Goal: Task Accomplishment & Management: Use online tool/utility

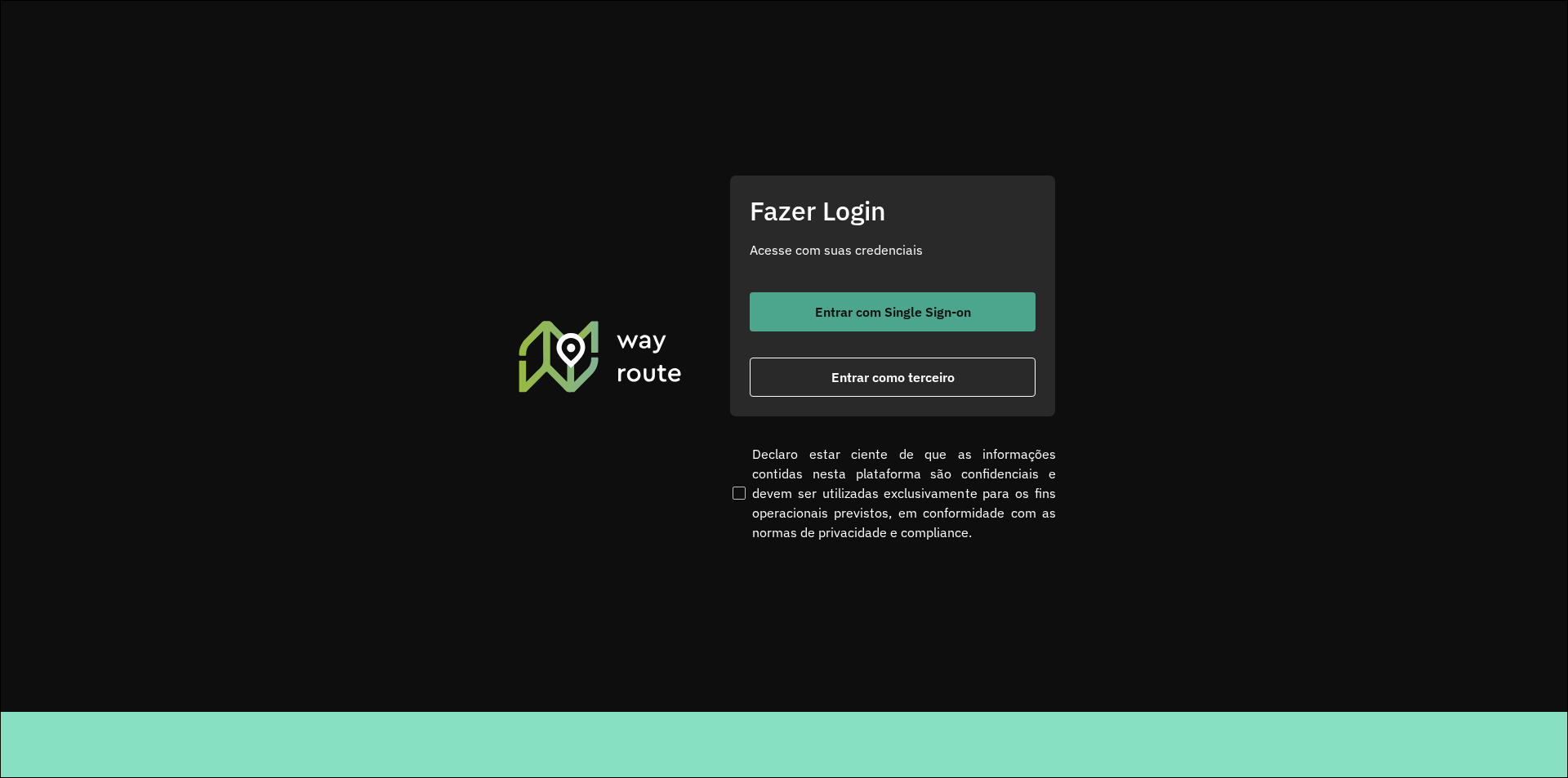
click at [878, 316] on span "Entrar com Single Sign-on" at bounding box center [893, 312] width 156 height 13
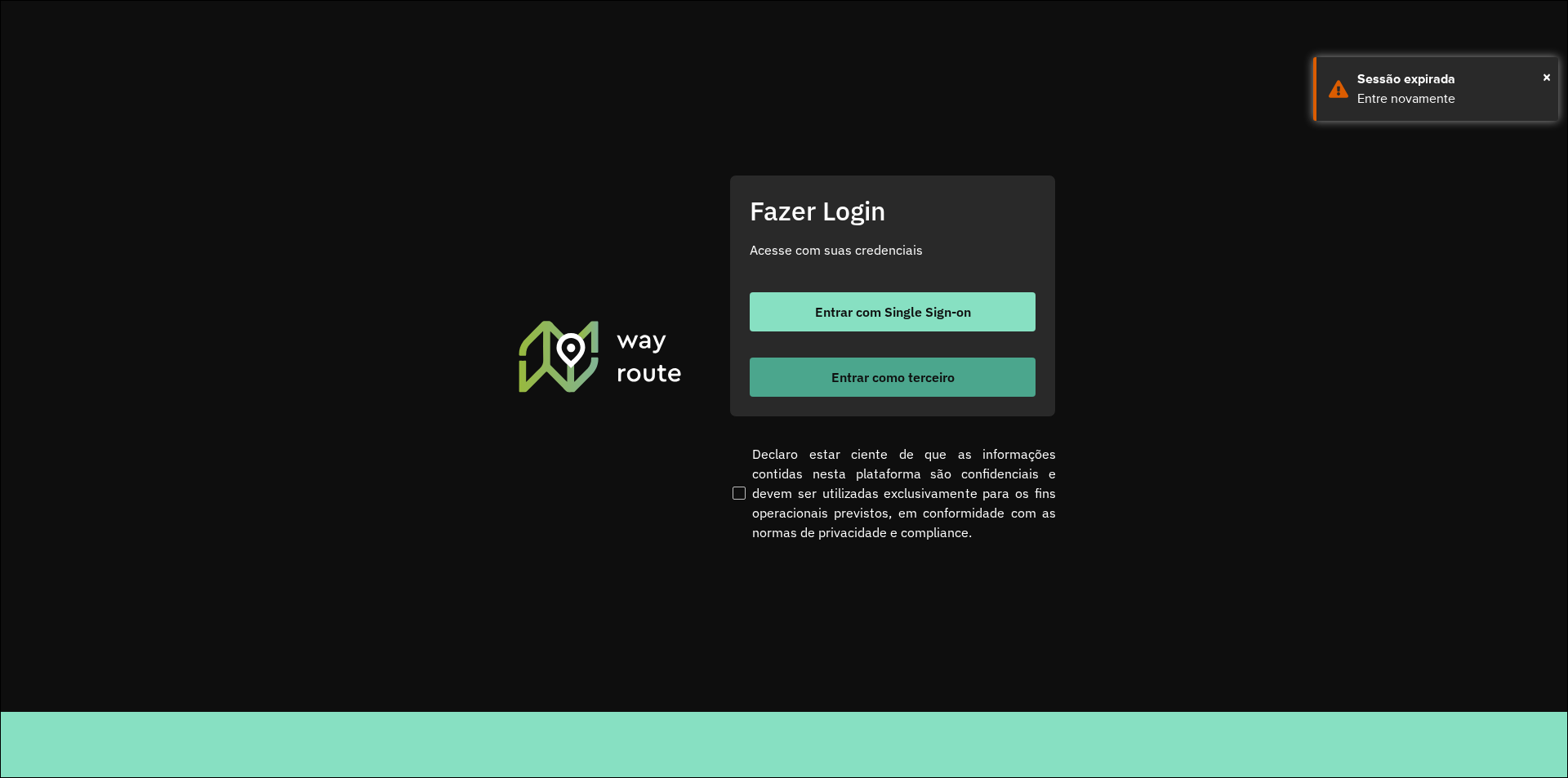
click at [839, 386] on button "Entrar como terceiro" at bounding box center [892, 378] width 286 height 39
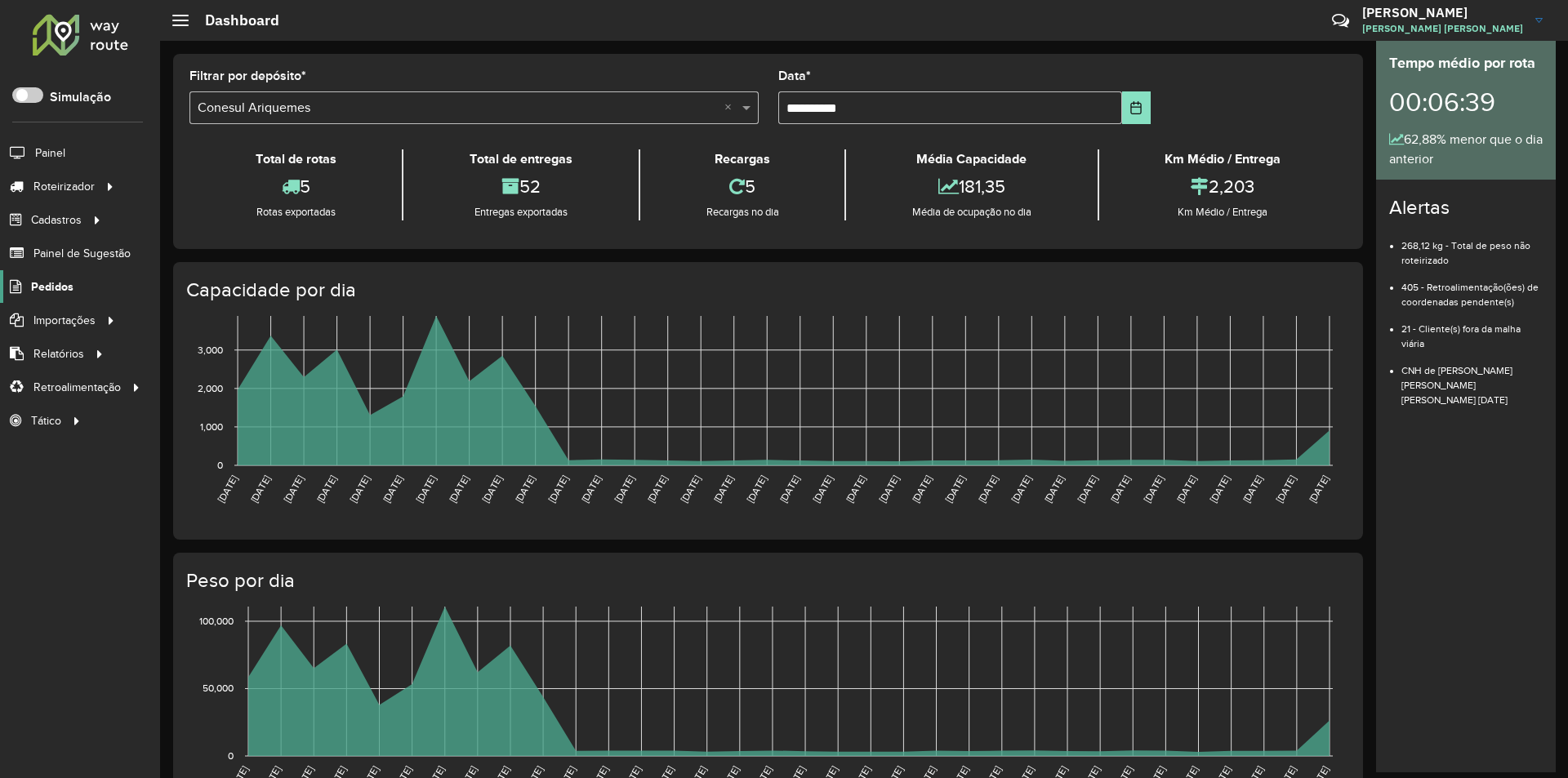
click at [51, 289] on span "Pedidos" at bounding box center [52, 287] width 43 height 17
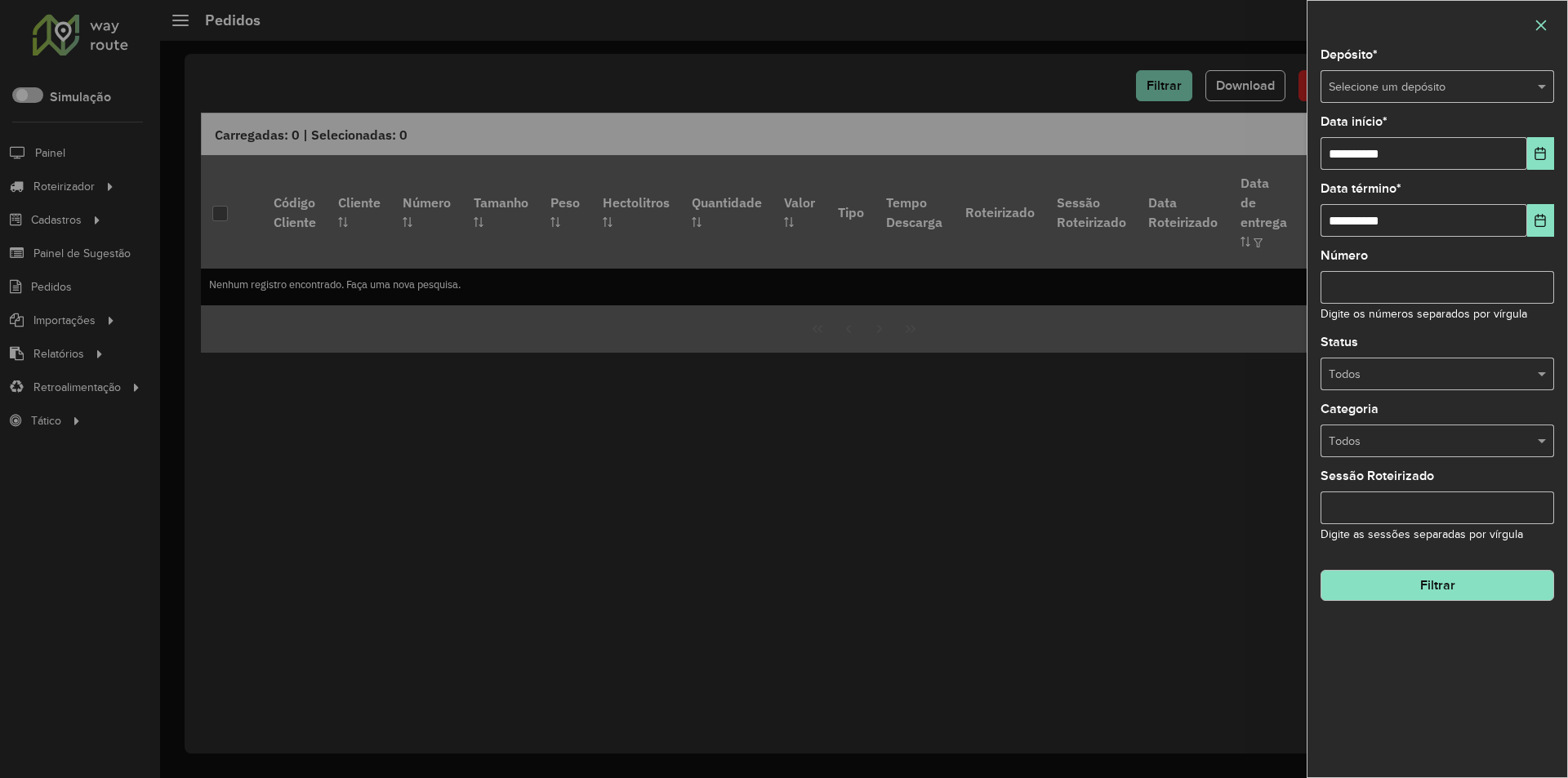
click at [1533, 29] on button "button" at bounding box center [1541, 25] width 26 height 26
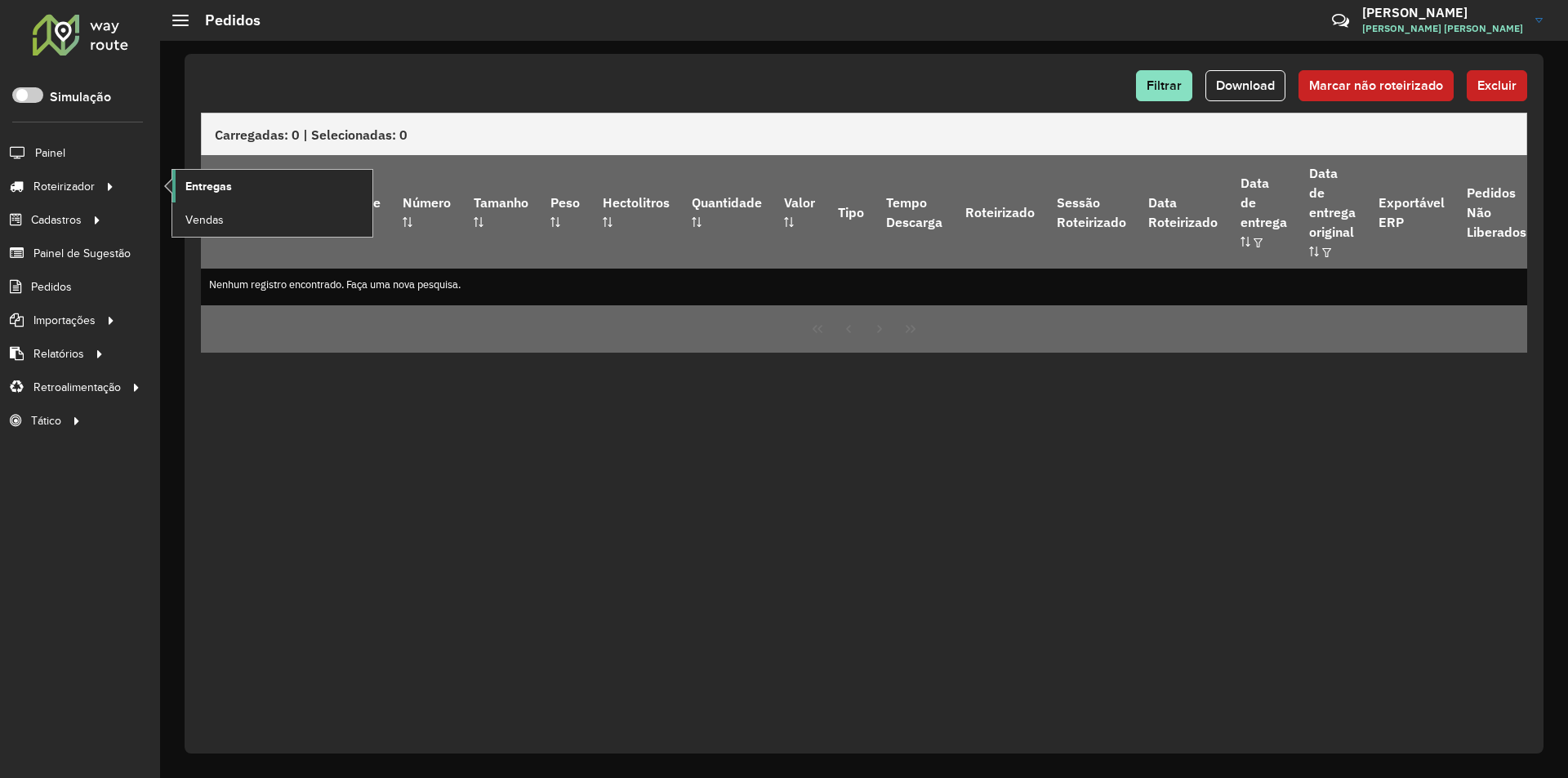
click at [193, 183] on span "Entregas" at bounding box center [208, 186] width 47 height 17
click at [211, 188] on span "Entregas" at bounding box center [208, 186] width 47 height 17
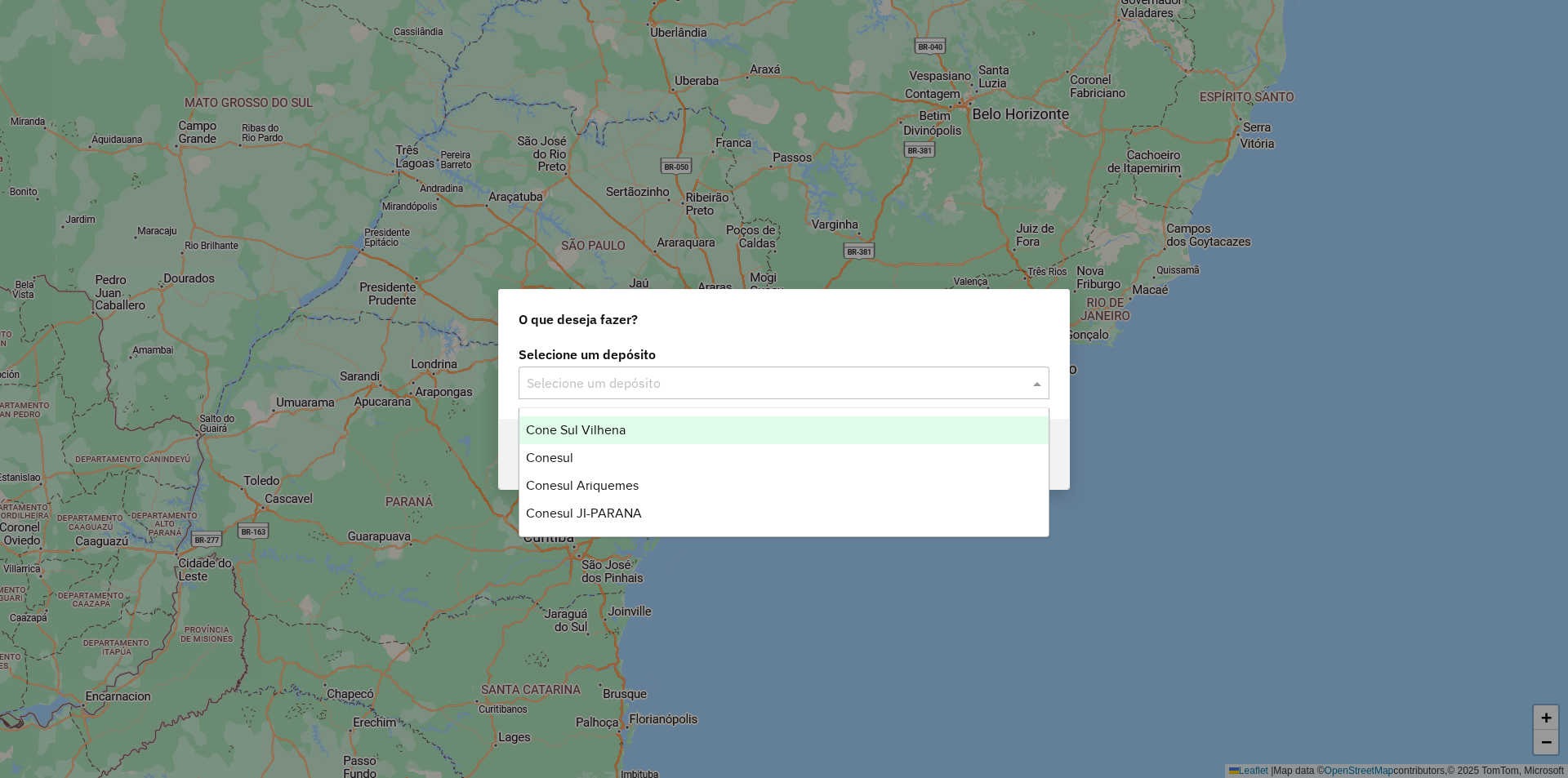
click at [577, 383] on input "text" at bounding box center [768, 383] width 482 height 20
click at [600, 432] on span "Cone Sul Vilhena" at bounding box center [576, 429] width 100 height 14
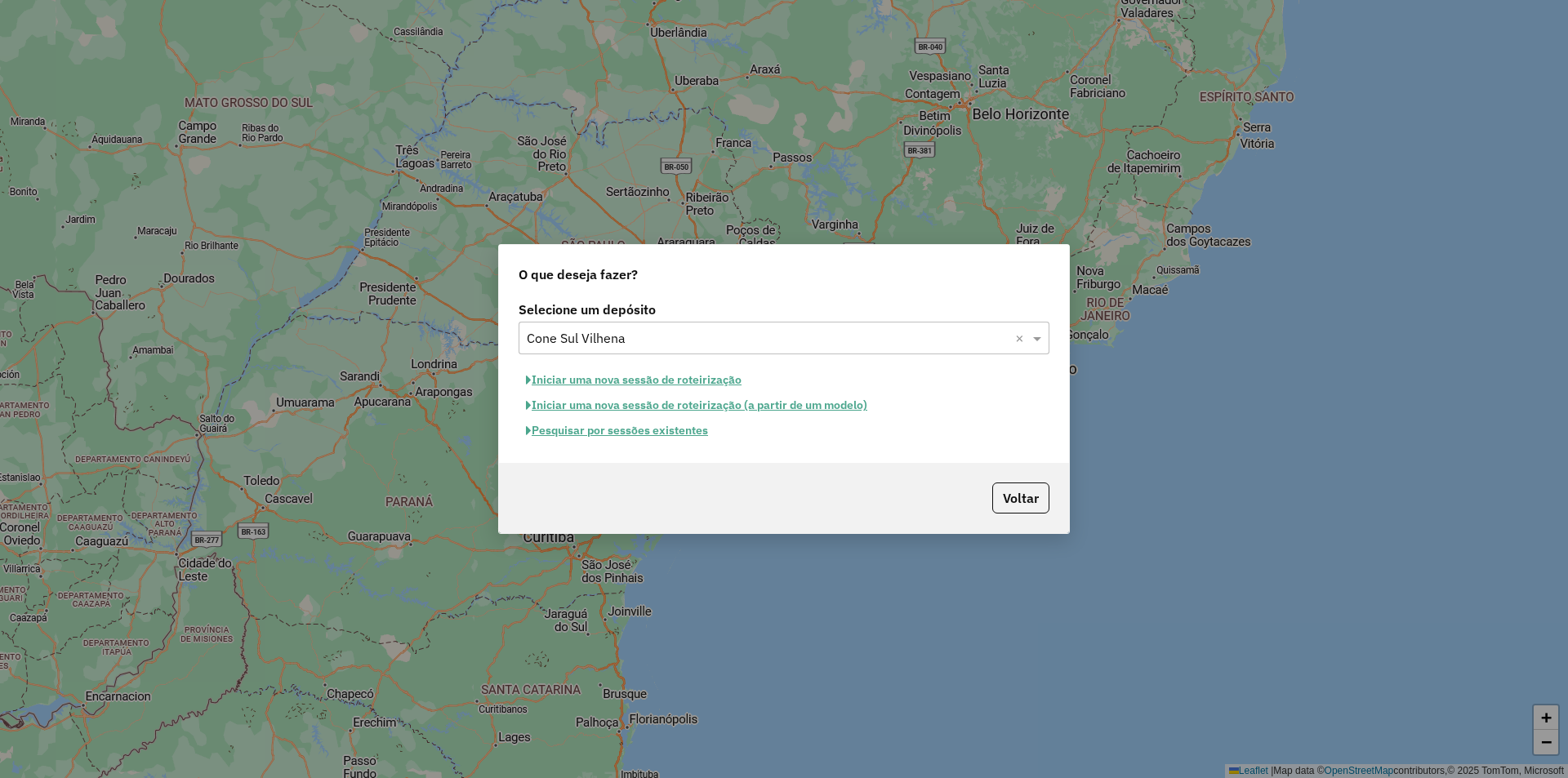
click at [607, 379] on button "Iniciar uma nova sessão de roteirização" at bounding box center [633, 380] width 230 height 25
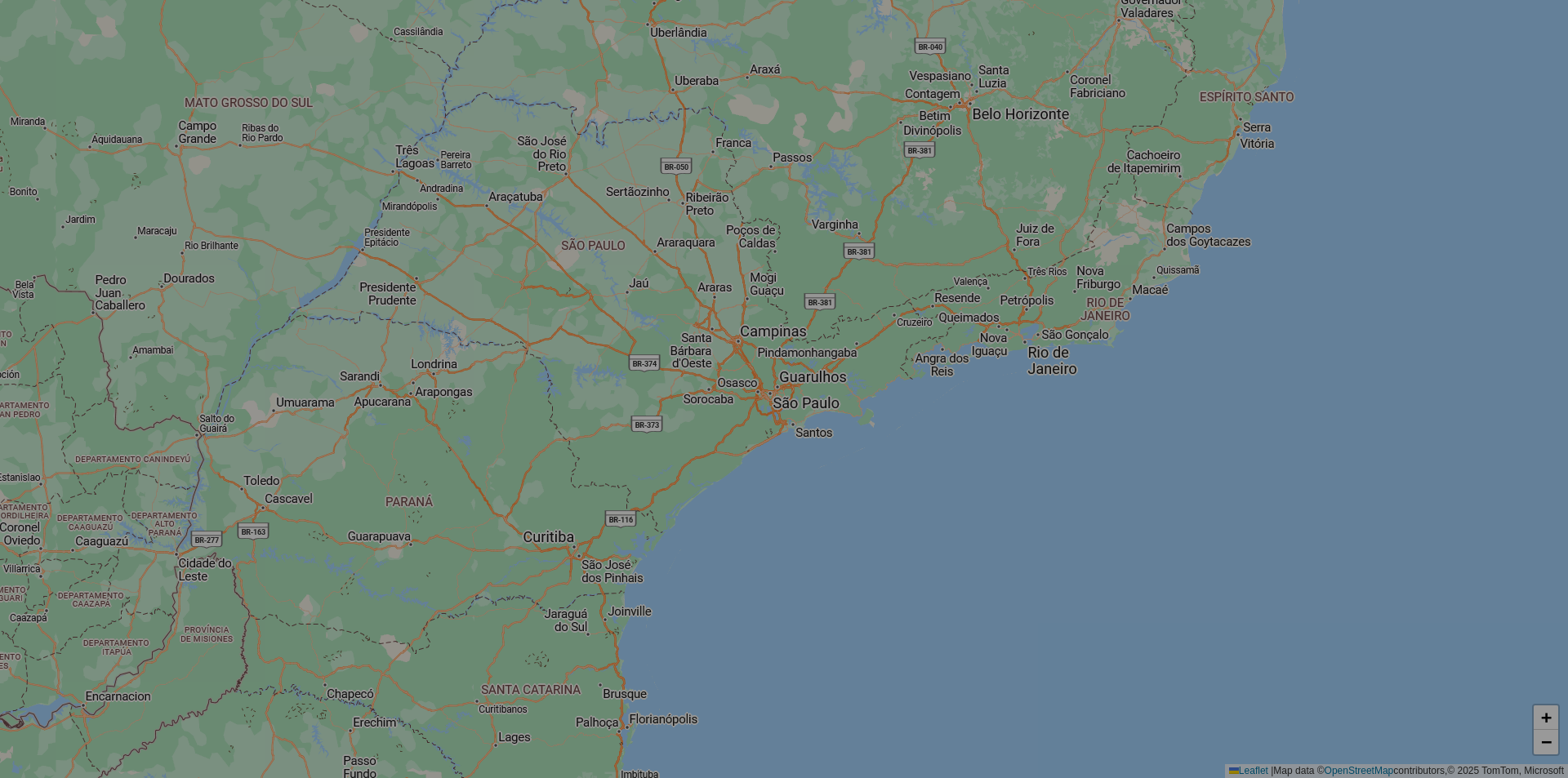
select select "*"
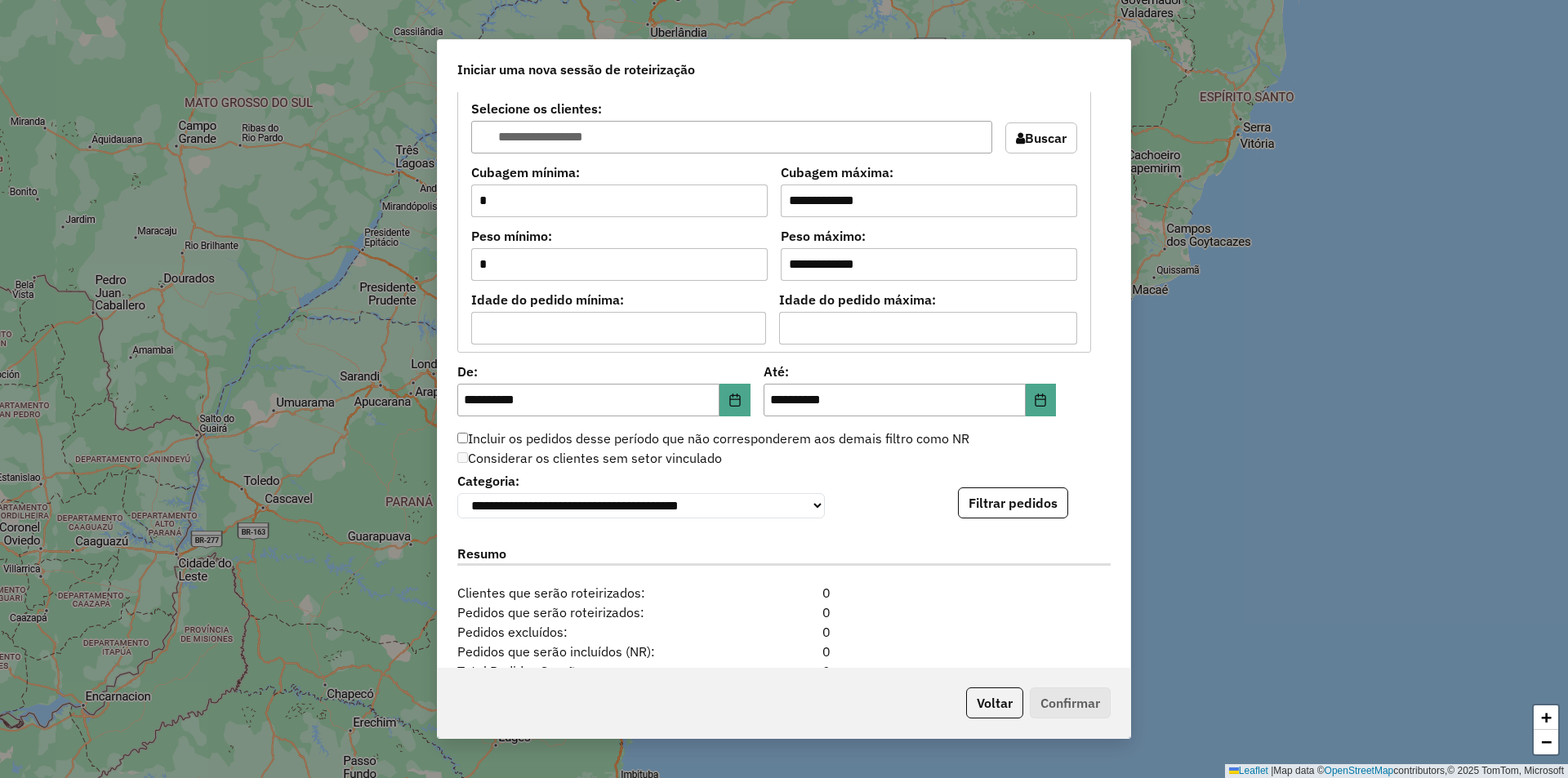
scroll to position [1494, 0]
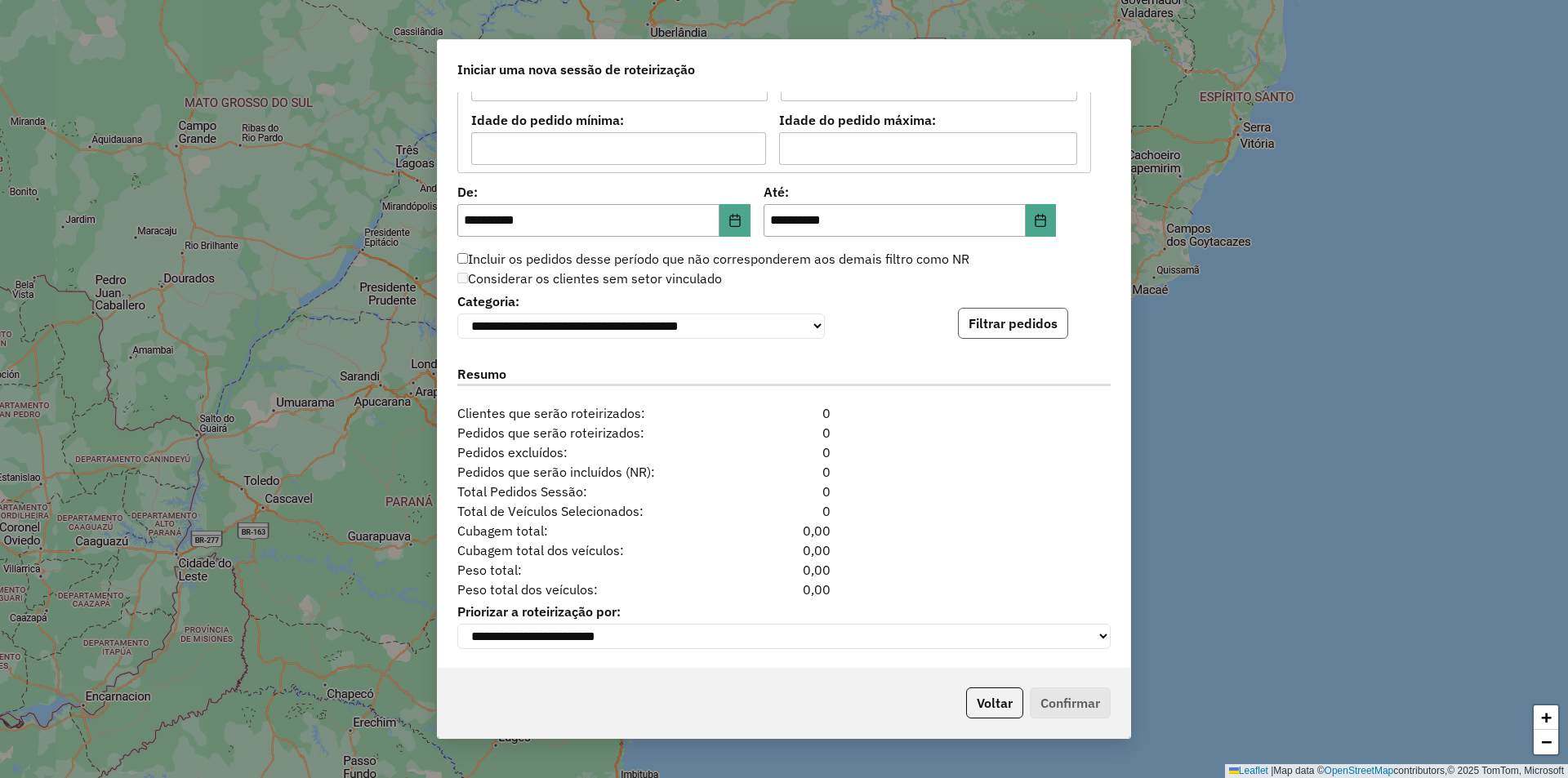
click at [1022, 322] on button "Filtrar pedidos" at bounding box center [1013, 323] width 111 height 31
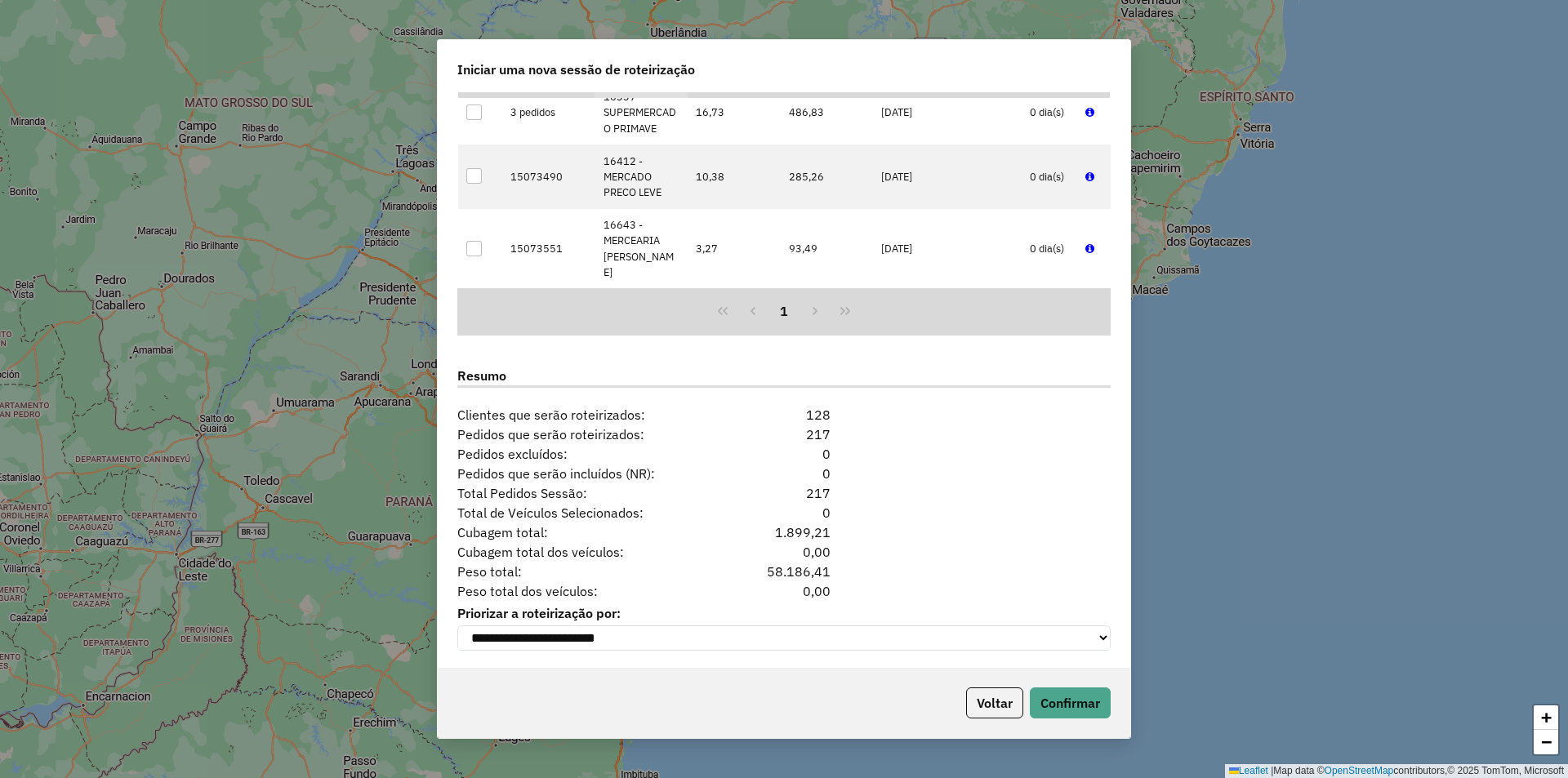
scroll to position [1831, 0]
click at [1049, 705] on button "Confirmar" at bounding box center [1070, 703] width 81 height 31
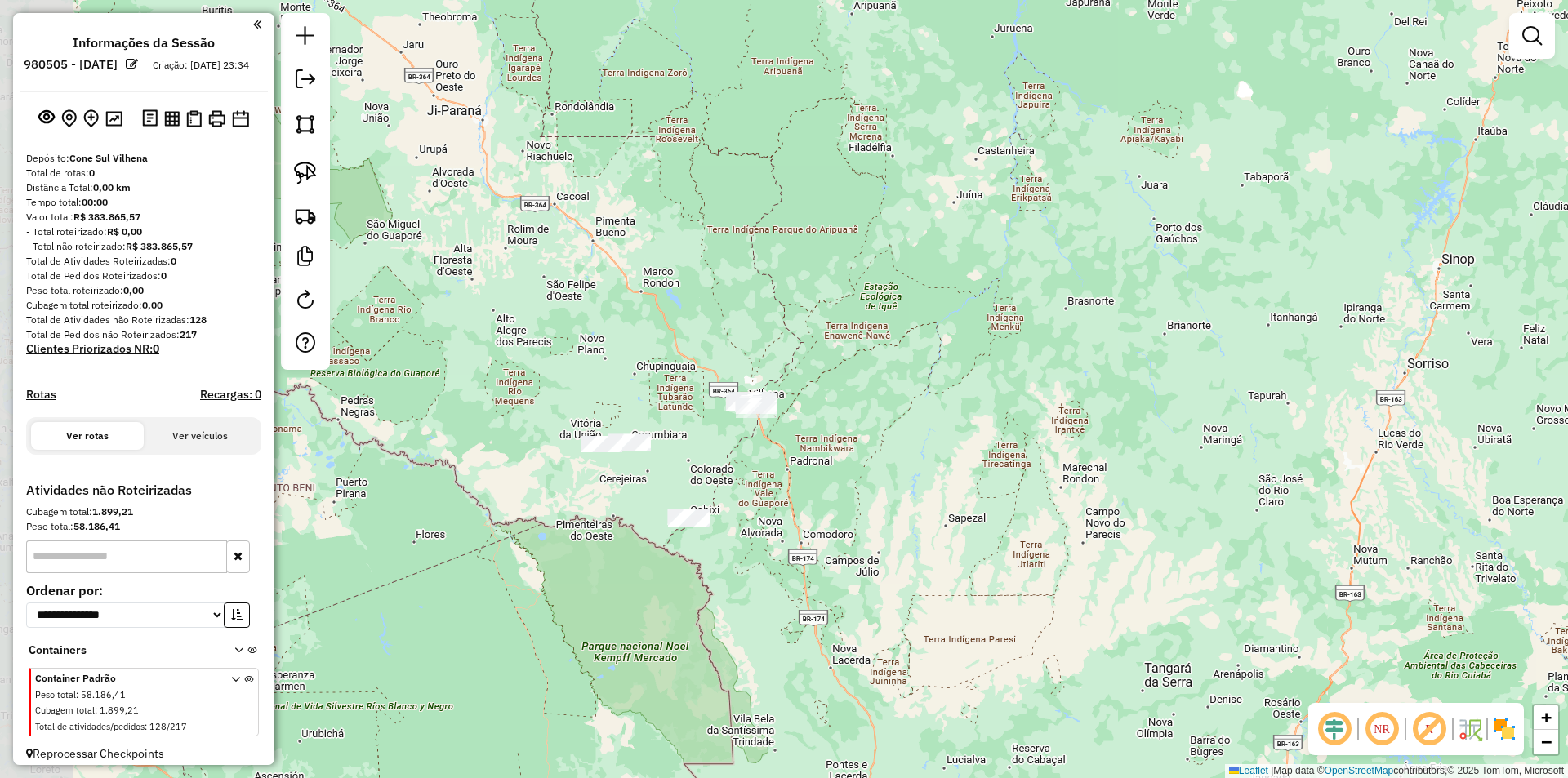
drag, startPoint x: 554, startPoint y: 548, endPoint x: 661, endPoint y: 482, distance: 125.7
click at [665, 483] on div "Janela de atendimento Grade de atendimento Capacidade Transportadoras Veículos …" at bounding box center [784, 389] width 1568 height 778
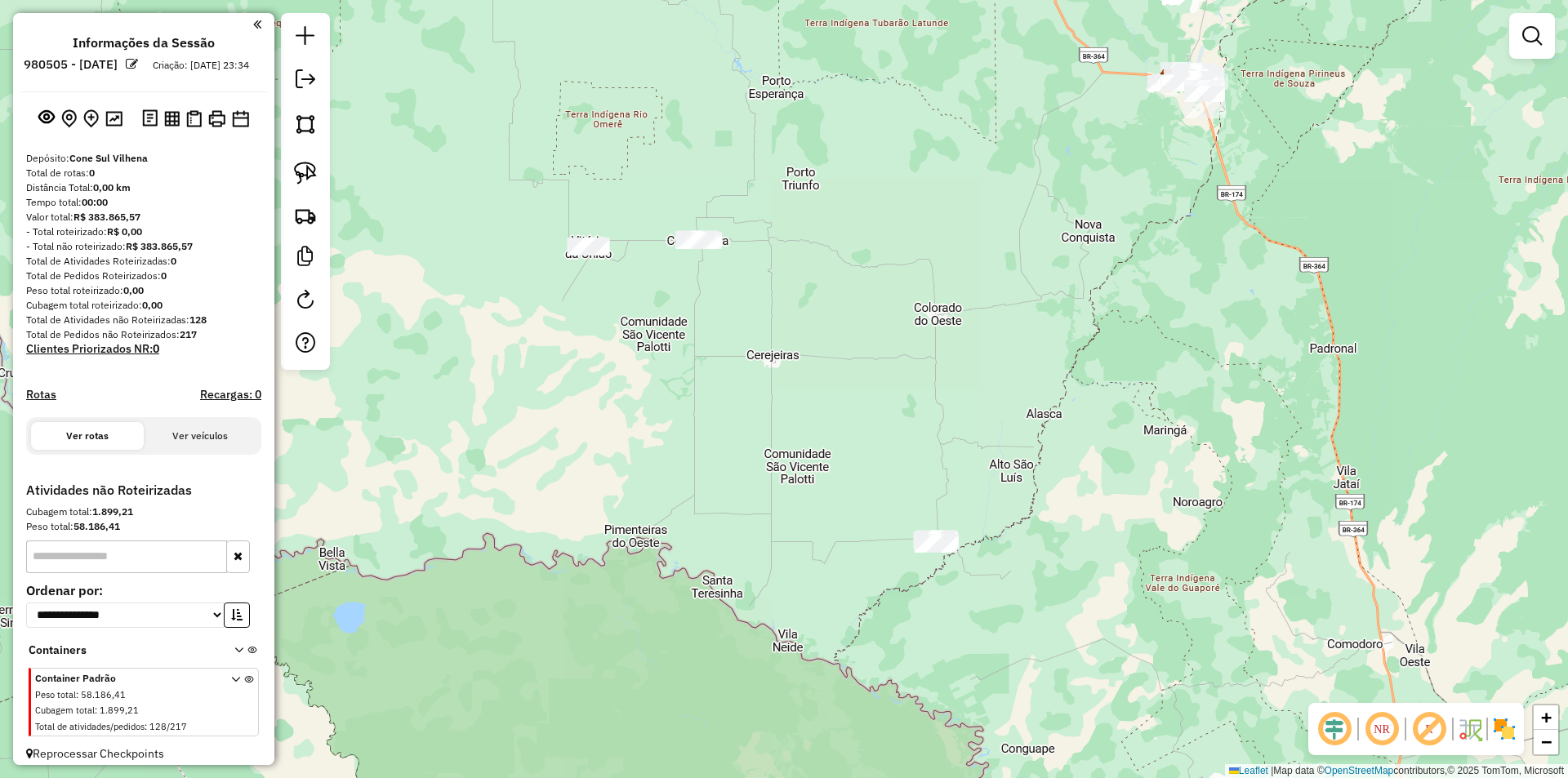
drag, startPoint x: 640, startPoint y: 388, endPoint x: 644, endPoint y: 425, distance: 37.2
click at [644, 425] on div "Janela de atendimento Grade de atendimento Capacidade Transportadoras Veículos …" at bounding box center [784, 389] width 1568 height 778
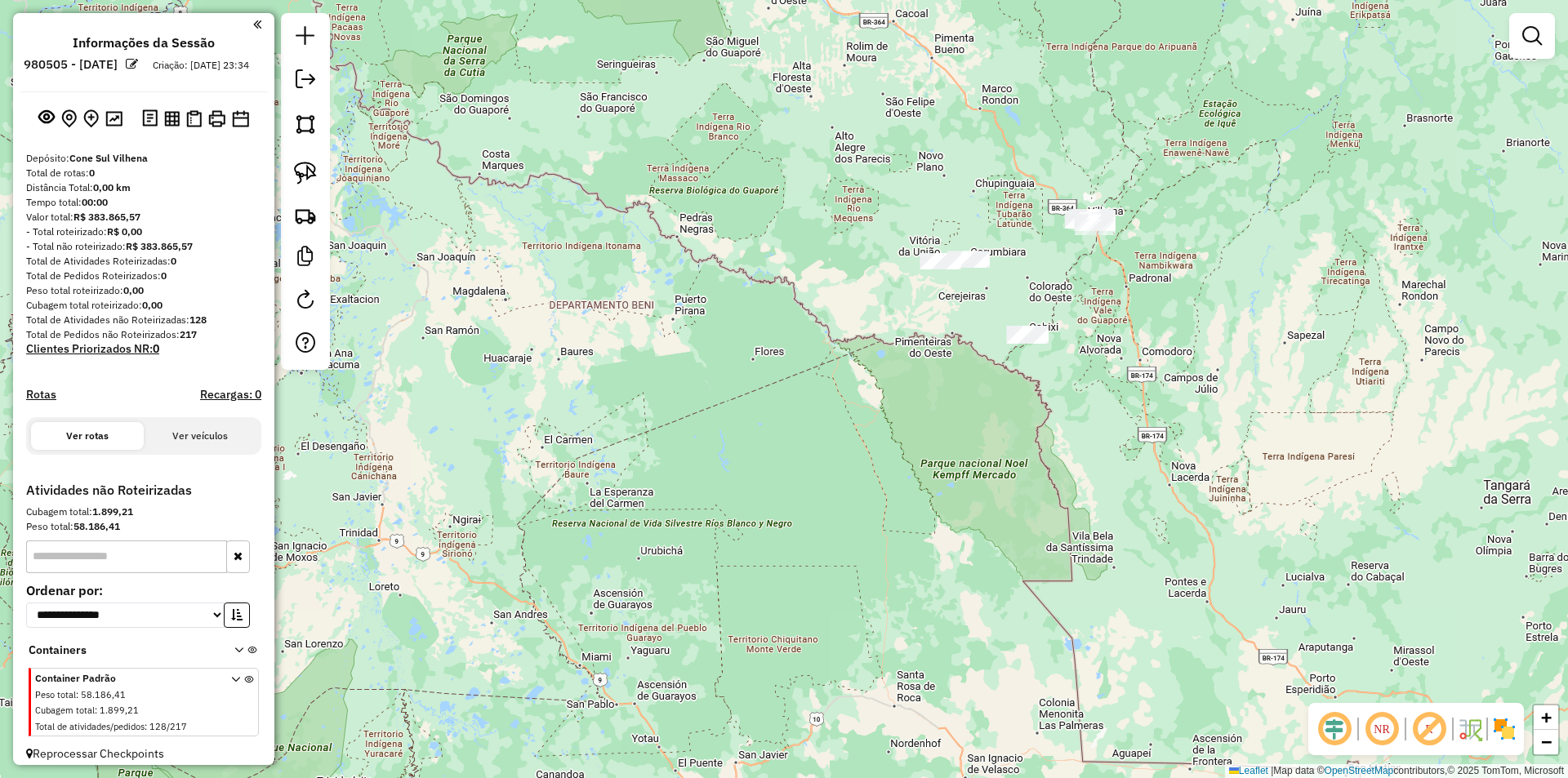
drag, startPoint x: 1170, startPoint y: 224, endPoint x: 1131, endPoint y: 304, distance: 89.0
click at [1134, 302] on div "Janela de atendimento Grade de atendimento Capacidade Transportadoras Veículos …" at bounding box center [784, 389] width 1568 height 778
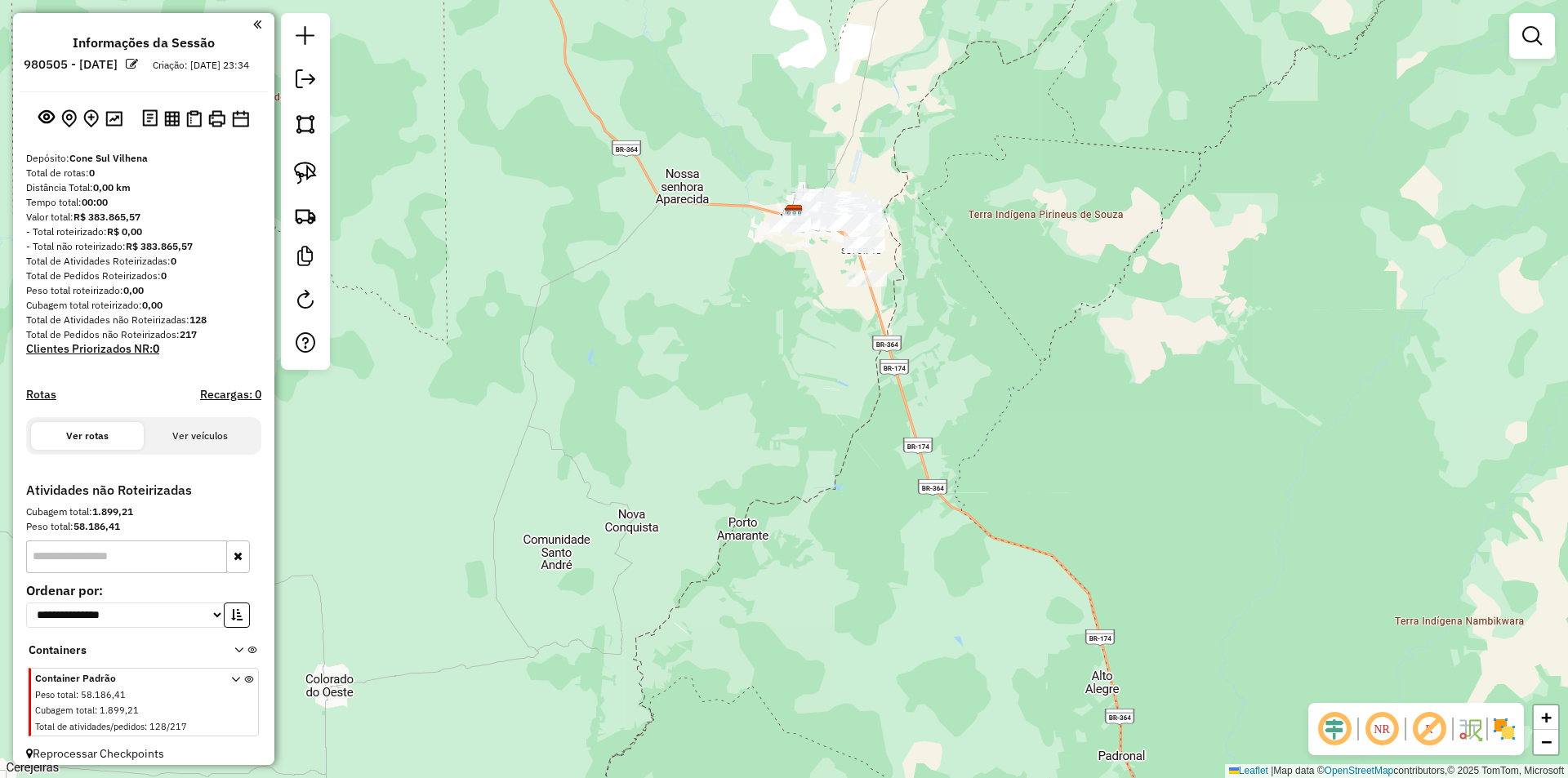
drag, startPoint x: 1058, startPoint y: 337, endPoint x: 945, endPoint y: 292, distance: 121.6
click at [991, 271] on div "Janela de atendimento Grade de atendimento Capacidade Transportadoras Veículos …" at bounding box center [784, 389] width 1568 height 778
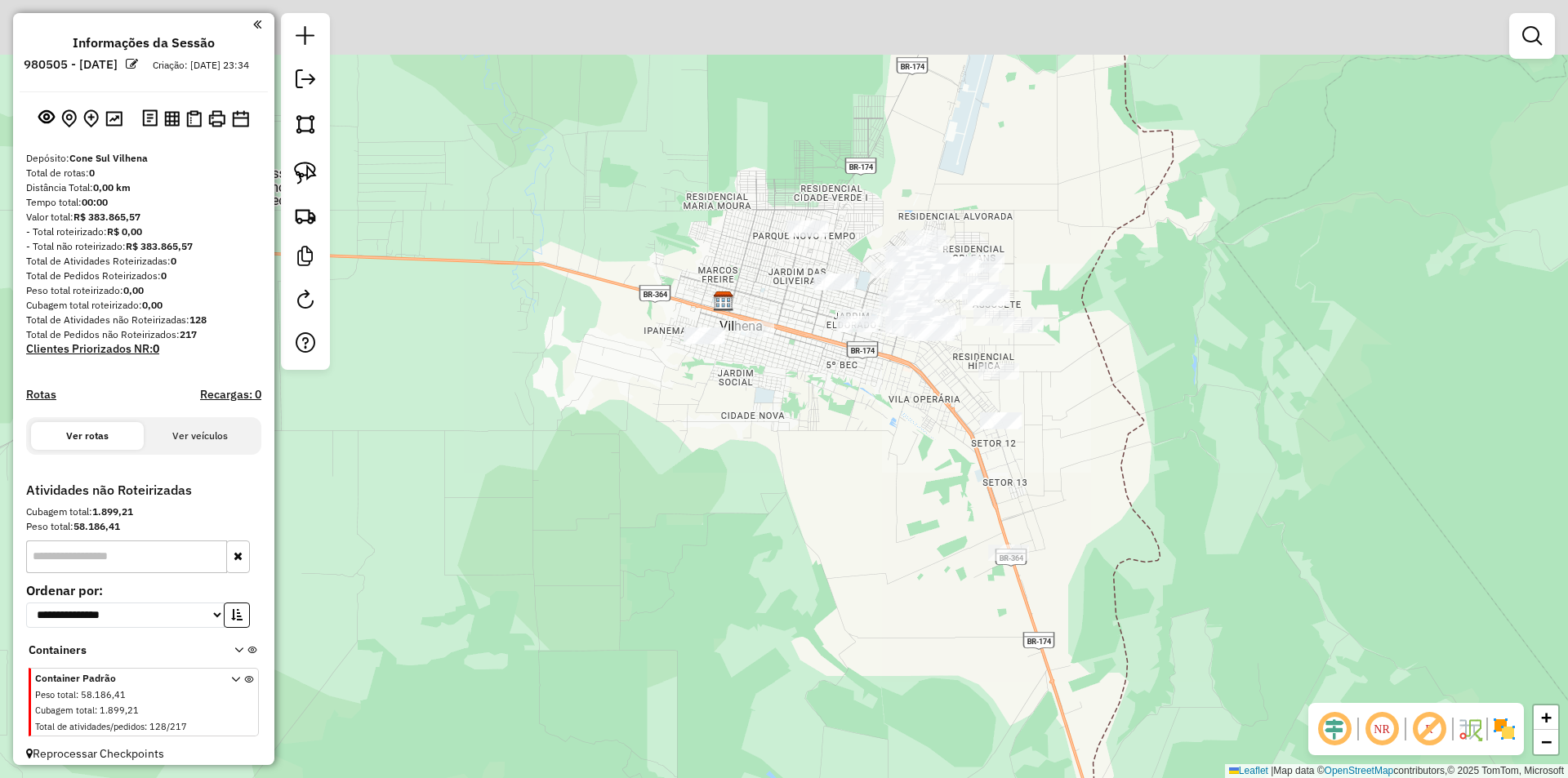
drag, startPoint x: 860, startPoint y: 336, endPoint x: 863, endPoint y: 367, distance: 31.1
click at [863, 332] on div at bounding box center [857, 324] width 41 height 16
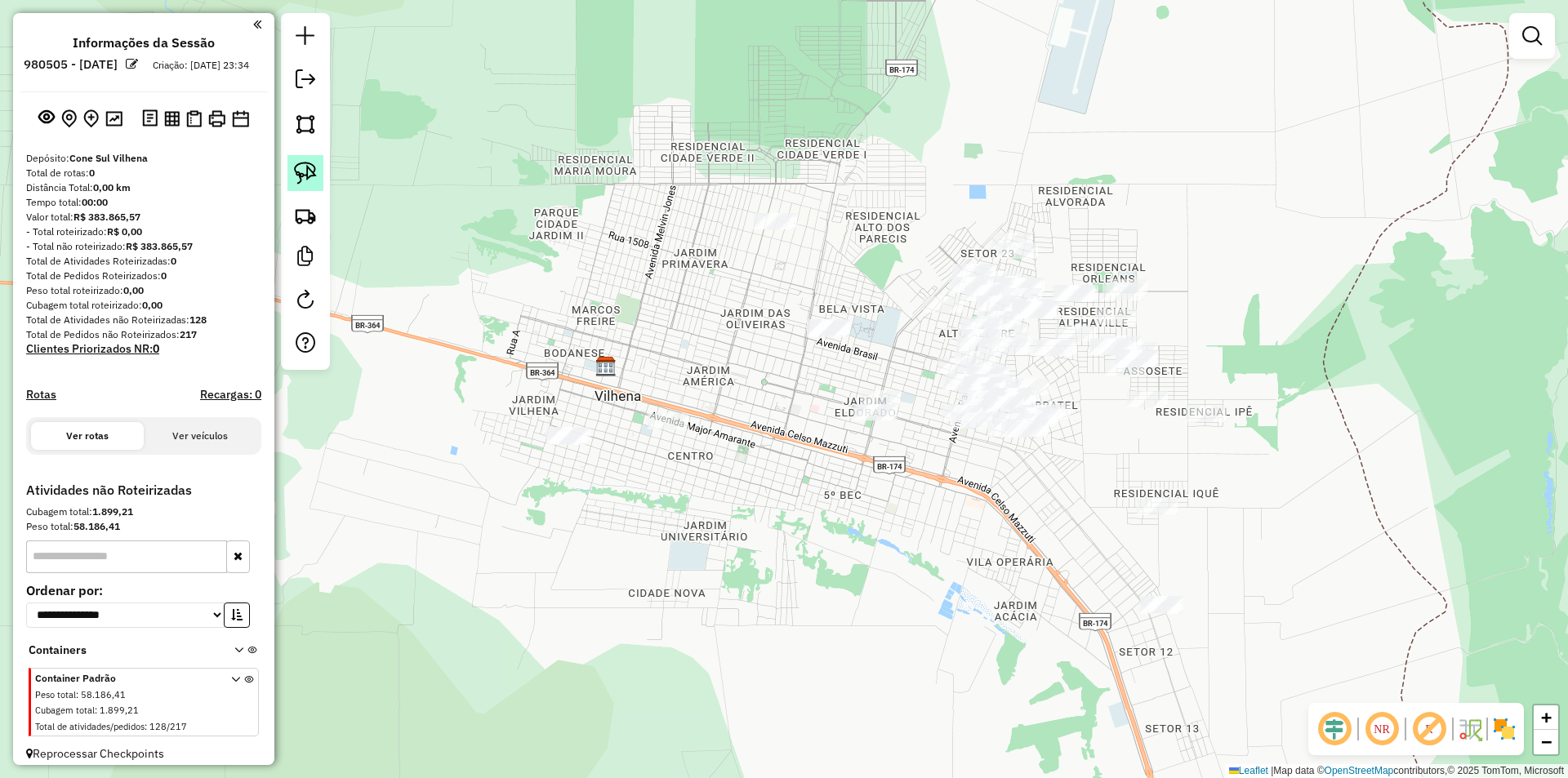
click at [309, 171] on img at bounding box center [306, 173] width 23 height 23
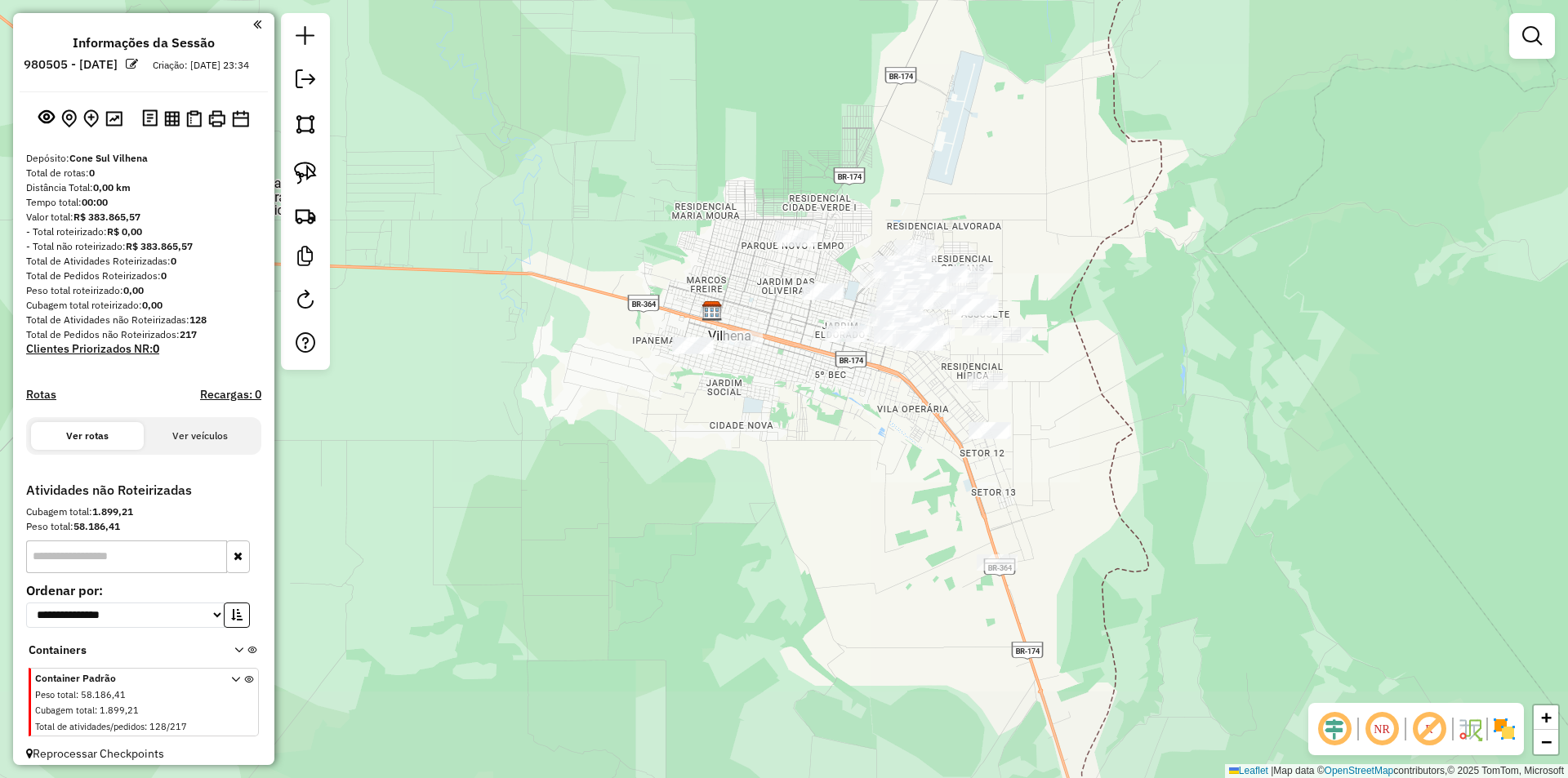
drag, startPoint x: 934, startPoint y: 440, endPoint x: 878, endPoint y: 364, distance: 94.4
click at [878, 364] on div "Janela de atendimento Grade de atendimento Capacidade Transportadoras Veículos …" at bounding box center [784, 389] width 1568 height 778
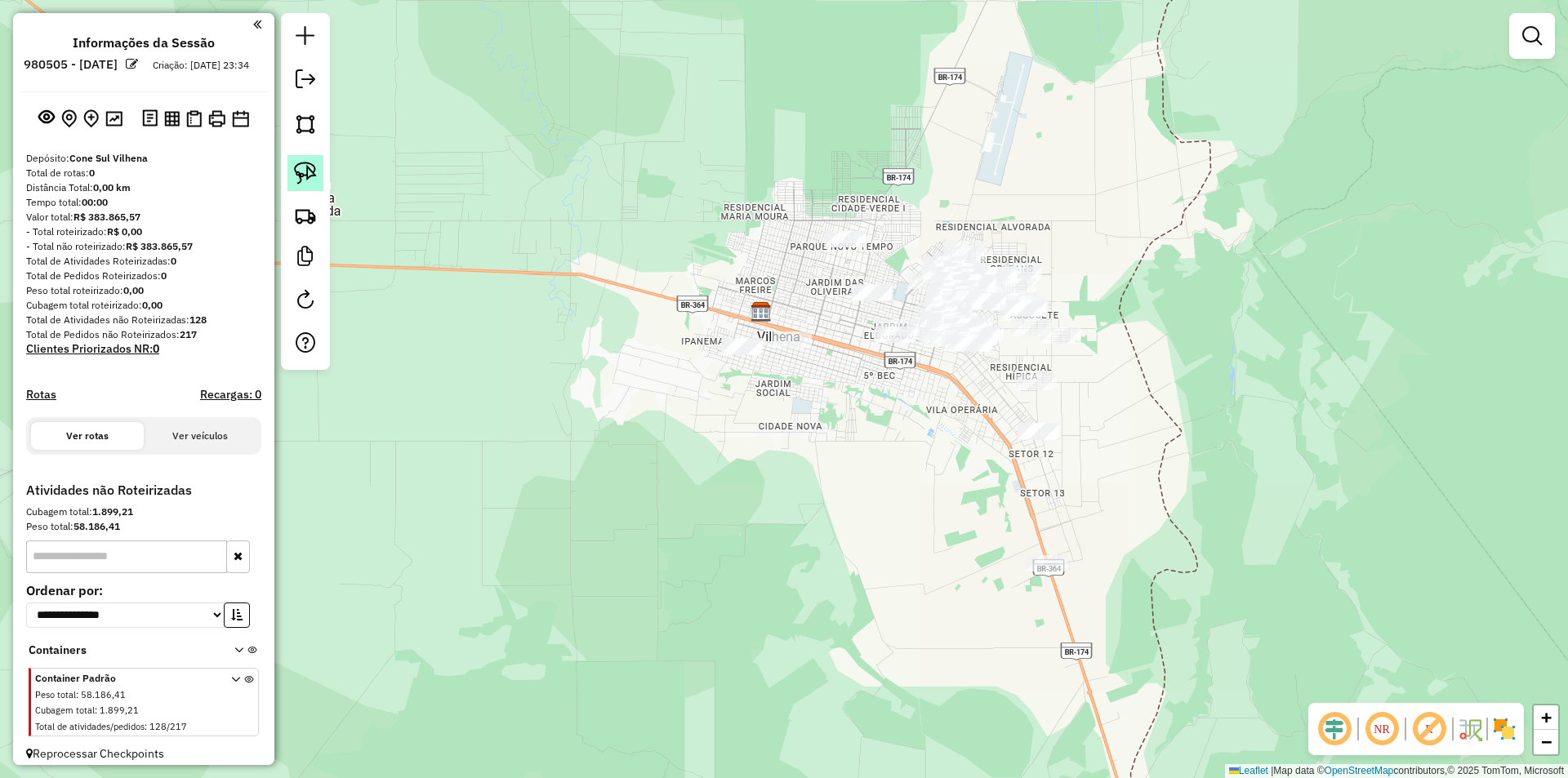
click at [309, 170] on img at bounding box center [306, 173] width 23 height 23
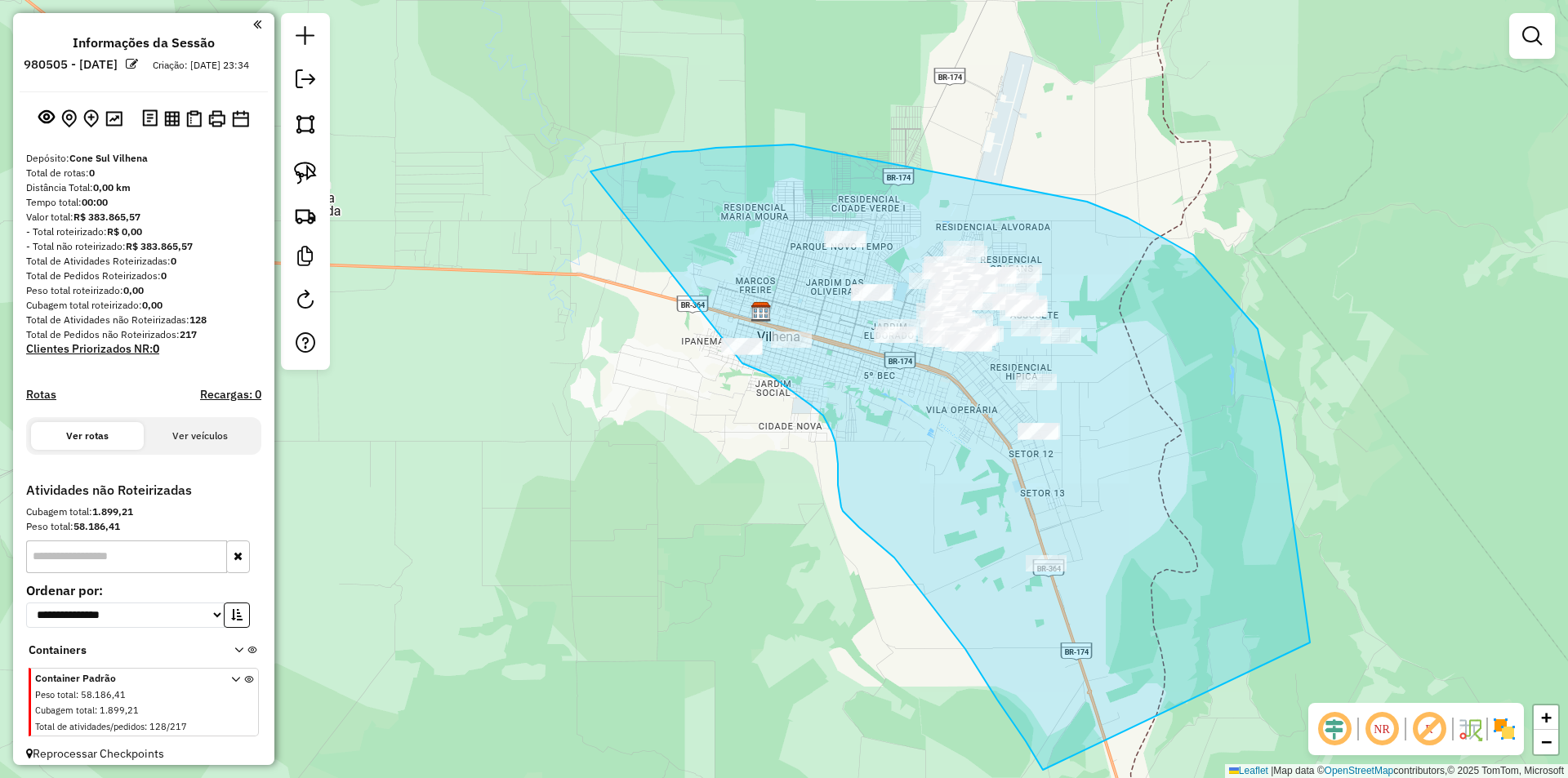
drag, startPoint x: 591, startPoint y: 171, endPoint x: 742, endPoint y: 364, distance: 245.1
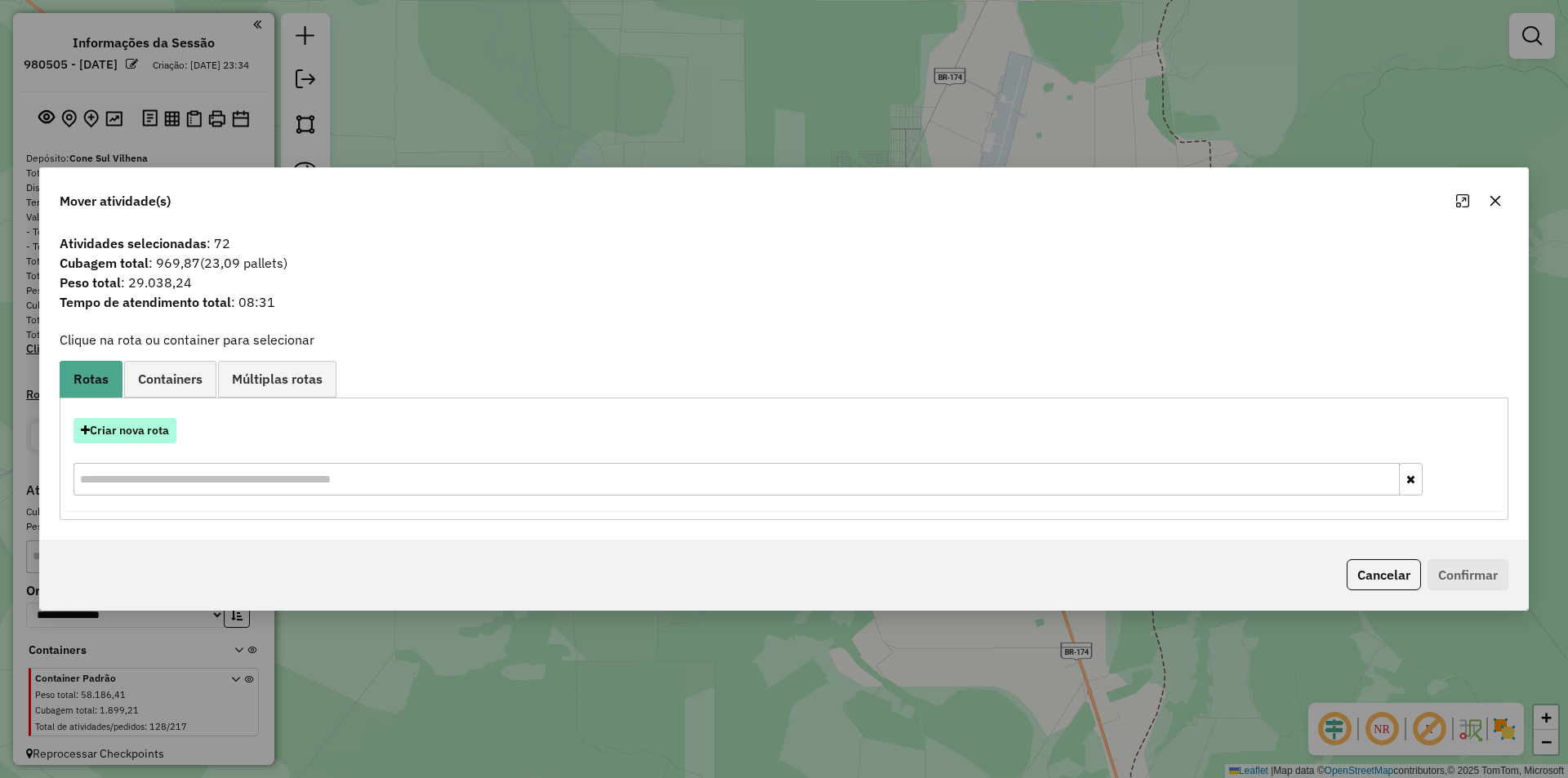
click at [136, 425] on button "Criar nova rota" at bounding box center [125, 430] width 103 height 25
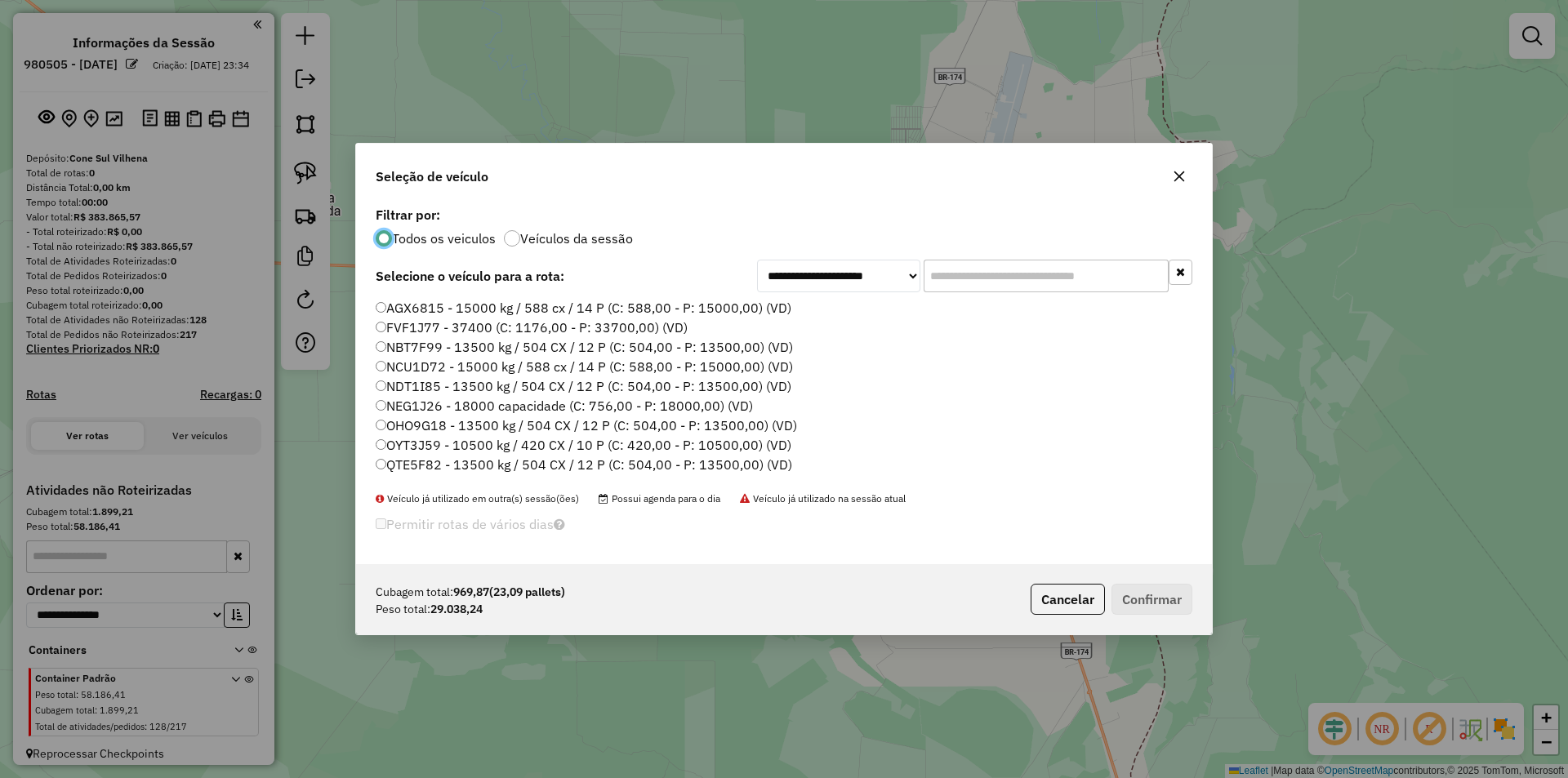
scroll to position [9, 5]
click at [374, 311] on div "AGX6815 - 15000 kg / 588 cx / 14 P (C: 588,00 - P: 15000,00) (VD) FVF1J77 - 374…" at bounding box center [784, 395] width 836 height 192
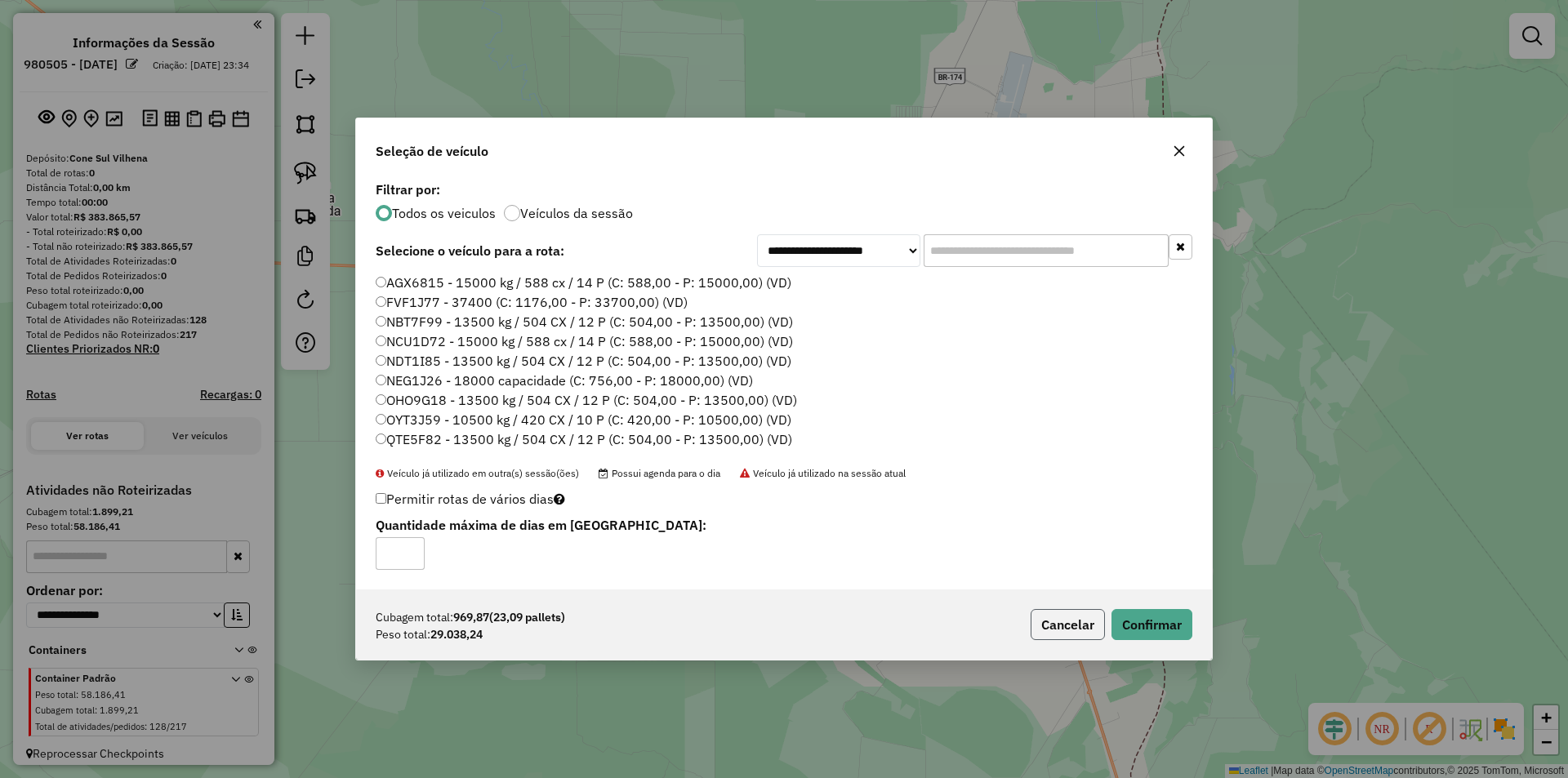
click at [1053, 625] on button "Cancelar" at bounding box center [1067, 625] width 75 height 31
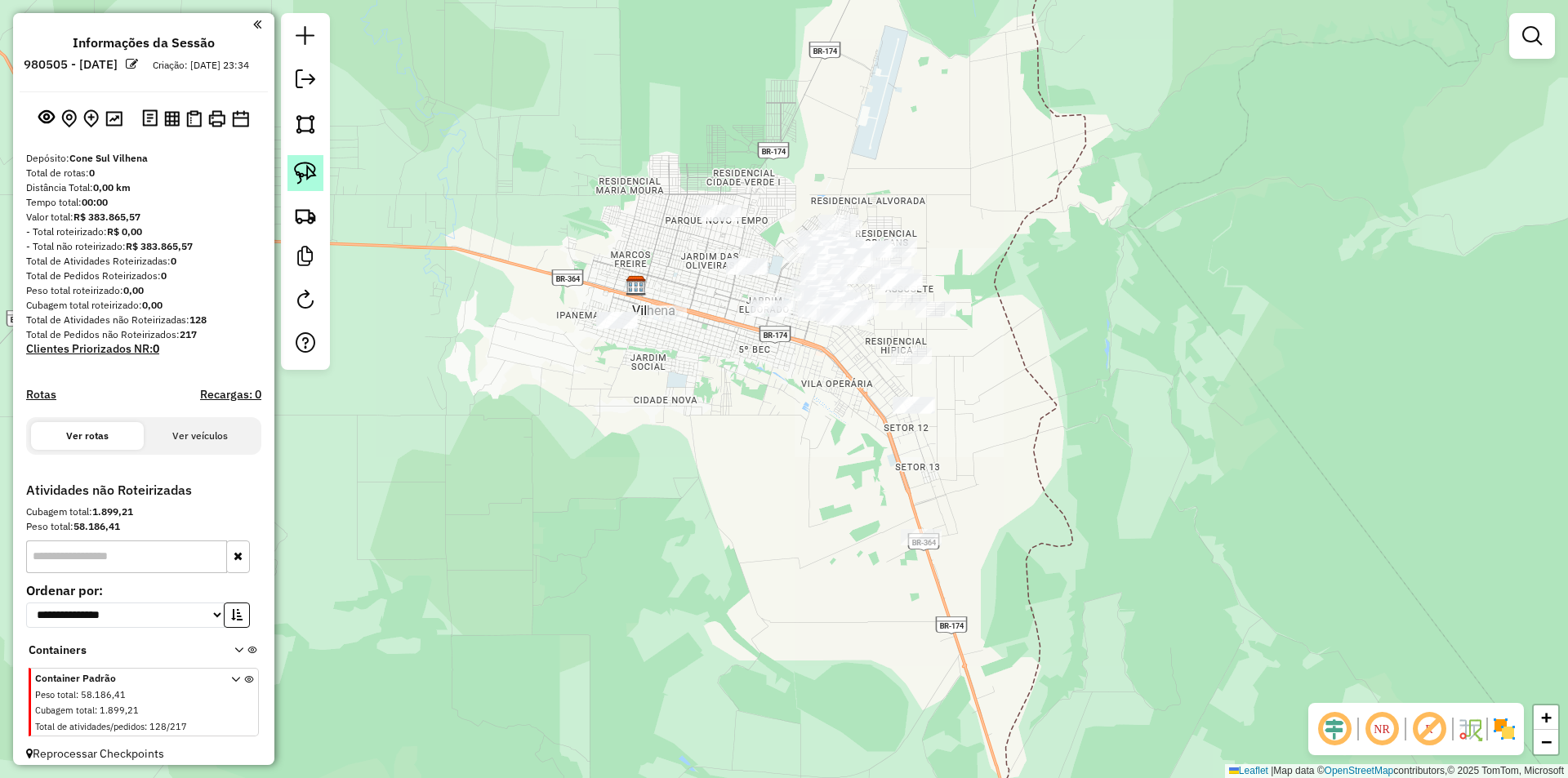
click at [306, 179] on img at bounding box center [306, 173] width 23 height 23
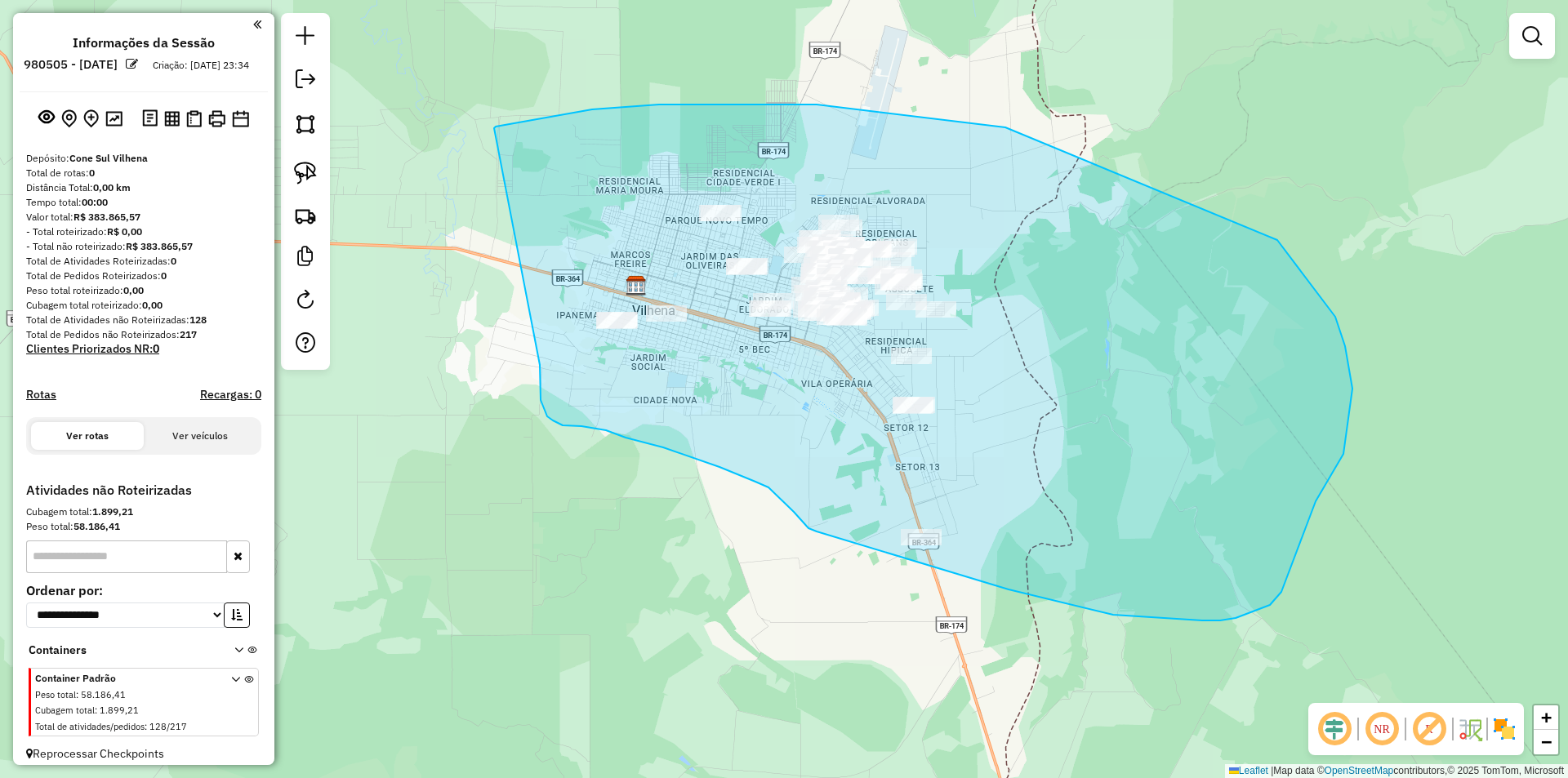
drag, startPoint x: 496, startPoint y: 126, endPoint x: 538, endPoint y: 360, distance: 237.7
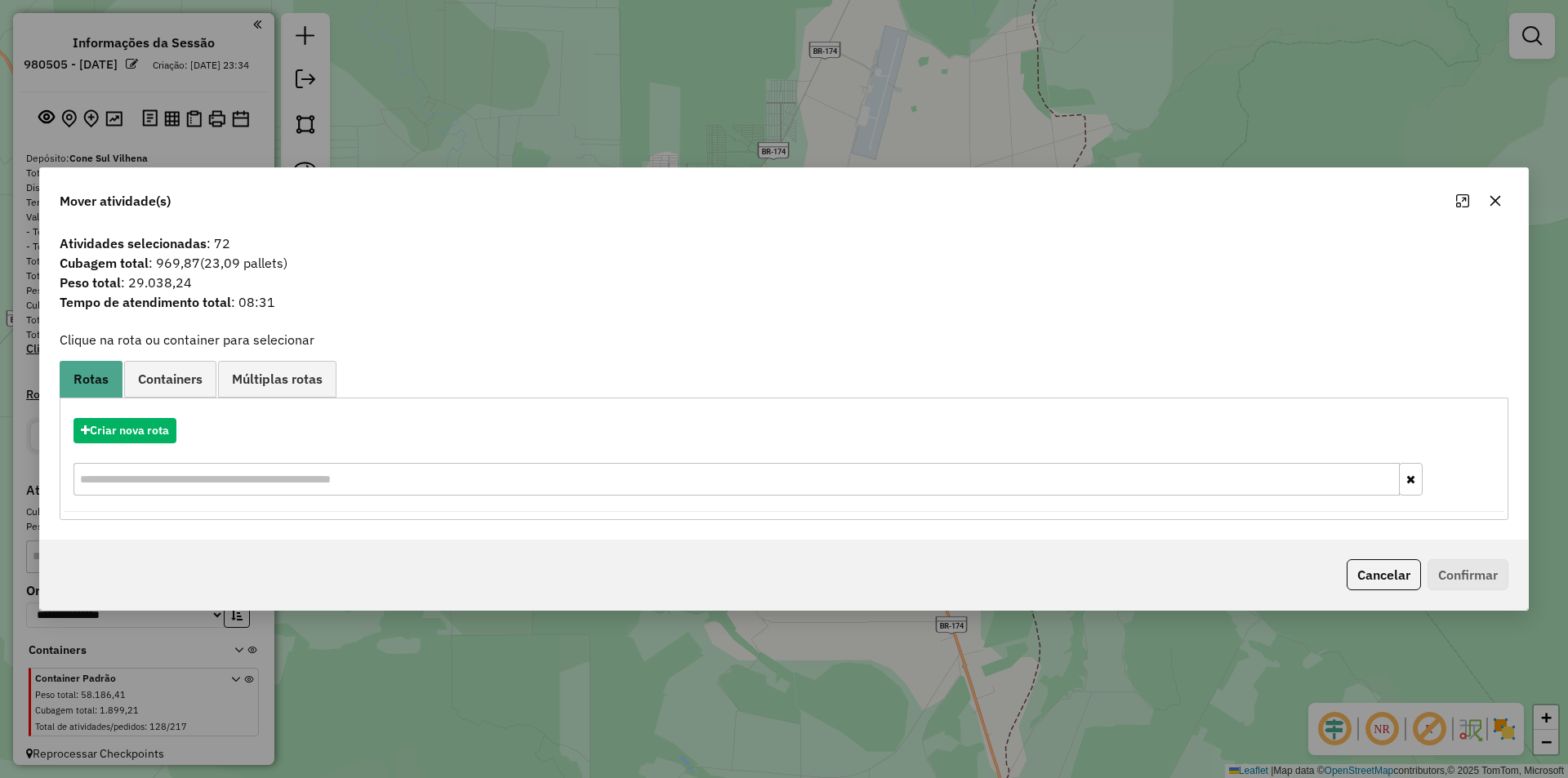
click at [1498, 202] on icon "button" at bounding box center [1495, 201] width 13 height 13
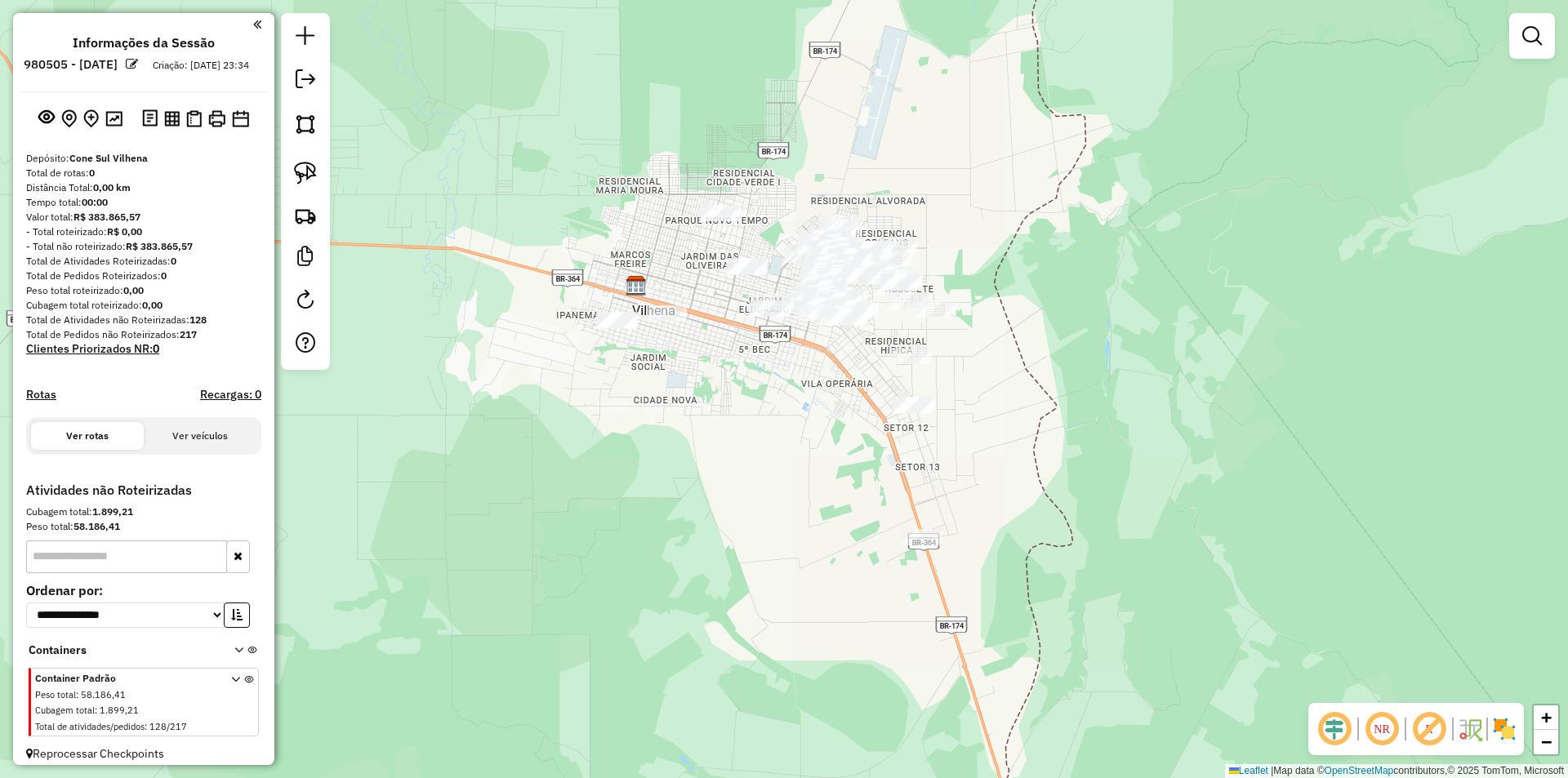
click at [1549, 44] on div at bounding box center [1532, 36] width 46 height 46
click at [1537, 42] on em at bounding box center [1532, 36] width 20 height 20
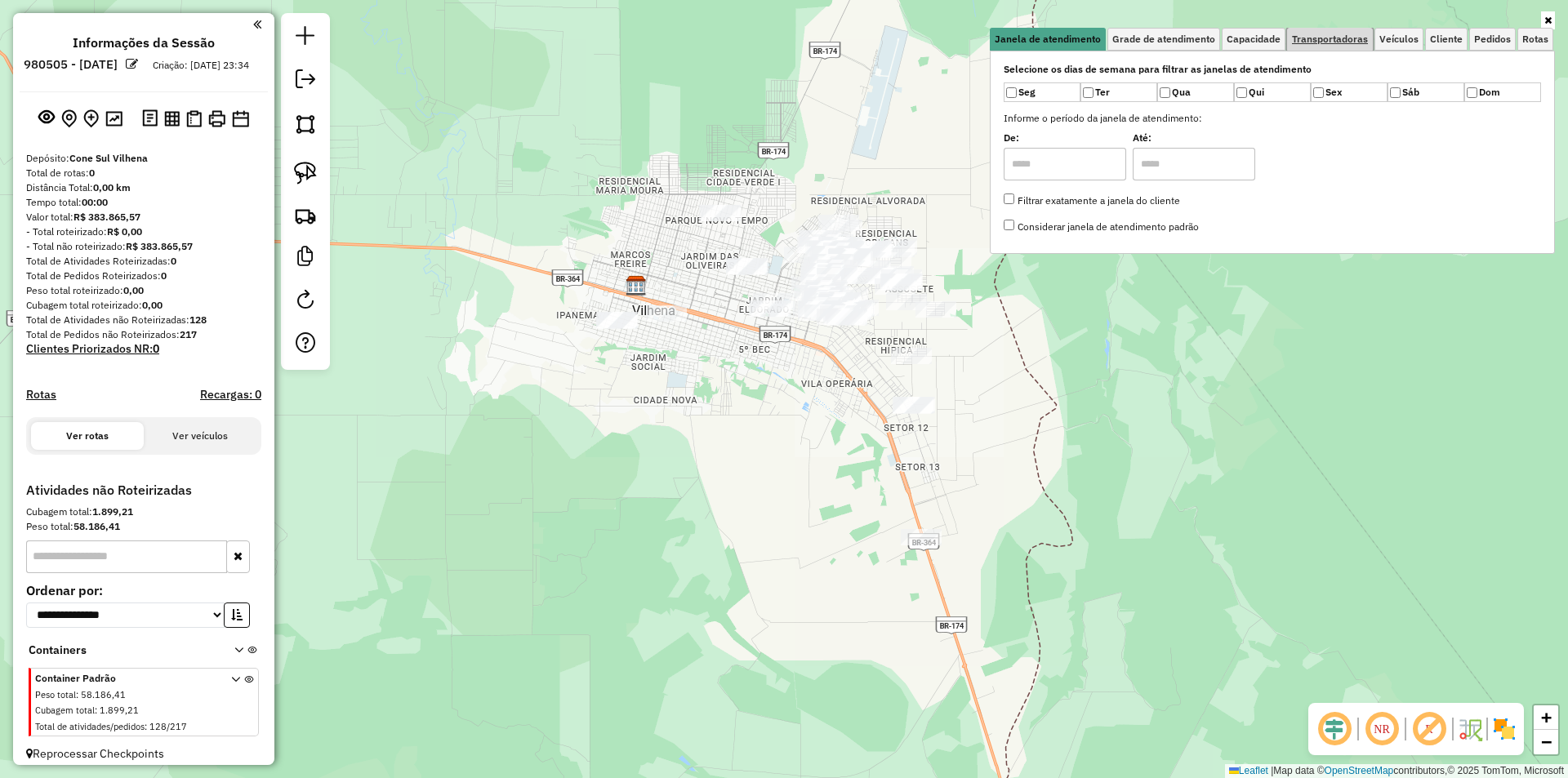
click at [1312, 38] on span "Transportadoras" at bounding box center [1330, 39] width 76 height 10
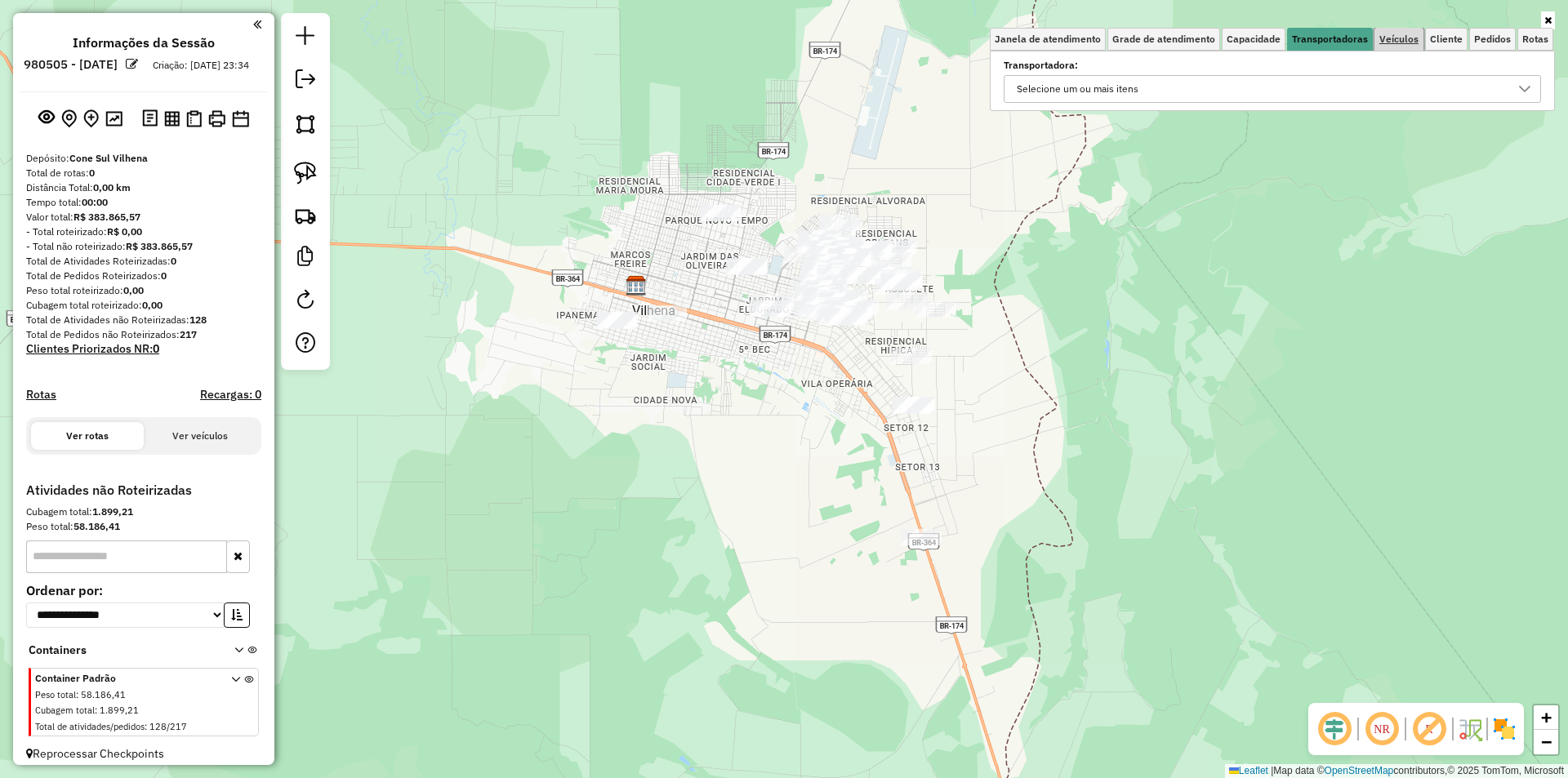
click at [1400, 37] on span "Veículos" at bounding box center [1398, 39] width 39 height 10
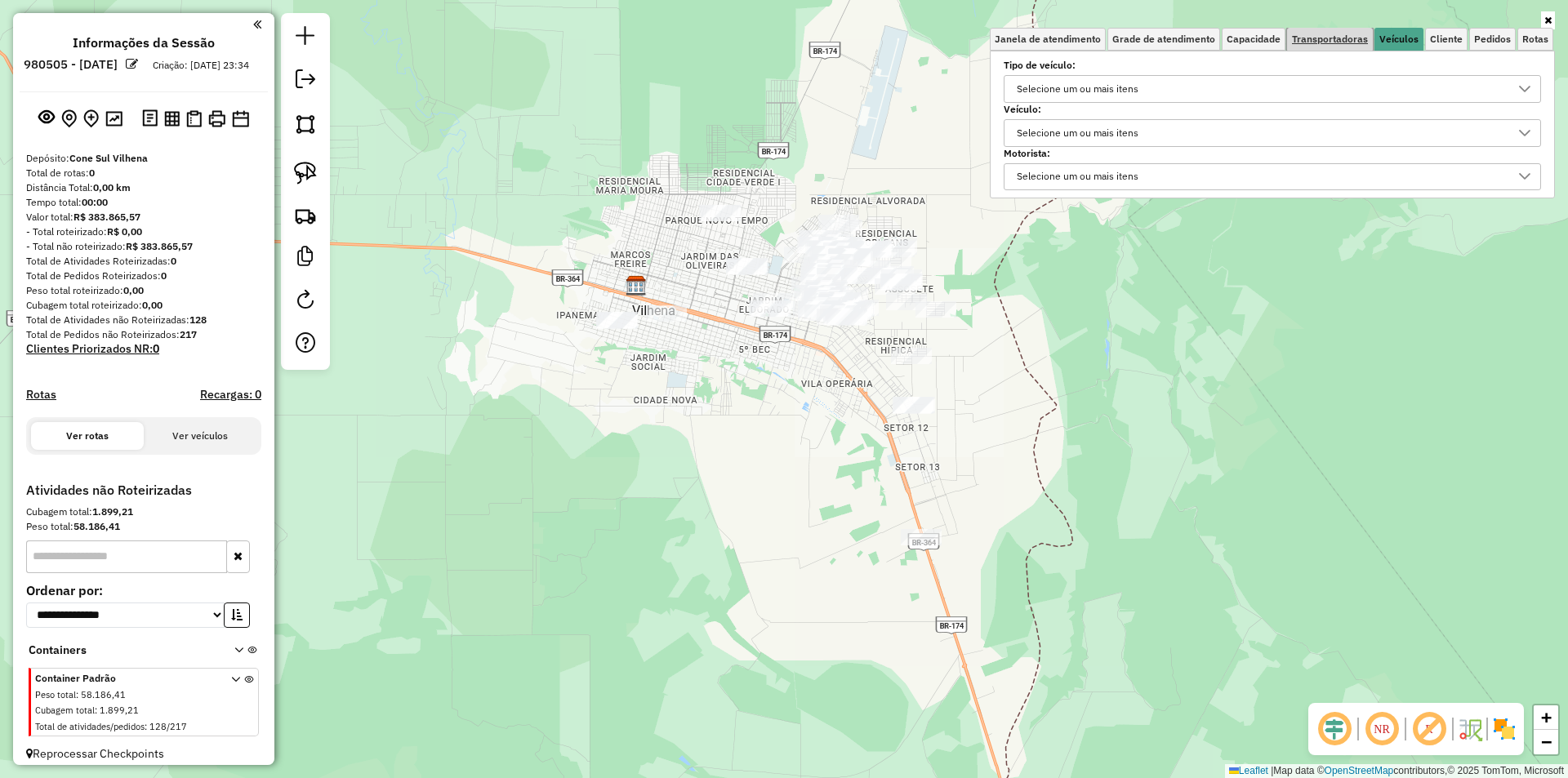
click at [1317, 38] on span "Transportadoras" at bounding box center [1330, 39] width 76 height 10
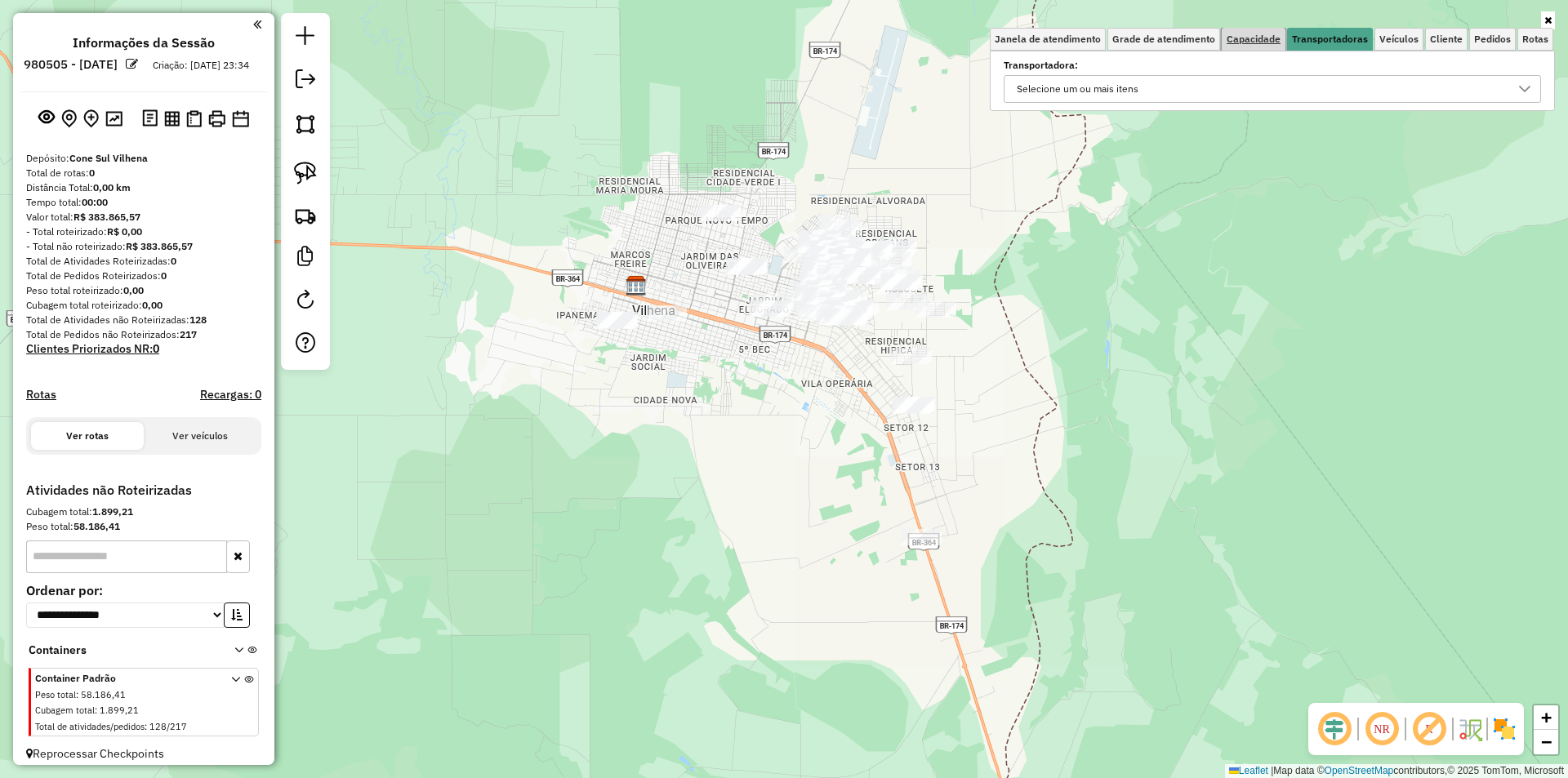
click at [1267, 29] on link "Capacidade" at bounding box center [1253, 39] width 64 height 23
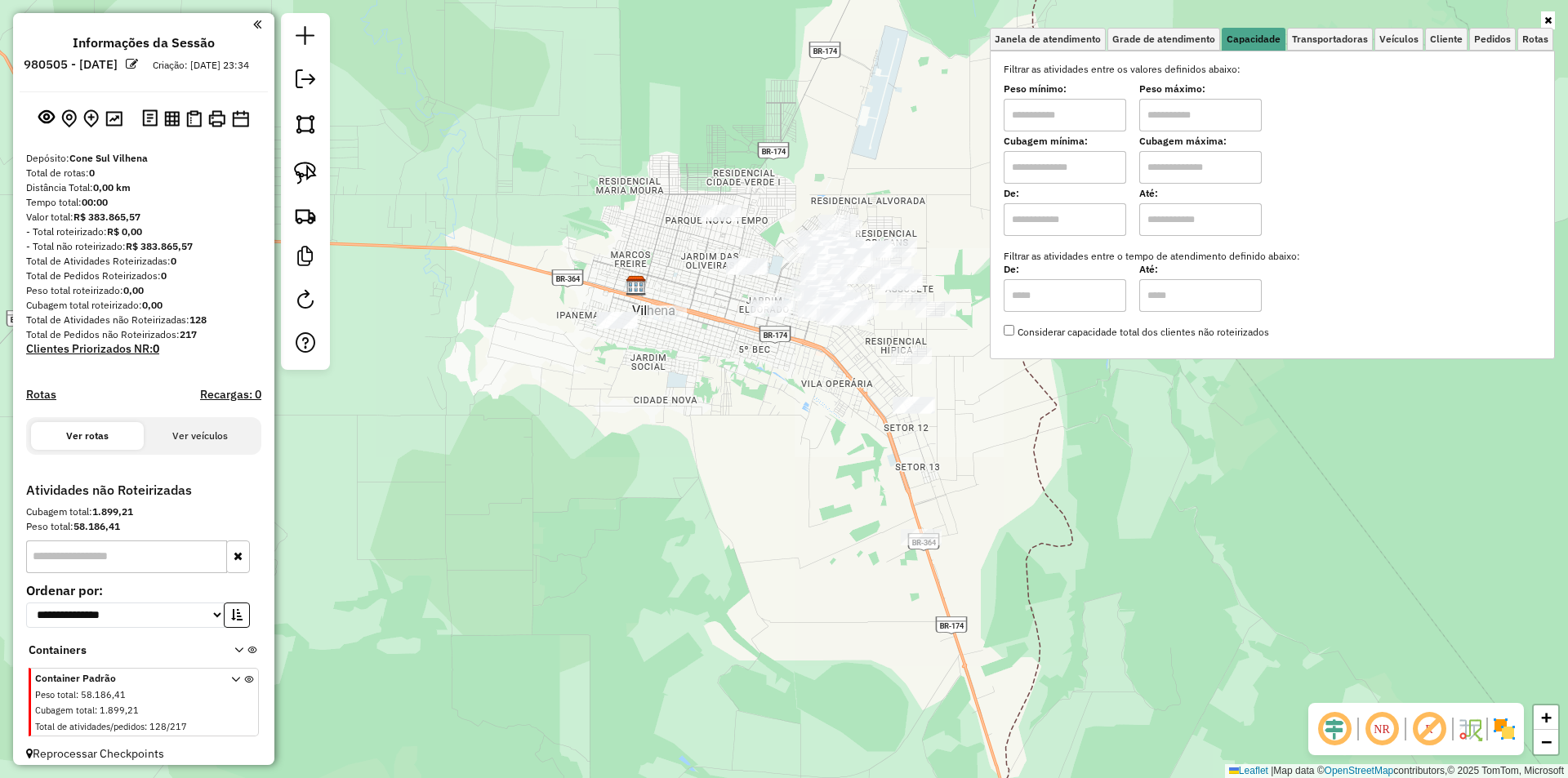
click at [1066, 118] on input "text" at bounding box center [1065, 115] width 123 height 33
type input "****"
click at [1176, 117] on input "text" at bounding box center [1200, 115] width 123 height 33
click at [700, 414] on div "Limpar filtros Janela de atendimento Grade de atendimento Capacidade Transporta…" at bounding box center [784, 389] width 1568 height 778
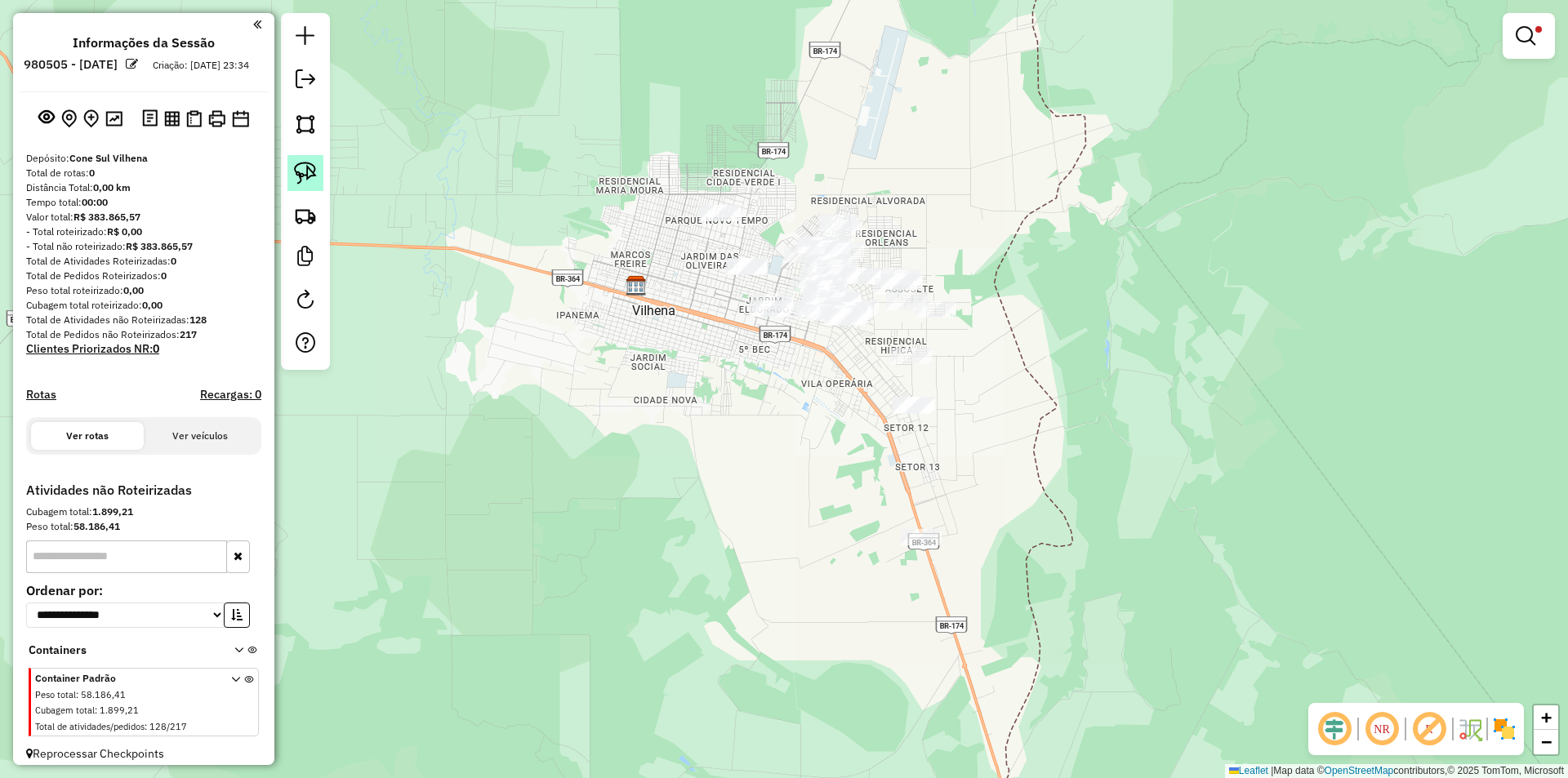
click at [300, 161] on link at bounding box center [306, 173] width 36 height 36
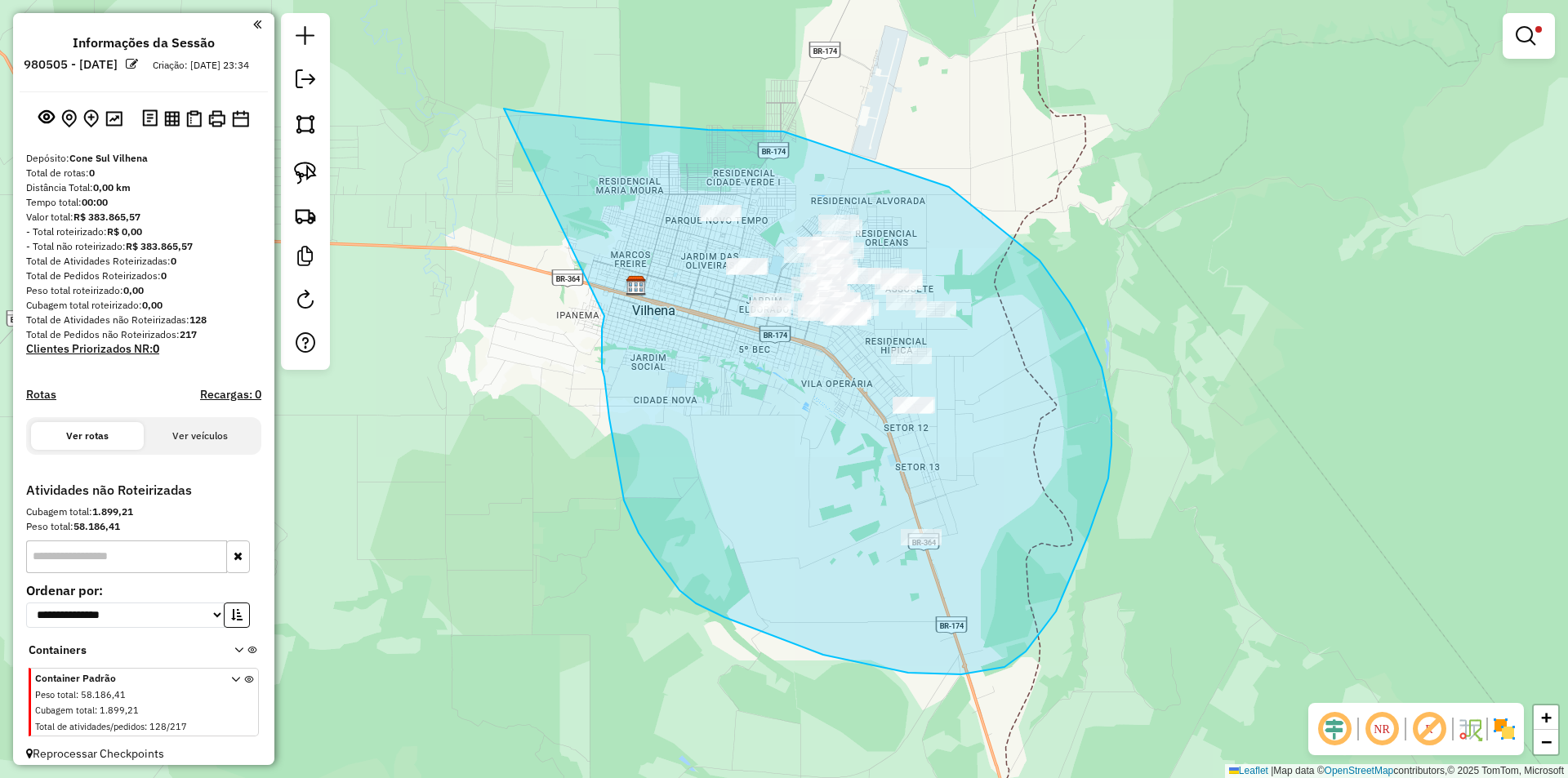
drag, startPoint x: 516, startPoint y: 111, endPoint x: 605, endPoint y: 316, distance: 223.5
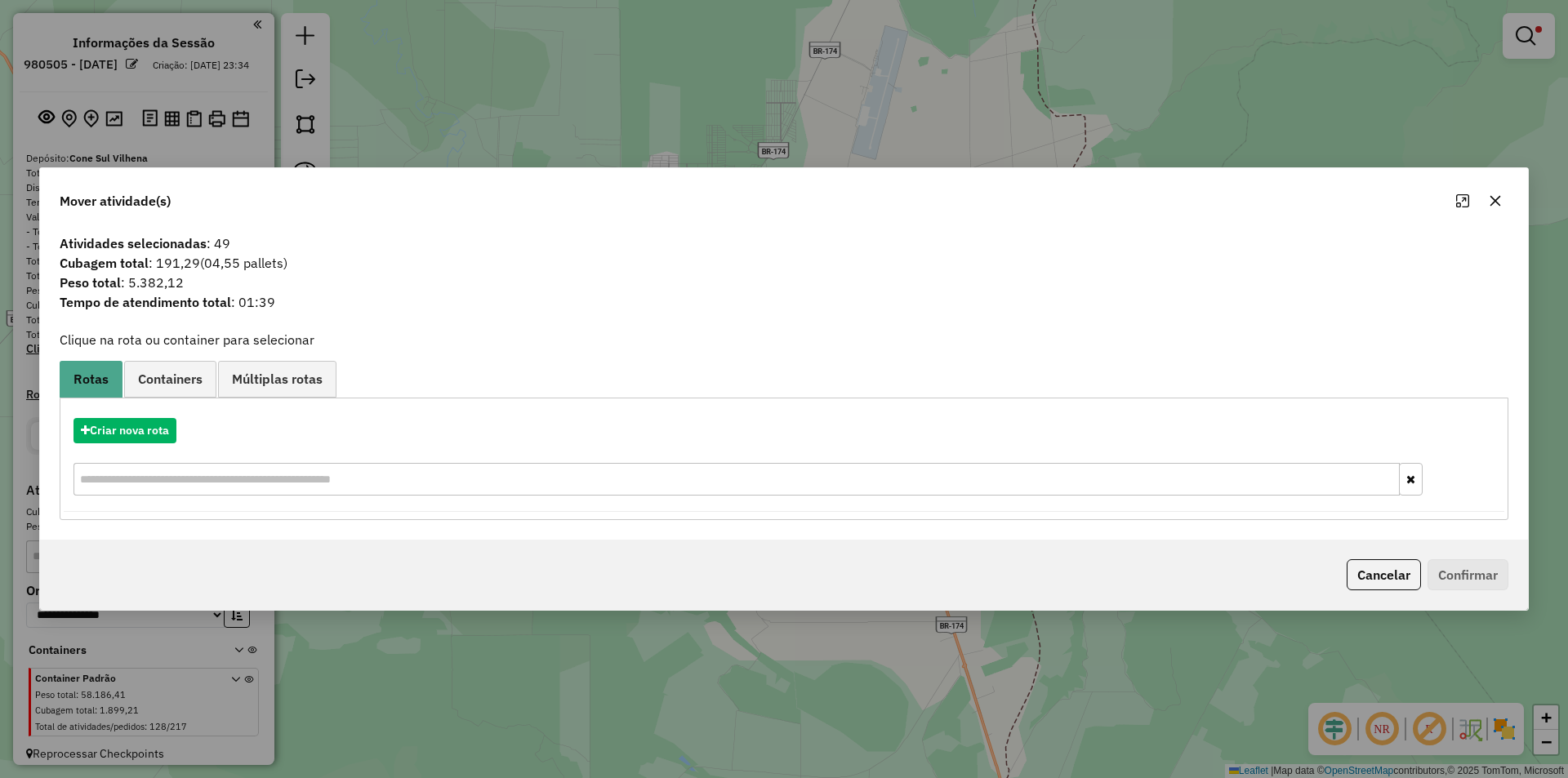
click at [1491, 202] on icon "button" at bounding box center [1495, 201] width 13 height 13
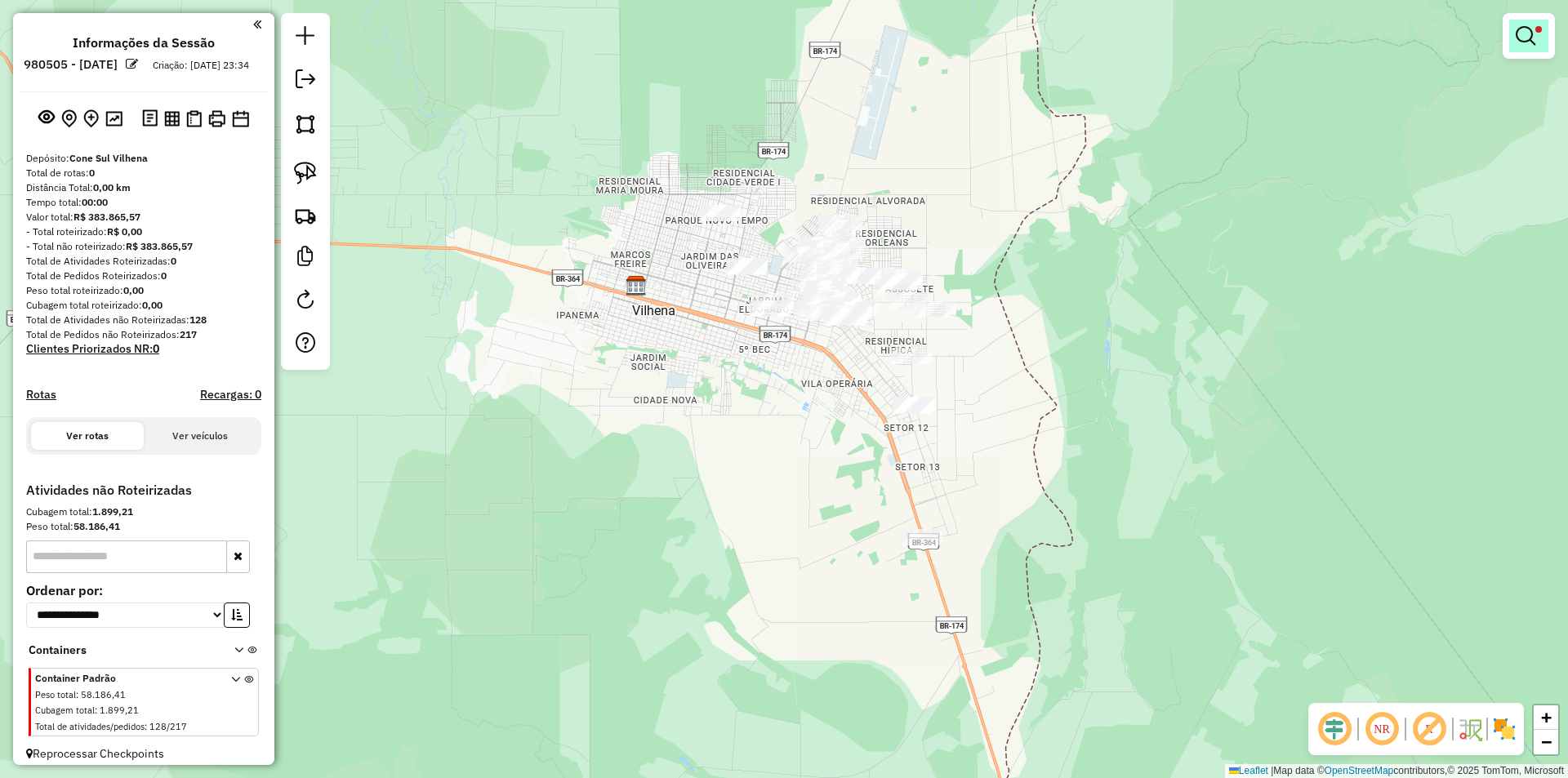
click at [1522, 34] on em at bounding box center [1525, 36] width 20 height 20
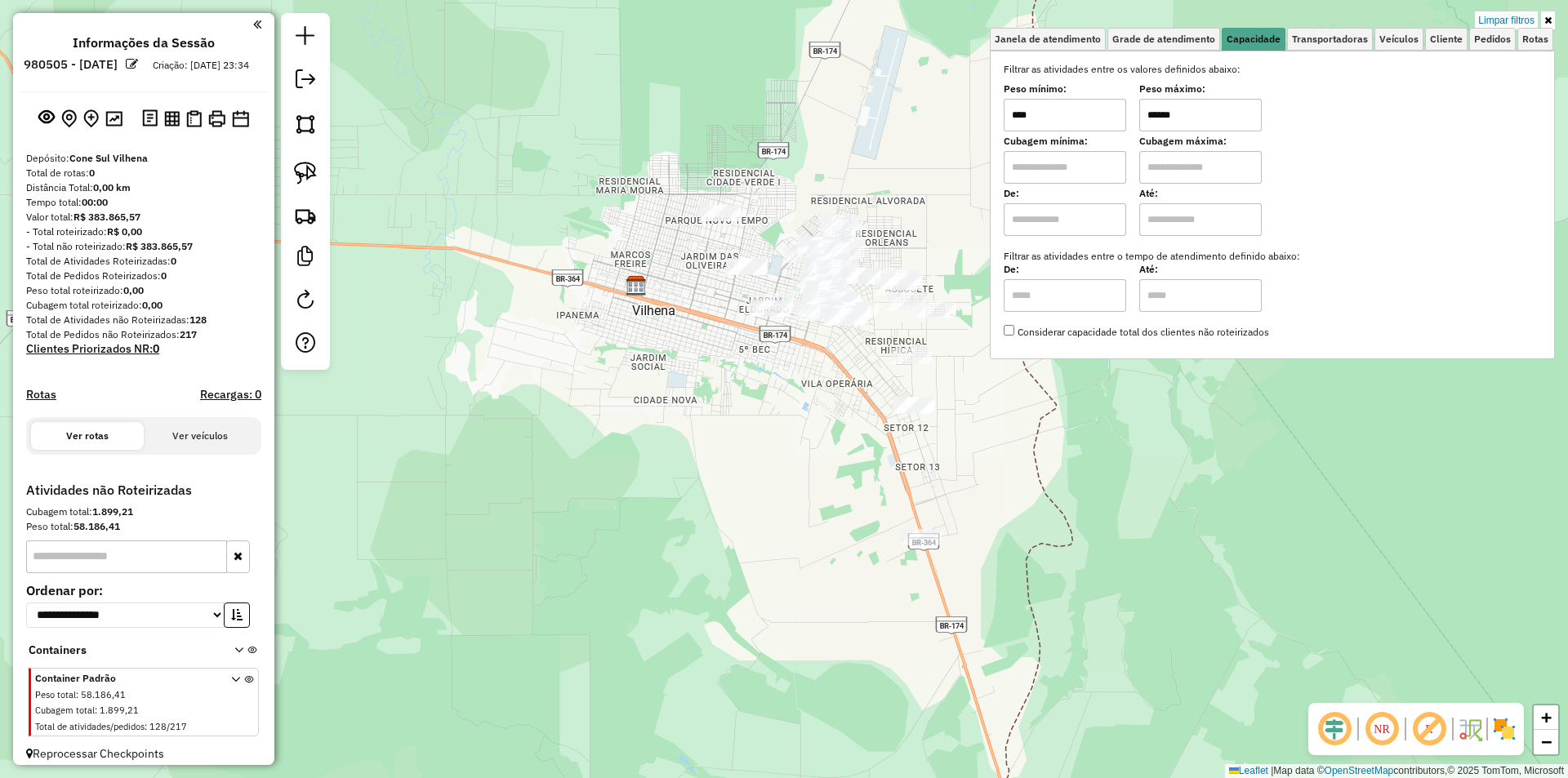
click at [1186, 119] on input "******" at bounding box center [1200, 115] width 123 height 33
drag, startPoint x: 1130, startPoint y: 118, endPoint x: 1037, endPoint y: 126, distance: 93.3
click at [1039, 128] on div "Peso mínimo: **** Peso máximo: ******" at bounding box center [1272, 109] width 537 height 46
click at [1185, 116] on input "****" at bounding box center [1200, 115] width 123 height 33
click at [1167, 125] on input "****" at bounding box center [1200, 115] width 123 height 33
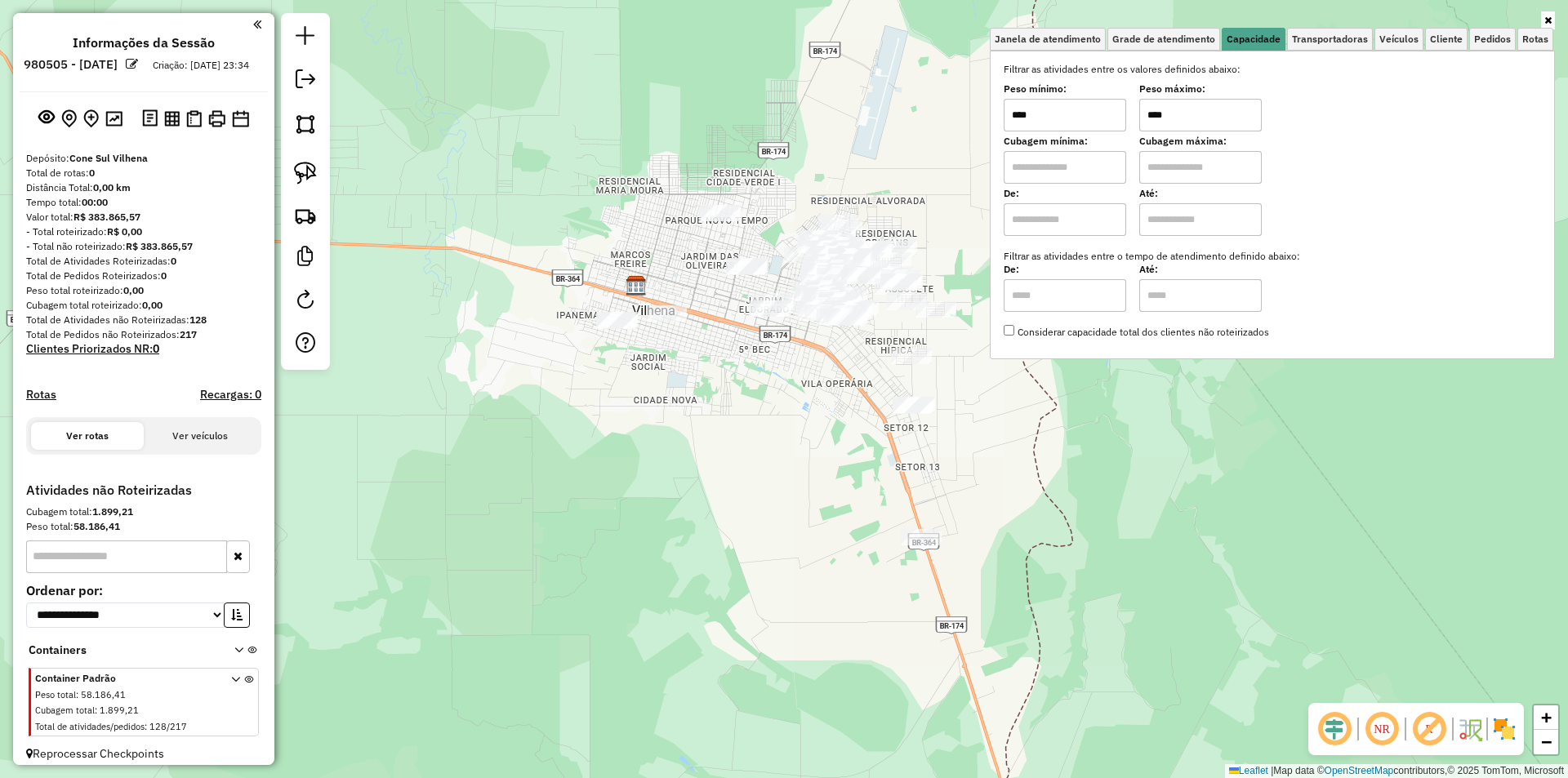
click at [1344, 134] on div "Filtrar as atividades entre os valores definidos abaixo: Peso mínimo: **** Peso…" at bounding box center [1272, 201] width 537 height 278
click at [1201, 113] on input "****" at bounding box center [1200, 115] width 123 height 33
click at [1203, 413] on div "Limpar filtros Janela de atendimento Grade de atendimento Capacidade Transporta…" at bounding box center [784, 389] width 1568 height 778
click at [293, 178] on link at bounding box center [306, 173] width 36 height 36
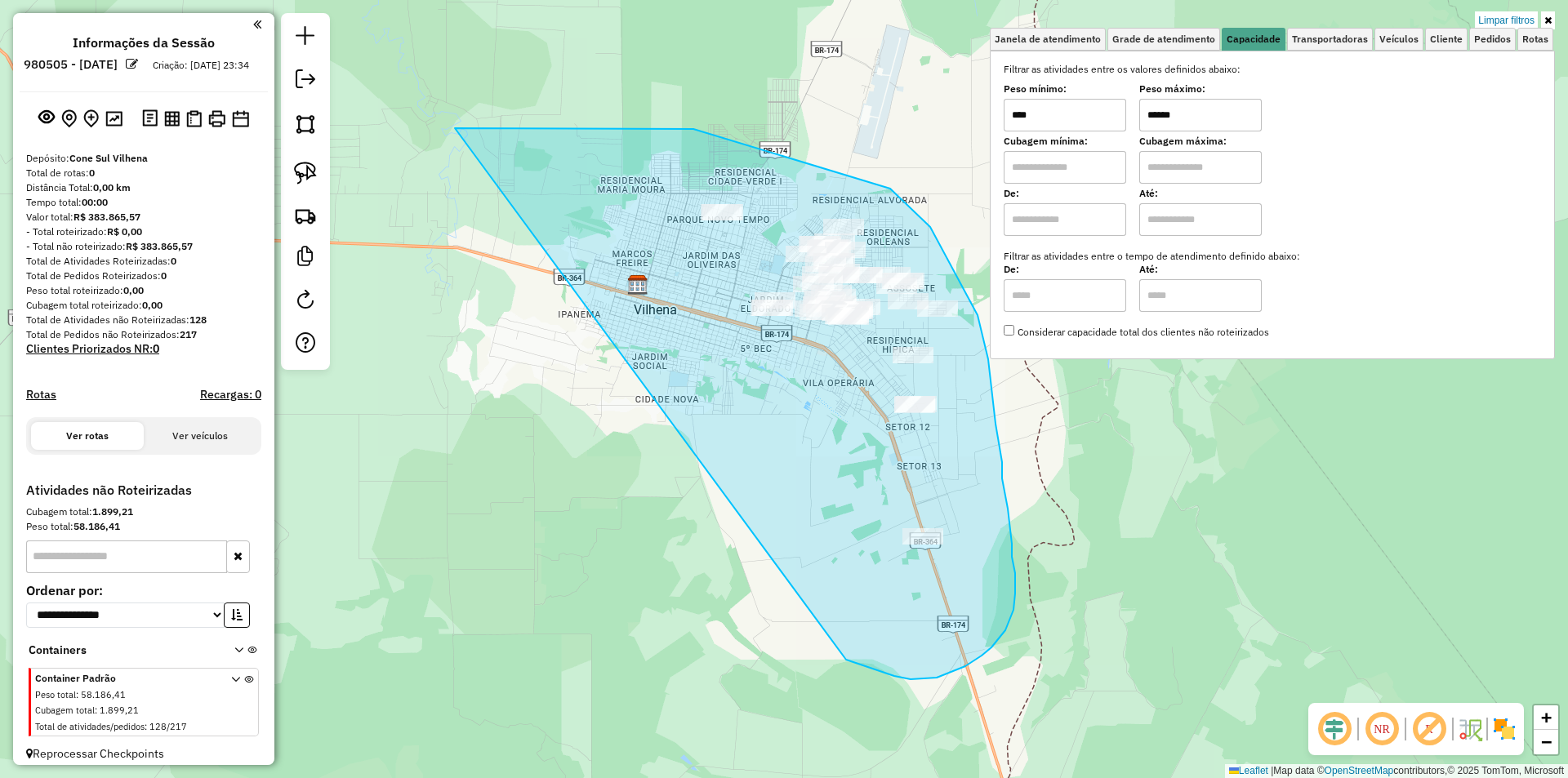
drag, startPoint x: 485, startPoint y: 129, endPoint x: 800, endPoint y: 648, distance: 607.1
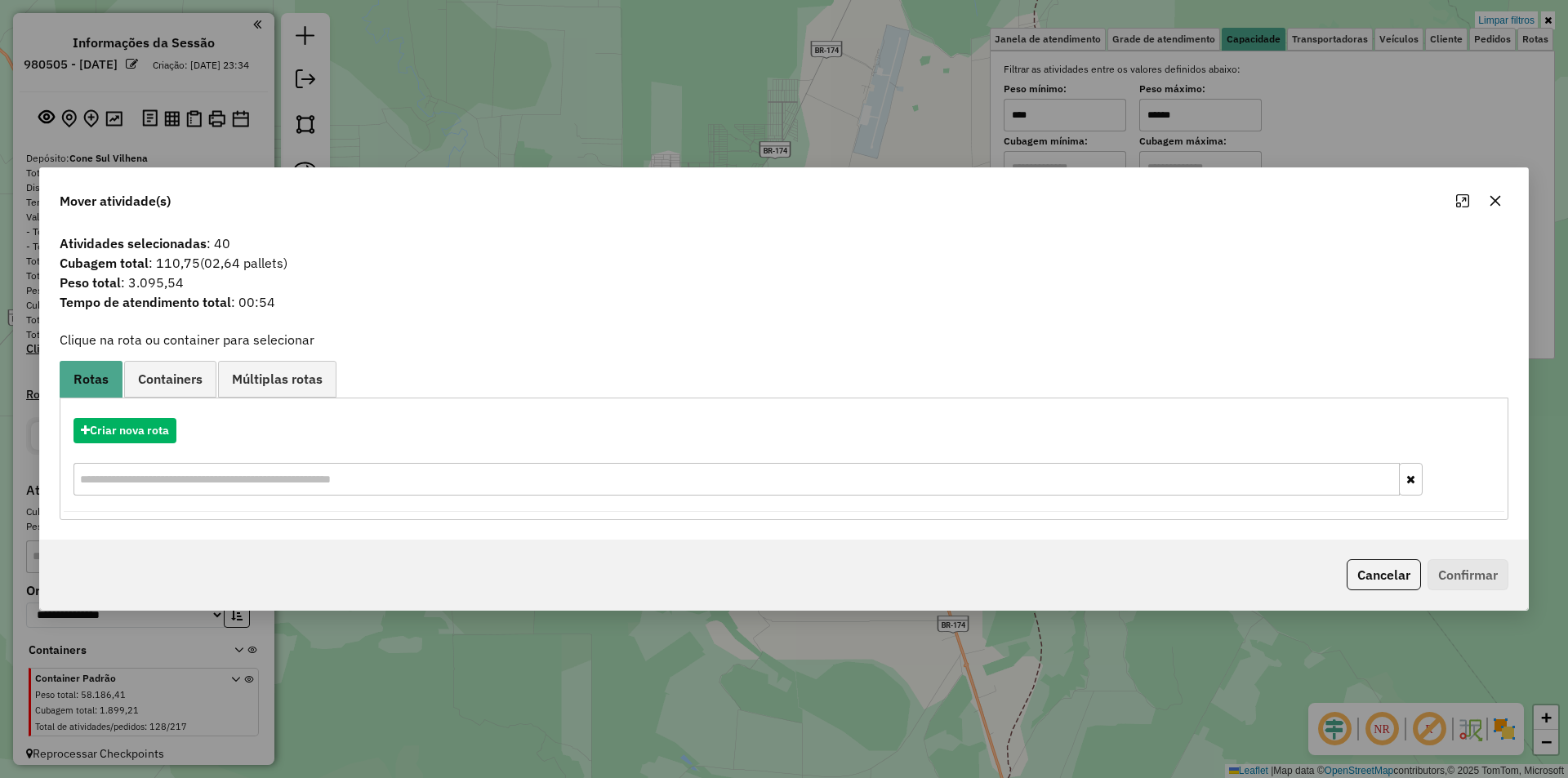
click at [1496, 199] on icon "button" at bounding box center [1495, 200] width 11 height 11
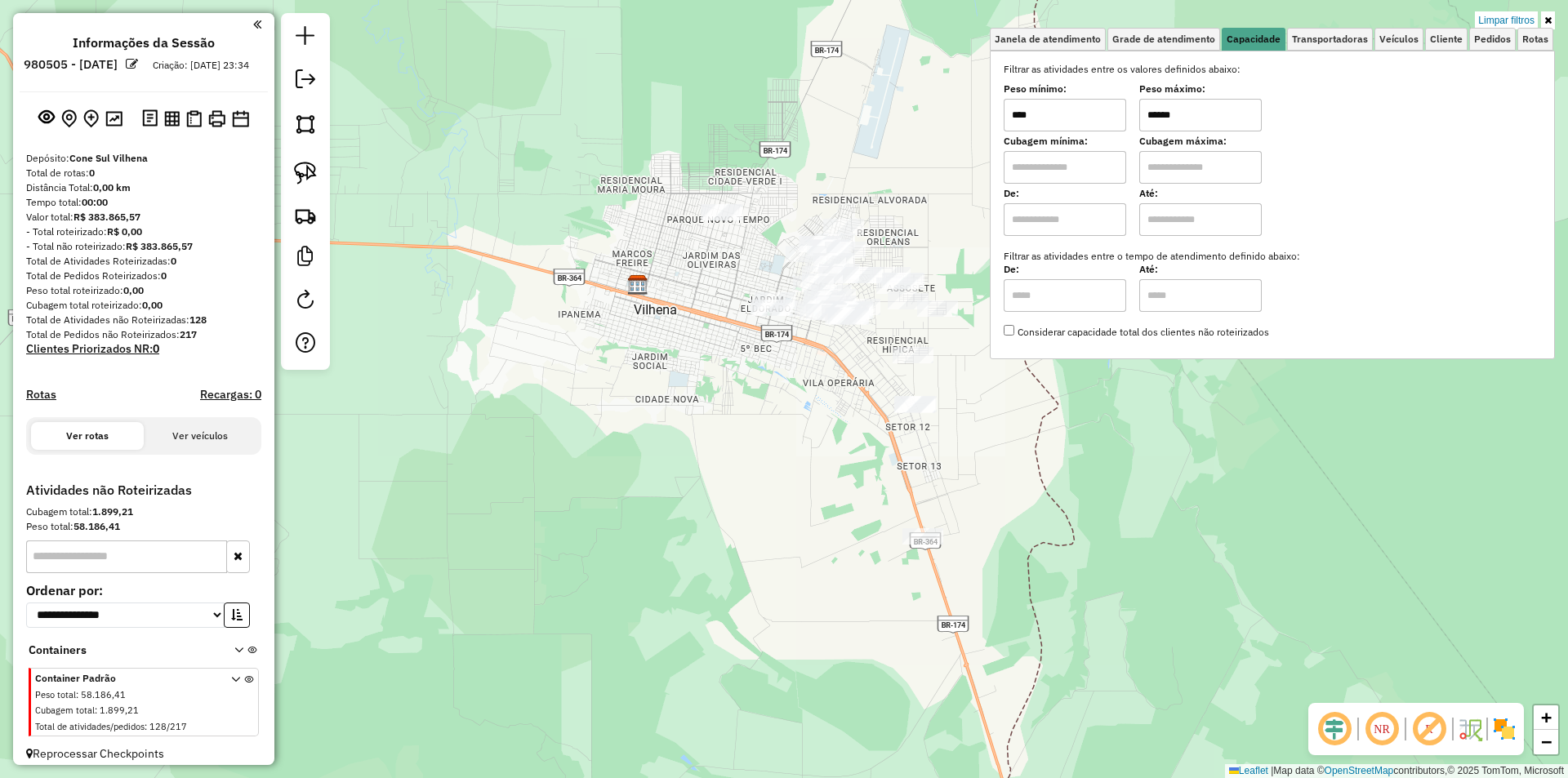
click at [1177, 120] on input "******" at bounding box center [1200, 115] width 123 height 33
drag, startPoint x: 1187, startPoint y: 116, endPoint x: 1027, endPoint y: 106, distance: 160.3
click at [1027, 106] on div "Peso mínimo: **** Peso máximo: ******" at bounding box center [1272, 109] width 537 height 46
click at [315, 173] on img at bounding box center [306, 173] width 23 height 23
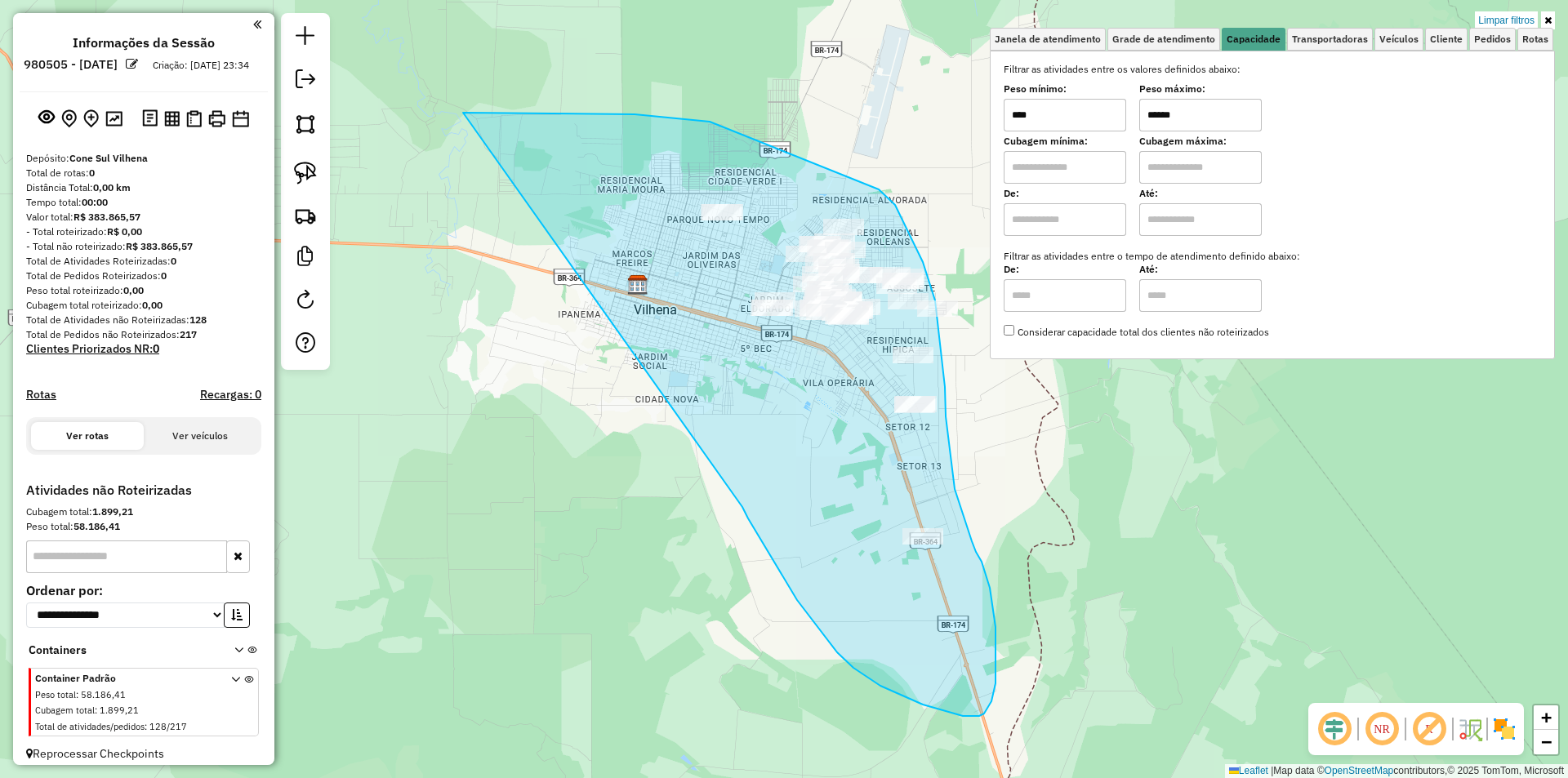
drag, startPoint x: 469, startPoint y: 113, endPoint x: 742, endPoint y: 507, distance: 479.3
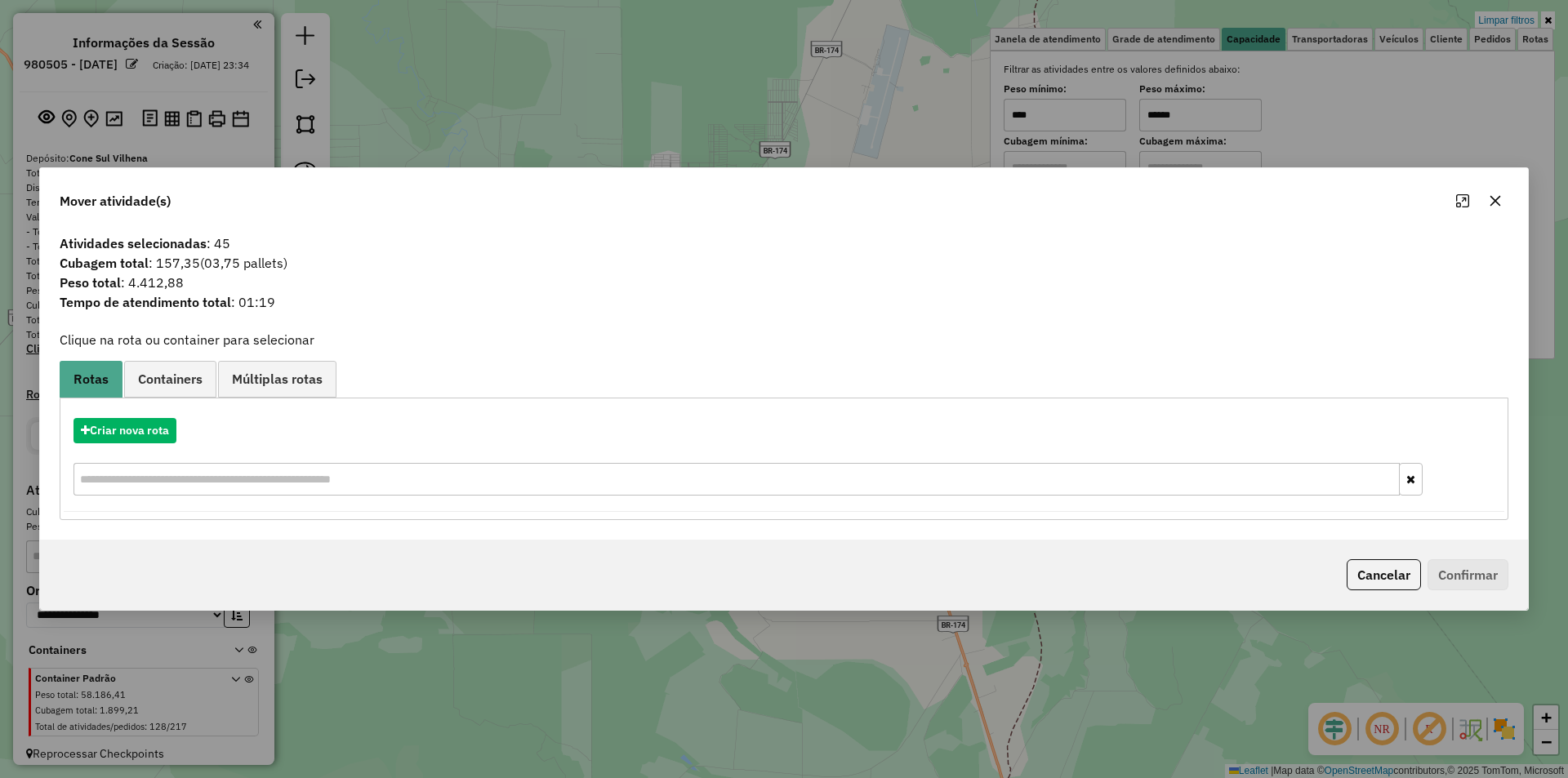
click at [1494, 203] on icon "button" at bounding box center [1495, 201] width 13 height 13
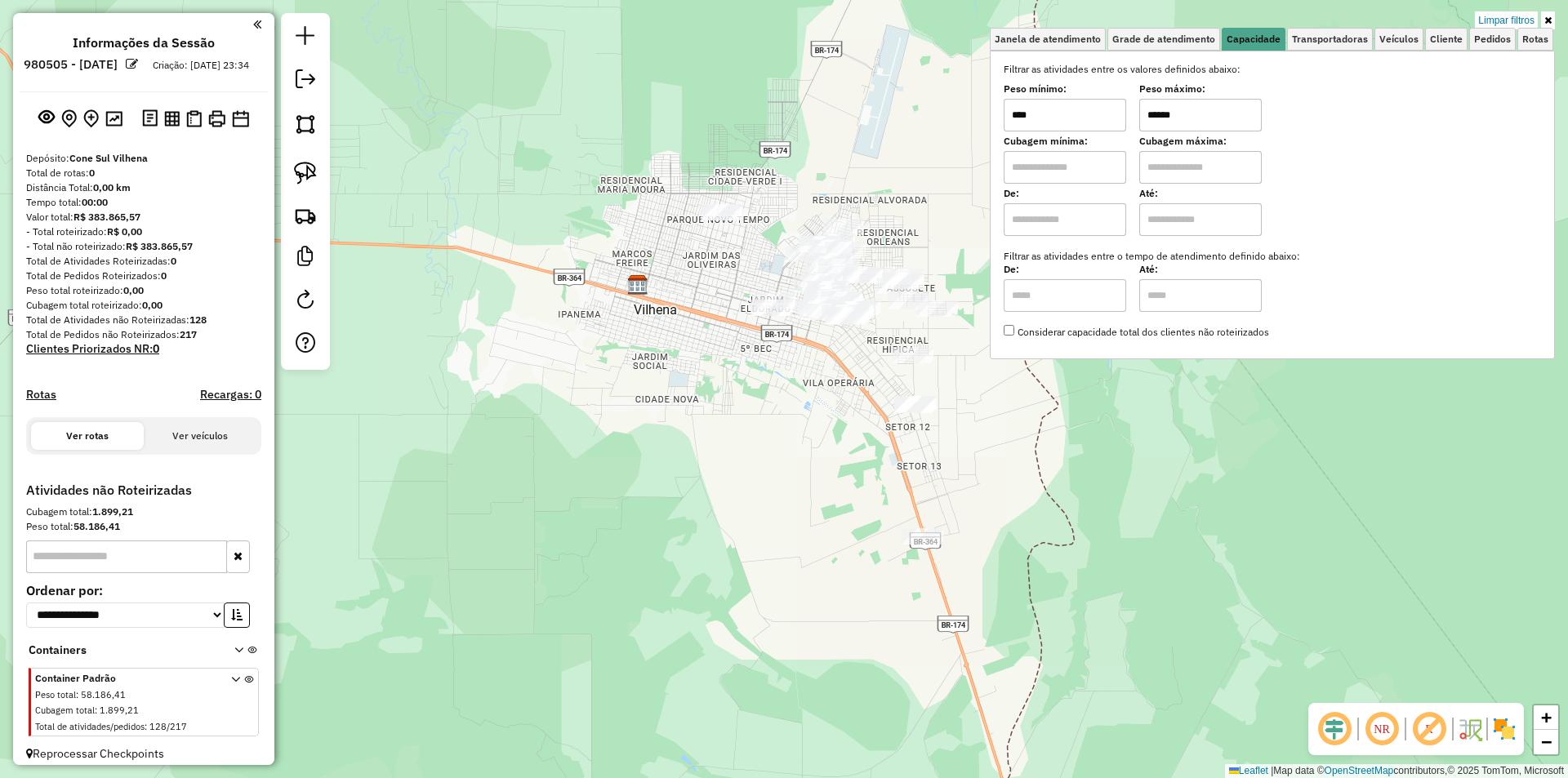
click at [1194, 111] on input "******" at bounding box center [1200, 115] width 123 height 33
click at [315, 172] on img at bounding box center [306, 173] width 23 height 23
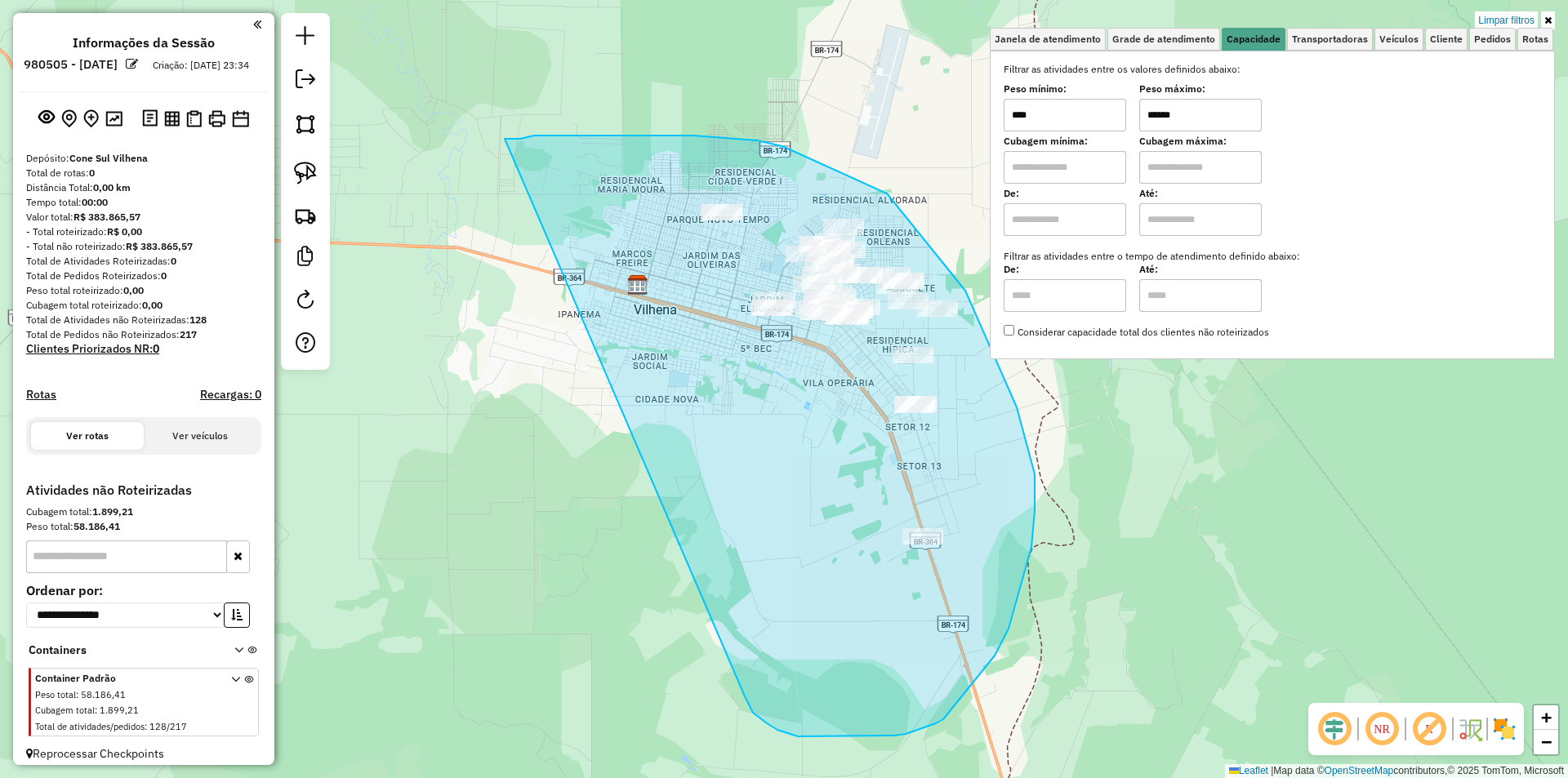
drag, startPoint x: 505, startPoint y: 138, endPoint x: 745, endPoint y: 687, distance: 599.2
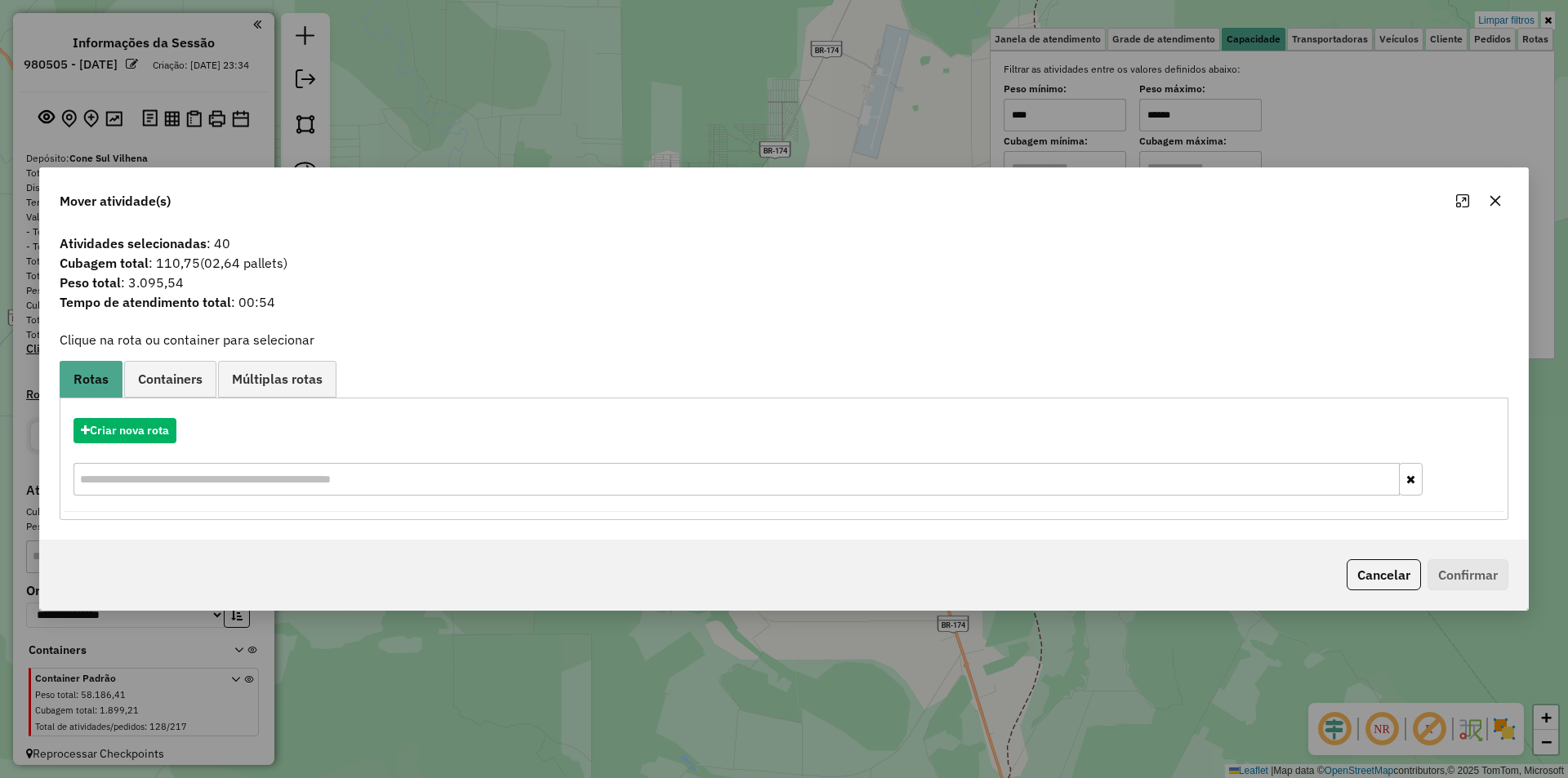
click at [1495, 206] on icon "button" at bounding box center [1495, 201] width 13 height 13
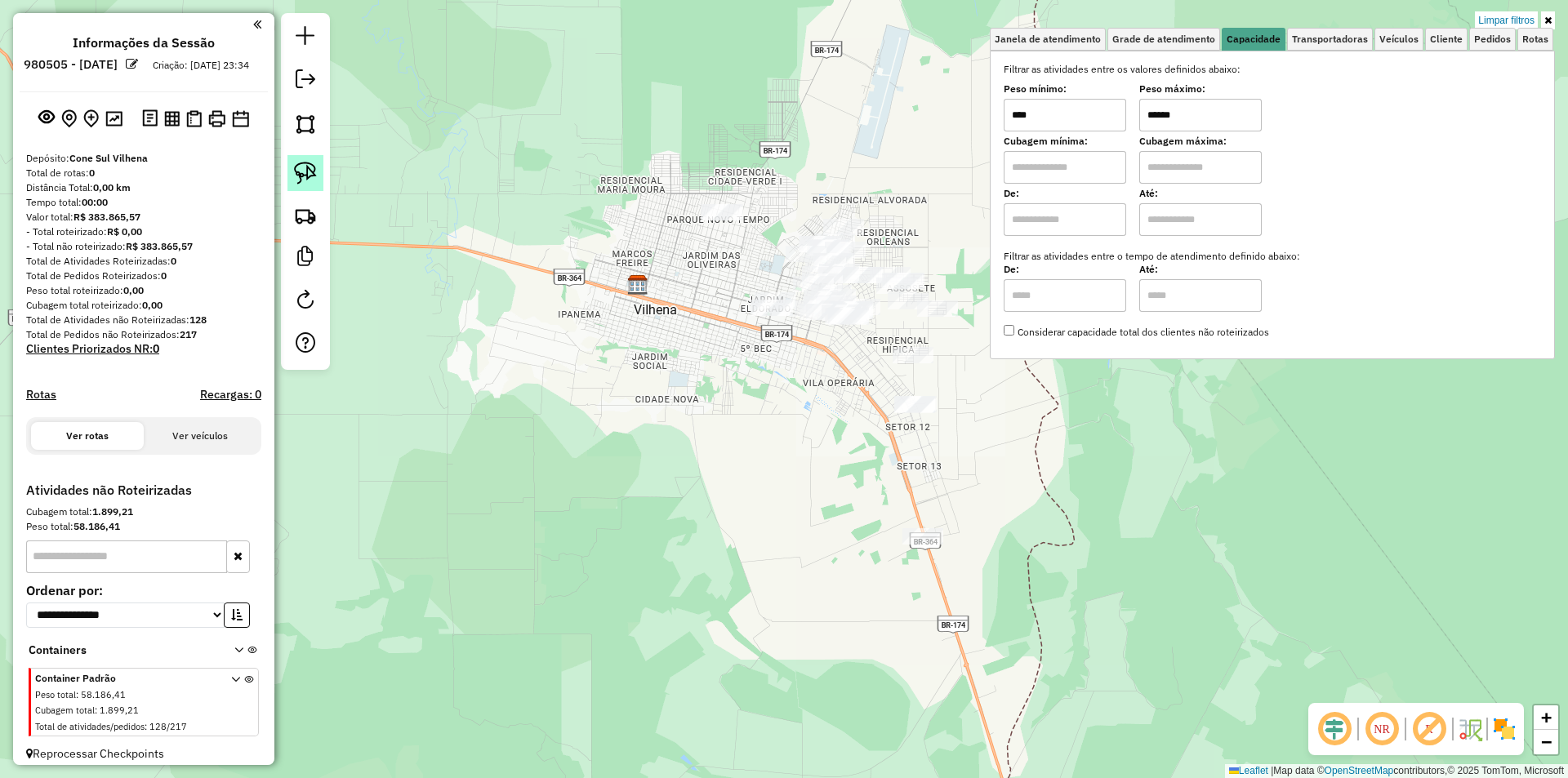
click at [308, 161] on img at bounding box center [306, 173] width 23 height 23
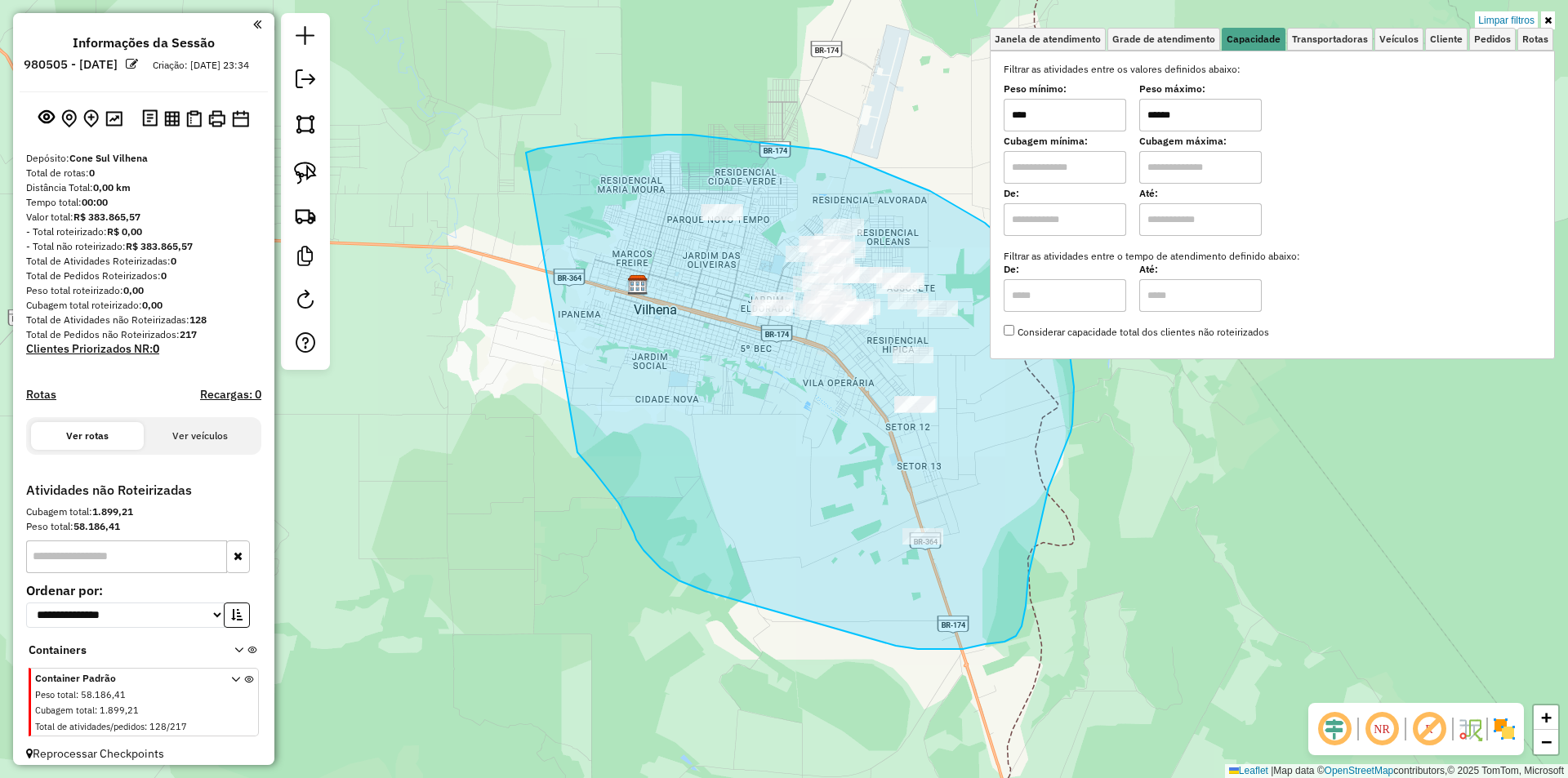
drag, startPoint x: 591, startPoint y: 142, endPoint x: 578, endPoint y: 452, distance: 310.3
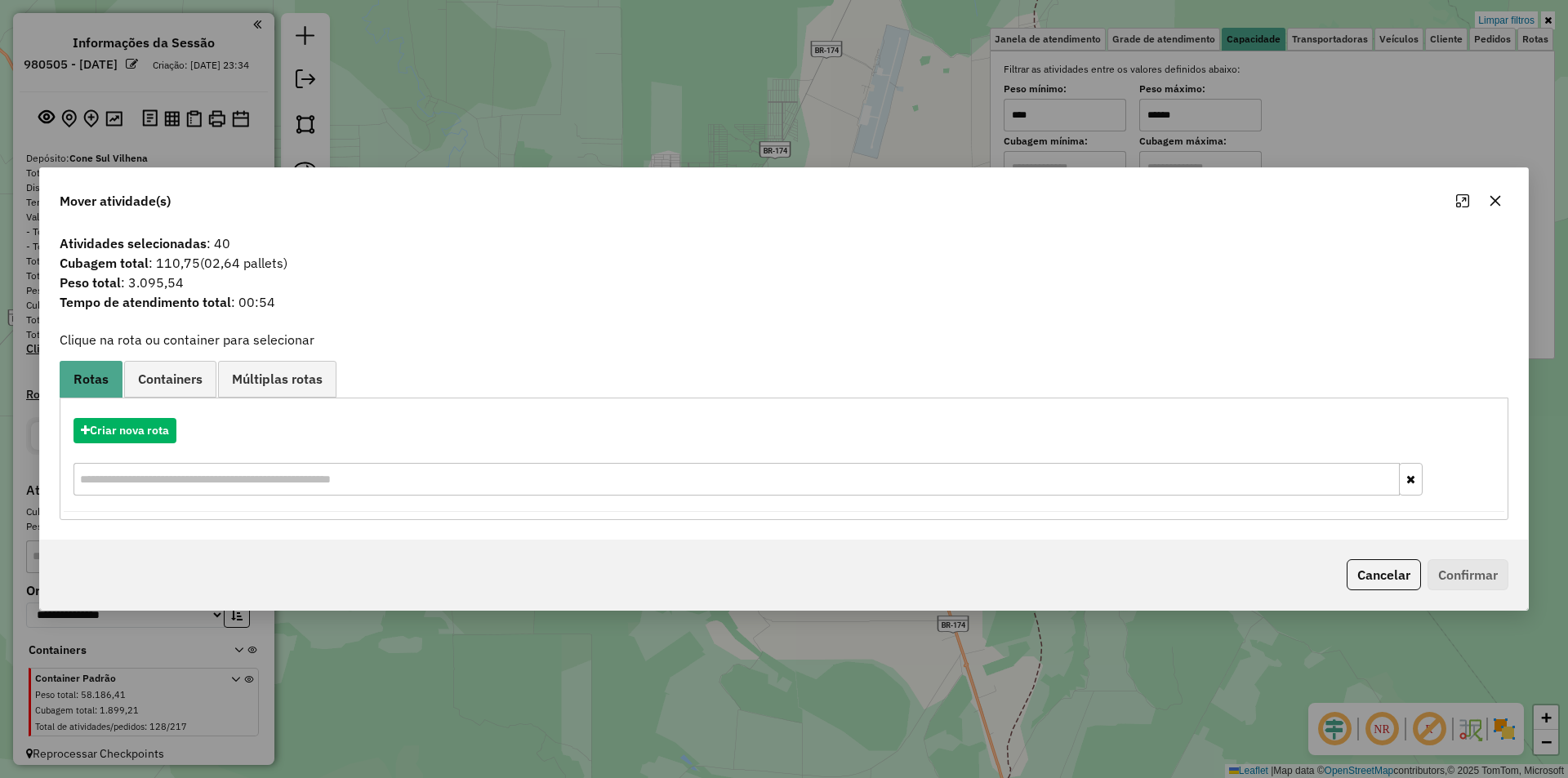
click at [1495, 196] on icon "button" at bounding box center [1495, 201] width 13 height 13
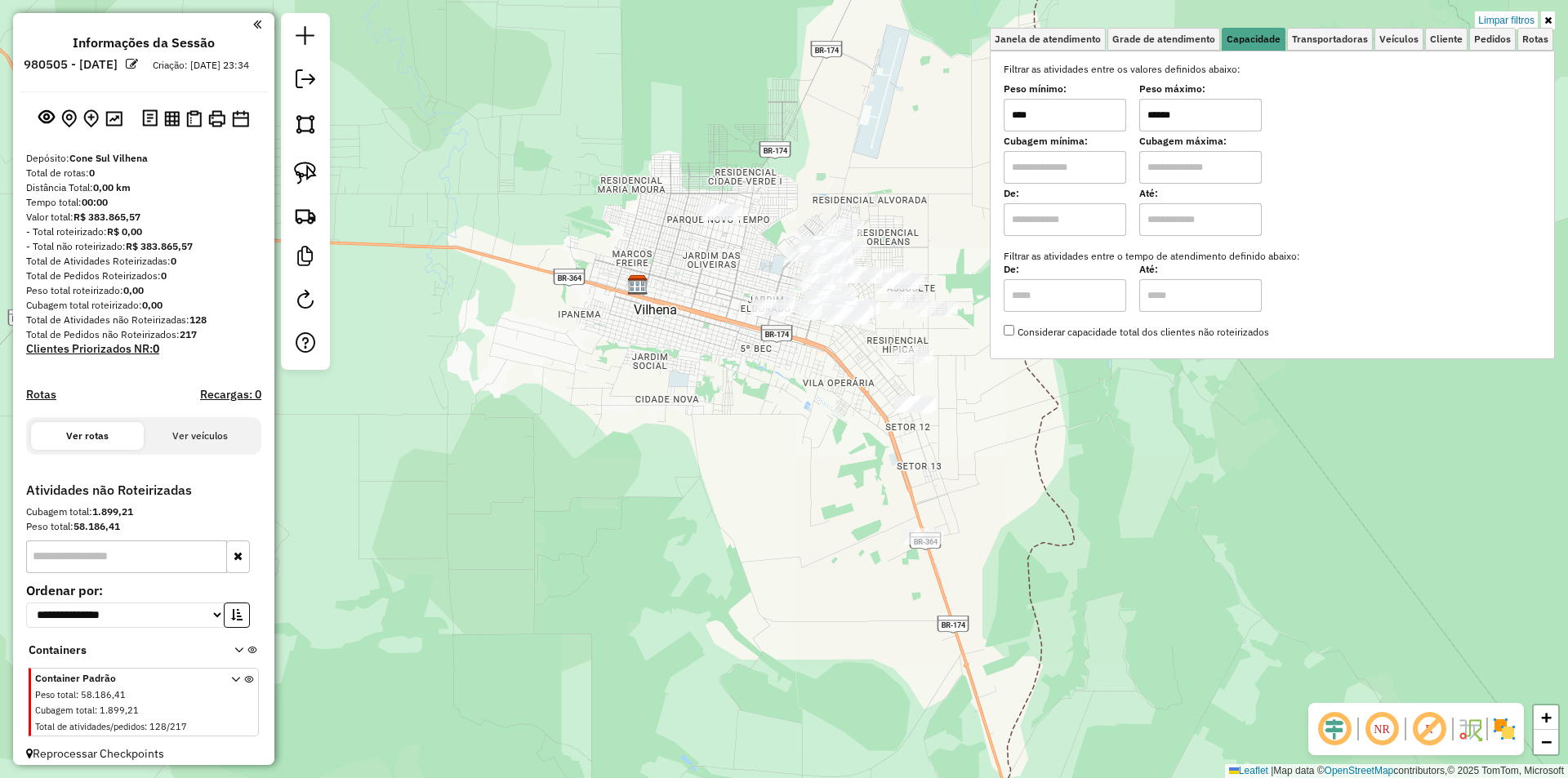
drag, startPoint x: 1191, startPoint y: 120, endPoint x: 1092, endPoint y: 116, distance: 99.1
click at [1092, 116] on div "Peso mínimo: **** Peso máximo: ******" at bounding box center [1272, 109] width 537 height 46
click at [297, 173] on img at bounding box center [306, 173] width 23 height 23
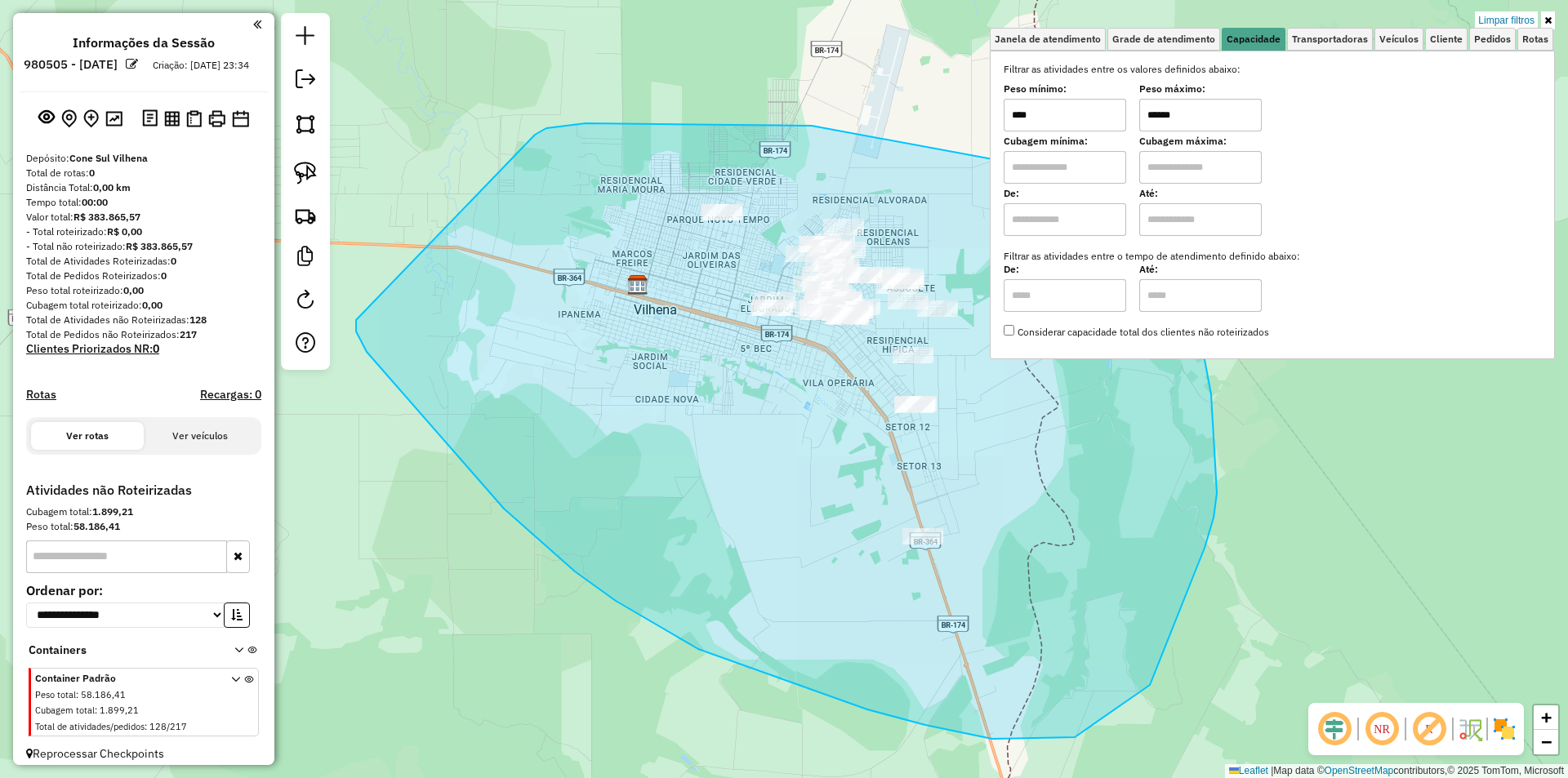
drag, startPoint x: 535, startPoint y: 134, endPoint x: 356, endPoint y: 320, distance: 258.1
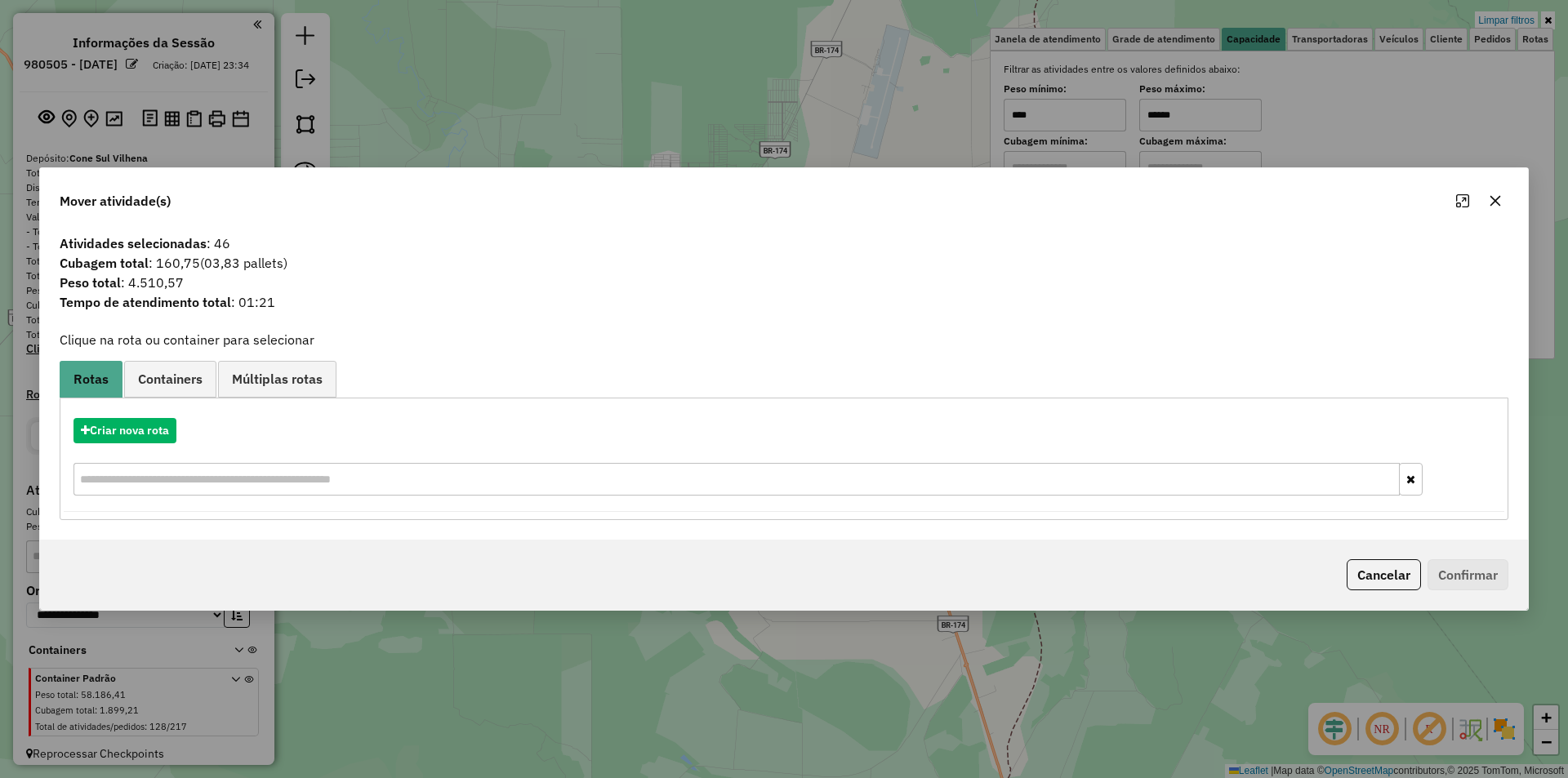
click at [1502, 201] on button "button" at bounding box center [1495, 201] width 26 height 26
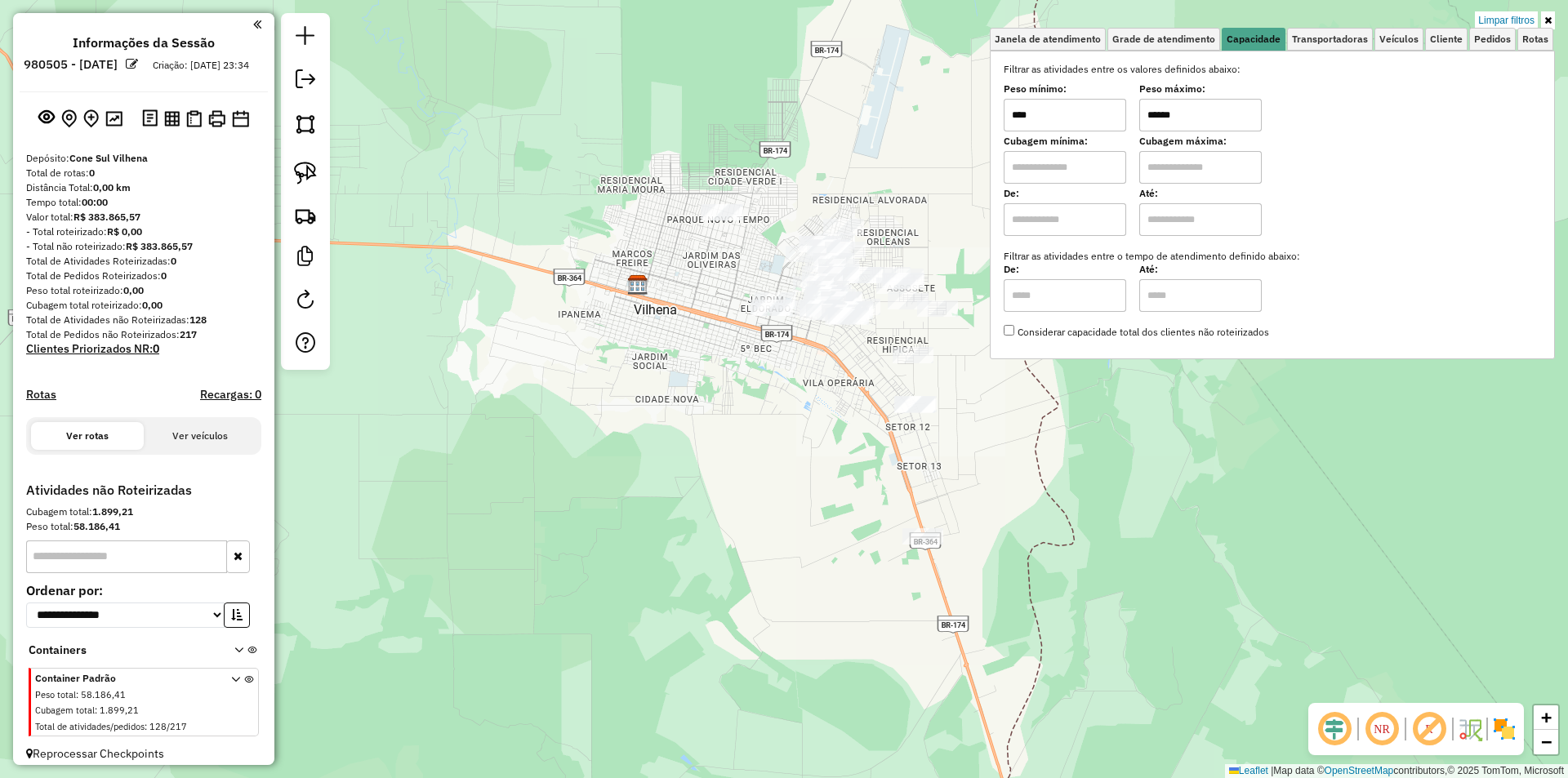
drag, startPoint x: 1192, startPoint y: 113, endPoint x: 1120, endPoint y: 110, distance: 72.1
click at [1120, 110] on div "Peso mínimo: **** Peso máximo: ******" at bounding box center [1272, 109] width 537 height 46
type input "******"
click at [306, 173] on img at bounding box center [306, 173] width 23 height 23
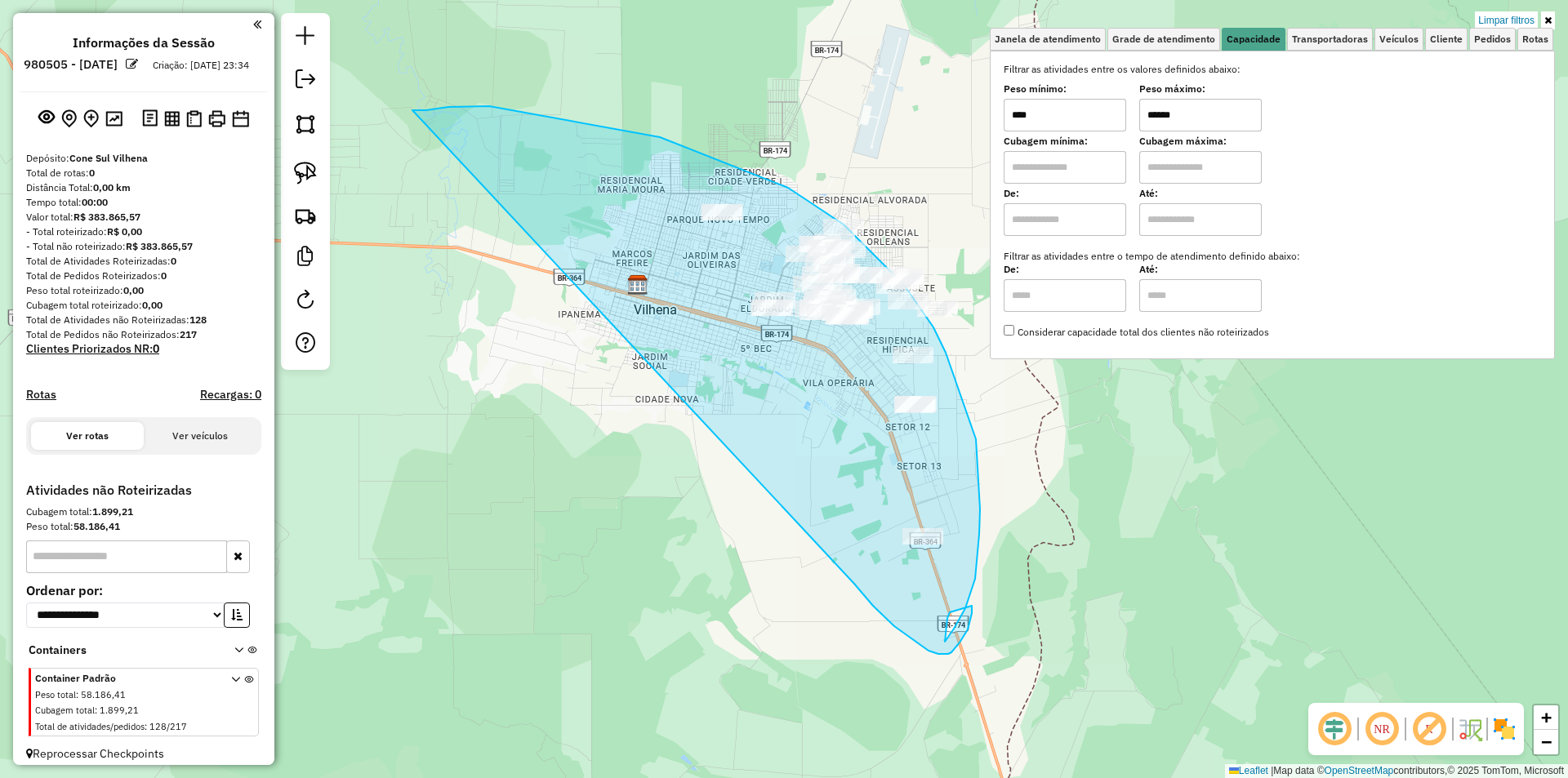
drag, startPoint x: 412, startPoint y: 111, endPoint x: 834, endPoint y: 537, distance: 599.6
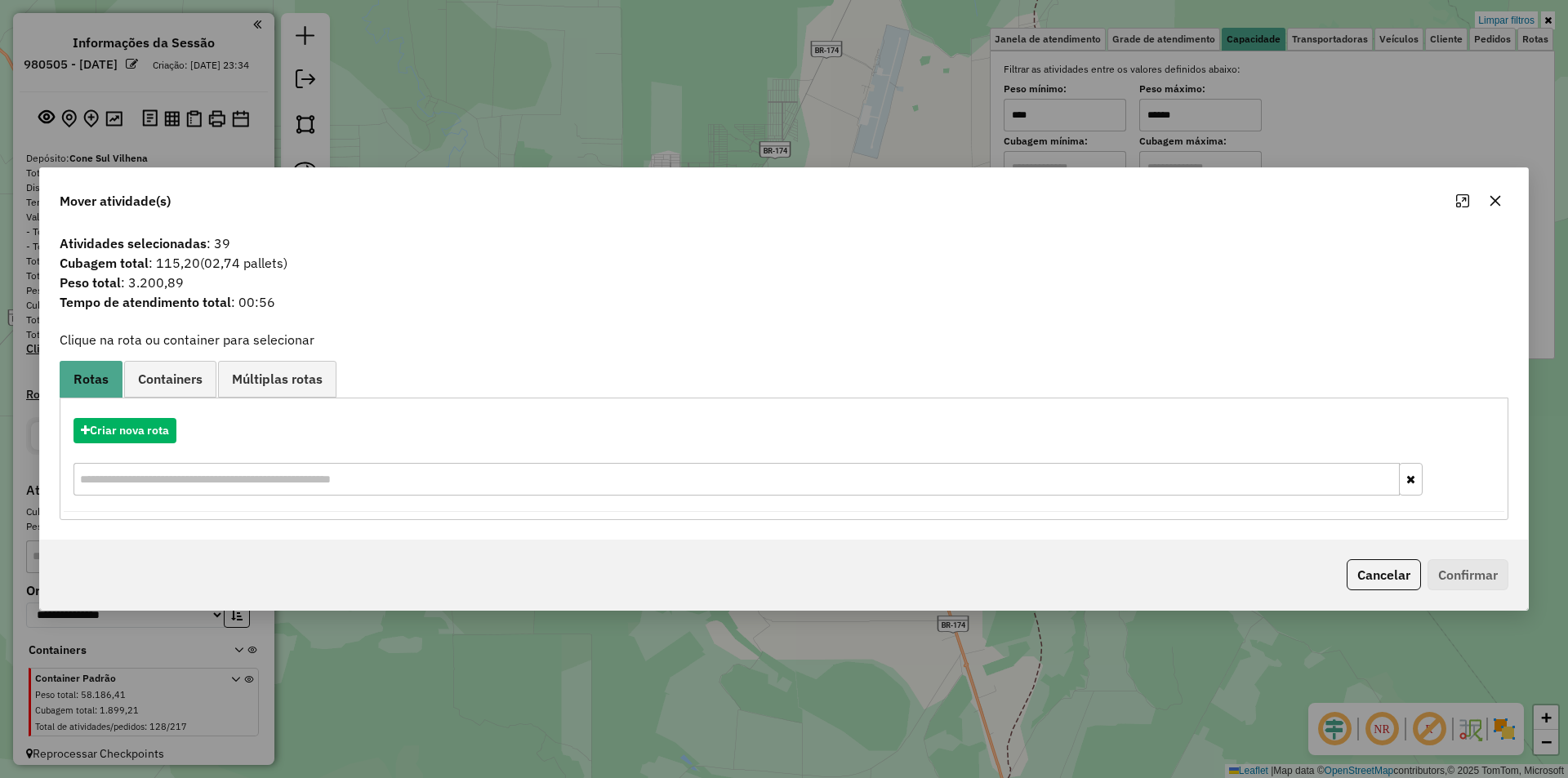
click at [1495, 209] on button "button" at bounding box center [1495, 201] width 26 height 26
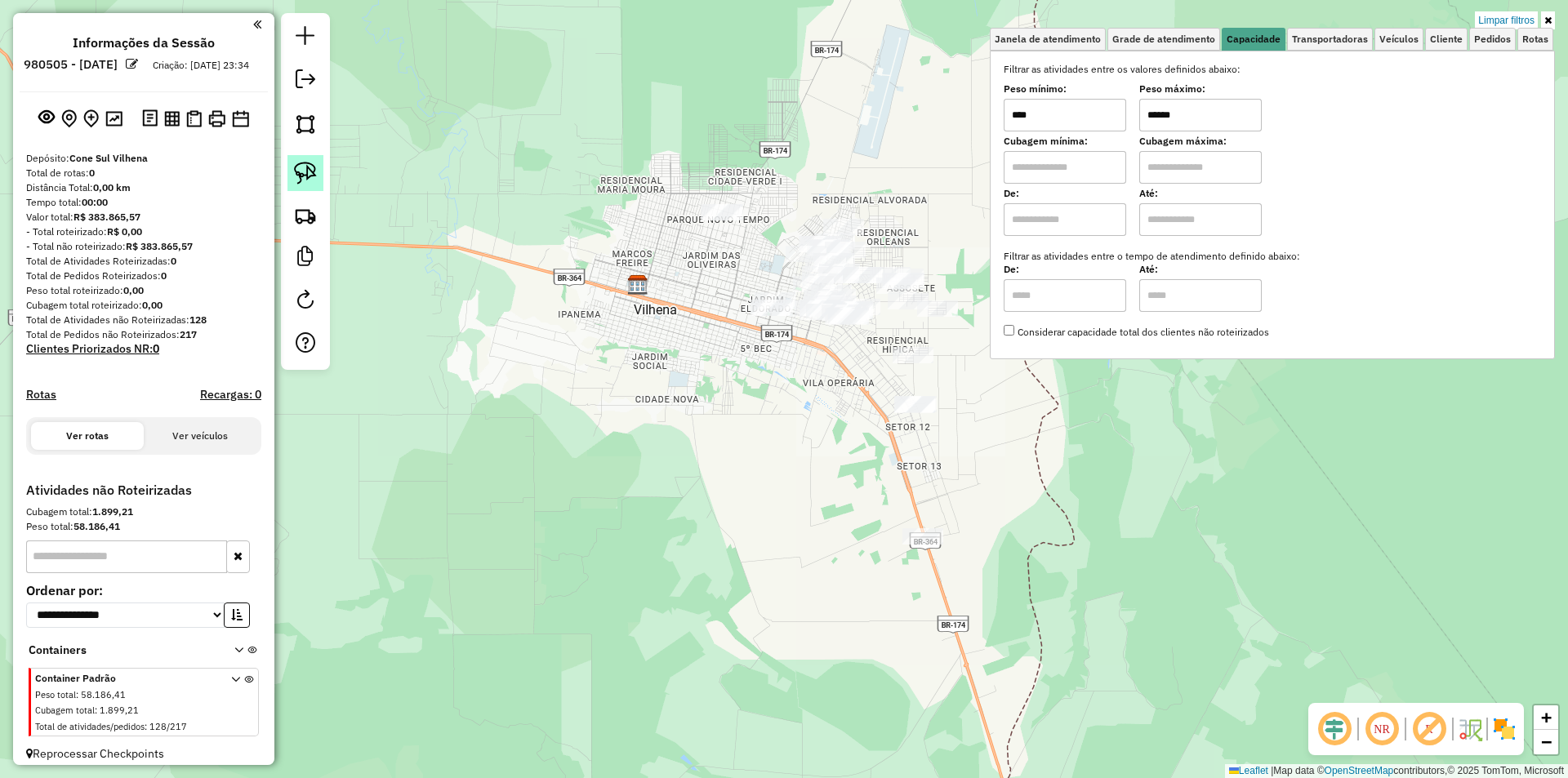
click at [310, 174] on img at bounding box center [306, 173] width 23 height 23
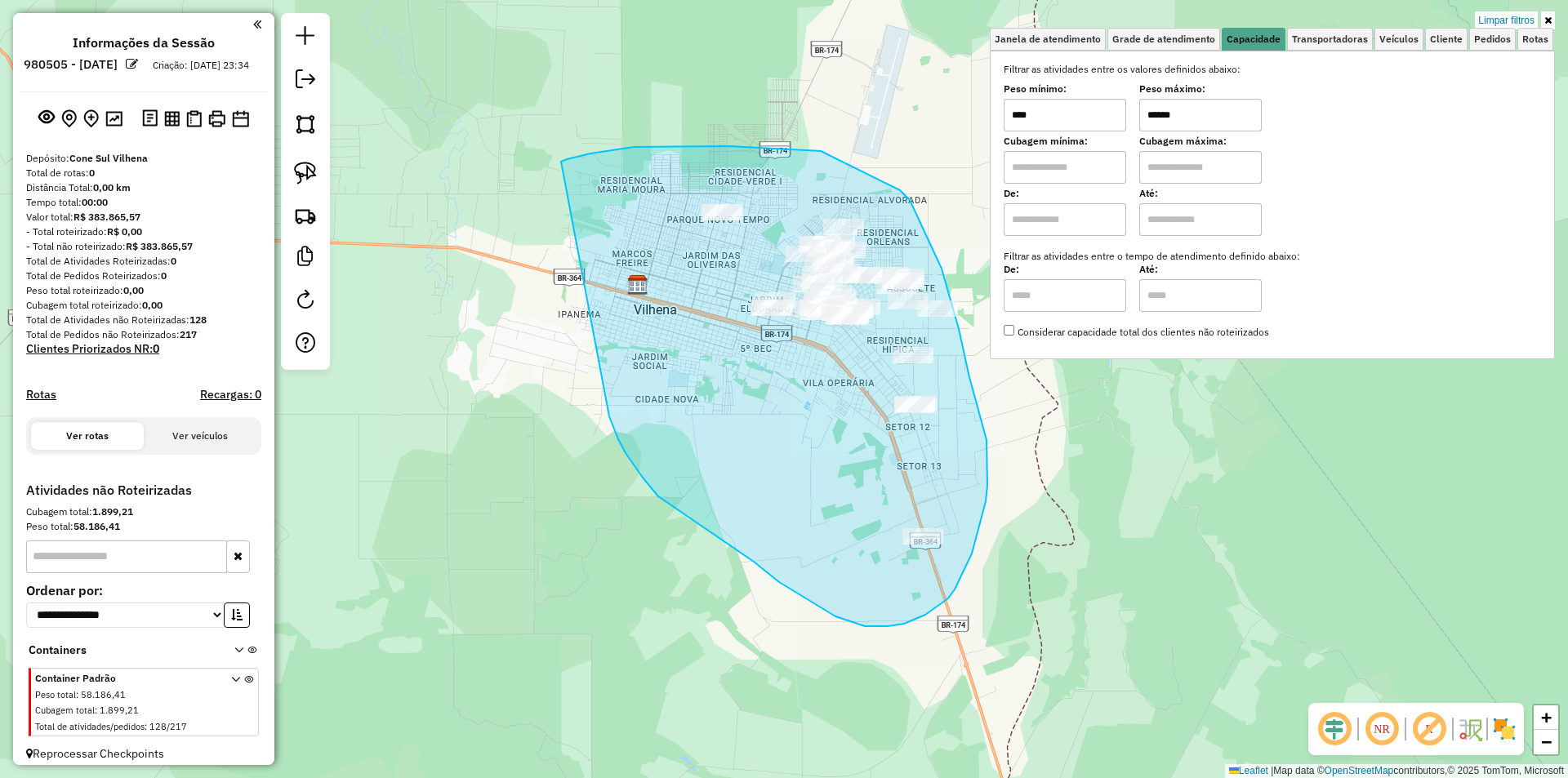
drag, startPoint x: 561, startPoint y: 161, endPoint x: 584, endPoint y: 371, distance: 211.3
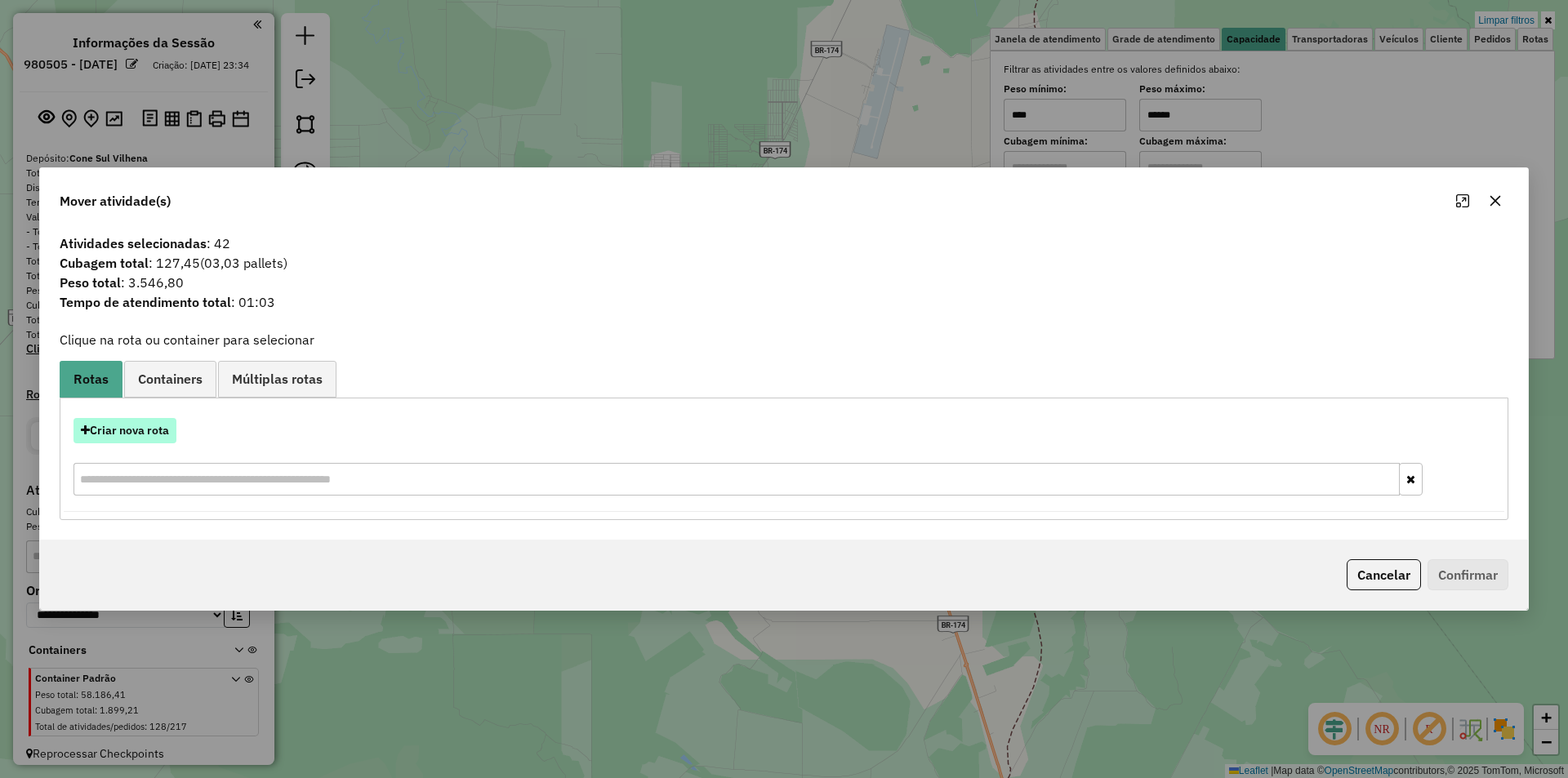
click at [111, 432] on button "Criar nova rota" at bounding box center [125, 430] width 103 height 25
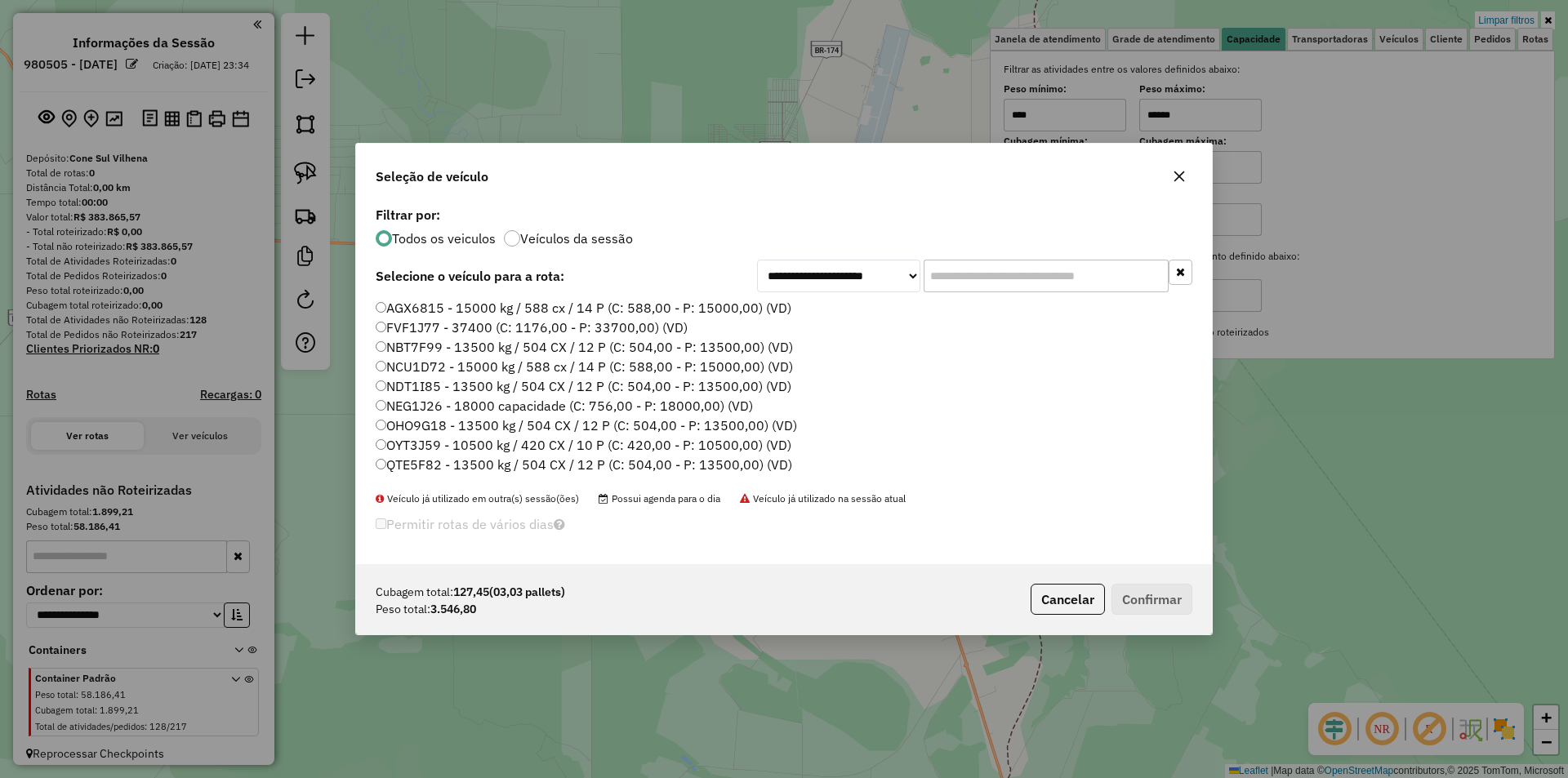
click at [999, 283] on input "text" at bounding box center [1045, 276] width 245 height 33
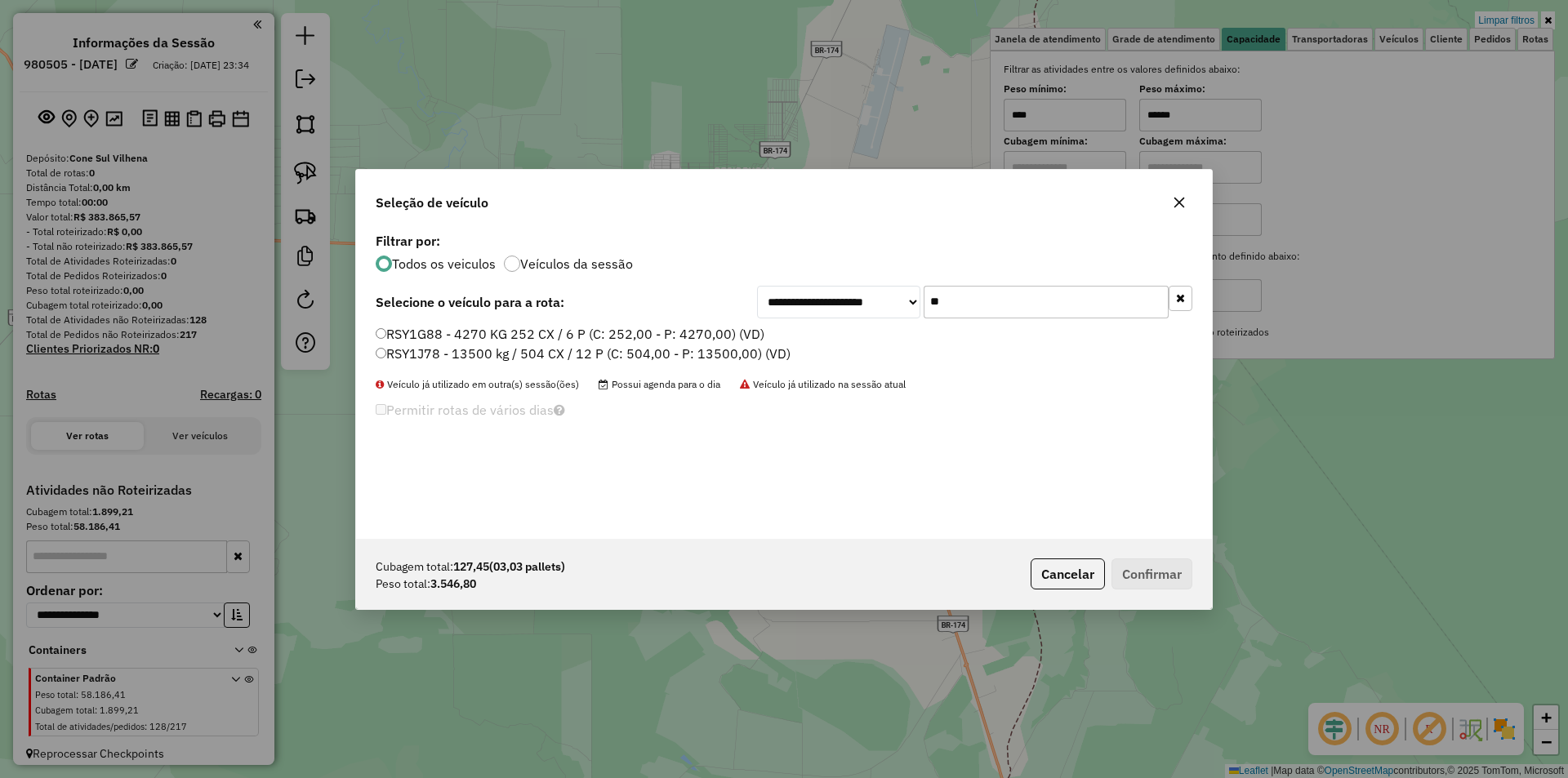
type input "*"
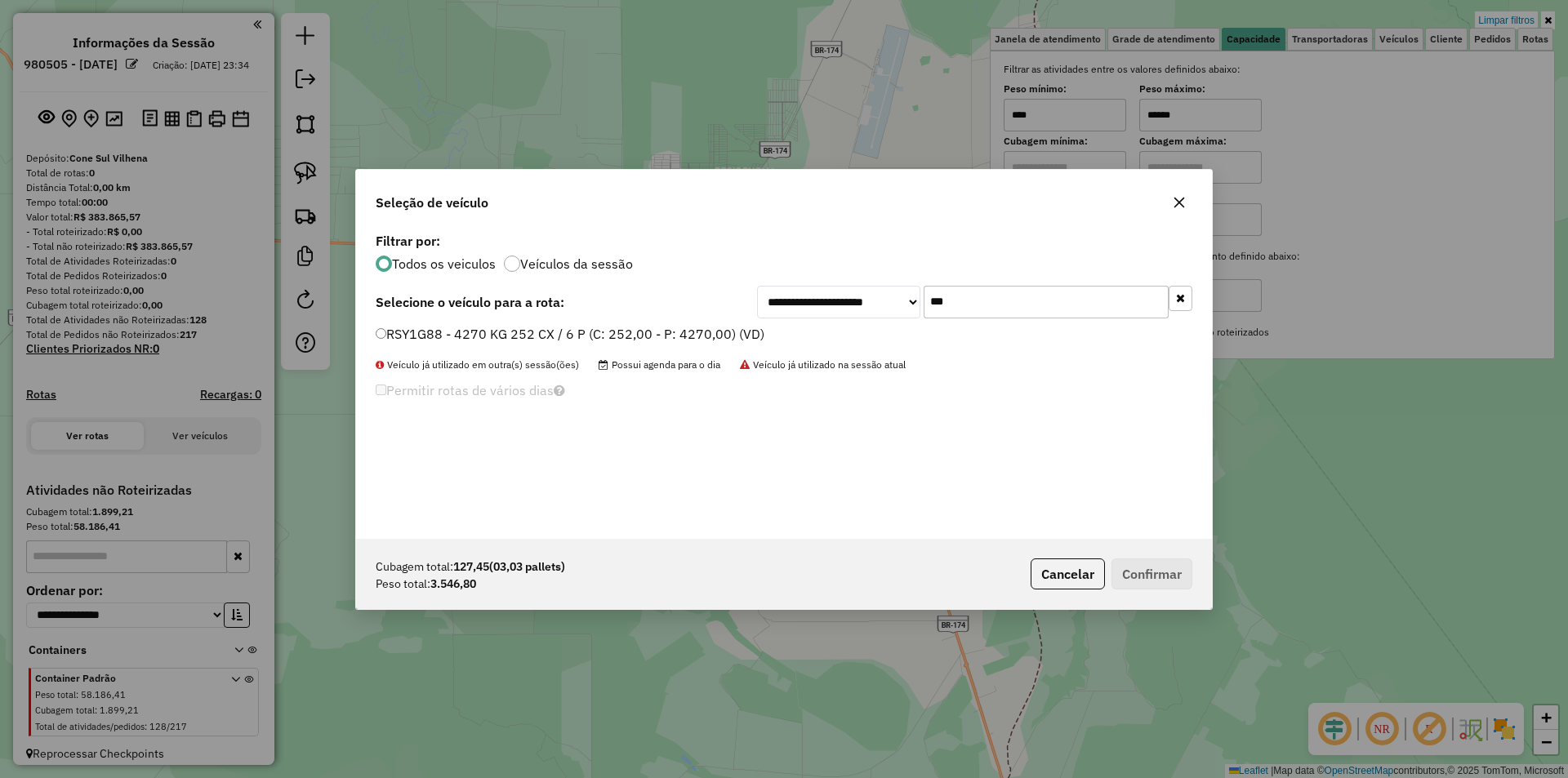
type input "***"
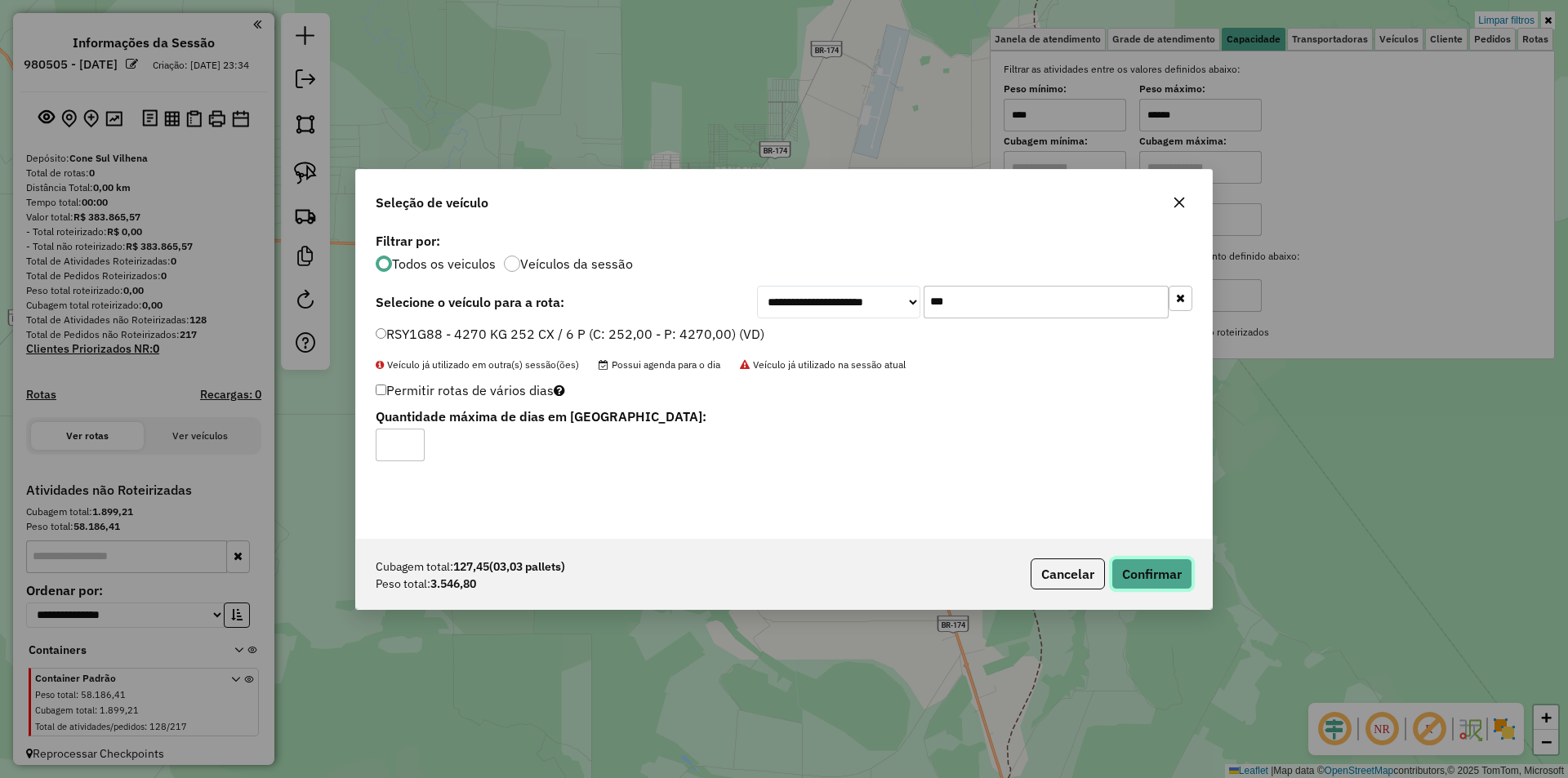
click at [1146, 579] on button "Confirmar" at bounding box center [1151, 574] width 81 height 31
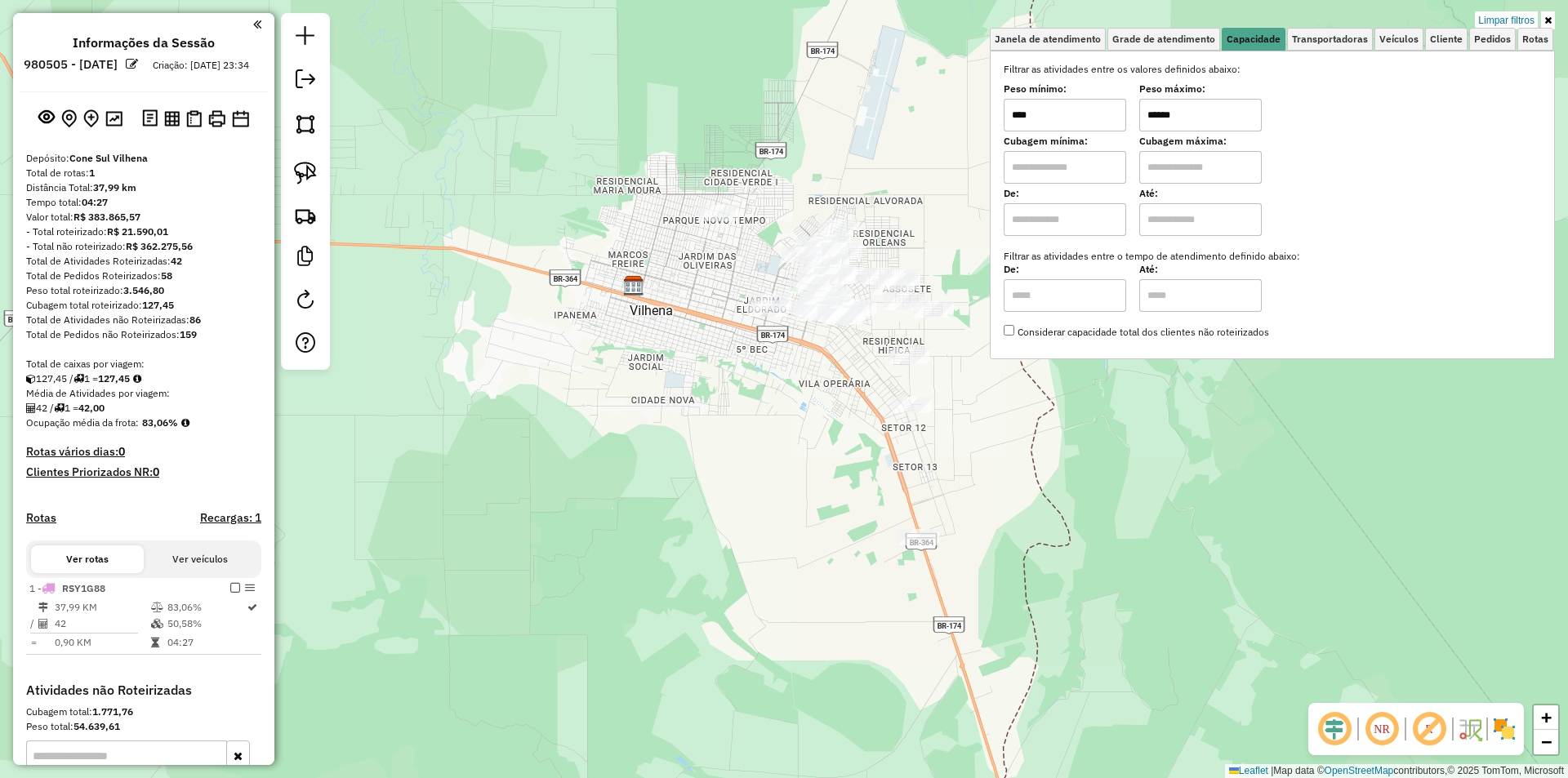
click at [766, 407] on div "Limpar filtros Janela de atendimento Grade de atendimento Capacidade Transporta…" at bounding box center [784, 389] width 1568 height 778
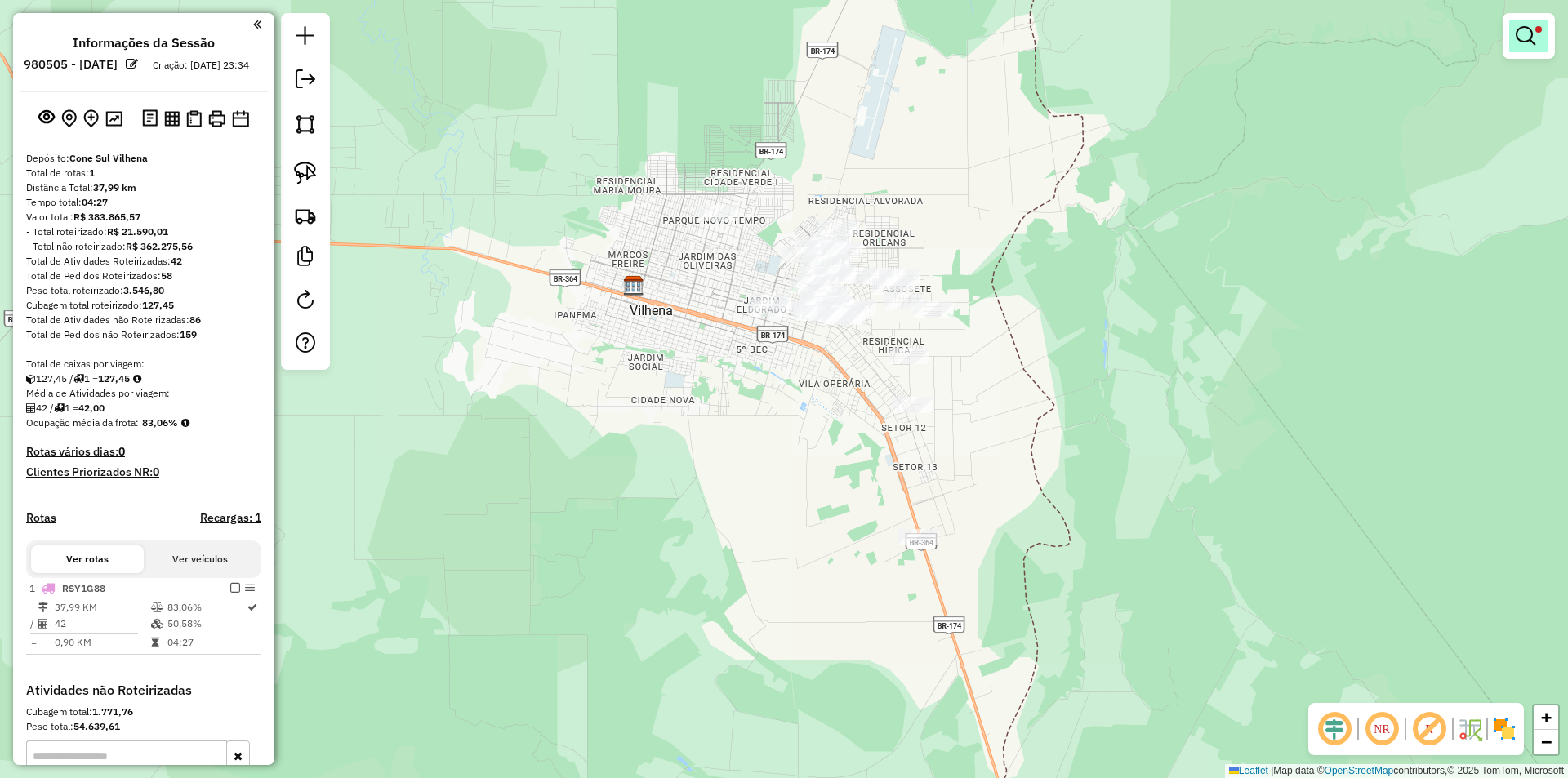
click at [1521, 47] on link at bounding box center [1529, 36] width 39 height 33
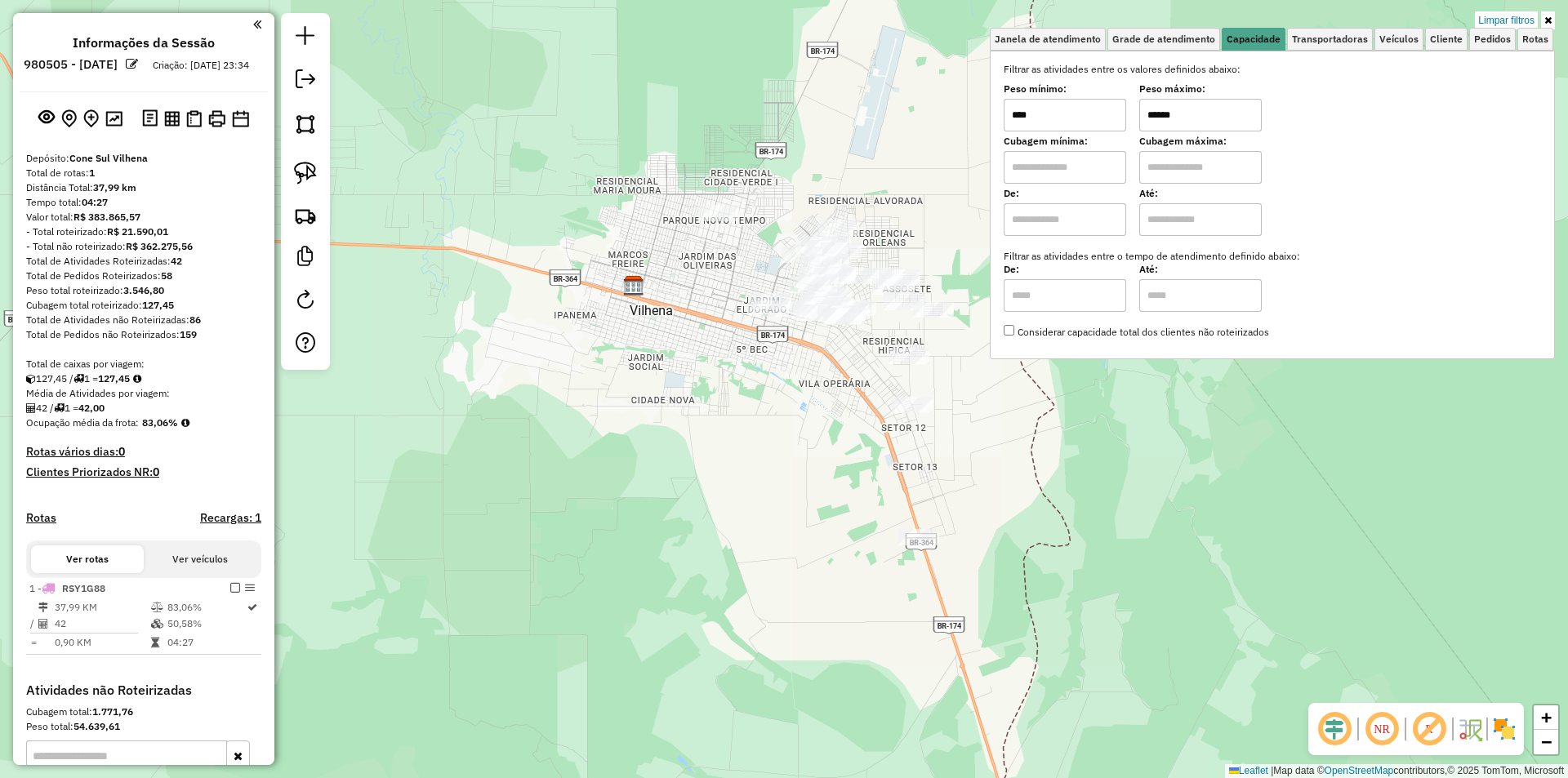
drag, startPoint x: 1208, startPoint y: 111, endPoint x: 963, endPoint y: 115, distance: 245.0
click at [972, 116] on div "Limpar filtros Janela de atendimento Grade de atendimento Capacidade Transporta…" at bounding box center [784, 389] width 1568 height 778
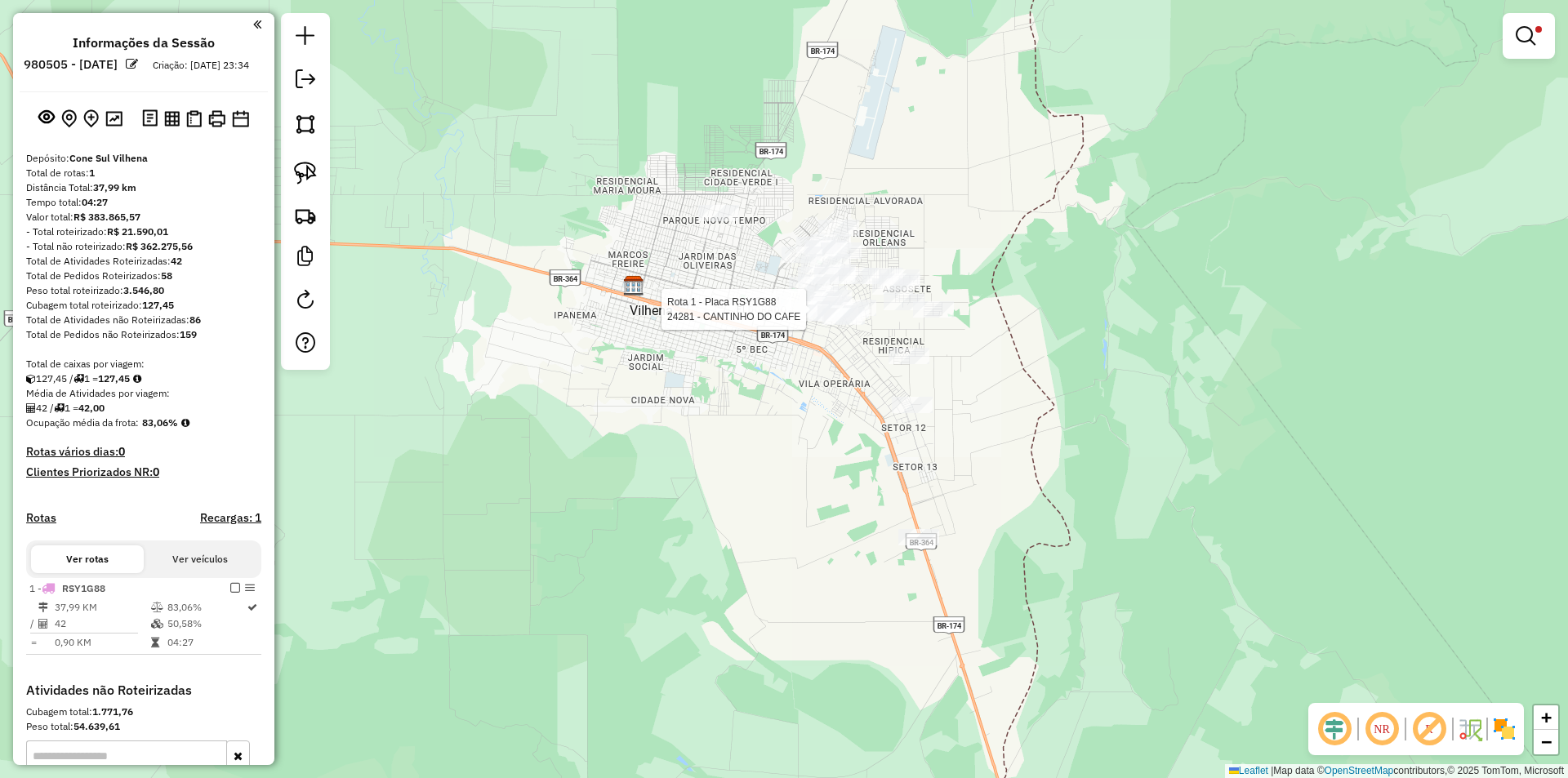
select select "**********"
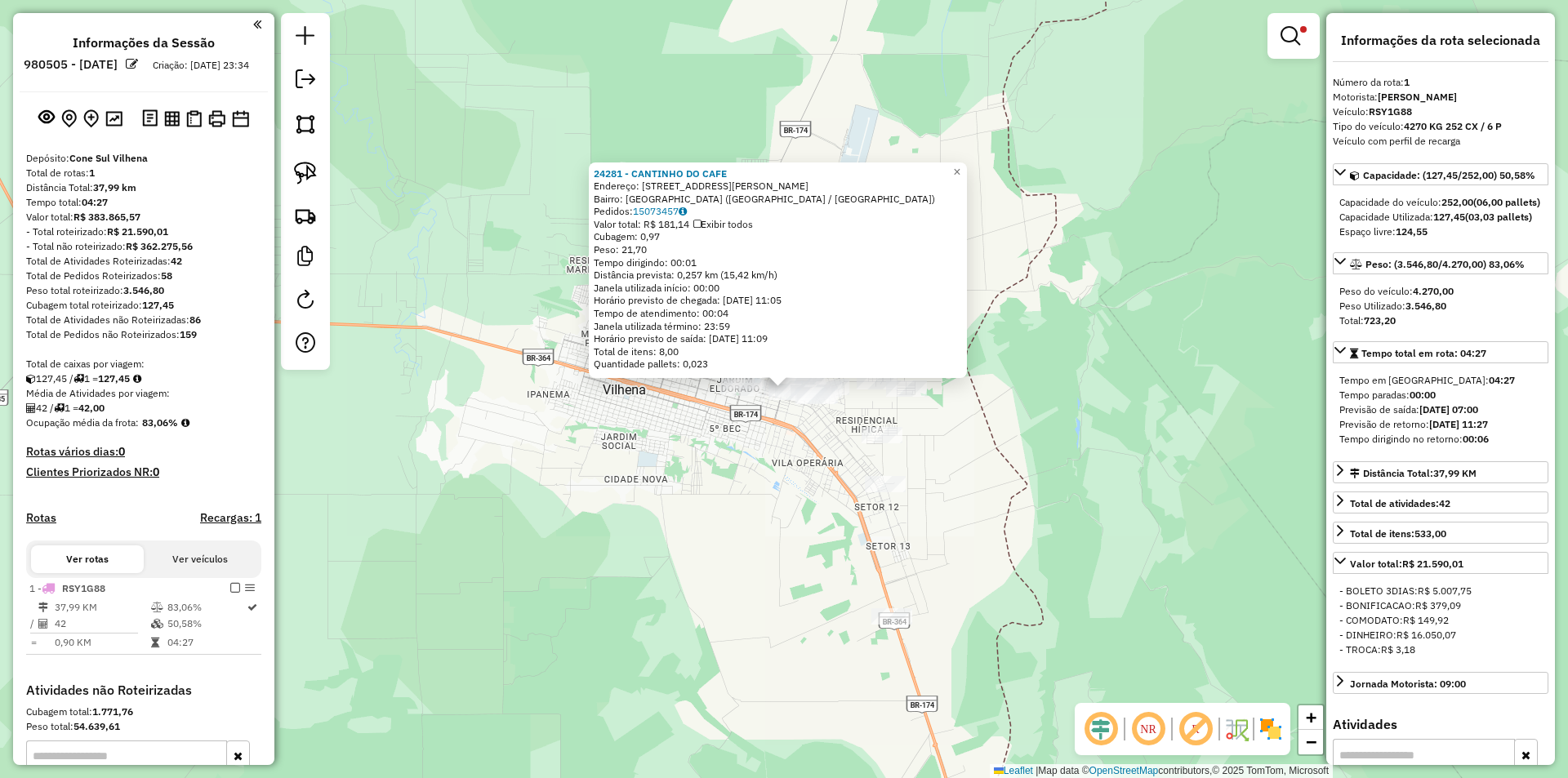
scroll to position [225, 0]
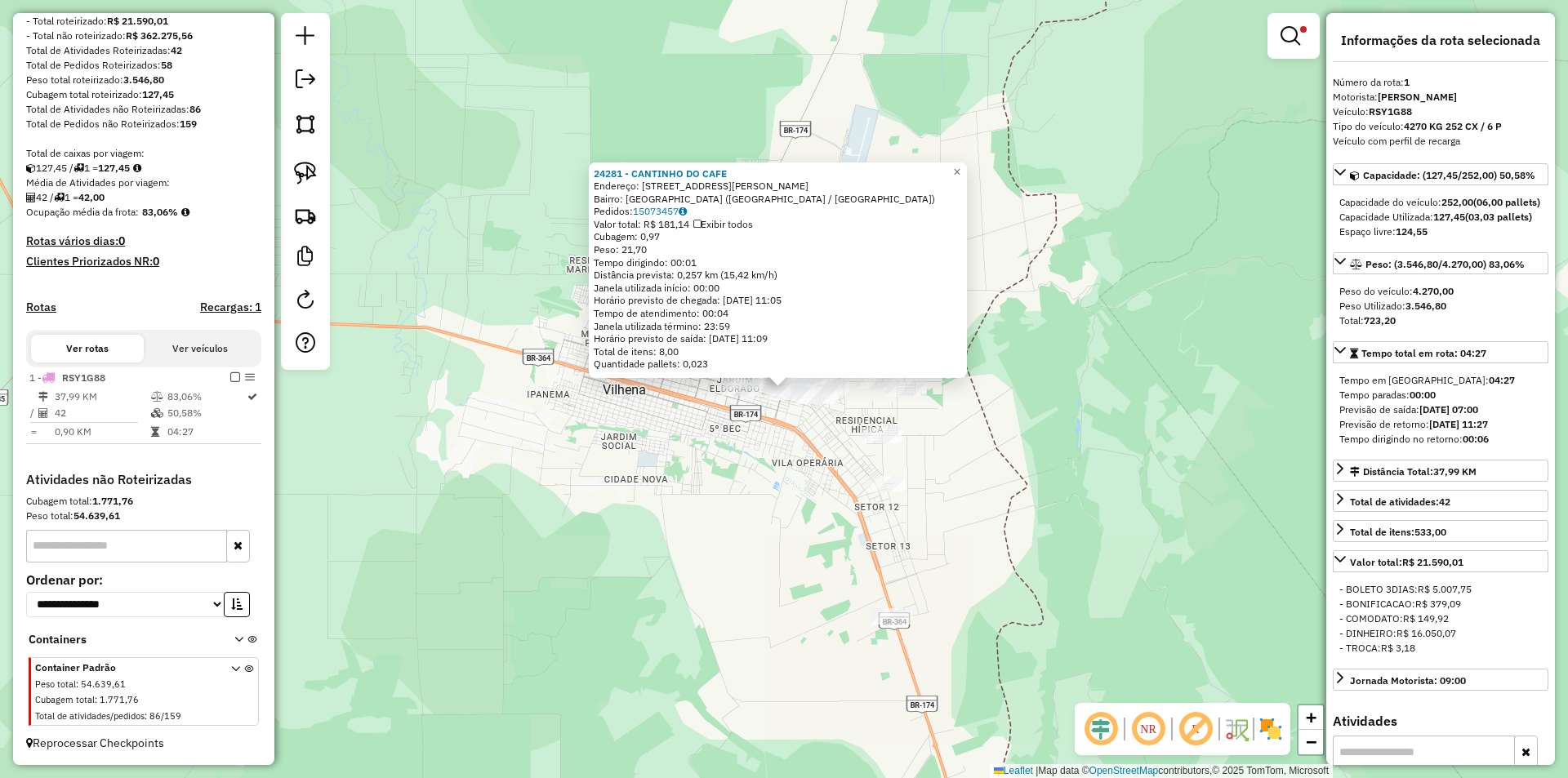
click at [1054, 392] on div "24281 - CANTINHO DO CAFE Endereço: AV AVENIDA DIOES BISPO DE SOUZA, 6535 Bairro…" at bounding box center [784, 389] width 1568 height 778
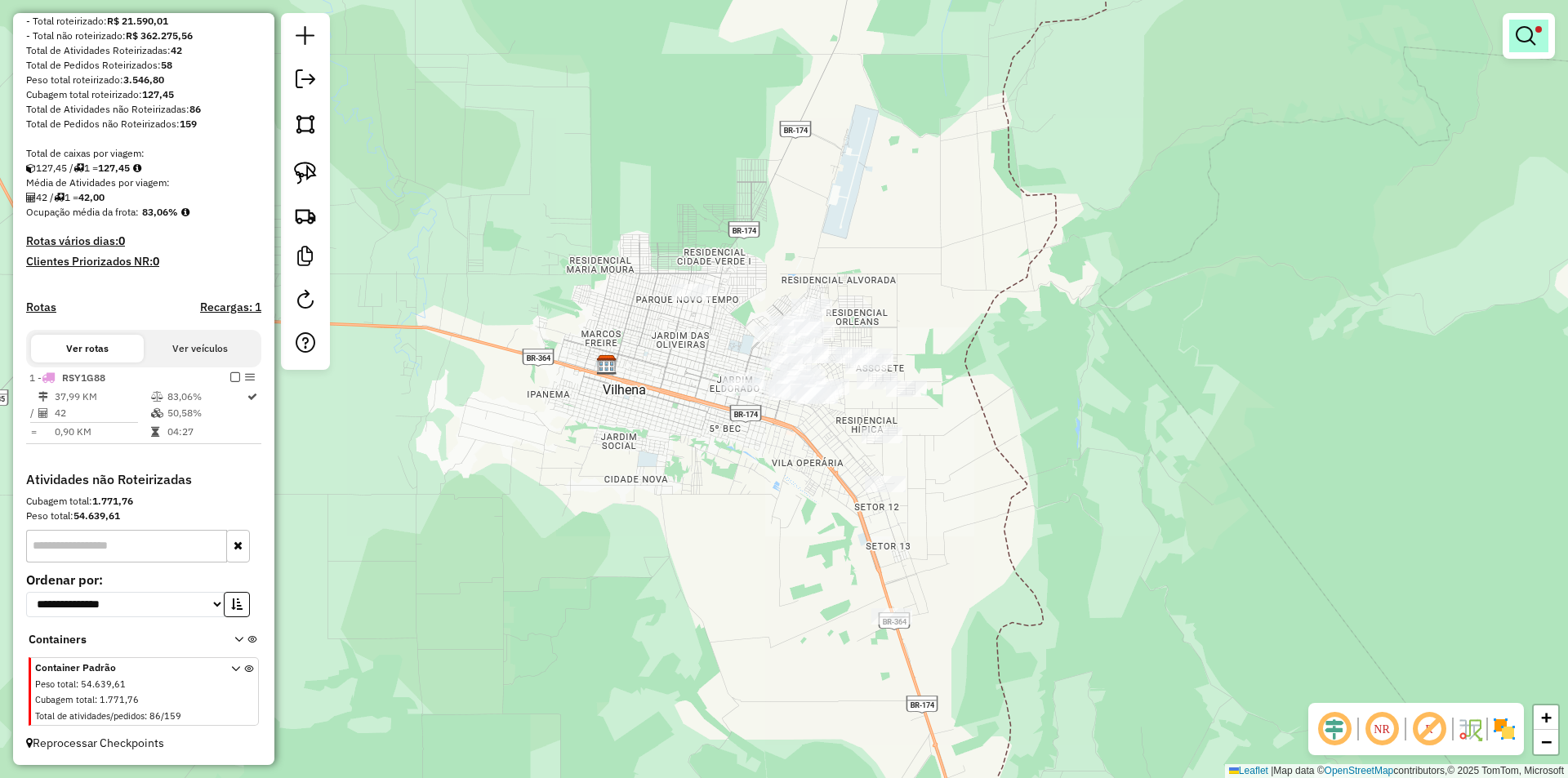
click at [1520, 44] on em at bounding box center [1525, 36] width 20 height 20
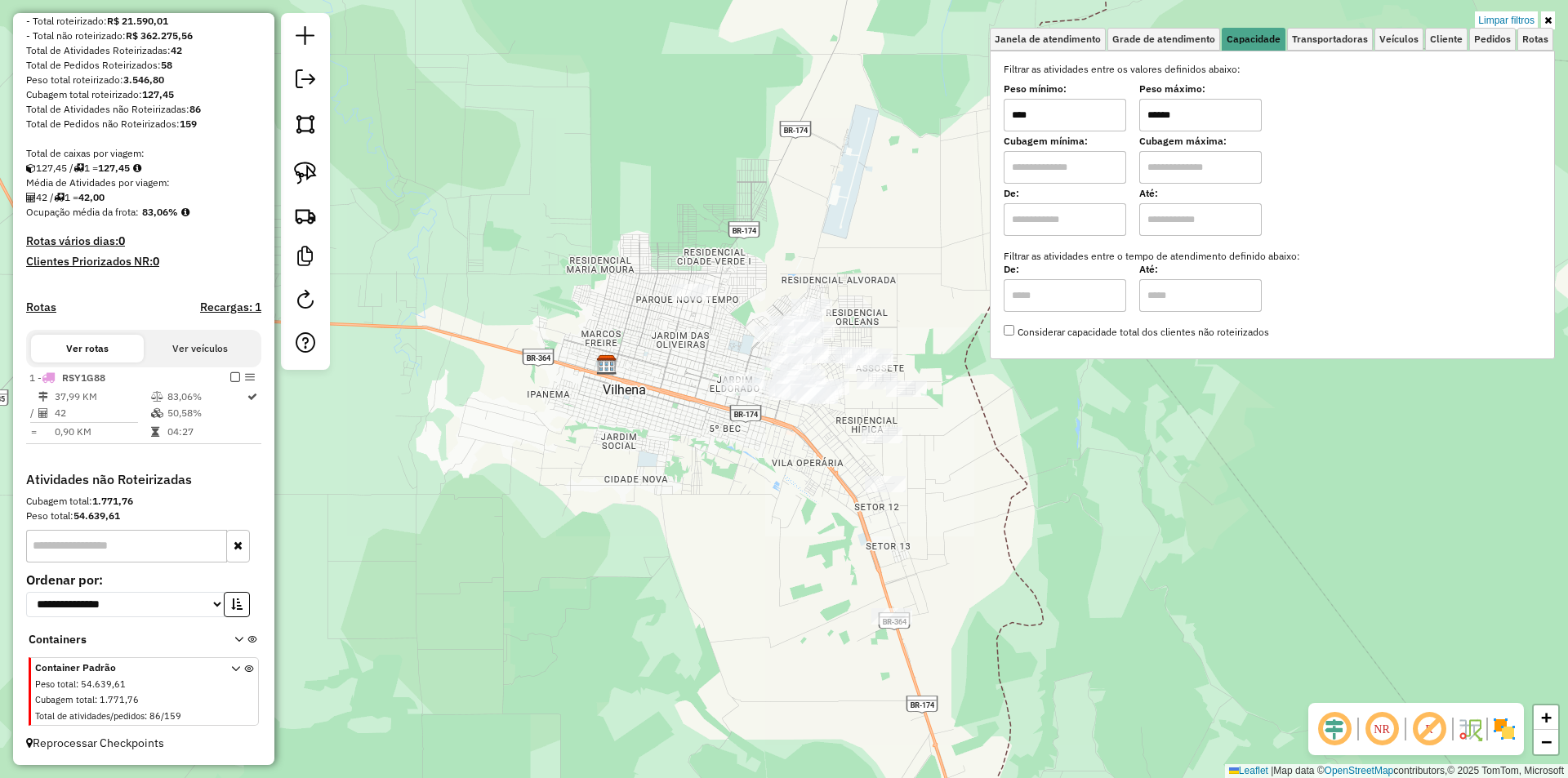
click at [1201, 120] on input "******" at bounding box center [1200, 115] width 123 height 33
click at [1199, 120] on input "******" at bounding box center [1200, 115] width 123 height 33
type input "****"
click at [1256, 384] on div "Janela de atendimento Grade de atendimento Capacidade Transportadoras Veículos …" at bounding box center [784, 389] width 1568 height 778
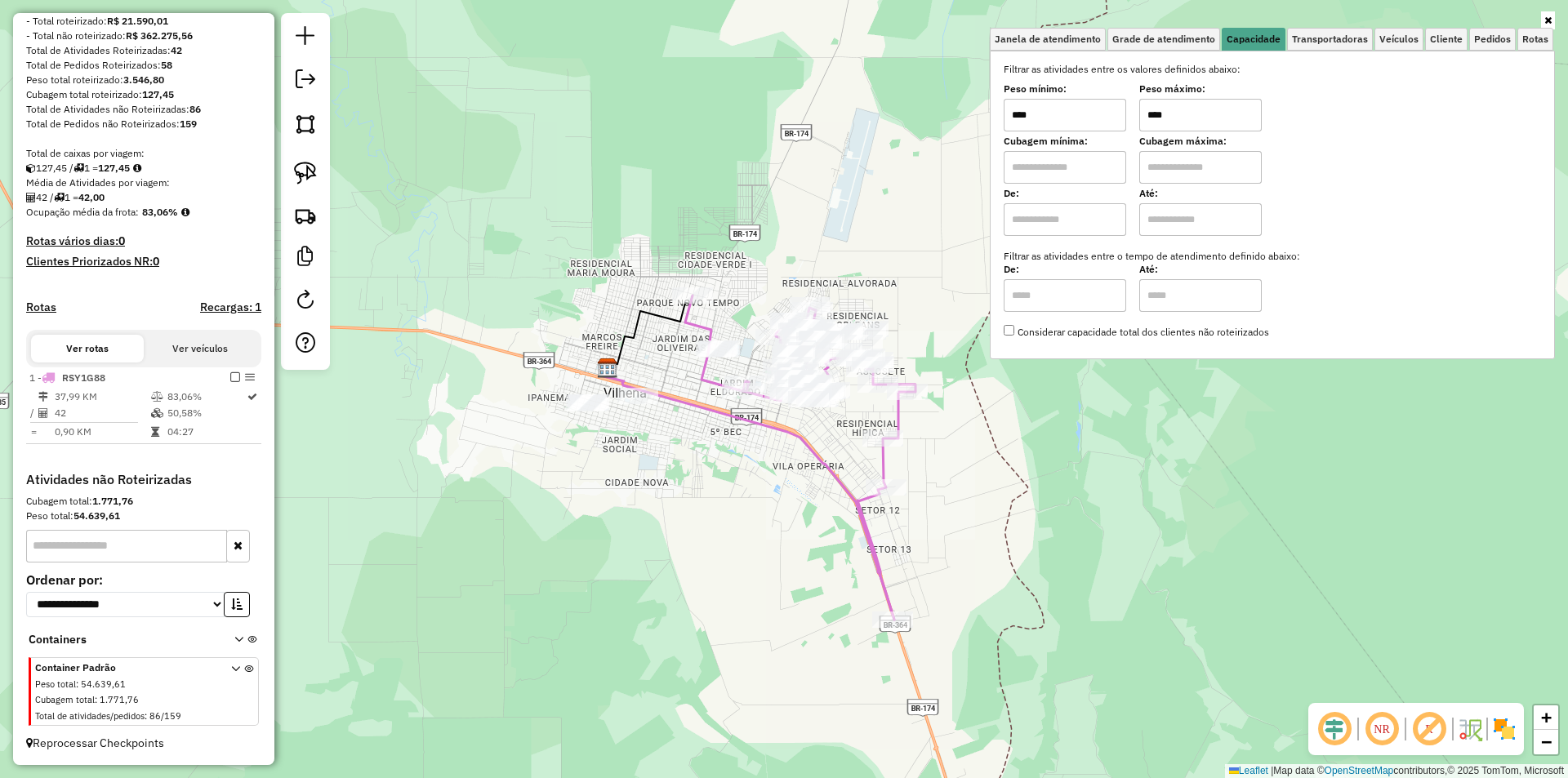
click at [925, 85] on div "Janela de atendimento Grade de atendimento Capacidade Transportadoras Veículos …" at bounding box center [784, 389] width 1568 height 778
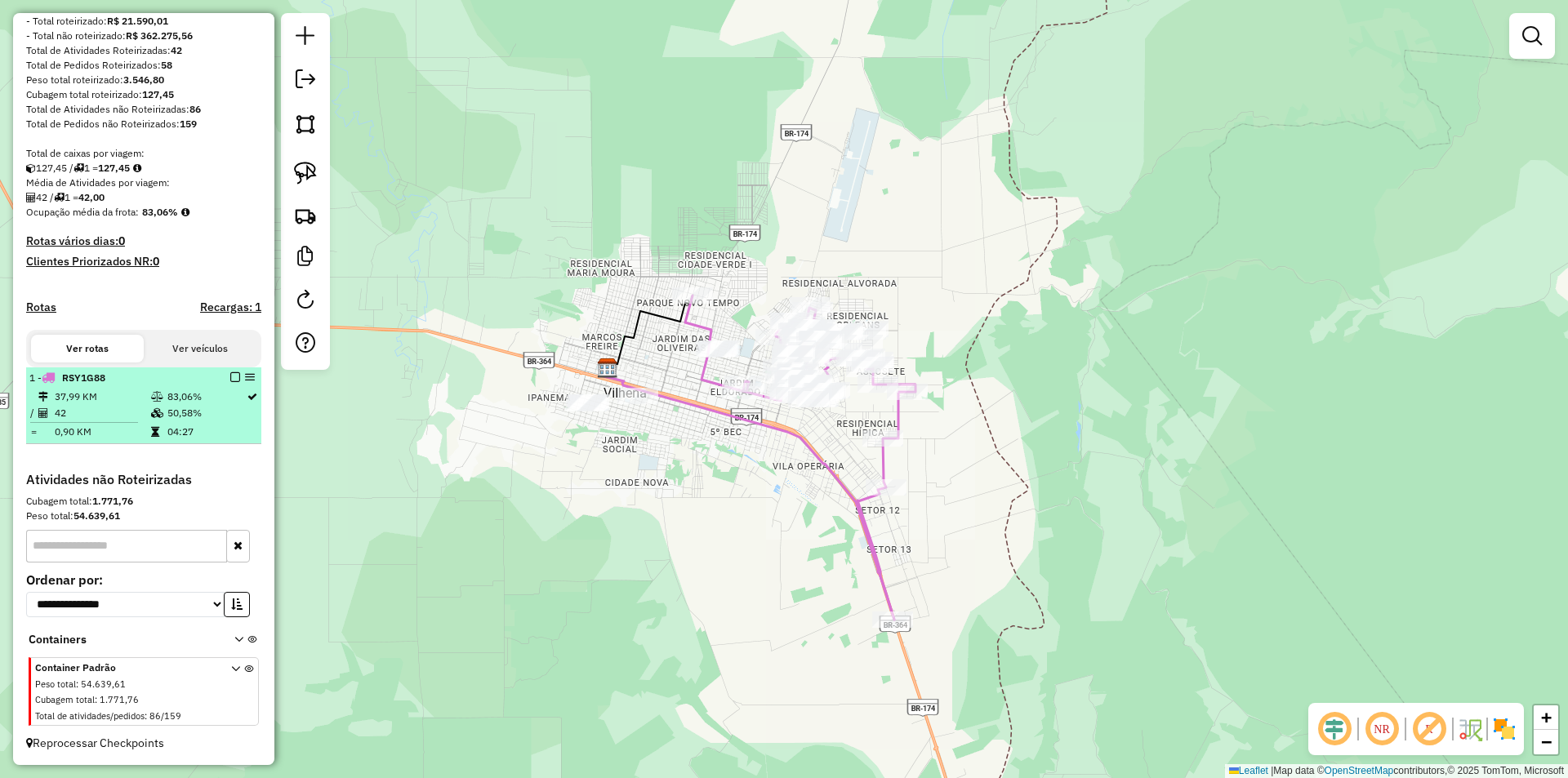
click at [230, 375] on em at bounding box center [235, 377] width 10 height 10
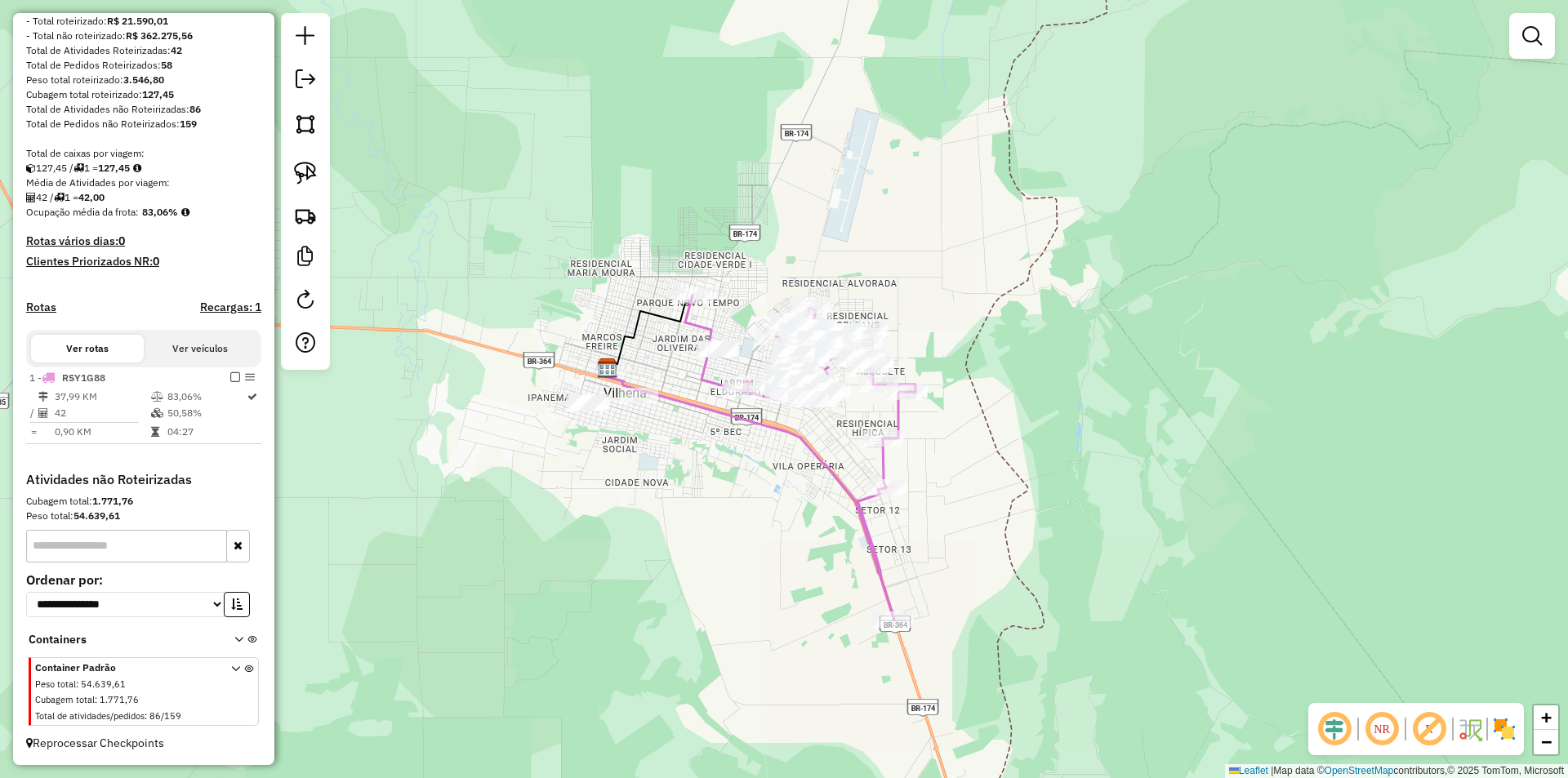
scroll to position [170, 0]
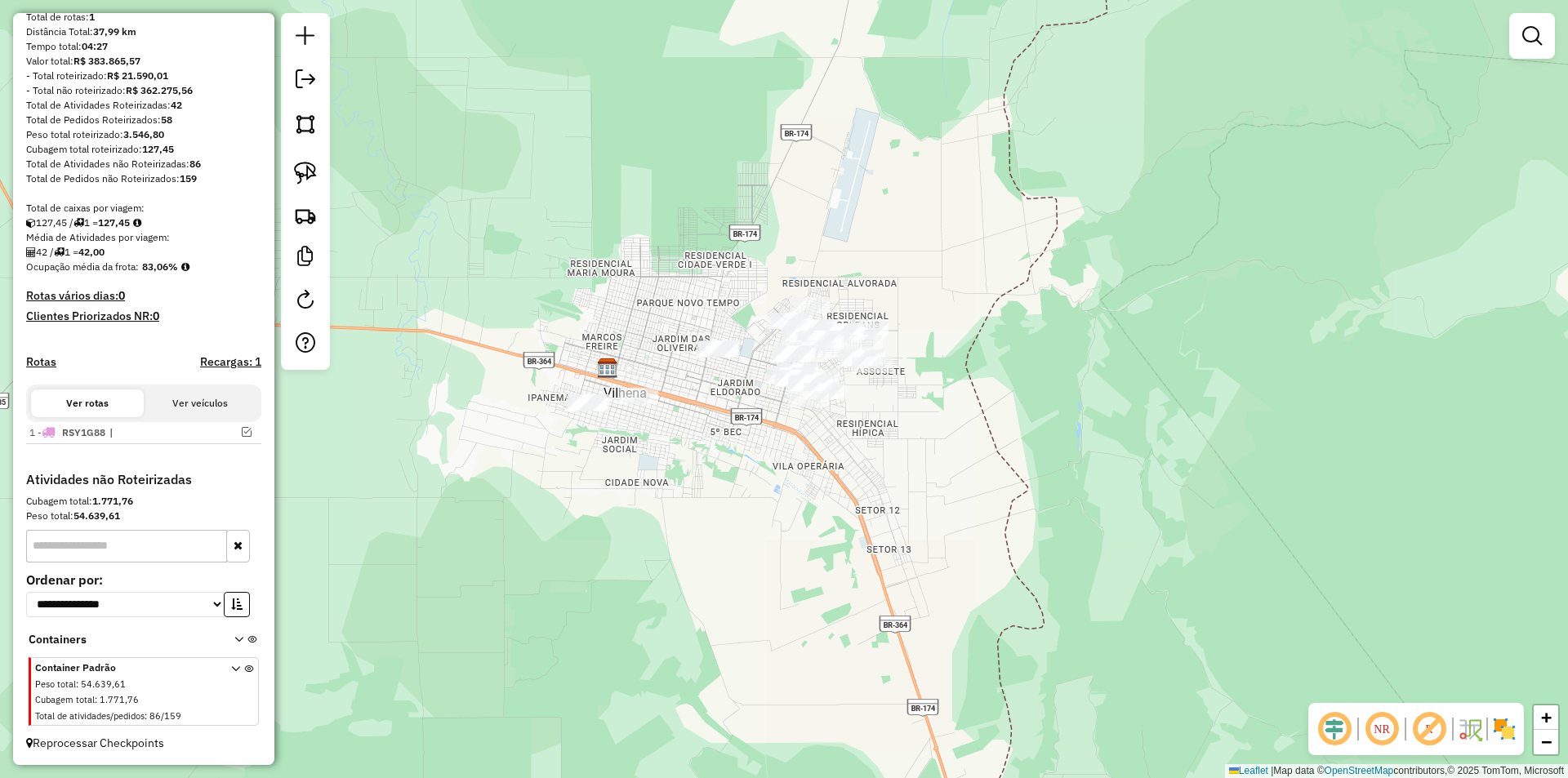
click at [968, 383] on div "Janela de atendimento Grade de atendimento Capacidade Transportadoras Veículos …" at bounding box center [784, 389] width 1568 height 778
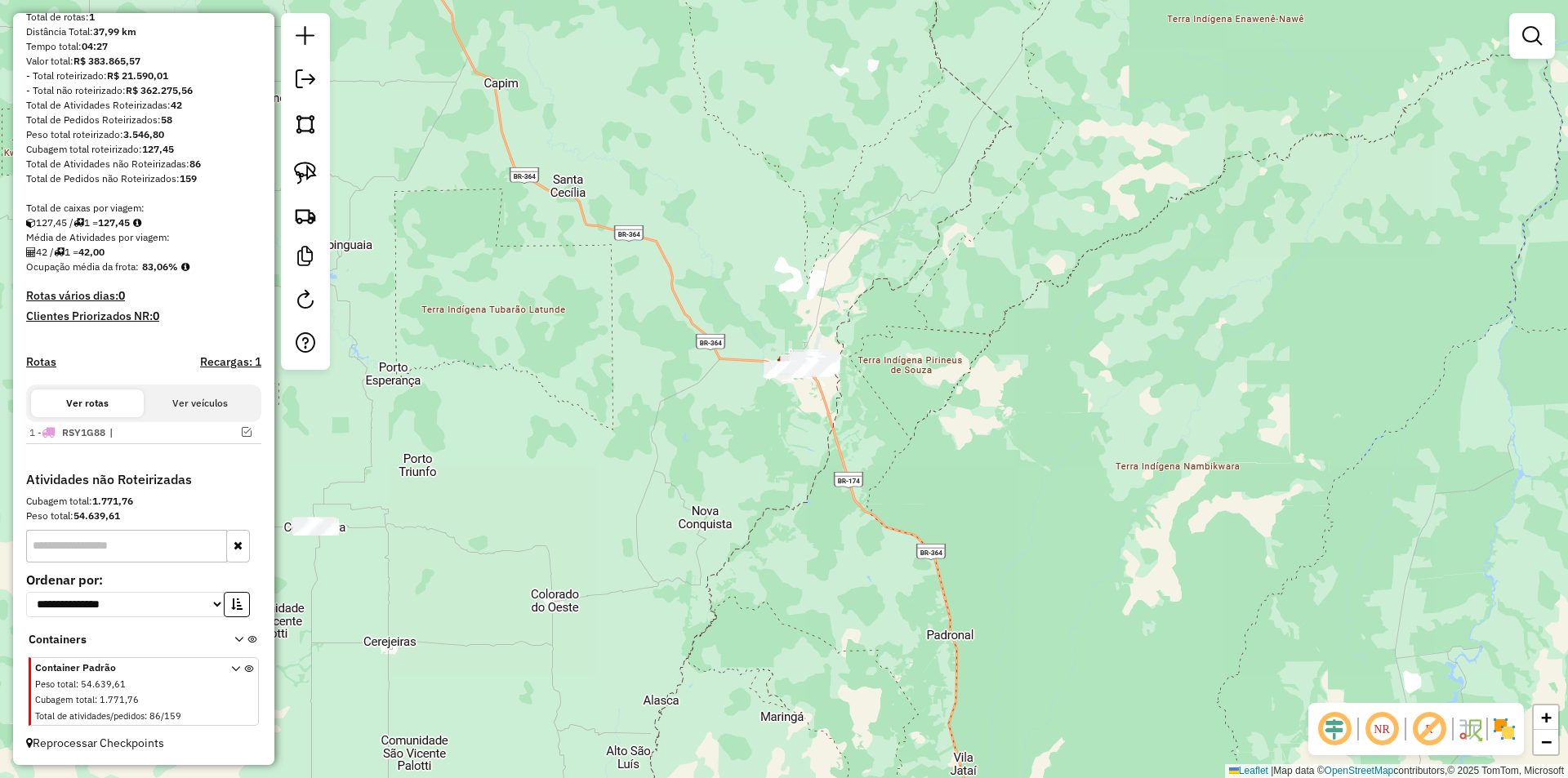
drag, startPoint x: 550, startPoint y: 541, endPoint x: 609, endPoint y: 436, distance: 120.4
click at [609, 436] on div "Janela de atendimento Grade de atendimento Capacidade Transportadoras Veículos …" at bounding box center [784, 389] width 1568 height 778
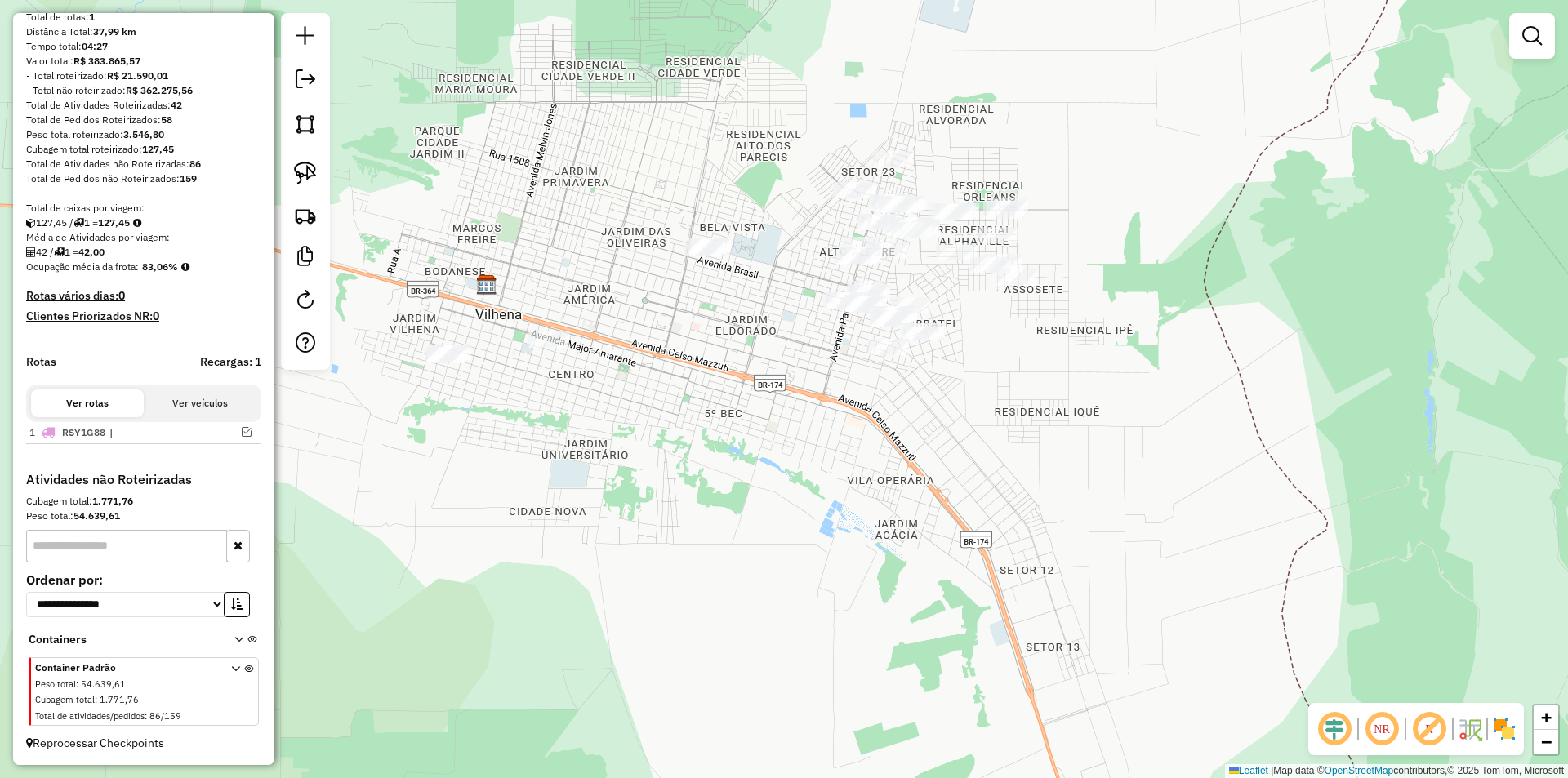
drag, startPoint x: 811, startPoint y: 372, endPoint x: 830, endPoint y: 337, distance: 39.8
click at [830, 337] on div "Janela de atendimento Grade de atendimento Capacidade Transportadoras Veículos …" at bounding box center [784, 389] width 1568 height 778
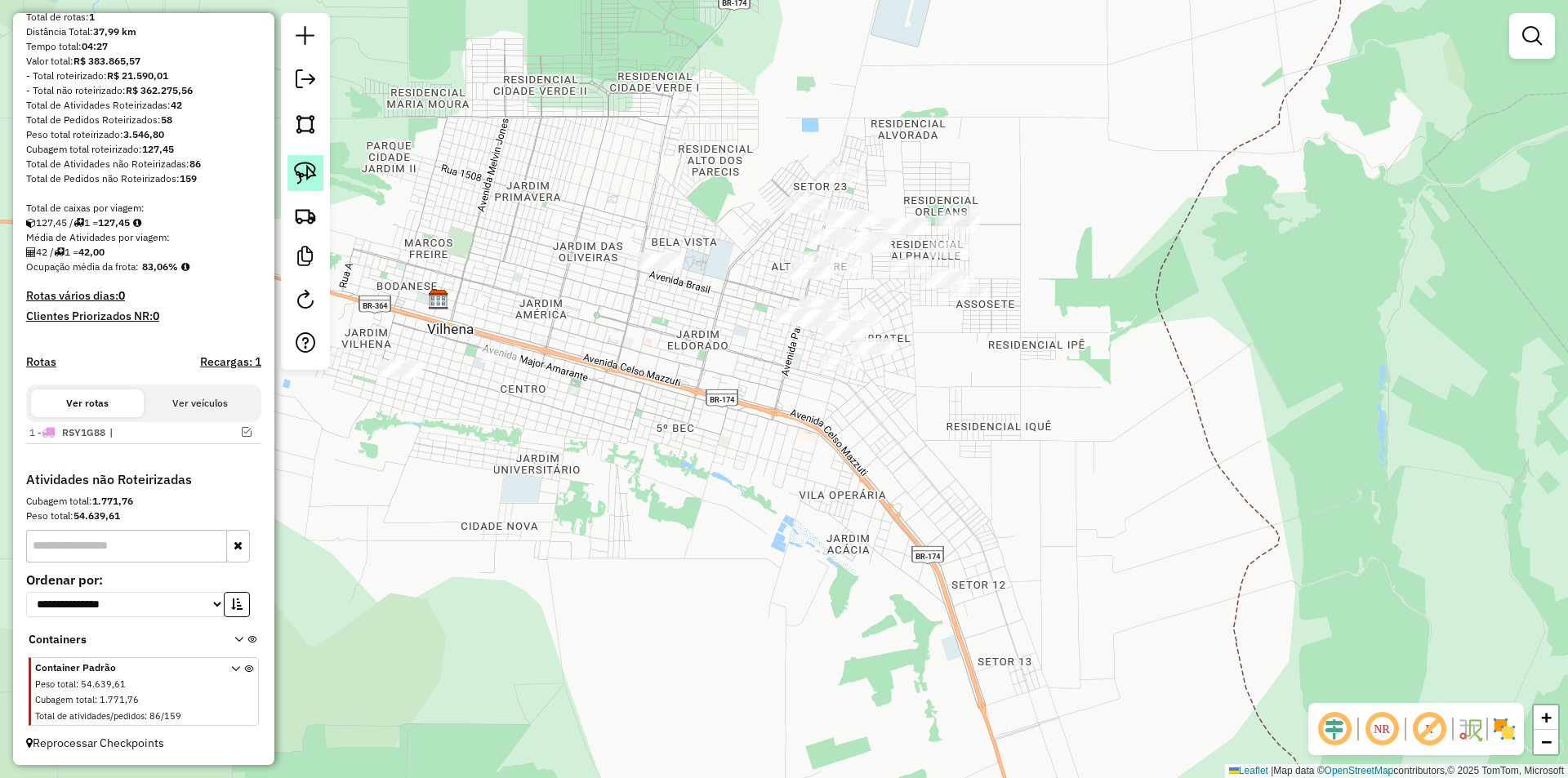
click at [306, 166] on img at bounding box center [306, 173] width 23 height 23
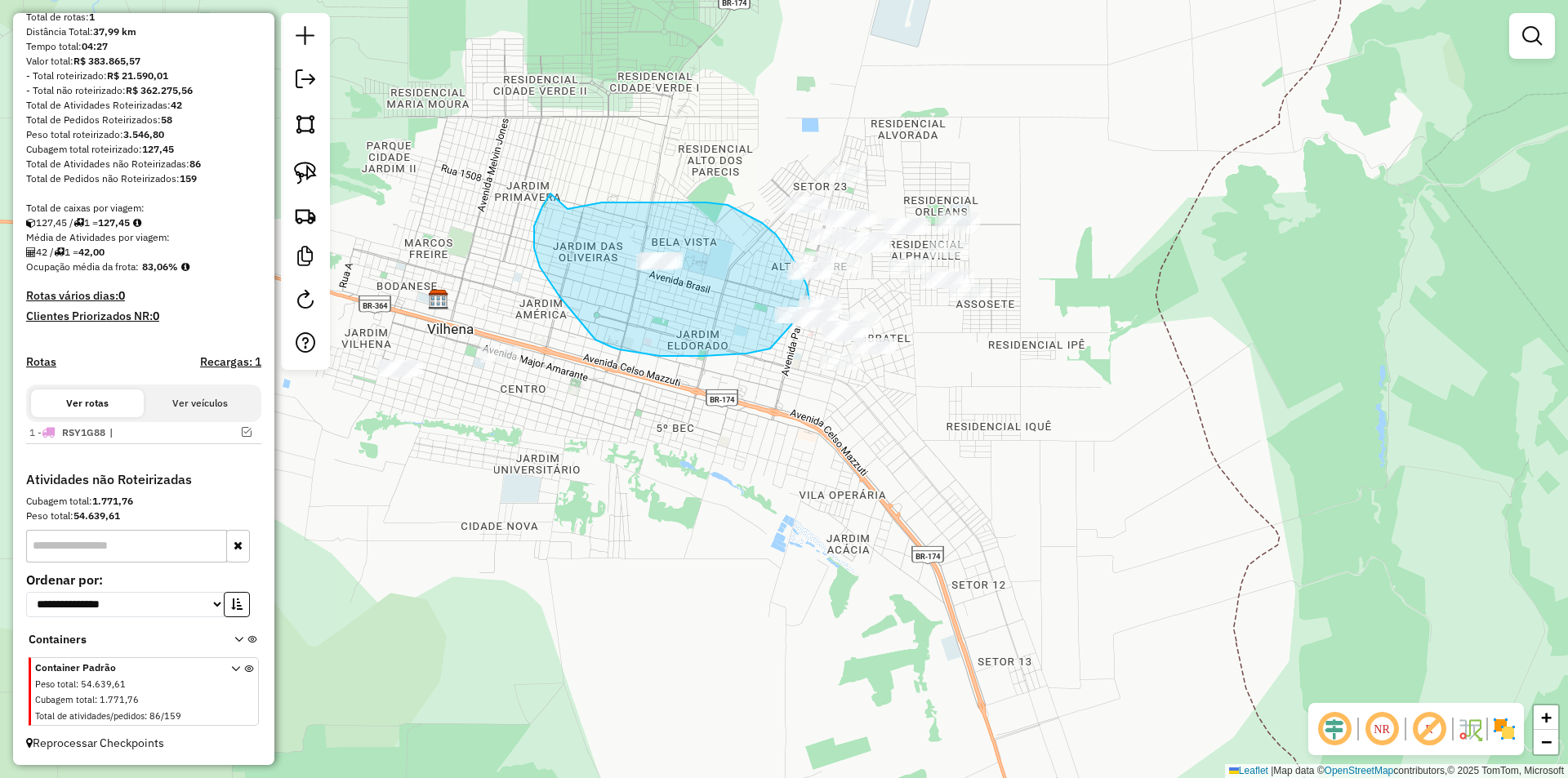
drag, startPoint x: 568, startPoint y: 209, endPoint x: 551, endPoint y: 193, distance: 23.3
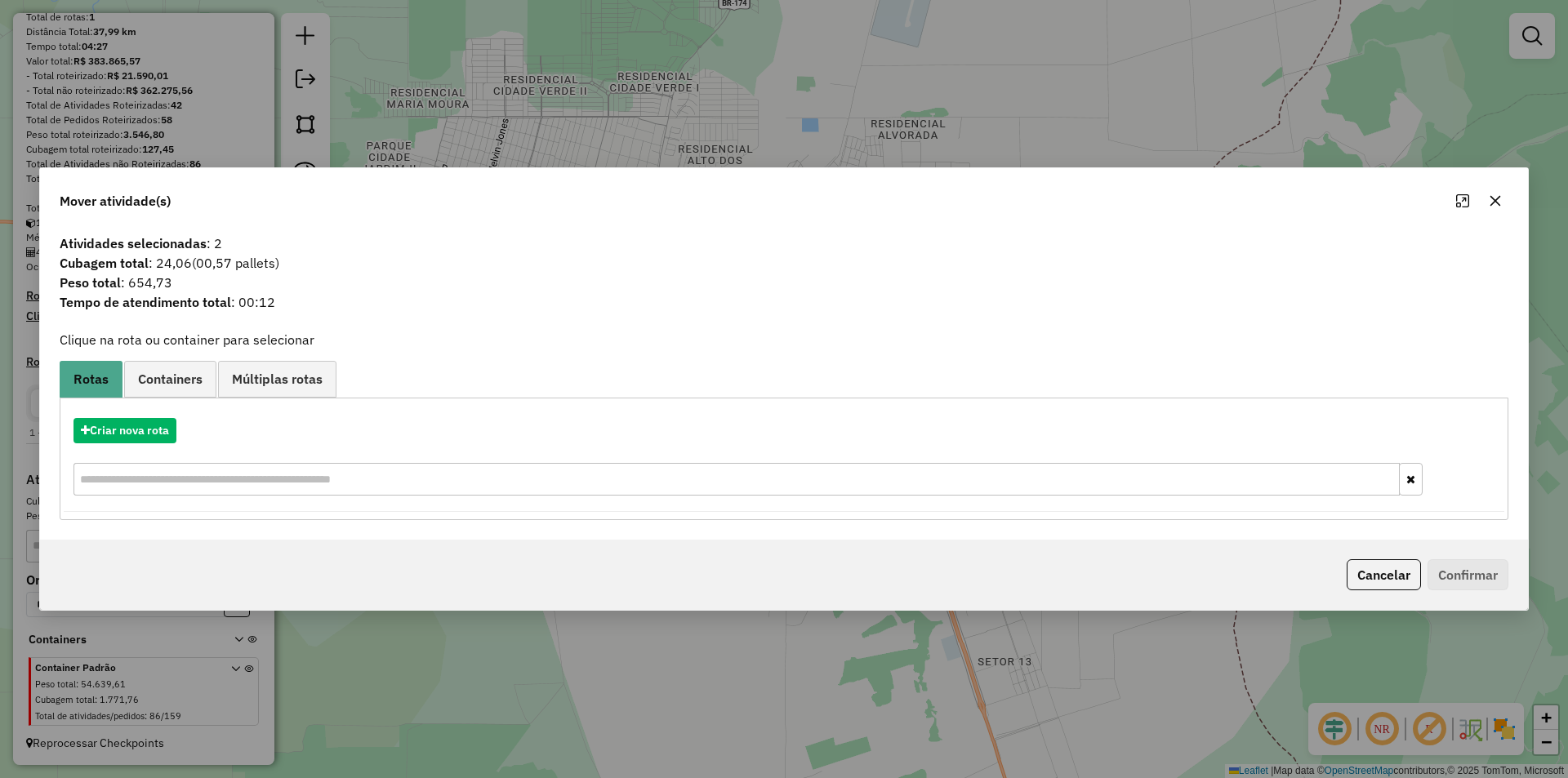
click at [1484, 208] on div at bounding box center [1479, 201] width 59 height 26
click at [1491, 203] on icon "button" at bounding box center [1495, 201] width 13 height 13
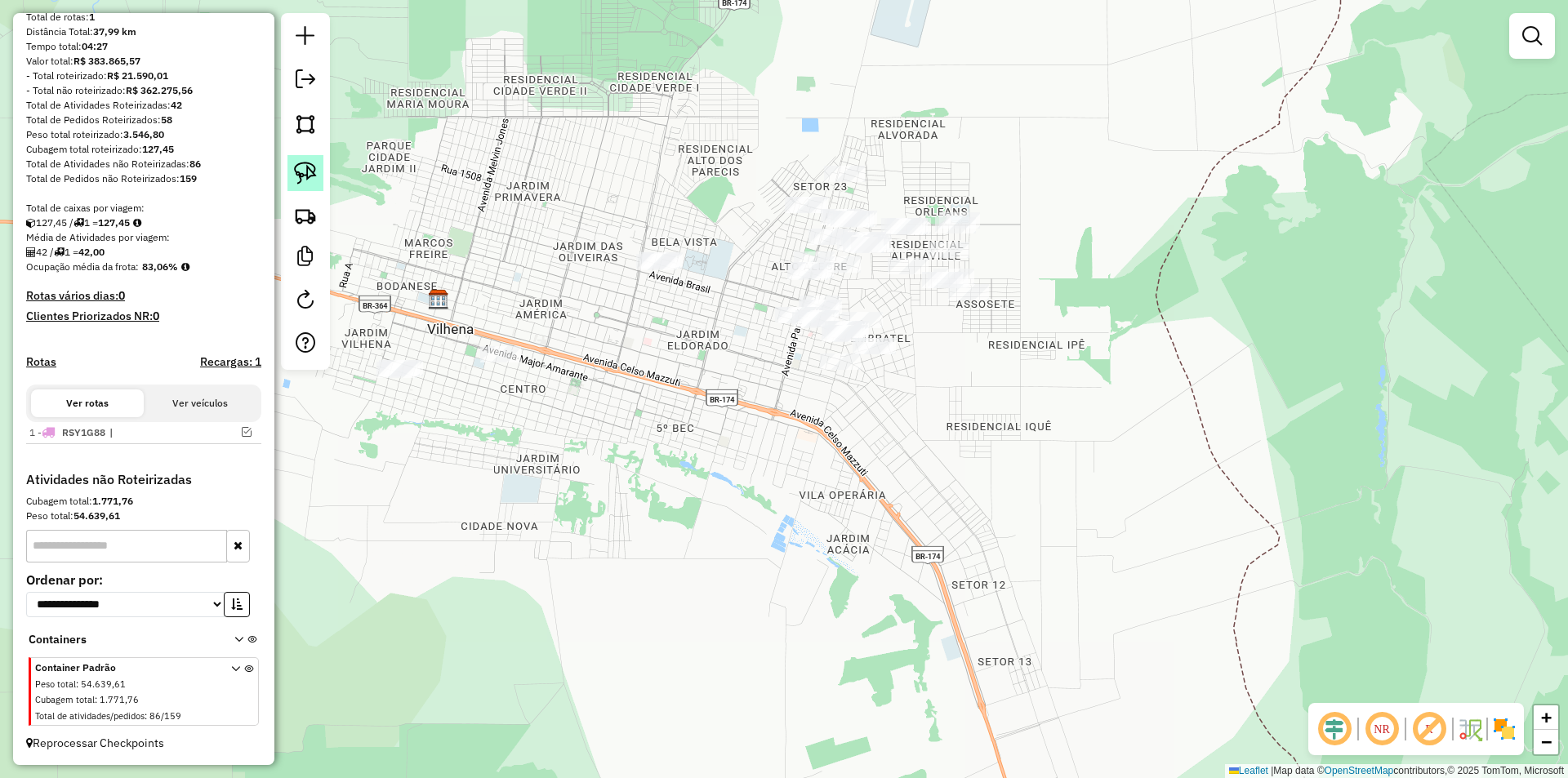
click at [314, 179] on img at bounding box center [306, 173] width 23 height 23
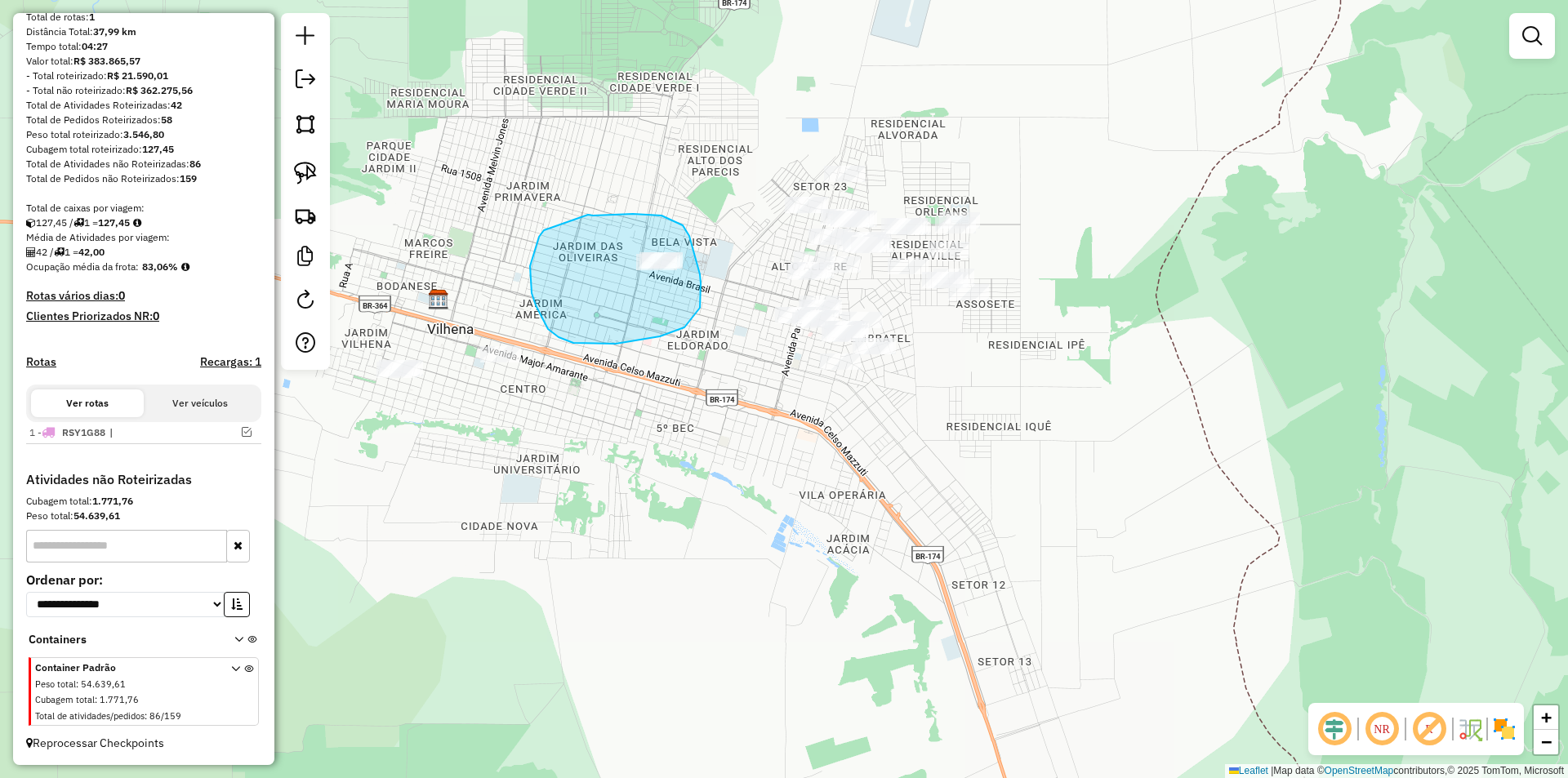
drag, startPoint x: 588, startPoint y: 215, endPoint x: 545, endPoint y: 230, distance: 45.5
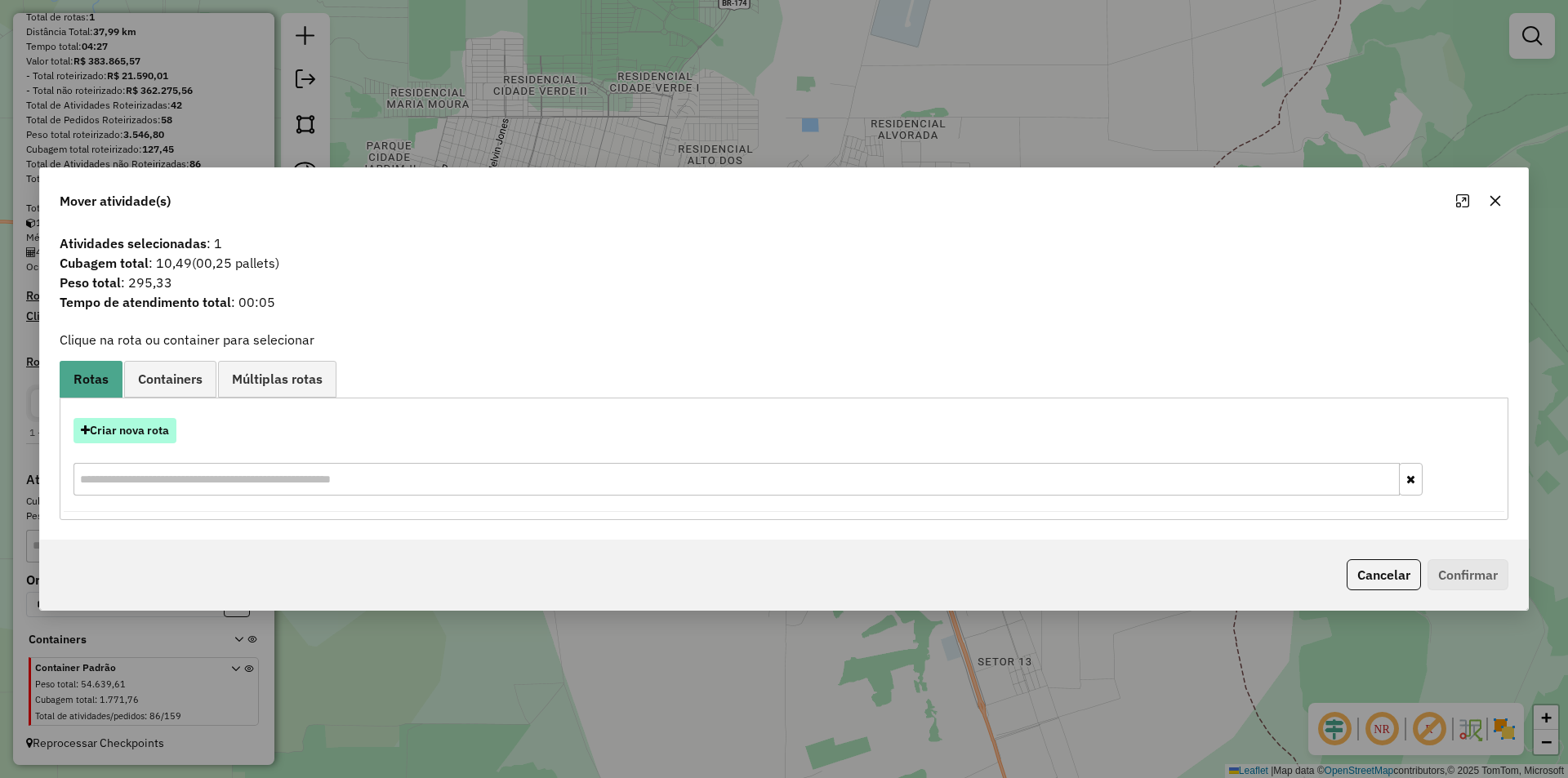
click at [125, 436] on button "Criar nova rota" at bounding box center [125, 430] width 103 height 25
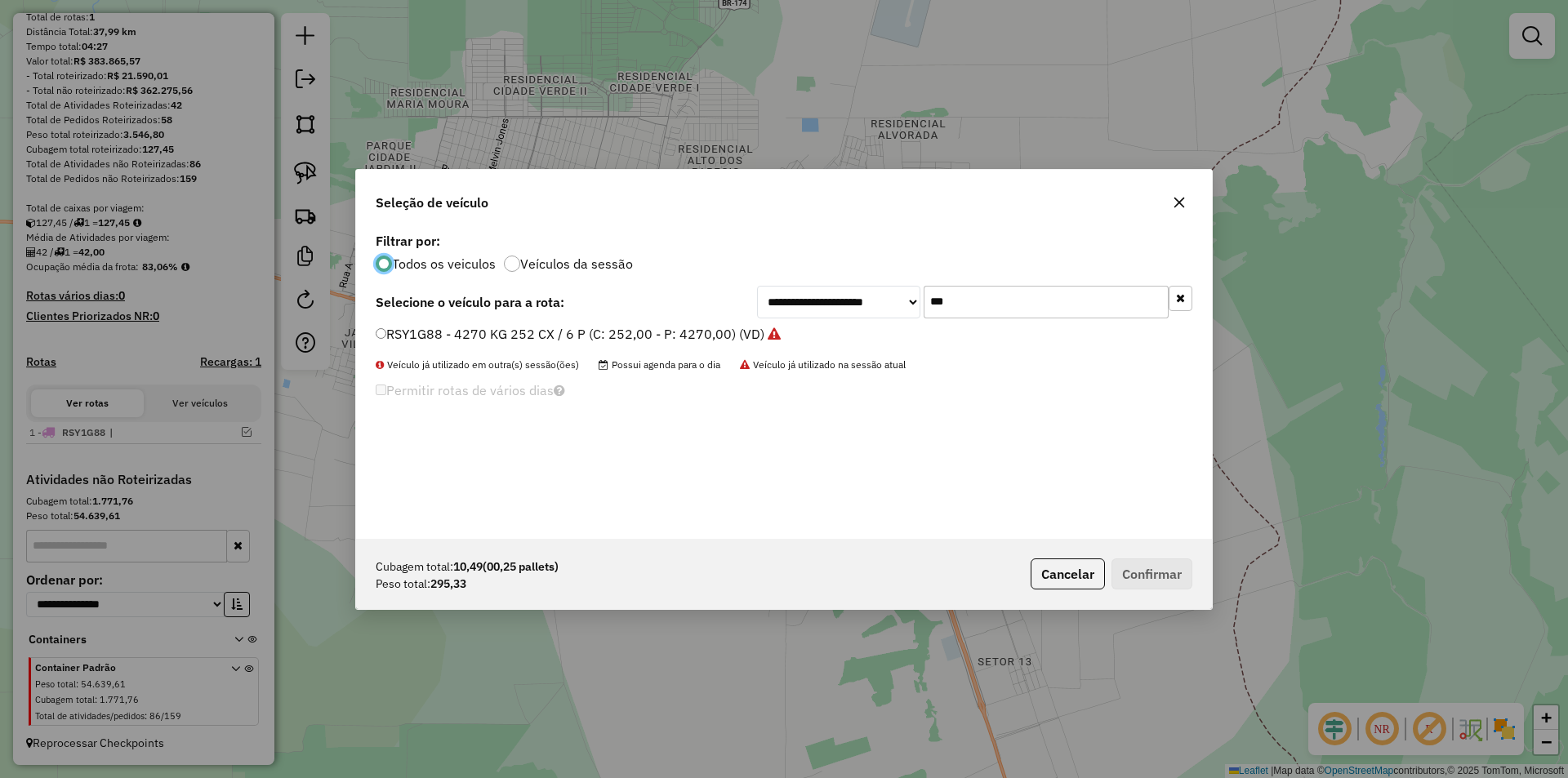
scroll to position [9, 5]
click at [988, 302] on input "***" at bounding box center [1045, 302] width 245 height 33
type input "***"
click at [392, 332] on label "OYT3J59 - 10500 kg / 420 CX / 10 P (C: 420,00 - P: 10500,00) (VD)" at bounding box center [582, 334] width 415 height 20
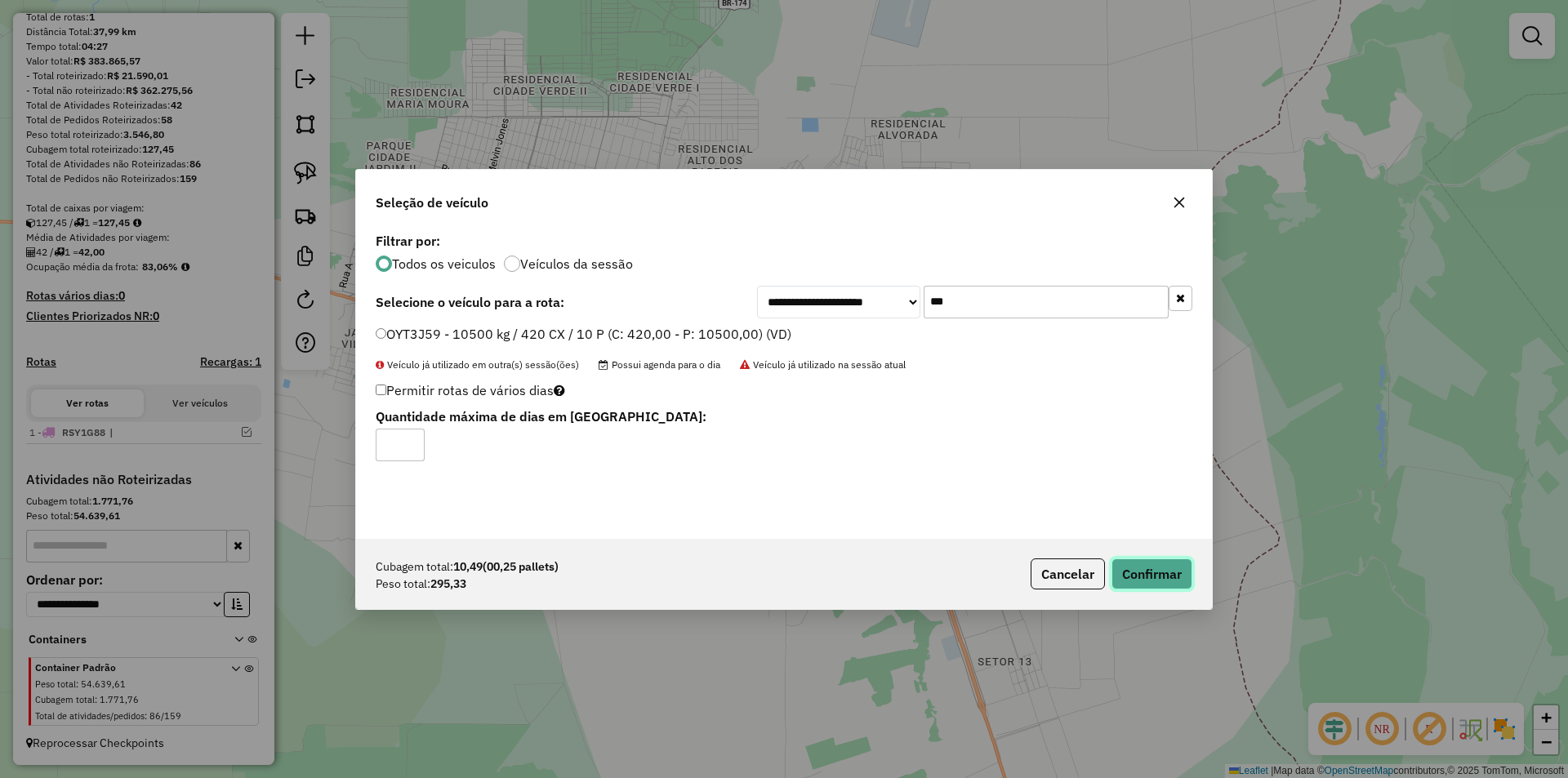
click at [1134, 577] on button "Confirmar" at bounding box center [1151, 574] width 81 height 31
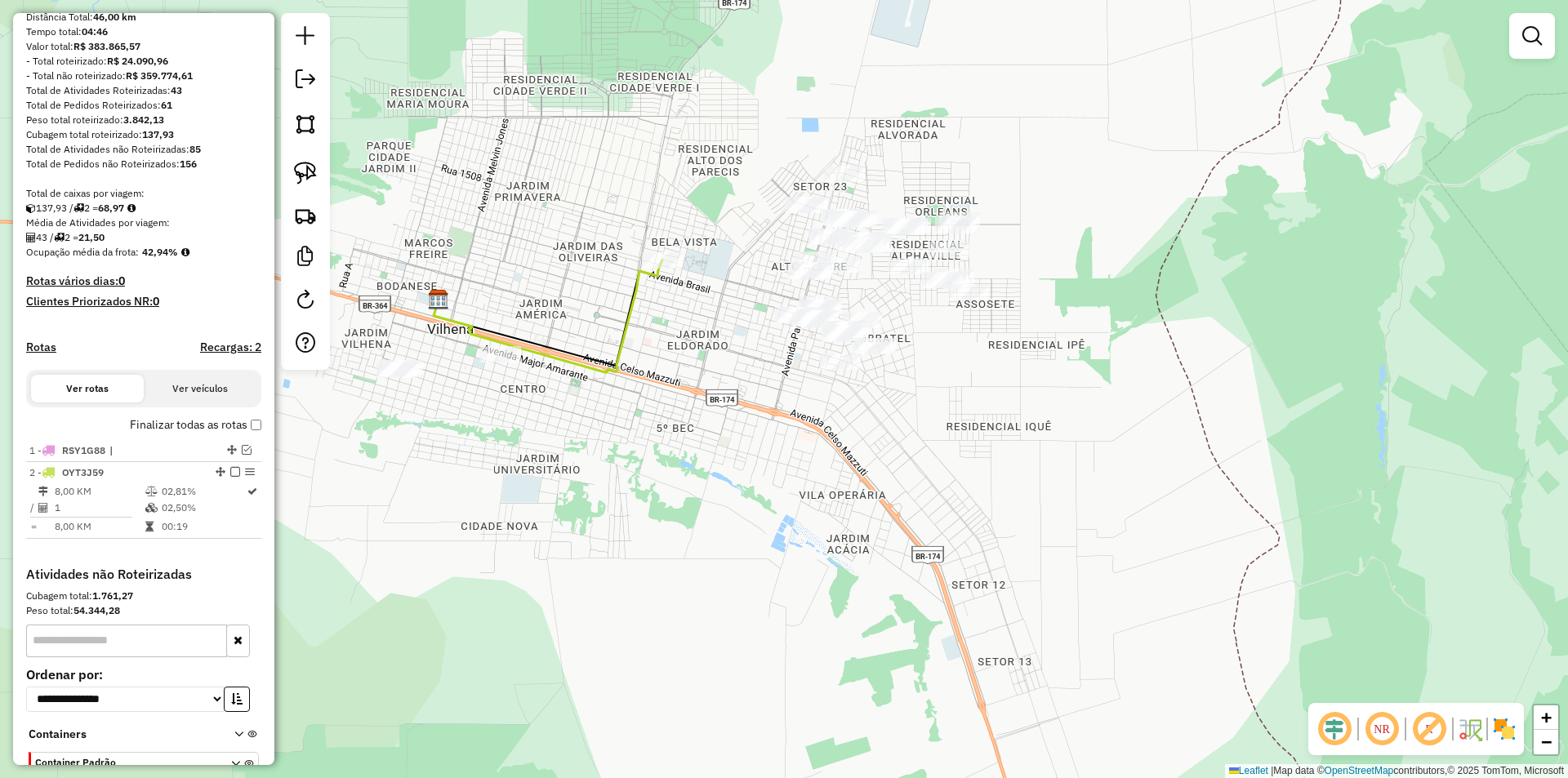
scroll to position [225, 0]
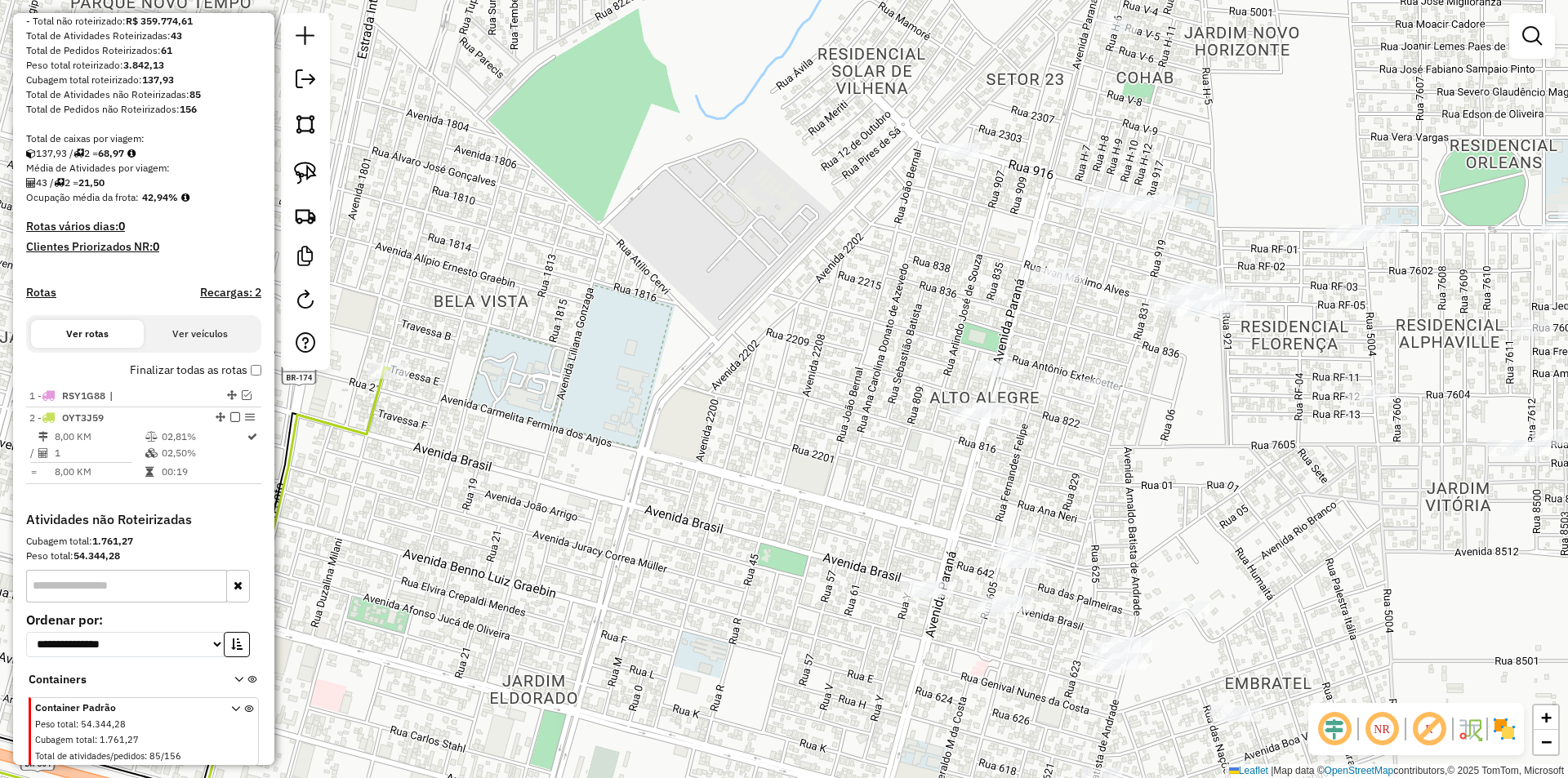
drag, startPoint x: 790, startPoint y: 260, endPoint x: 933, endPoint y: 224, distance: 147.5
click at [933, 224] on div "Janela de atendimento Grade de atendimento Capacidade Transportadoras Veículos …" at bounding box center [784, 389] width 1568 height 778
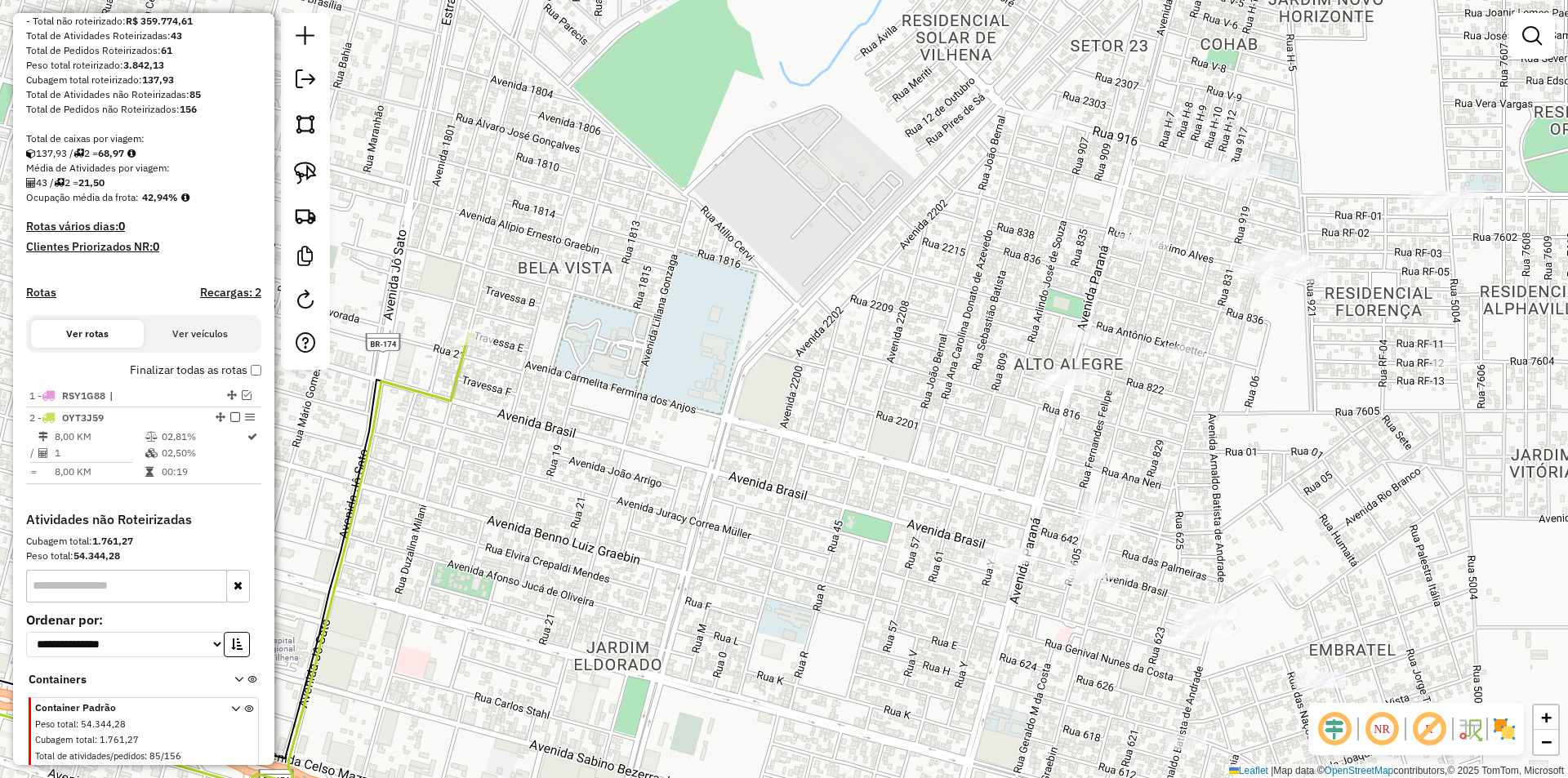
drag, startPoint x: 859, startPoint y: 262, endPoint x: 881, endPoint y: 321, distance: 63.0
click at [881, 321] on div "Janela de atendimento Grade de atendimento Capacidade Transportadoras Veículos …" at bounding box center [784, 389] width 1568 height 778
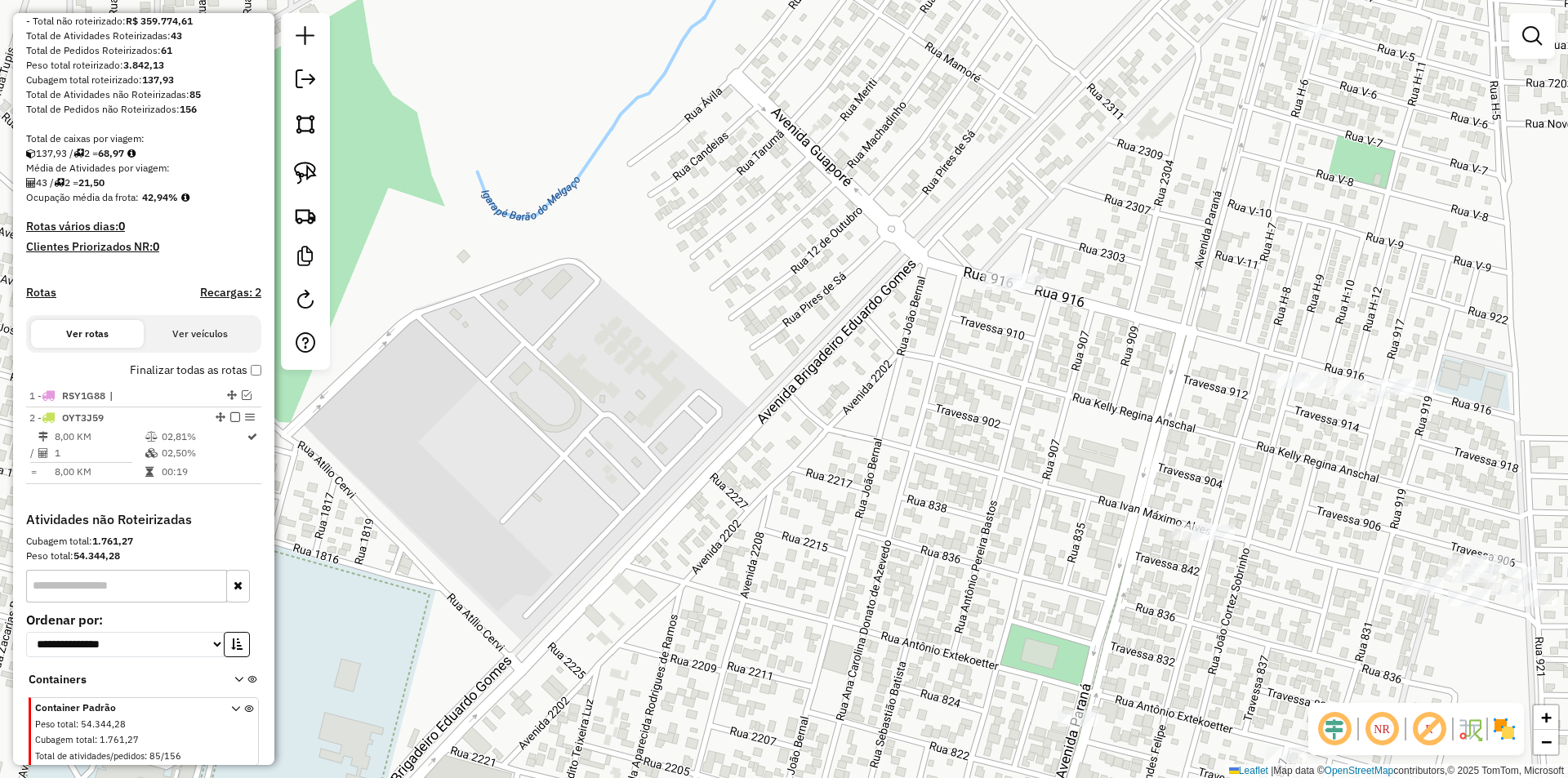
drag, startPoint x: 1053, startPoint y: 188, endPoint x: 1059, endPoint y: 432, distance: 244.1
click at [1059, 432] on div "Janela de atendimento Grade de atendimento Capacidade Transportadoras Veículos …" at bounding box center [784, 389] width 1568 height 778
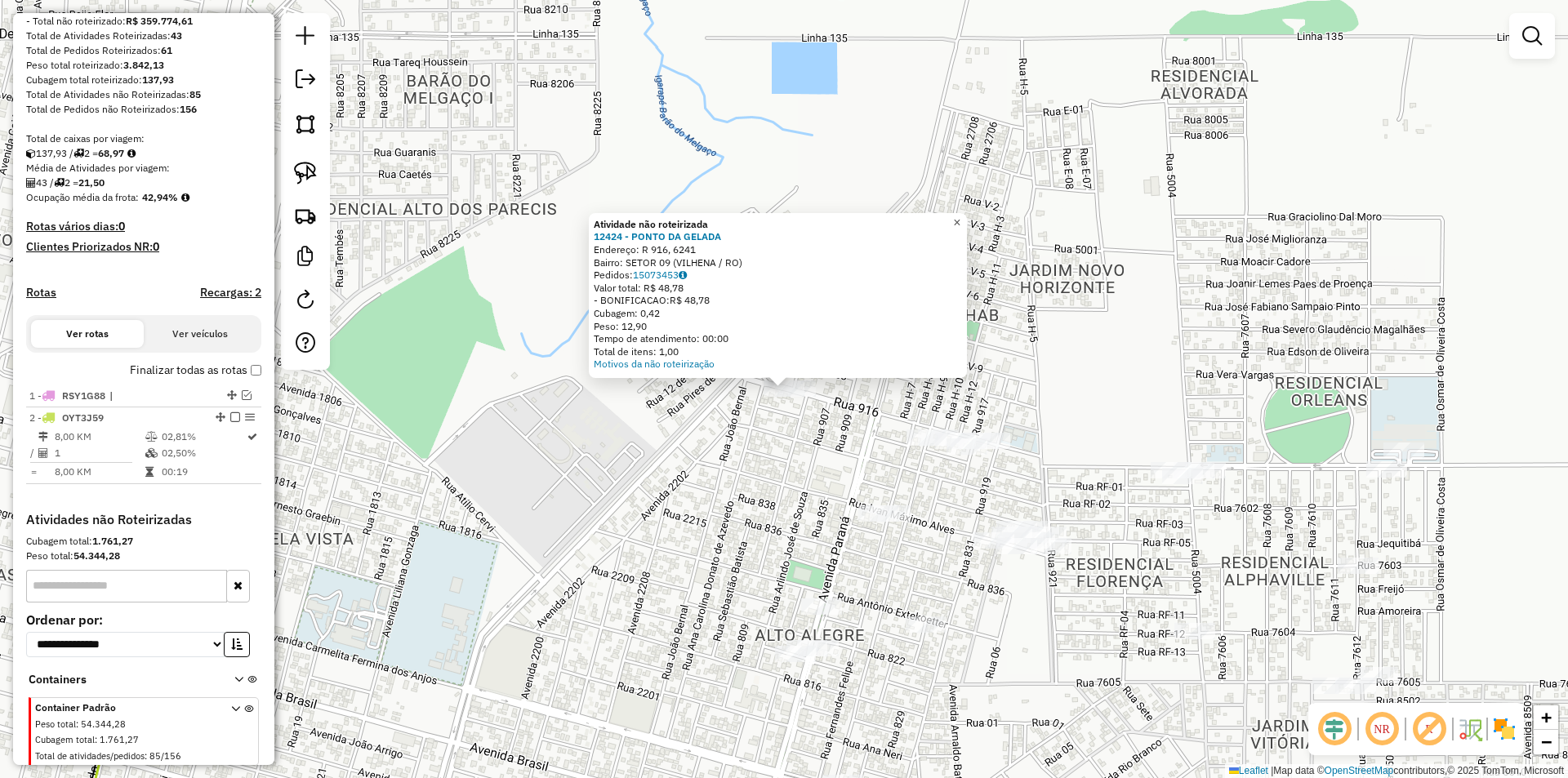
click at [960, 219] on span "×" at bounding box center [956, 222] width 7 height 14
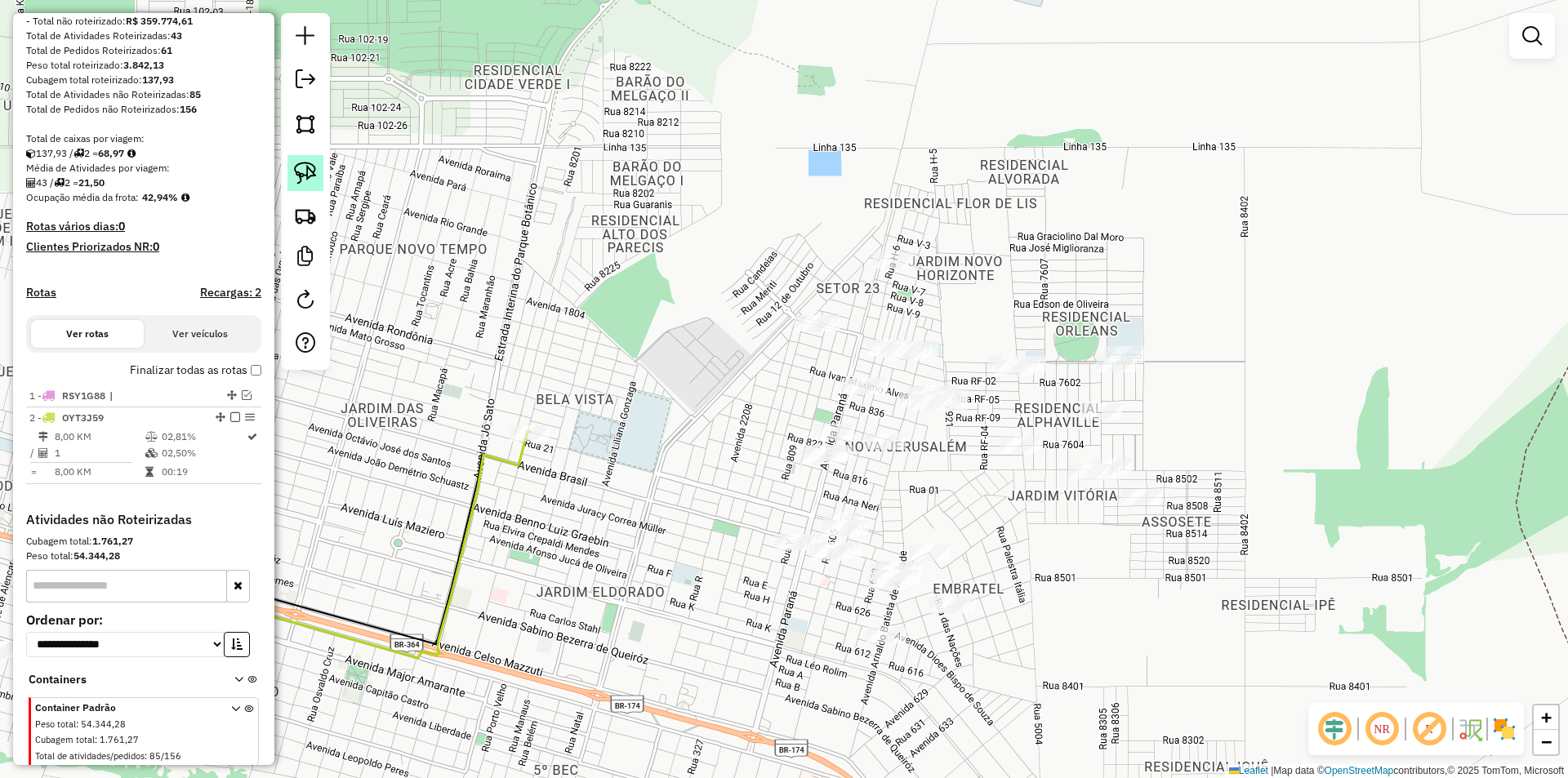
click at [308, 163] on img at bounding box center [306, 173] width 23 height 23
drag, startPoint x: 761, startPoint y: 281, endPoint x: 714, endPoint y: 360, distance: 91.9
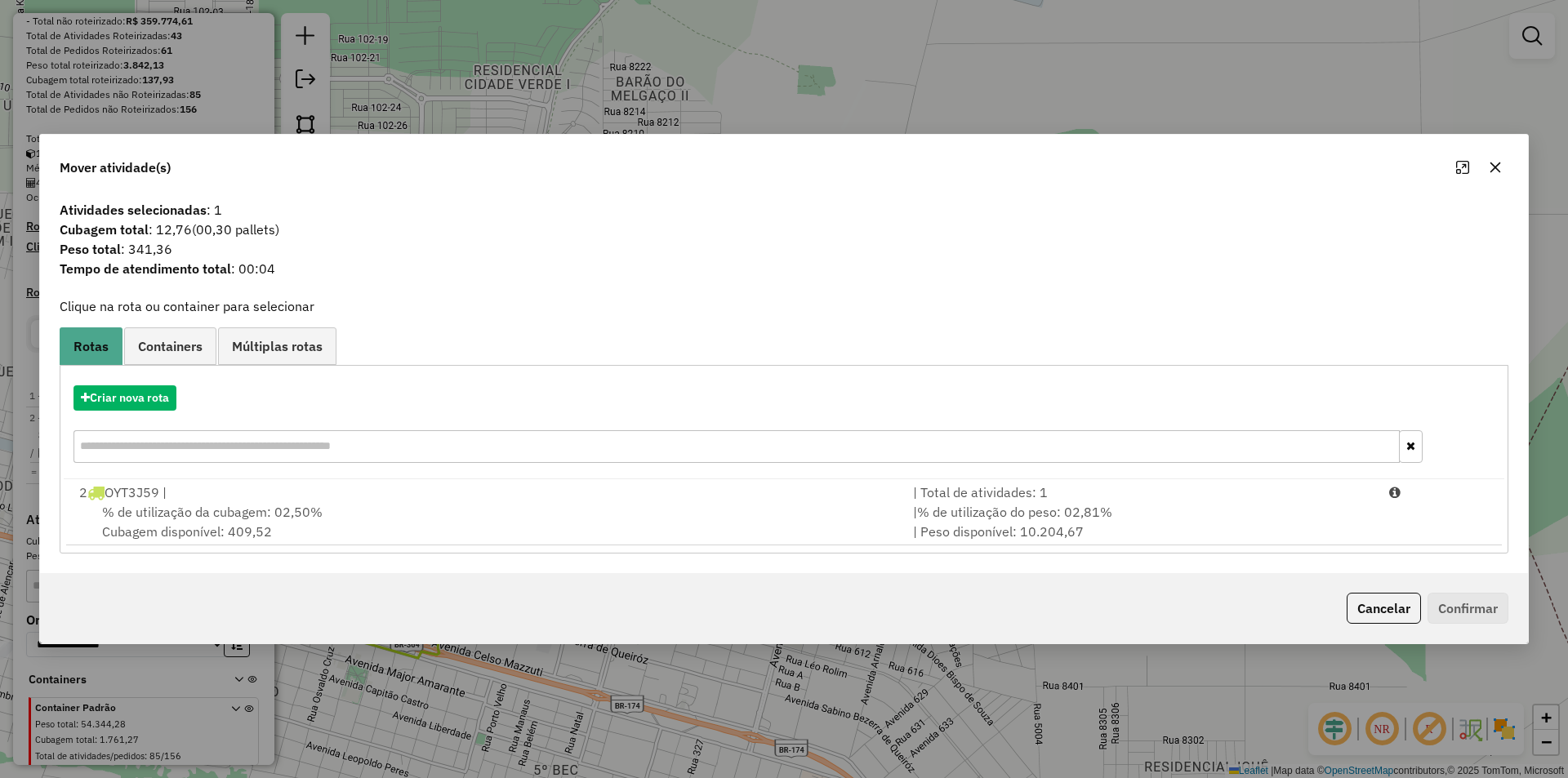
click at [1494, 174] on icon "button" at bounding box center [1495, 167] width 13 height 13
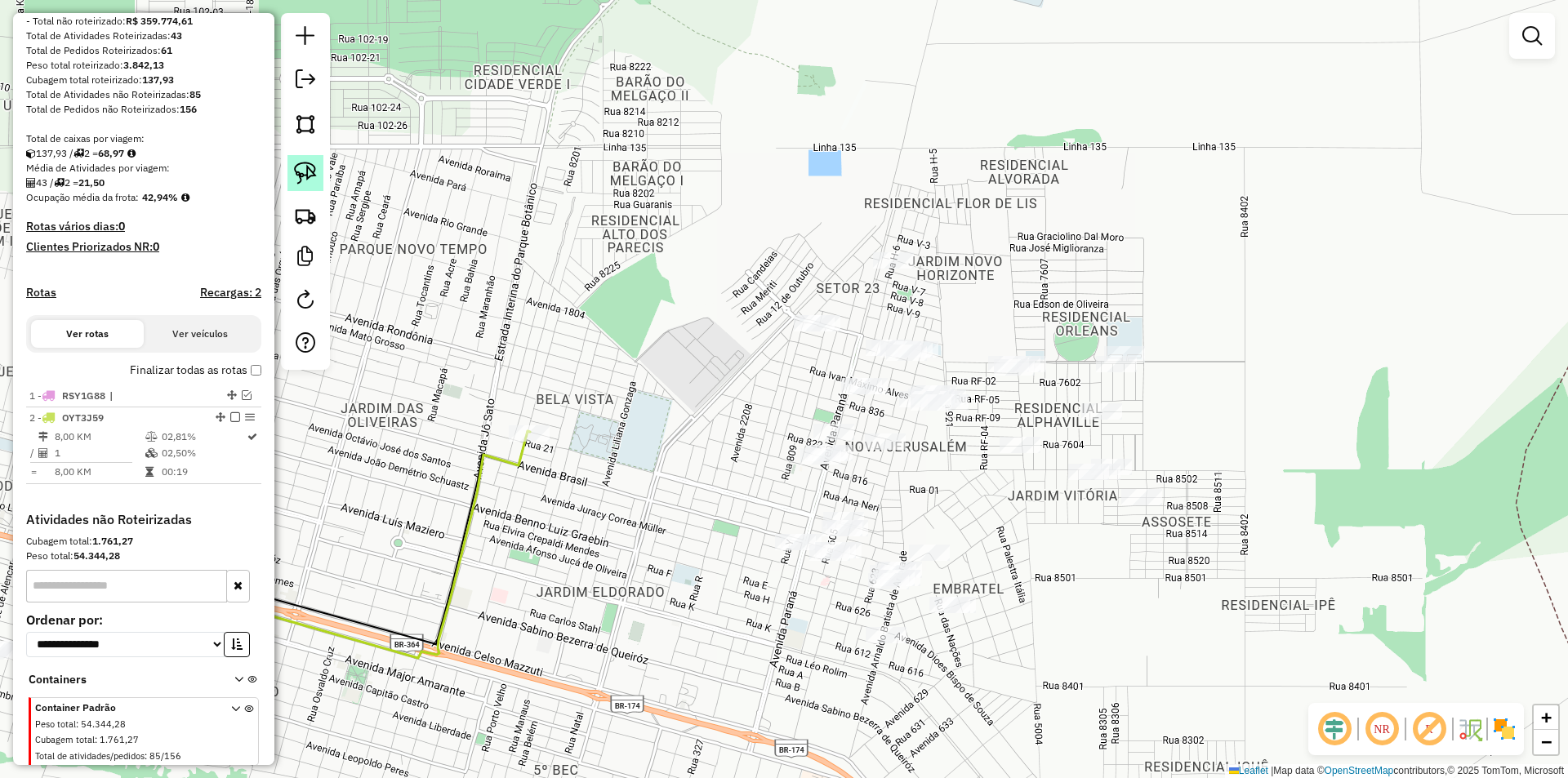
click at [310, 178] on img at bounding box center [306, 173] width 23 height 23
drag, startPoint x: 752, startPoint y: 268, endPoint x: 732, endPoint y: 355, distance: 89.3
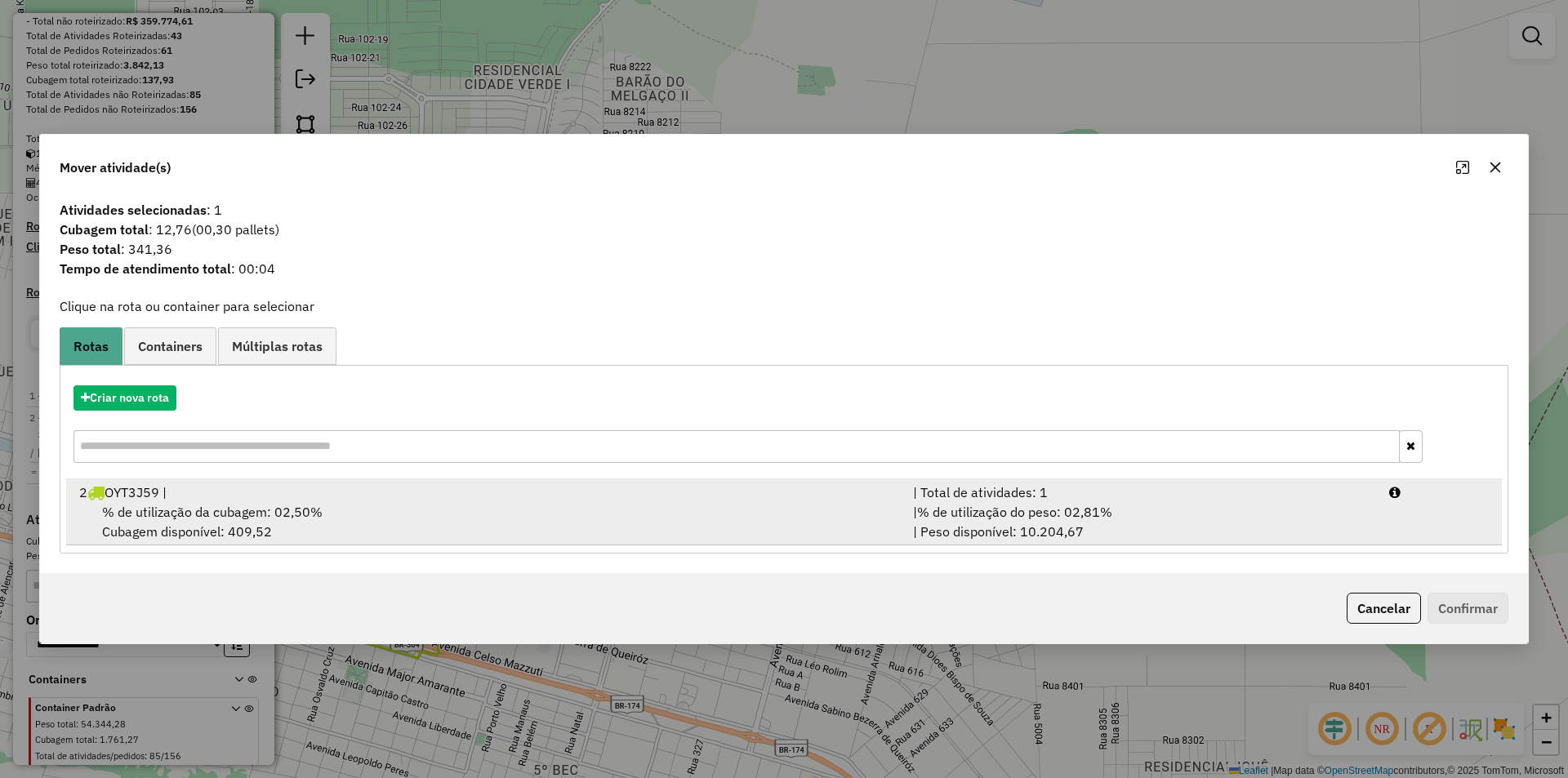
click at [196, 513] on span "% de utilização da cubagem: 02,50%" at bounding box center [212, 512] width 220 height 16
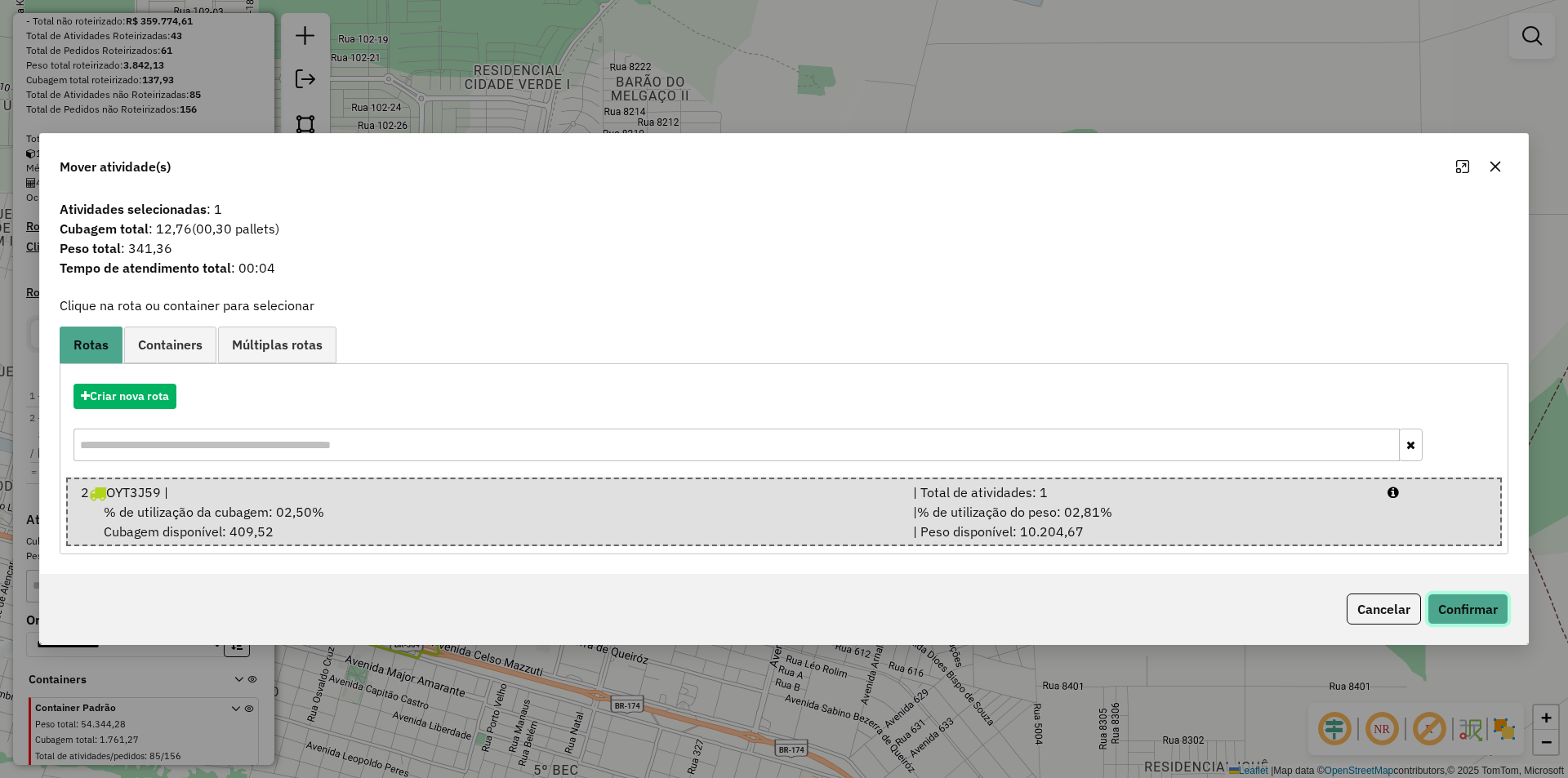
click at [1482, 608] on button "Confirmar" at bounding box center [1467, 609] width 81 height 31
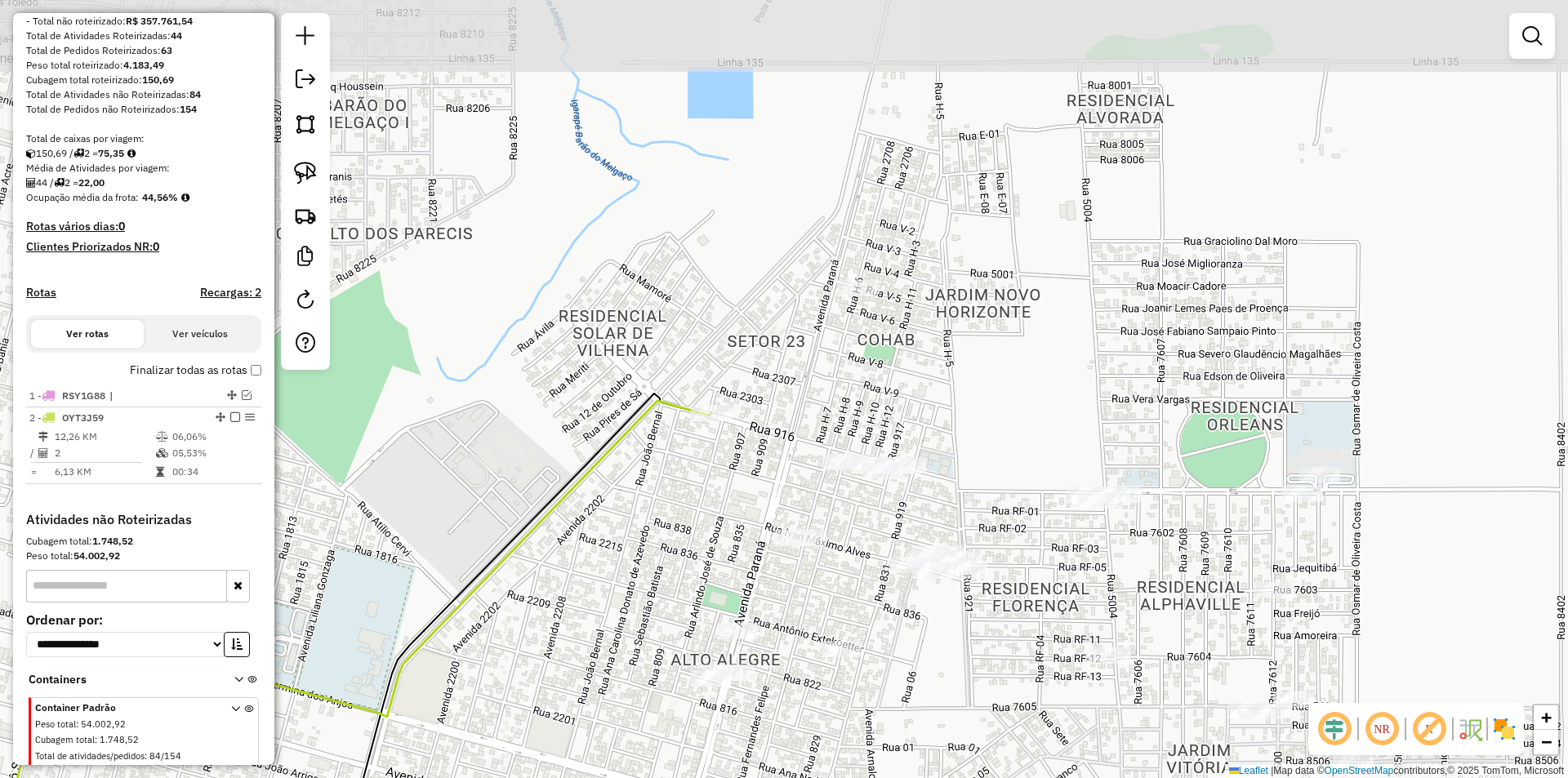
drag, startPoint x: 904, startPoint y: 287, endPoint x: 913, endPoint y: 382, distance: 95.4
click at [913, 382] on div "Janela de atendimento Grade de atendimento Capacidade Transportadoras Veículos …" at bounding box center [784, 389] width 1568 height 778
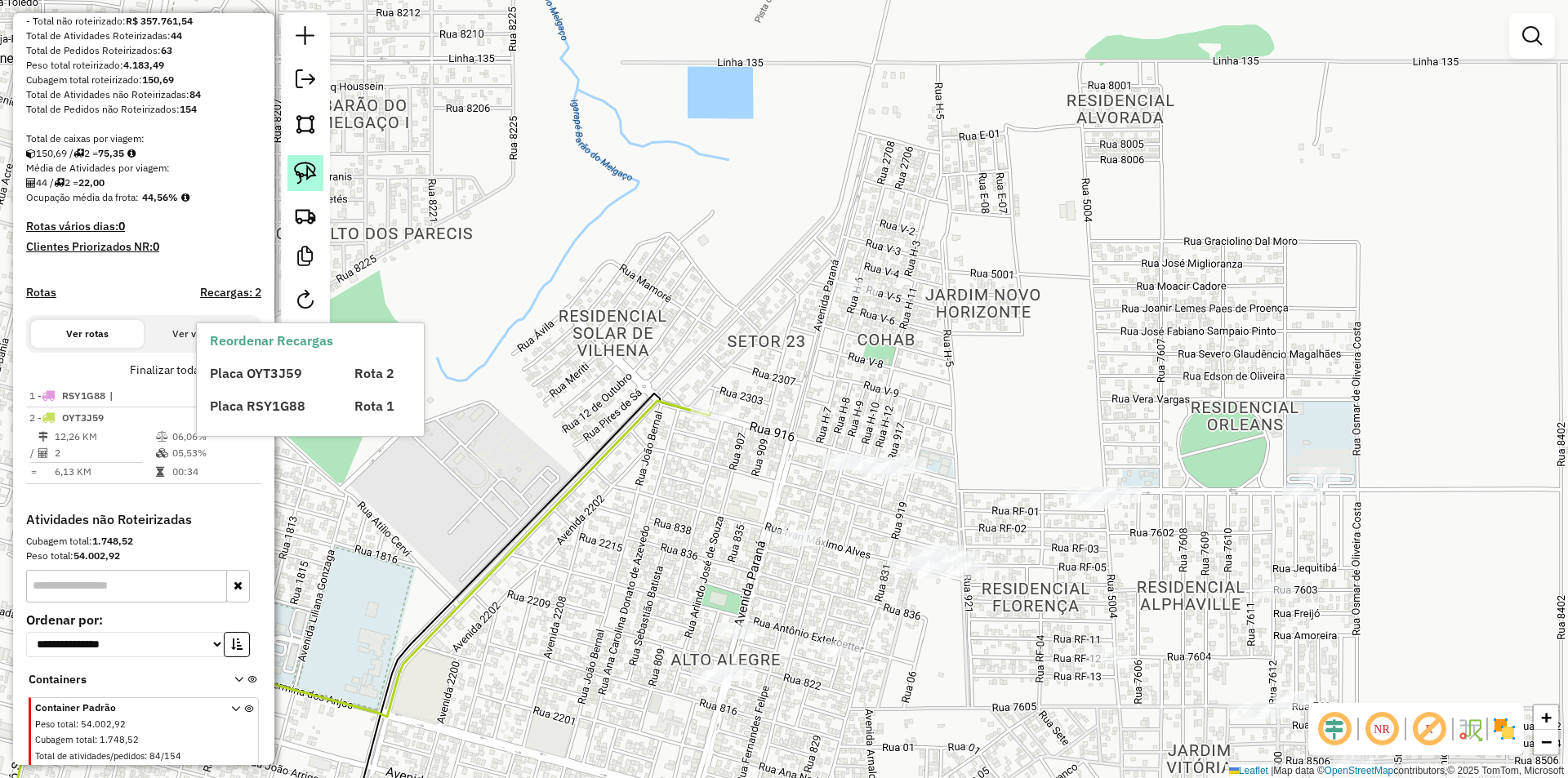
click at [316, 174] on img at bounding box center [306, 173] width 23 height 23
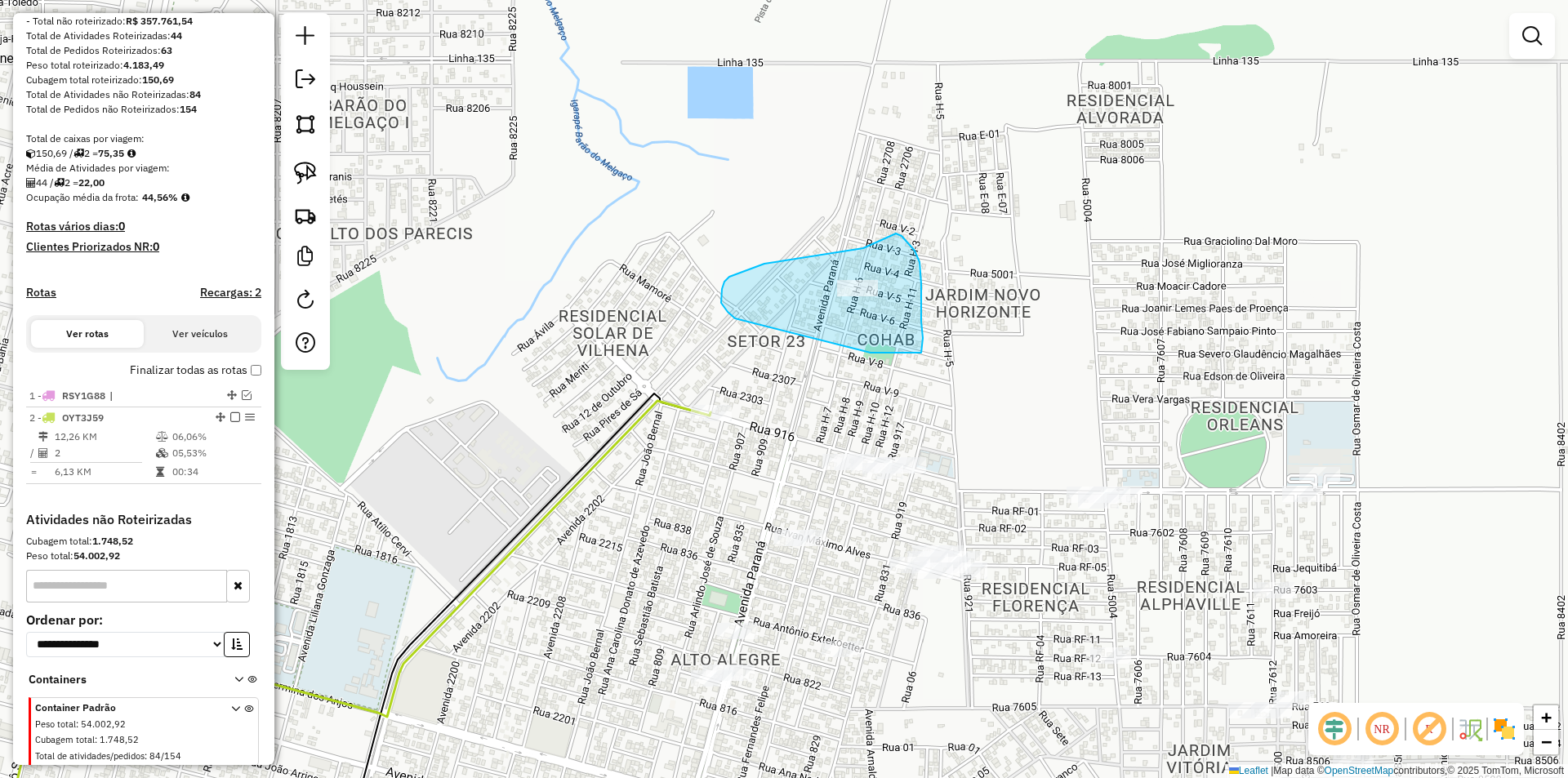
drag, startPoint x: 863, startPoint y: 248, endPoint x: 868, endPoint y: 231, distance: 17.7
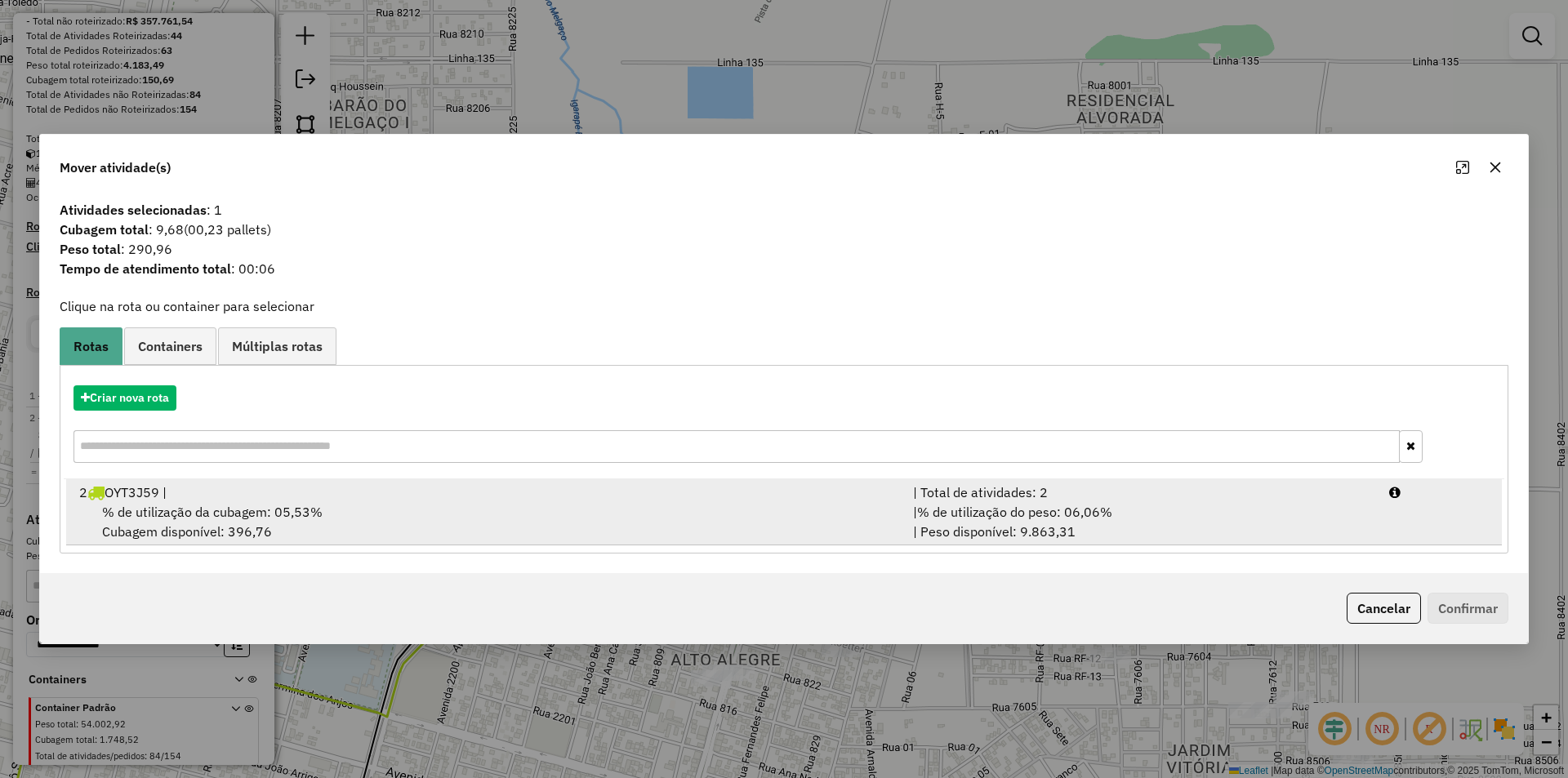
click at [184, 509] on span "% de utilização da cubagem: 05,53%" at bounding box center [212, 512] width 220 height 16
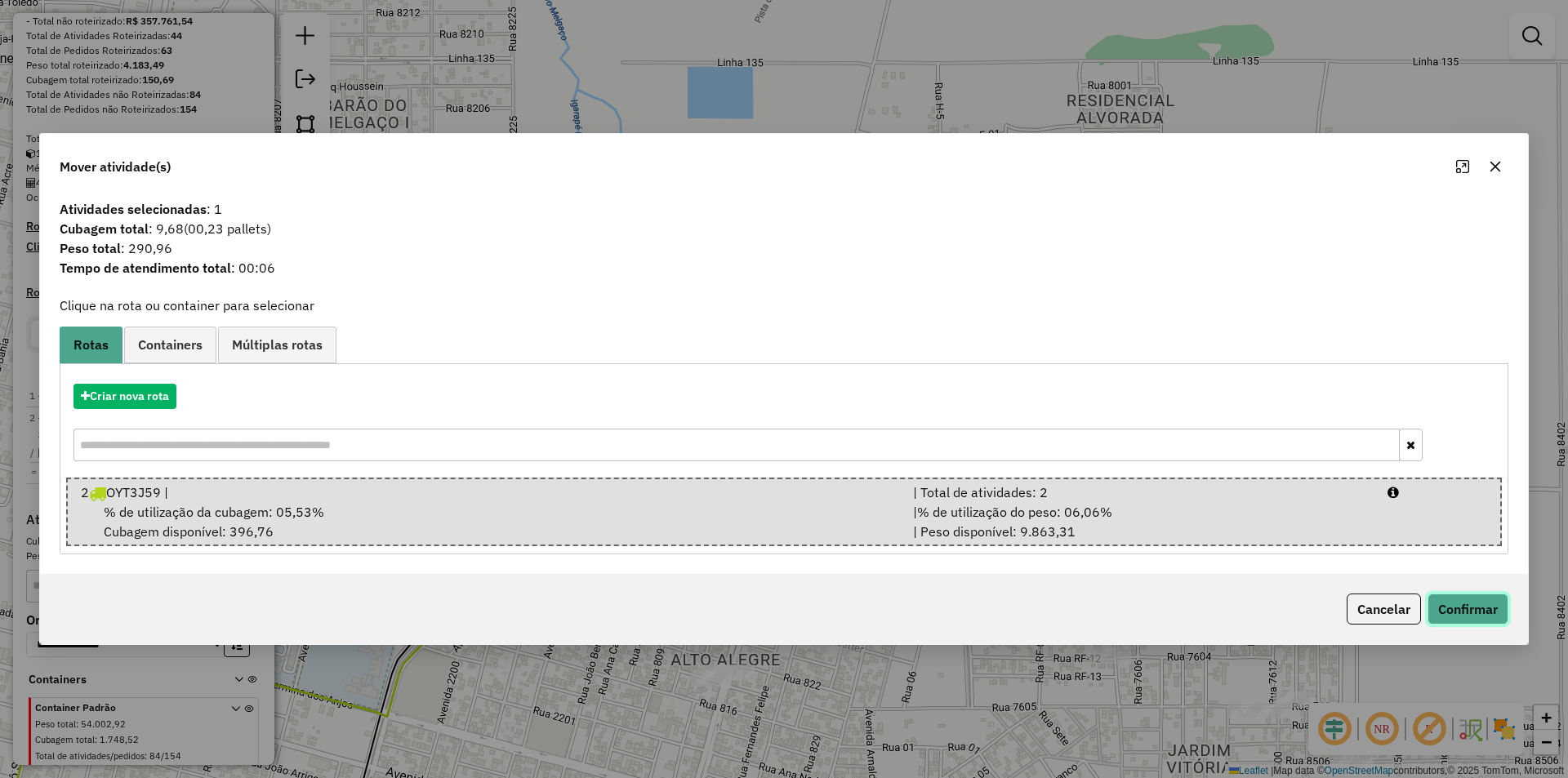
click at [1491, 600] on button "Confirmar" at bounding box center [1467, 609] width 81 height 31
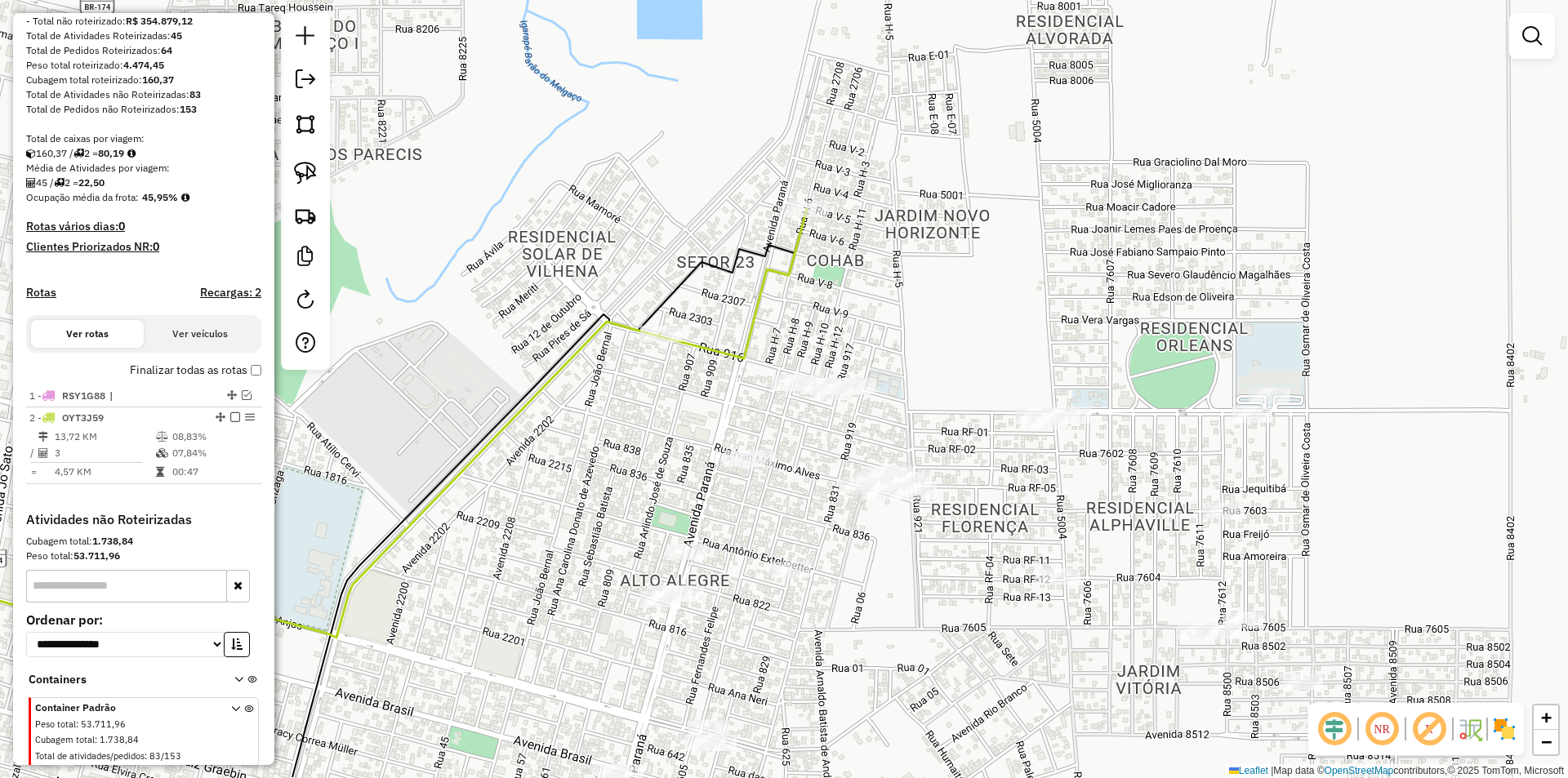
drag, startPoint x: 913, startPoint y: 396, endPoint x: 863, endPoint y: 318, distance: 92.6
click at [863, 318] on div "Janela de atendimento Grade de atendimento Capacidade Transportadoras Veículos …" at bounding box center [784, 389] width 1568 height 778
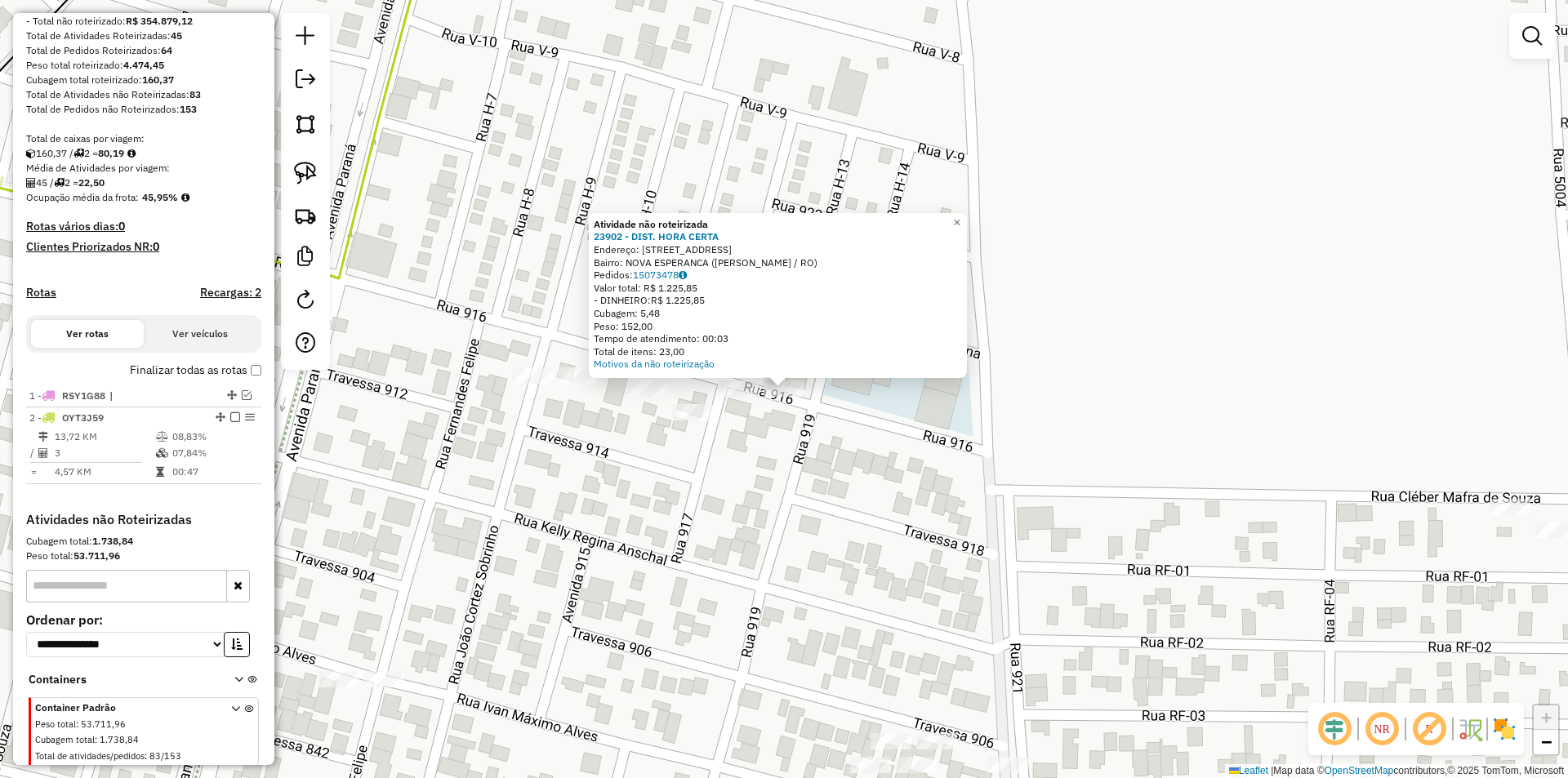
click at [853, 401] on div "Atividade não roteirizada 23902 - DIST. HORA CERTA Endereço: RUA NOVECENTOS E D…" at bounding box center [784, 389] width 1568 height 778
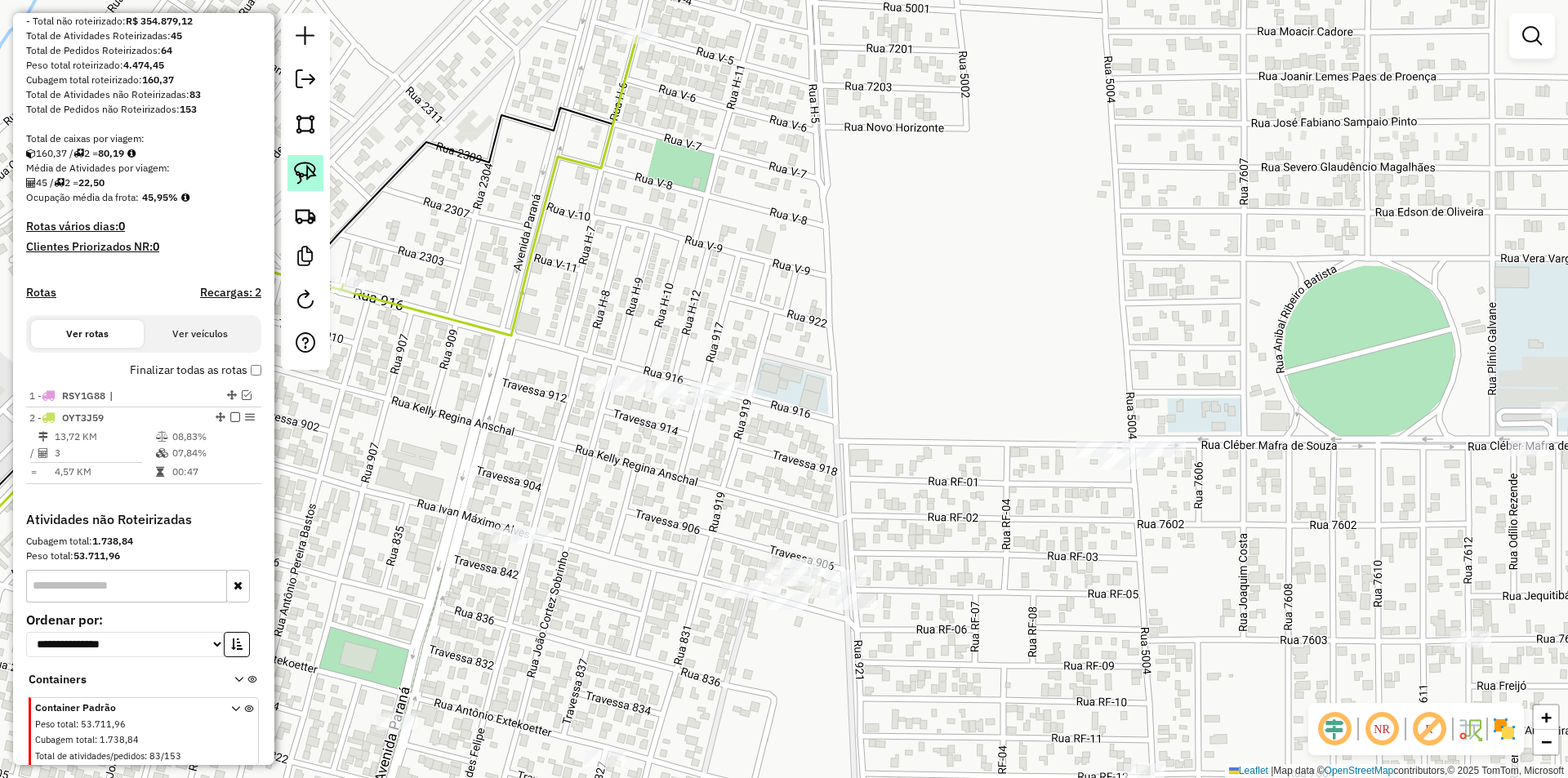
click at [305, 181] on img at bounding box center [306, 173] width 23 height 23
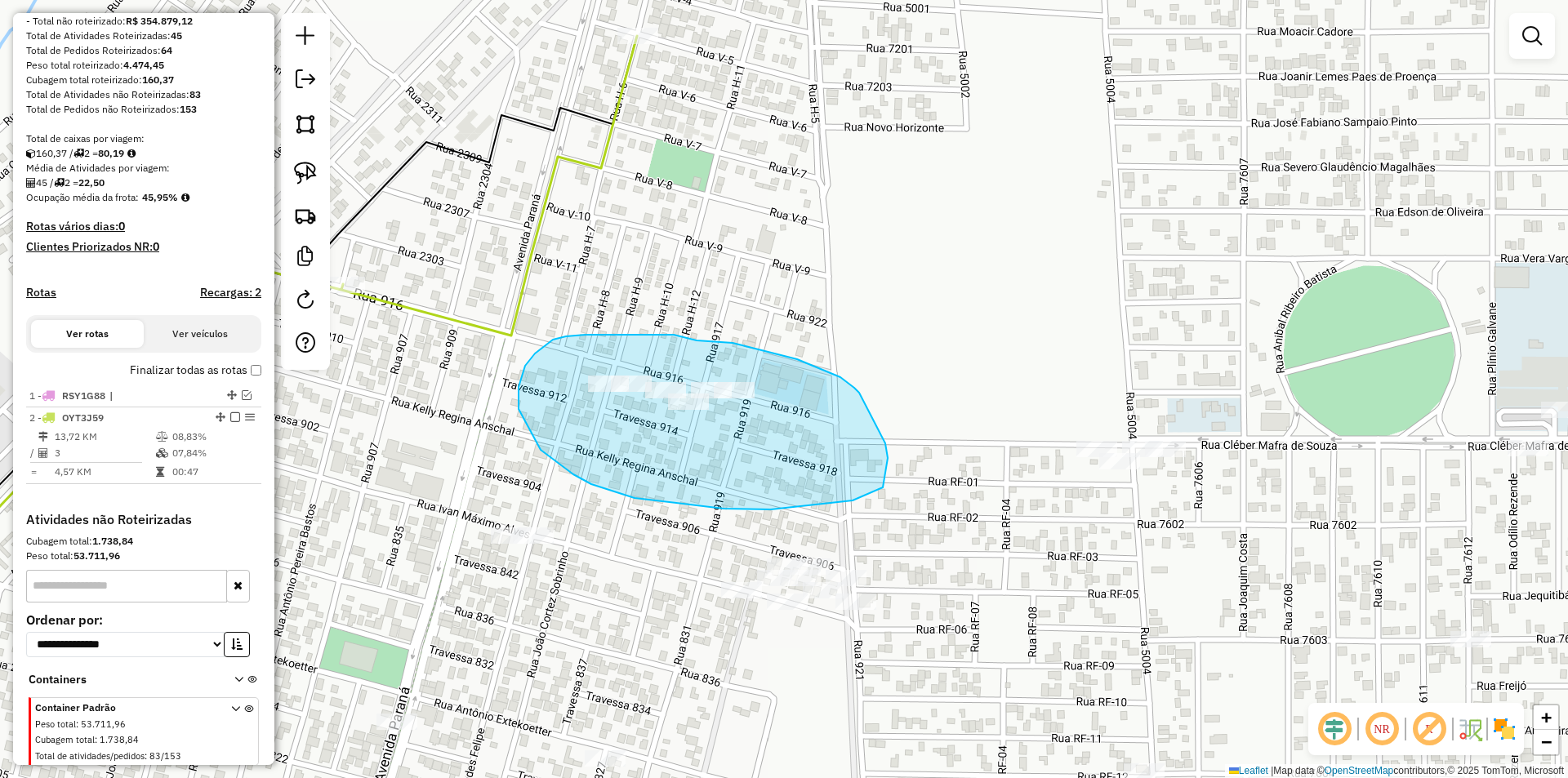
drag, startPoint x: 695, startPoint y: 340, endPoint x: 732, endPoint y: 343, distance: 37.1
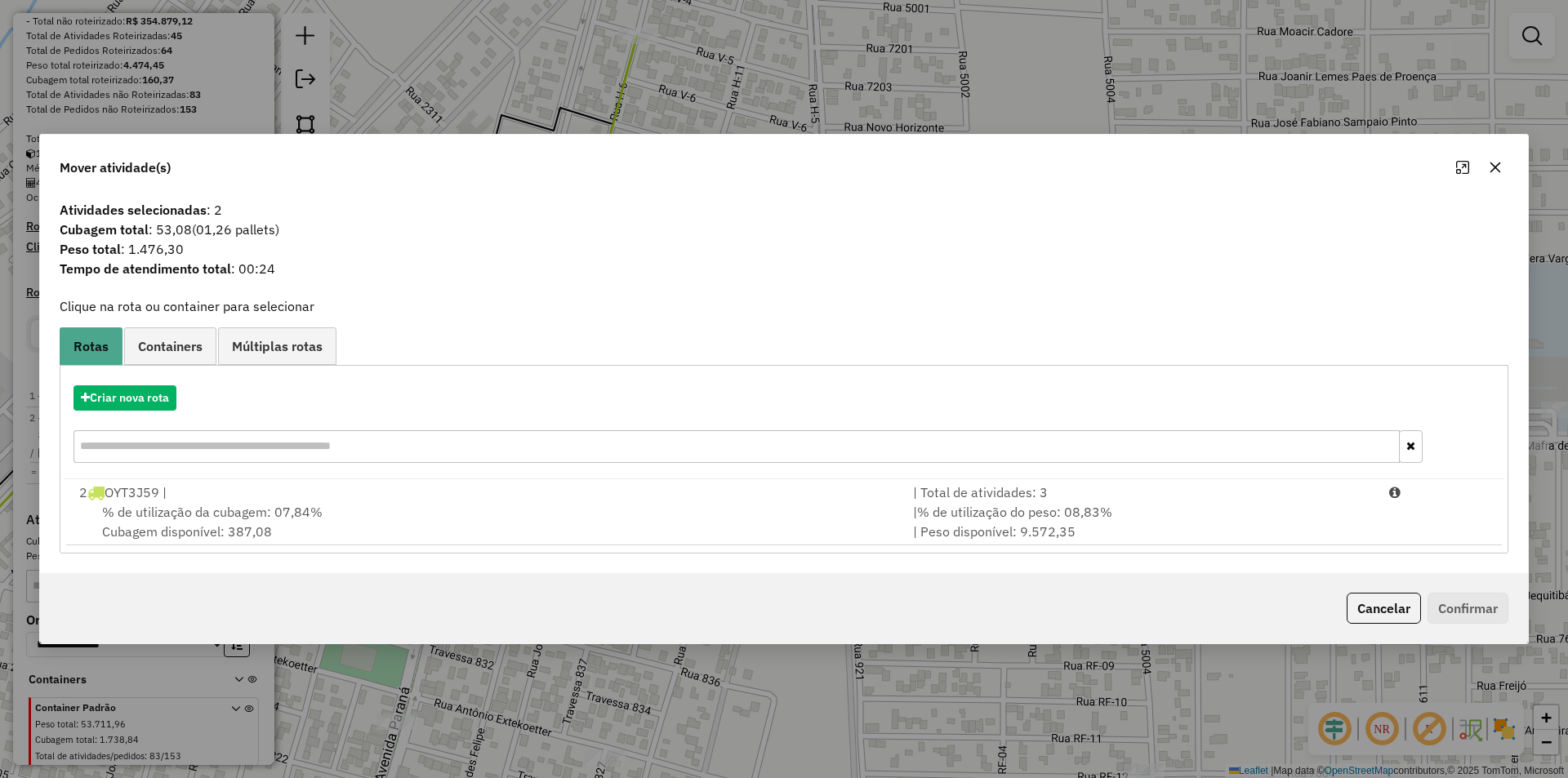
click at [1492, 171] on icon "button" at bounding box center [1495, 167] width 11 height 11
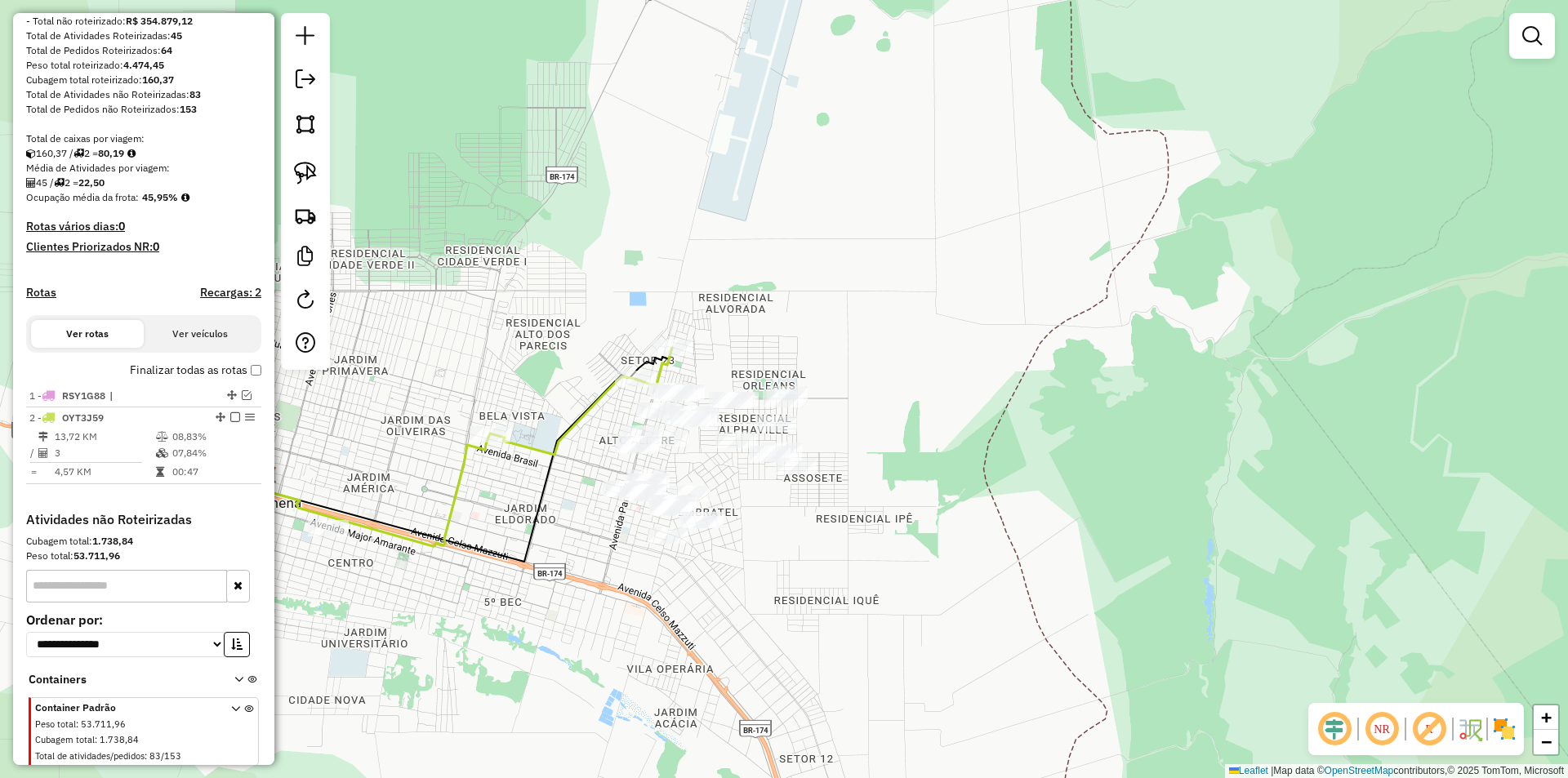
drag, startPoint x: 107, startPoint y: 454, endPoint x: 759, endPoint y: 208, distance: 696.9
click at [759, 208] on div "Janela de atendimento Grade de atendimento Capacidade Transportadoras Veículos …" at bounding box center [784, 389] width 1568 height 778
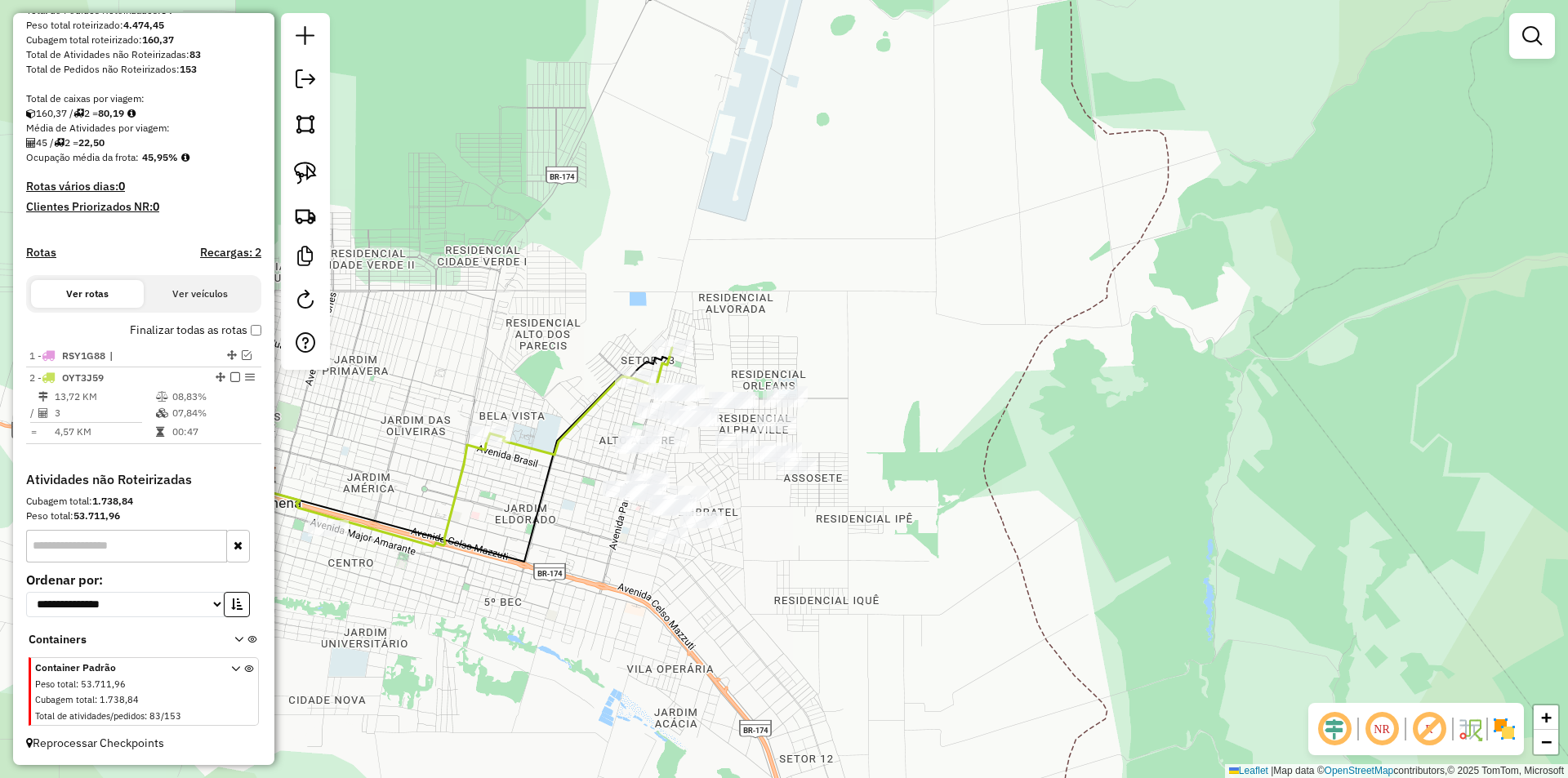
scroll to position [280, 0]
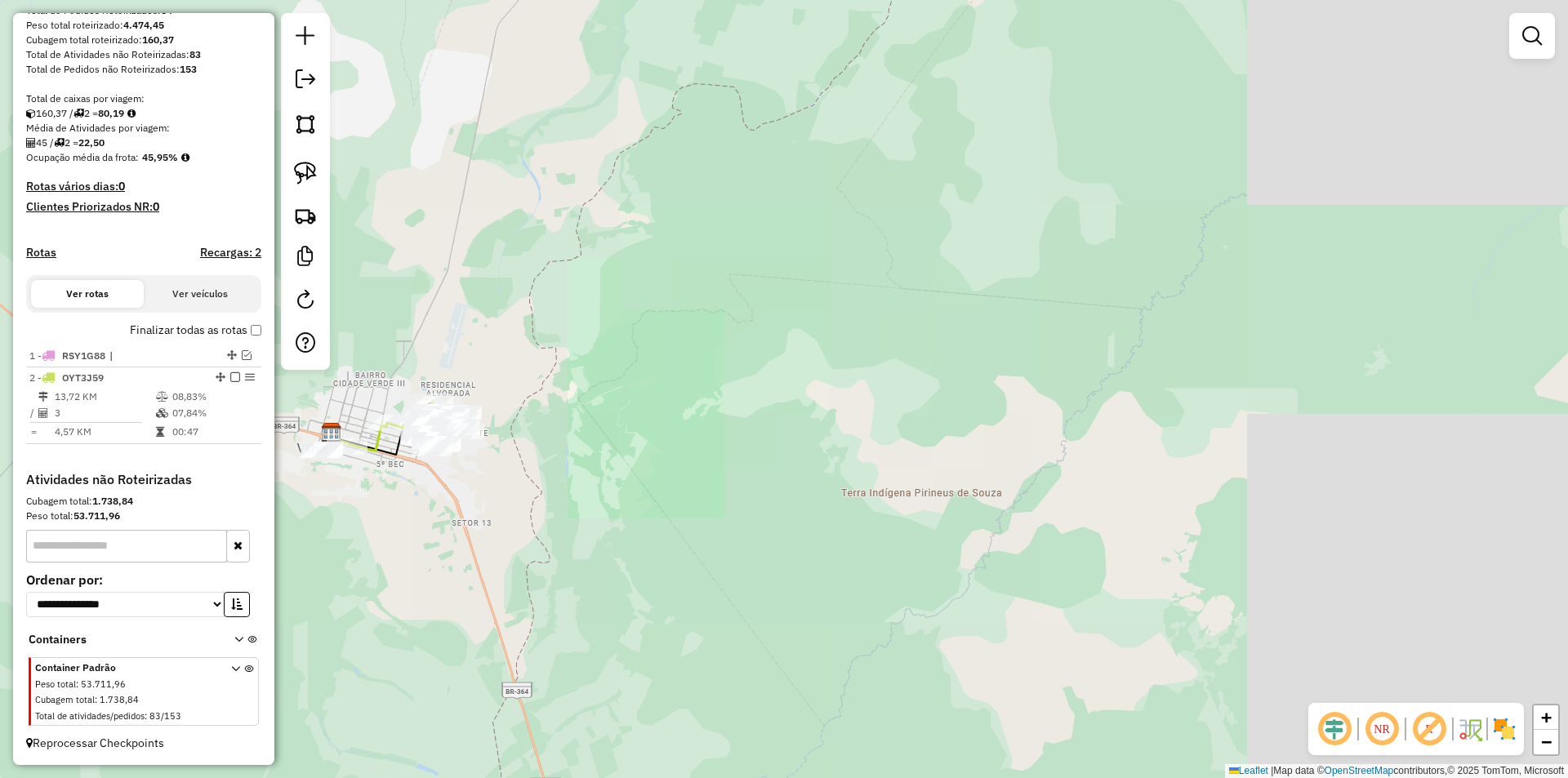
drag, startPoint x: 862, startPoint y: 455, endPoint x: 1031, endPoint y: 310, distance: 222.7
click at [1035, 310] on div "Janela de atendimento Grade de atendimento Capacidade Transportadoras Veículos …" at bounding box center [784, 389] width 1568 height 778
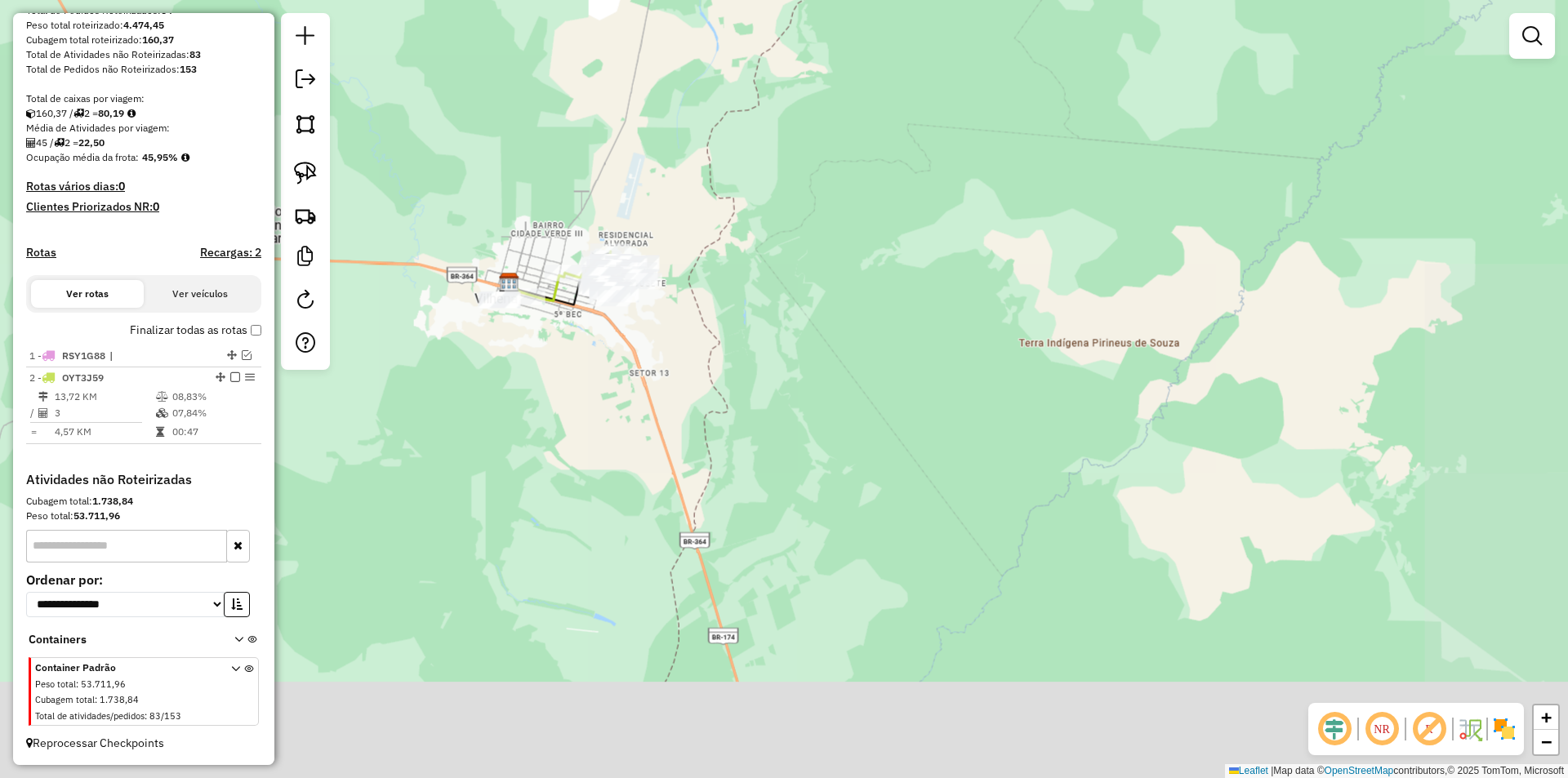
drag, startPoint x: 895, startPoint y: 417, endPoint x: 1063, endPoint y: 350, distance: 180.9
click at [1108, 340] on div "Janela de atendimento Grade de atendimento Capacidade Transportadoras Veículos …" at bounding box center [784, 389] width 1568 height 778
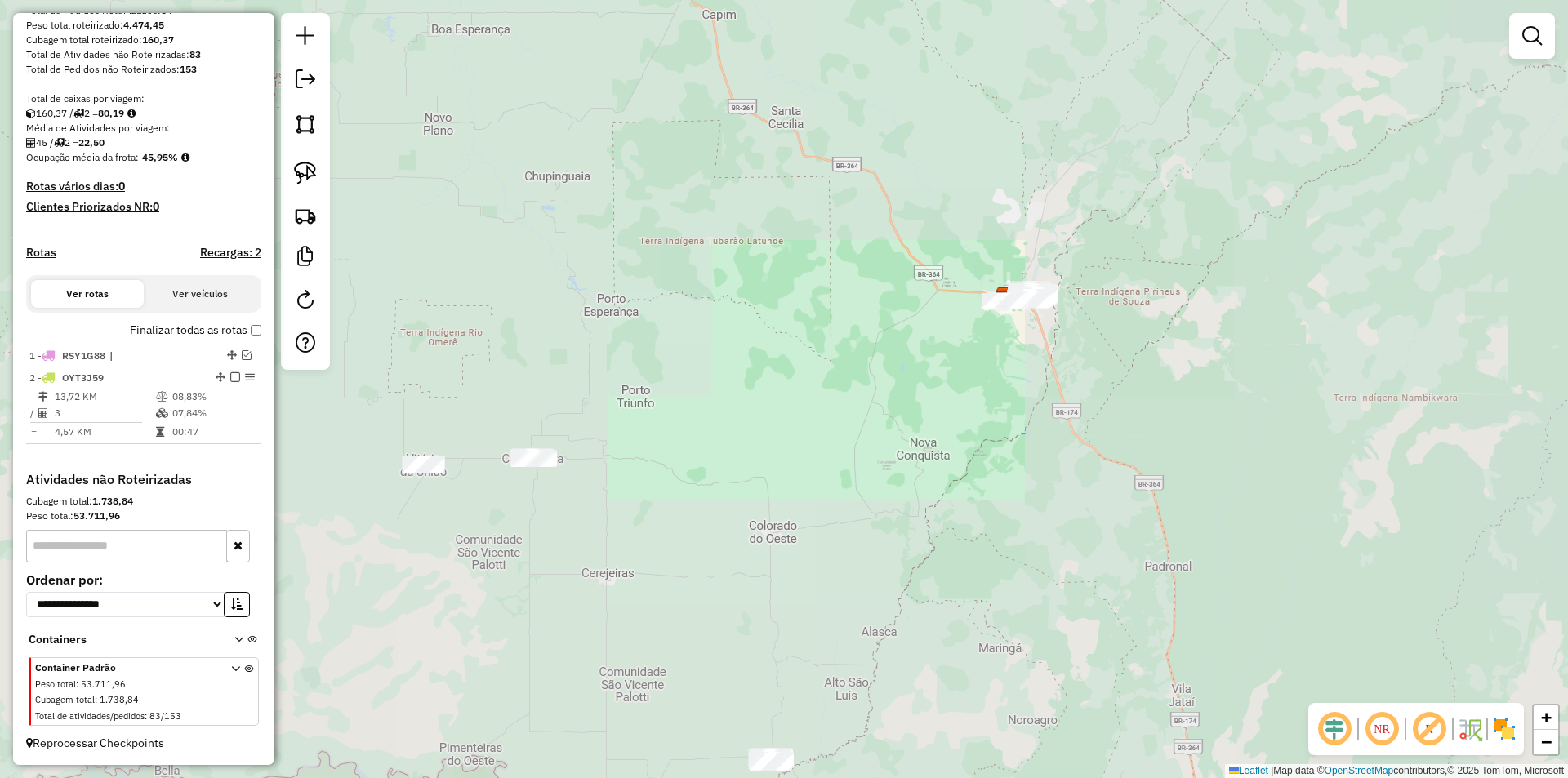
drag, startPoint x: 753, startPoint y: 592, endPoint x: 805, endPoint y: 529, distance: 81.7
click at [805, 529] on div "Janela de atendimento Grade de atendimento Capacidade Transportadoras Veículos …" at bounding box center [784, 389] width 1568 height 778
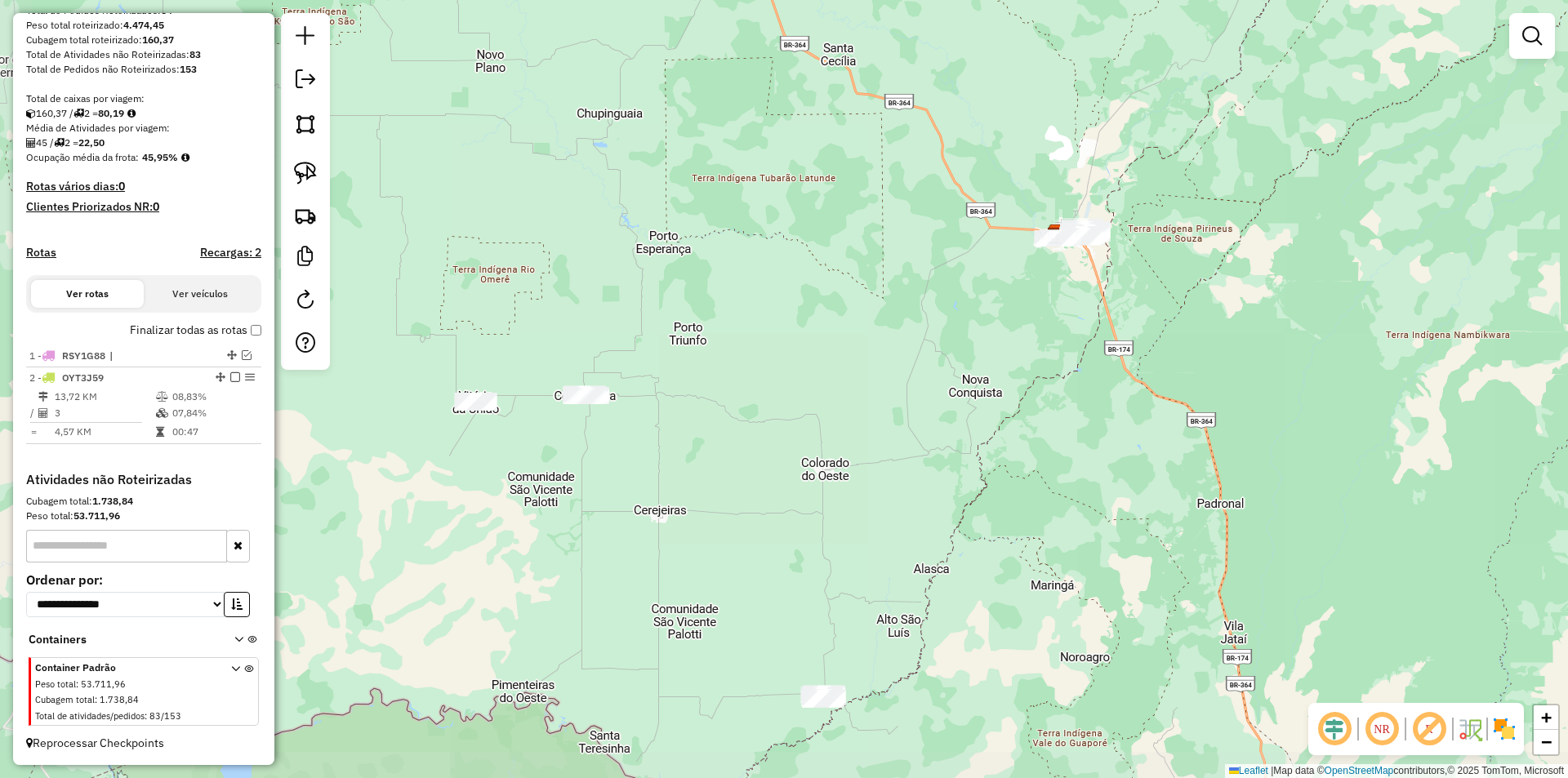
drag, startPoint x: 705, startPoint y: 579, endPoint x: 905, endPoint y: 475, distance: 225.4
click at [905, 475] on div "Janela de atendimento Grade de atendimento Capacidade Transportadoras Veículos …" at bounding box center [784, 389] width 1568 height 778
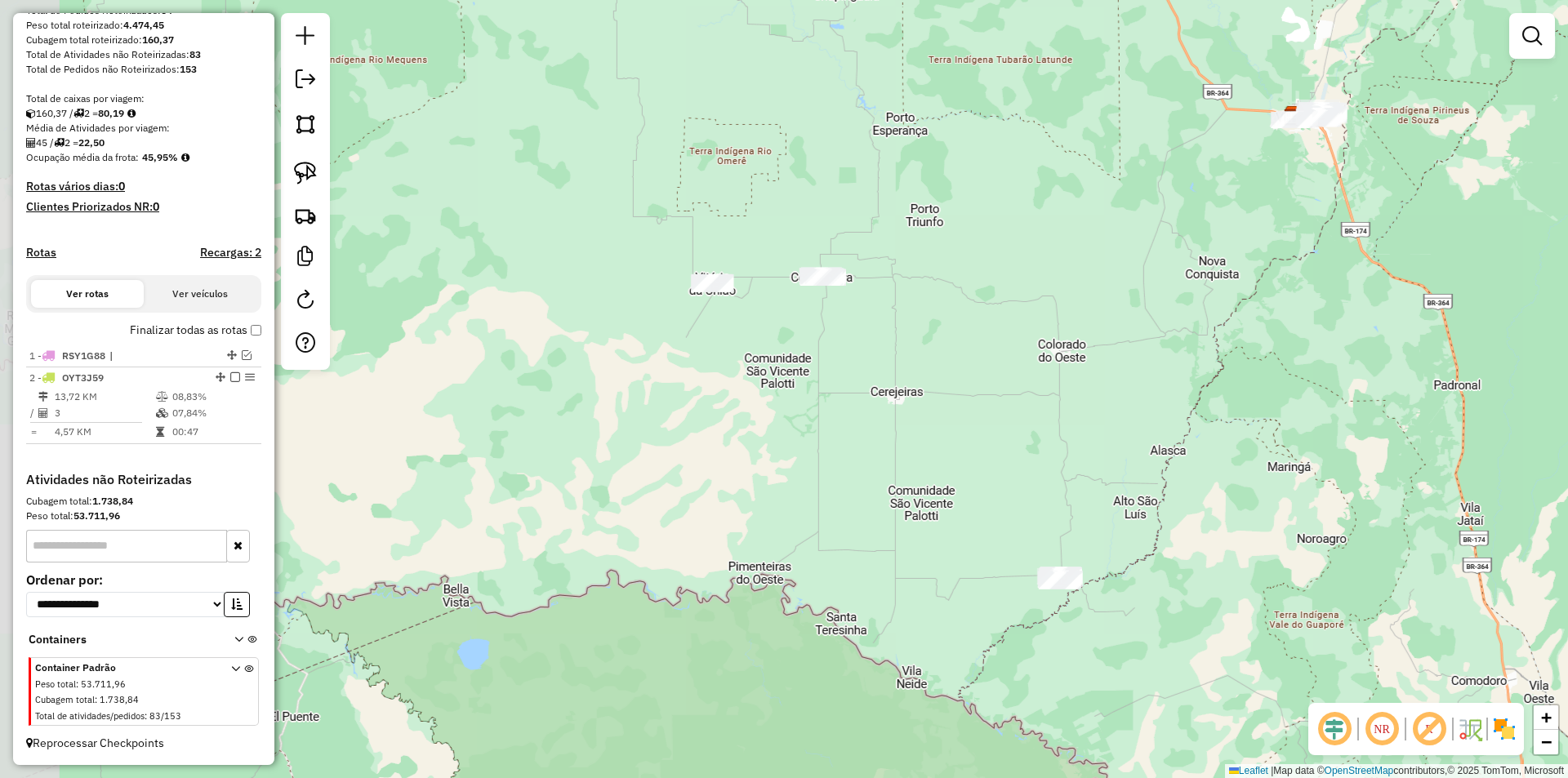
click at [827, 425] on div "Janela de atendimento Grade de atendimento Capacidade Transportadoras Veículos …" at bounding box center [784, 389] width 1568 height 778
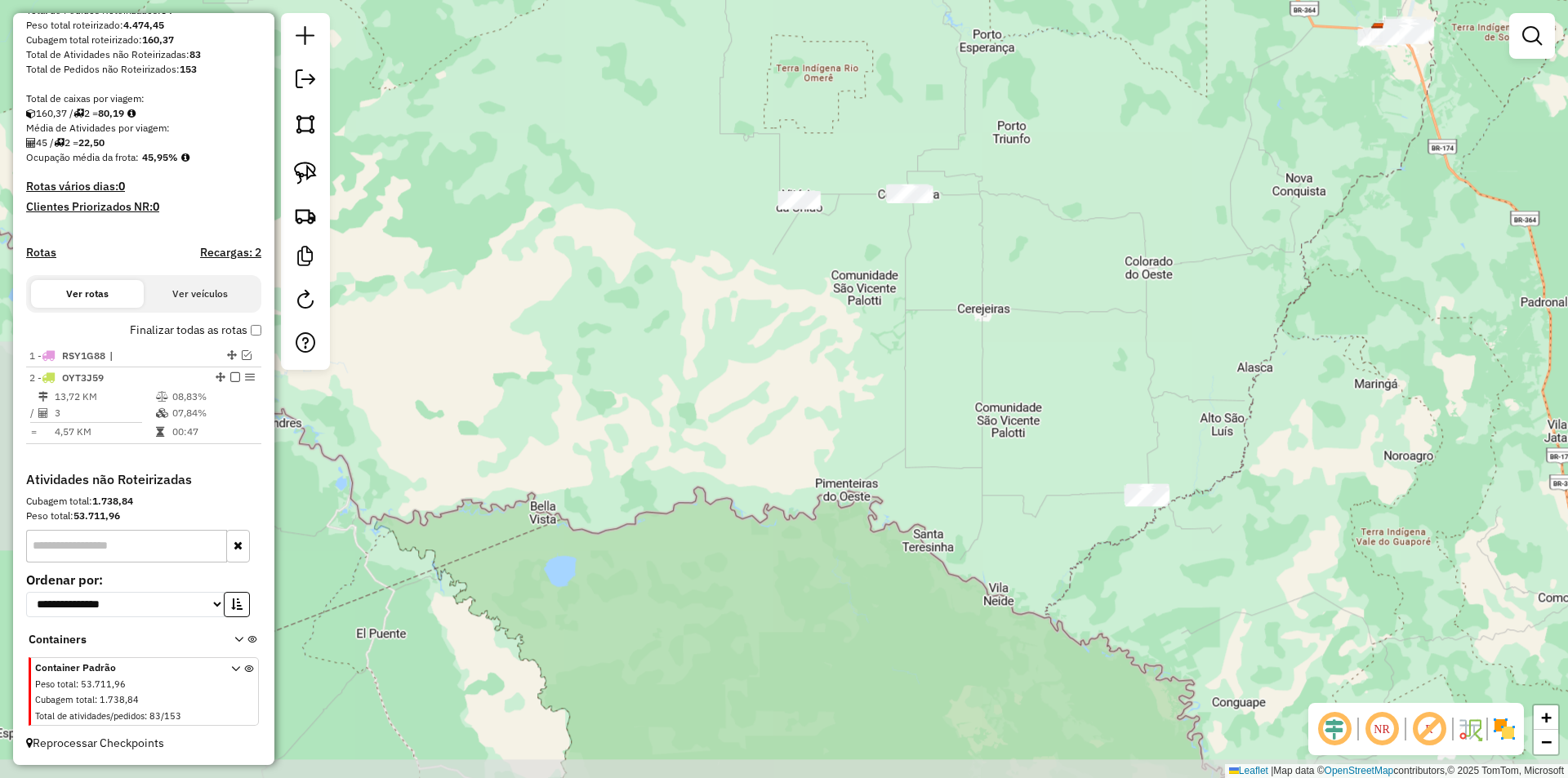
click at [764, 467] on div "Janela de atendimento Grade de atendimento Capacidade Transportadoras Veículos …" at bounding box center [784, 389] width 1568 height 778
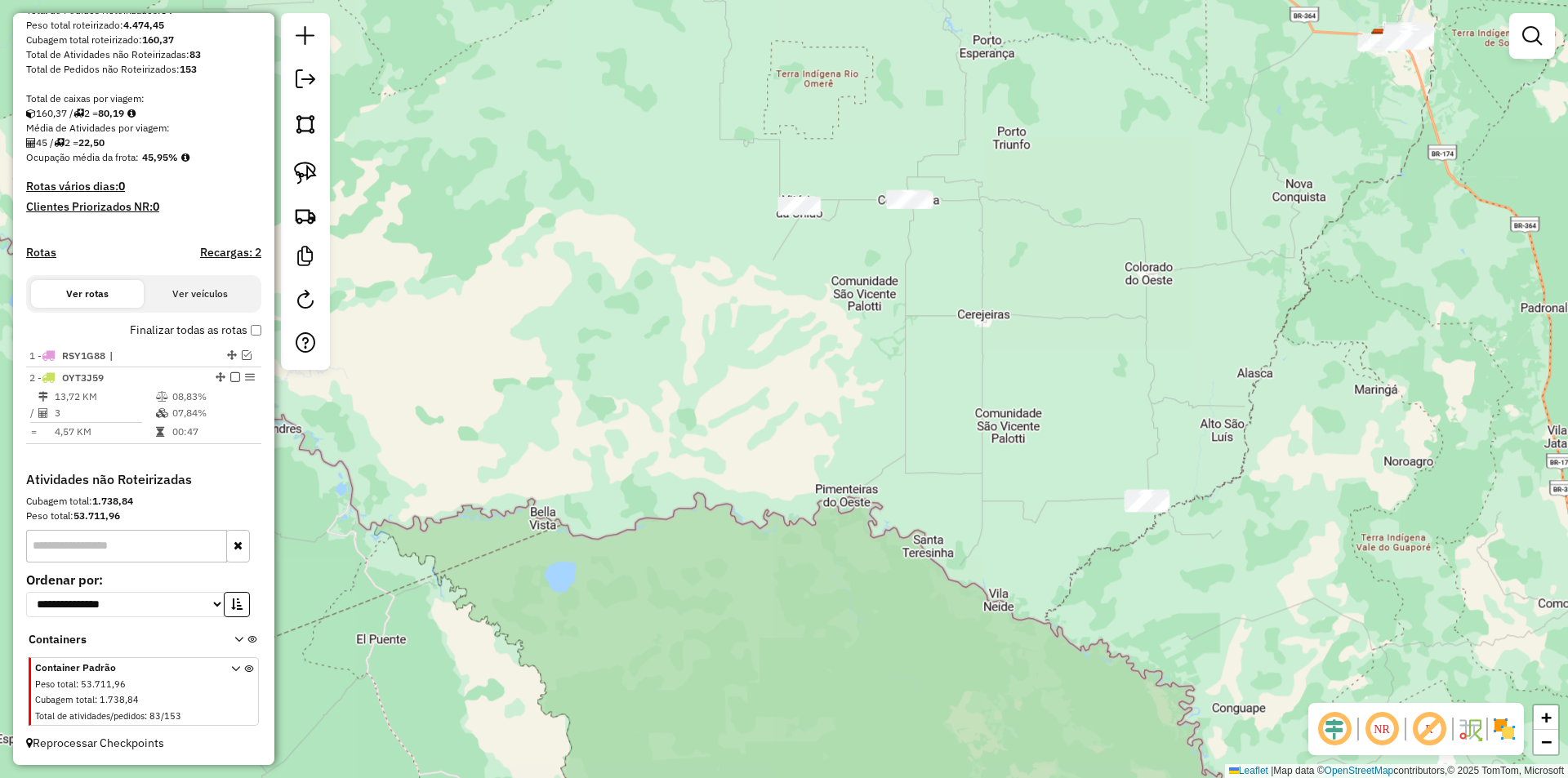
click at [322, 192] on div at bounding box center [306, 192] width 49 height 357
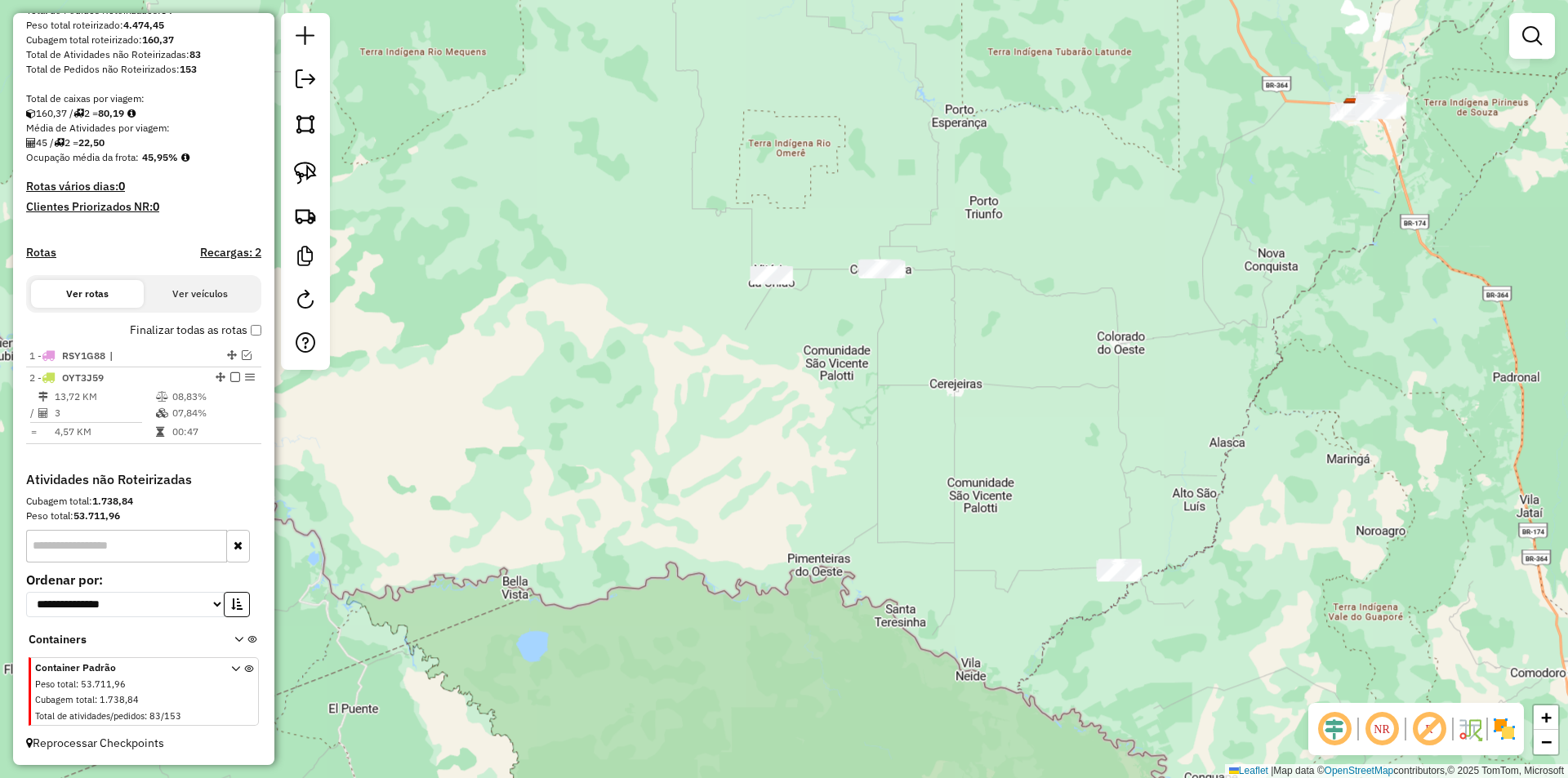
drag, startPoint x: 831, startPoint y: 138, endPoint x: 507, endPoint y: 310, distance: 366.8
click at [549, 316] on div "Janela de atendimento Grade de atendimento Capacidade Transportadoras Veículos …" at bounding box center [784, 389] width 1568 height 778
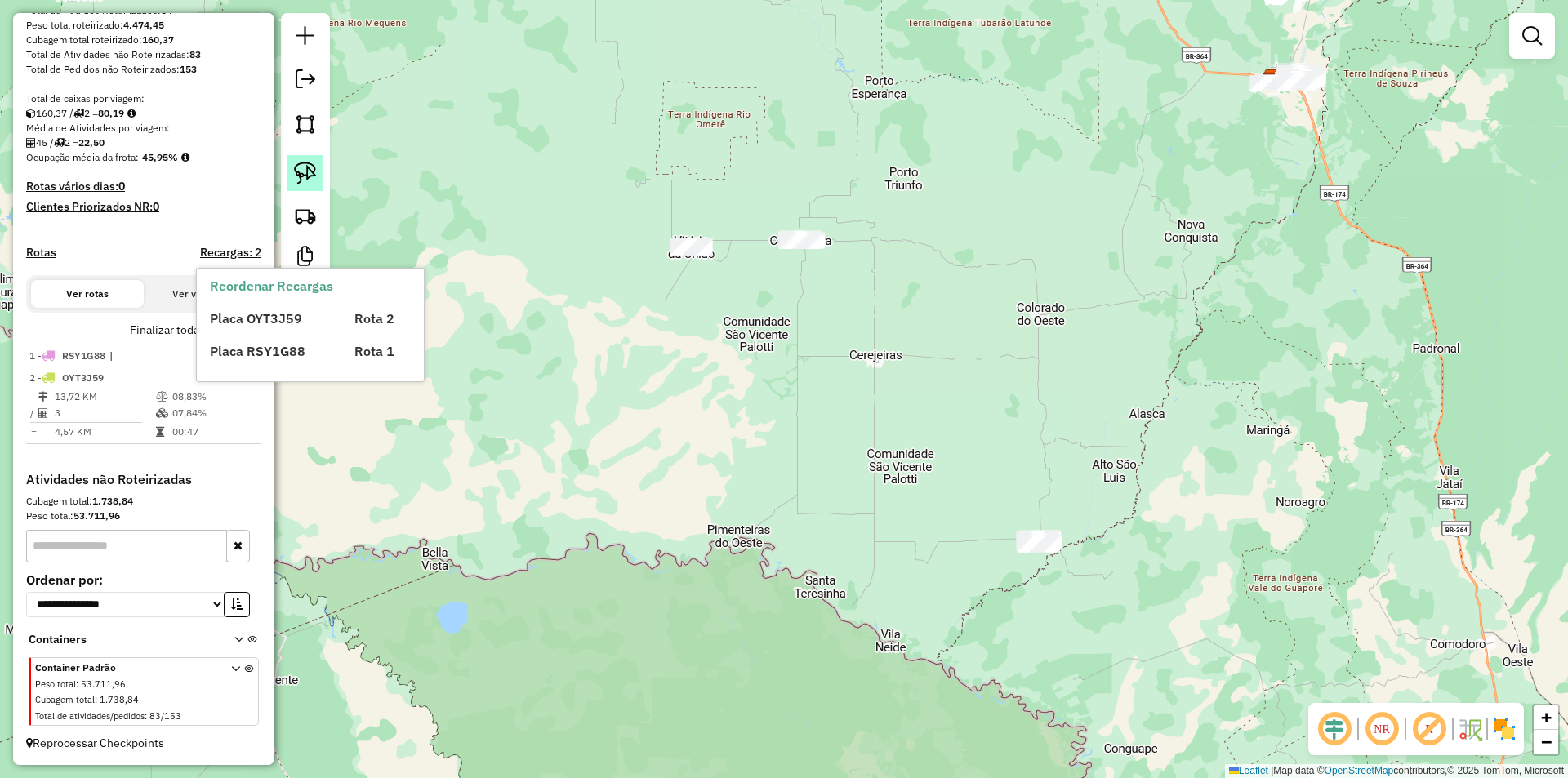
click at [305, 168] on img at bounding box center [306, 173] width 23 height 23
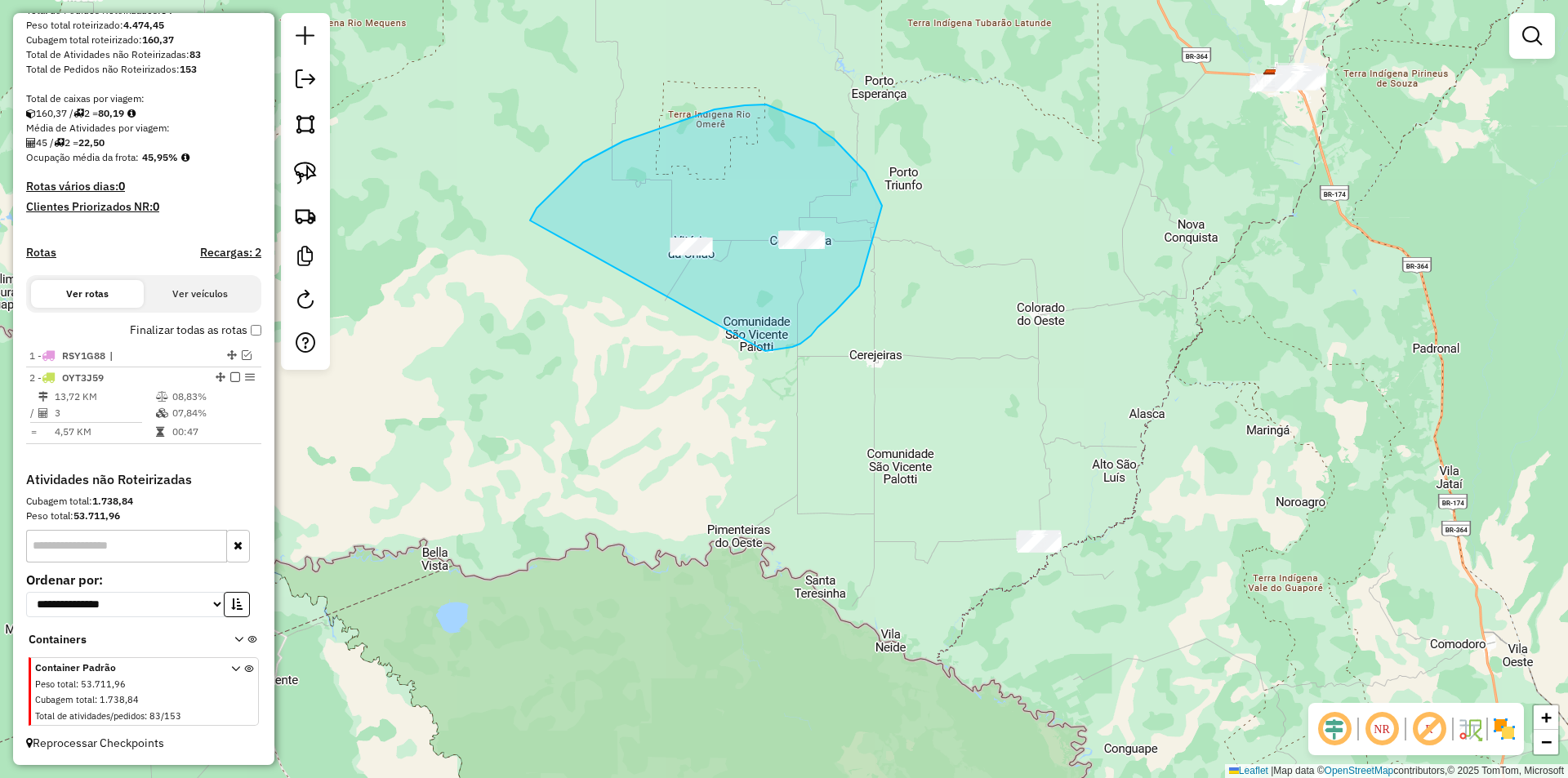
drag, startPoint x: 623, startPoint y: 141, endPoint x: 659, endPoint y: 368, distance: 229.8
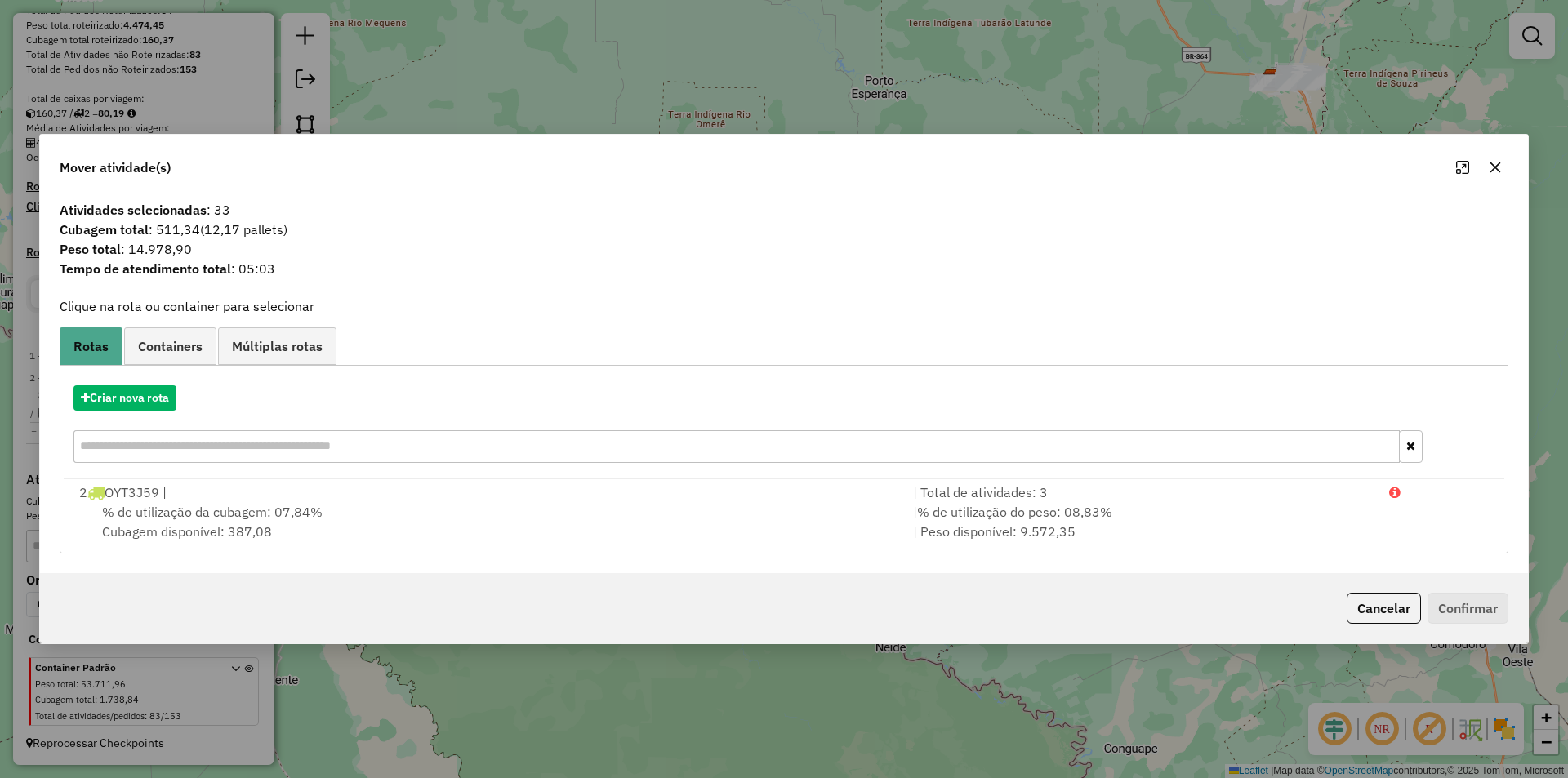
click at [1494, 167] on icon "button" at bounding box center [1495, 167] width 11 height 11
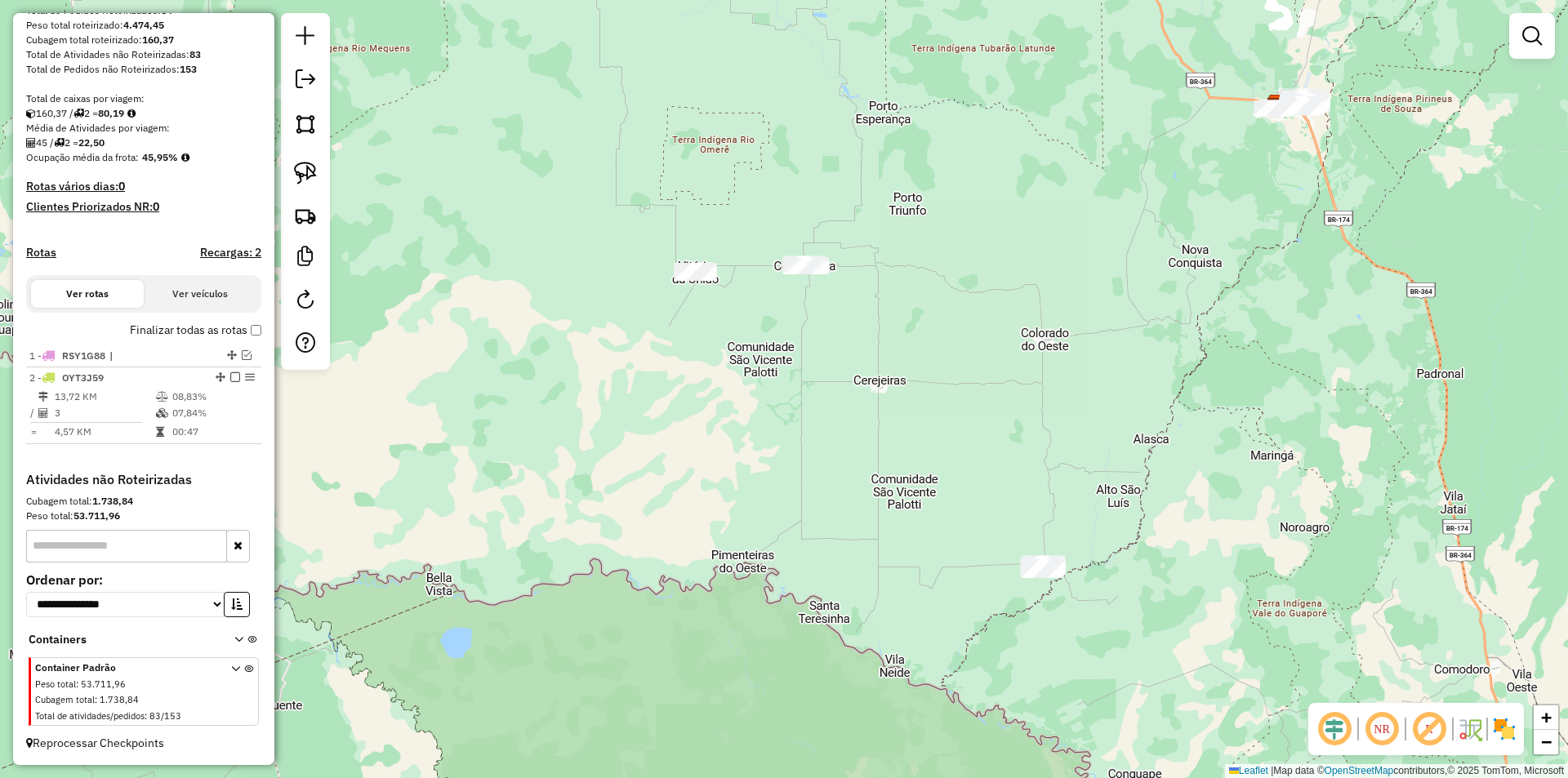
drag, startPoint x: 745, startPoint y: 314, endPoint x: 717, endPoint y: 374, distance: 66.2
click at [729, 382] on div "Janela de atendimento Grade de atendimento Capacidade Transportadoras Veículos …" at bounding box center [784, 389] width 1568 height 778
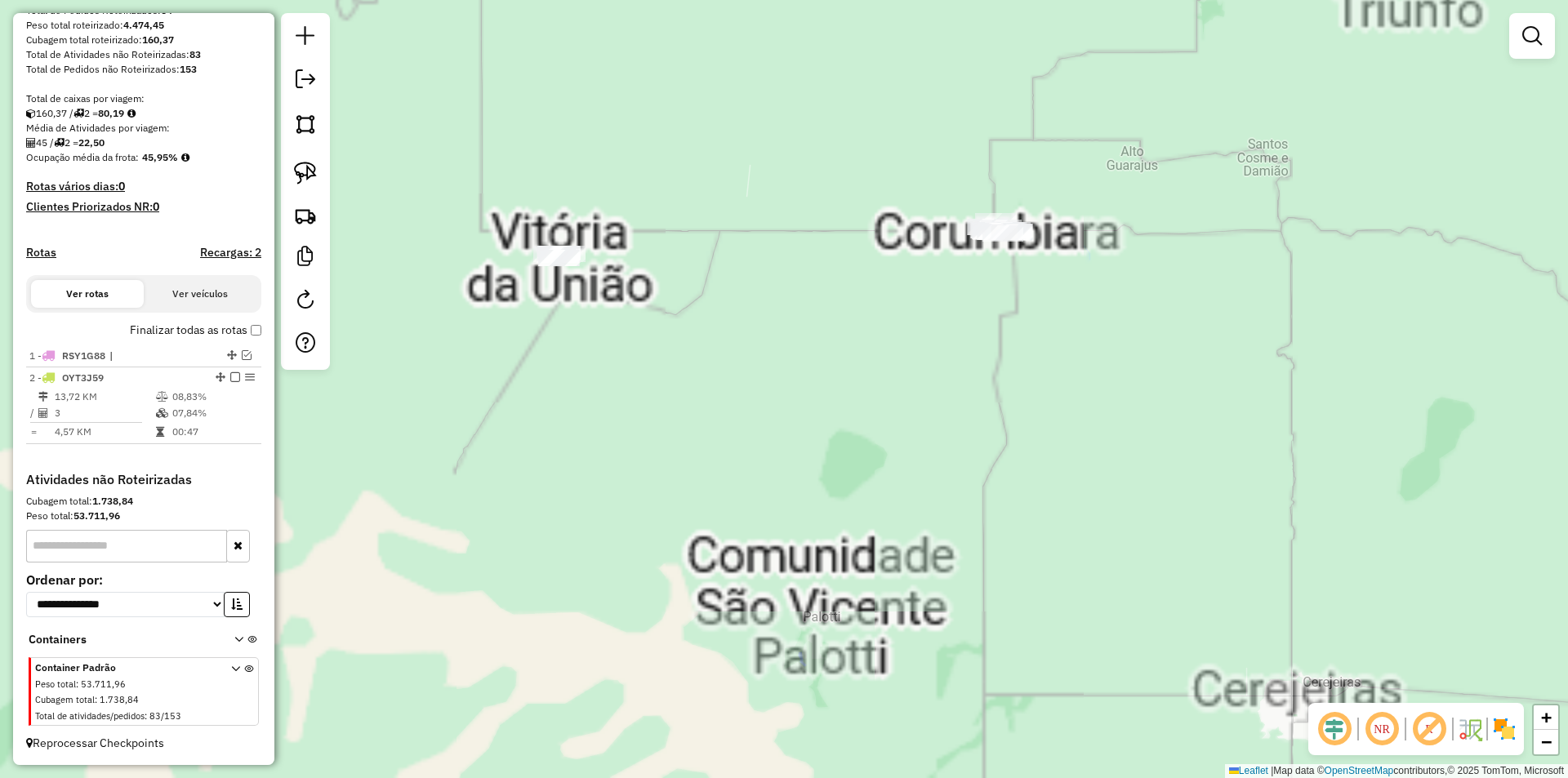
drag, startPoint x: 717, startPoint y: 392, endPoint x: 759, endPoint y: 334, distance: 71.6
click at [759, 334] on div "Janela de atendimento Grade de atendimento Capacidade Transportadoras Veículos …" at bounding box center [784, 389] width 1568 height 778
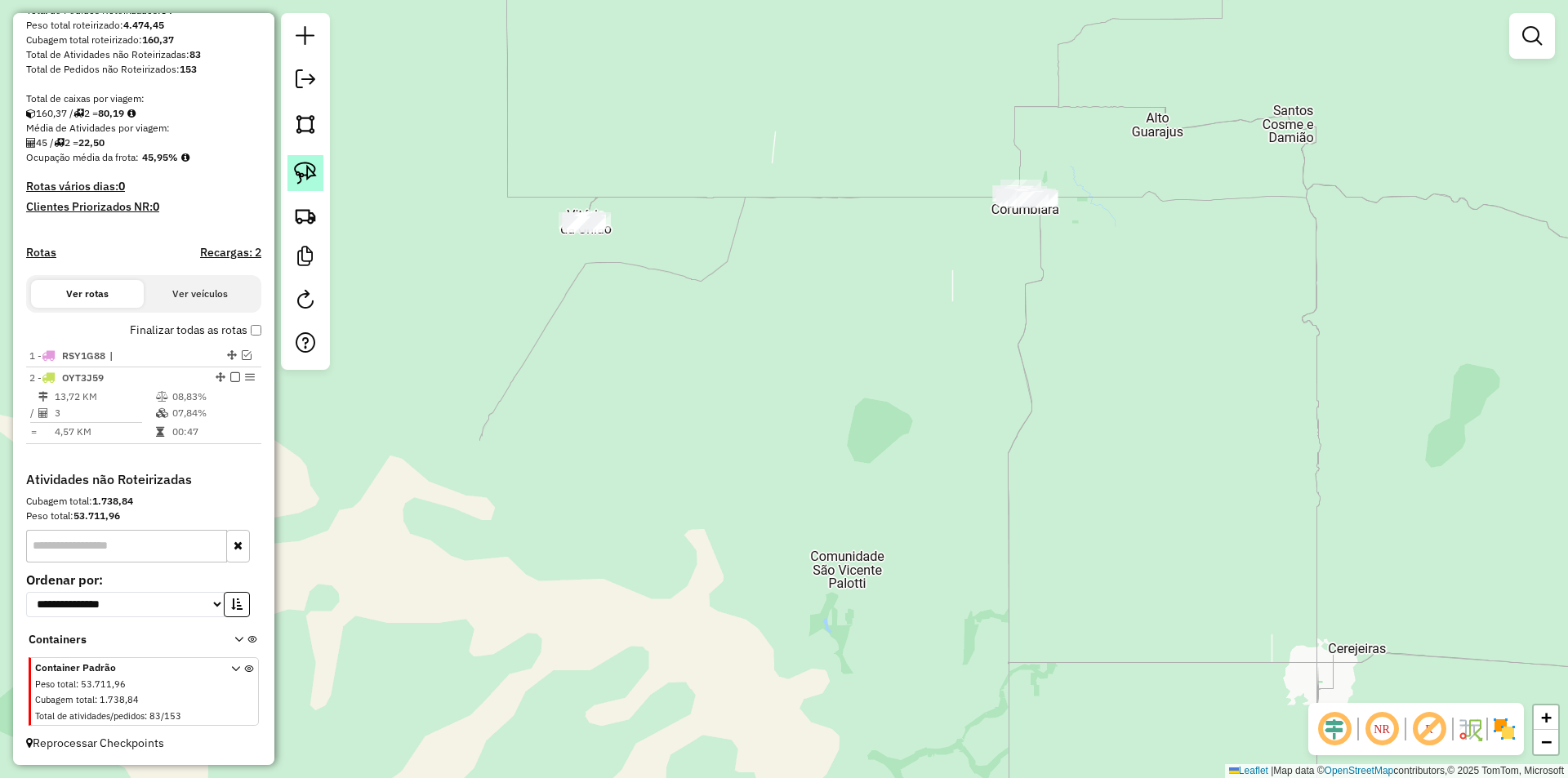
click at [316, 163] on img at bounding box center [306, 173] width 23 height 23
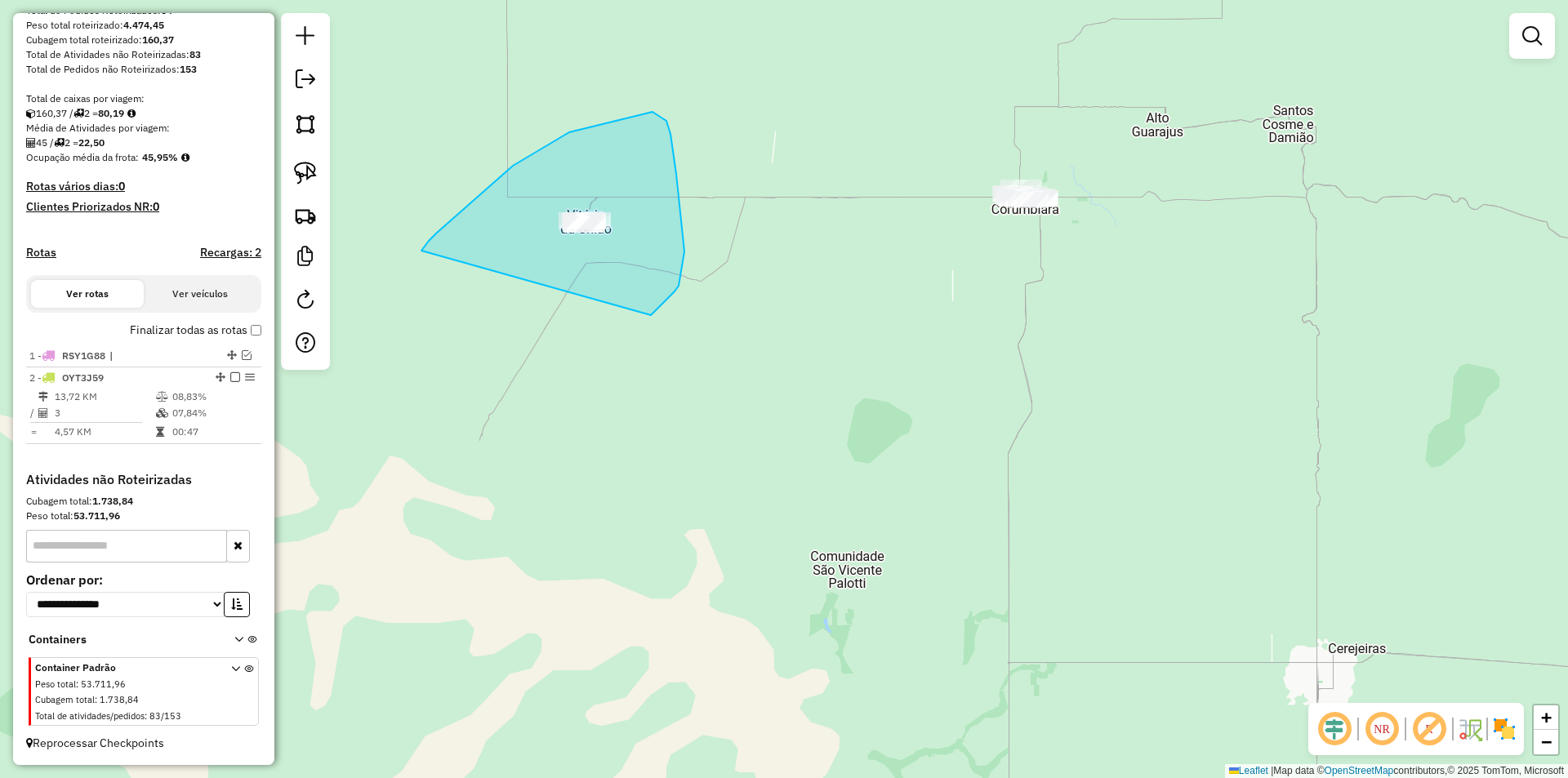
drag, startPoint x: 569, startPoint y: 132, endPoint x: 592, endPoint y: 328, distance: 197.3
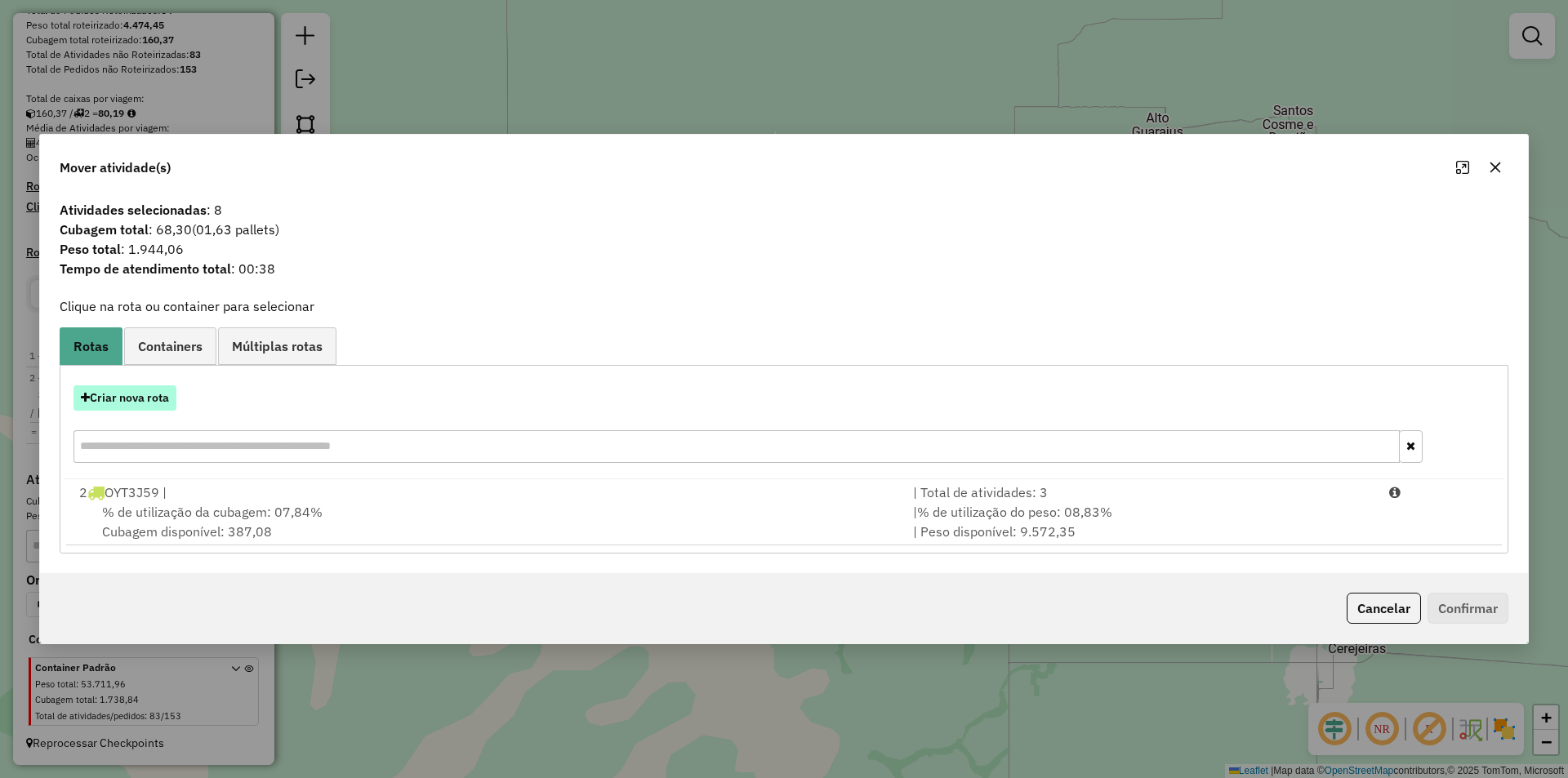
click at [123, 395] on button "Criar nova rota" at bounding box center [125, 397] width 103 height 25
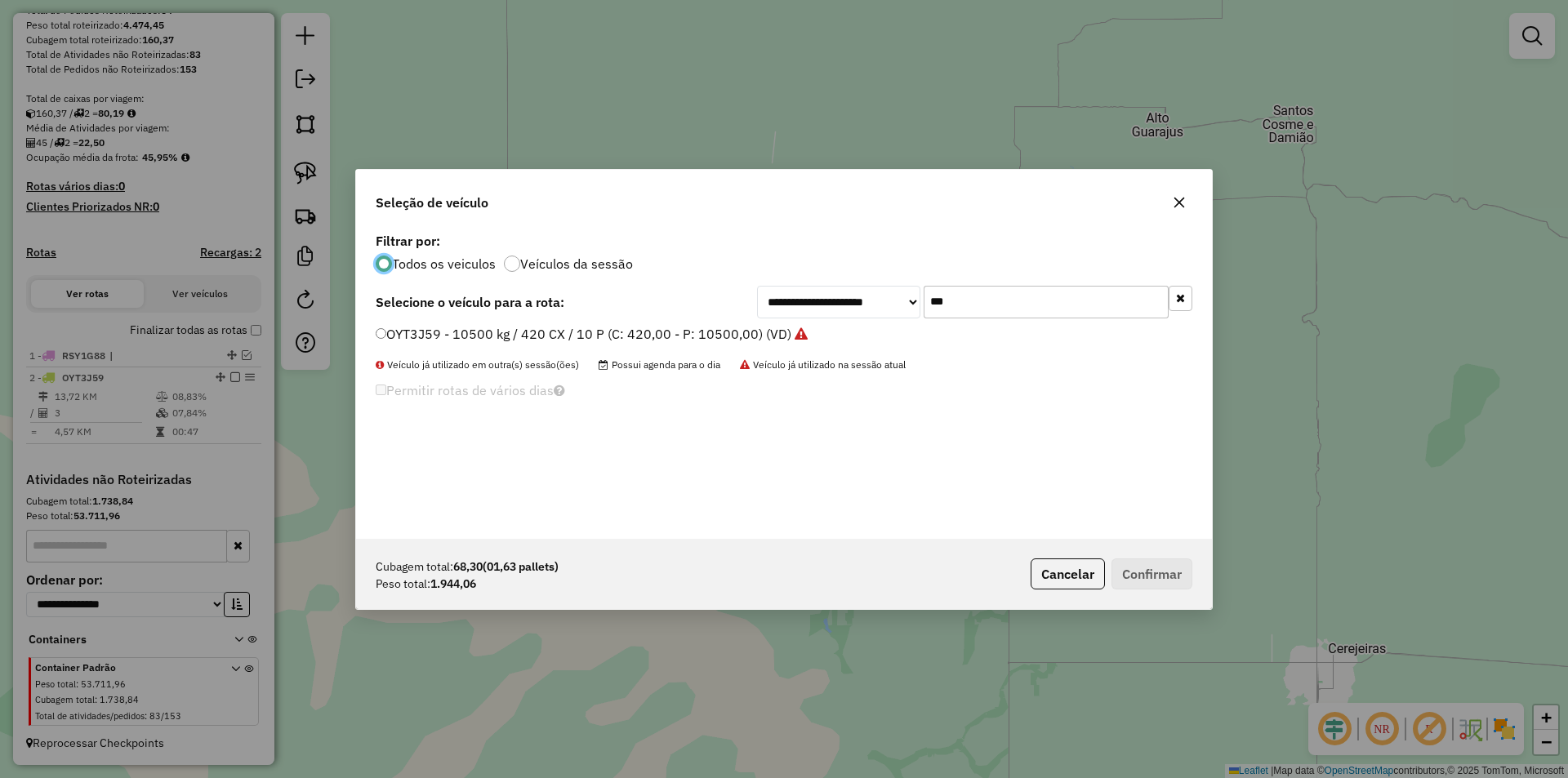
scroll to position [9, 5]
drag, startPoint x: 940, startPoint y: 323, endPoint x: 800, endPoint y: 346, distance: 141.9
click at [800, 346] on div "**********" at bounding box center [784, 383] width 856 height 310
drag, startPoint x: 869, startPoint y: 305, endPoint x: 855, endPoint y: 309, distance: 14.6
click at [855, 309] on div "**********" at bounding box center [974, 302] width 435 height 33
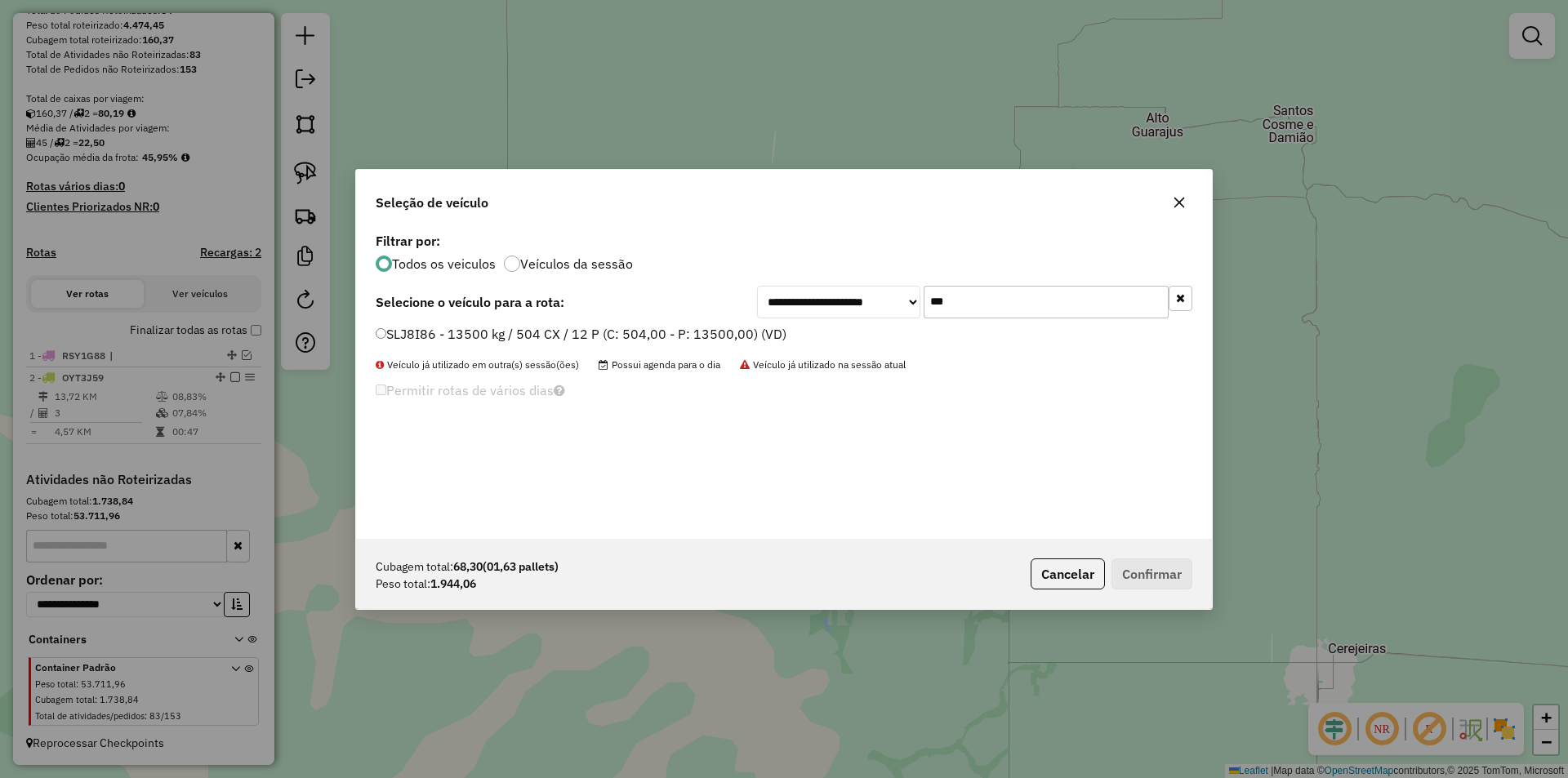
type input "***"
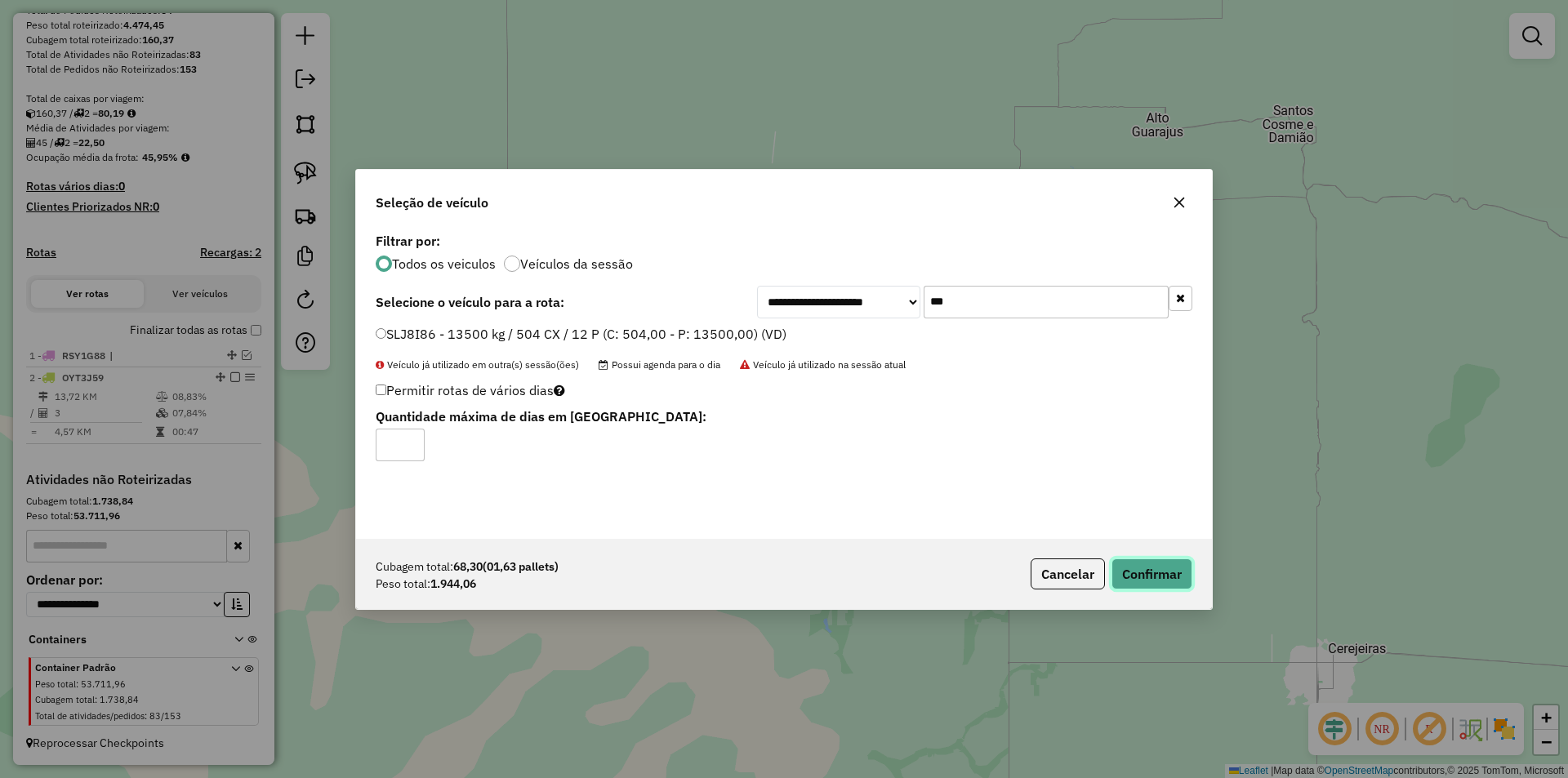
click at [1149, 569] on button "Confirmar" at bounding box center [1151, 574] width 81 height 31
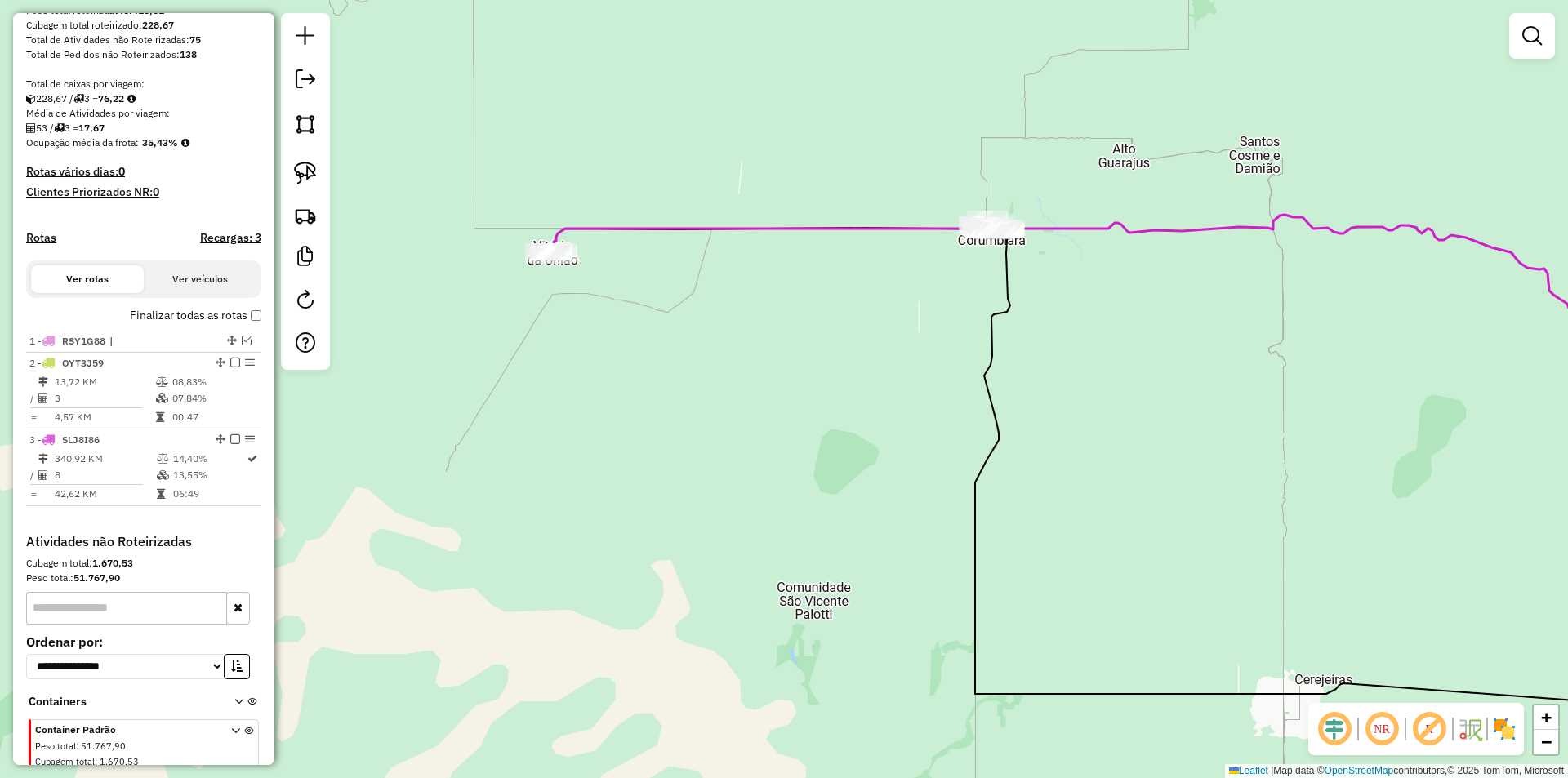
drag, startPoint x: 766, startPoint y: 320, endPoint x: 712, endPoint y: 323, distance: 54.1
click at [712, 332] on div "Janela de atendimento Grade de atendimento Capacidade Transportadoras Veículos …" at bounding box center [784, 389] width 1568 height 778
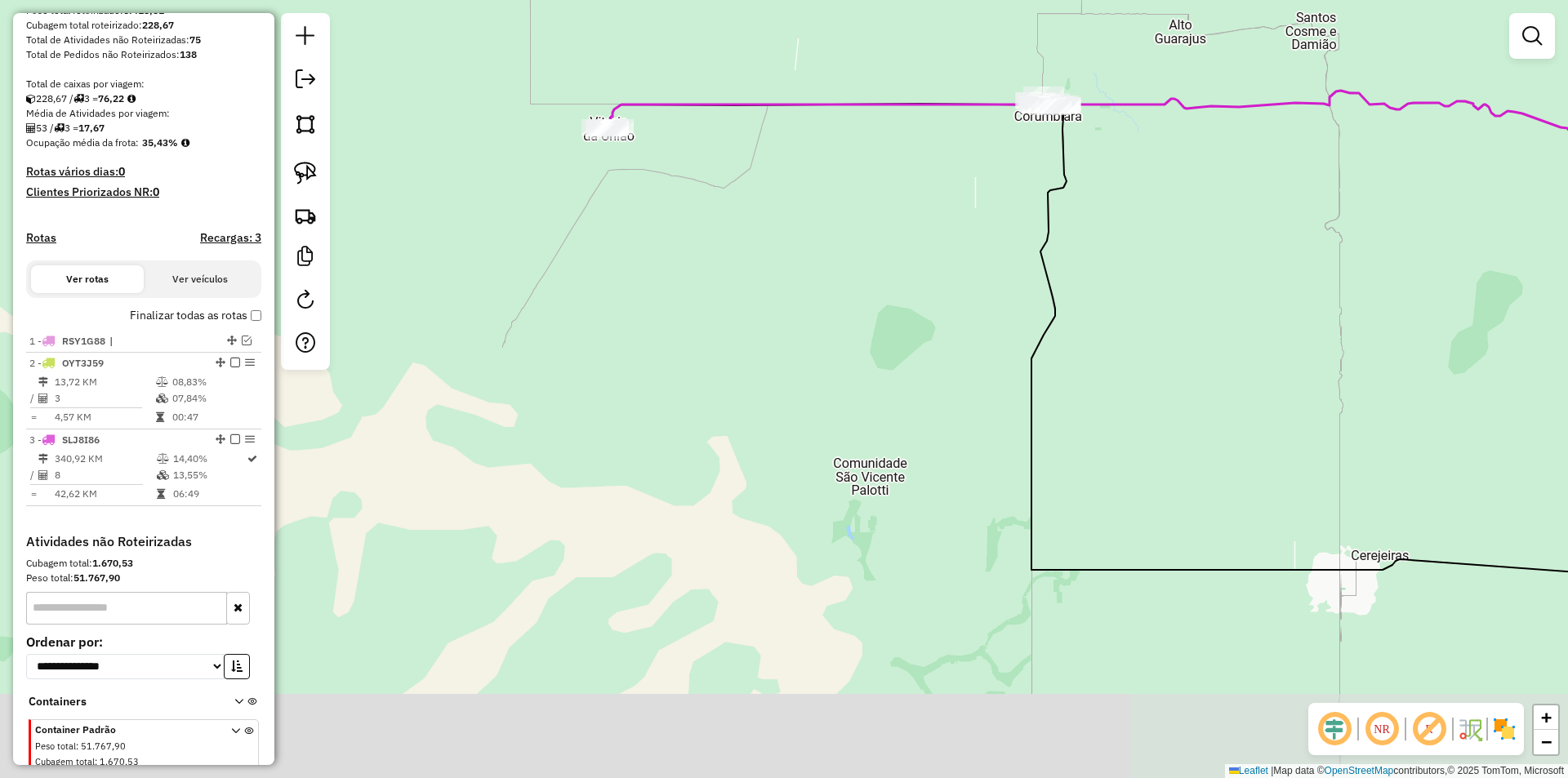
drag, startPoint x: 859, startPoint y: 315, endPoint x: 922, endPoint y: 263, distance: 81.7
click at [927, 266] on div "Janela de atendimento Grade de atendimento Capacidade Transportadoras Veículos …" at bounding box center [784, 389] width 1568 height 778
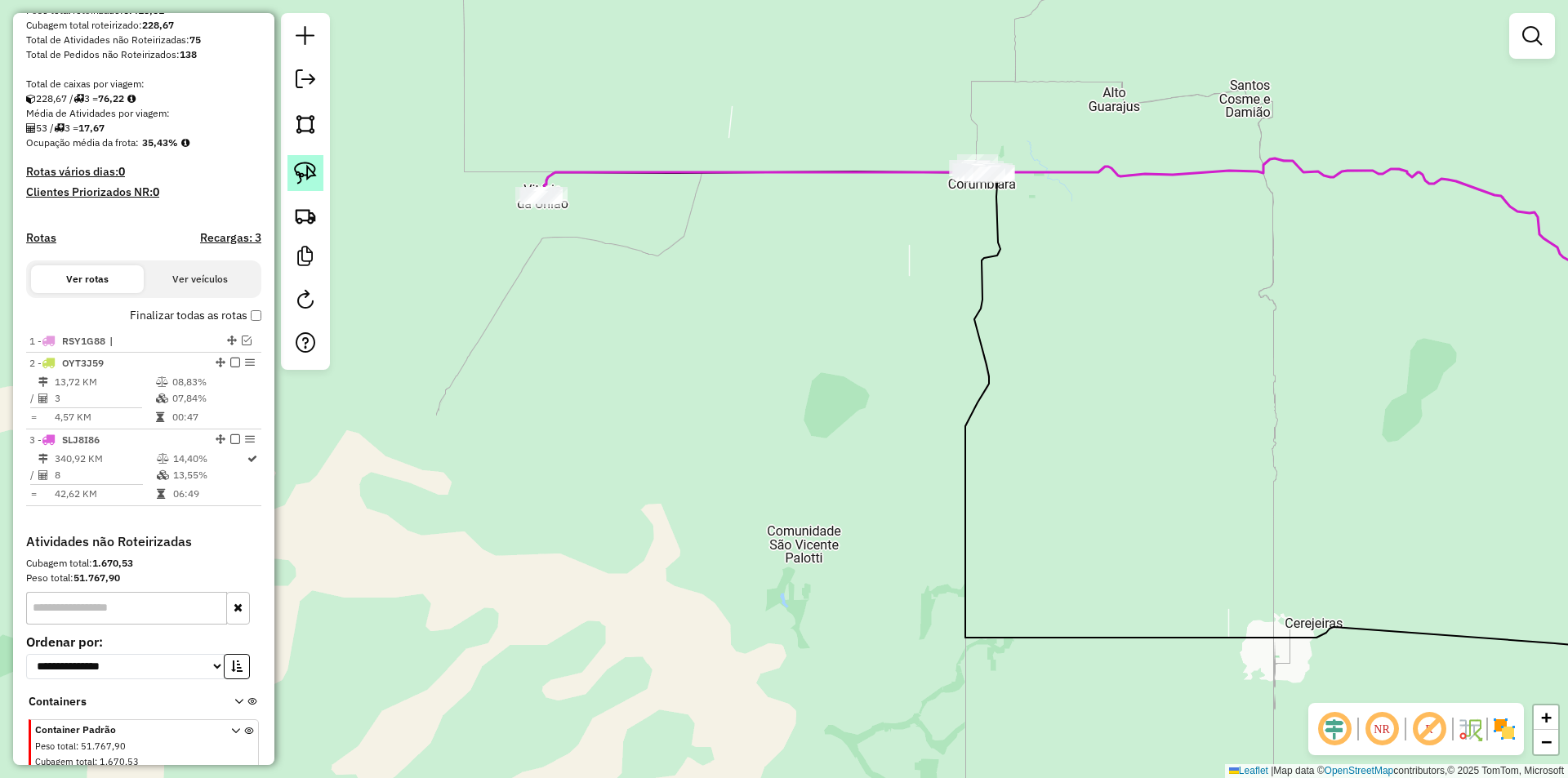
drag, startPoint x: 310, startPoint y: 172, endPoint x: 714, endPoint y: 202, distance: 405.1
click at [311, 171] on img at bounding box center [306, 173] width 23 height 23
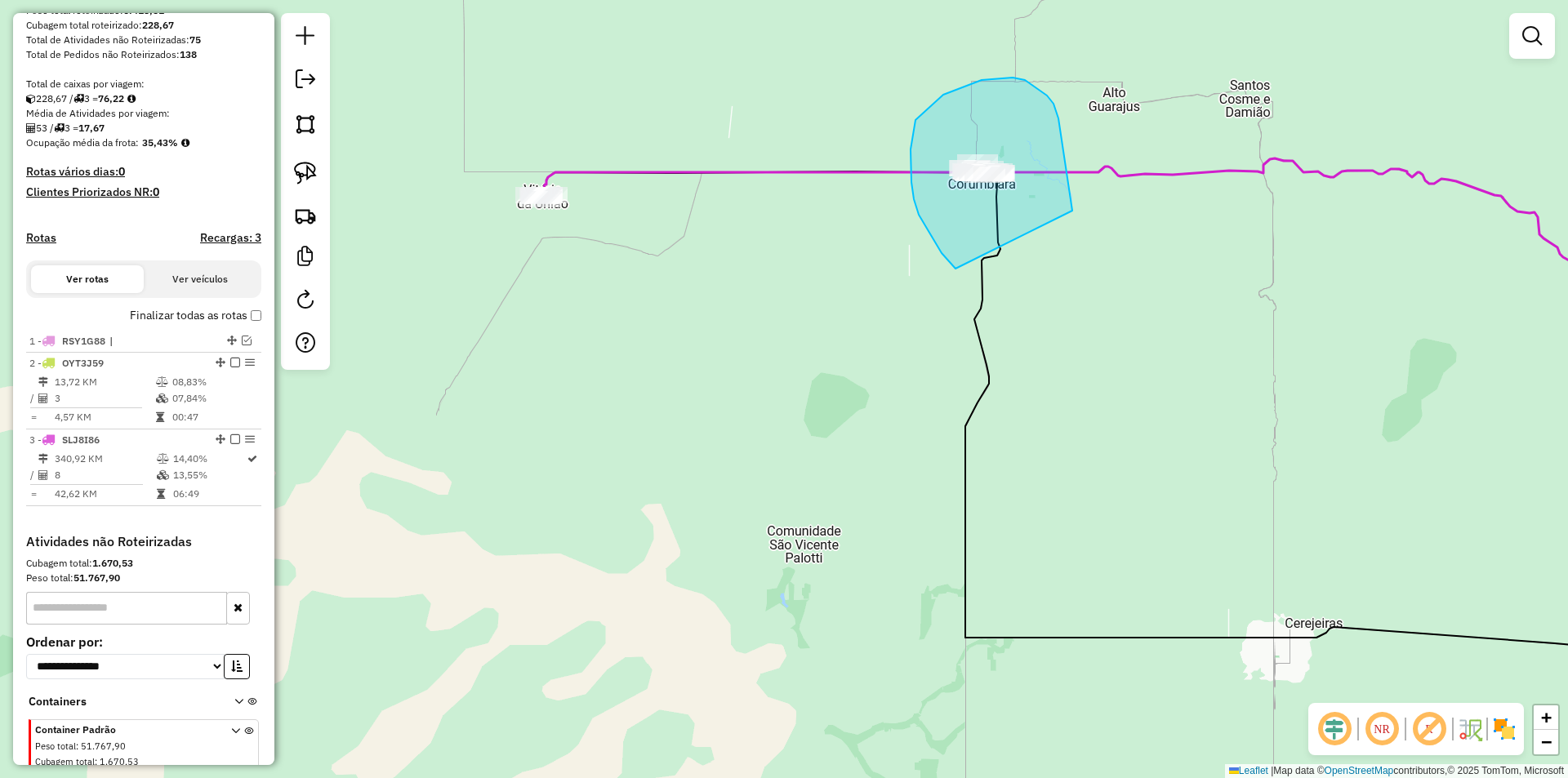
drag, startPoint x: 910, startPoint y: 149, endPoint x: 1030, endPoint y: 292, distance: 186.7
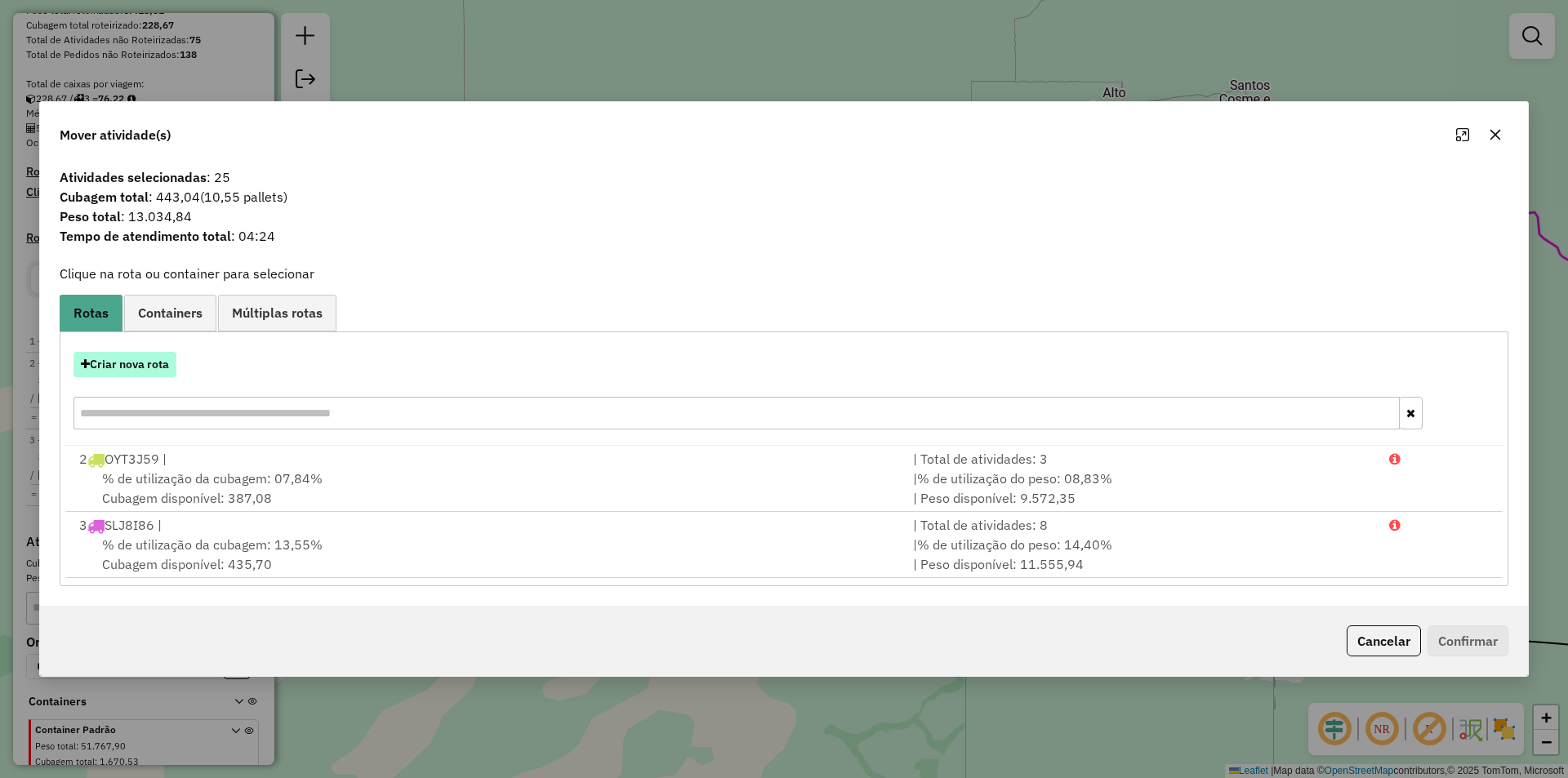
click at [134, 370] on button "Criar nova rota" at bounding box center [125, 364] width 103 height 25
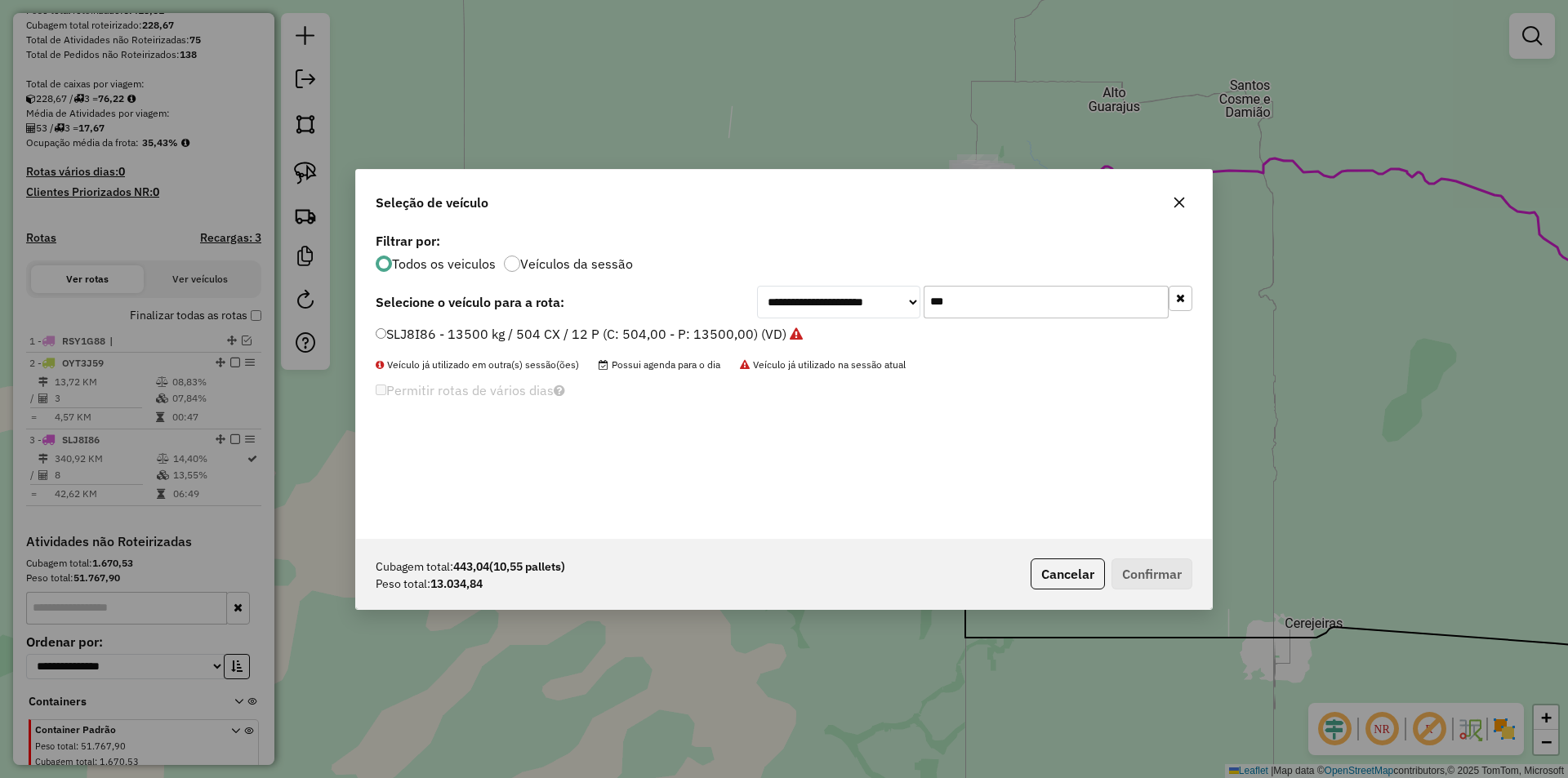
drag, startPoint x: 933, startPoint y: 307, endPoint x: 839, endPoint y: 332, distance: 97.3
click at [843, 332] on div "**********" at bounding box center [784, 383] width 856 height 310
type input "***"
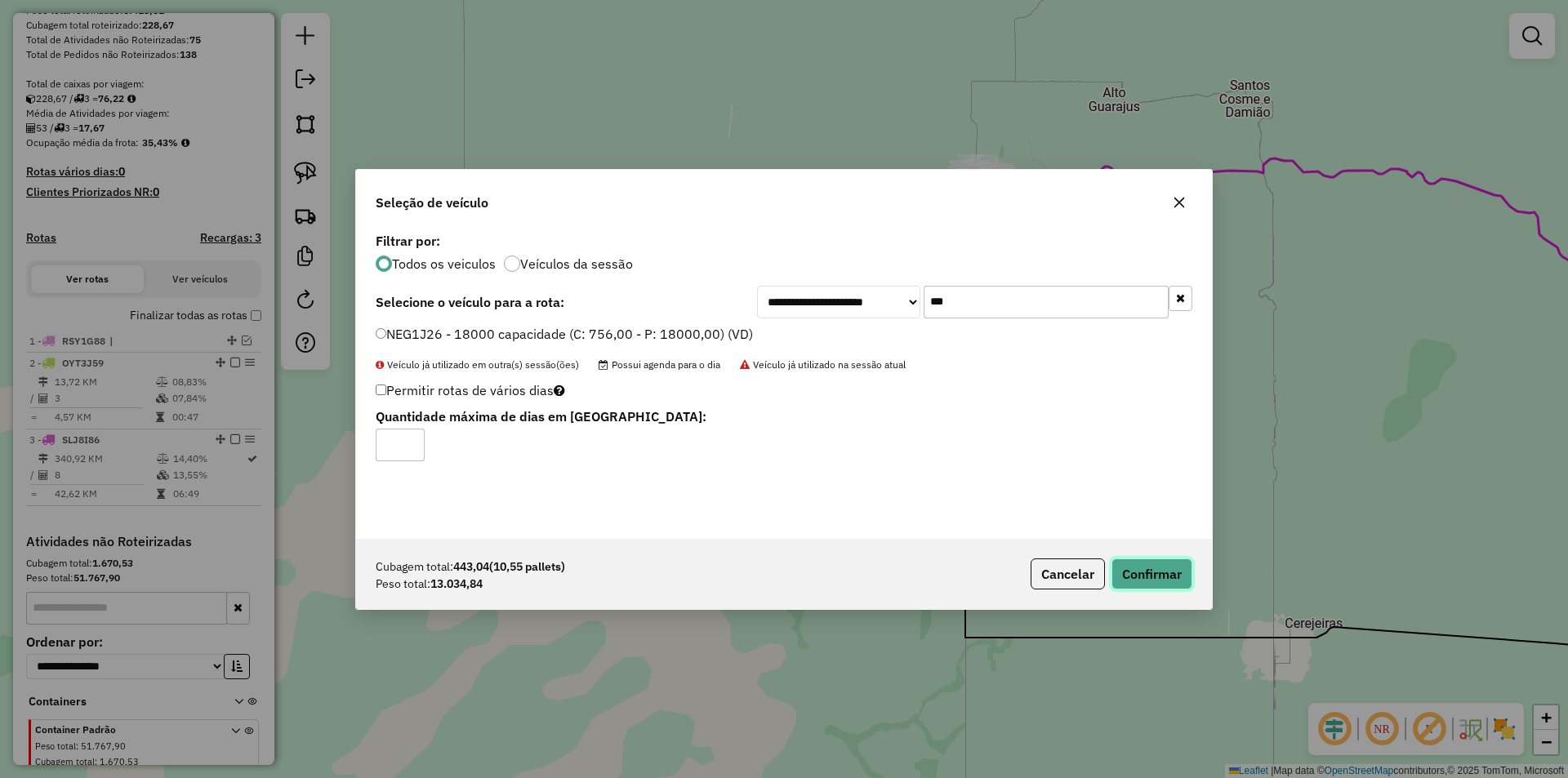
click at [1167, 570] on button "Confirmar" at bounding box center [1151, 574] width 81 height 31
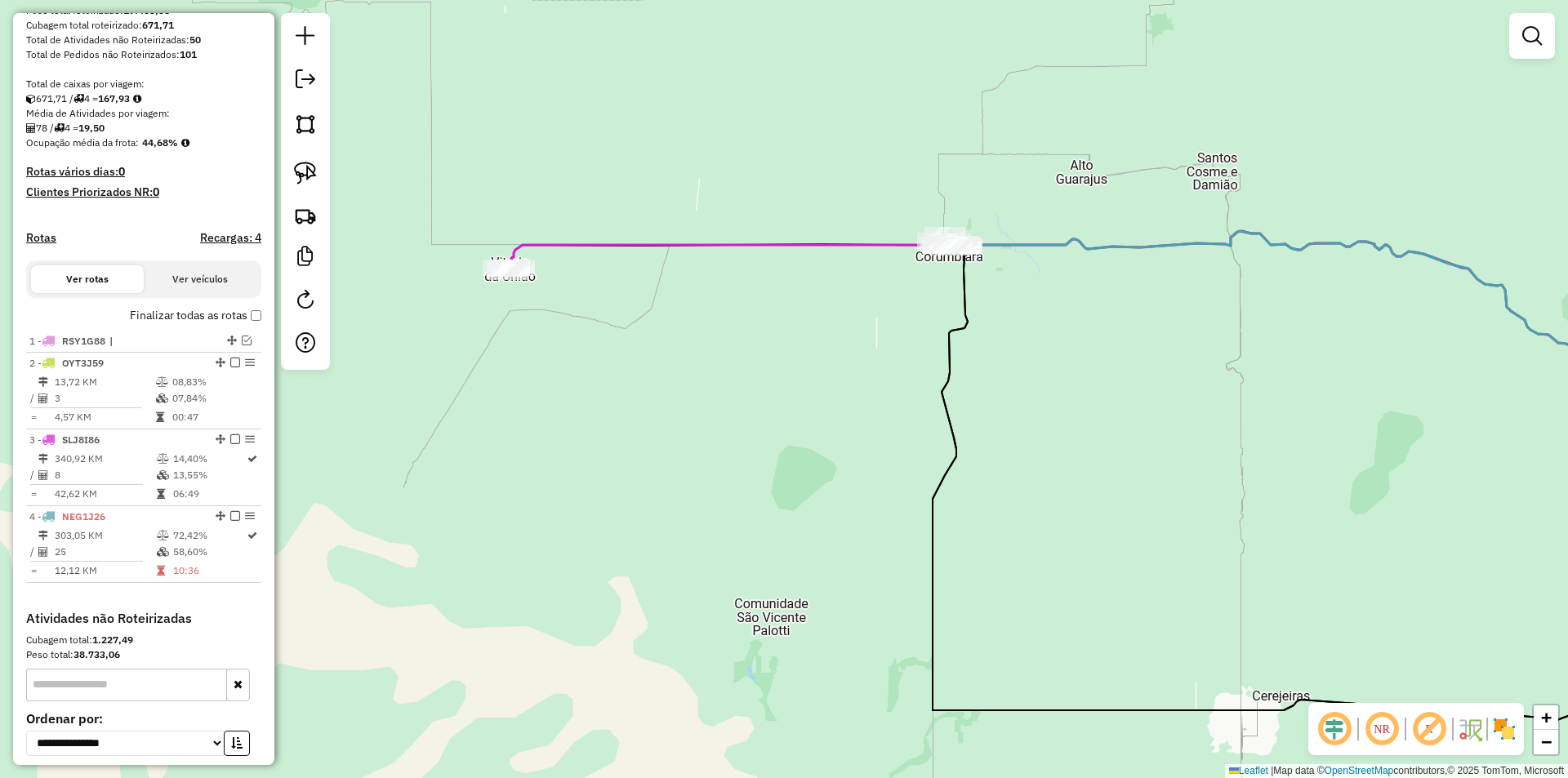
drag, startPoint x: 913, startPoint y: 337, endPoint x: 872, endPoint y: 431, distance: 102.6
click at [872, 431] on div "Janela de atendimento Grade de atendimento Capacidade Transportadoras Veículos …" at bounding box center [784, 389] width 1568 height 778
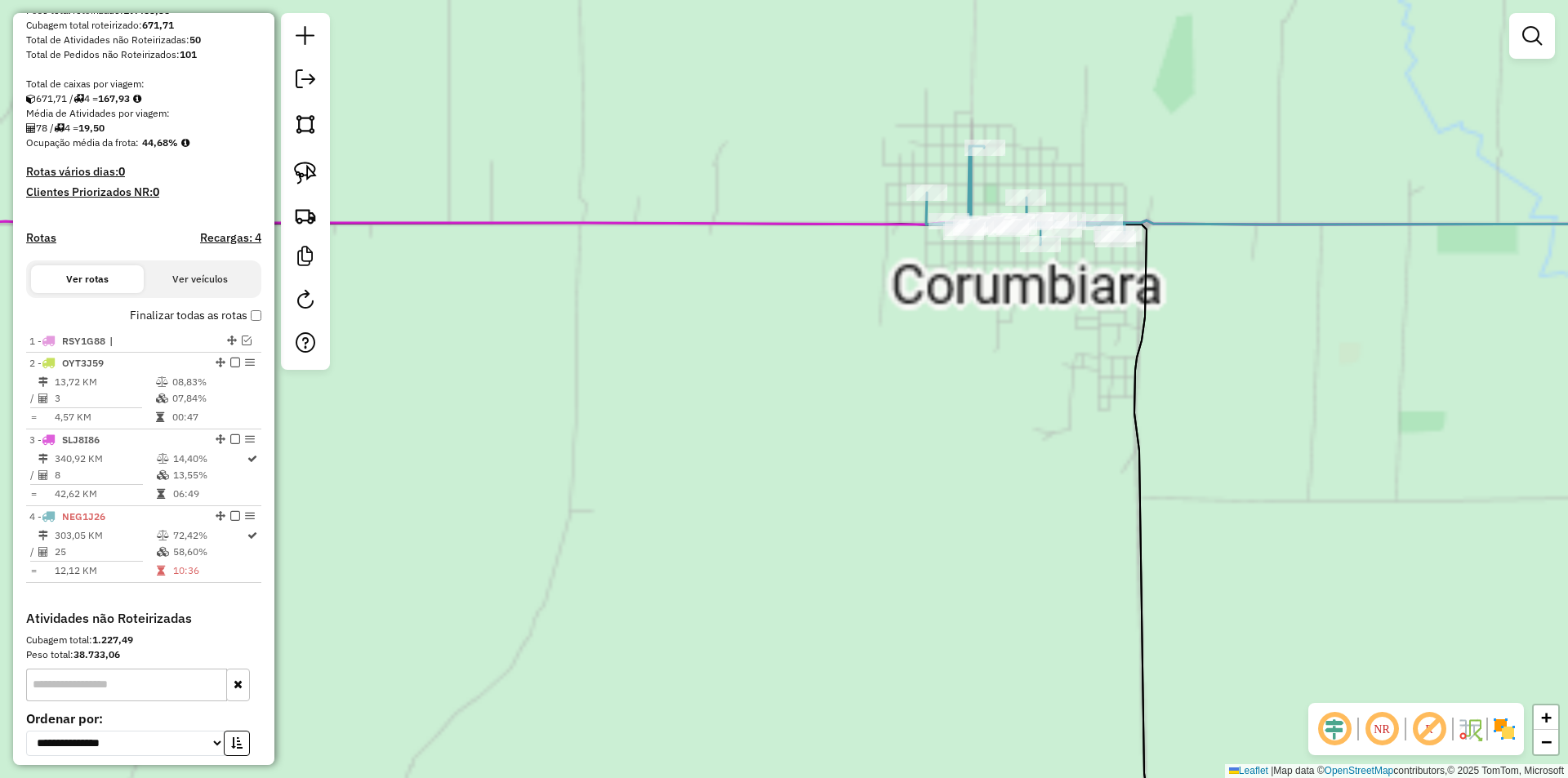
click at [835, 353] on div "Janela de atendimento Grade de atendimento Capacidade Transportadoras Veículos …" at bounding box center [784, 389] width 1568 height 778
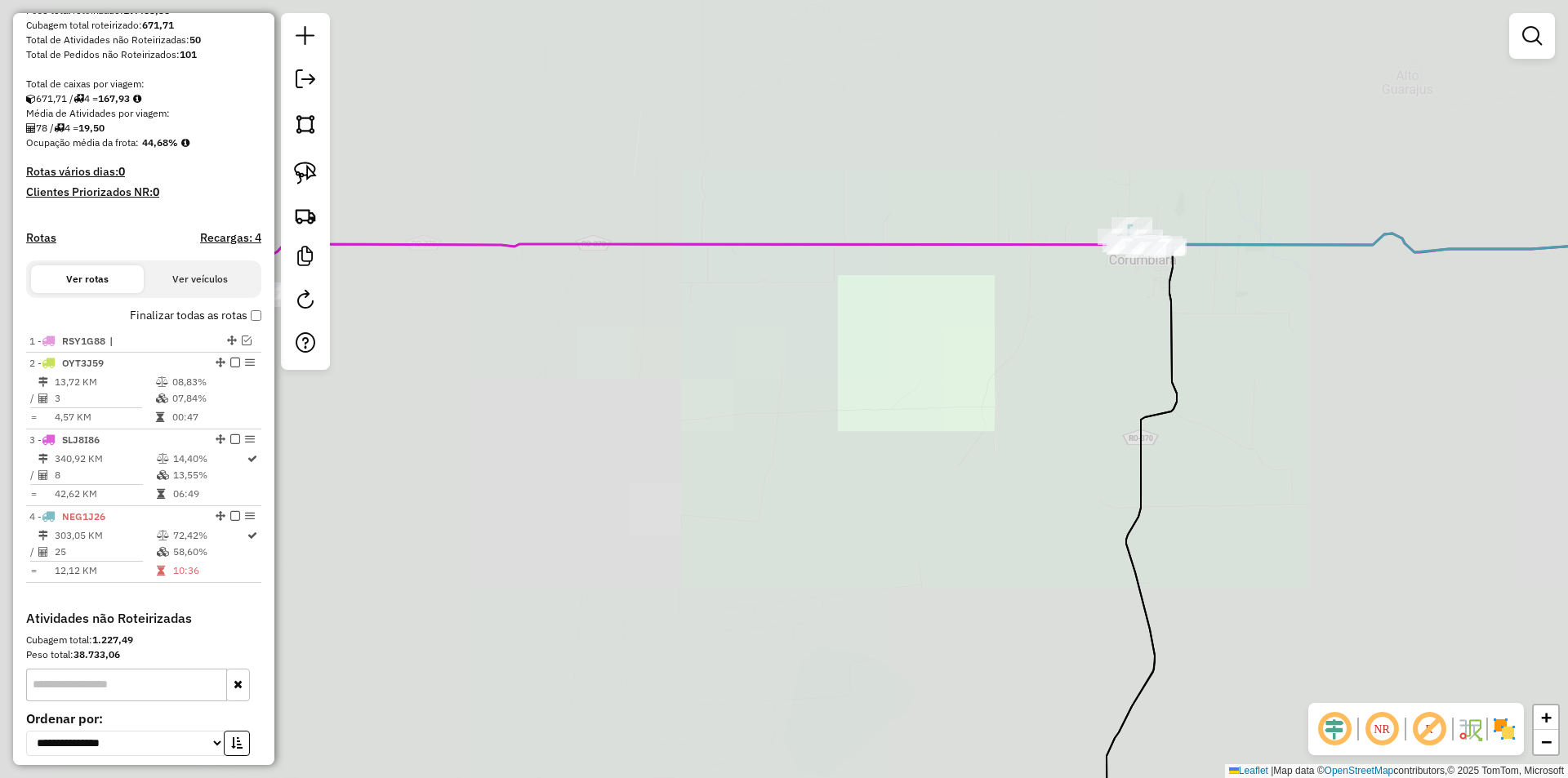
click at [1004, 352] on div "Janela de atendimento Grade de atendimento Capacidade Transportadoras Veículos …" at bounding box center [784, 389] width 1568 height 778
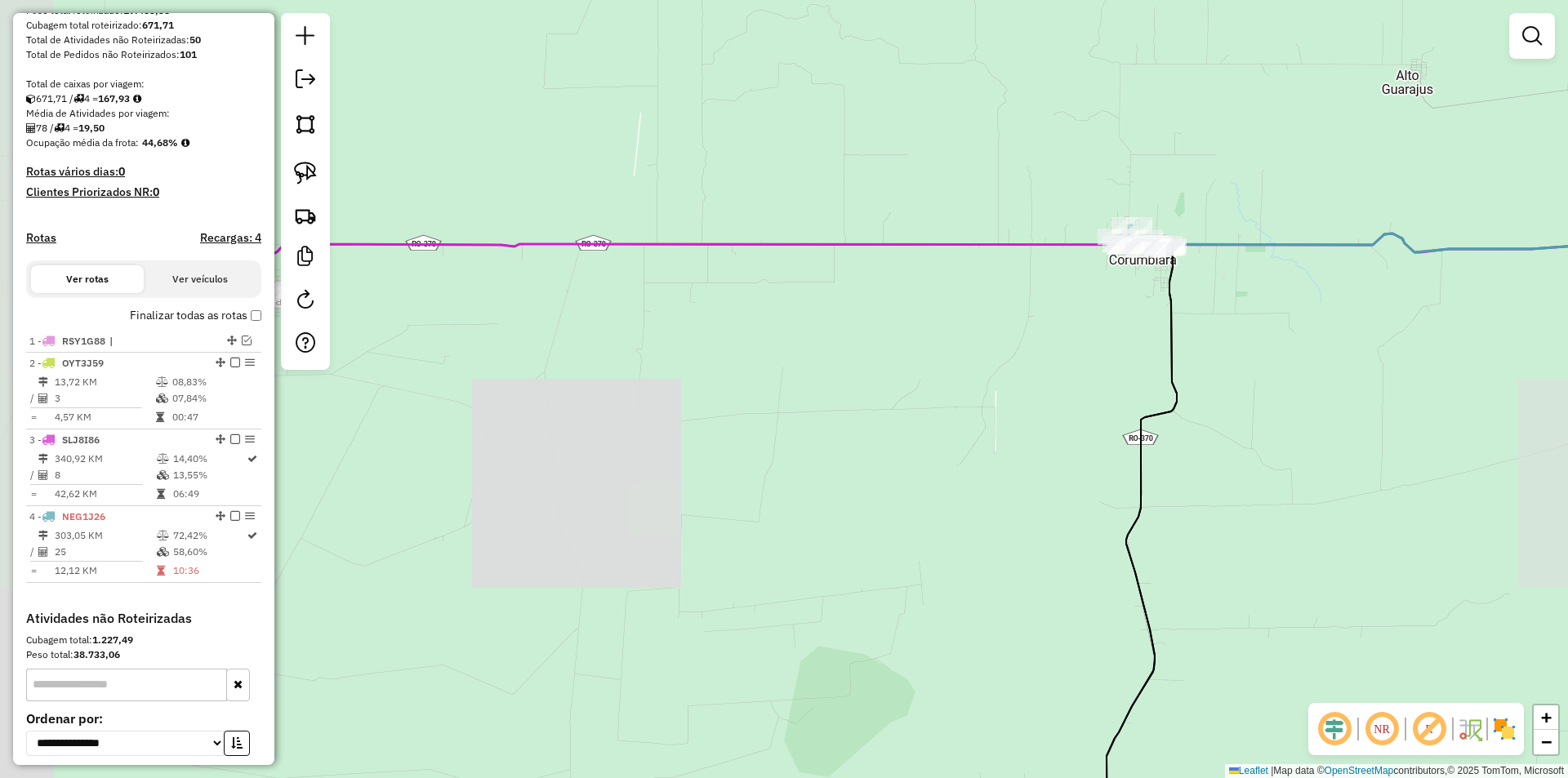
click at [943, 395] on div "Janela de atendimento Grade de atendimento Capacidade Transportadoras Veículos …" at bounding box center [784, 389] width 1568 height 778
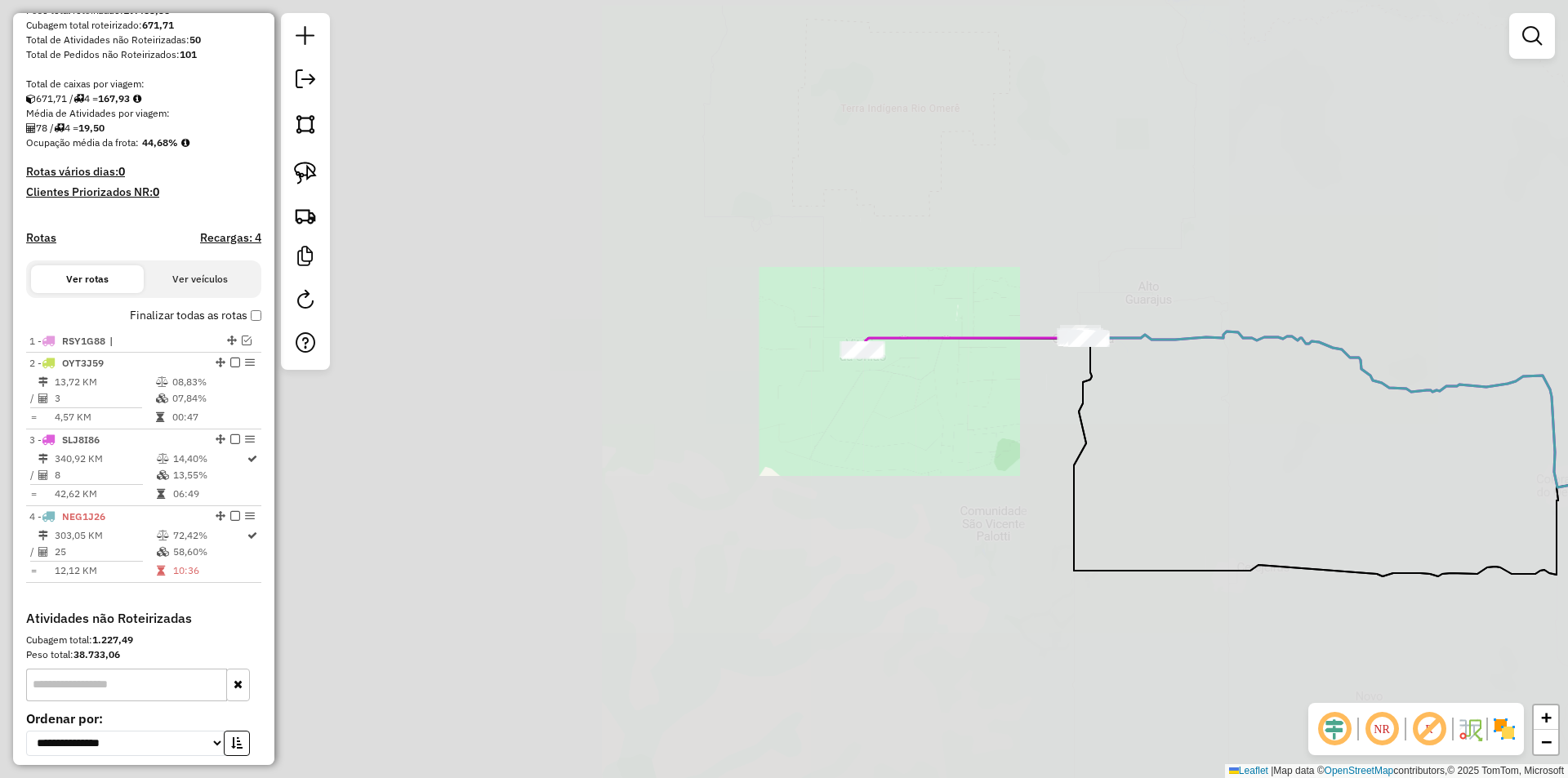
click at [917, 432] on div "Janela de atendimento Grade de atendimento Capacidade Transportadoras Veículos …" at bounding box center [784, 389] width 1568 height 778
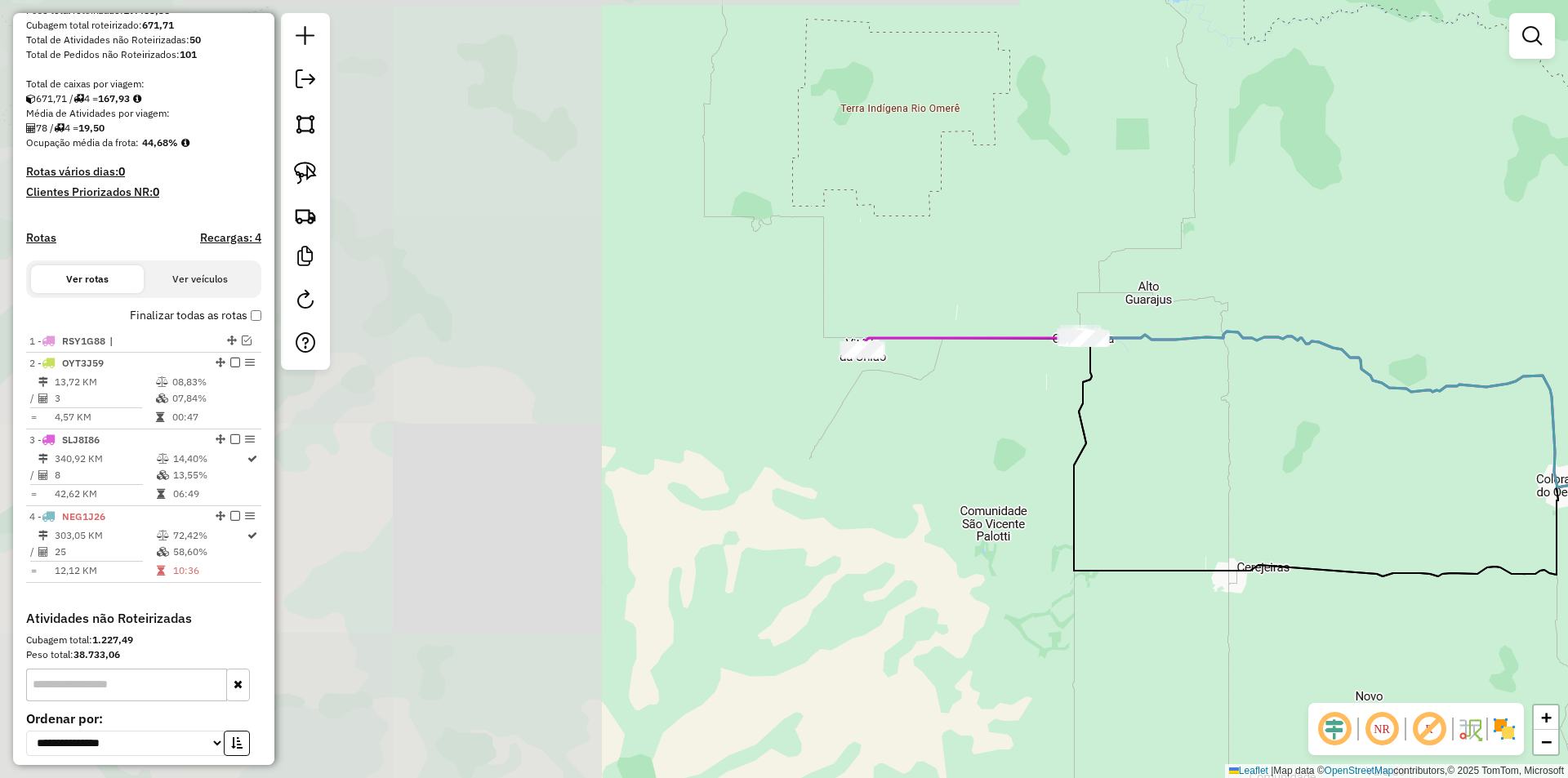
click at [917, 432] on div "Janela de atendimento Grade de atendimento Capacidade Transportadoras Veículos …" at bounding box center [784, 389] width 1568 height 778
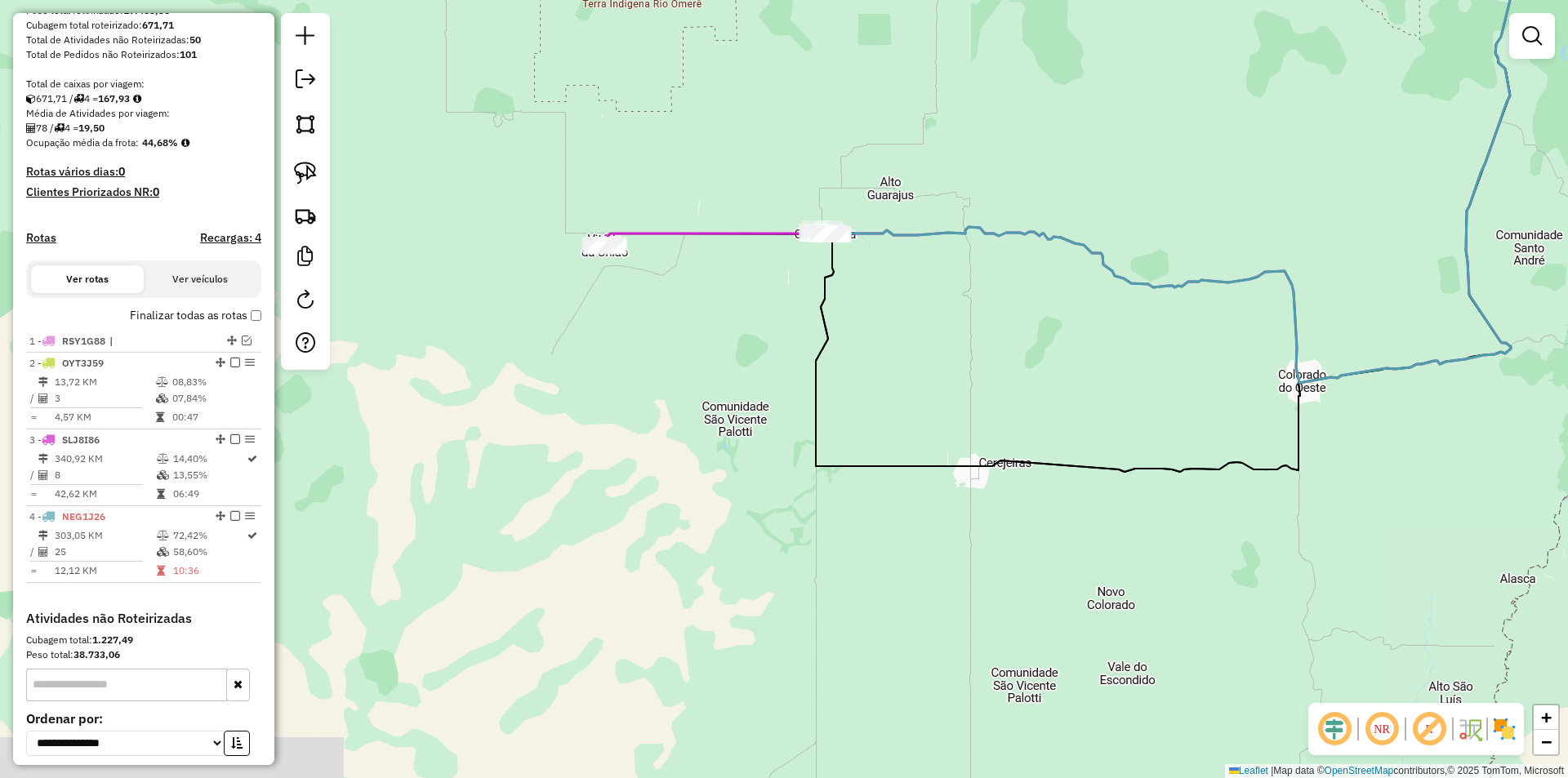
drag, startPoint x: 628, startPoint y: 335, endPoint x: 633, endPoint y: 349, distance: 14.9
click at [634, 349] on div "Janela de atendimento Grade de atendimento Capacidade Transportadoras Veículos …" at bounding box center [784, 389] width 1568 height 778
click at [296, 164] on img at bounding box center [306, 173] width 23 height 23
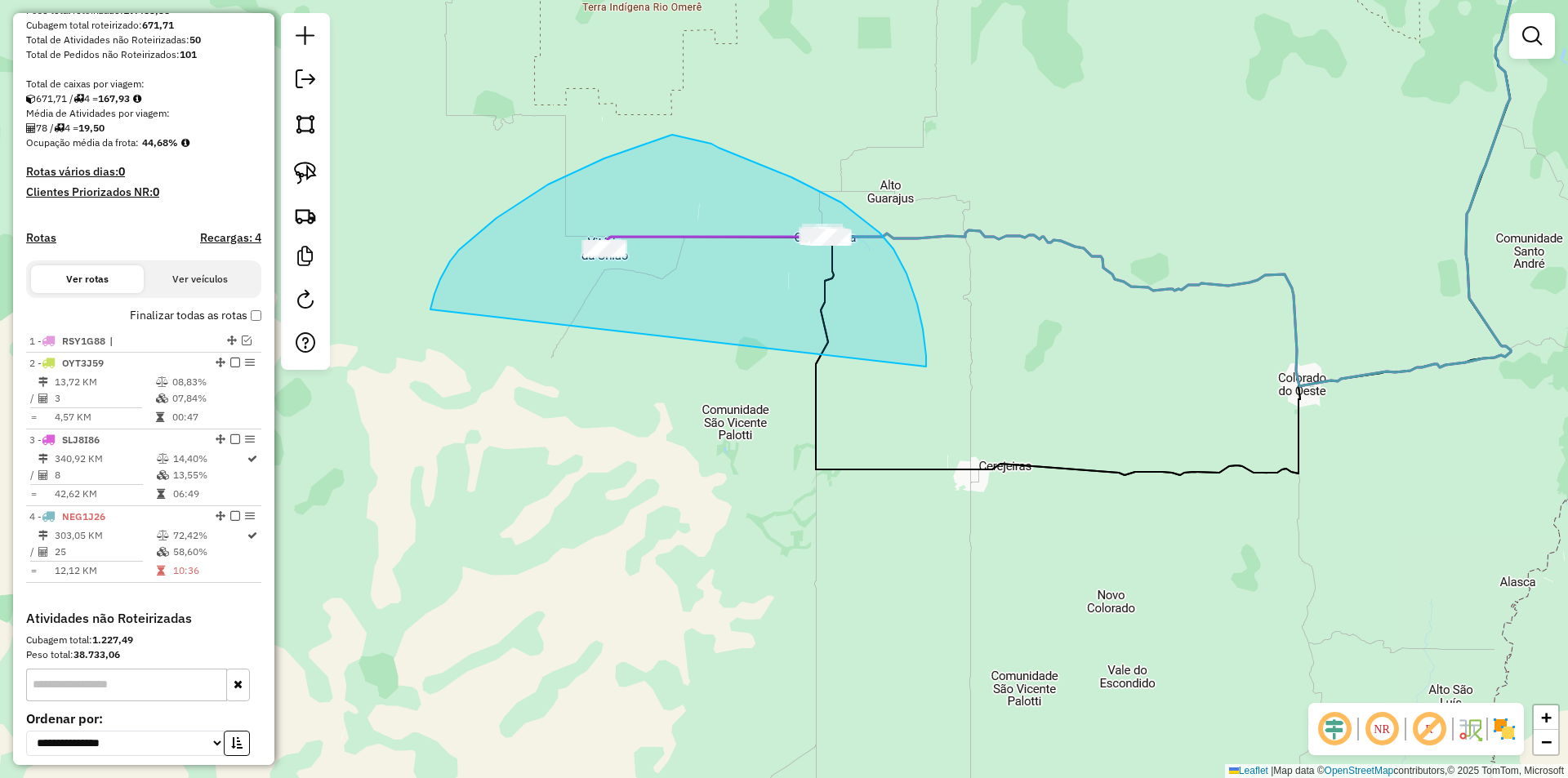
drag, startPoint x: 434, startPoint y: 294, endPoint x: 938, endPoint y: 374, distance: 510.3
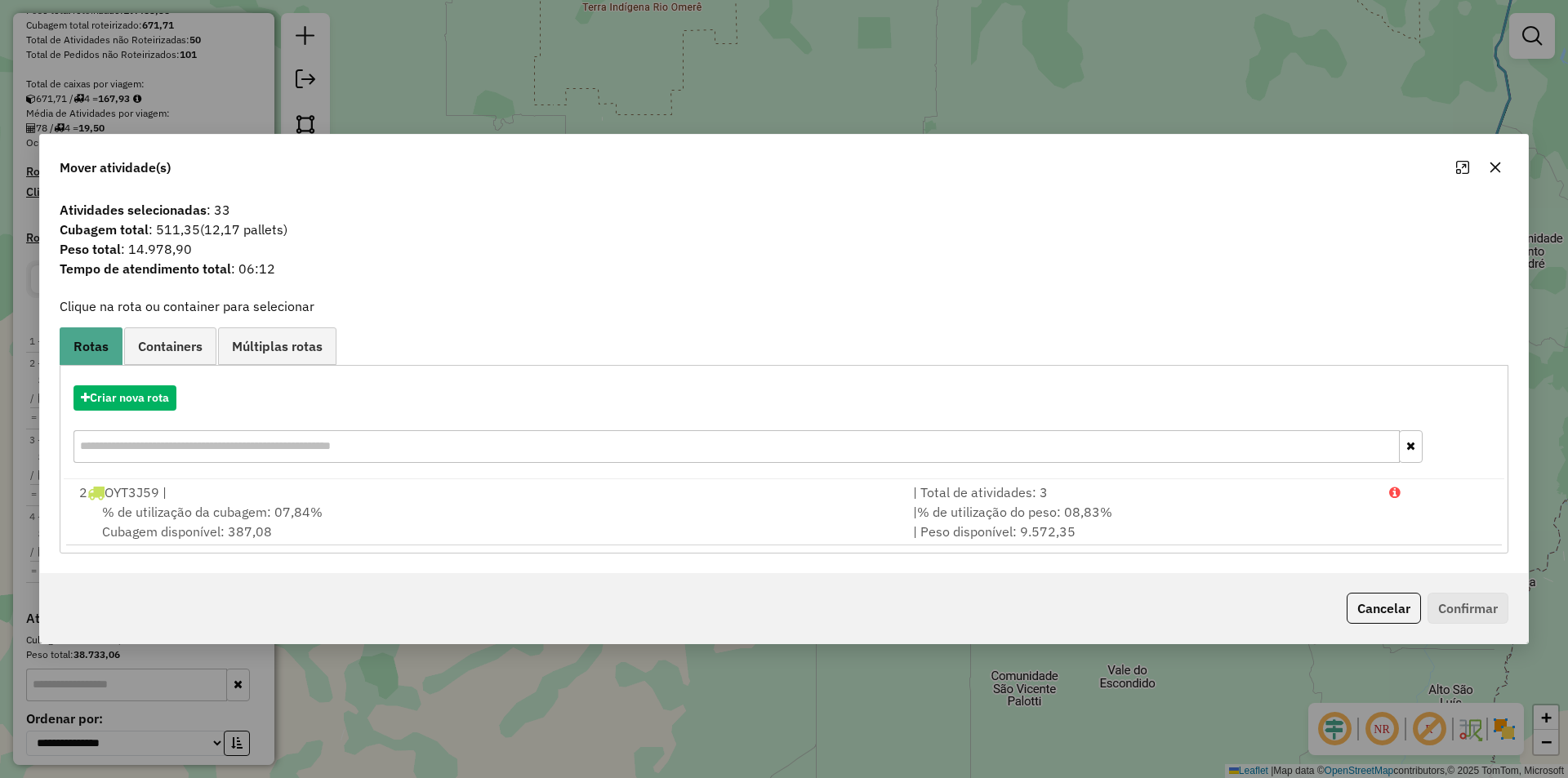
click at [1481, 169] on div at bounding box center [1479, 167] width 59 height 26
click at [1498, 162] on icon "button" at bounding box center [1495, 167] width 13 height 13
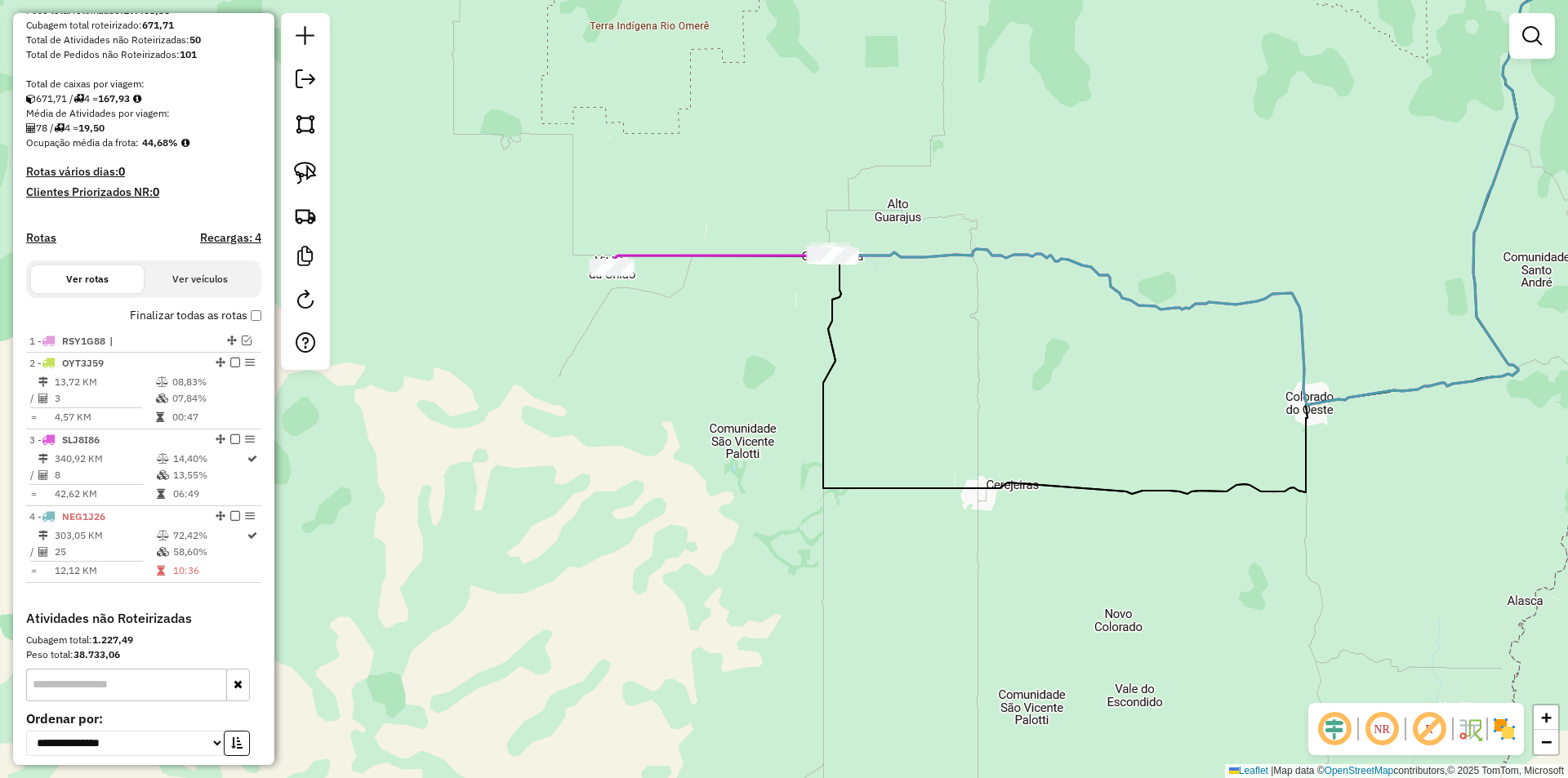
drag, startPoint x: 894, startPoint y: 328, endPoint x: 891, endPoint y: 346, distance: 18.2
click at [900, 346] on div "Janela de atendimento Grade de atendimento Capacidade Transportadoras Veículos …" at bounding box center [784, 389] width 1568 height 778
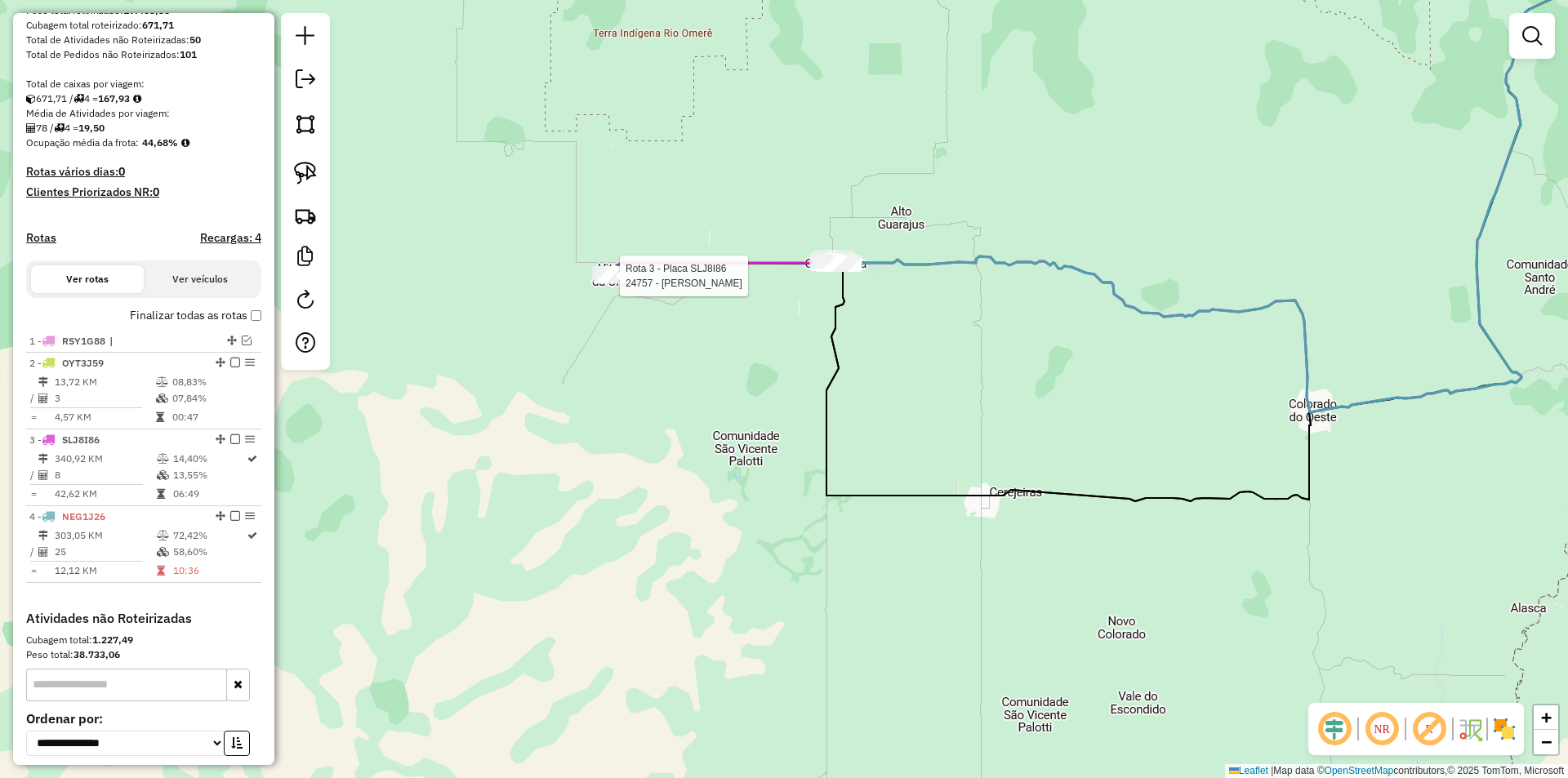
scroll to position [433, 0]
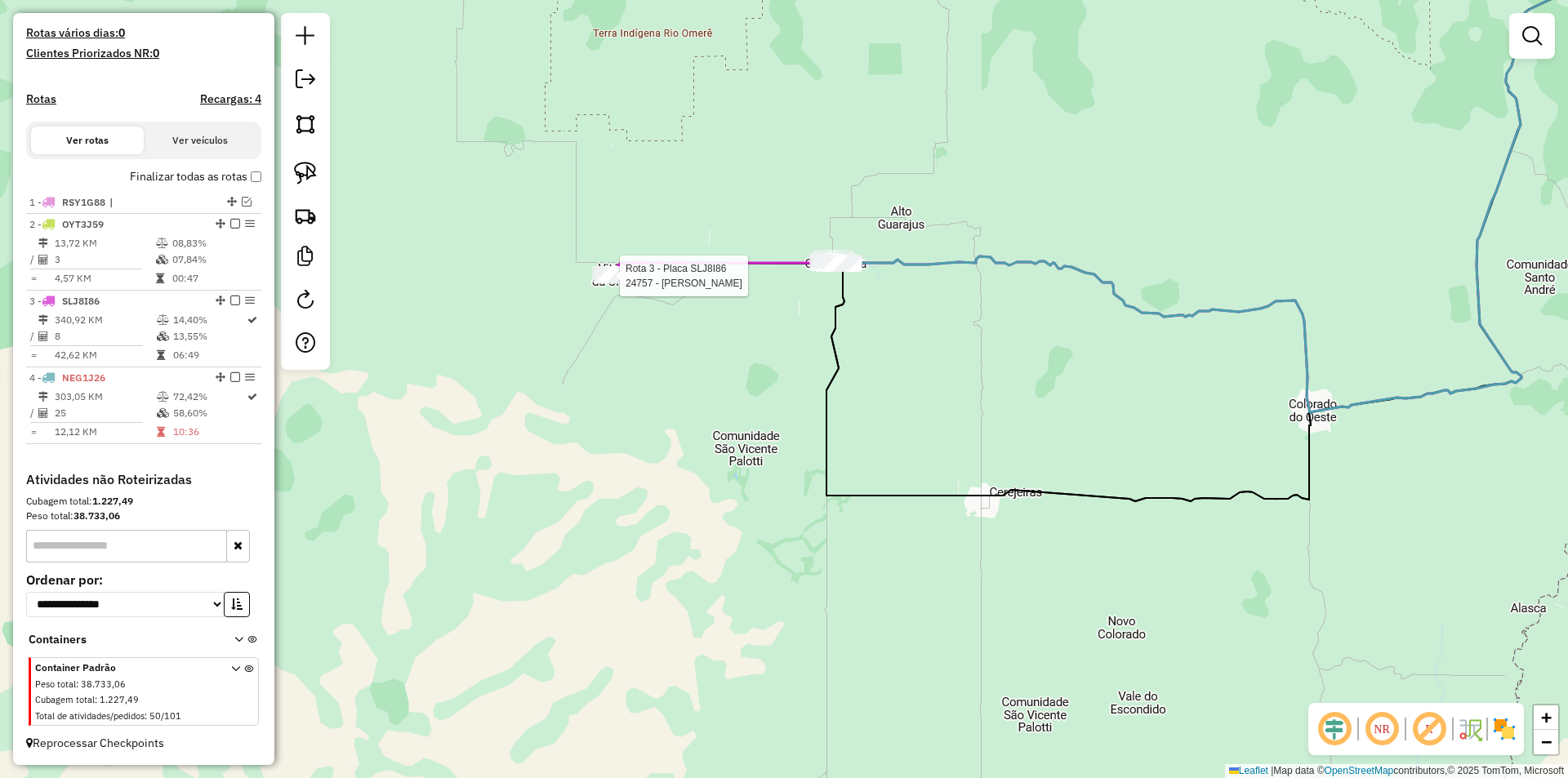
select select "**********"
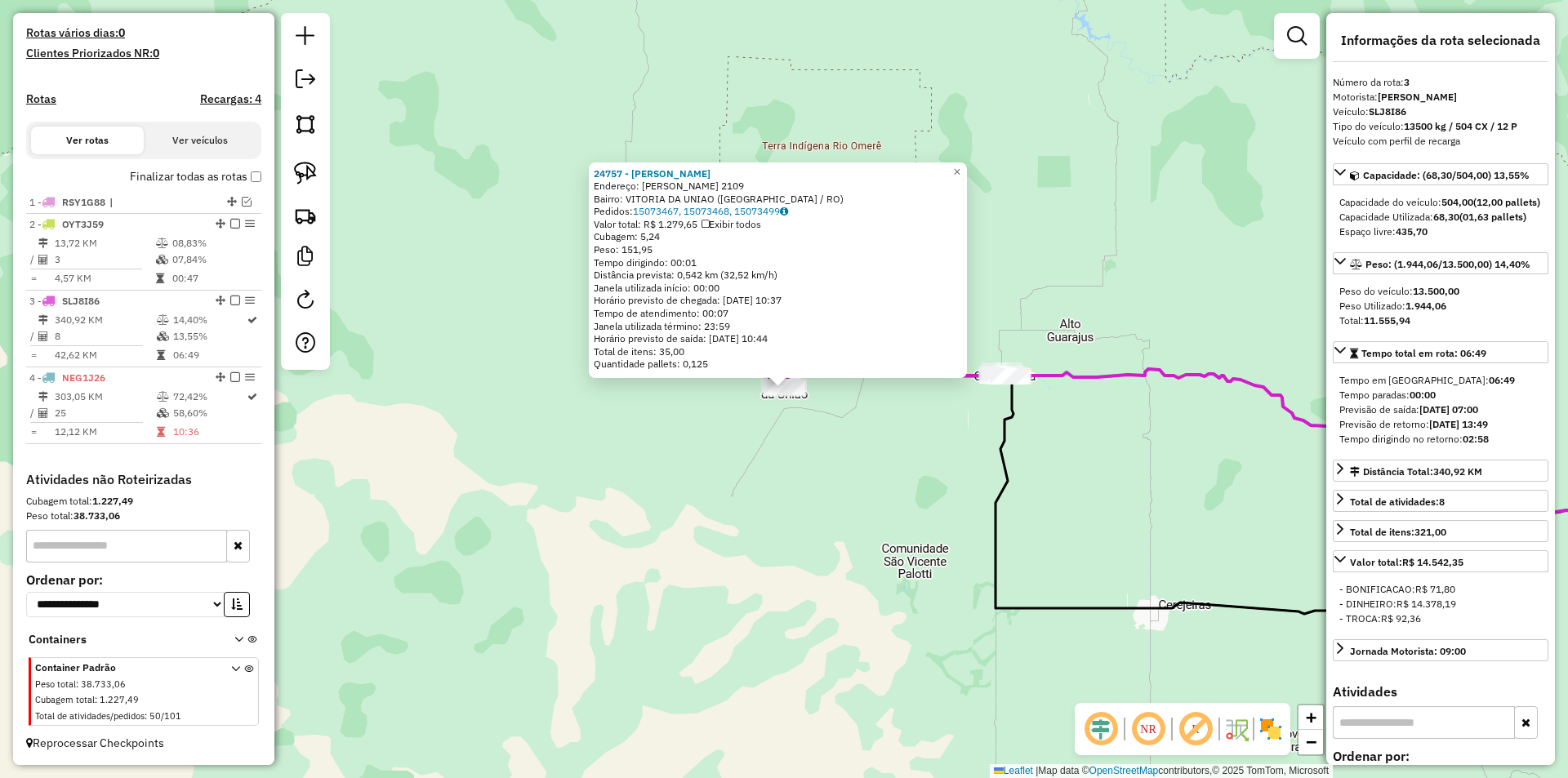
click at [929, 464] on div "24757 - LANCHONETE SOUZA Endereço: JOAQUIM GONCALVES 2109 Bairro: VITORIA DA UN…" at bounding box center [784, 389] width 1568 height 778
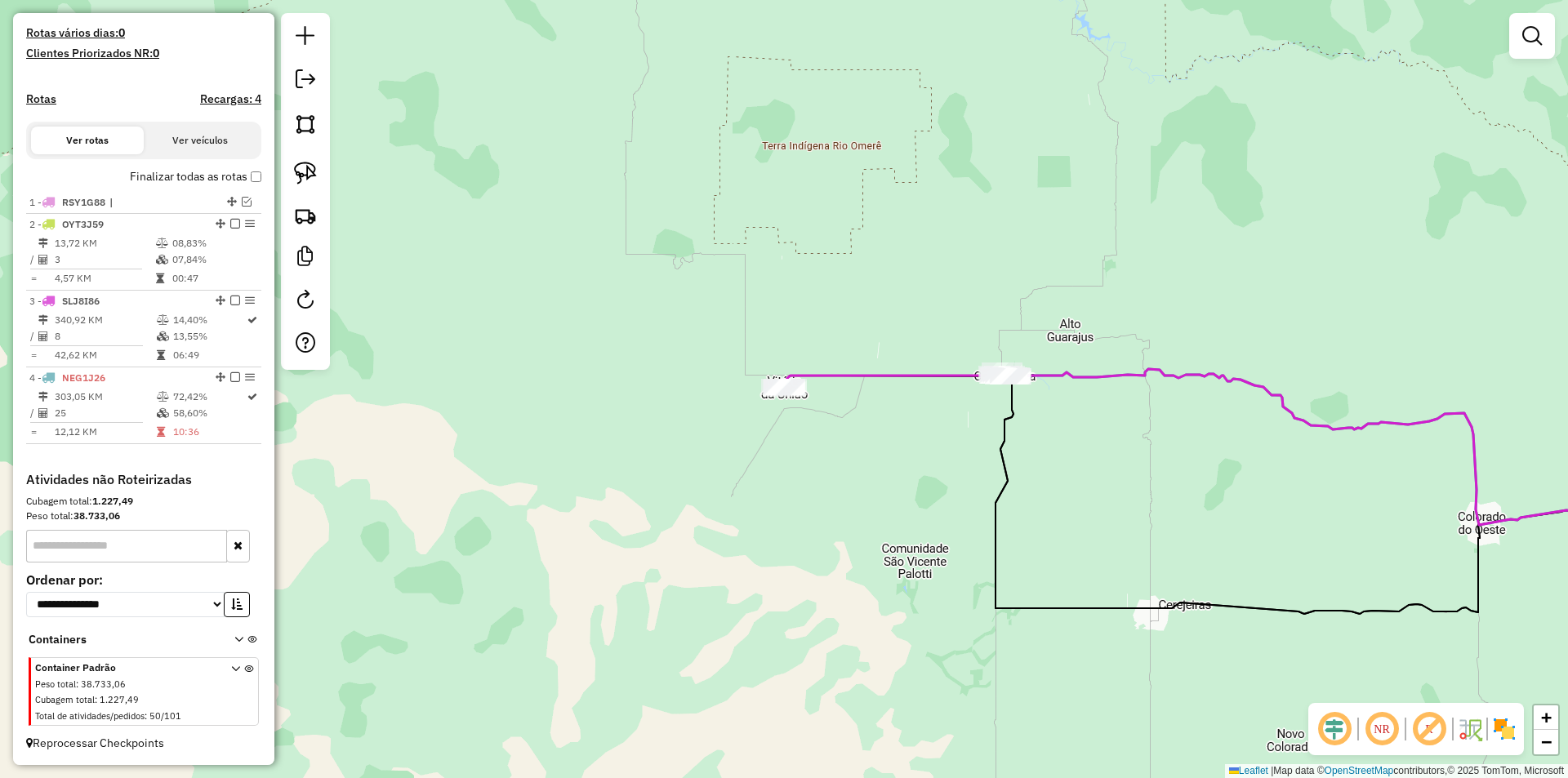
drag, startPoint x: 921, startPoint y: 427, endPoint x: 949, endPoint y: 427, distance: 28.0
click at [909, 459] on div "Janela de atendimento Grade de atendimento Capacidade Transportadoras Veículos …" at bounding box center [784, 389] width 1568 height 778
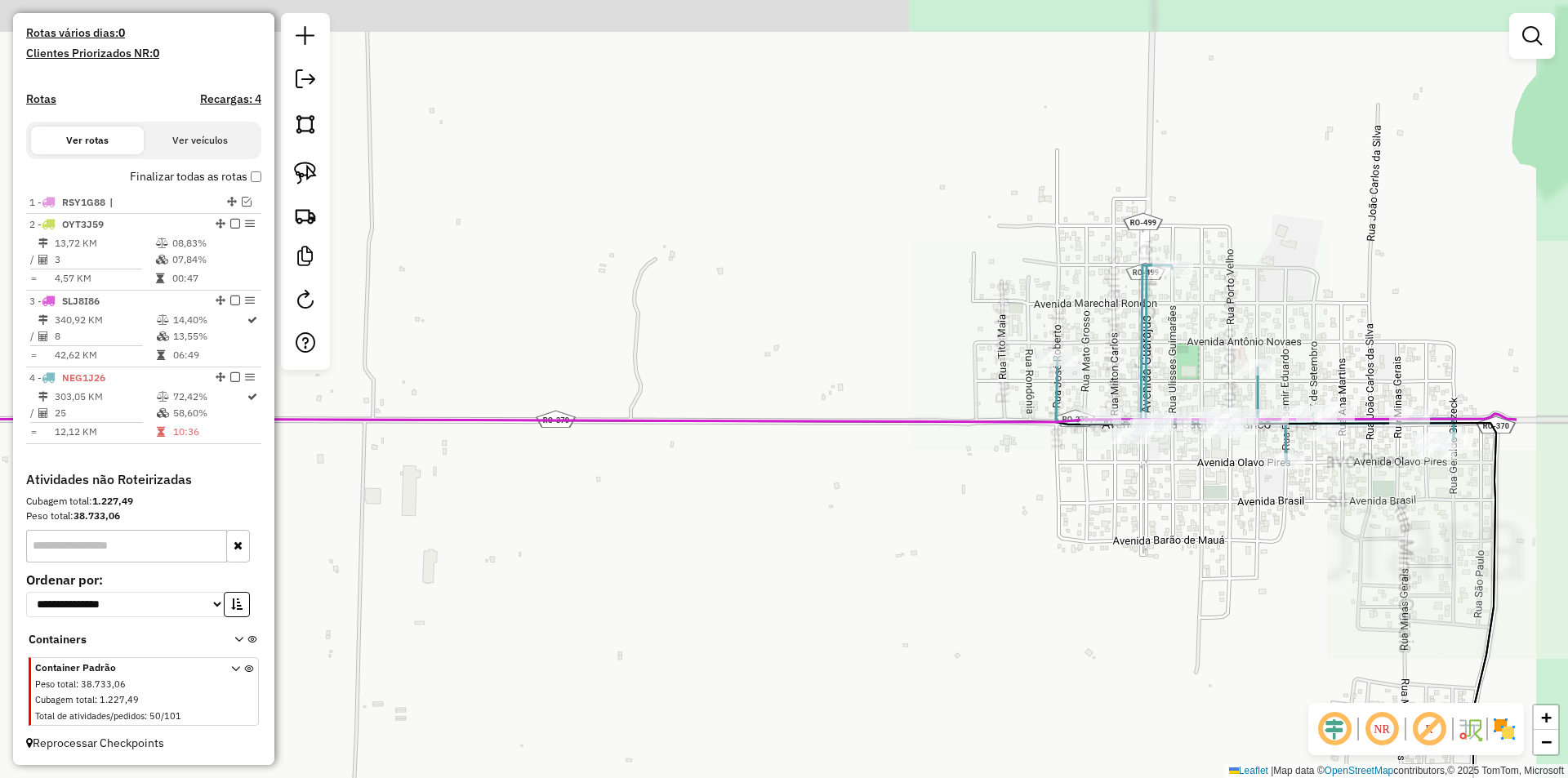
drag, startPoint x: 1274, startPoint y: 435, endPoint x: 881, endPoint y: 480, distance: 395.6
click at [872, 484] on div "Janela de atendimento Grade de atendimento Capacidade Transportadoras Veículos …" at bounding box center [784, 389] width 1568 height 778
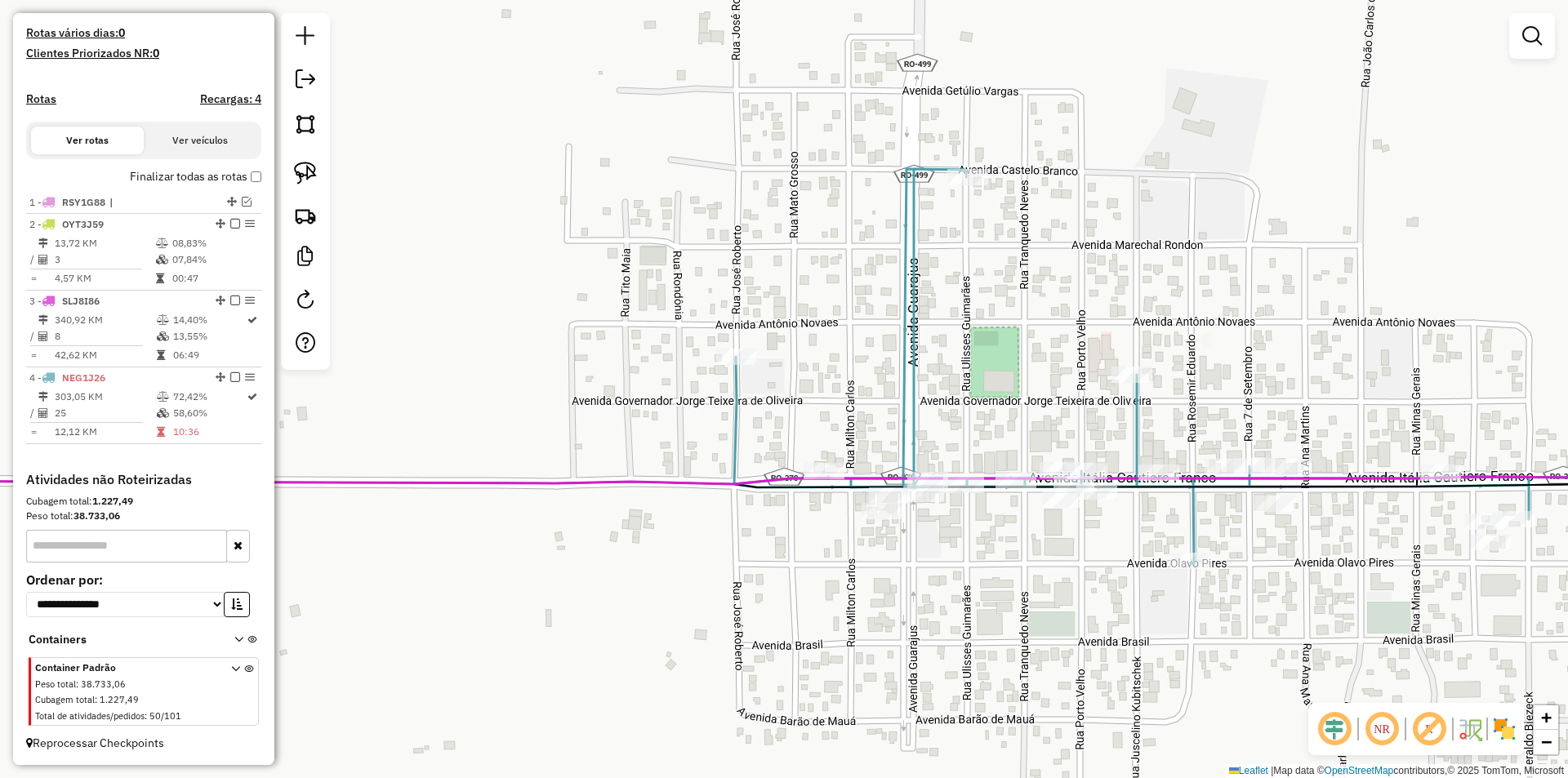
drag, startPoint x: 970, startPoint y: 492, endPoint x: 973, endPoint y: 567, distance: 75.1
click at [973, 567] on div "Janela de atendimento Grade de atendimento Capacidade Transportadoras Veículos …" at bounding box center [784, 389] width 1568 height 778
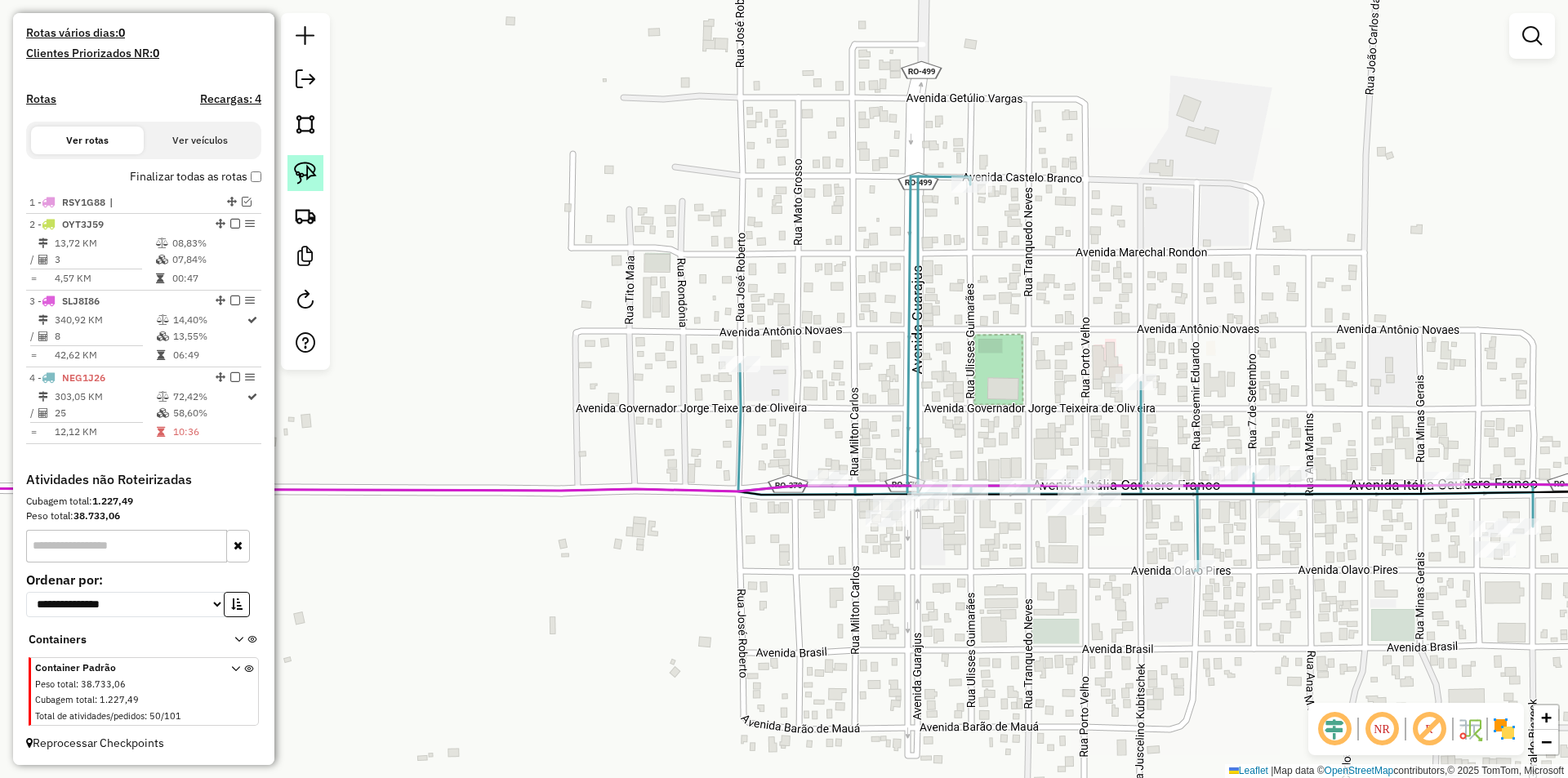
click at [290, 170] on link at bounding box center [306, 173] width 36 height 36
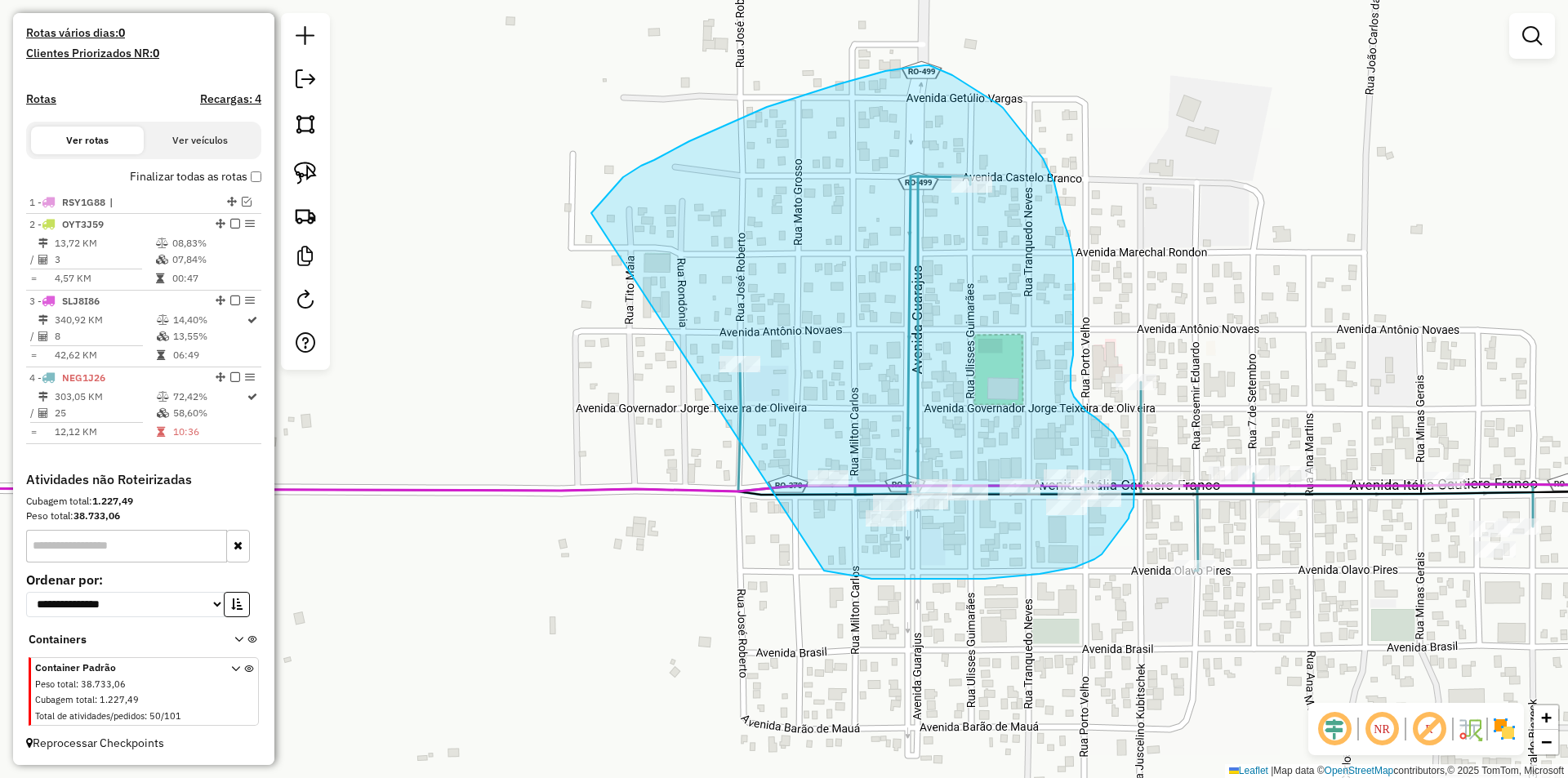
drag, startPoint x: 654, startPoint y: 160, endPoint x: 844, endPoint y: 544, distance: 428.4
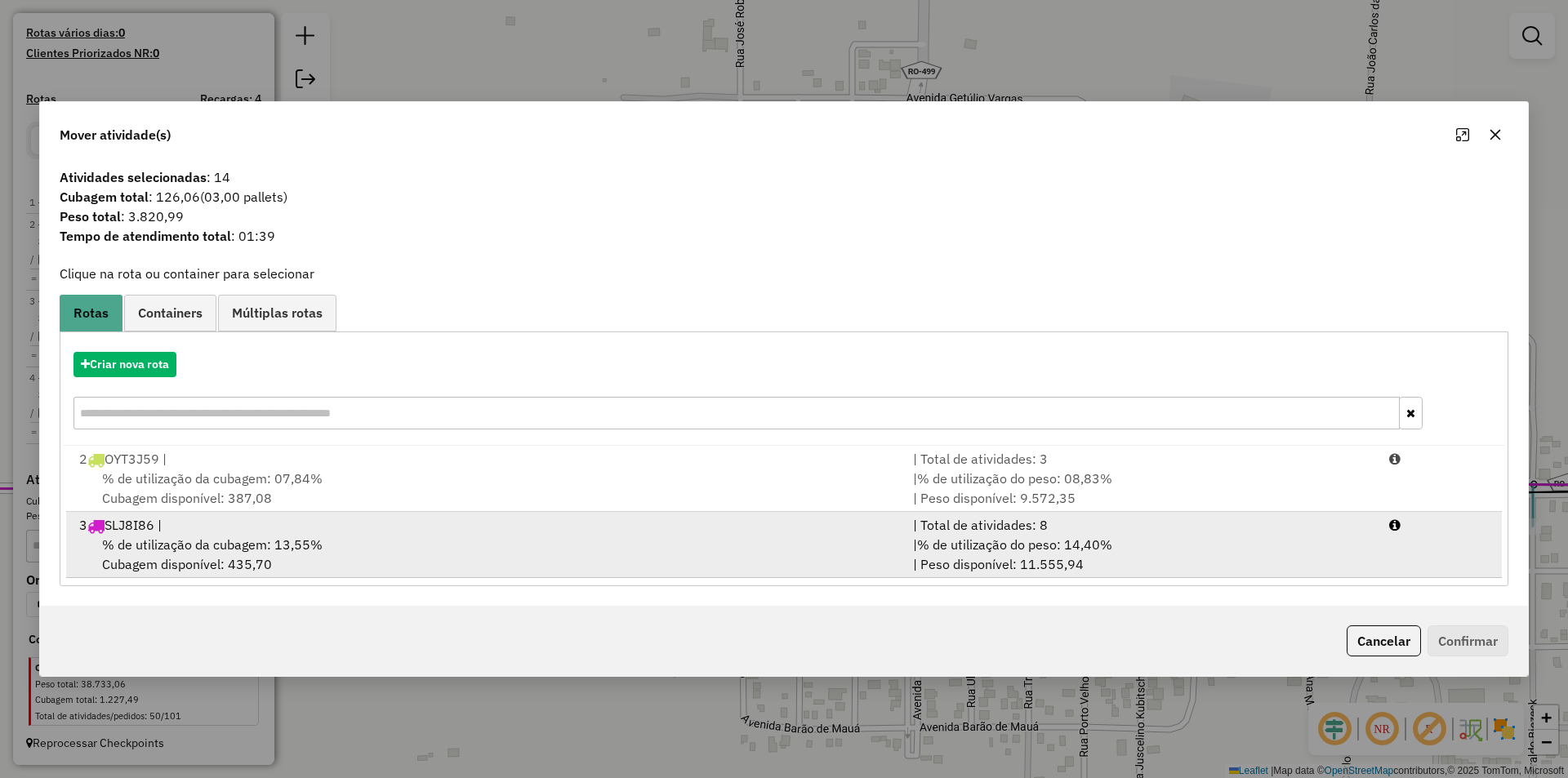
click at [183, 531] on div "3 SLJ8I86 |" at bounding box center [487, 525] width 834 height 20
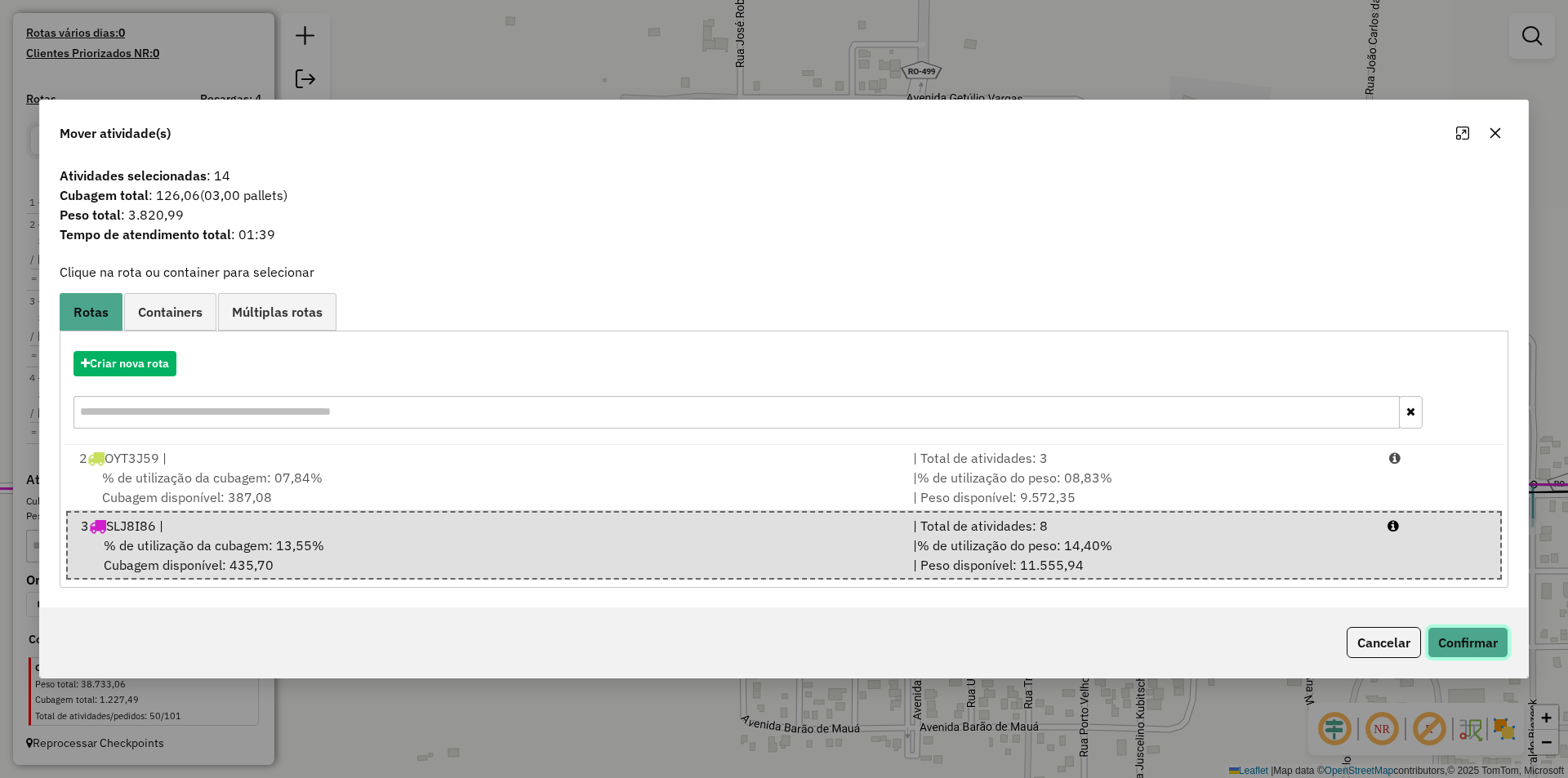
click at [1480, 646] on button "Confirmar" at bounding box center [1467, 642] width 81 height 31
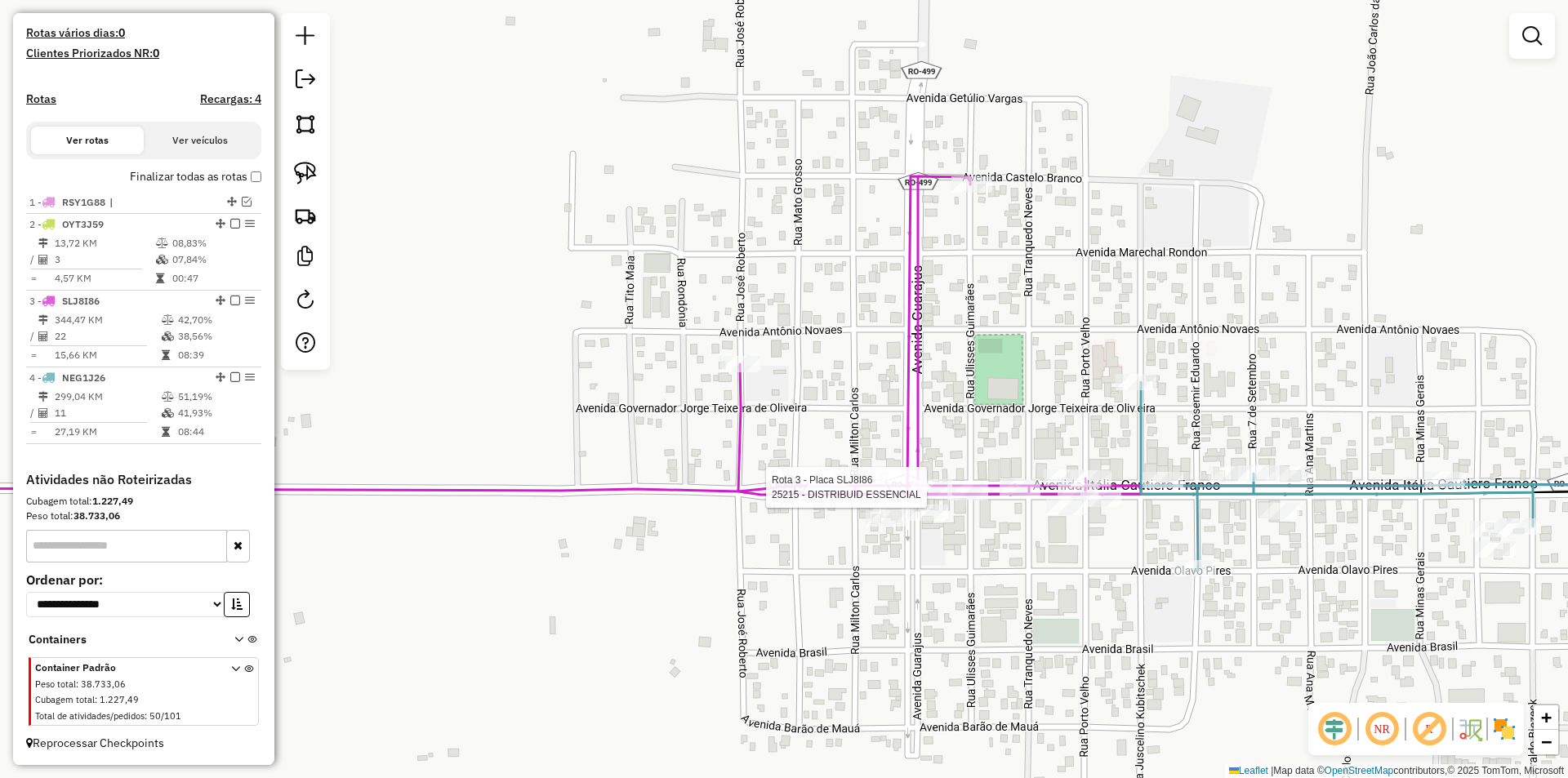
click at [923, 495] on div at bounding box center [931, 487] width 41 height 16
select select "**********"
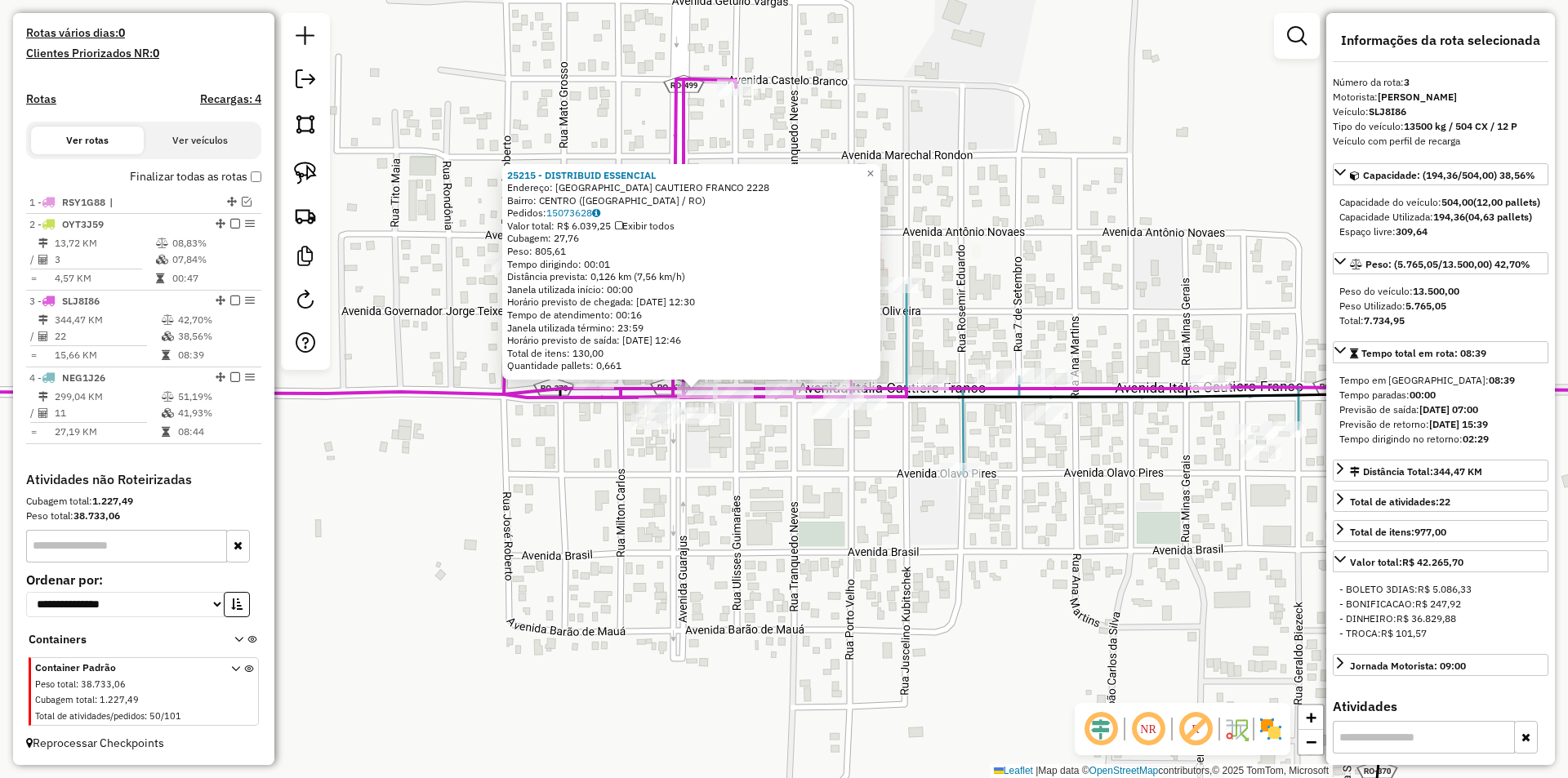
drag, startPoint x: 995, startPoint y: 529, endPoint x: 922, endPoint y: 529, distance: 73.0
click at [922, 529] on div "25215 - DISTRIBUID ESSENCIAL Endereço: ITALIA CAUTIERO FRANCO 2228 Bairro: CENT…" at bounding box center [784, 389] width 1568 height 778
click at [918, 525] on div "25215 - DISTRIBUID ESSENCIAL Endereço: ITALIA CAUTIERO FRANCO 2228 Bairro: CENT…" at bounding box center [784, 389] width 1568 height 778
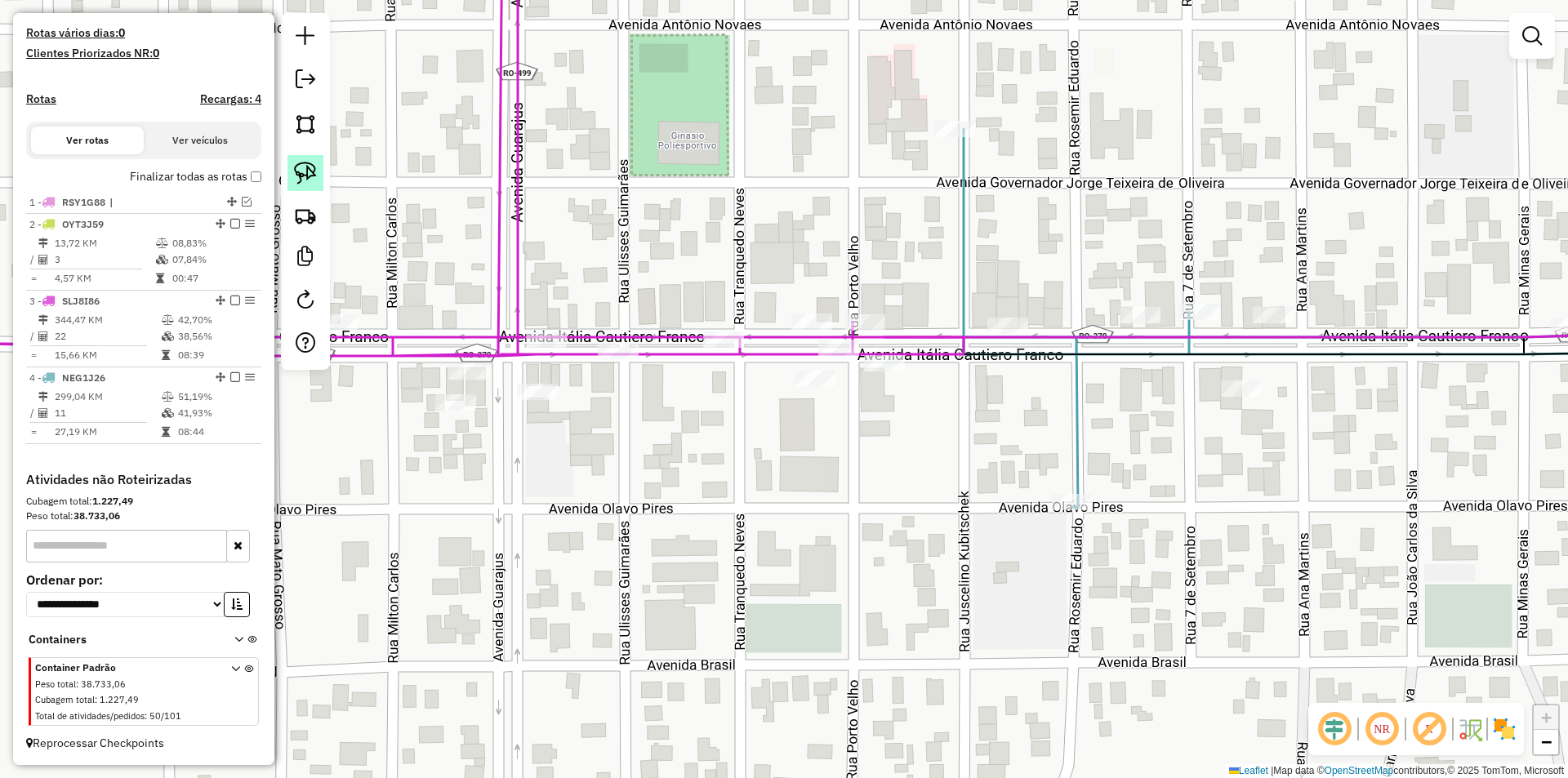
click at [300, 165] on img at bounding box center [306, 173] width 23 height 23
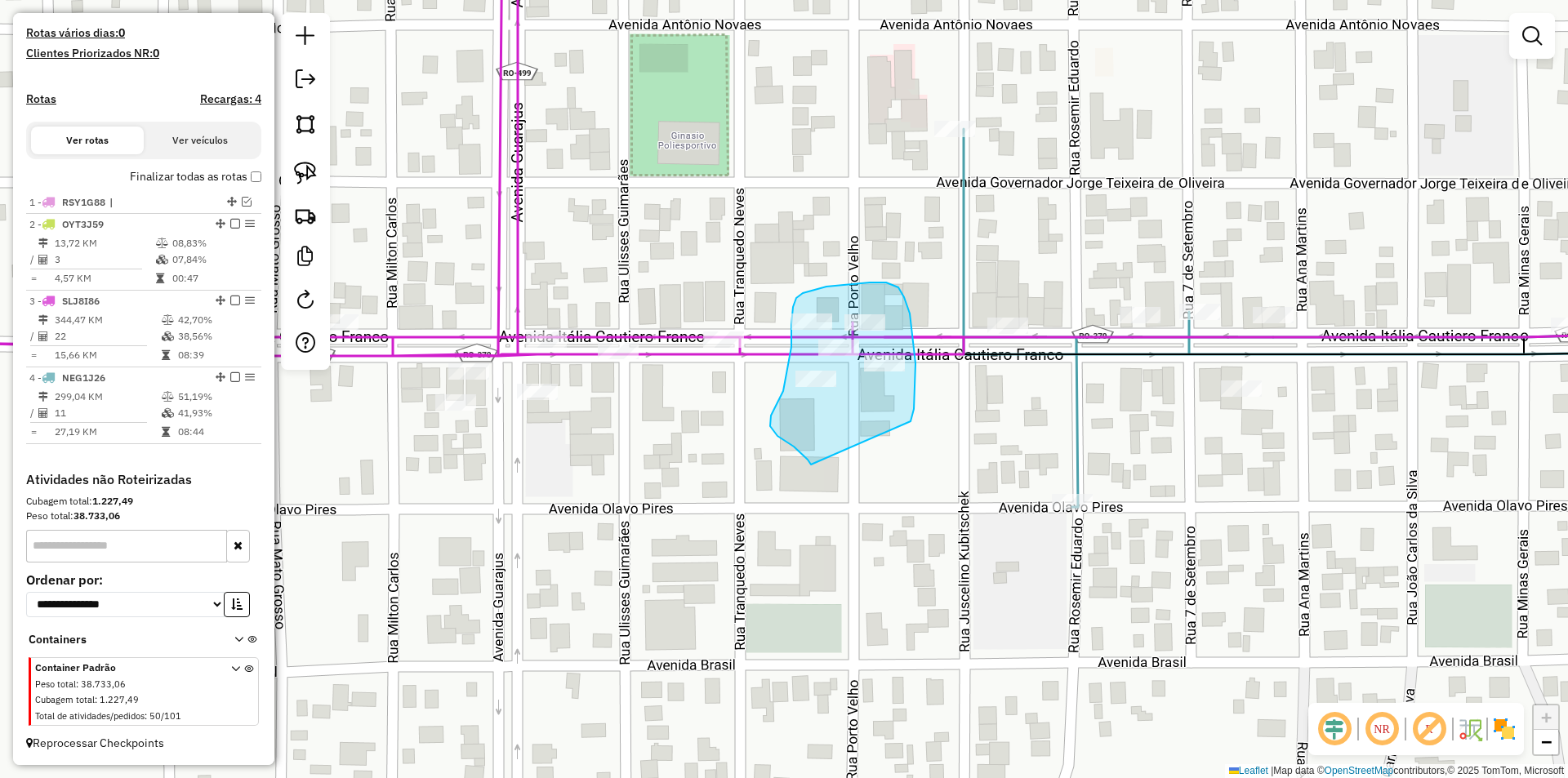
drag, startPoint x: 808, startPoint y: 459, endPoint x: 910, endPoint y: 421, distance: 108.8
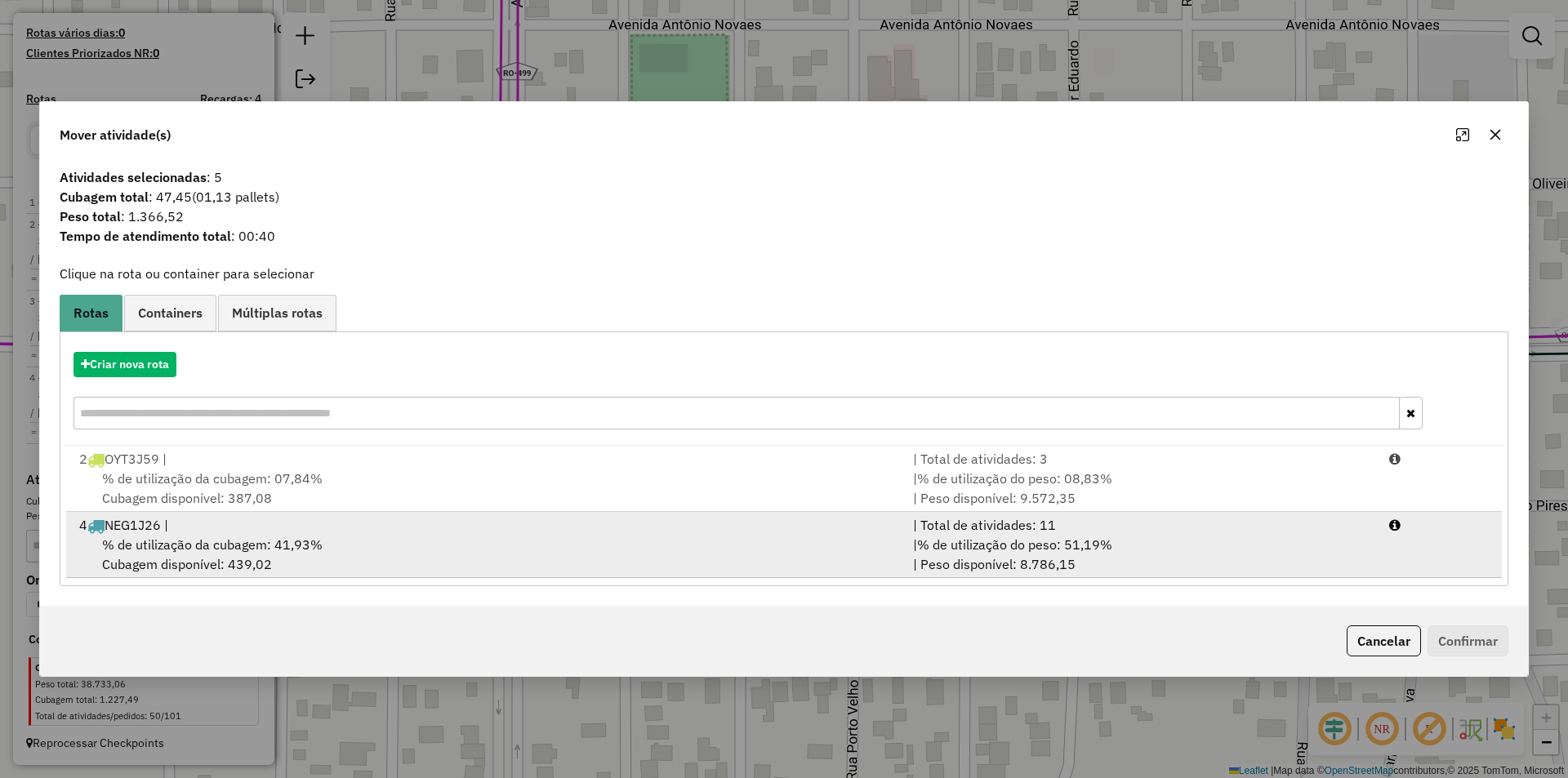
click at [215, 554] on div "% de utilização da cubagem: 41,93% Cubagem disponível: 439,02" at bounding box center [487, 554] width 834 height 39
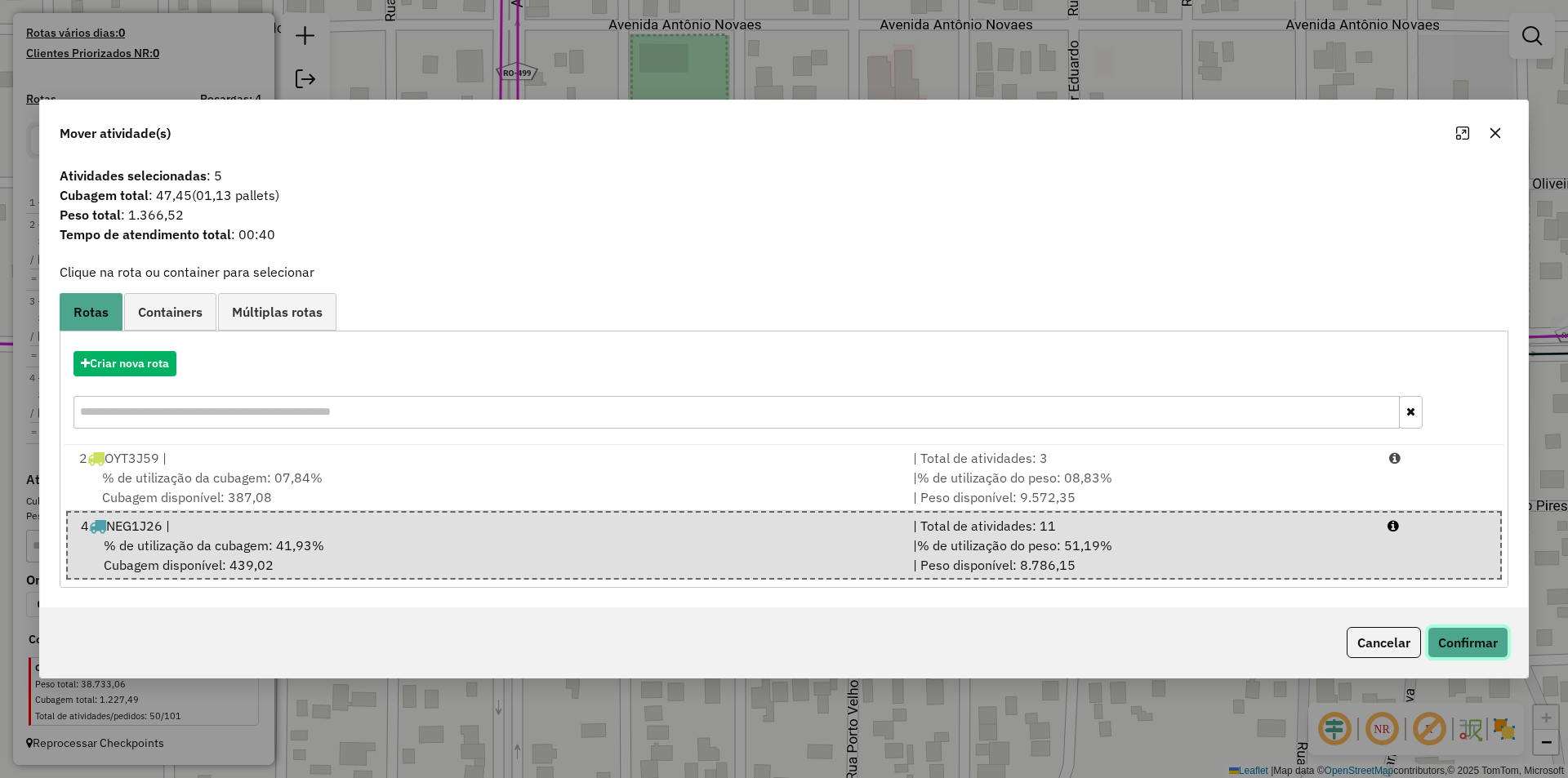
click at [1444, 648] on button "Confirmar" at bounding box center [1467, 642] width 81 height 31
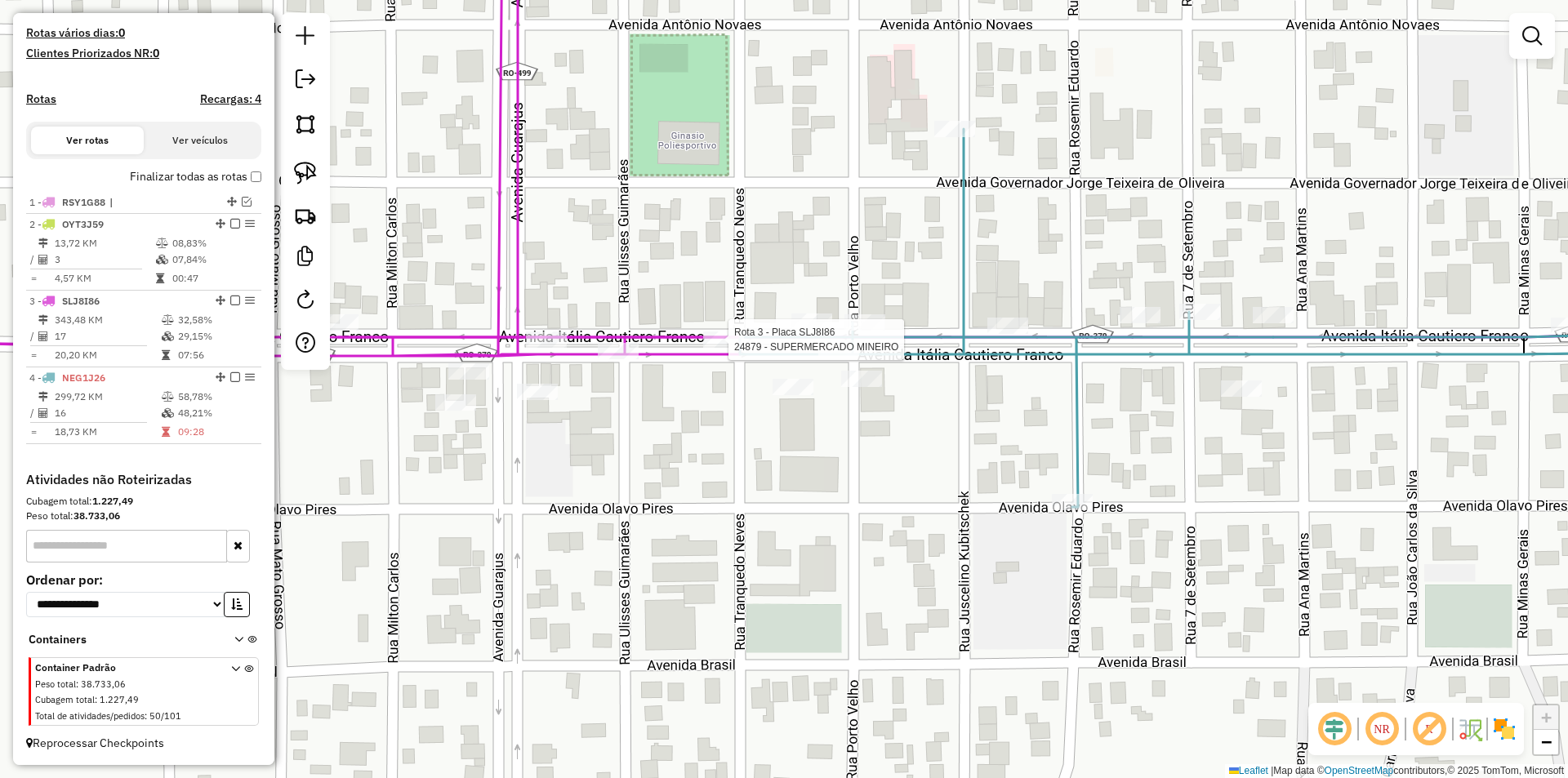
select select "**********"
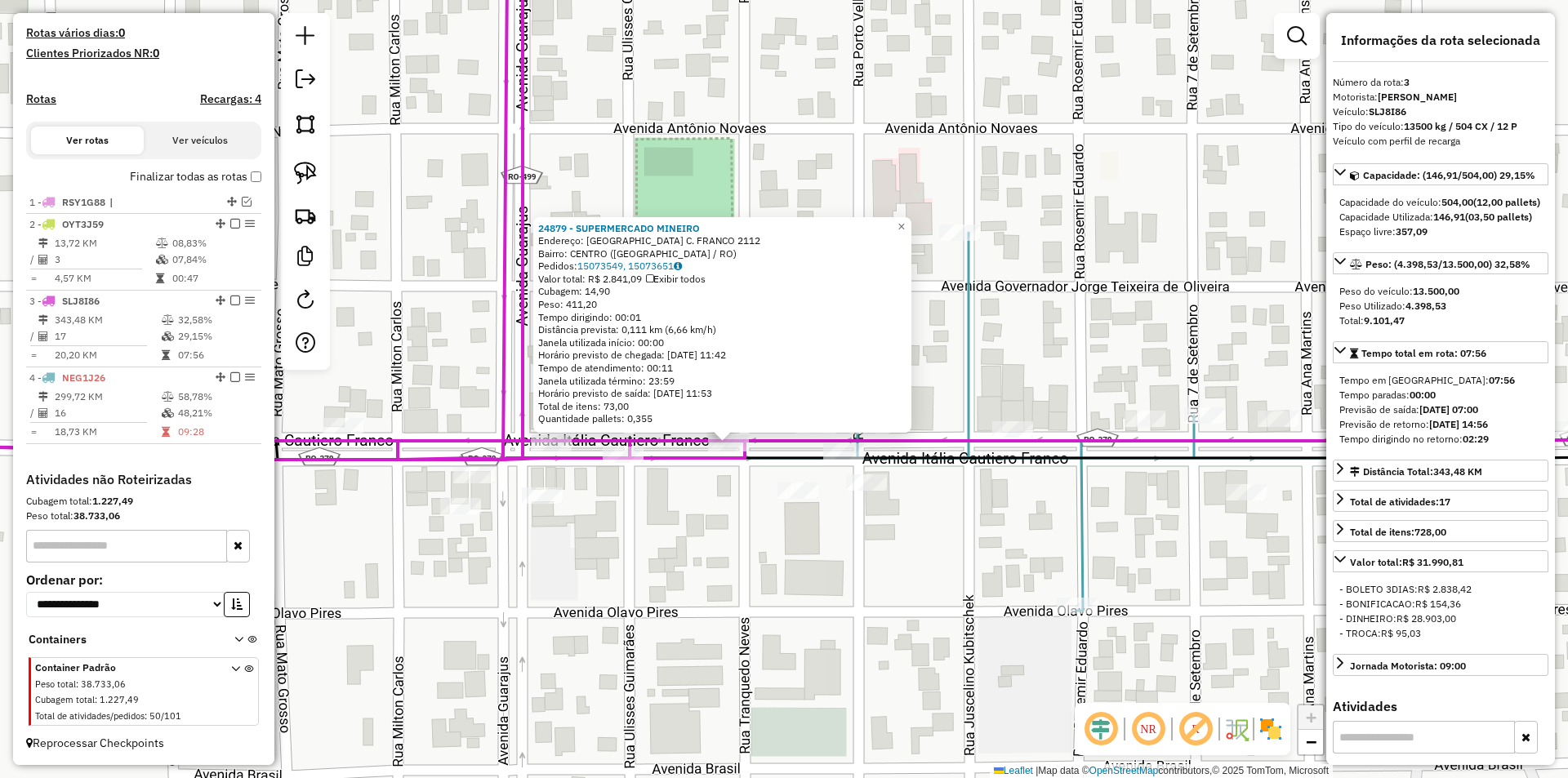
drag, startPoint x: 731, startPoint y: 475, endPoint x: 675, endPoint y: 530, distance: 78.5
click at [675, 530] on div "24879 - SUPERMERCADO MINEIRO Endereço: ITALIA C. FRANCO 2112 Bairro: CENTRO (CO…" at bounding box center [784, 389] width 1568 height 778
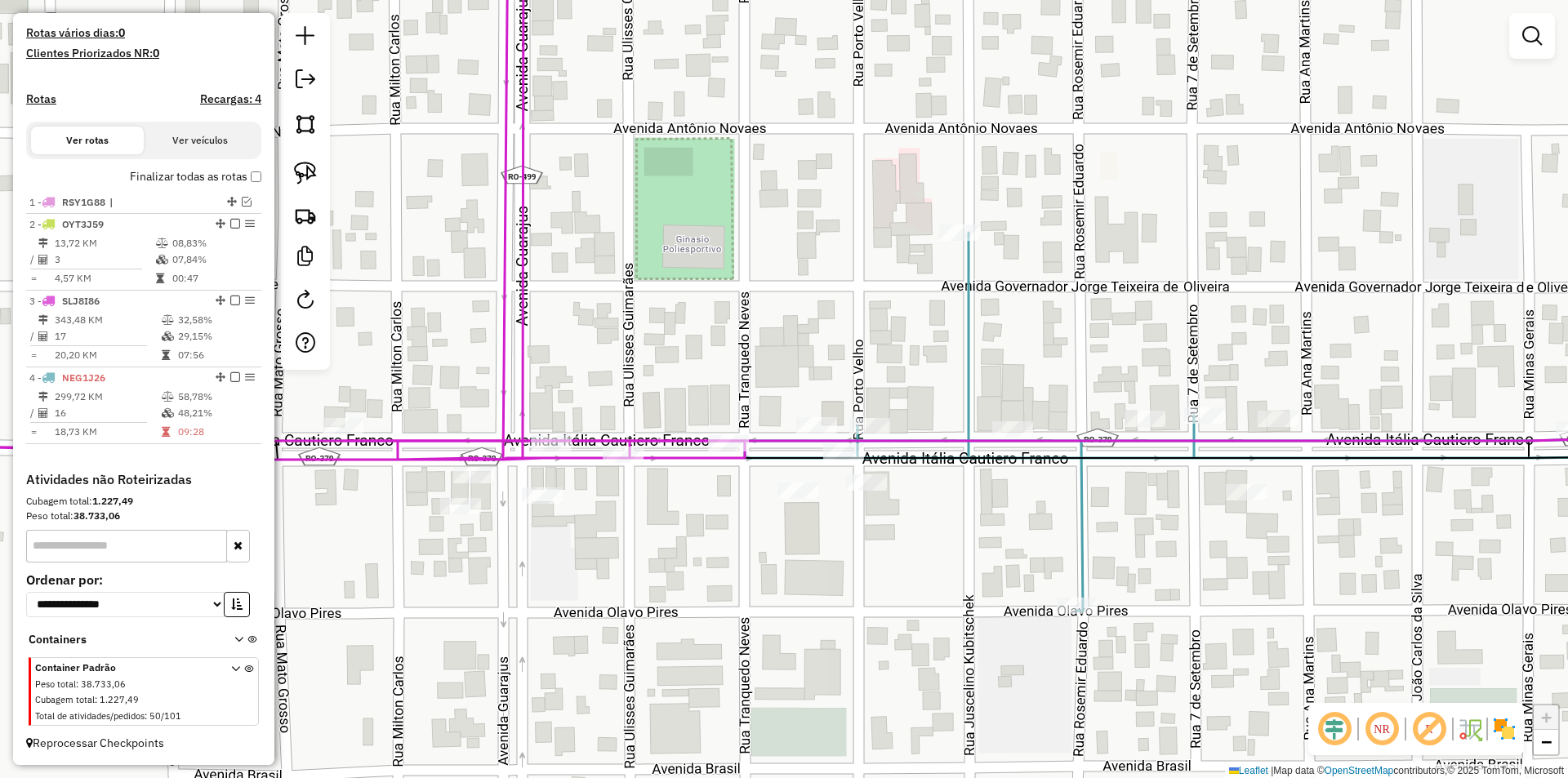
click at [521, 574] on div "24879 - SUPERMERCADO MINEIRO Endereço: ITALIA C. FRANCO 2112 Bairro: CENTRO (CO…" at bounding box center [784, 389] width 1568 height 778
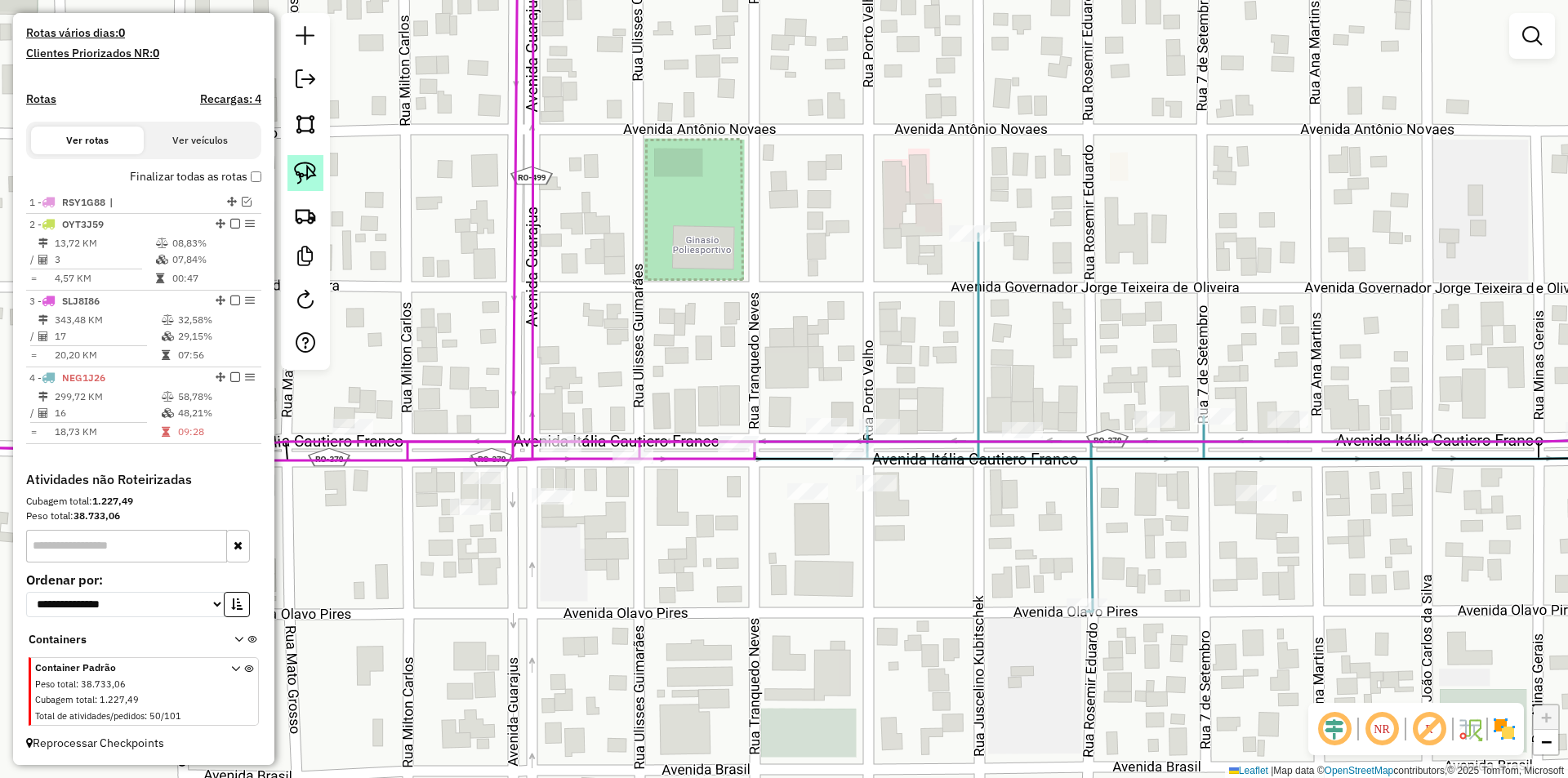
click at [310, 179] on img at bounding box center [306, 173] width 23 height 23
drag, startPoint x: 597, startPoint y: 481, endPoint x: 755, endPoint y: 462, distance: 159.1
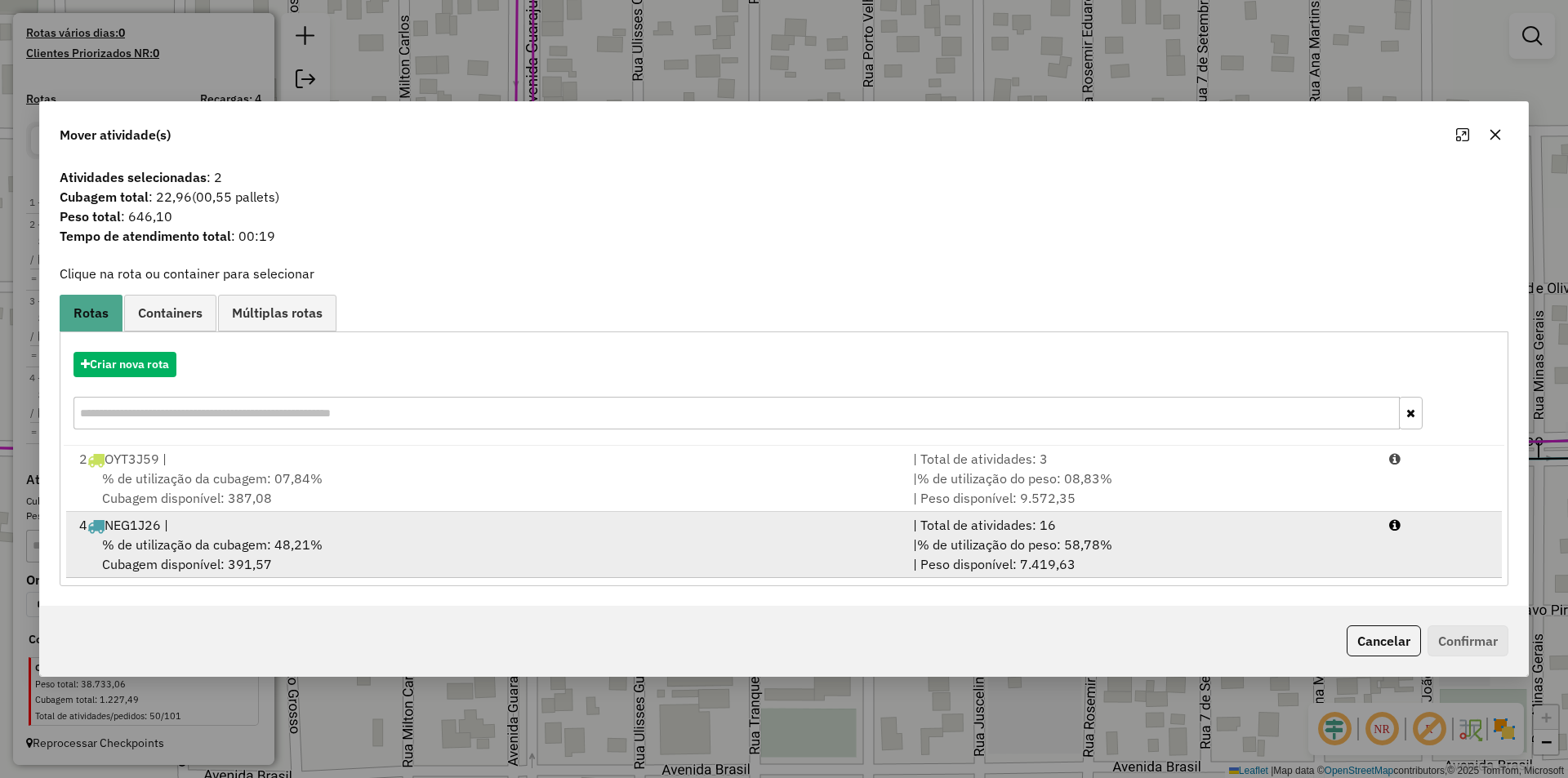
click at [203, 558] on div "% de utilização da cubagem: 48,21% Cubagem disponível: 391,57" at bounding box center [487, 554] width 834 height 39
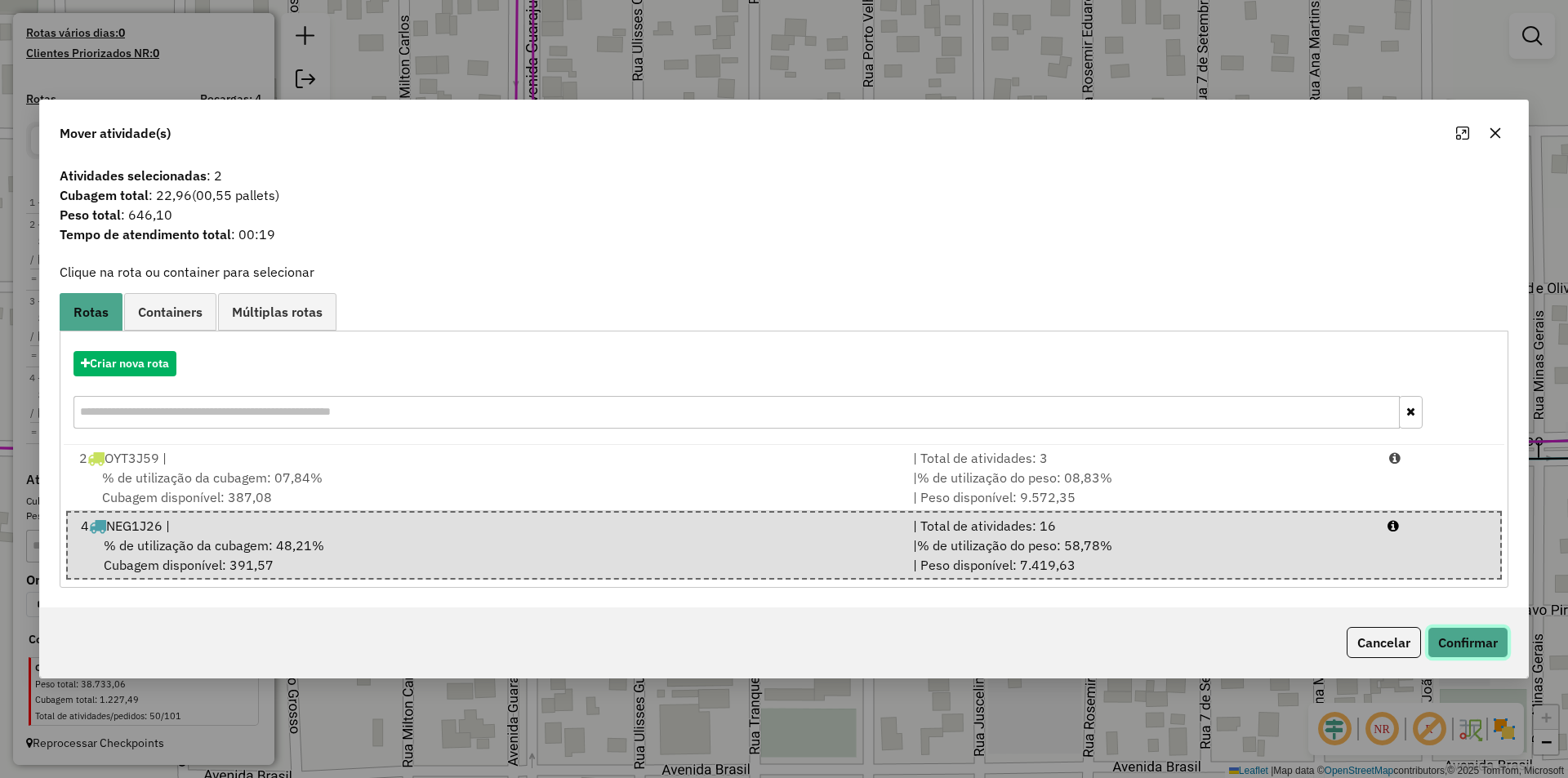
click at [1450, 645] on button "Confirmar" at bounding box center [1467, 642] width 81 height 31
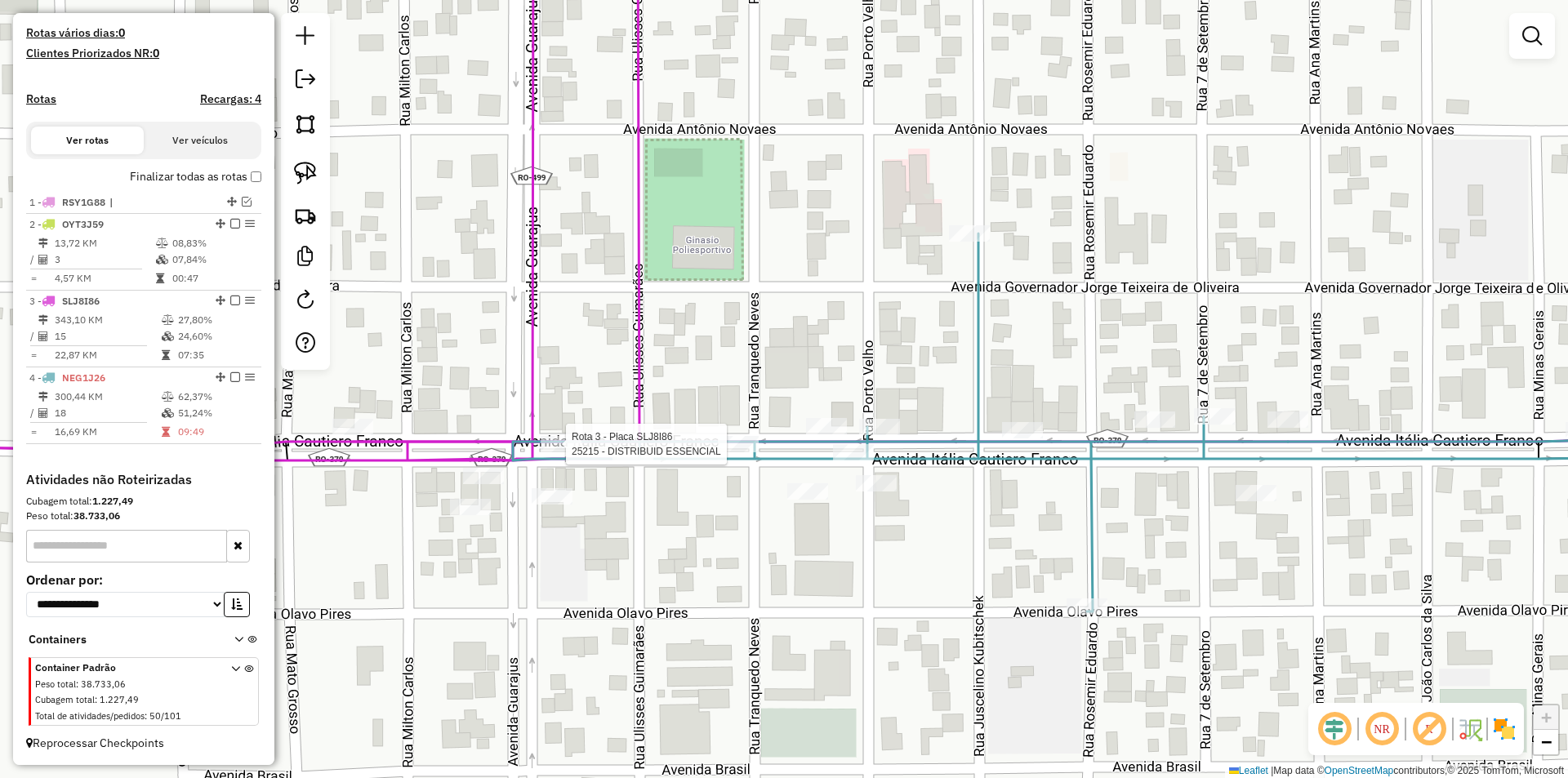
select select "**********"
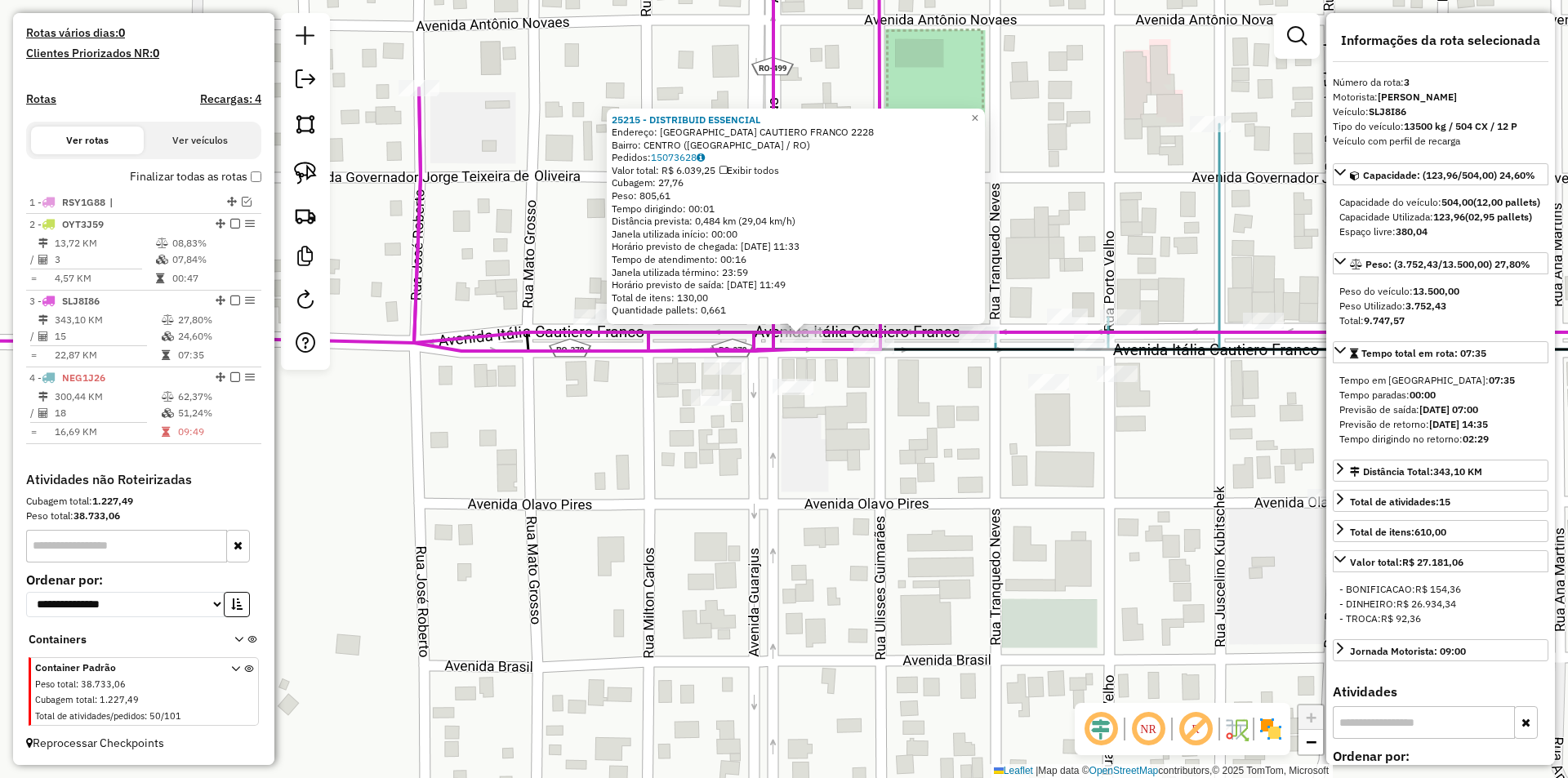
drag, startPoint x: 775, startPoint y: 527, endPoint x: 780, endPoint y: 499, distance: 28.4
click at [780, 499] on div "25215 - DISTRIBUID ESSENCIAL Endereço: ITALIA CAUTIERO FRANCO 2228 Bairro: CENT…" at bounding box center [784, 389] width 1568 height 778
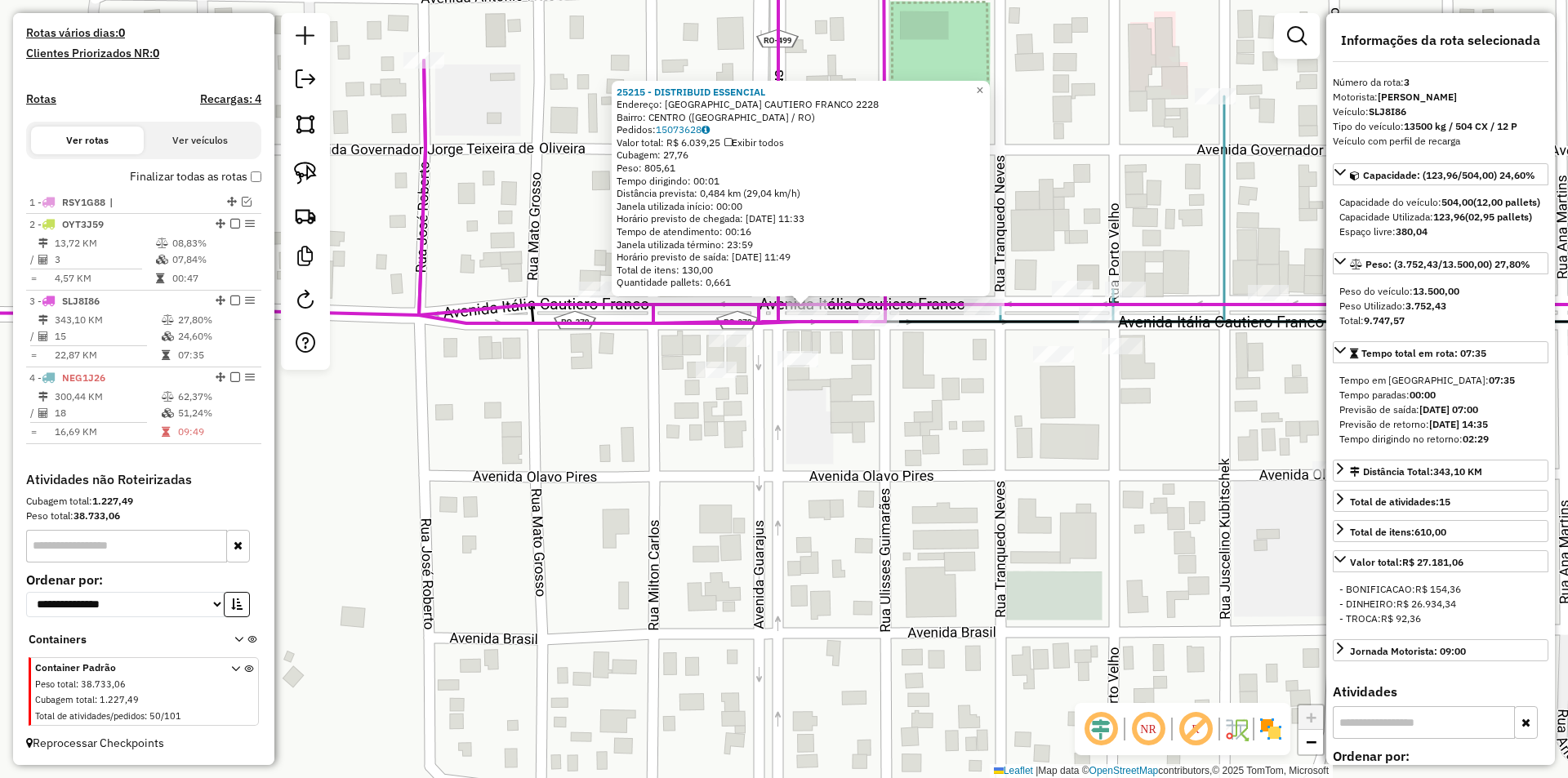
click at [780, 499] on div "25215 - DISTRIBUID ESSENCIAL Endereço: ITALIA CAUTIERO FRANCO 2228 Bairro: CENT…" at bounding box center [784, 389] width 1568 height 778
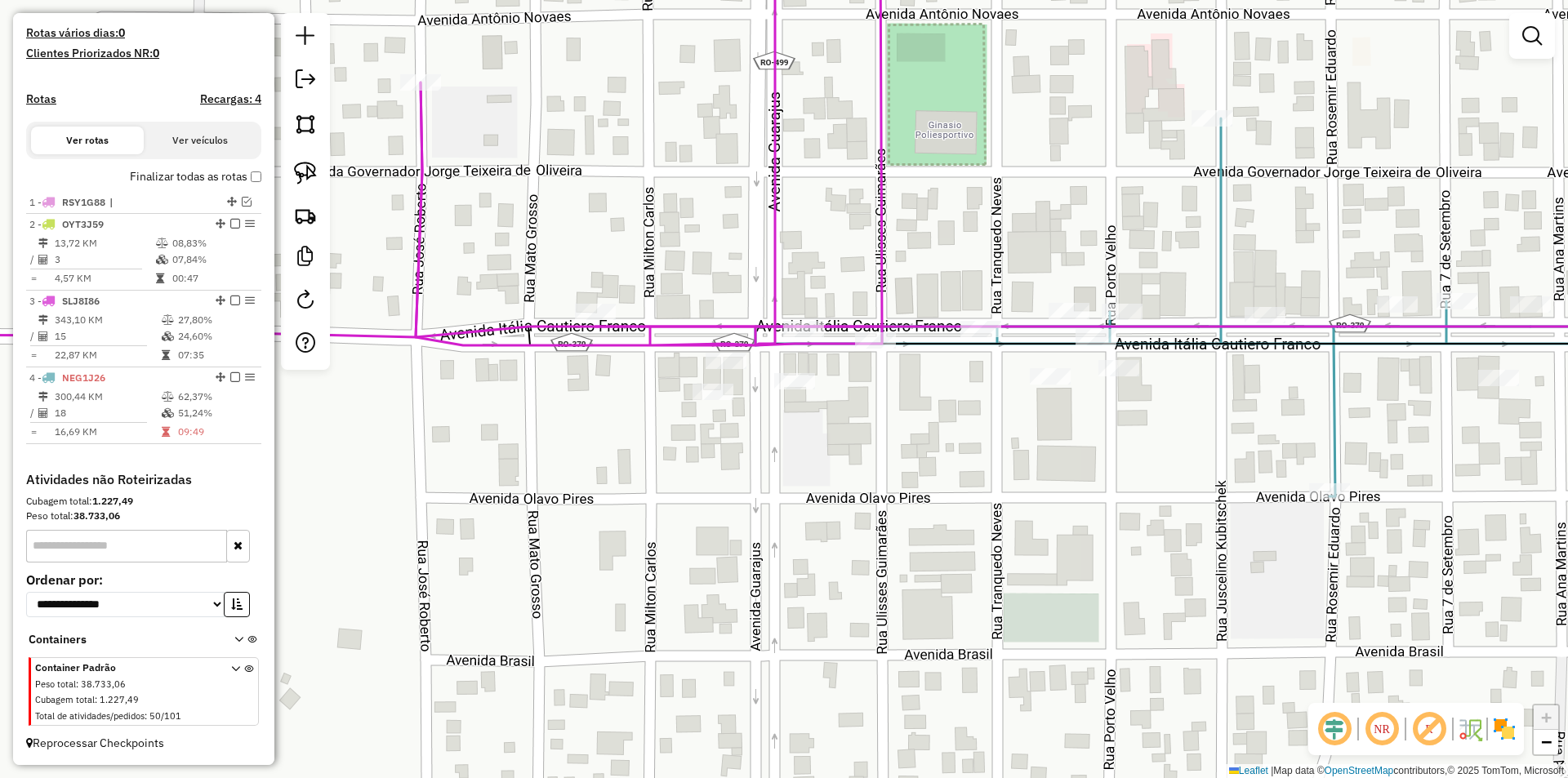
drag, startPoint x: 809, startPoint y: 417, endPoint x: 781, endPoint y: 502, distance: 89.5
click at [781, 502] on div "Janela de atendimento Grade de atendimento Capacidade Transportadoras Veículos …" at bounding box center [784, 389] width 1568 height 778
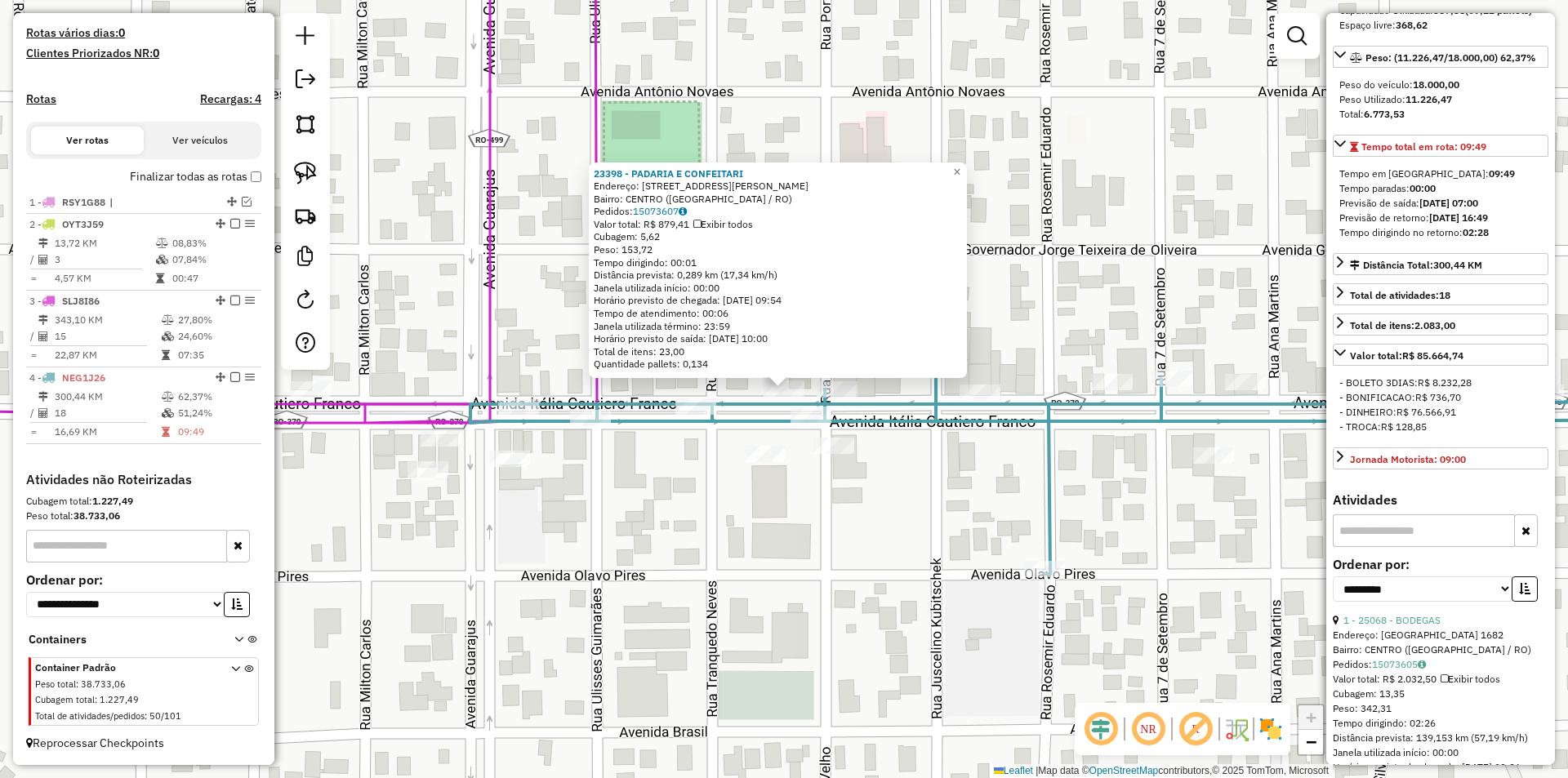
scroll to position [490, 0]
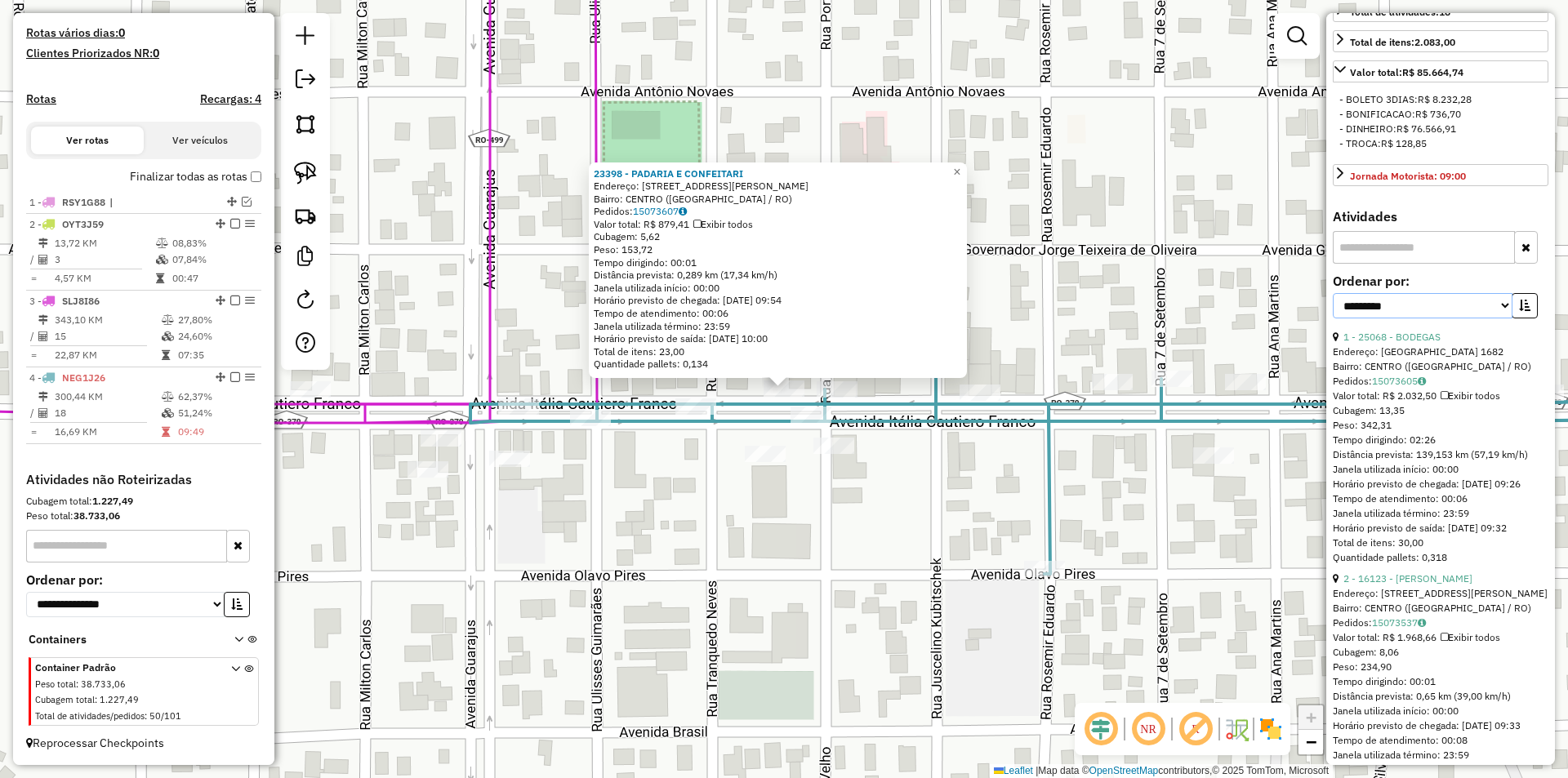
drag, startPoint x: 1440, startPoint y: 312, endPoint x: 1436, endPoint y: 328, distance: 16.5
click at [1440, 312] on select "**********" at bounding box center [1422, 305] width 179 height 25
select select "*********"
click at [1333, 308] on select "**********" at bounding box center [1422, 305] width 179 height 25
click at [1520, 311] on icon "button" at bounding box center [1525, 305] width 11 height 11
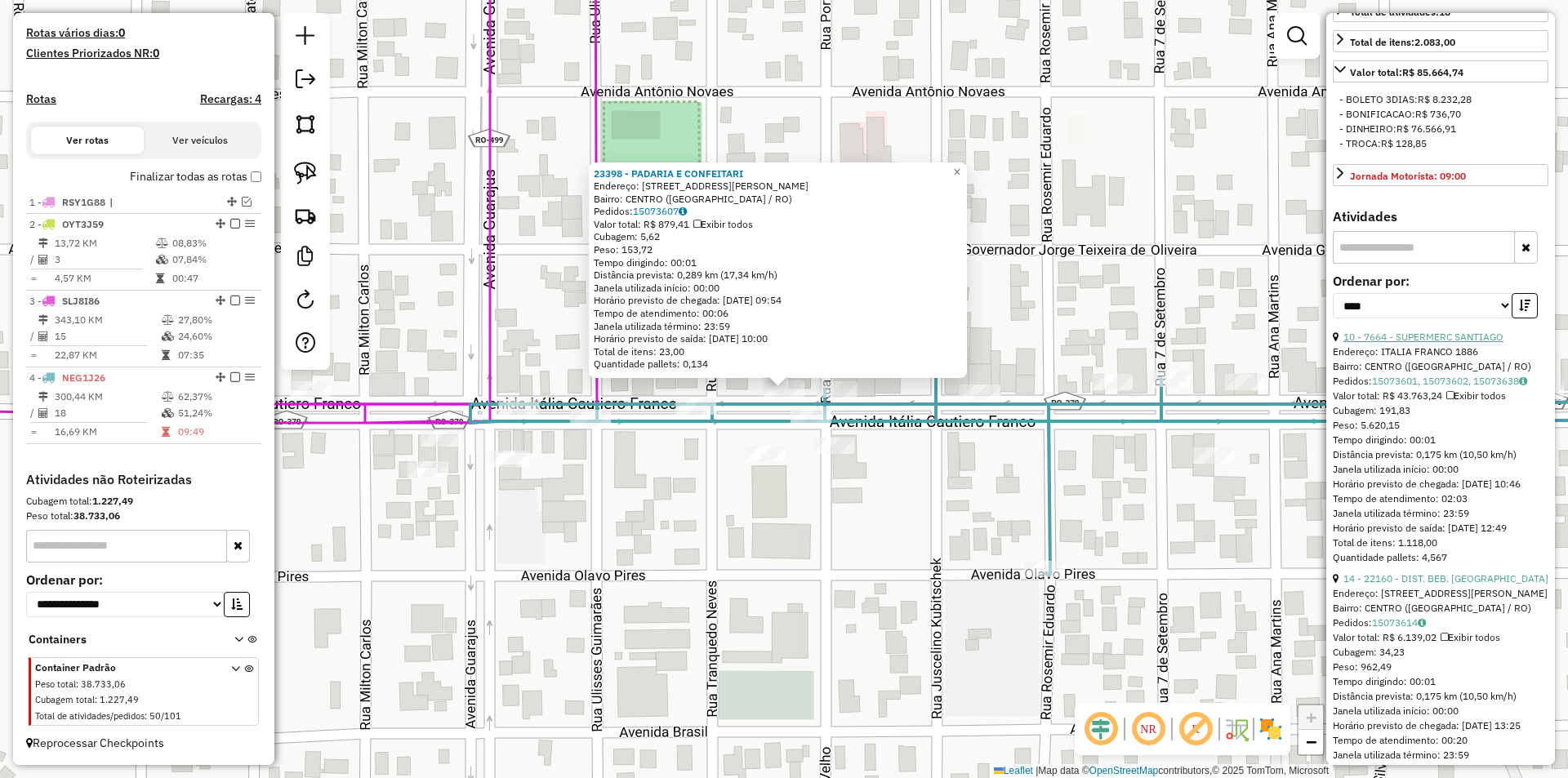
click at [1421, 343] on link "10 - 7664 - SUPERMERC SANTIAGO" at bounding box center [1423, 337] width 160 height 12
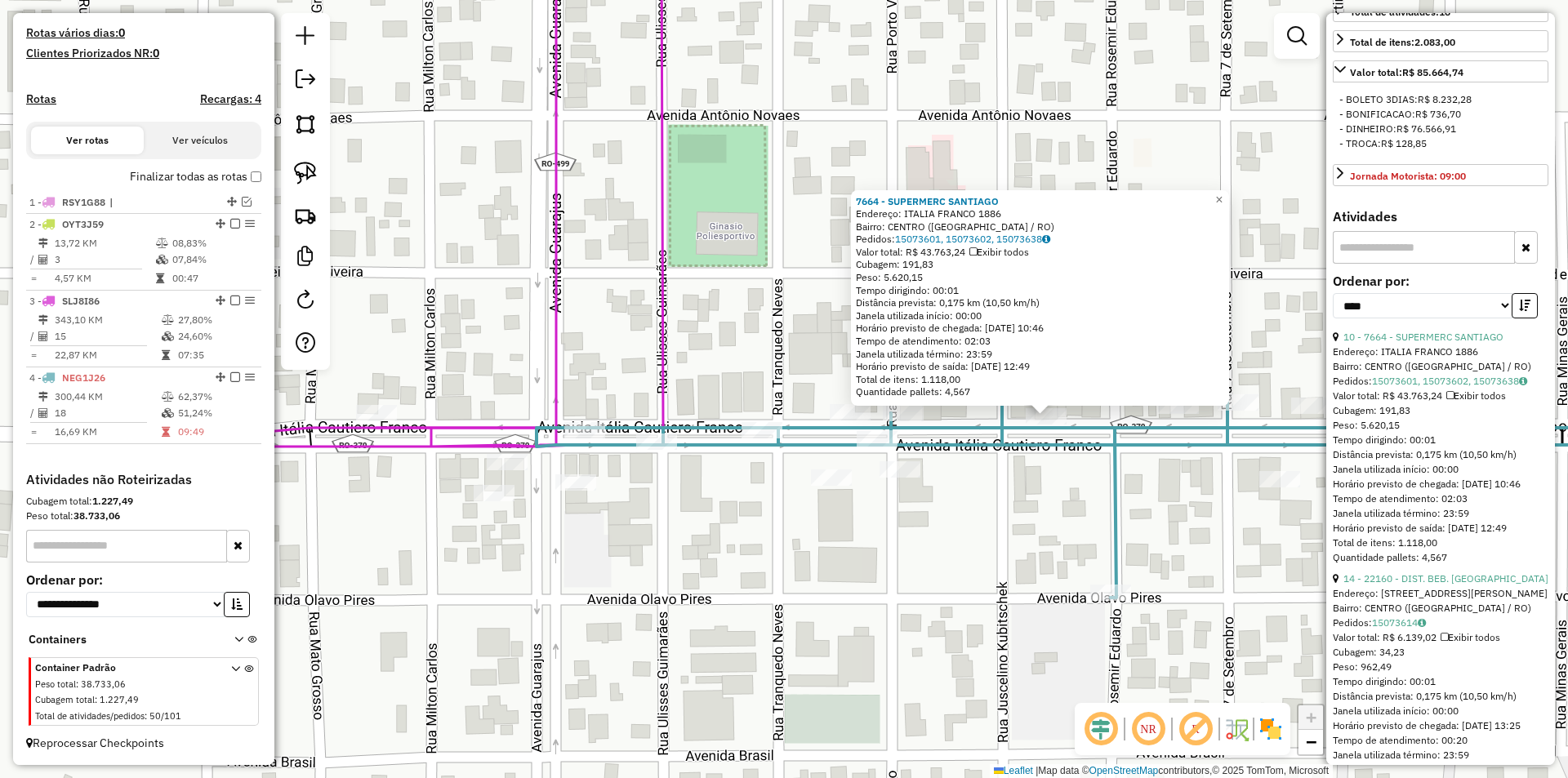
drag, startPoint x: 931, startPoint y: 526, endPoint x: 989, endPoint y: 526, distance: 58.0
click at [989, 526] on div "7664 - SUPERMERC SANTIAGO Endereço: ITALIA FRANCO 1886 Bairro: CENTRO (CORUMBIA…" at bounding box center [784, 389] width 1568 height 778
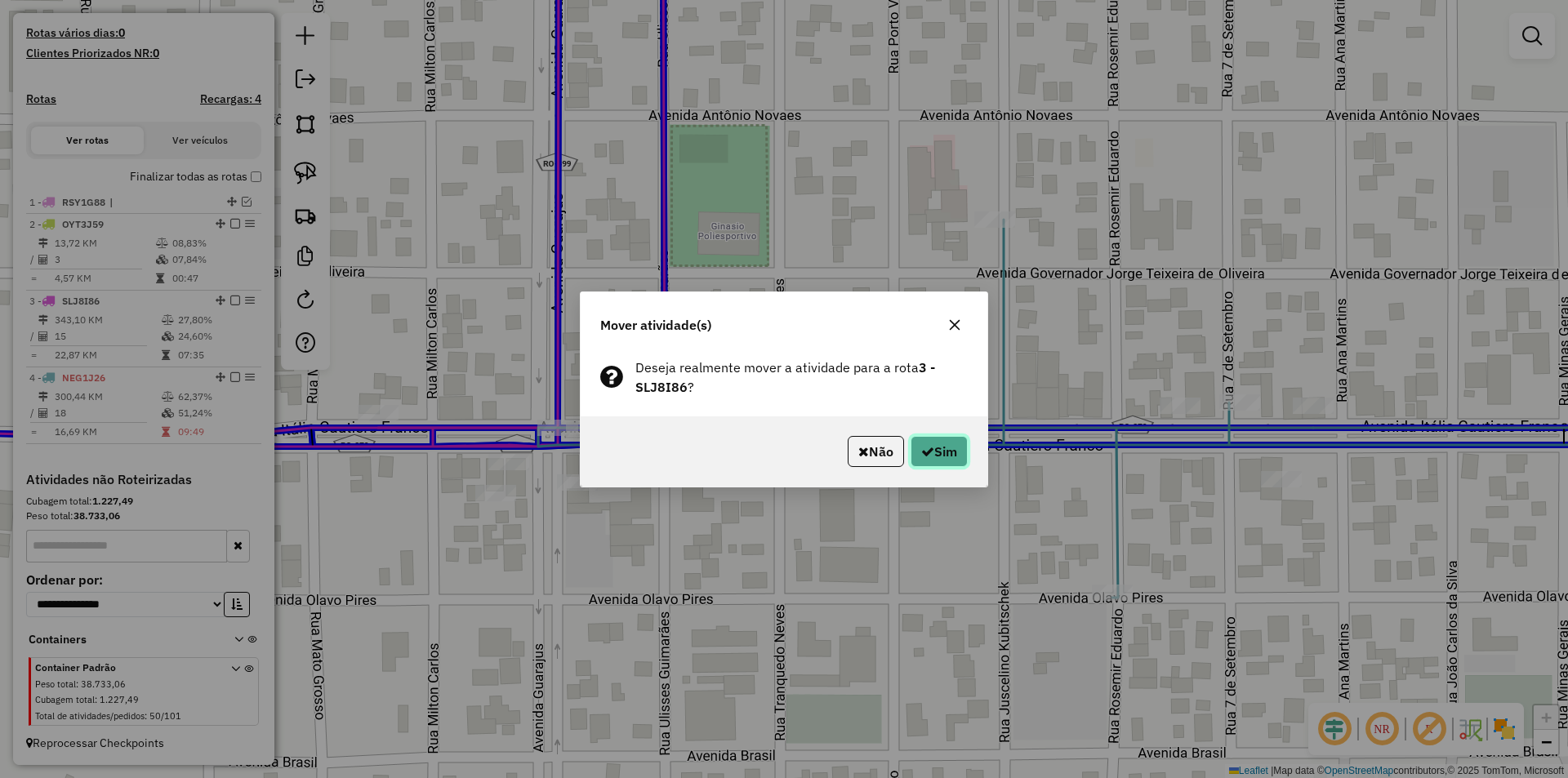
click at [916, 457] on button "Sim" at bounding box center [939, 451] width 57 height 31
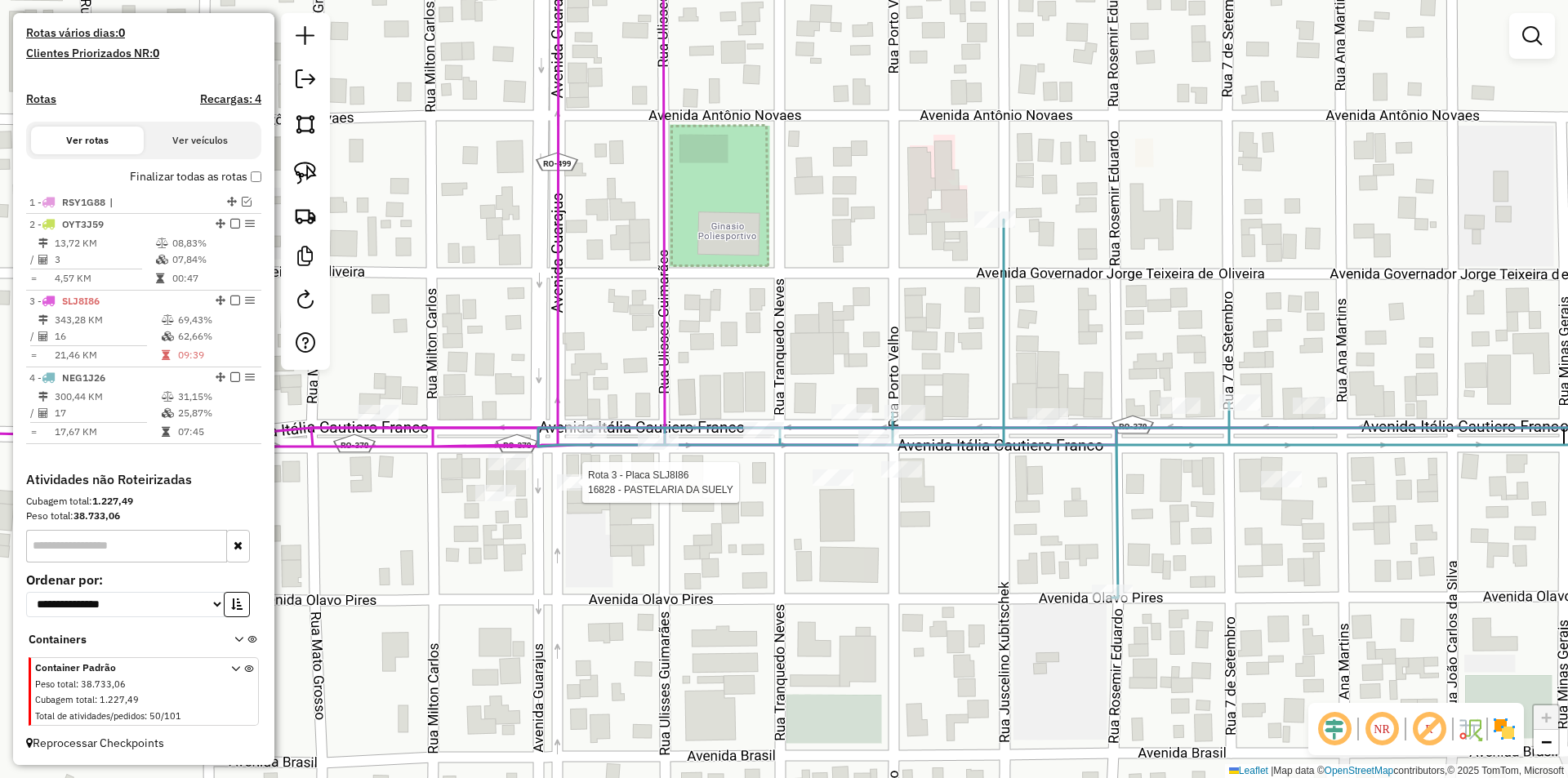
select select "*********"
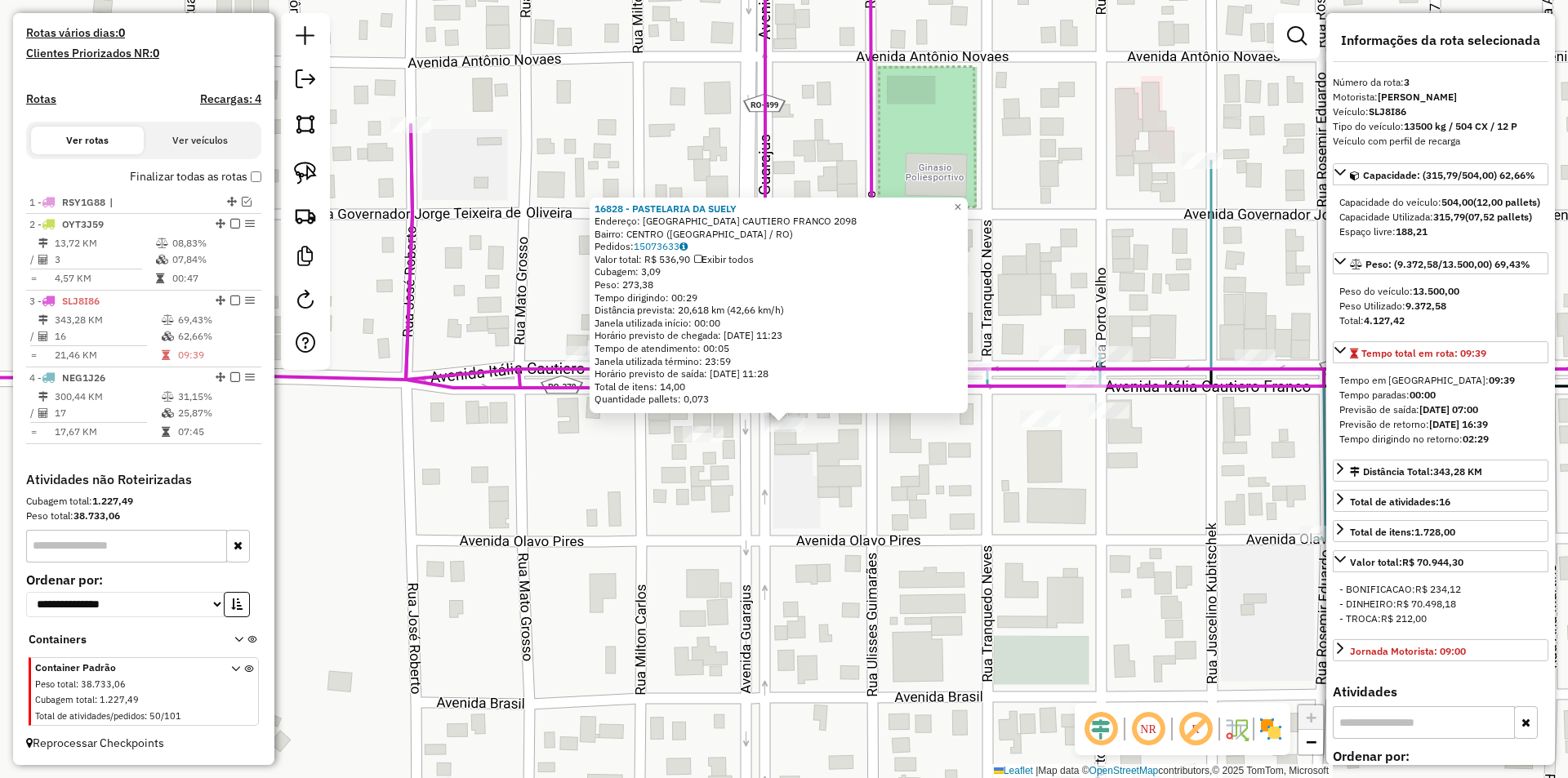
drag, startPoint x: 839, startPoint y: 455, endPoint x: 839, endPoint y: 488, distance: 33.0
click at [839, 488] on div "16828 - PASTELARIA DA SUELY Endereço: ITALIA CAUTIERO FRANCO 2098 Bairro: CENTR…" at bounding box center [784, 389] width 1568 height 778
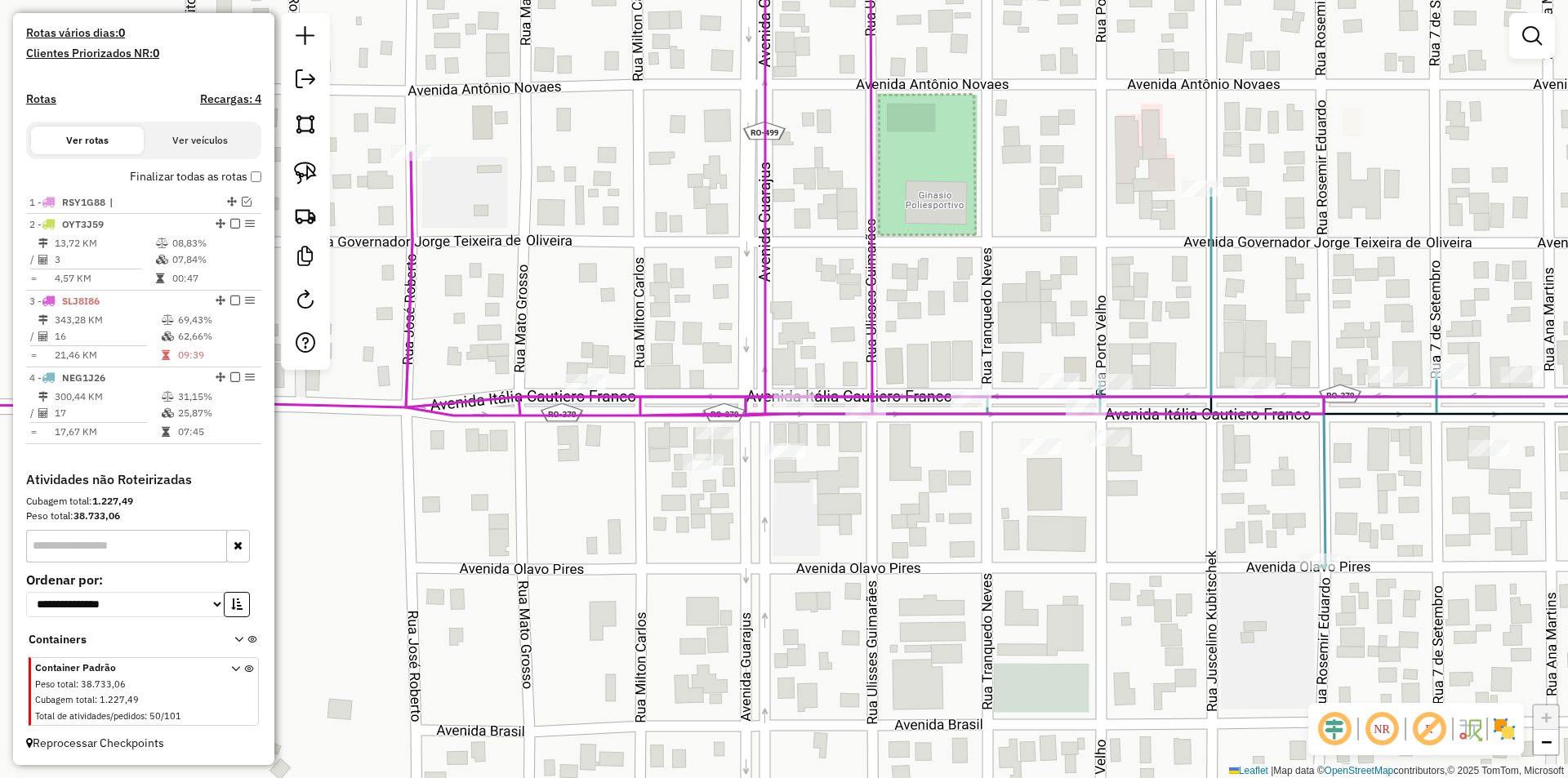
click at [817, 504] on div "Janela de atendimento Grade de atendimento Capacidade Transportadoras Veículos …" at bounding box center [784, 389] width 1568 height 778
select select "*********"
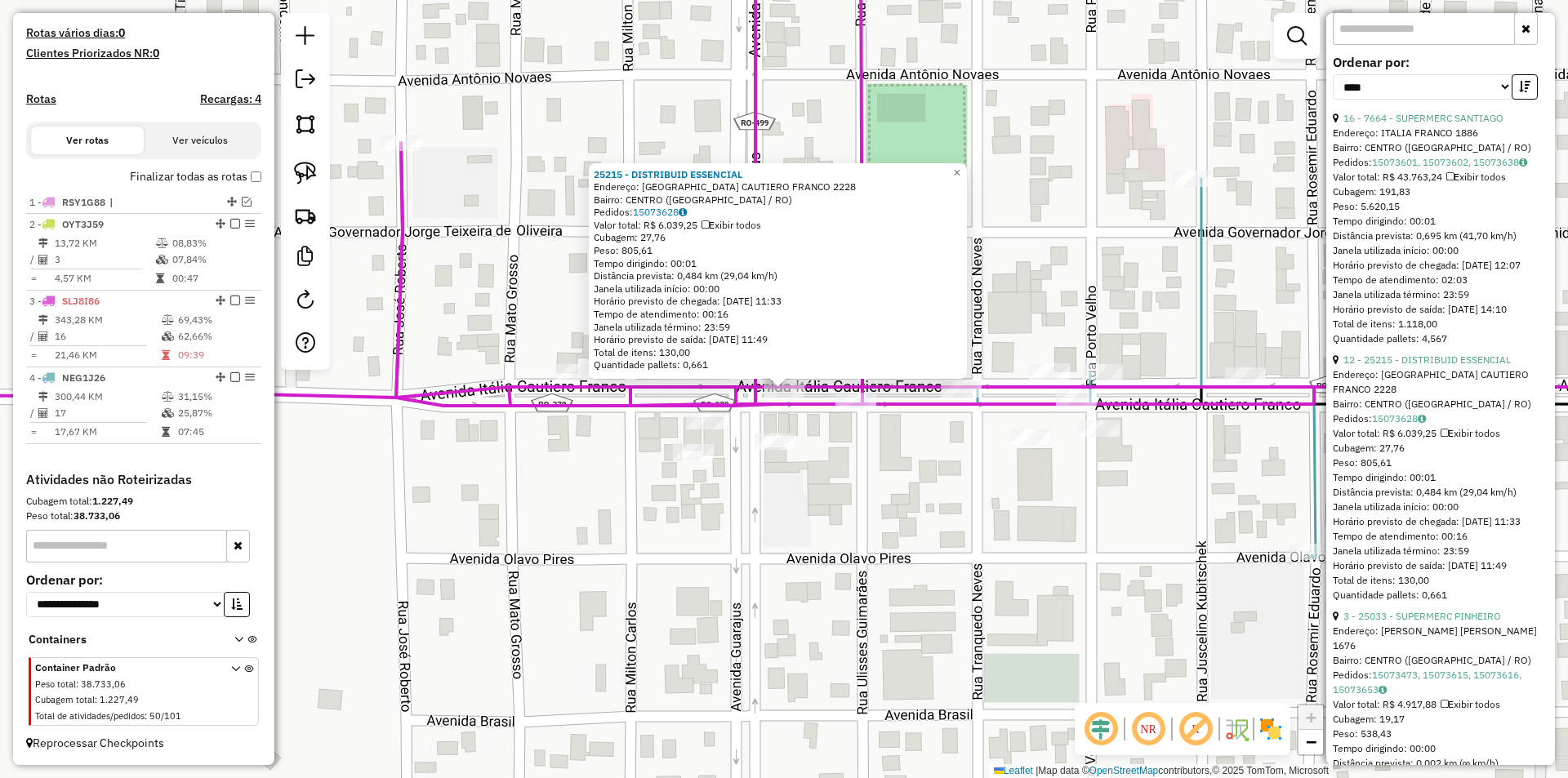
scroll to position [735, 0]
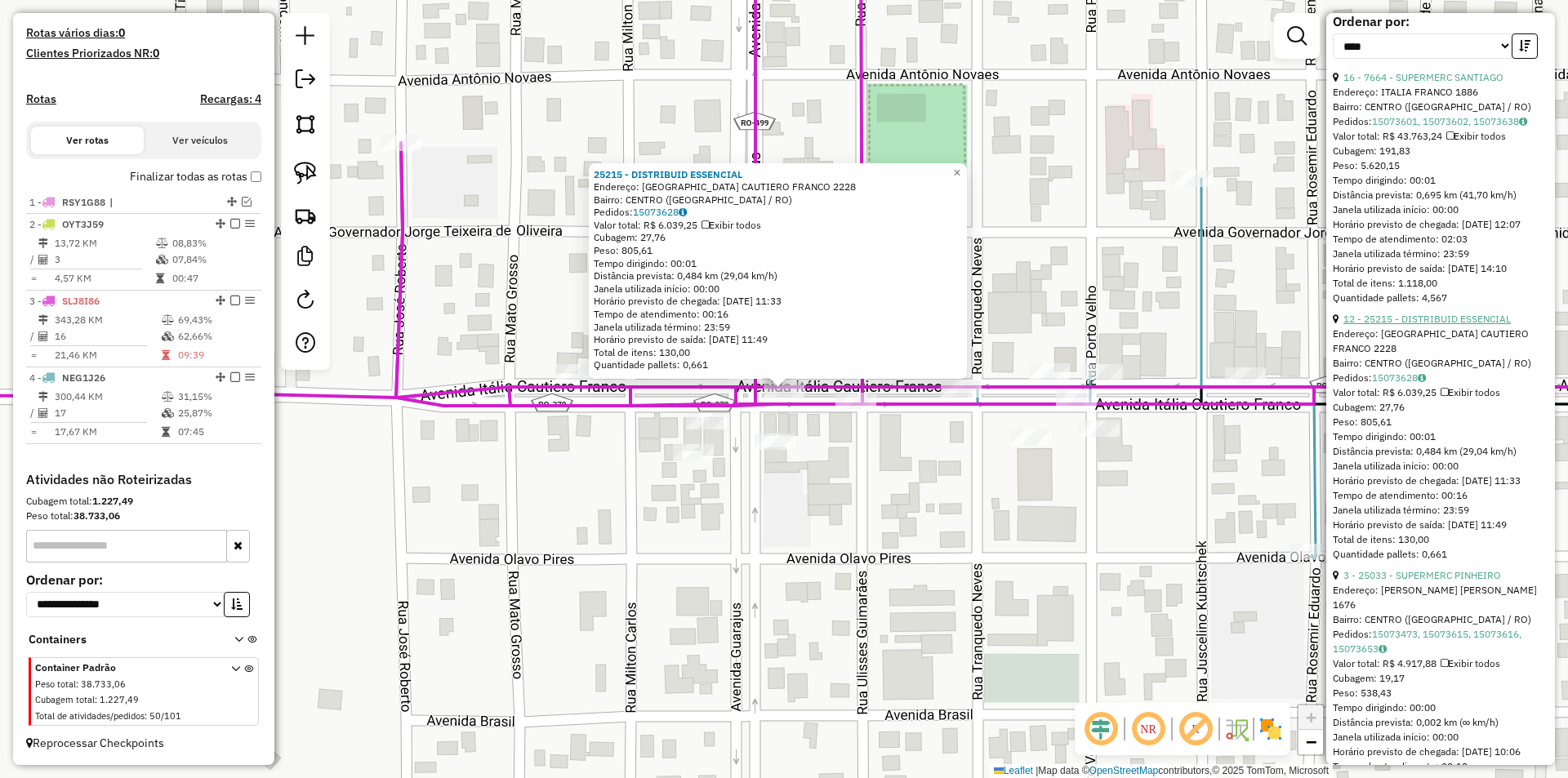
click at [1463, 325] on link "12 - 25215 - DISTRIBUID ESSENCIAL" at bounding box center [1427, 319] width 167 height 12
click at [866, 457] on div "25215 - DISTRIBUID ESSENCIAL Endereço: ITALIA CAUTIERO FRANCO 2228 Bairro: CENT…" at bounding box center [784, 389] width 1568 height 778
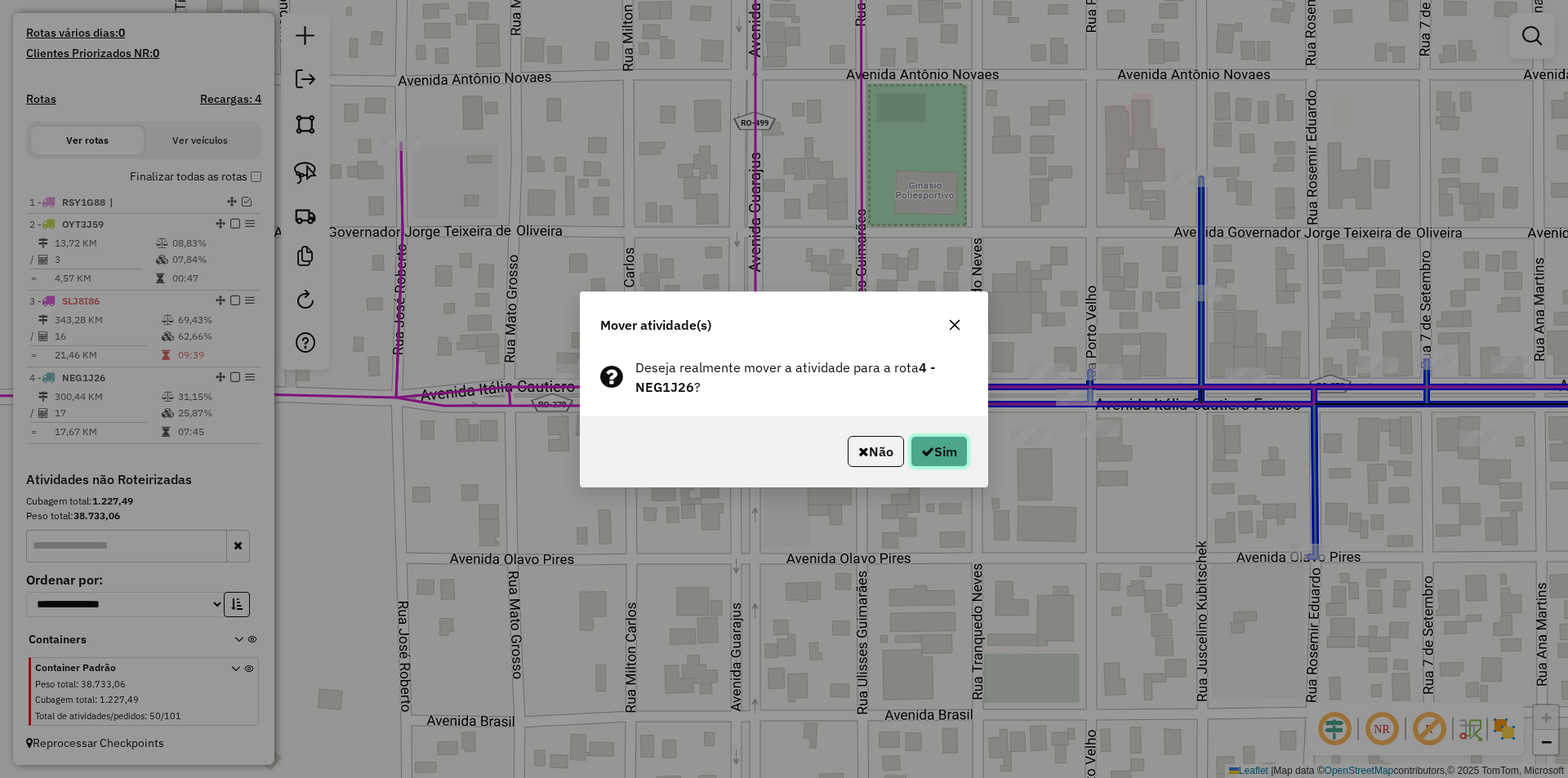
click at [955, 444] on button "Sim" at bounding box center [939, 451] width 57 height 31
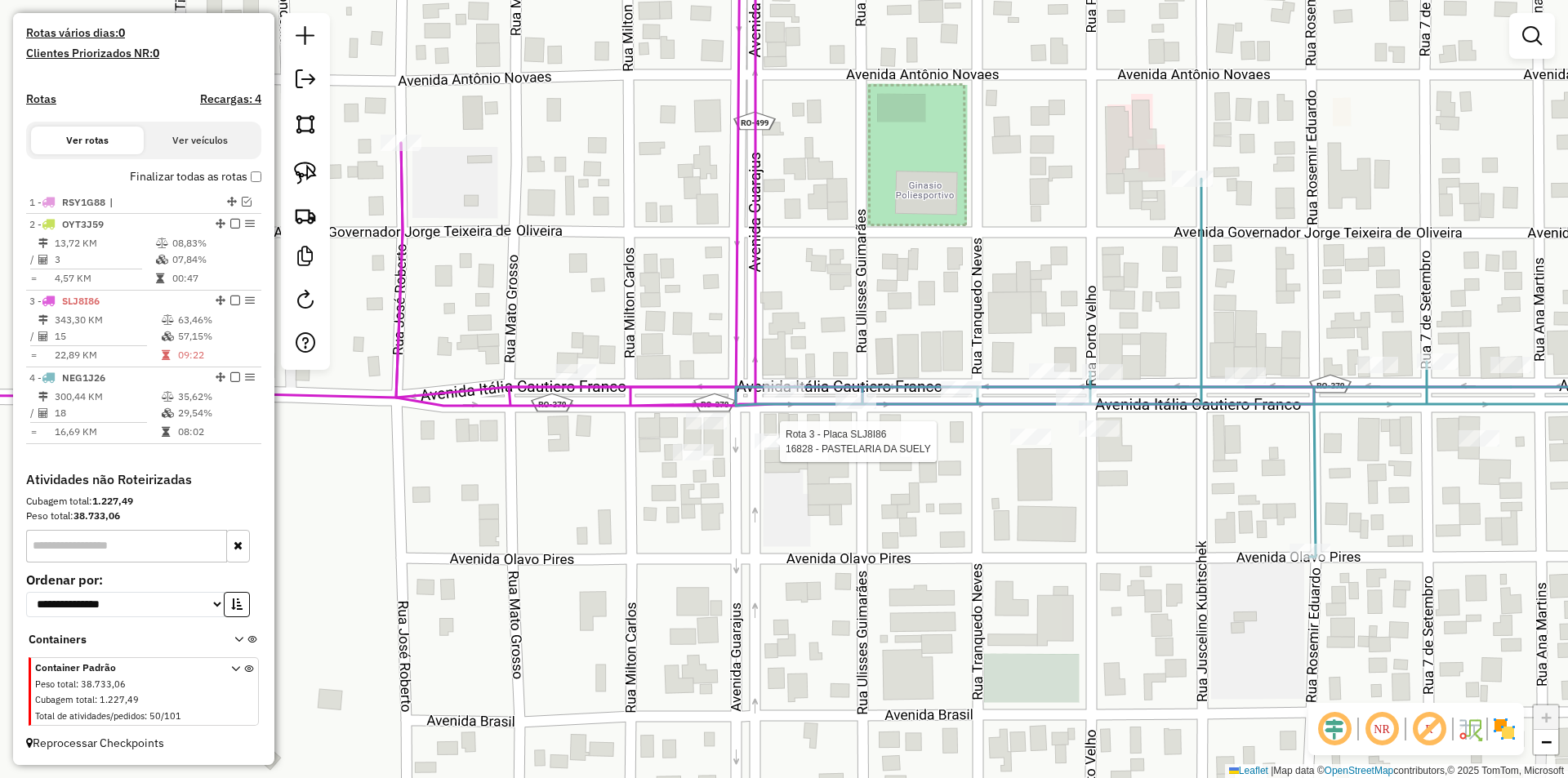
select select "*********"
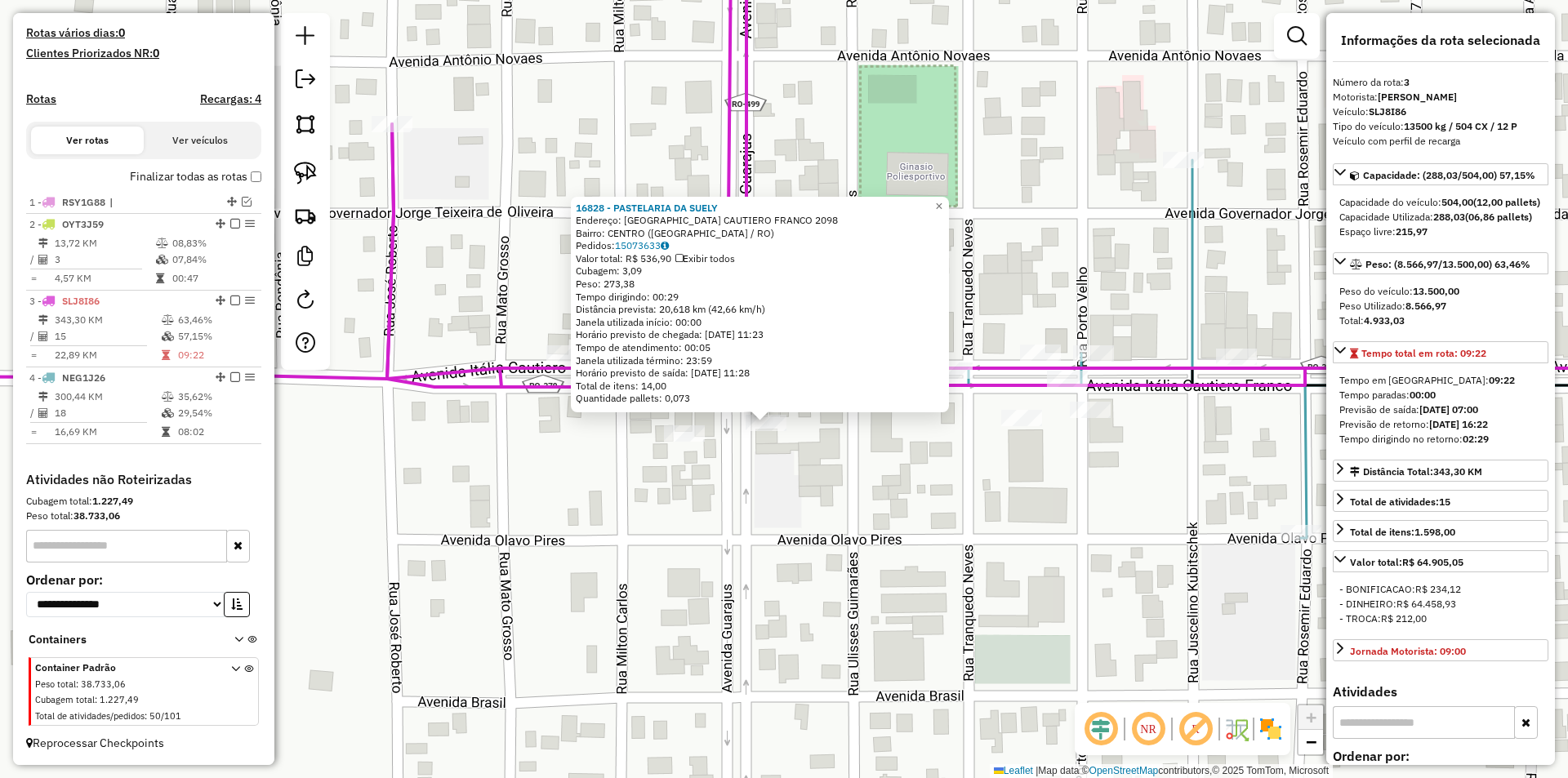
drag, startPoint x: 1000, startPoint y: 447, endPoint x: 982, endPoint y: 477, distance: 35.0
click at [982, 477] on div "16828 - PASTELARIA DA SUELY Endereço: ITALIA CAUTIERO FRANCO 2098 Bairro: CENTR…" at bounding box center [784, 389] width 1568 height 778
click at [981, 477] on div "16828 - PASTELARIA DA SUELY Endereço: ITALIA CAUTIERO FRANCO 2098 Bairro: CENTR…" at bounding box center [784, 389] width 1568 height 778
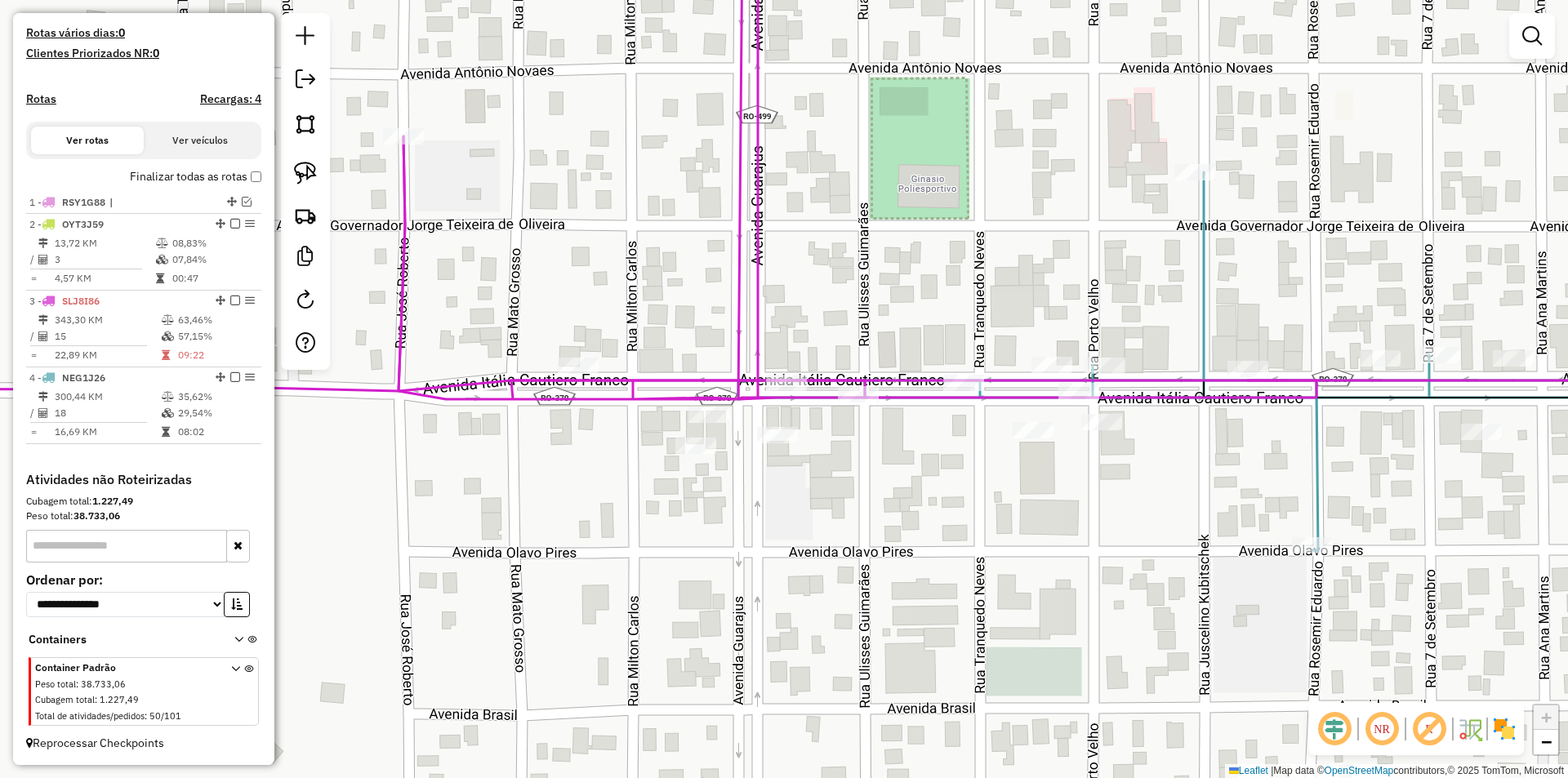
drag, startPoint x: 784, startPoint y: 501, endPoint x: 787, endPoint y: 448, distance: 53.1
click at [788, 504] on div "Janela de atendimento Grade de atendimento Capacidade Transportadoras Veículos …" at bounding box center [784, 389] width 1568 height 778
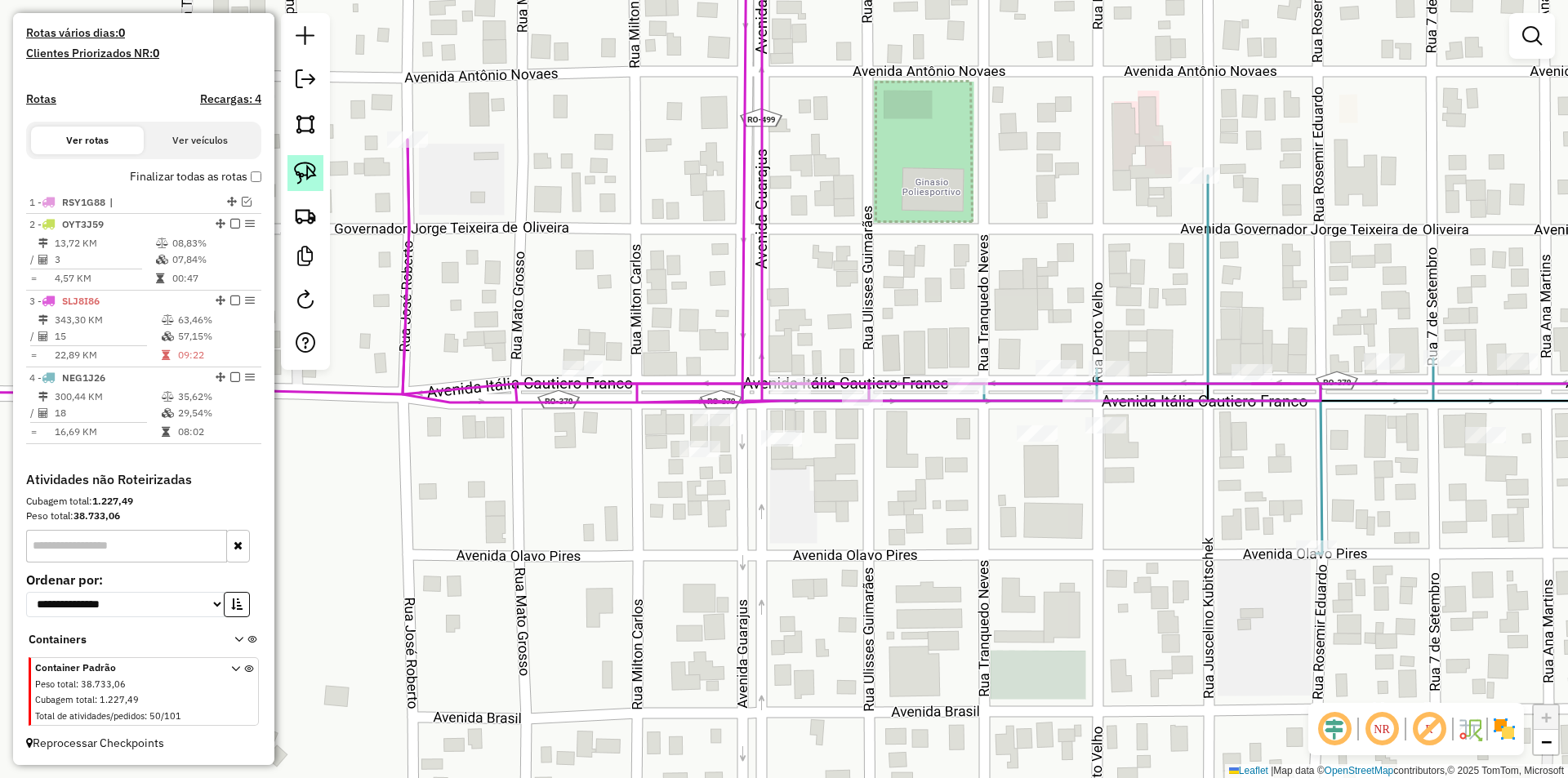
click at [303, 182] on img at bounding box center [306, 173] width 23 height 23
select select "*********"
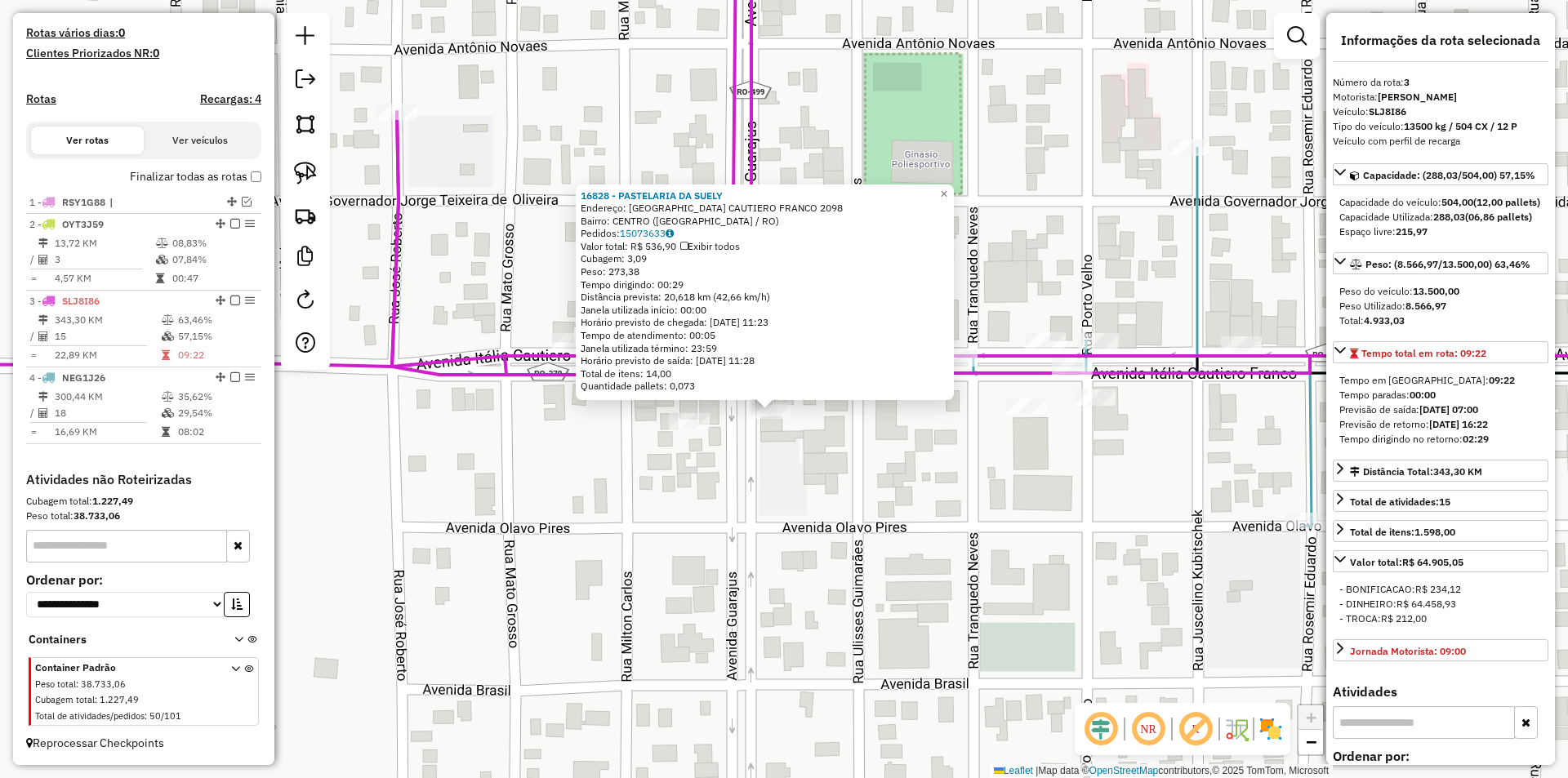
drag, startPoint x: 940, startPoint y: 472, endPoint x: 925, endPoint y: 487, distance: 21.2
click at [925, 487] on div "16828 - PASTELARIA DA SUELY Endereço: ITALIA CAUTIERO FRANCO 2098 Bairro: CENTR…" at bounding box center [784, 389] width 1568 height 778
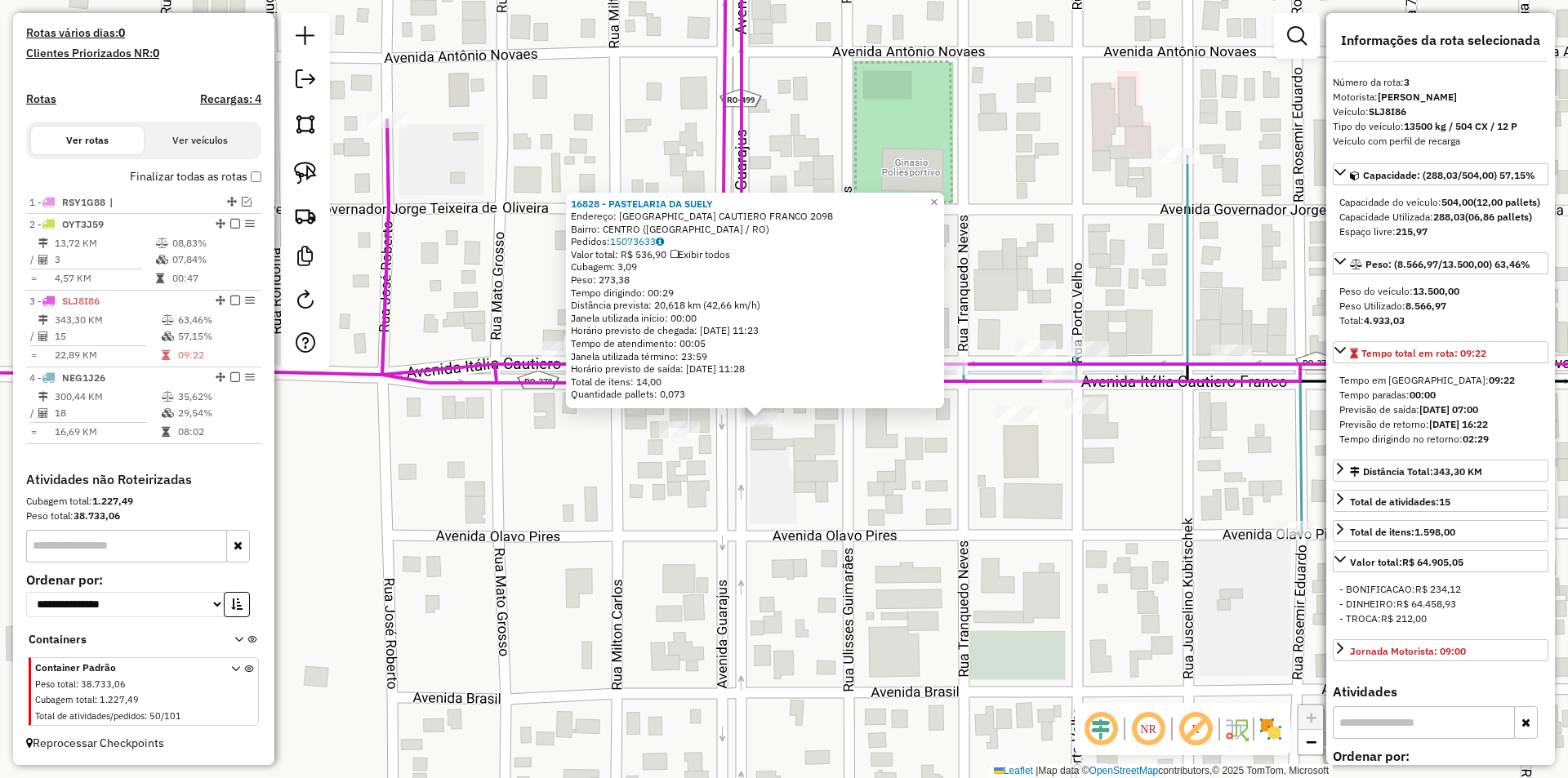
click at [918, 509] on div "16828 - PASTELARIA DA SUELY Endereço: ITALIA CAUTIERO FRANCO 2098 Bairro: CENTR…" at bounding box center [784, 389] width 1568 height 778
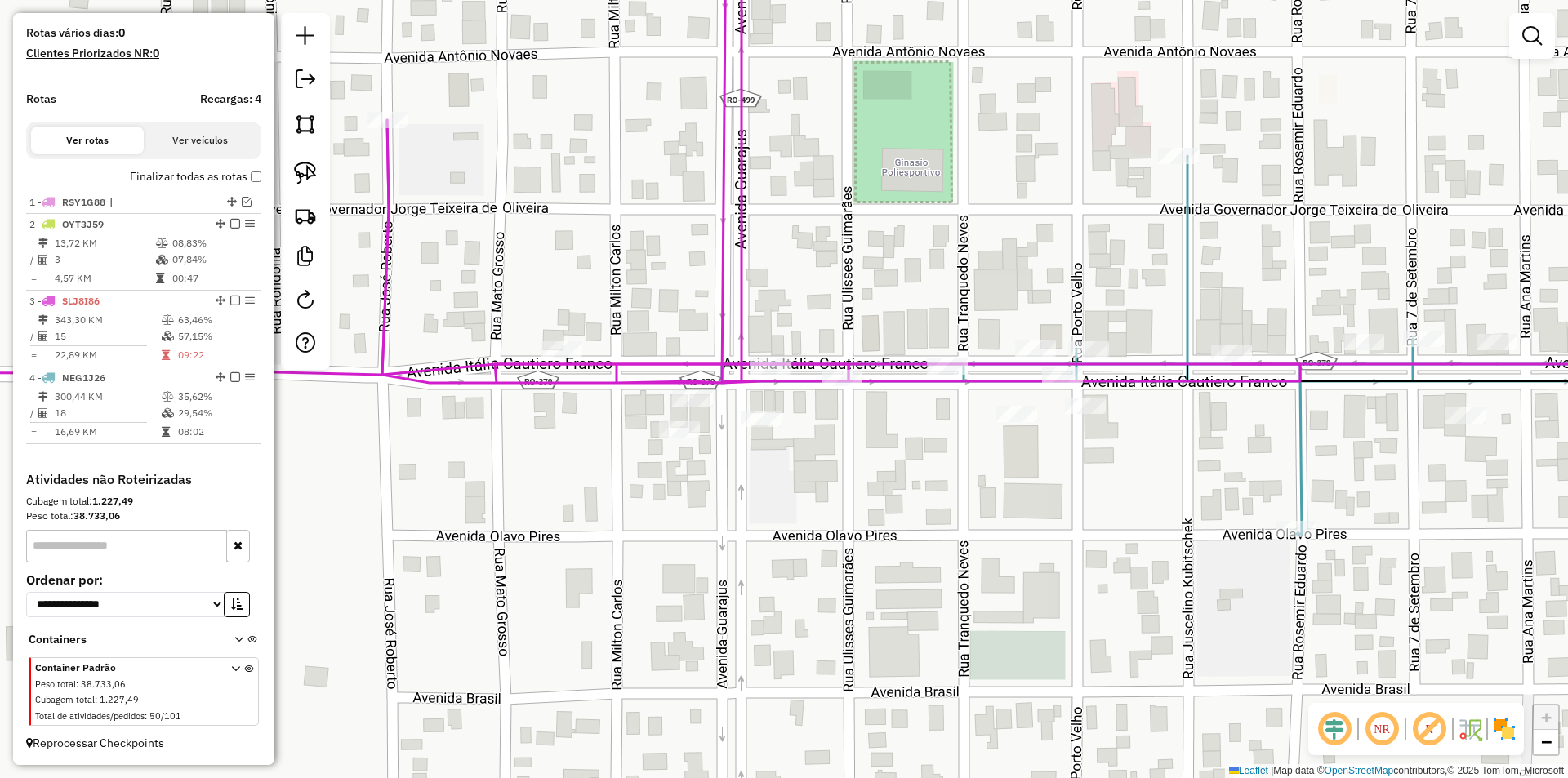
click at [729, 524] on div "16828 - PASTELARIA DA SUELY Endereço: ITALIA CAUTIERO FRANCO 2098 Bairro: CENTR…" at bounding box center [784, 389] width 1568 height 778
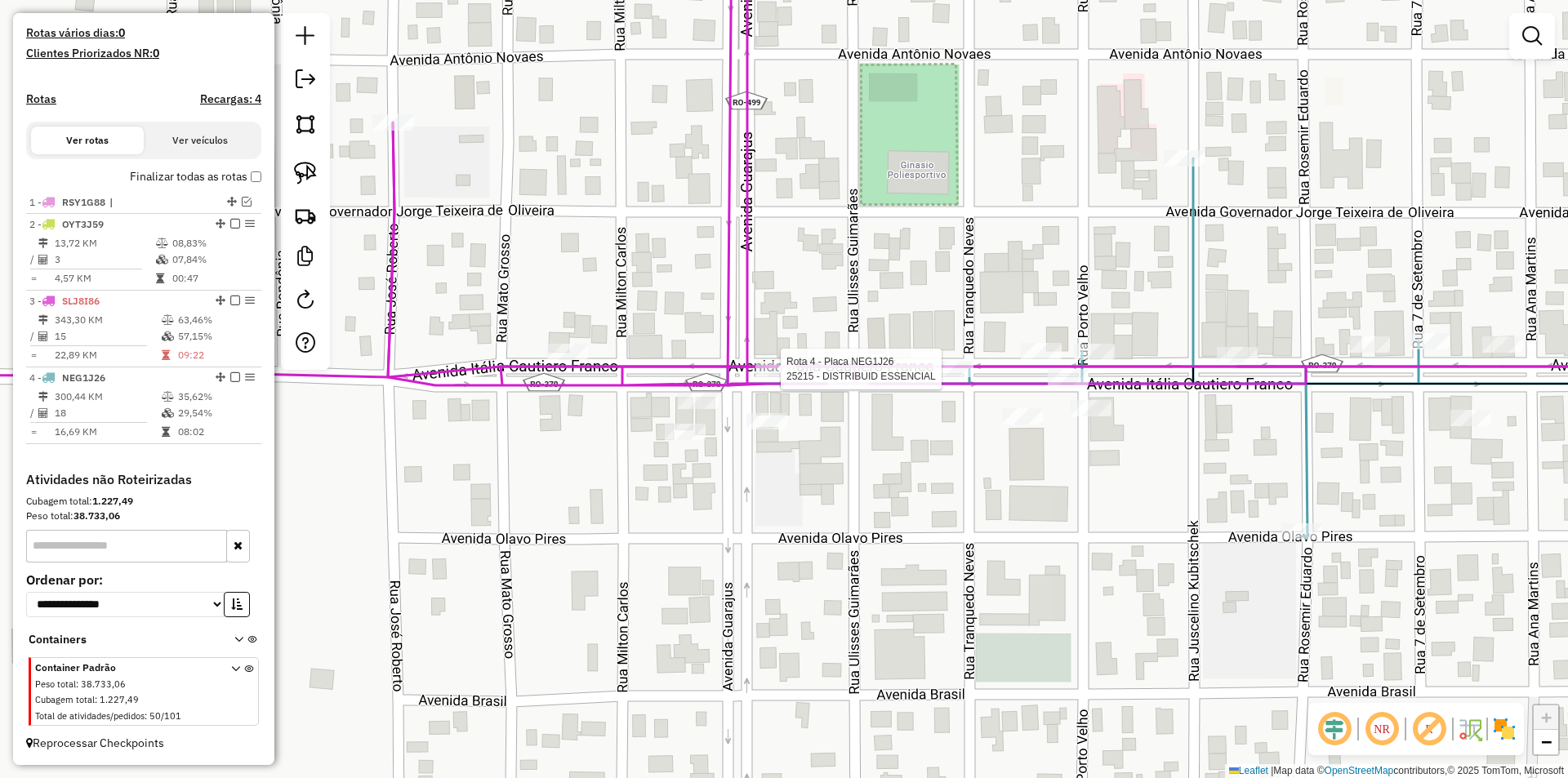
select select "*********"
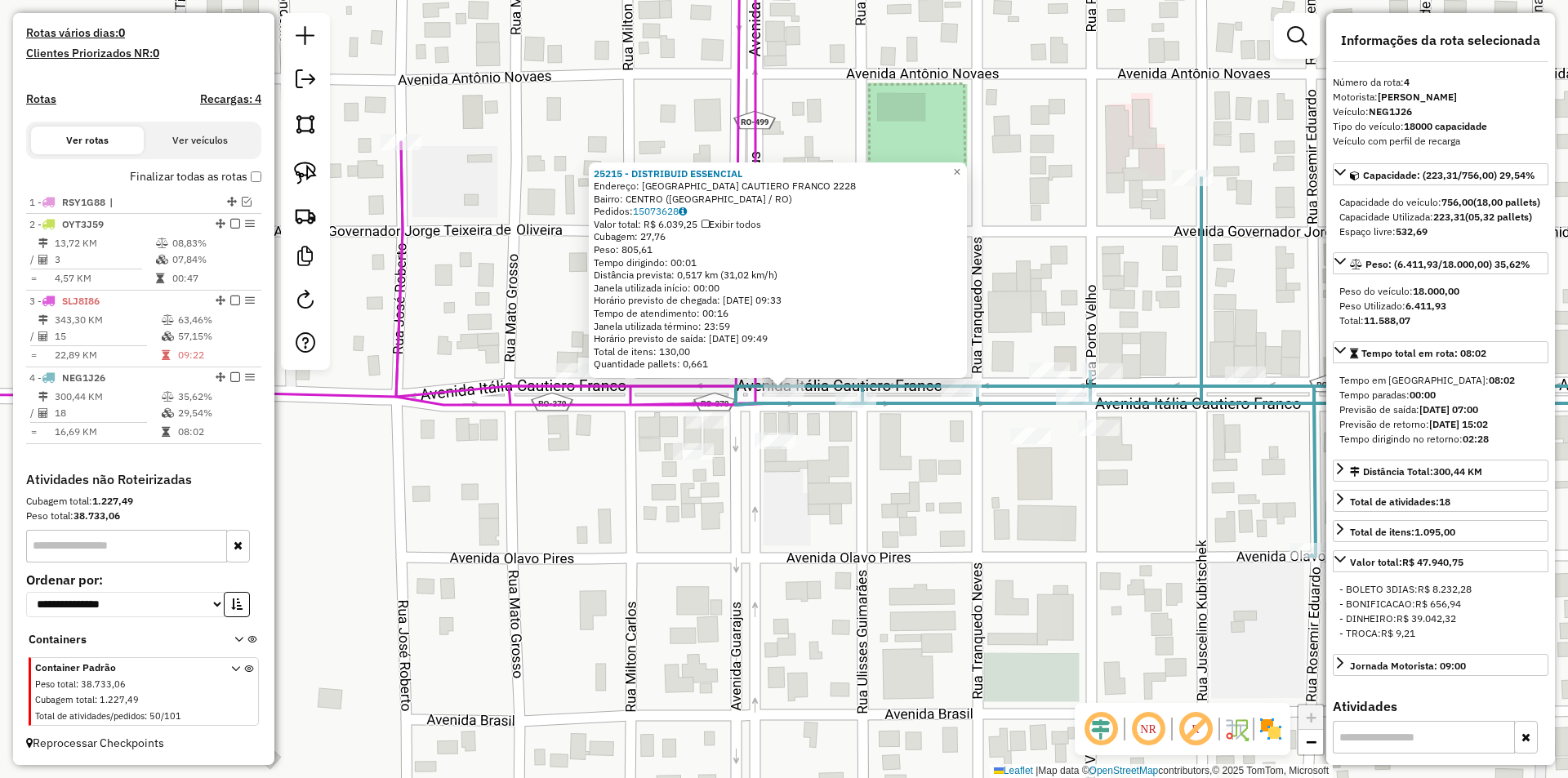
click at [901, 499] on div "25215 - DISTRIBUID ESSENCIAL Endereço: ITALIA CAUTIERO FRANCO 2228 Bairro: CENT…" at bounding box center [784, 389] width 1568 height 778
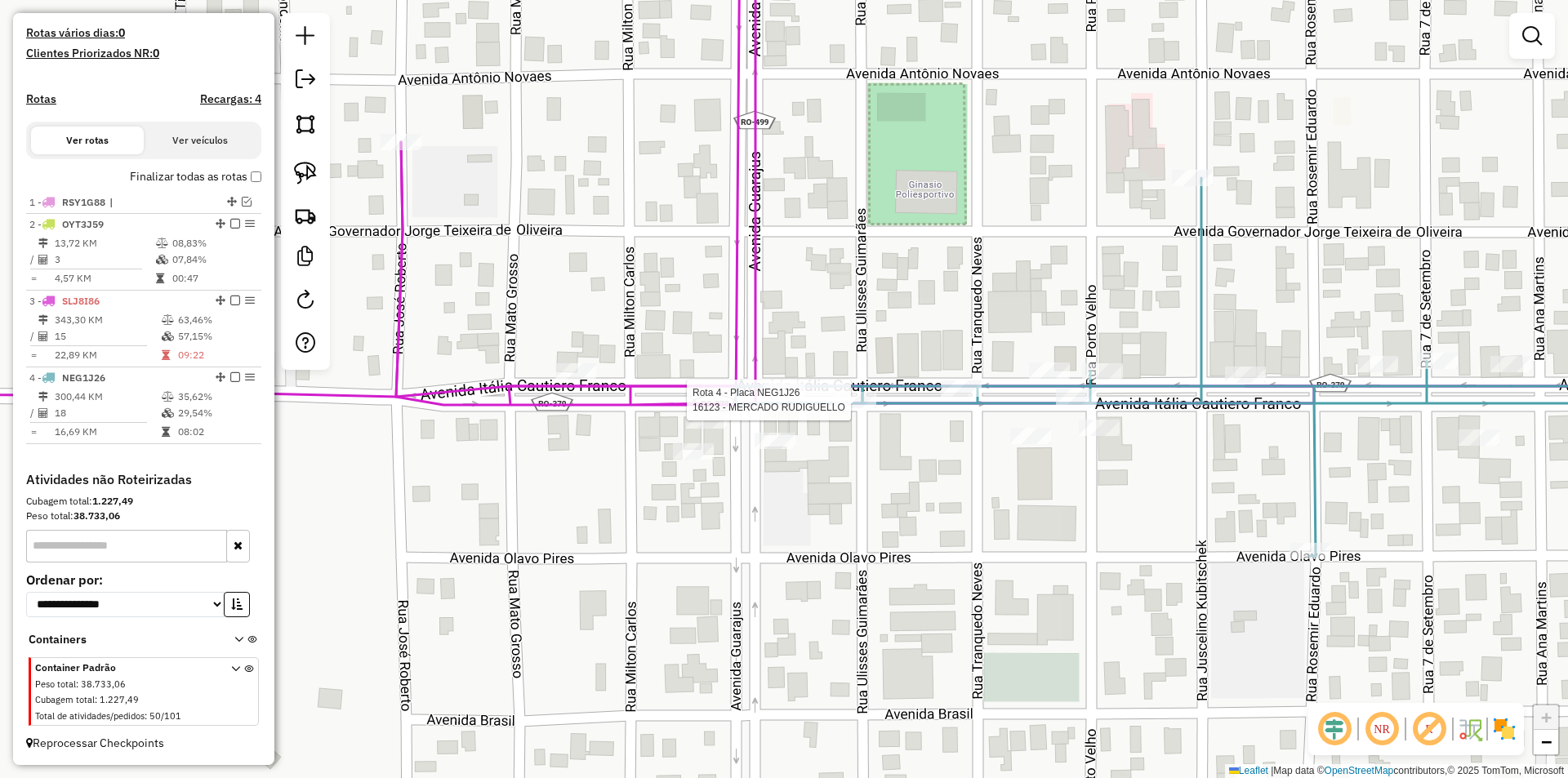
click at [847, 408] on div at bounding box center [856, 400] width 41 height 16
select select "*********"
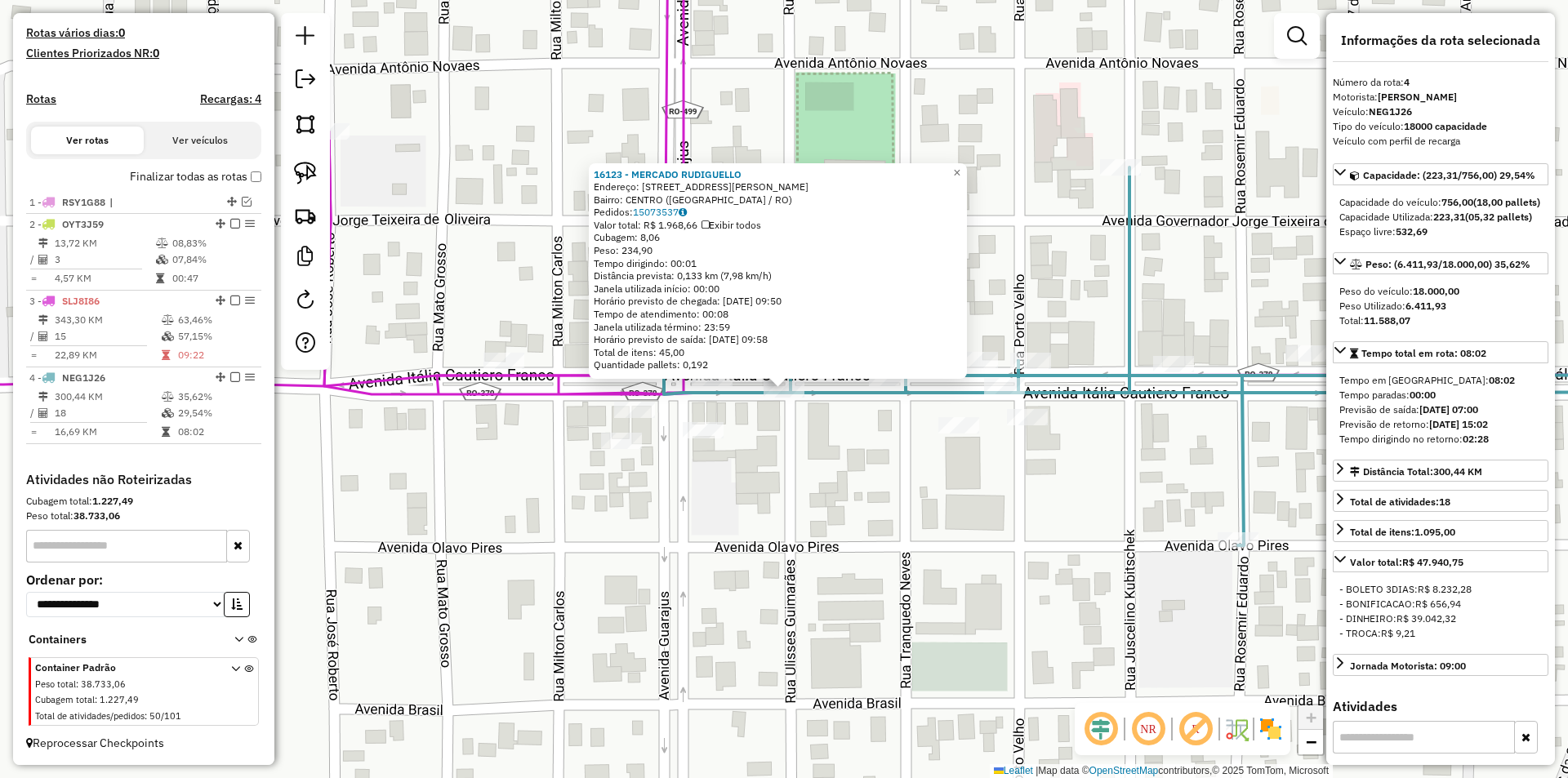
click at [888, 465] on div "16123 - MERCADO RUDIGUELLO Endereço: AV AVENIDA ITALIA CAUTIERO FRANCO, 2635 Ba…" at bounding box center [784, 389] width 1568 height 778
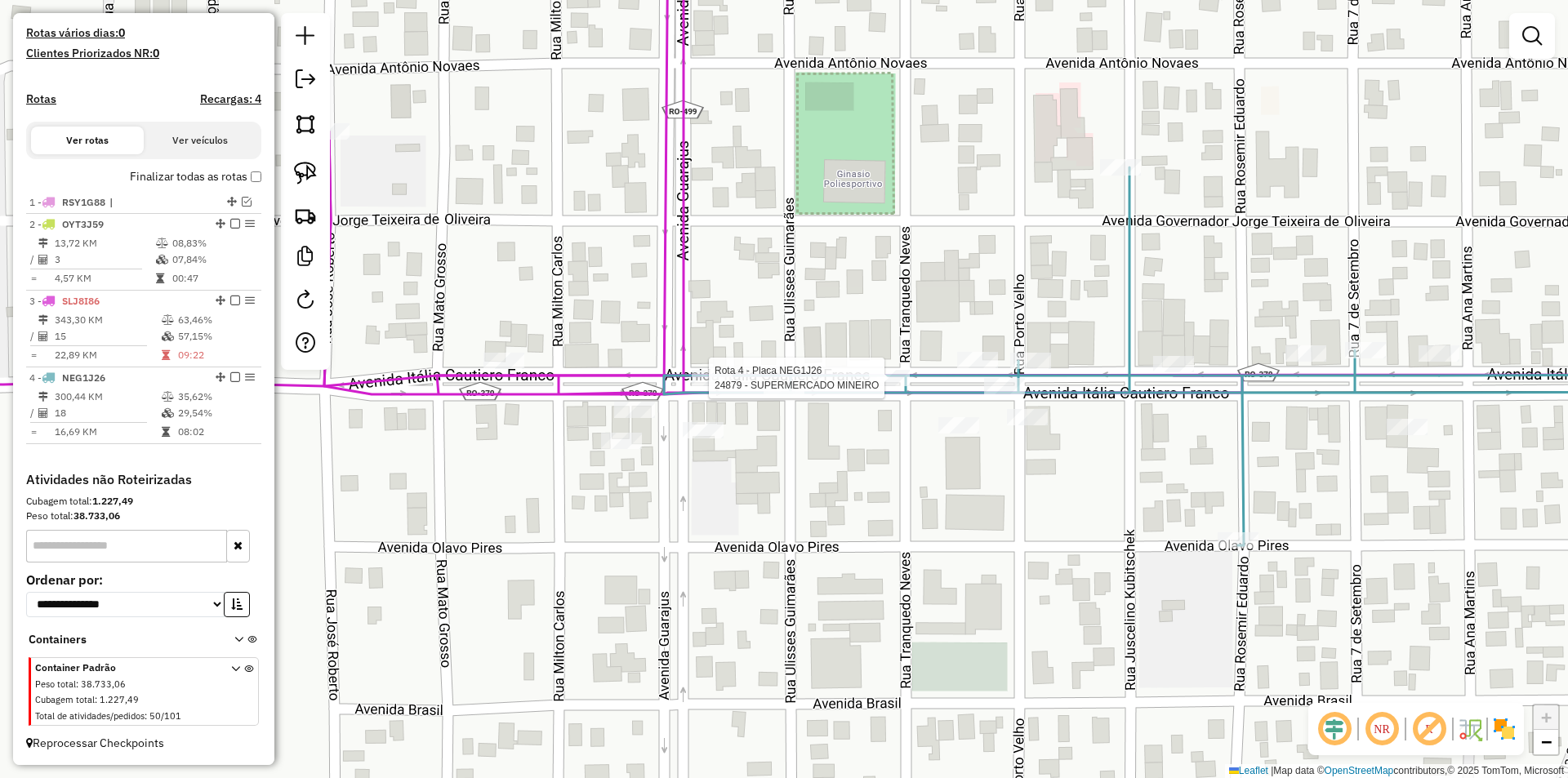
select select "*********"
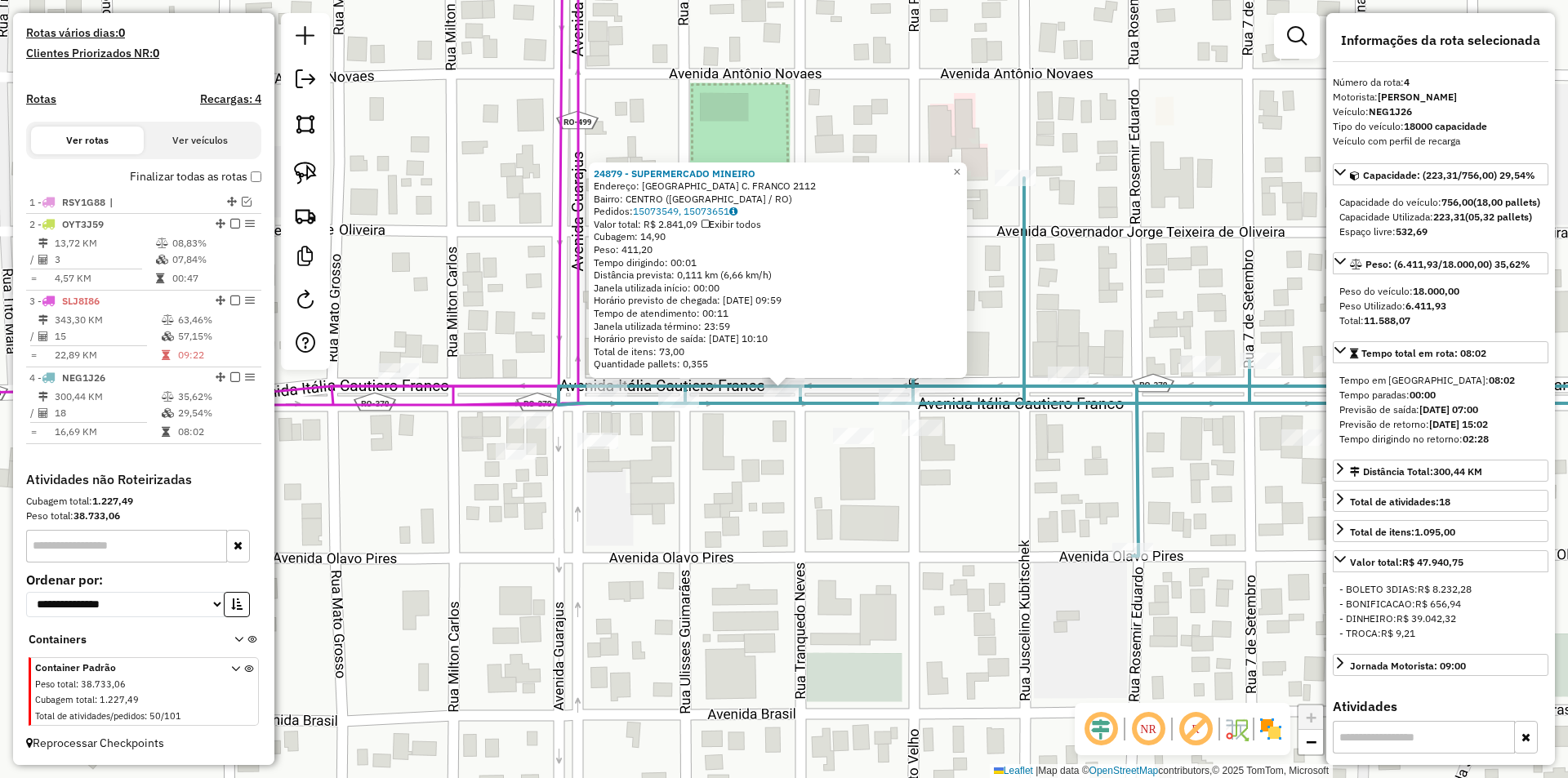
click at [842, 477] on div "24879 - SUPERMERCADO MINEIRO Endereço: ITALIA C. FRANCO 2112 Bairro: CENTRO (CO…" at bounding box center [784, 389] width 1568 height 778
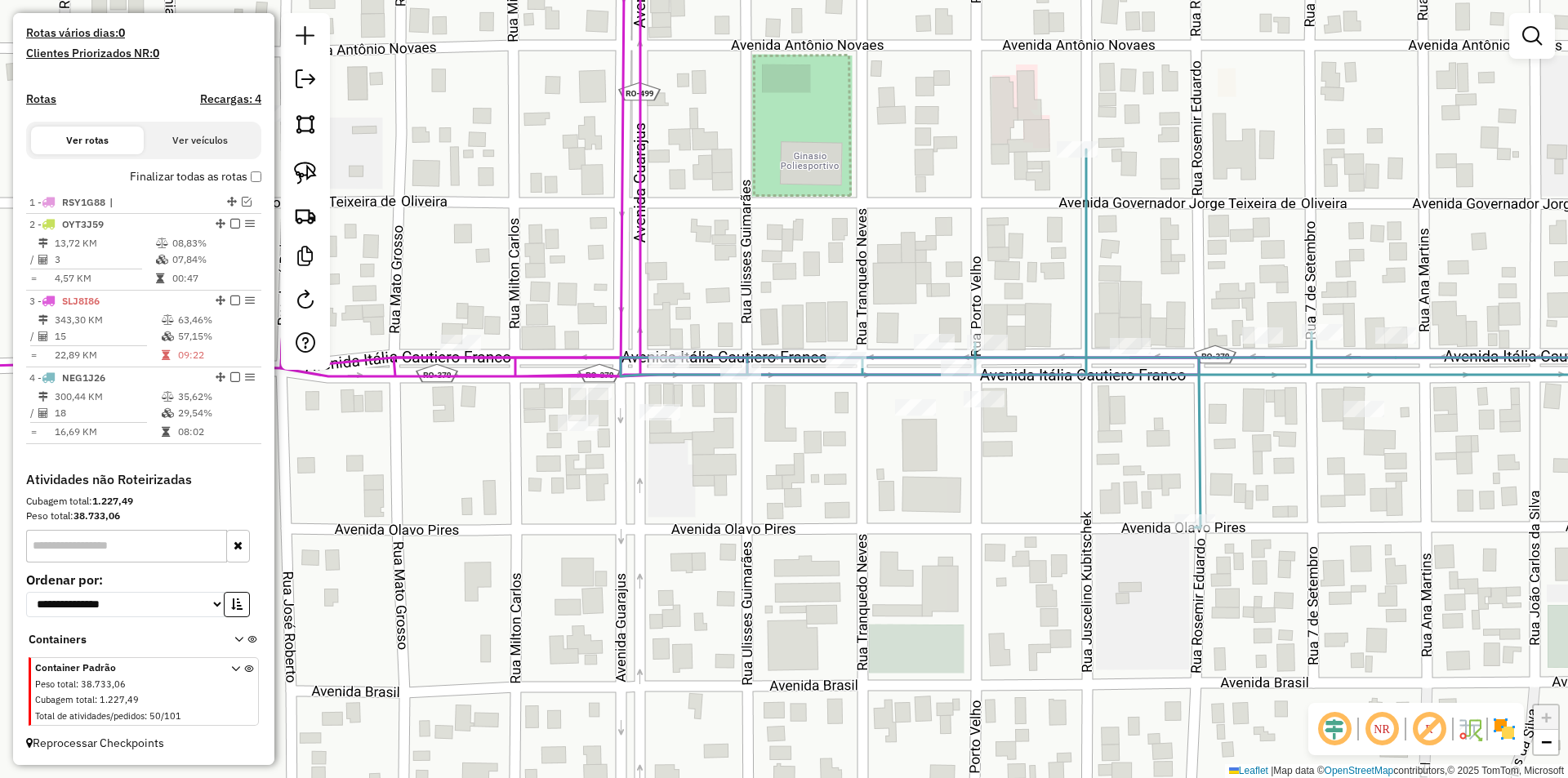
drag, startPoint x: 820, startPoint y: 463, endPoint x: 854, endPoint y: 445, distance: 38.5
click at [854, 446] on div "Janela de atendimento Grade de atendimento Capacidade Transportadoras Veículos …" at bounding box center [784, 389] width 1568 height 778
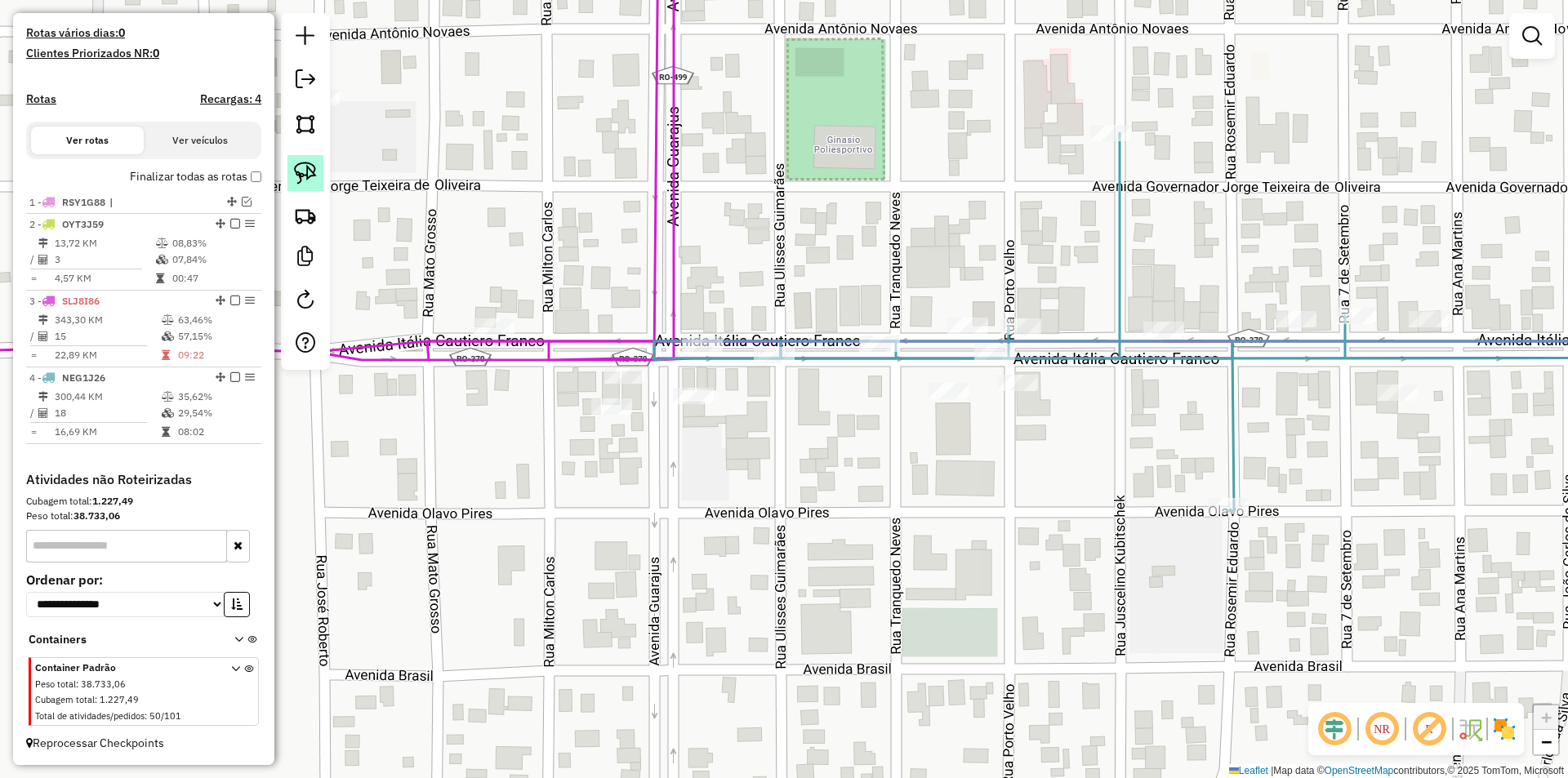
click at [310, 171] on img at bounding box center [306, 173] width 23 height 23
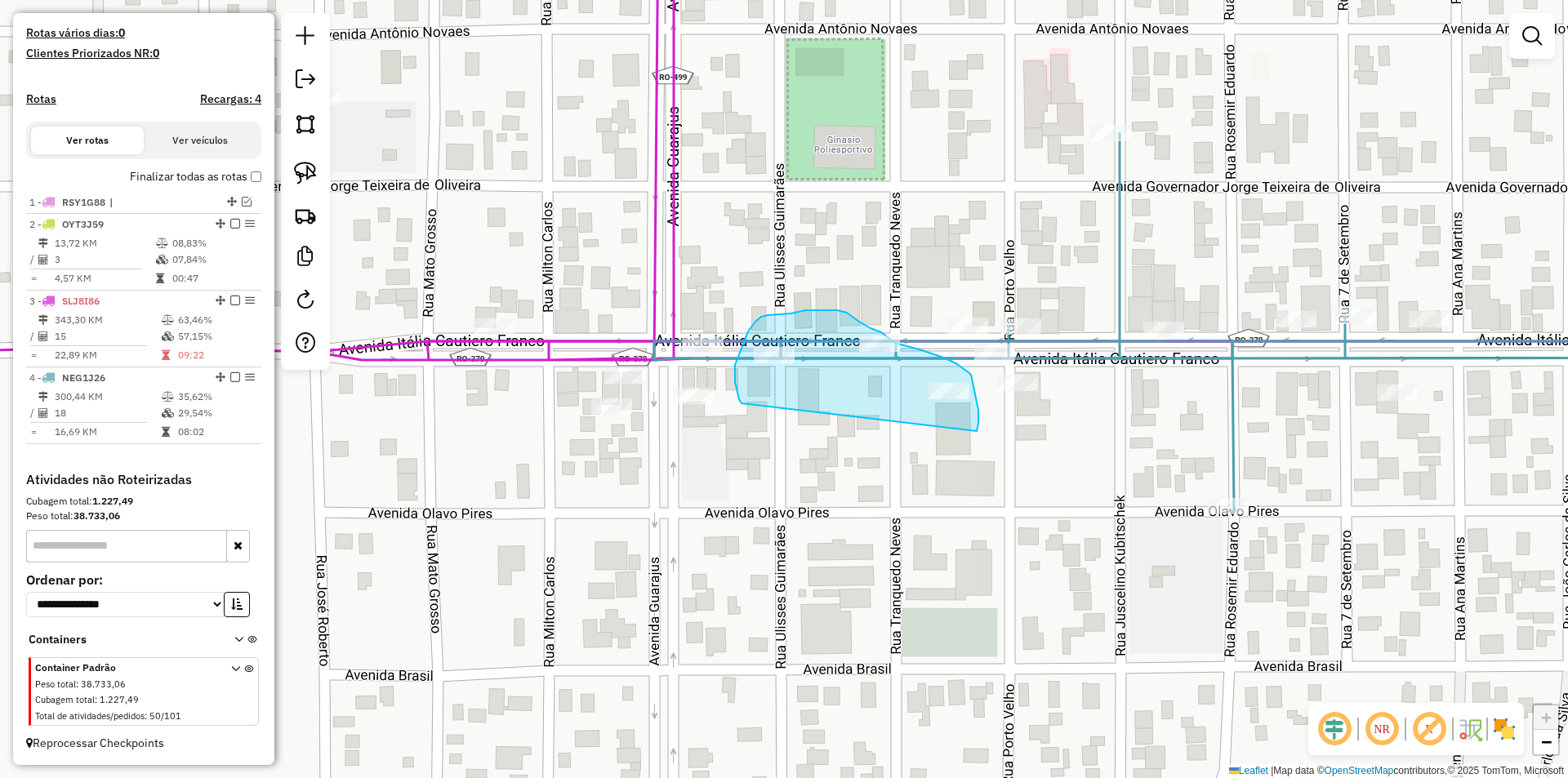
drag, startPoint x: 736, startPoint y: 390, endPoint x: 968, endPoint y: 436, distance: 236.5
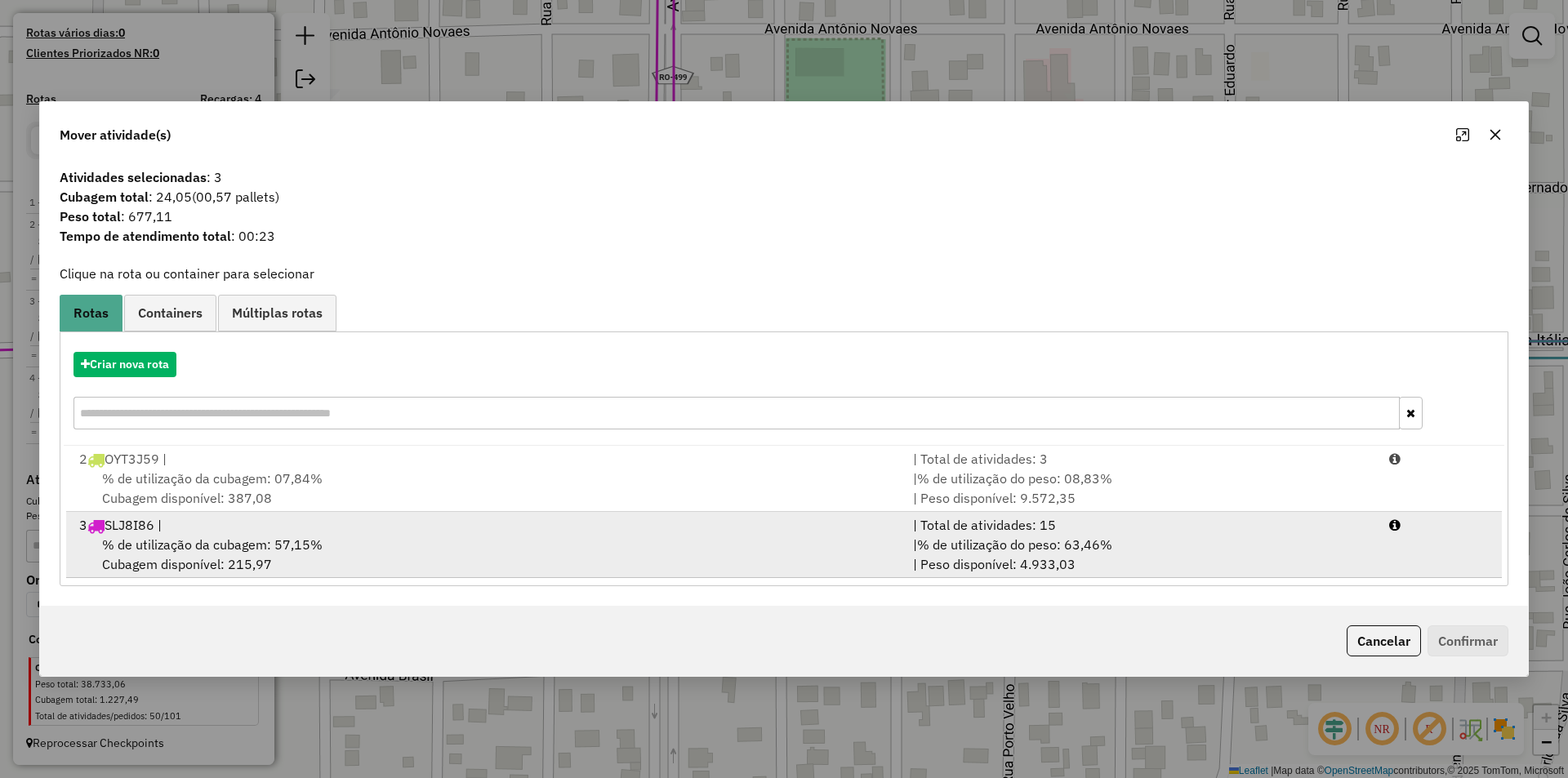
click at [213, 550] on span "% de utilização da cubagem: 57,15%" at bounding box center [212, 545] width 220 height 16
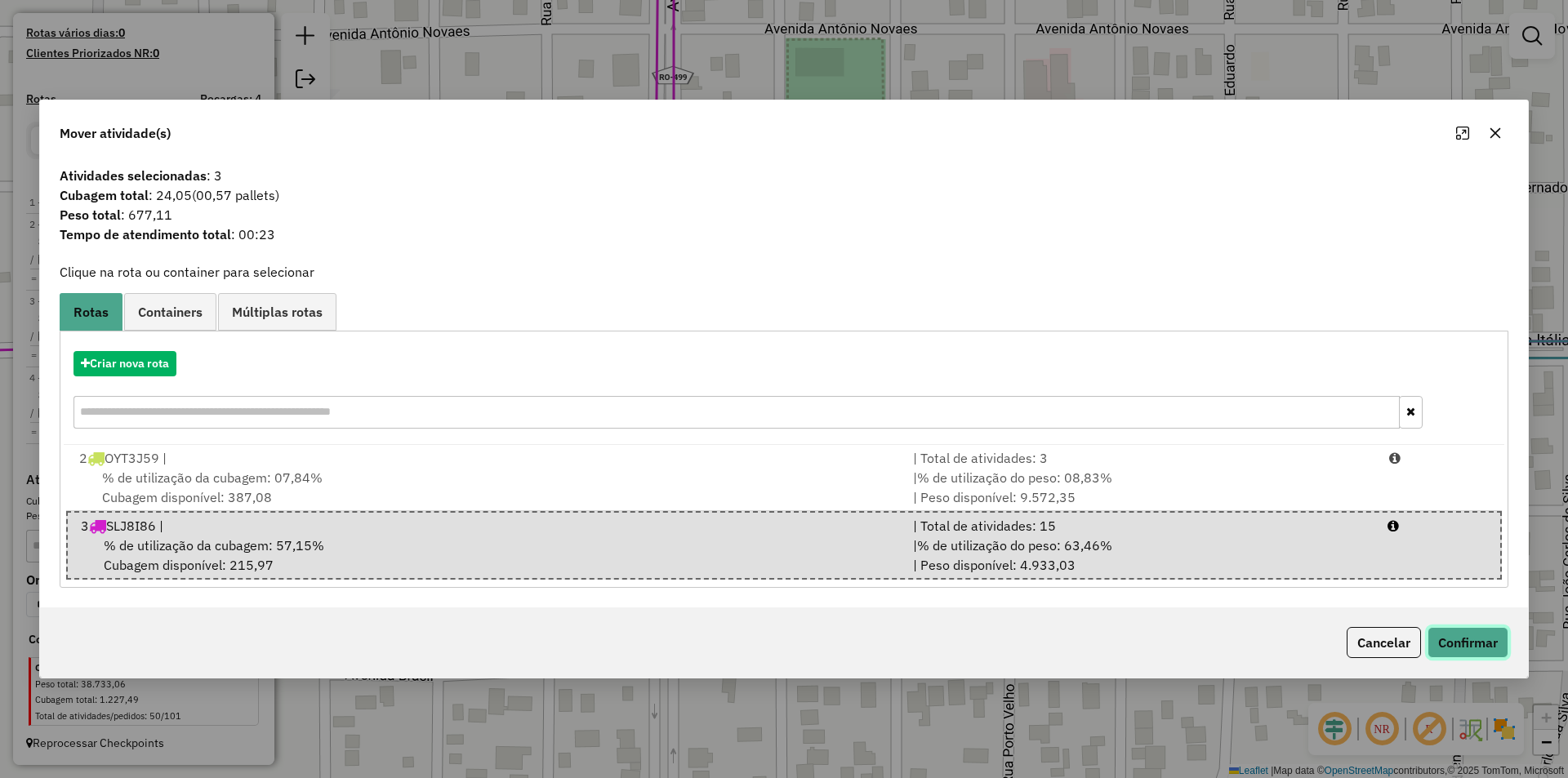
click at [1450, 636] on button "Confirmar" at bounding box center [1467, 642] width 81 height 31
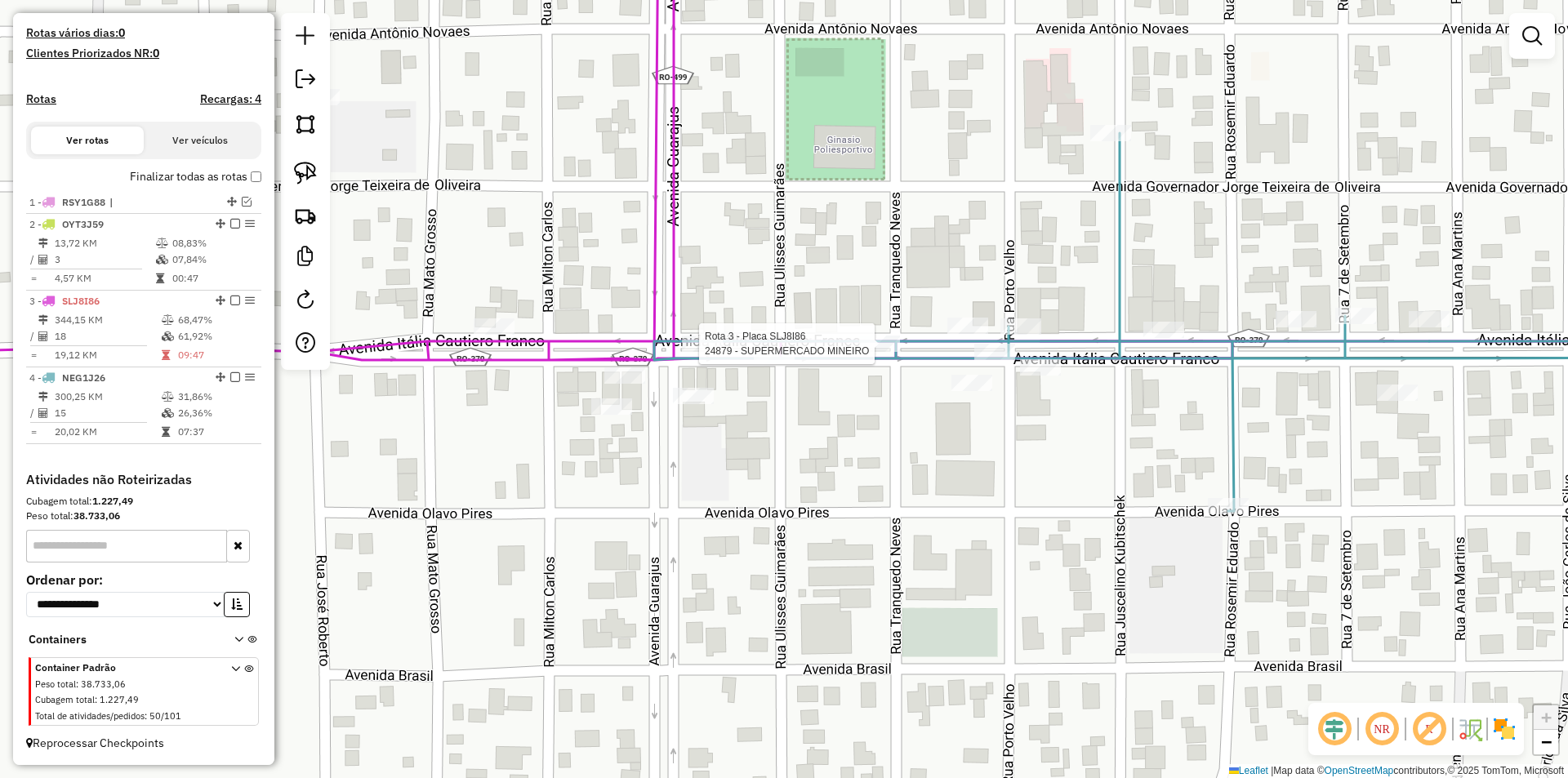
select select "*********"
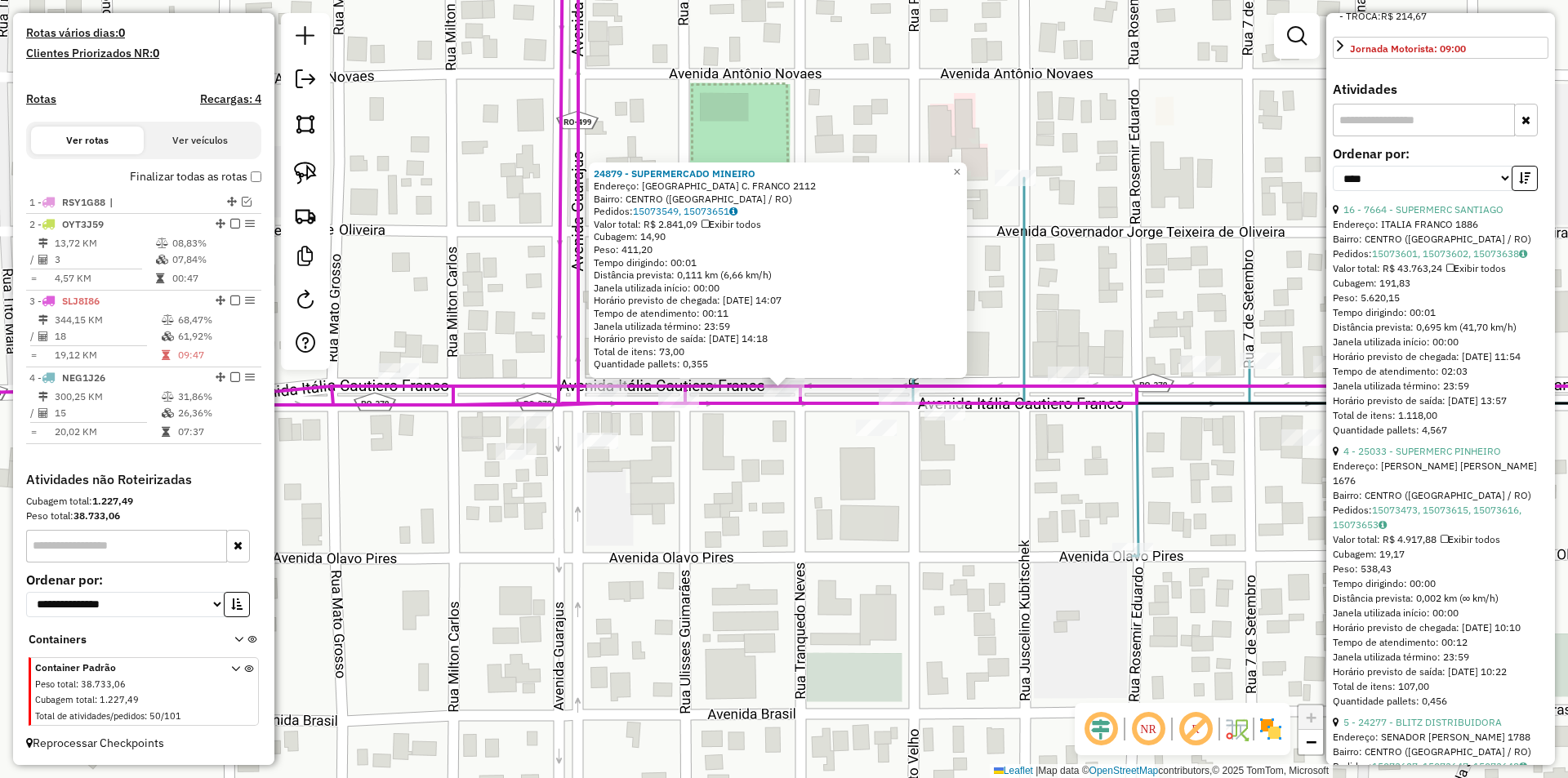
scroll to position [653, 0]
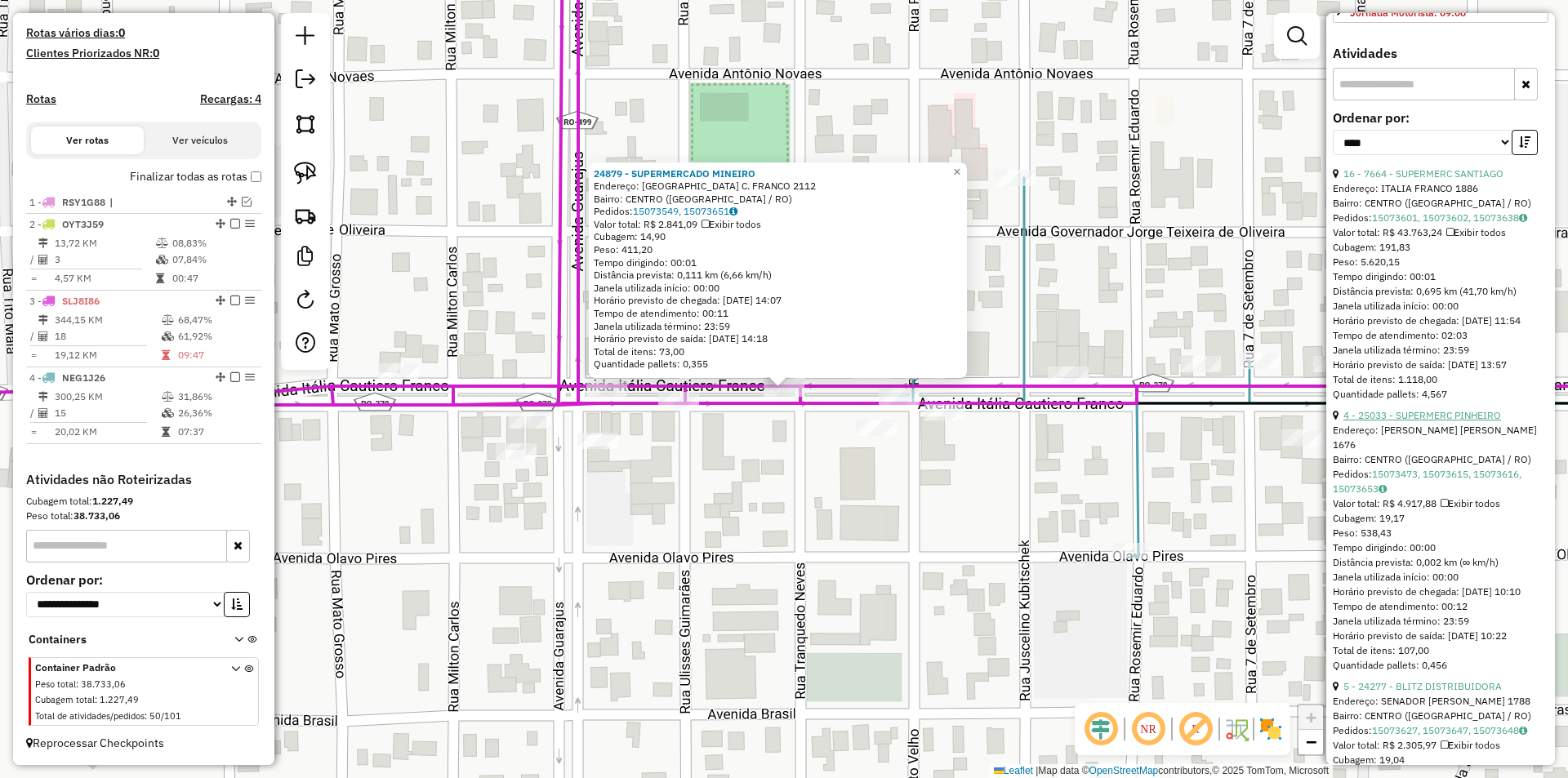
click at [1435, 421] on link "4 - 25033 - SUPERMERC PINHEIRO" at bounding box center [1422, 414] width 157 height 12
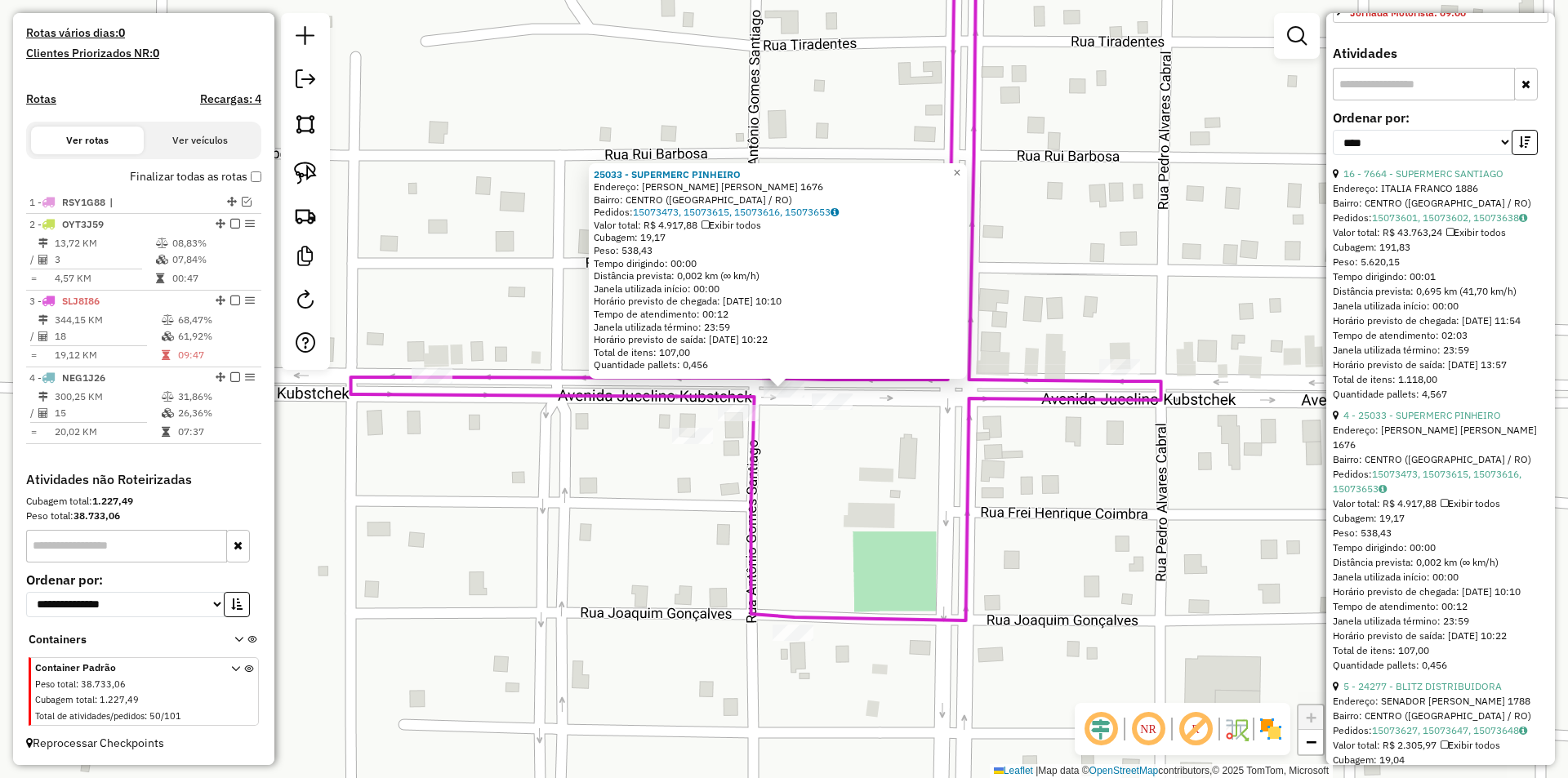
click at [910, 485] on div "25033 - SUPERMERC PINHEIRO Endereço: JUSCELINO K. DE OLIVEIRA 1676 Bairro: CENT…" at bounding box center [784, 389] width 1568 height 778
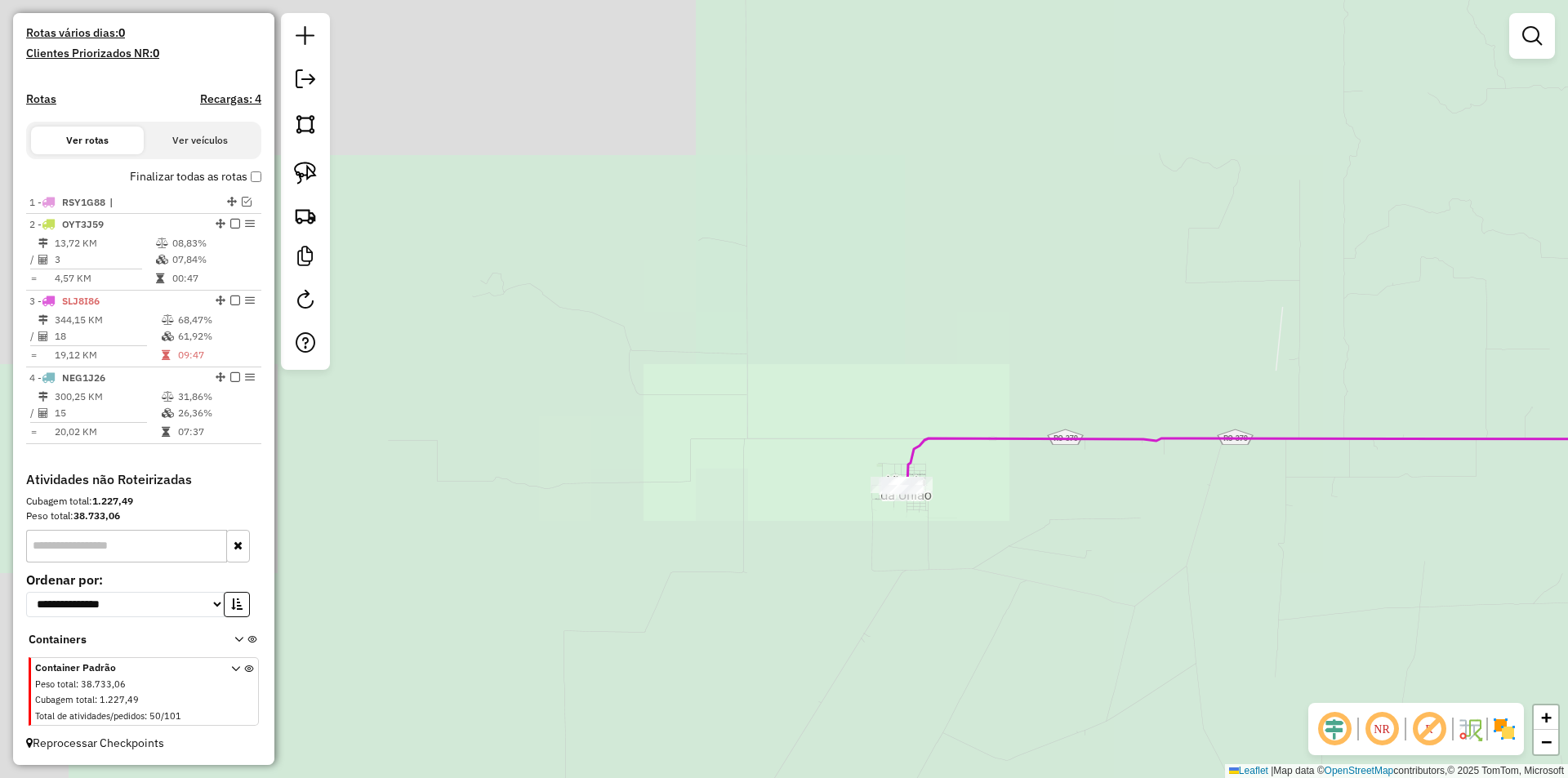
drag, startPoint x: 1191, startPoint y: 398, endPoint x: 929, endPoint y: 436, distance: 264.7
click at [929, 436] on div "Janela de atendimento Grade de atendimento Capacidade Transportadoras Veículos …" at bounding box center [784, 389] width 1568 height 778
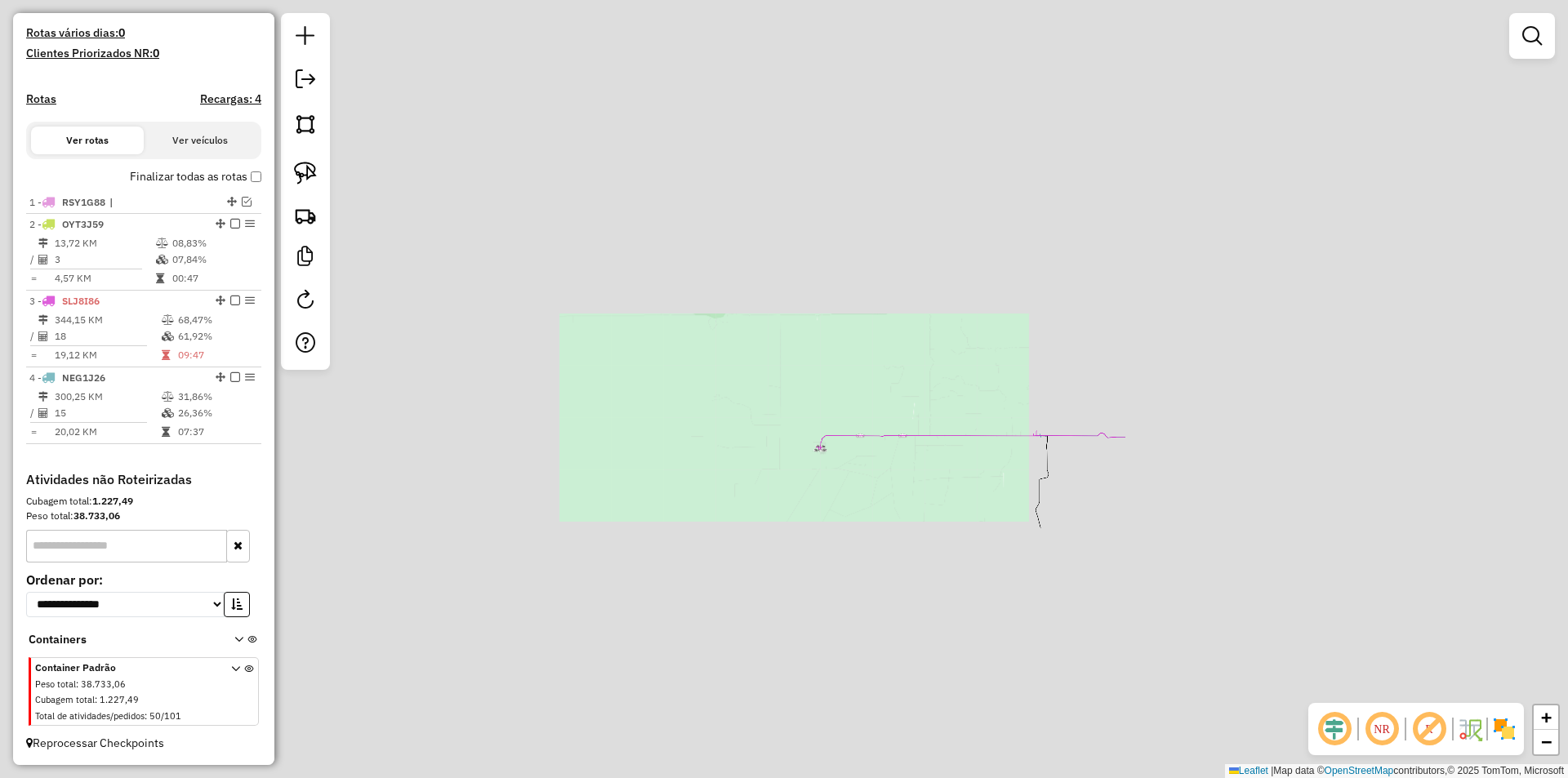
drag, startPoint x: 1117, startPoint y: 379, endPoint x: 1113, endPoint y: 390, distance: 11.7
click at [1115, 388] on div "Janela de atendimento Grade de atendimento Capacidade Transportadoras Veículos …" at bounding box center [784, 389] width 1568 height 778
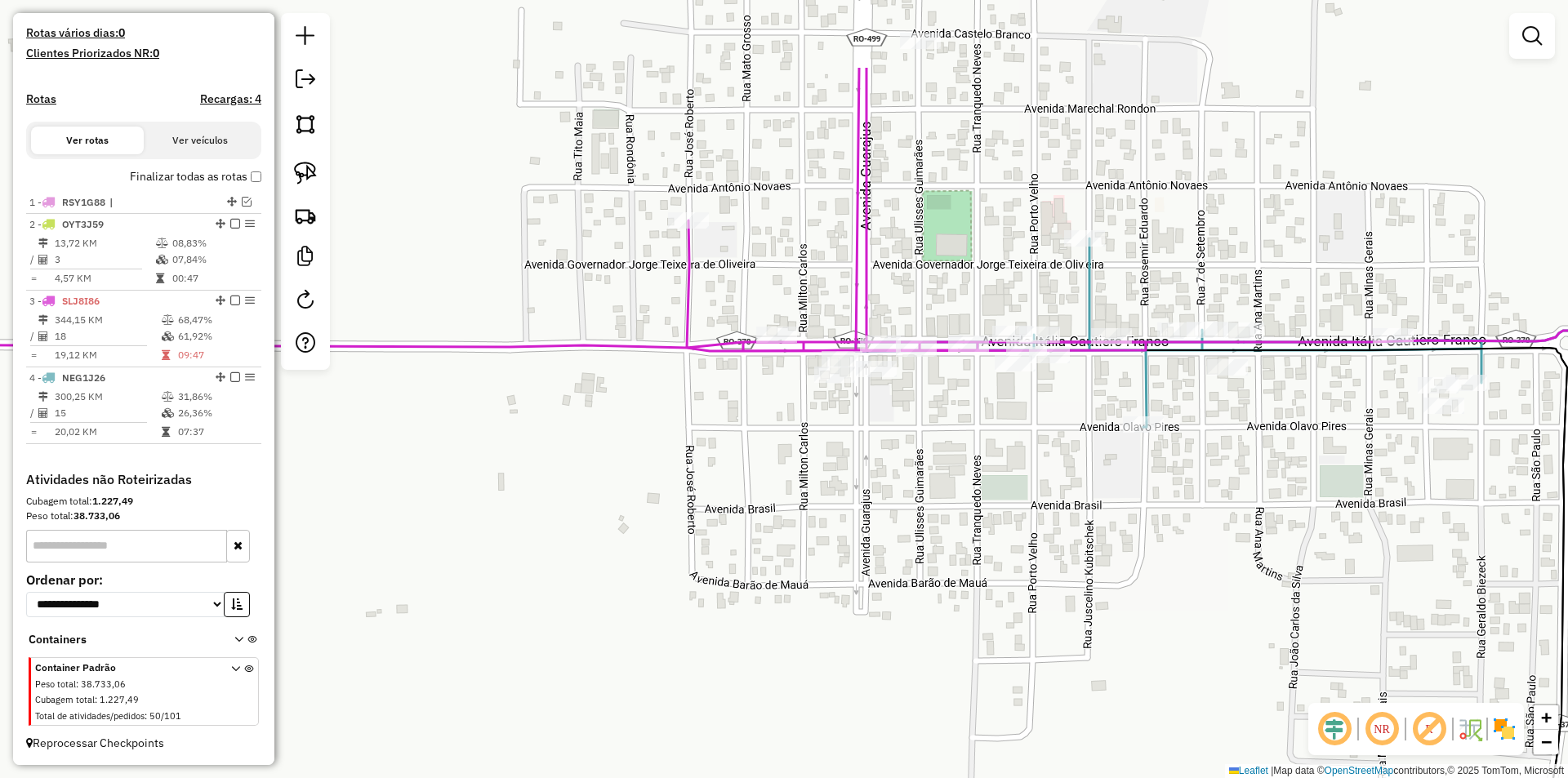
drag, startPoint x: 1011, startPoint y: 454, endPoint x: 992, endPoint y: 570, distance: 117.5
click at [992, 570] on div "Janela de atendimento Grade de atendimento Capacidade Transportadoras Veículos …" at bounding box center [784, 389] width 1568 height 778
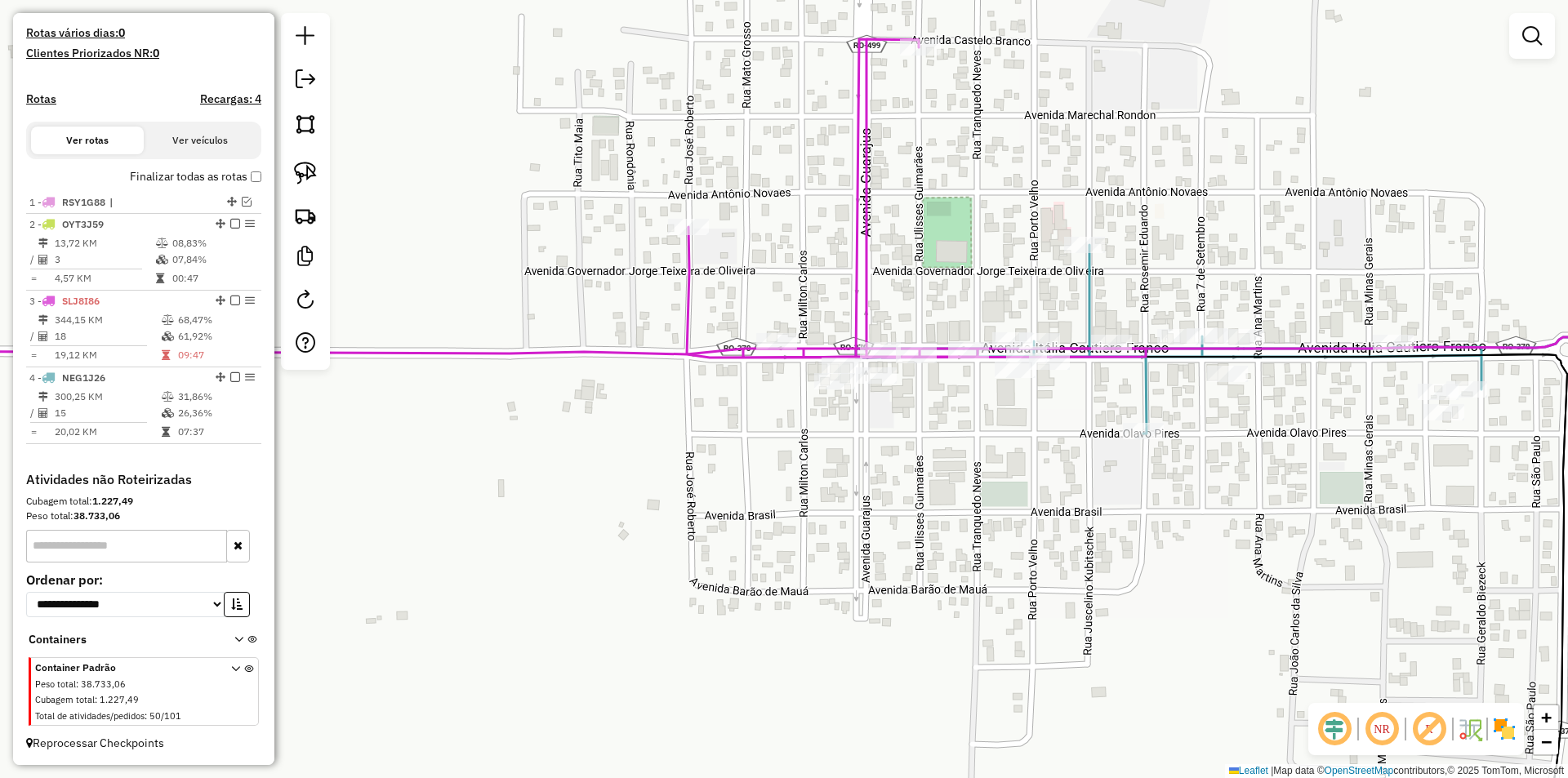
click at [1012, 505] on div "Janela de atendimento Grade de atendimento Capacidade Transportadoras Veículos …" at bounding box center [784, 389] width 1568 height 778
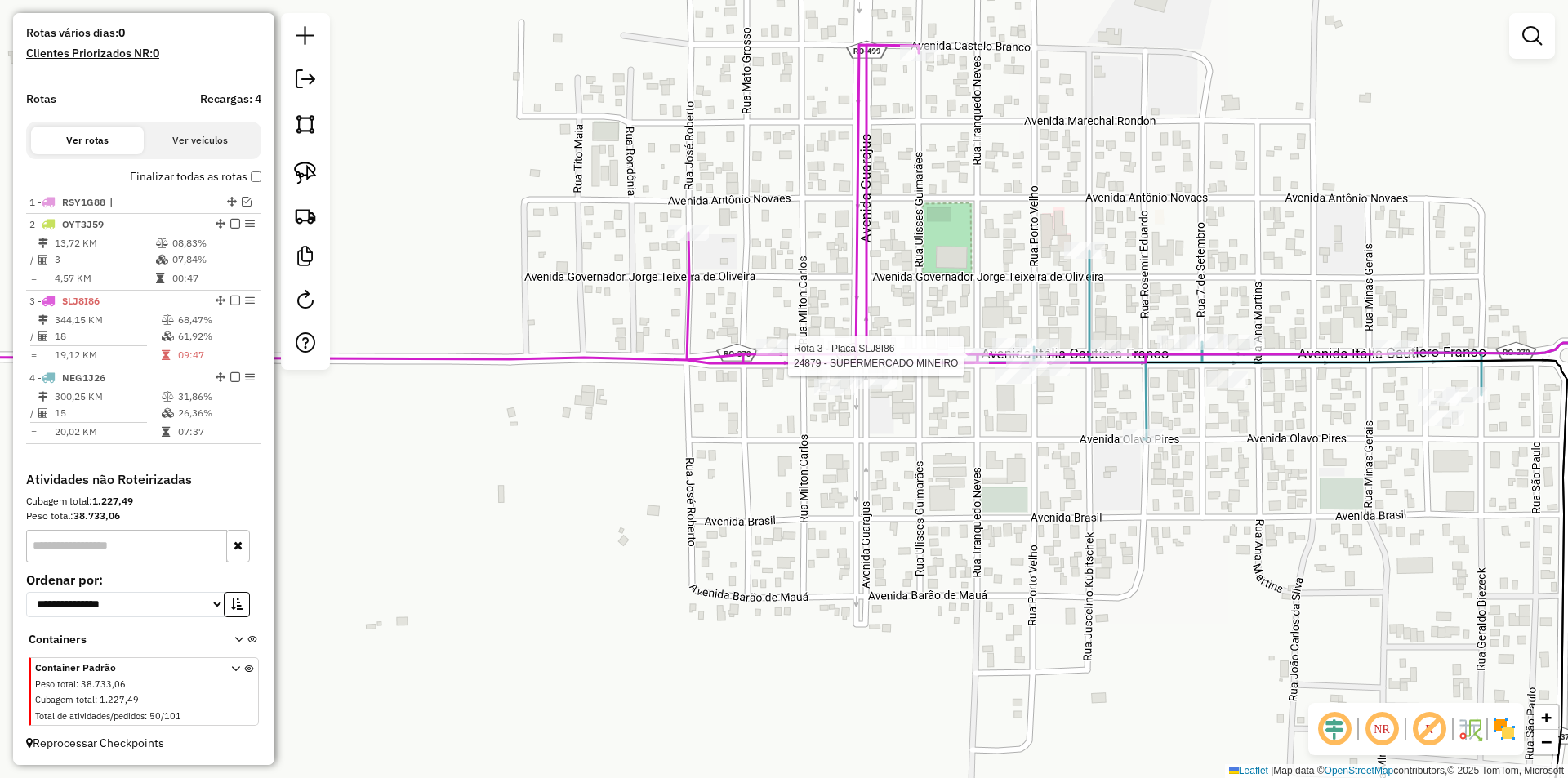
select select "*********"
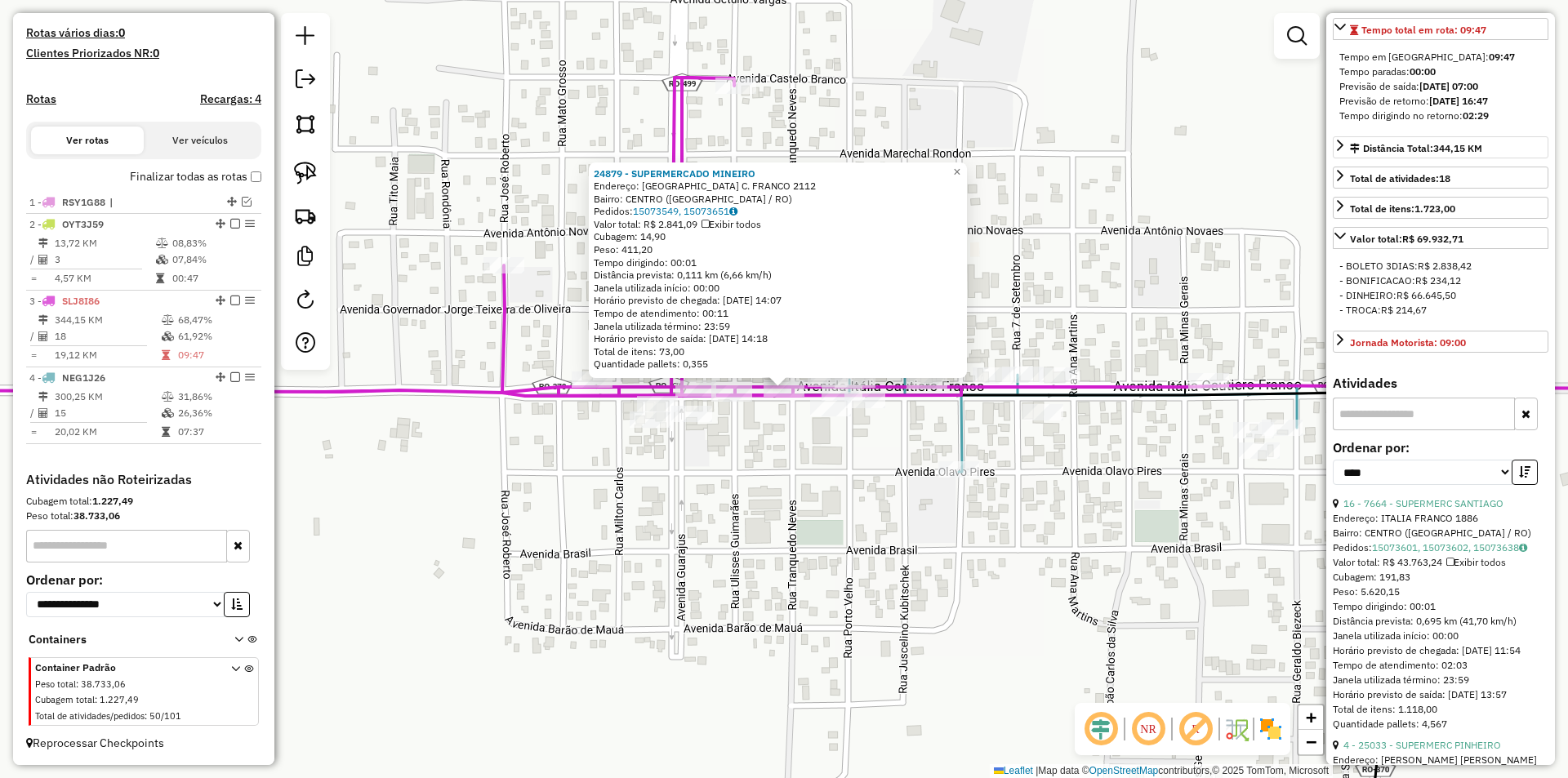
scroll to position [408, 0]
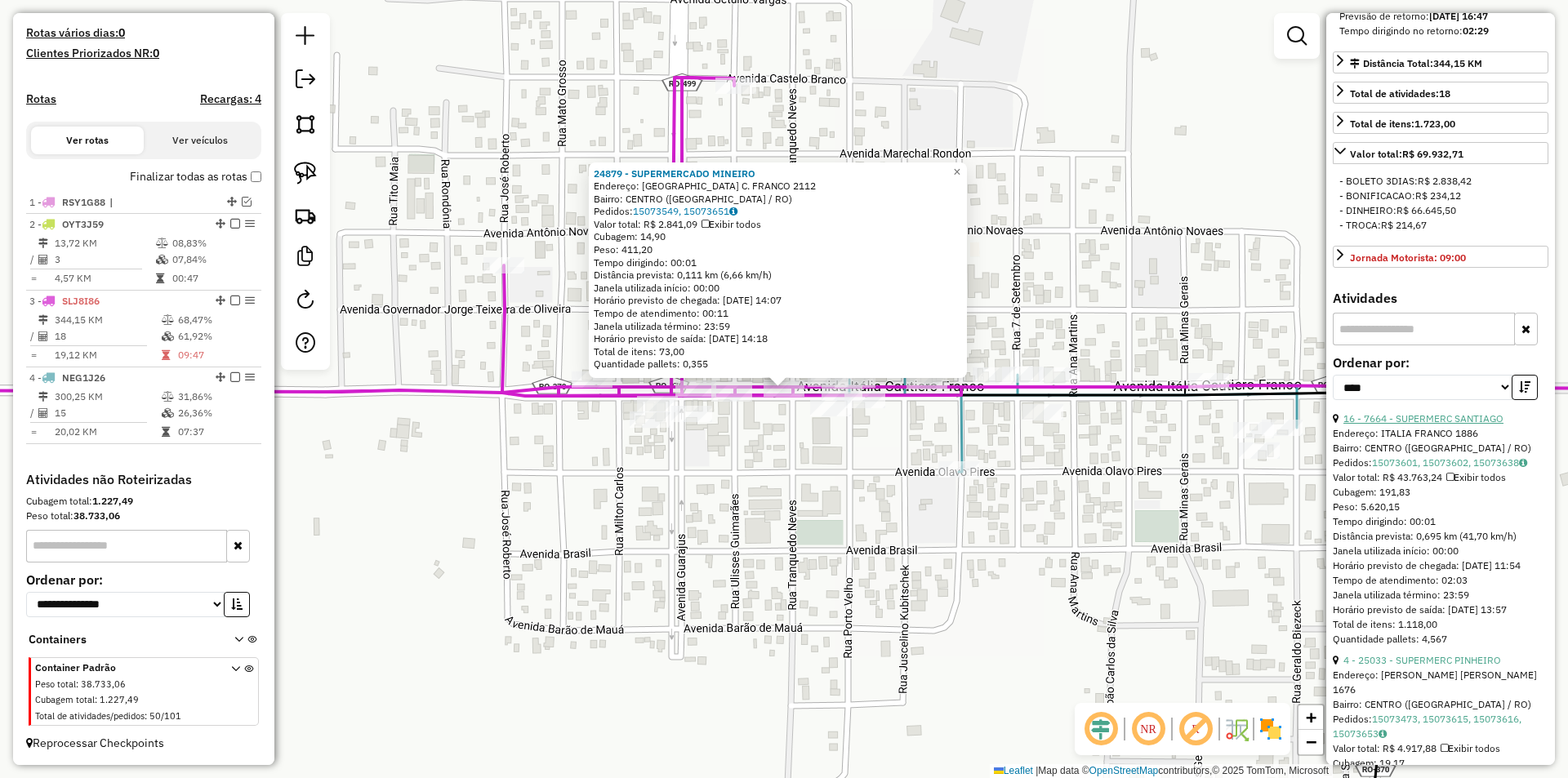
click at [1414, 424] on link "16 - 7664 - SUPERMERC SANTIAGO" at bounding box center [1423, 418] width 160 height 12
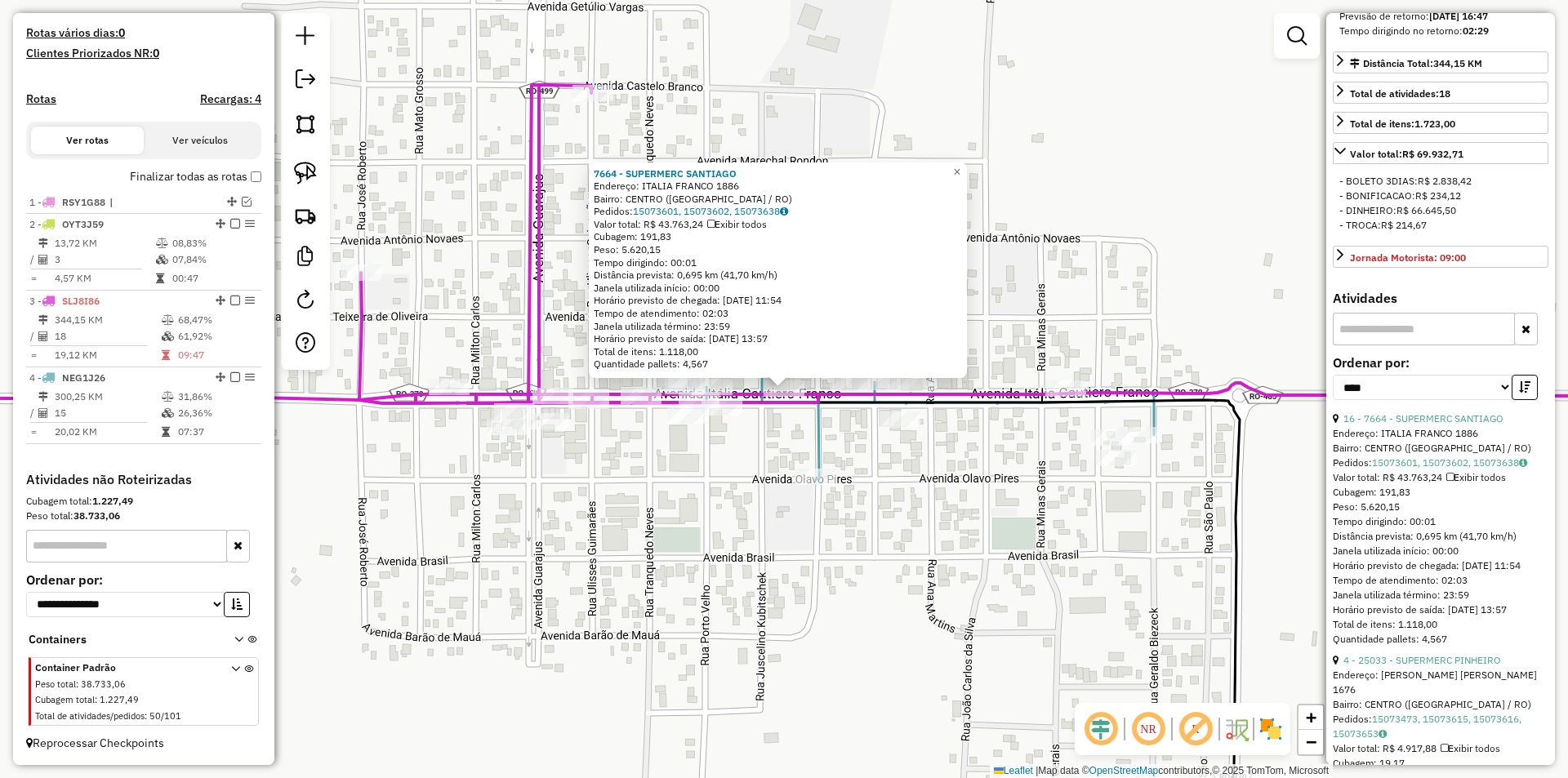
click at [747, 447] on div "7664 - SUPERMERC SANTIAGO Endereço: ITALIA FRANCO 1886 Bairro: CENTRO (CORUMBIA…" at bounding box center [784, 389] width 1568 height 778
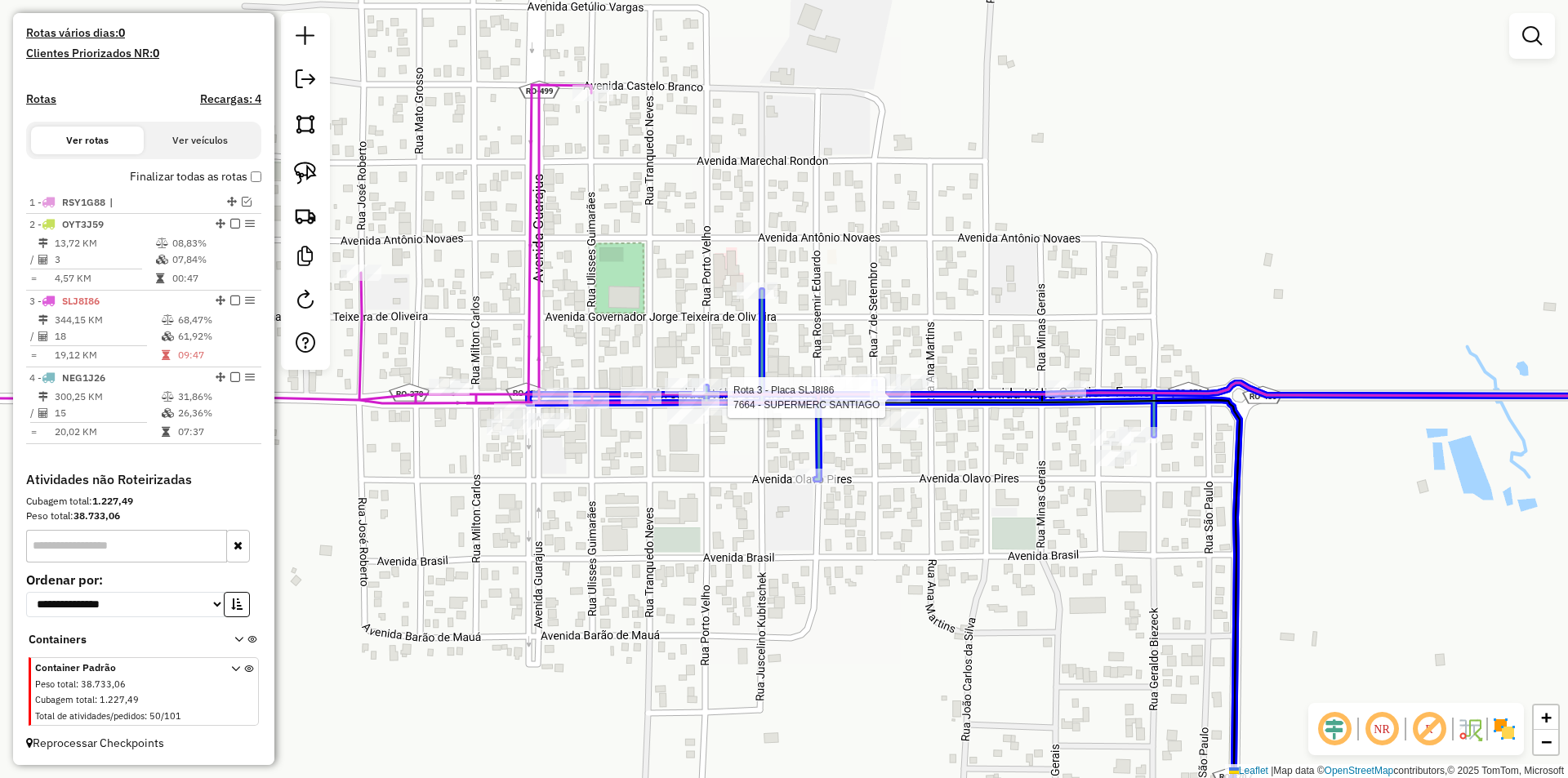
click at [881, 402] on div at bounding box center [890, 394] width 41 height 16
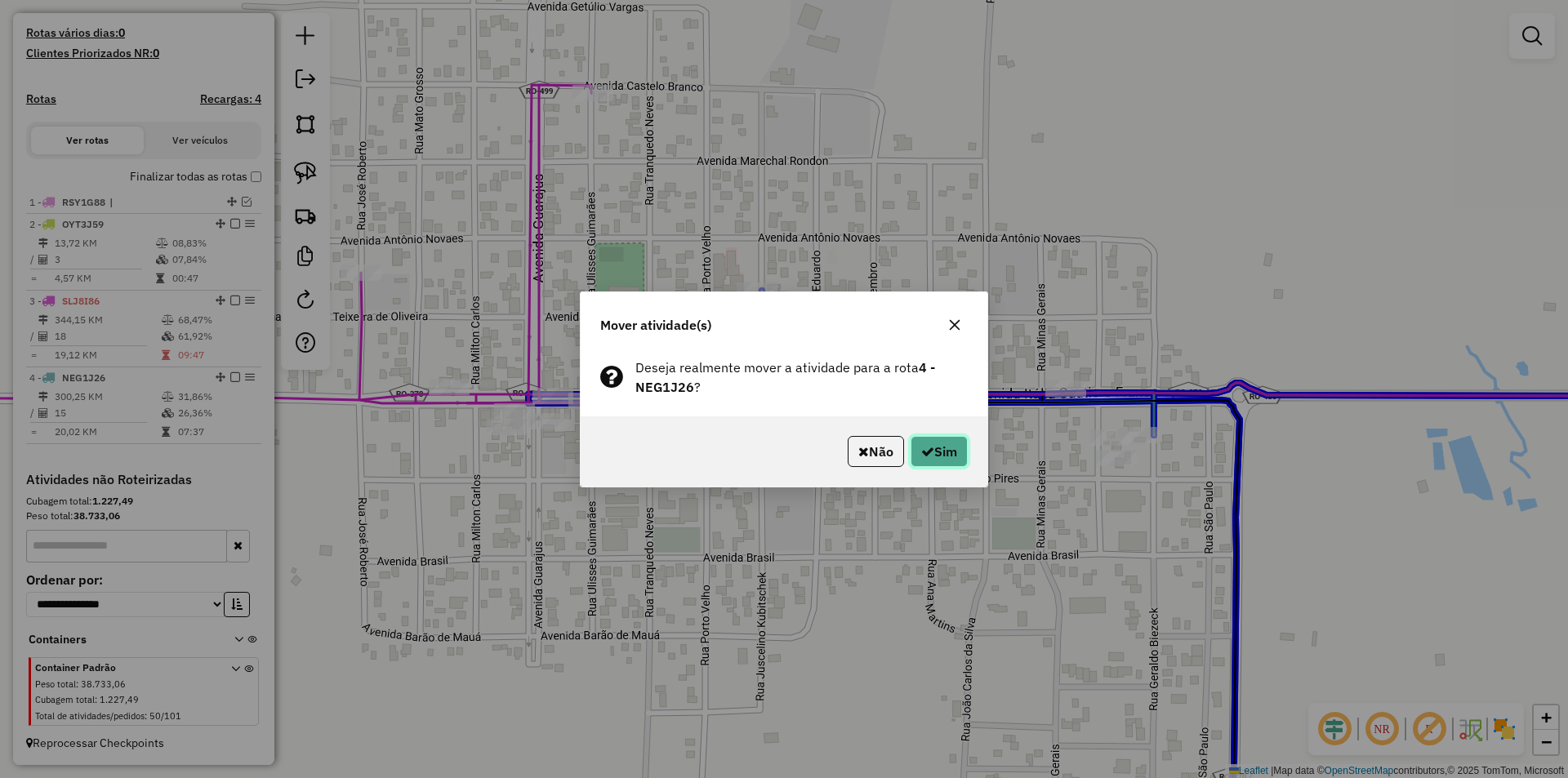
click at [937, 453] on button "Sim" at bounding box center [939, 451] width 57 height 31
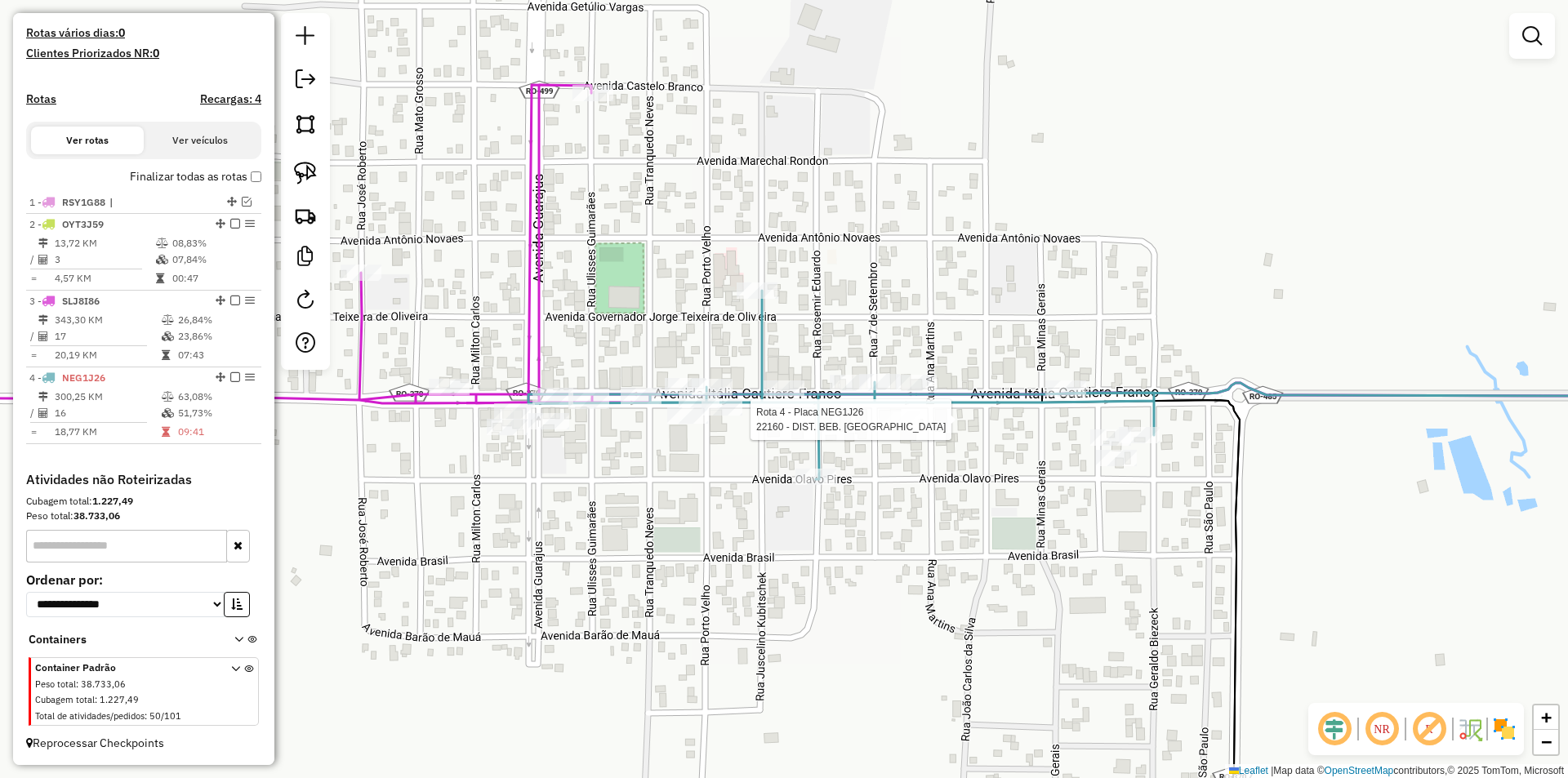
select select "*********"
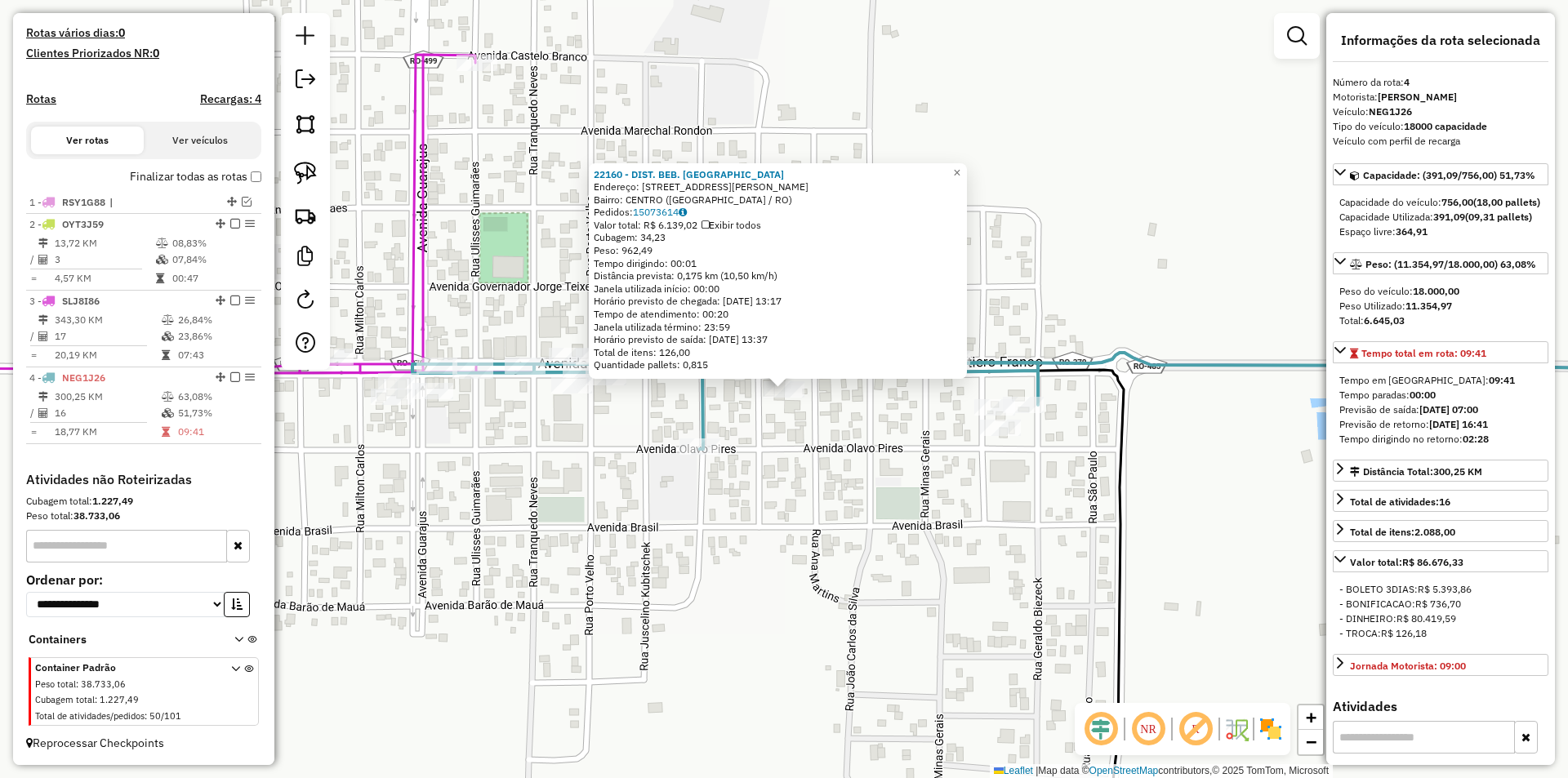
click at [925, 524] on div "22160 - DIST. BEB. SANTANA Endereço: AV AVENIDA ITALIA CAUTIERO FRANCO, 1731 Ba…" at bounding box center [784, 389] width 1568 height 778
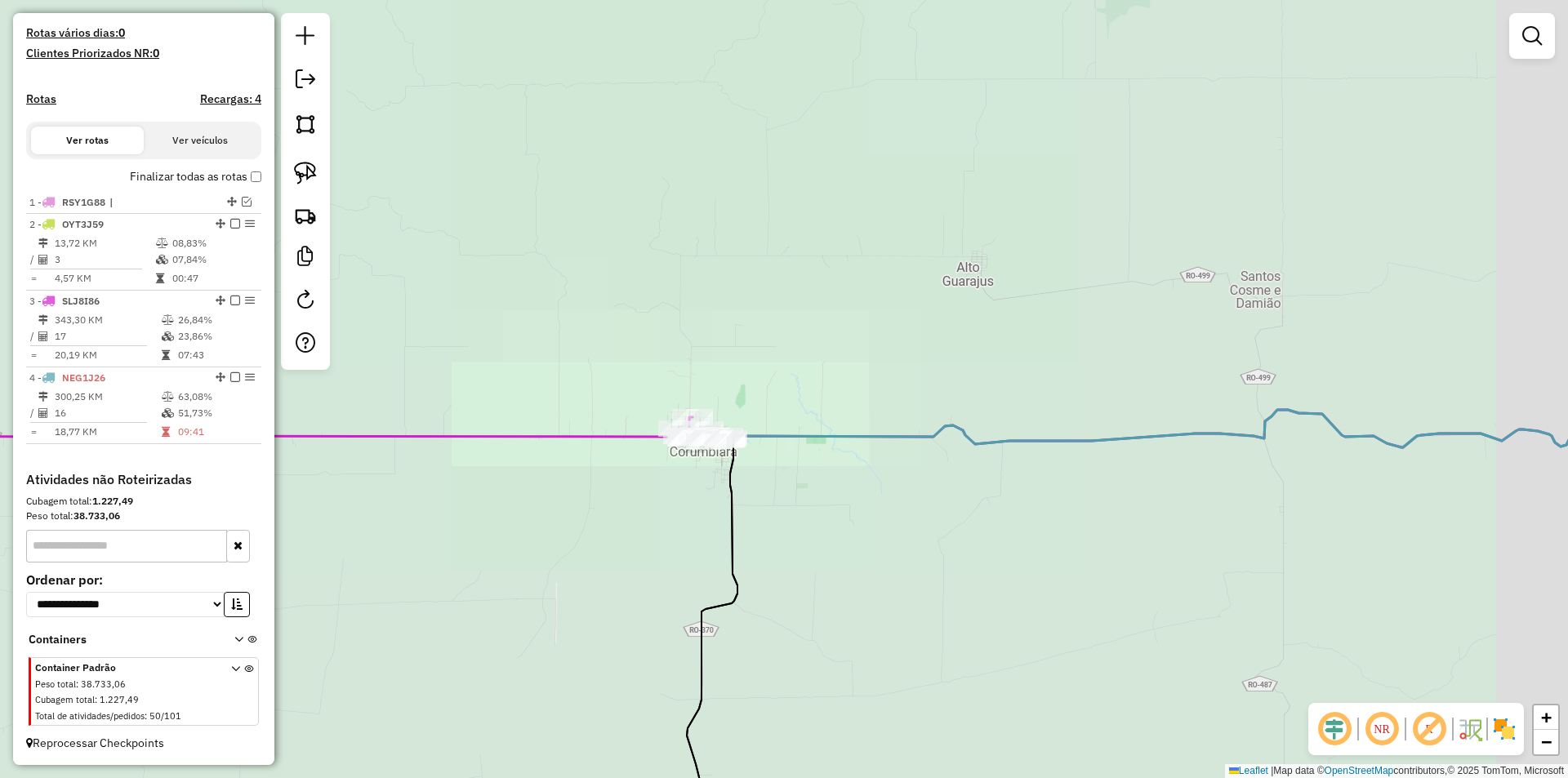
drag, startPoint x: 1069, startPoint y: 472, endPoint x: 972, endPoint y: 425, distance: 107.8
click at [1019, 443] on div "Janela de atendimento Grade de atendimento Capacidade Transportadoras Veículos …" at bounding box center [784, 389] width 1568 height 778
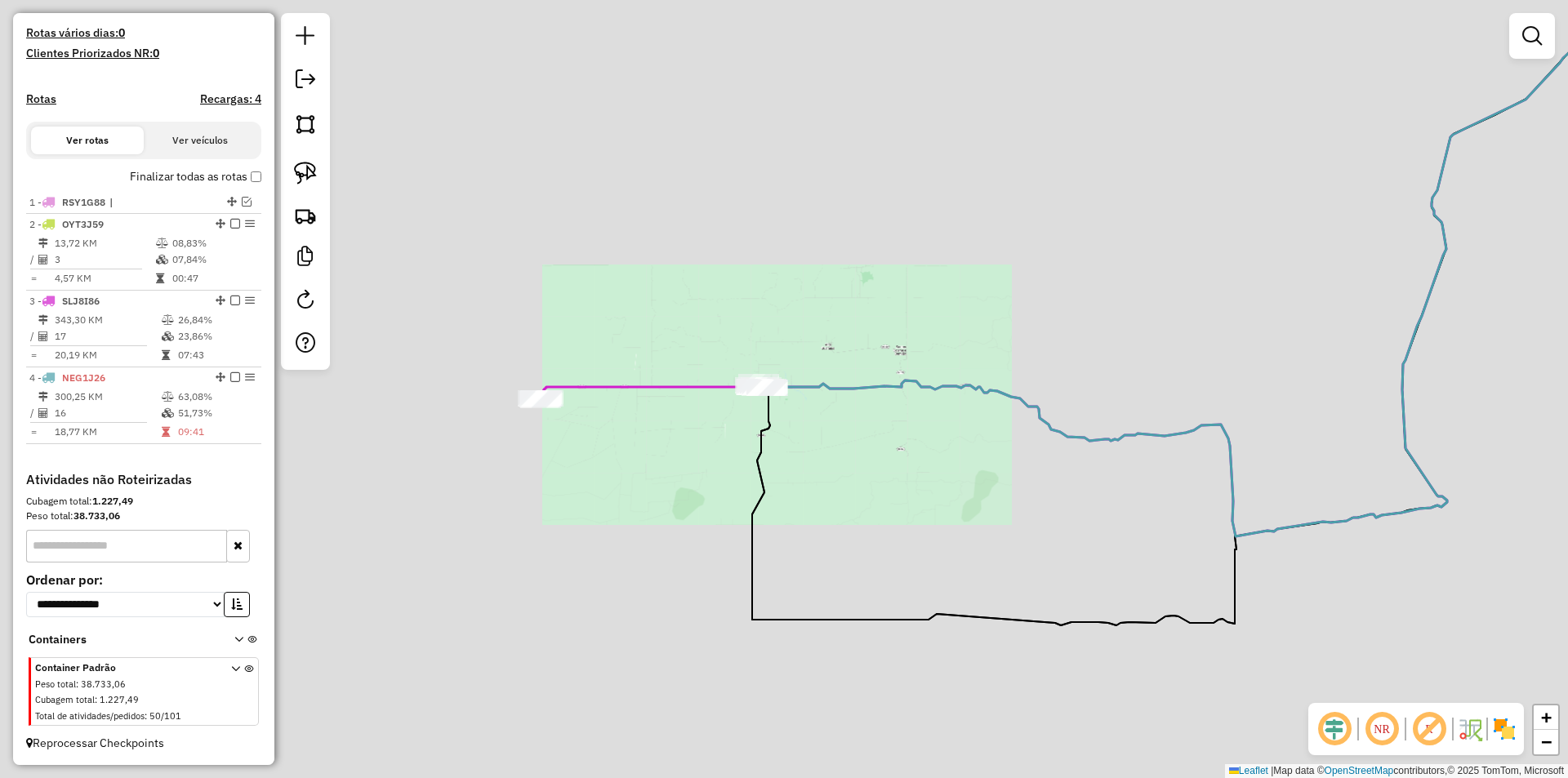
click at [887, 374] on div "Janela de atendimento Grade de atendimento Capacidade Transportadoras Veículos …" at bounding box center [784, 389] width 1568 height 778
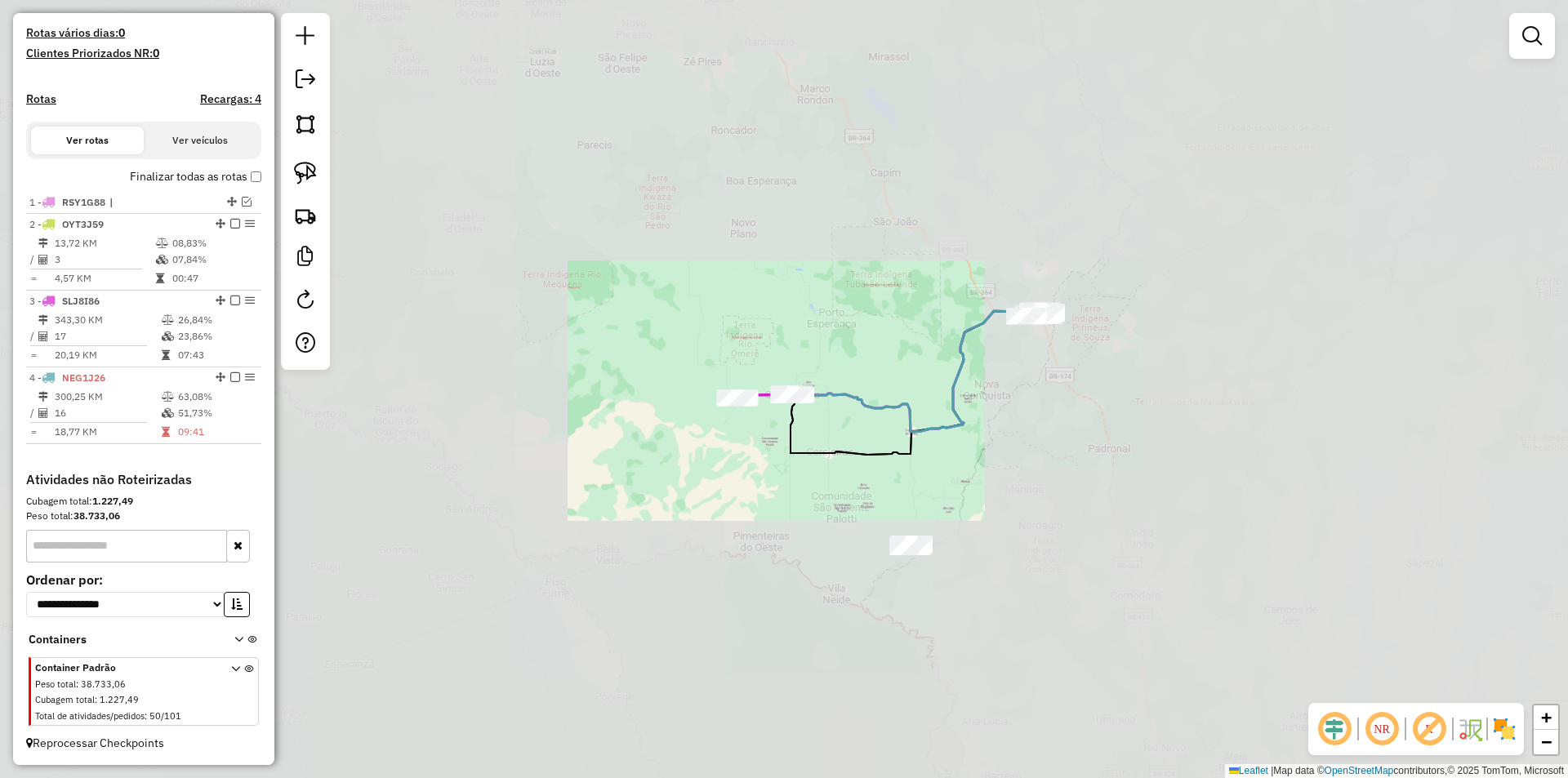
drag, startPoint x: 1184, startPoint y: 394, endPoint x: 1178, endPoint y: 406, distance: 13.4
click at [1178, 406] on div "Janela de atendimento Grade de atendimento Capacidade Transportadoras Veículos …" at bounding box center [784, 389] width 1568 height 778
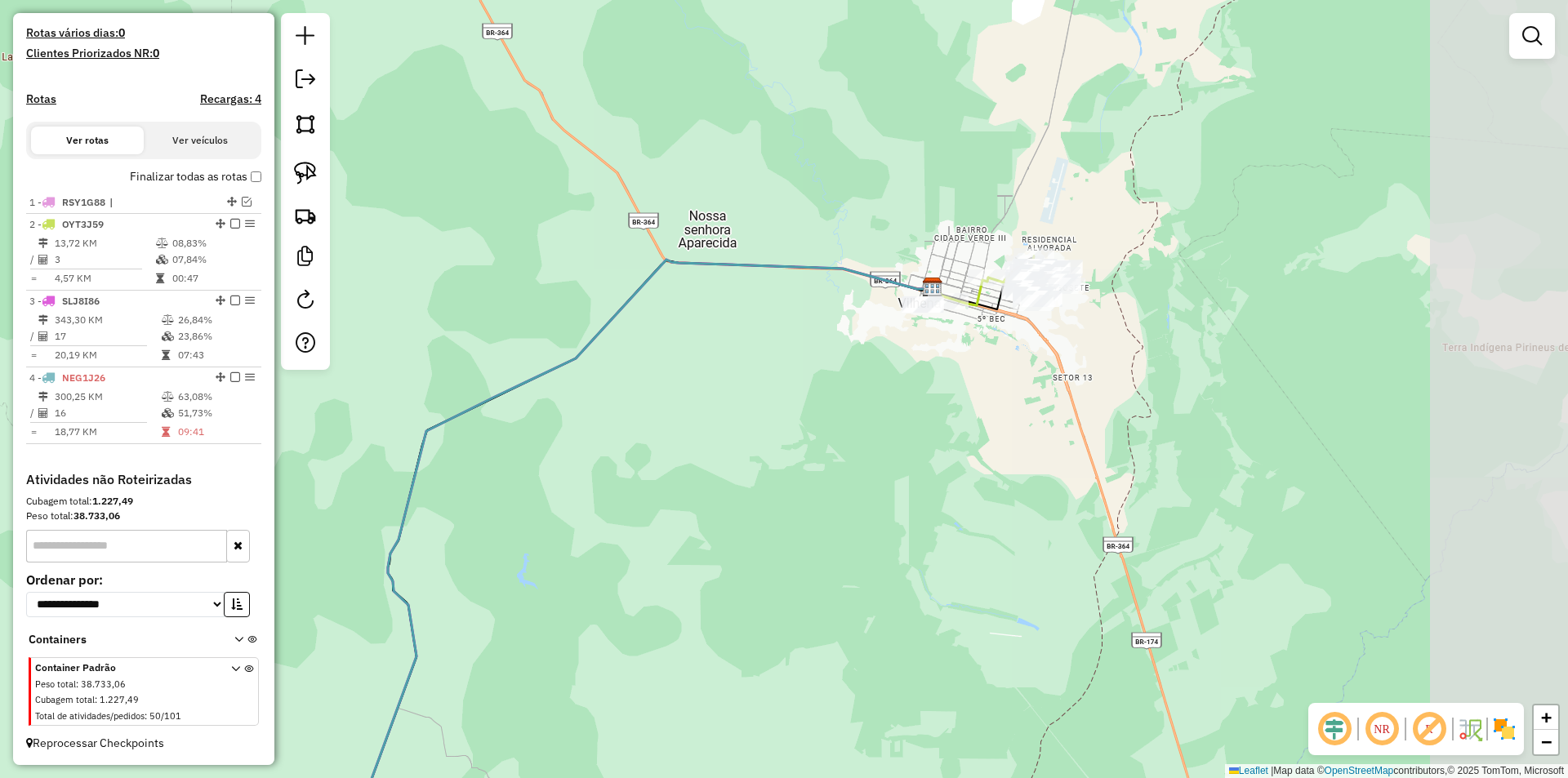
drag, startPoint x: 1098, startPoint y: 319, endPoint x: 964, endPoint y: 333, distance: 134.7
click at [970, 333] on div "Janela de atendimento Grade de atendimento Capacidade Transportadoras Veículos …" at bounding box center [784, 389] width 1568 height 778
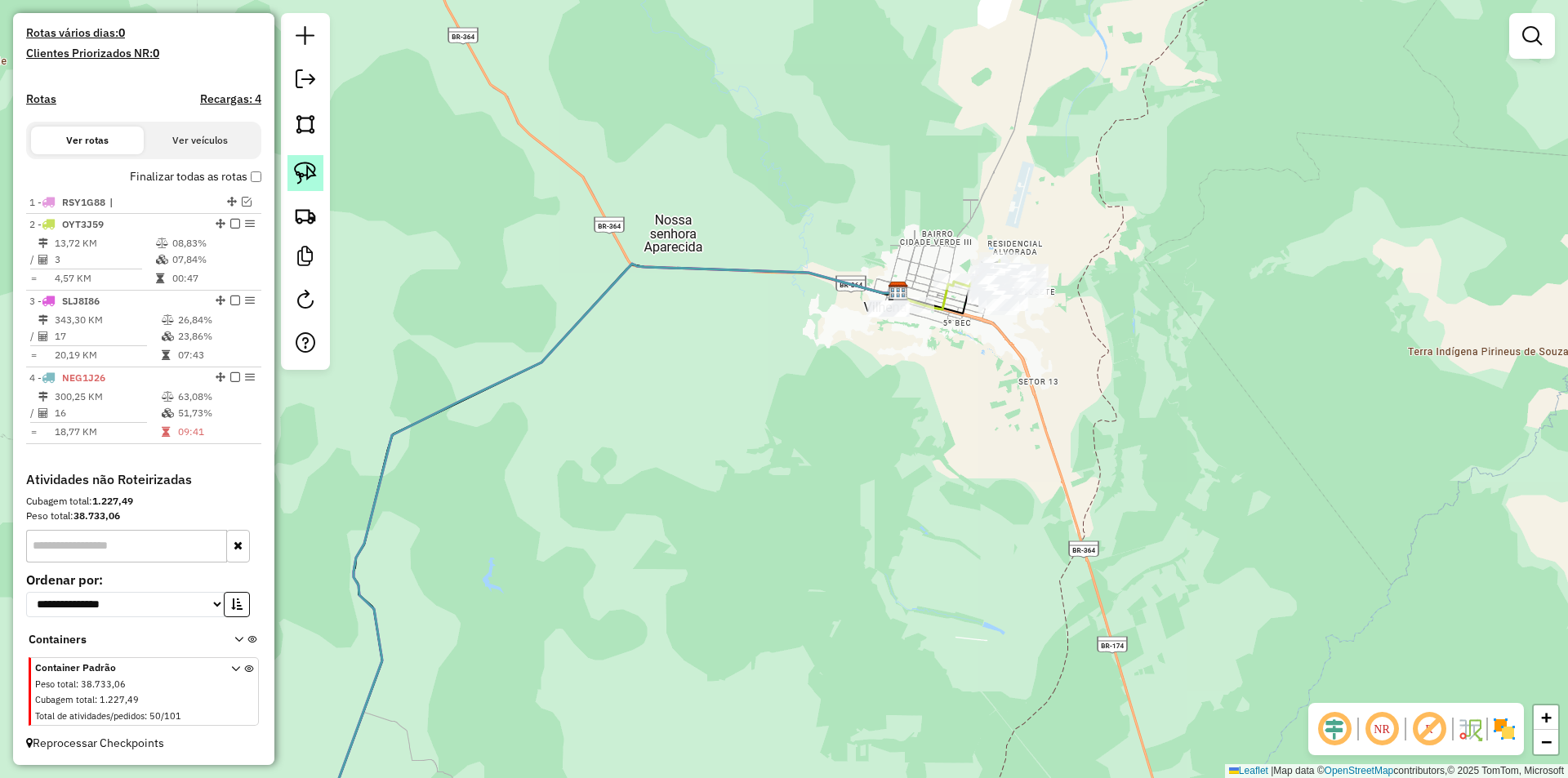
click at [304, 160] on link at bounding box center [306, 173] width 36 height 36
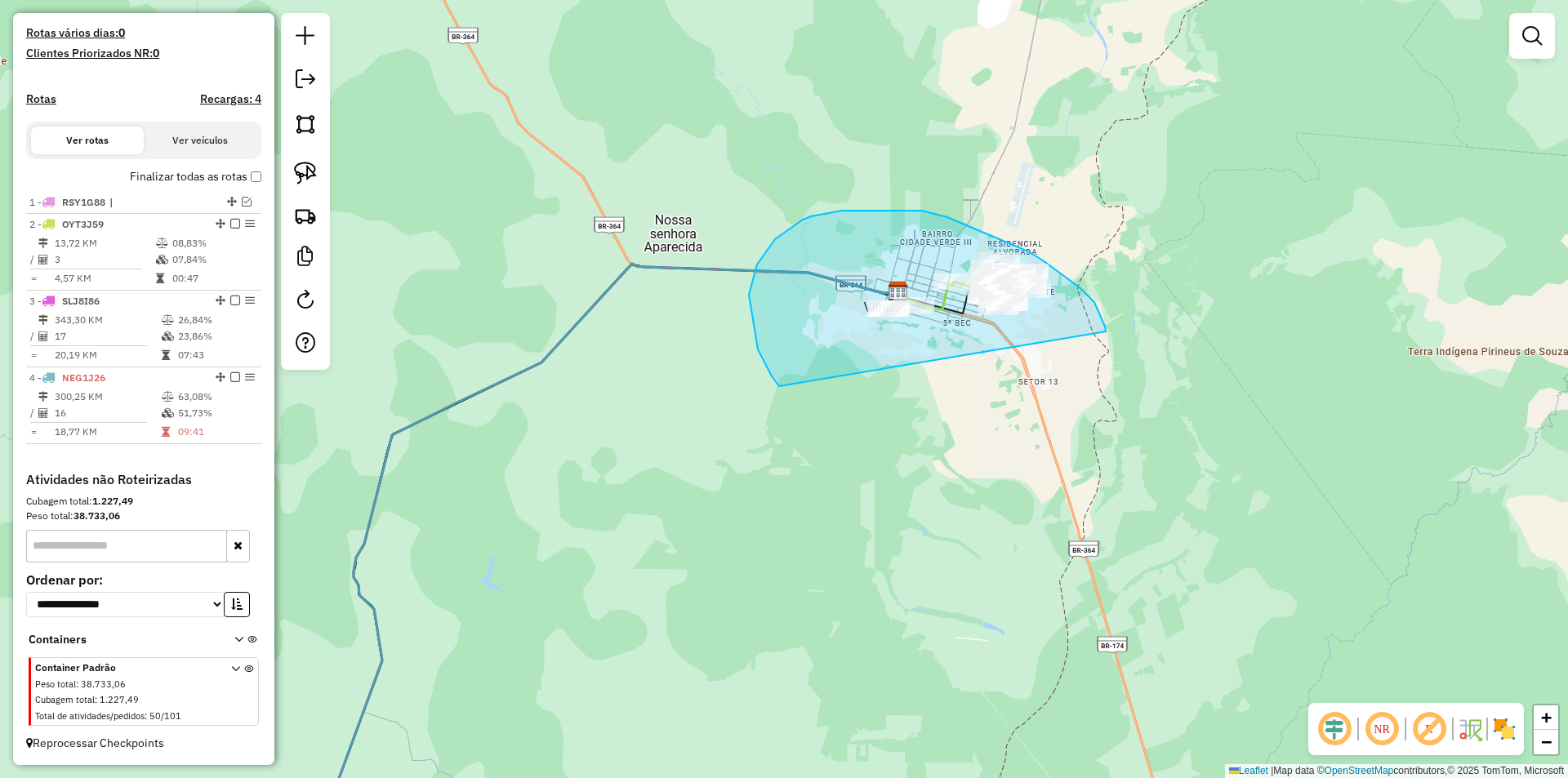
drag, startPoint x: 749, startPoint y: 295, endPoint x: 1107, endPoint y: 348, distance: 361.9
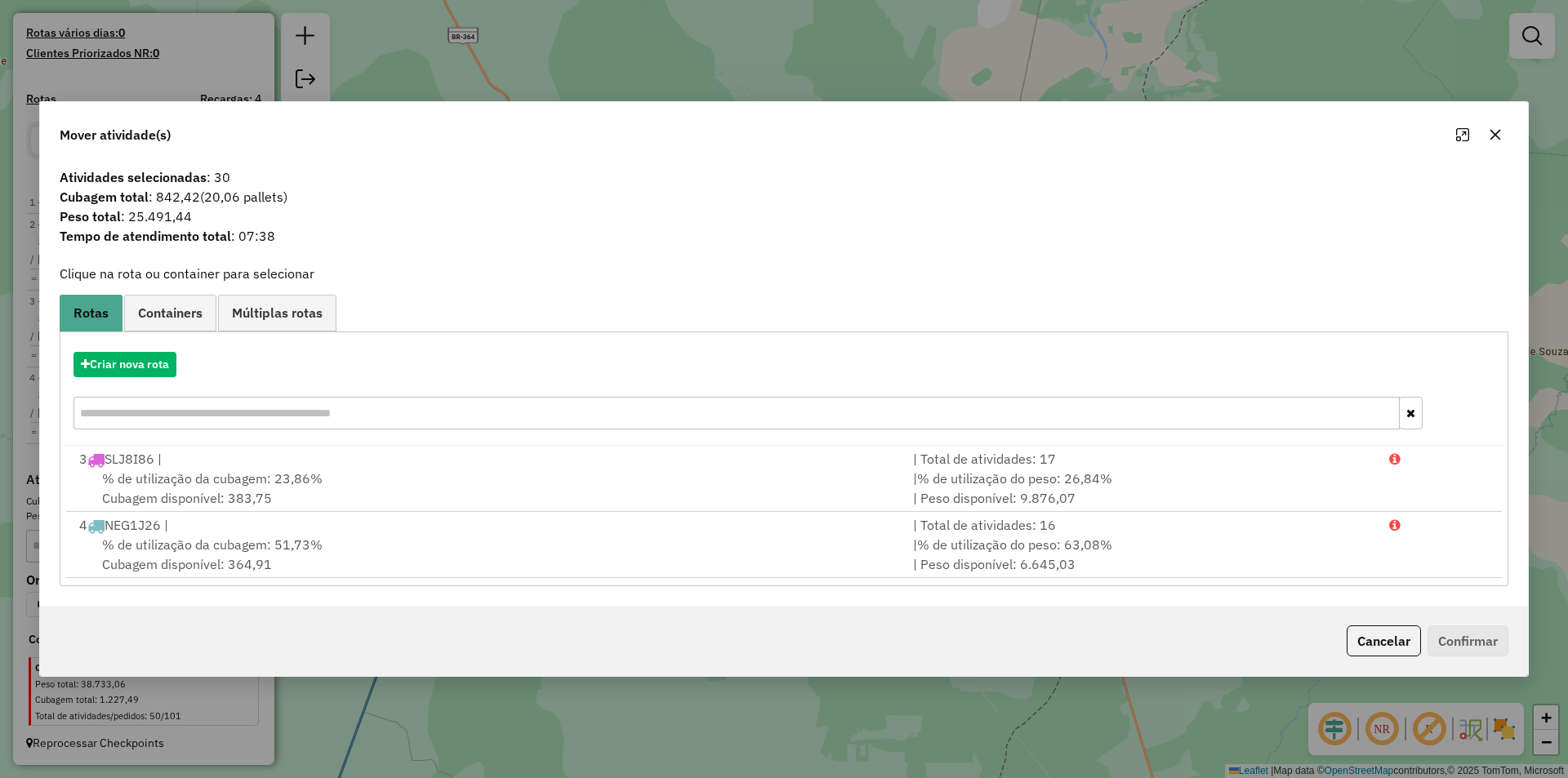
click at [1500, 131] on icon "button" at bounding box center [1495, 134] width 13 height 13
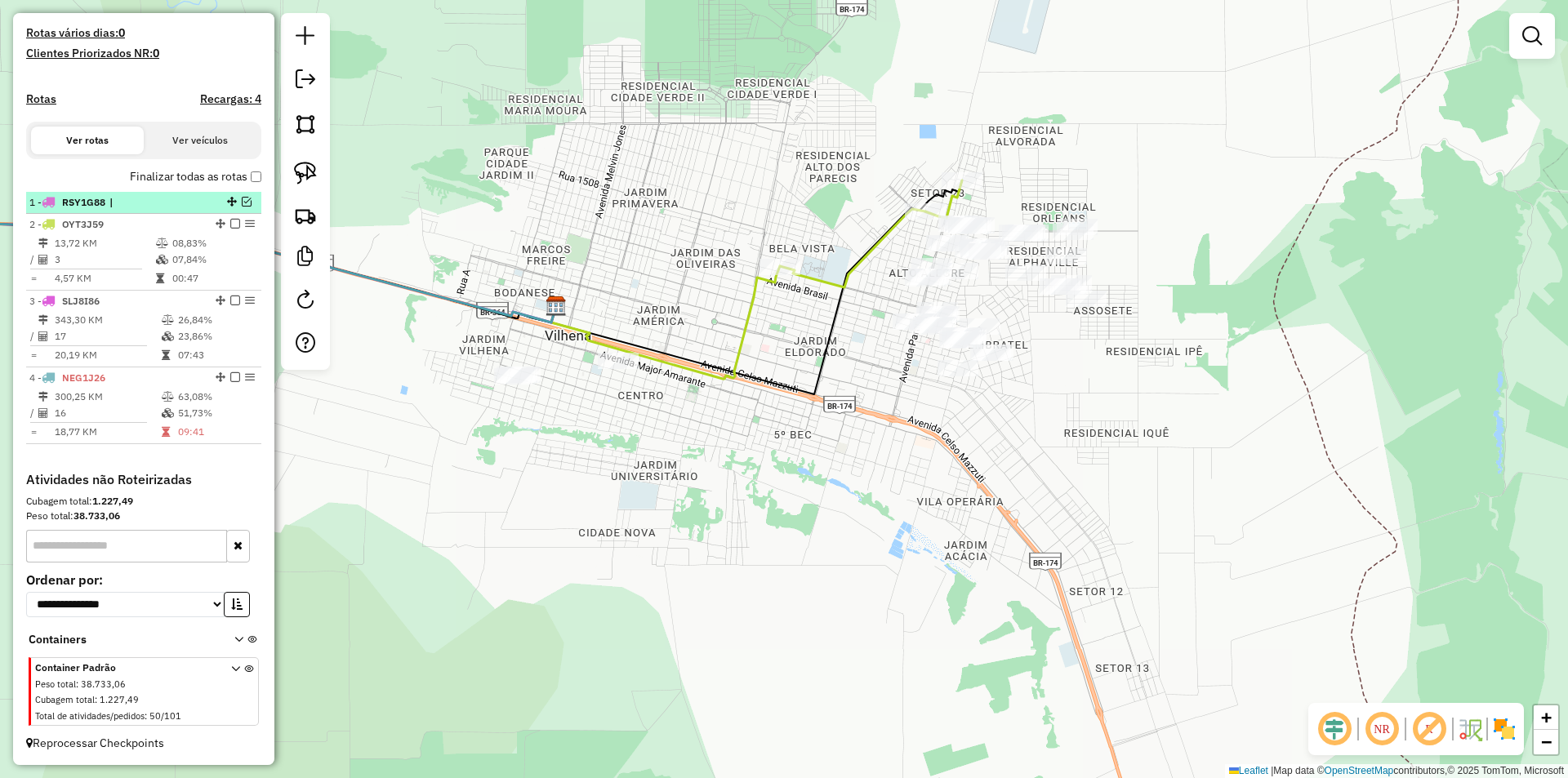
click at [242, 199] on em at bounding box center [247, 201] width 10 height 10
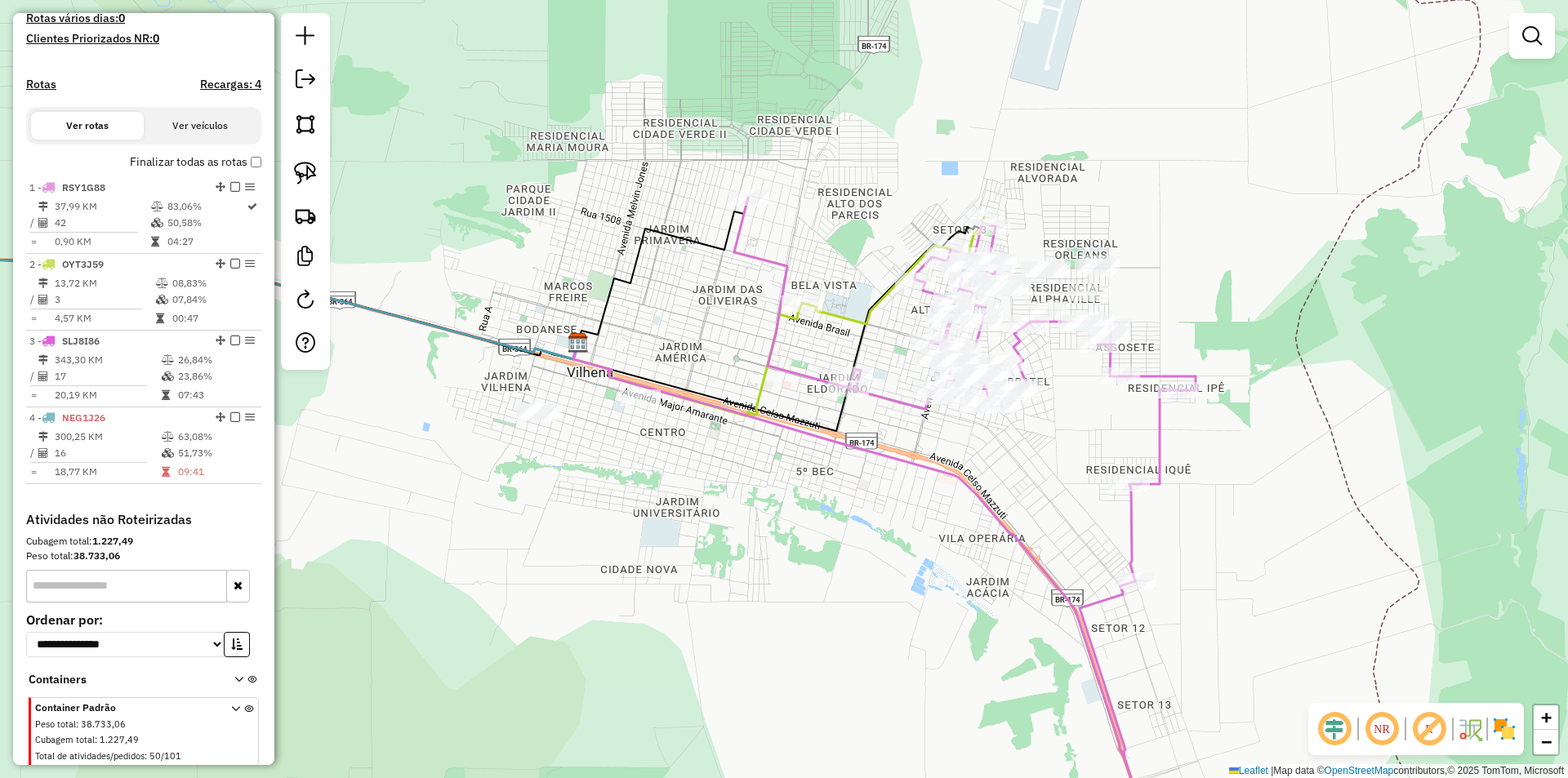
drag, startPoint x: 686, startPoint y: 353, endPoint x: 704, endPoint y: 385, distance: 36.7
click at [704, 385] on icon at bounding box center [778, 323] width 410 height 214
click at [700, 409] on icon at bounding box center [863, 594] width 579 height 502
click at [297, 152] on div at bounding box center [306, 192] width 49 height 357
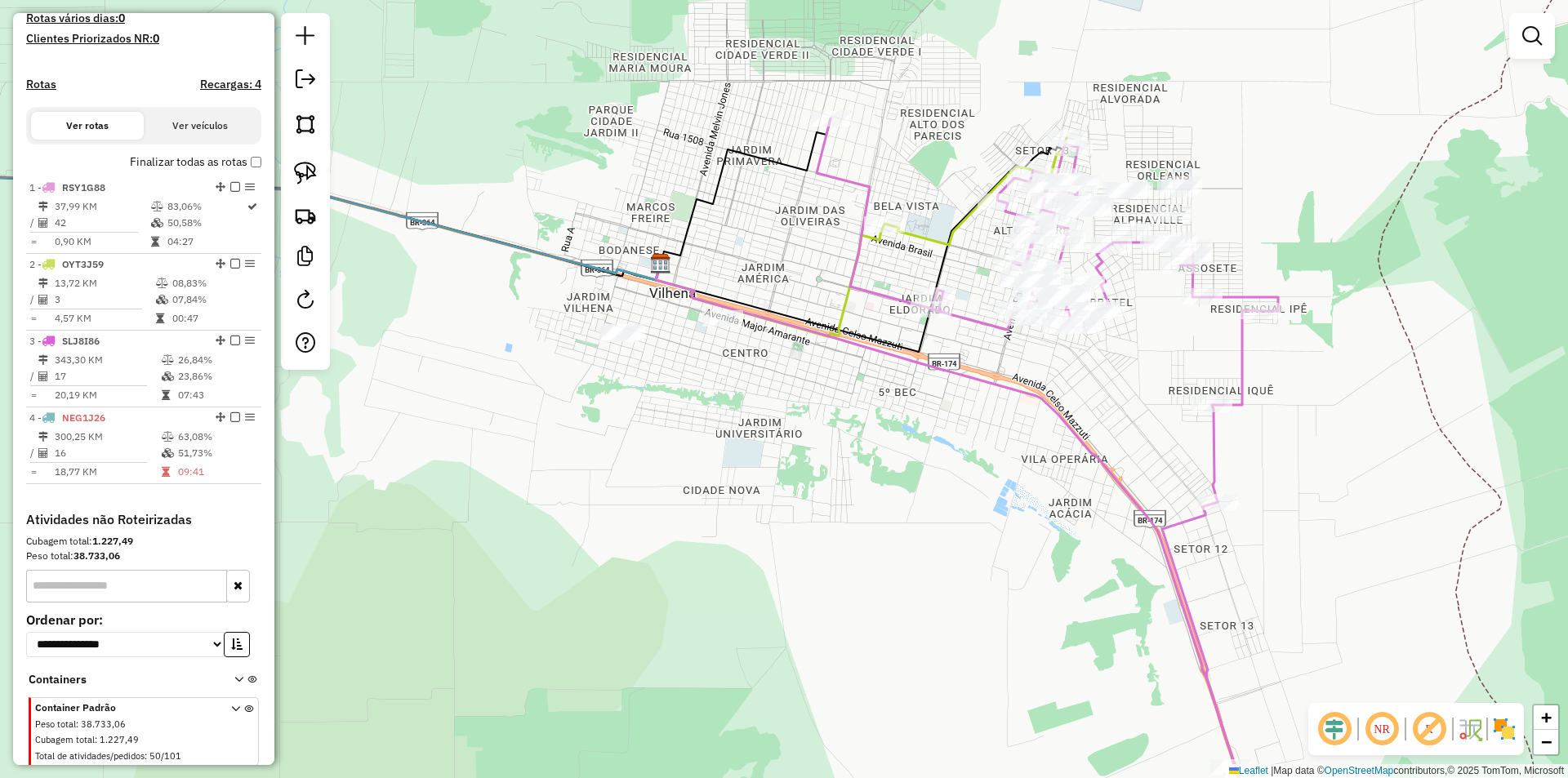
drag, startPoint x: 466, startPoint y: 378, endPoint x: 539, endPoint y: 484, distance: 128.7
click at [542, 483] on div "Janela de atendimento Grade de atendimento Capacidade Transportadoras Veículos …" at bounding box center [784, 389] width 1568 height 778
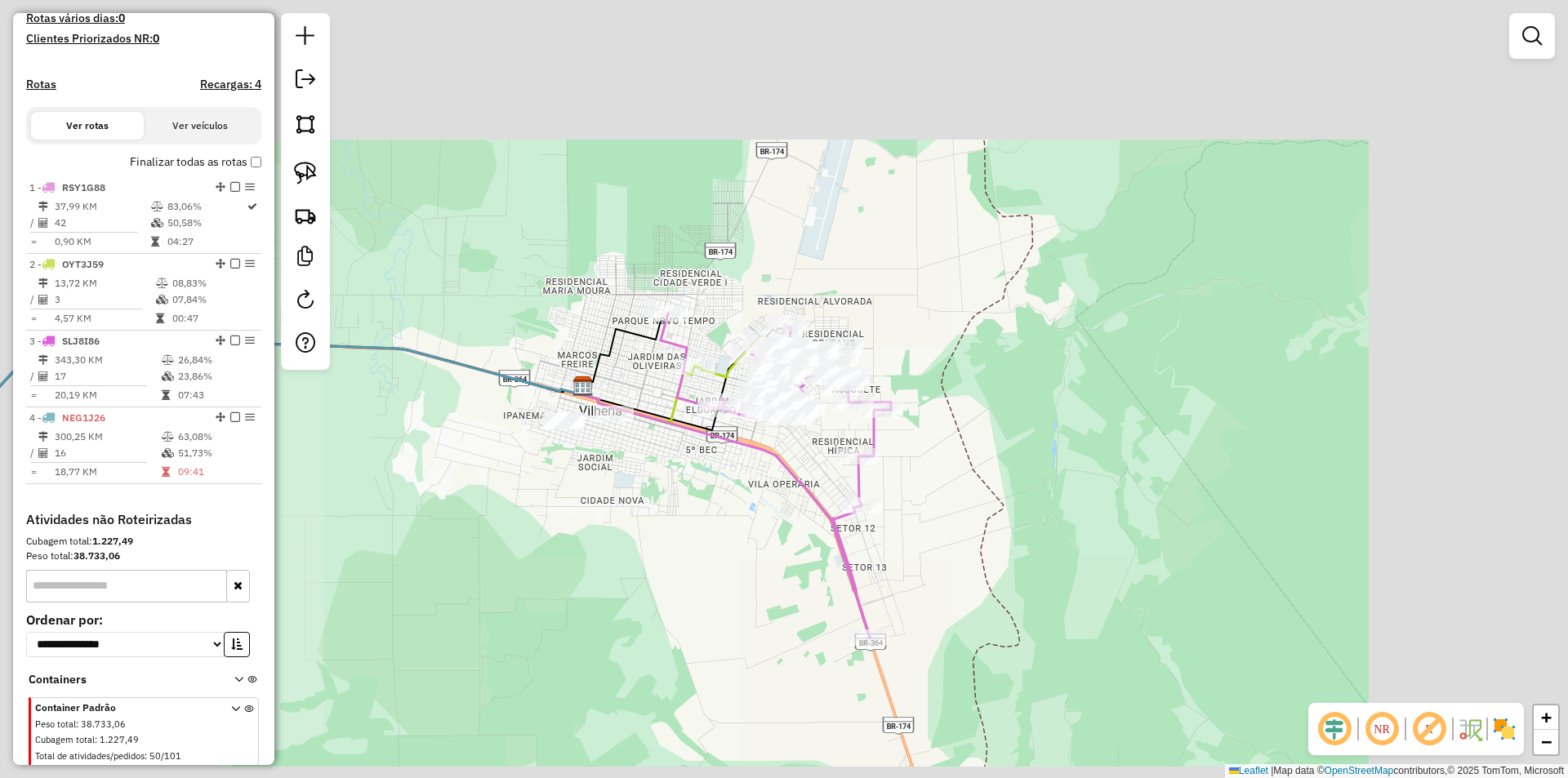
click at [538, 477] on div "Janela de atendimento Grade de atendimento Capacidade Transportadoras Veículos …" at bounding box center [784, 389] width 1568 height 778
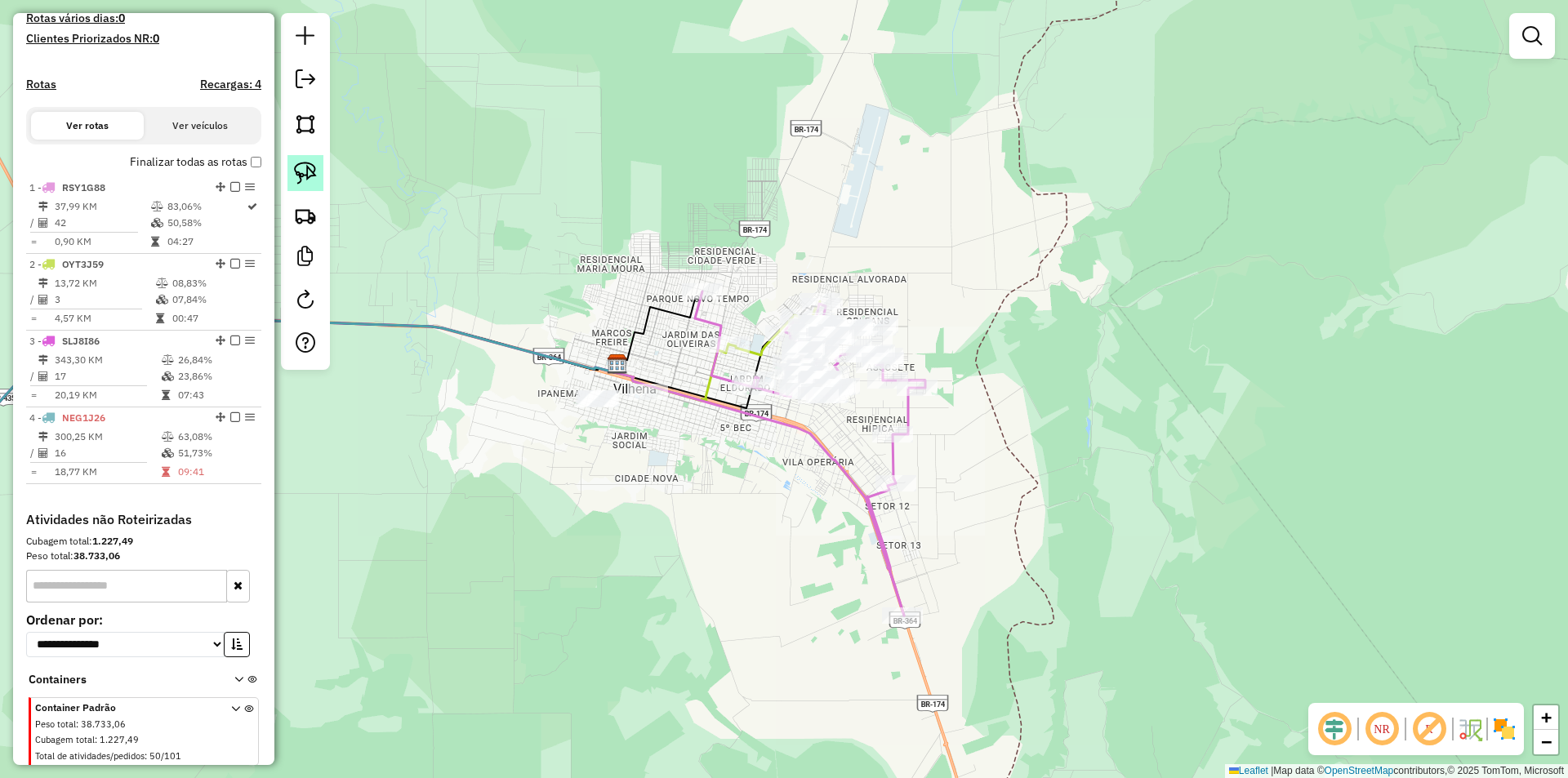
click at [310, 179] on img at bounding box center [306, 173] width 23 height 23
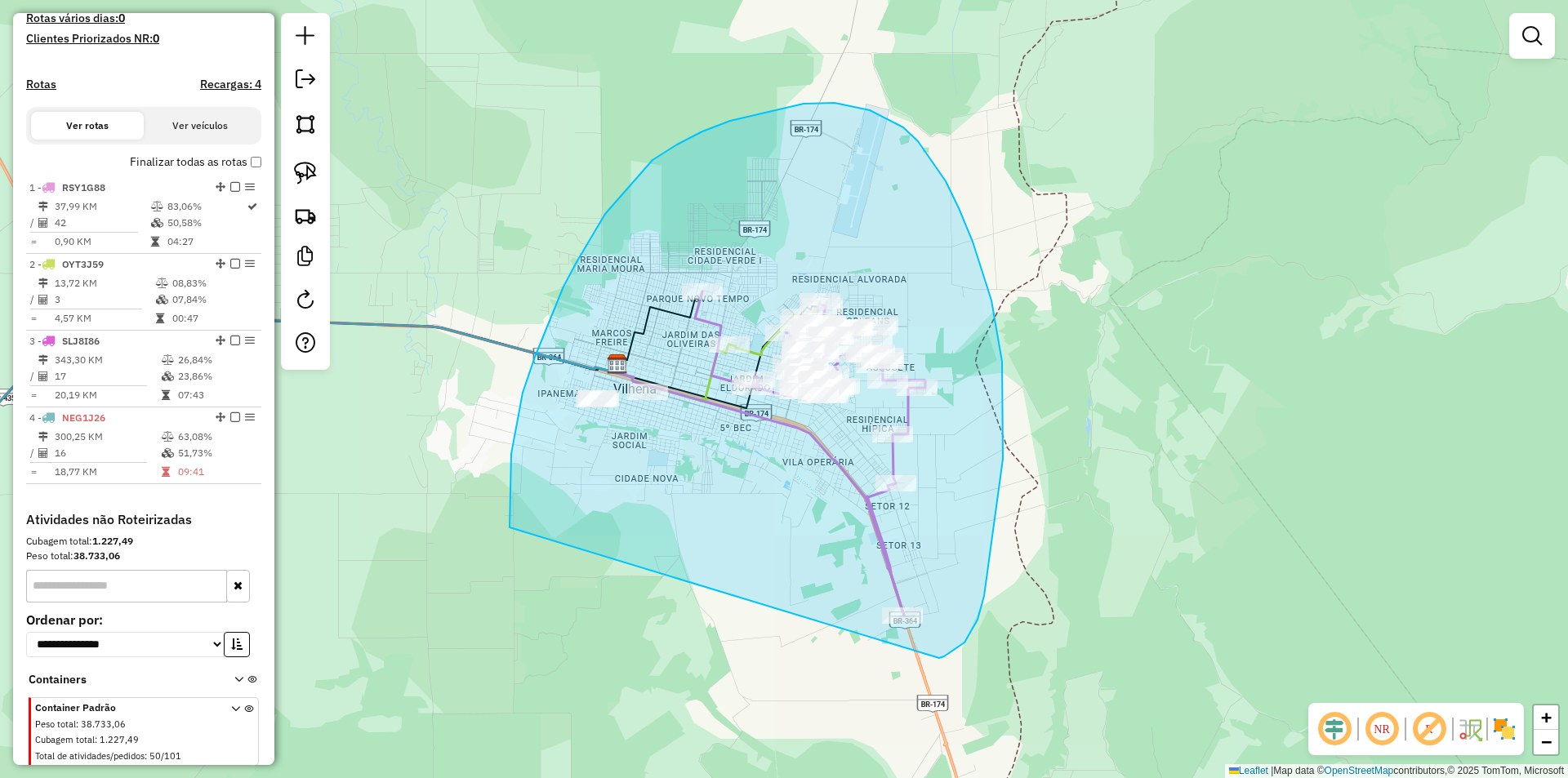
drag, startPoint x: 510, startPoint y: 518, endPoint x: 924, endPoint y: 663, distance: 438.7
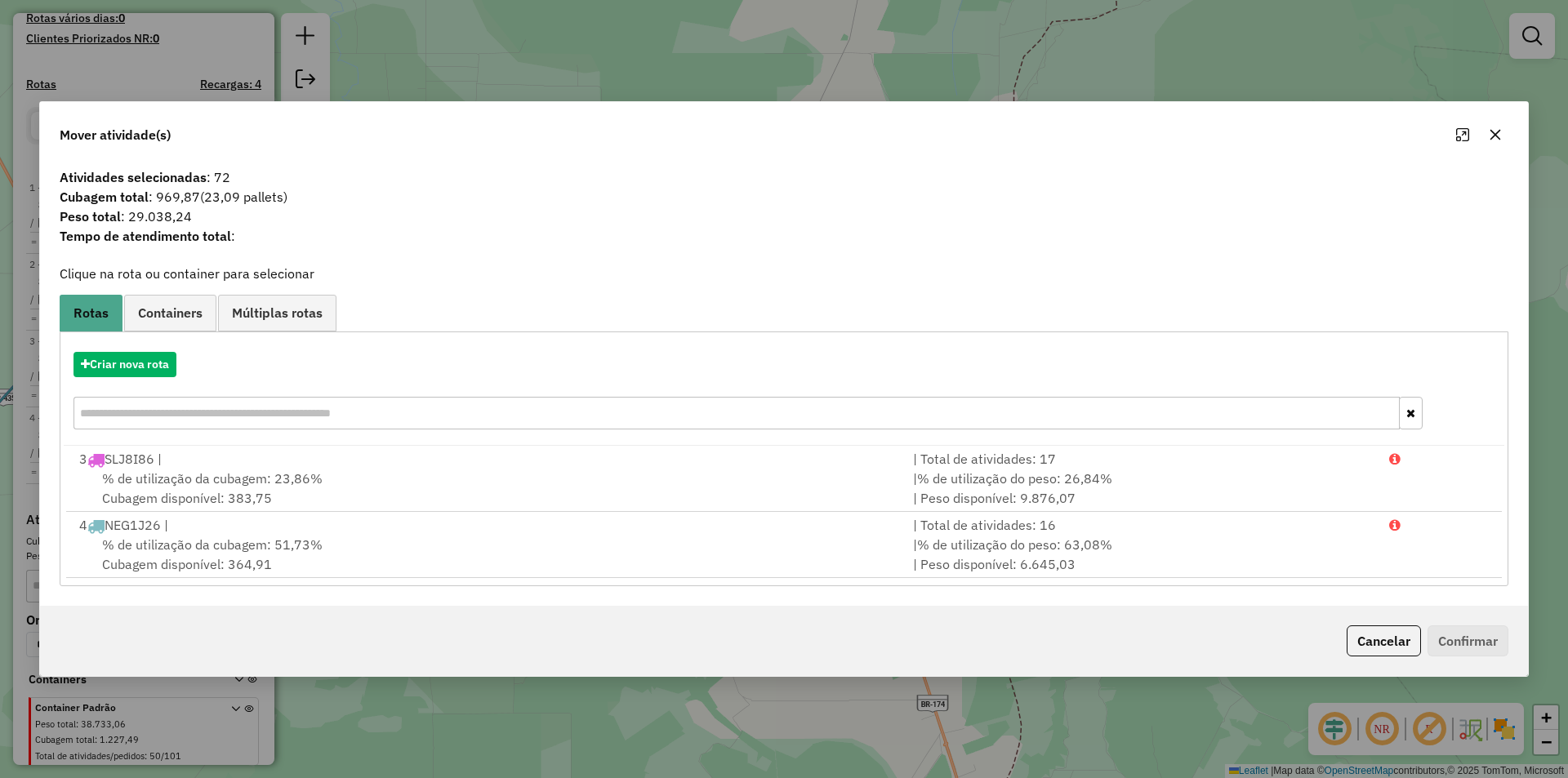
click at [1504, 134] on button "button" at bounding box center [1495, 135] width 26 height 26
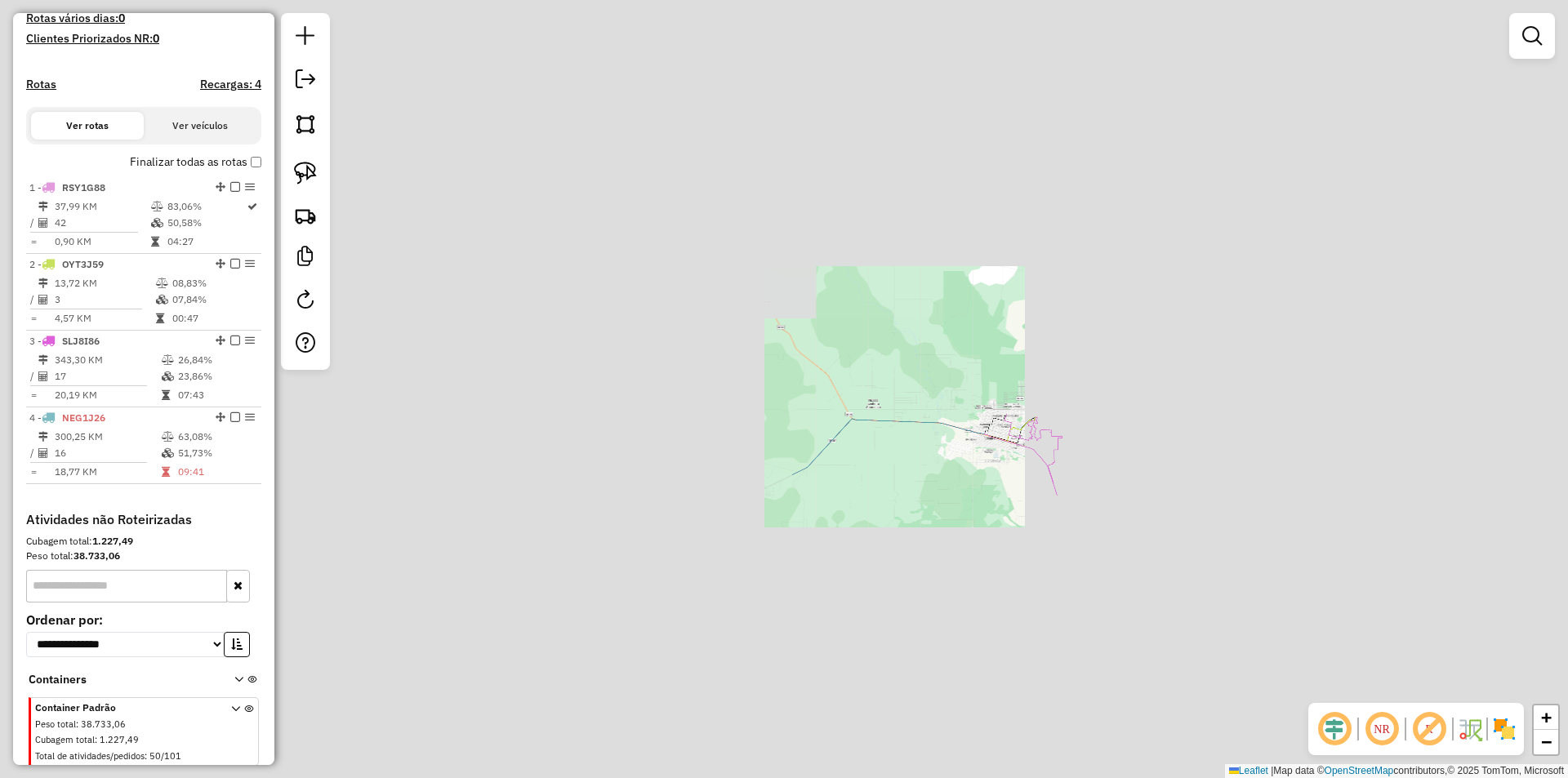
drag, startPoint x: 795, startPoint y: 495, endPoint x: 807, endPoint y: 463, distance: 34.2
click at [803, 472] on div "Janela de atendimento Grade de atendimento Capacidade Transportadoras Veículos …" at bounding box center [784, 389] width 1568 height 778
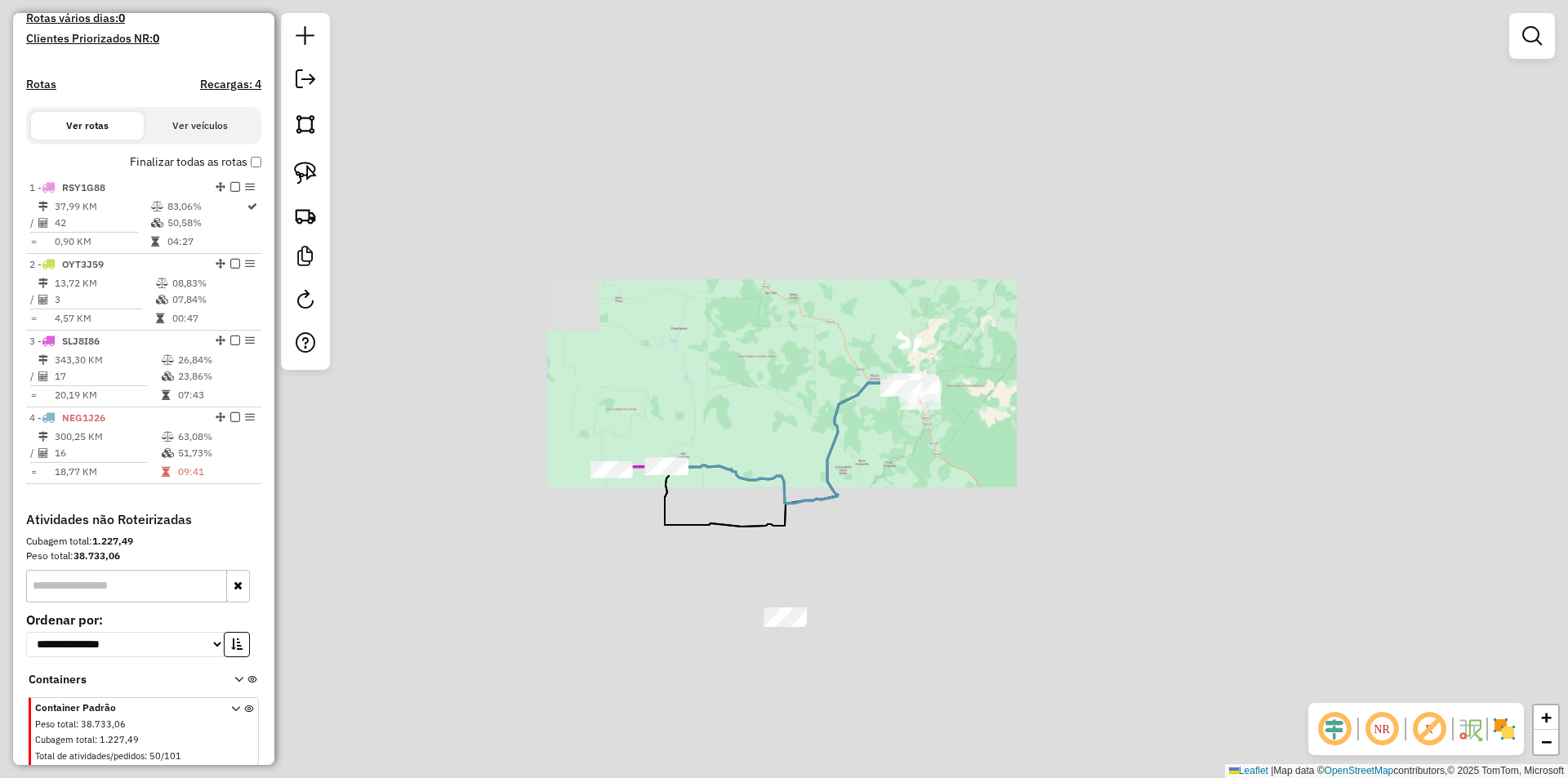
click at [825, 414] on div "Janela de atendimento Grade de atendimento Capacidade Transportadoras Veículos …" at bounding box center [784, 389] width 1568 height 778
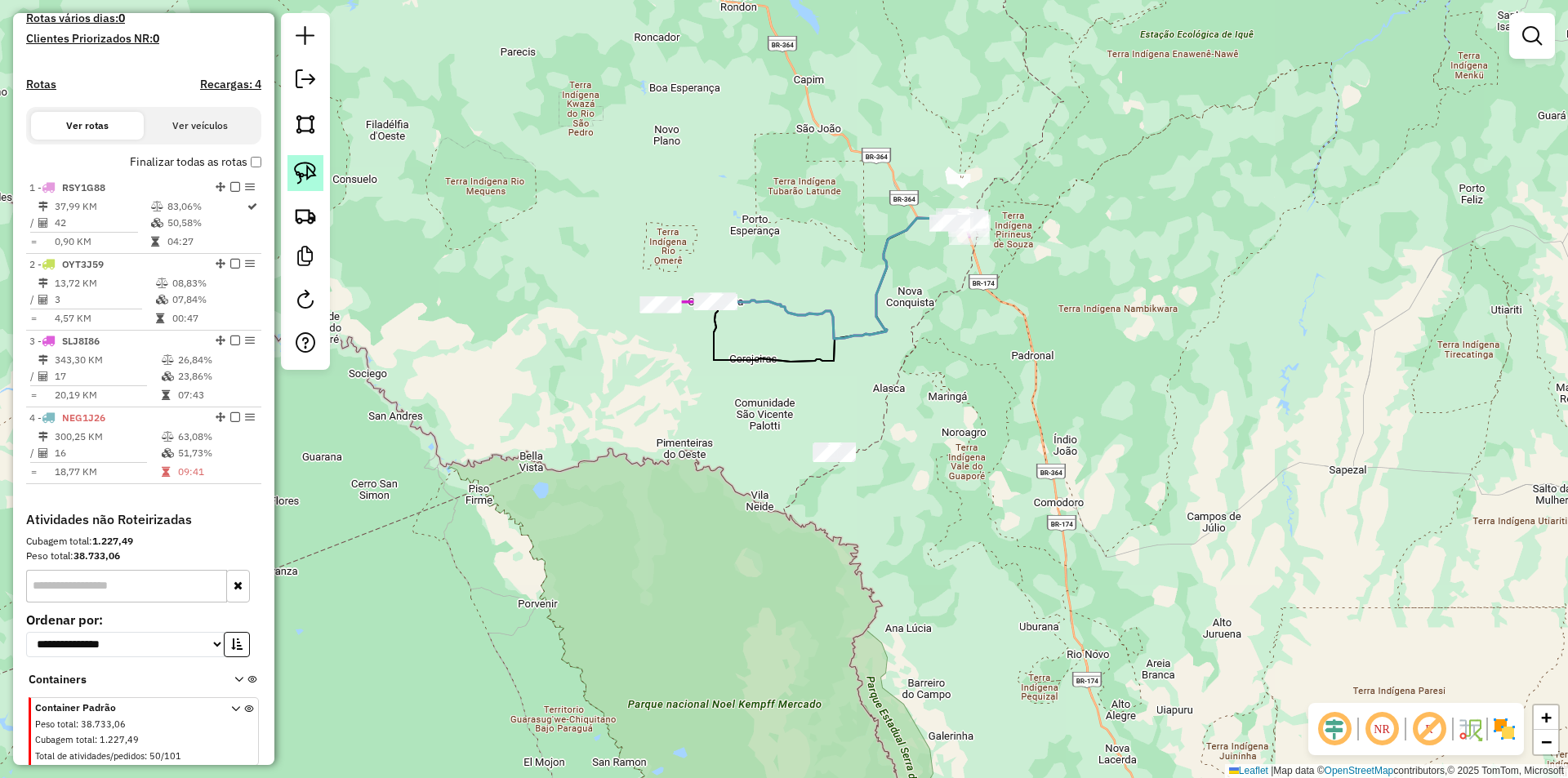
click at [303, 162] on img at bounding box center [306, 173] width 23 height 23
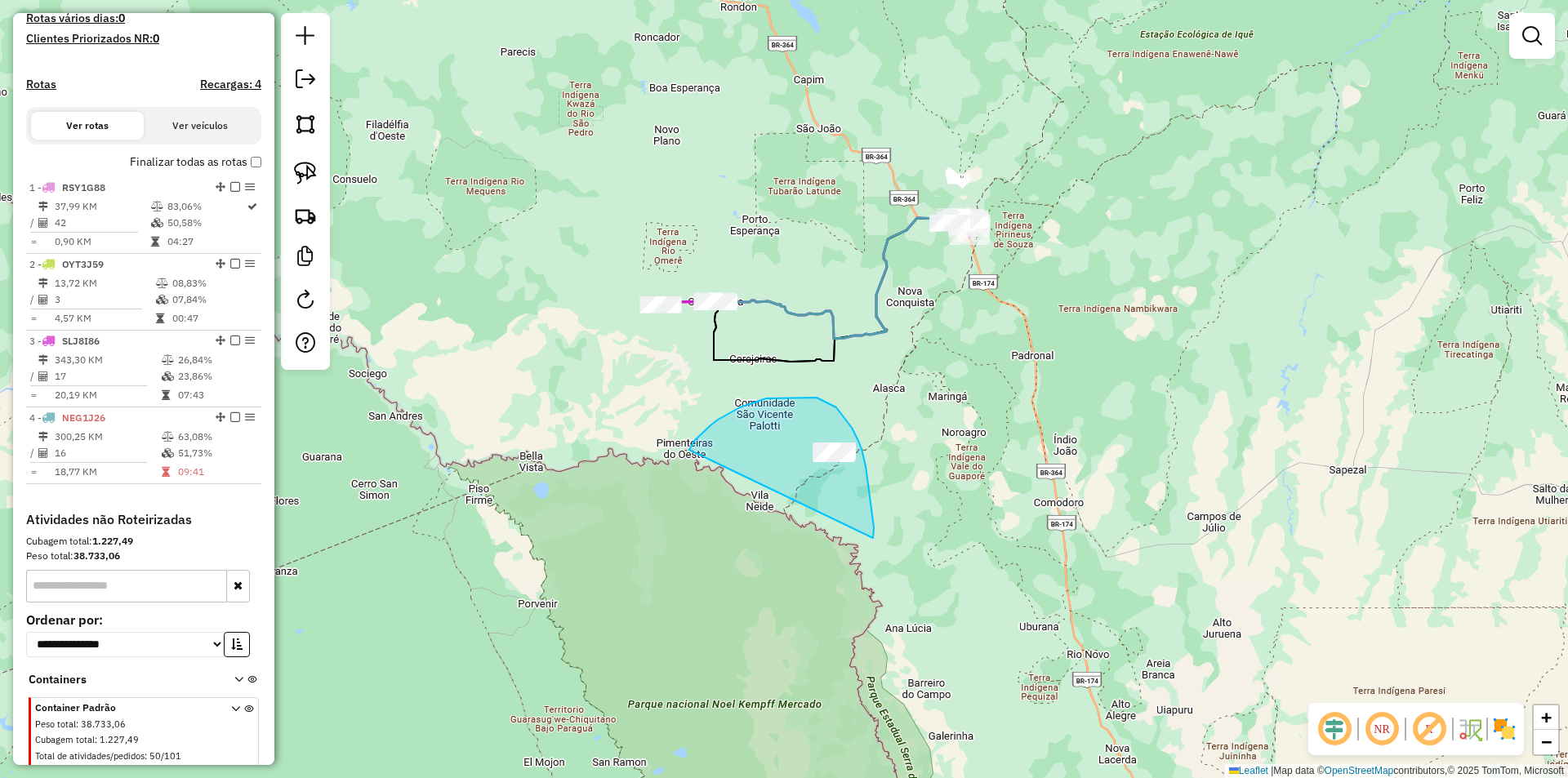
drag, startPoint x: 691, startPoint y: 446, endPoint x: 876, endPoint y: 546, distance: 210.3
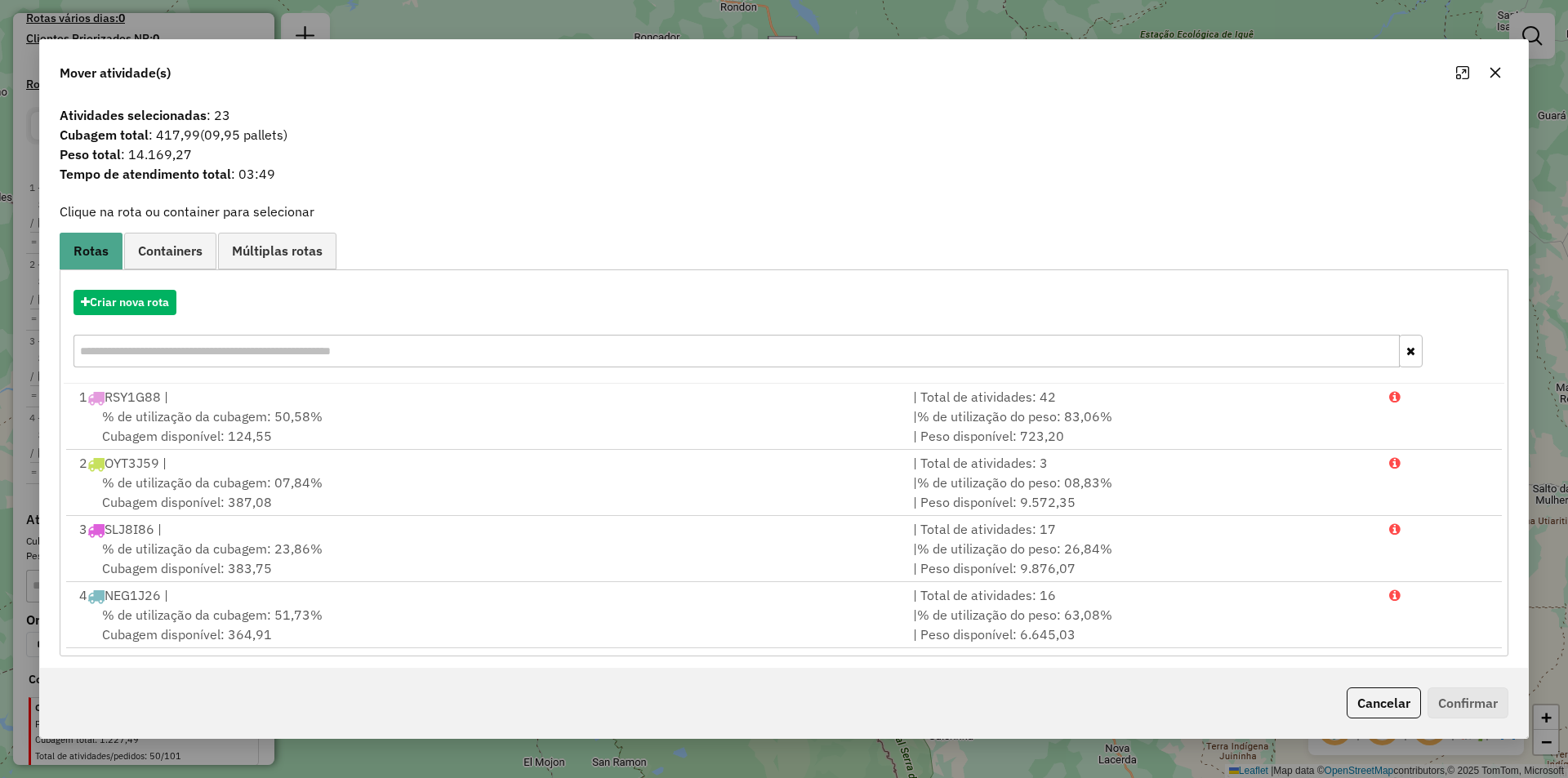
click at [1504, 72] on button "button" at bounding box center [1495, 73] width 26 height 26
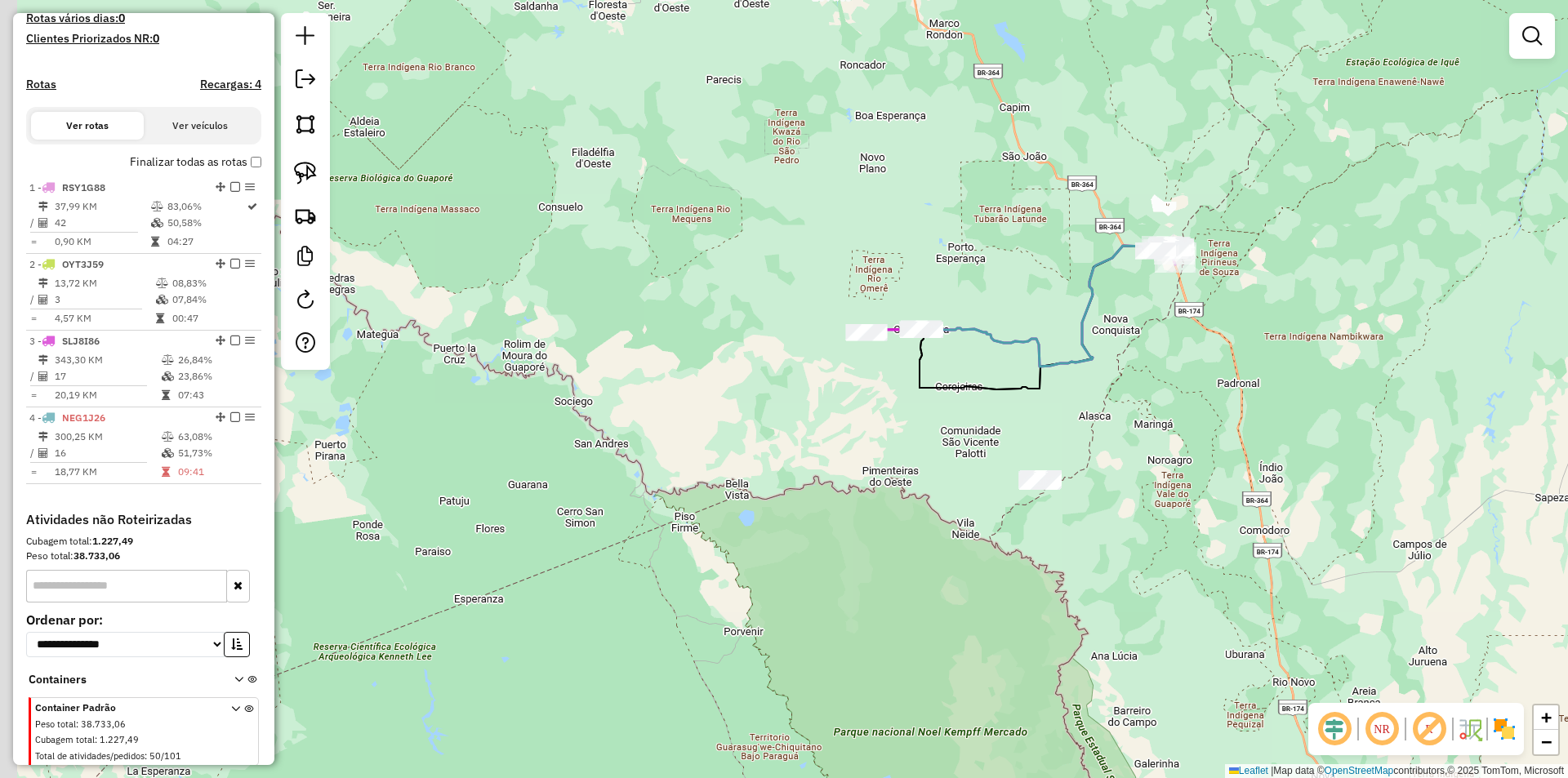
drag, startPoint x: 900, startPoint y: 477, endPoint x: 1041, endPoint y: 494, distance: 142.0
click at [1097, 502] on div "Janela de atendimento Grade de atendimento Capacidade Transportadoras Veículos …" at bounding box center [784, 389] width 1568 height 778
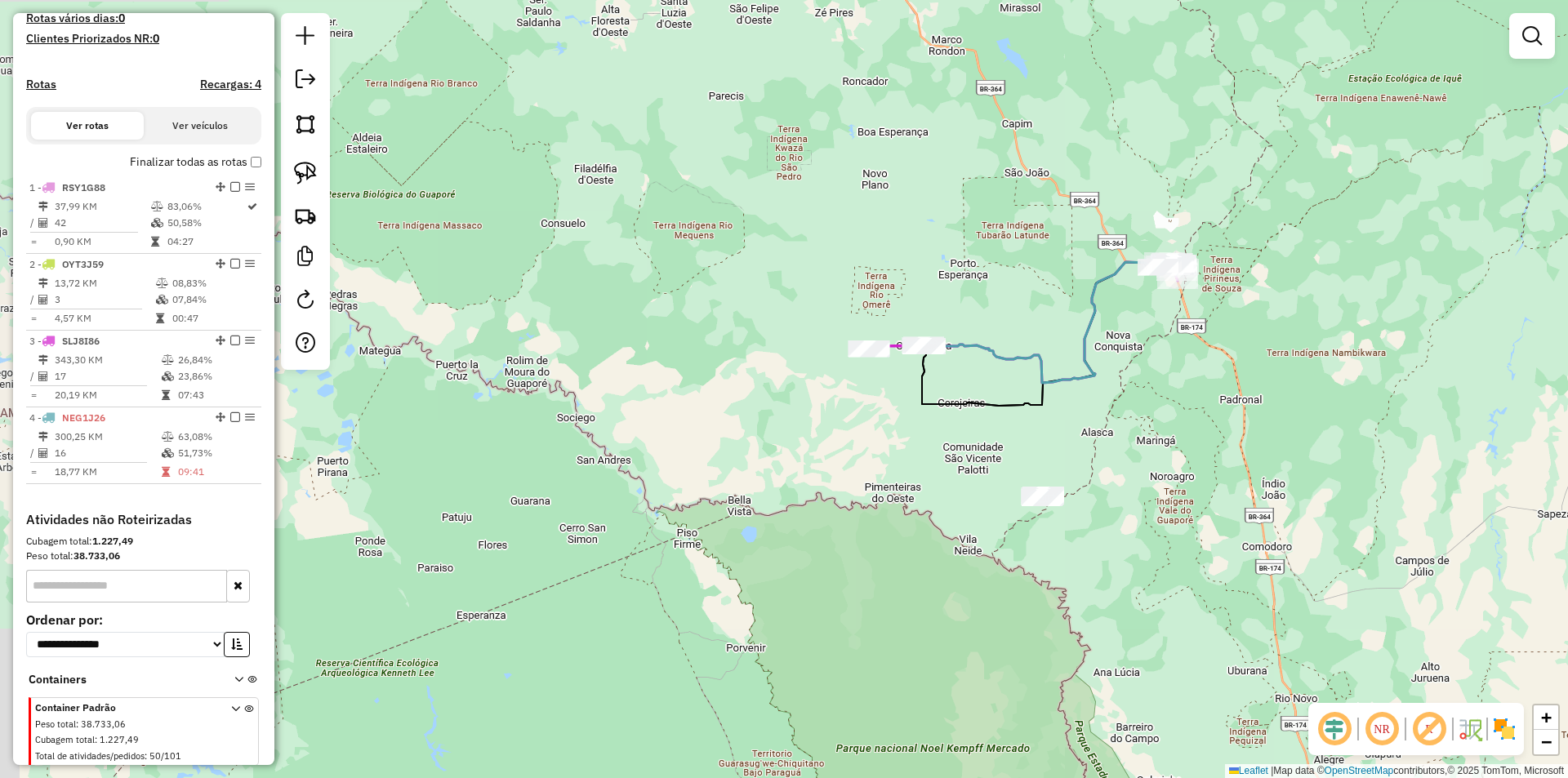
drag, startPoint x: 1037, startPoint y: 513, endPoint x: 1033, endPoint y: 525, distance: 12.6
click at [1033, 525] on div "Janela de atendimento Grade de atendimento Capacidade Transportadoras Veículos …" at bounding box center [784, 389] width 1568 height 778
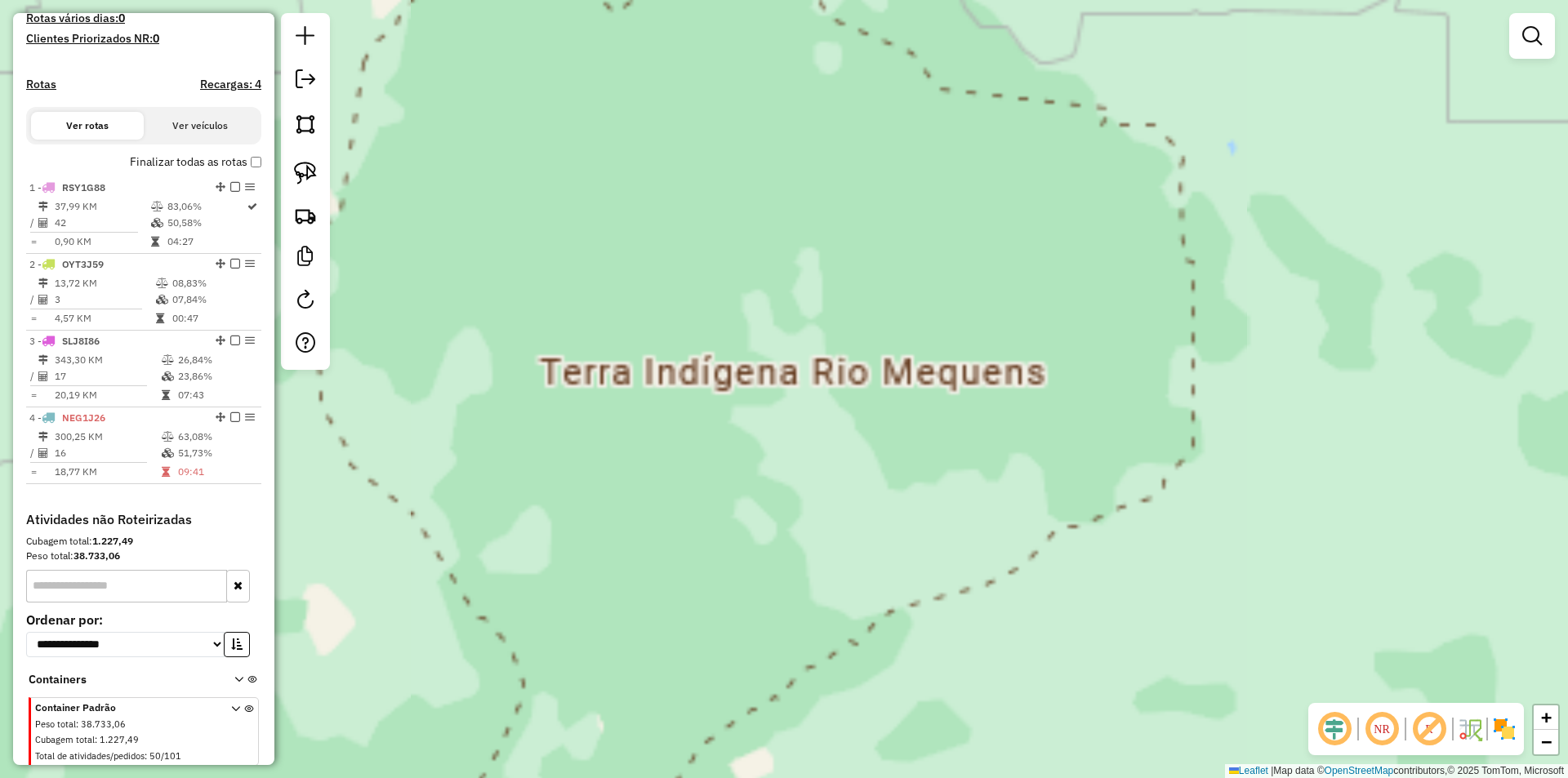
drag, startPoint x: 1176, startPoint y: 671, endPoint x: 770, endPoint y: 495, distance: 442.5
click at [783, 503] on div "Janela de atendimento Grade de atendimento Capacidade Transportadoras Veículos …" at bounding box center [784, 389] width 1568 height 778
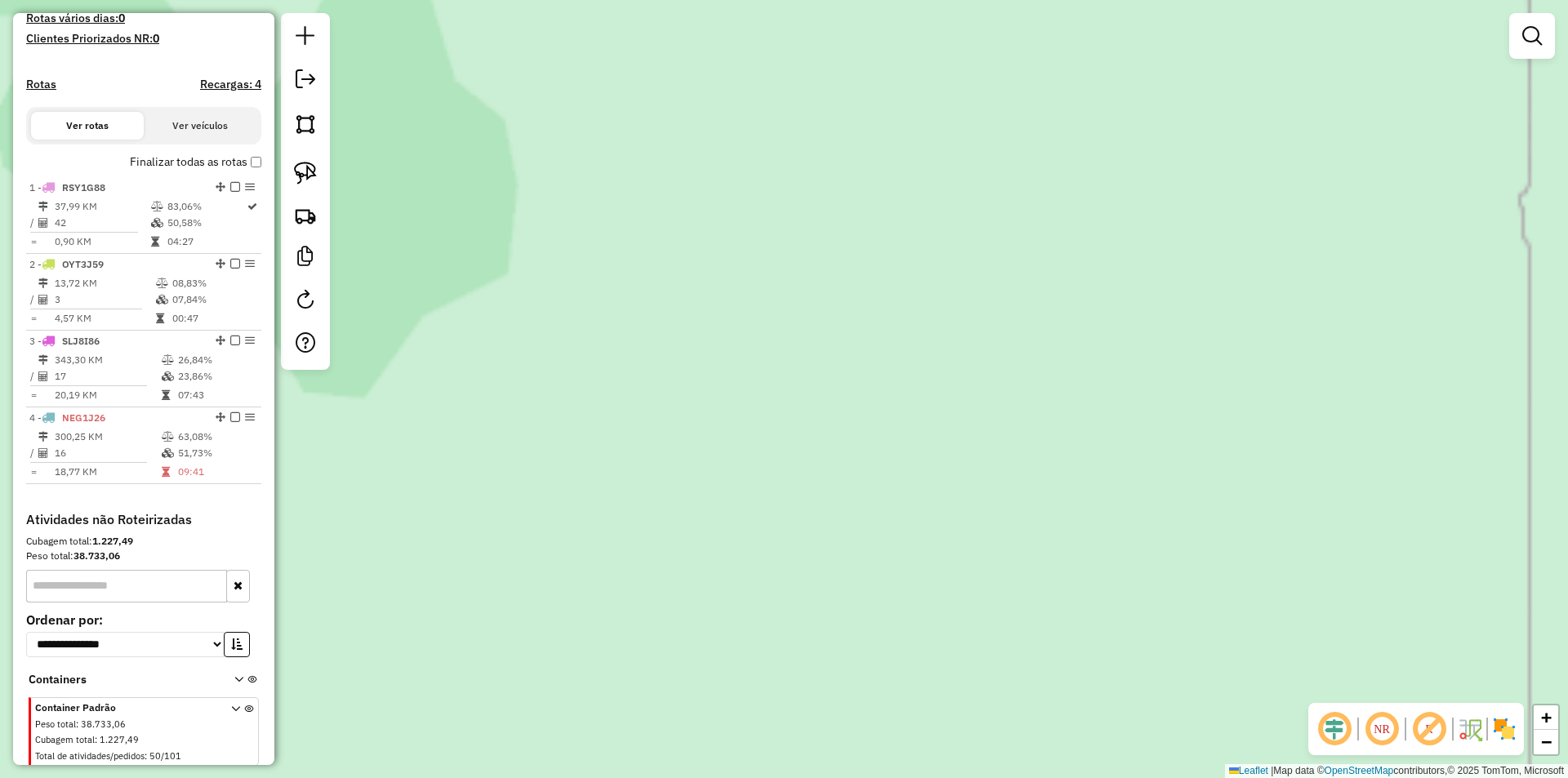
click at [931, 542] on div "Janela de atendimento Grade de atendimento Capacidade Transportadoras Veículos …" at bounding box center [784, 389] width 1568 height 778
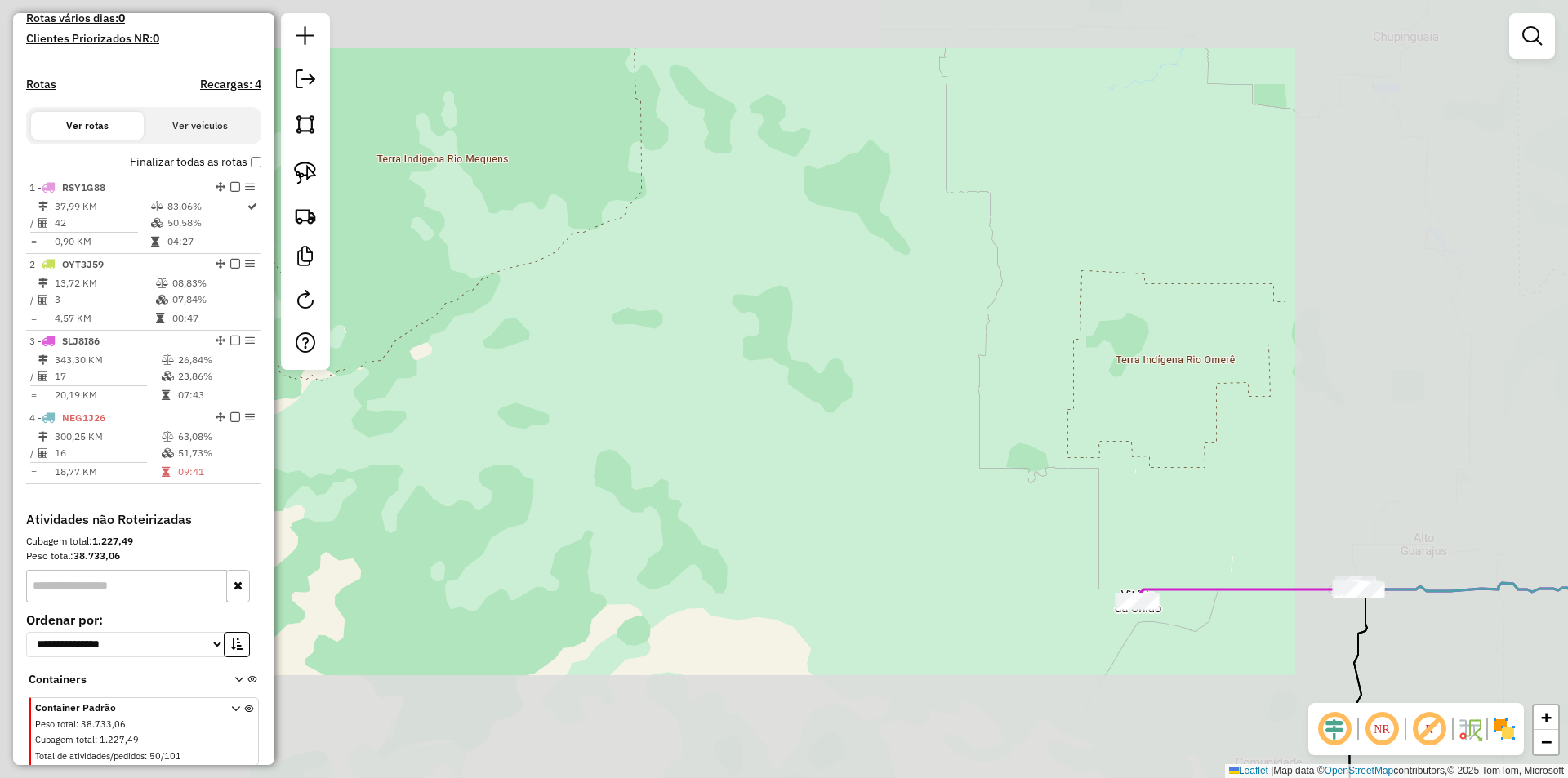
drag, startPoint x: 868, startPoint y: 415, endPoint x: 858, endPoint y: 363, distance: 53.0
click at [848, 322] on div "Janela de atendimento Grade de atendimento Capacidade Transportadoras Veículos …" at bounding box center [784, 389] width 1568 height 778
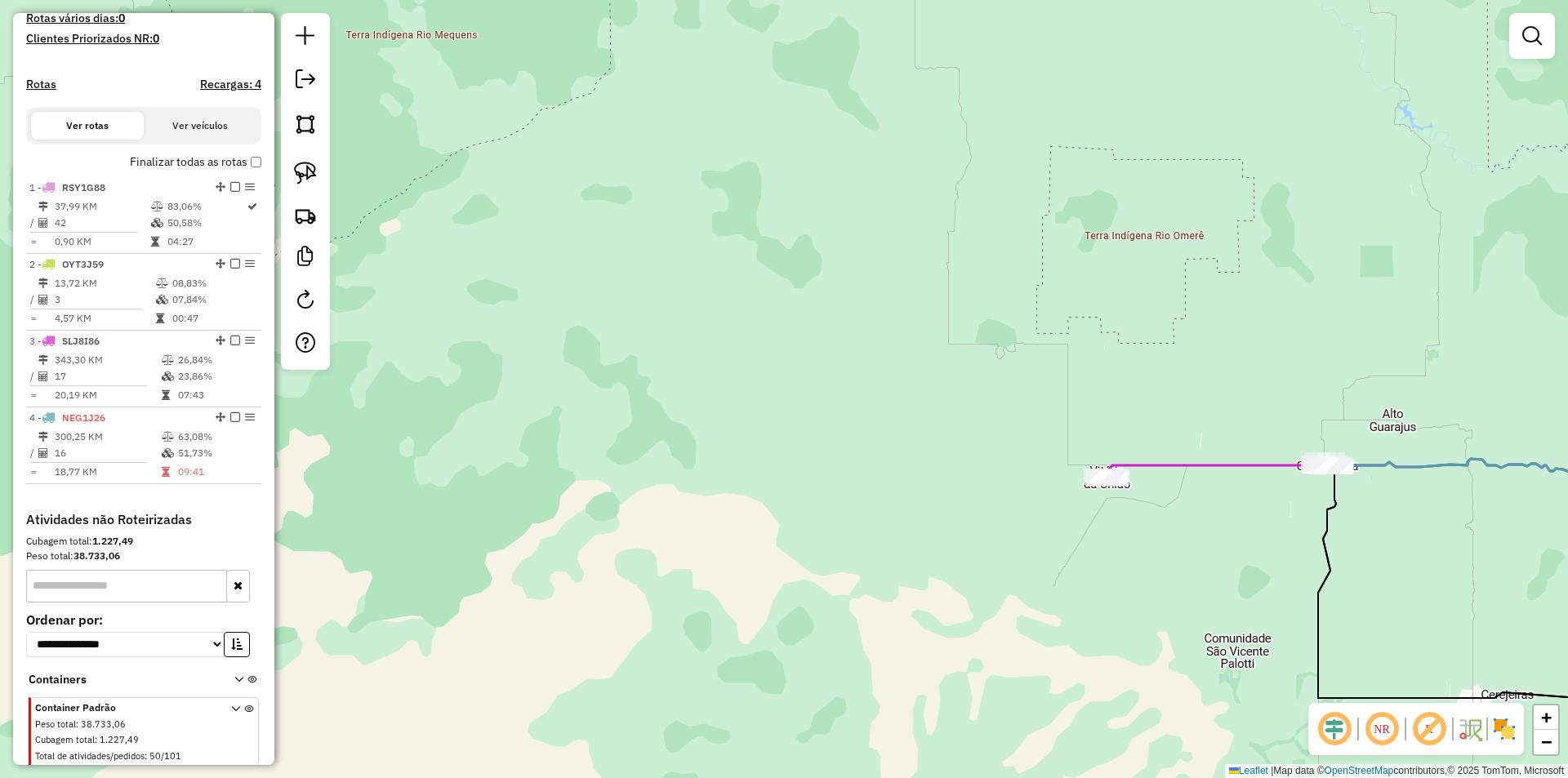
drag, startPoint x: 1208, startPoint y: 601, endPoint x: 1068, endPoint y: 569, distance: 143.6
click at [1071, 572] on div "Janela de atendimento Grade de atendimento Capacidade Transportadoras Veículos …" at bounding box center [784, 389] width 1568 height 778
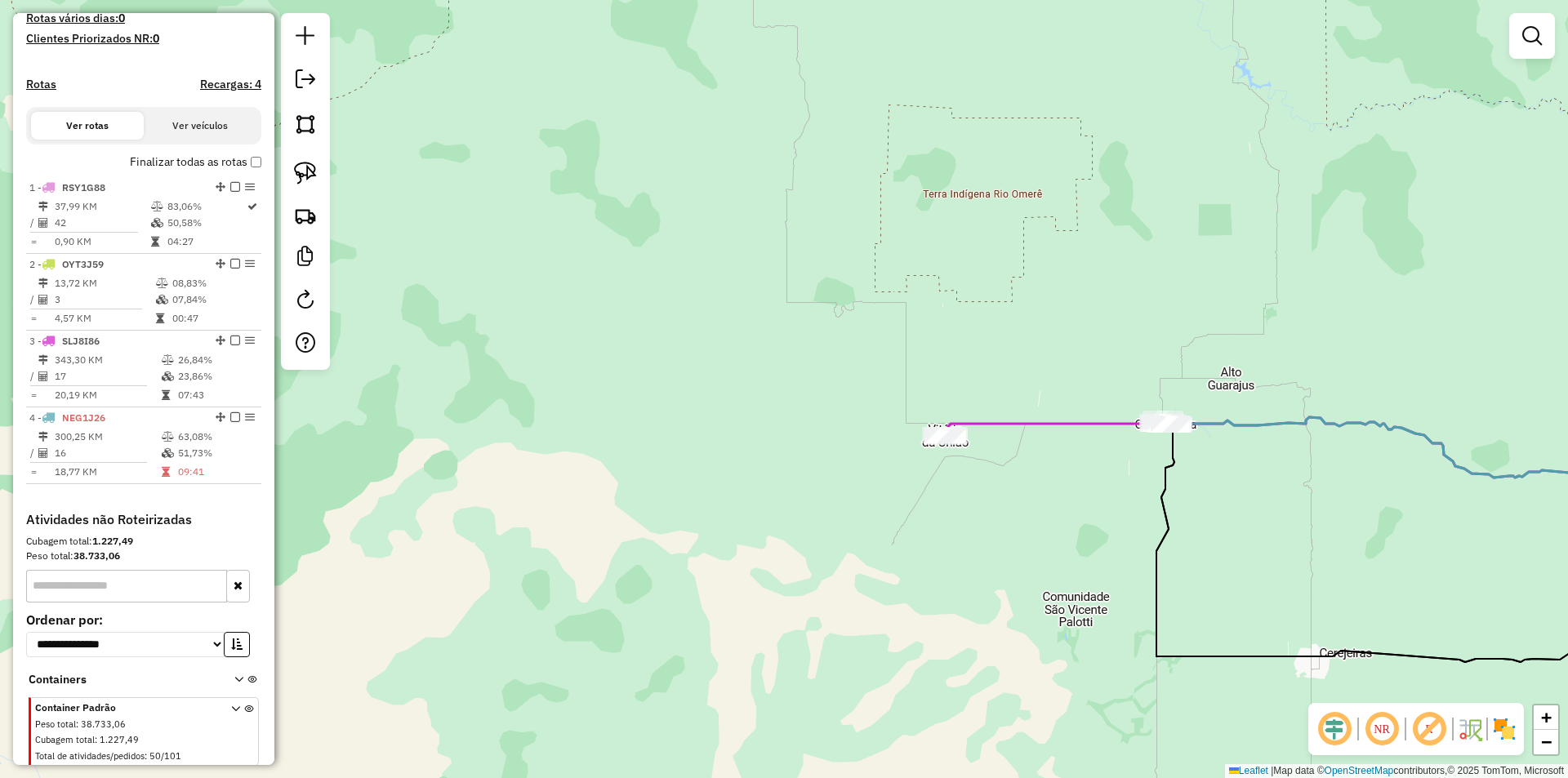
click at [903, 441] on div "Rota 3 - Placa SLJ8I86 24757 - LANCHONETE SOUZA Janela de atendimento Grade de …" at bounding box center [784, 389] width 1568 height 778
select select "*********"
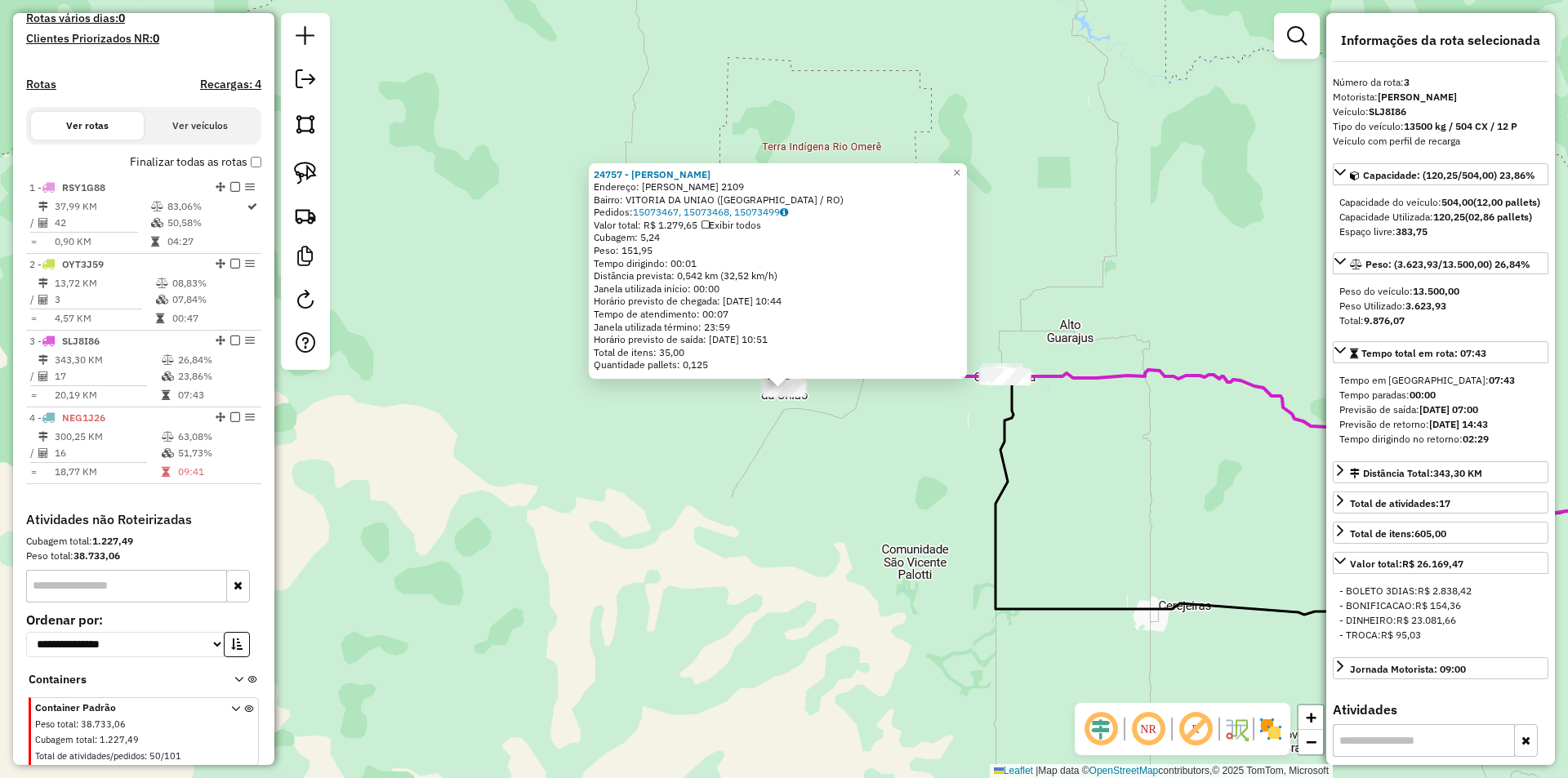
scroll to position [488, 0]
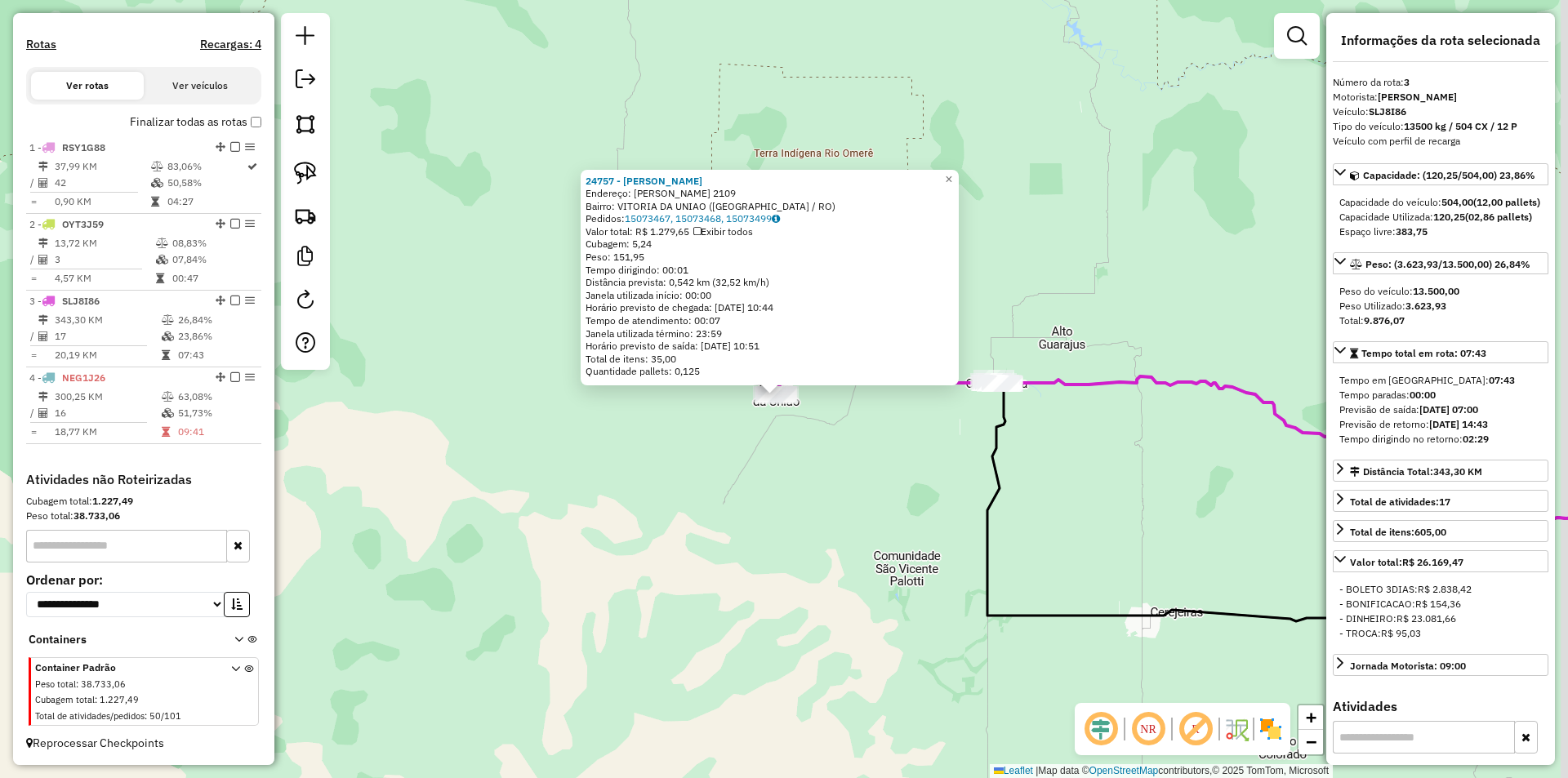
drag, startPoint x: 1069, startPoint y: 452, endPoint x: 1044, endPoint y: 464, distance: 27.7
click at [1044, 464] on div "24757 - LANCHONETE SOUZA Endereço: JOAQUIM GONCALVES 2109 Bairro: VITORIA DA UN…" at bounding box center [784, 389] width 1568 height 778
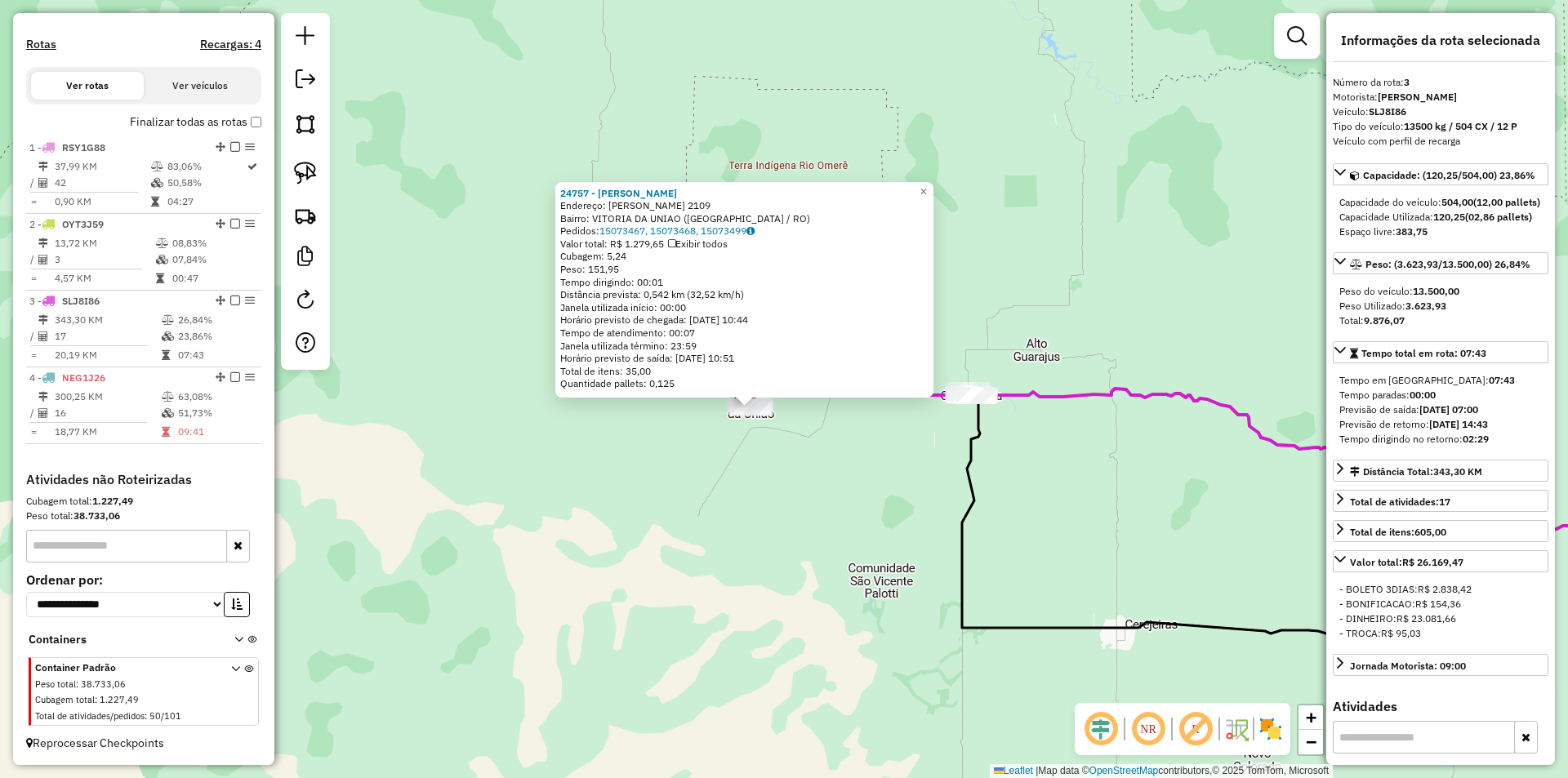
click at [1034, 464] on div "24757 - LANCHONETE SOUZA Endereço: JOAQUIM GONCALVES 2109 Bairro: VITORIA DA UN…" at bounding box center [784, 389] width 1568 height 778
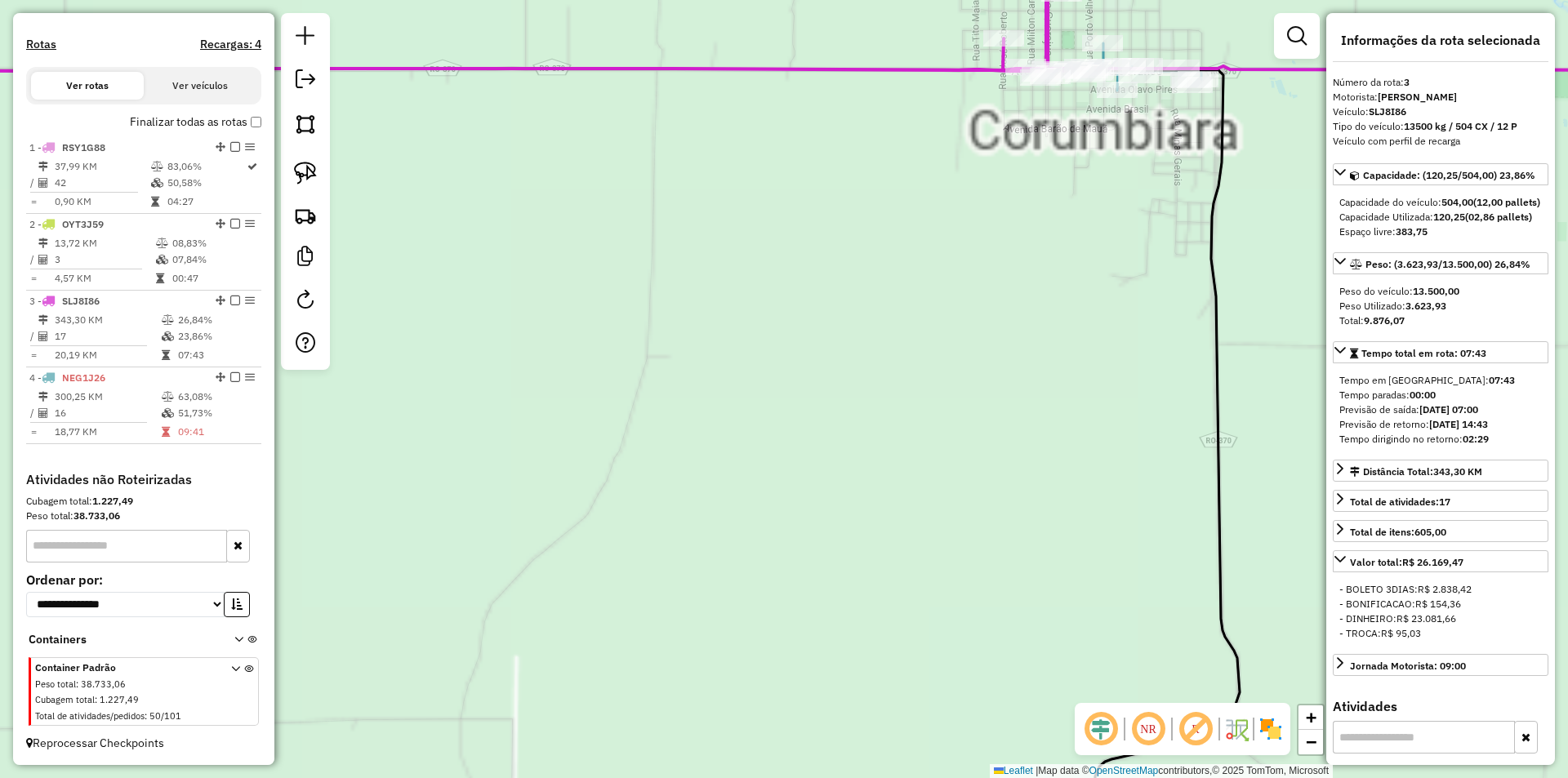
drag, startPoint x: 995, startPoint y: 346, endPoint x: 895, endPoint y: 601, distance: 273.9
click at [897, 599] on div "24757 - LANCHONETE SOUZA Endereço: JOAQUIM GONCALVES 2109 Bairro: VITORIA DA UN…" at bounding box center [784, 389] width 1568 height 778
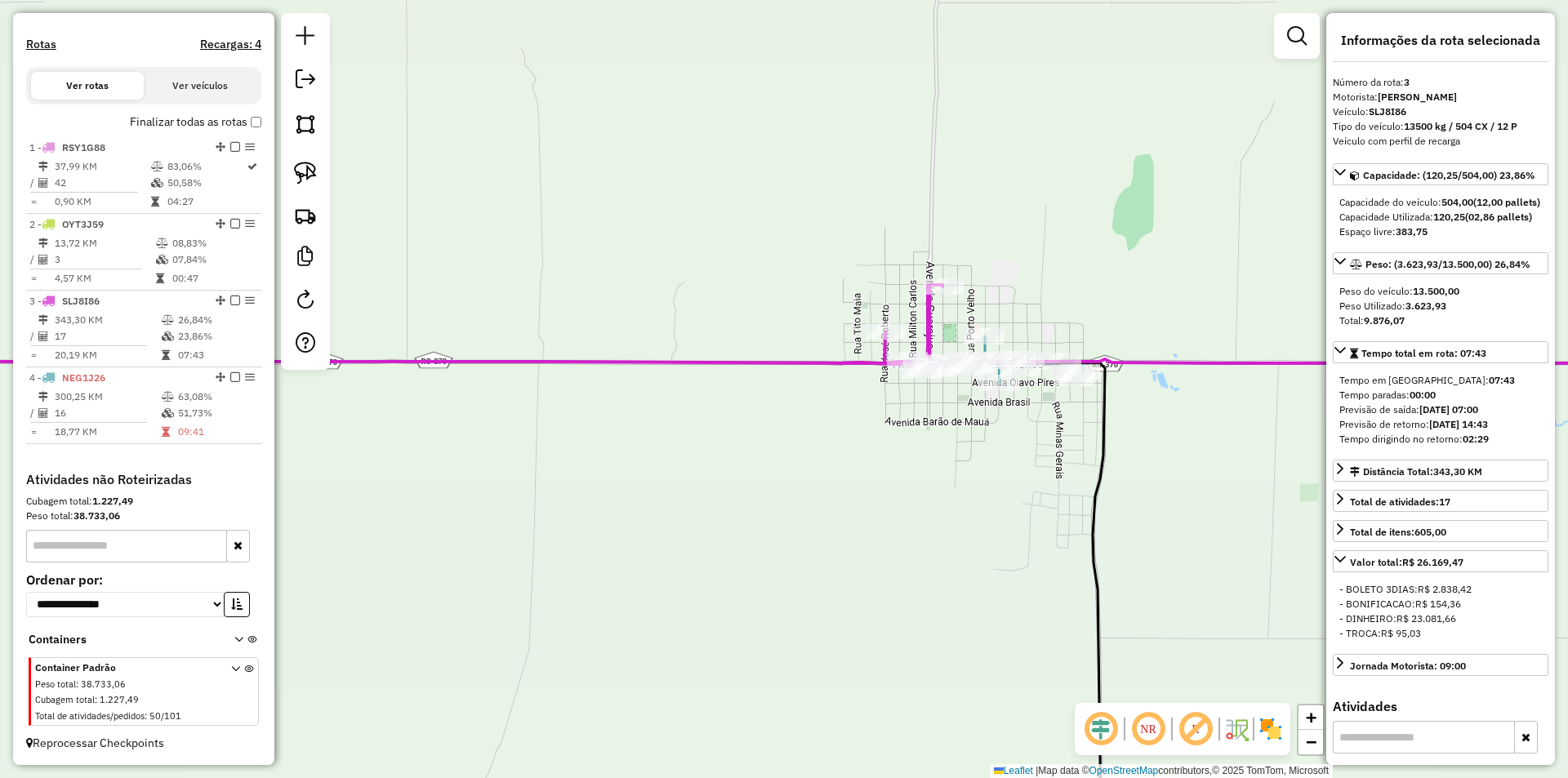
drag, startPoint x: 924, startPoint y: 504, endPoint x: 891, endPoint y: 569, distance: 72.9
click at [892, 568] on div "24757 - LANCHONETE SOUZA Endereço: JOAQUIM GONCALVES 2109 Bairro: VITORIA DA UN…" at bounding box center [784, 389] width 1568 height 778
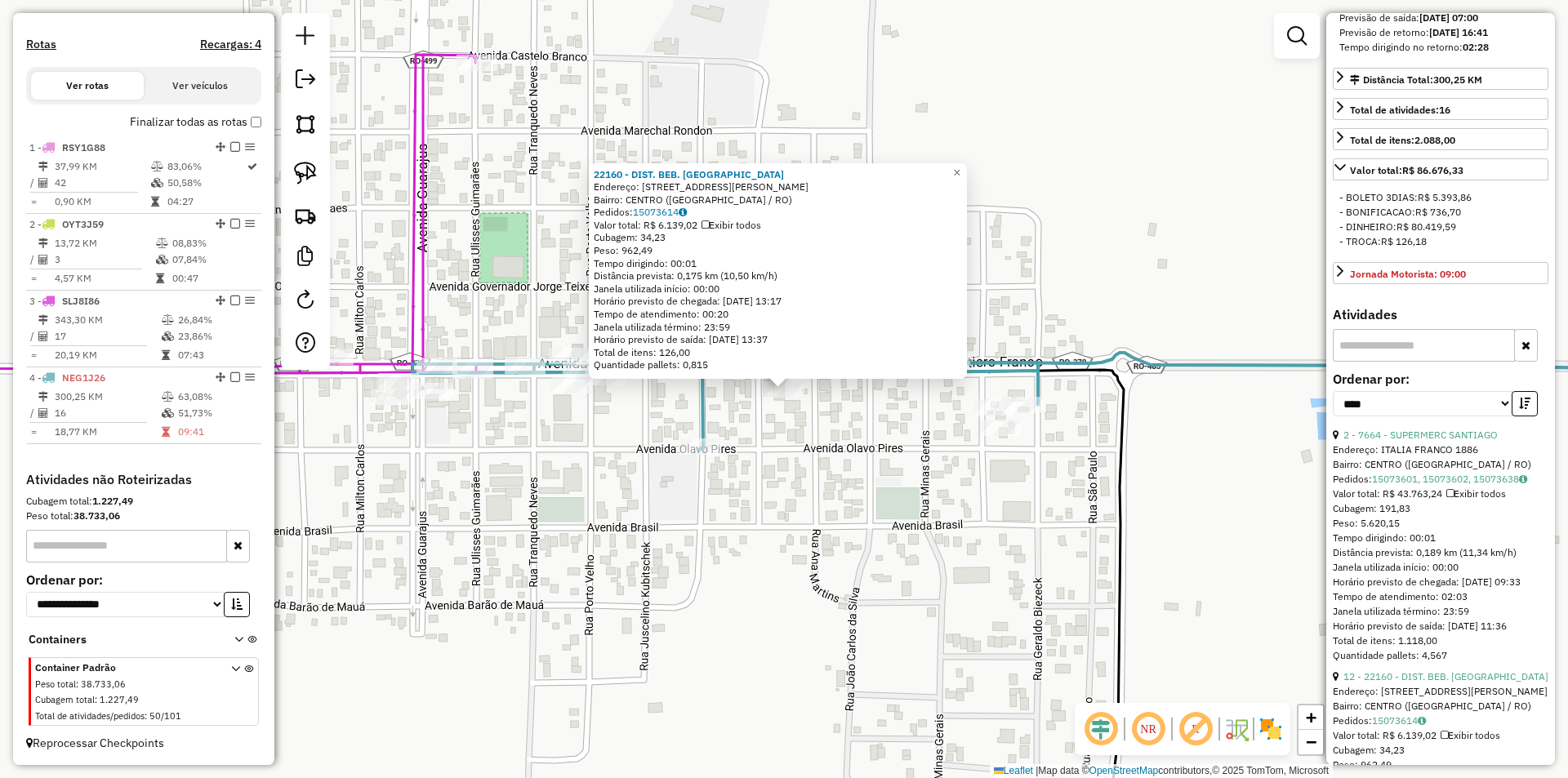
scroll to position [408, 0]
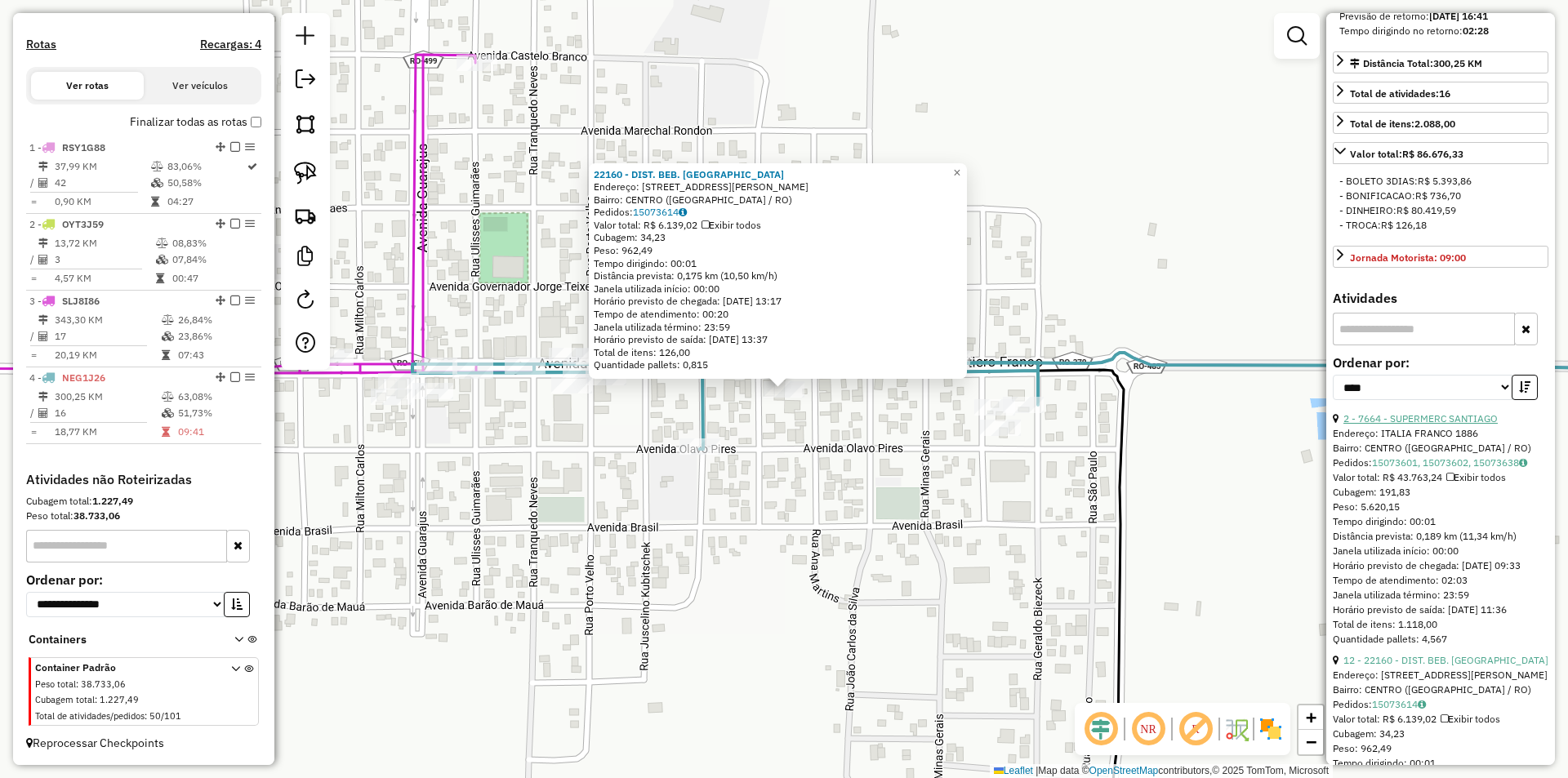
click at [1422, 424] on link "2 - 7664 - SUPERMERC SANTIAGO" at bounding box center [1421, 418] width 154 height 12
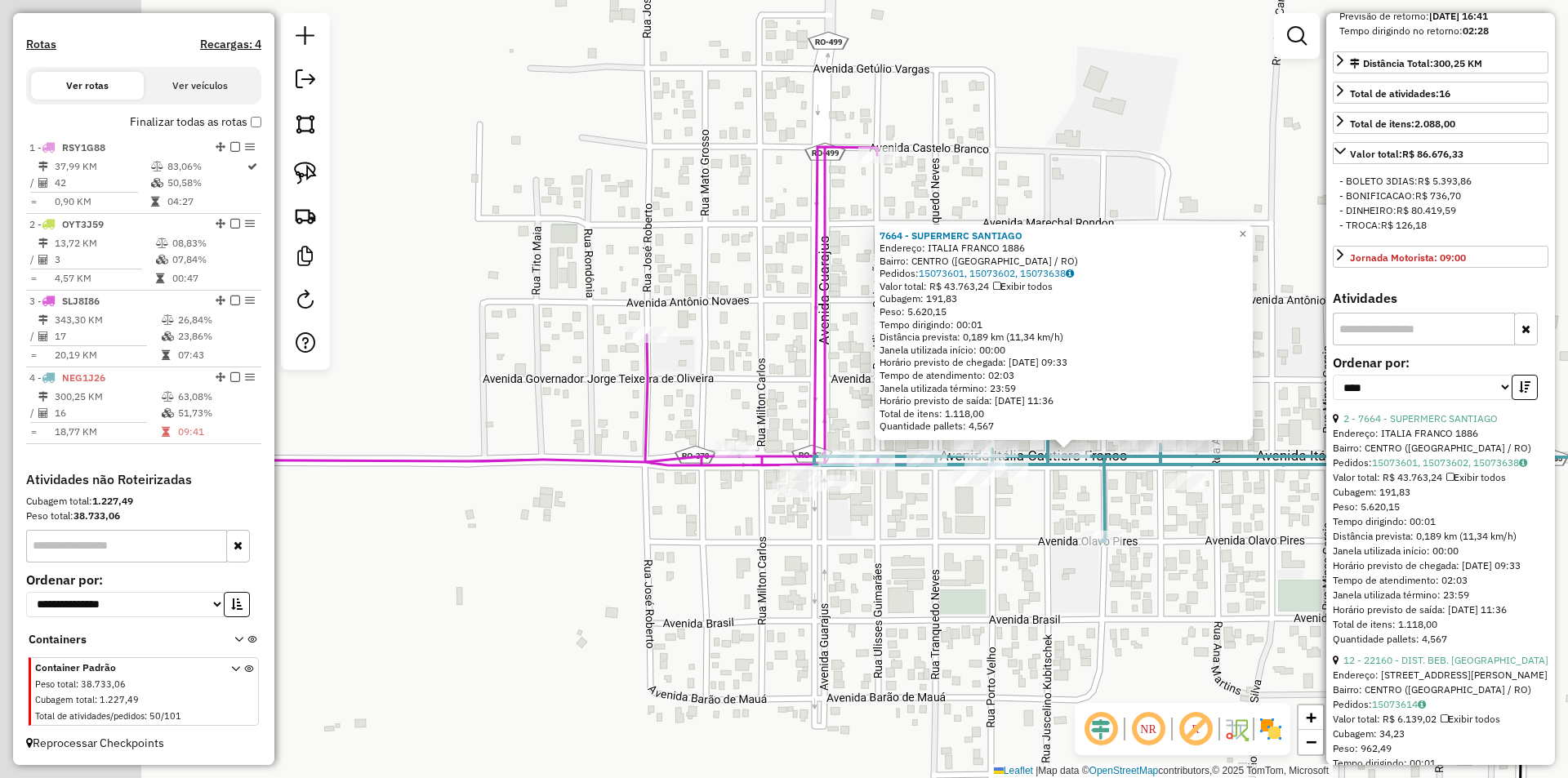
drag, startPoint x: 896, startPoint y: 608, endPoint x: 1027, endPoint y: 613, distance: 131.1
click at [1027, 613] on div "7664 - SUPERMERC SANTIAGO Endereço: ITALIA FRANCO 1886 Bairro: CENTRO (CORUMBIA…" at bounding box center [784, 389] width 1568 height 778
click at [1027, 611] on div "7664 - SUPERMERC SANTIAGO Endereço: ITALIA FRANCO 1886 Bairro: CENTRO (CORUMBIA…" at bounding box center [784, 389] width 1568 height 778
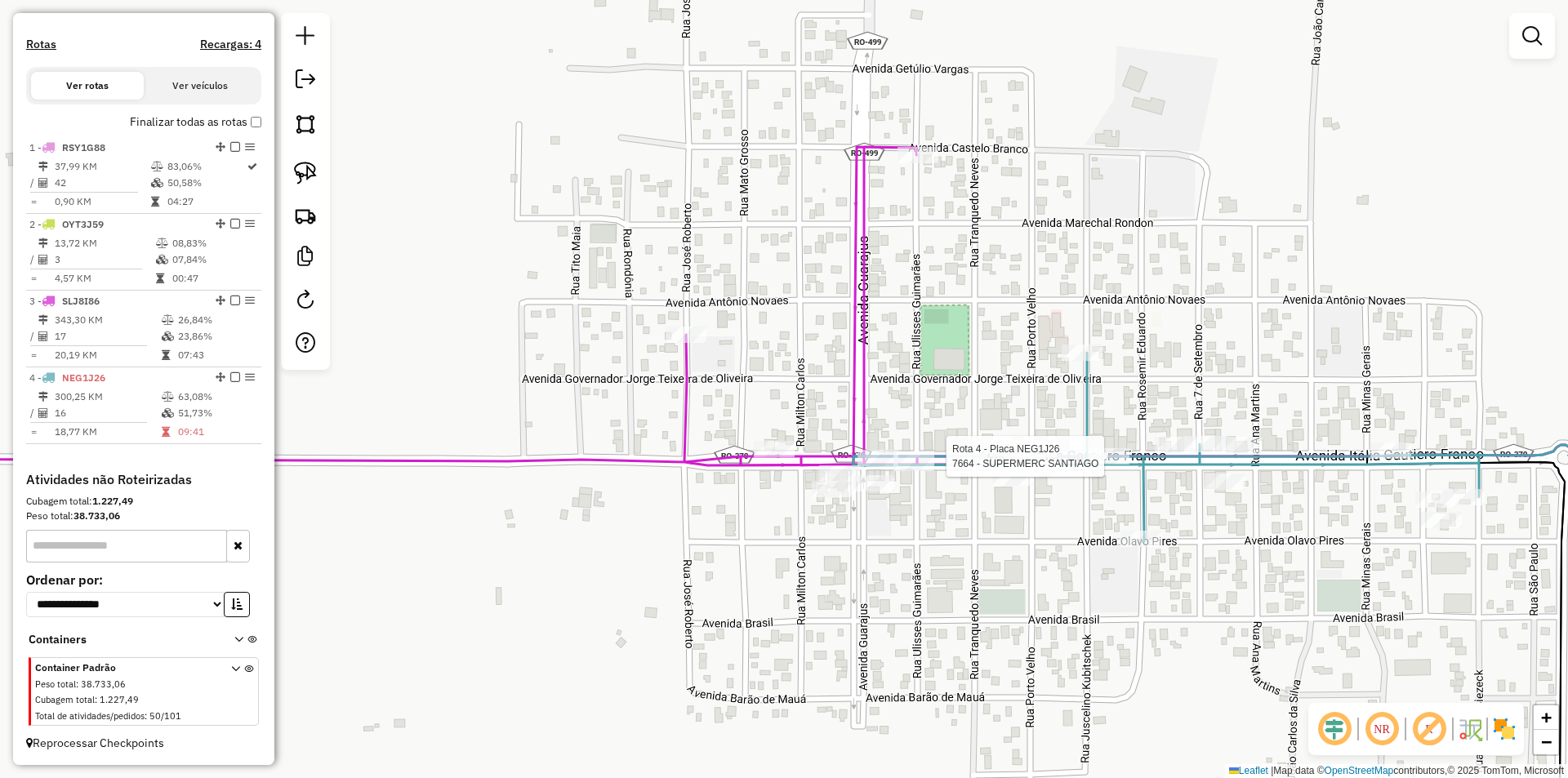
click at [1089, 464] on div at bounding box center [1109, 456] width 41 height 16
select select "*********"
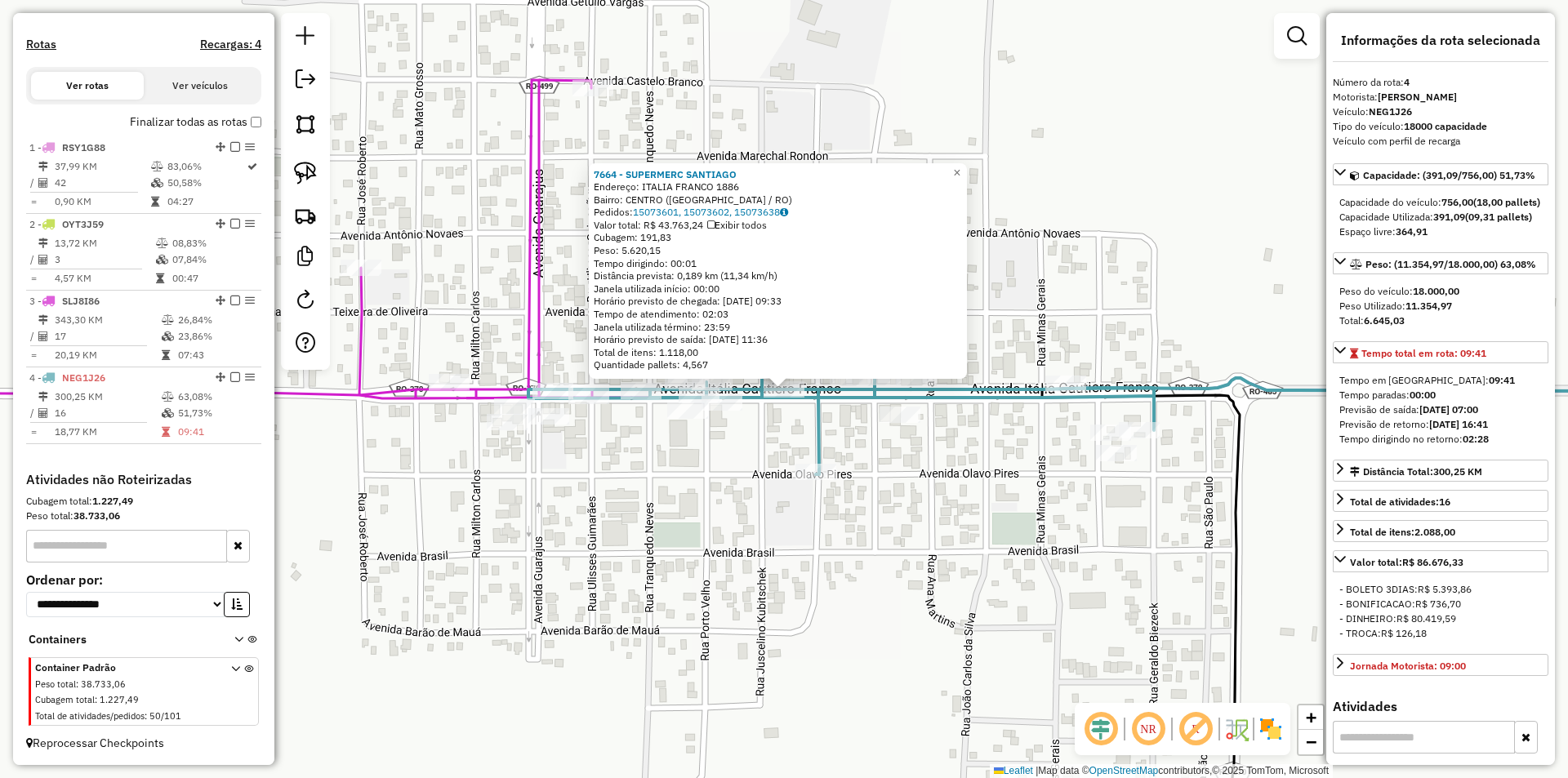
click at [777, 522] on div "7664 - SUPERMERC SANTIAGO Endereço: ITALIA FRANCO 1886 Bairro: CENTRO (CORUMBIA…" at bounding box center [784, 389] width 1568 height 778
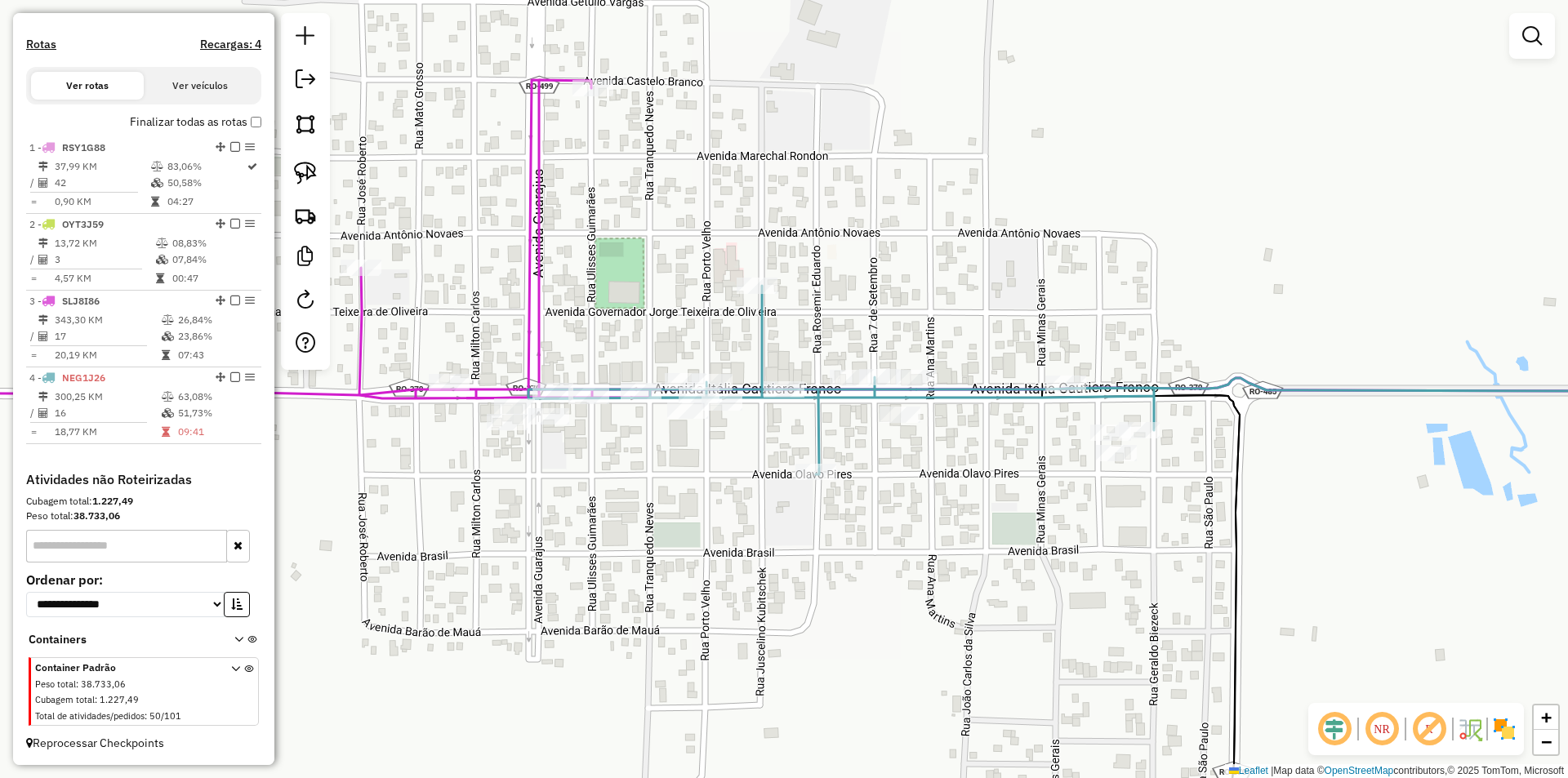
drag, startPoint x: 640, startPoint y: 571, endPoint x: 1022, endPoint y: 650, distance: 390.1
click at [1013, 650] on div "Janela de atendimento Grade de atendimento Capacidade Transportadoras Veículos …" at bounding box center [784, 389] width 1568 height 778
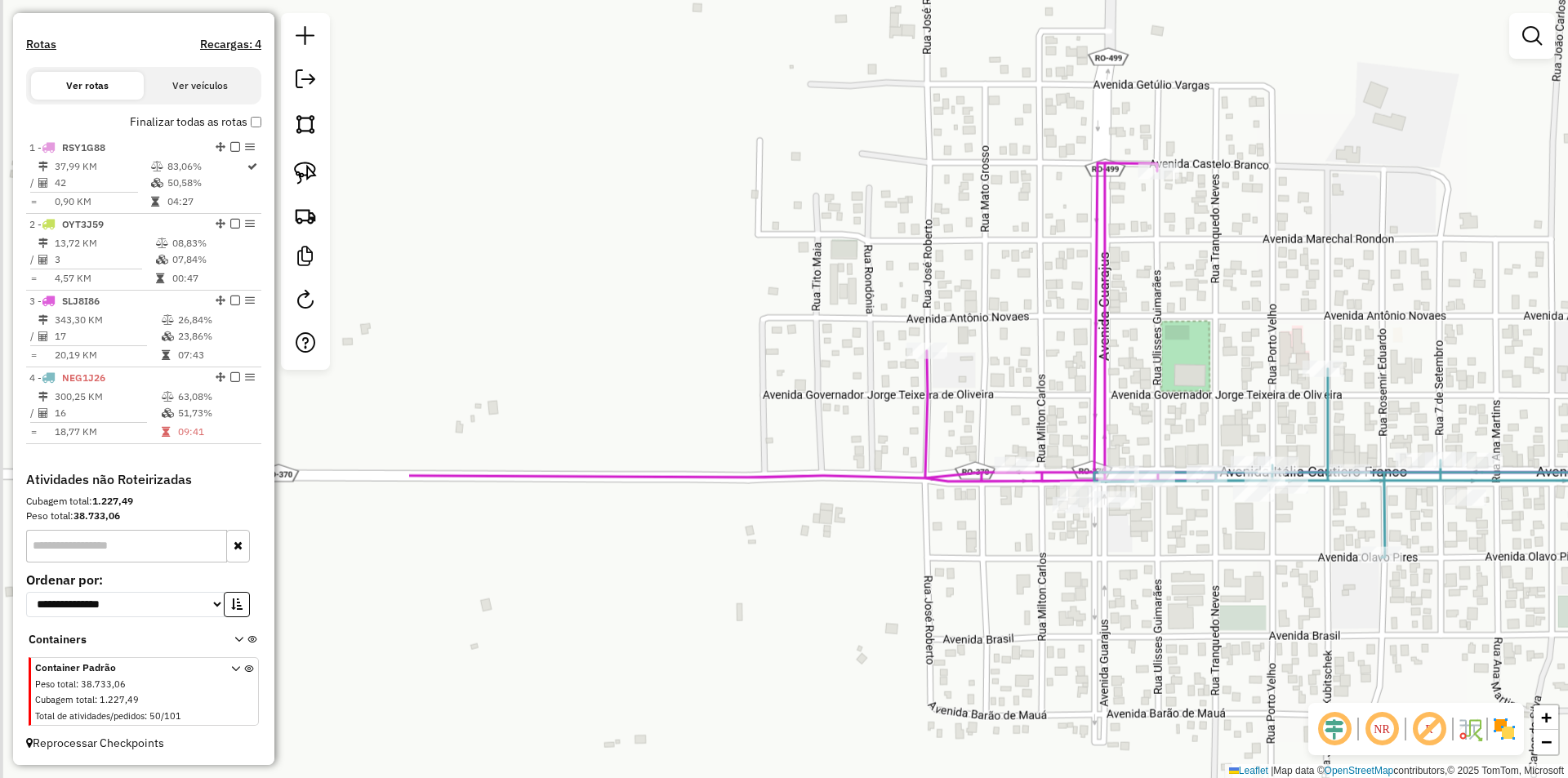
drag, startPoint x: 1022, startPoint y: 650, endPoint x: 1034, endPoint y: 645, distance: 13.0
click at [1024, 650] on div "Janela de atendimento Grade de atendimento Capacidade Transportadoras Veículos …" at bounding box center [784, 389] width 1568 height 778
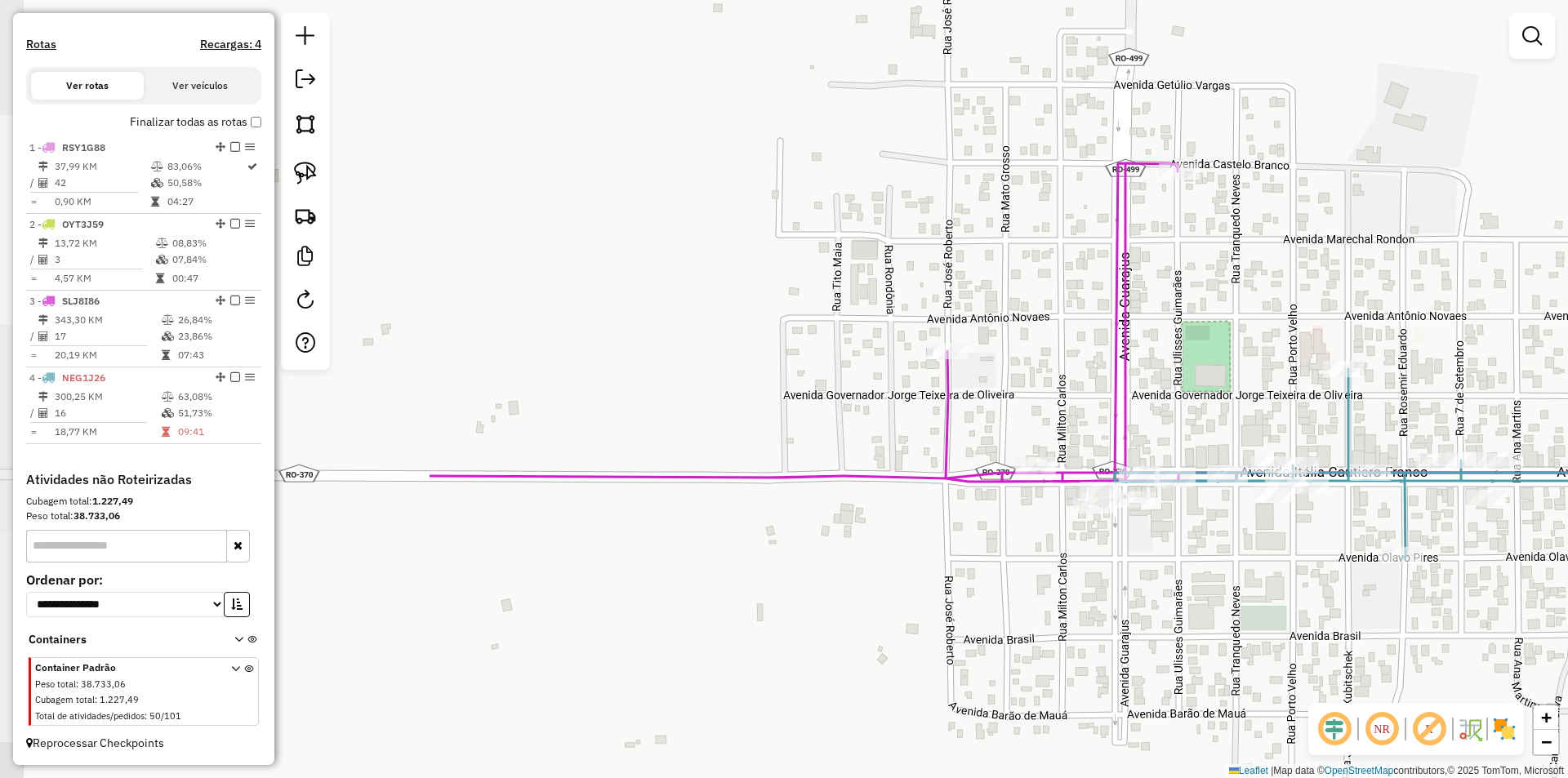
drag, startPoint x: 1172, startPoint y: 629, endPoint x: 1031, endPoint y: 604, distance: 143.2
click at [1032, 606] on div "Janela de atendimento Grade de atendimento Capacidade Transportadoras Veículos …" at bounding box center [784, 389] width 1568 height 778
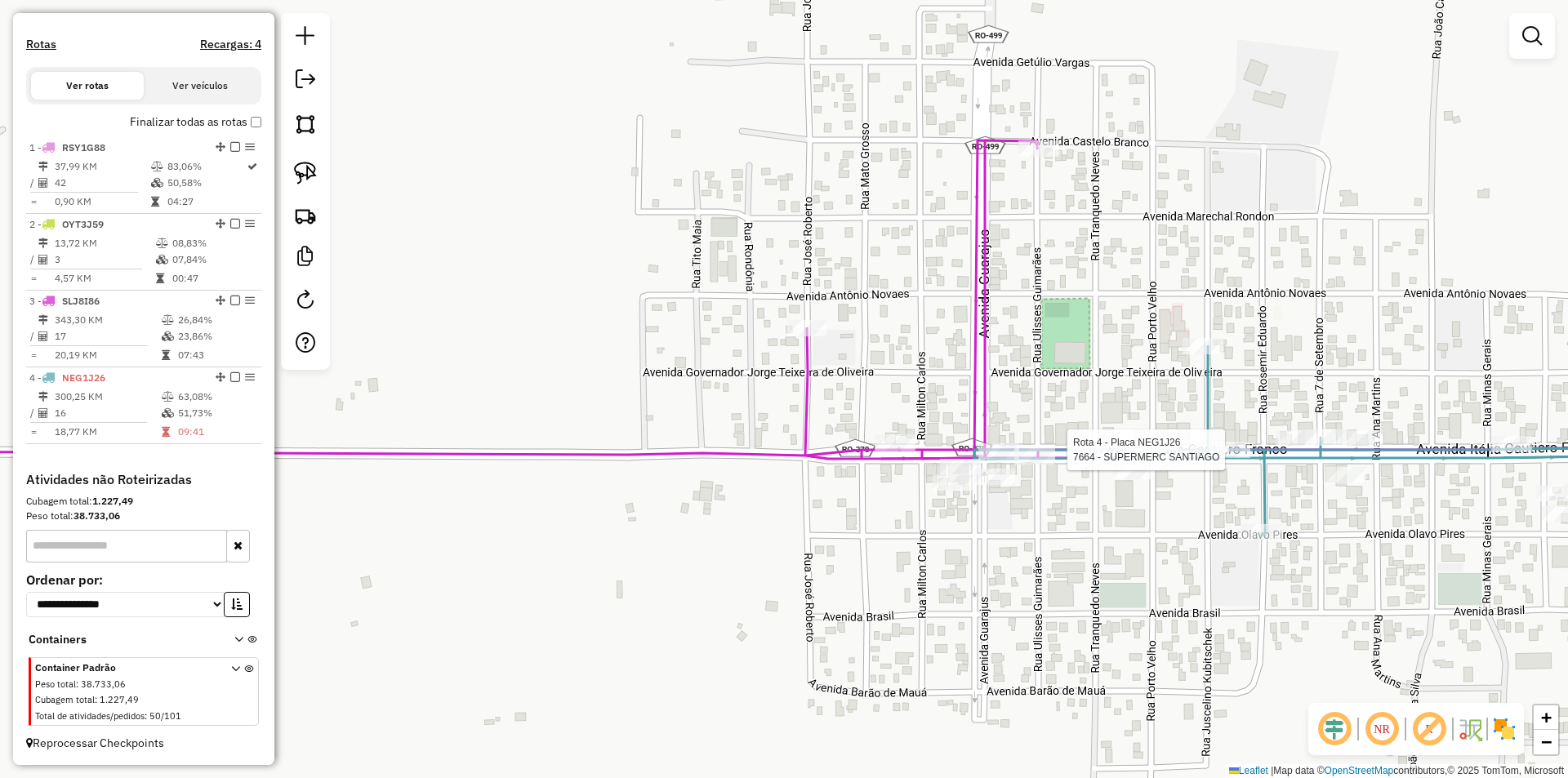
click at [1218, 458] on div at bounding box center [1230, 450] width 41 height 16
select select "*********"
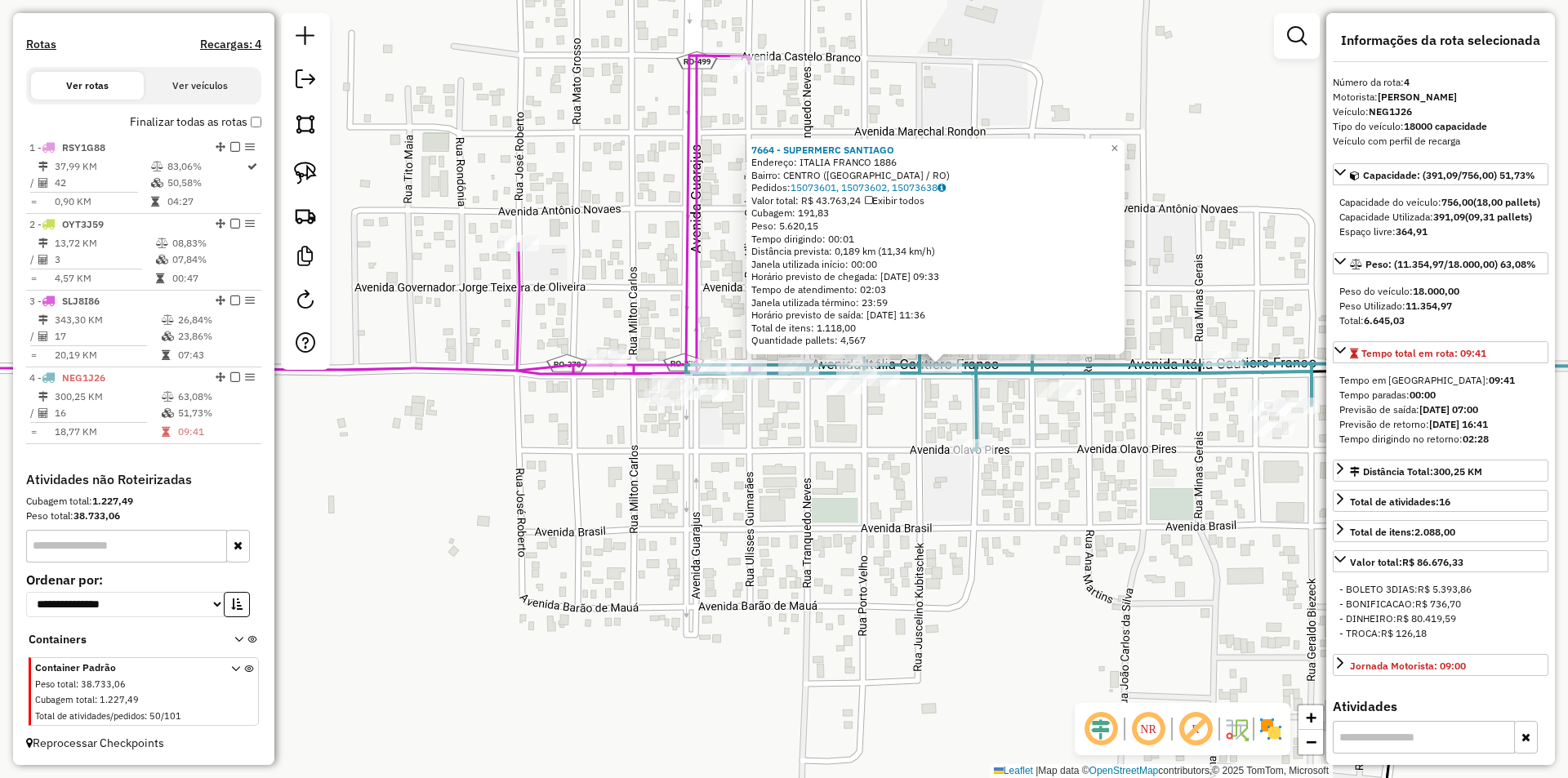
drag, startPoint x: 665, startPoint y: 554, endPoint x: 851, endPoint y: 531, distance: 187.4
click at [851, 531] on div "7664 - SUPERMERC SANTIAGO Endereço: ITALIA FRANCO 1886 Bairro: CENTRO (CORUMBIA…" at bounding box center [784, 389] width 1568 height 778
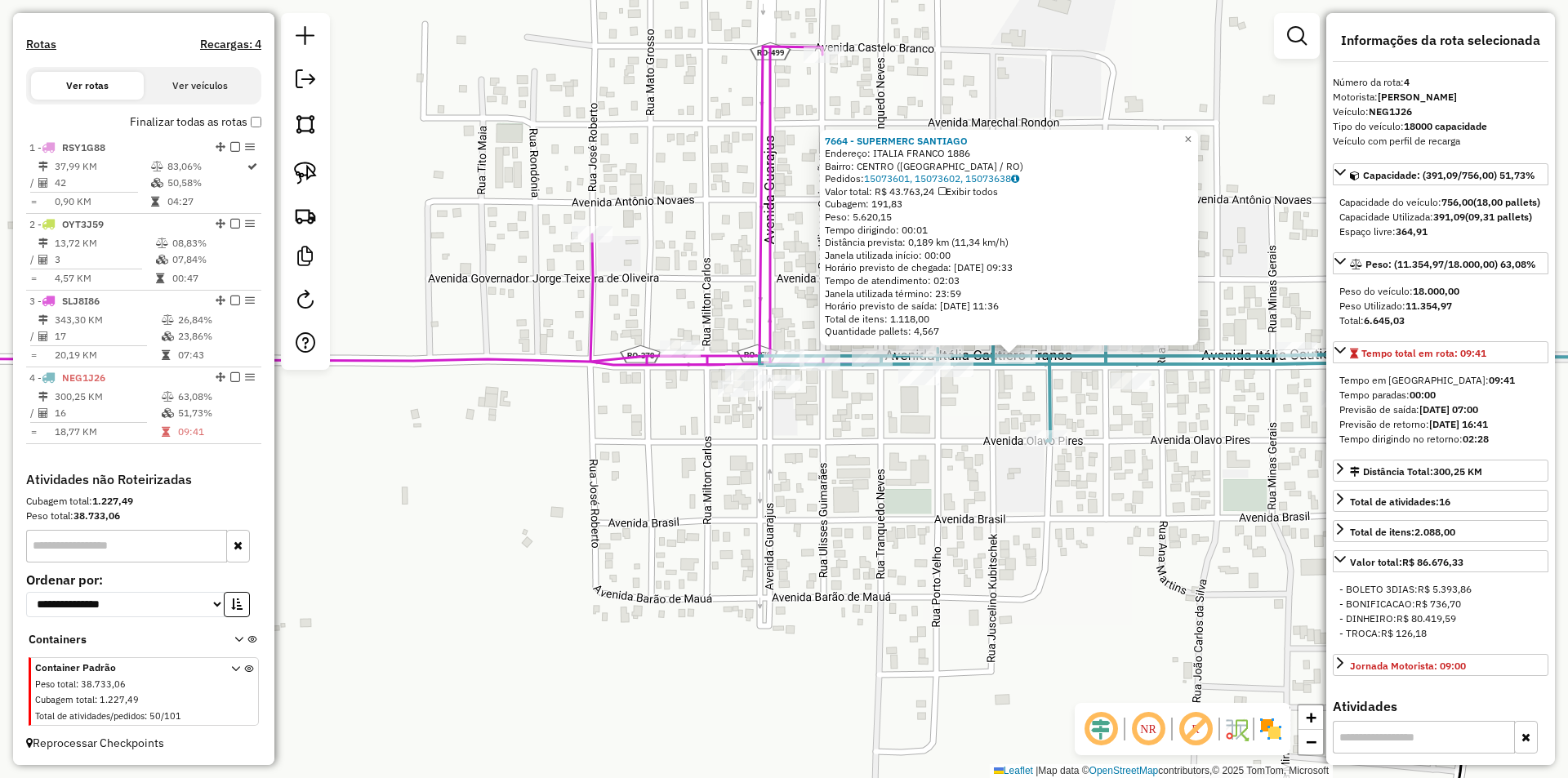
click at [851, 531] on div "7664 - SUPERMERC SANTIAGO Endereço: ITALIA FRANCO 1886 Bairro: CENTRO (CORUMBIA…" at bounding box center [784, 389] width 1568 height 778
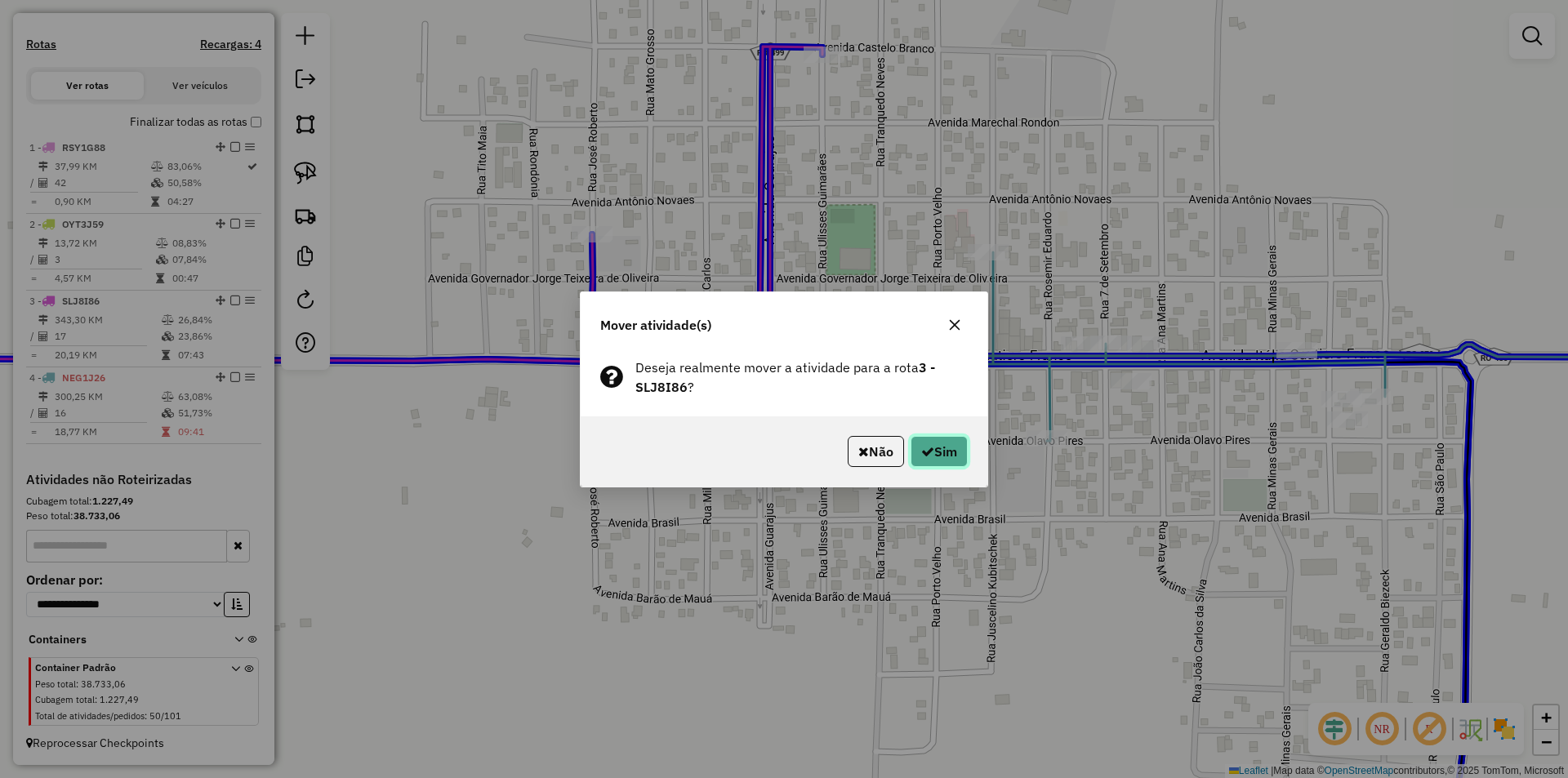
click at [938, 446] on button "Sim" at bounding box center [939, 451] width 57 height 31
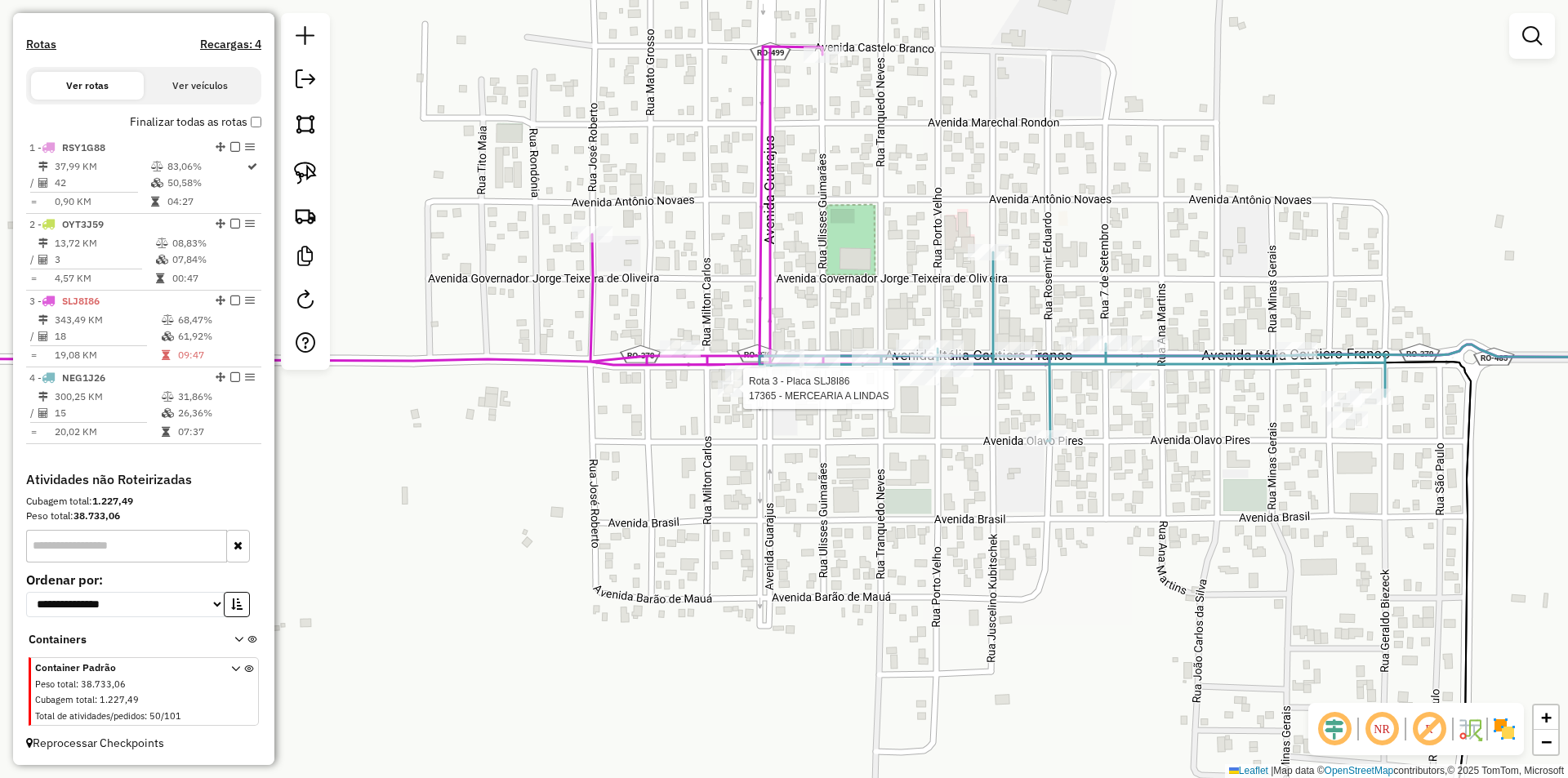
select select "*********"
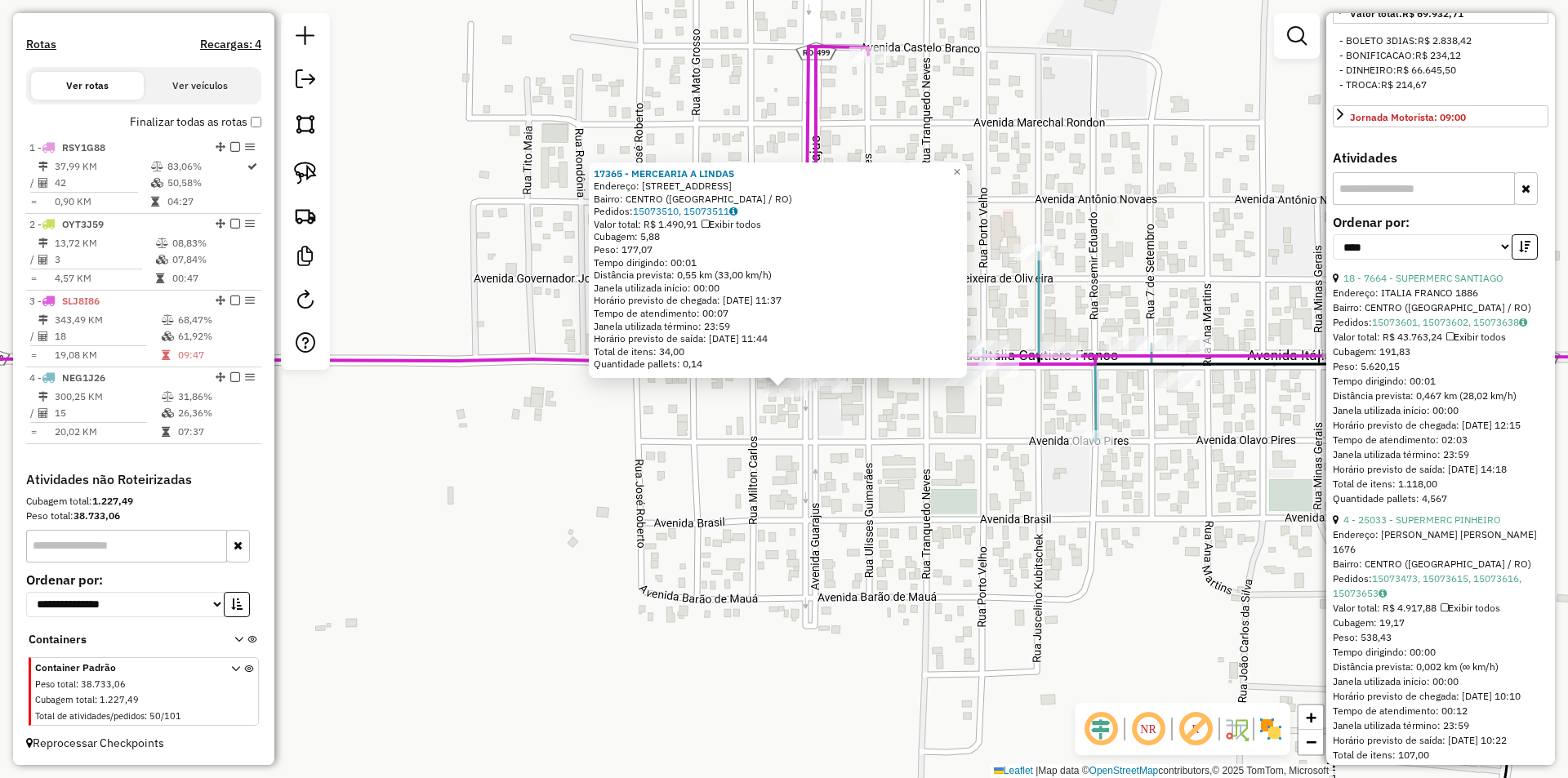
scroll to position [572, 0]
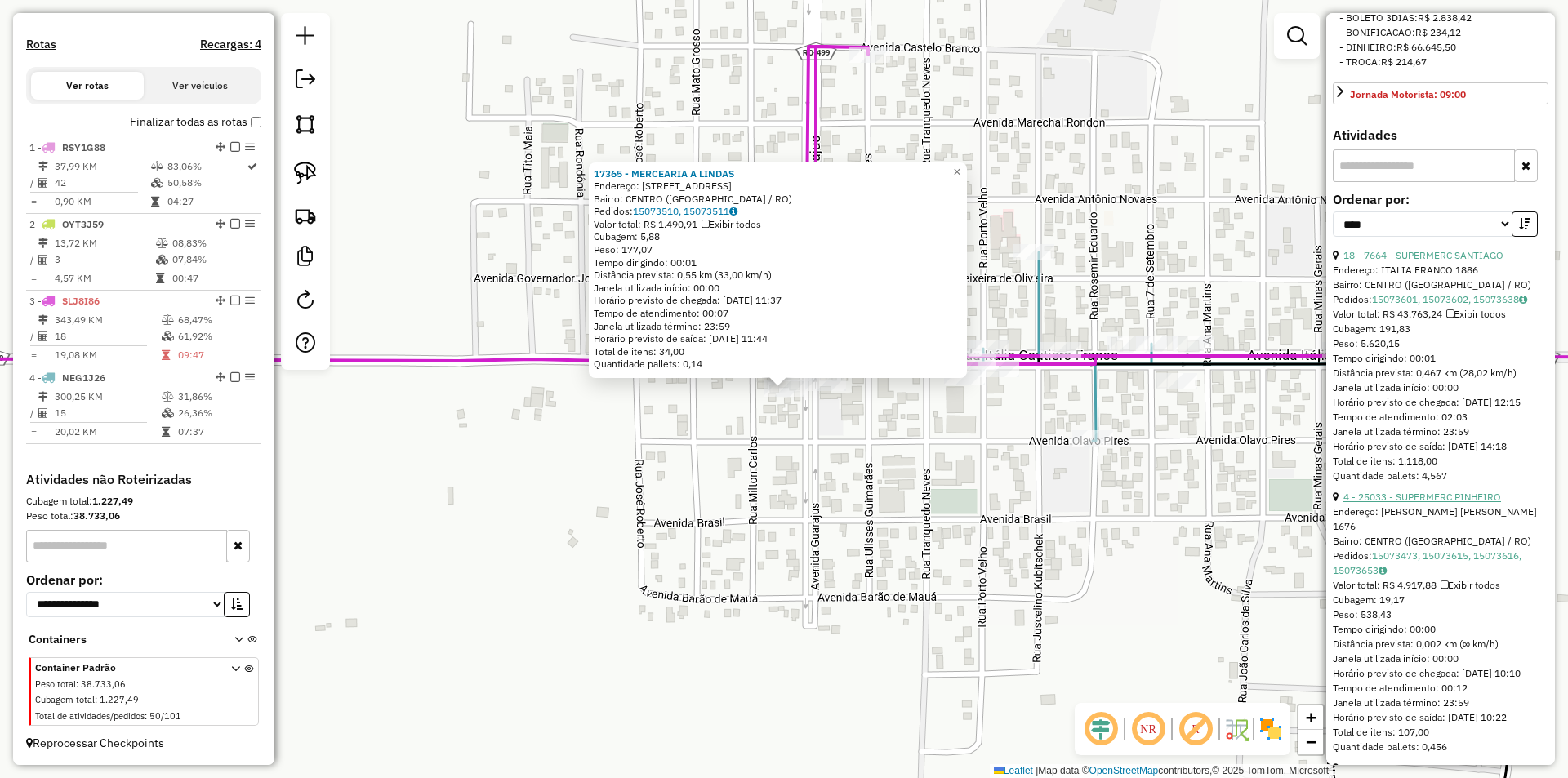
click at [1439, 503] on link "4 - 25033 - SUPERMERC PINHEIRO" at bounding box center [1422, 496] width 157 height 12
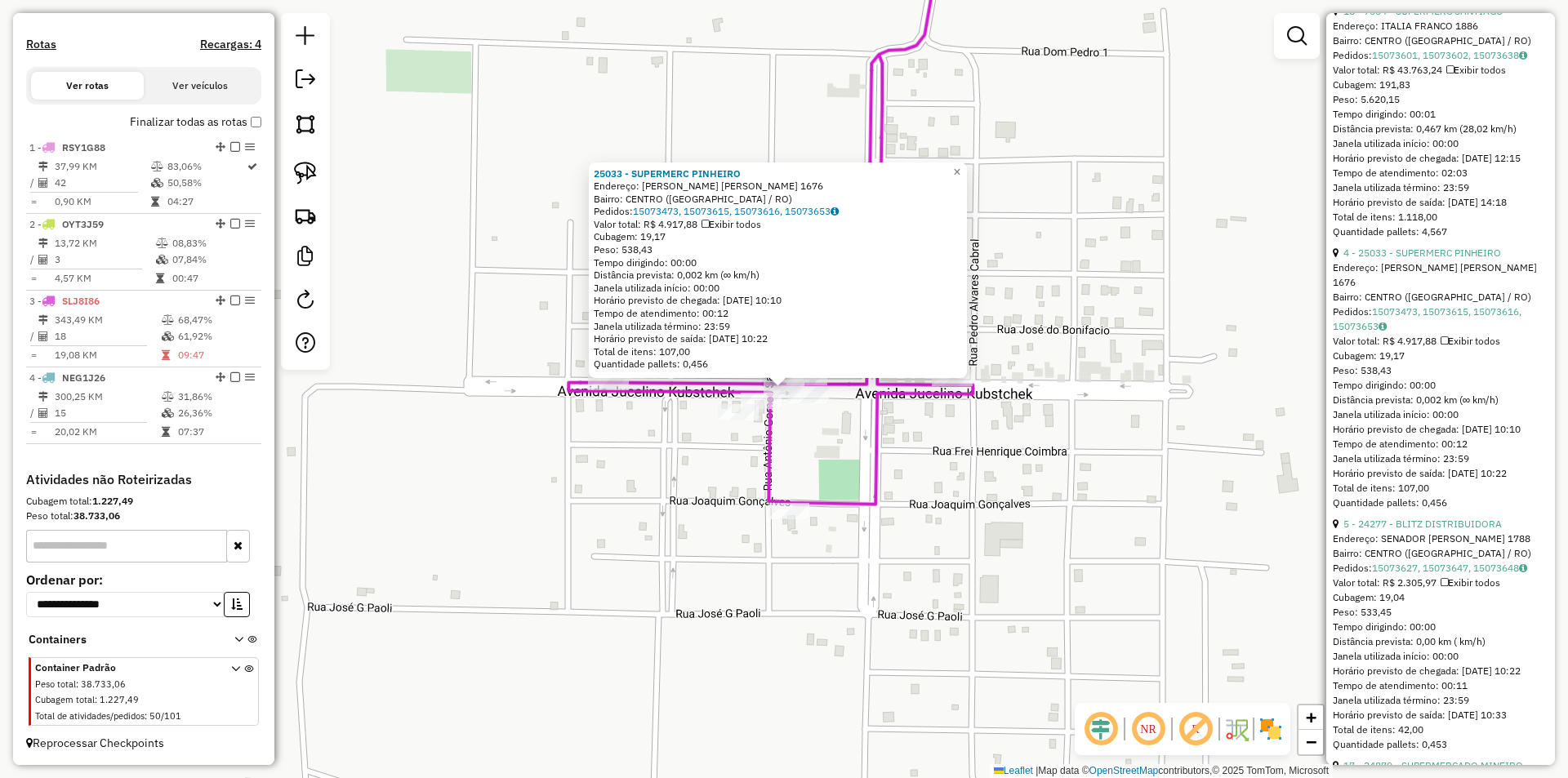
scroll to position [816, 0]
click at [1431, 529] on link "5 - 24277 - BLITZ DISTRIBUIDORA" at bounding box center [1422, 522] width 158 height 12
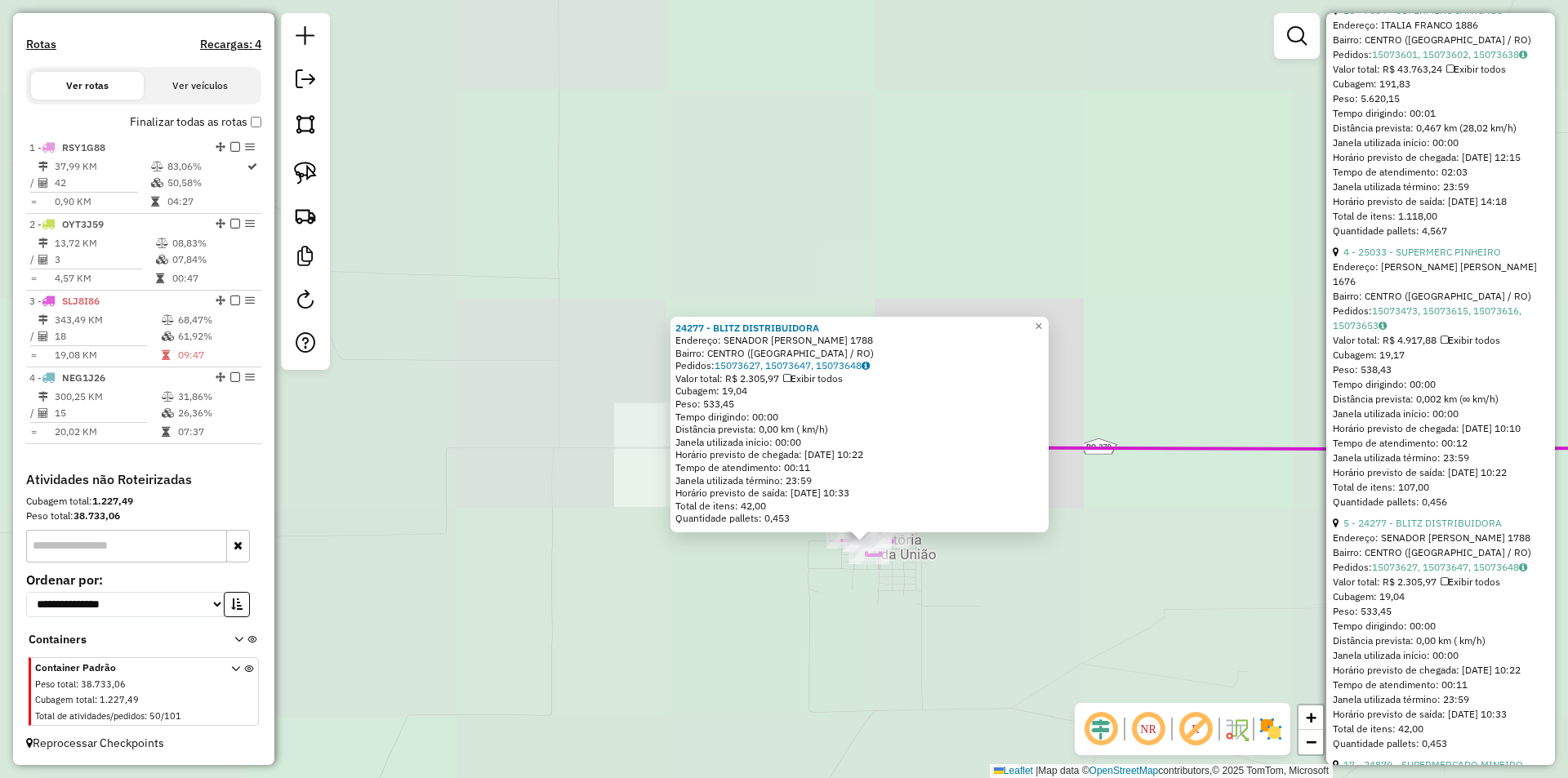
drag, startPoint x: 986, startPoint y: 629, endPoint x: 583, endPoint y: 464, distance: 435.5
click at [583, 464] on div "24277 - BLITZ DISTRIBUIDORA Endereço: SENADOR OLAVO PIRES 1788 Bairro: CENTRO (…" at bounding box center [784, 389] width 1568 height 778
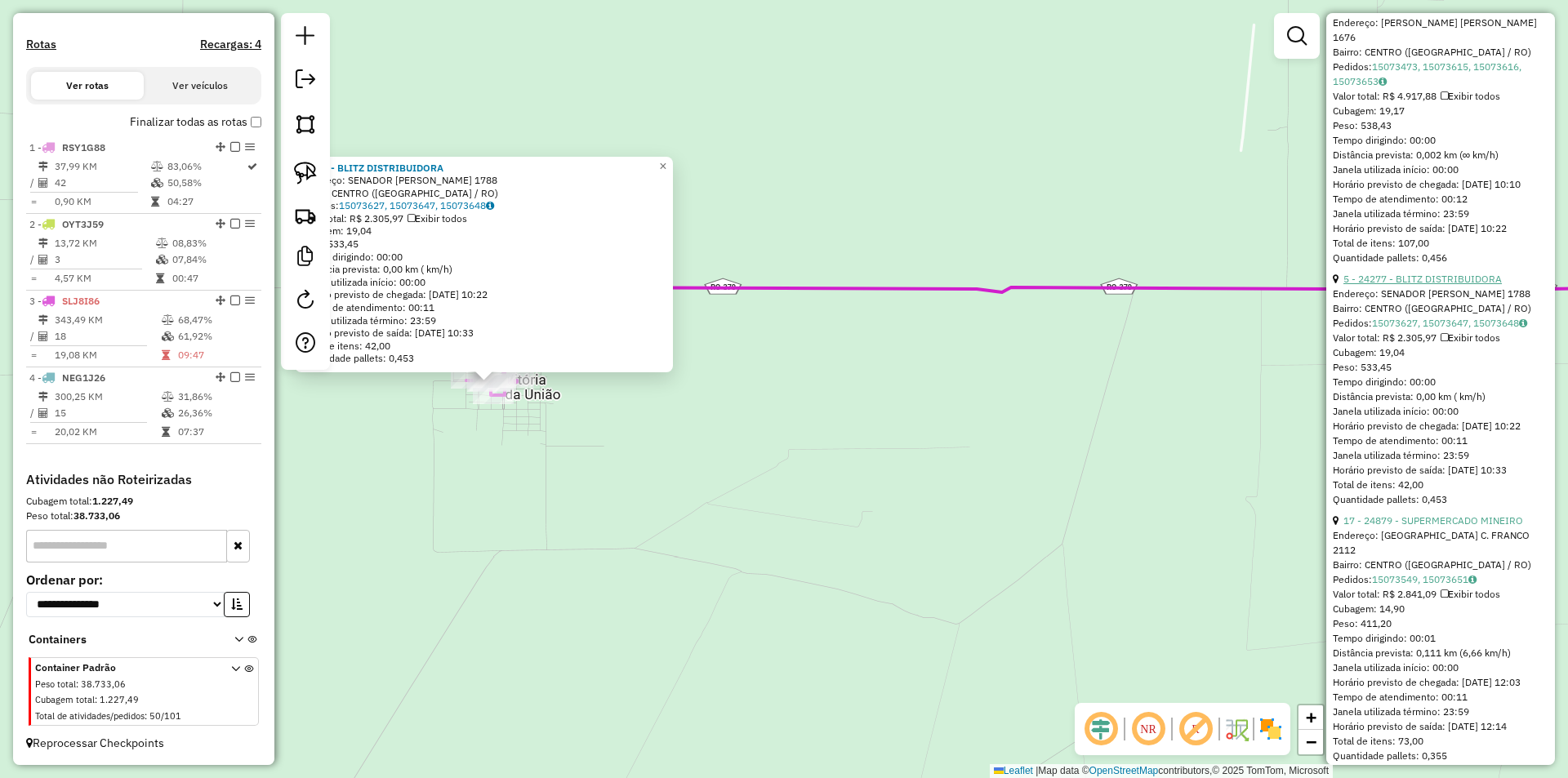
scroll to position [1061, 0]
click at [1406, 526] on link "17 - 24879 - SUPERMERCADO MINEIRO" at bounding box center [1433, 519] width 179 height 12
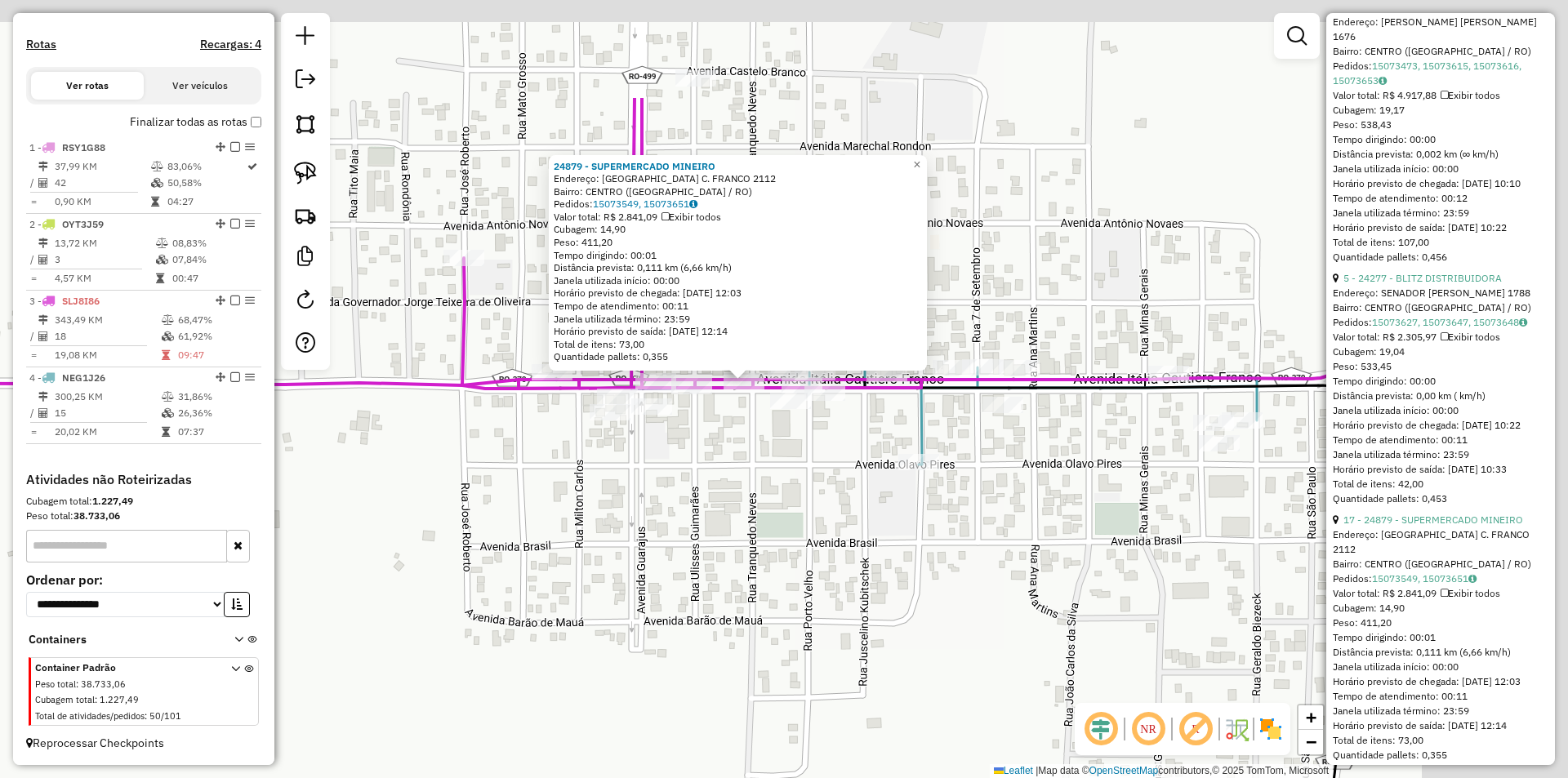
drag, startPoint x: 1007, startPoint y: 349, endPoint x: 705, endPoint y: 531, distance: 352.6
click at [705, 531] on div "24879 - SUPERMERCADO MINEIRO Endereço: ITALIA C. FRANCO 2112 Bairro: CENTRO (CO…" at bounding box center [784, 389] width 1568 height 778
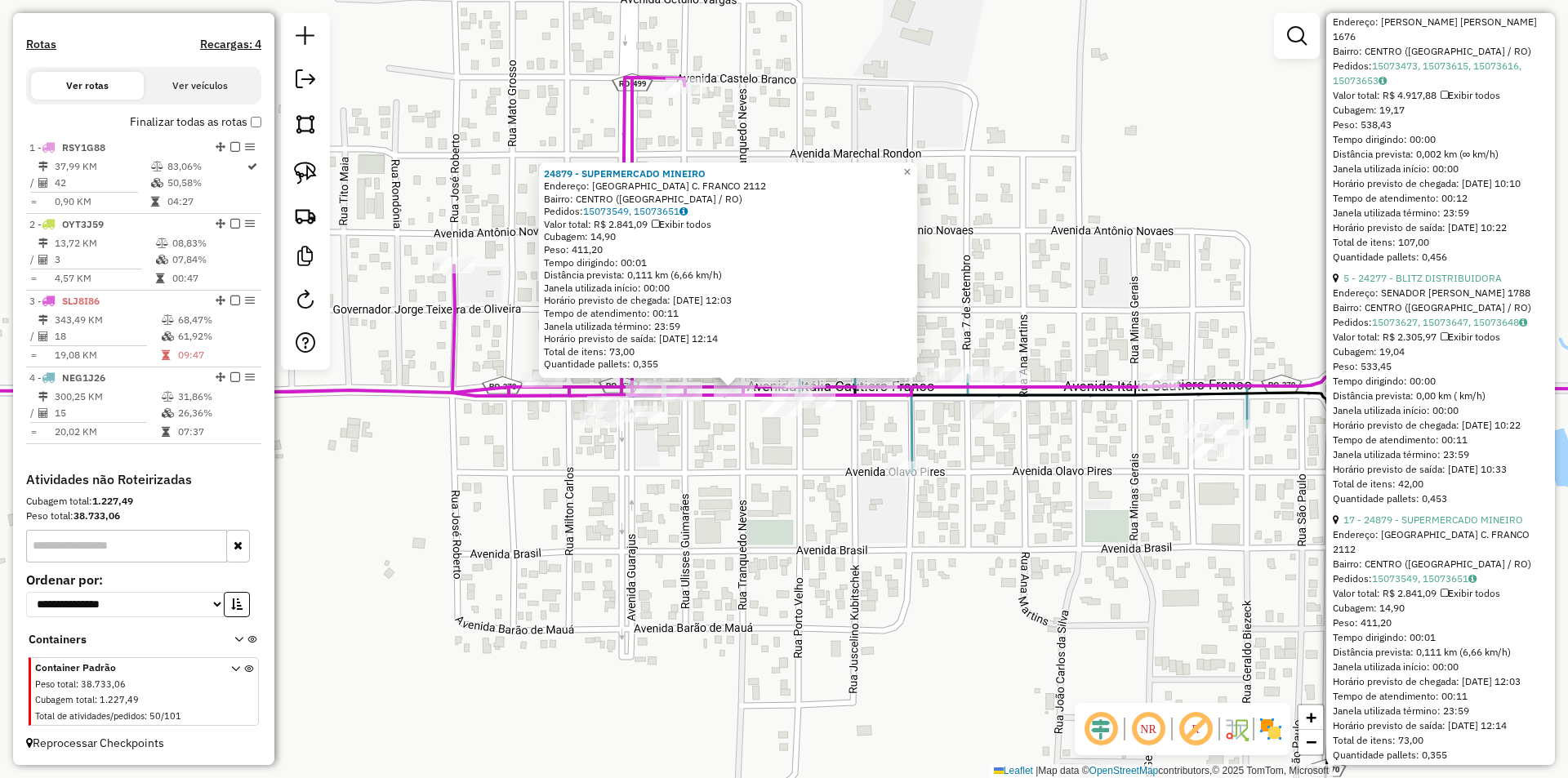
click at [713, 525] on div "24879 - SUPERMERCADO MINEIRO Endereço: ITALIA C. FRANCO 2112 Bairro: CENTRO (CO…" at bounding box center [784, 389] width 1568 height 778
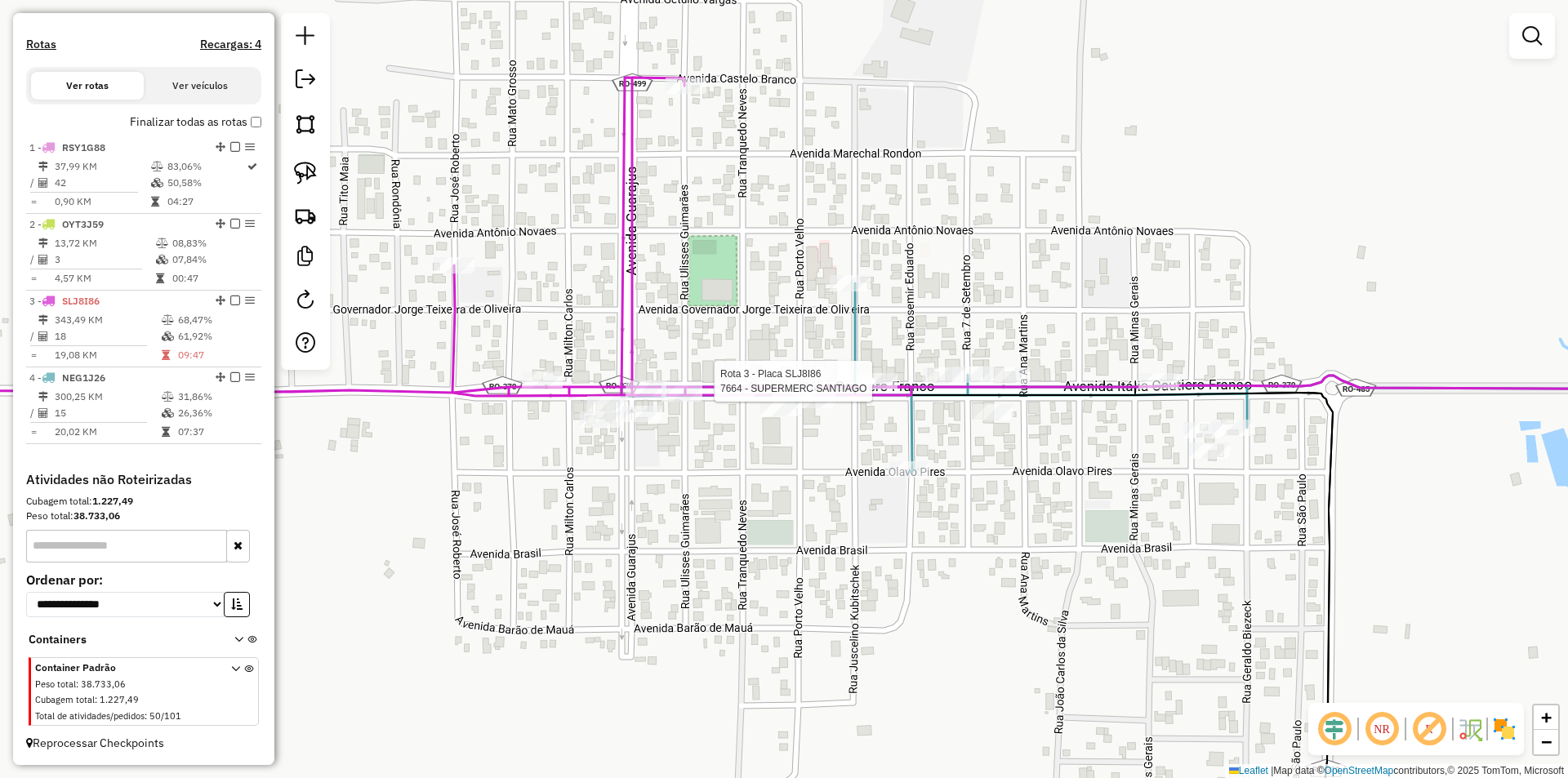
select select "*********"
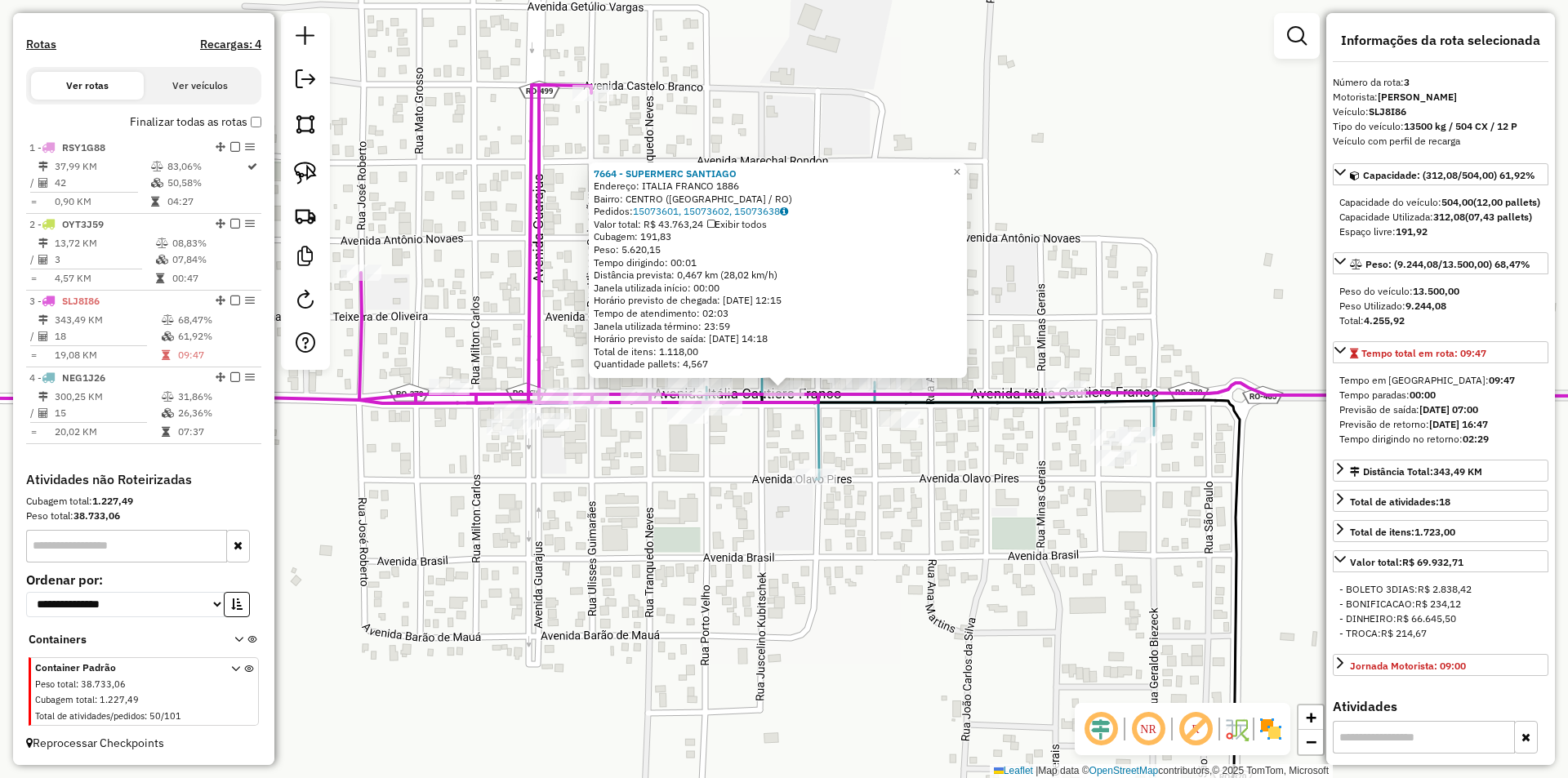
click at [695, 467] on div "7664 - SUPERMERC SANTIAGO Endereço: ITALIA FRANCO 1886 Bairro: CENTRO (CORUMBIA…" at bounding box center [784, 389] width 1568 height 778
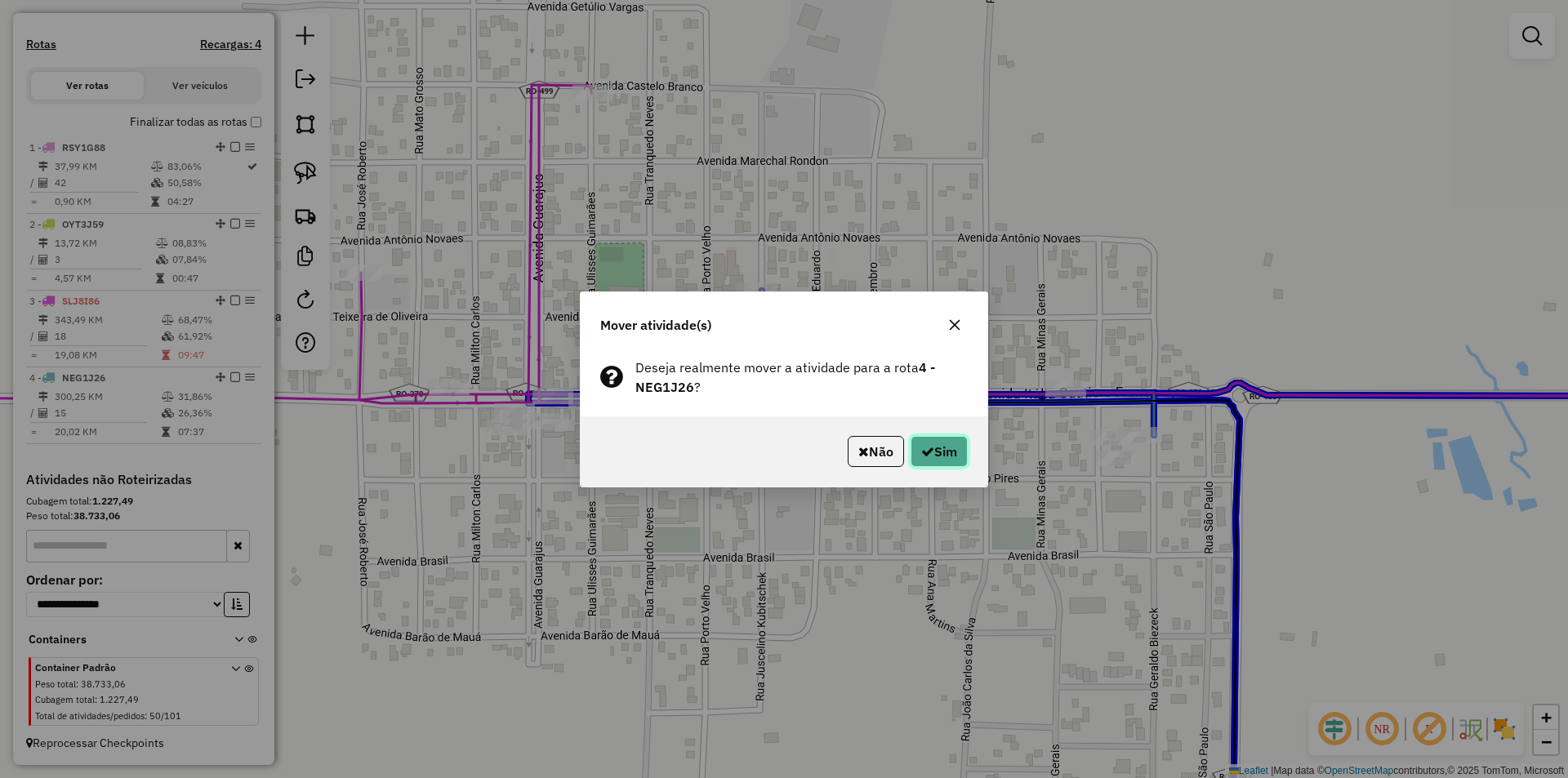
click at [947, 453] on button "Sim" at bounding box center [939, 451] width 57 height 31
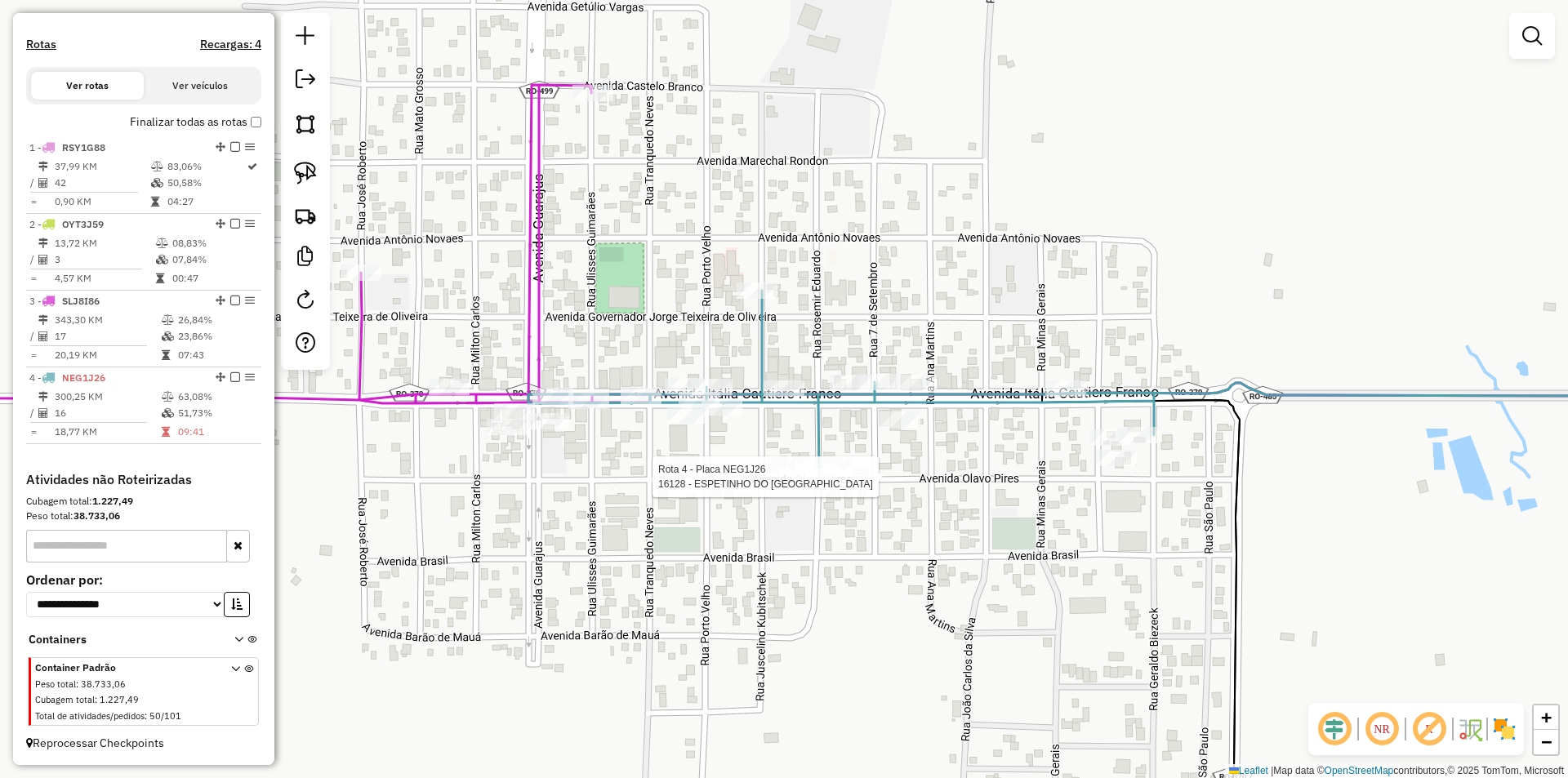
select select "*********"
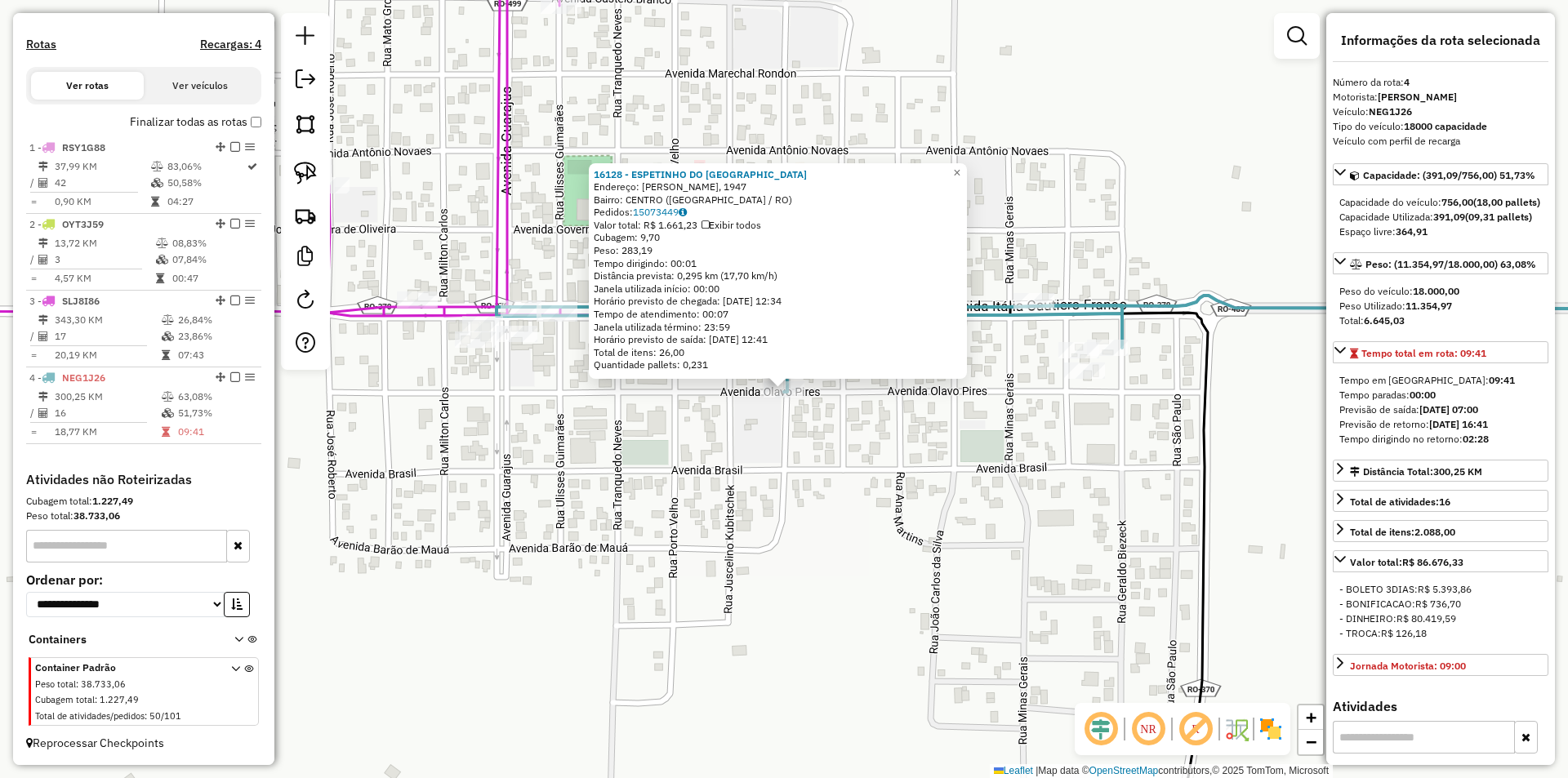
click at [1004, 513] on div "16128 - ESPETINHO DO BRAGA Endereço: R RUA ROSEMIR EDUARDO, 1947 Bairro: CENTRO…" at bounding box center [784, 389] width 1568 height 778
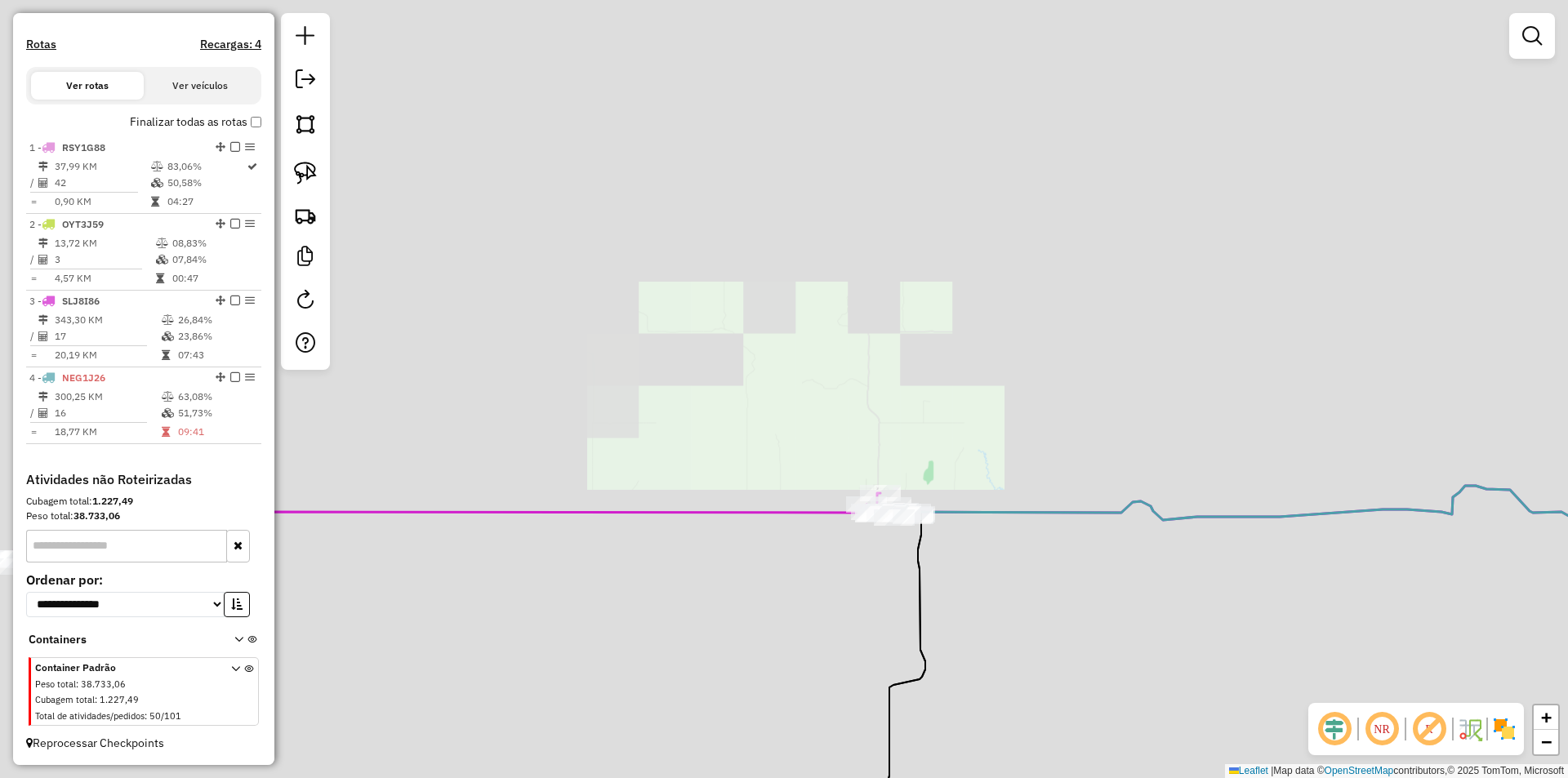
drag, startPoint x: 877, startPoint y: 528, endPoint x: 898, endPoint y: 439, distance: 91.4
click at [897, 446] on div "Janela de atendimento Grade de atendimento Capacidade Transportadoras Veículos …" at bounding box center [784, 389] width 1568 height 778
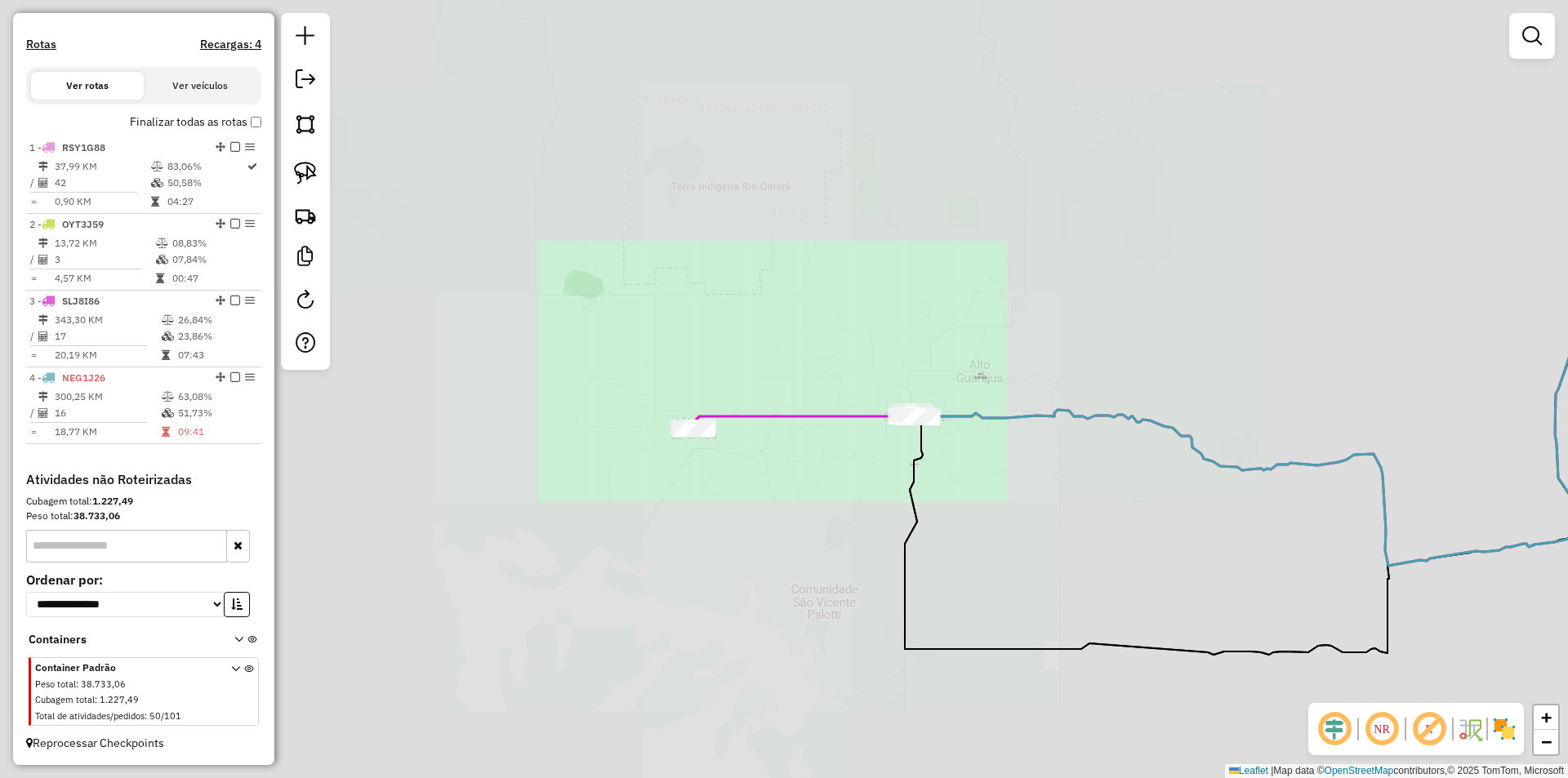
drag, startPoint x: 859, startPoint y: 519, endPoint x: 976, endPoint y: 442, distance: 140.1
click at [966, 445] on div "Janela de atendimento Grade de atendimento Capacidade Transportadoras Veículos …" at bounding box center [784, 389] width 1568 height 778
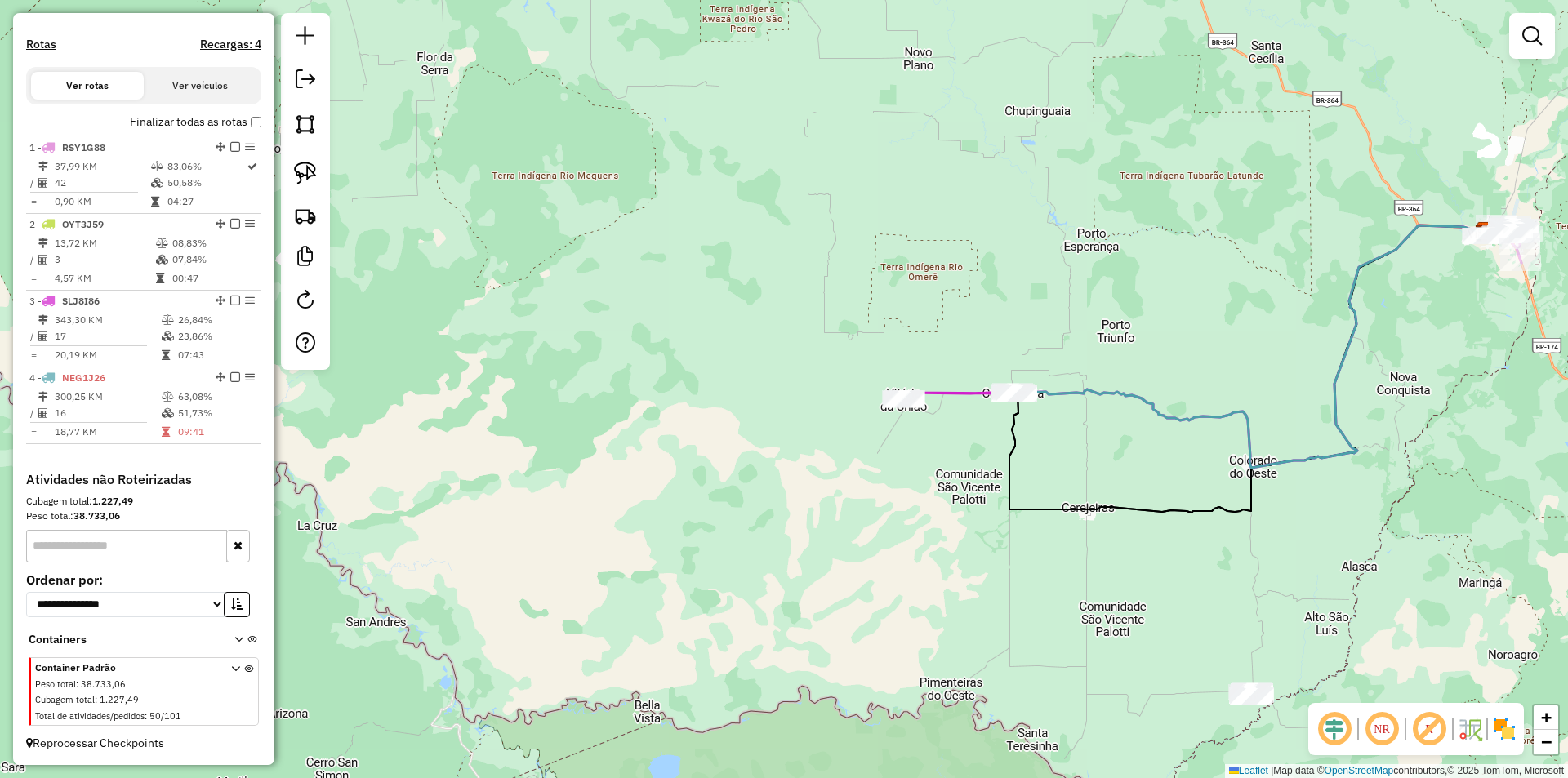
click at [959, 477] on div "Janela de atendimento Grade de atendimento Capacidade Transportadoras Veículos …" at bounding box center [784, 389] width 1568 height 778
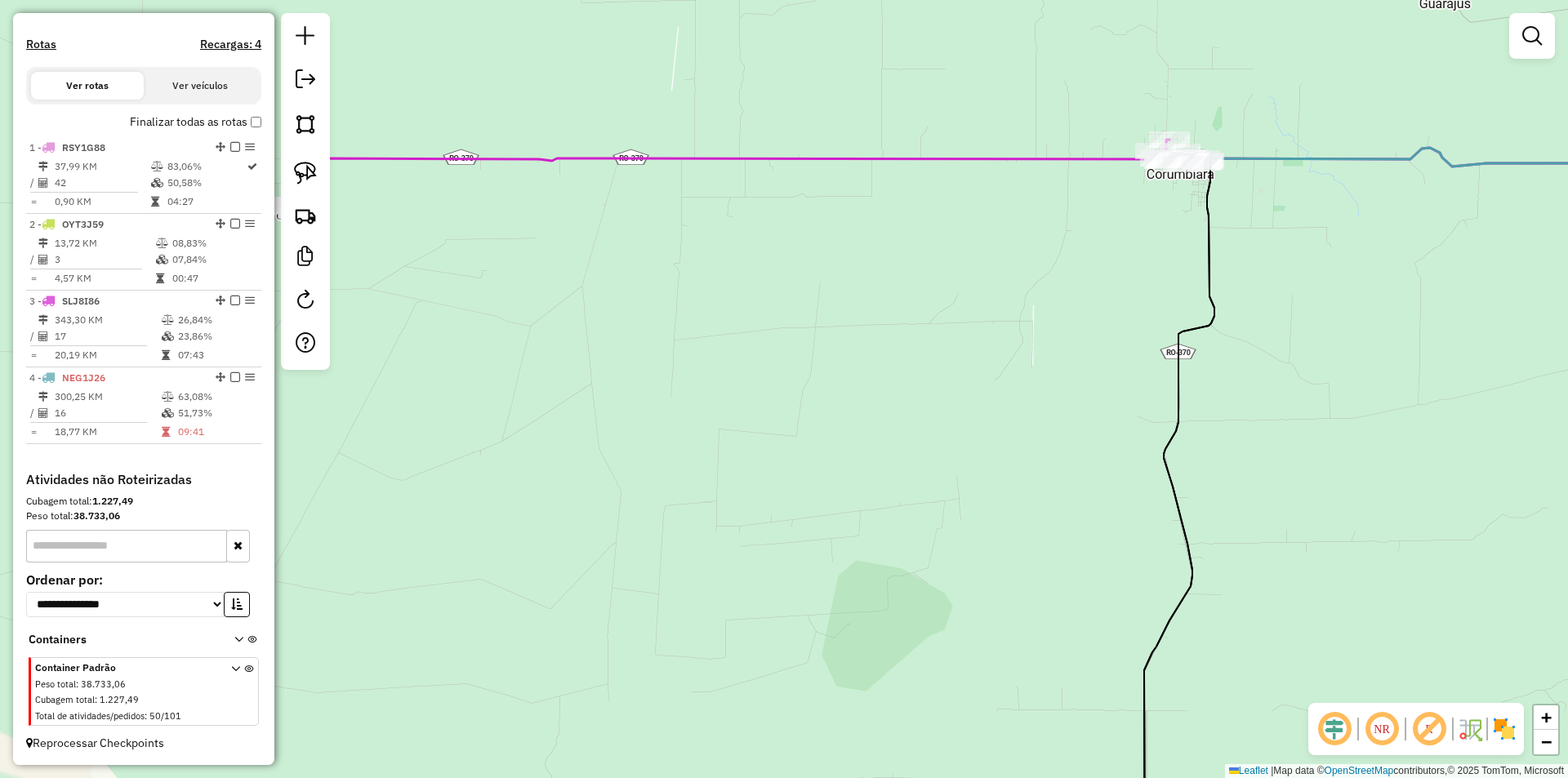
drag, startPoint x: 844, startPoint y: 434, endPoint x: 909, endPoint y: 504, distance: 95.5
click at [900, 509] on div "Janela de atendimento Grade de atendimento Capacidade Transportadoras Veículos …" at bounding box center [784, 389] width 1568 height 778
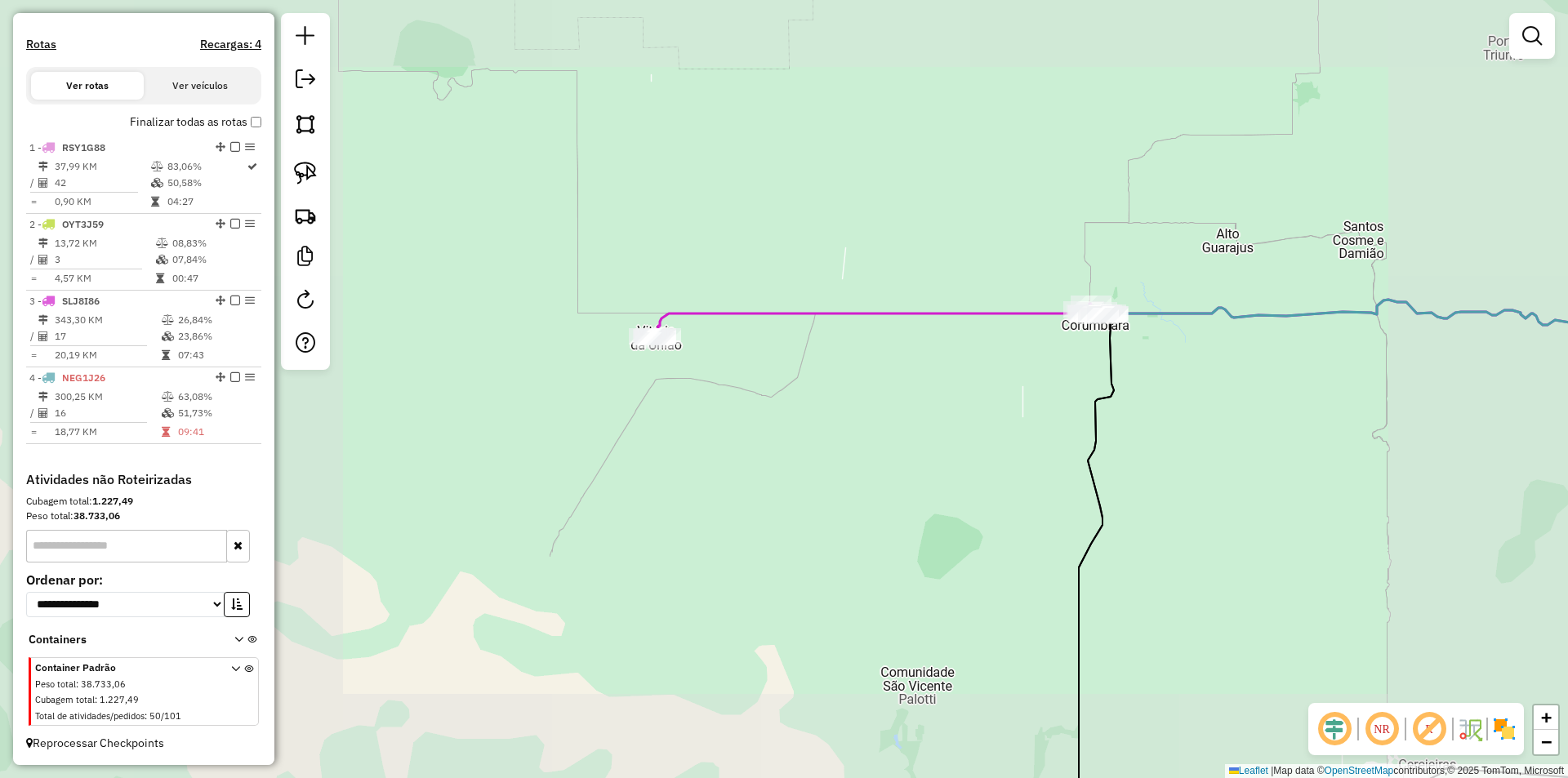
drag, startPoint x: 932, startPoint y: 458, endPoint x: 976, endPoint y: 446, distance: 45.6
click at [1023, 438] on div "Janela de atendimento Grade de atendimento Capacidade Transportadoras Veículos …" at bounding box center [784, 389] width 1568 height 778
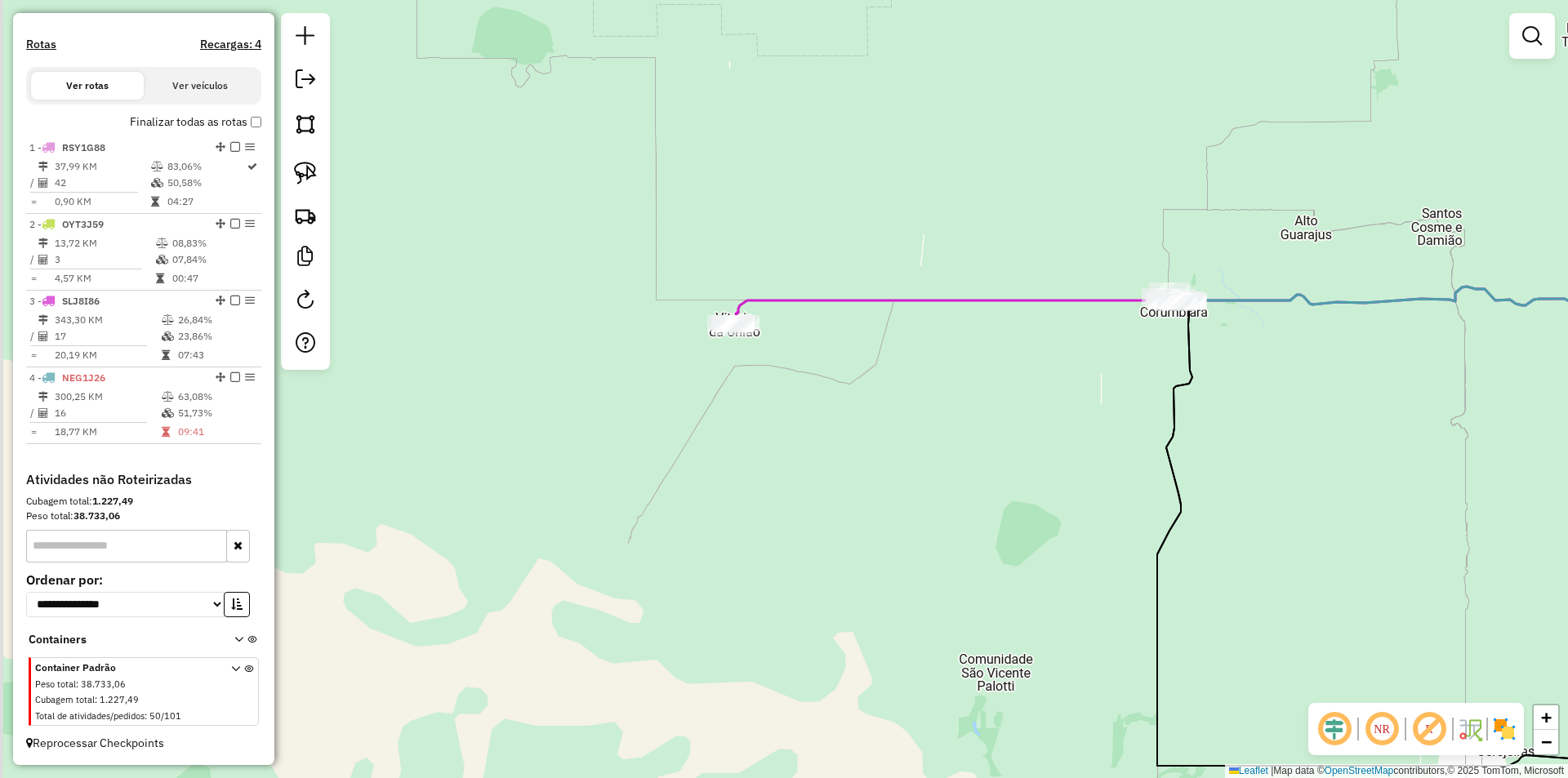
drag, startPoint x: 972, startPoint y: 448, endPoint x: 1004, endPoint y: 426, distance: 38.8
click at [1004, 426] on div "Janela de atendimento Grade de atendimento Capacidade Transportadoras Veículos …" at bounding box center [784, 389] width 1568 height 778
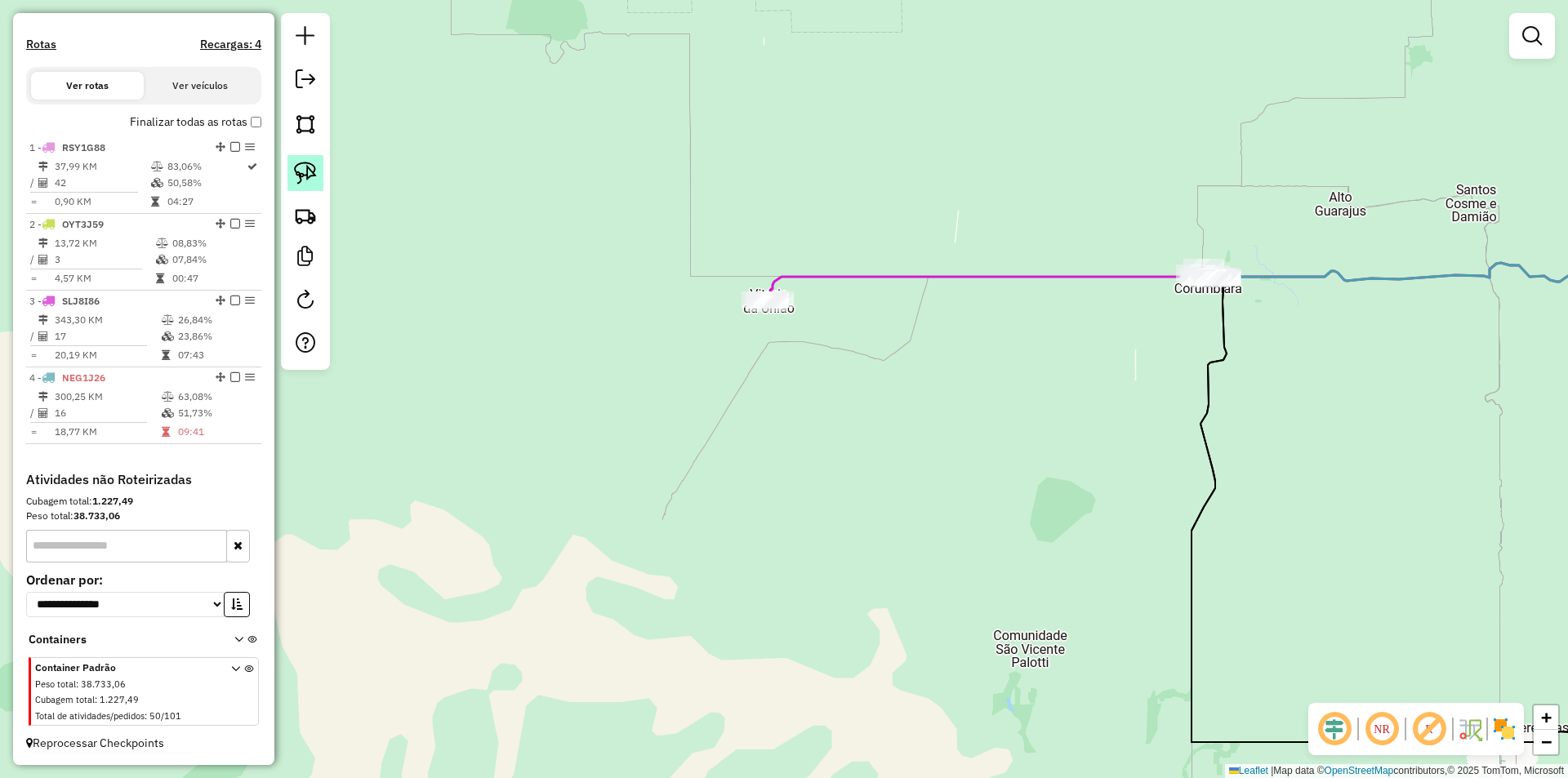
click at [295, 166] on img at bounding box center [306, 173] width 23 height 23
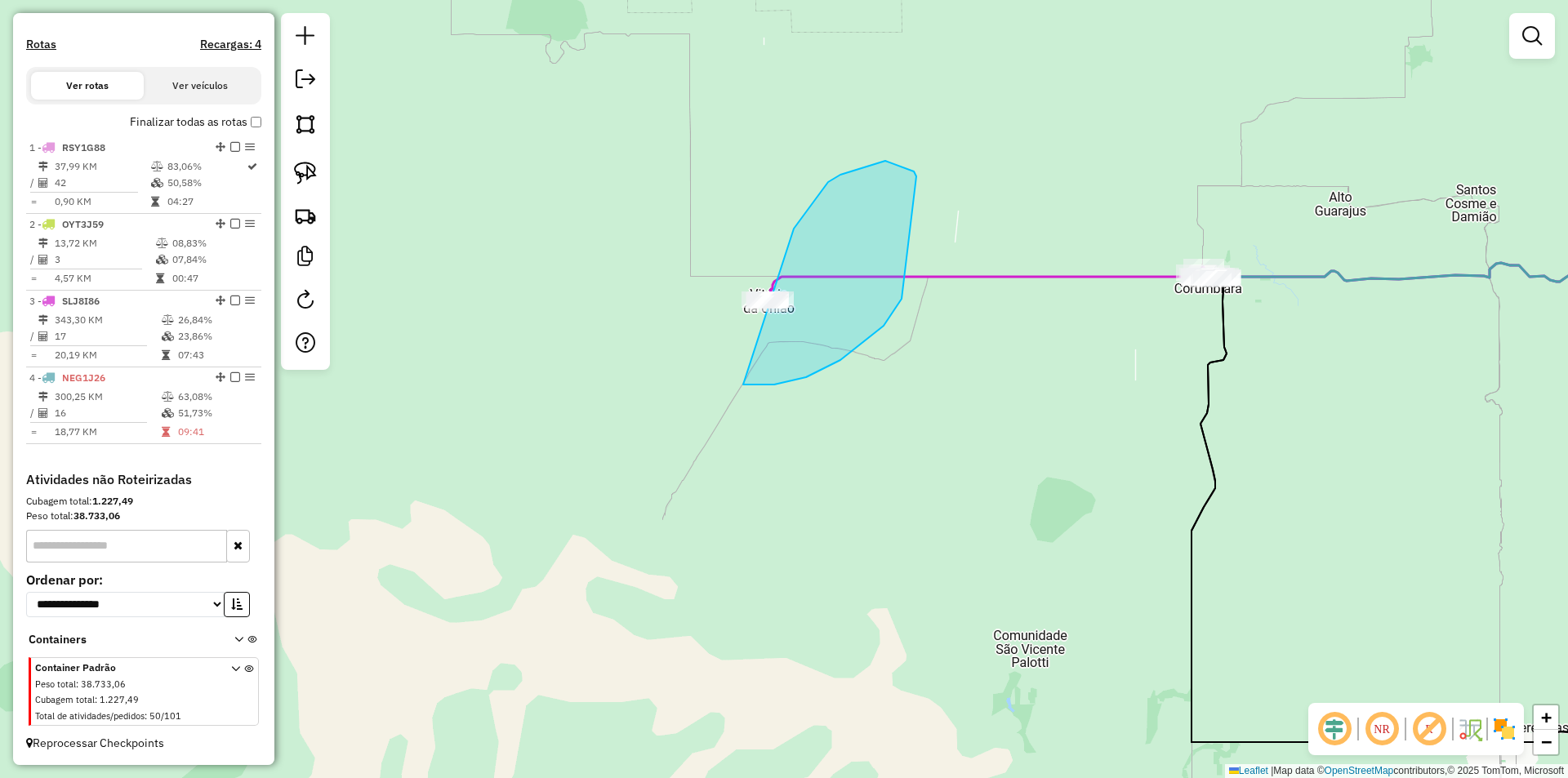
drag, startPoint x: 841, startPoint y: 174, endPoint x: 665, endPoint y: 218, distance: 181.4
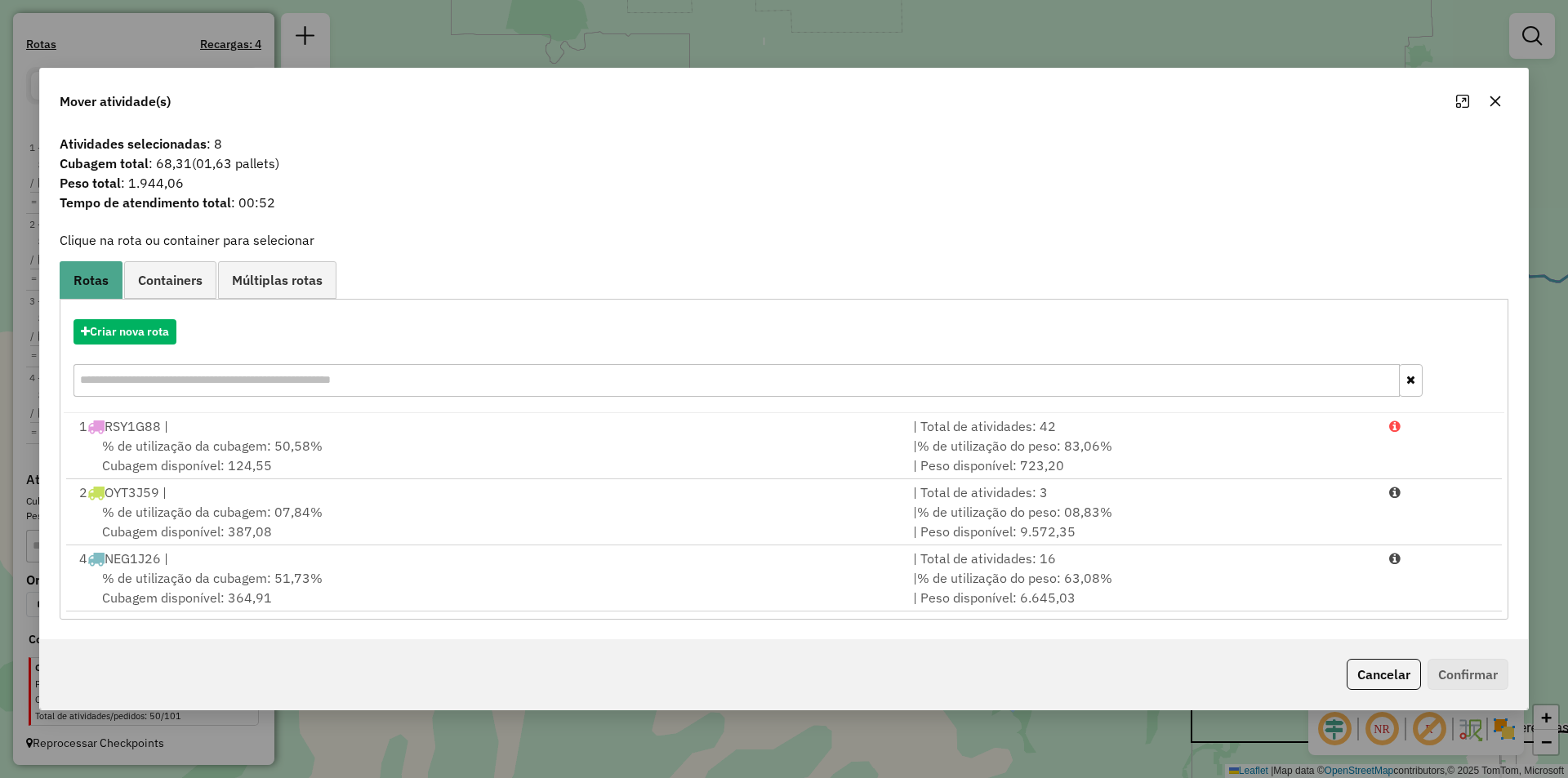
click at [139, 318] on div "Criar nova rota" at bounding box center [784, 360] width 1440 height 106
click at [137, 331] on button "Criar nova rota" at bounding box center [125, 332] width 103 height 25
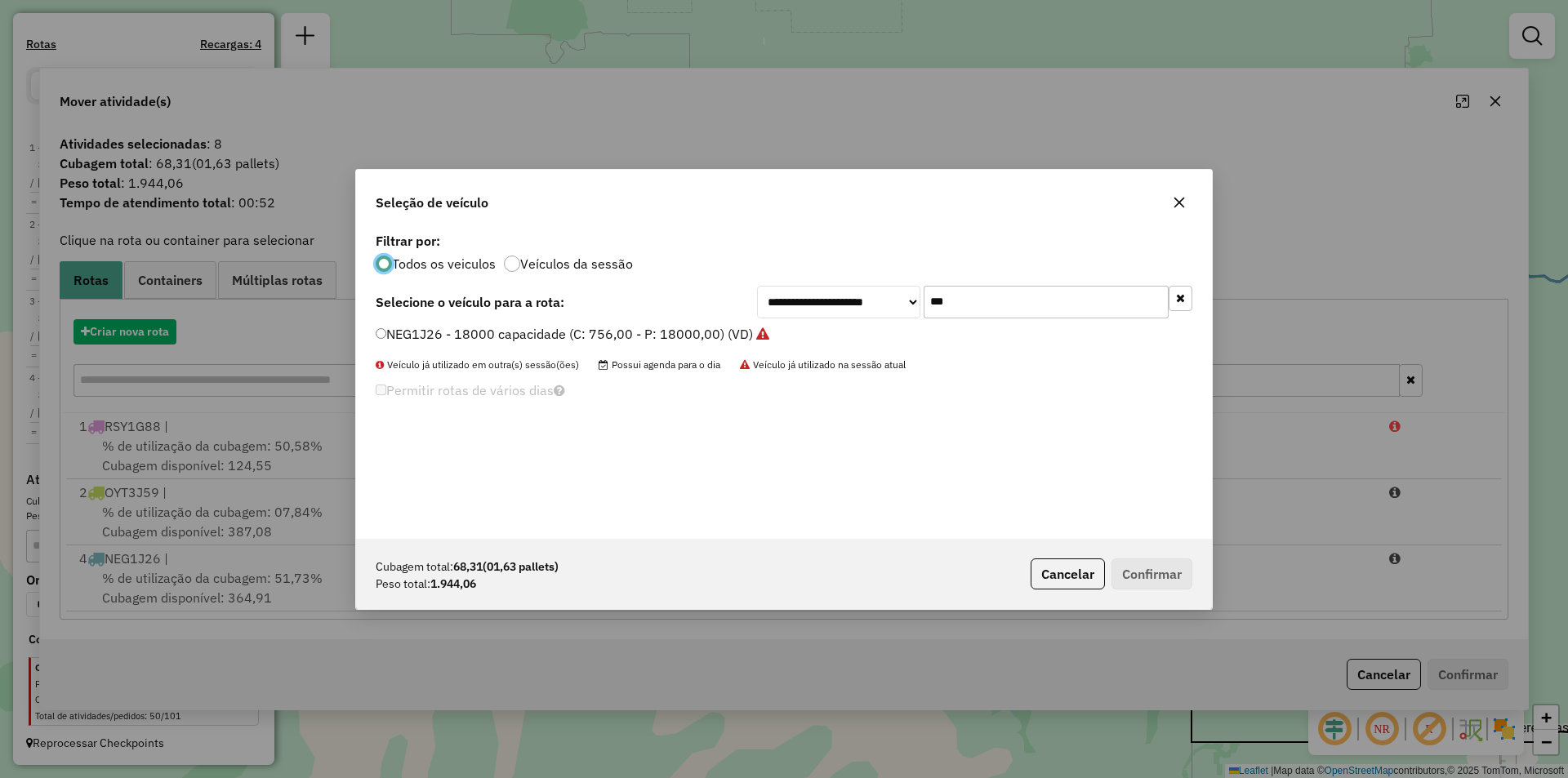
scroll to position [9, 5]
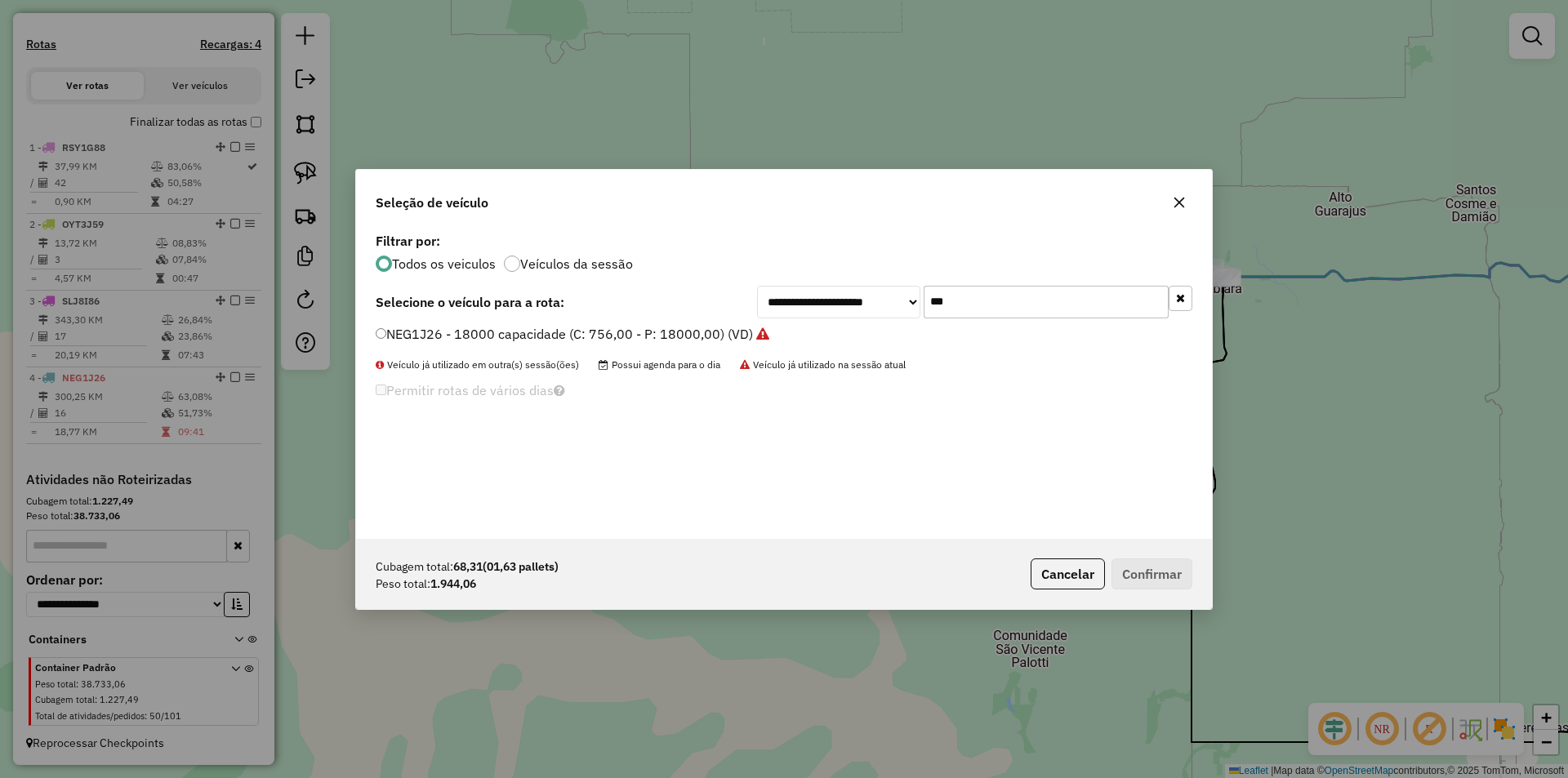
drag, startPoint x: 973, startPoint y: 308, endPoint x: 856, endPoint y: 304, distance: 117.1
click at [857, 304] on div "**********" at bounding box center [784, 383] width 856 height 310
click at [950, 302] on input "***" at bounding box center [1045, 302] width 245 height 33
drag, startPoint x: 936, startPoint y: 308, endPoint x: 900, endPoint y: 315, distance: 36.7
click at [900, 315] on div "**********" at bounding box center [974, 302] width 435 height 33
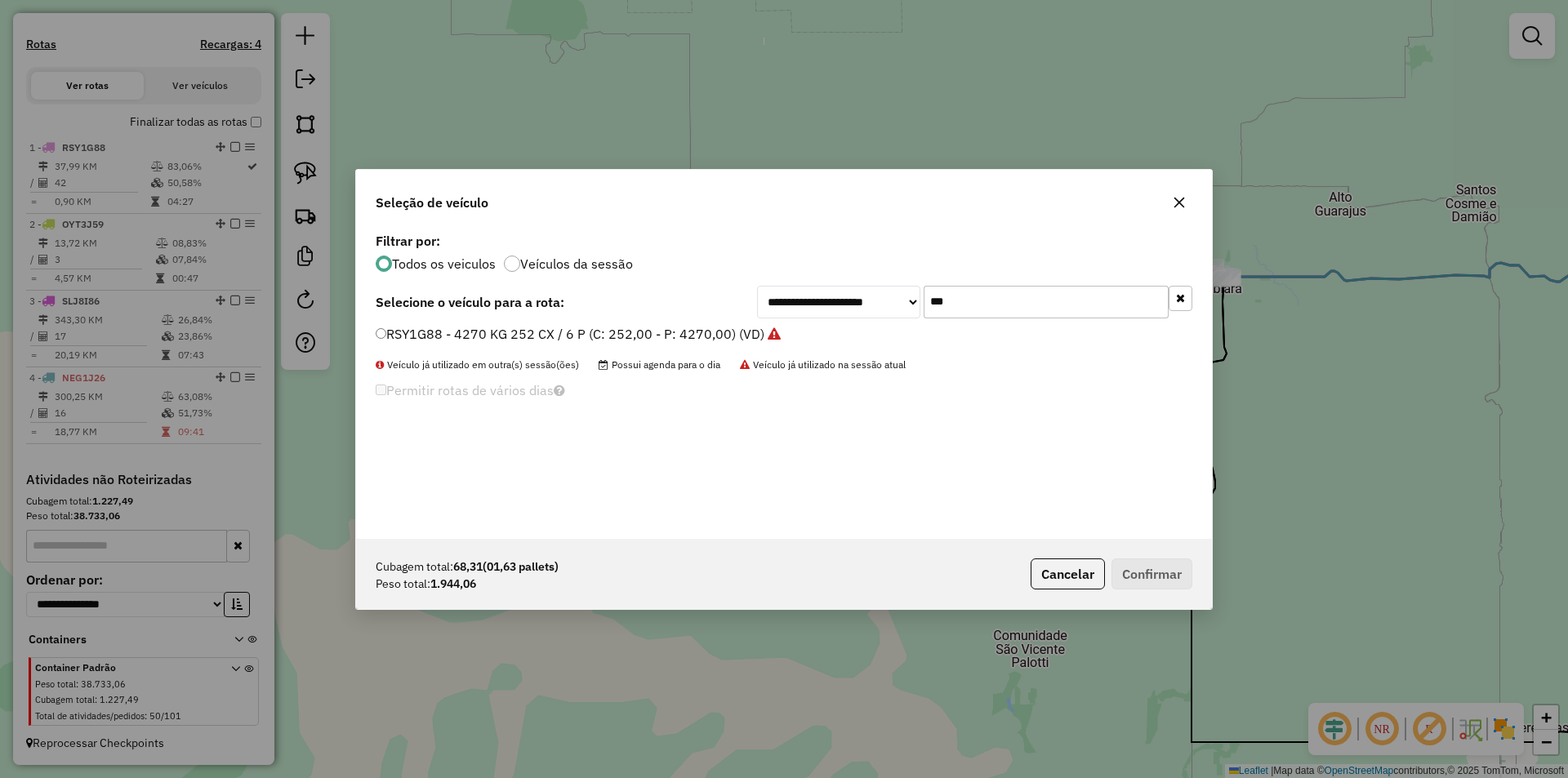
type input "***"
click at [374, 330] on div "RSY1G88 - 4270 KG 252 CX / 6 P (C: 252,00 - P: 4270,00) (VD)" at bounding box center [784, 342] width 836 height 33
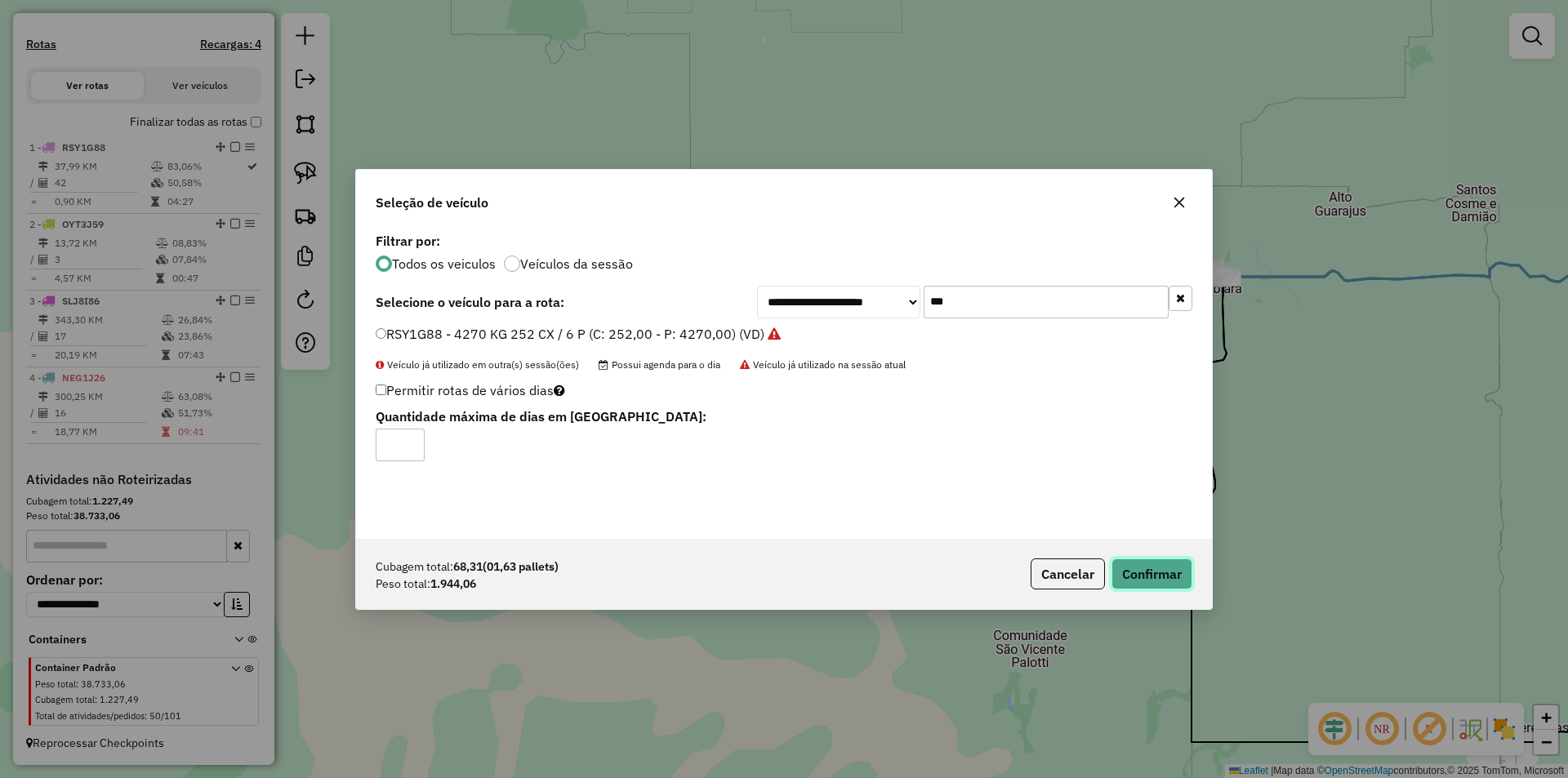
click at [1122, 572] on button "Confirmar" at bounding box center [1151, 574] width 81 height 31
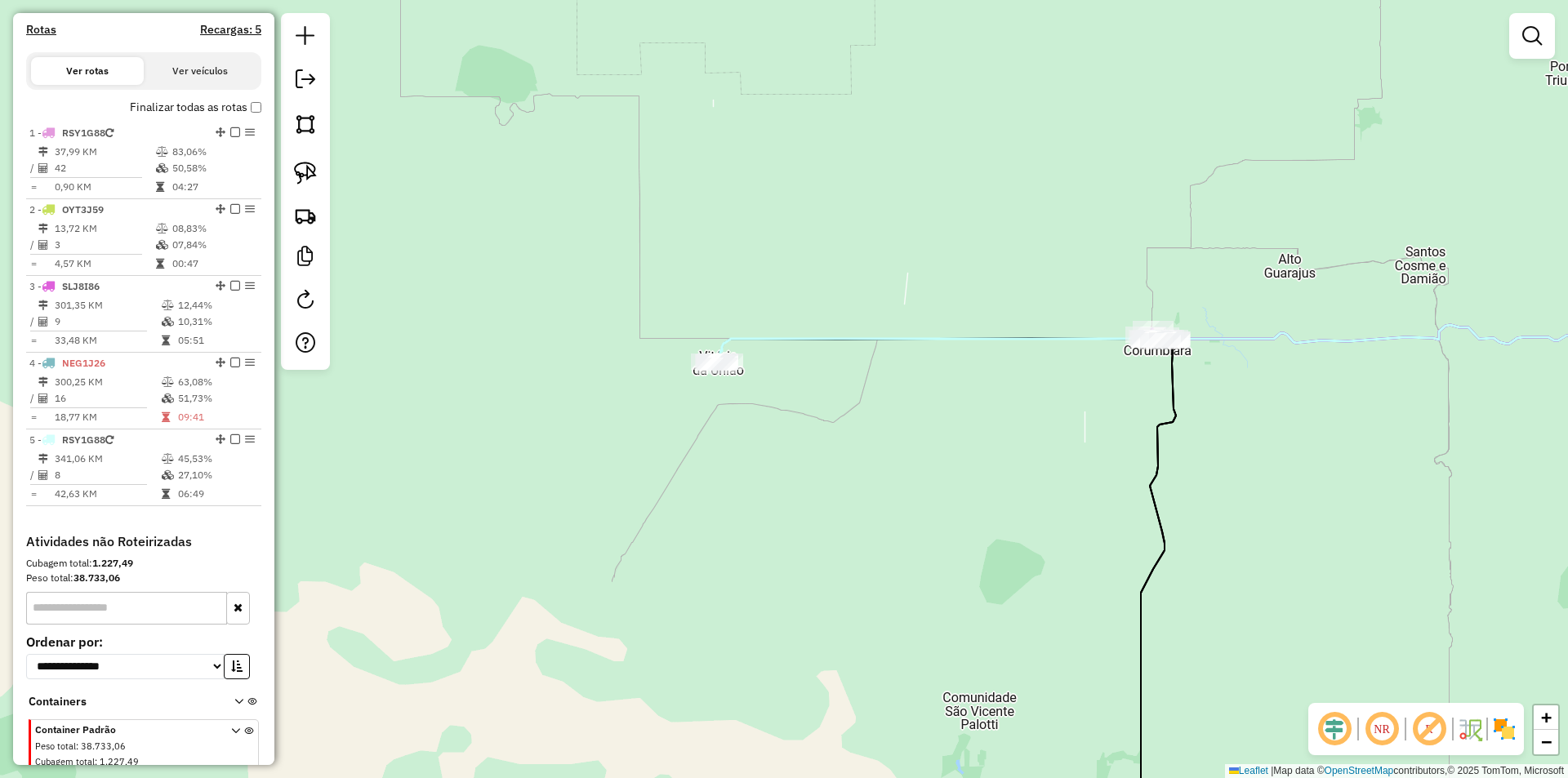
drag, startPoint x: 952, startPoint y: 451, endPoint x: 922, endPoint y: 482, distance: 43.1
click at [922, 482] on div "Janela de atendimento Grade de atendimento Capacidade Transportadoras Veículos …" at bounding box center [784, 389] width 1568 height 778
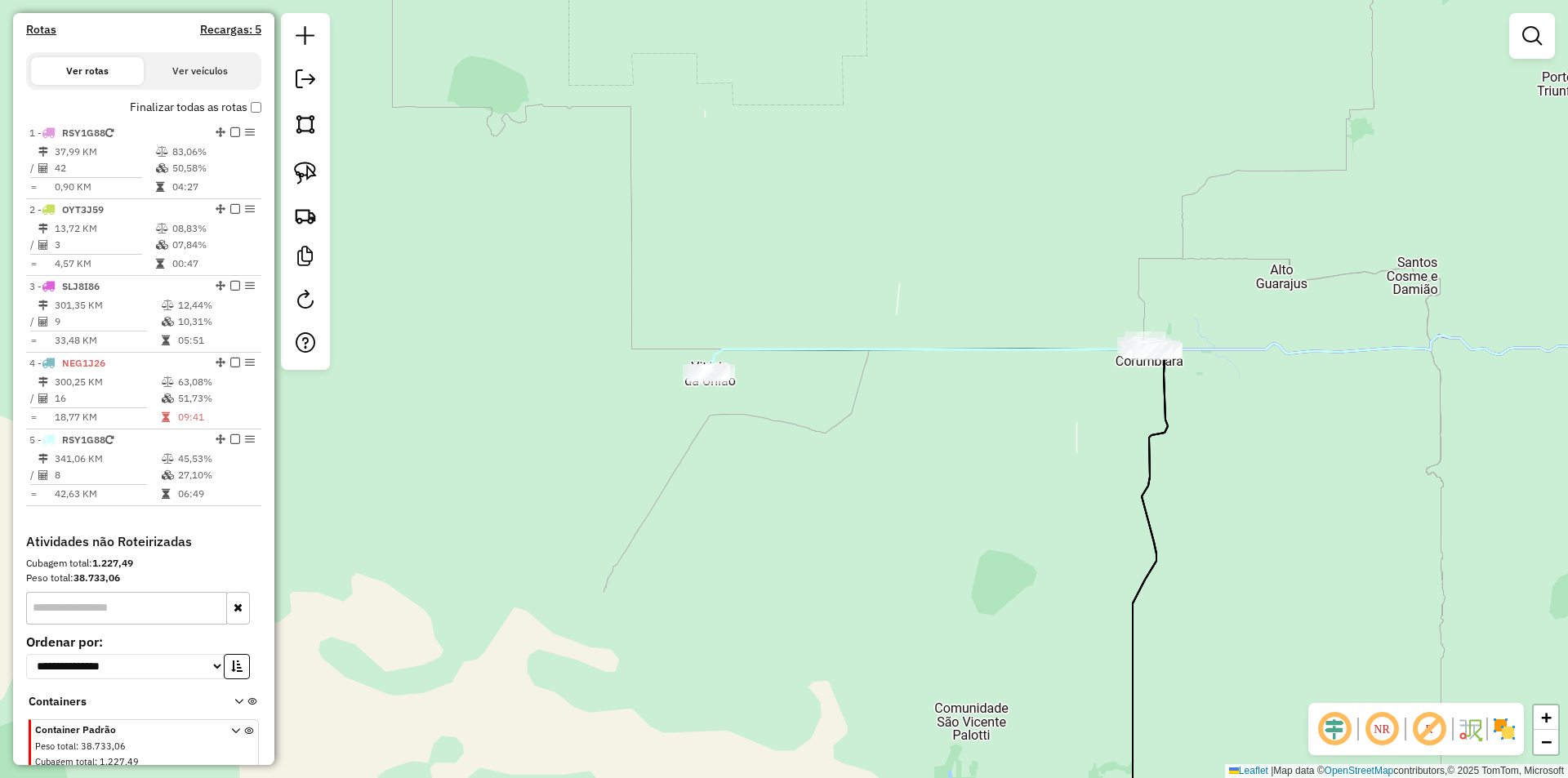
click at [927, 473] on div "Janela de atendimento Grade de atendimento Capacidade Transportadoras Veículos …" at bounding box center [784, 389] width 1568 height 778
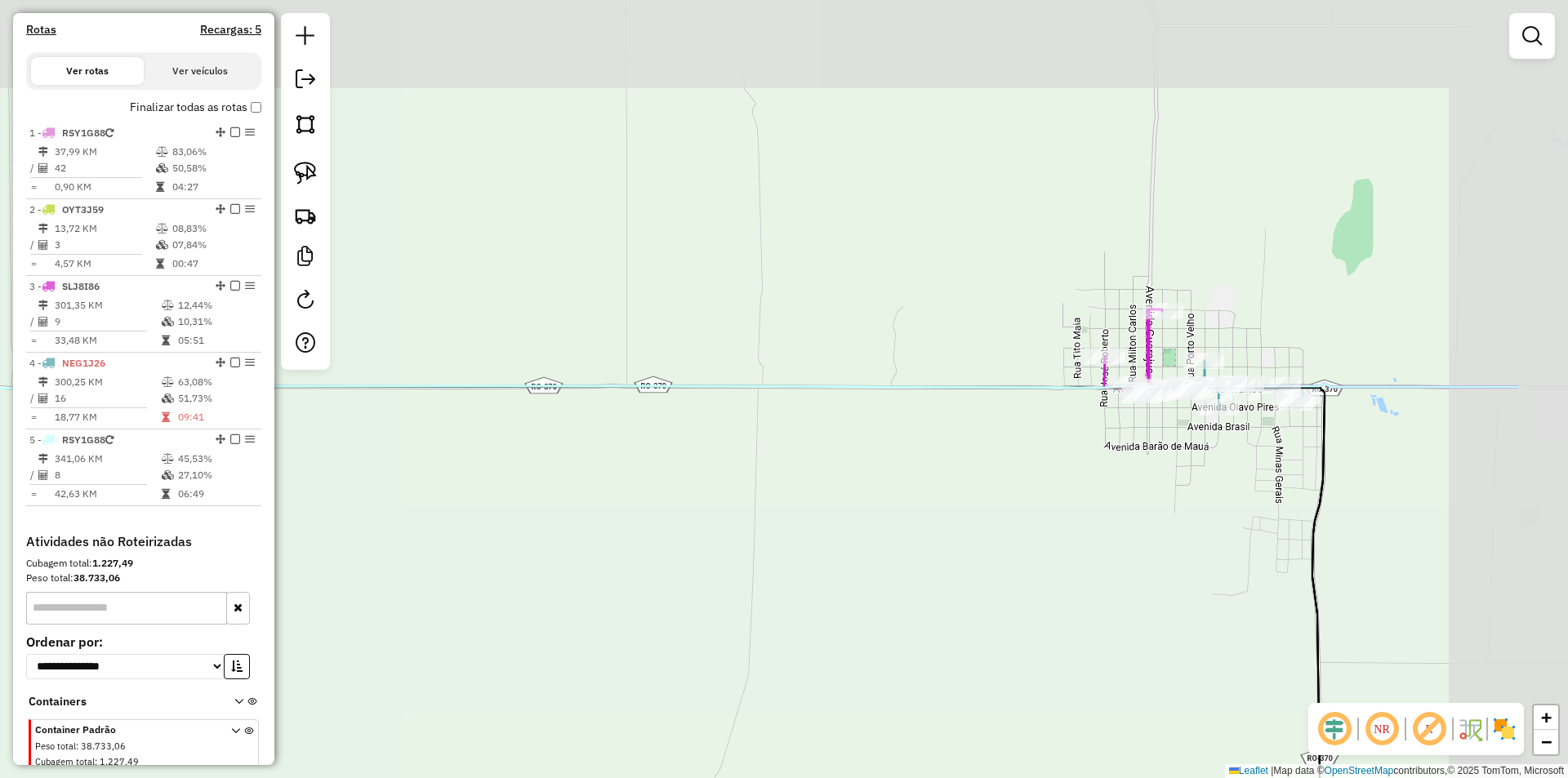
drag, startPoint x: 1319, startPoint y: 358, endPoint x: 1135, endPoint y: 446, distance: 204.0
click at [1090, 460] on div "Janela de atendimento Grade de atendimento Capacidade Transportadoras Veículos …" at bounding box center [784, 389] width 1568 height 778
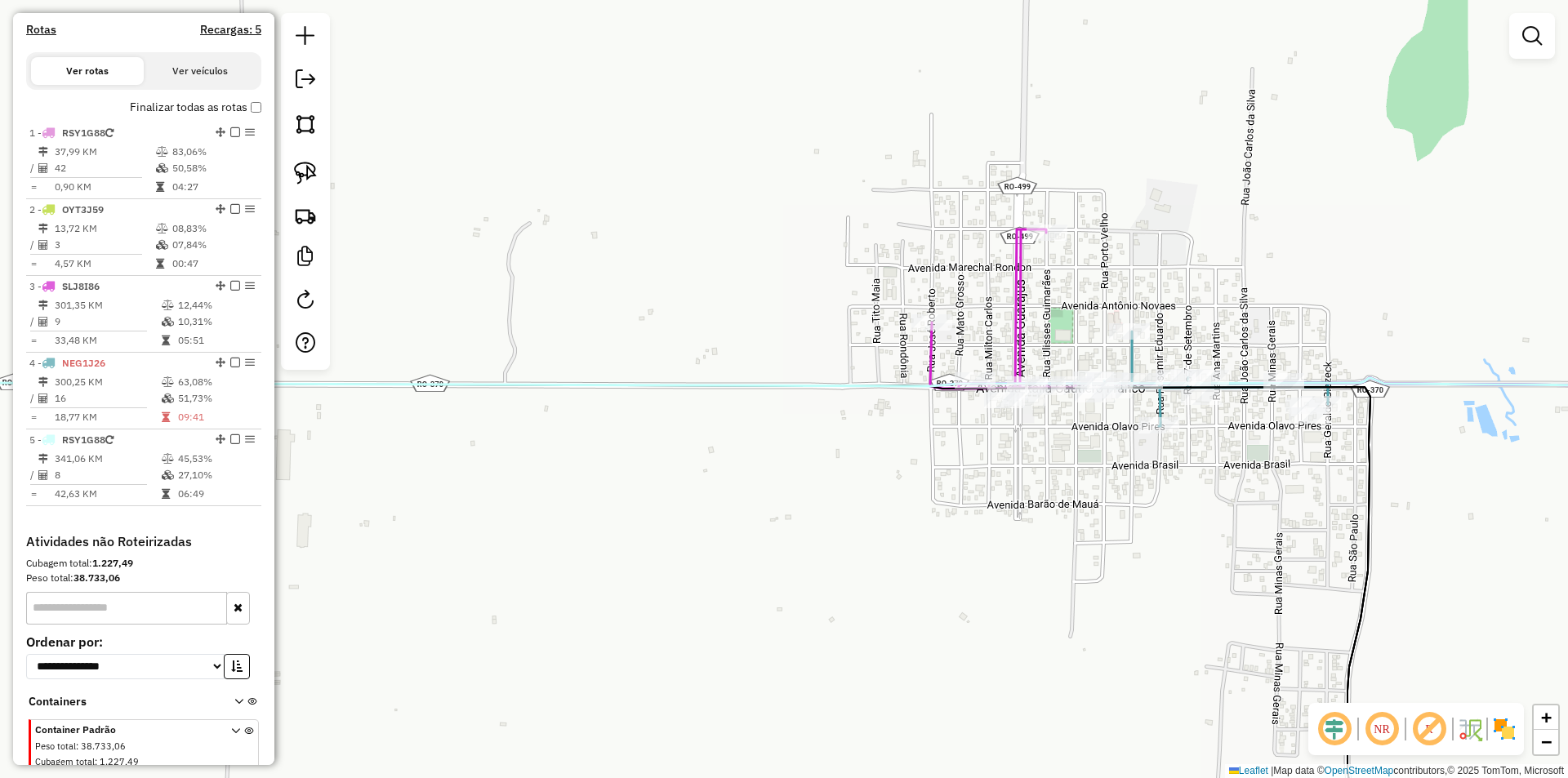
click at [982, 468] on div "Janela de atendimento Grade de atendimento Capacidade Transportadoras Veículos …" at bounding box center [784, 389] width 1568 height 778
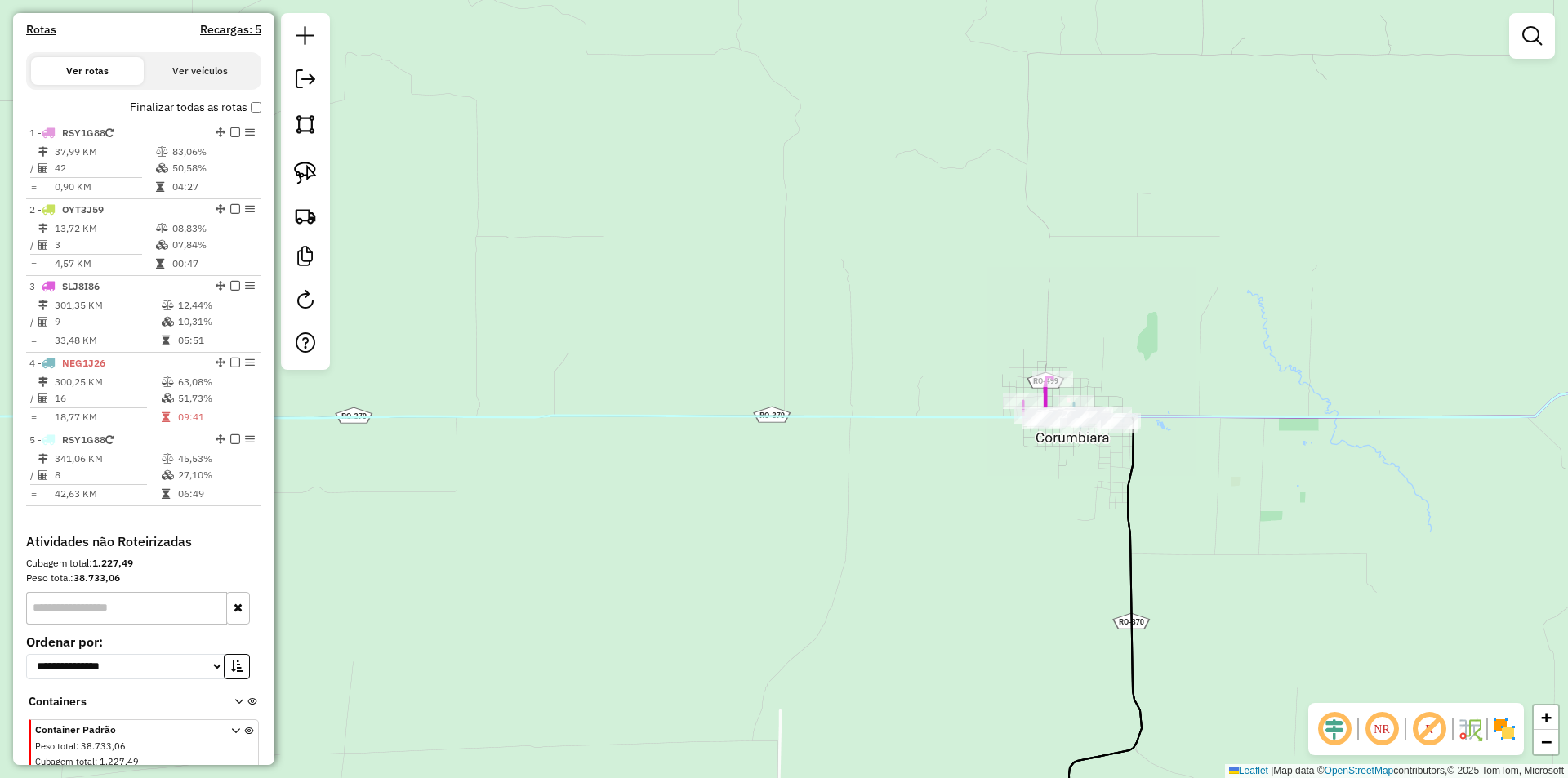
drag, startPoint x: 1534, startPoint y: 39, endPoint x: 1417, endPoint y: 64, distance: 119.6
click at [1534, 40] on em at bounding box center [1532, 36] width 20 height 20
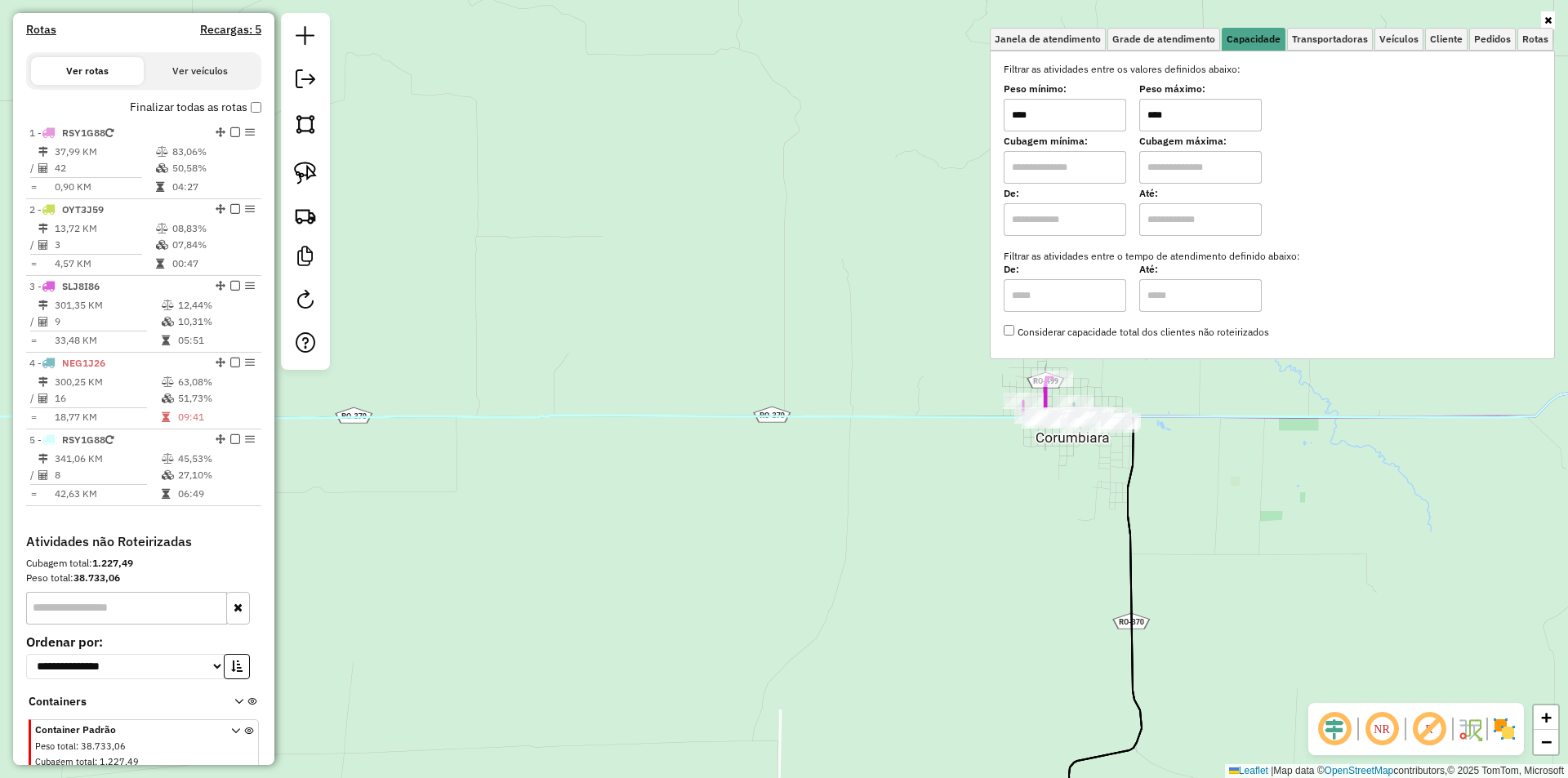
click at [1096, 116] on input "****" at bounding box center [1065, 115] width 123 height 33
click at [1201, 107] on input "****" at bounding box center [1200, 115] width 123 height 33
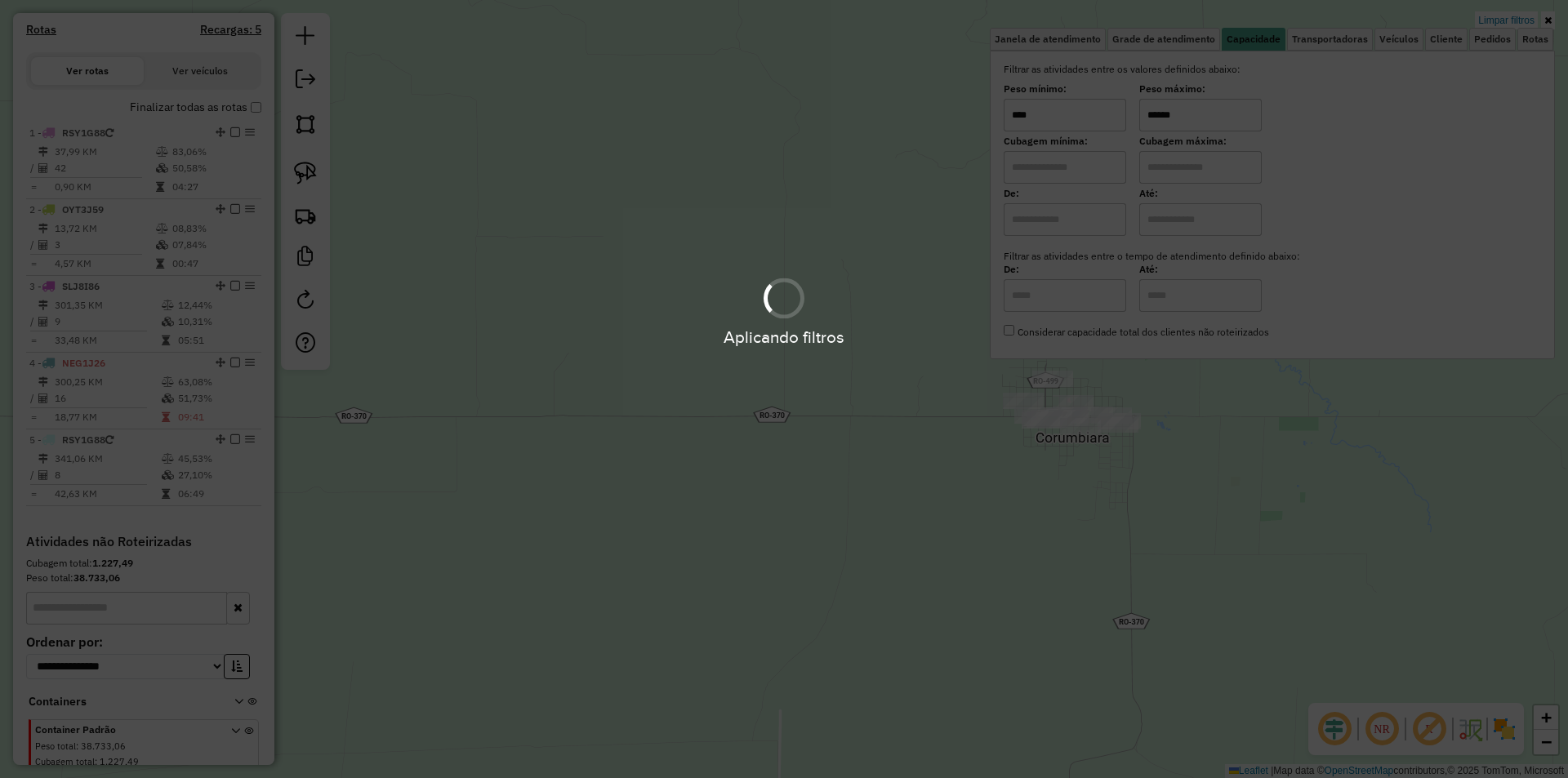
type input "******"
drag, startPoint x: 973, startPoint y: 554, endPoint x: 1038, endPoint y: 502, distance: 83.2
click at [974, 554] on hb-app "Aplicando filtros Pop-up bloqueado! Seu navegador bloqueou automáticamente a ab…" at bounding box center [784, 389] width 1568 height 778
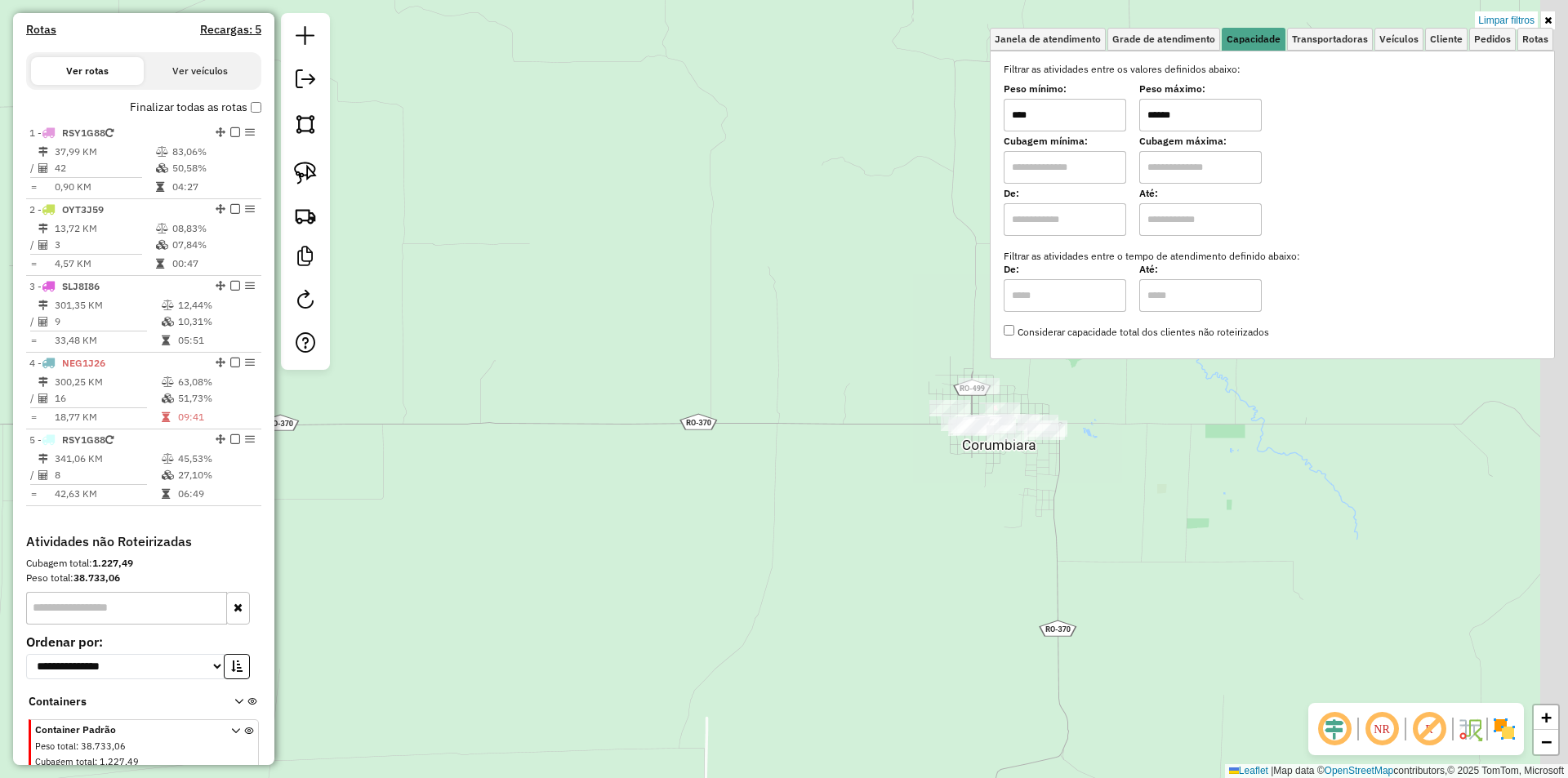
drag, startPoint x: 1053, startPoint y: 486, endPoint x: 883, endPoint y: 461, distance: 171.8
click at [883, 461] on div "Limpar filtros Janela de atendimento Grade de atendimento Capacidade Transporta…" at bounding box center [784, 389] width 1568 height 778
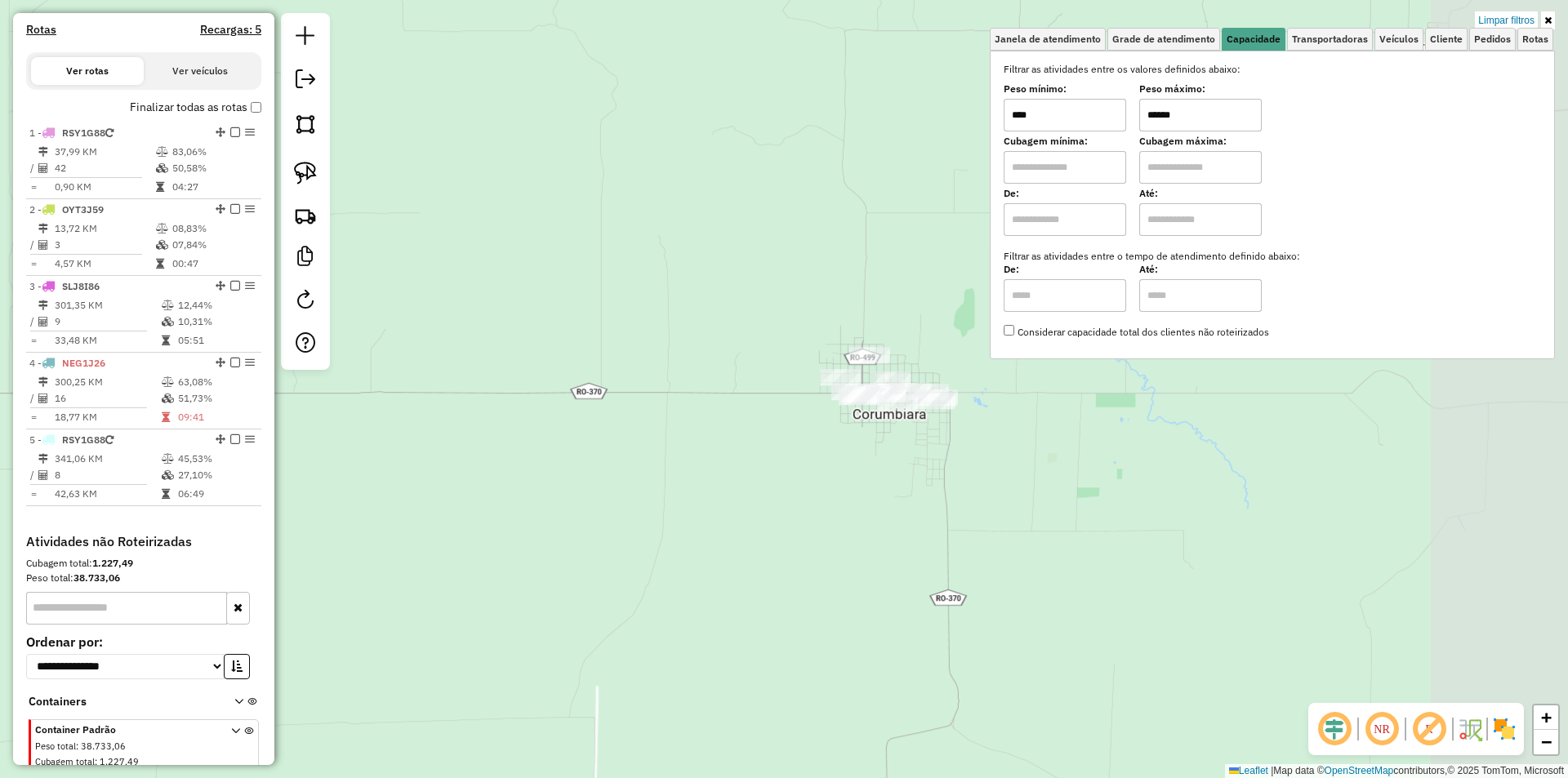
click at [883, 461] on div "Limpar filtros Janela de atendimento Grade de atendimento Capacidade Transporta…" at bounding box center [784, 389] width 1568 height 778
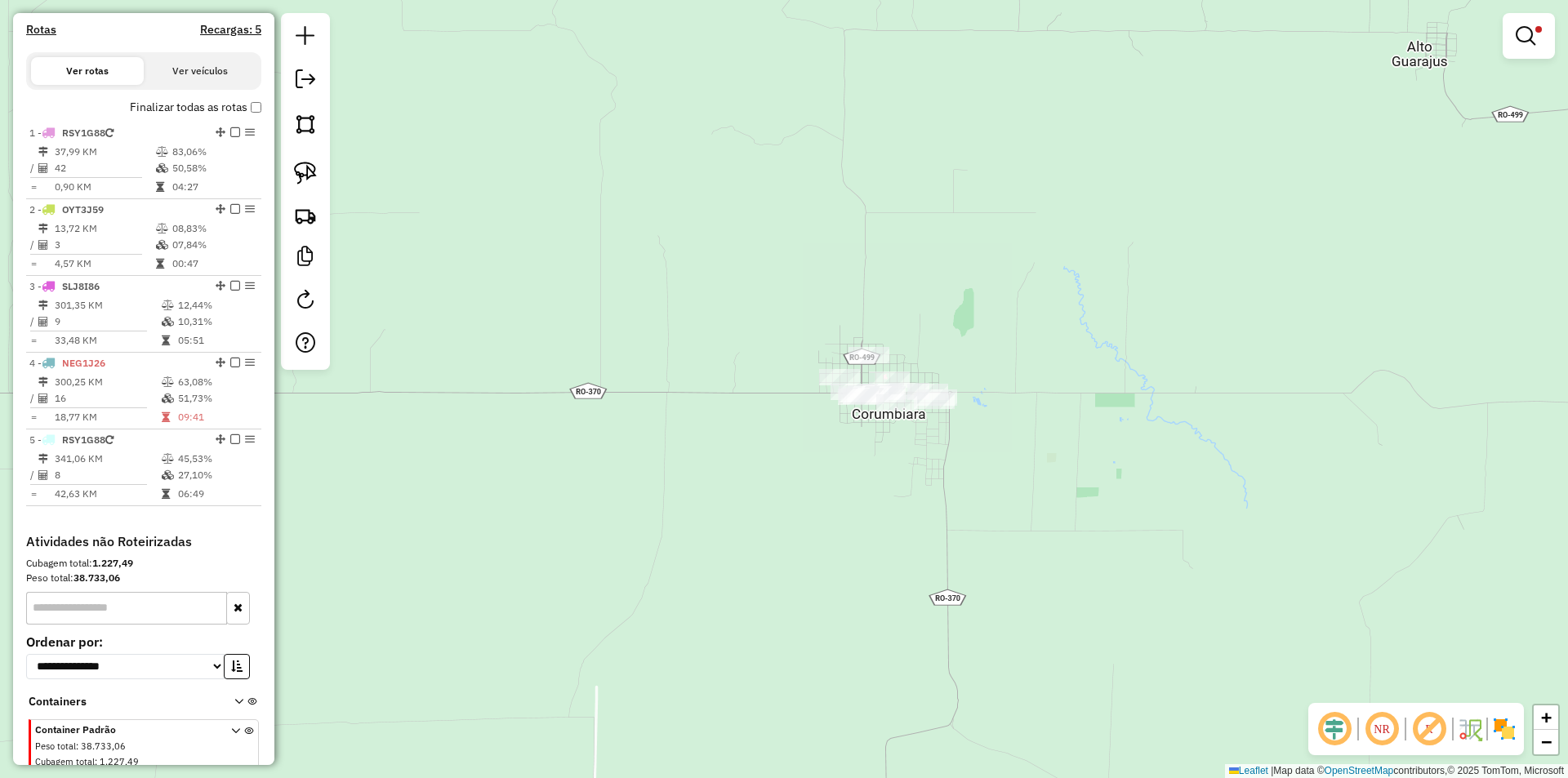
click at [465, 302] on div "Limpar filtros Janela de atendimento Grade de atendimento Capacidade Transporta…" at bounding box center [784, 389] width 1568 height 778
click at [306, 163] on img at bounding box center [306, 173] width 23 height 23
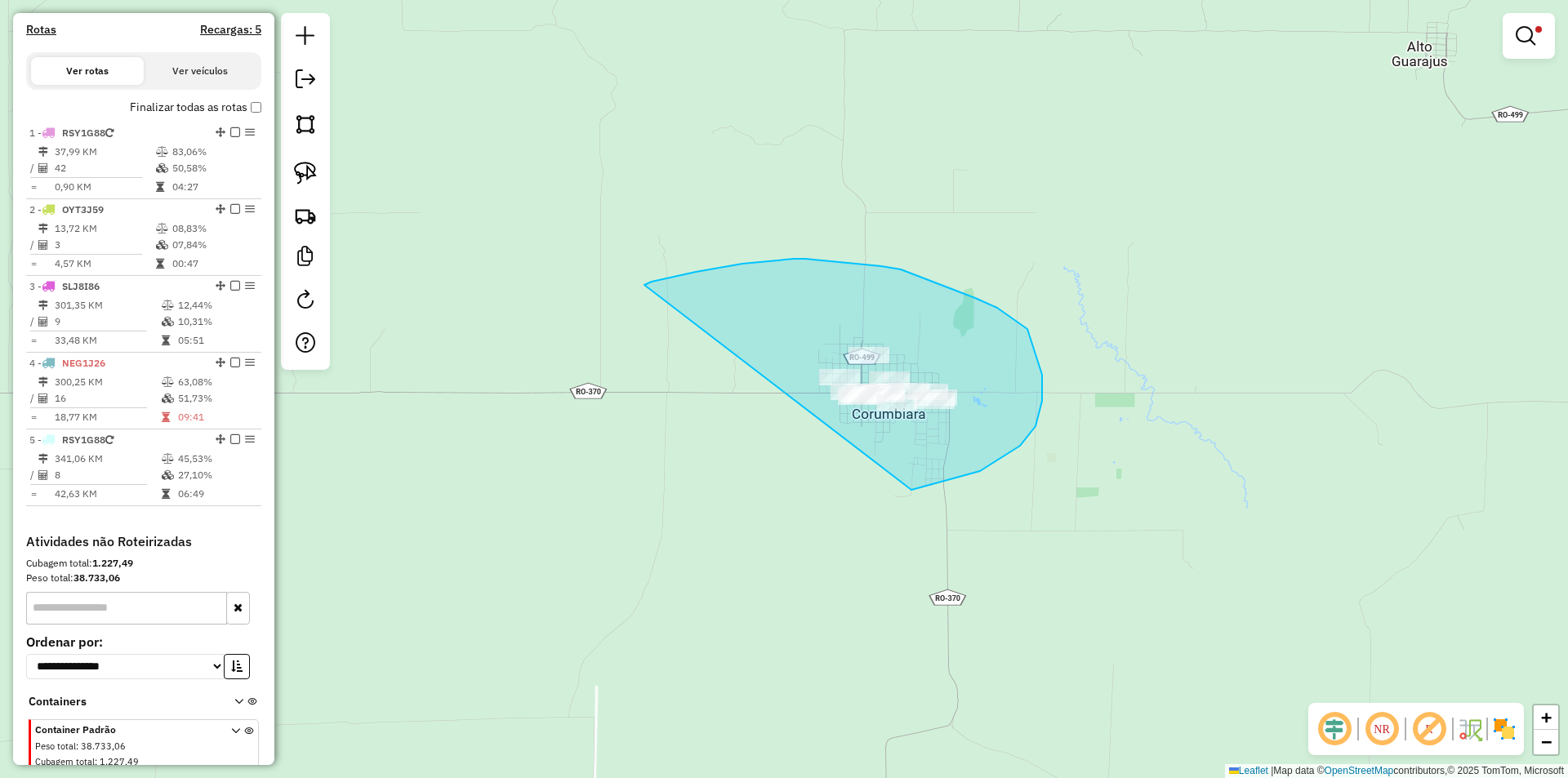
drag, startPoint x: 757, startPoint y: 262, endPoint x: 851, endPoint y: 482, distance: 239.2
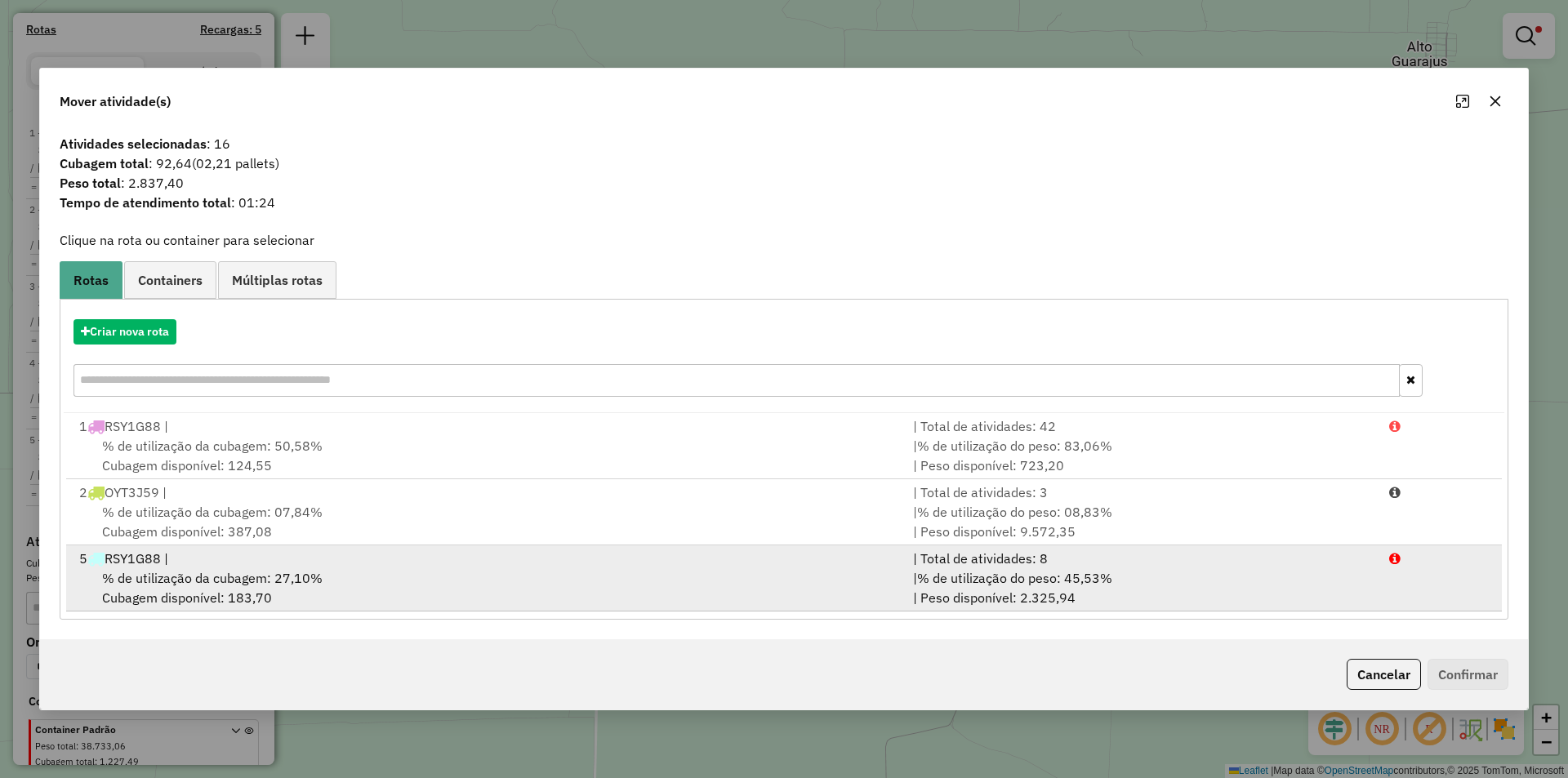
click at [188, 577] on span "% de utilização da cubagem: 27,10%" at bounding box center [212, 578] width 220 height 16
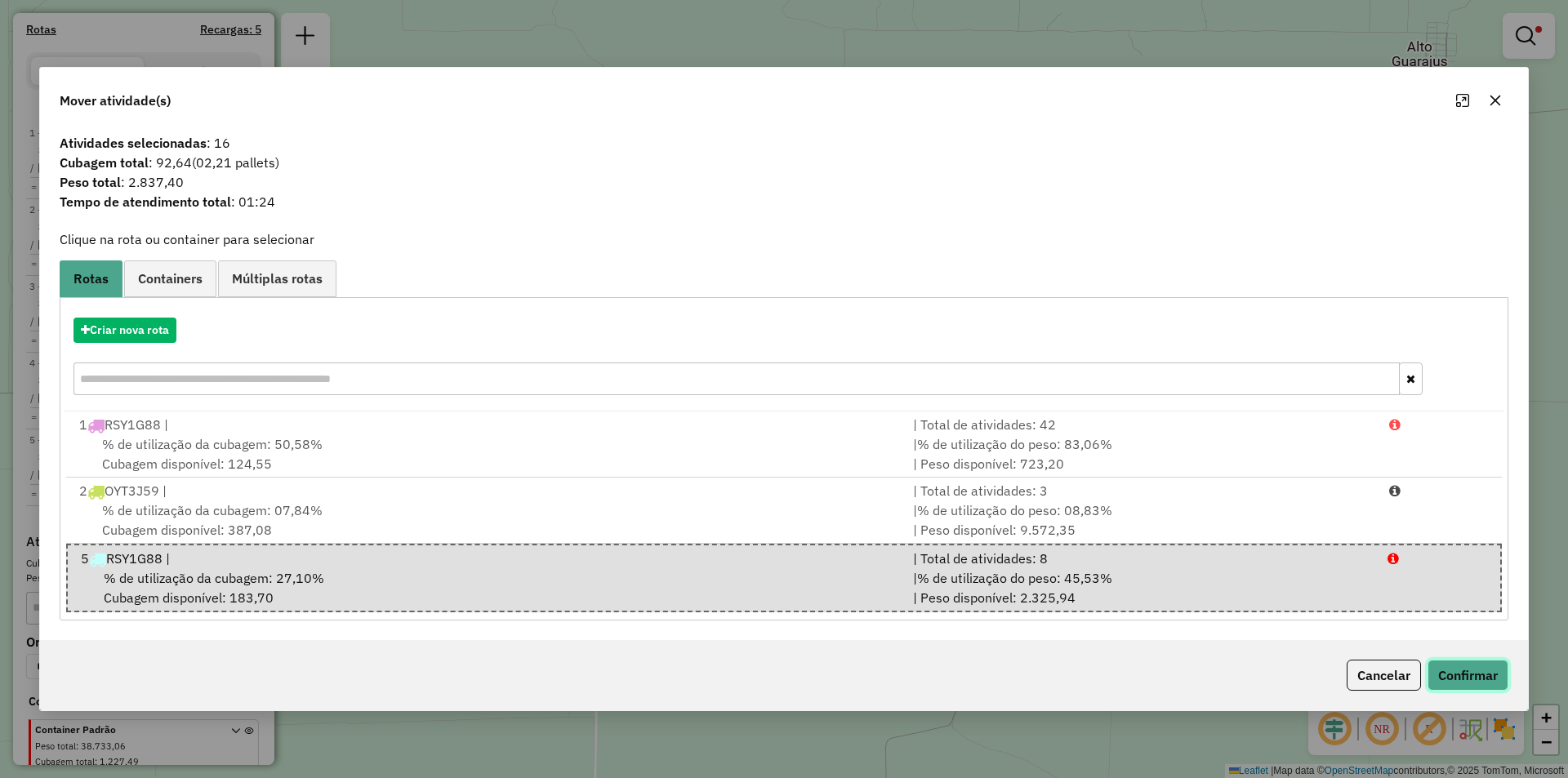
click at [1454, 685] on button "Confirmar" at bounding box center [1467, 675] width 81 height 31
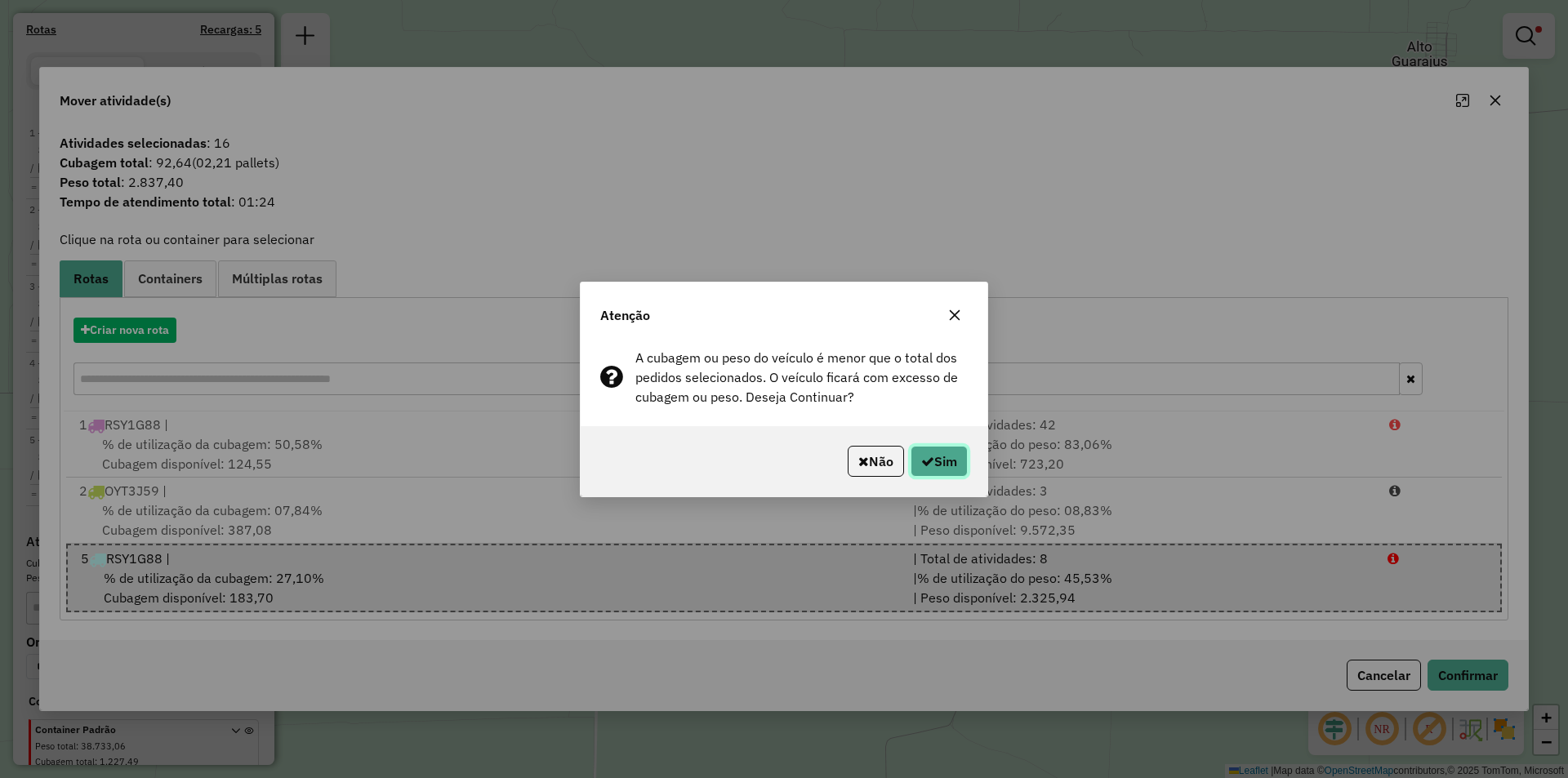
click at [962, 469] on button "Sim" at bounding box center [939, 461] width 57 height 31
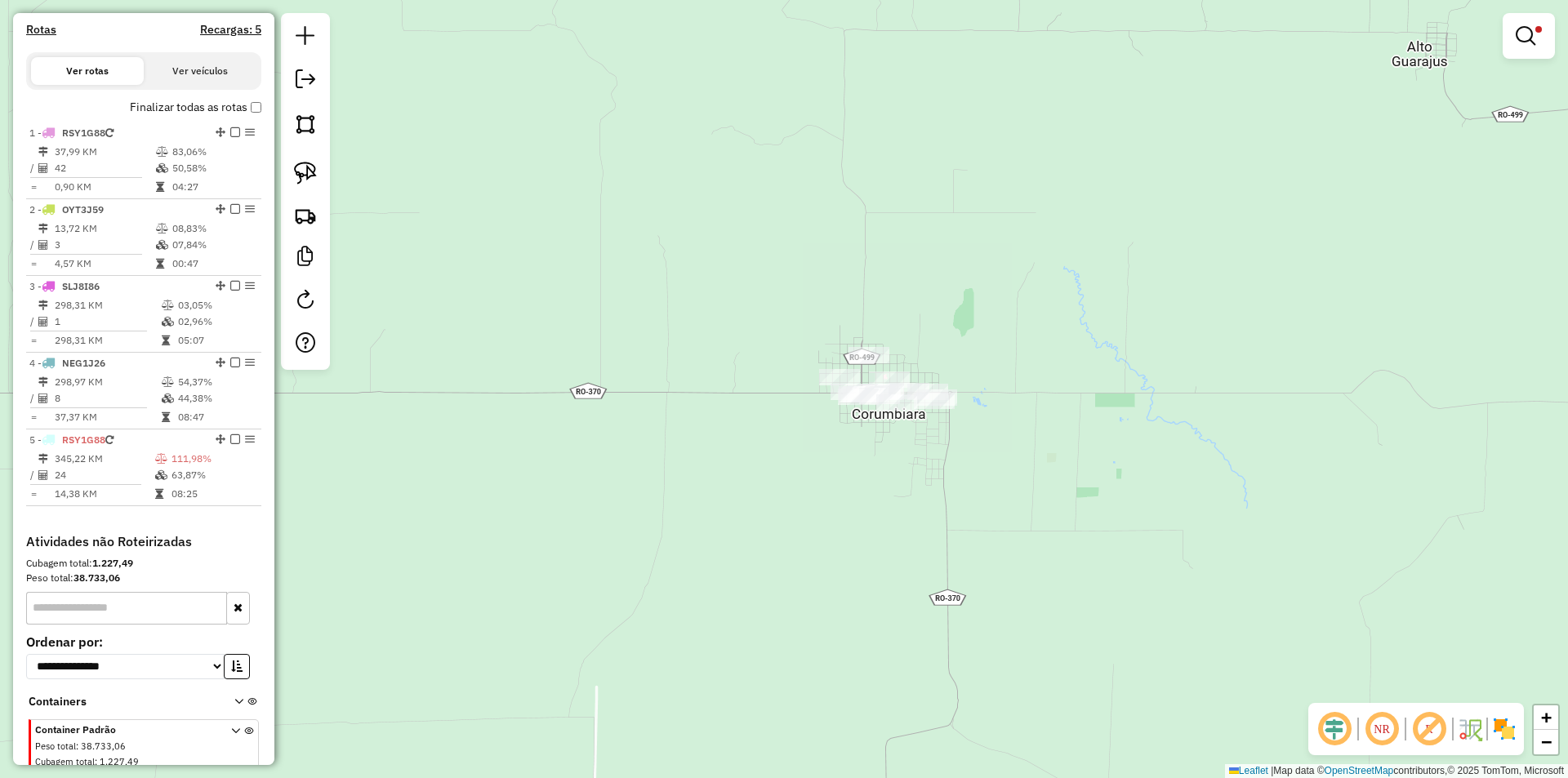
click at [846, 470] on div "Limpar filtros Janela de atendimento Grade de atendimento Capacidade Transporta…" at bounding box center [784, 389] width 1568 height 778
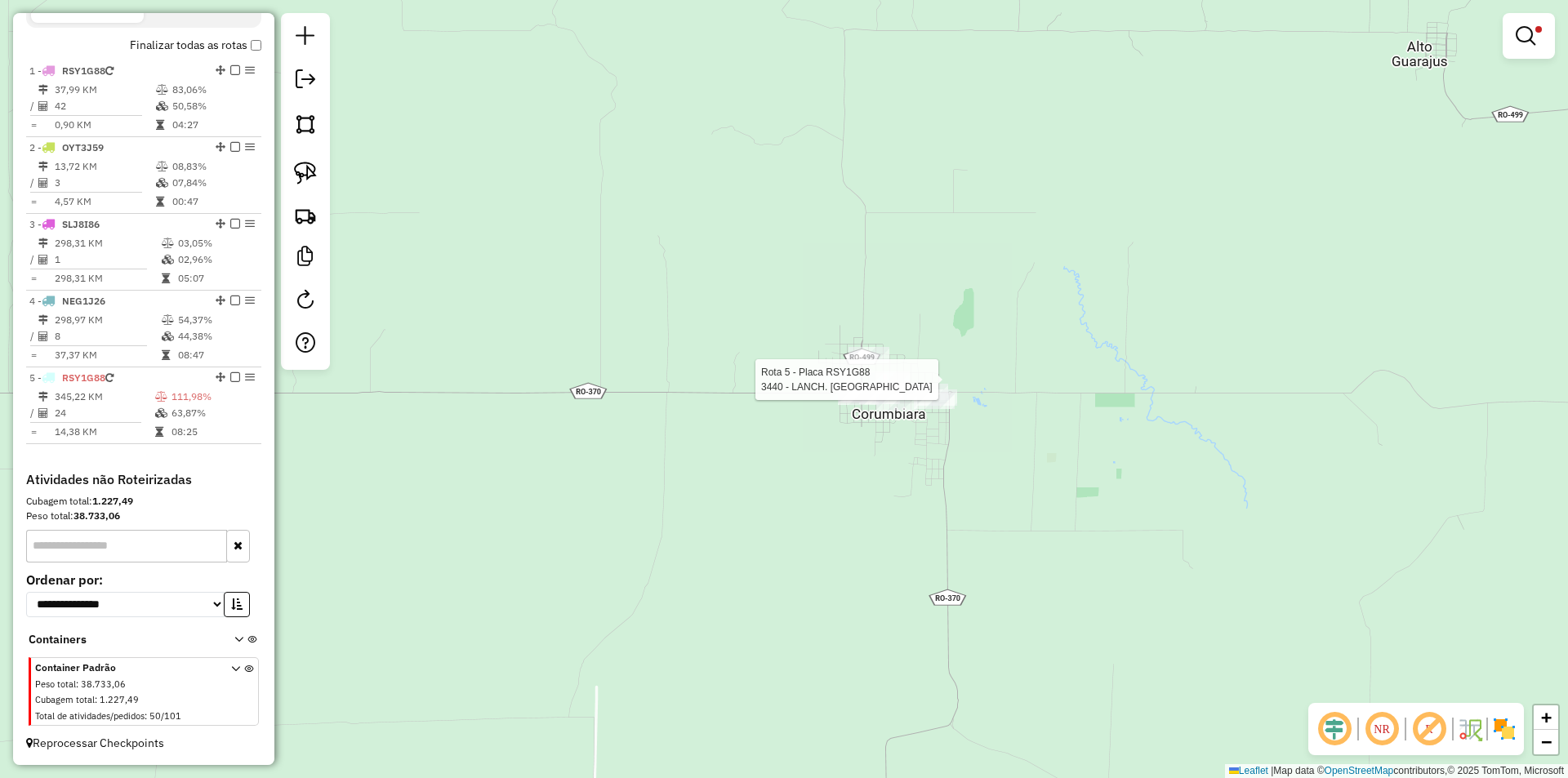
select select "*********"
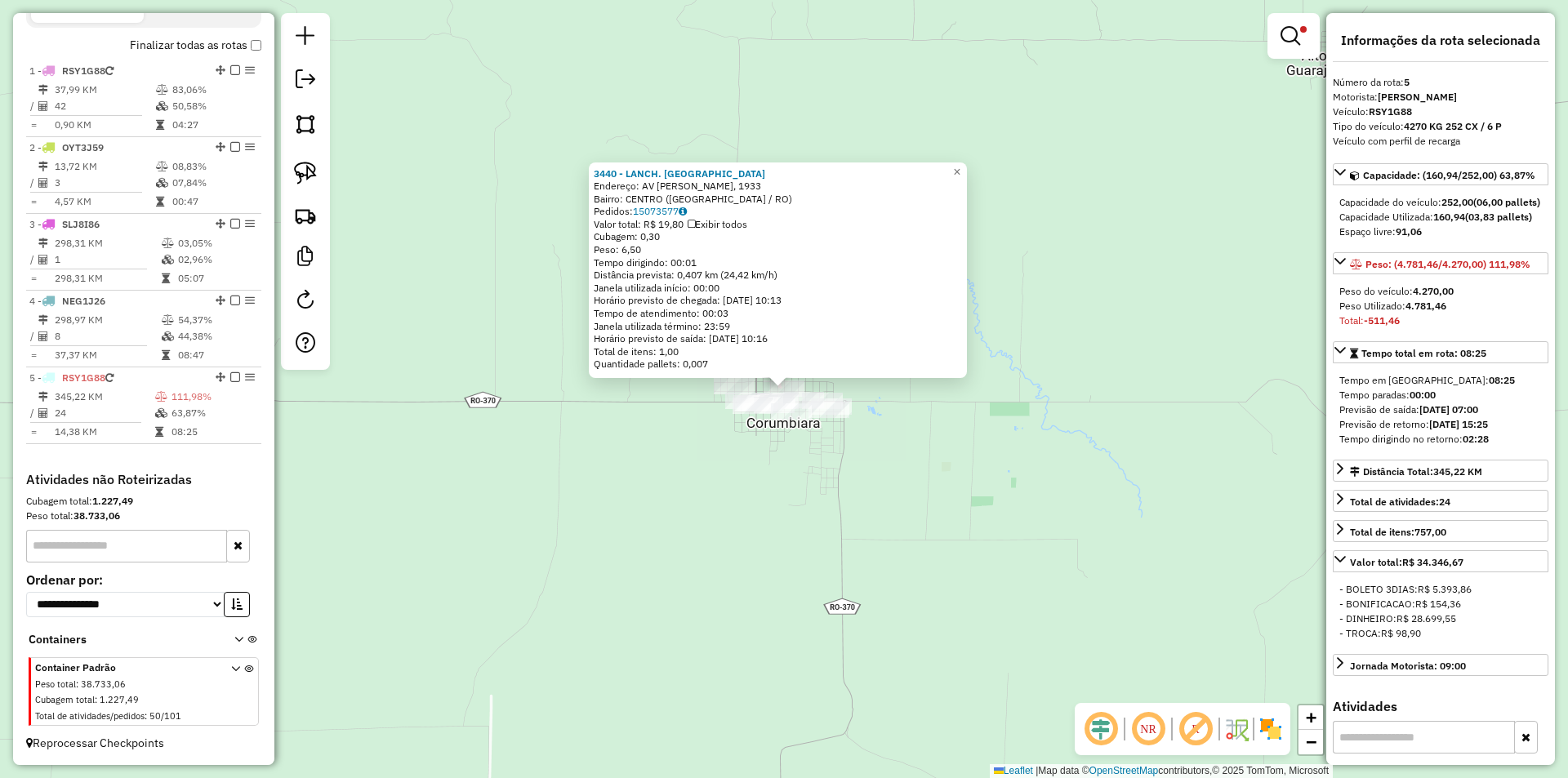
click at [1074, 358] on div "3440 - LANCH. CANECAO Endereço: AV JORGE TEIXEIRA, 1933 Bairro: CENTRO (CORUMBI…" at bounding box center [784, 389] width 1568 height 778
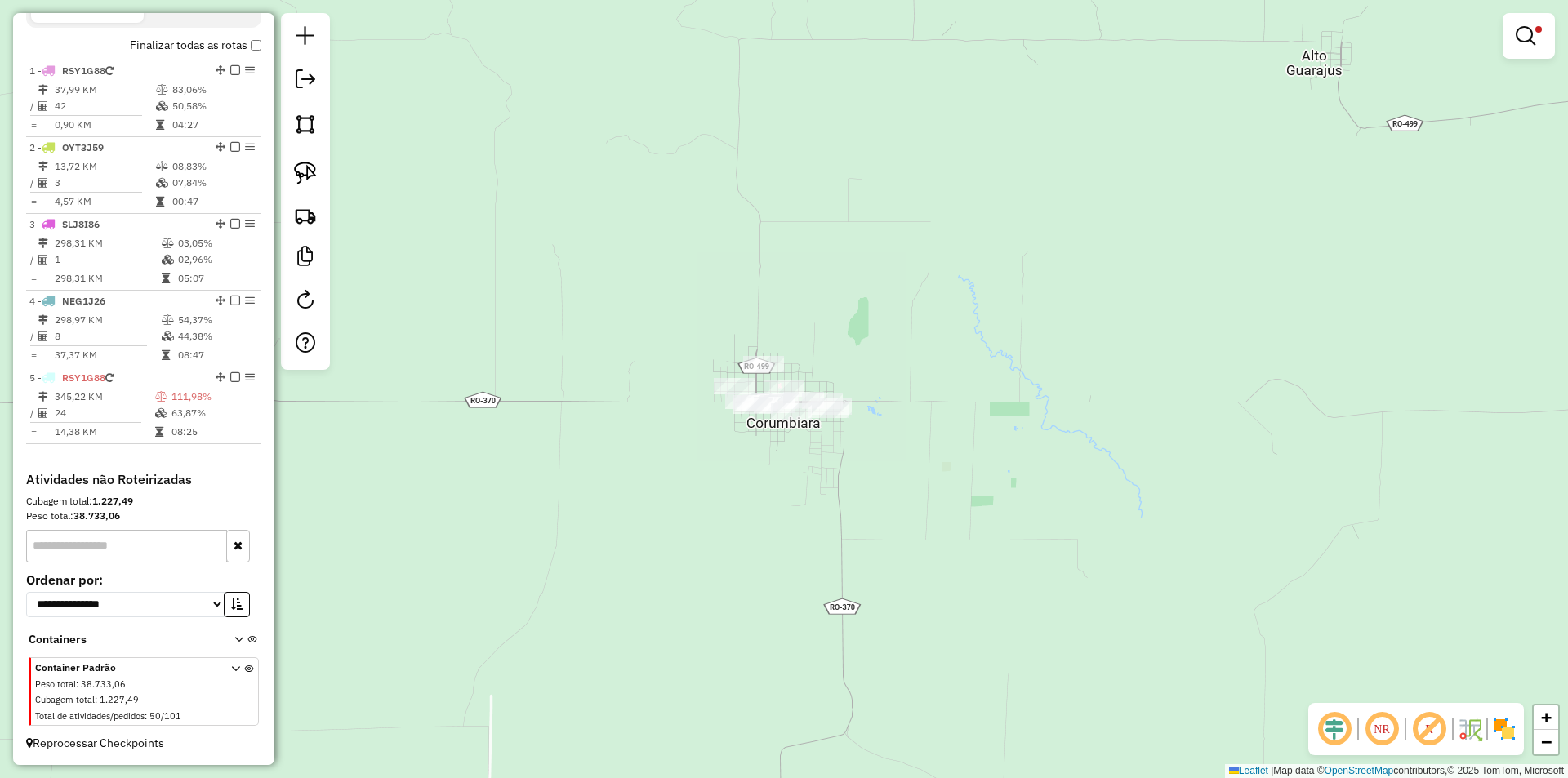
drag, startPoint x: 1133, startPoint y: 308, endPoint x: 1462, endPoint y: 88, distance: 395.8
click at [1135, 306] on div "Limpar filtros Janela de atendimento Grade de atendimento Capacidade Transporta…" at bounding box center [784, 389] width 1568 height 778
click at [1535, 30] on span at bounding box center [1539, 29] width 7 height 7
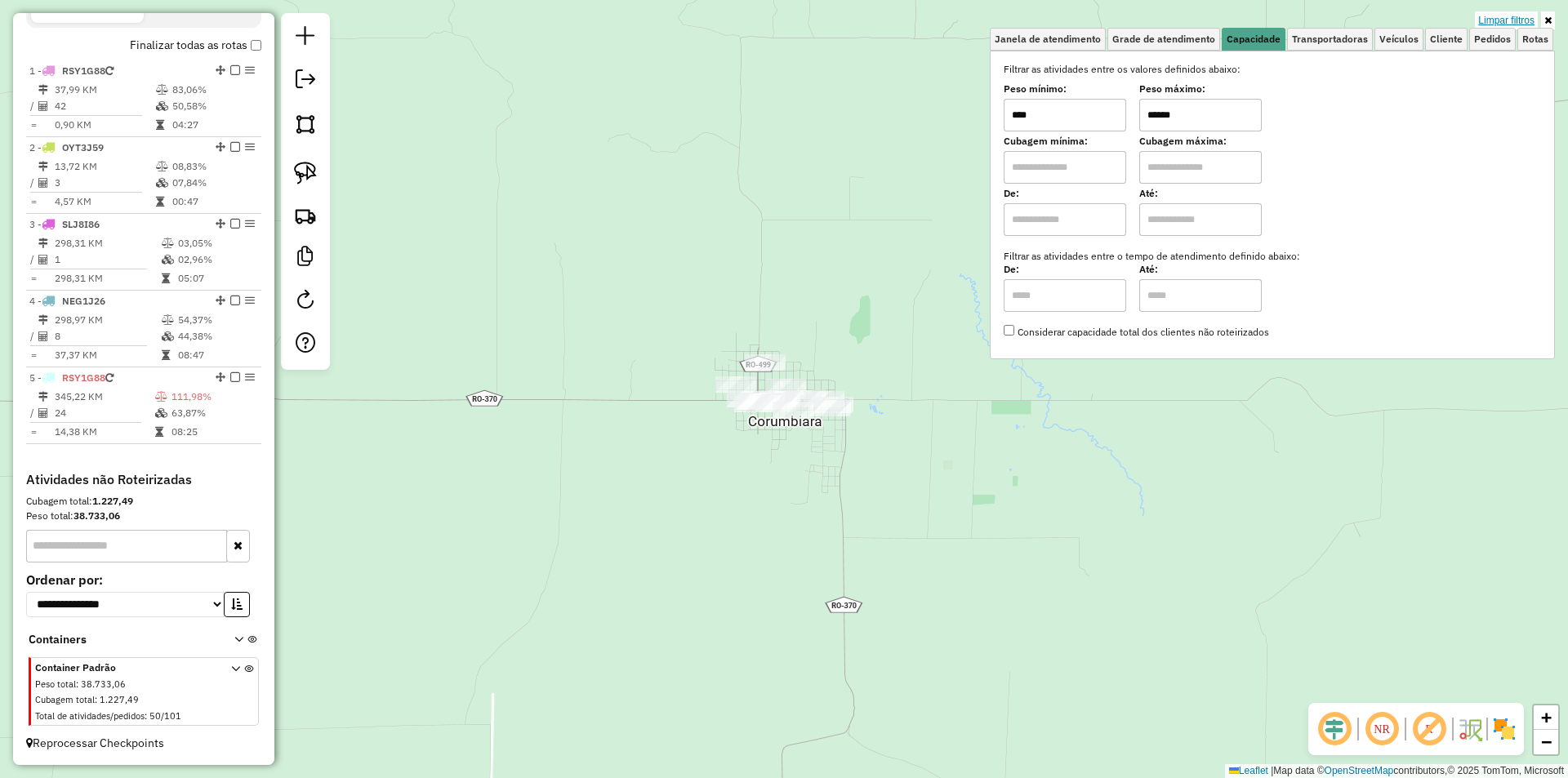
click at [1529, 23] on link "Limpar filtros" at bounding box center [1506, 20] width 63 height 18
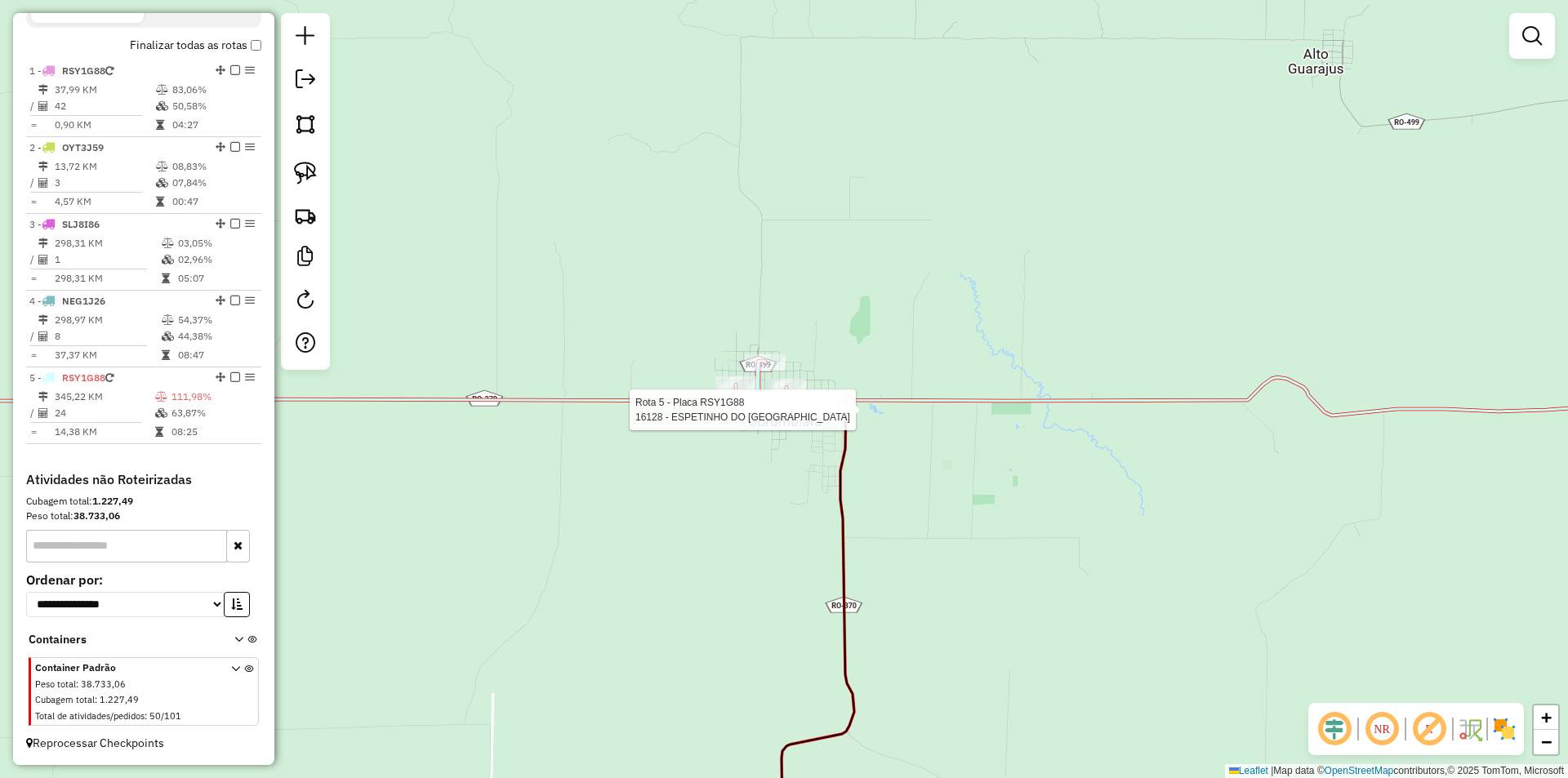
click at [813, 418] on div at bounding box center [793, 409] width 41 height 16
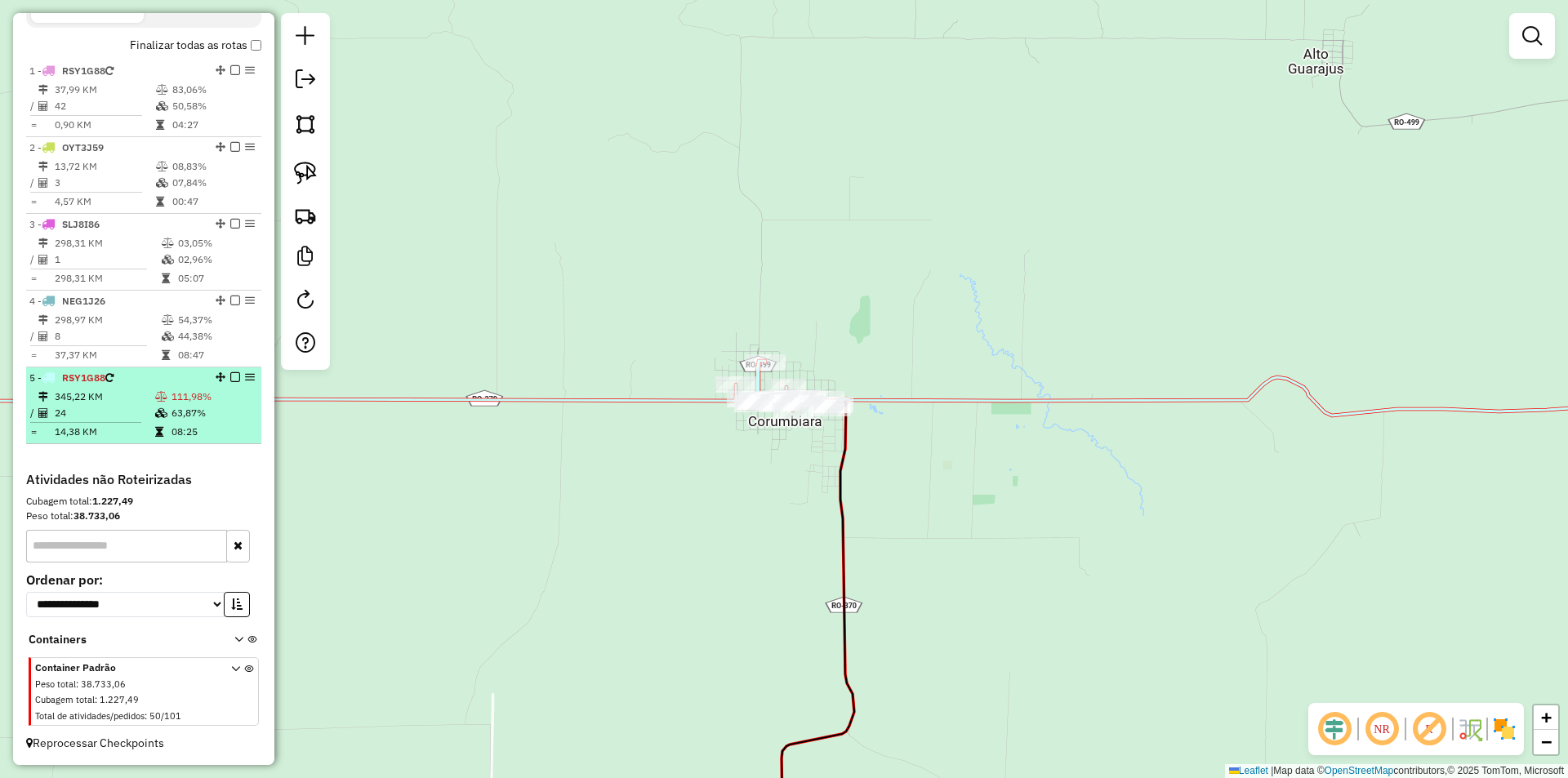
click at [224, 373] on div at bounding box center [230, 377] width 49 height 10
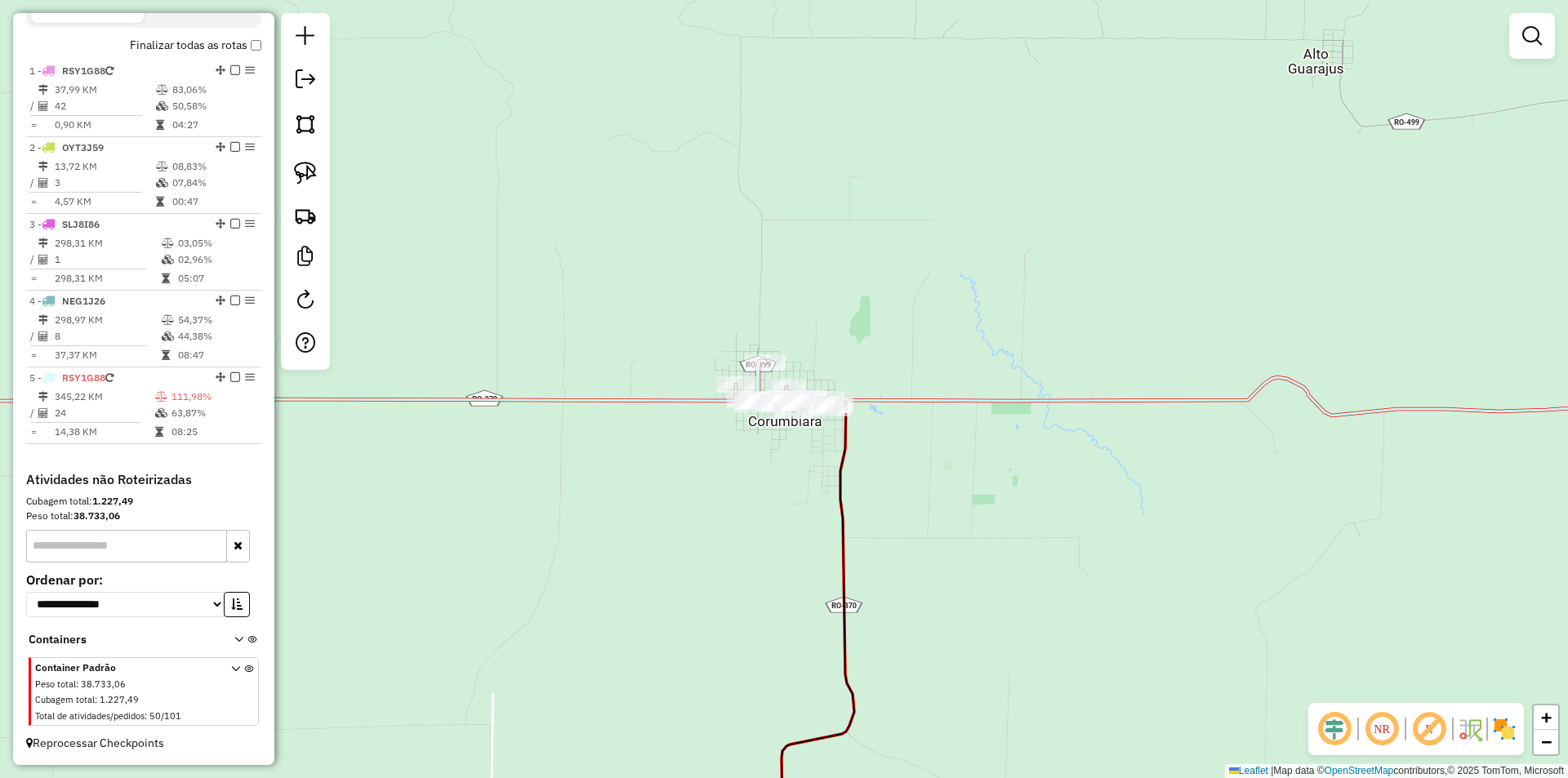
select select "*********"
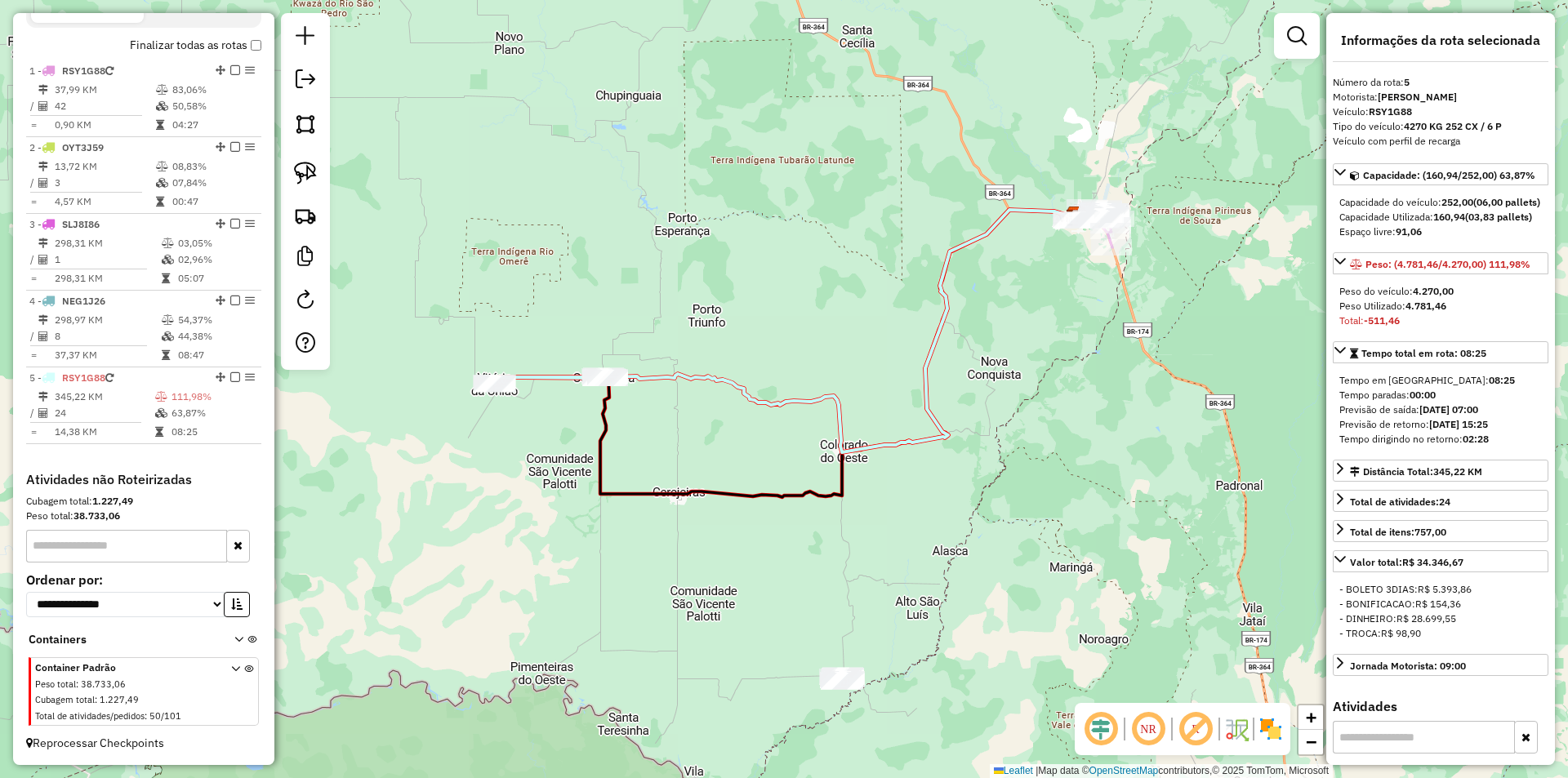
drag, startPoint x: 601, startPoint y: 432, endPoint x: 623, endPoint y: 439, distance: 23.1
click at [623, 439] on icon at bounding box center [838, 353] width 476 height 287
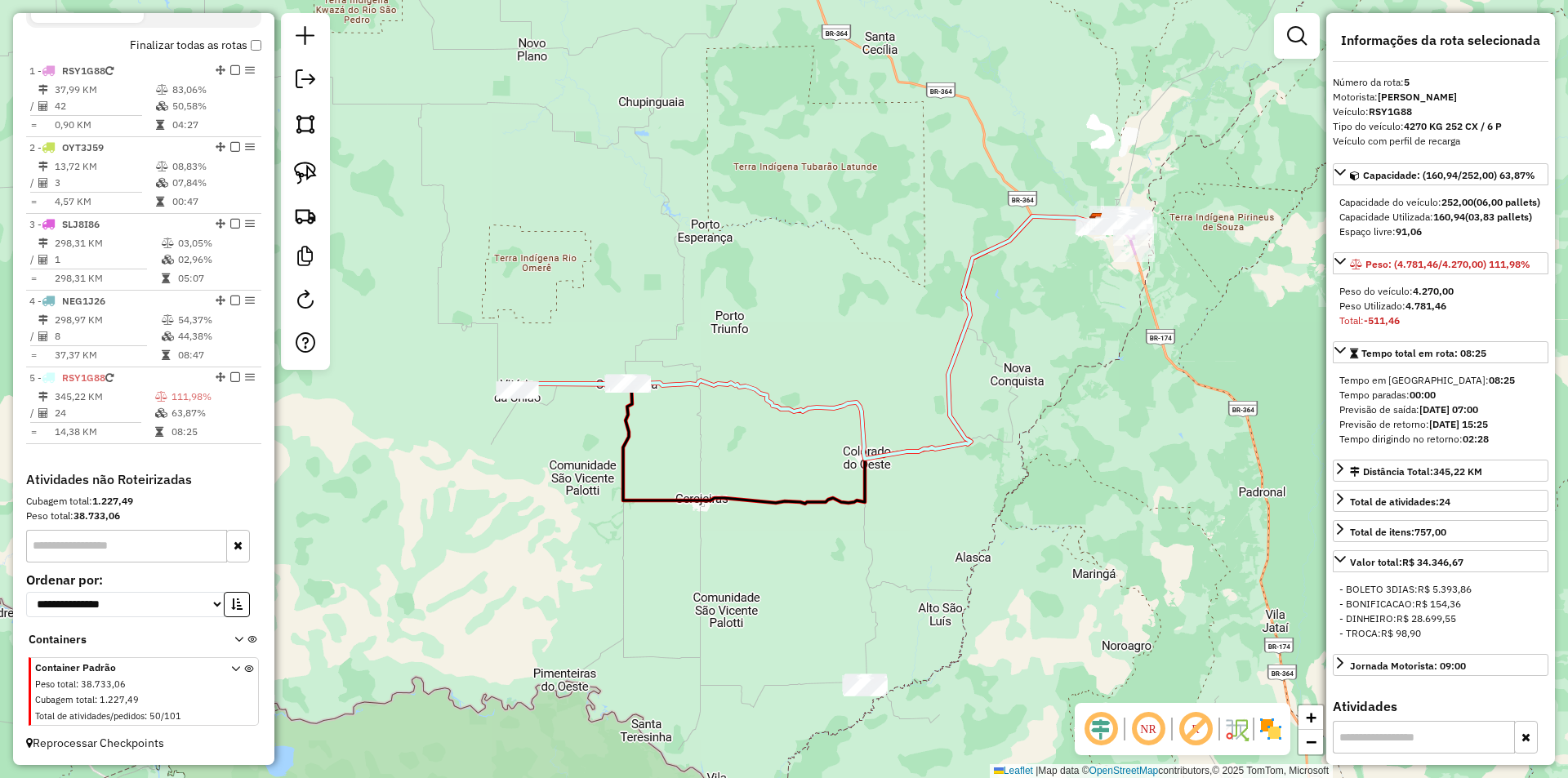
click at [477, 466] on div "Janela de atendimento Grade de atendimento Capacidade Transportadoras Veículos …" at bounding box center [784, 389] width 1568 height 778
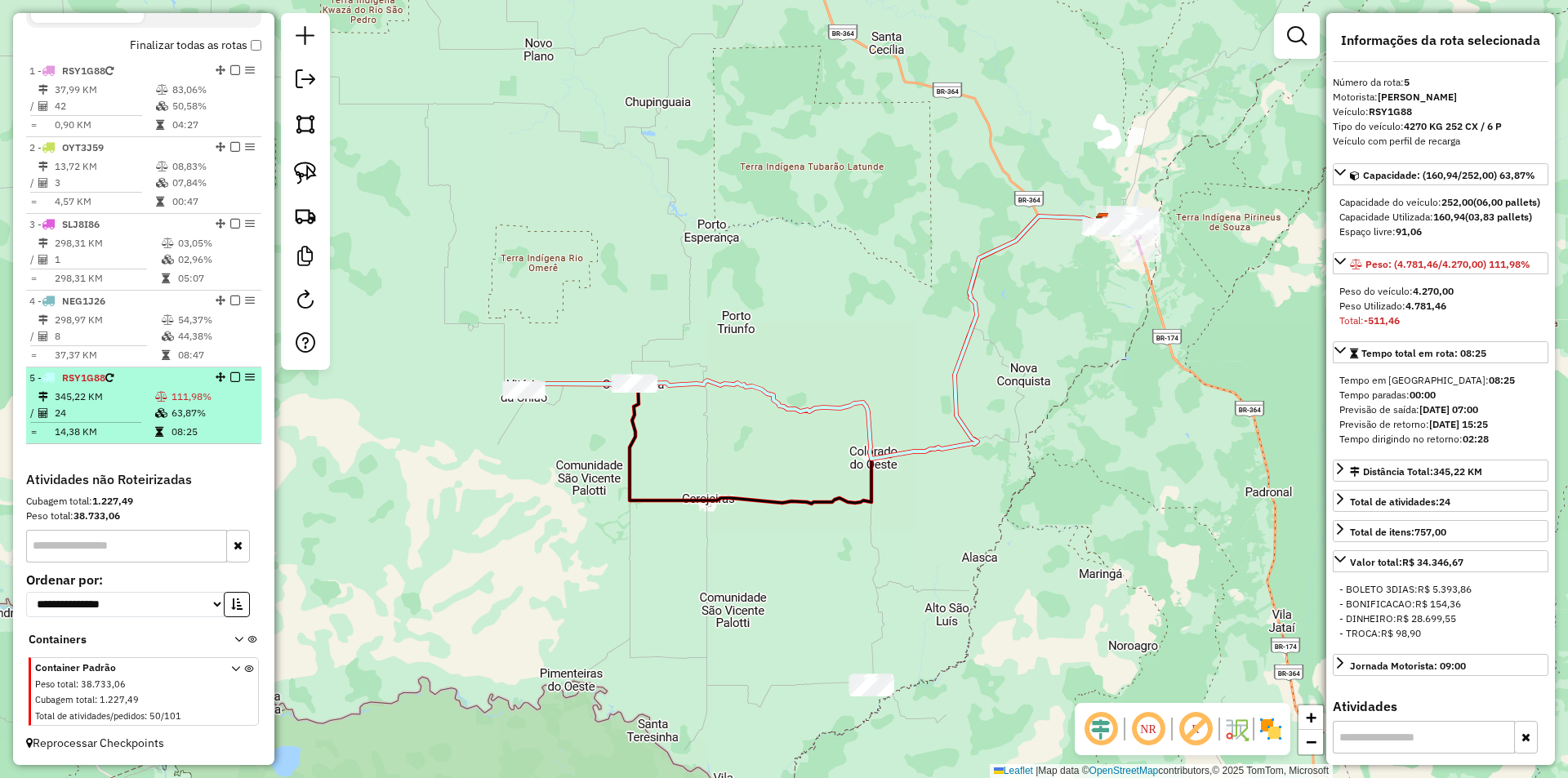
click at [233, 372] on em at bounding box center [235, 377] width 10 height 10
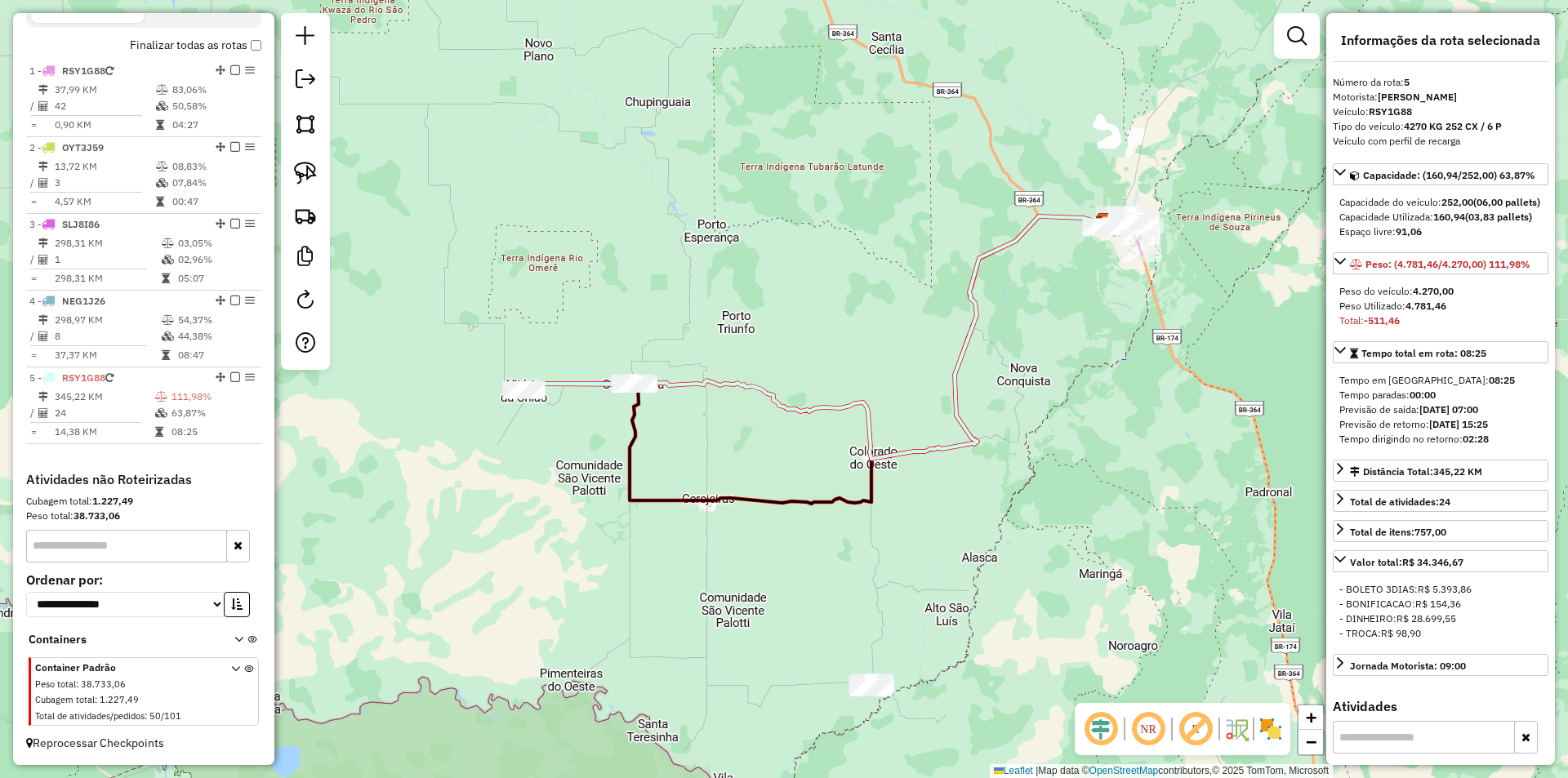
scroll to position [510, 0]
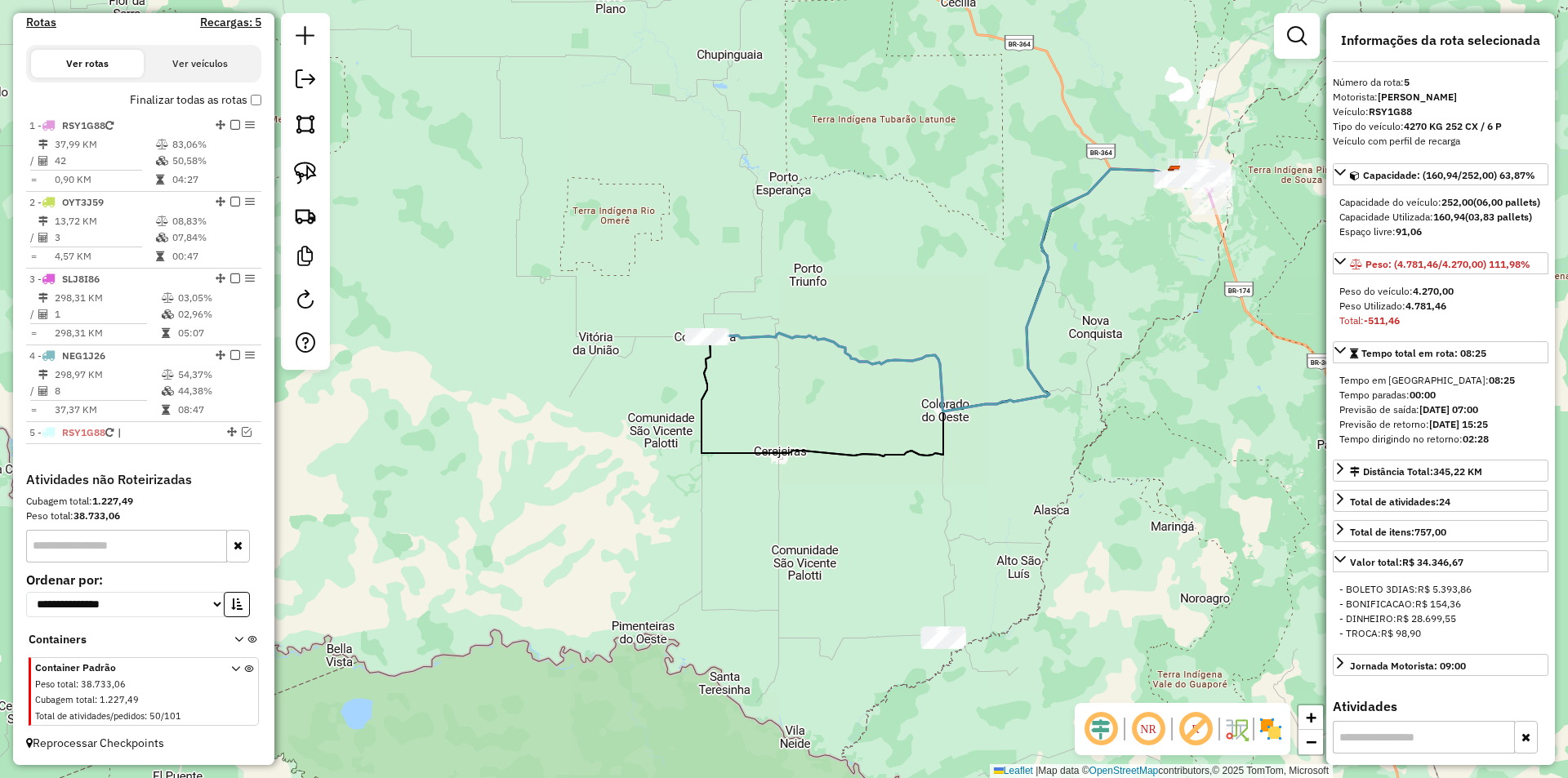
drag, startPoint x: 531, startPoint y: 443, endPoint x: 600, endPoint y: 391, distance: 86.4
click at [601, 393] on div "Janela de atendimento Grade de atendimento Capacidade Transportadoras Veículos …" at bounding box center [784, 389] width 1568 height 778
drag, startPoint x: 297, startPoint y: 180, endPoint x: 486, endPoint y: 272, distance: 210.2
click at [297, 179] on img at bounding box center [306, 173] width 23 height 23
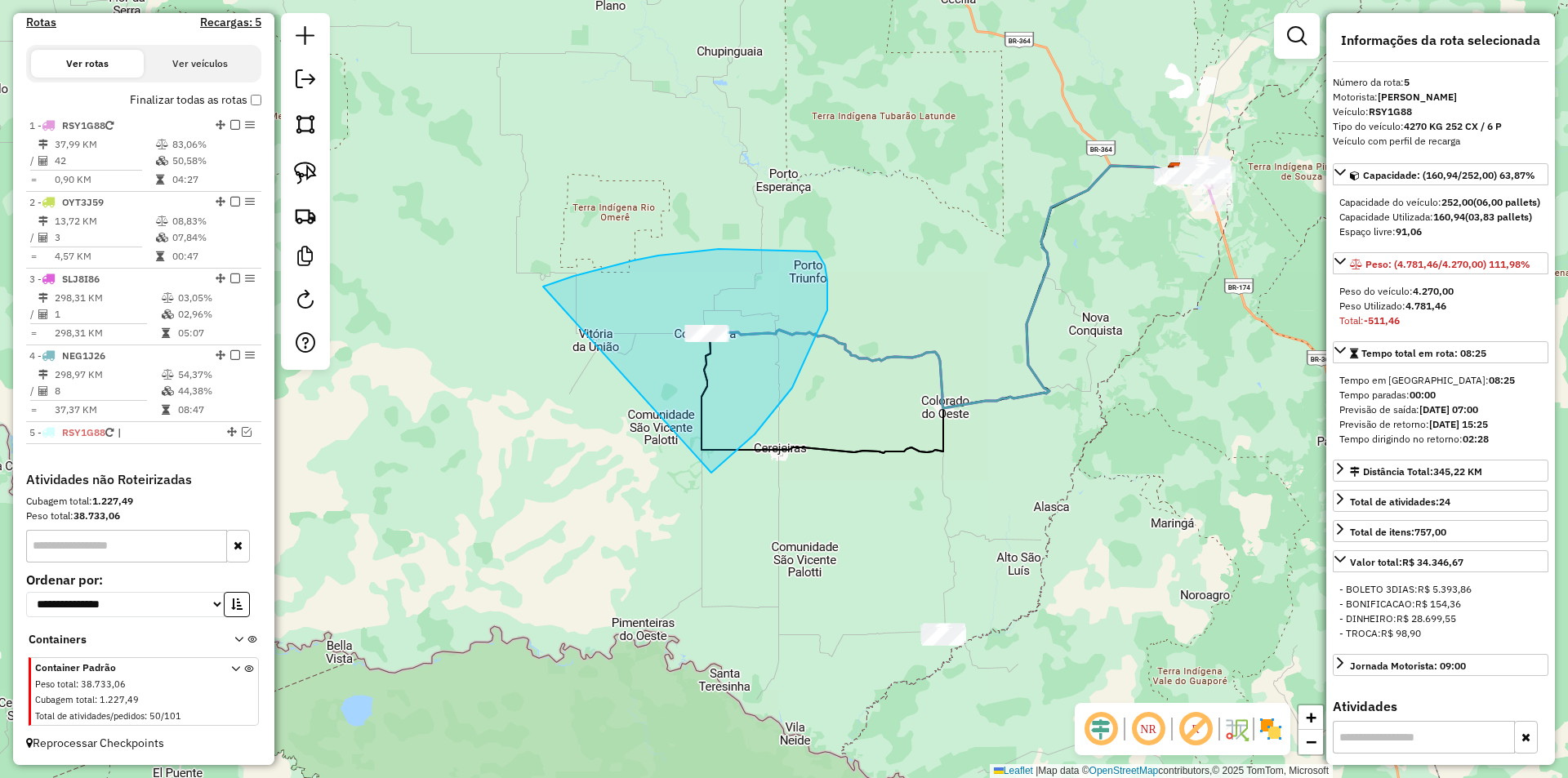
drag, startPoint x: 591, startPoint y: 272, endPoint x: 653, endPoint y: 468, distance: 205.6
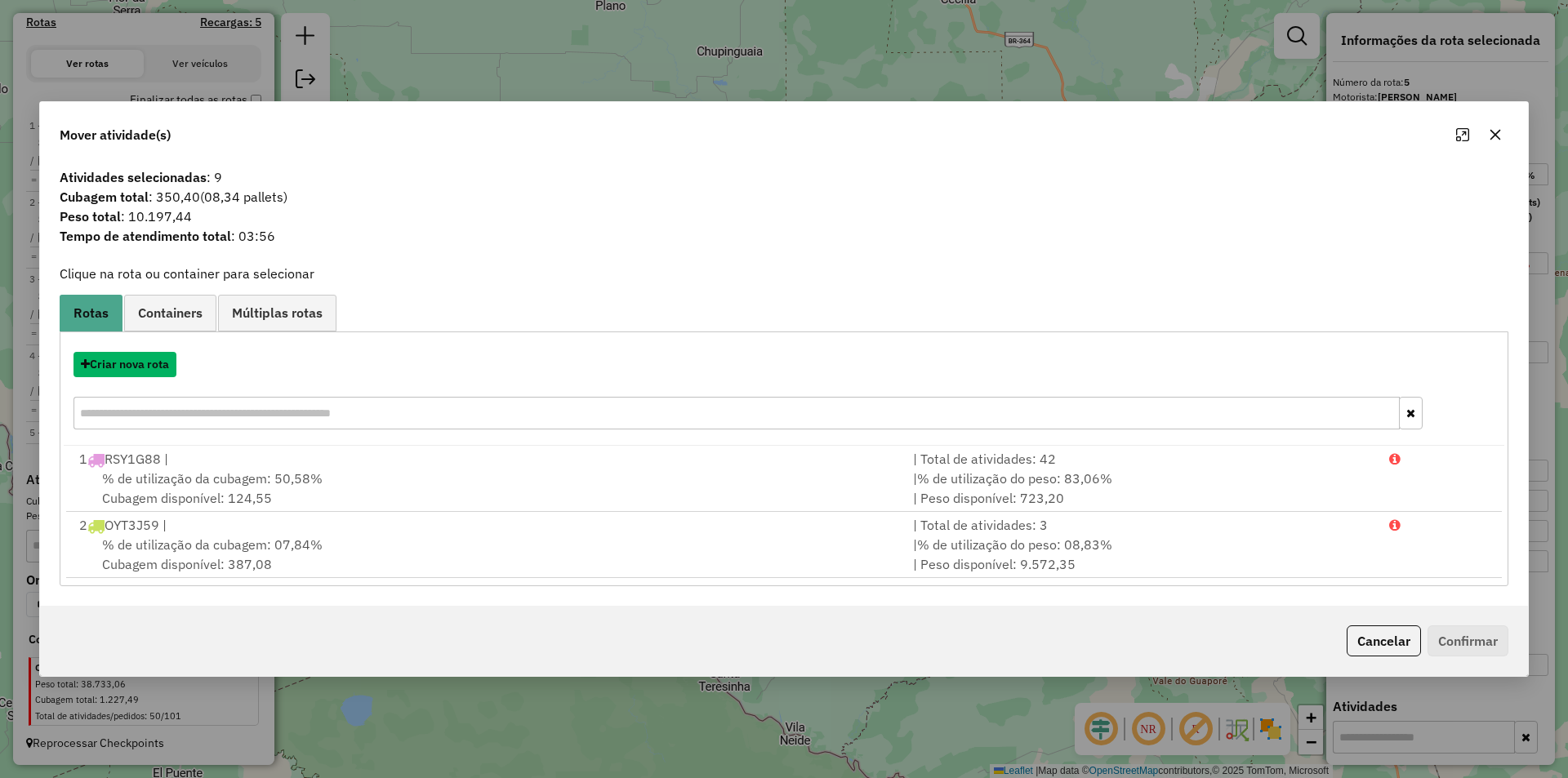
click at [161, 363] on button "Criar nova rota" at bounding box center [125, 364] width 103 height 25
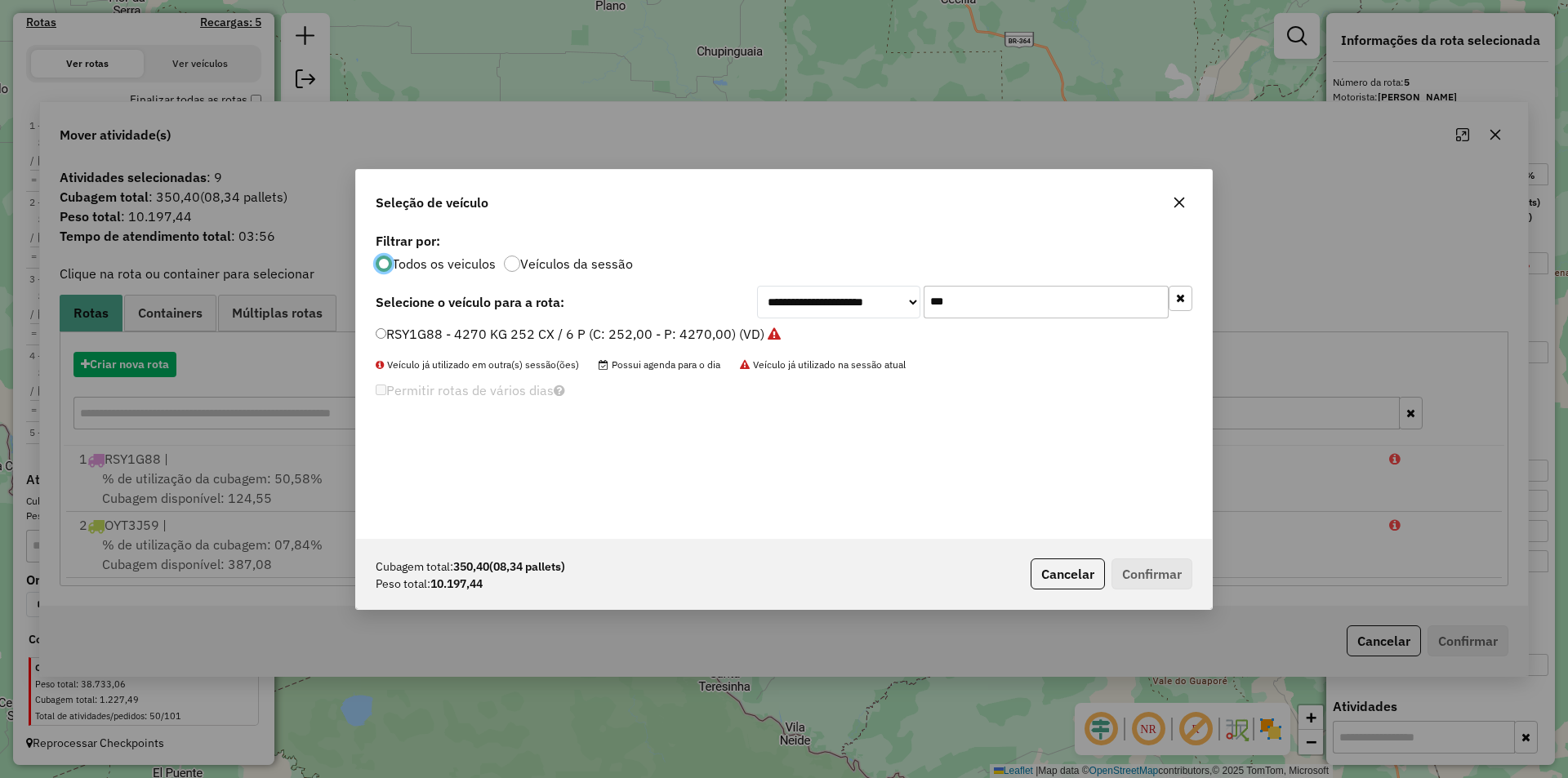
scroll to position [9, 5]
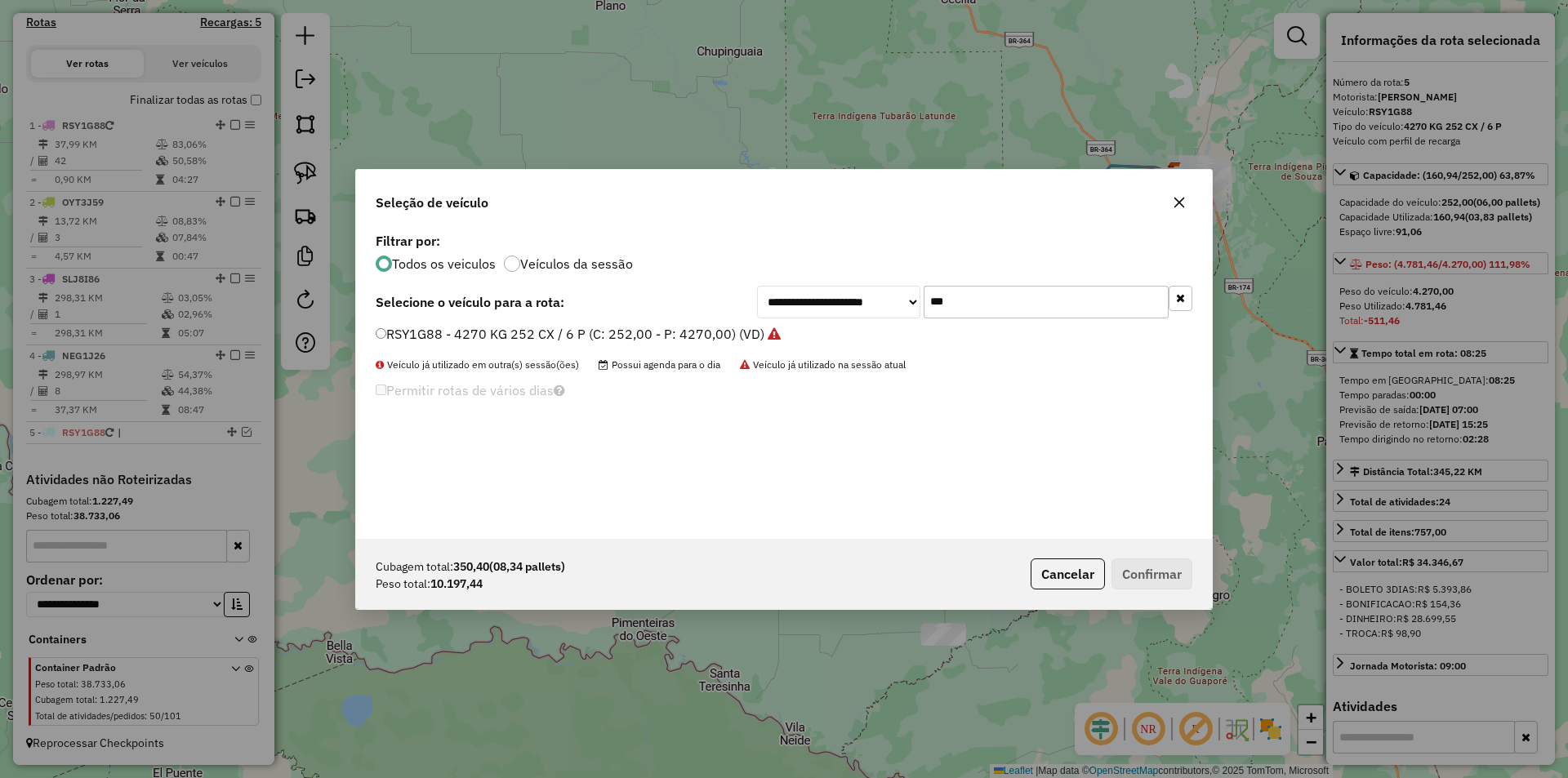
drag, startPoint x: 922, startPoint y: 310, endPoint x: 868, endPoint y: 341, distance: 62.3
click at [868, 339] on div "**********" at bounding box center [784, 383] width 856 height 310
type input "***"
click at [375, 334] on div "NEG1J26 - 18000 capacidade (C: 756,00 - P: 18000,00) (VD)" at bounding box center [784, 342] width 836 height 33
click at [386, 332] on label "NEG1J26 - 18000 capacidade (C: 756,00 - P: 18000,00) (VD)" at bounding box center [572, 334] width 393 height 20
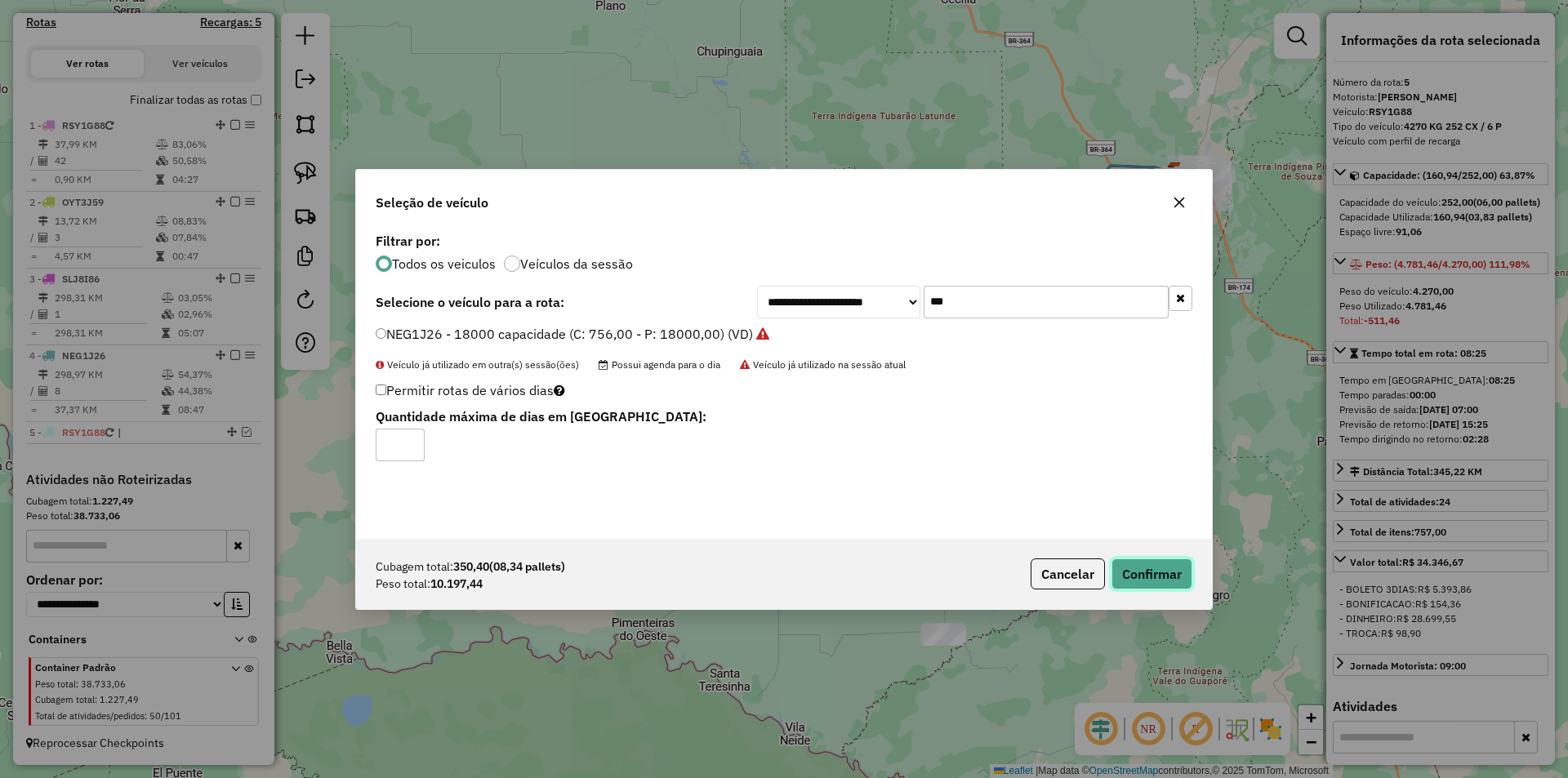
click at [1136, 570] on button "Confirmar" at bounding box center [1151, 574] width 81 height 31
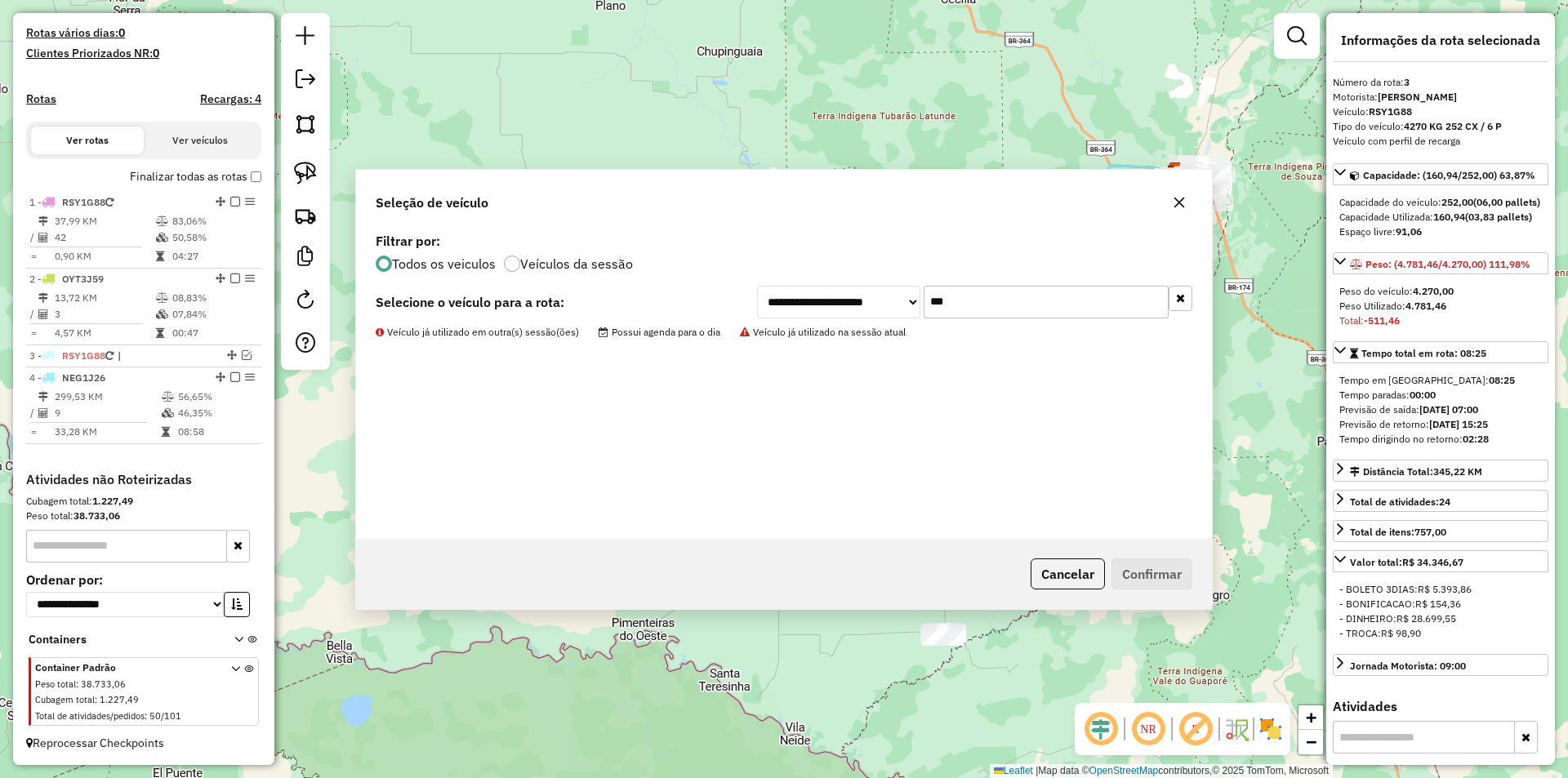
scroll to position [433, 0]
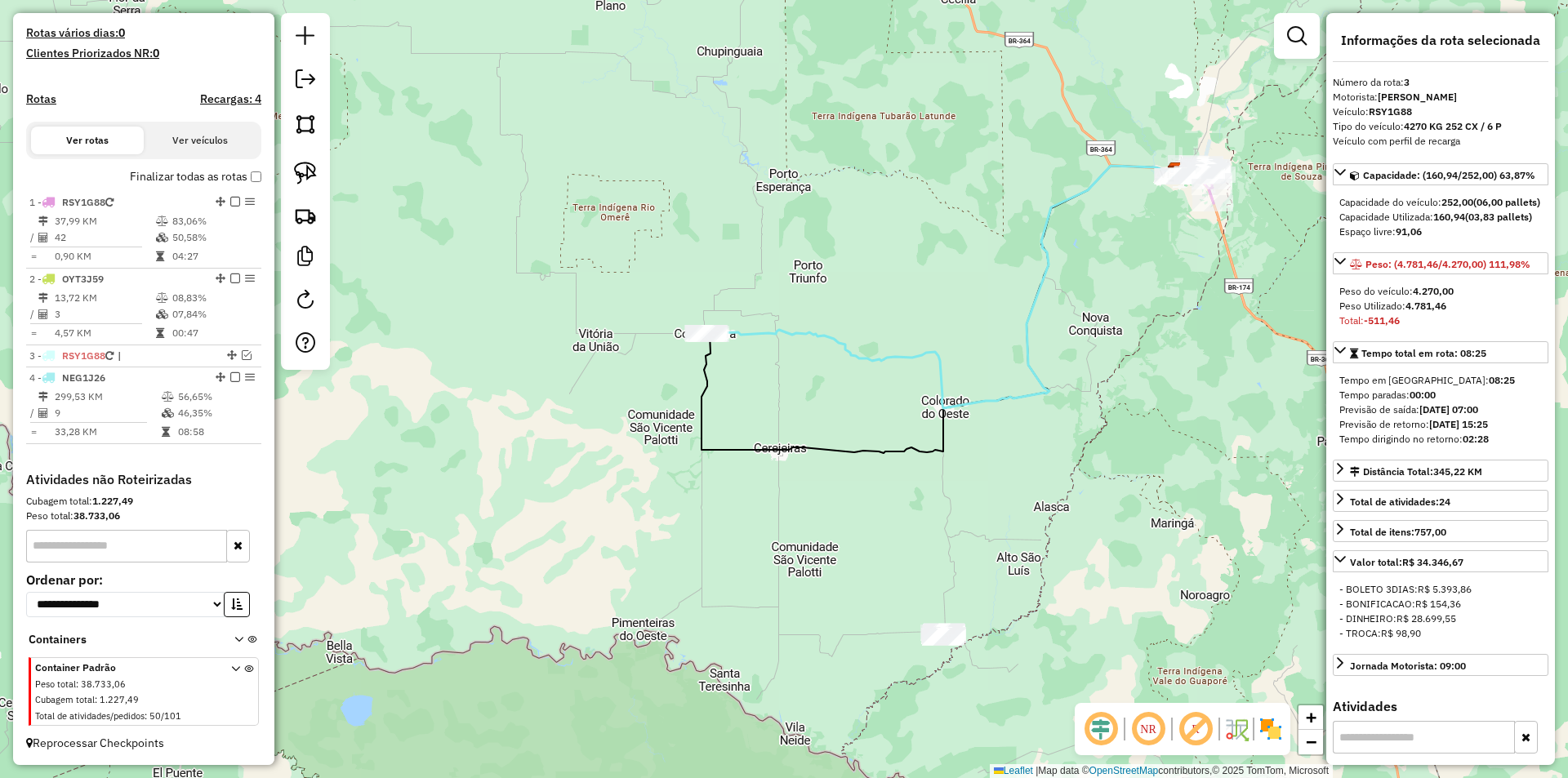
click at [838, 480] on div "Janela de atendimento Grade de atendimento Capacidade Transportadoras Veículos …" at bounding box center [784, 389] width 1568 height 778
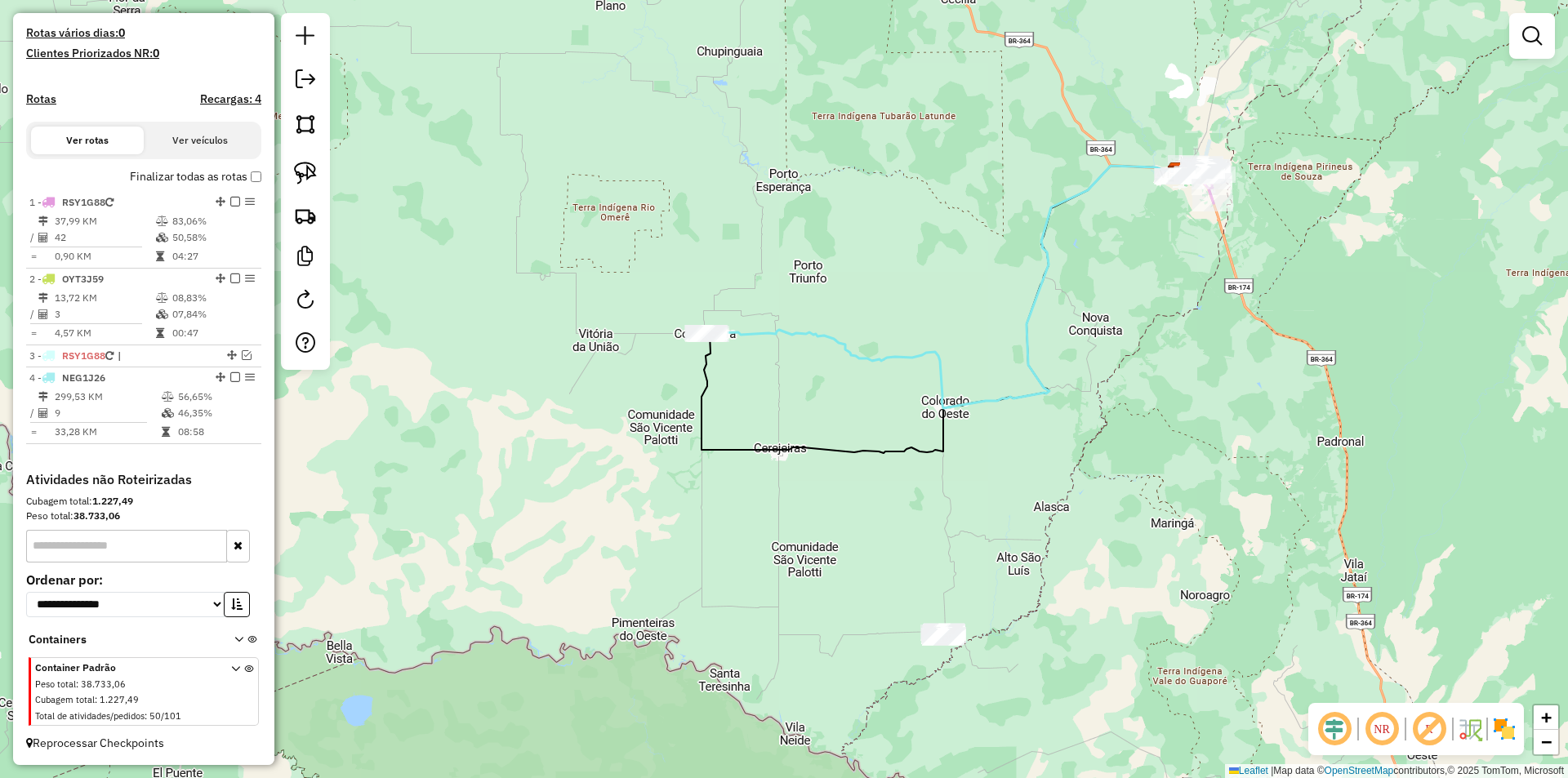
drag, startPoint x: 691, startPoint y: 418, endPoint x: 720, endPoint y: 470, distance: 59.5
click at [719, 482] on div "Janela de atendimento Grade de atendimento Capacidade Transportadoras Veículos …" at bounding box center [784, 389] width 1568 height 778
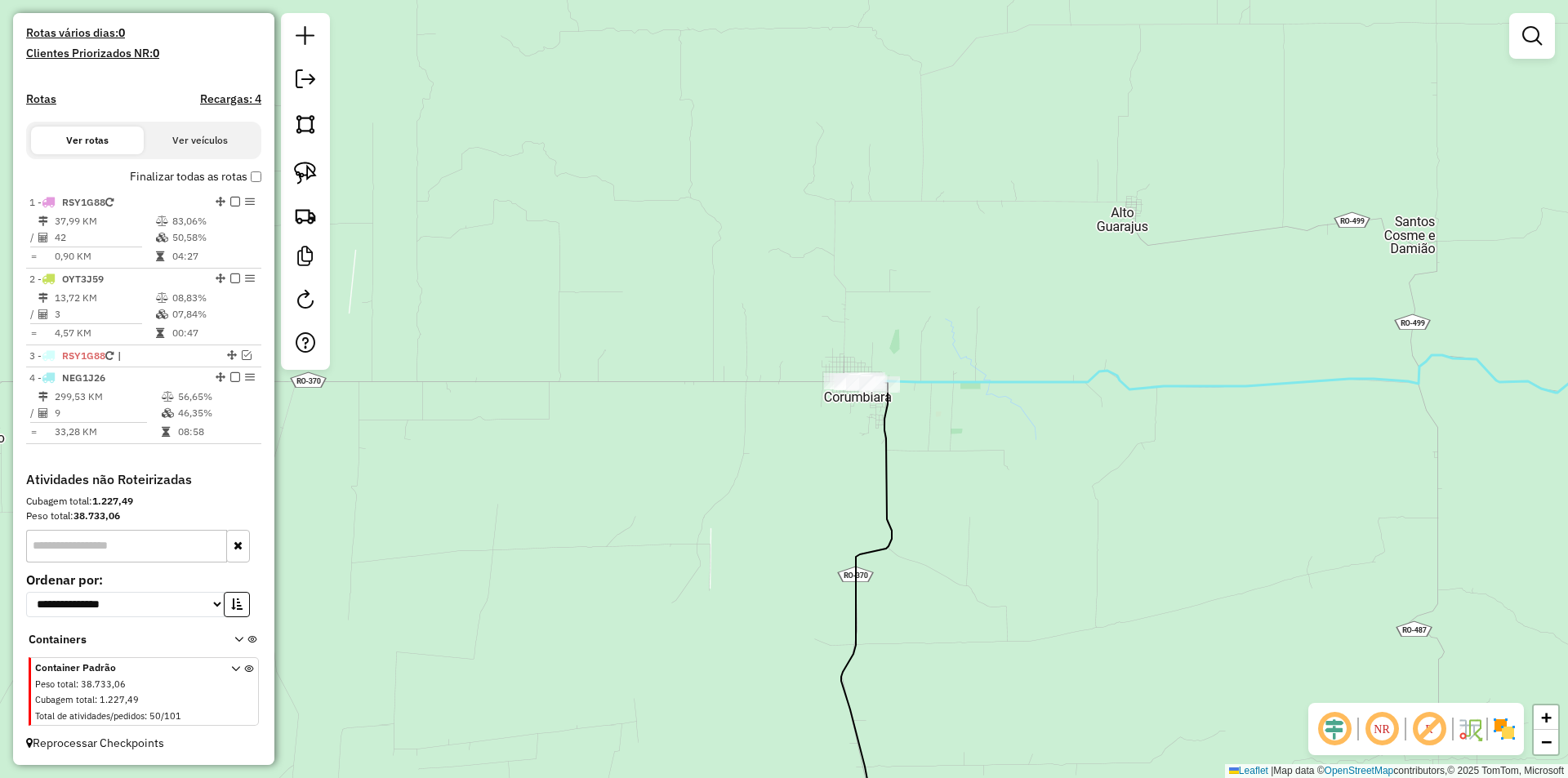
drag, startPoint x: 828, startPoint y: 409, endPoint x: 841, endPoint y: 417, distance: 15.3
click at [807, 432] on div "Janela de atendimento Grade de atendimento Capacidade Transportadoras Veículos …" at bounding box center [784, 389] width 1568 height 778
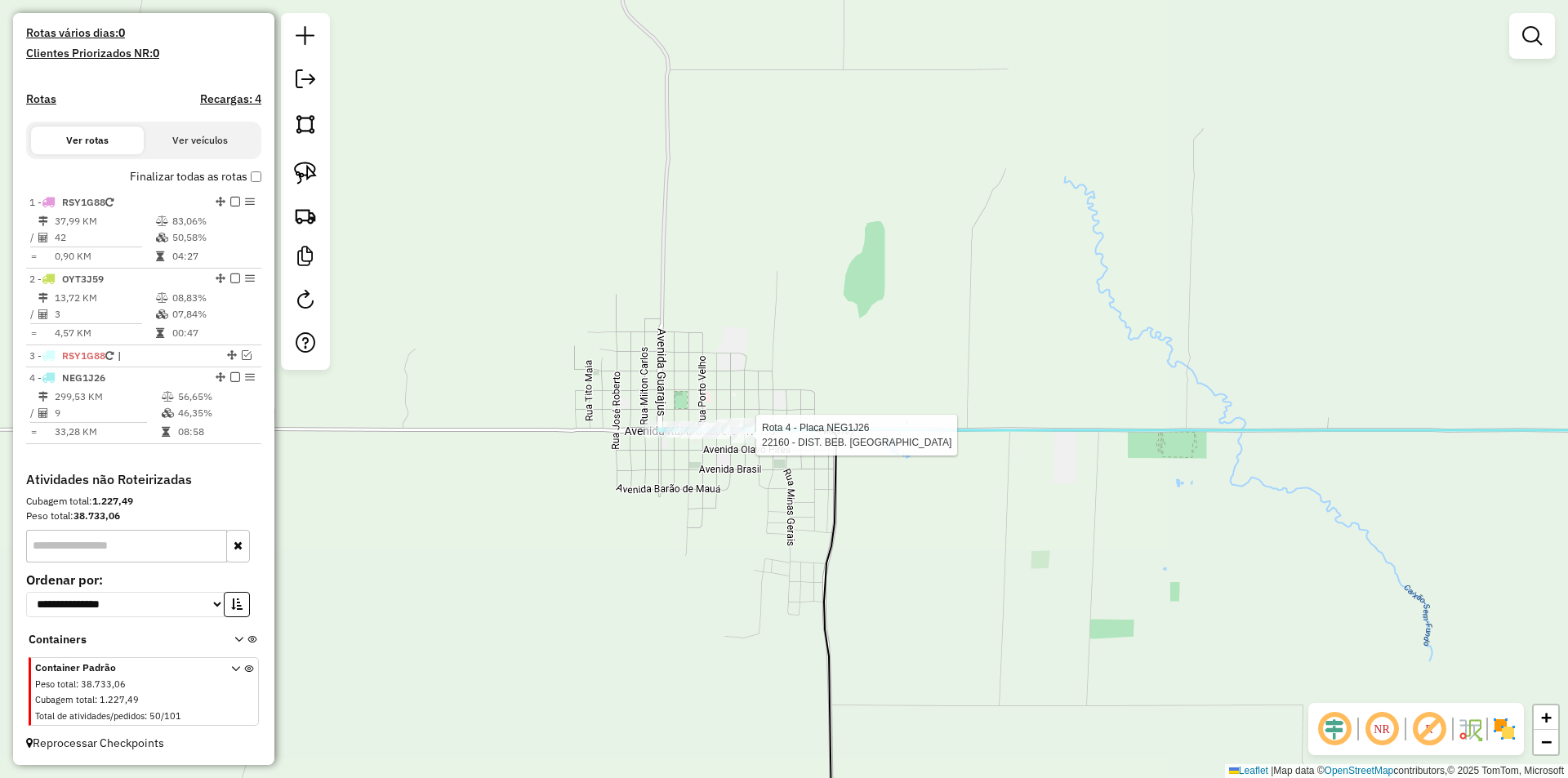
select select "*********"
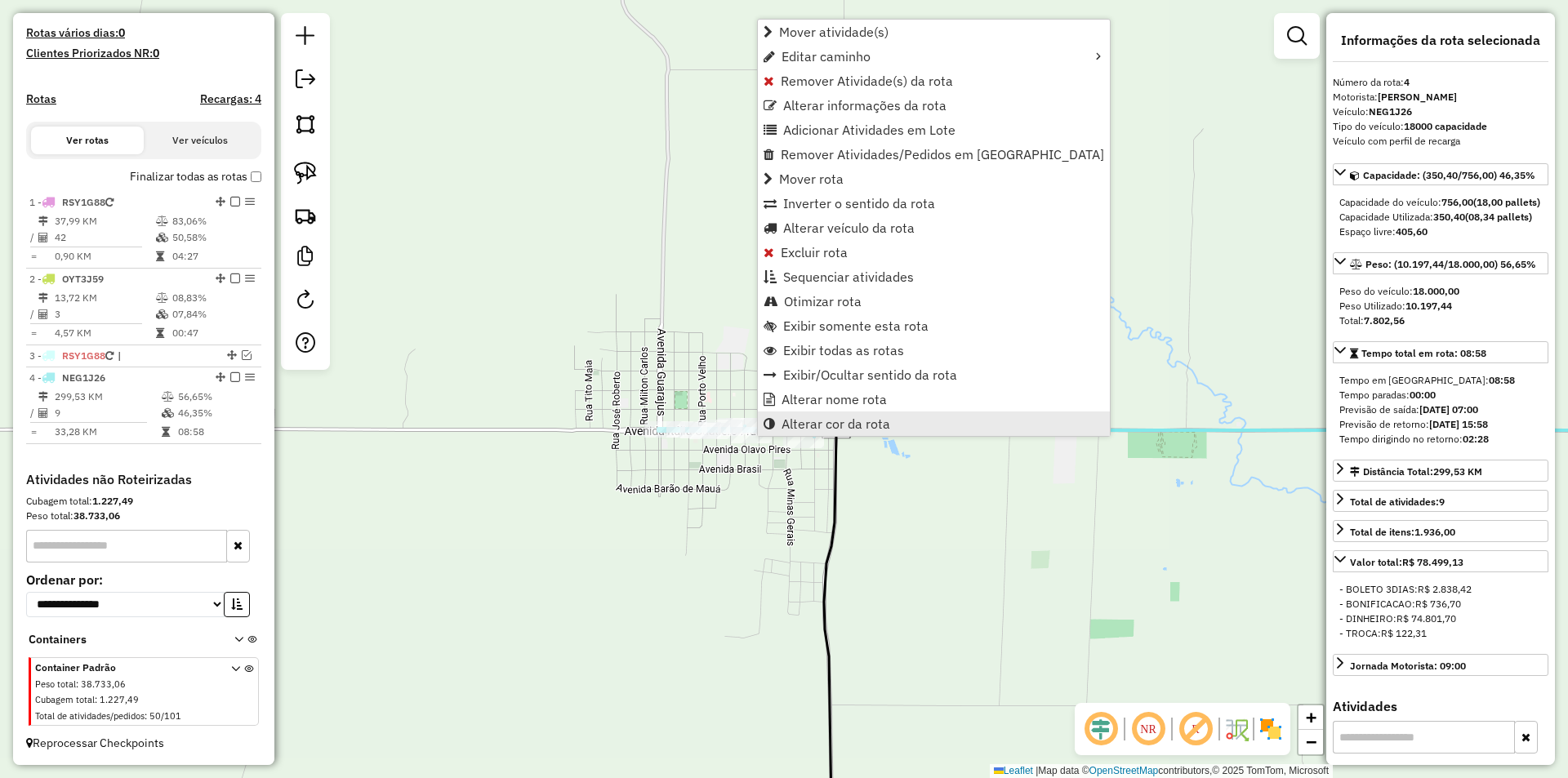
click at [798, 418] on span "Alterar cor da rota" at bounding box center [836, 423] width 109 height 13
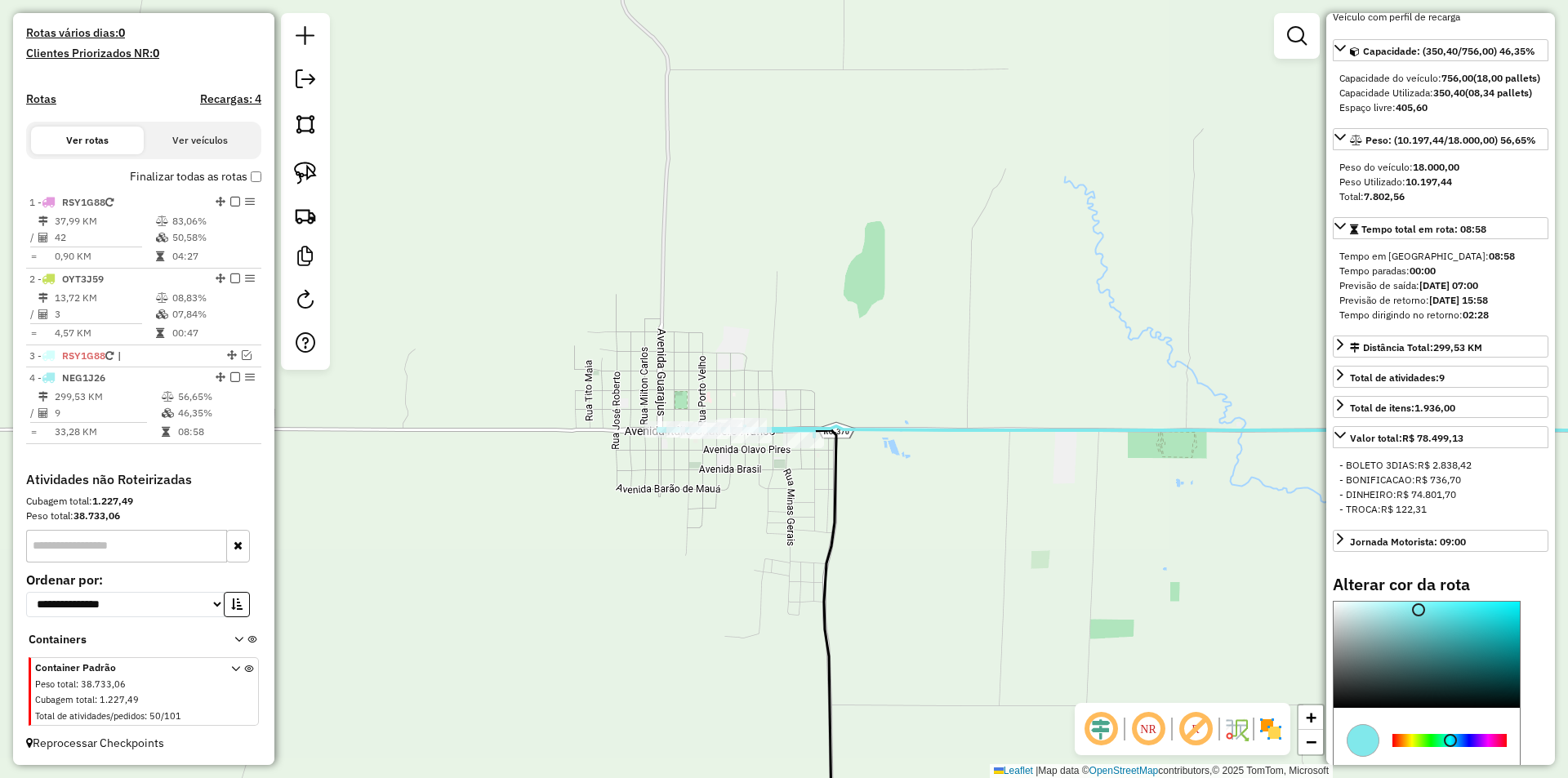
scroll to position [282, 0]
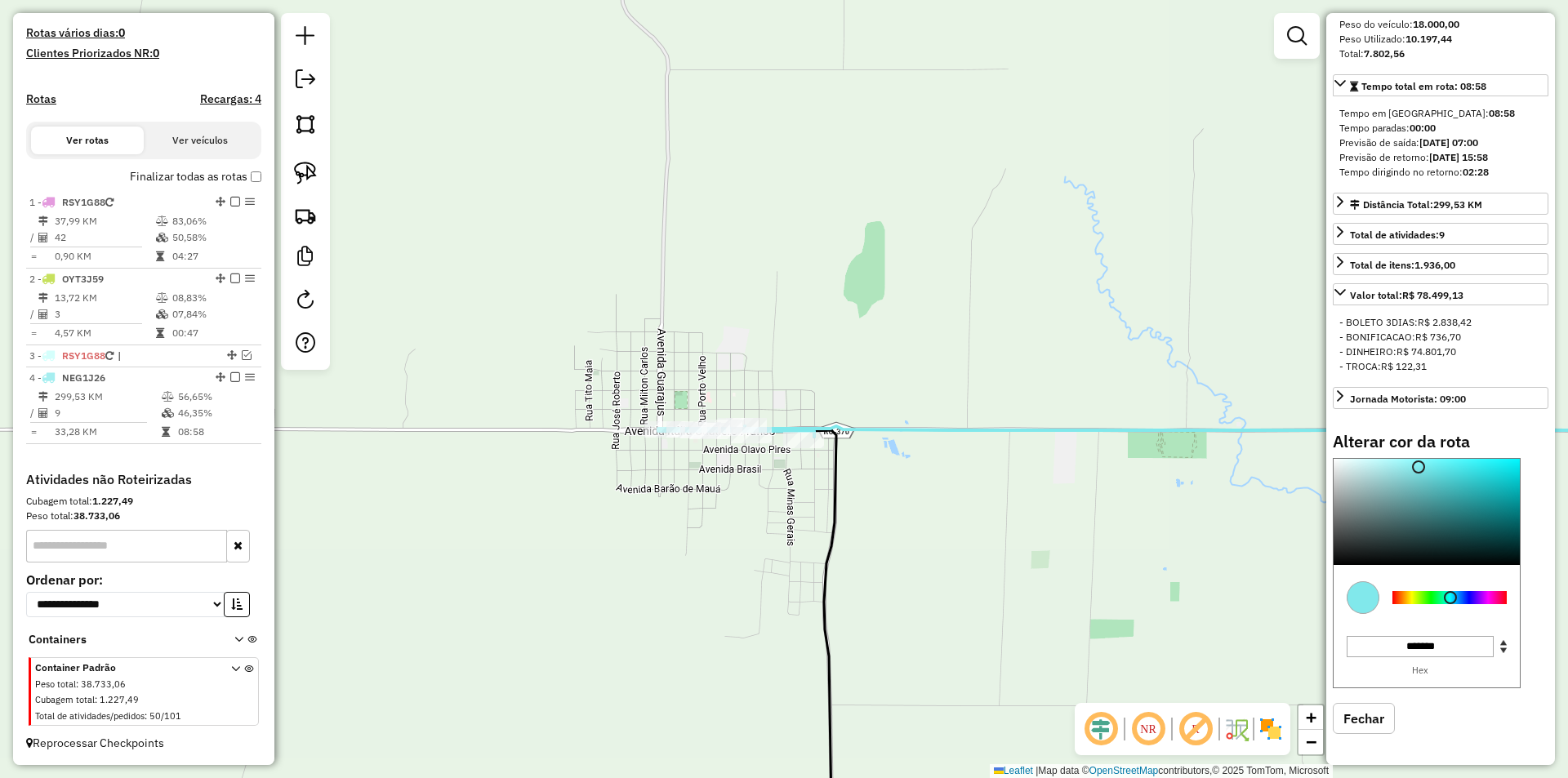
click at [1432, 597] on div at bounding box center [1449, 598] width 115 height 13
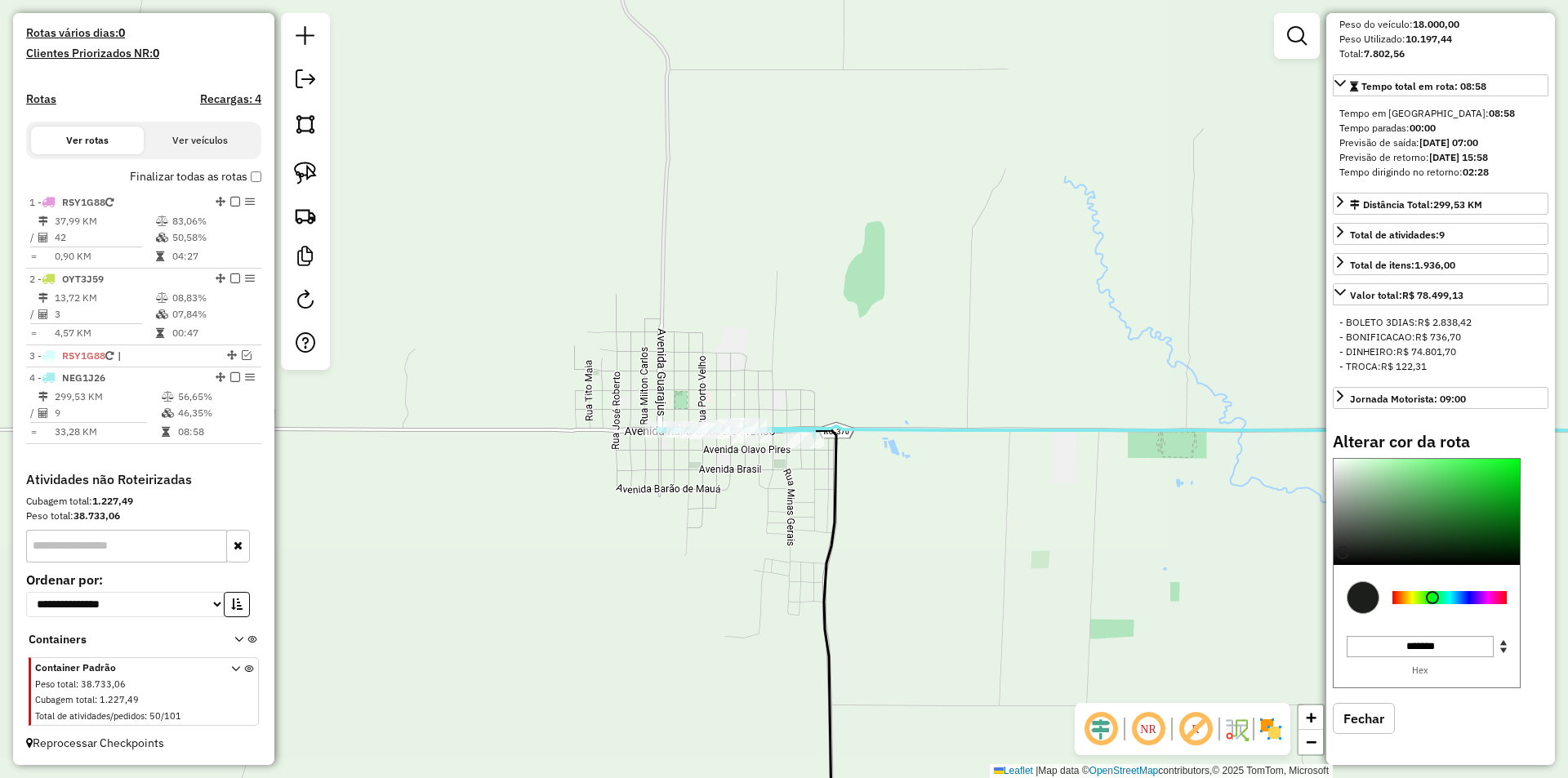
drag, startPoint x: 1460, startPoint y: 470, endPoint x: 1330, endPoint y: 545, distance: 150.1
click at [1344, 554] on div at bounding box center [1426, 512] width 186 height 106
type input "*******"
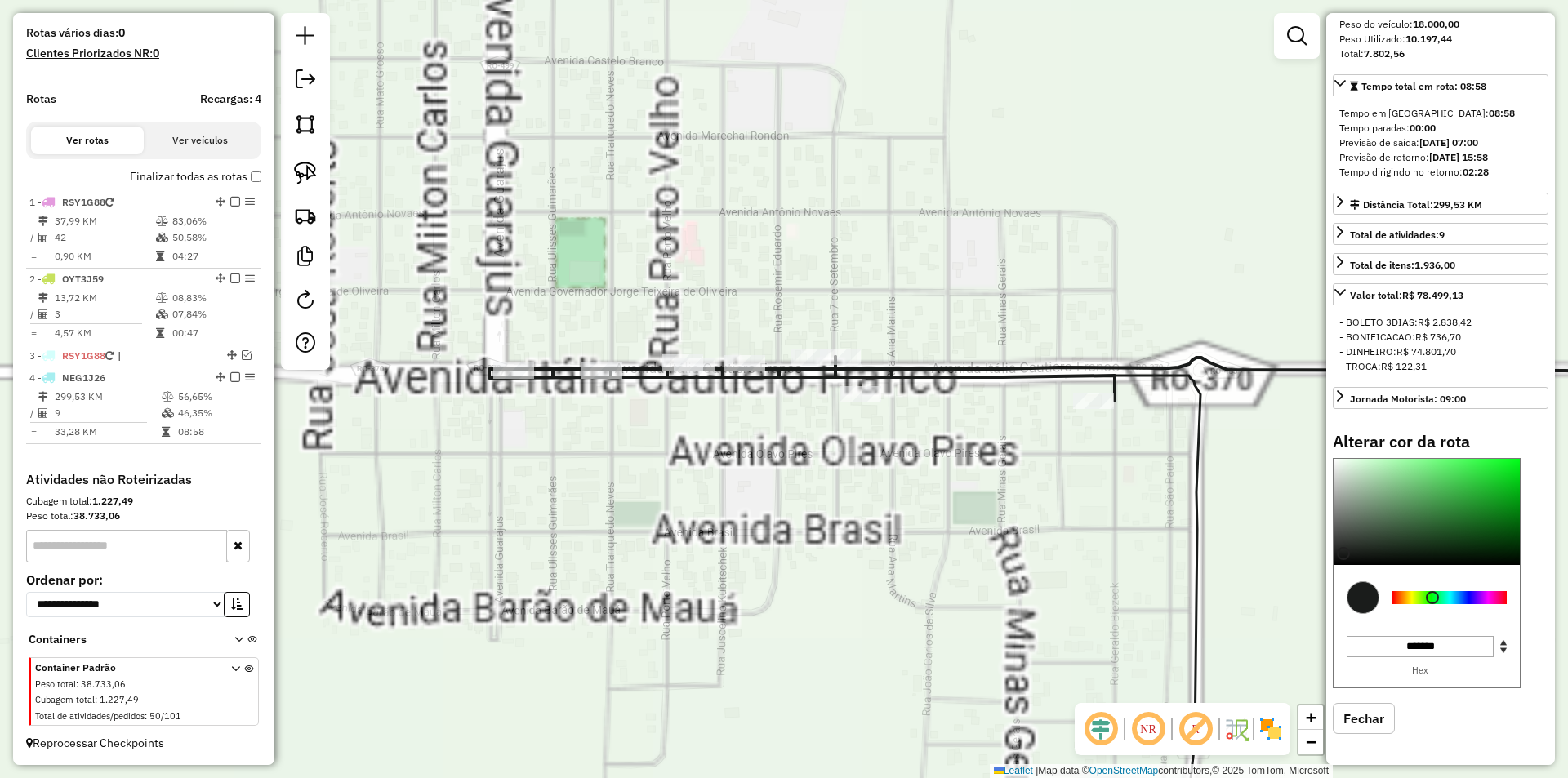
click at [705, 445] on div "Janela de atendimento Grade de atendimento Capacidade Transportadoras Veículos …" at bounding box center [784, 389] width 1568 height 778
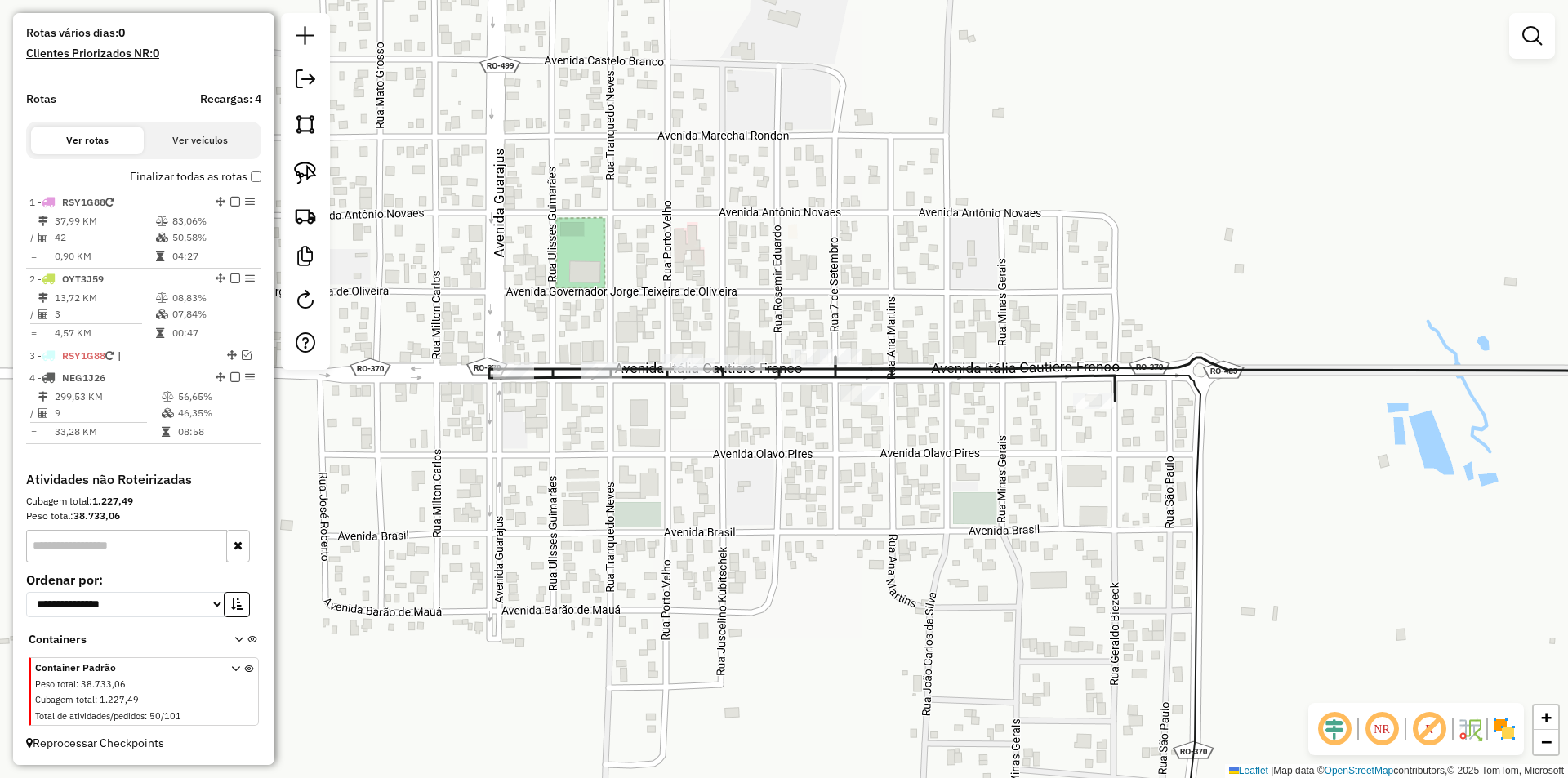
click at [687, 491] on div "Janela de atendimento Grade de atendimento Capacidade Transportadoras Veículos …" at bounding box center [784, 389] width 1568 height 778
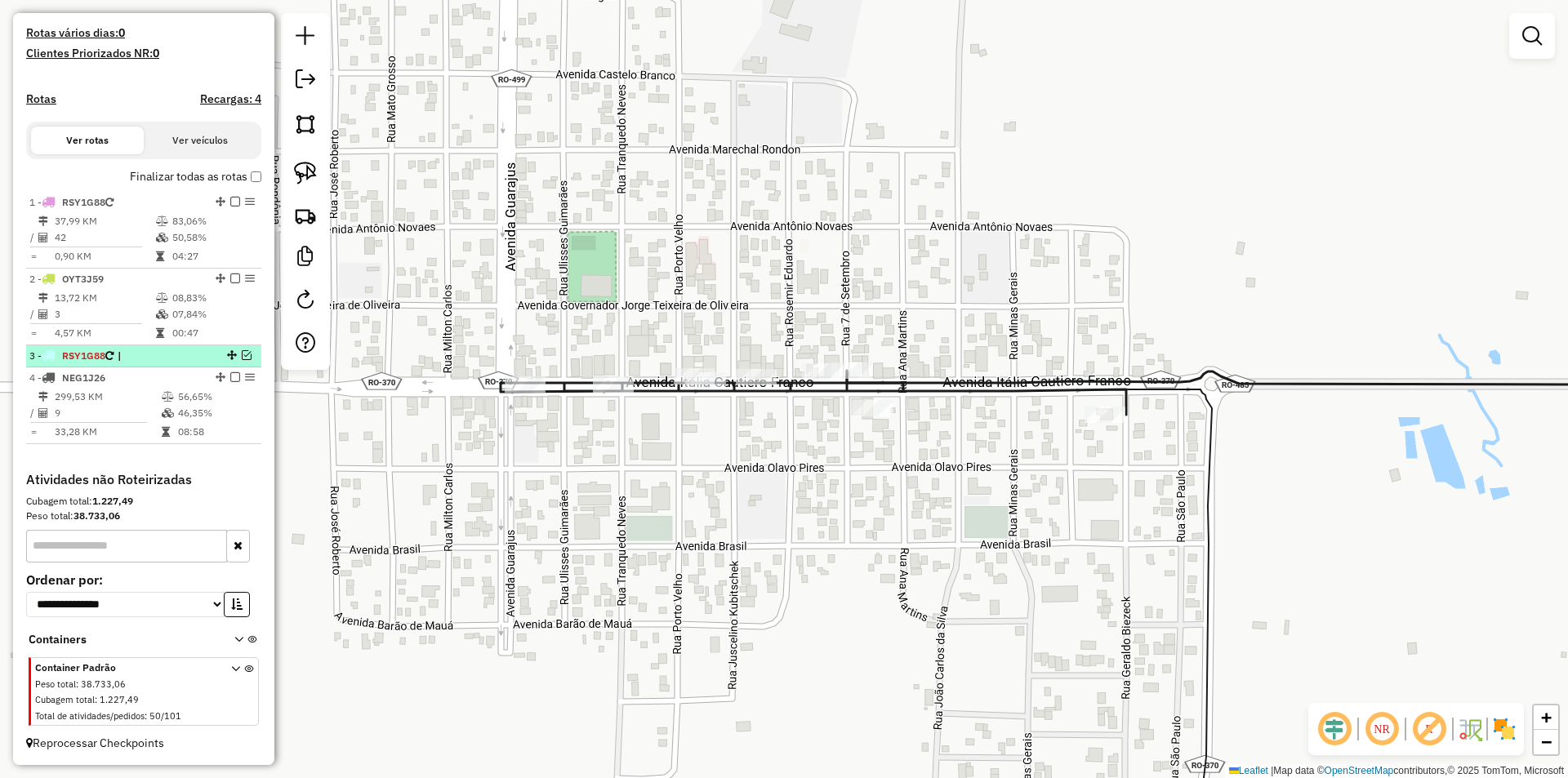
click at [242, 356] on em at bounding box center [247, 355] width 10 height 10
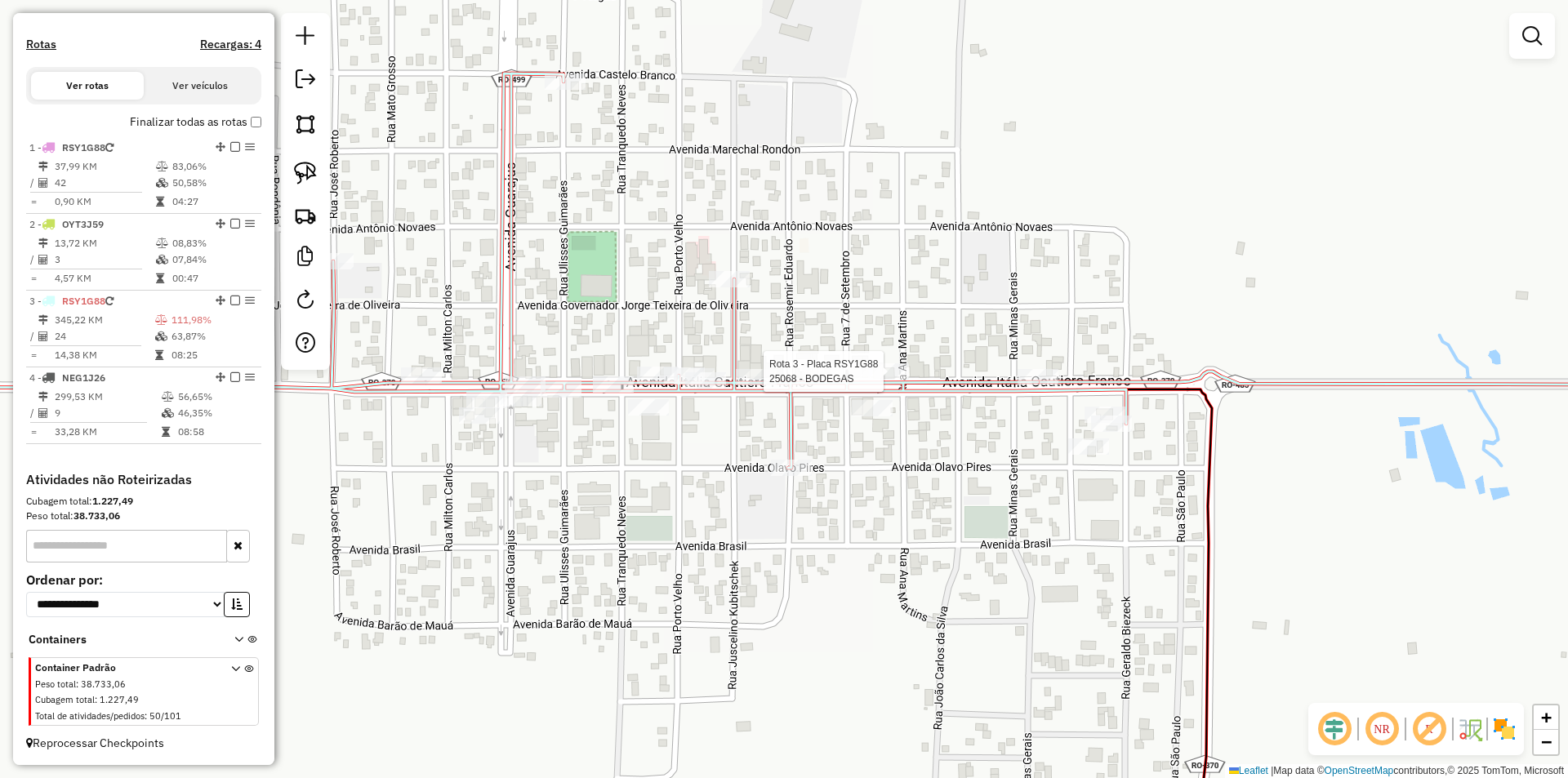
select select "*********"
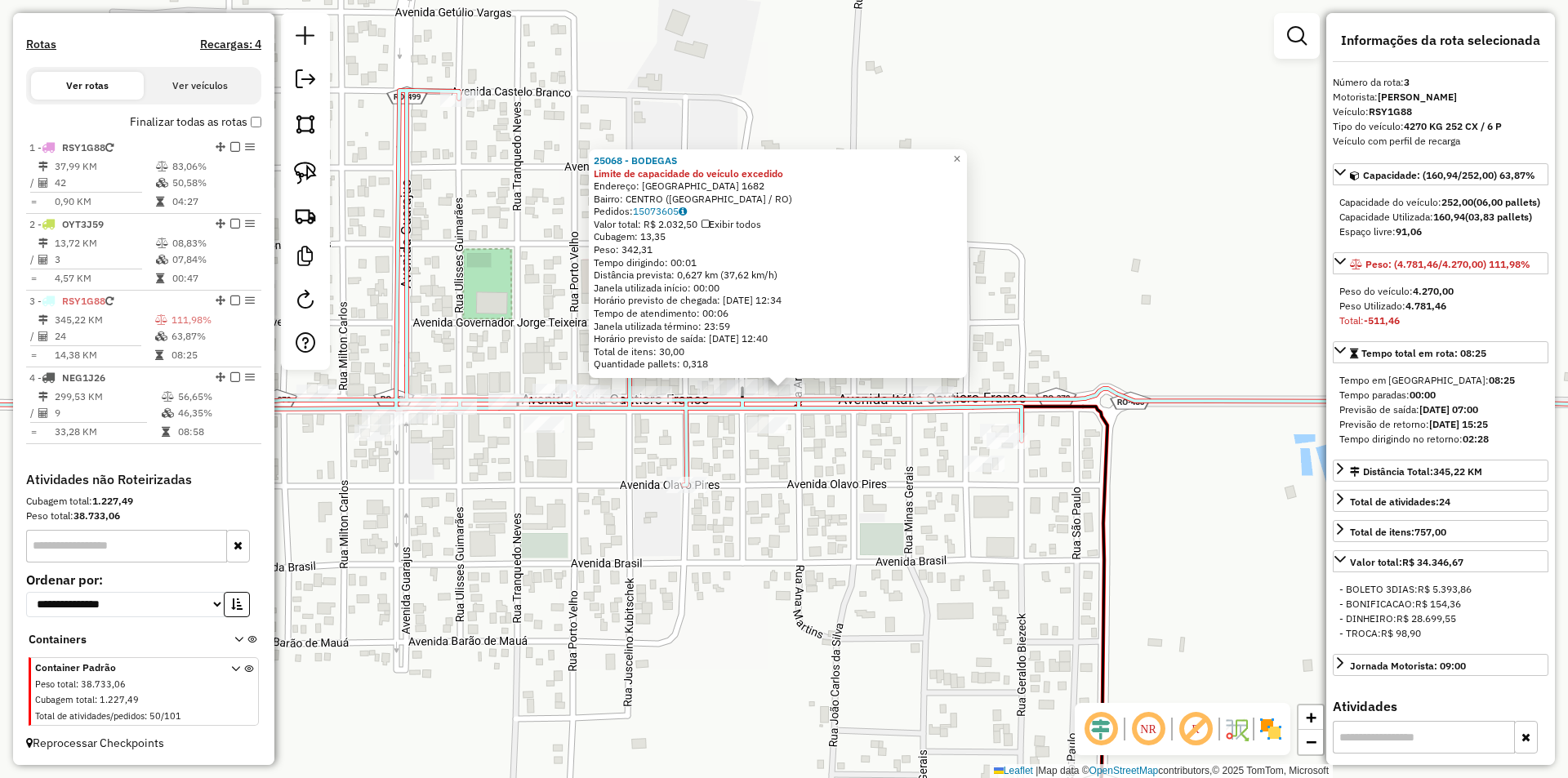
click at [861, 533] on div "25068 - BODEGAS Limite de capacidade do veículo excedido Endereço: Avenida Ital…" at bounding box center [784, 389] width 1568 height 778
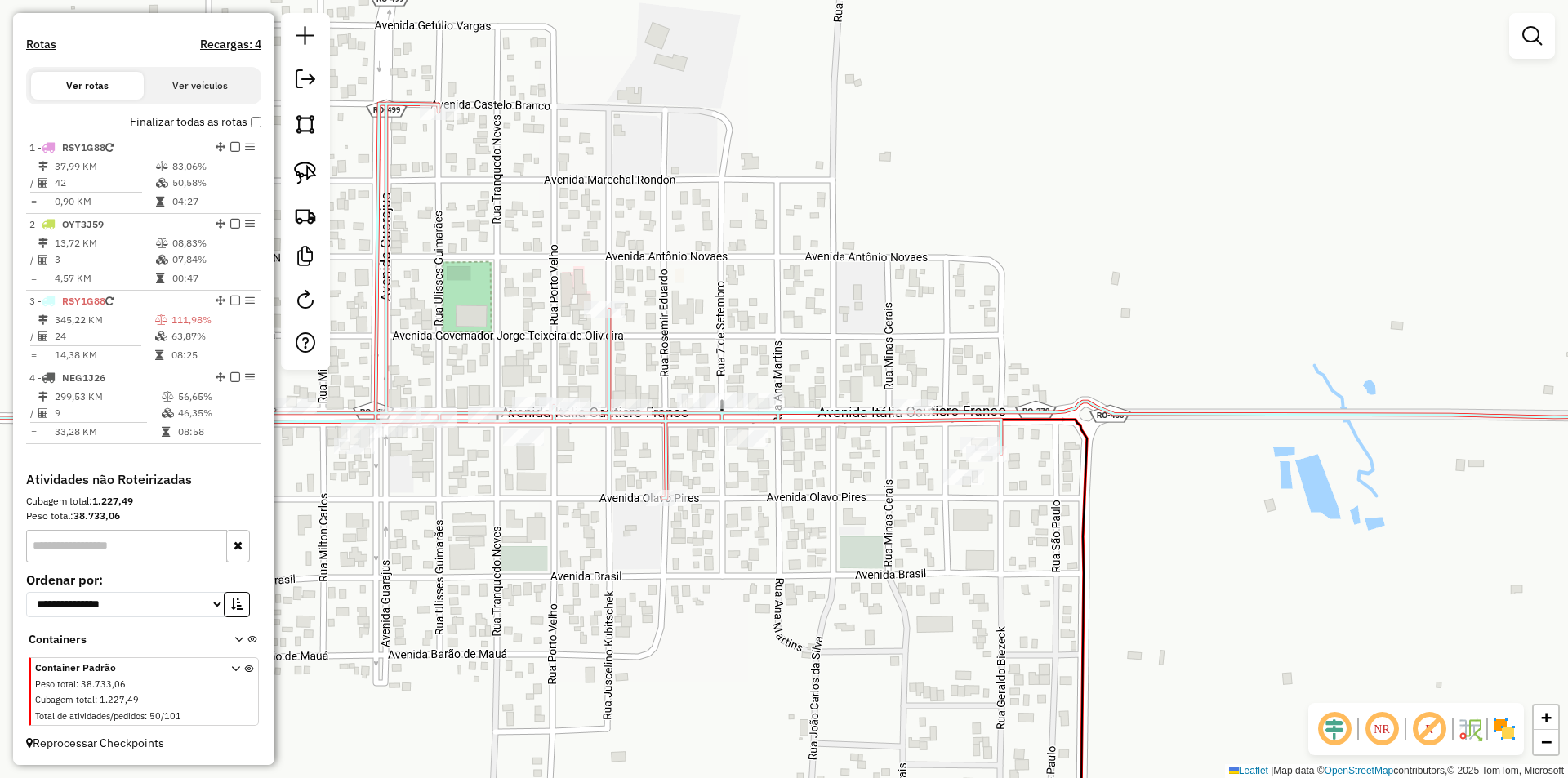
drag, startPoint x: 784, startPoint y: 369, endPoint x: 764, endPoint y: 382, distance: 23.9
click at [764, 382] on div "Janela de atendimento Grade de atendimento Capacidade Transportadoras Veículos …" at bounding box center [784, 389] width 1568 height 778
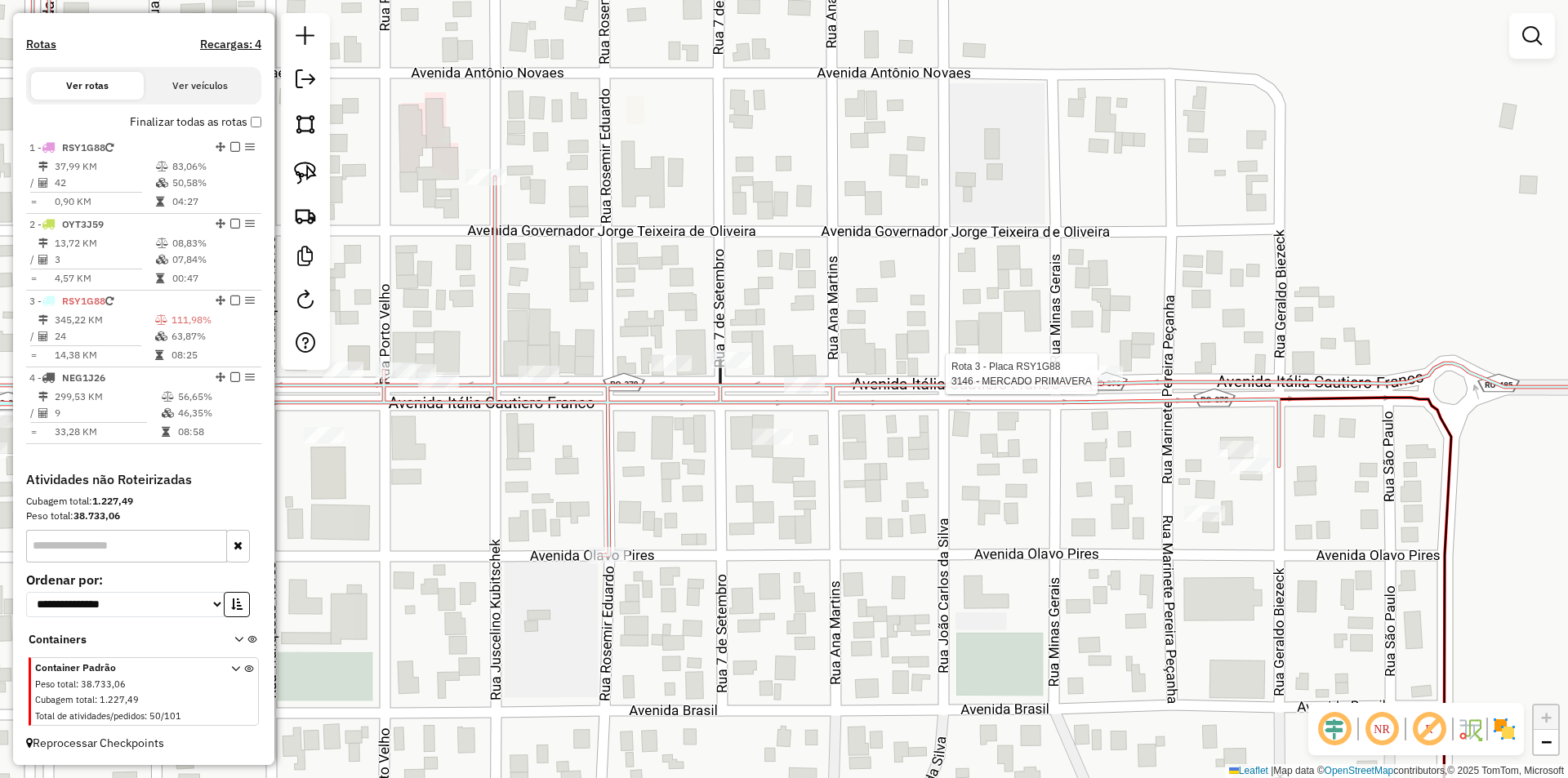
select select "*********"
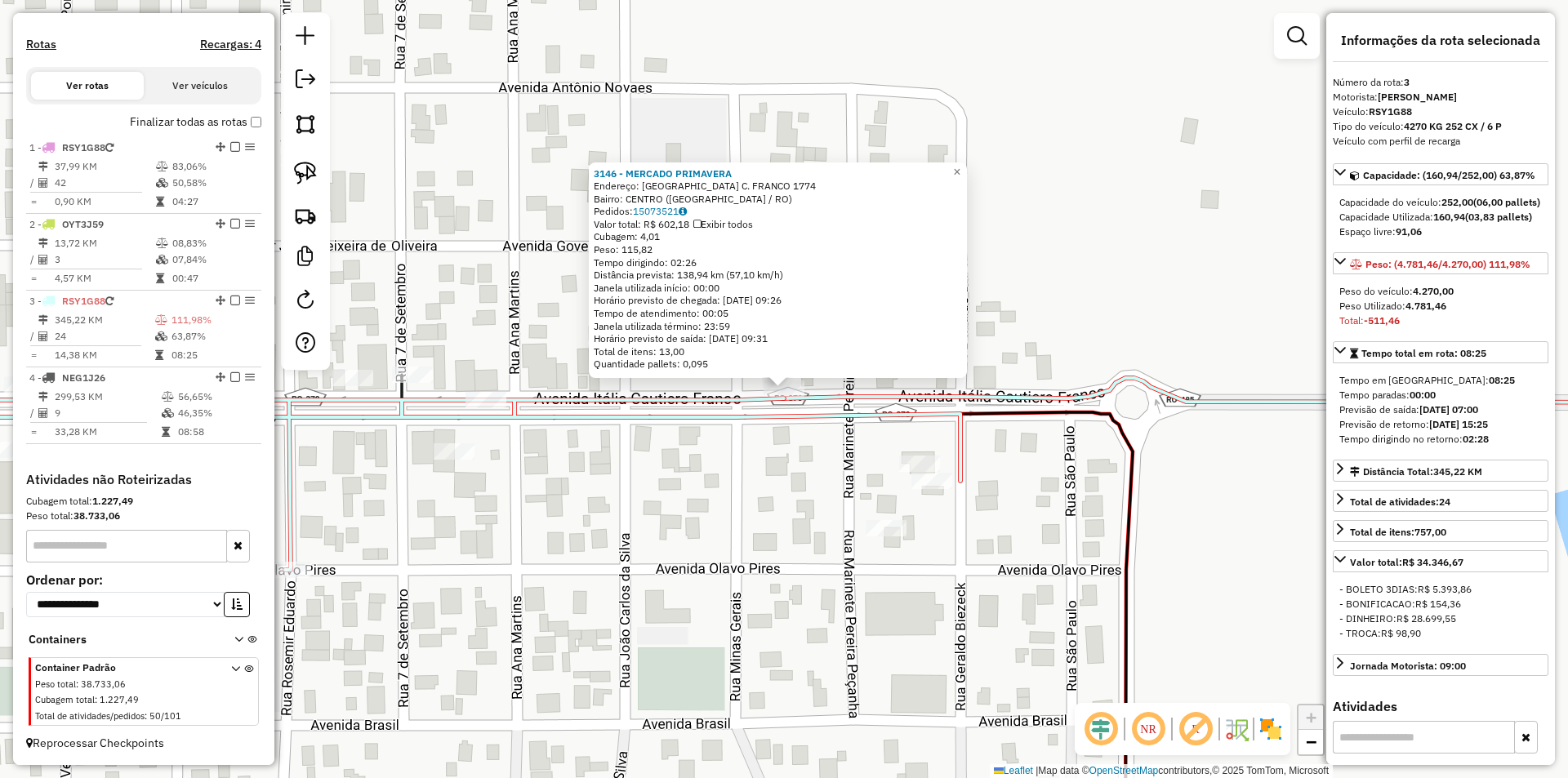
click at [785, 464] on div "3146 - MERCADO PRIMAVERA Endereço: ITALIA C. FRANCO 1774 Bairro: CENTRO (CORUMB…" at bounding box center [784, 389] width 1568 height 778
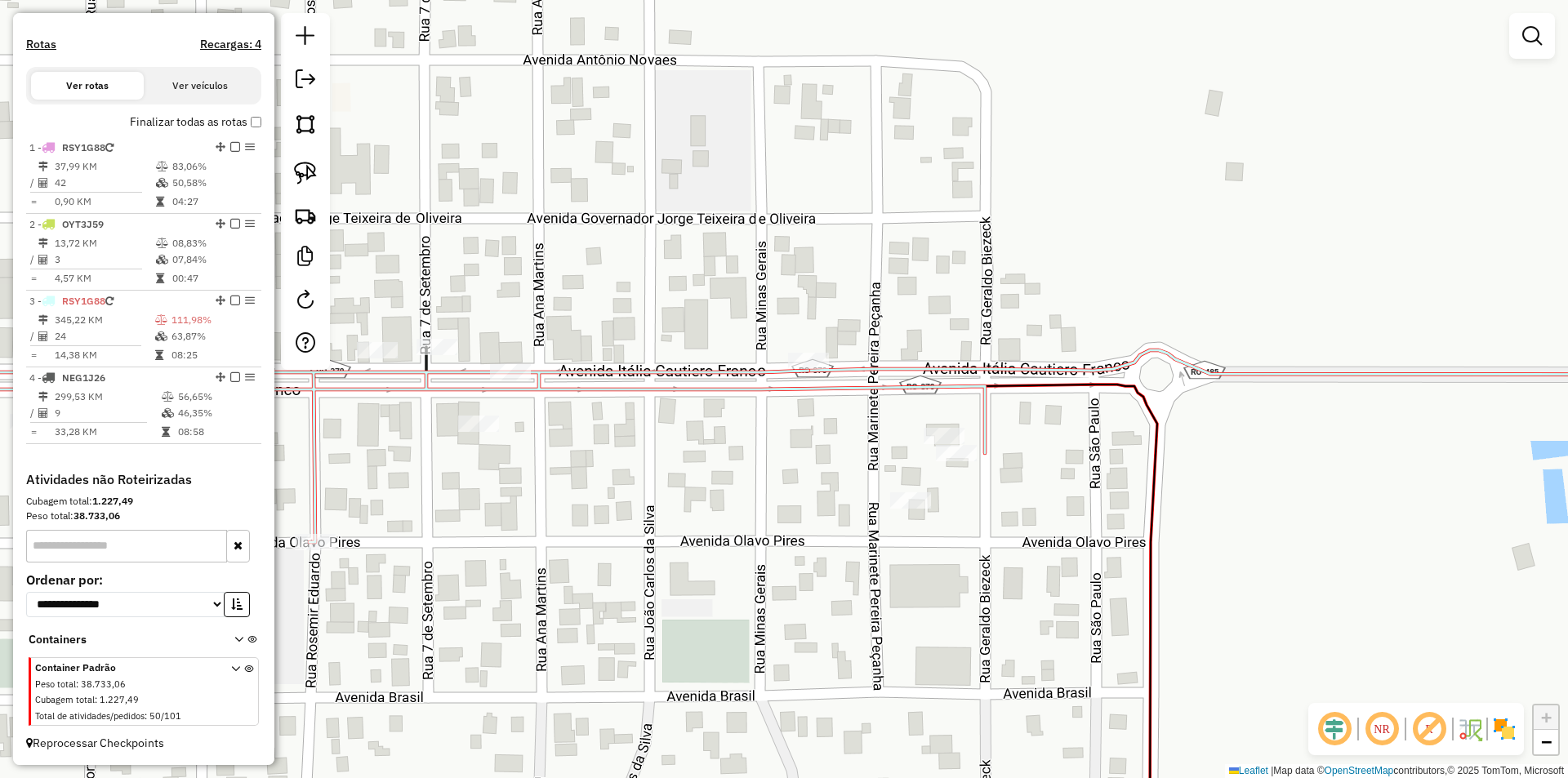
drag, startPoint x: 769, startPoint y: 491, endPoint x: 831, endPoint y: 393, distance: 116.0
click at [826, 400] on div "Janela de atendimento Grade de atendimento Capacidade Transportadoras Veículos …" at bounding box center [784, 389] width 1568 height 778
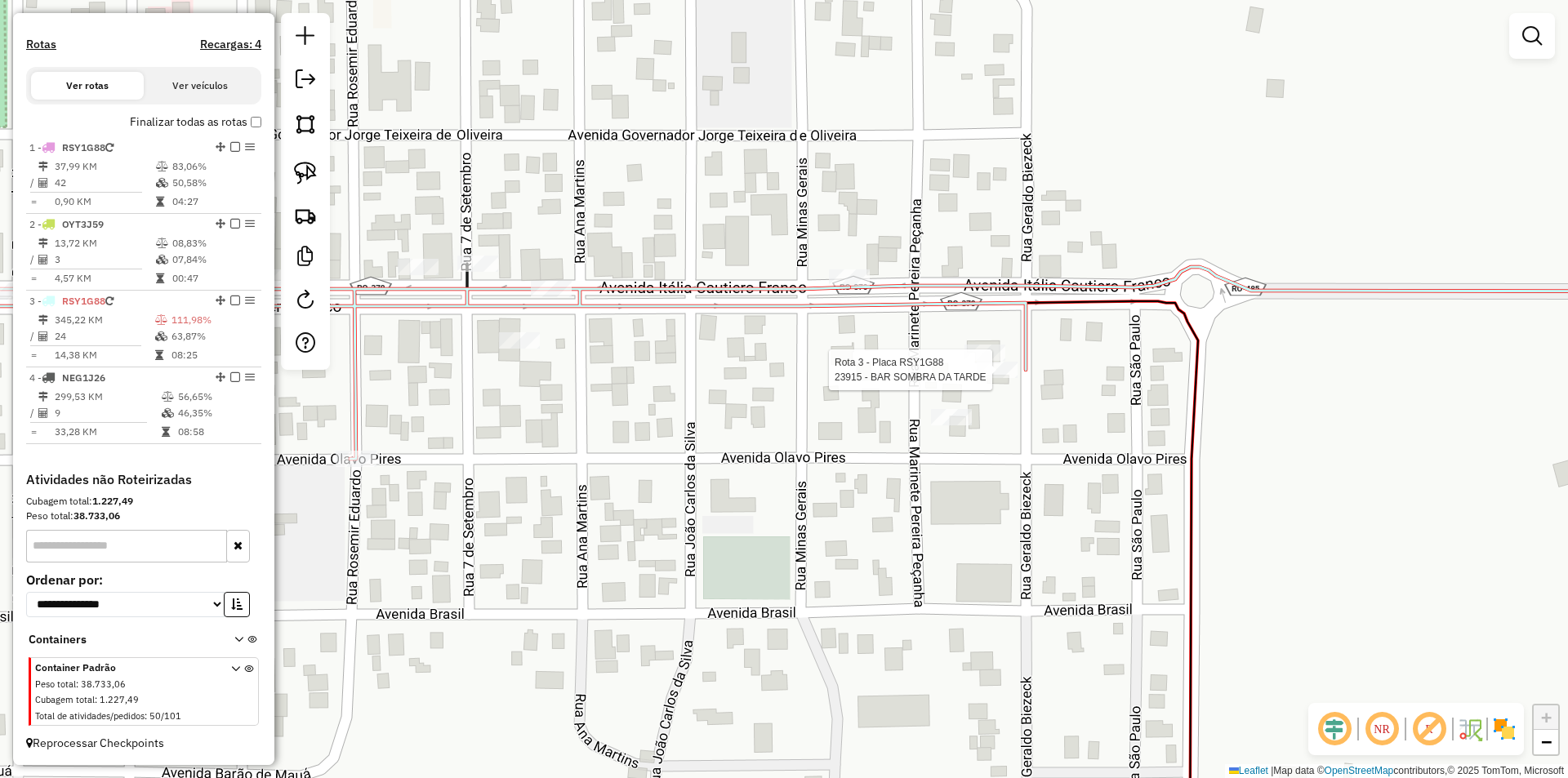
select select "*********"
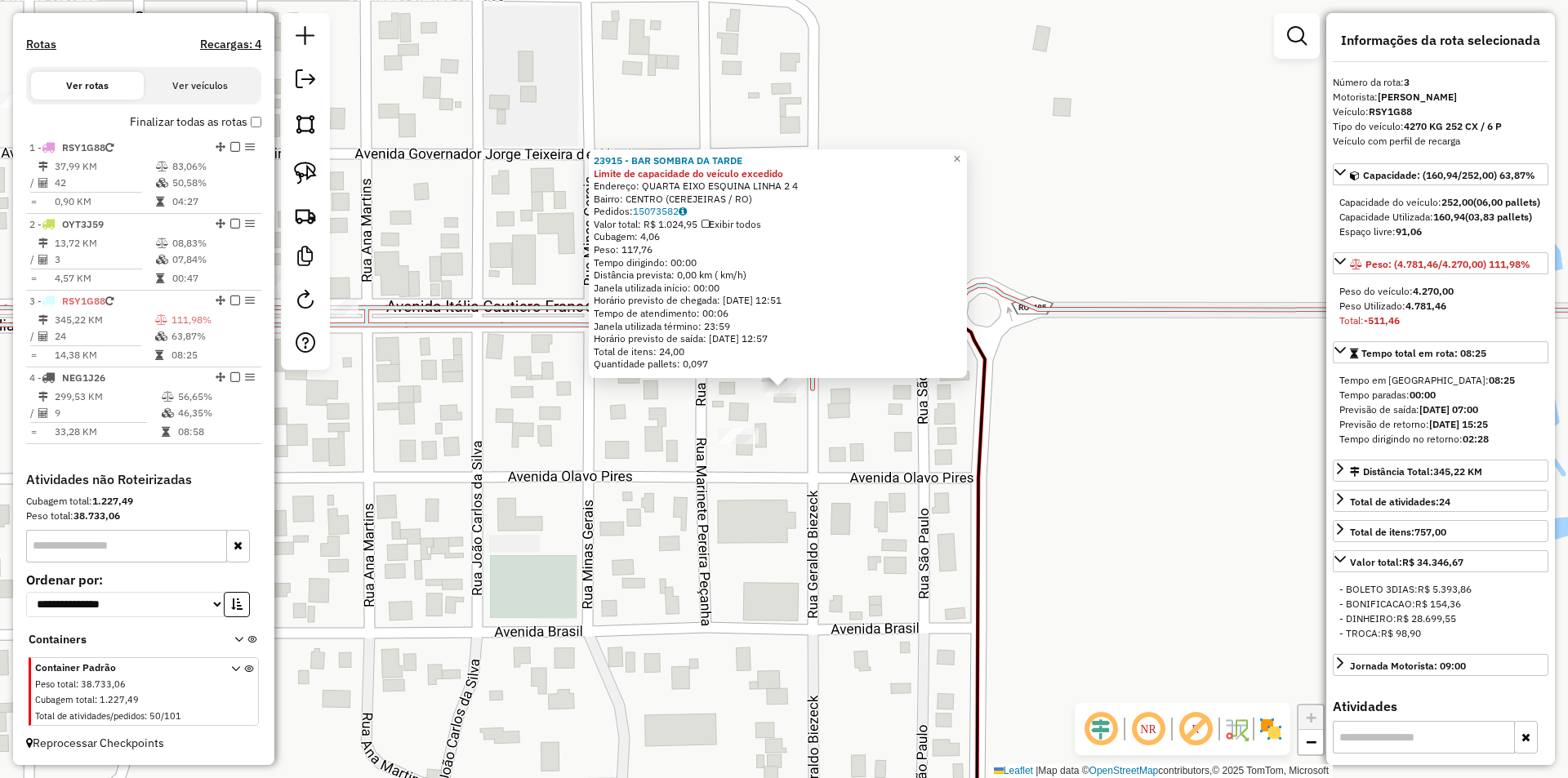
click at [714, 463] on div "23915 - BAR SOMBRA DA TARDE Limite de capacidade do veículo excedido Endereço: …" at bounding box center [784, 389] width 1568 height 778
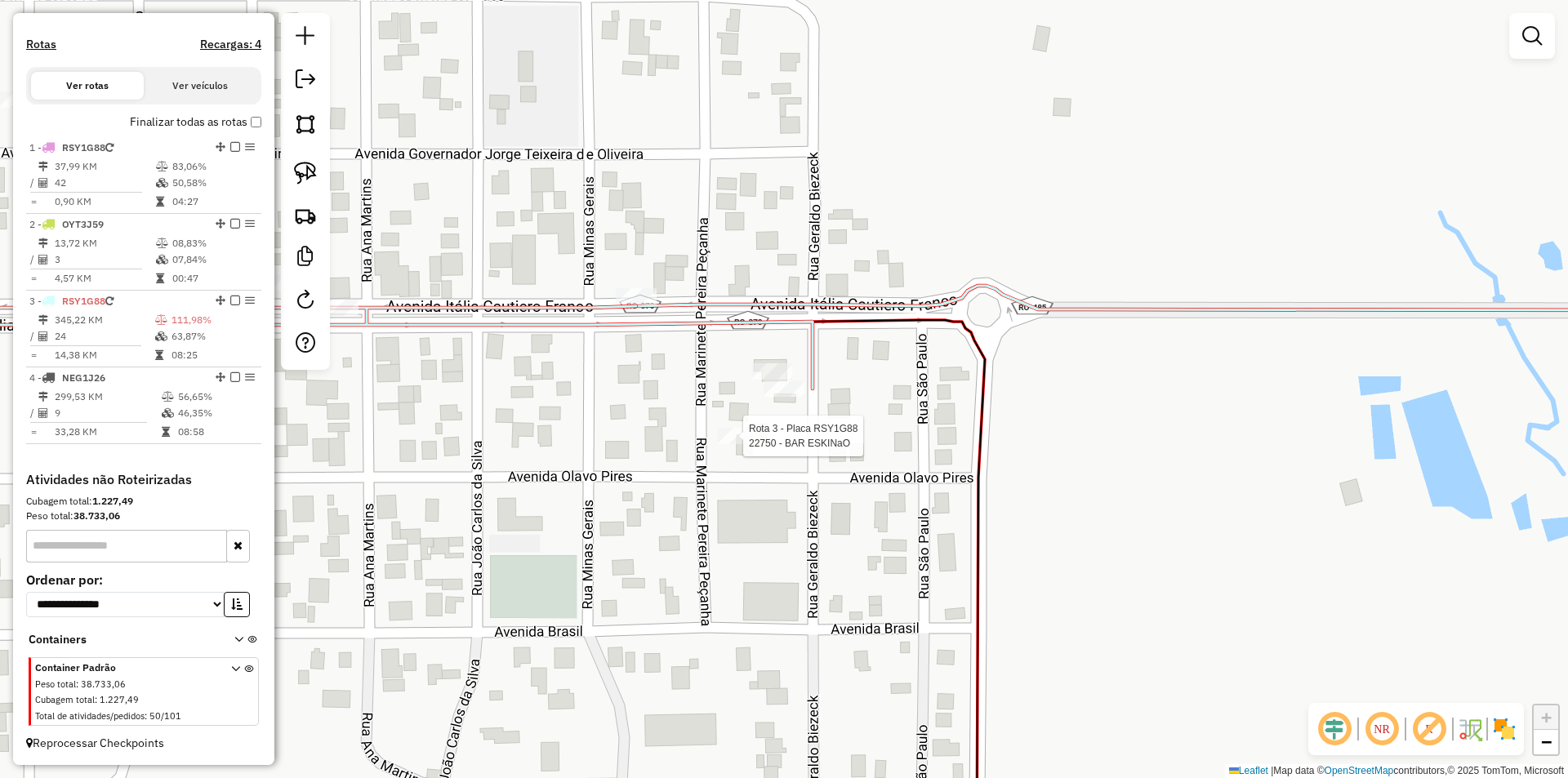
select select "*********"
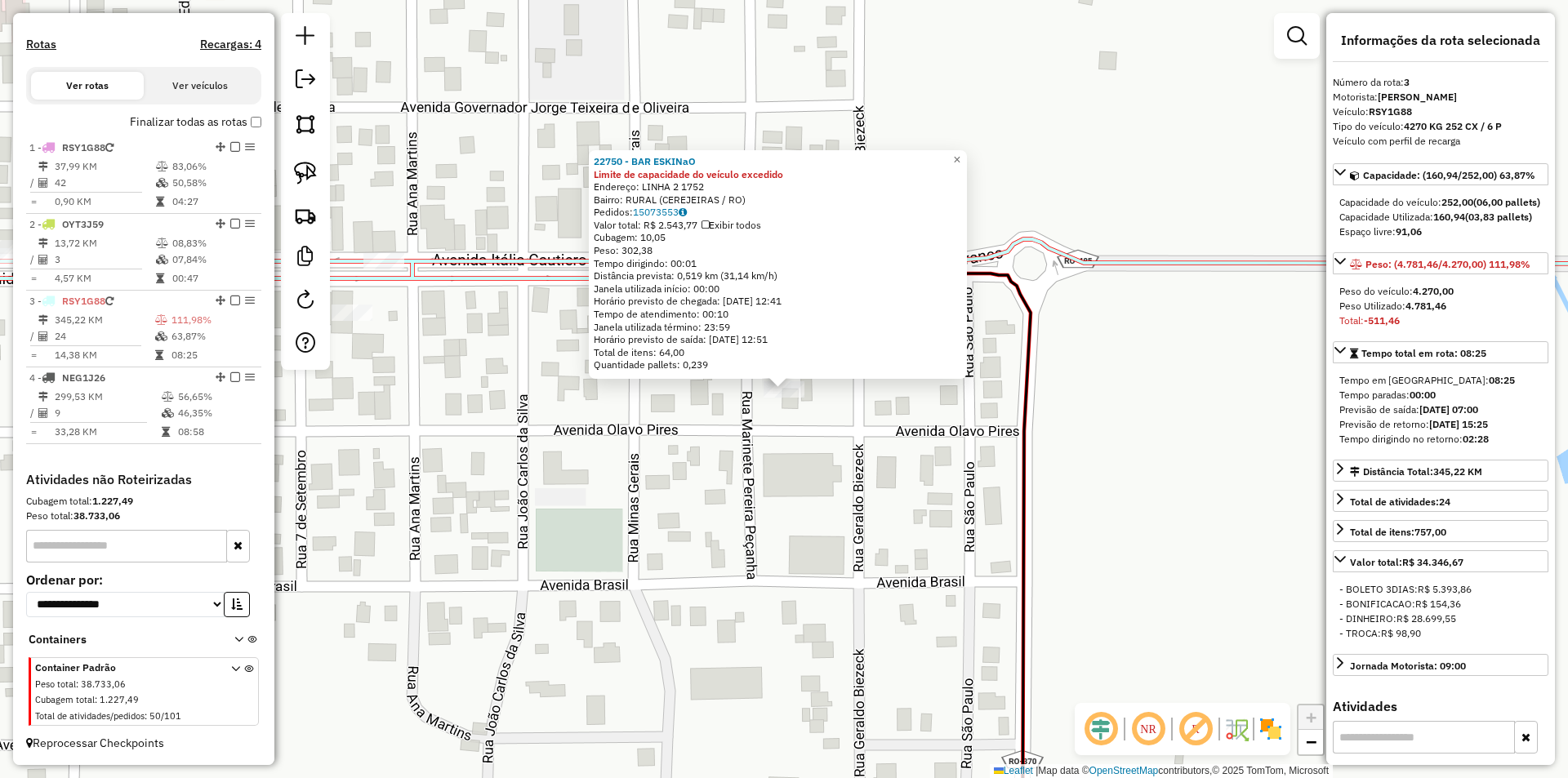
click at [696, 451] on div "22750 - BAR ESKINaO Limite de capacidade do veículo excedido Endereço: LINHA 2 …" at bounding box center [784, 389] width 1568 height 778
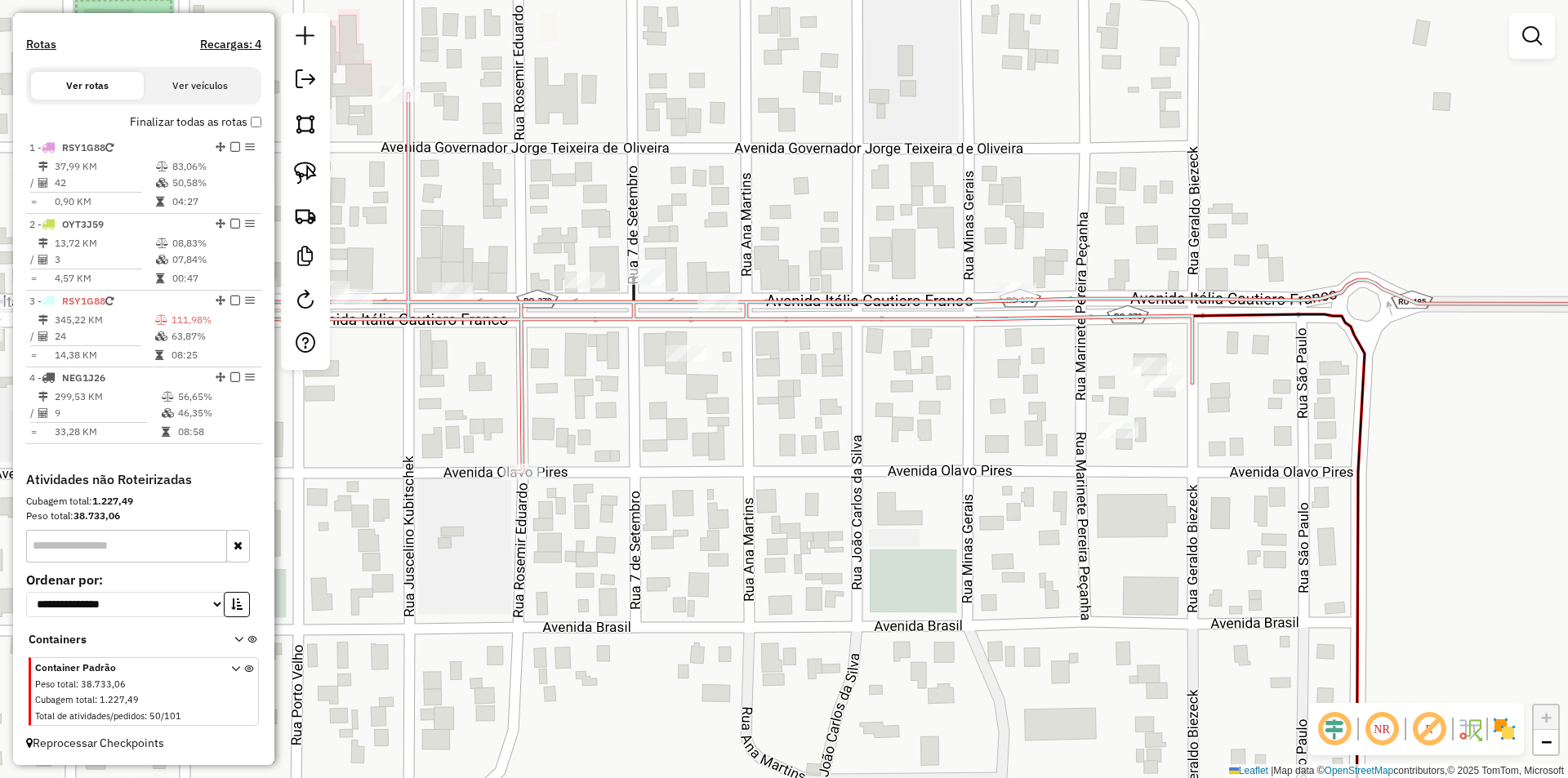
drag, startPoint x: 672, startPoint y: 471, endPoint x: 906, endPoint y: 484, distance: 234.4
click at [968, 498] on div "Janela de atendimento Grade de atendimento Capacidade Transportadoras Veículos …" at bounding box center [784, 389] width 1568 height 778
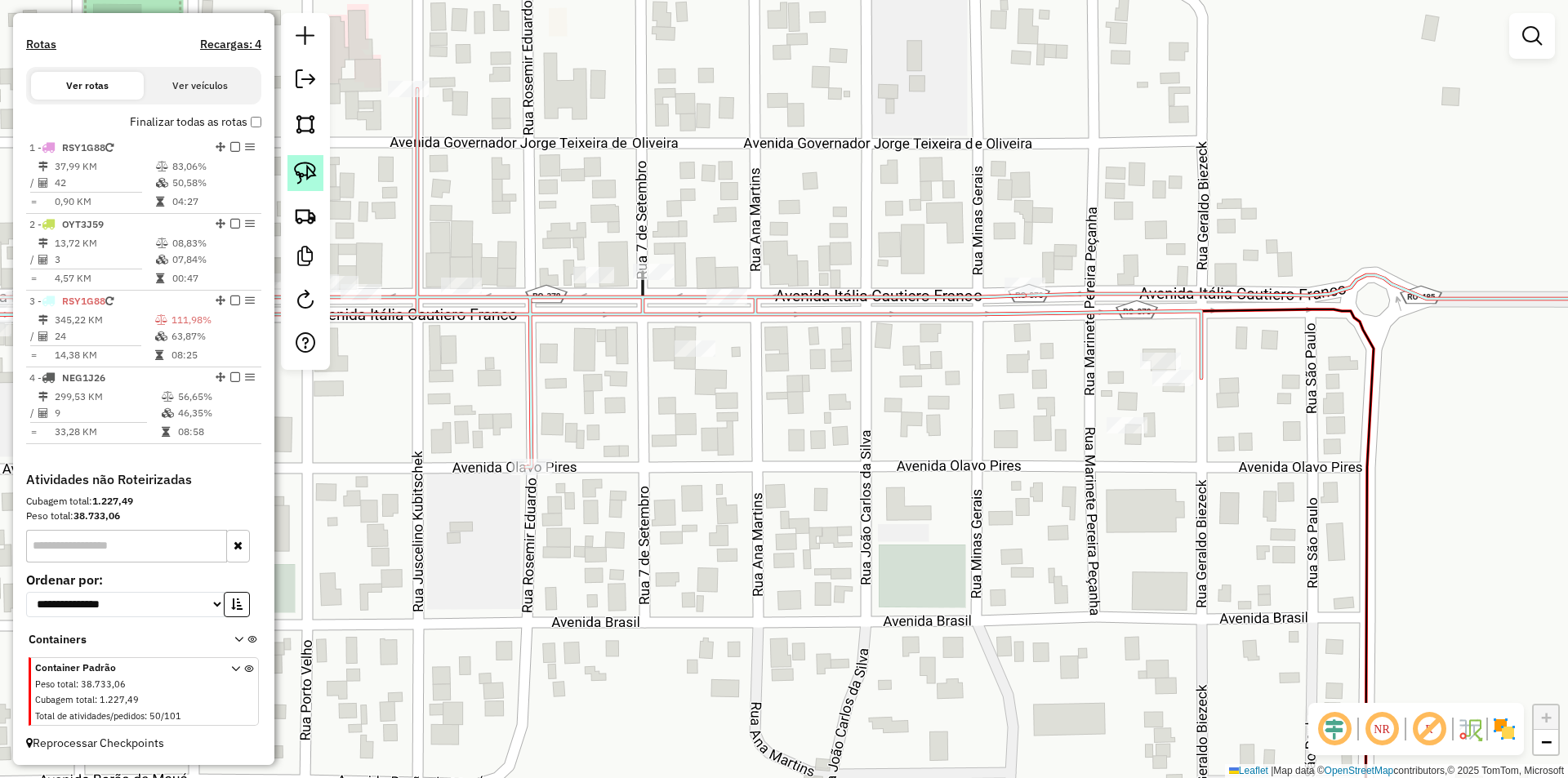
click at [306, 188] on link at bounding box center [306, 173] width 36 height 36
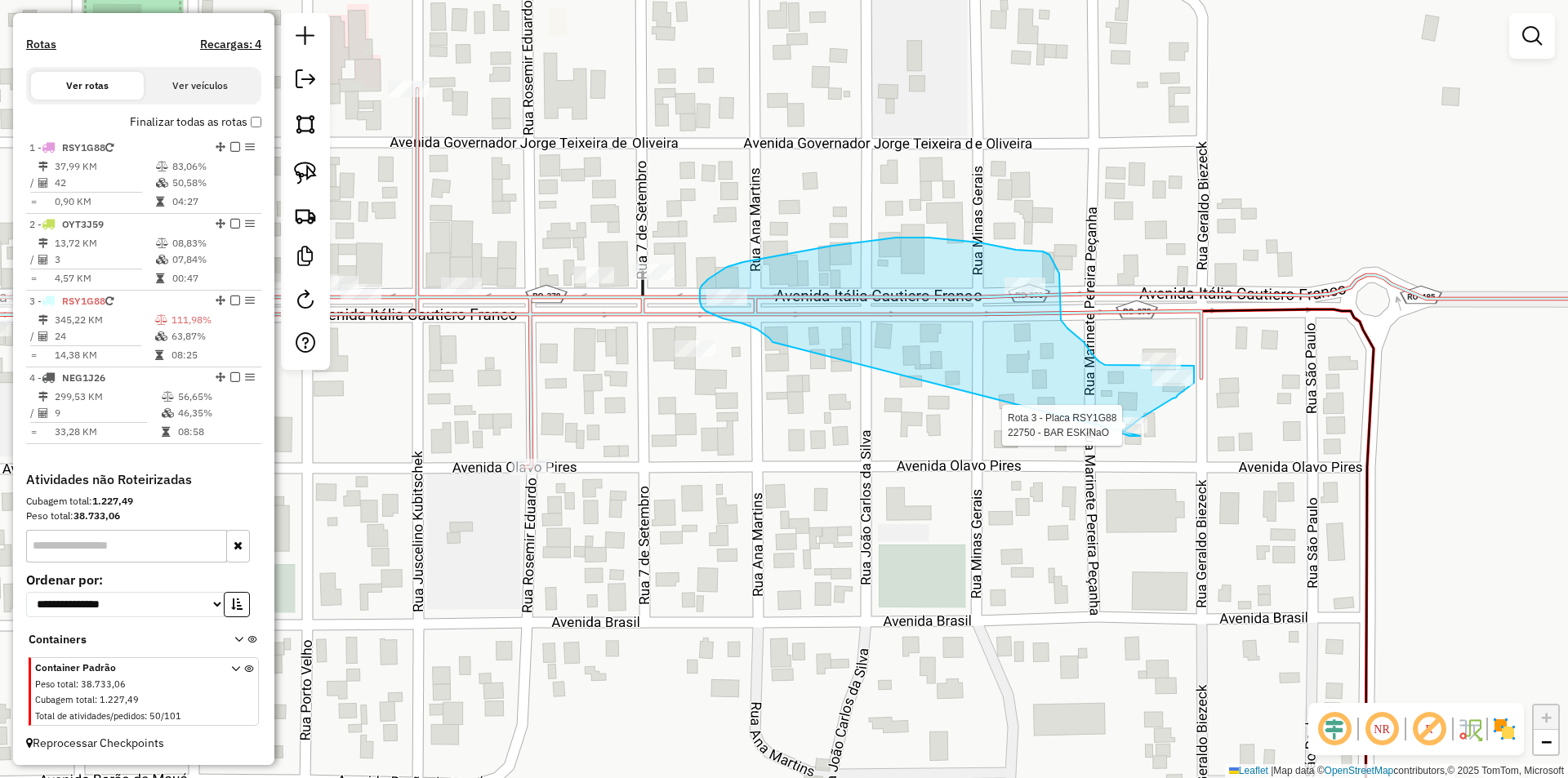
drag, startPoint x: 769, startPoint y: 338, endPoint x: 1140, endPoint y: 436, distance: 383.7
click at [1140, 436] on div "Rota 3 - Placa RSY1G88 22750 - BAR ESKINaO Janela de atendimento Grade de atend…" at bounding box center [784, 389] width 1568 height 778
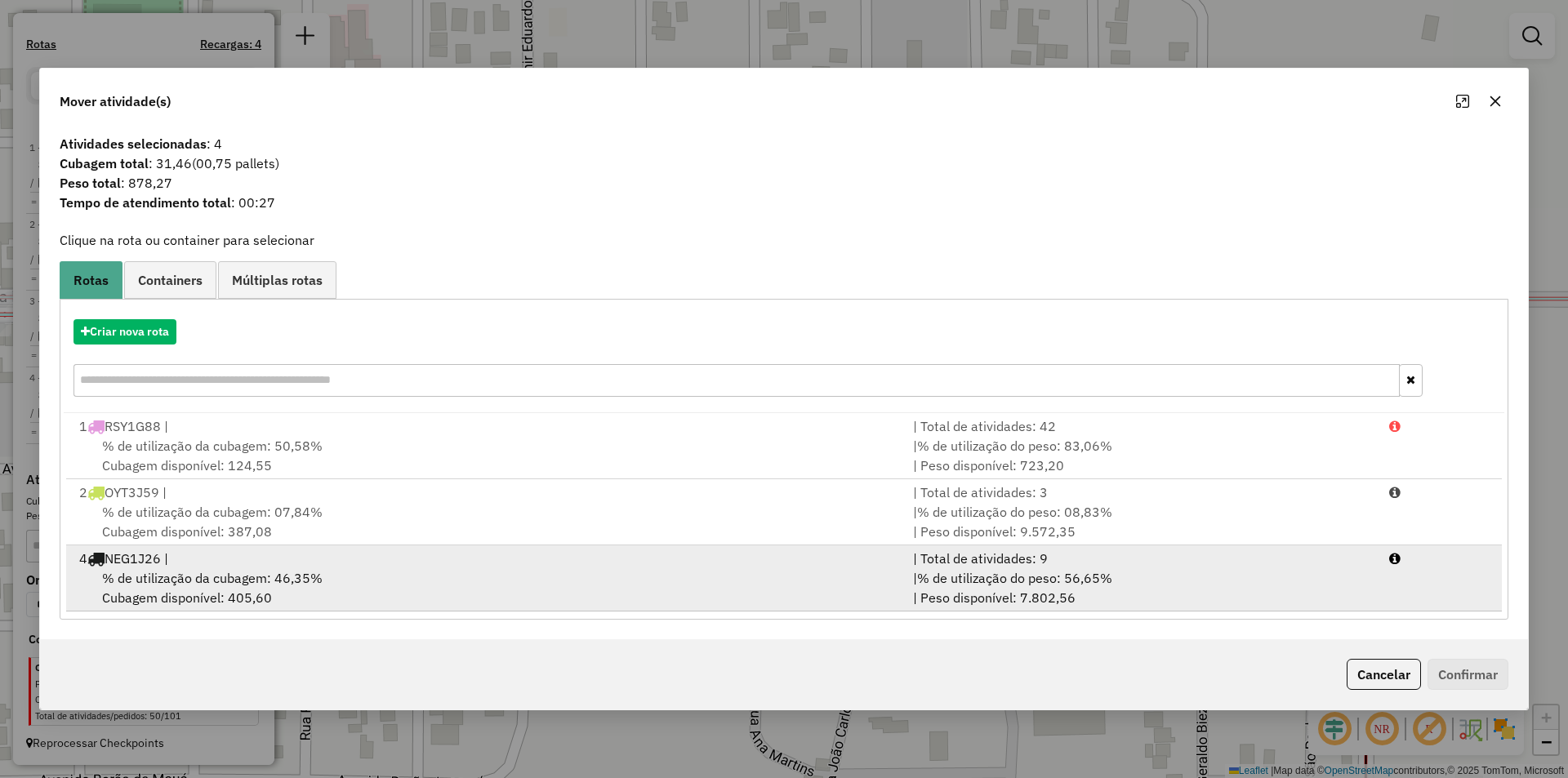
click at [182, 577] on span "% de utilização da cubagem: 46,35%" at bounding box center [212, 578] width 220 height 16
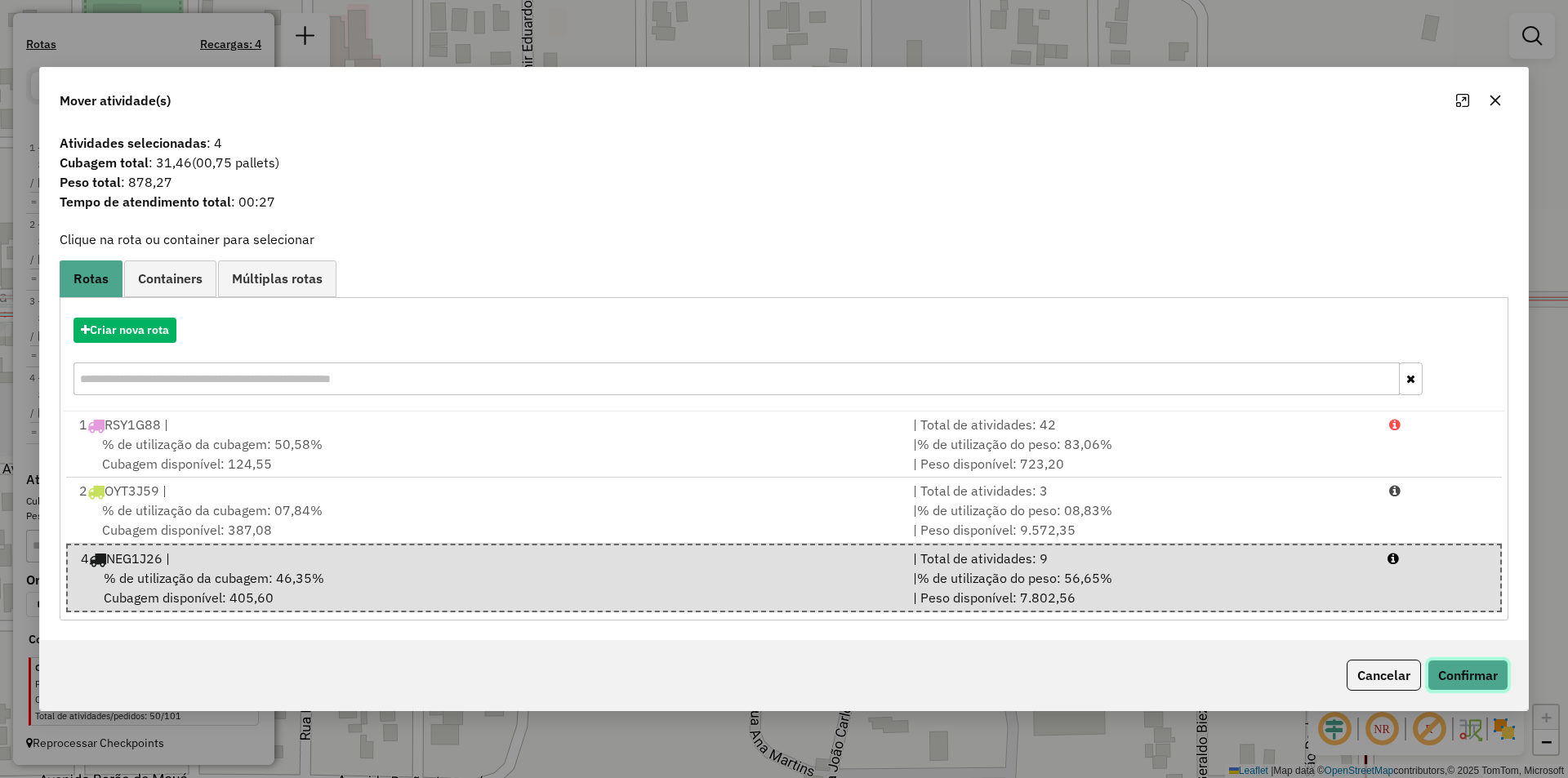
click at [1468, 674] on button "Confirmar" at bounding box center [1467, 675] width 81 height 31
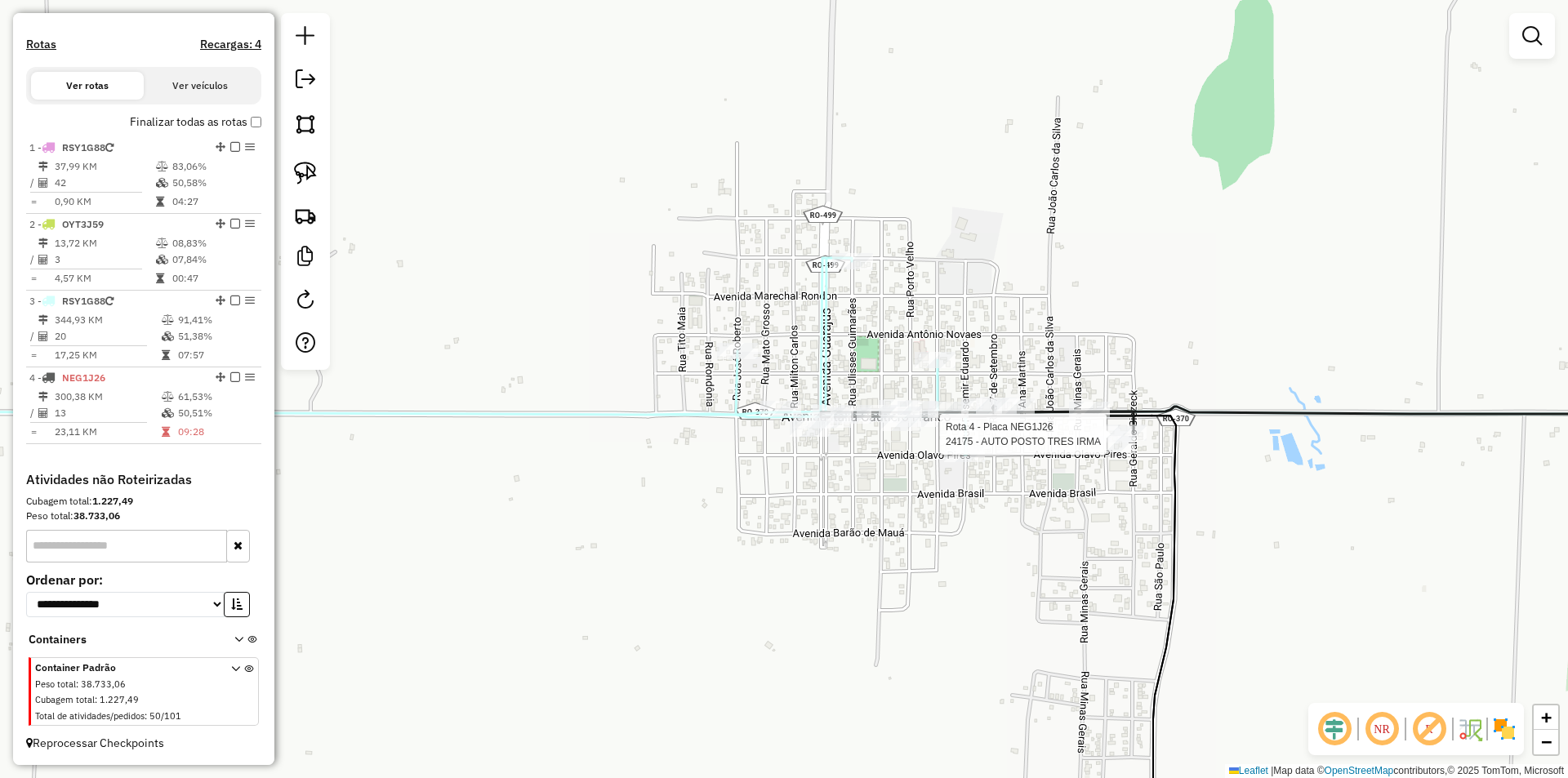
select select "*********"
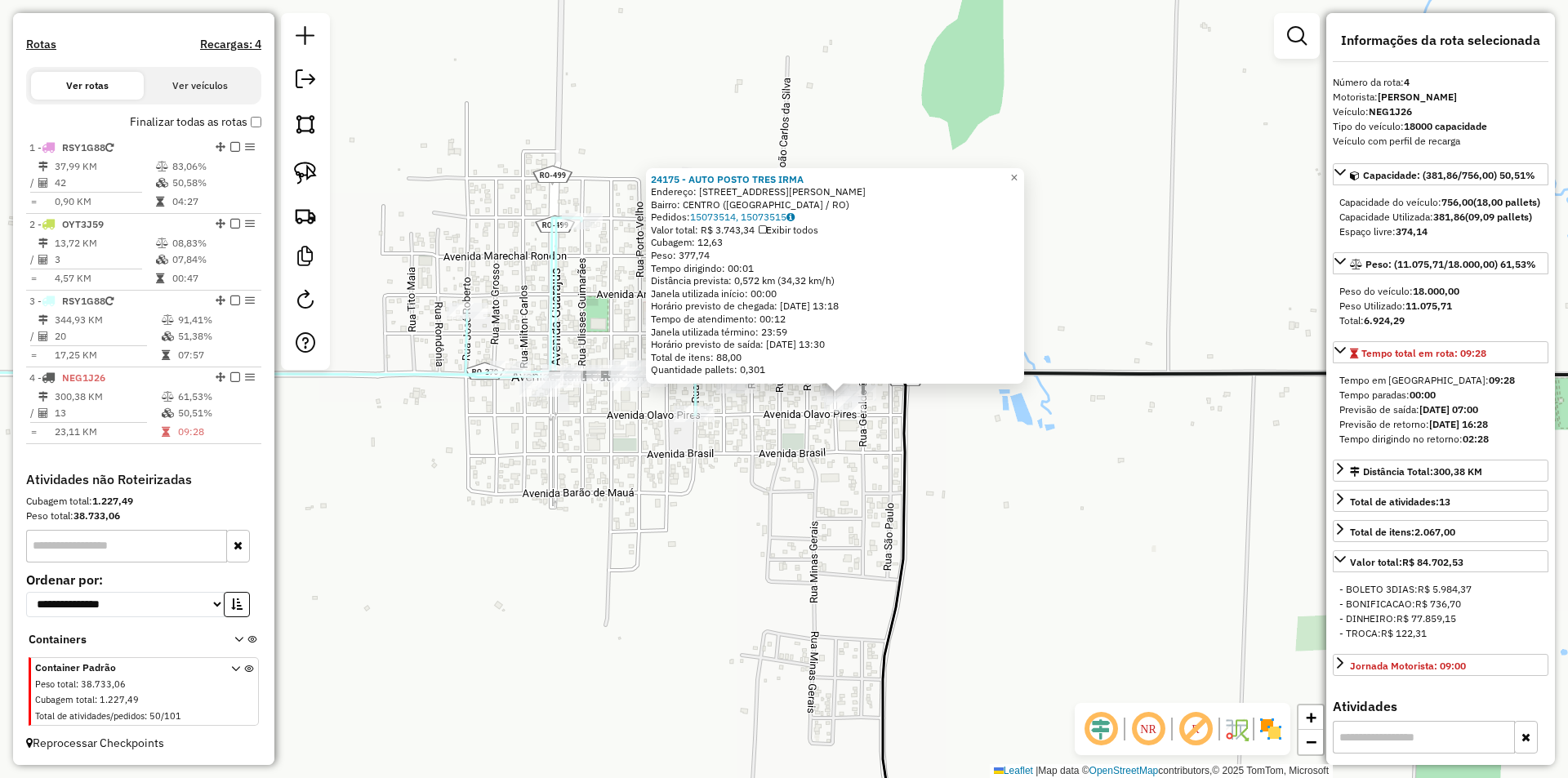
drag, startPoint x: 1001, startPoint y: 499, endPoint x: 1058, endPoint y: 504, distance: 57.2
click at [1058, 504] on div "24175 - AUTO POSTO TRES IRMA Endereço: AV AVENIDA ITALIA CAUTIERO FRANCO, 1381 …" at bounding box center [784, 389] width 1568 height 778
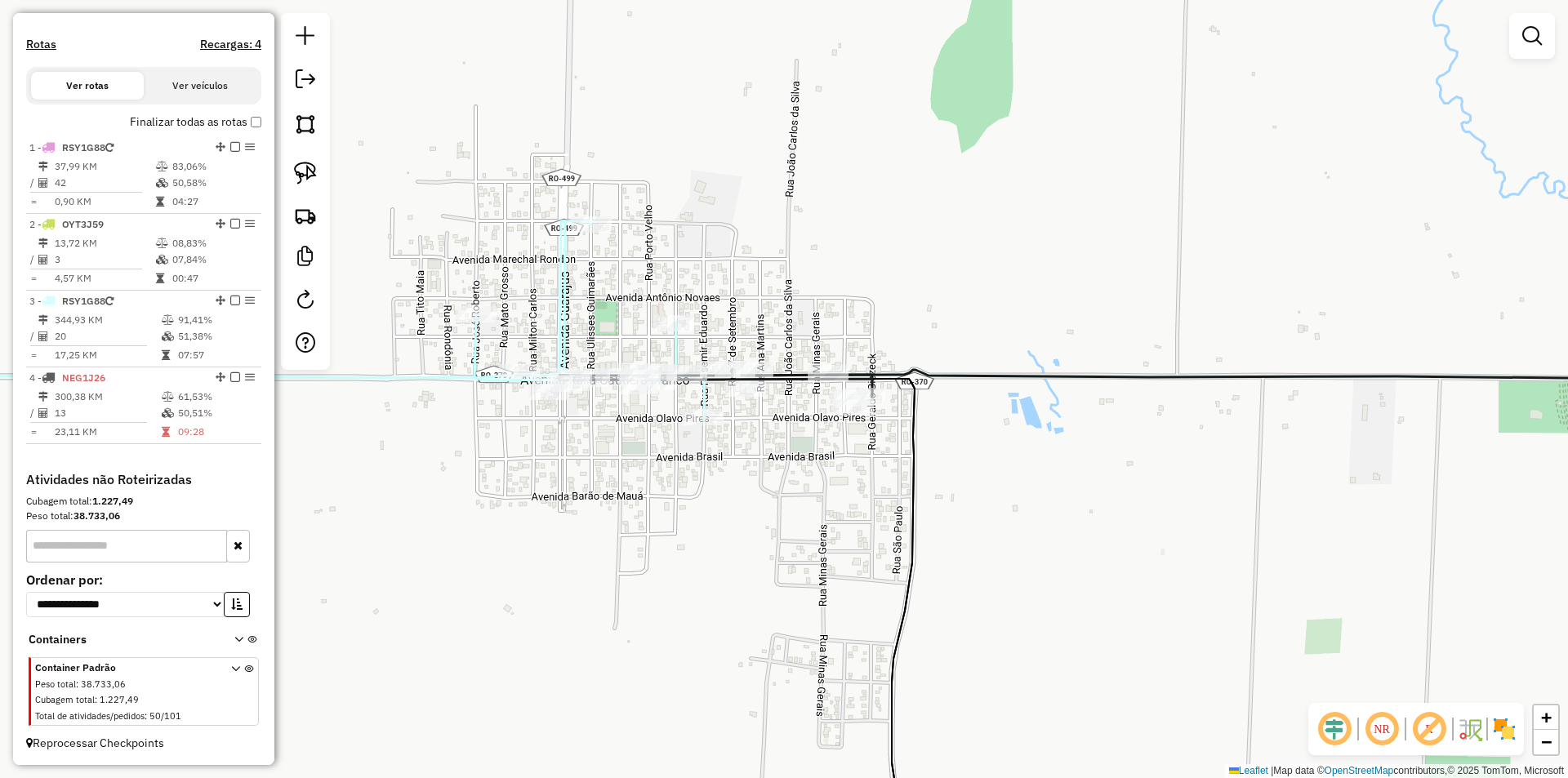
drag, startPoint x: 794, startPoint y: 527, endPoint x: 935, endPoint y: 541, distance: 141.7
click at [935, 541] on div "Janela de atendimento Grade de atendimento Capacidade Transportadoras Veículos …" at bounding box center [784, 389] width 1568 height 778
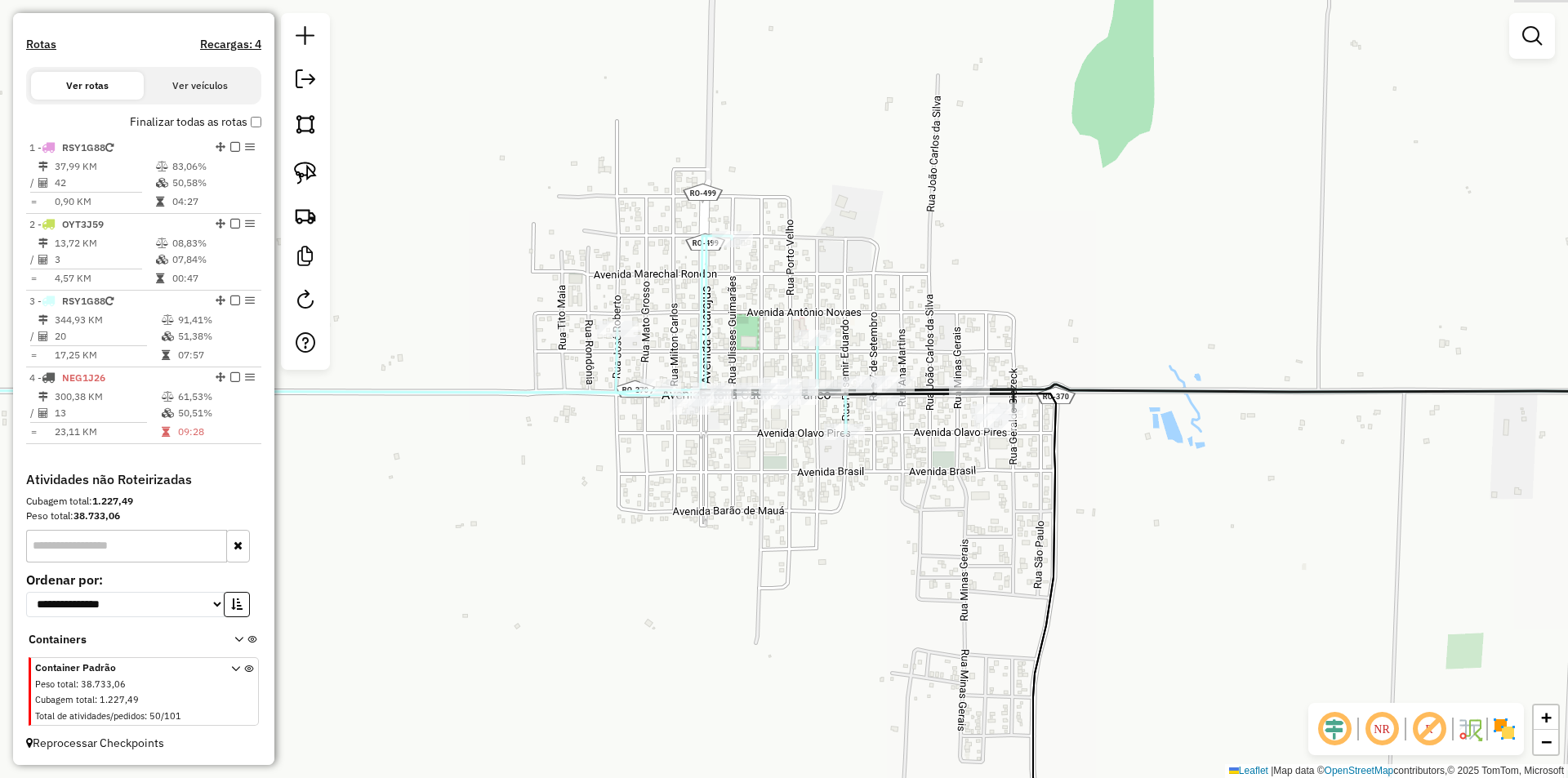
click at [923, 540] on div "Janela de atendimento Grade de atendimento Capacidade Transportadoras Veículos …" at bounding box center [784, 389] width 1568 height 778
select select "*********"
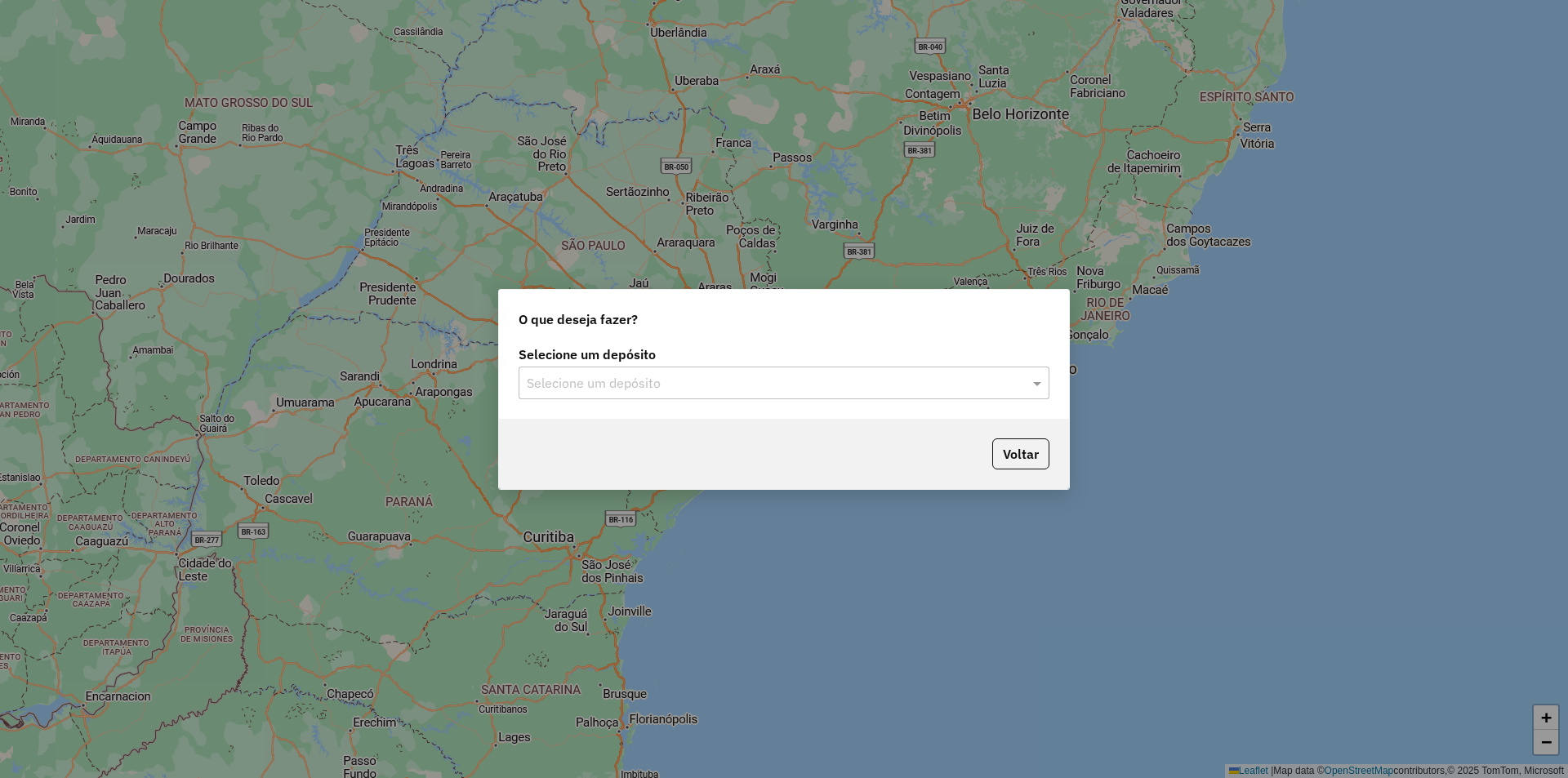
click at [665, 378] on input "text" at bounding box center [768, 383] width 482 height 20
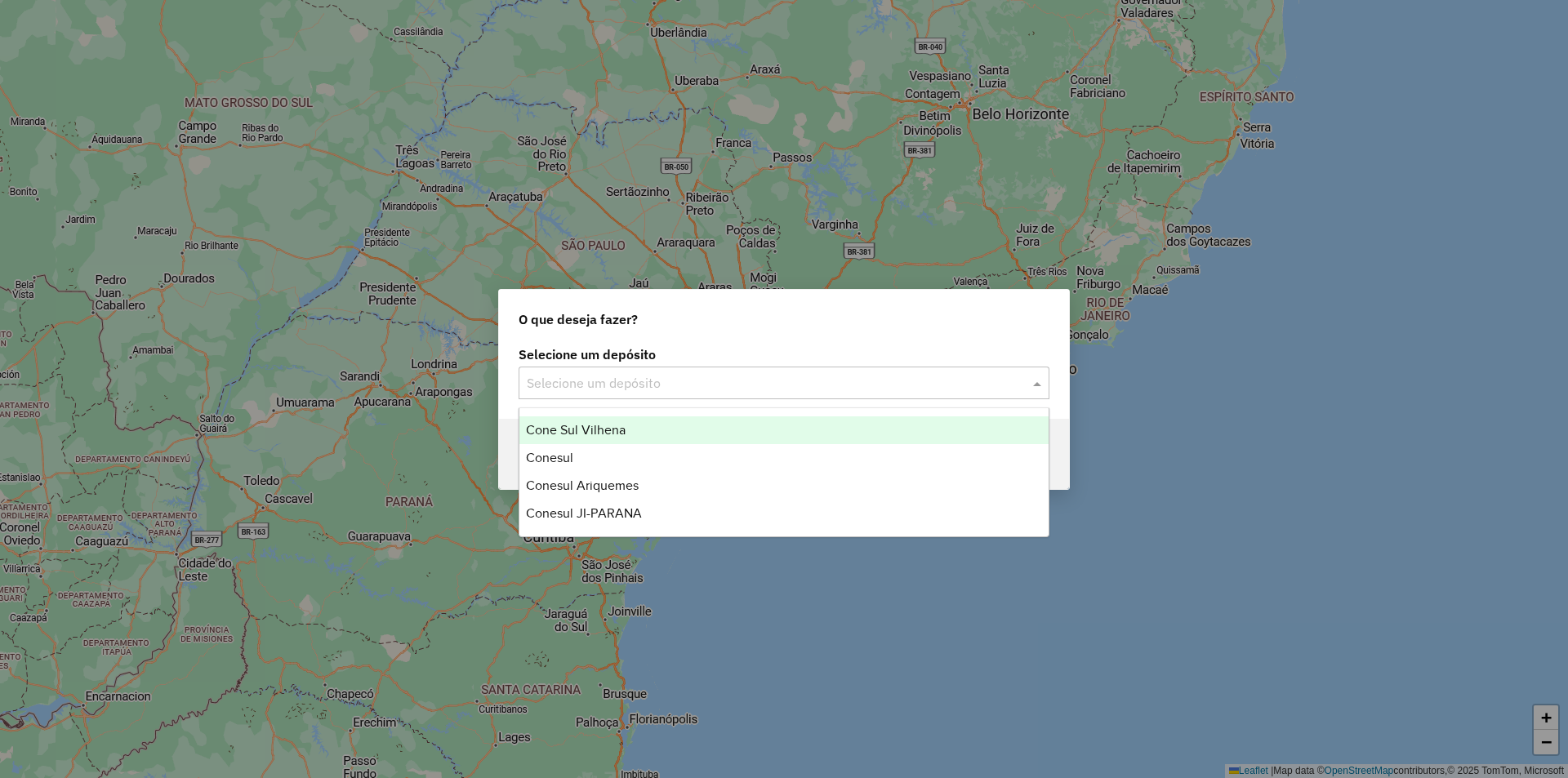
click at [609, 432] on span "Cone Sul Vilhena" at bounding box center [576, 429] width 100 height 14
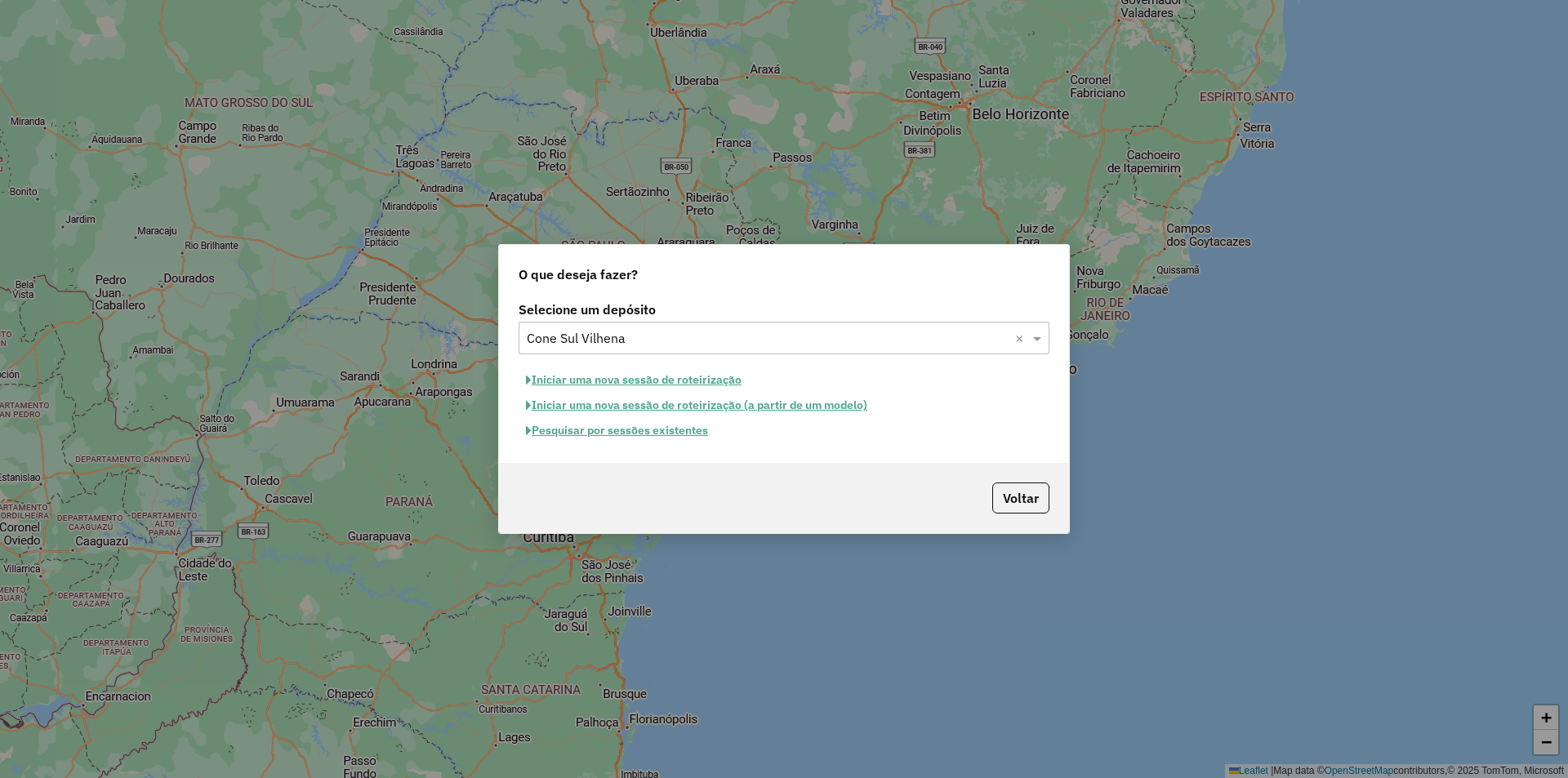
click at [639, 382] on button "Iniciar uma nova sessão de roteirização" at bounding box center [633, 380] width 230 height 25
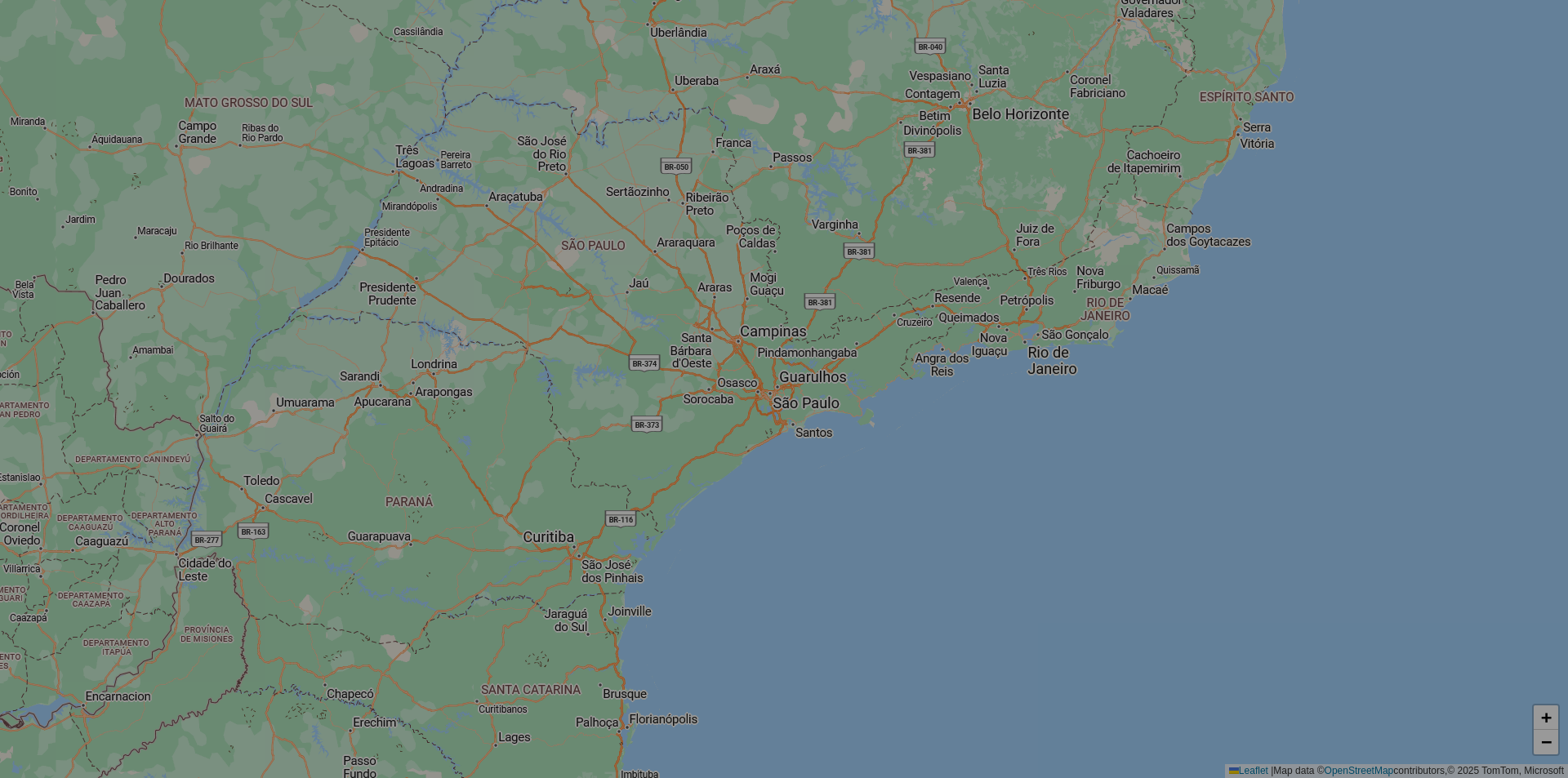
select select "*"
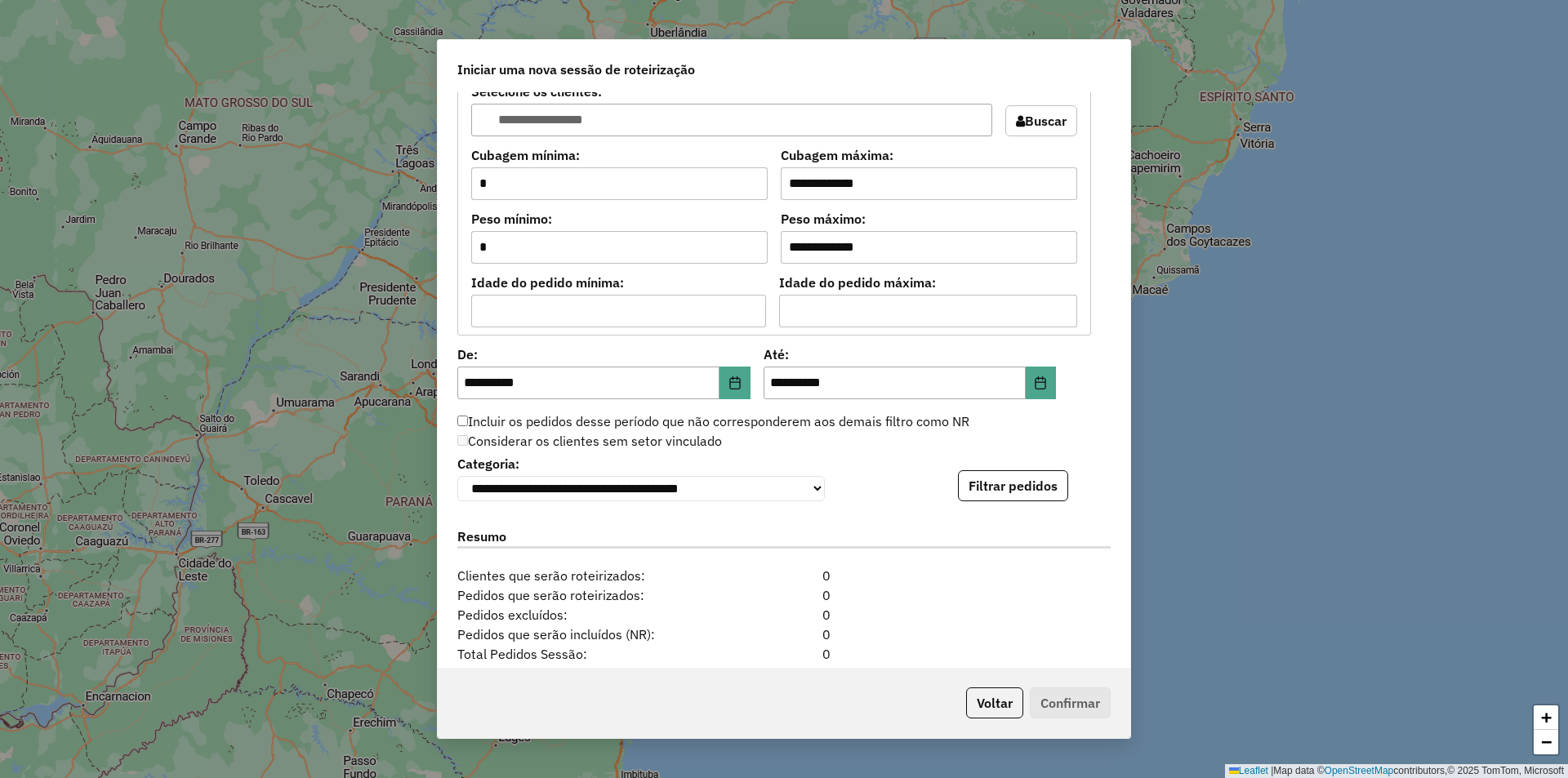
scroll to position [1494, 0]
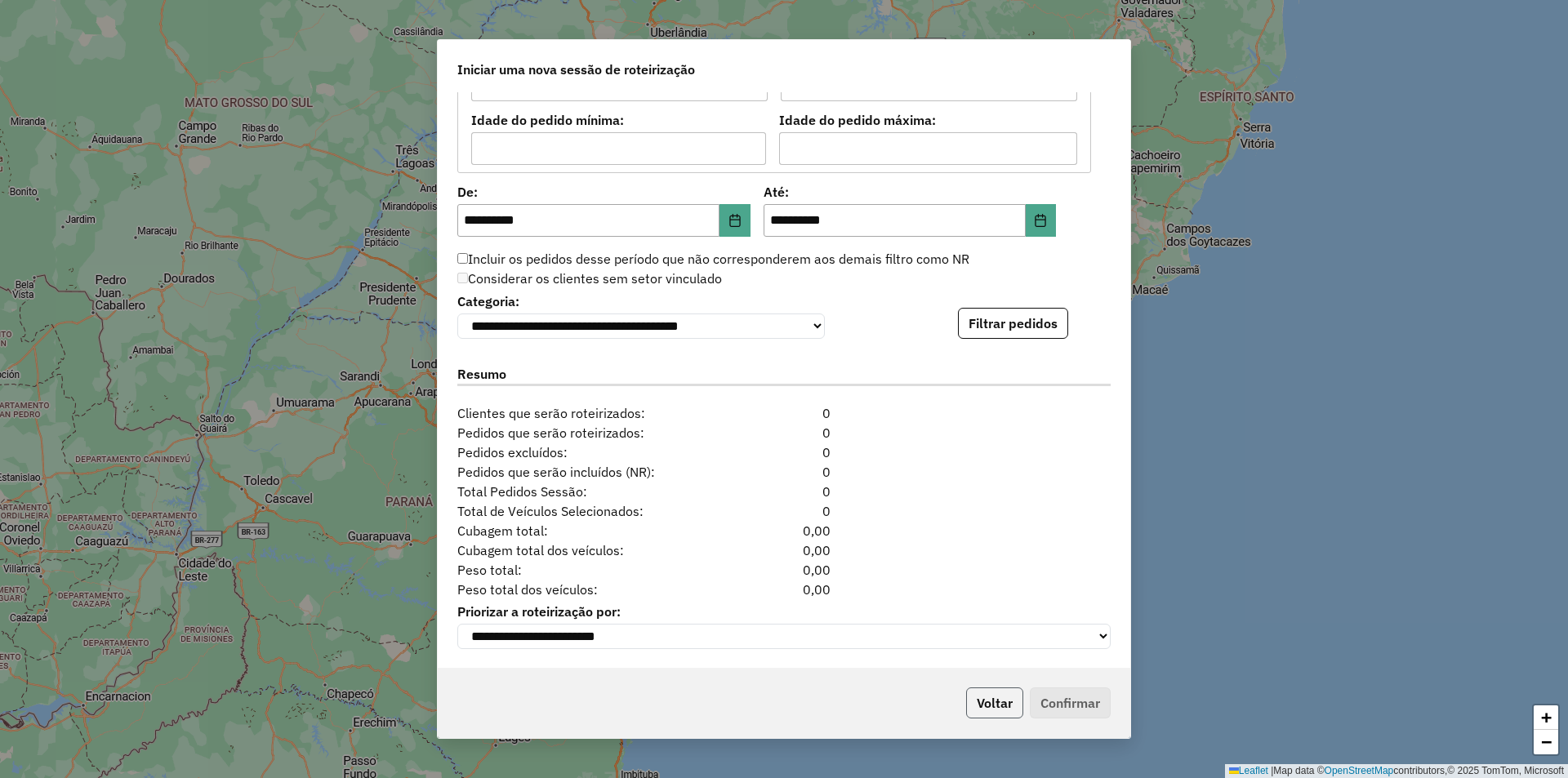
click at [1000, 690] on button "Voltar" at bounding box center [995, 703] width 57 height 31
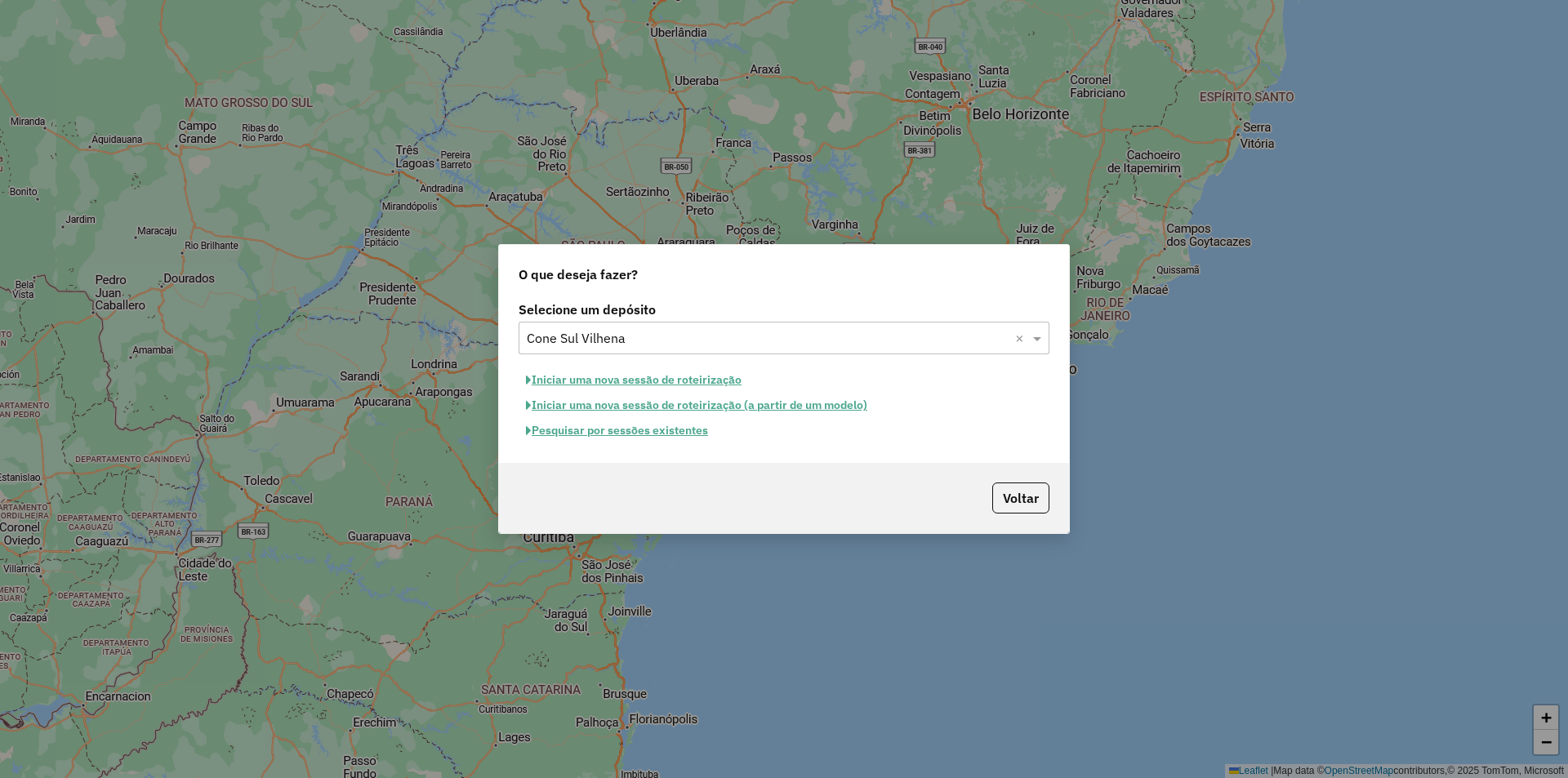
click at [645, 431] on button "Pesquisar por sessões existentes" at bounding box center [617, 430] width 197 height 25
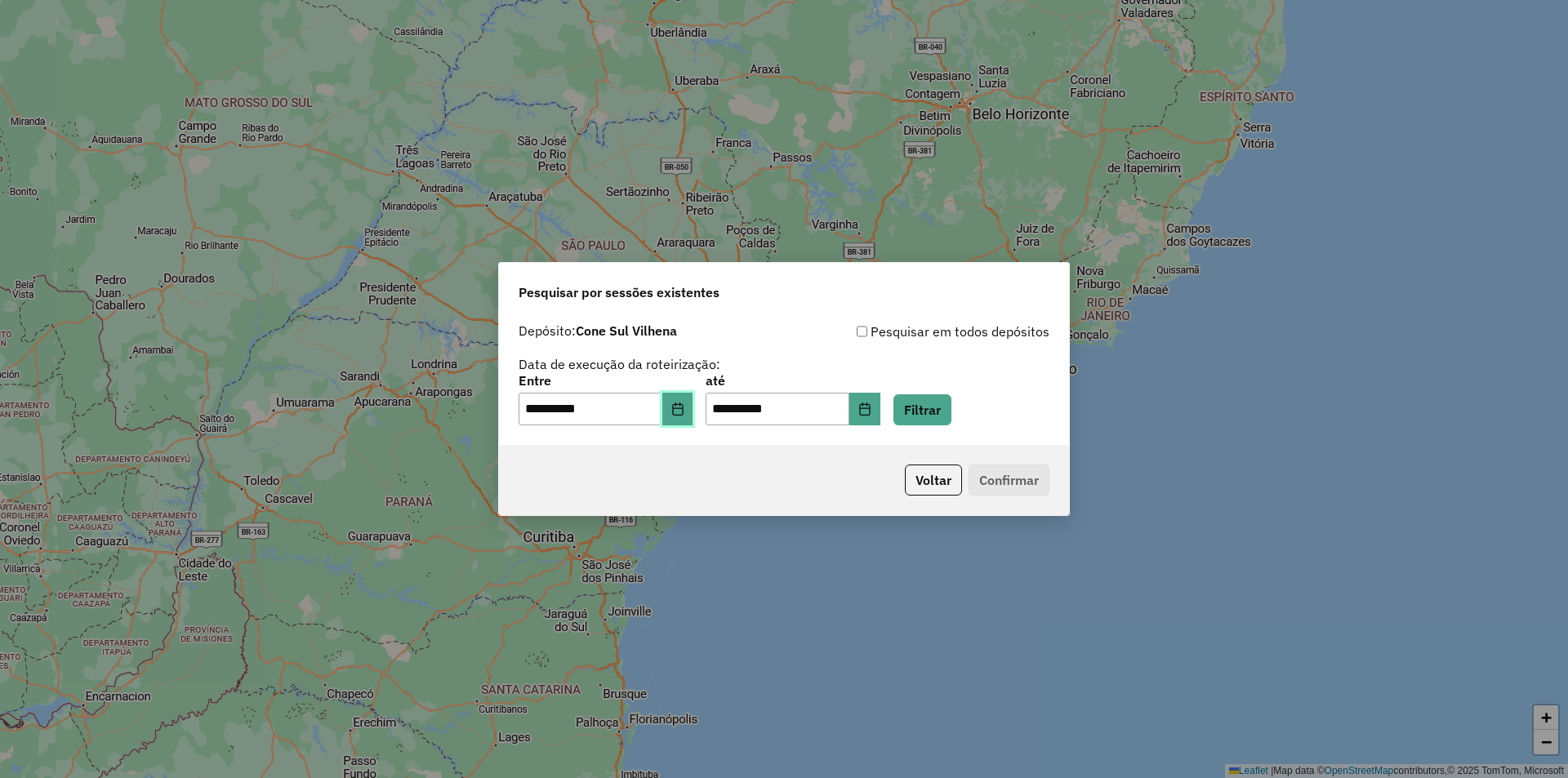
click at [693, 412] on button "Choose Date" at bounding box center [678, 409] width 31 height 33
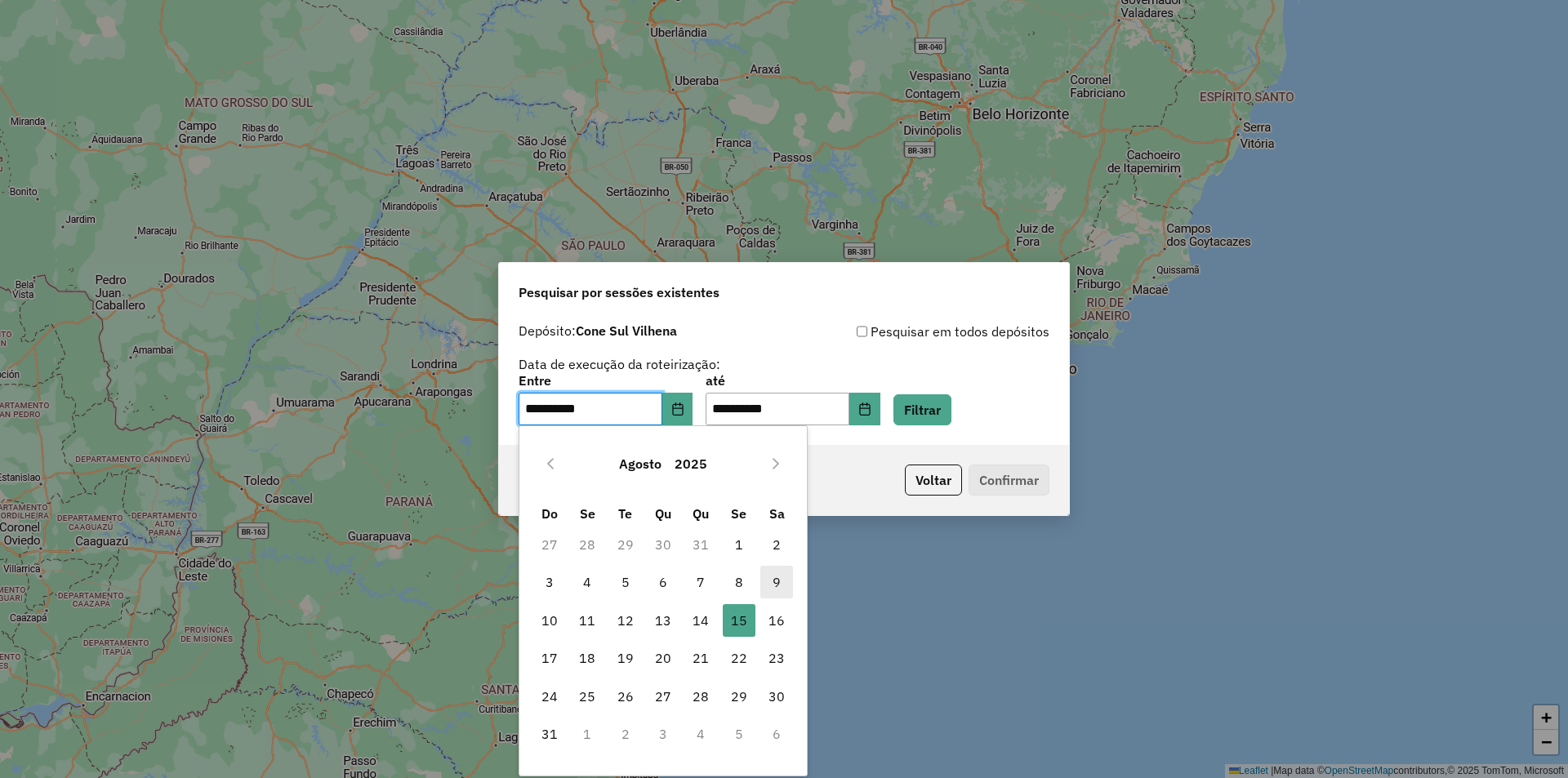
click at [777, 578] on span "9" at bounding box center [777, 582] width 33 height 33
type input "**********"
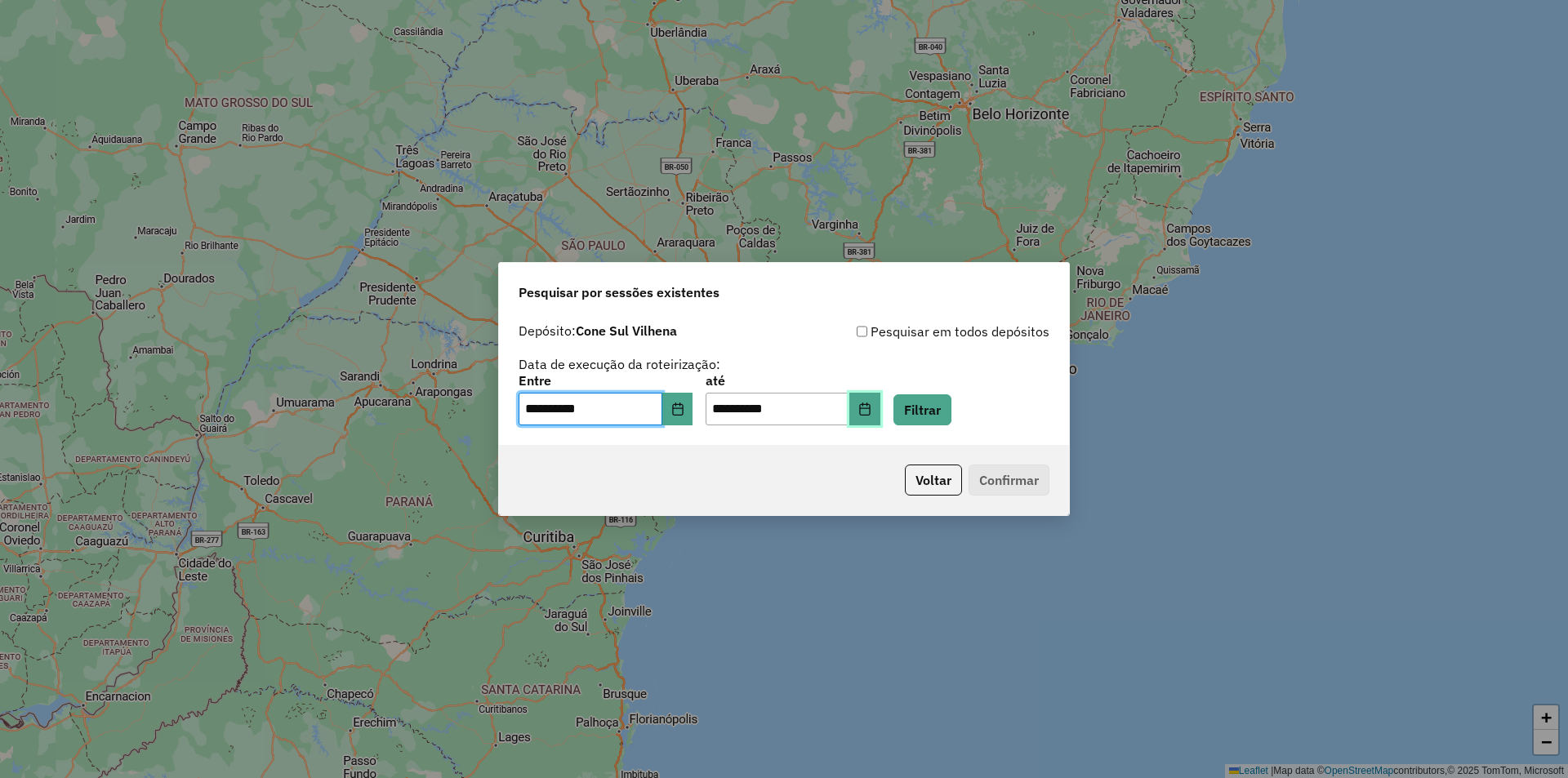
click at [871, 406] on icon "Choose Date" at bounding box center [865, 409] width 13 height 13
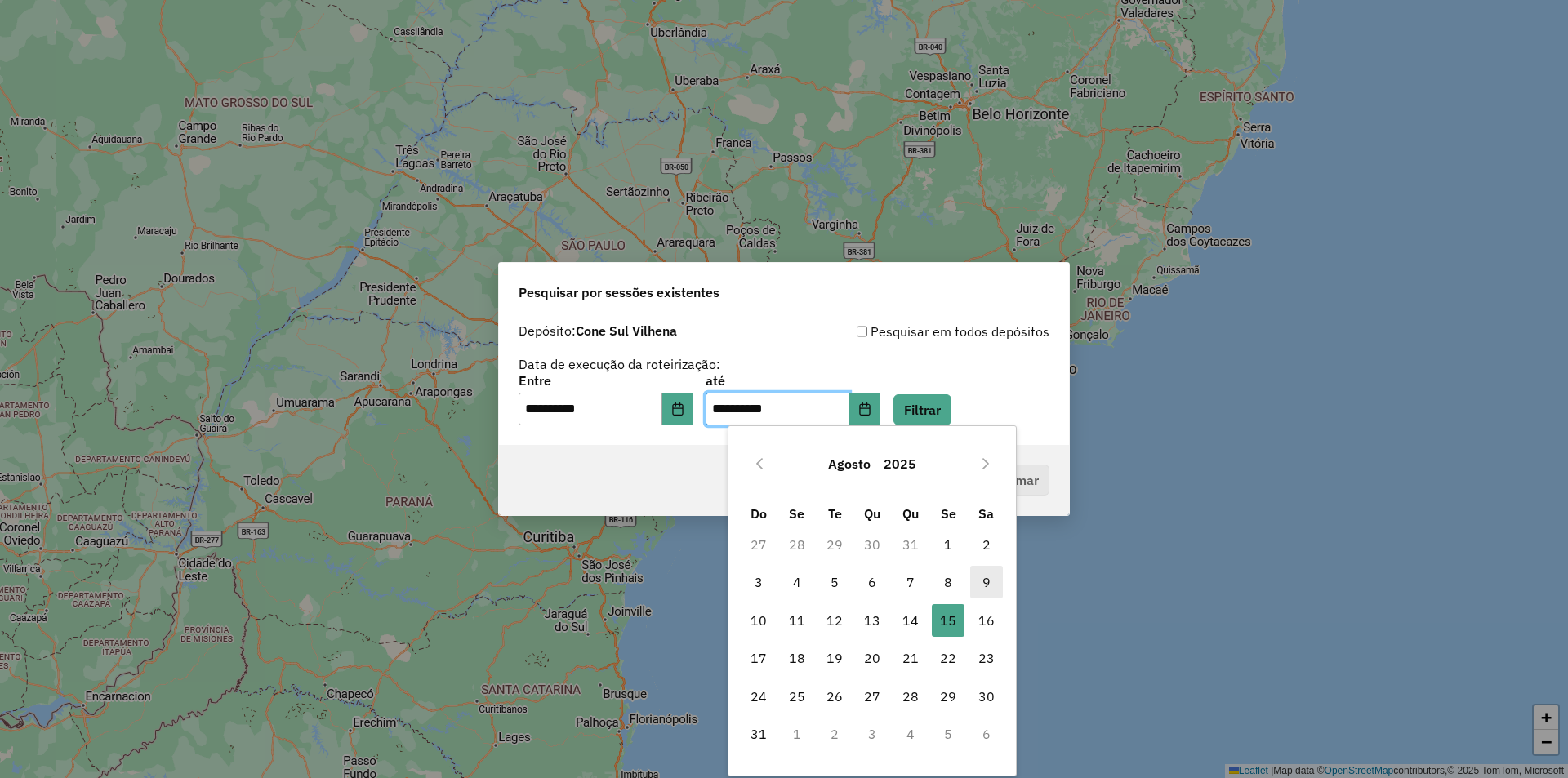
click at [979, 581] on span "9" at bounding box center [986, 582] width 33 height 33
type input "**********"
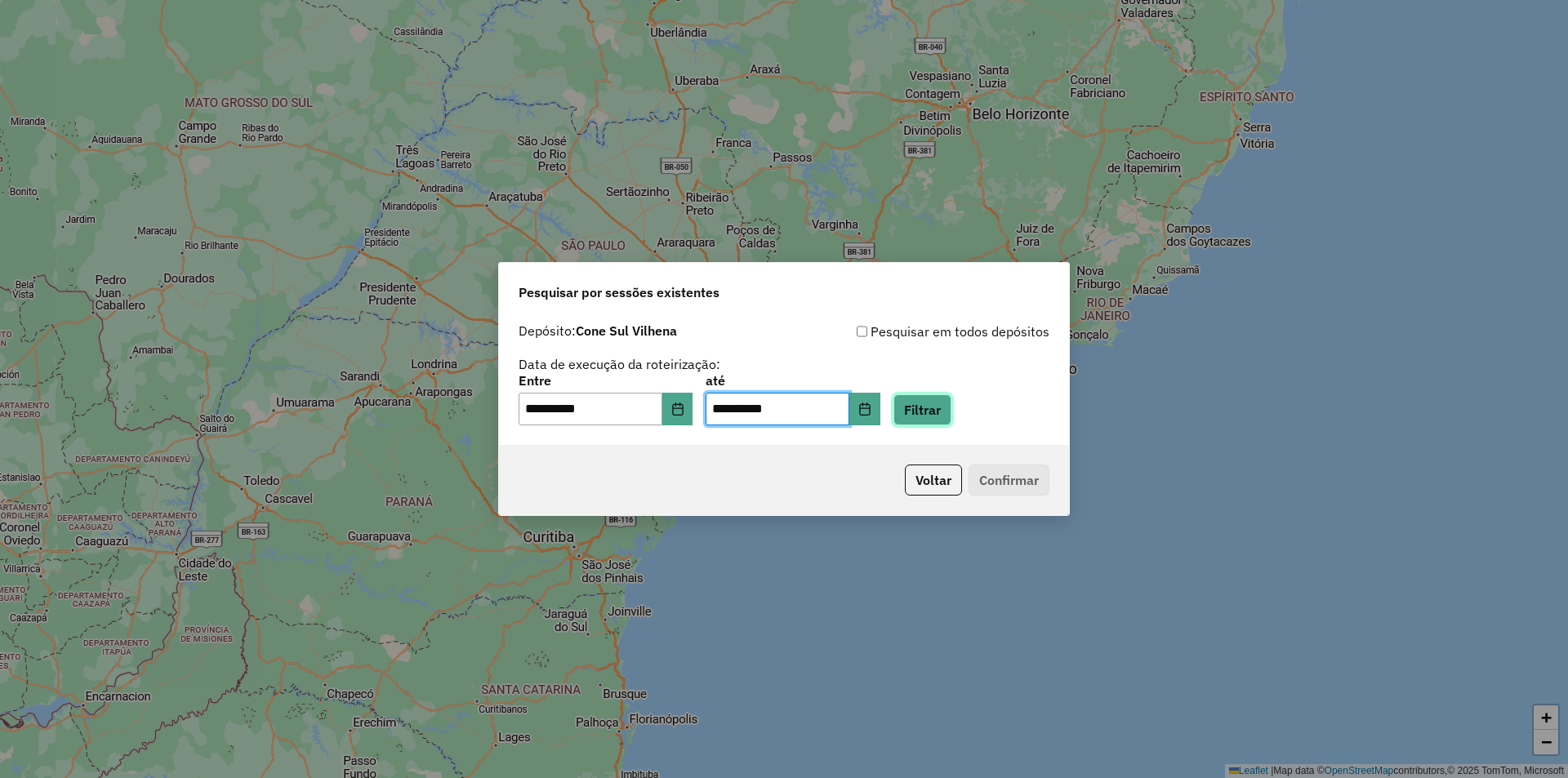
click at [951, 416] on button "Filtrar" at bounding box center [922, 409] width 58 height 31
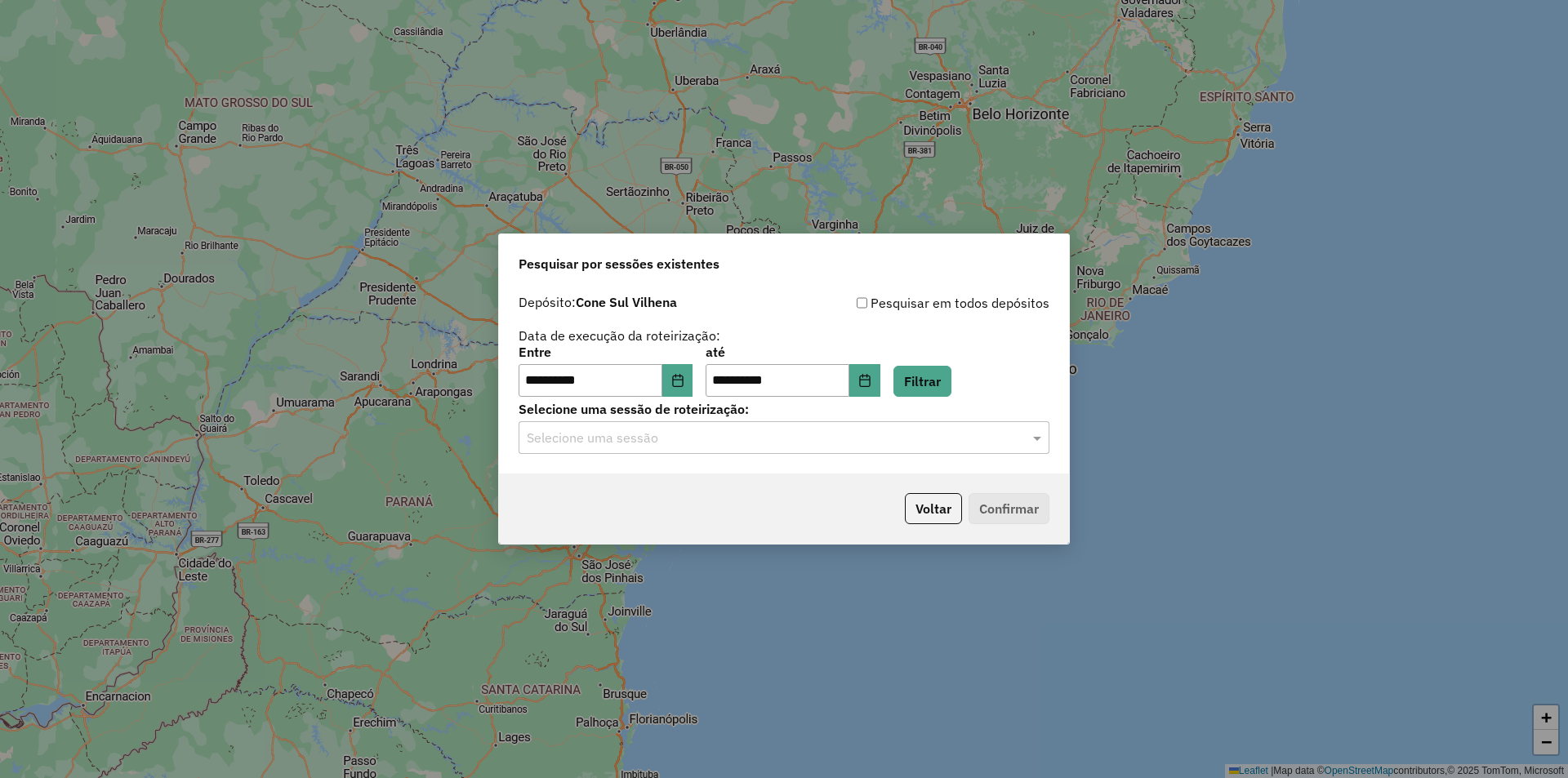
click at [671, 436] on input "text" at bounding box center [768, 438] width 482 height 20
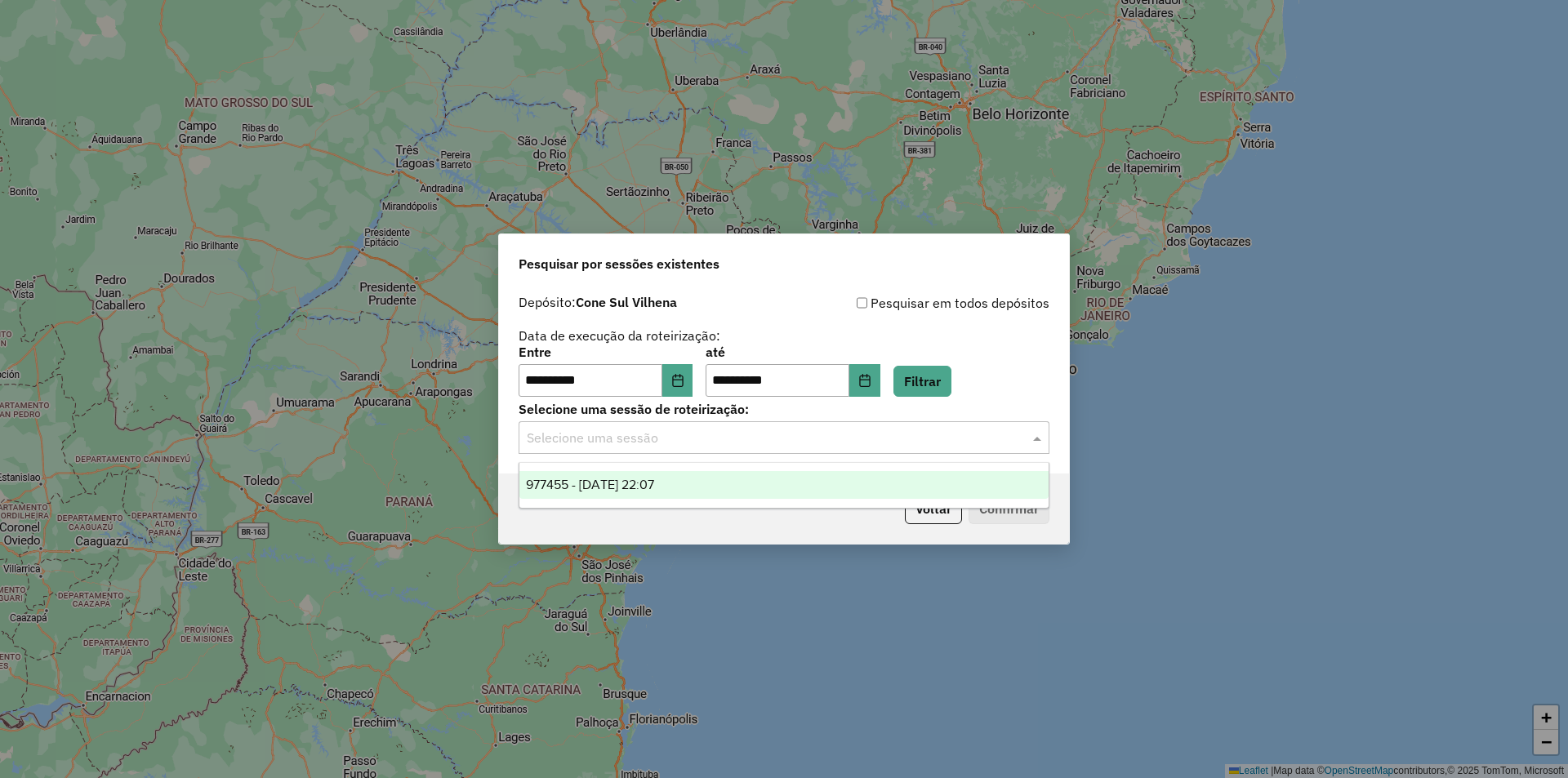
click at [596, 490] on span "977455 - 09/08/2025 22:07" at bounding box center [590, 484] width 128 height 14
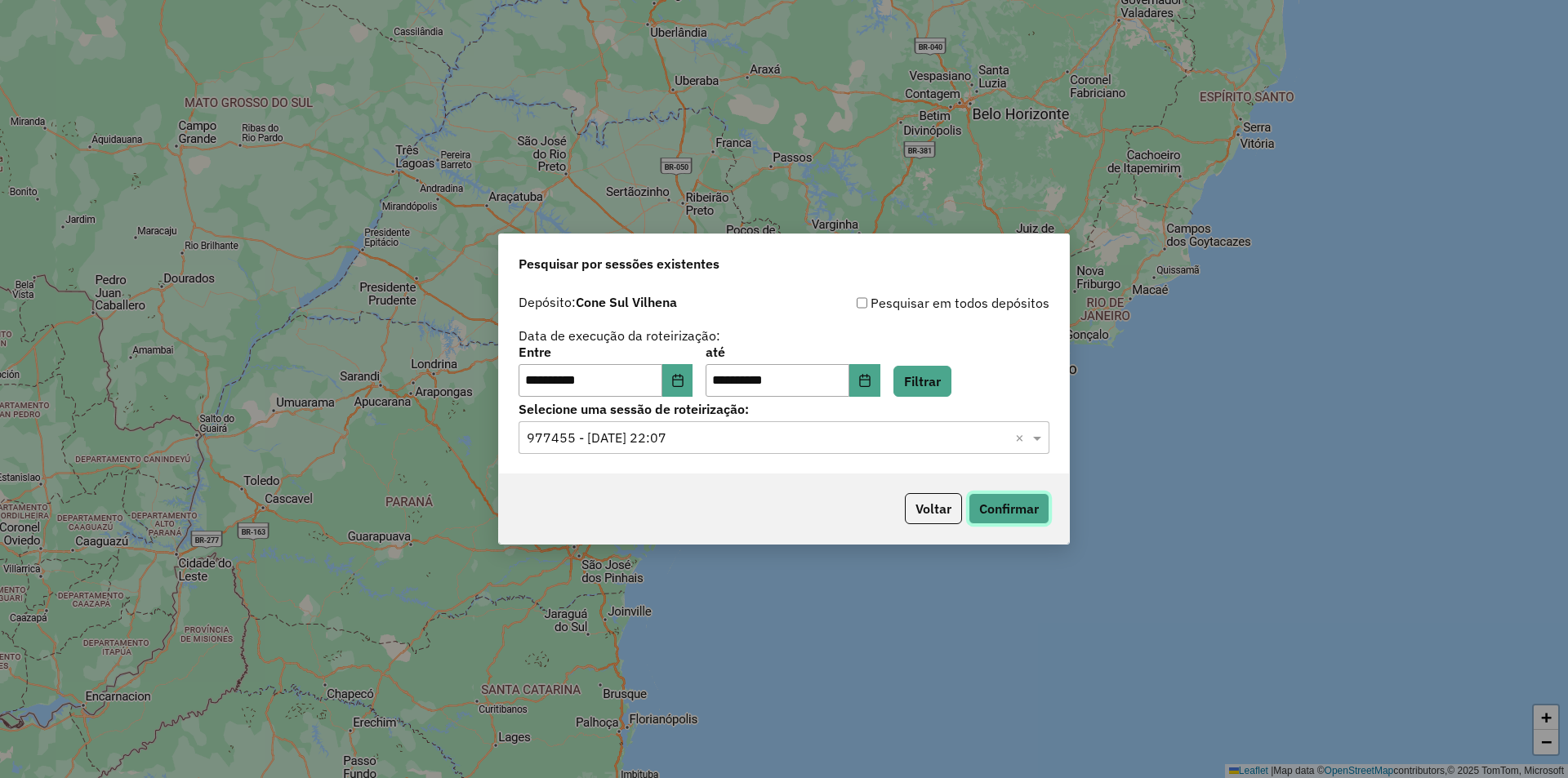
click at [1009, 505] on button "Confirmar" at bounding box center [1008, 509] width 81 height 31
click at [939, 502] on button "Voltar" at bounding box center [933, 509] width 57 height 31
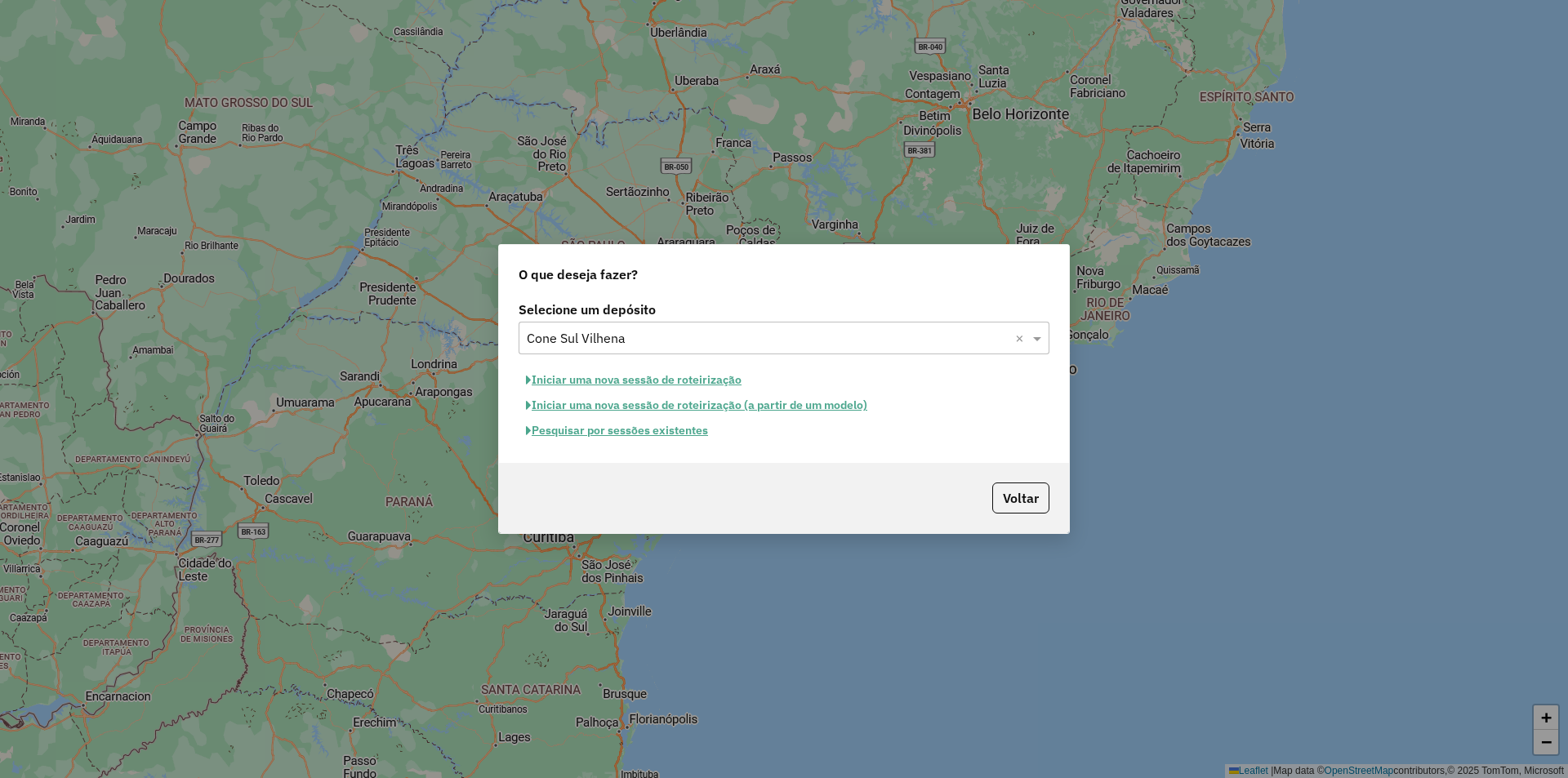
click at [619, 428] on button "Pesquisar por sessões existentes" at bounding box center [617, 430] width 197 height 25
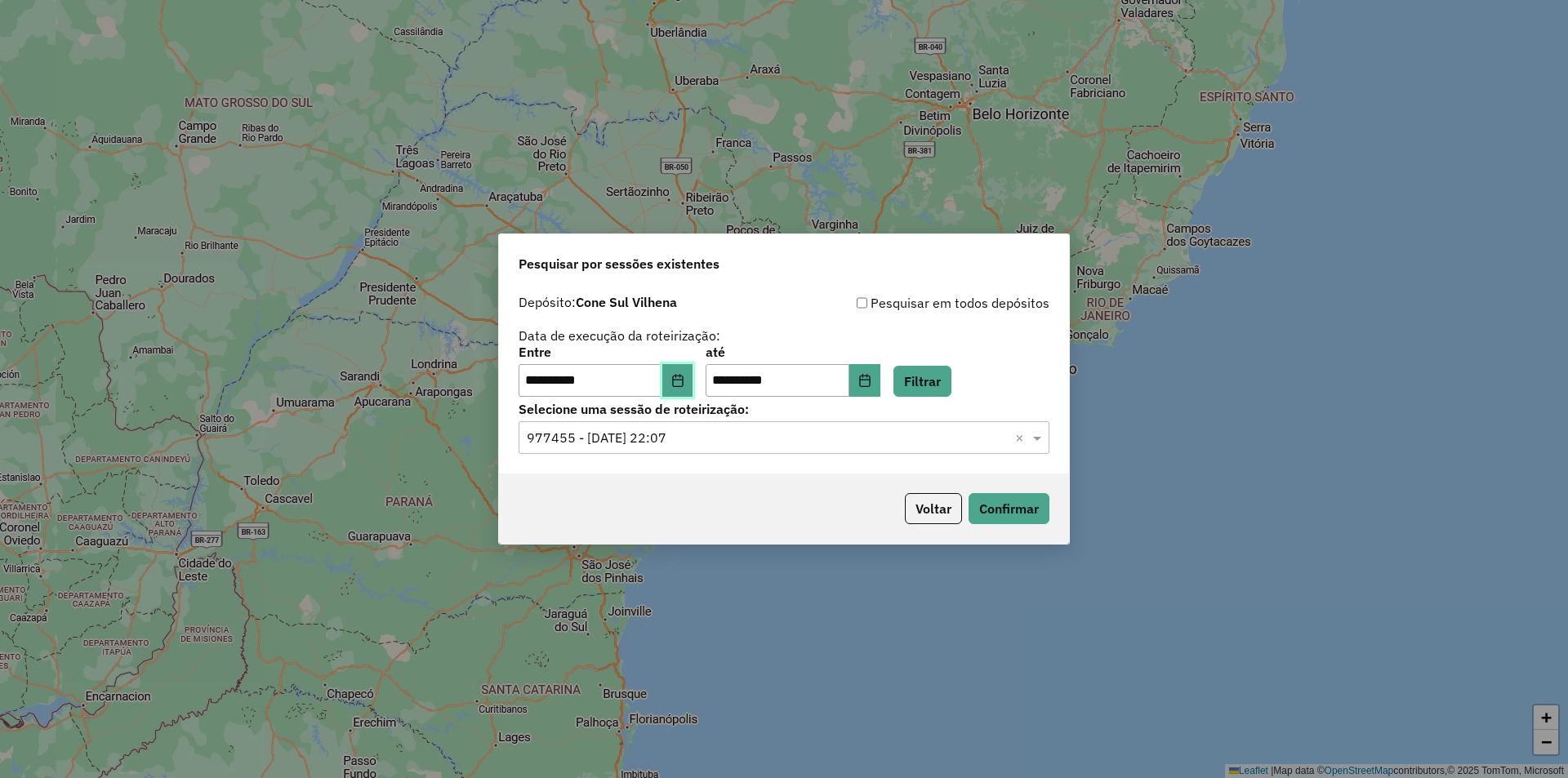
click at [684, 374] on icon "Choose Date" at bounding box center [678, 380] width 13 height 13
click at [951, 382] on button "Filtrar" at bounding box center [922, 382] width 58 height 31
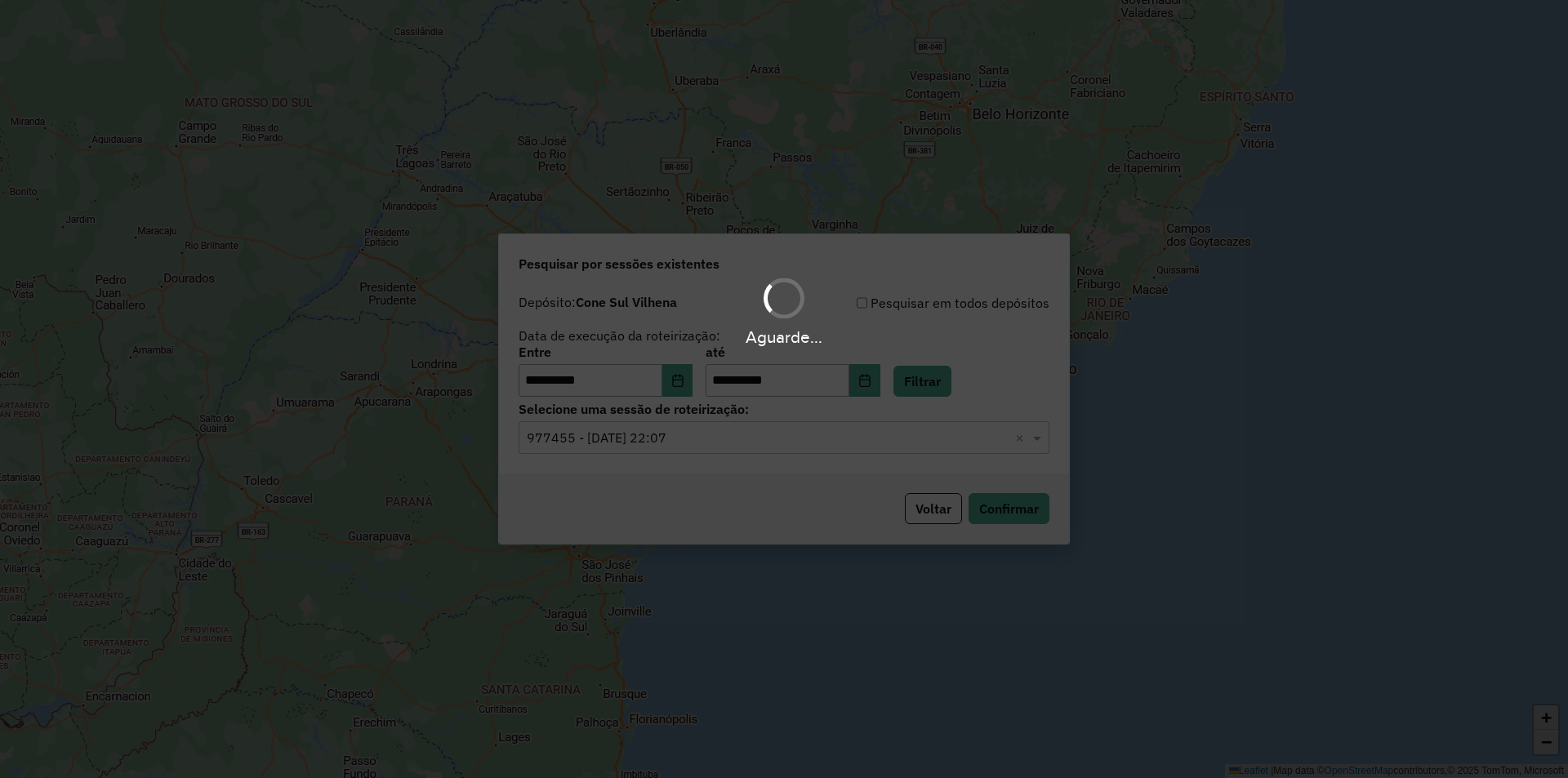
click at [587, 451] on hb-app "**********" at bounding box center [784, 389] width 1568 height 778
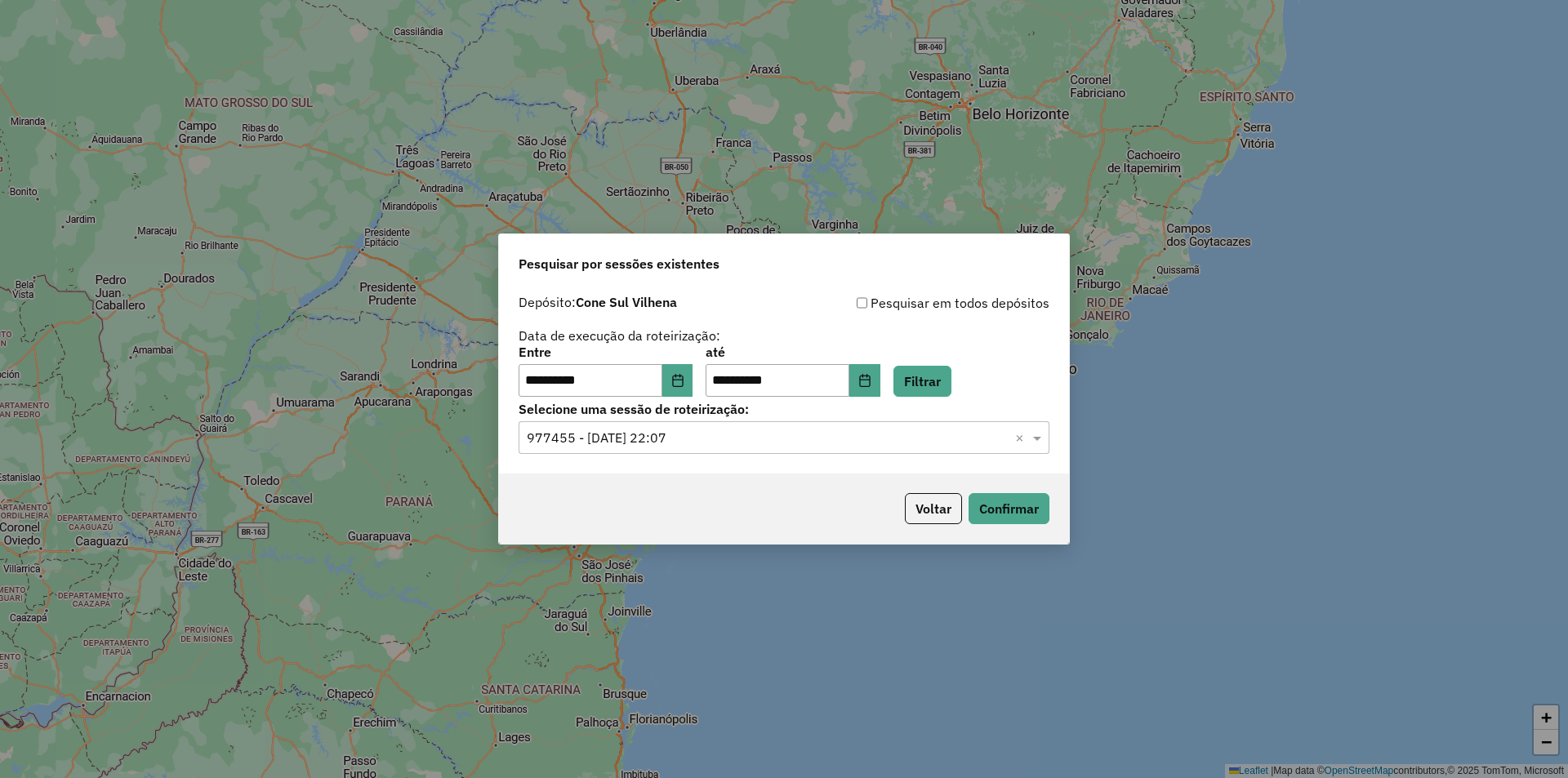
click at [608, 444] on input "text" at bounding box center [768, 438] width 482 height 20
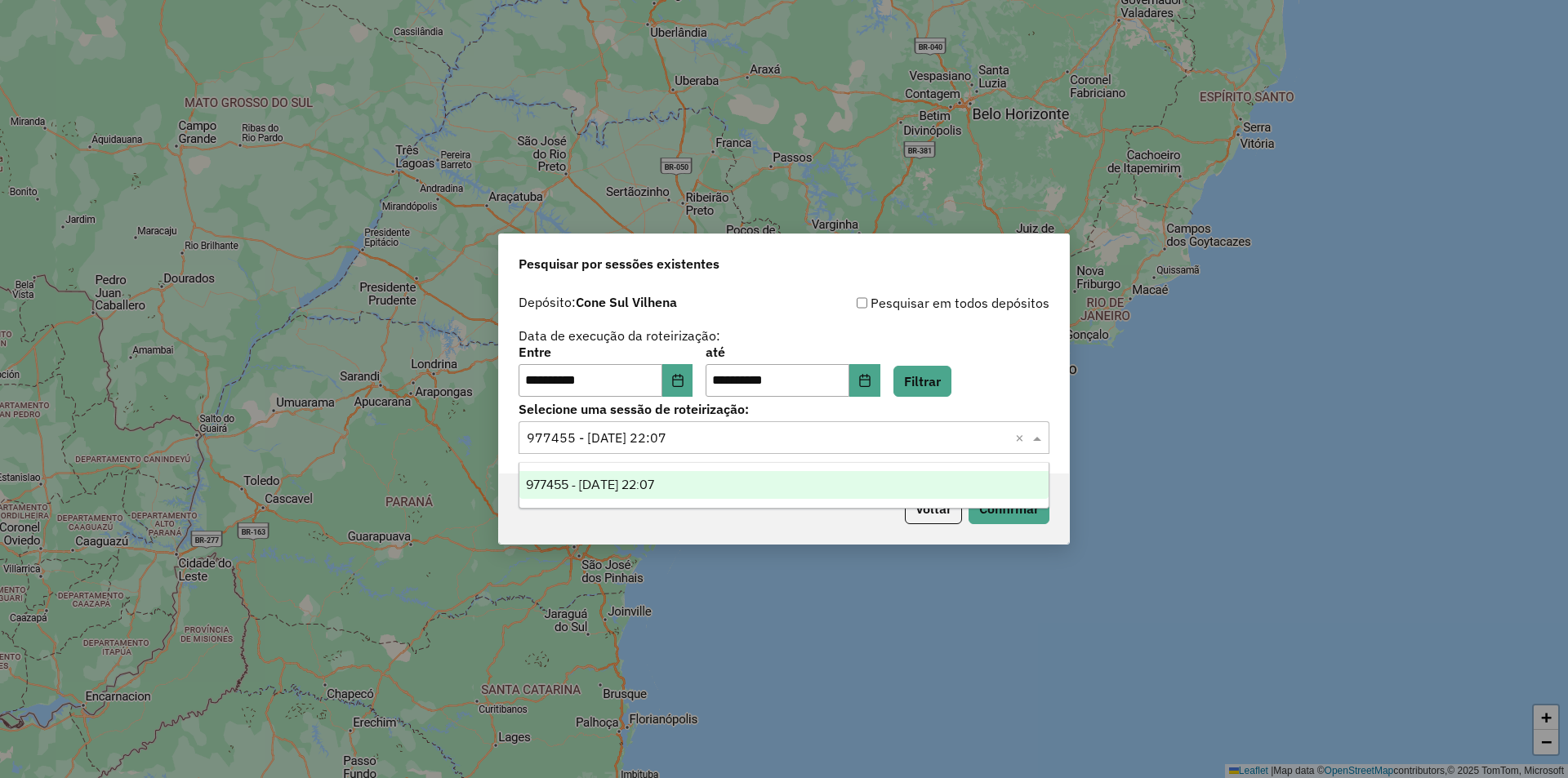
click at [650, 484] on span "977455 - 09/08/2025 22:07" at bounding box center [590, 484] width 128 height 14
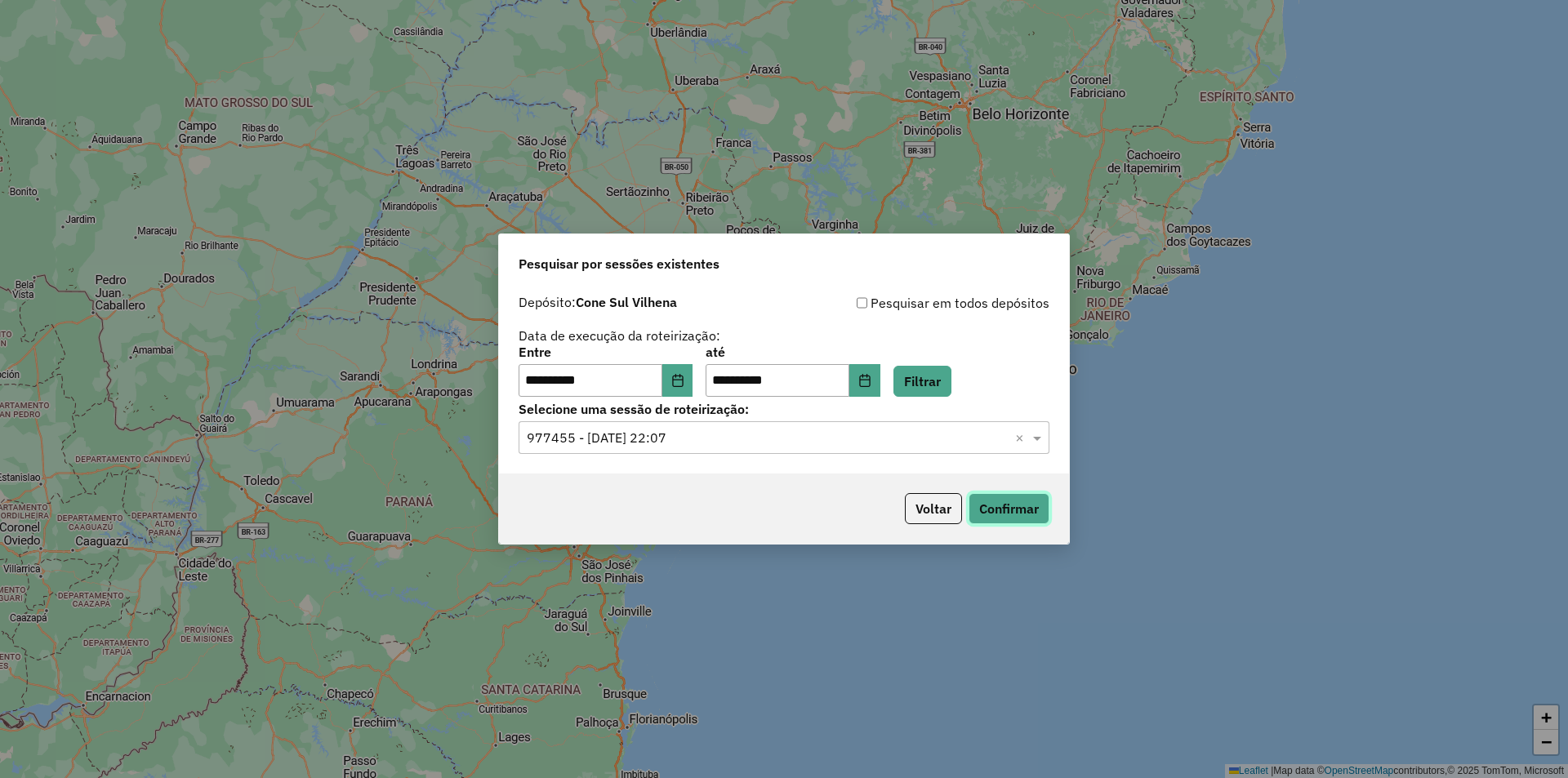
click at [993, 518] on button "Confirmar" at bounding box center [1008, 509] width 81 height 31
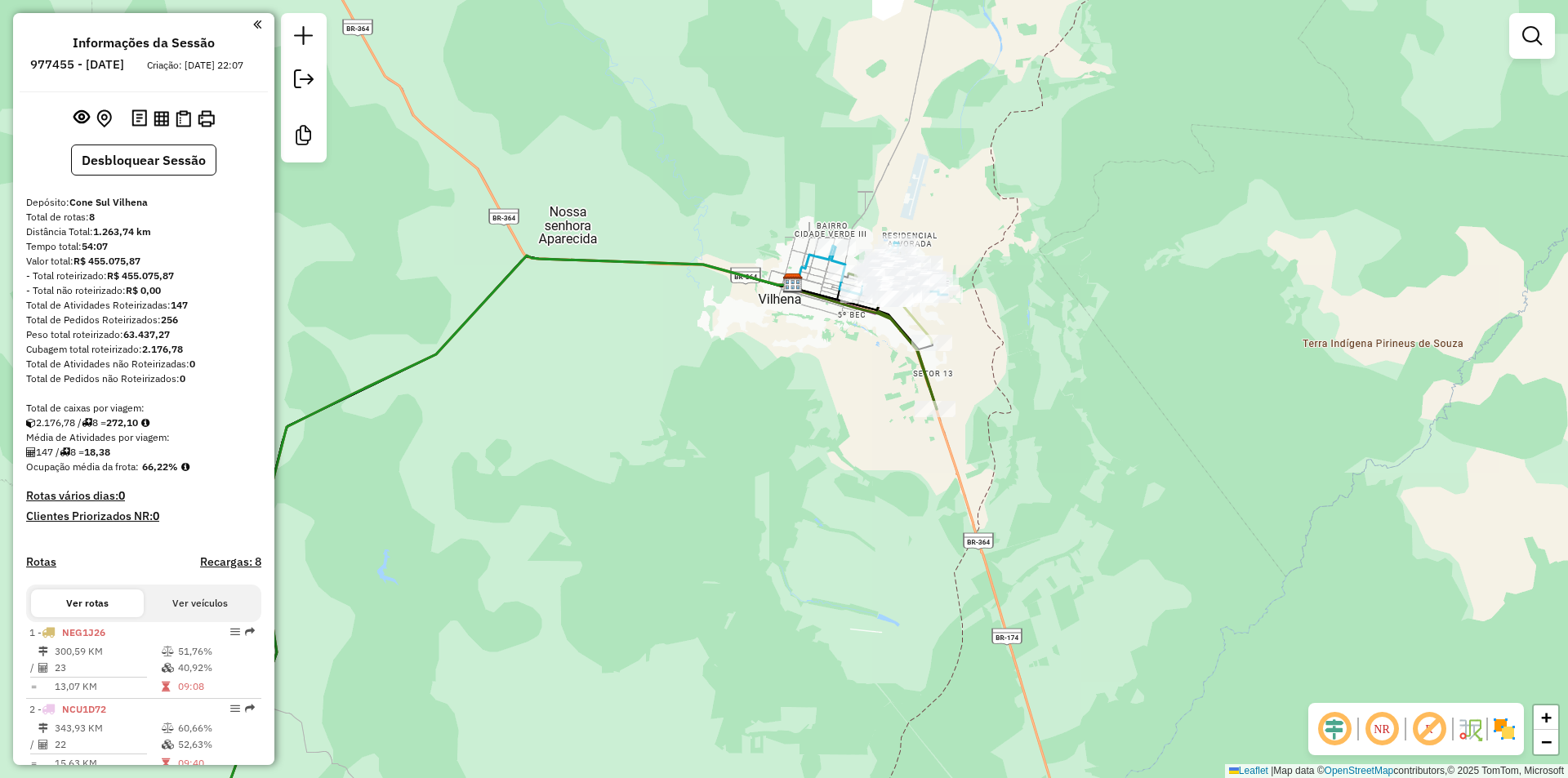
drag, startPoint x: 827, startPoint y: 352, endPoint x: 836, endPoint y: 358, distance: 10.8
click at [836, 358] on div "Janela de atendimento Grade de atendimento Capacidade Transportadoras Veículos …" at bounding box center [784, 389] width 1568 height 778
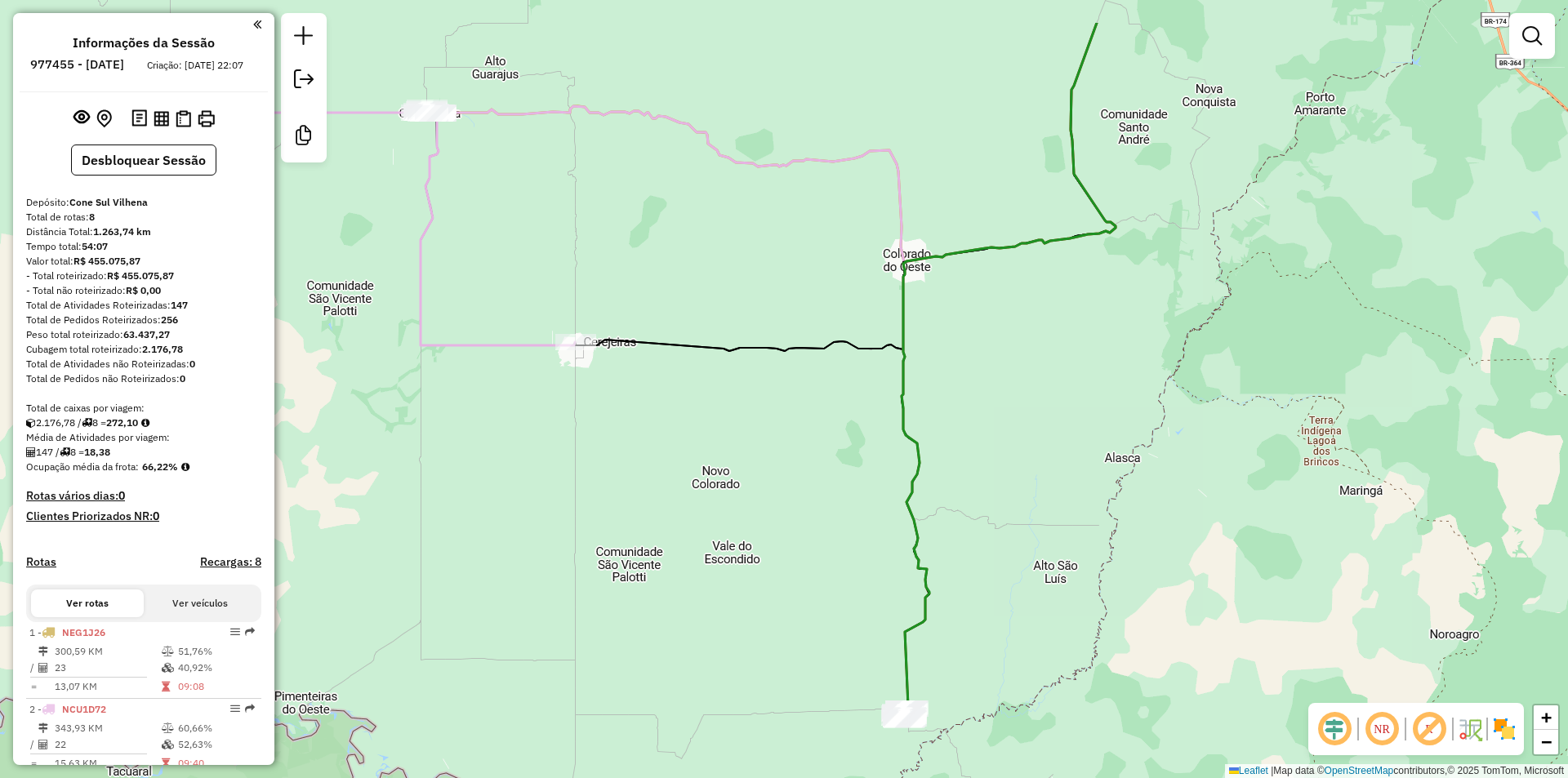
drag, startPoint x: 888, startPoint y: 288, endPoint x: 845, endPoint y: 555, distance: 270.4
click at [845, 555] on div "Janela de atendimento Grade de atendimento Capacidade Transportadoras Veículos …" at bounding box center [784, 389] width 1568 height 778
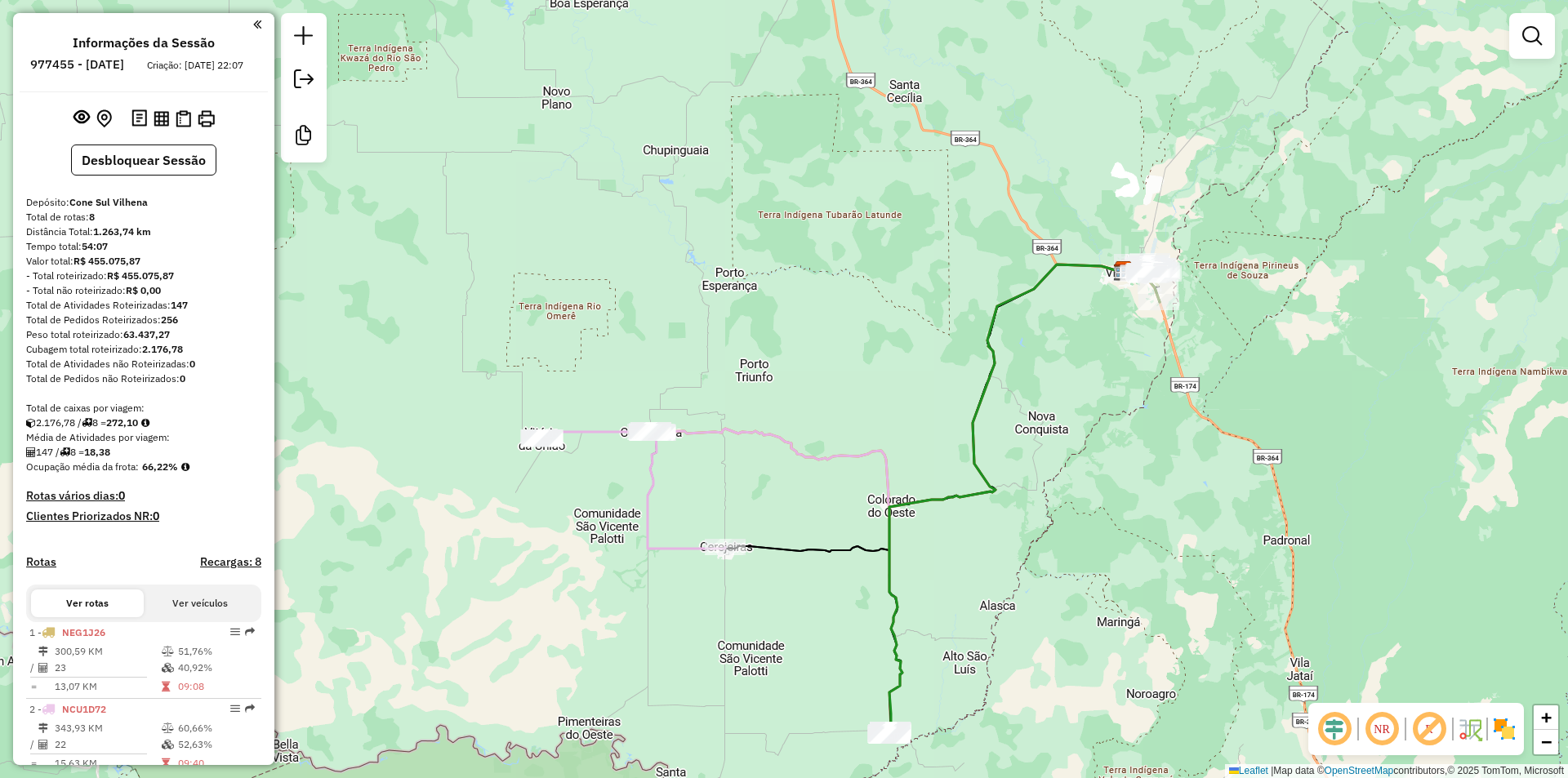
drag, startPoint x: 1094, startPoint y: 314, endPoint x: 990, endPoint y: 394, distance: 131.2
click at [990, 394] on div "Janela de atendimento Grade de atendimento Capacidade Transportadoras Veículos …" at bounding box center [784, 389] width 1568 height 778
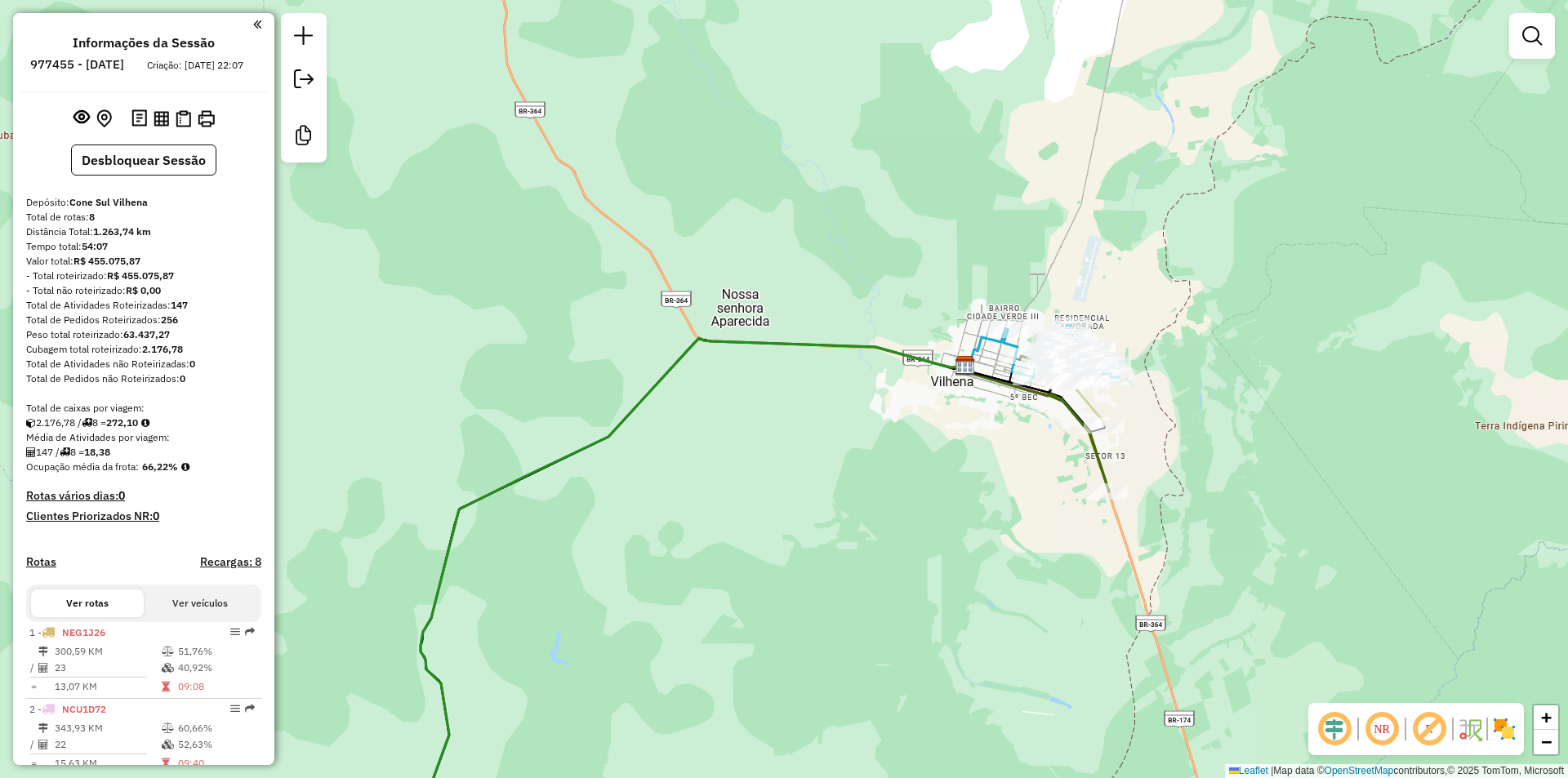
drag, startPoint x: 1039, startPoint y: 360, endPoint x: 956, endPoint y: 495, distance: 158.5
click at [955, 491] on div "Janela de atendimento Grade de atendimento Capacidade Transportadoras Veículos …" at bounding box center [784, 389] width 1568 height 778
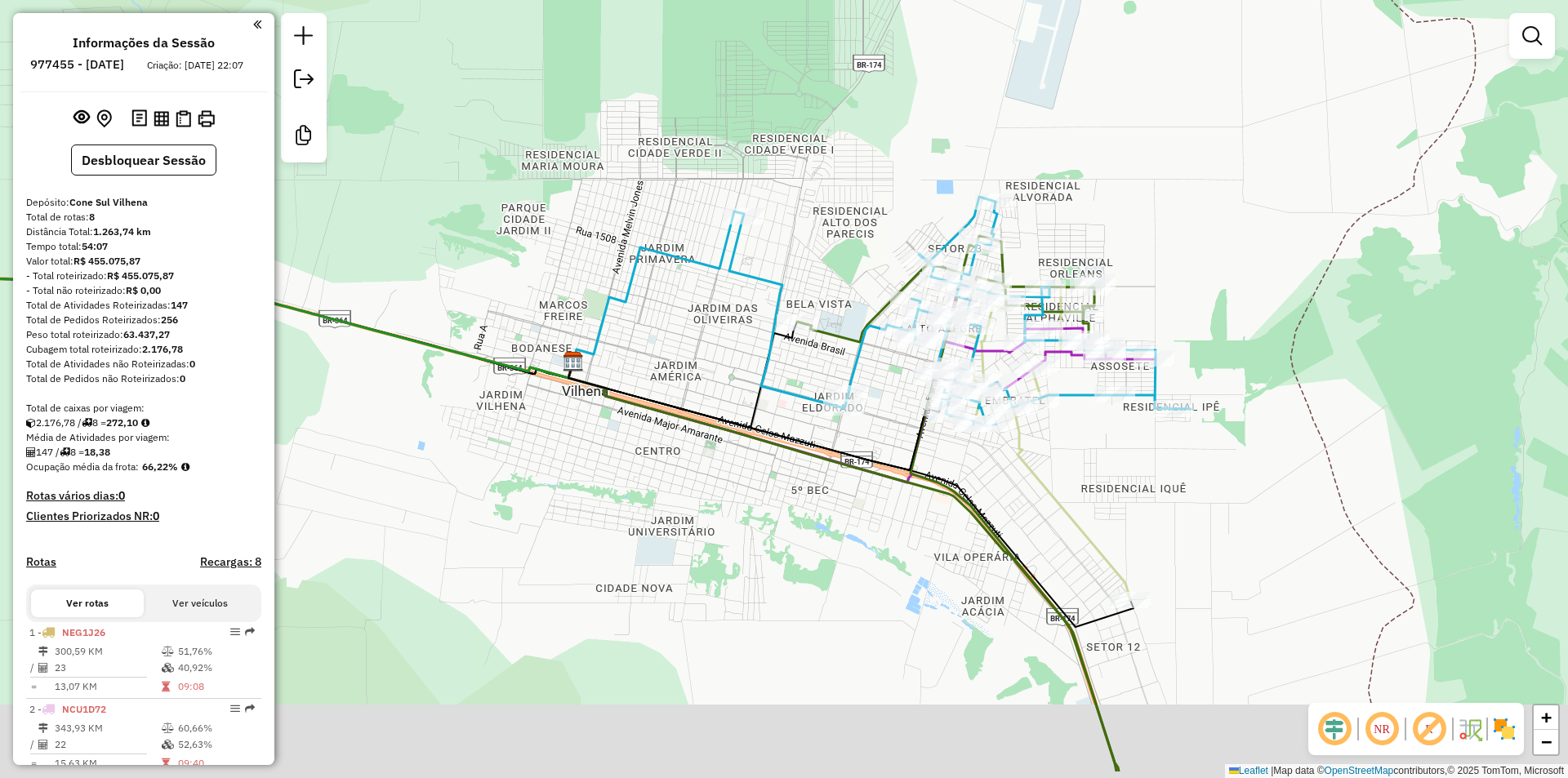
drag, startPoint x: 1010, startPoint y: 381, endPoint x: 972, endPoint y: 347, distance: 51.0
click at [972, 347] on icon at bounding box center [959, 311] width 461 height 229
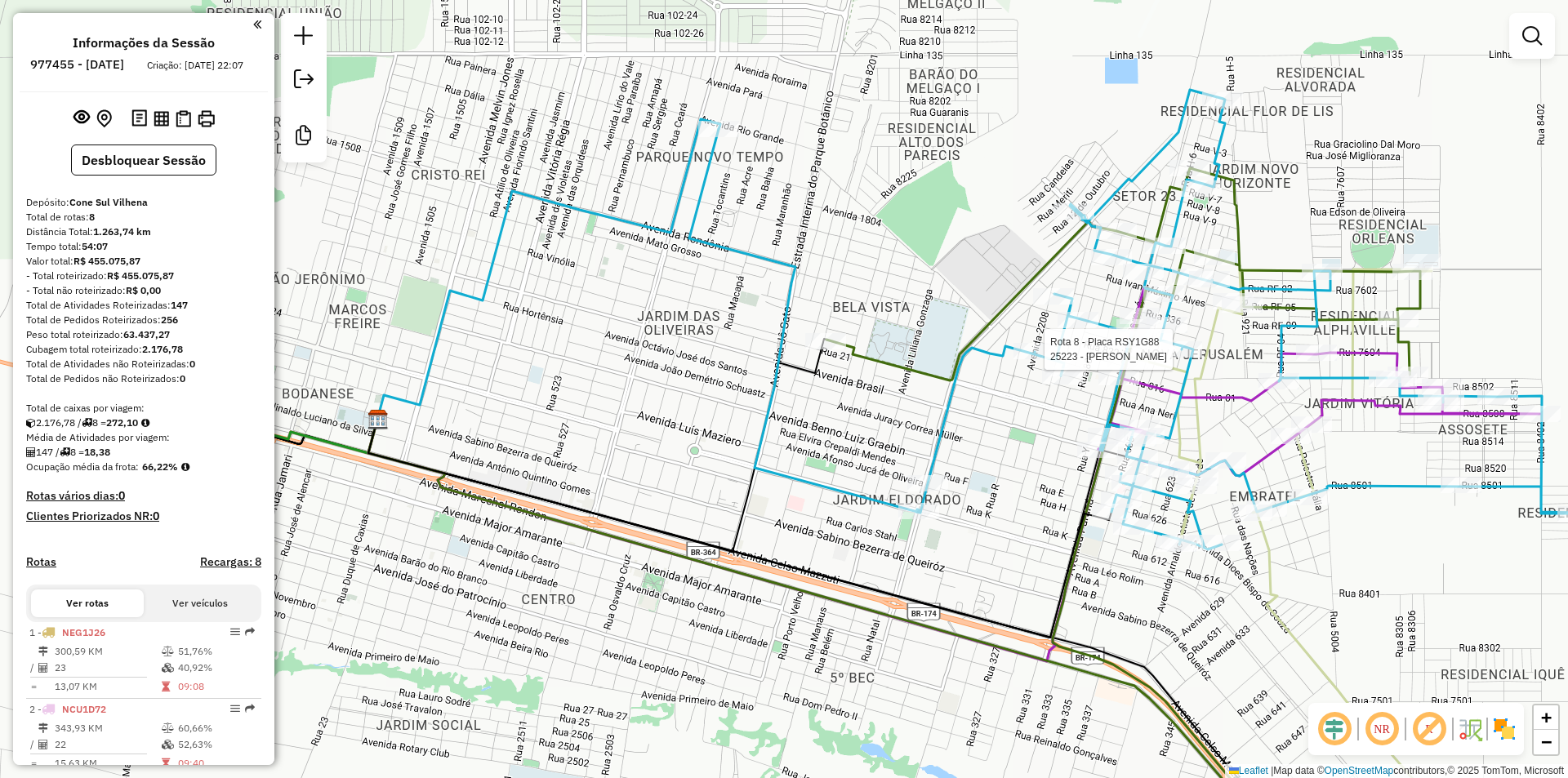
drag, startPoint x: 868, startPoint y: 398, endPoint x: 972, endPoint y: 477, distance: 130.6
click at [972, 477] on div "Rota 8 - Placa RSY1G88 25223 - JONAS FERREIRA Janela de atendimento Grade de at…" at bounding box center [784, 389] width 1568 height 778
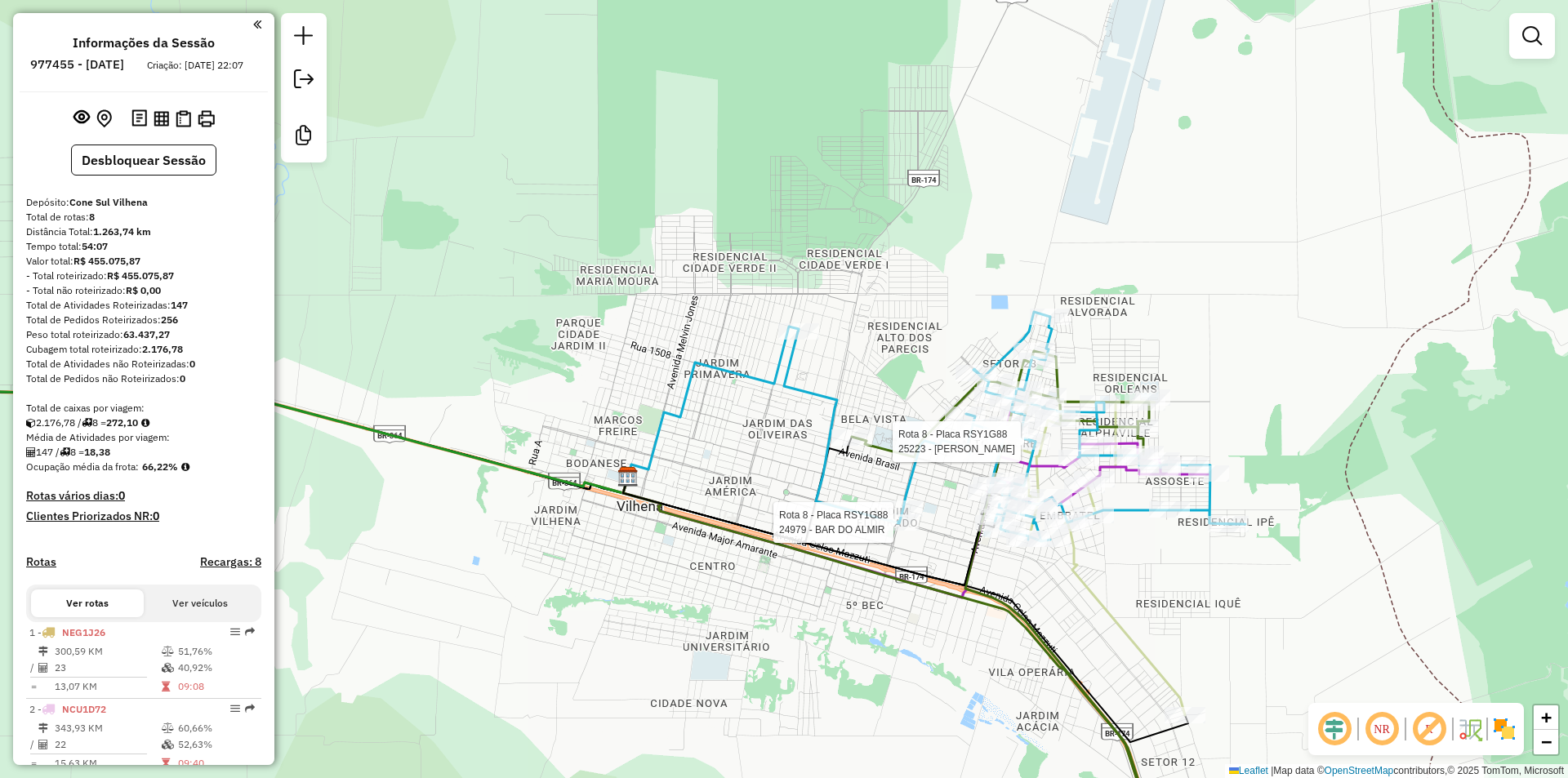
select select "**********"
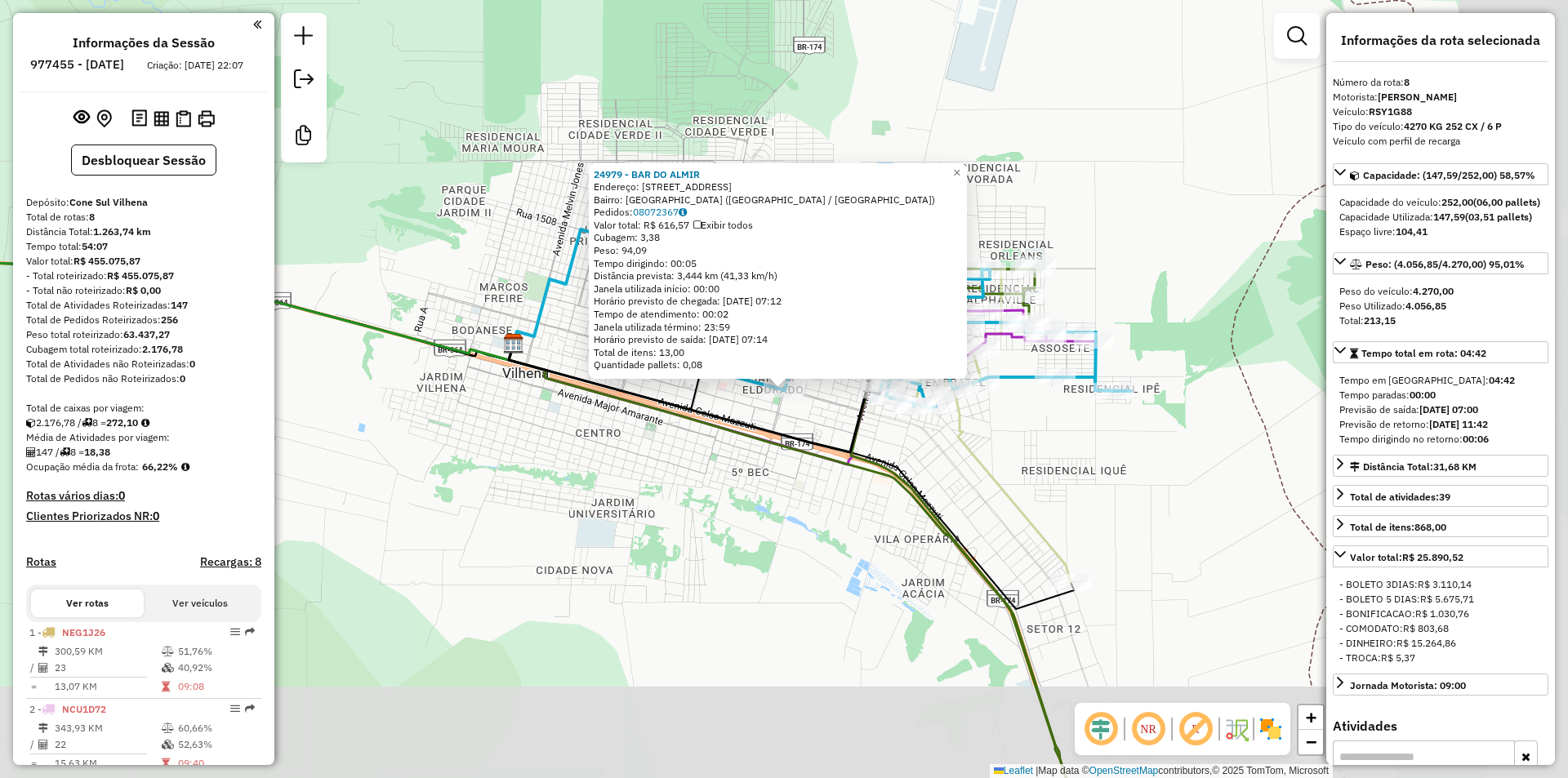
scroll to position [513, 0]
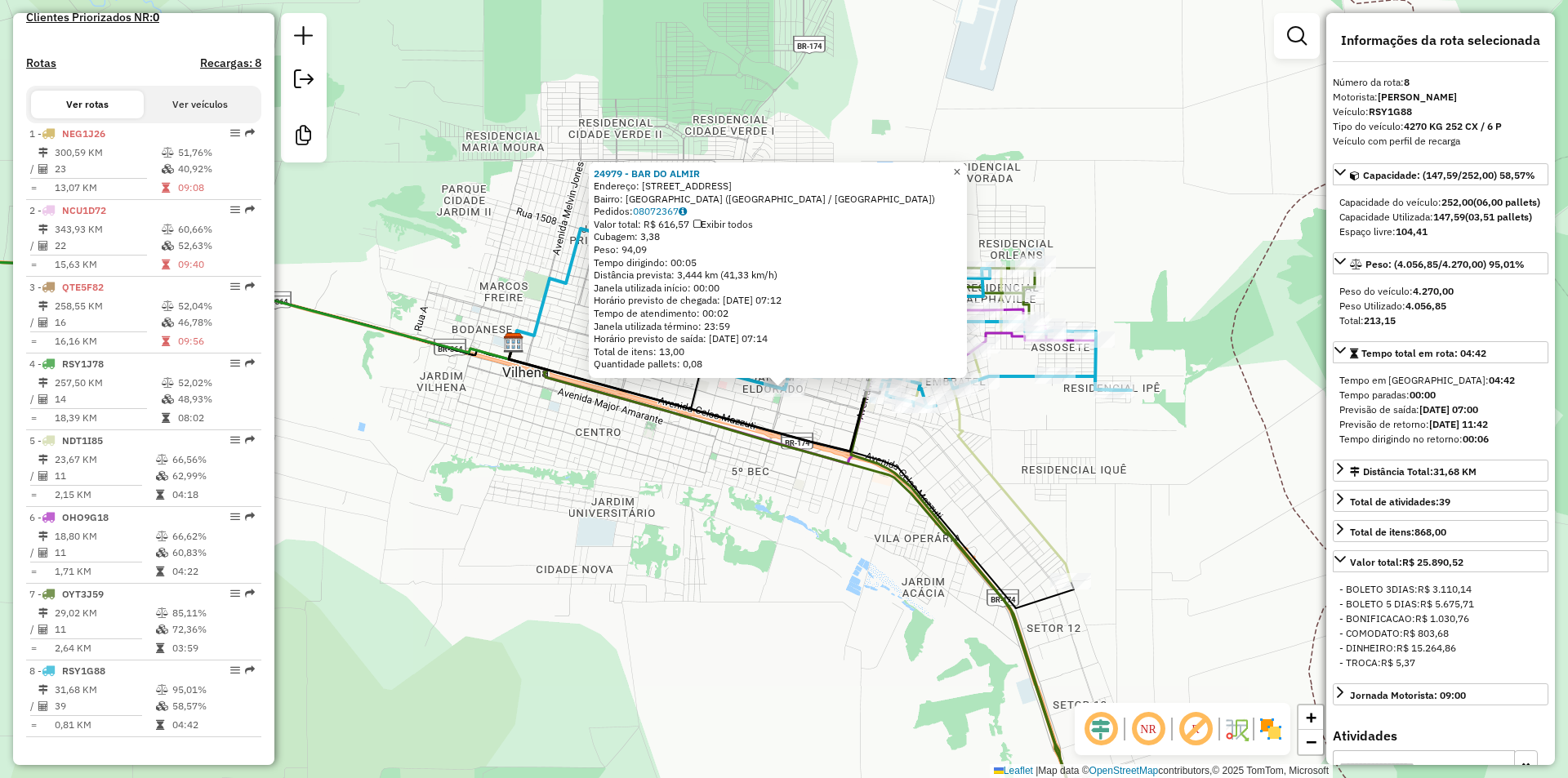
click at [967, 167] on link "×" at bounding box center [957, 172] width 20 height 20
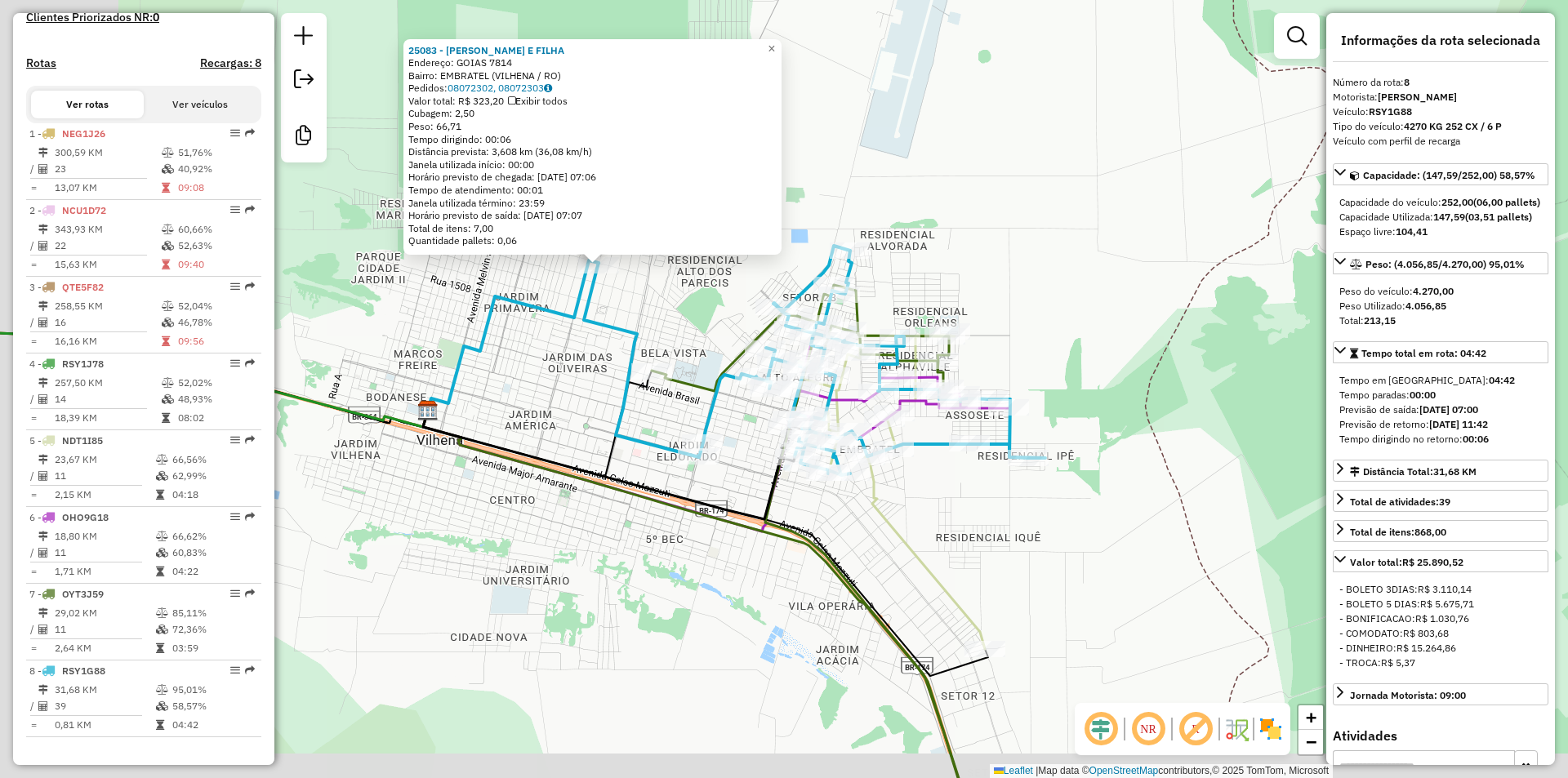
drag, startPoint x: 385, startPoint y: 486, endPoint x: 547, endPoint y: 449, distance: 166.2
click at [542, 444] on div "25083 - BAR MAE E FILHA Endereço: GOIAS 7814 Bairro: EMBRATEL (VILHENA / RO) Pe…" at bounding box center [784, 389] width 1568 height 778
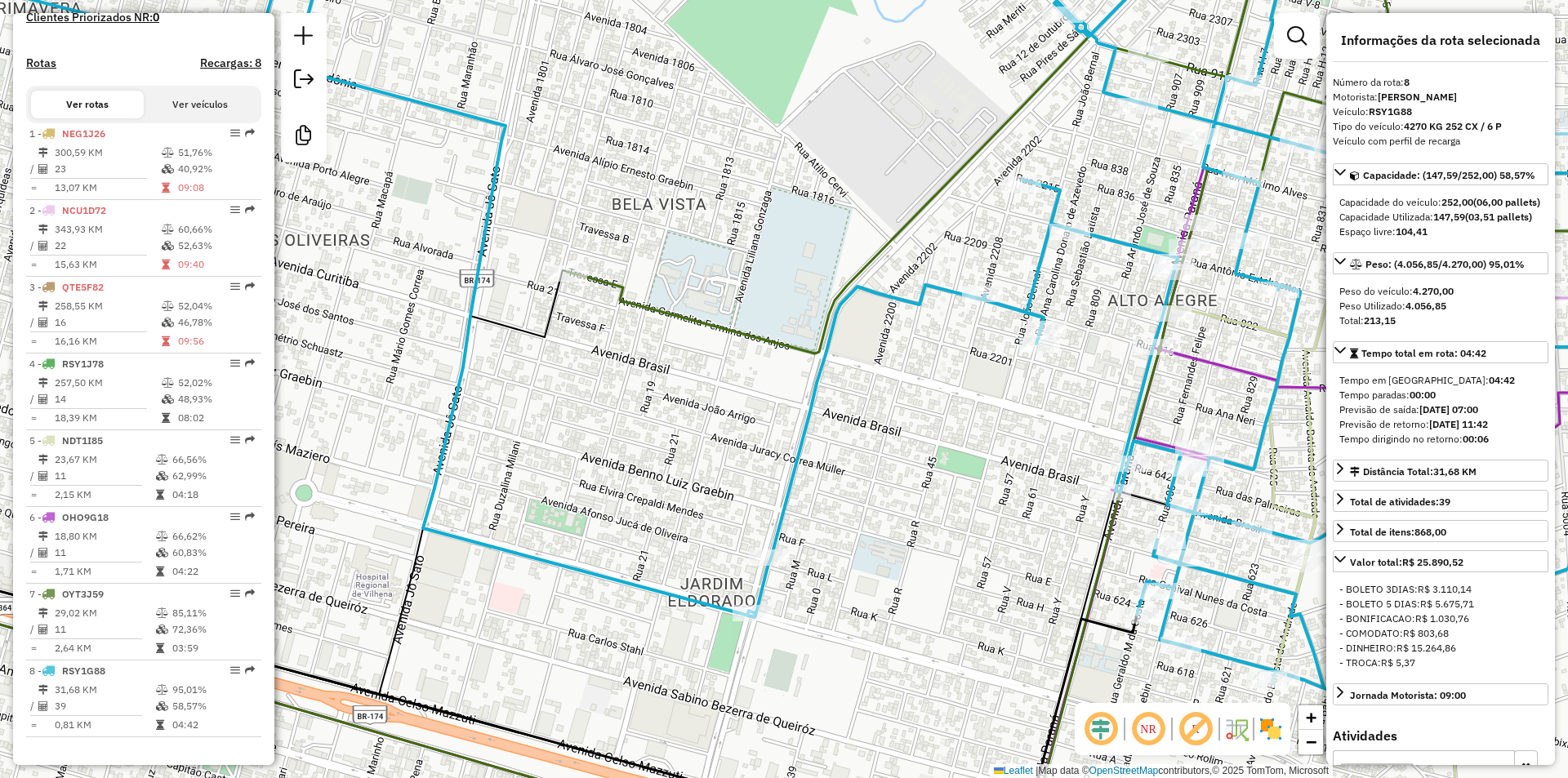
drag, startPoint x: 772, startPoint y: 360, endPoint x: 434, endPoint y: 555, distance: 390.2
click at [434, 555] on div "25083 - BAR MAE E FILHA Endereço: GOIAS 7814 Bairro: EMBRATEL (VILHENA / RO) Pe…" at bounding box center [784, 389] width 1568 height 778
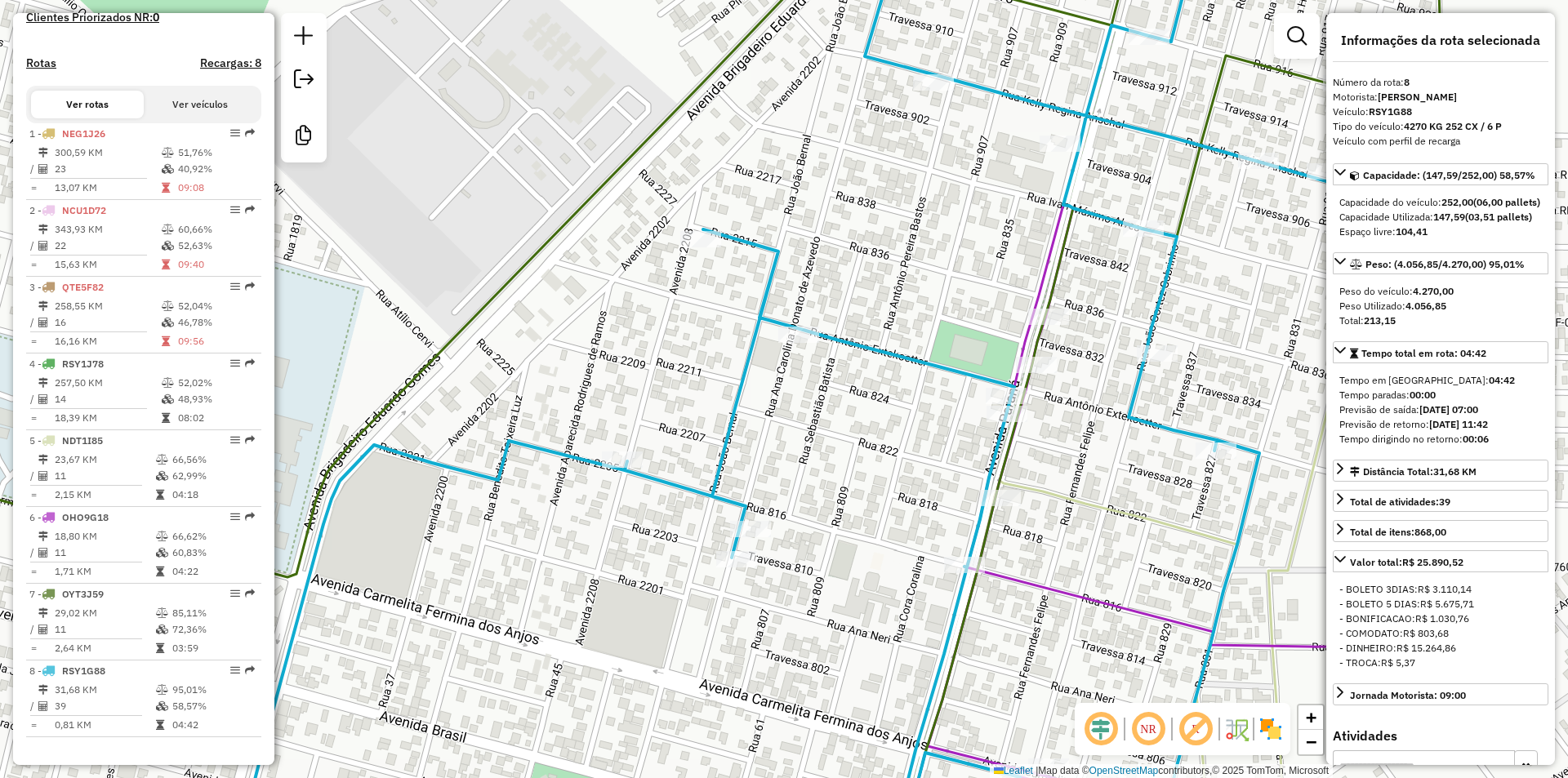
drag, startPoint x: 1072, startPoint y: 402, endPoint x: 890, endPoint y: 465, distance: 192.6
click at [890, 465] on div "25083 - BAR MAE E FILHA Endereço: GOIAS 7814 Bairro: EMBRATEL (VILHENA / RO) Pe…" at bounding box center [784, 389] width 1568 height 778
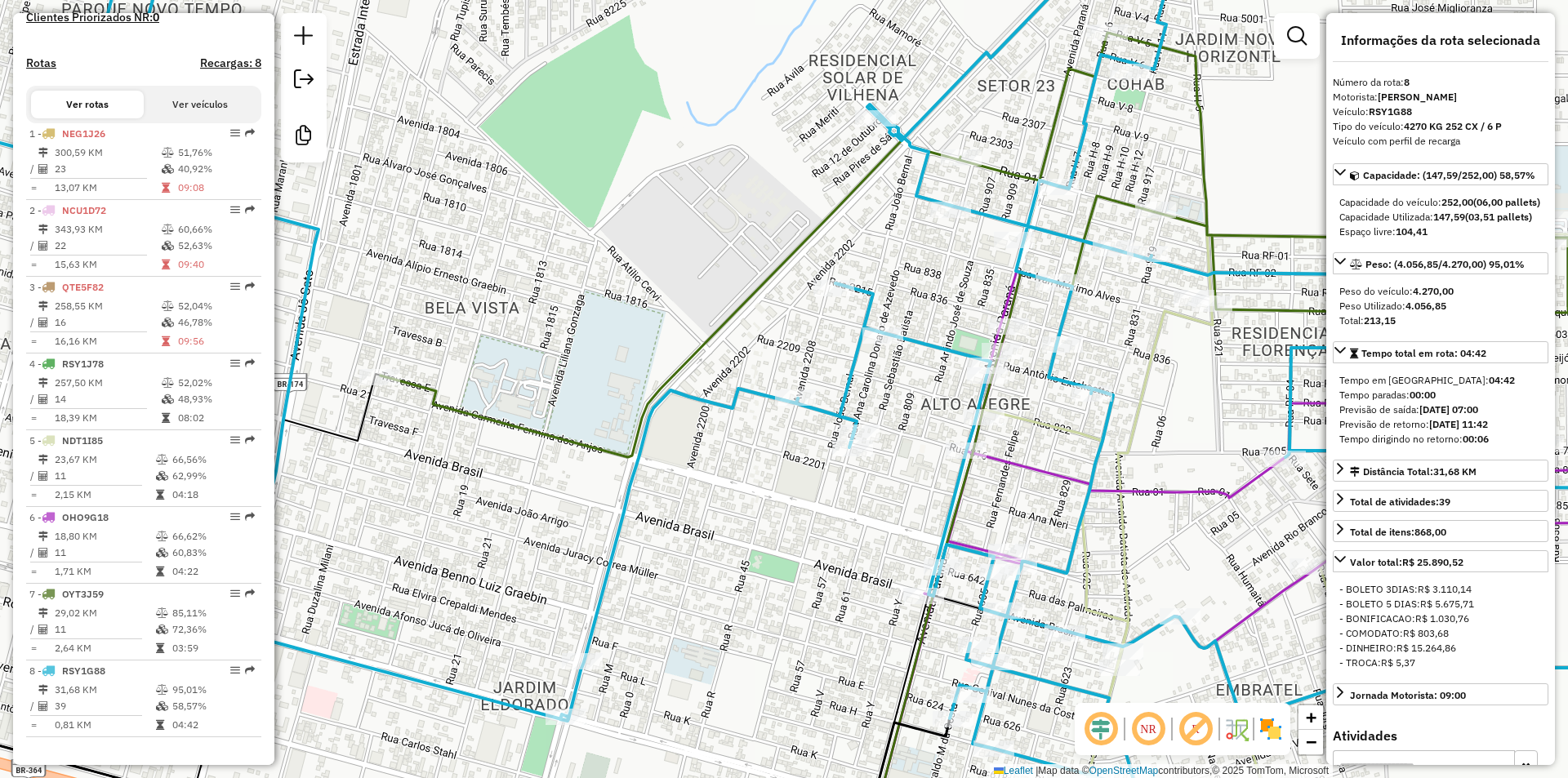
drag, startPoint x: 845, startPoint y: 435, endPoint x: 877, endPoint y: 369, distance: 73.3
click at [877, 369] on div "25083 - BAR MAE E FILHA Endereço: GOIAS 7814 Bairro: EMBRATEL (VILHENA / RO) Pe…" at bounding box center [784, 389] width 1568 height 778
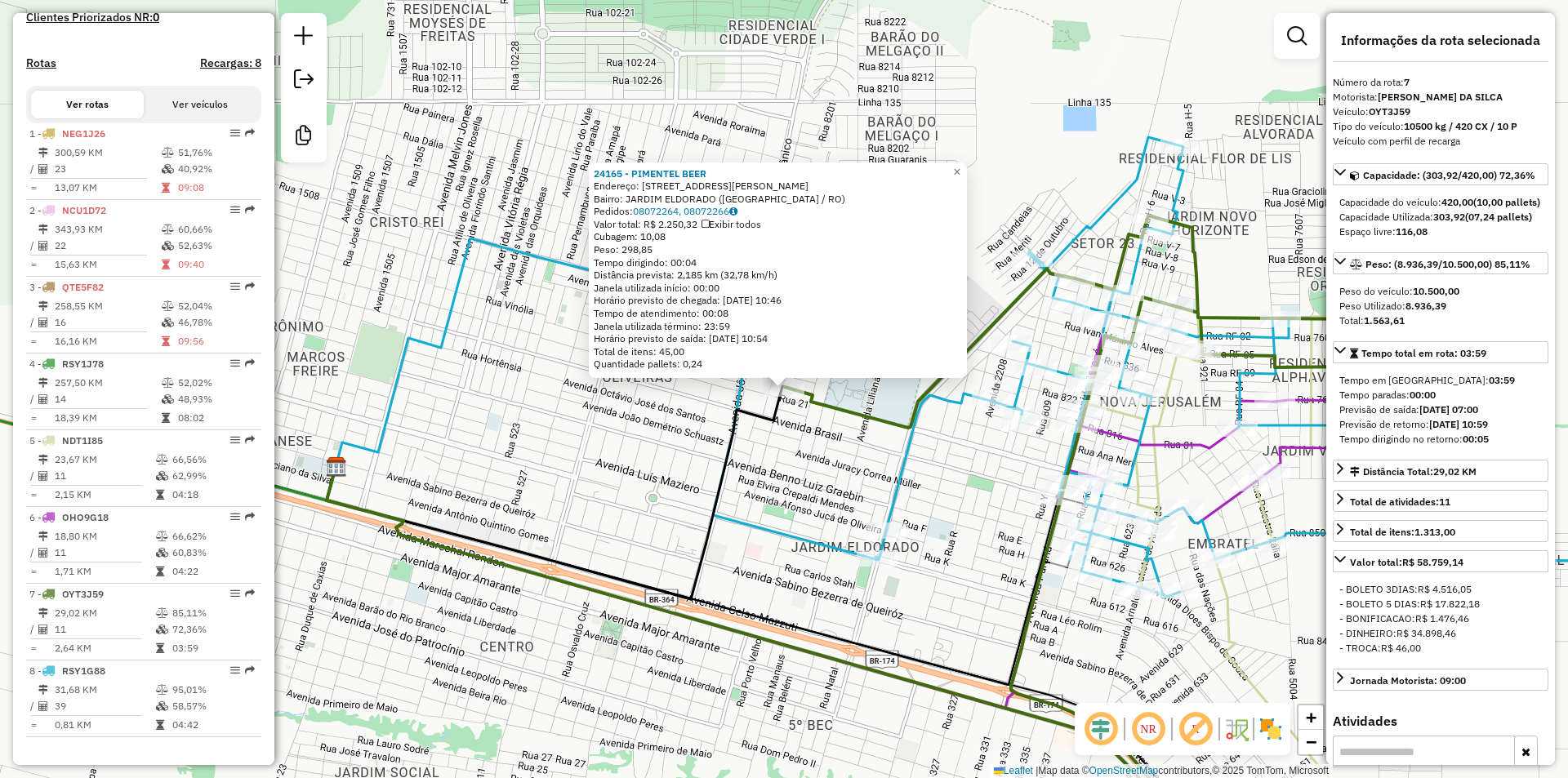
click at [906, 419] on icon at bounding box center [1081, 536] width 594 height 640
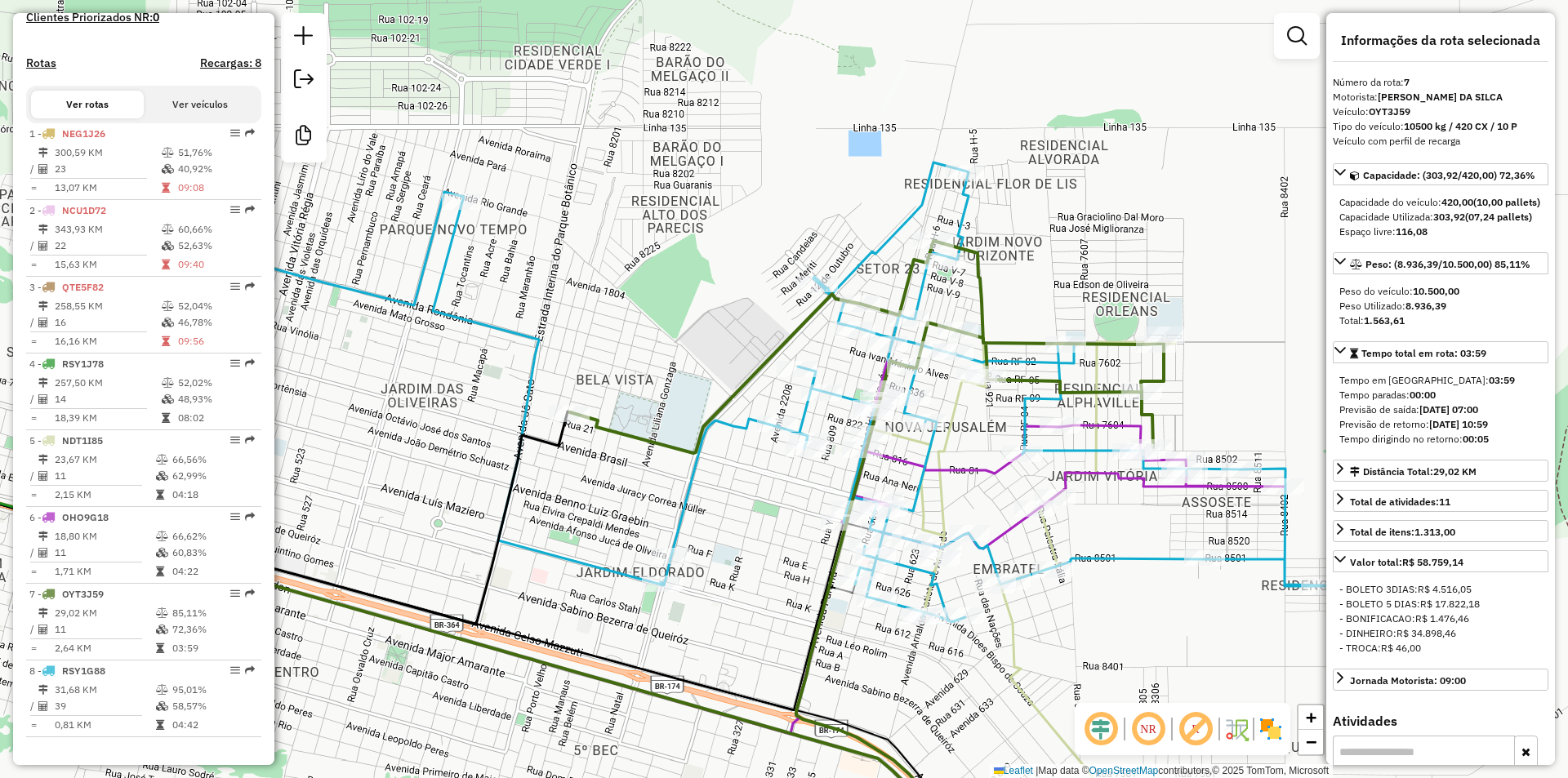
drag, startPoint x: 989, startPoint y: 276, endPoint x: 760, endPoint y: 305, distance: 230.8
click at [756, 305] on div "Janela de atendimento Grade de atendimento Capacidade Transportadoras Veículos …" at bounding box center [784, 389] width 1568 height 778
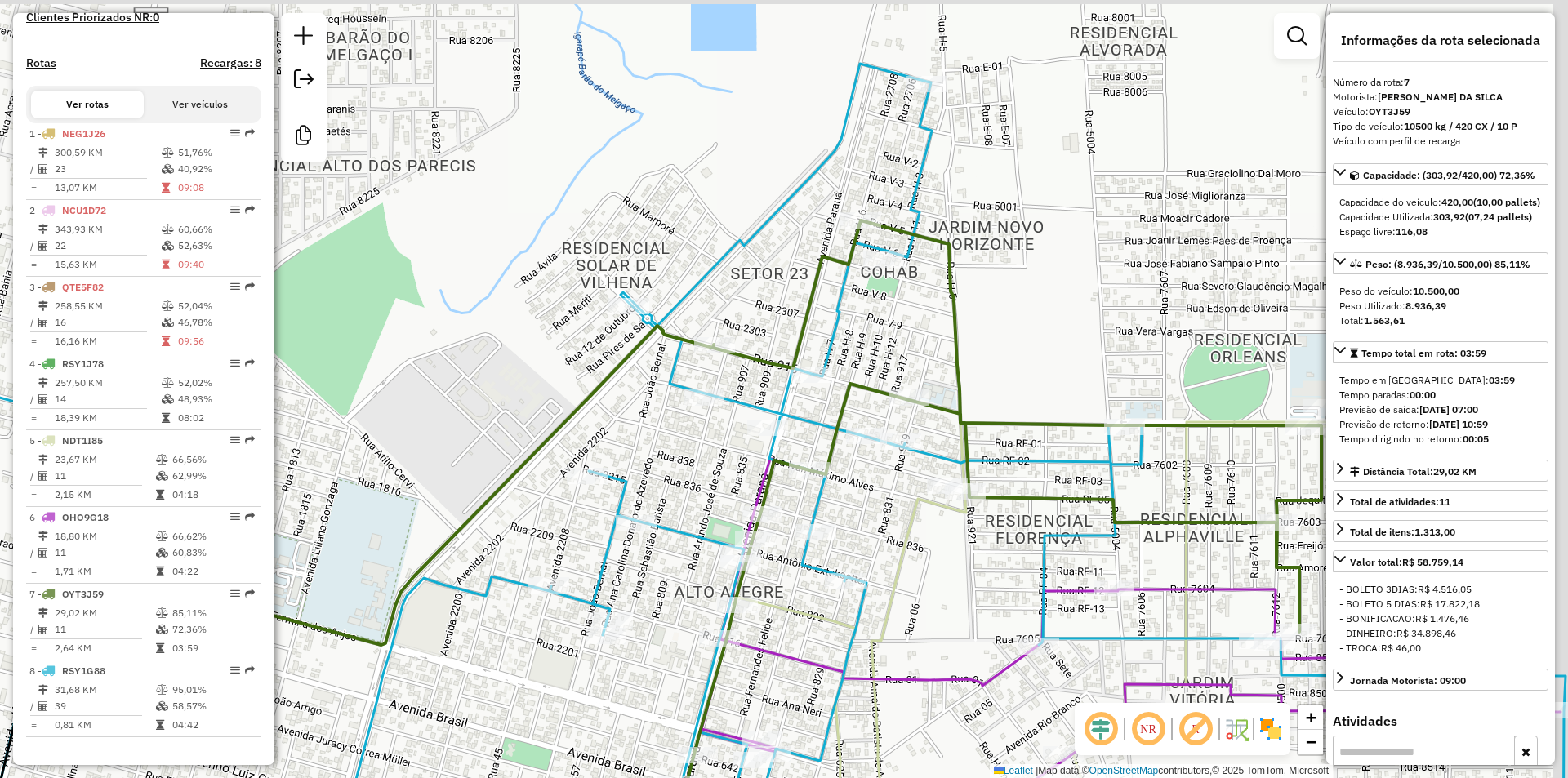
drag, startPoint x: 791, startPoint y: 391, endPoint x: 620, endPoint y: 460, distance: 184.4
click at [620, 460] on div "Janela de atendimento Grade de atendimento Capacidade Transportadoras Veículos …" at bounding box center [784, 389] width 1568 height 778
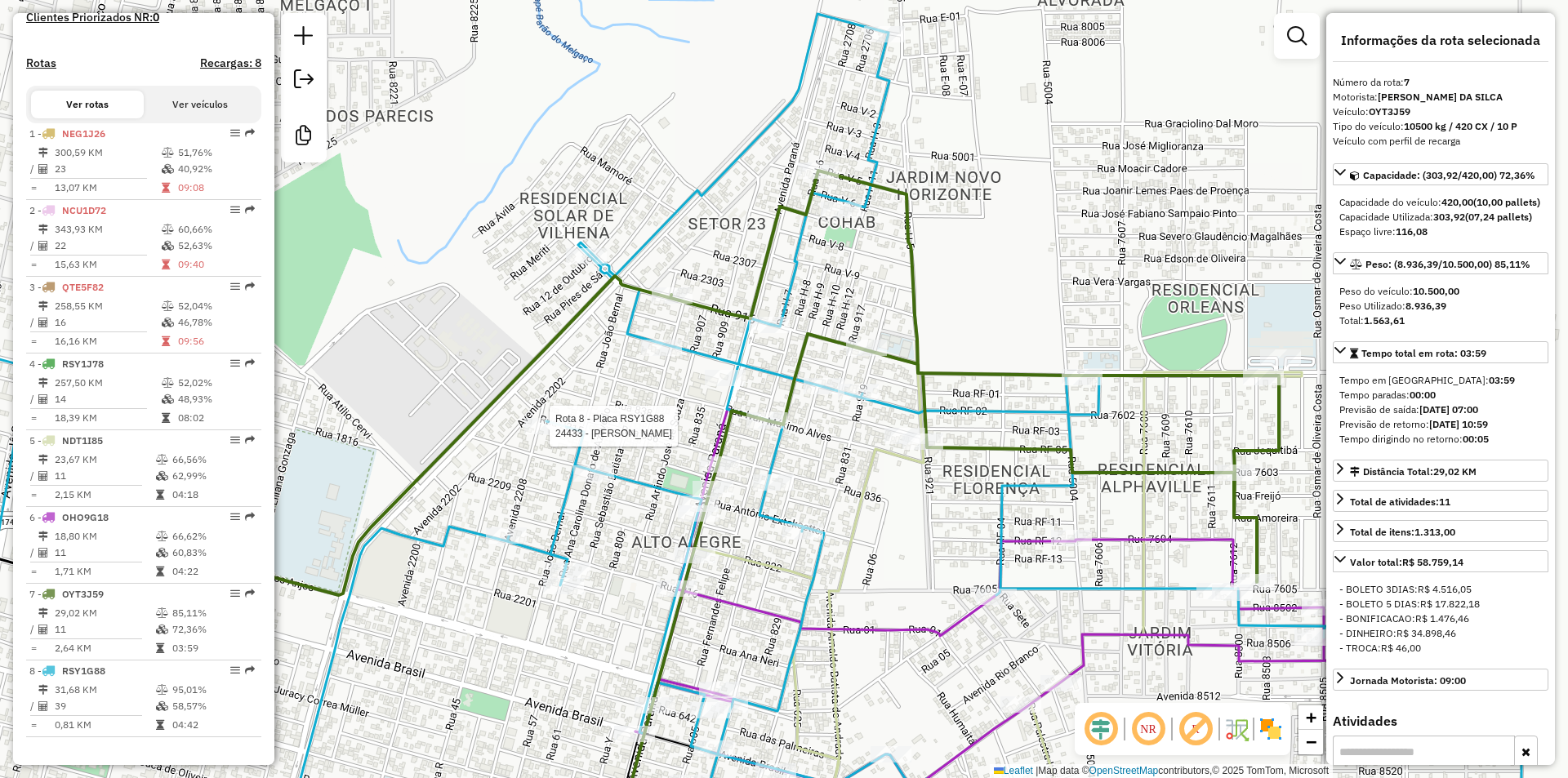
drag, startPoint x: 787, startPoint y: 316, endPoint x: 745, endPoint y: 266, distance: 65.3
click at [745, 266] on div "Rota 8 - Placa RSY1G88 24433 - TATIANE PEJARA Janela de atendimento Grade de at…" at bounding box center [784, 389] width 1568 height 778
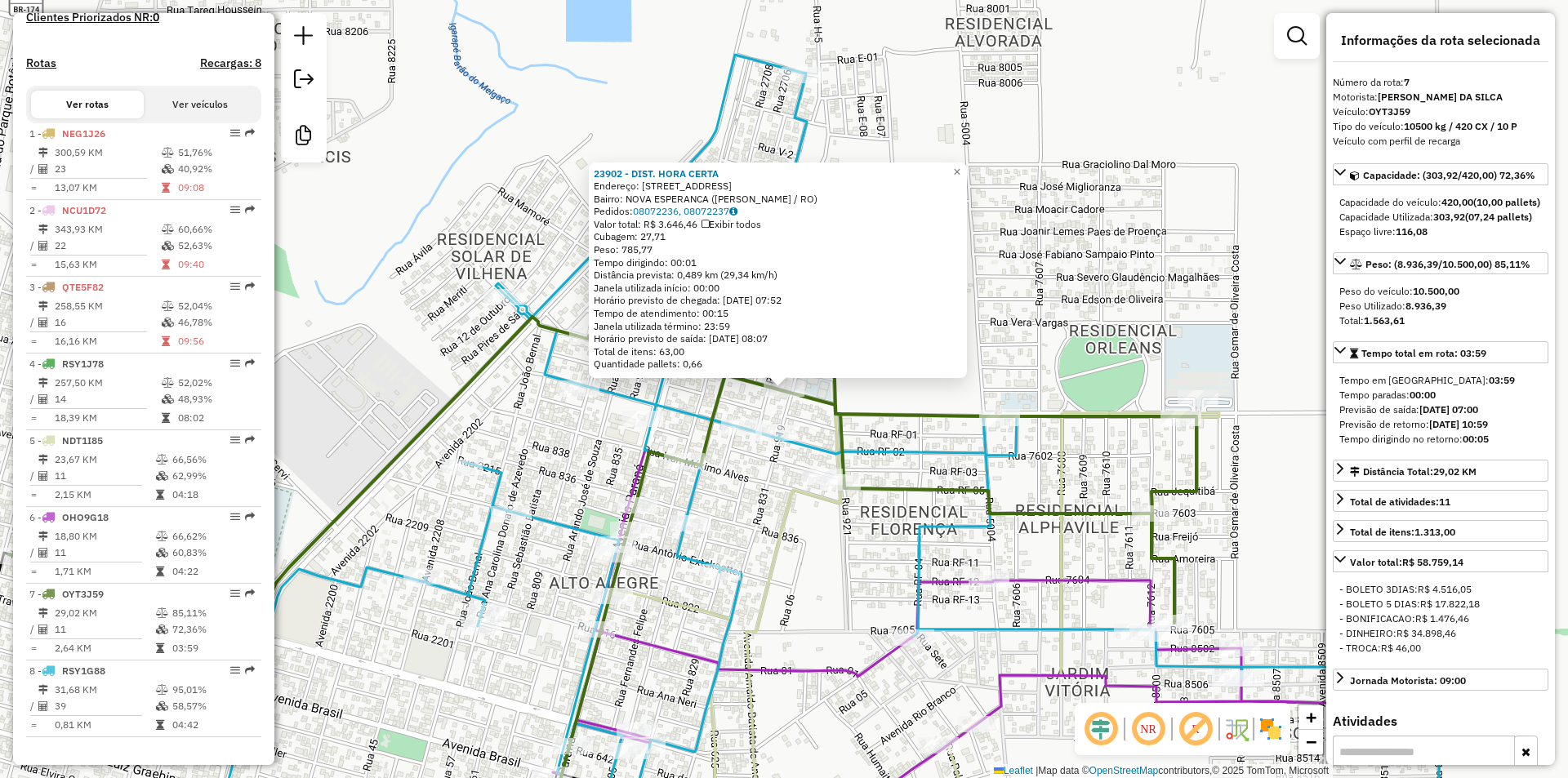
click at [781, 419] on div "23902 - DIST. HORA CERTA Endereço: RUA NOVECENTOS E DEZESSEIS 6801 Bairro: NOVA…" at bounding box center [784, 389] width 1568 height 778
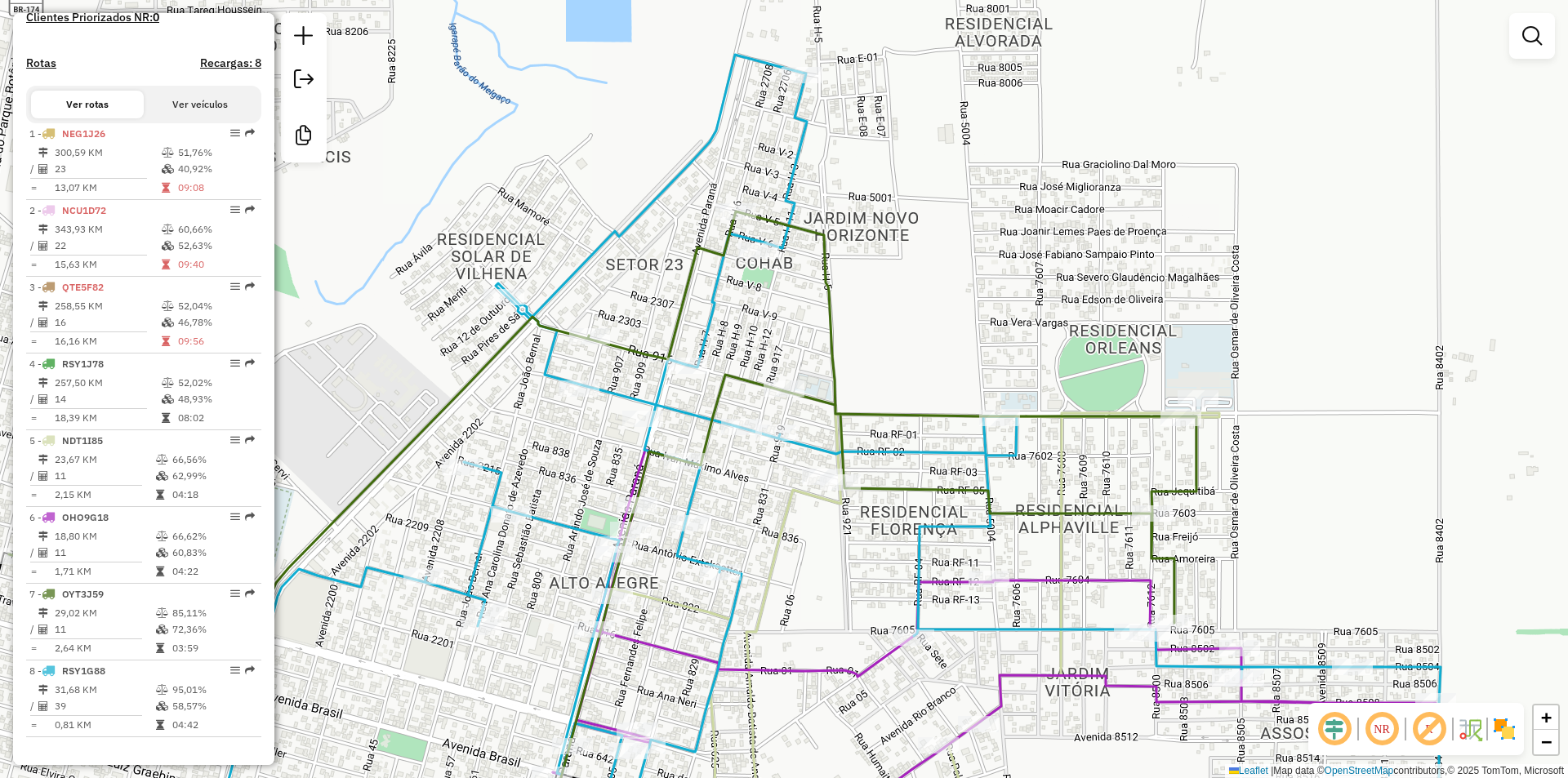
drag, startPoint x: 526, startPoint y: 329, endPoint x: 611, endPoint y: 250, distance: 116.0
click at [533, 320] on icon at bounding box center [602, 533] width 1187 height 645
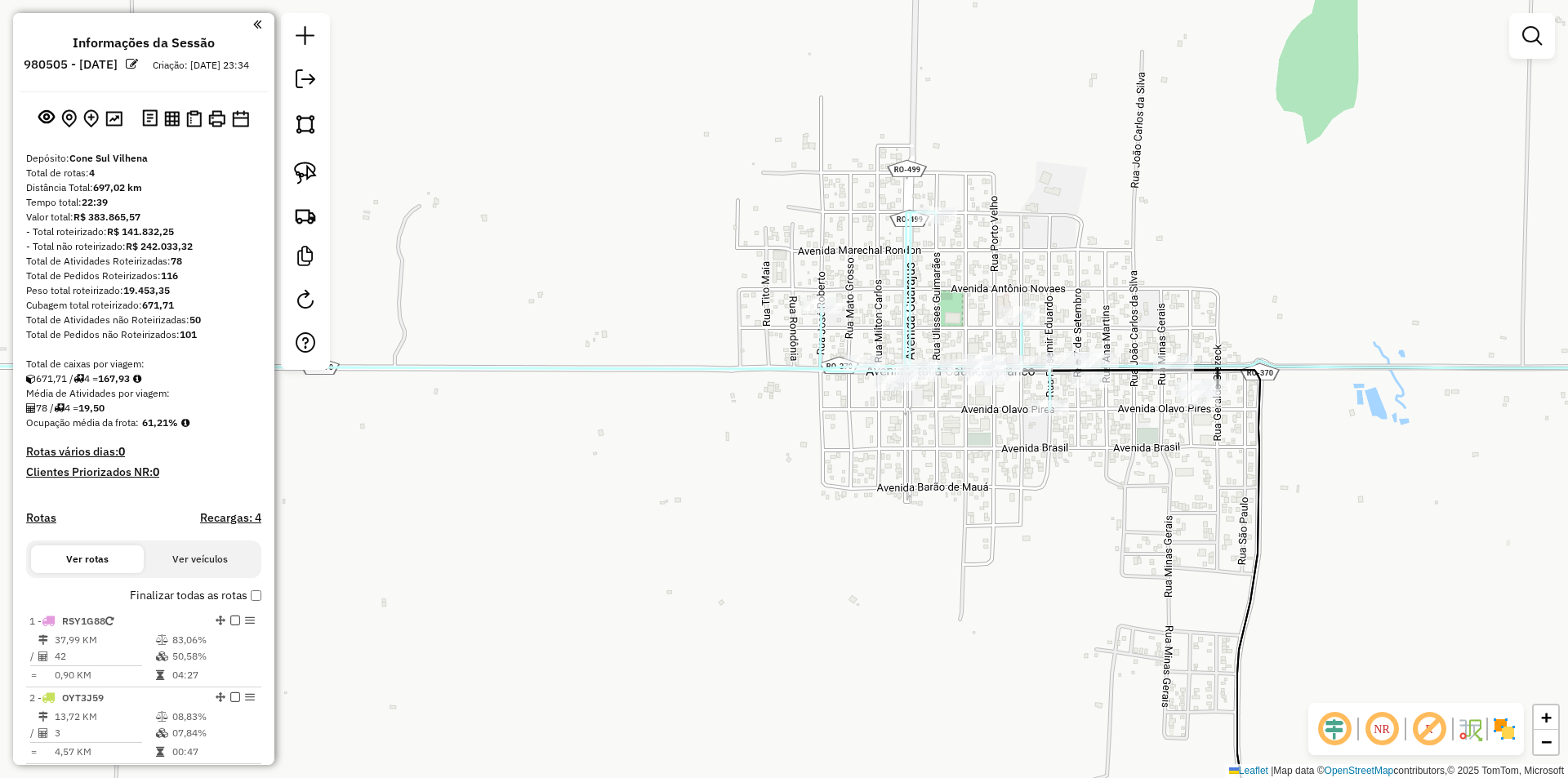
scroll to position [488, 0]
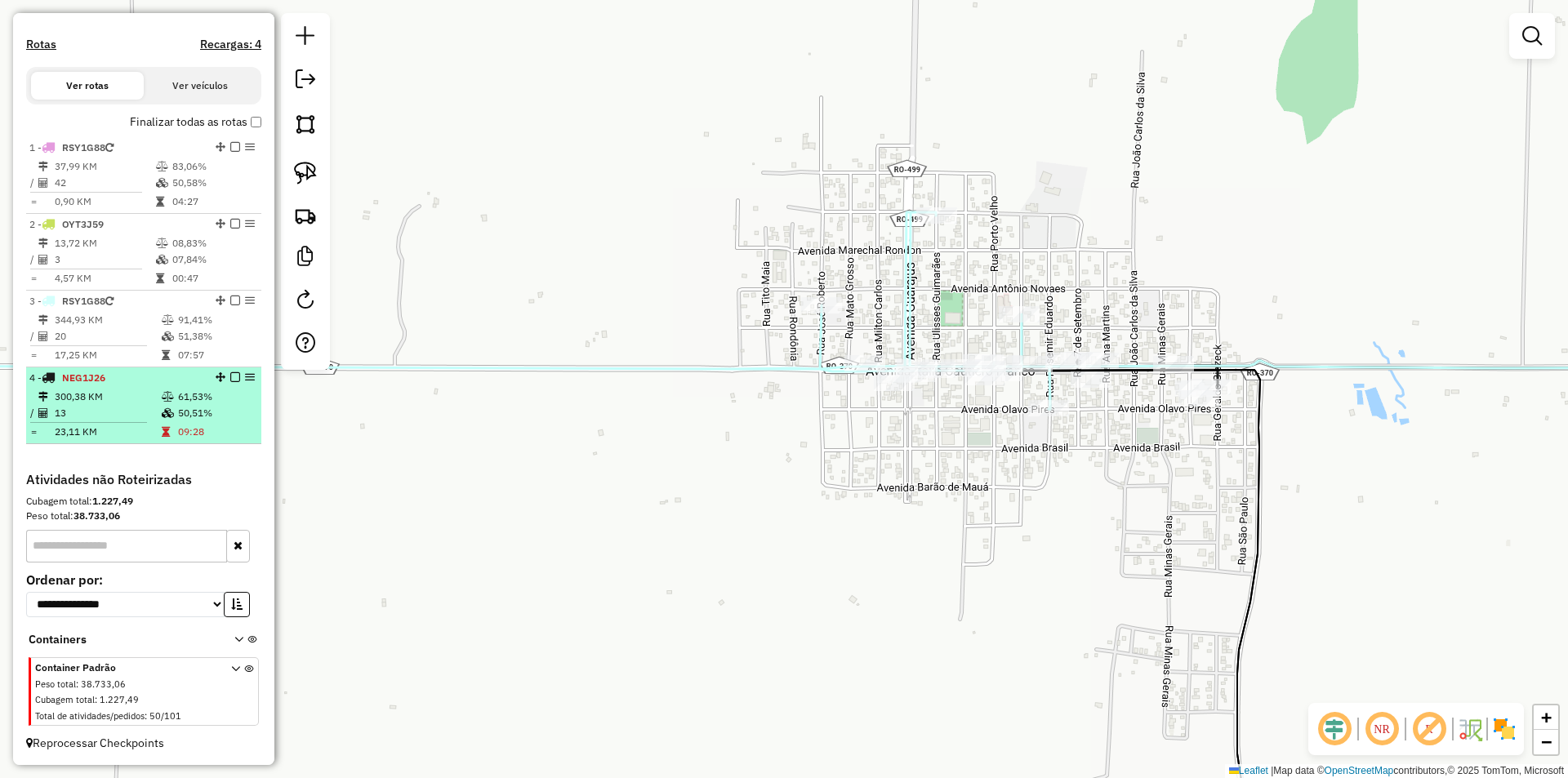
click at [230, 376] on em at bounding box center [235, 377] width 10 height 10
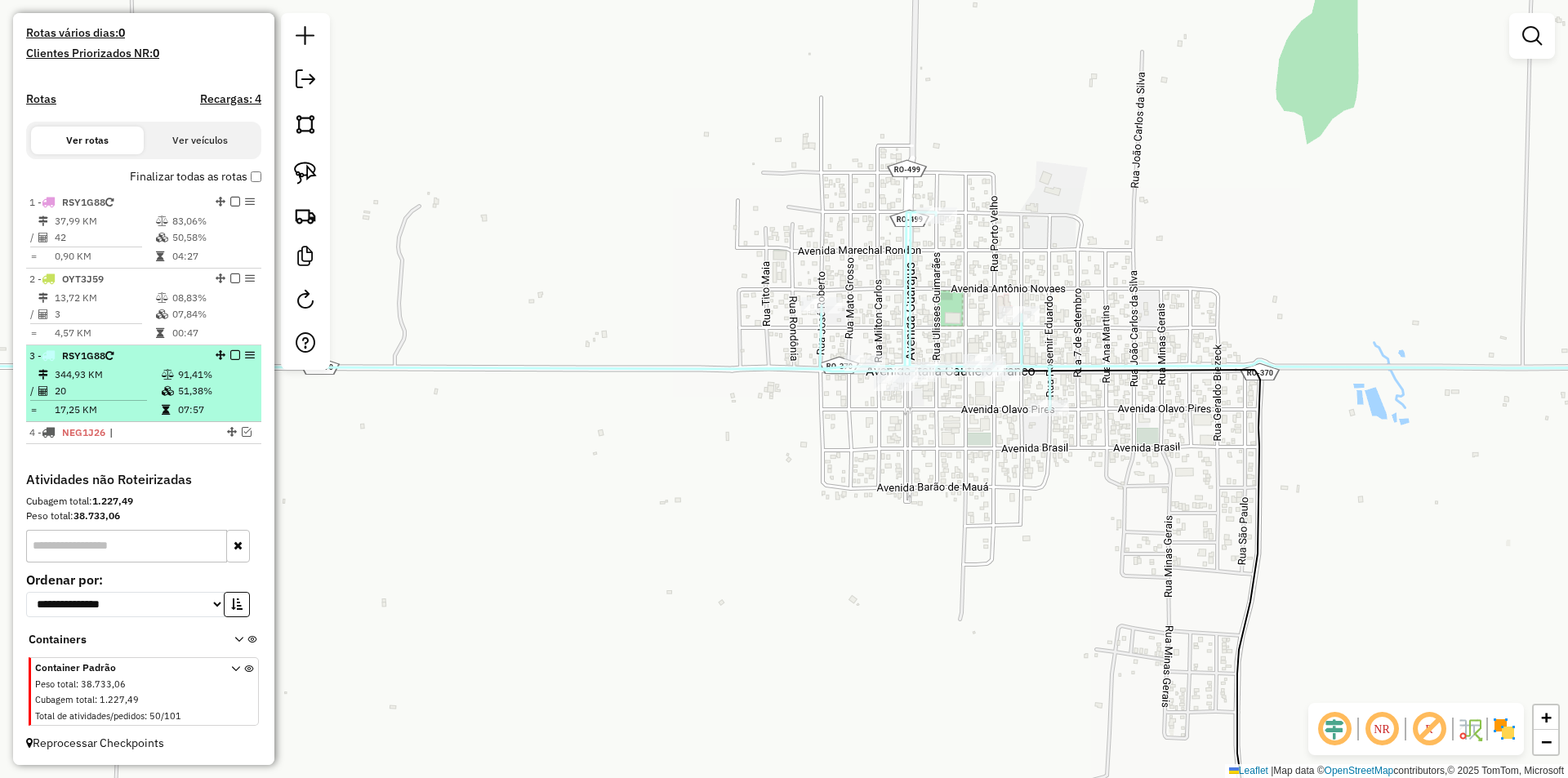
scroll to position [433, 0]
click at [230, 354] on em at bounding box center [235, 355] width 10 height 10
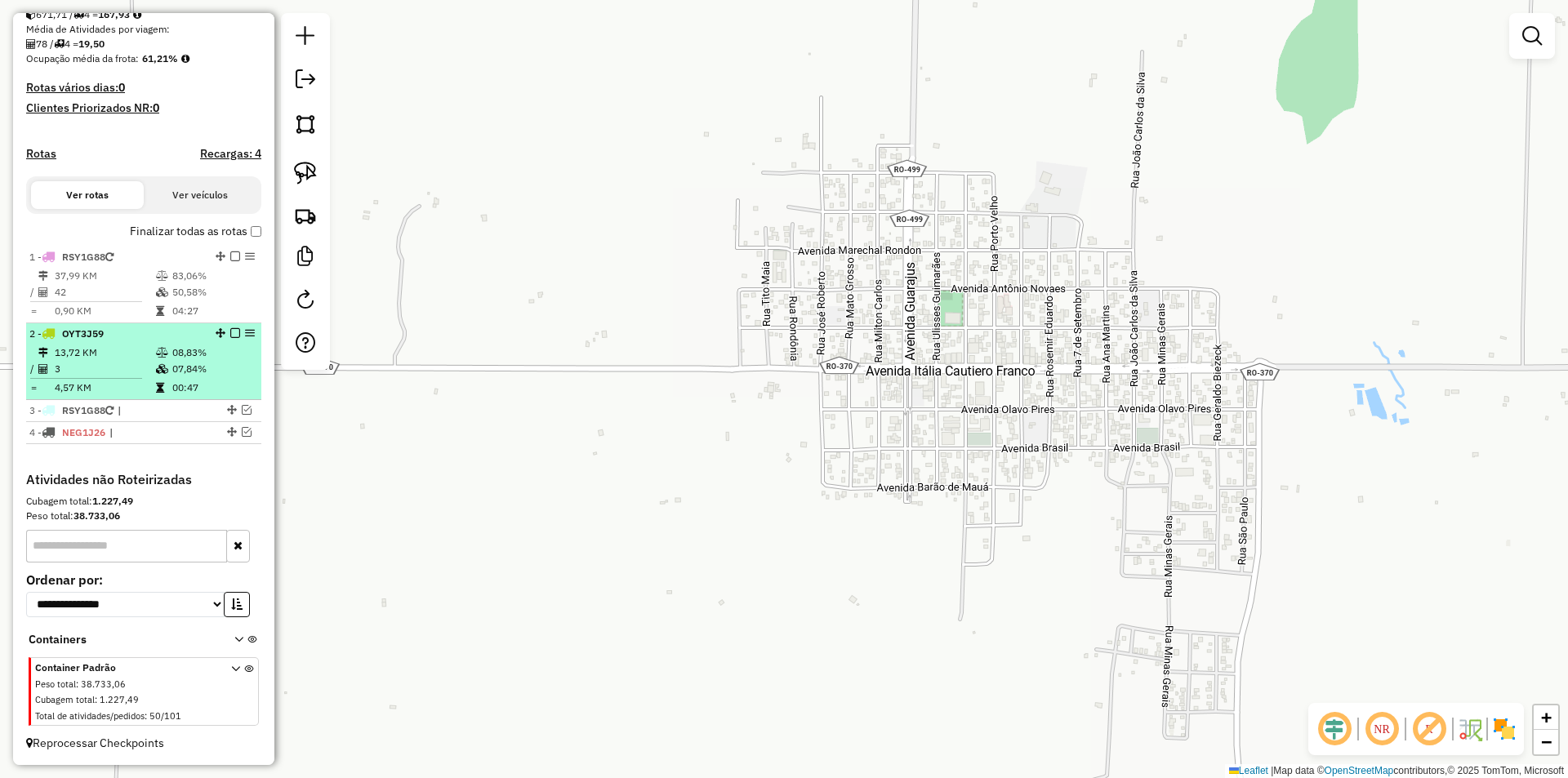
scroll to position [378, 0]
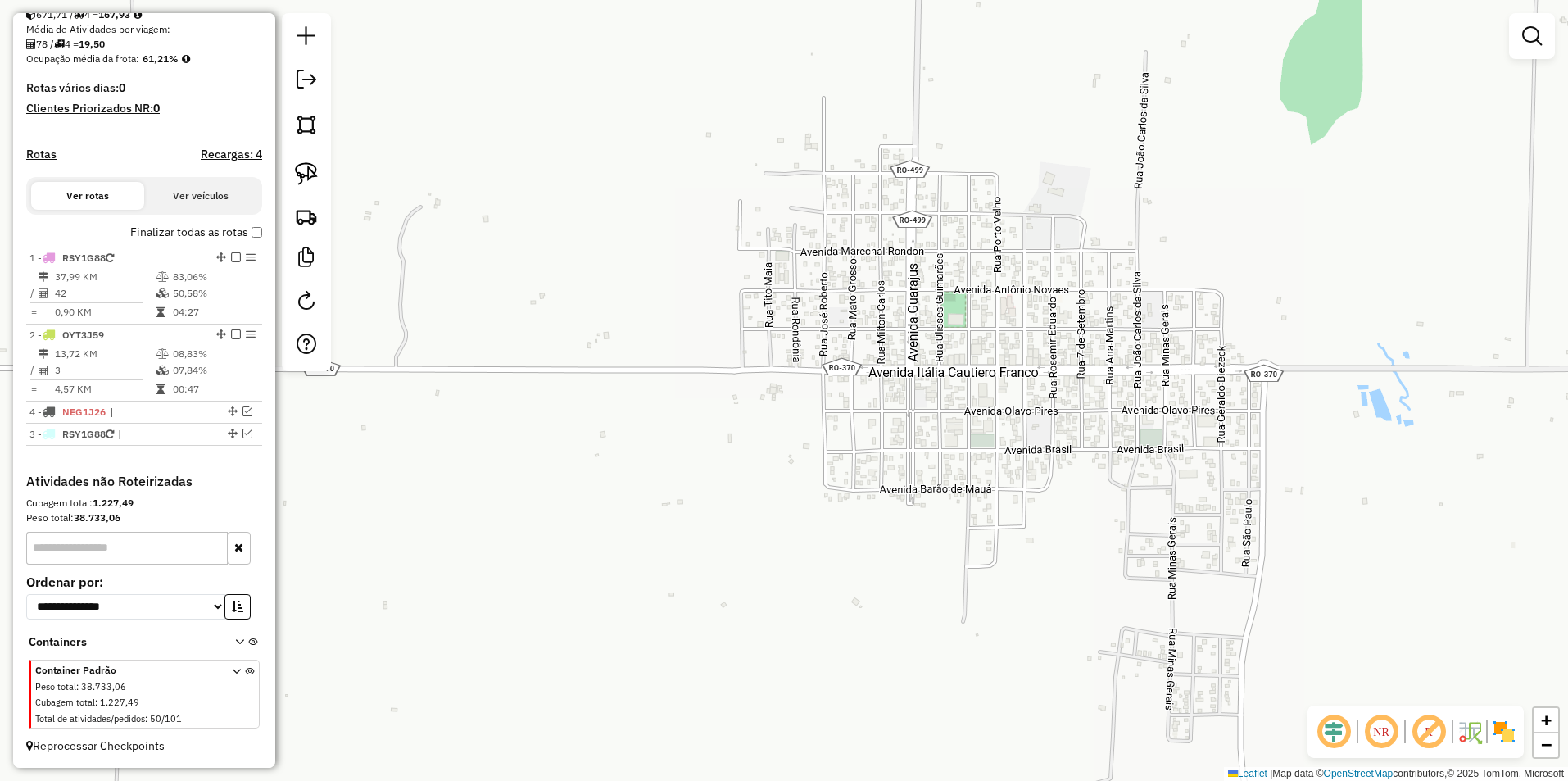
drag, startPoint x: 228, startPoint y: 409, endPoint x: 216, endPoint y: 476, distance: 68.1
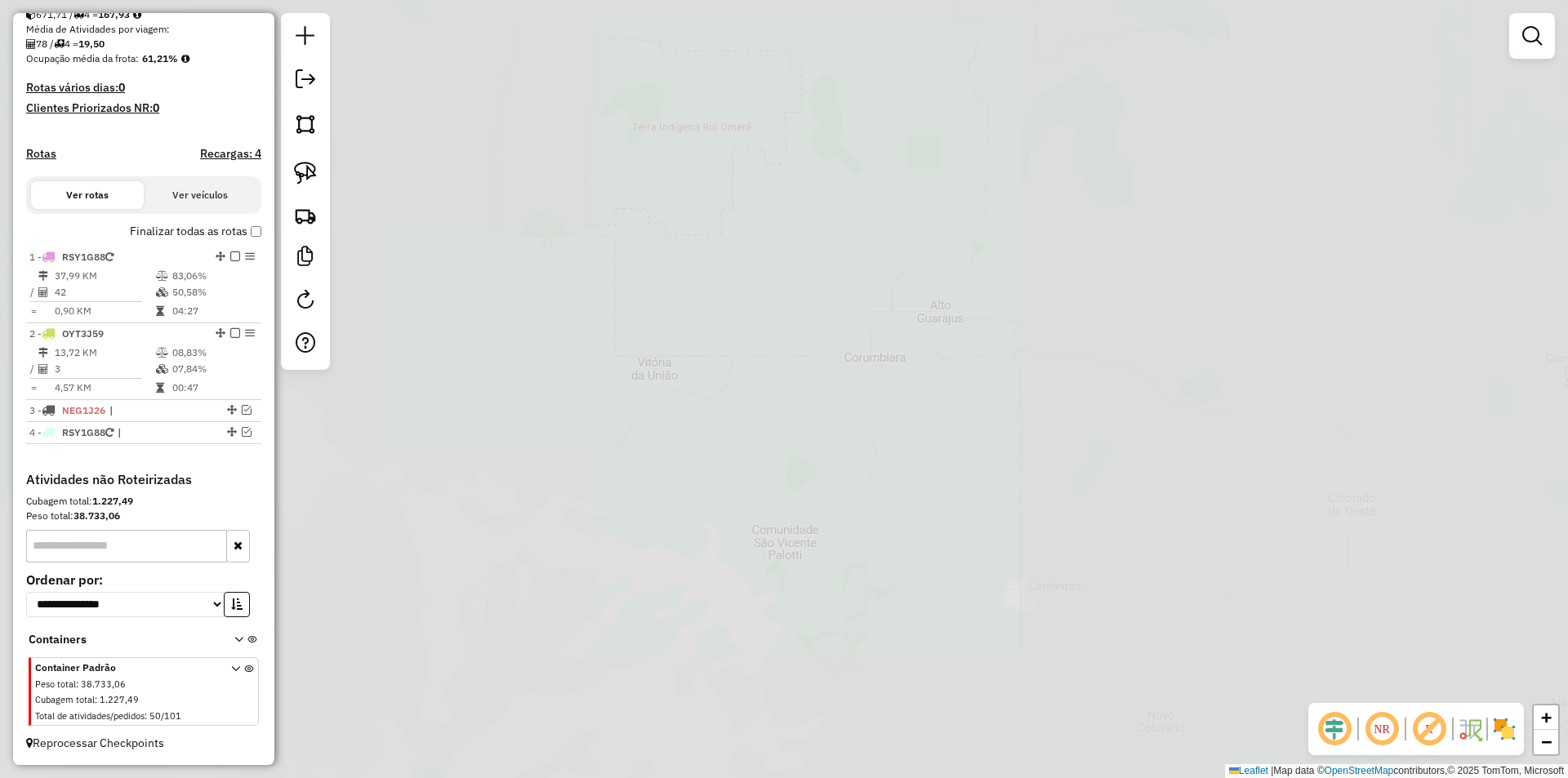
drag, startPoint x: 949, startPoint y: 482, endPoint x: 835, endPoint y: 375, distance: 156.3
click at [872, 396] on div "Janela de atendimento Grade de atendimento Capacidade Transportadoras Veículos …" at bounding box center [784, 389] width 1568 height 778
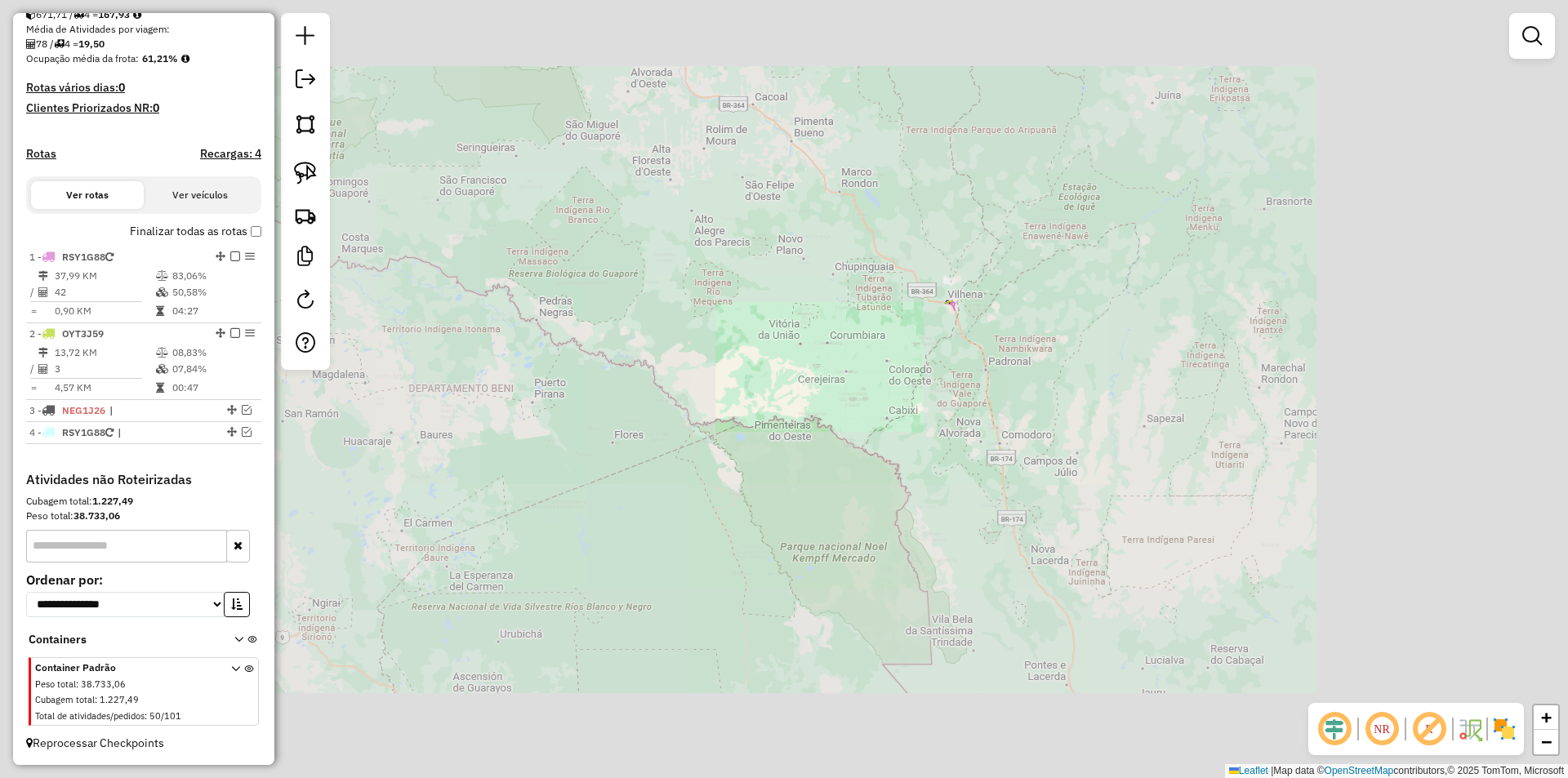
drag, startPoint x: 777, startPoint y: 359, endPoint x: 759, endPoint y: 314, distance: 48.5
click at [761, 317] on div "Janela de atendimento Grade de atendimento Capacidade Transportadoras Veículos …" at bounding box center [784, 389] width 1568 height 778
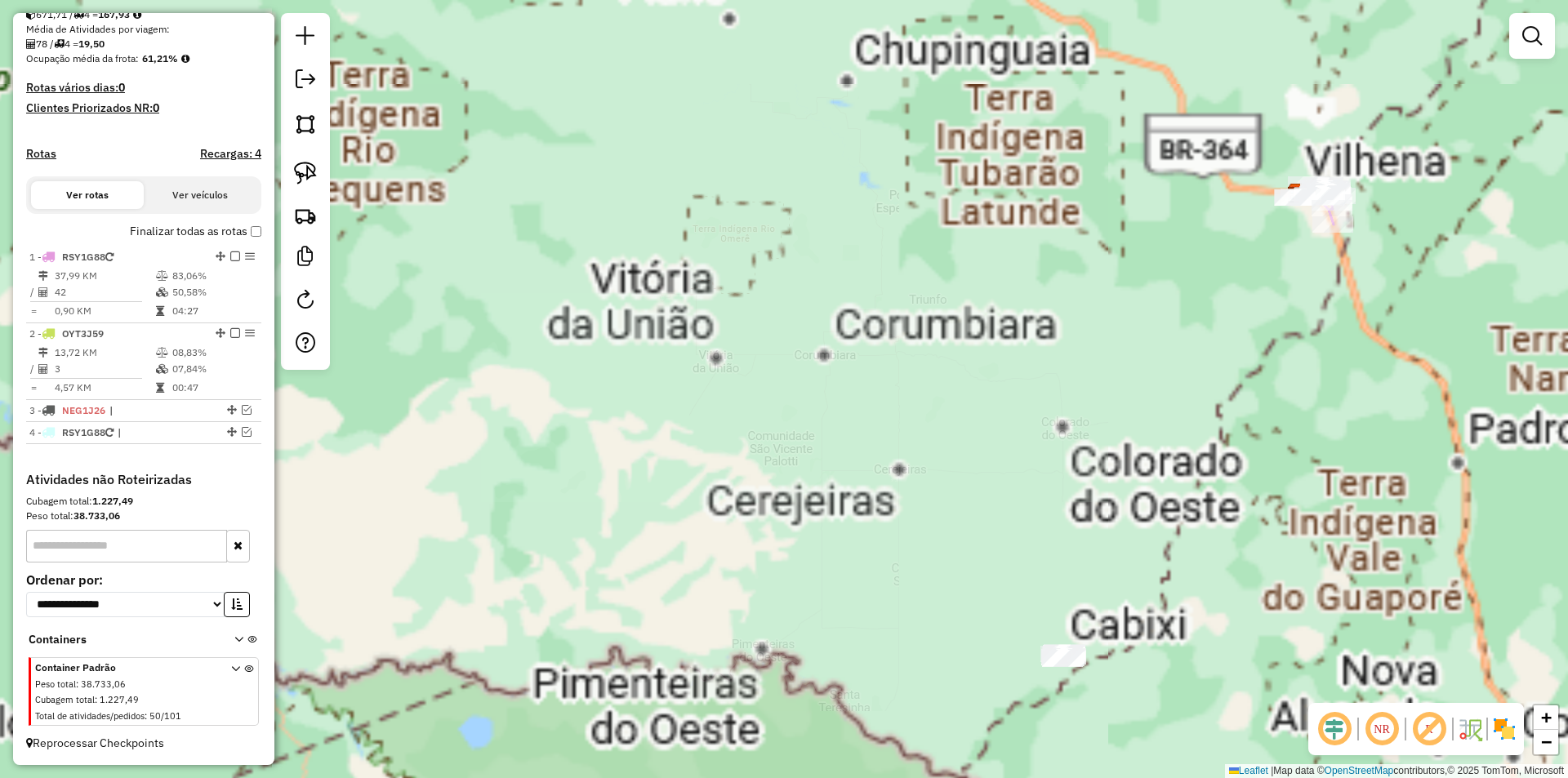
drag, startPoint x: 849, startPoint y: 398, endPoint x: 698, endPoint y: 257, distance: 206.6
click at [699, 256] on div "Janela de atendimento Grade de atendimento Capacidade Transportadoras Veículos …" at bounding box center [784, 389] width 1568 height 778
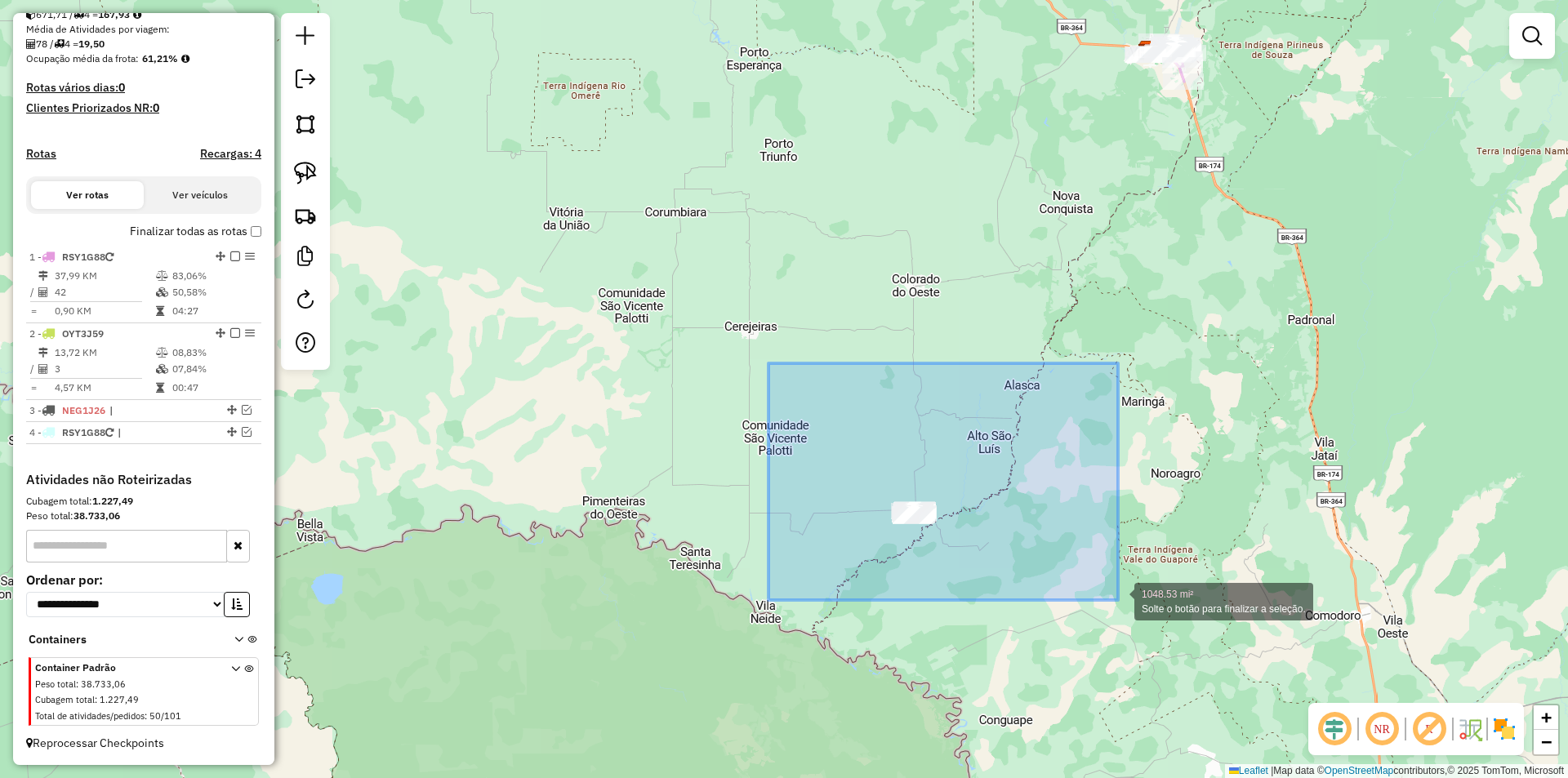
drag, startPoint x: 804, startPoint y: 382, endPoint x: 1099, endPoint y: 630, distance: 385.4
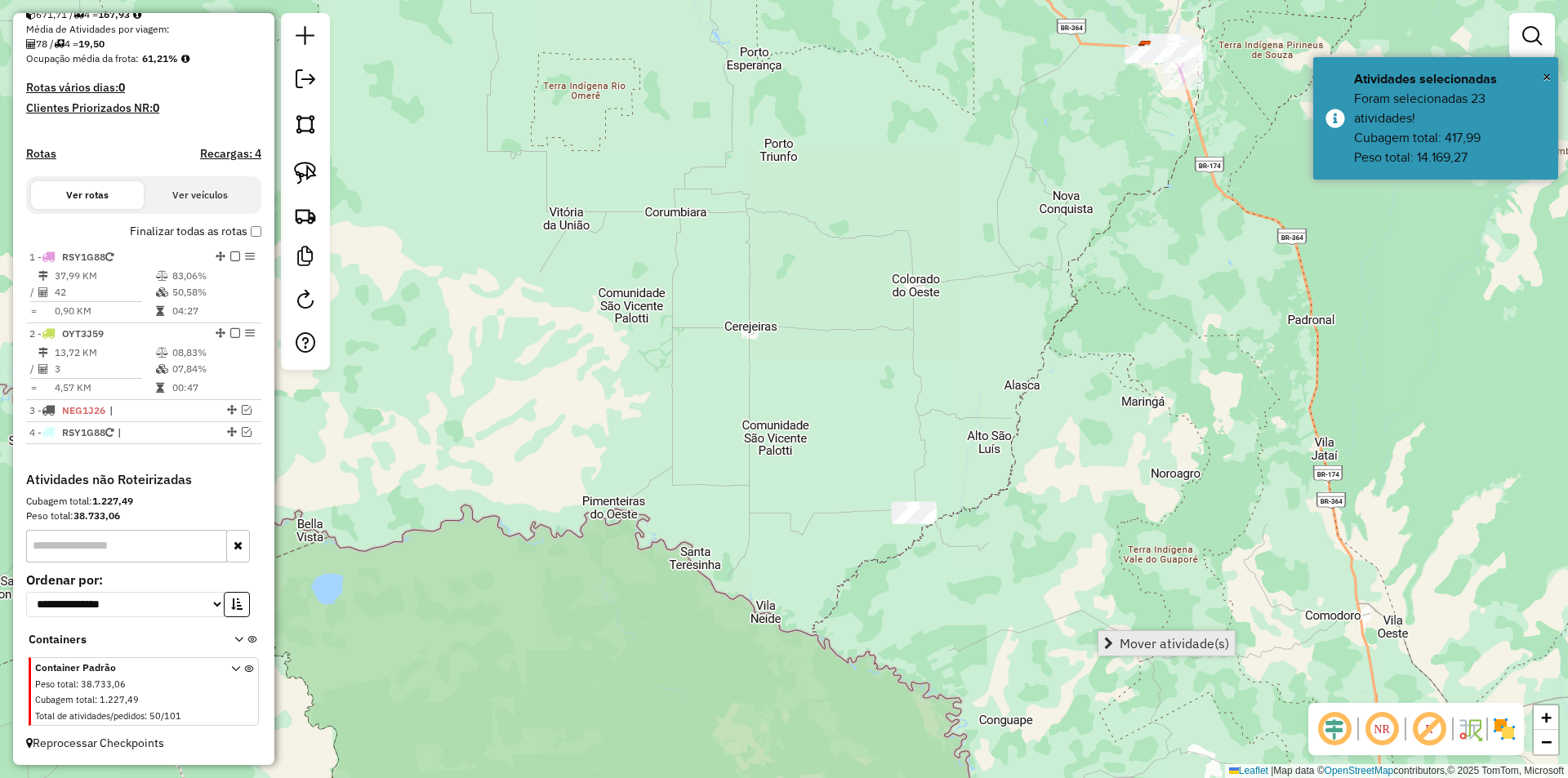
click at [1171, 647] on span "Mover atividade(s)" at bounding box center [1174, 643] width 110 height 13
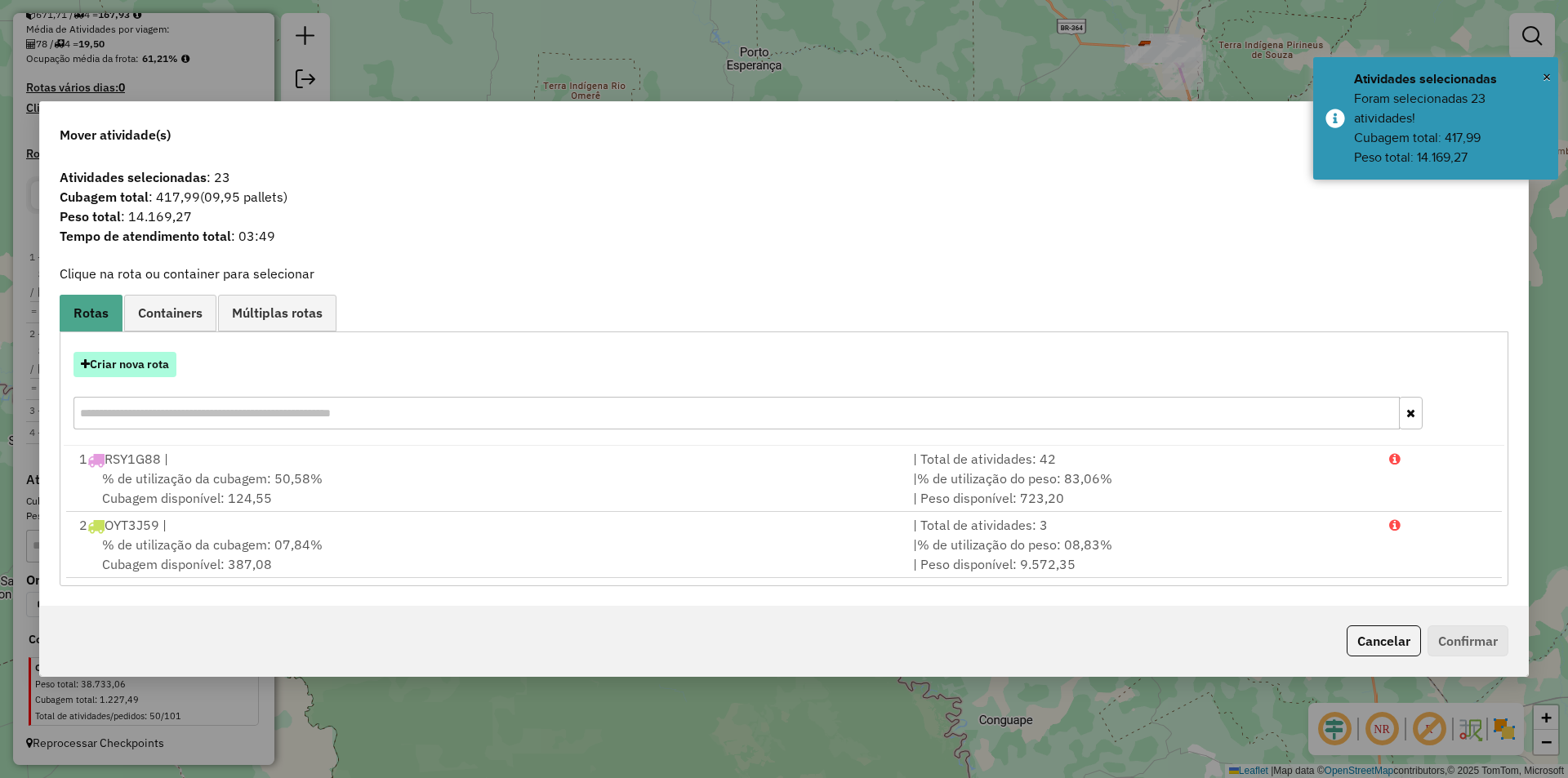
click at [148, 360] on button "Criar nova rota" at bounding box center [125, 364] width 103 height 25
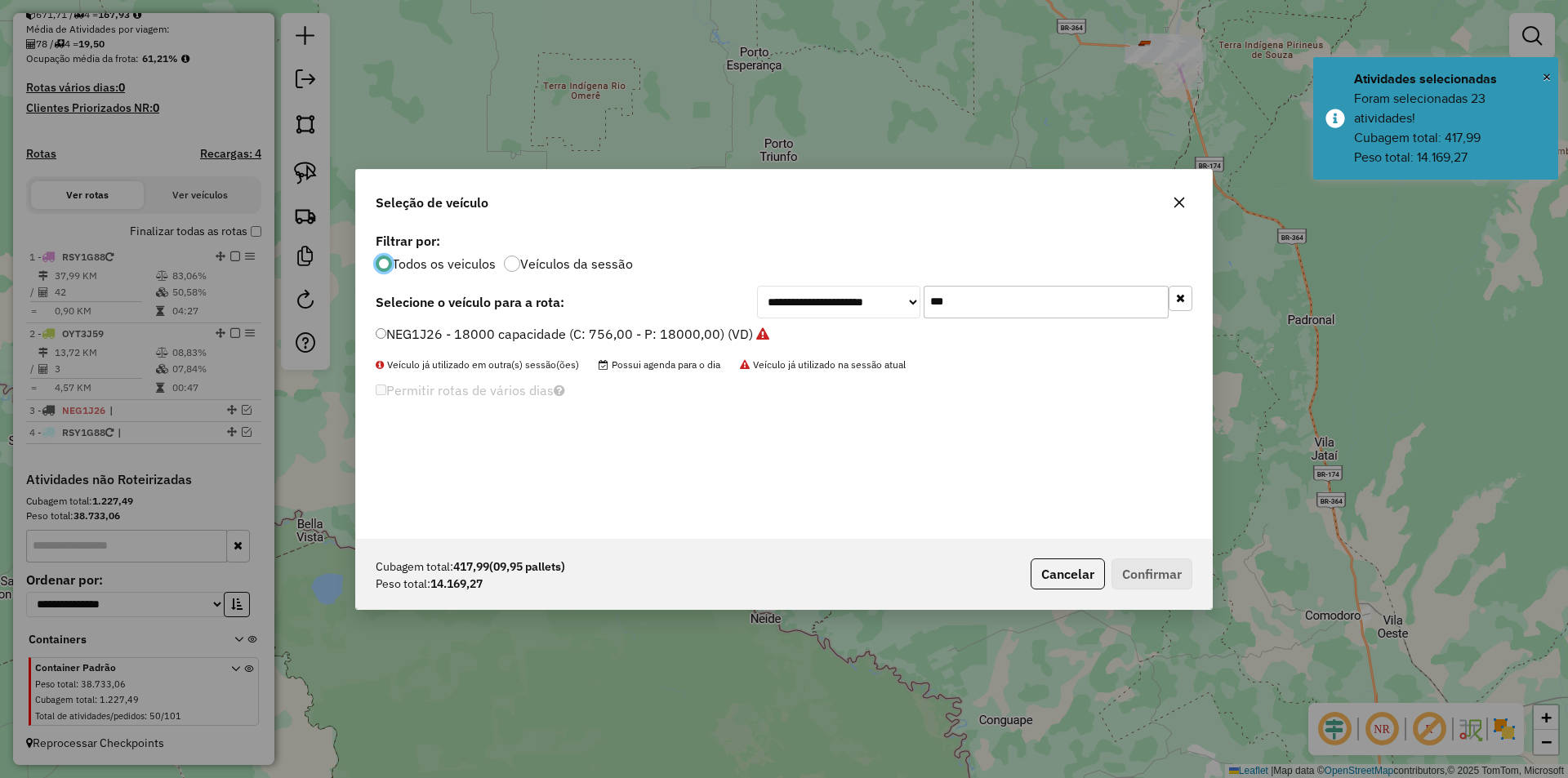
scroll to position [9, 5]
drag, startPoint x: 973, startPoint y: 306, endPoint x: 813, endPoint y: 314, distance: 160.2
click at [813, 314] on div "**********" at bounding box center [974, 302] width 435 height 33
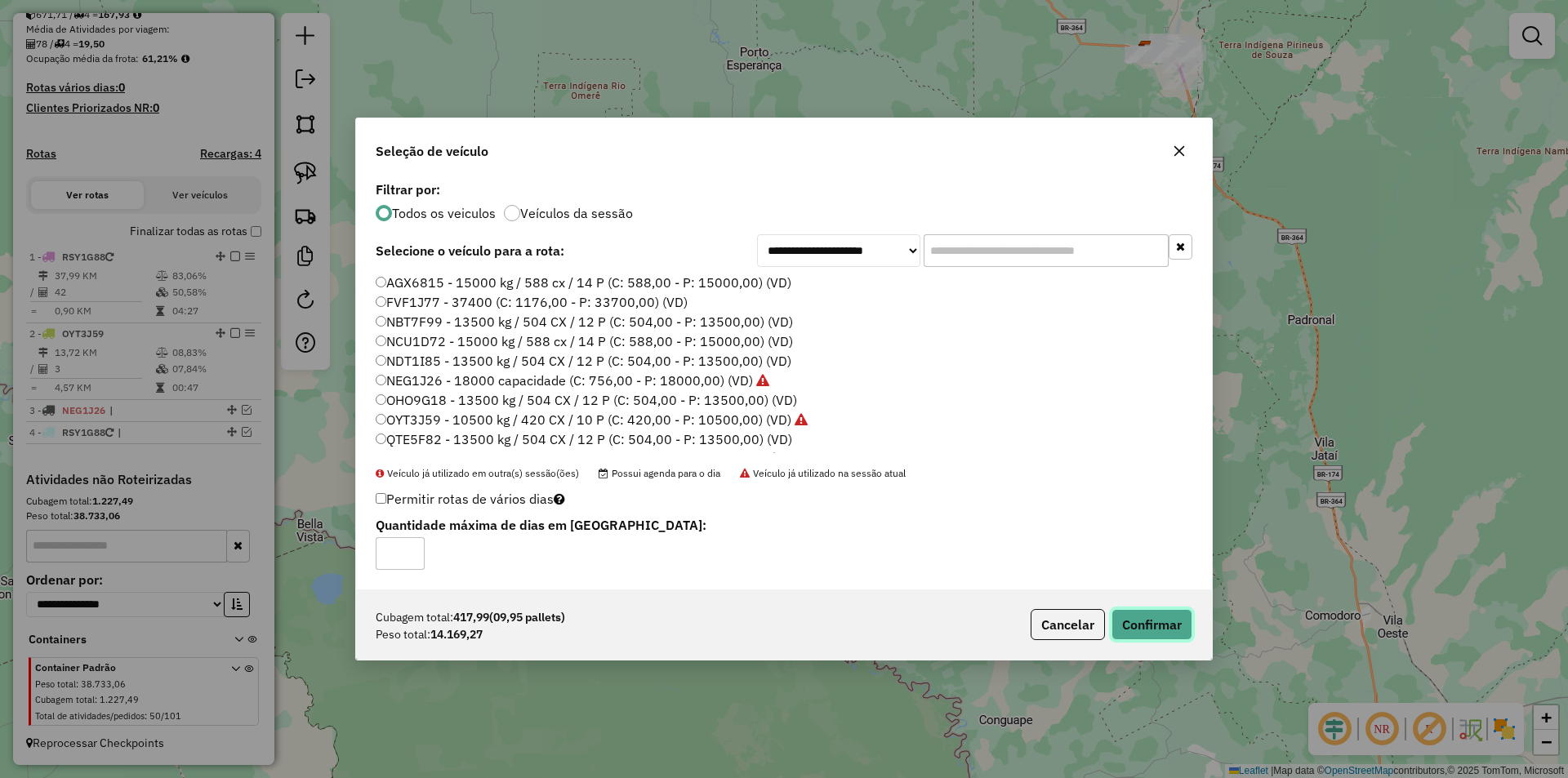
click at [1148, 621] on button "Confirmar" at bounding box center [1151, 625] width 81 height 31
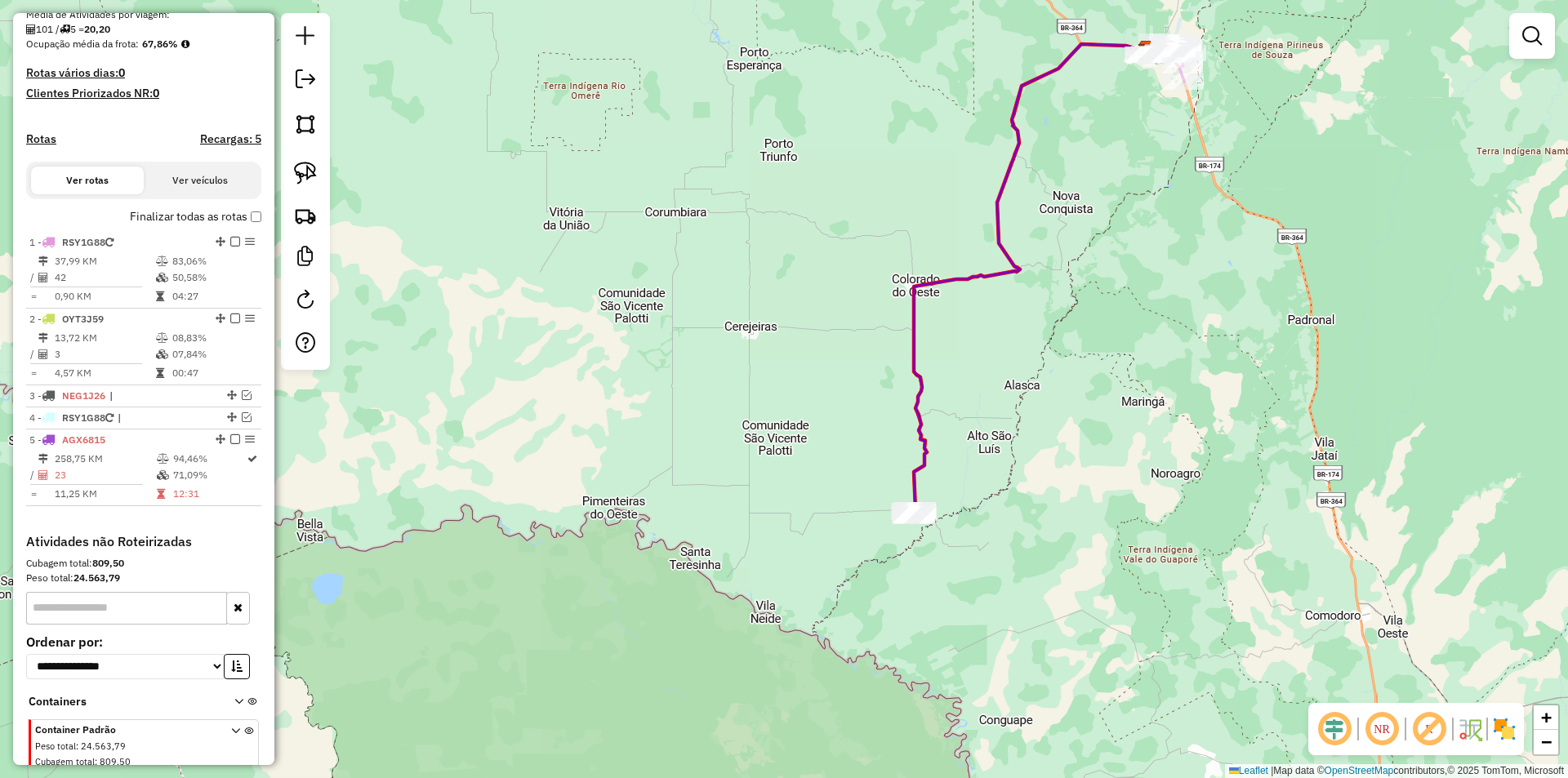
scroll to position [455, 0]
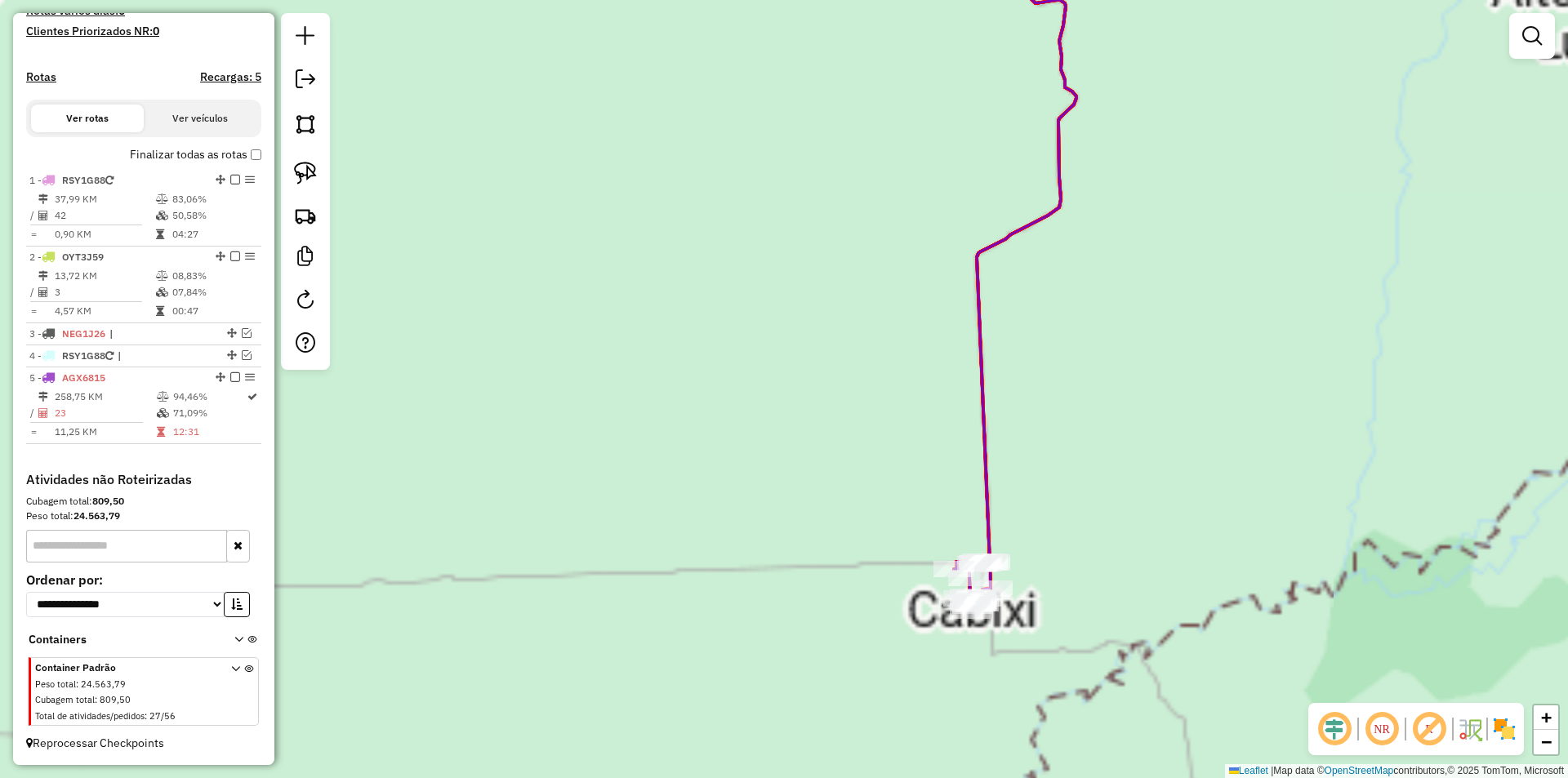
drag, startPoint x: 914, startPoint y: 558, endPoint x: 858, endPoint y: 432, distance: 137.9
click at [872, 450] on div "Janela de atendimento Grade de atendimento Capacidade Transportadoras Veículos …" at bounding box center [784, 389] width 1568 height 778
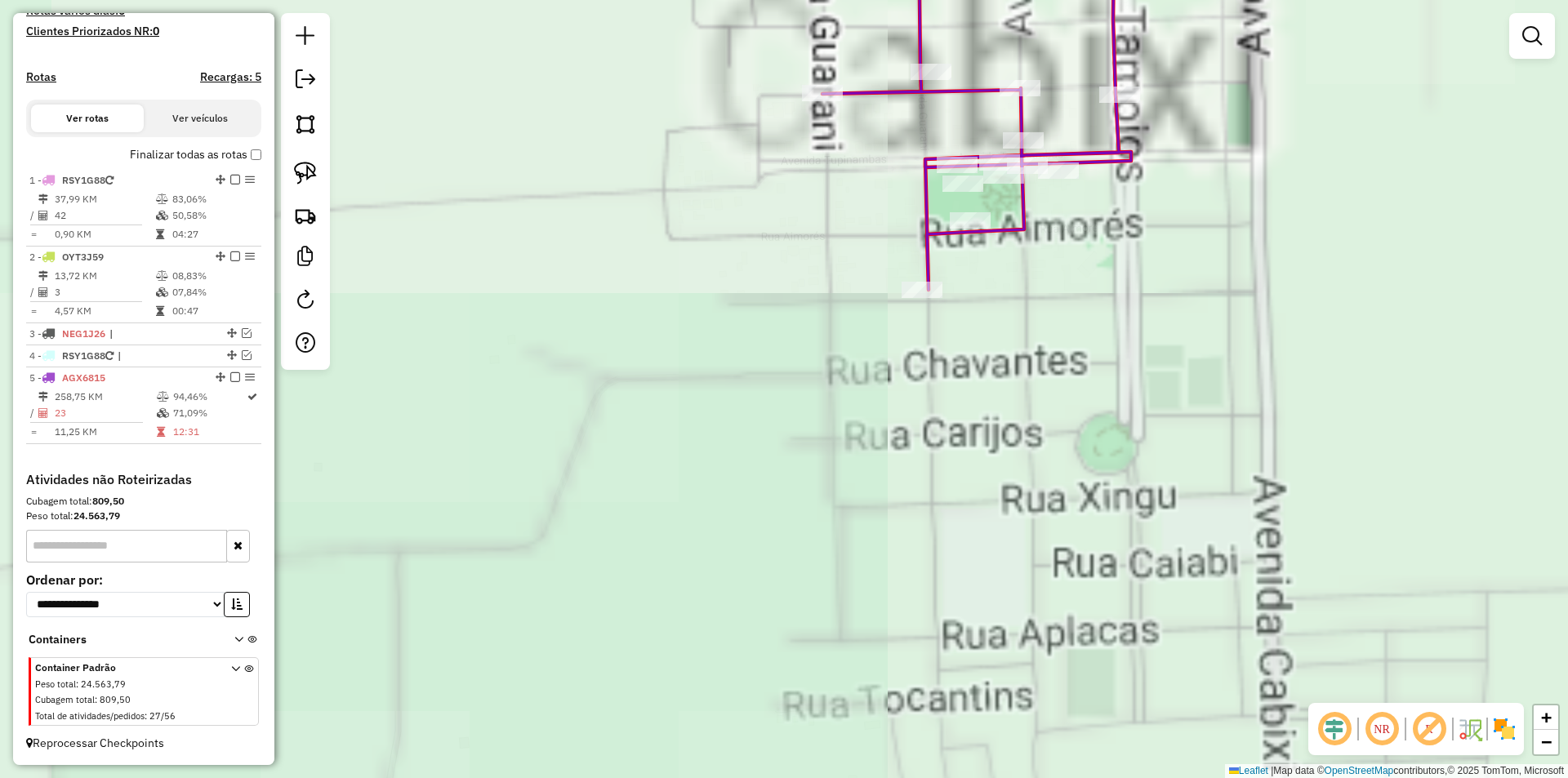
click at [801, 374] on div "Rota 5 - Placa AGX6815 24377 - SUP [PERSON_NAME] de atendimento Grade de atendi…" at bounding box center [784, 389] width 1568 height 778
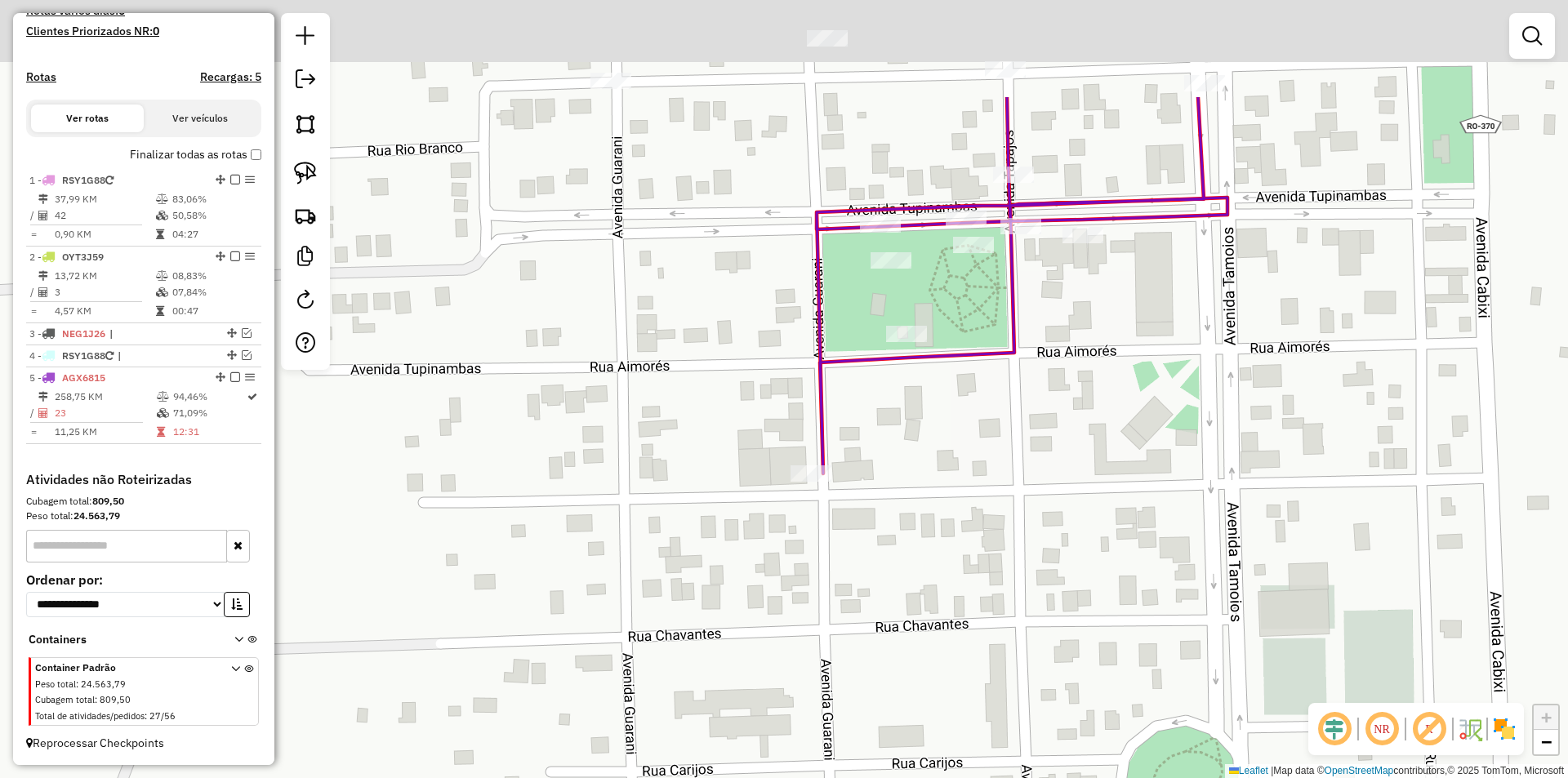
drag, startPoint x: 873, startPoint y: 245, endPoint x: 745, endPoint y: 394, distance: 196.4
click at [764, 398] on div "Janela de atendimento Grade de atendimento Capacidade Transportadoras Veículos …" at bounding box center [784, 389] width 1568 height 778
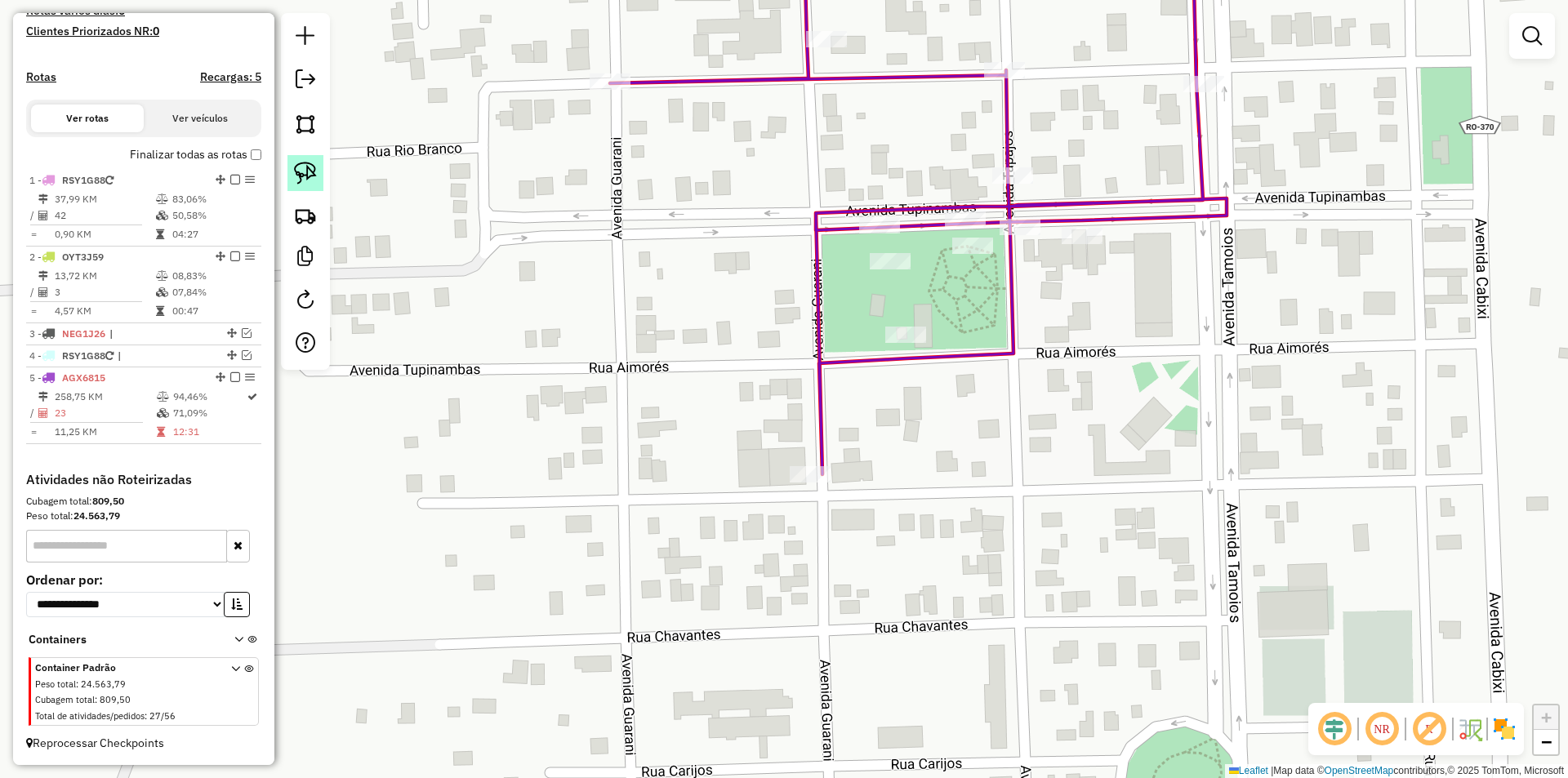
click at [303, 170] on img at bounding box center [306, 173] width 23 height 23
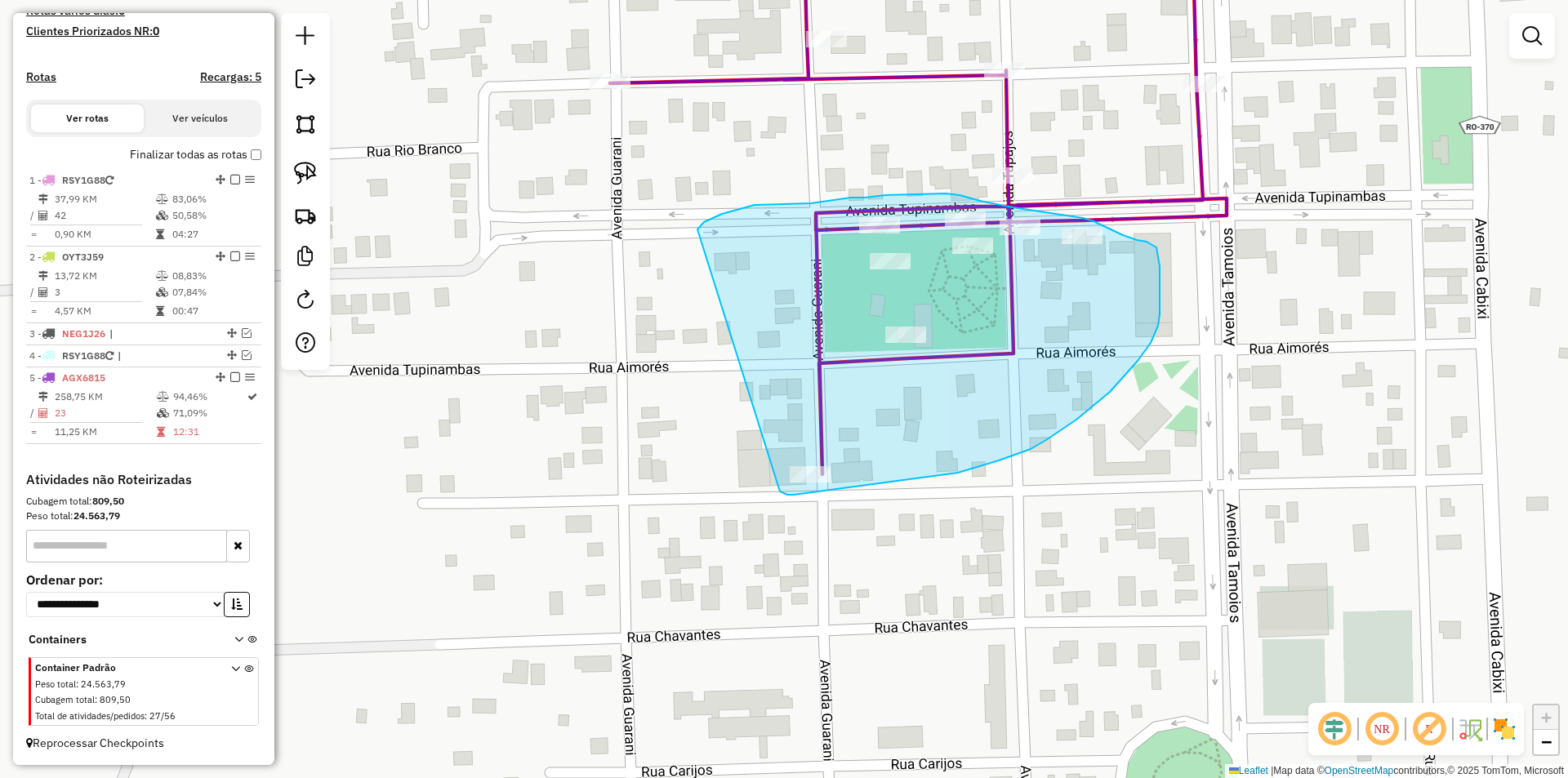
drag, startPoint x: 699, startPoint y: 228, endPoint x: 775, endPoint y: 480, distance: 263.2
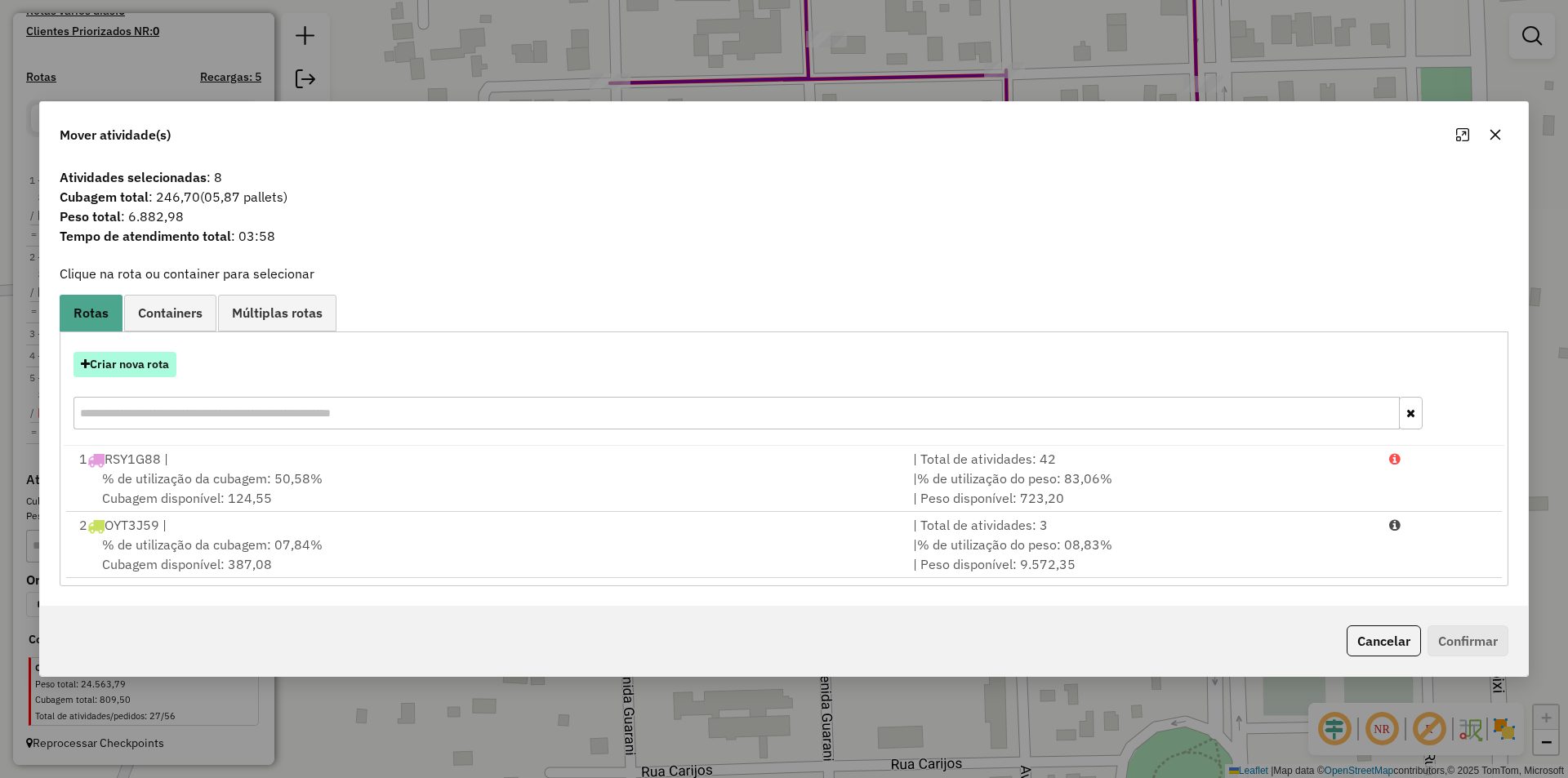
click at [117, 374] on button "Criar nova rota" at bounding box center [125, 364] width 103 height 25
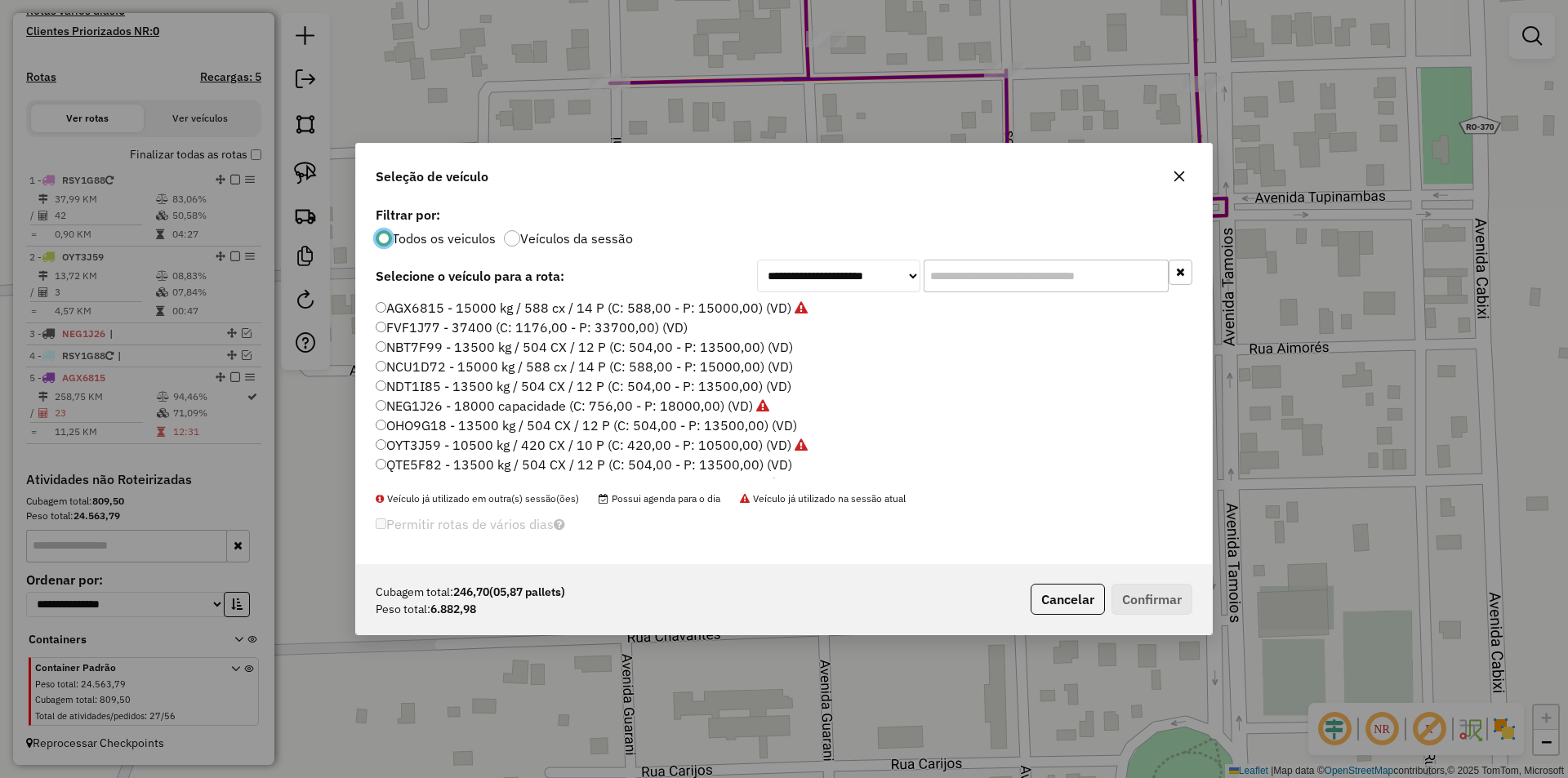
scroll to position [9, 5]
drag, startPoint x: 968, startPoint y: 279, endPoint x: 935, endPoint y: 283, distance: 33.2
click at [935, 283] on input "text" at bounding box center [1045, 276] width 245 height 33
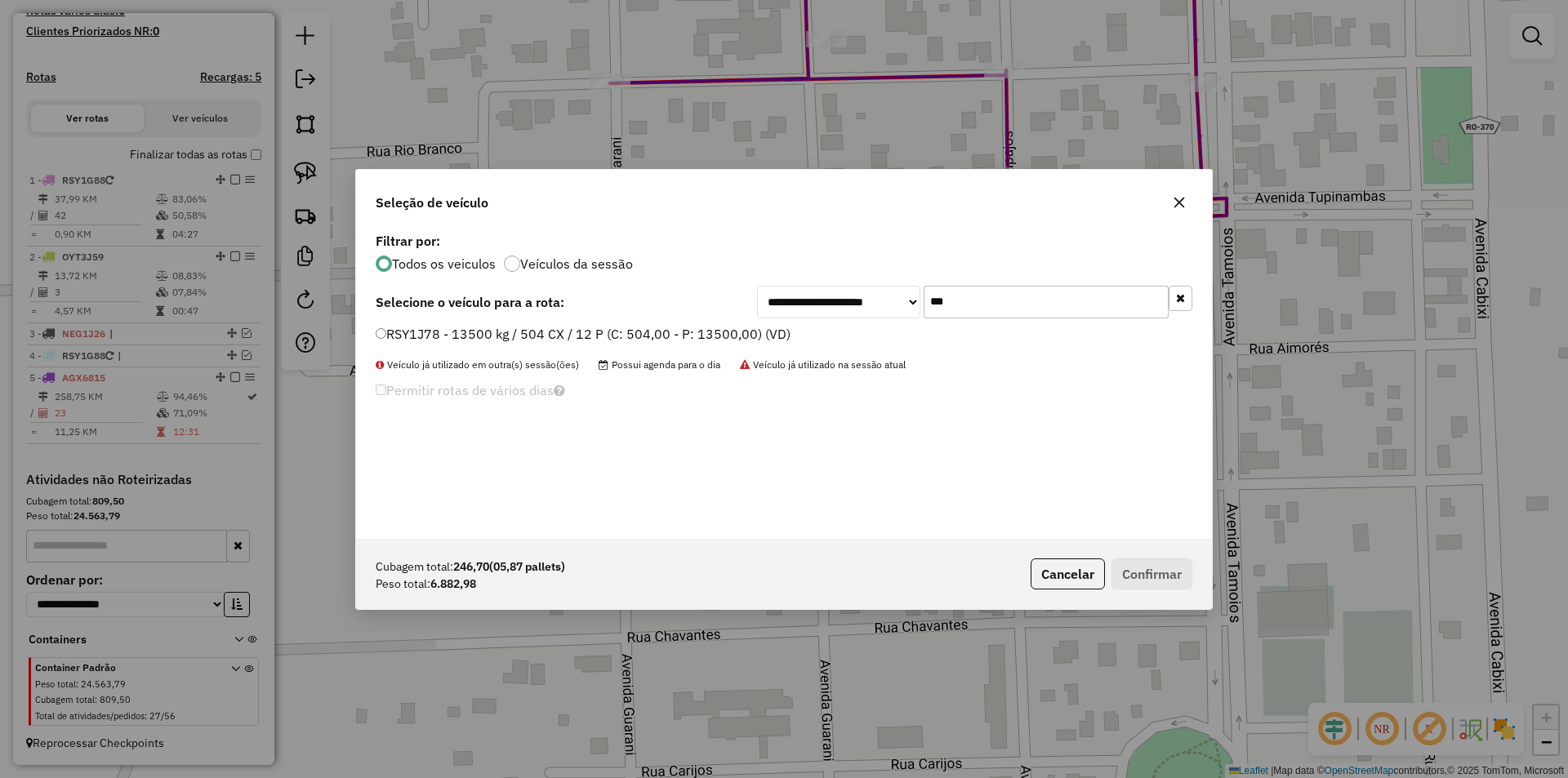
type input "***"
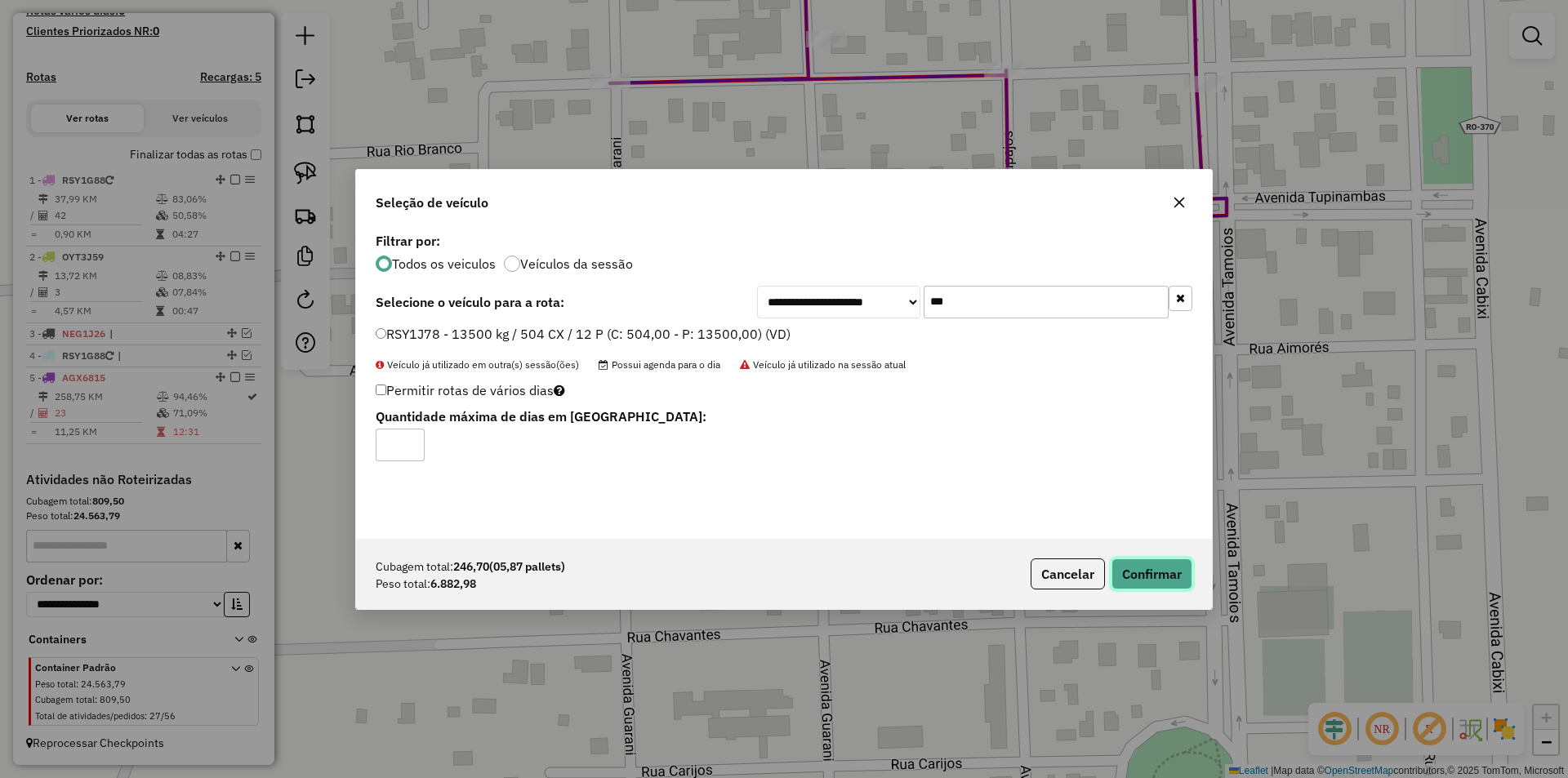
click at [1149, 571] on button "Confirmar" at bounding box center [1151, 574] width 81 height 31
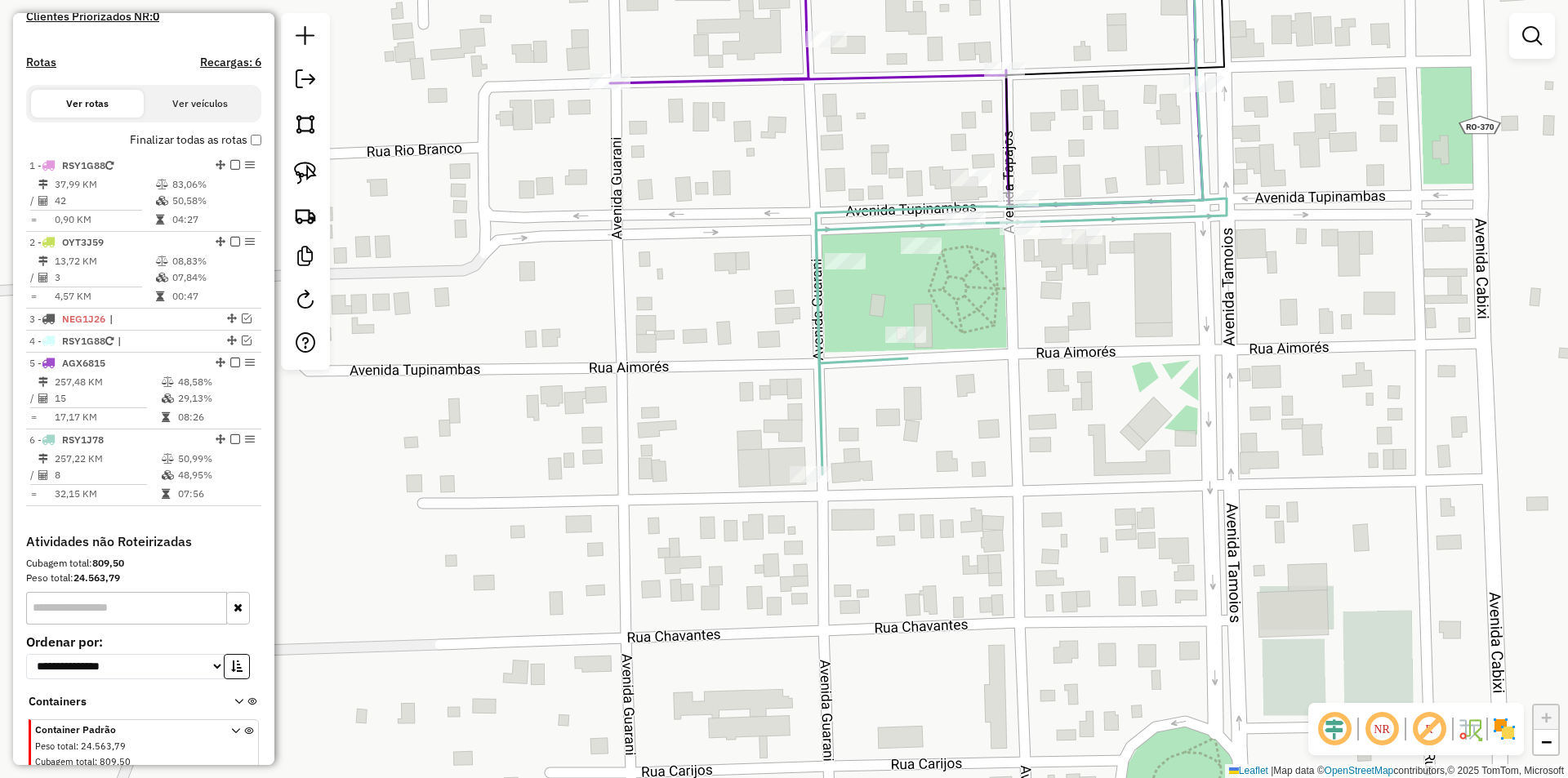
scroll to position [532, 0]
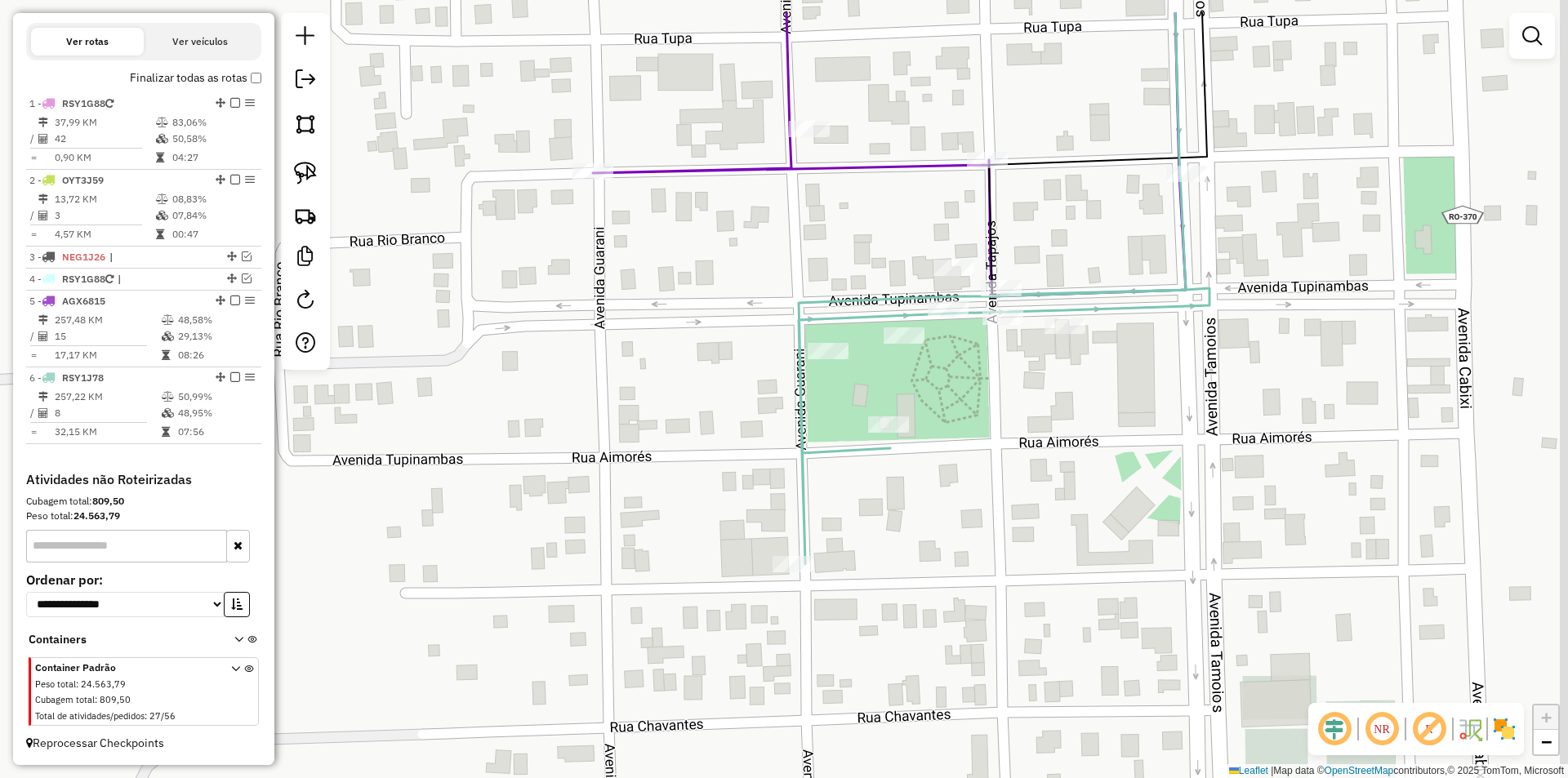
drag, startPoint x: 956, startPoint y: 474, endPoint x: 951, endPoint y: 611, distance: 137.1
click at [952, 611] on div "Janela de atendimento Grade de atendimento Capacidade Transportadoras Veículos …" at bounding box center [784, 389] width 1568 height 778
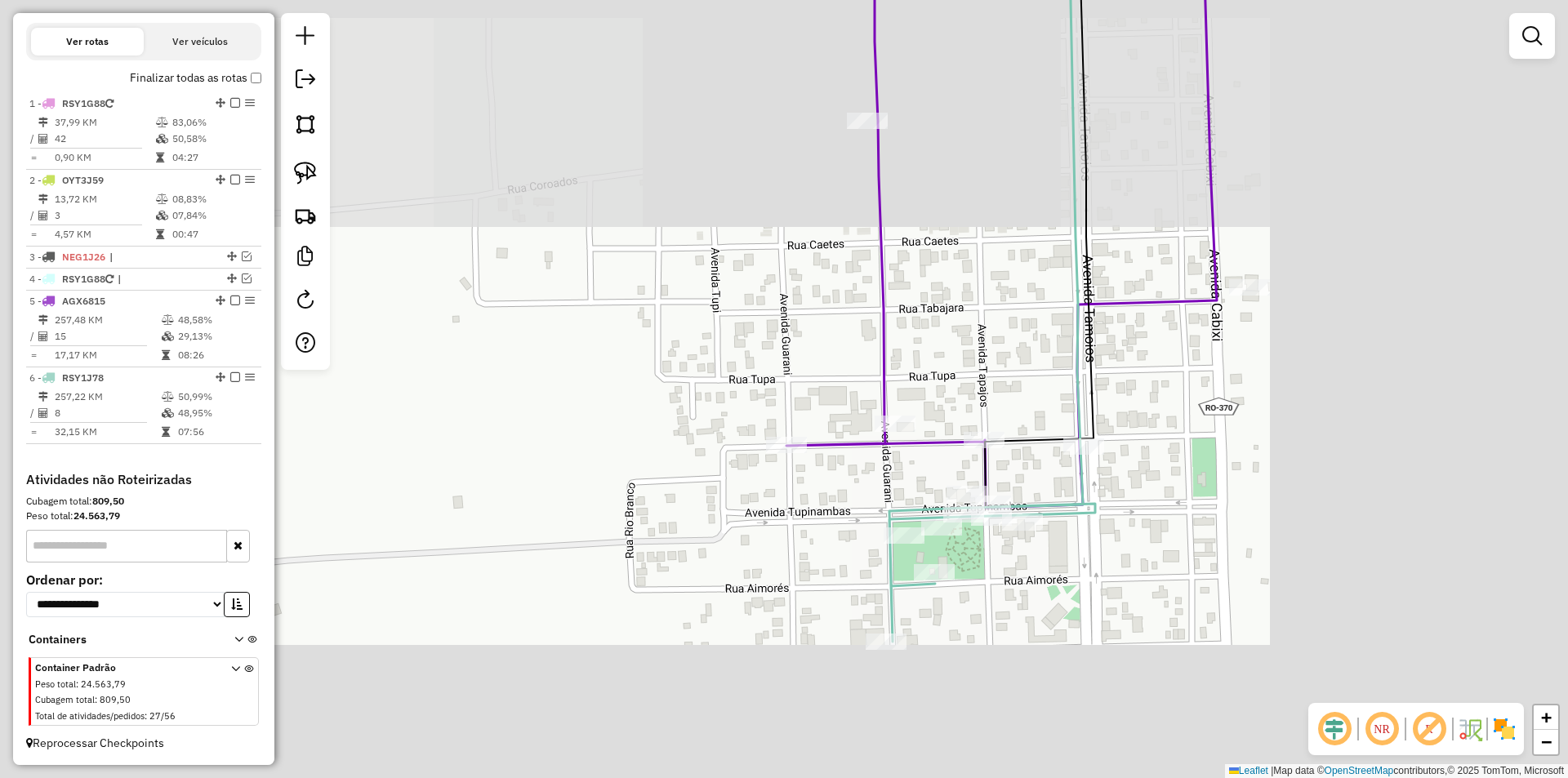
click at [979, 572] on div "Janela de atendimento Grade de atendimento Capacidade Transportadoras Veículos …" at bounding box center [784, 389] width 1568 height 778
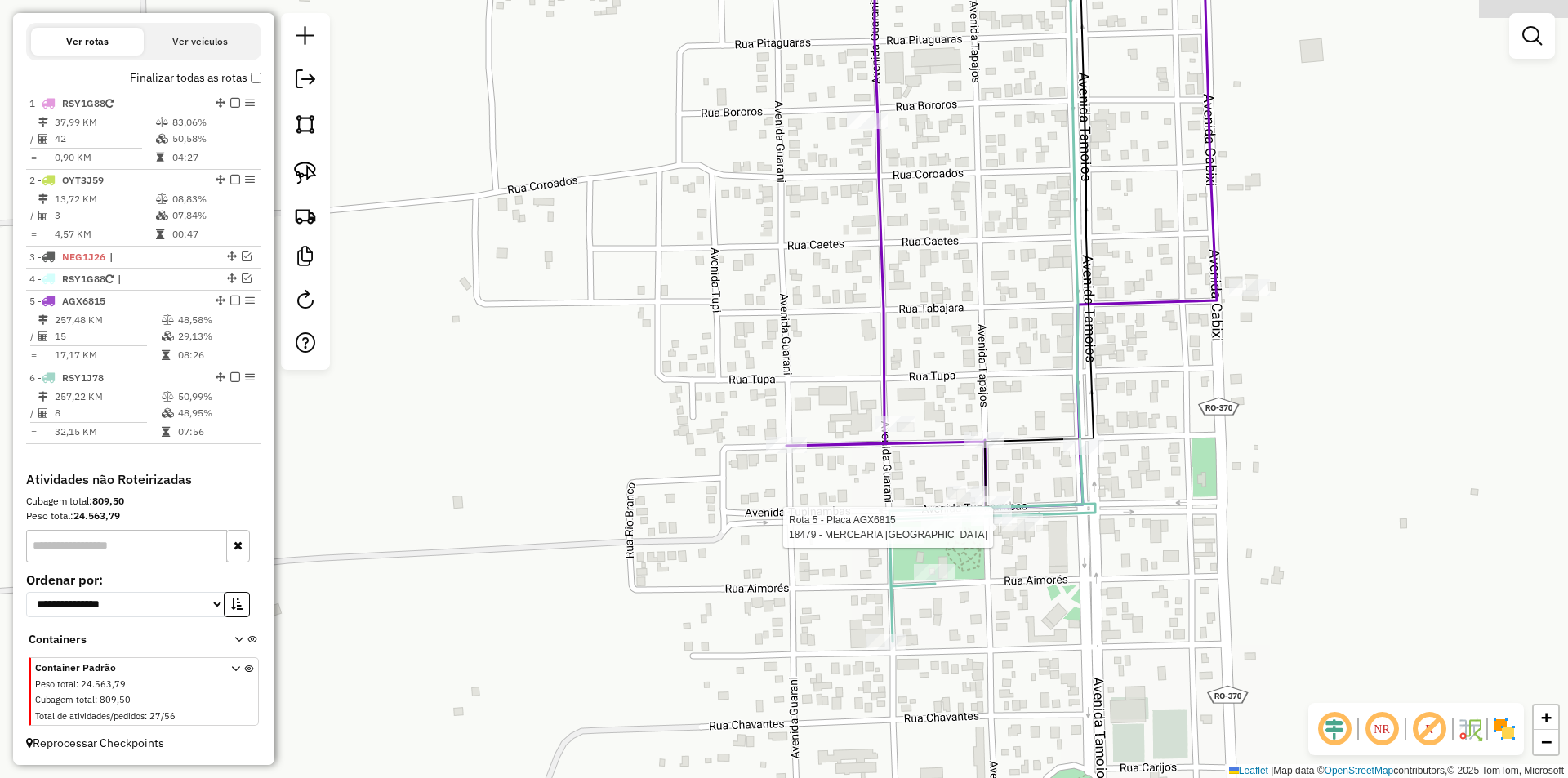
click at [933, 536] on div at bounding box center [941, 527] width 41 height 16
select select "*********"
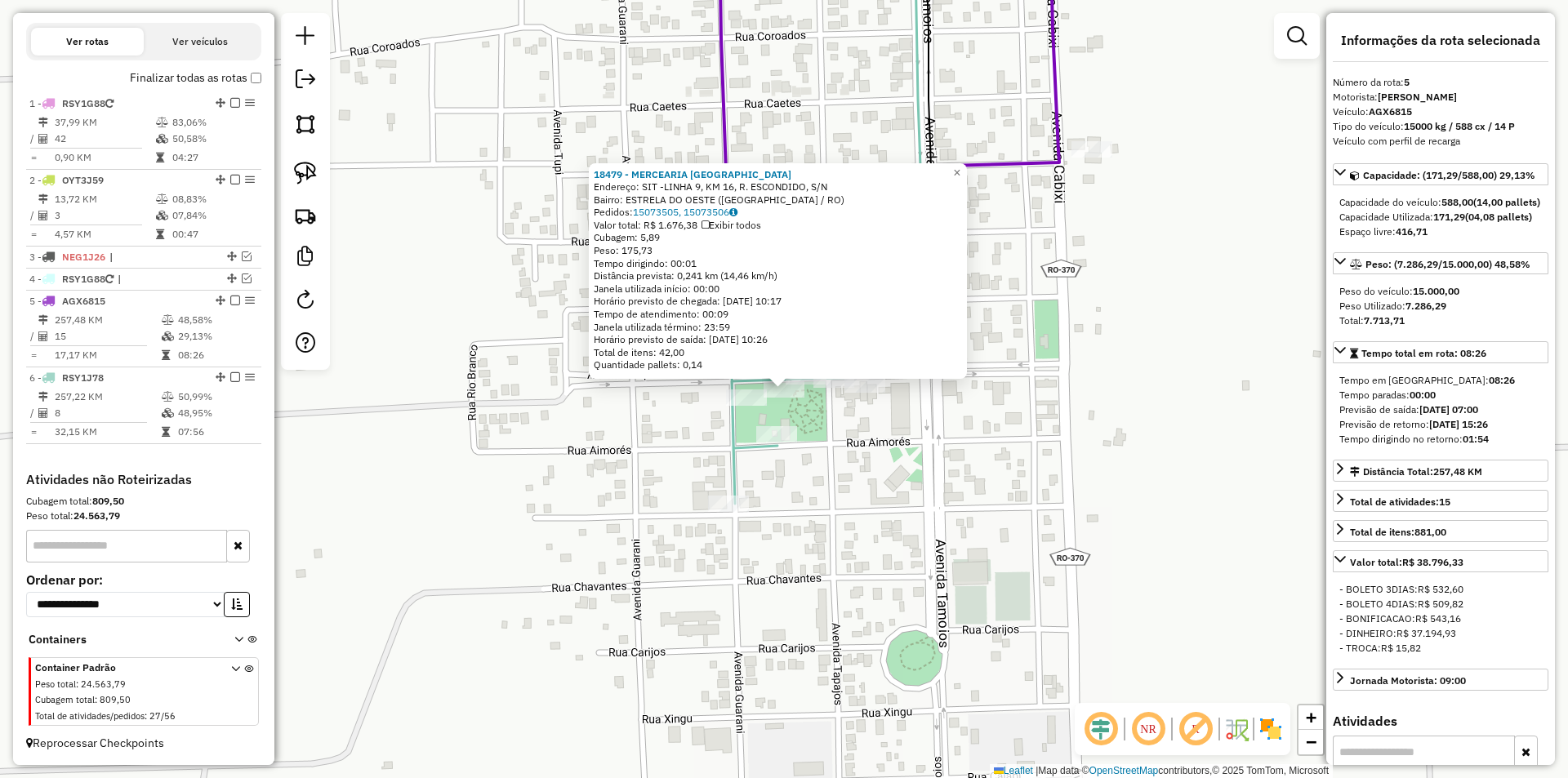
click at [621, 436] on div "18479 - MERCEARIA [GEOGRAPHIC_DATA] Endereço: SIT -LINHA 9, KM 16, R. ESCONDIDO…" at bounding box center [784, 389] width 1568 height 778
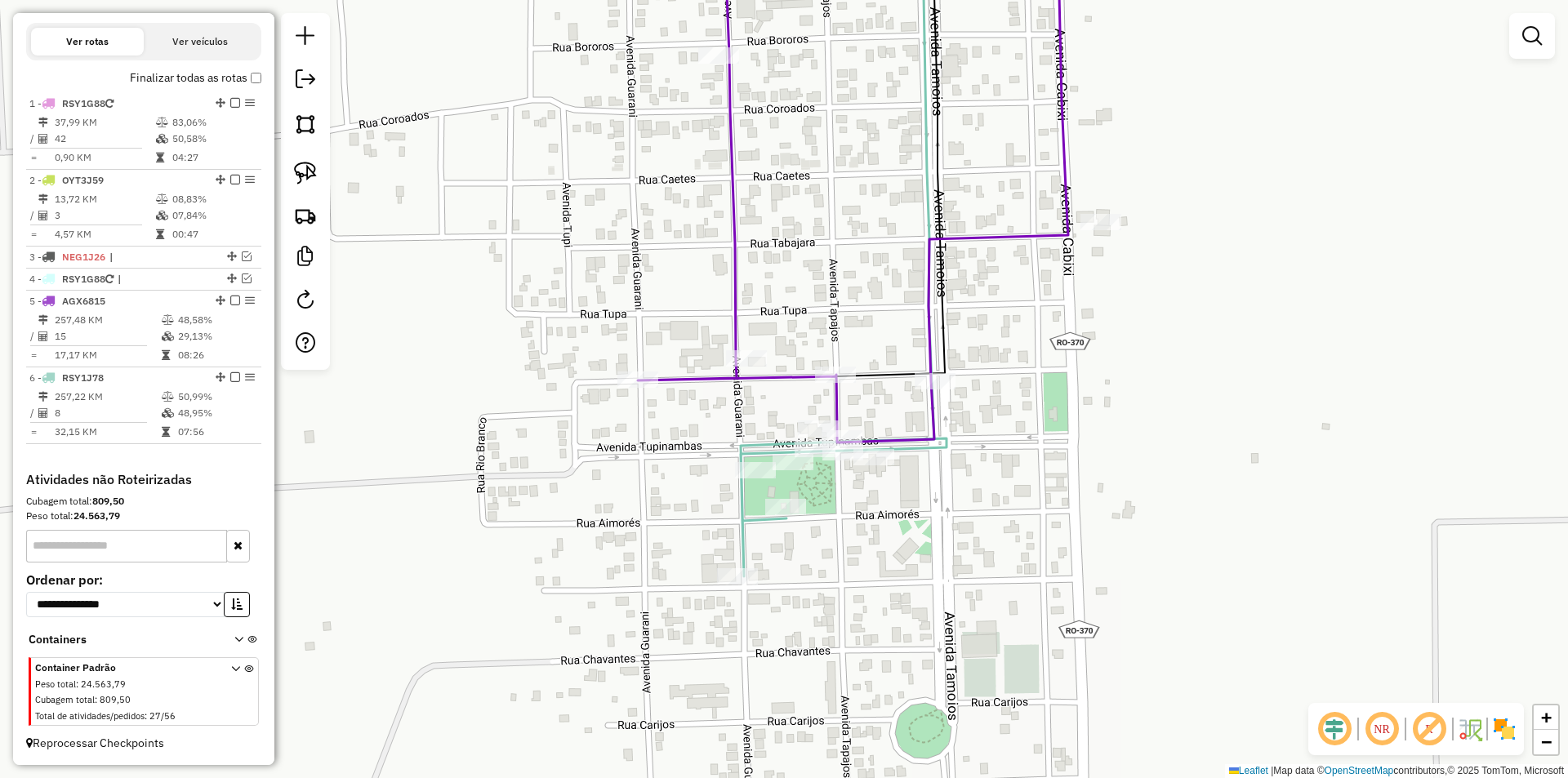
drag, startPoint x: 674, startPoint y: 391, endPoint x: 779, endPoint y: 382, distance: 105.4
click at [686, 461] on div "Janela de atendimento Grade de atendimento Capacidade Transportadoras Veículos …" at bounding box center [784, 389] width 1568 height 778
click at [841, 363] on icon at bounding box center [854, 181] width 430 height 518
select select "*********"
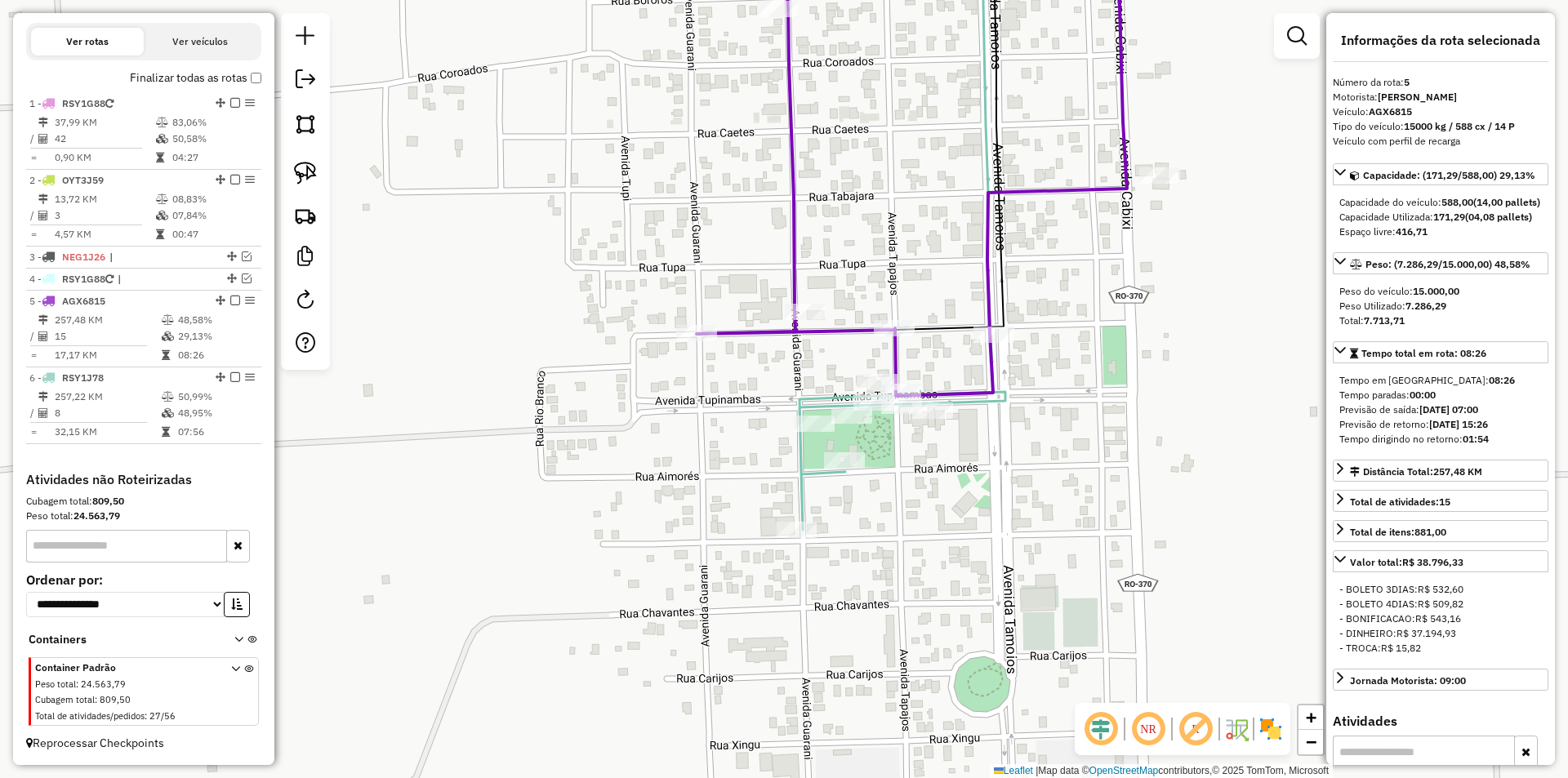
drag, startPoint x: 983, startPoint y: 449, endPoint x: 1008, endPoint y: 427, distance: 33.3
click at [1008, 427] on div "Janela de atendimento Grade de atendimento Capacidade Transportadoras Veículos …" at bounding box center [784, 389] width 1568 height 778
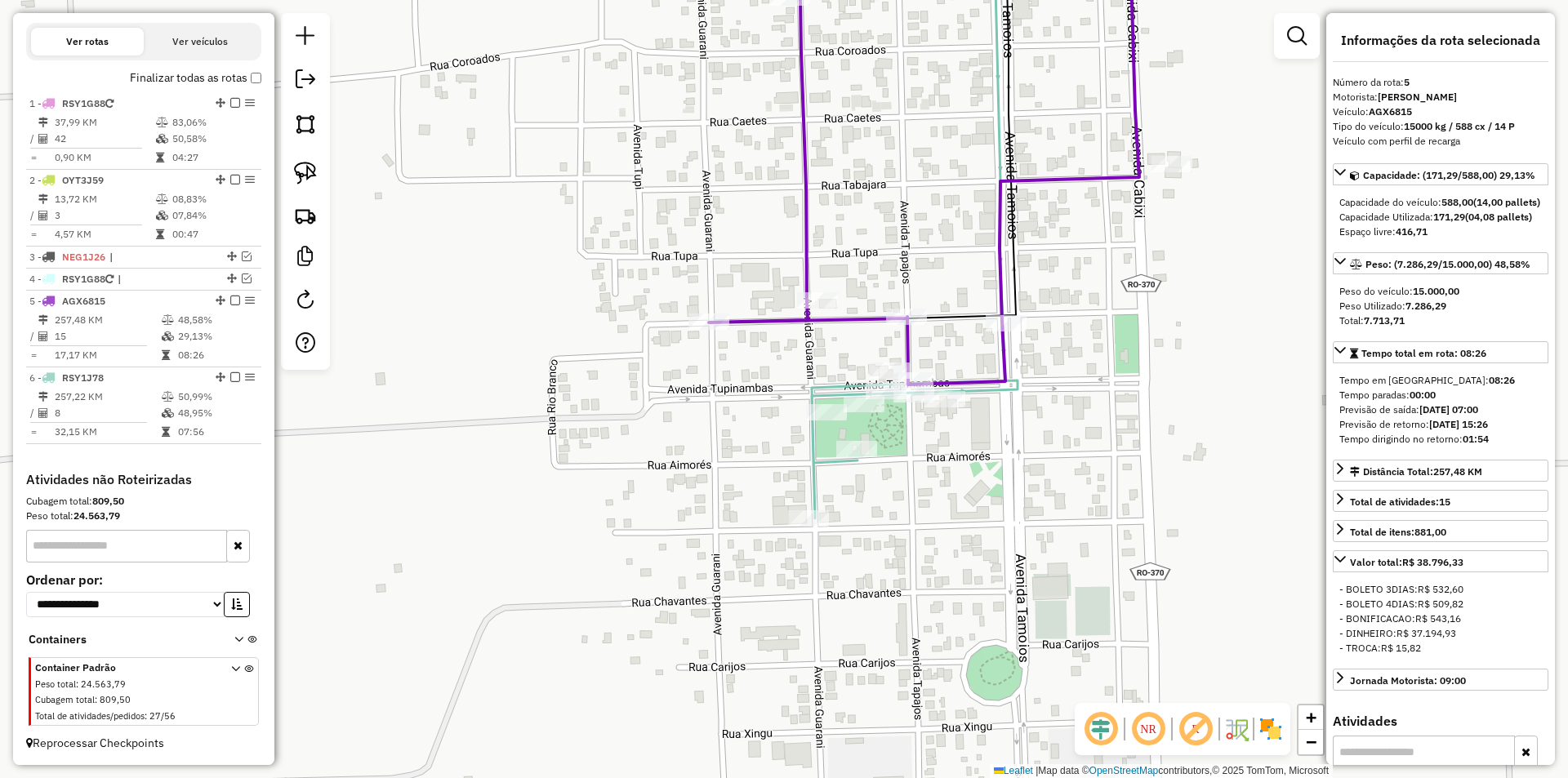
click at [1001, 431] on div "Janela de atendimento Grade de atendimento Capacidade Transportadoras Veículos …" at bounding box center [784, 389] width 1568 height 778
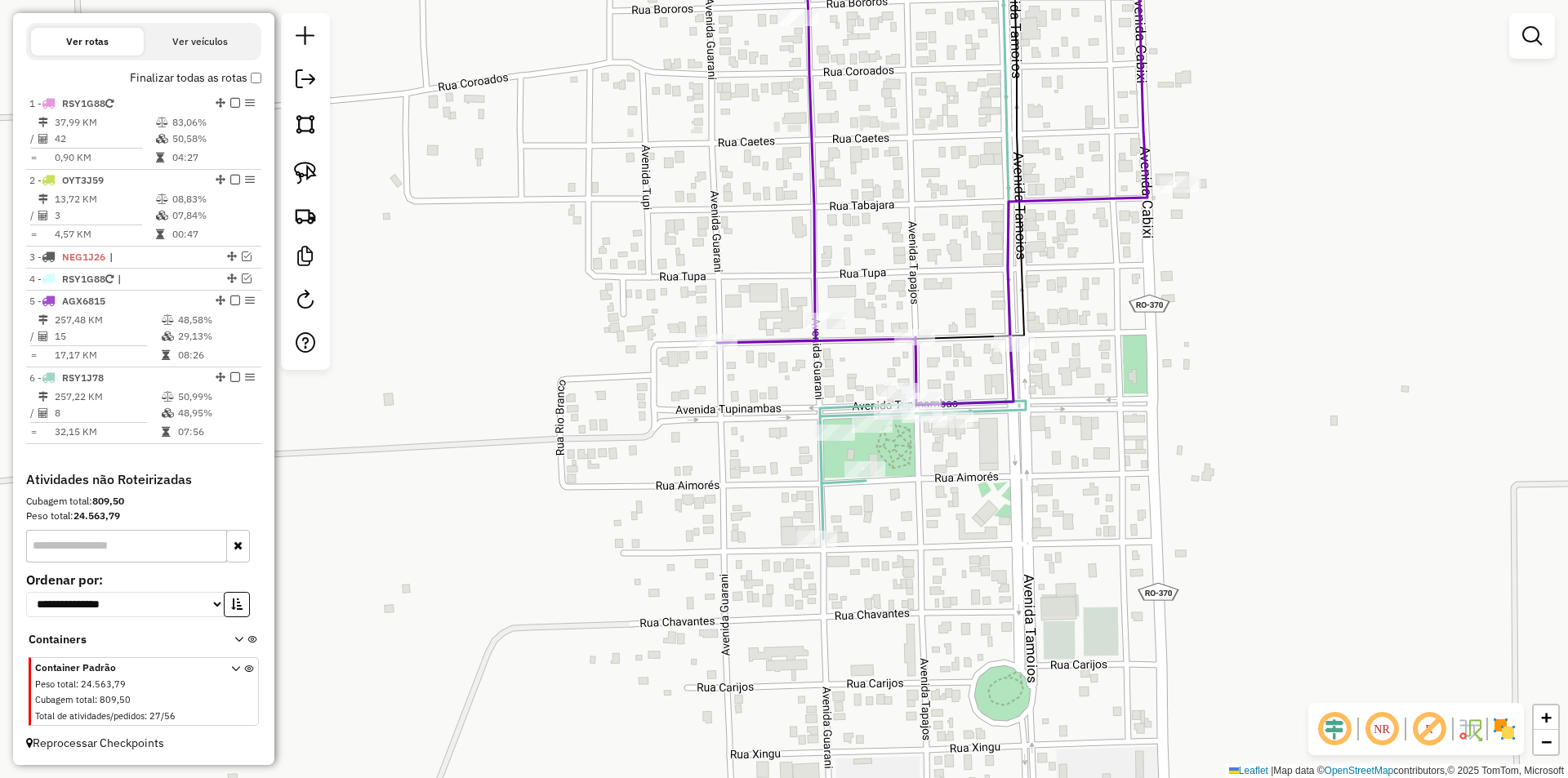
drag, startPoint x: 937, startPoint y: 501, endPoint x: 945, endPoint y: 518, distance: 18.8
click at [945, 518] on div "Janela de atendimento Grade de atendimento Capacidade Transportadoras Veículos …" at bounding box center [784, 389] width 1568 height 778
select select "*********"
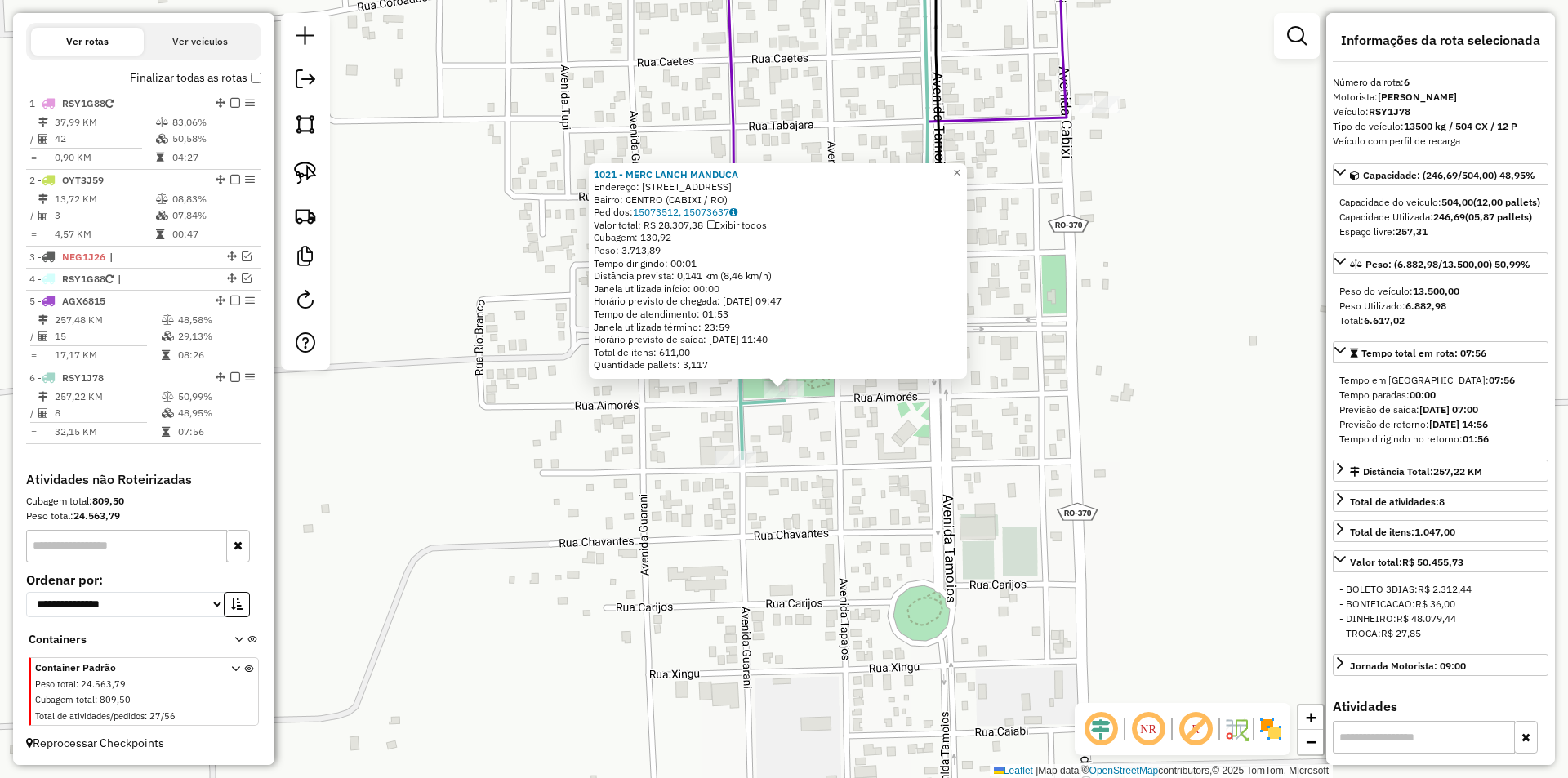
click at [1026, 414] on div "1021 - MERC LANCH MANDUCA Endereço: [STREET_ADDRESS] Bairro: CENTRO (CABIXI / R…" at bounding box center [784, 389] width 1568 height 778
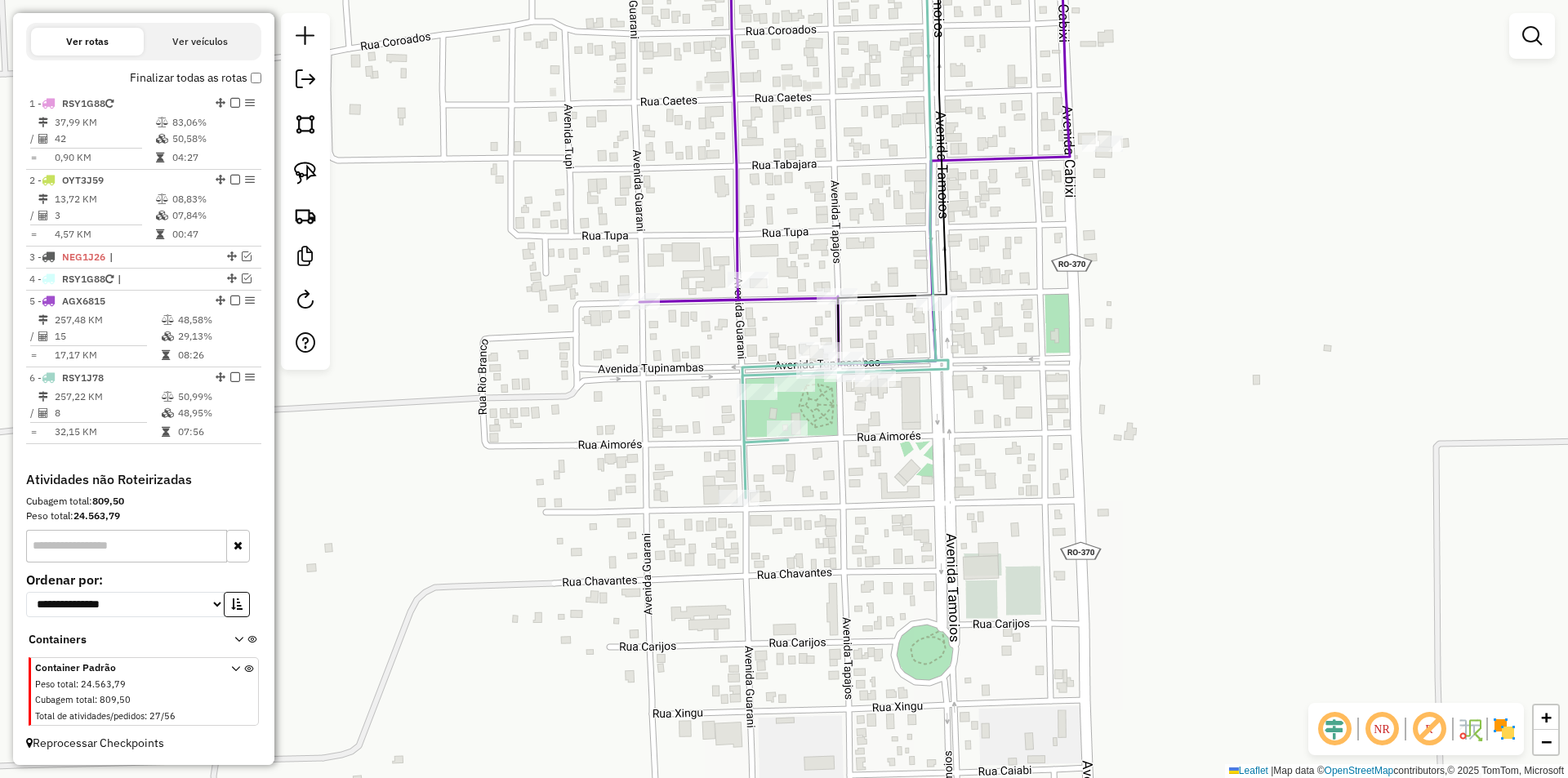
drag, startPoint x: 926, startPoint y: 417, endPoint x: 946, endPoint y: 509, distance: 94.1
click at [946, 509] on div "Janela de atendimento Grade de atendimento Capacidade Transportadoras Veículos …" at bounding box center [784, 389] width 1568 height 778
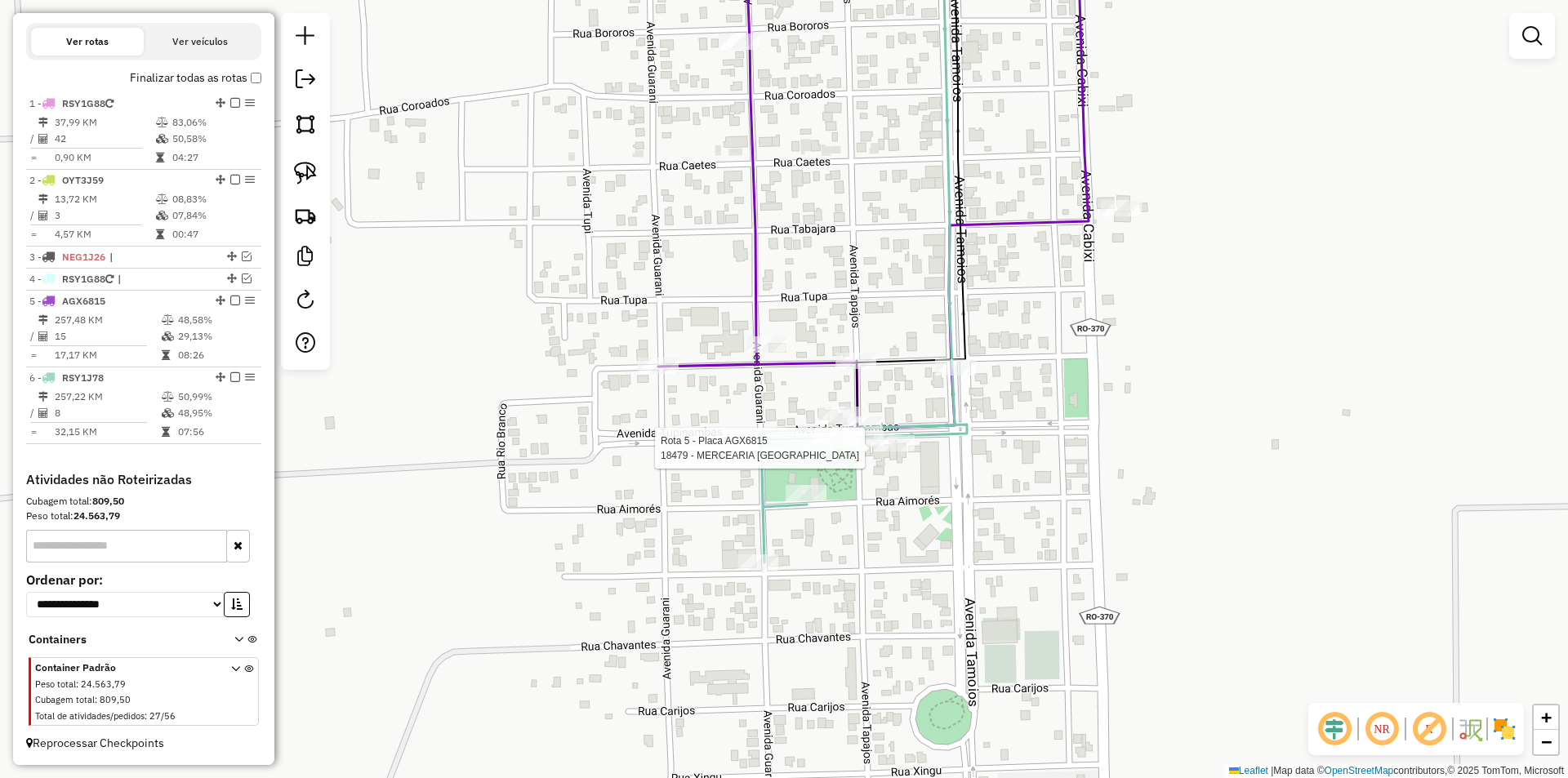
select select "*********"
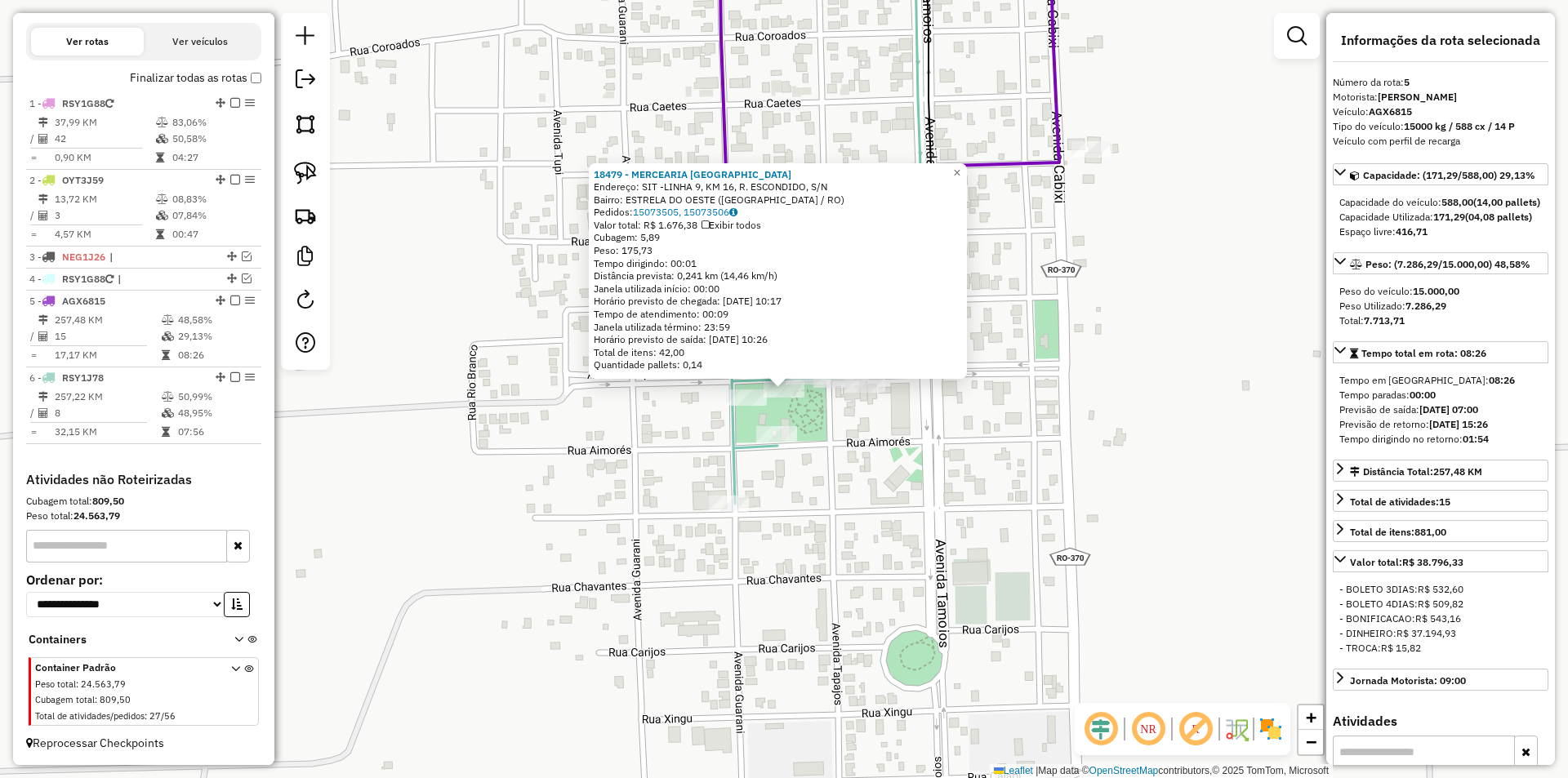
click at [887, 445] on div "18479 - MERCEARIA [GEOGRAPHIC_DATA] Endereço: SIT -LINHA 9, KM 16, R. ESCONDIDO…" at bounding box center [784, 389] width 1568 height 778
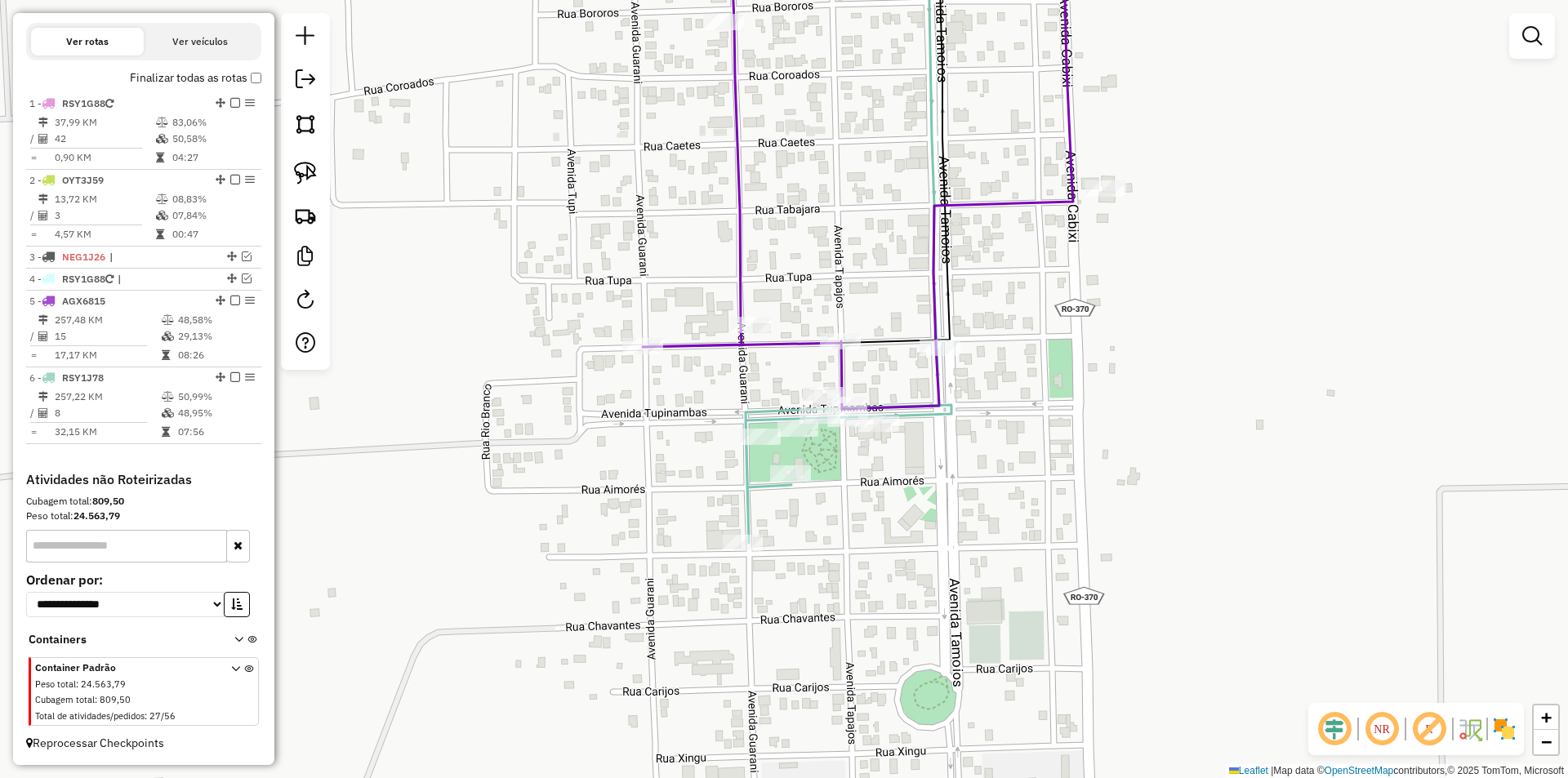
drag, startPoint x: 829, startPoint y: 489, endPoint x: 792, endPoint y: 444, distance: 58.3
click at [827, 489] on div "Janela de atendimento Grade de atendimento Capacidade Transportadoras Veículos …" at bounding box center [784, 389] width 1568 height 778
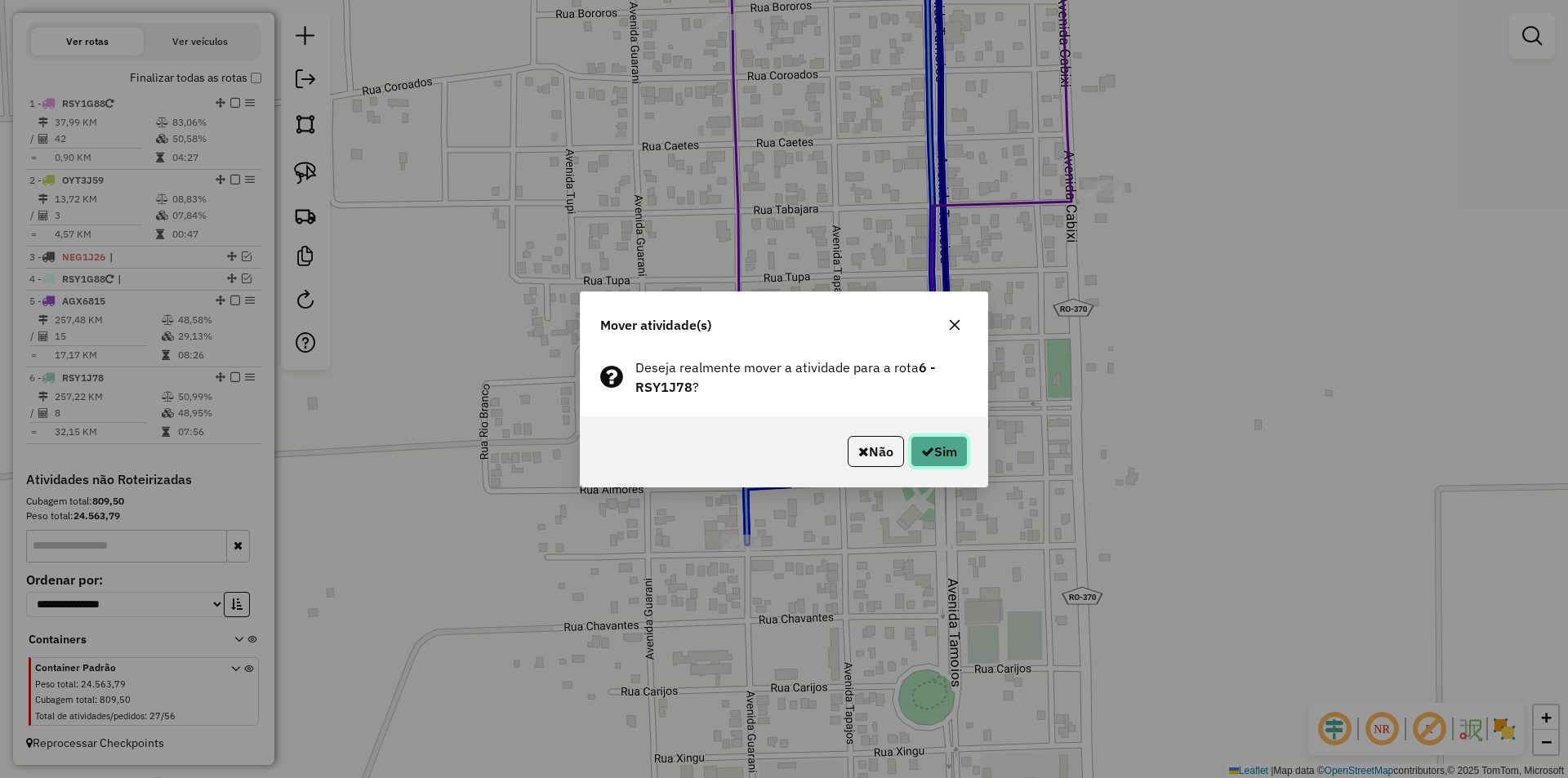
click at [921, 447] on icon "button" at bounding box center [927, 451] width 13 height 13
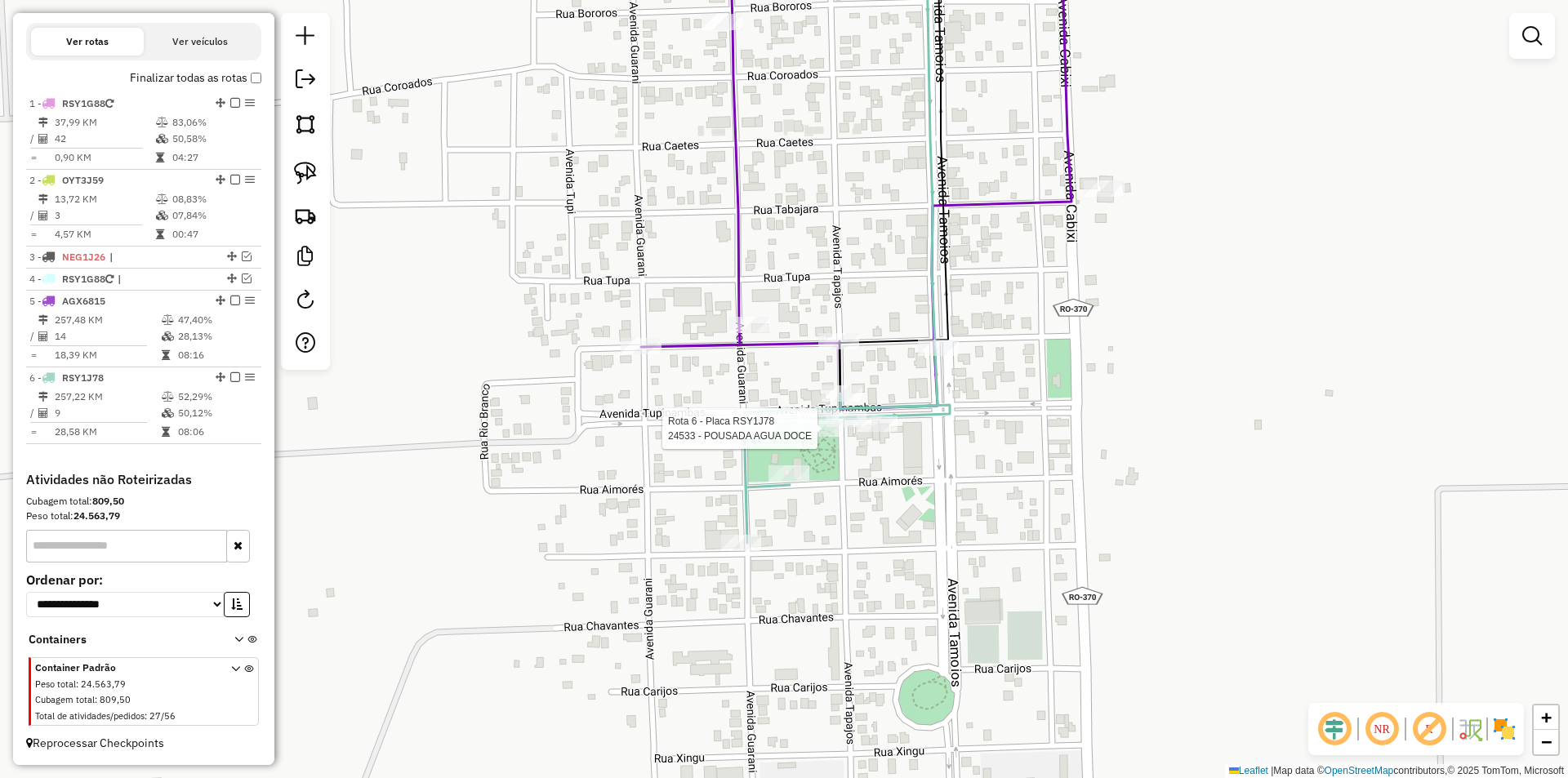
select select "*********"
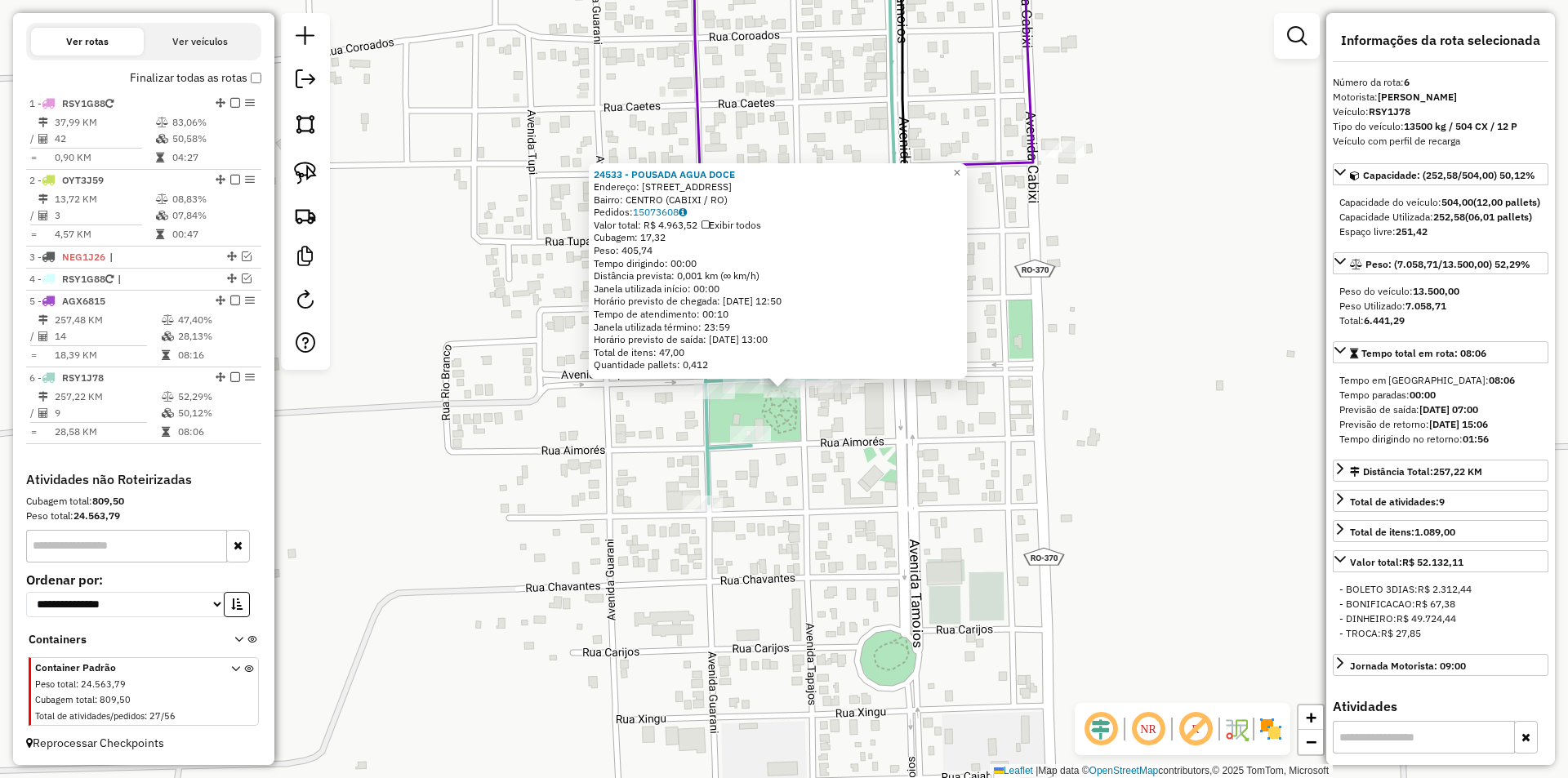
click at [1196, 399] on div "24533 - POUSADA AGUA DOCE Endereço: RUA TUPa 3254 Bairro: CENTRO (CABIXI / RO) …" at bounding box center [784, 389] width 1568 height 778
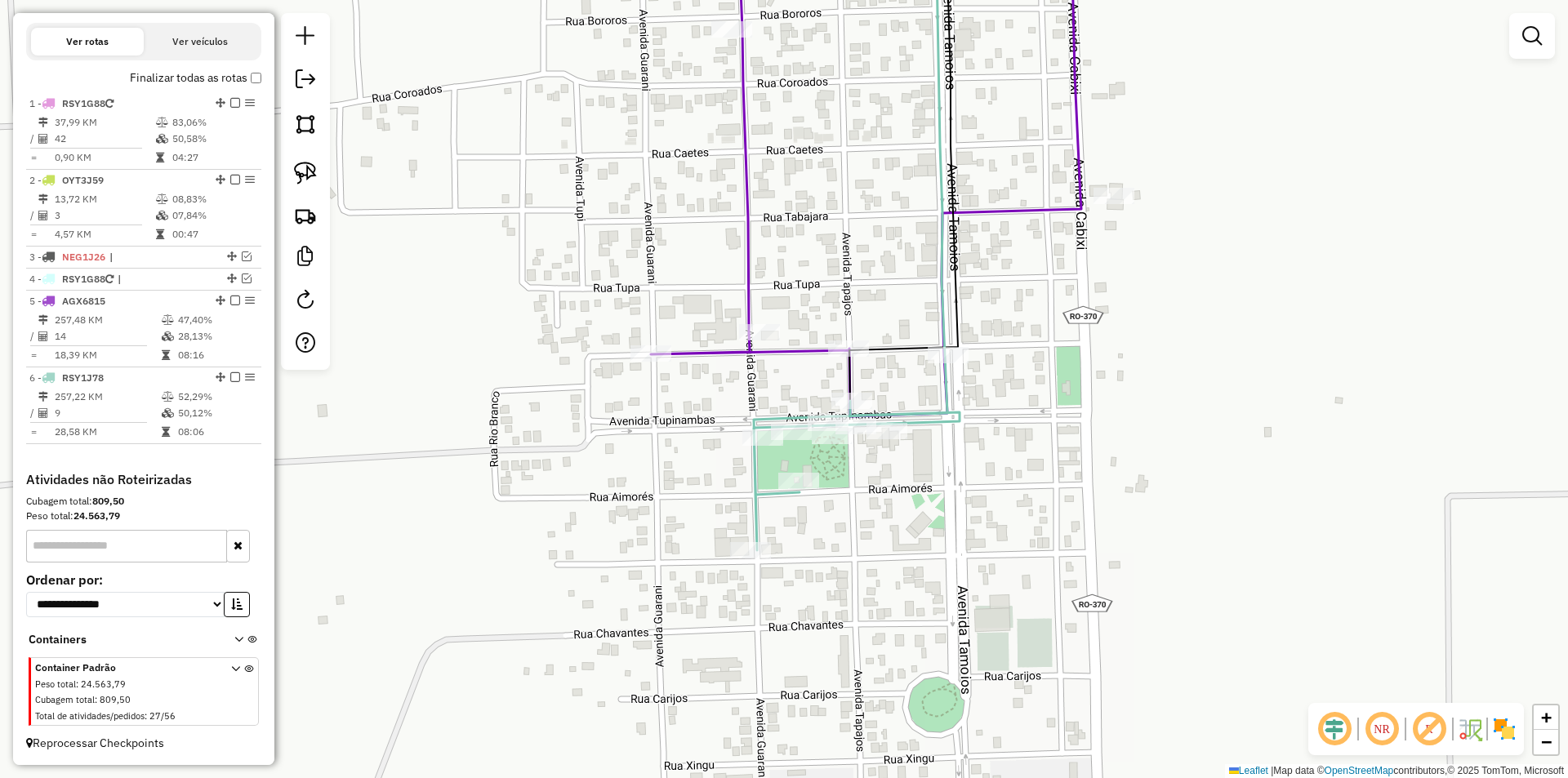
click at [959, 504] on div "Janela de atendimento Grade de atendimento Capacidade Transportadoras Veículos …" at bounding box center [784, 389] width 1568 height 778
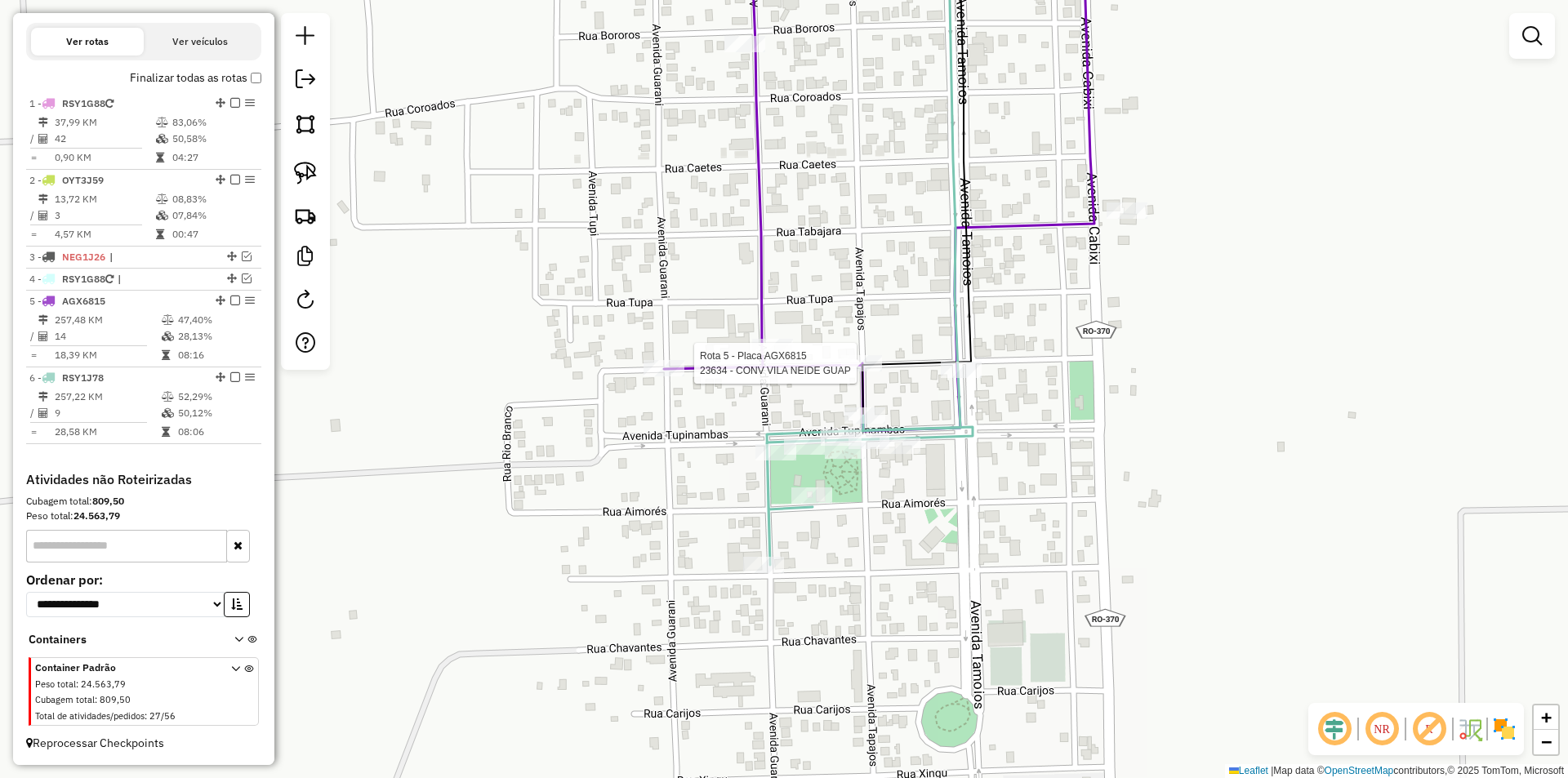
select select "*********"
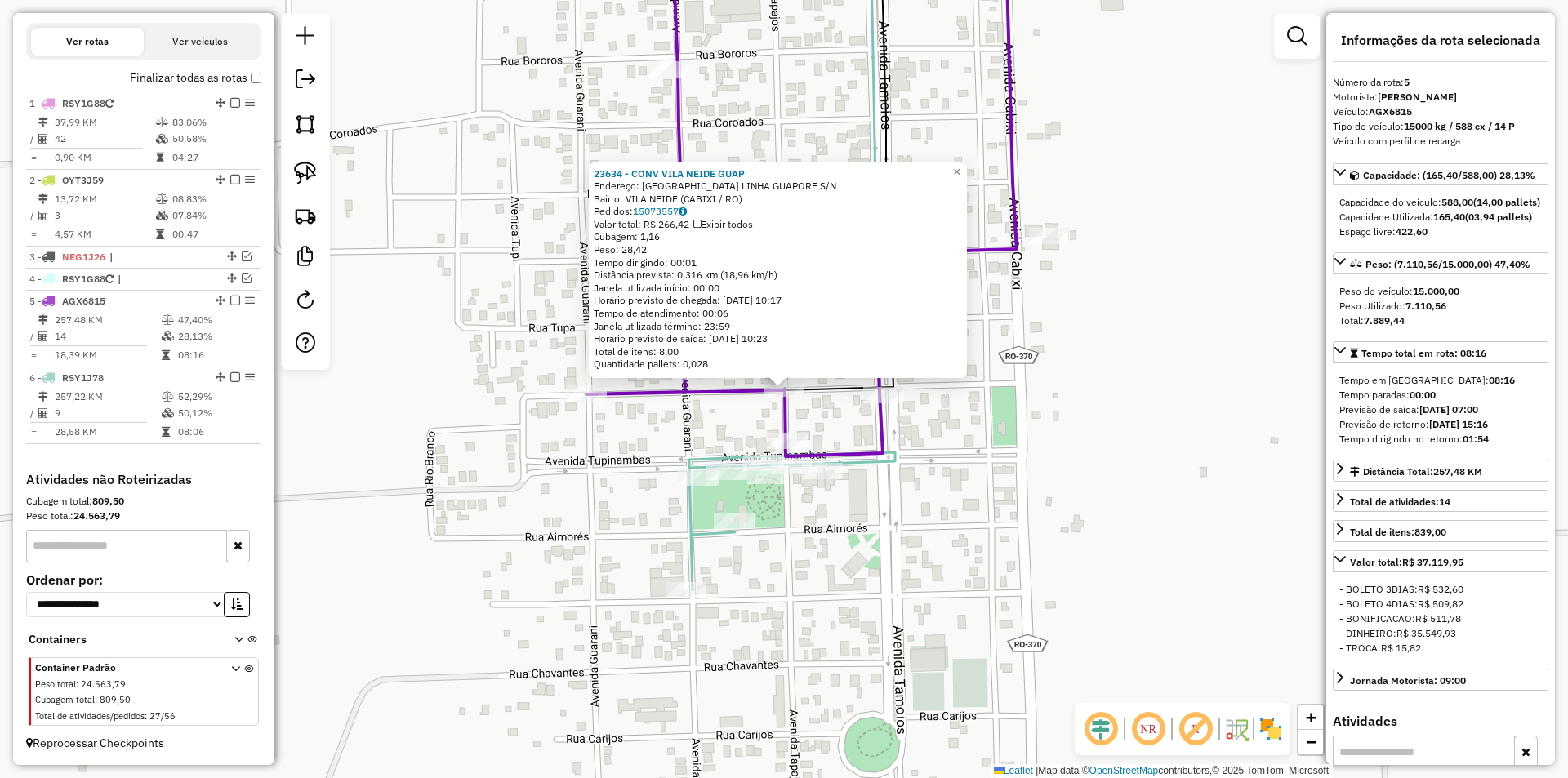
click at [1156, 509] on div "23634 - CONV VILA NEIDE GUAP Endereço: VILA NEIDE LINHA GUAPORE S/N Bairro: VIL…" at bounding box center [784, 389] width 1568 height 778
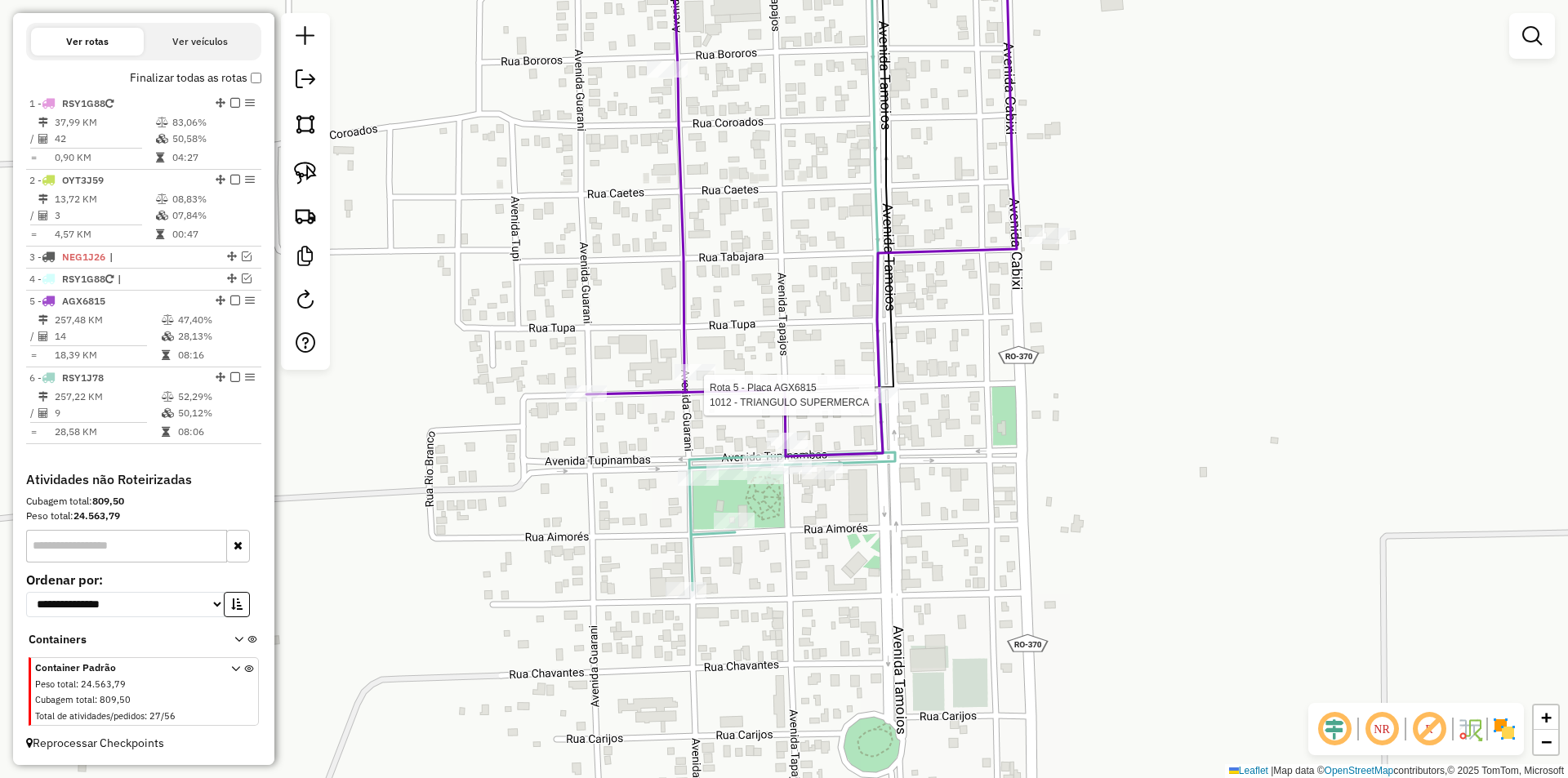
select select "*********"
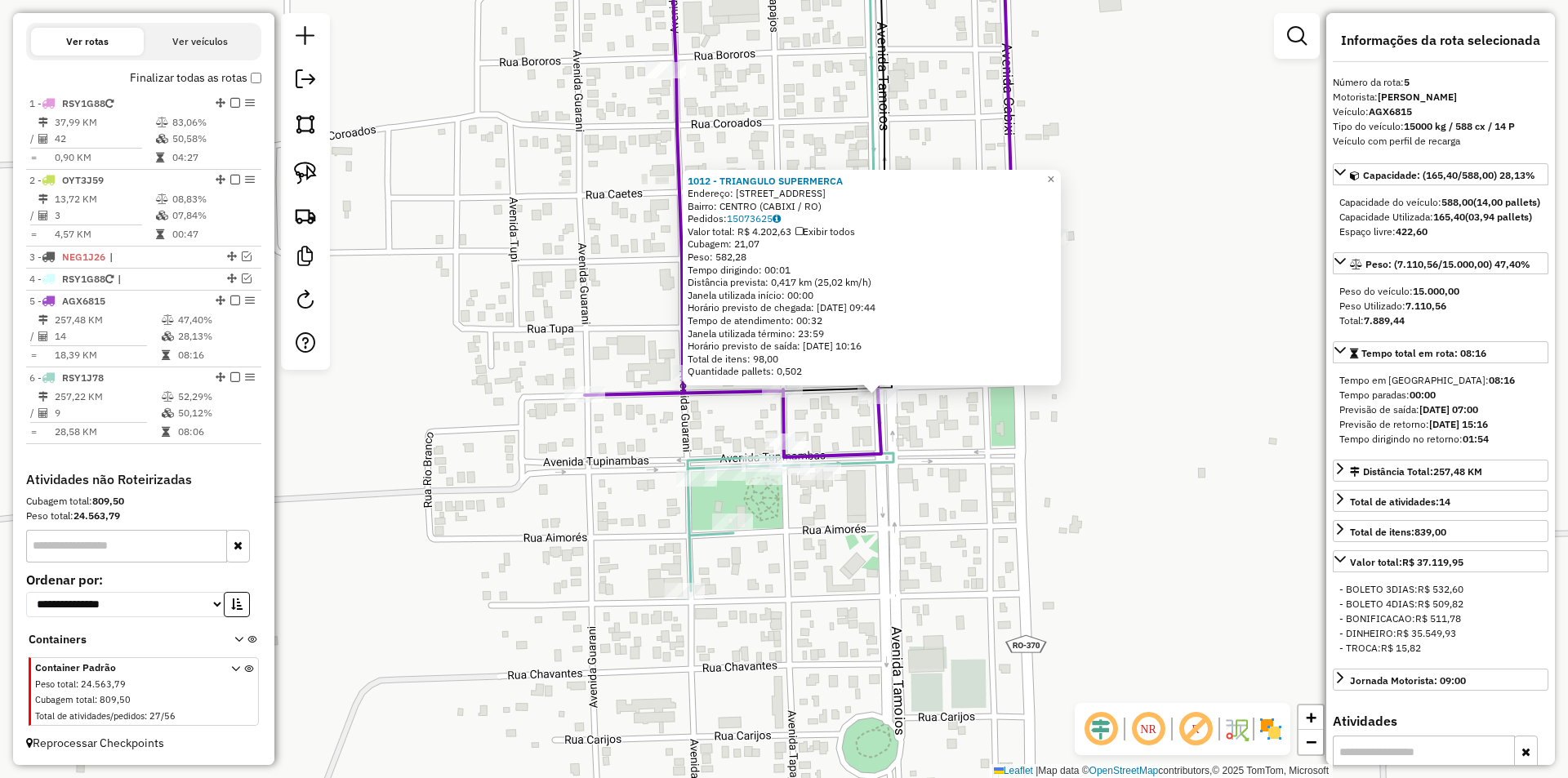
drag, startPoint x: 917, startPoint y: 486, endPoint x: 993, endPoint y: 492, distance: 76.2
click at [993, 492] on div "1012 - TRIANGULO SUPERMERCA Endereço: R AV.TAMOIOS 4125, 4125 Bairro: CENTRO (C…" at bounding box center [784, 389] width 1568 height 778
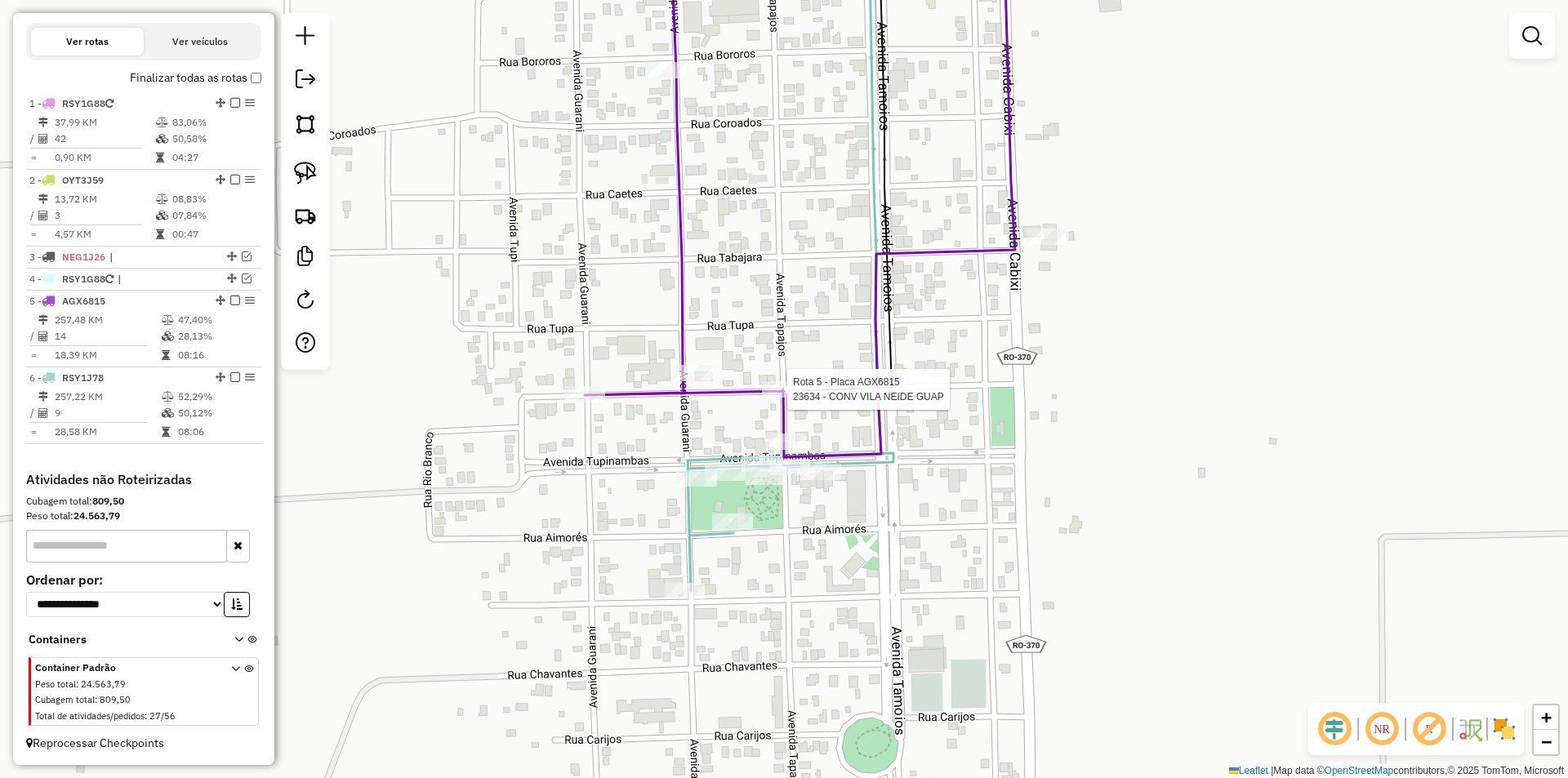
select select "*********"
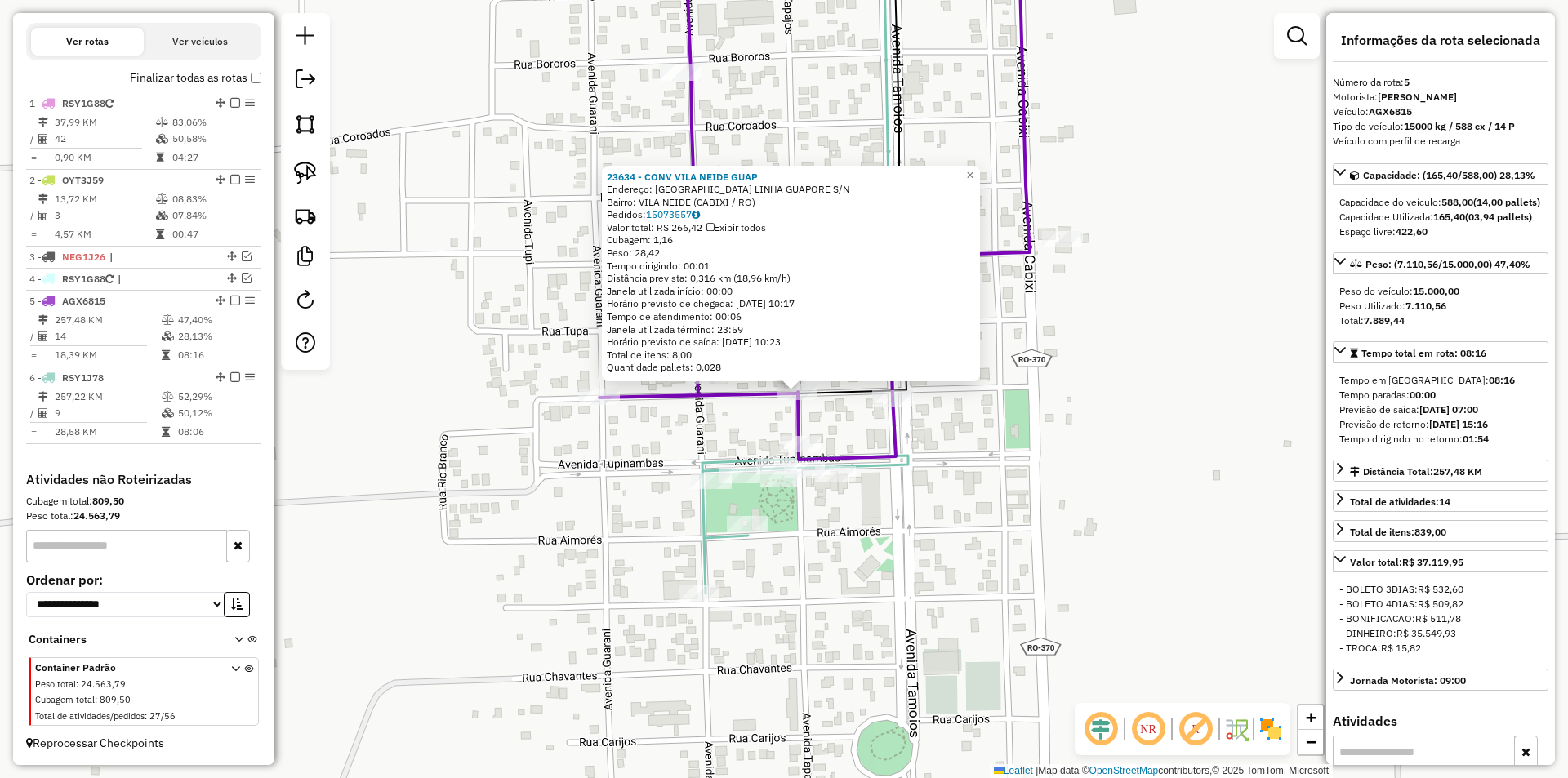
click at [756, 440] on div "23634 - CONV VILA NEIDE GUAP Endereço: VILA NEIDE LINHA GUAPORE S/N Bairro: VIL…" at bounding box center [784, 389] width 1568 height 778
click at [756, 439] on div "23634 - CONV VILA NEIDE GUAP Endereço: VILA NEIDE LINHA GUAPORE S/N Bairro: VIL…" at bounding box center [784, 389] width 1568 height 778
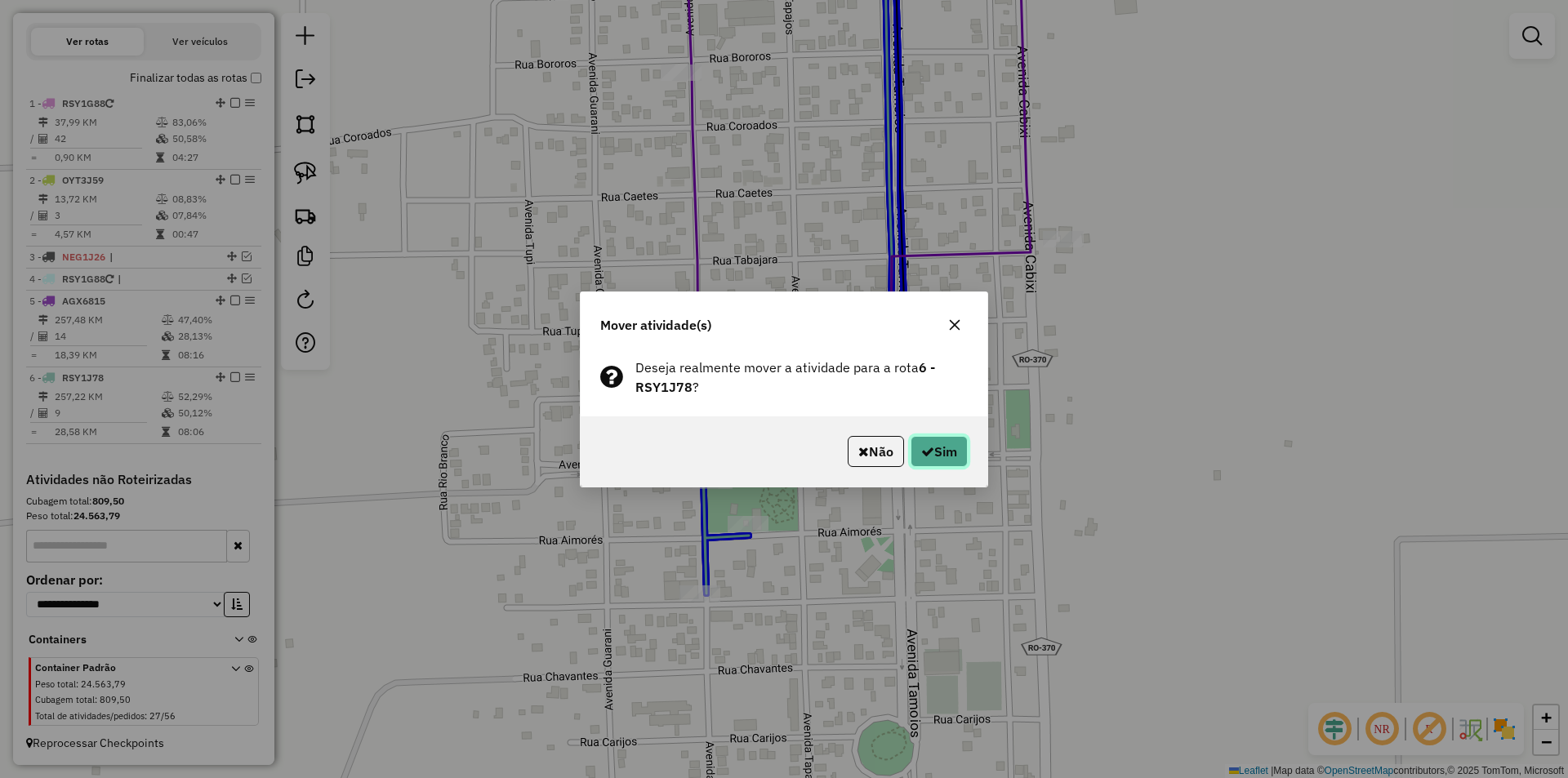
click at [921, 455] on icon "button" at bounding box center [927, 451] width 13 height 13
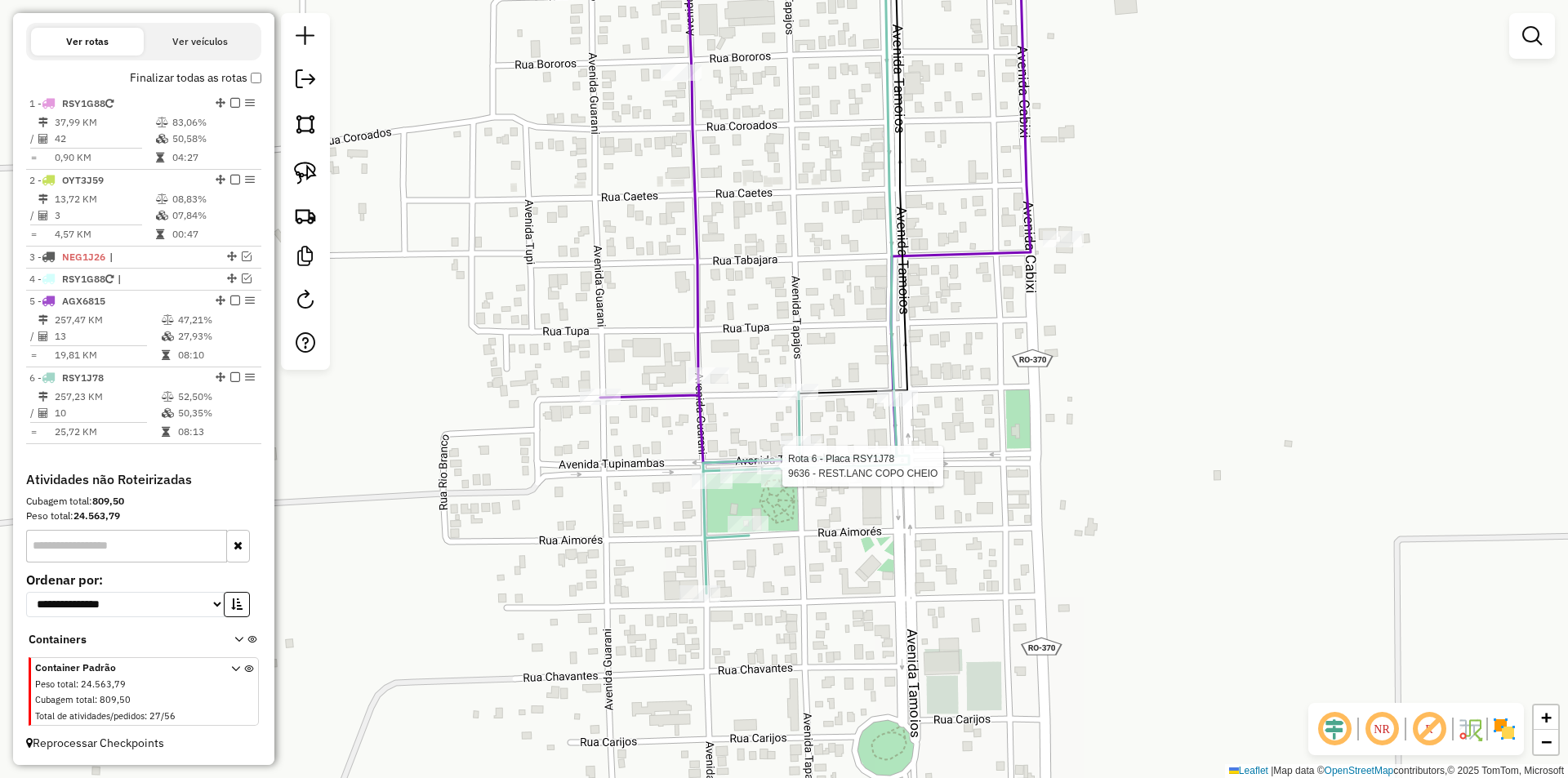
select select "*********"
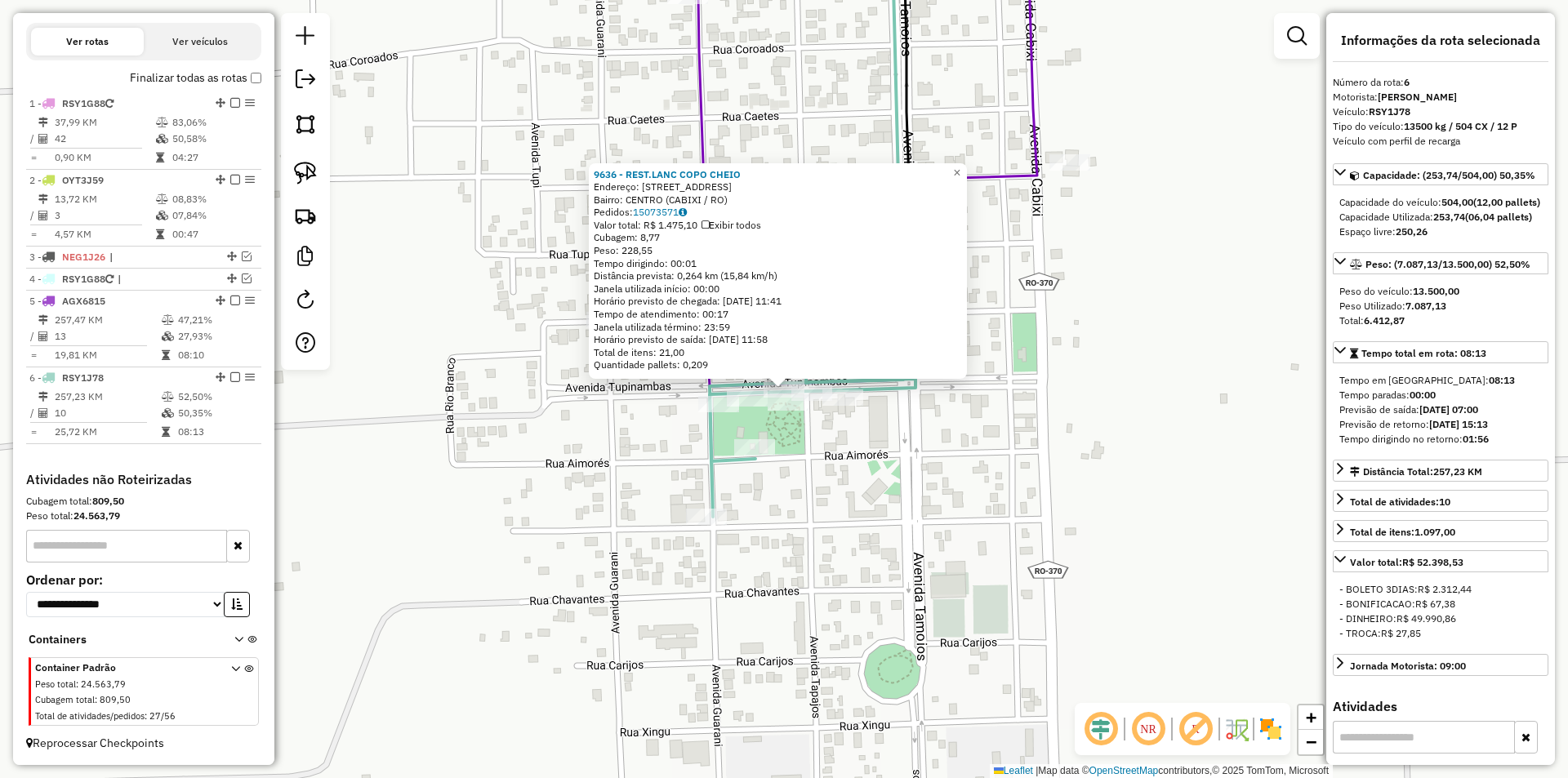
click at [1018, 441] on div "9636 - REST.LANC COPO CHEIO Endereço: R AV.TAPAJOS, 4030 Bairro: CENTRO (CABIXI…" at bounding box center [784, 389] width 1568 height 778
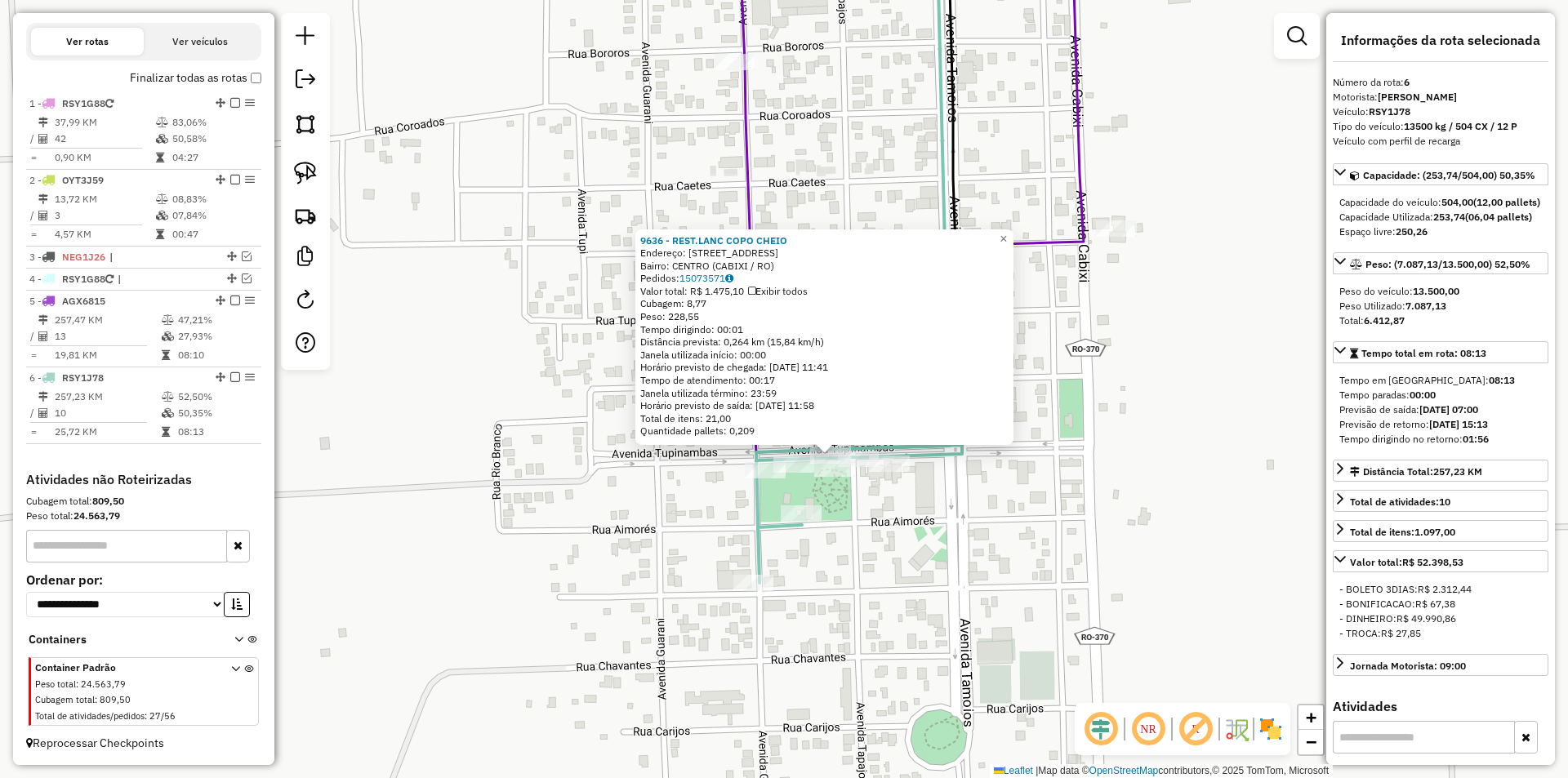
drag, startPoint x: 938, startPoint y: 540, endPoint x: 951, endPoint y: 540, distance: 13.0
click at [965, 562] on div "9636 - REST.LANC COPO CHEIO Endereço: R AV.TAPAJOS, 4030 Bairro: CENTRO (CABIXI…" at bounding box center [784, 389] width 1568 height 778
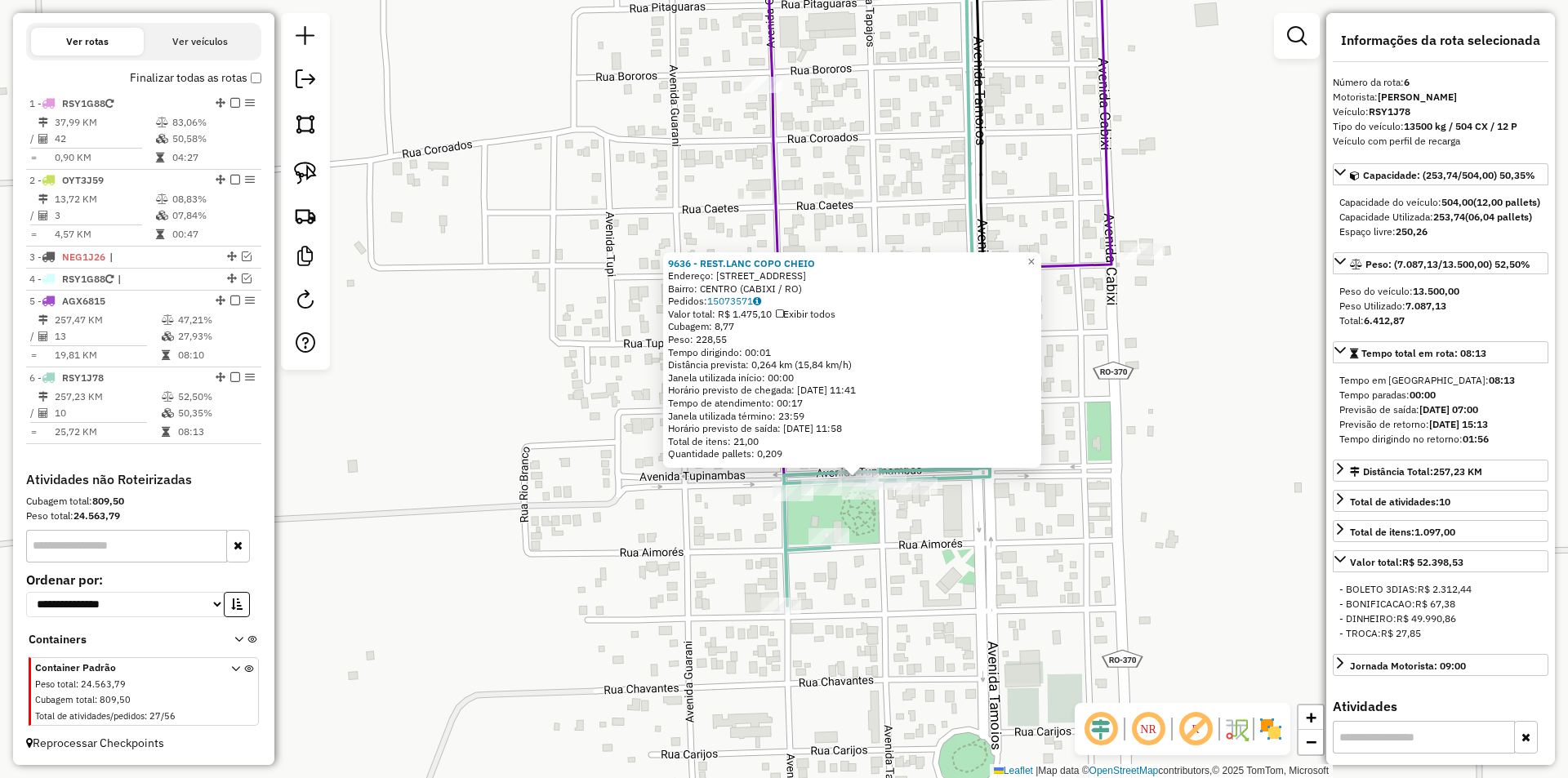
click at [951, 540] on div "9636 - REST.LANC COPO CHEIO Endereço: R AV.TAPAJOS, 4030 Bairro: CENTRO (CABIXI…" at bounding box center [784, 389] width 1568 height 778
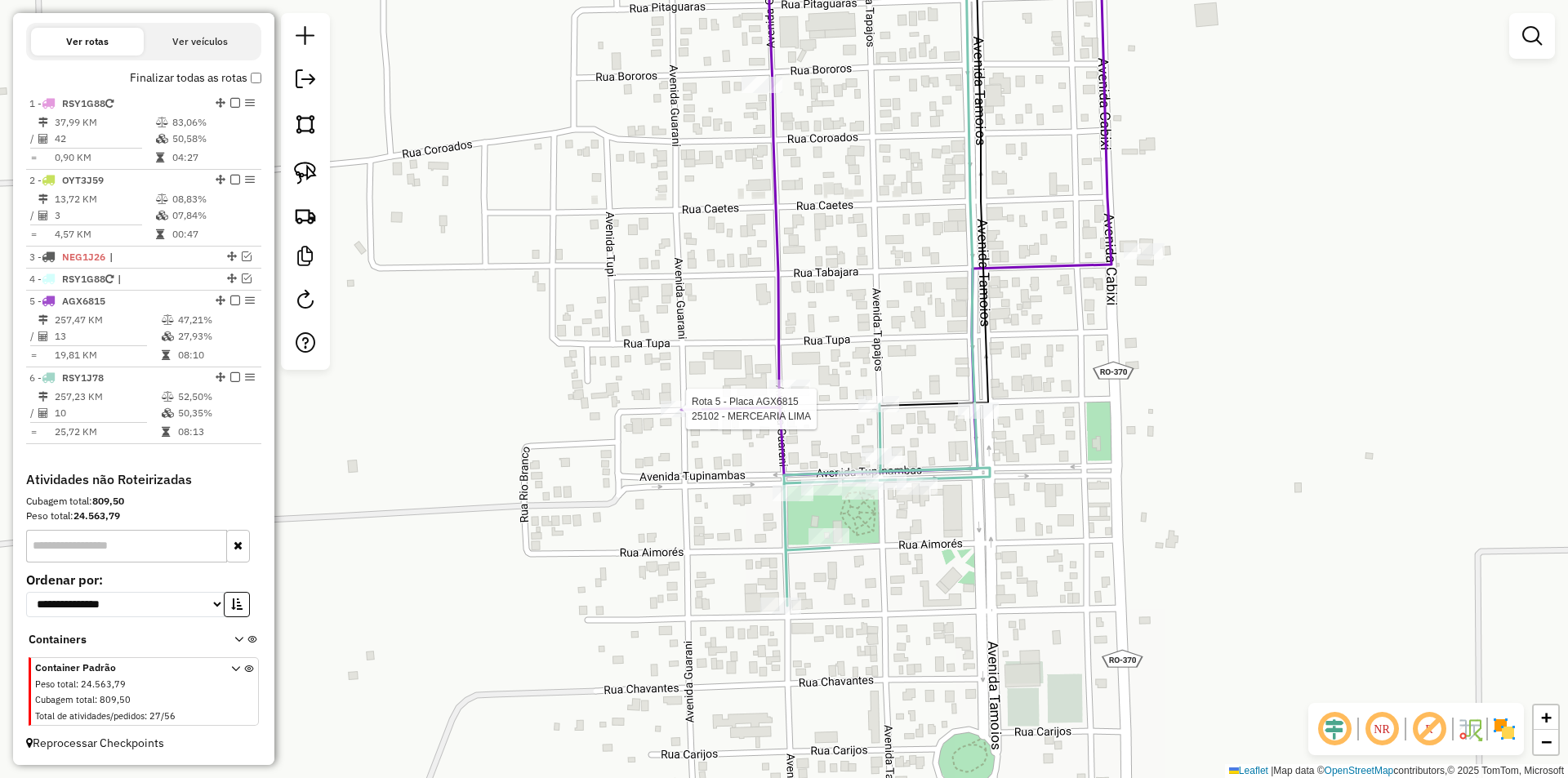
select select "*********"
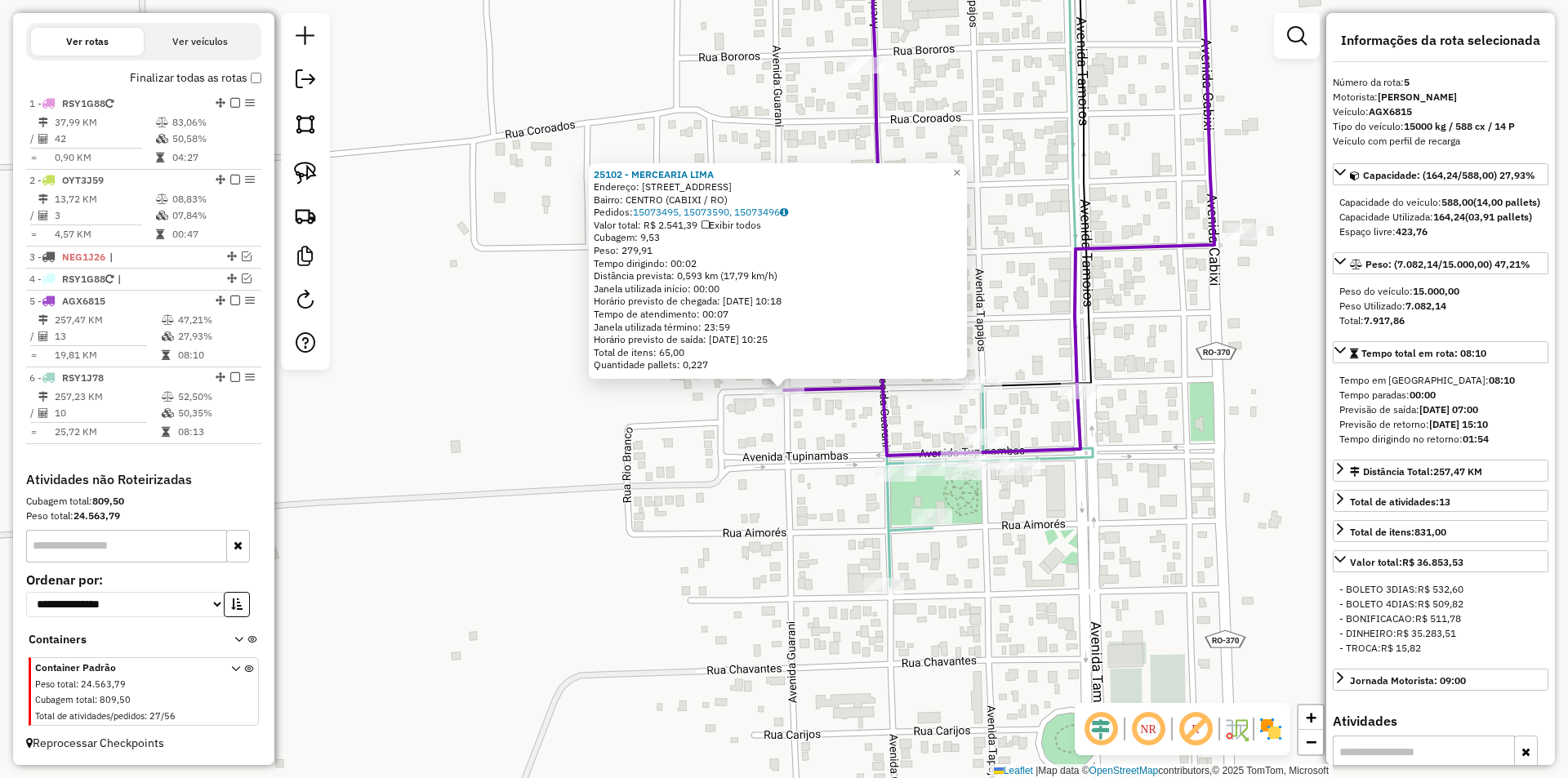
click at [794, 426] on div "25102 - MERCEARIA LIMA Endereço: avenida tupi 4287 Bairro: CENTRO (CABIXI / RO)…" at bounding box center [784, 389] width 1568 height 778
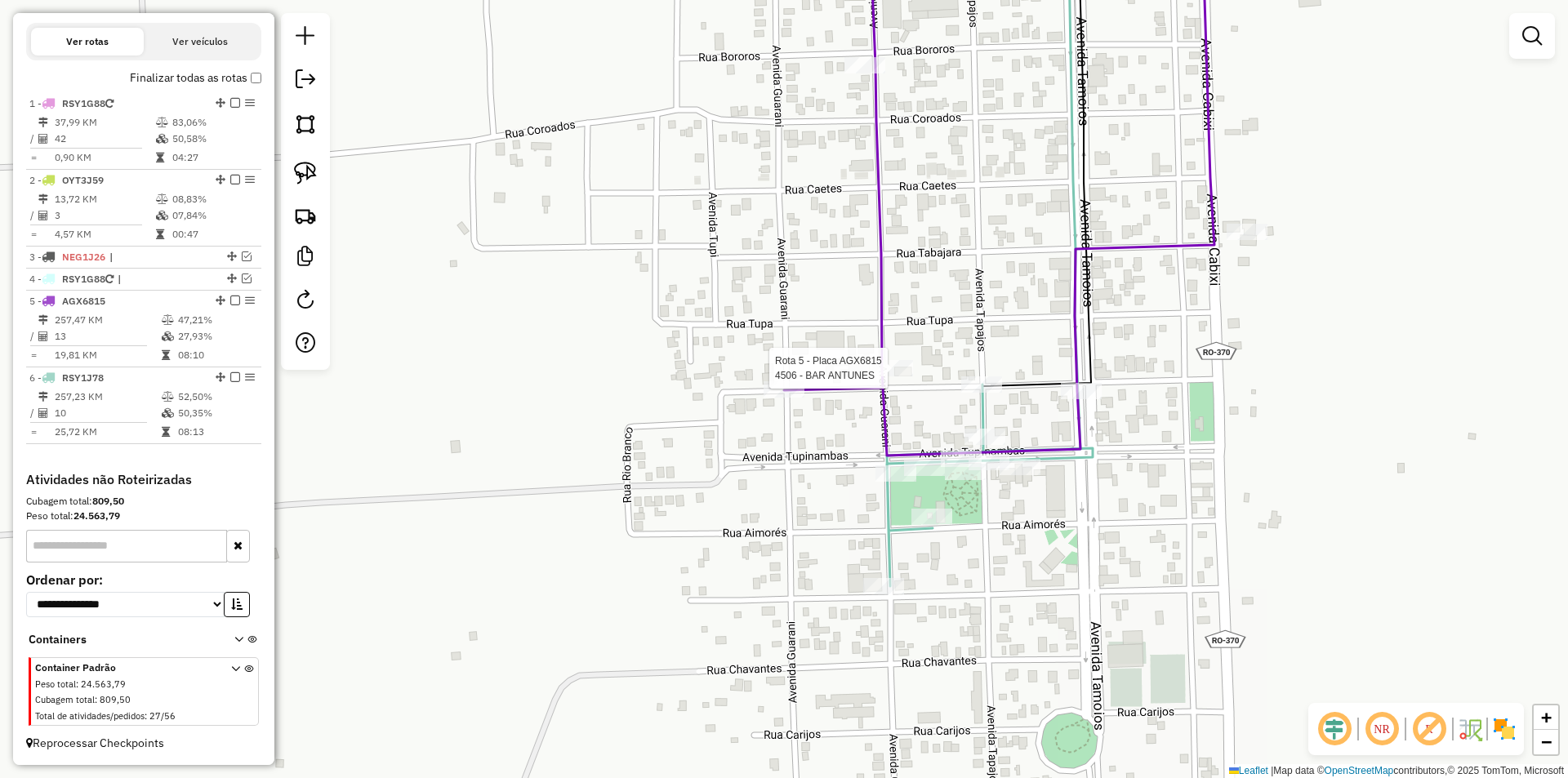
select select "*********"
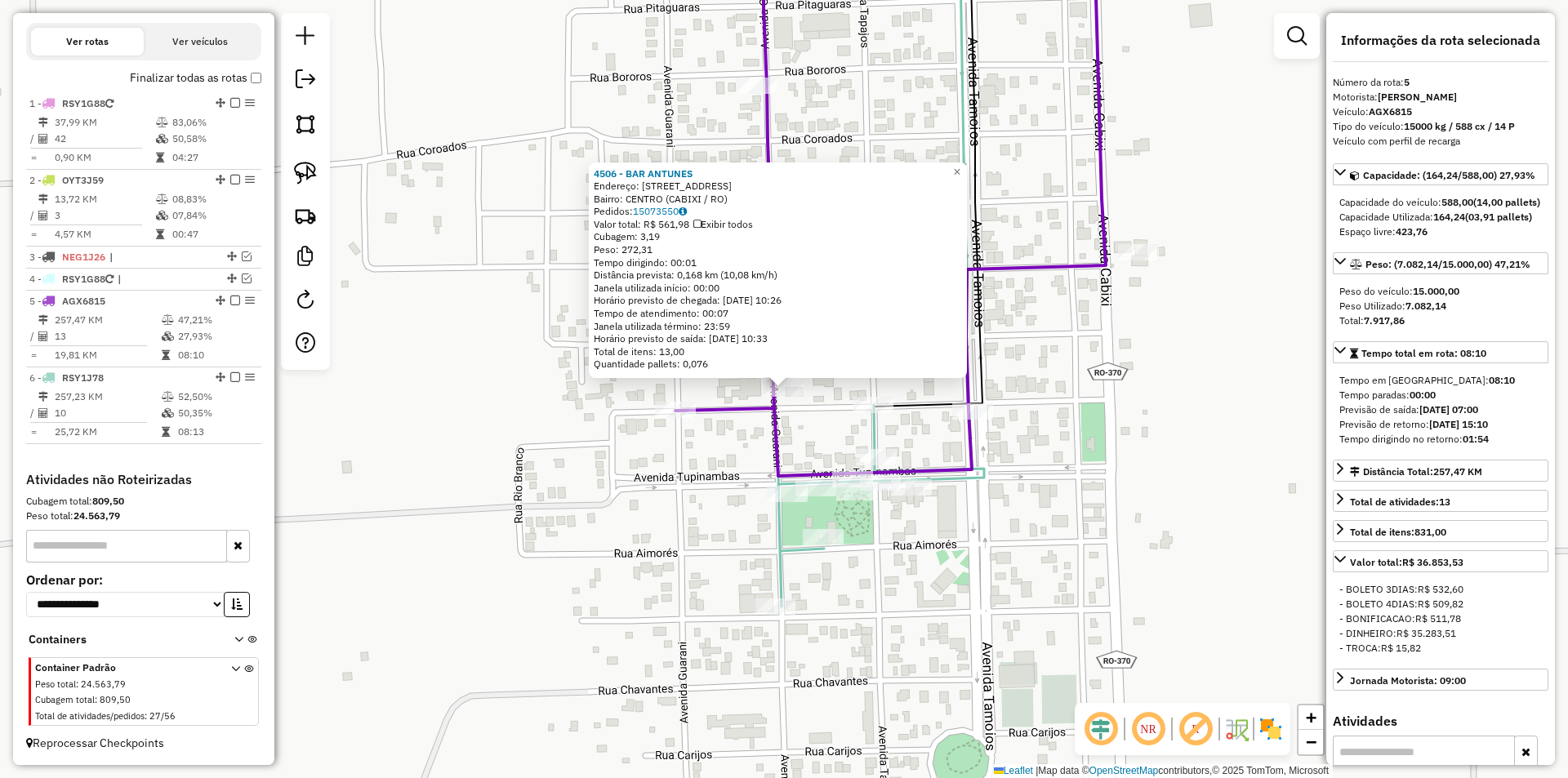
click at [732, 464] on div "4506 - BAR ANTUNES Endereço: AV AV GUARANI, 4085 Bairro: CENTRO (CABIXI / RO) P…" at bounding box center [784, 389] width 1568 height 778
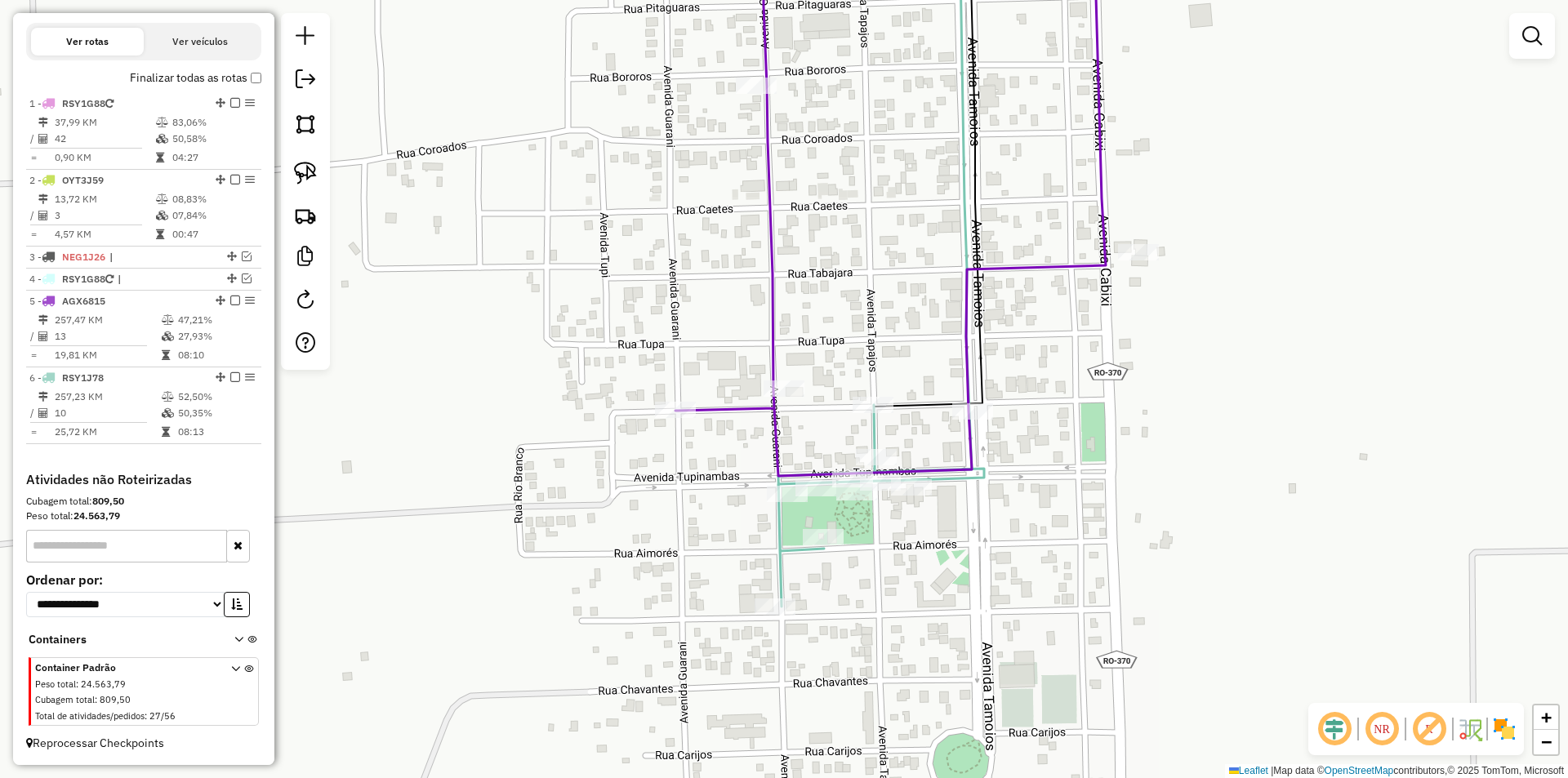
click at [1131, 241] on div "Rota 5 - Placa AGX6815 12398 - BAR RECANT. DOS AMIG Janela de atendimento Grade…" at bounding box center [784, 389] width 1568 height 778
click at [1124, 260] on div at bounding box center [1138, 252] width 41 height 16
select select "*********"
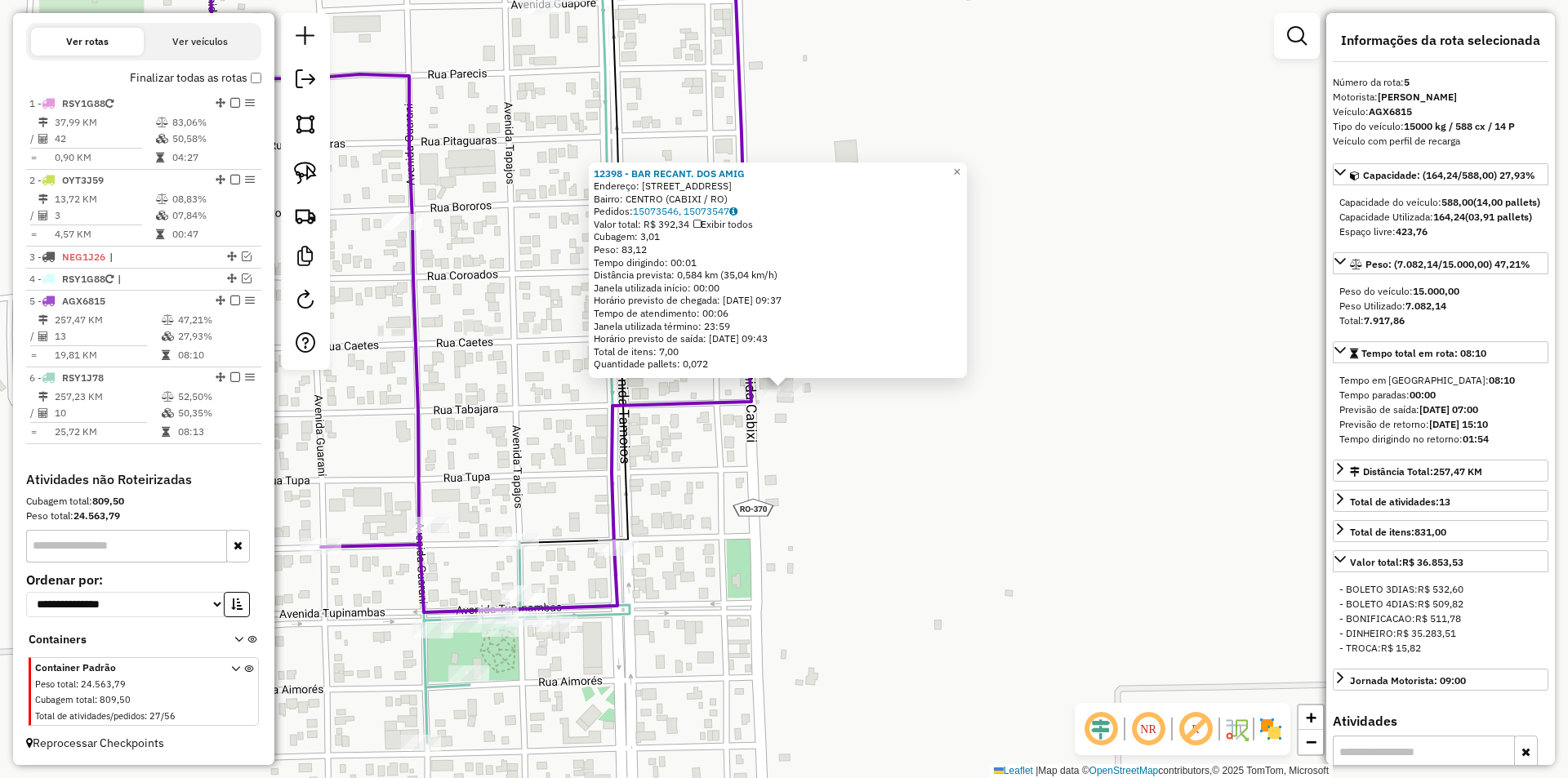
drag, startPoint x: 800, startPoint y: 508, endPoint x: 891, endPoint y: 472, distance: 97.9
click at [884, 475] on div "12398 - BAR RECANT. DOS AMIG Endereço: AV Av: Cabixi, 4275 Bairro: CENTRO (CABI…" at bounding box center [784, 389] width 1568 height 778
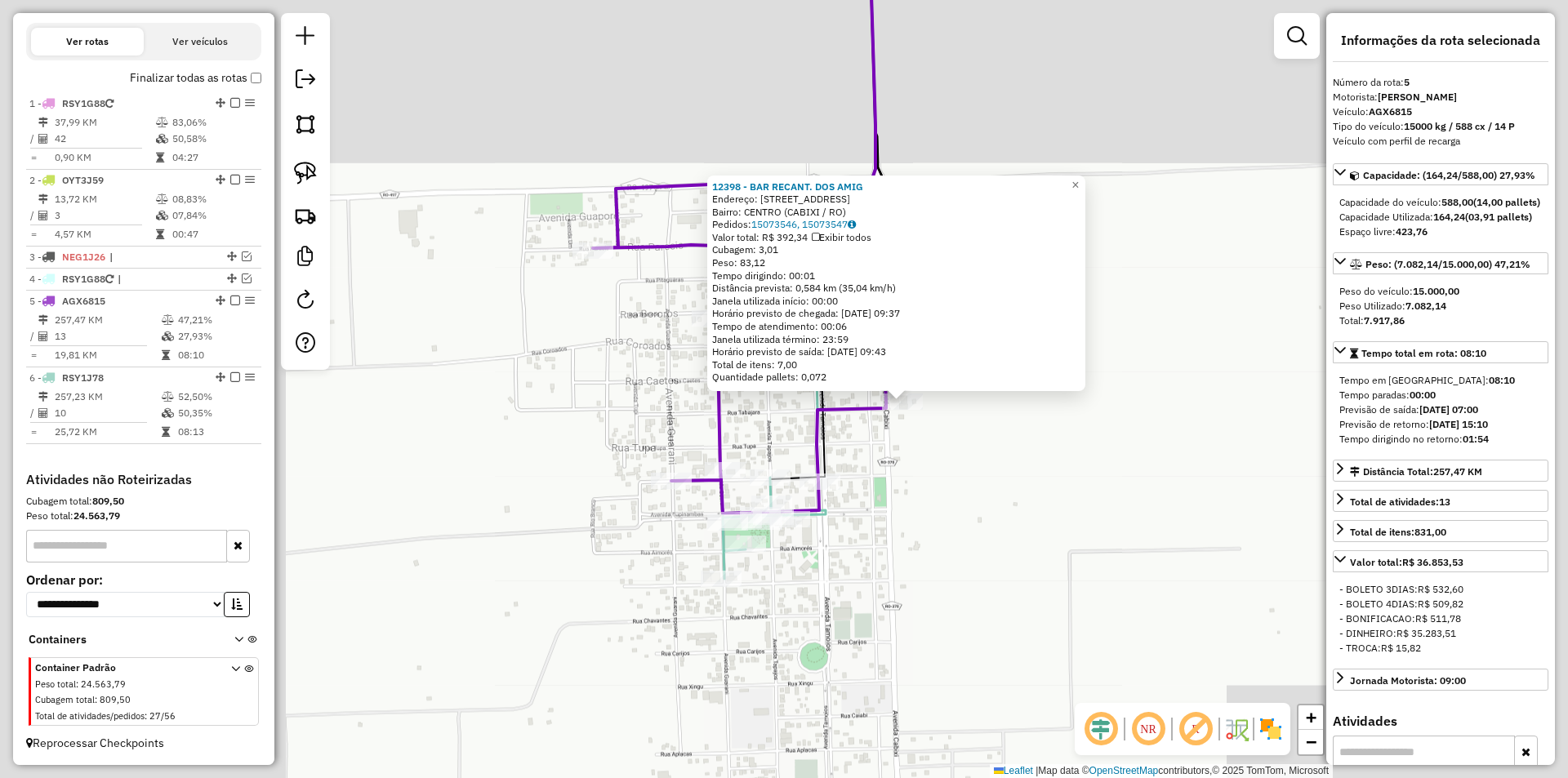
drag, startPoint x: 914, startPoint y: 497, endPoint x: 940, endPoint y: 481, distance: 30.5
click at [940, 481] on div "12398 - BAR RECANT. DOS AMIG Endereço: AV Av: Cabixi, 4275 Bairro: CENTRO (CABI…" at bounding box center [784, 389] width 1568 height 778
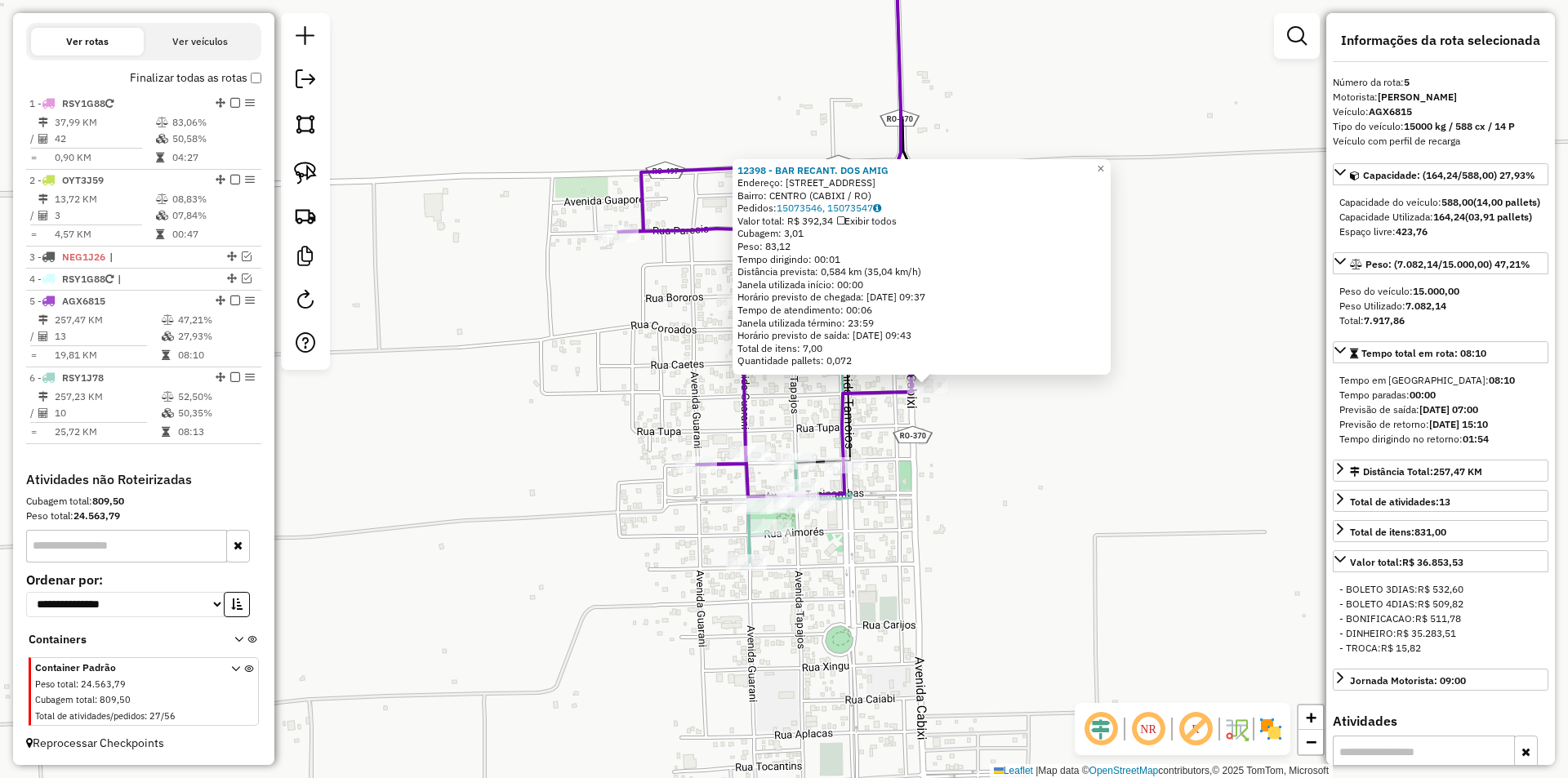
click at [996, 486] on div "12398 - BAR RECANT. DOS AMIG Endereço: AV Av: Cabixi, 4275 Bairro: CENTRO (CABI…" at bounding box center [784, 389] width 1568 height 778
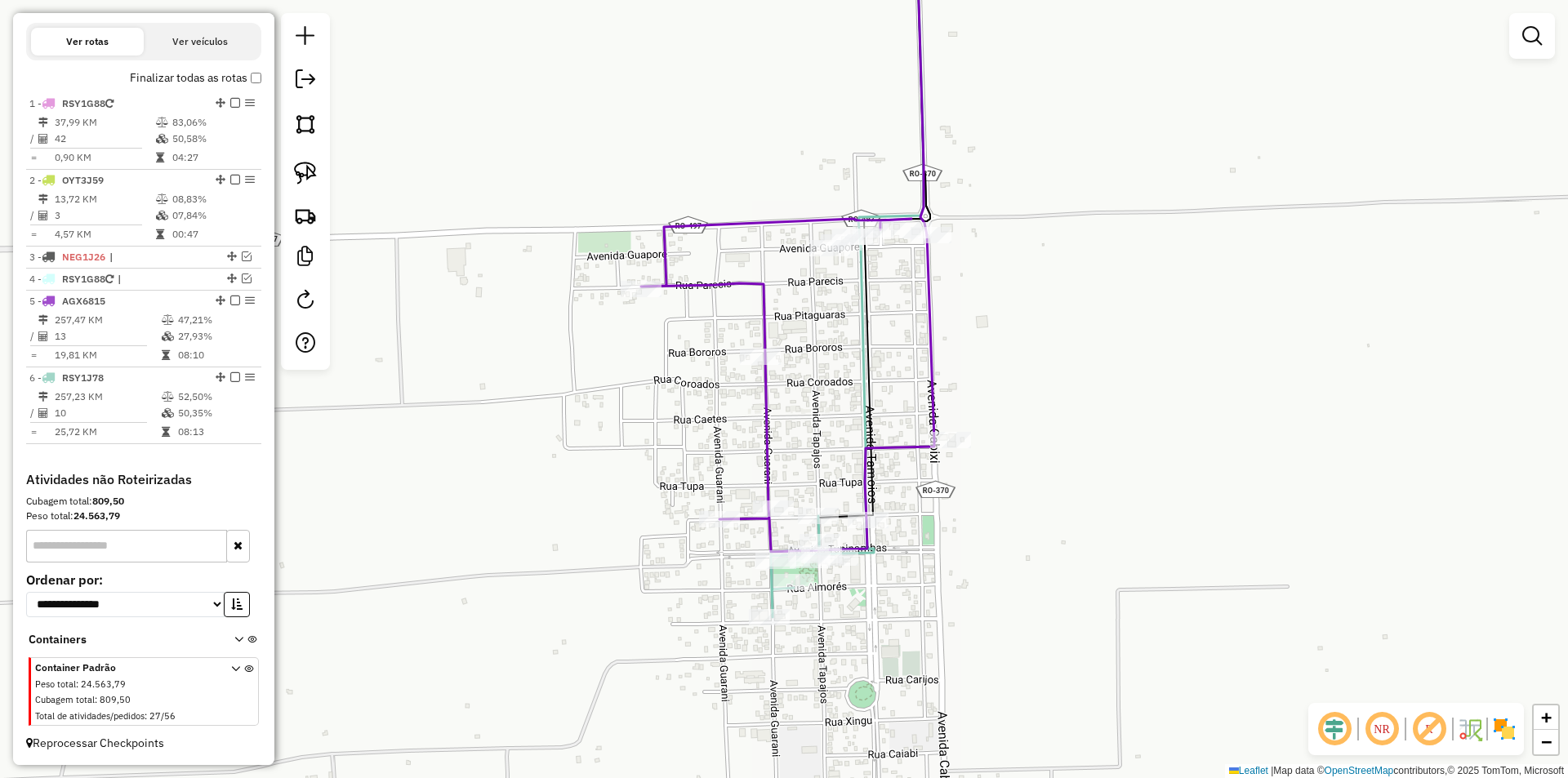
drag, startPoint x: 946, startPoint y: 527, endPoint x: 958, endPoint y: 550, distance: 25.9
click at [958, 550] on div "Janela de atendimento Grade de atendimento Capacidade Transportadoras Veículos …" at bounding box center [784, 389] width 1568 height 778
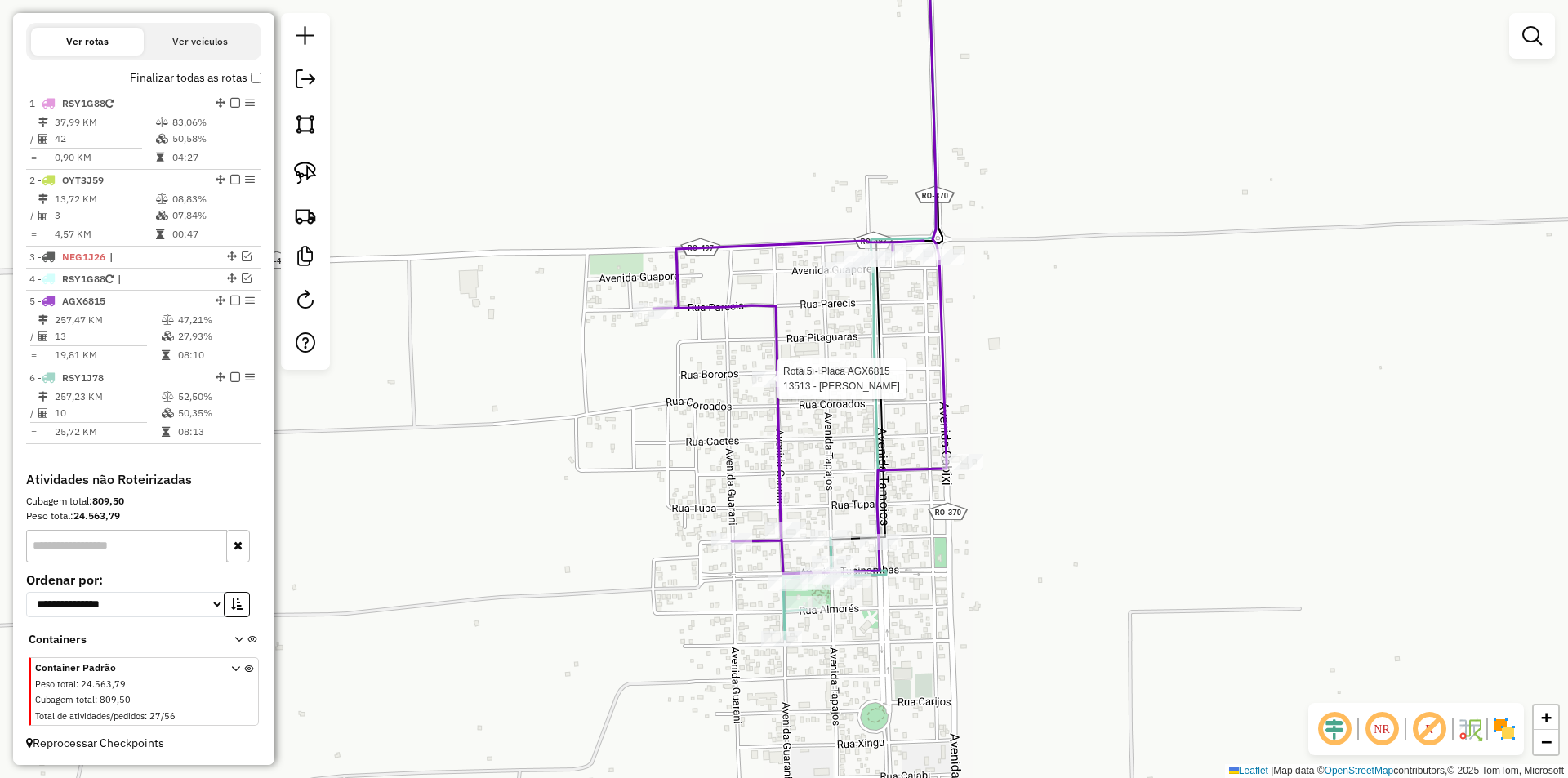
select select "*********"
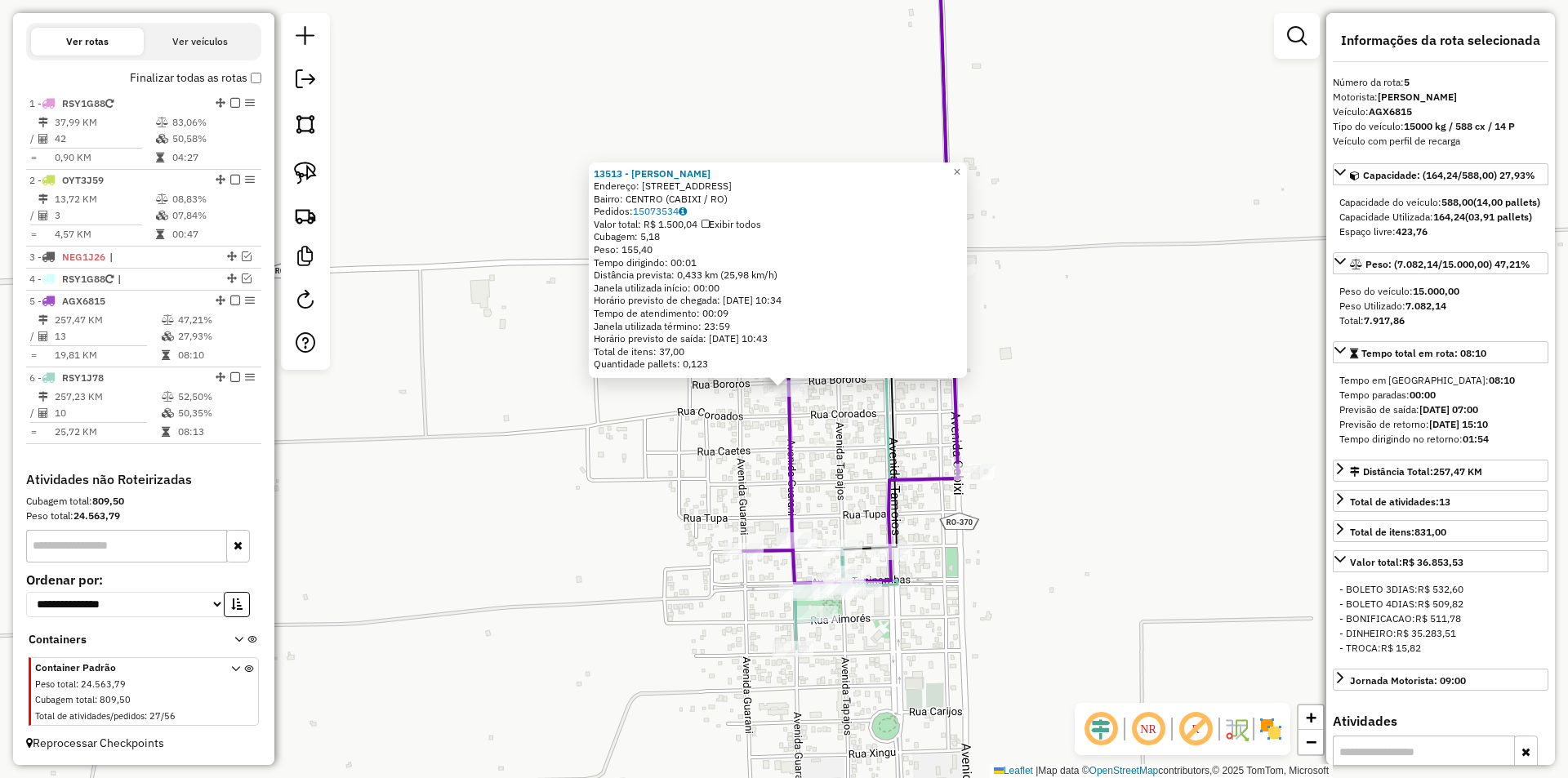
click at [683, 409] on div "13513 - Bar Rocha Endereço: AV Av Guarani, 4553 Bairro: CENTRO (CABIXI / RO) Pe…" at bounding box center [784, 389] width 1568 height 778
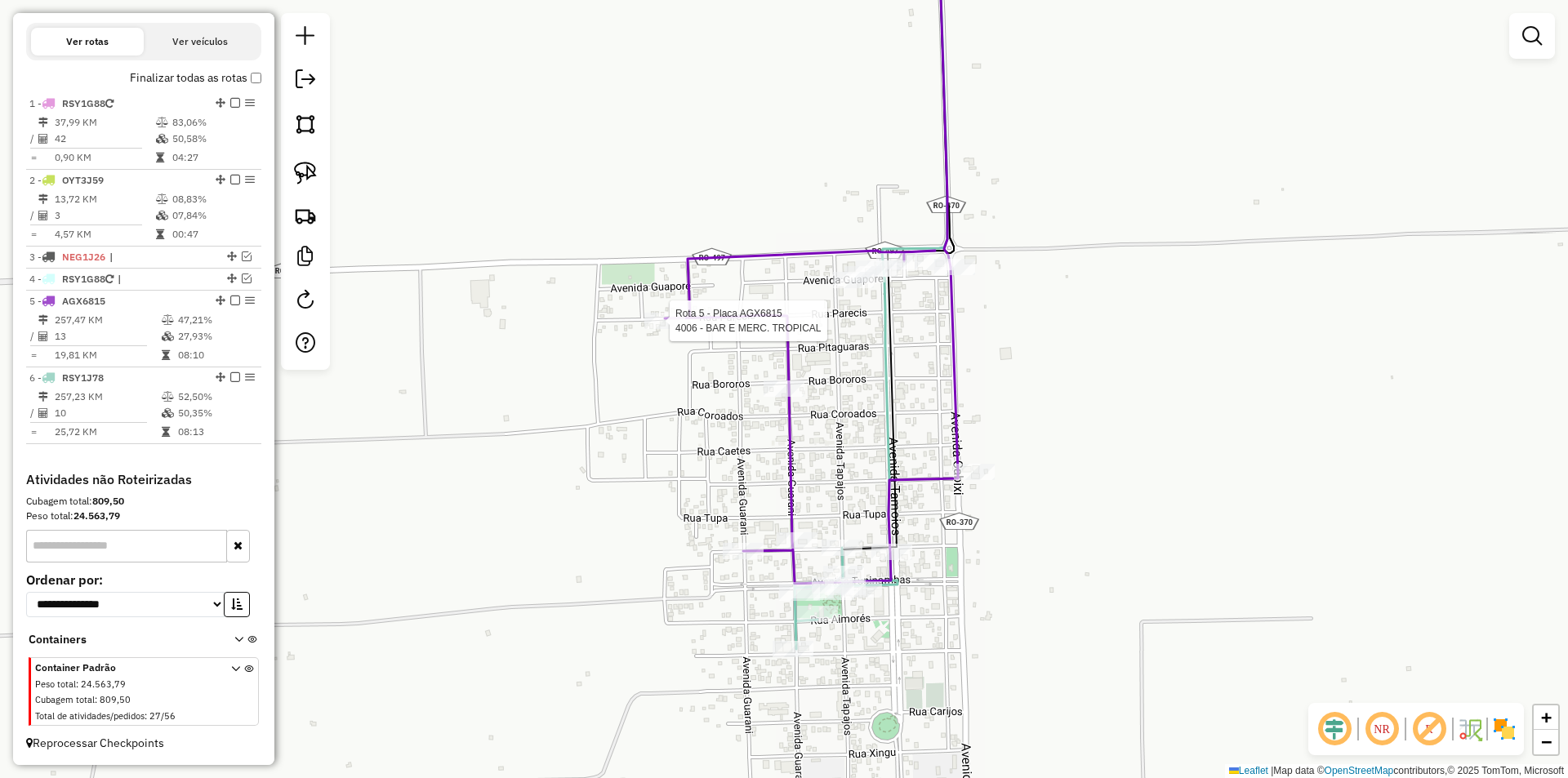
select select "*********"
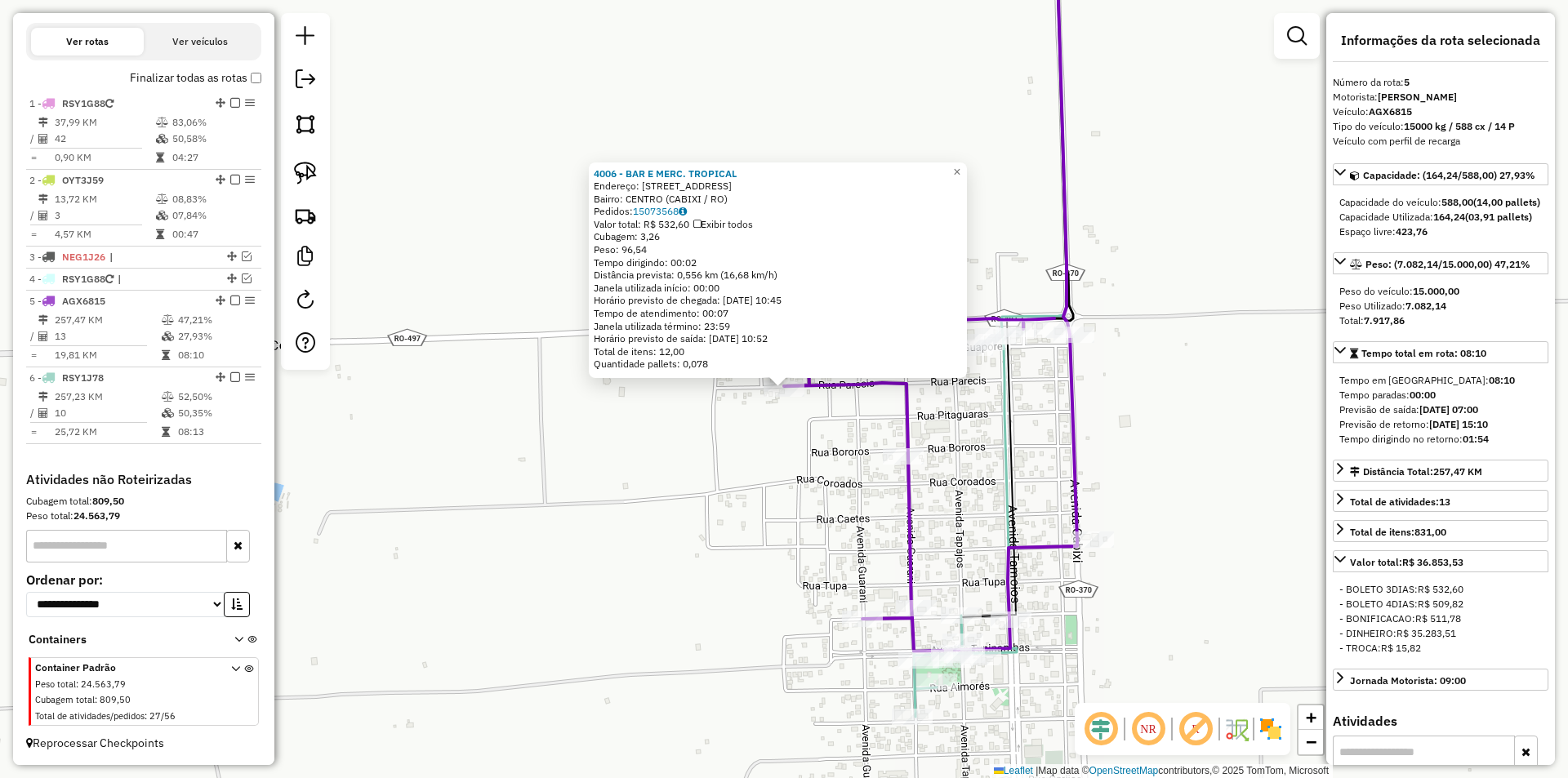
click at [750, 432] on div "4006 - BAR E MERC. TROPICAL Endereço: R PARECIS, 3639 Bairro: CENTRO (CABIXI / …" at bounding box center [784, 389] width 1568 height 778
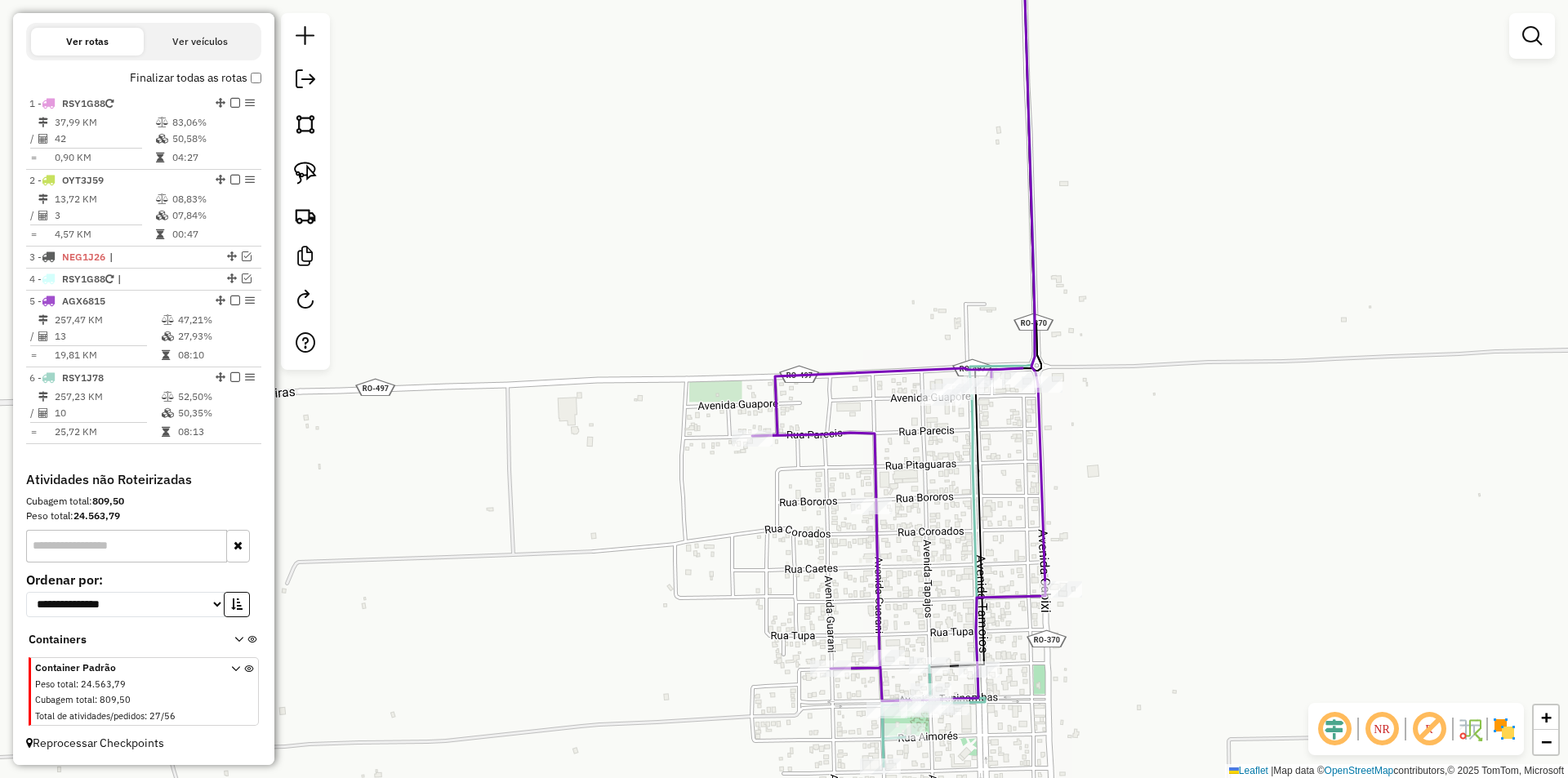
drag, startPoint x: 760, startPoint y: 441, endPoint x: 690, endPoint y: 518, distance: 104.1
click at [691, 517] on div "Janela de atendimento Grade de atendimento Capacidade Transportadoras Veículos …" at bounding box center [784, 389] width 1568 height 778
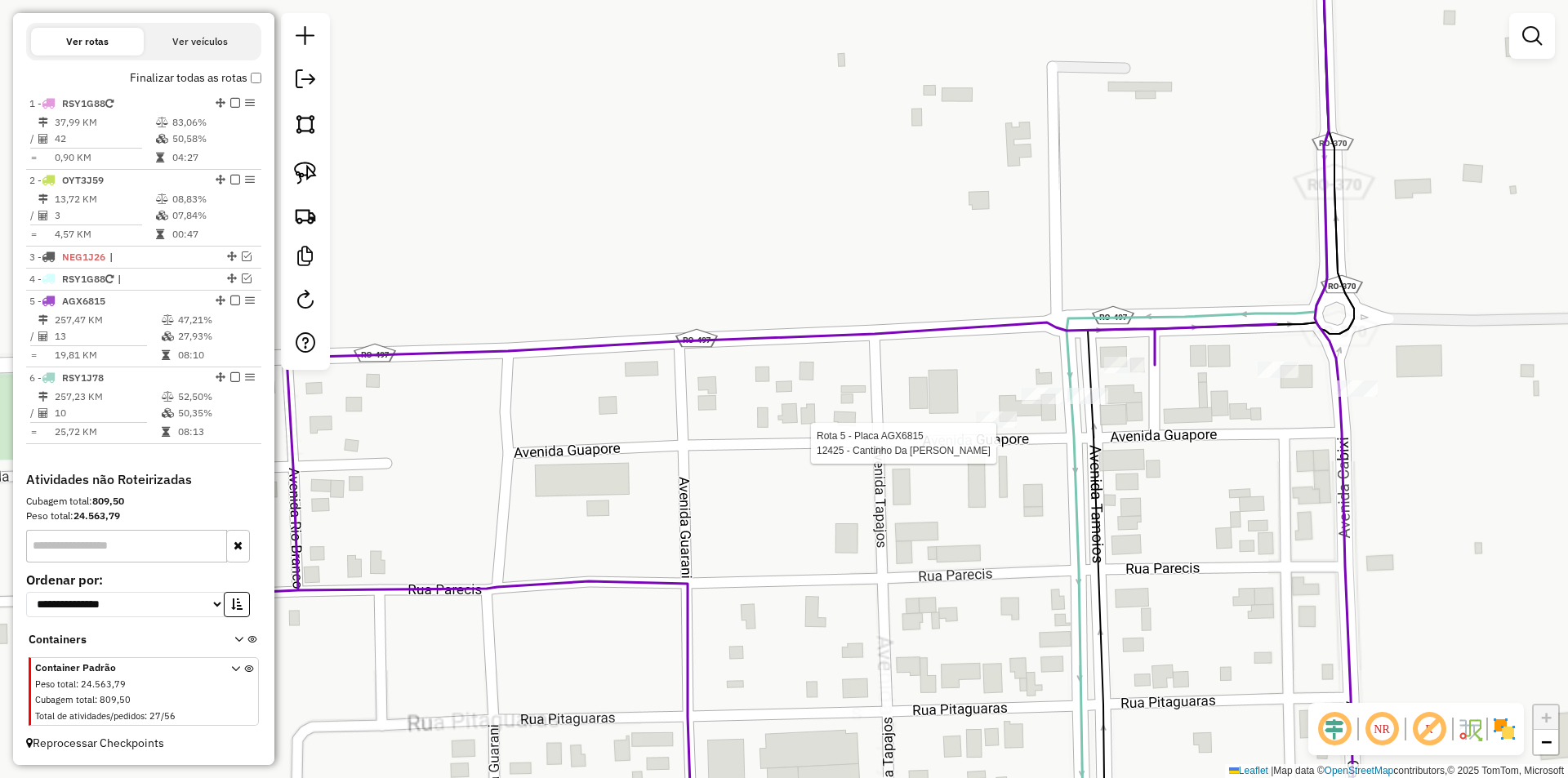
select select "*********"
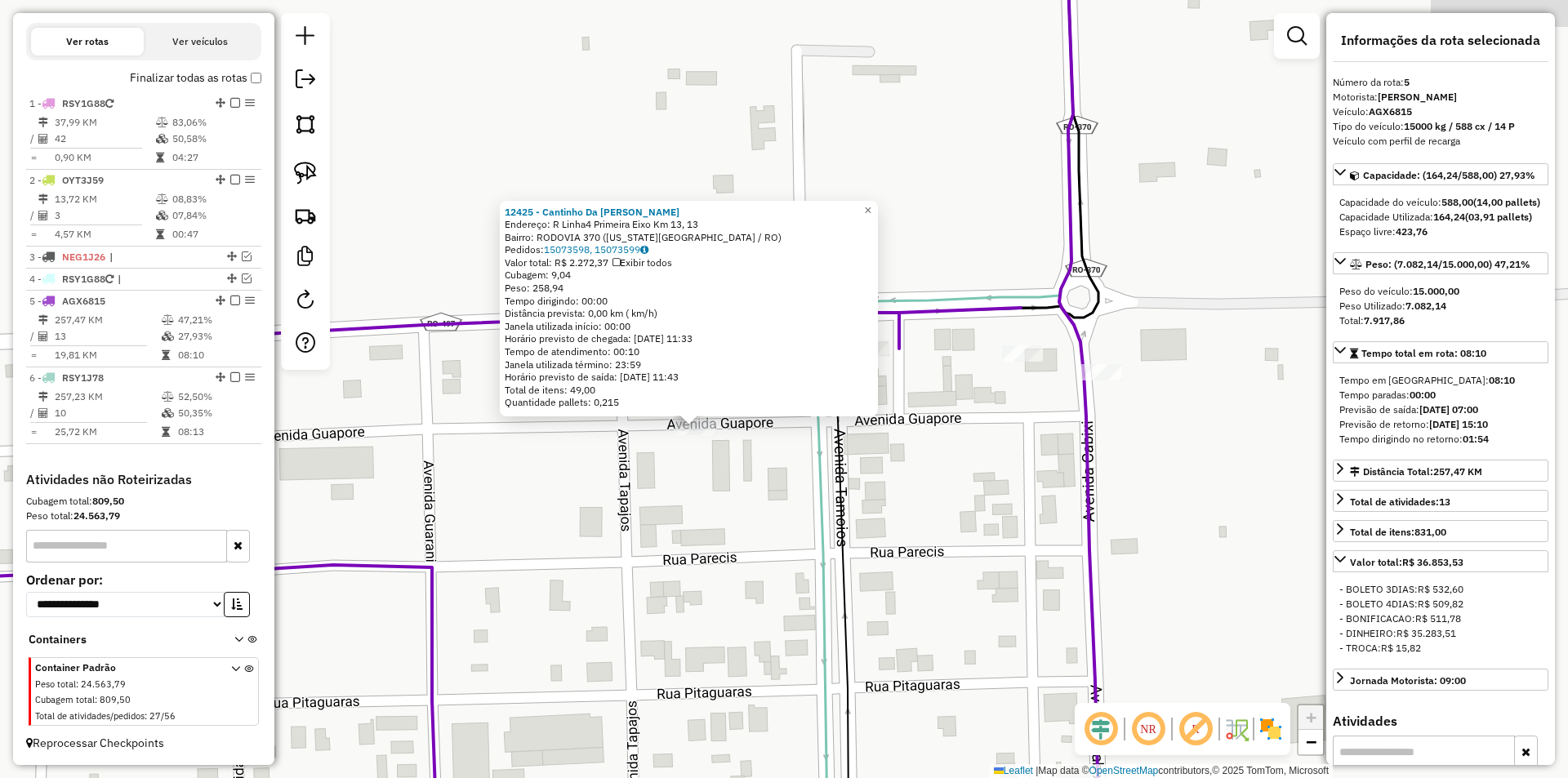
drag, startPoint x: 872, startPoint y: 489, endPoint x: 776, endPoint y: 528, distance: 103.6
click at [776, 528] on div "12425 - Cantinho Da Angela Endereço: R Linha4 Primeira Eixo Km 13, 13 Bairro: R…" at bounding box center [784, 389] width 1568 height 778
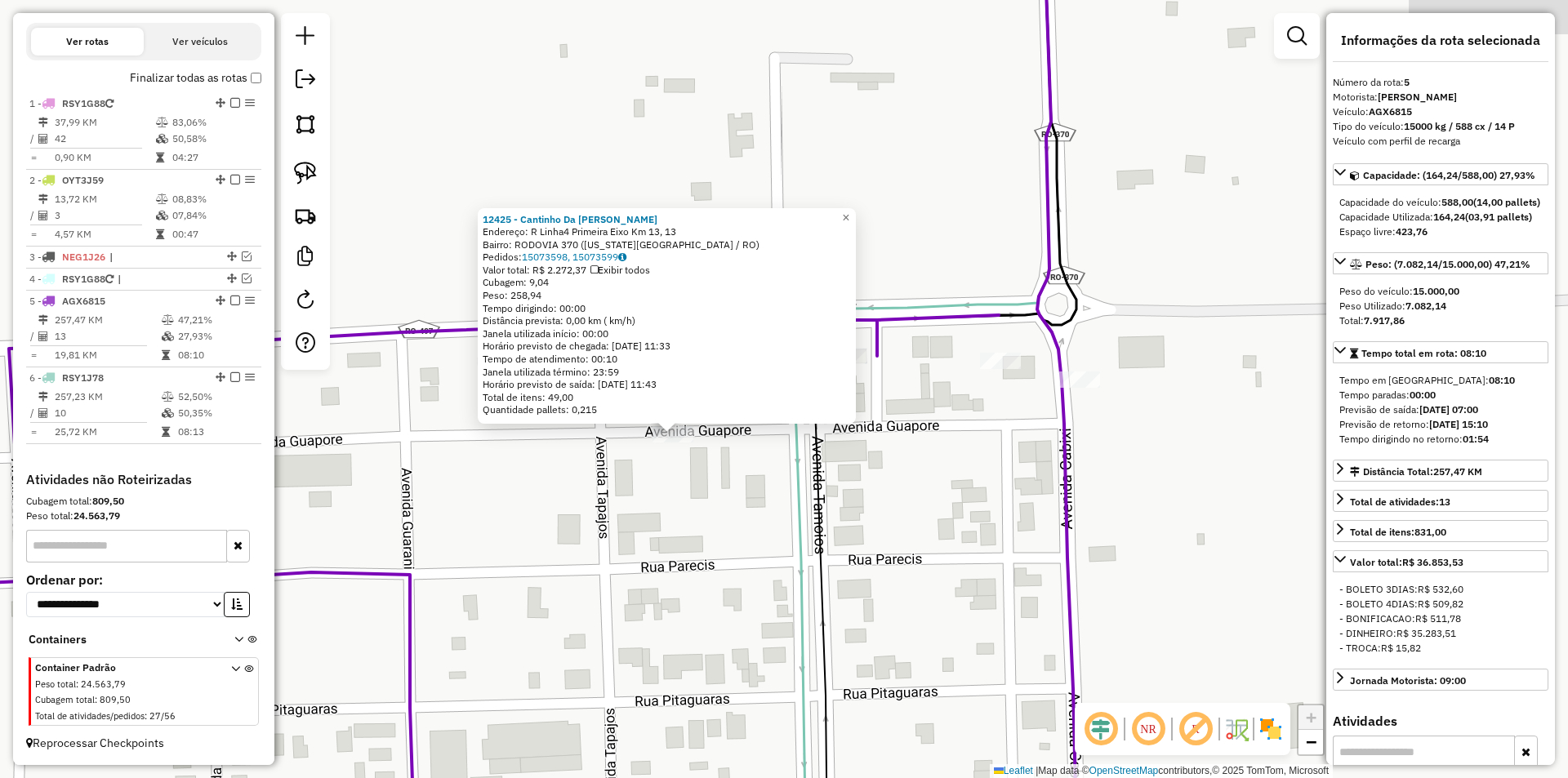
drag, startPoint x: 774, startPoint y: 519, endPoint x: 762, endPoint y: 505, distance: 18.4
click at [773, 516] on div "12425 - Cantinho Da Angela Endereço: R Linha4 Primeira Eixo Km 13, 13 Bairro: R…" at bounding box center [784, 389] width 1568 height 778
click at [720, 493] on div "12425 - Cantinho Da Angela Endereço: R Linha4 Primeira Eixo Km 13, 13 Bairro: R…" at bounding box center [784, 389] width 1568 height 778
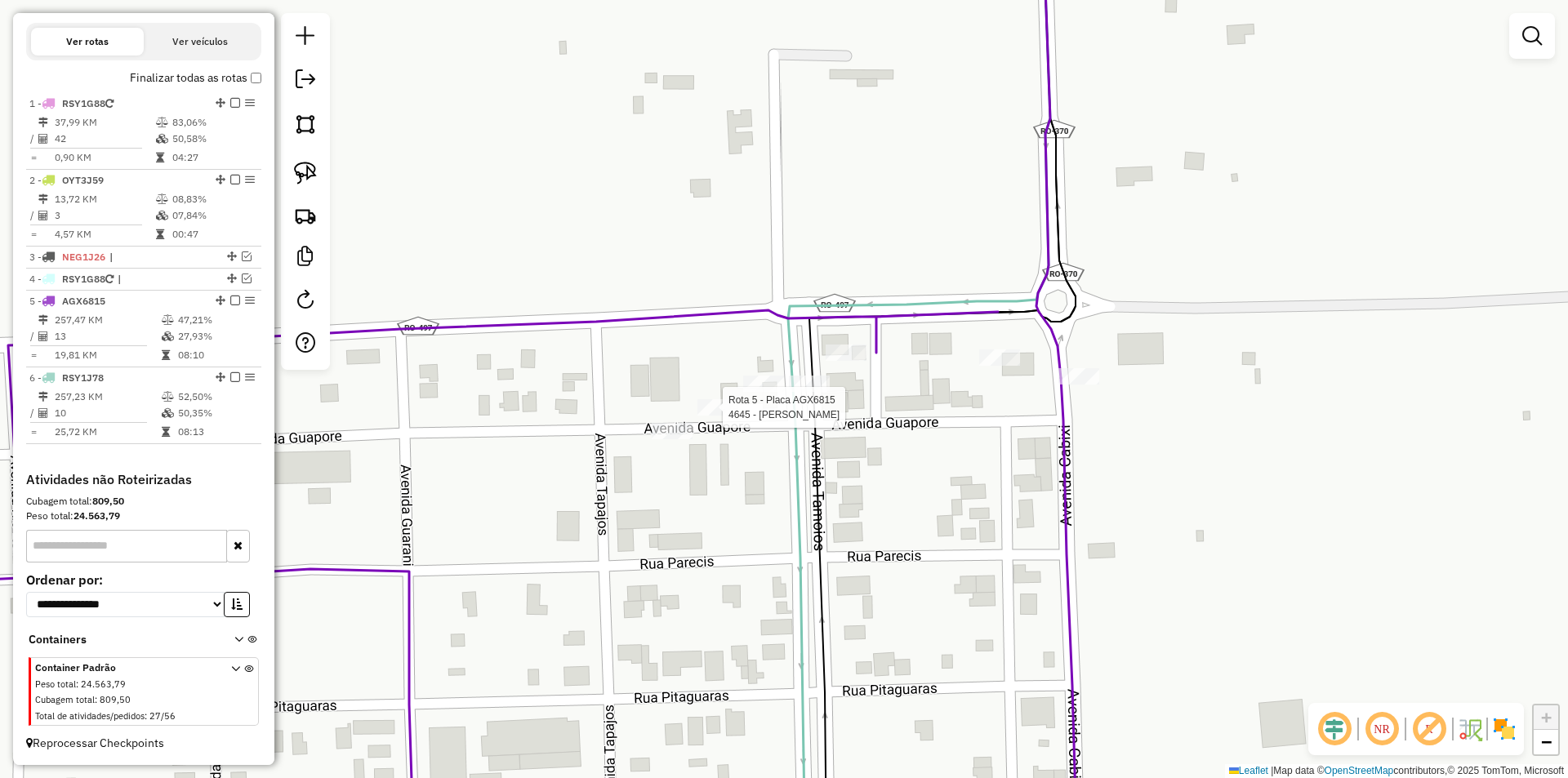
select select "*********"
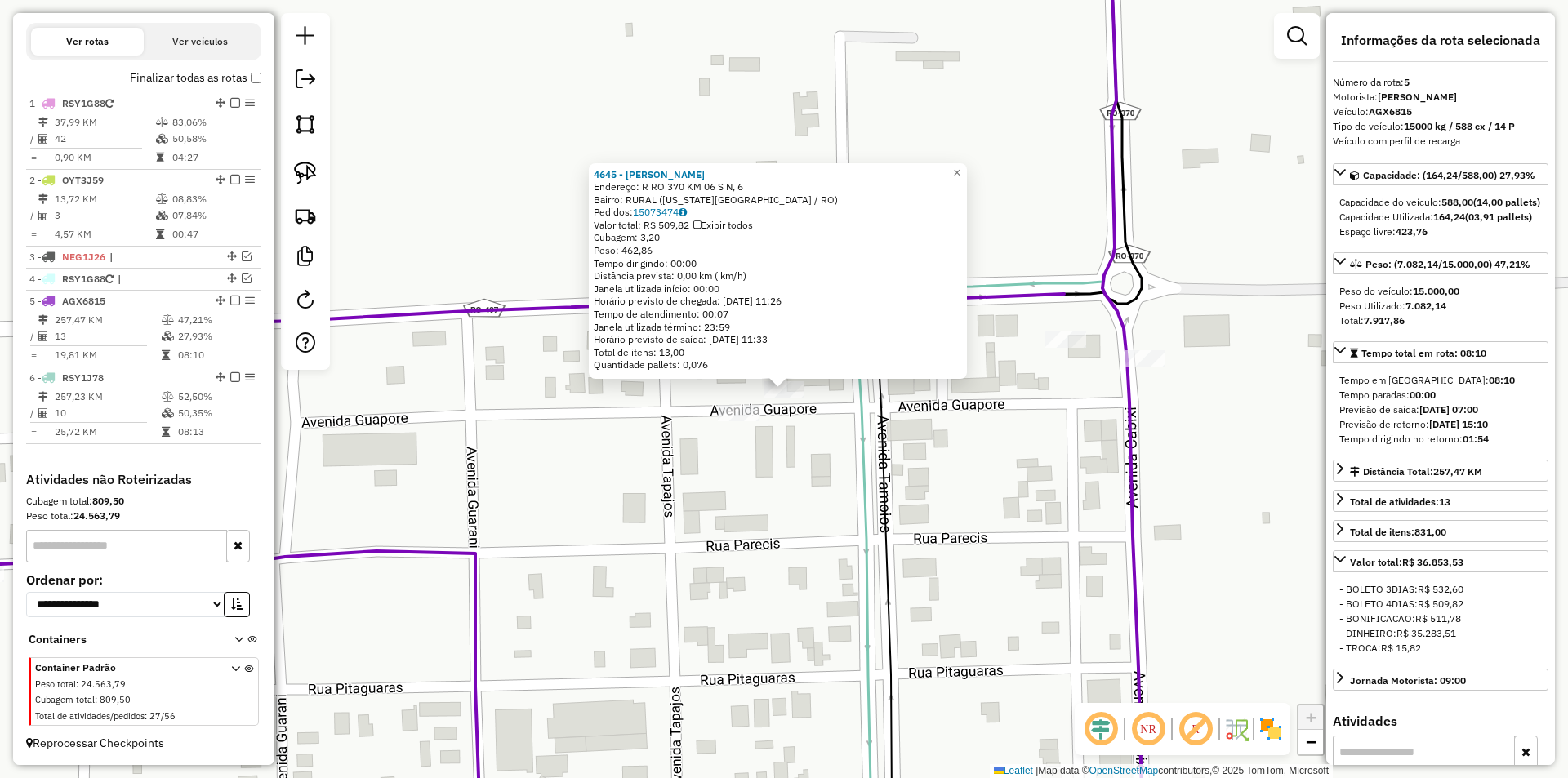
click at [736, 455] on div "4645 - BAR BATISTA Endereço: R RO 370 KM 06 S N, 6 Bairro: RURAL (COLORADO DO O…" at bounding box center [784, 389] width 1568 height 778
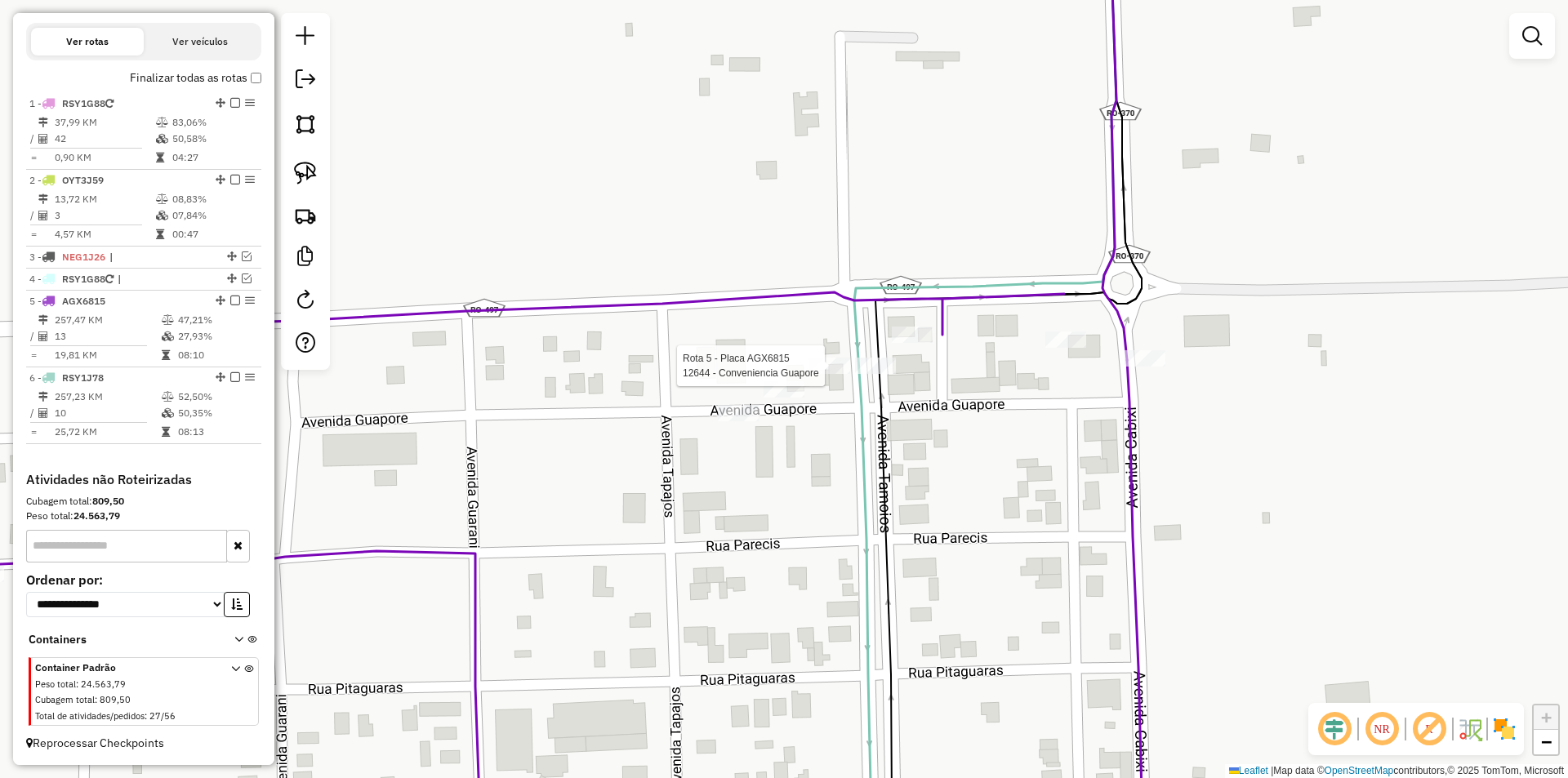
select select "*********"
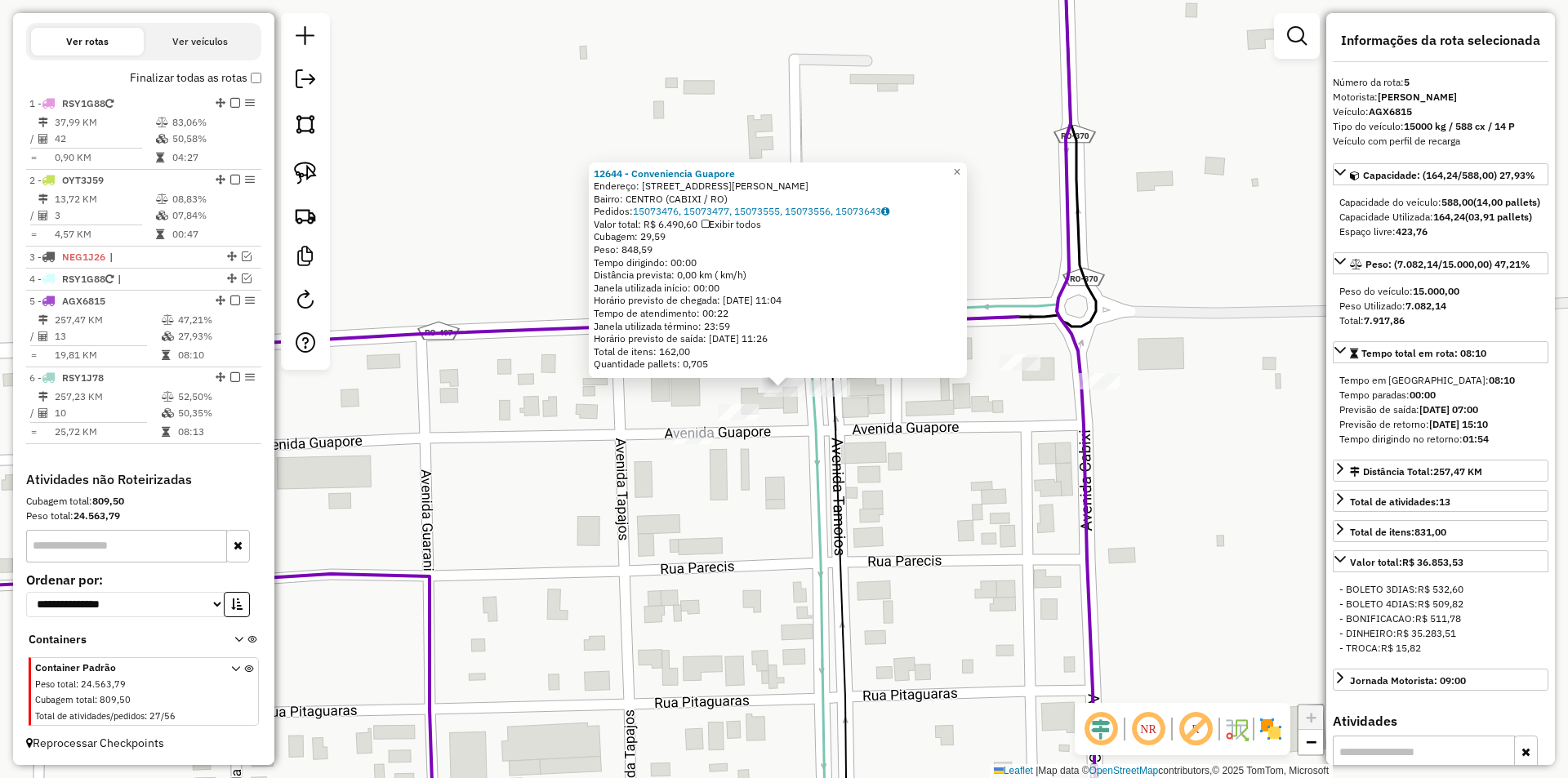
click at [781, 447] on div "12644 - Conveniencia Guapore Endereço: AV Av Tamoios, 2933 Bairro: CENTRO (CABI…" at bounding box center [784, 389] width 1568 height 778
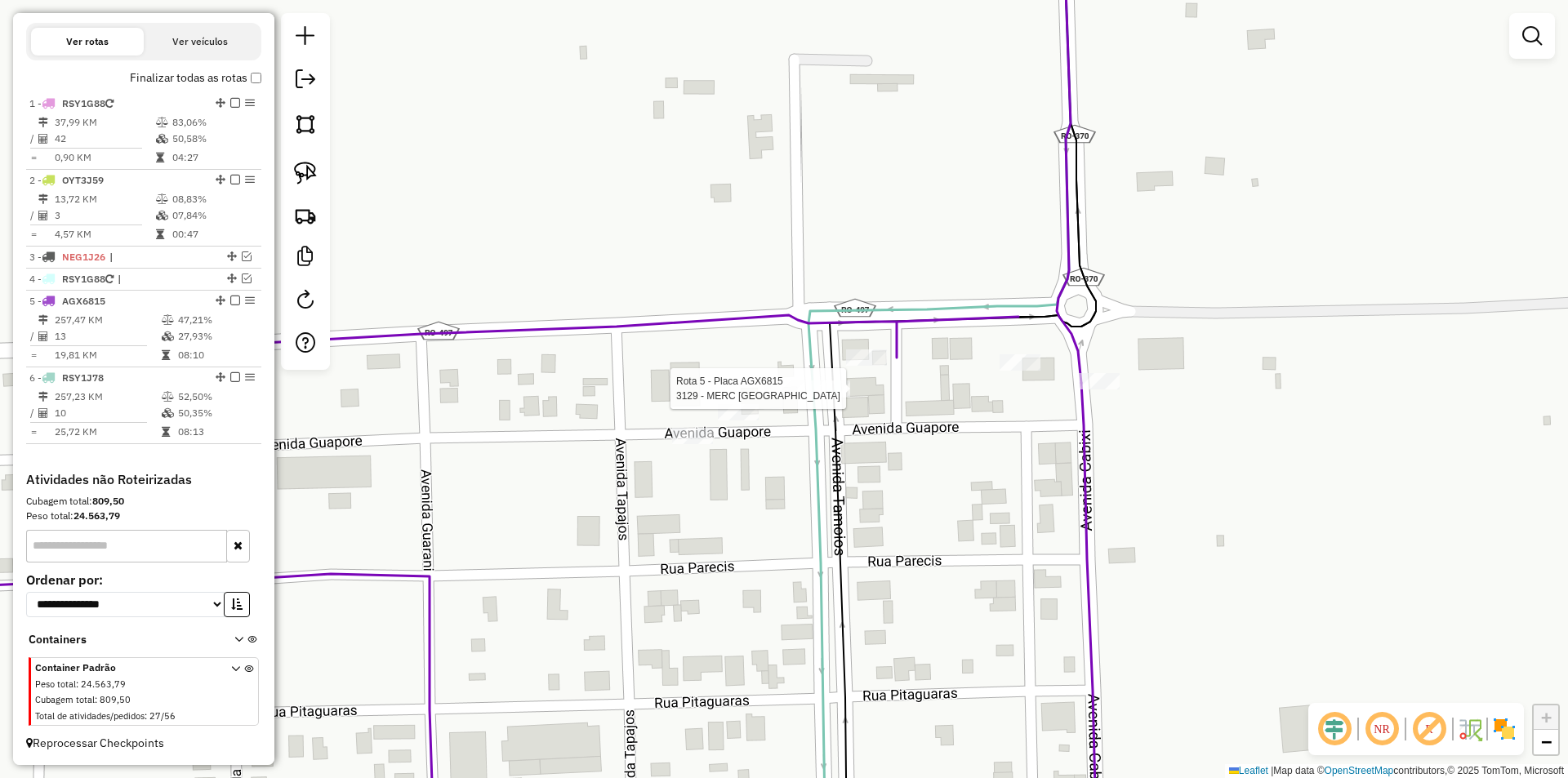
select select "*********"
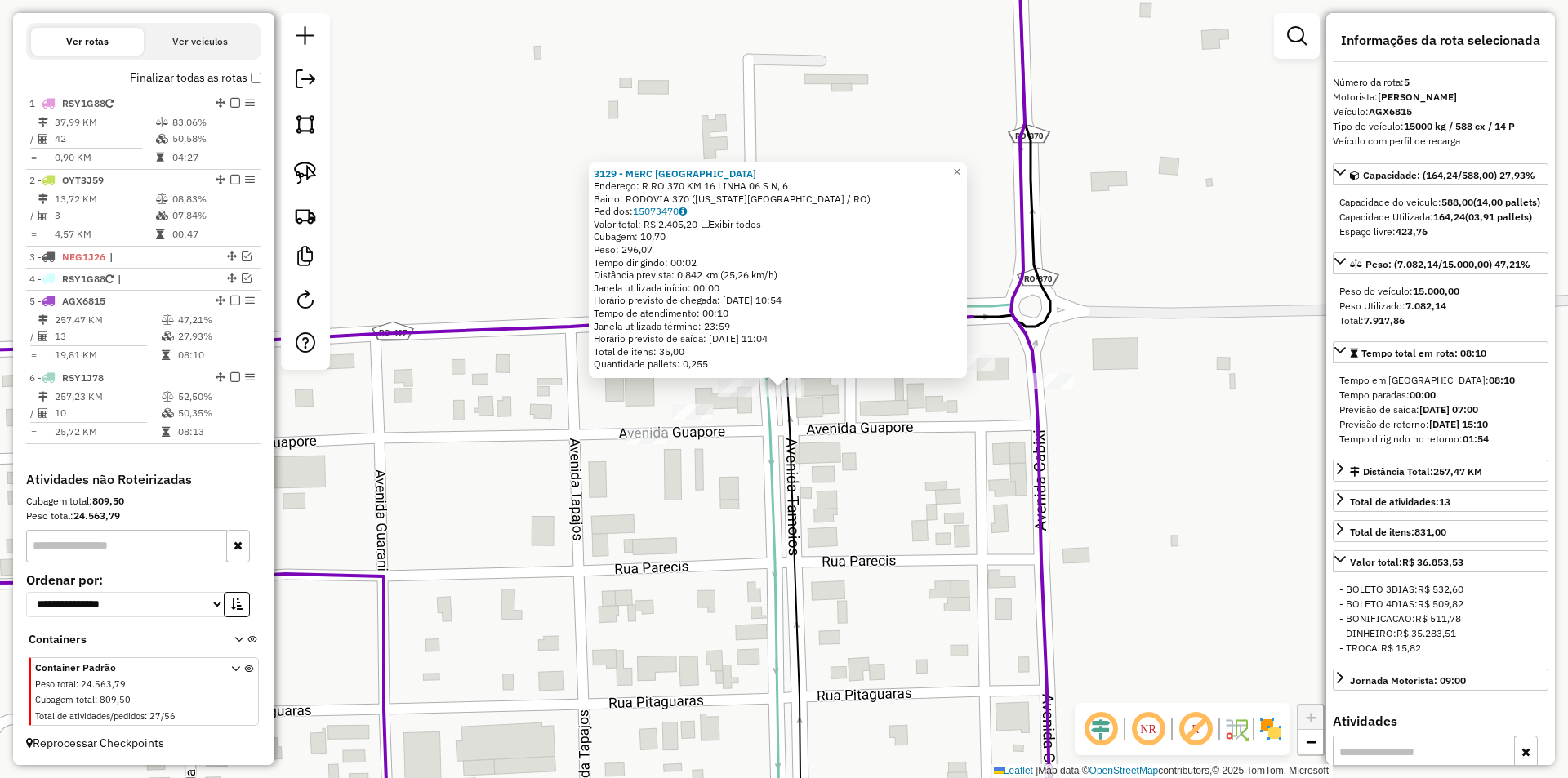
click at [777, 460] on icon at bounding box center [894, 389] width 262 height 934
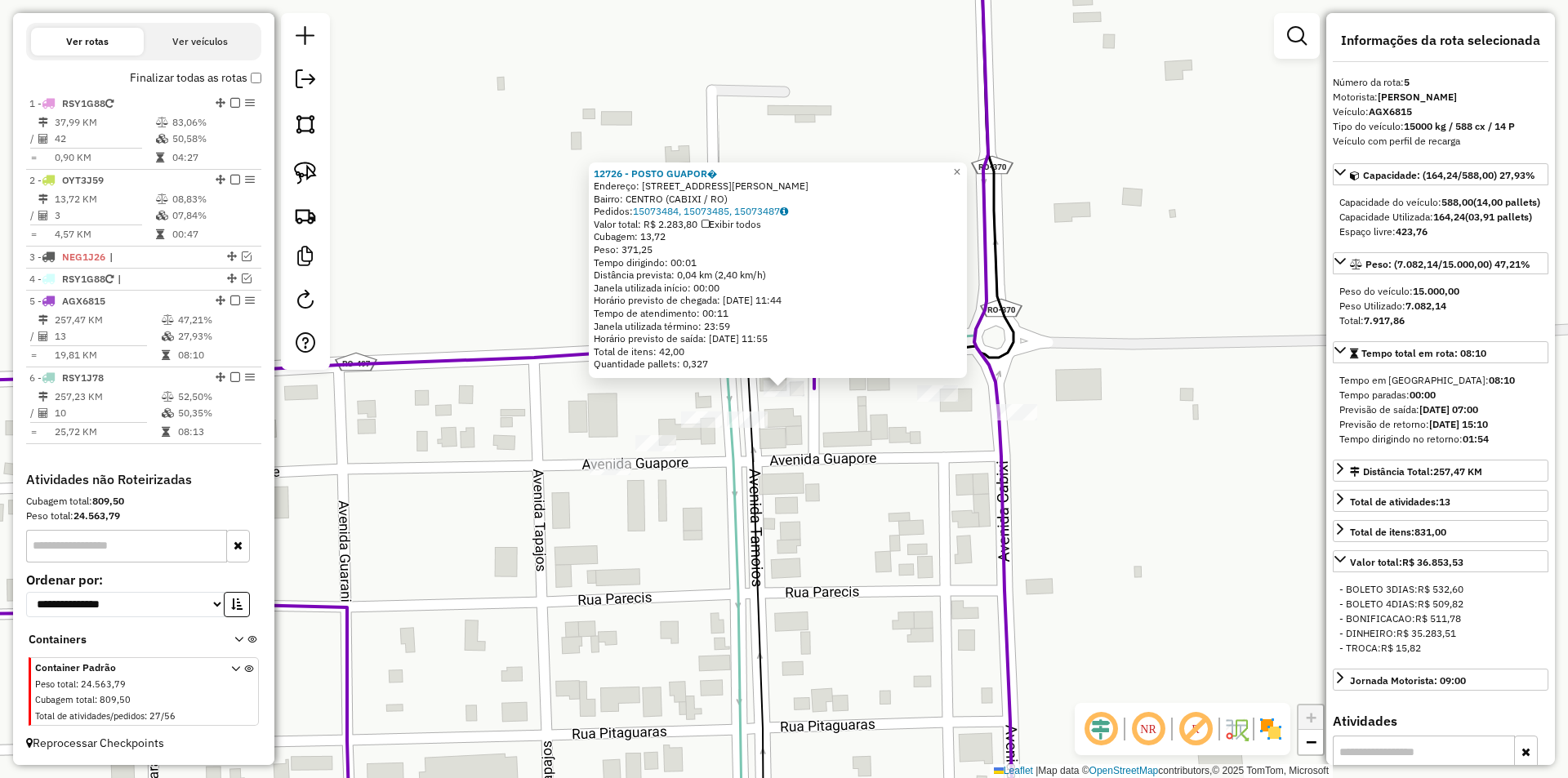
click at [840, 460] on div "12726 - POSTO GUAPOR� Endereço: AV AV TAMOIOS 2933, 2933 Bairro: CENTRO (CABIXI…" at bounding box center [784, 389] width 1568 height 778
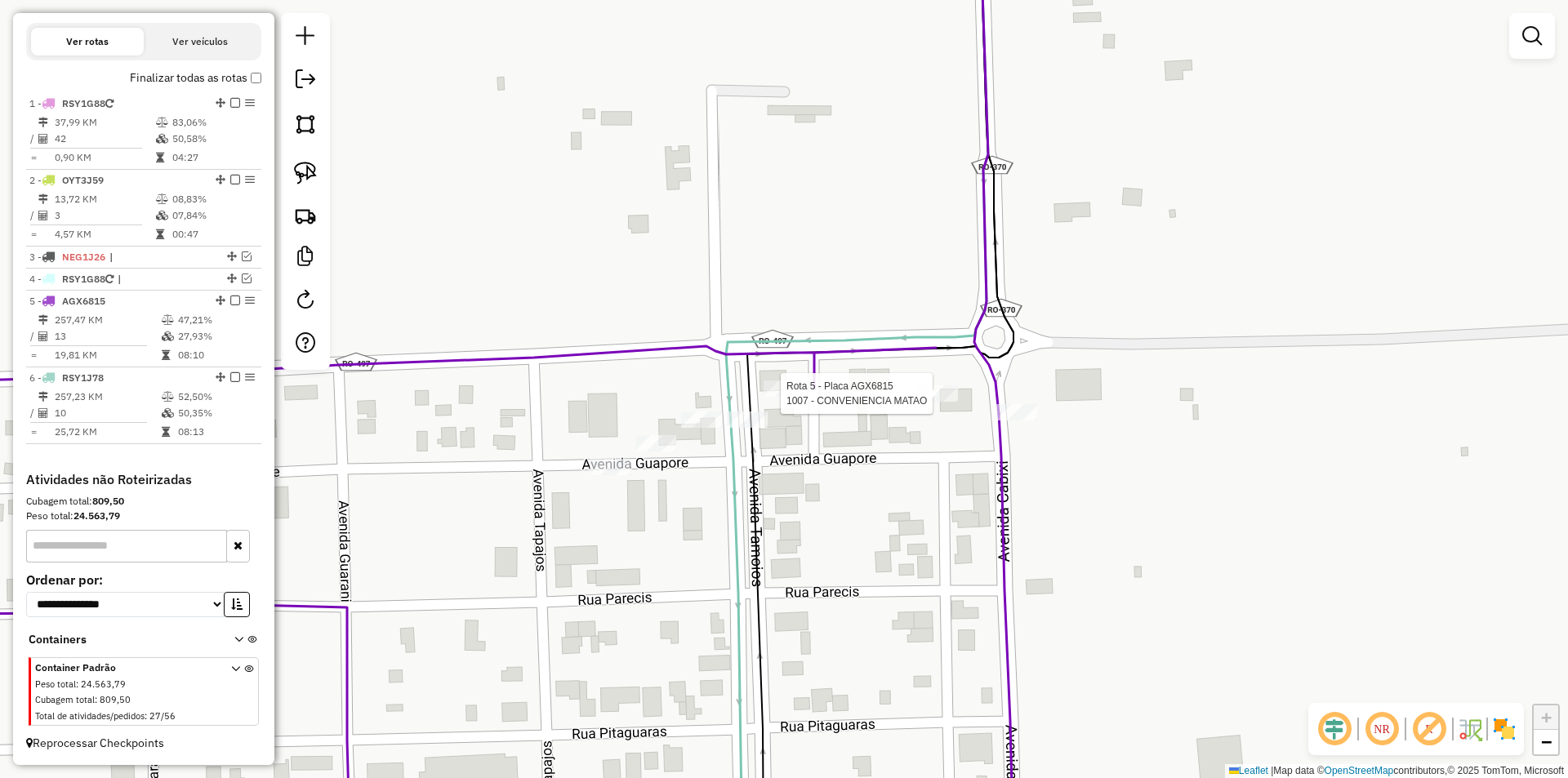
select select "*********"
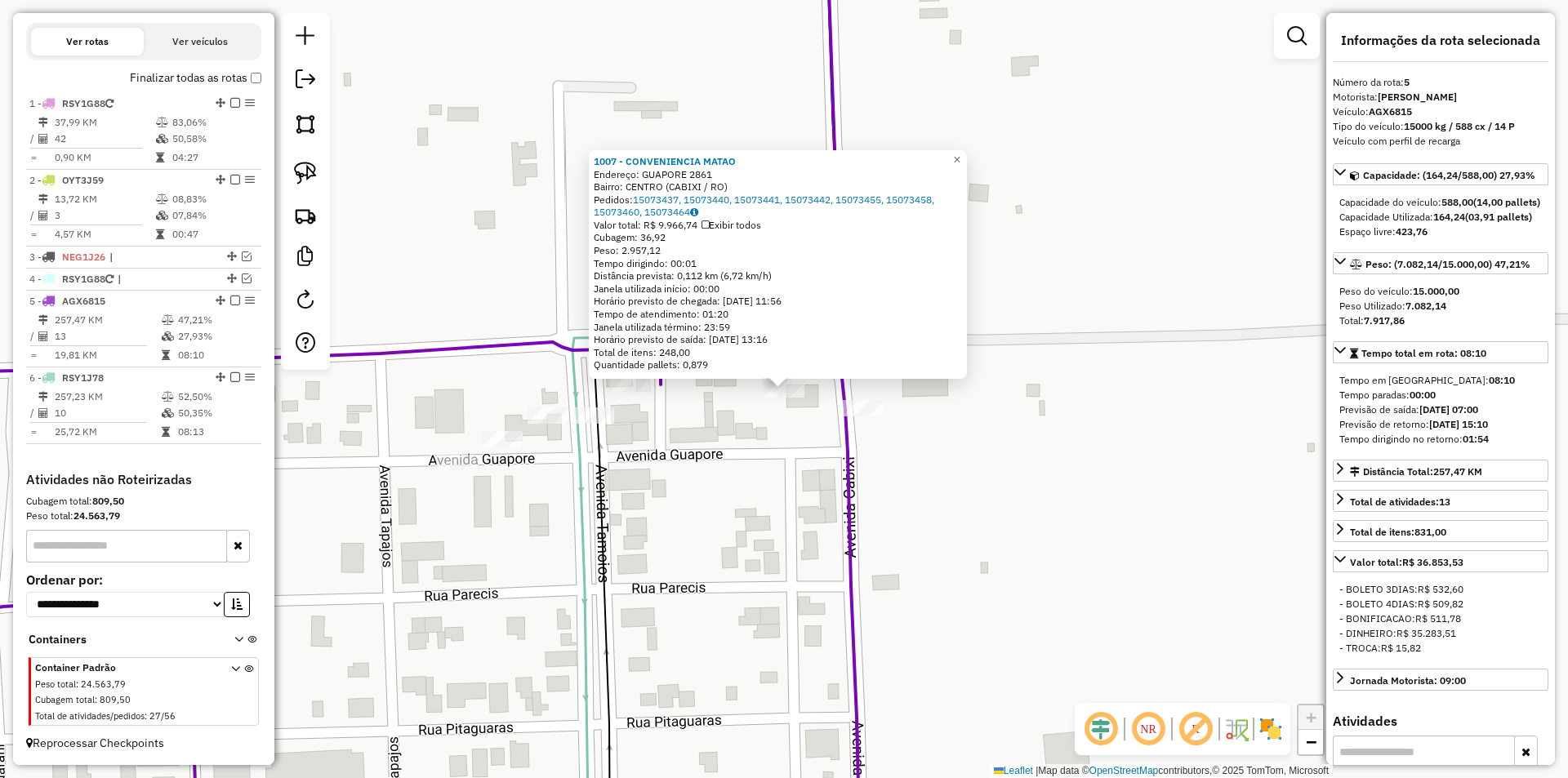
click at [774, 463] on div "1007 - CONVENIENCIA MATAO Endereço: GUAPORE 2861 Bairro: CENTRO (CABIXI / RO) P…" at bounding box center [784, 389] width 1568 height 778
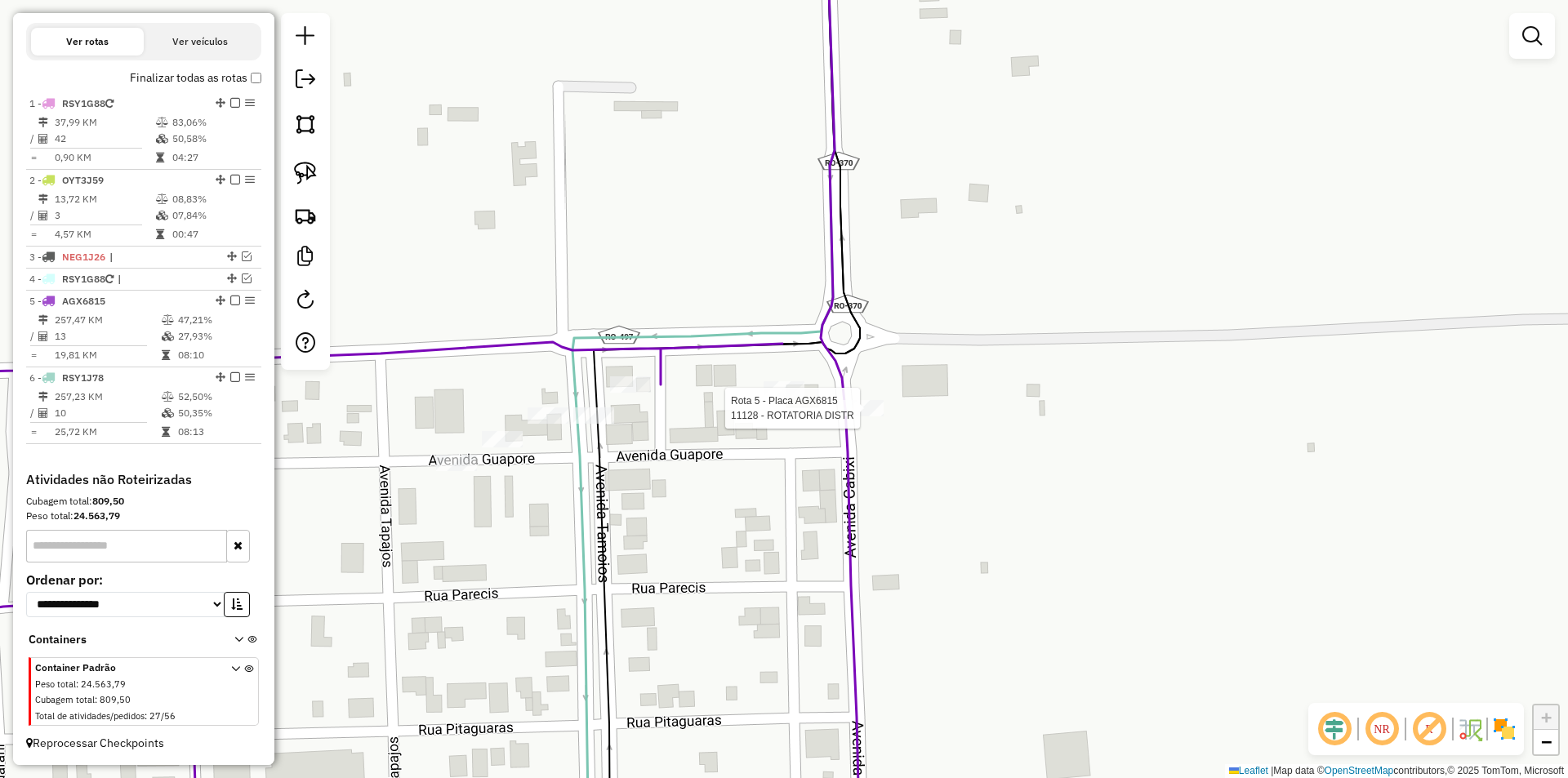
select select "*********"
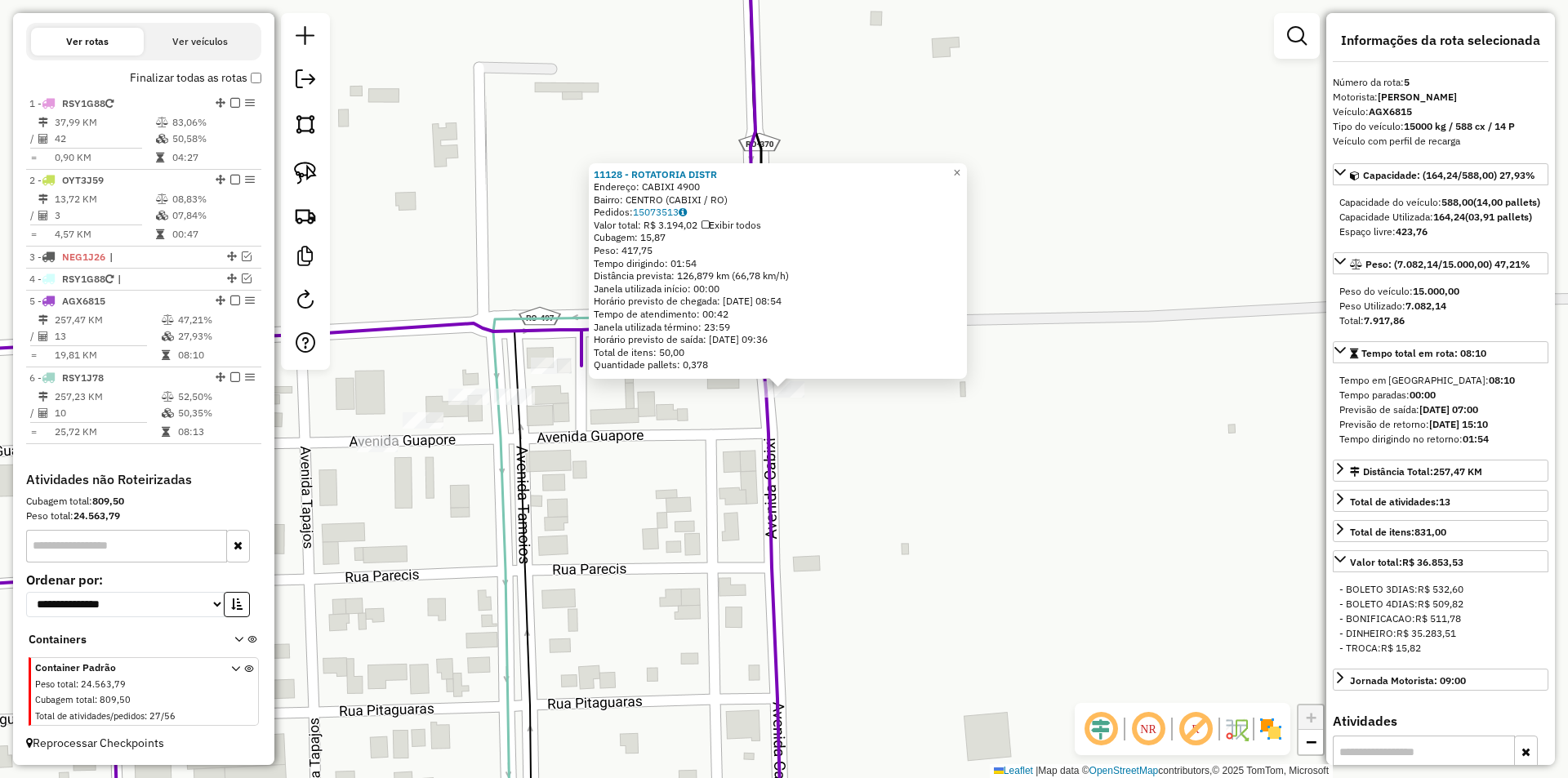
click at [721, 469] on div "11128 - ROTATORIA DISTR Endereço: CABIXI 4900 Bairro: CENTRO (CABIXI / RO) Pedi…" at bounding box center [784, 389] width 1568 height 778
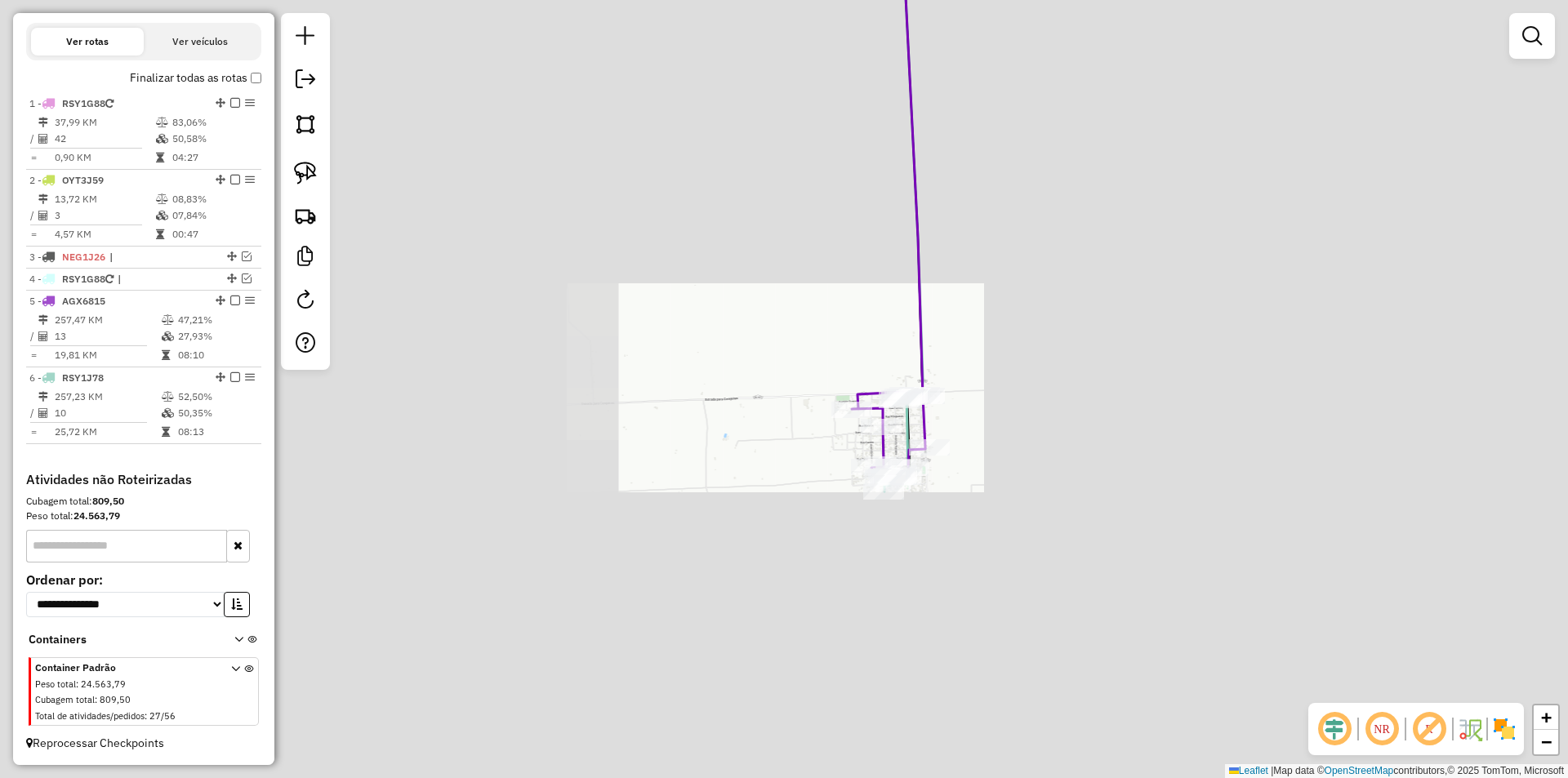
click at [948, 522] on div "Janela de atendimento Grade de atendimento Capacidade Transportadoras Veículos …" at bounding box center [784, 389] width 1568 height 778
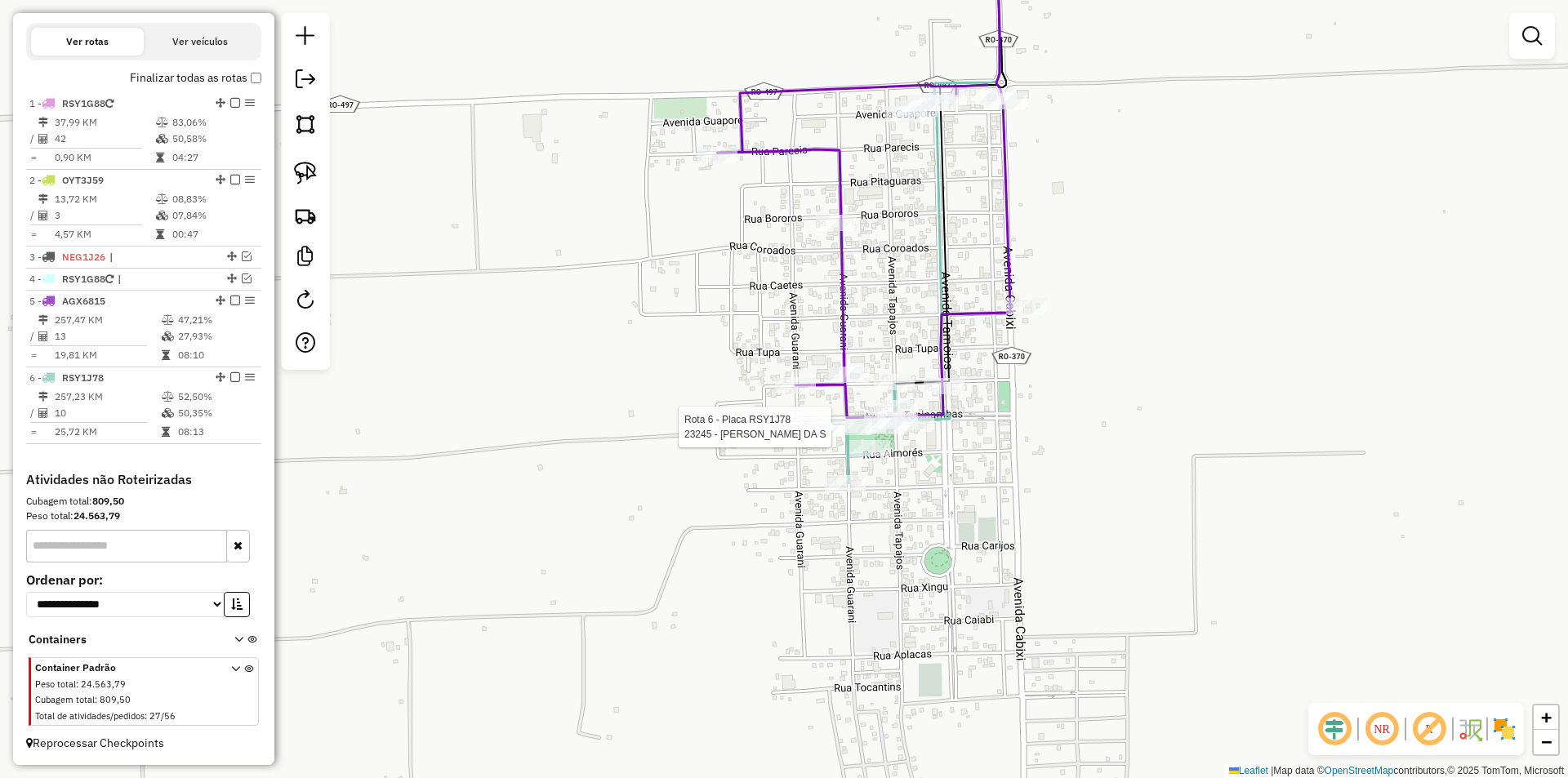
click at [867, 435] on div at bounding box center [852, 427] width 41 height 16
select select "*********"
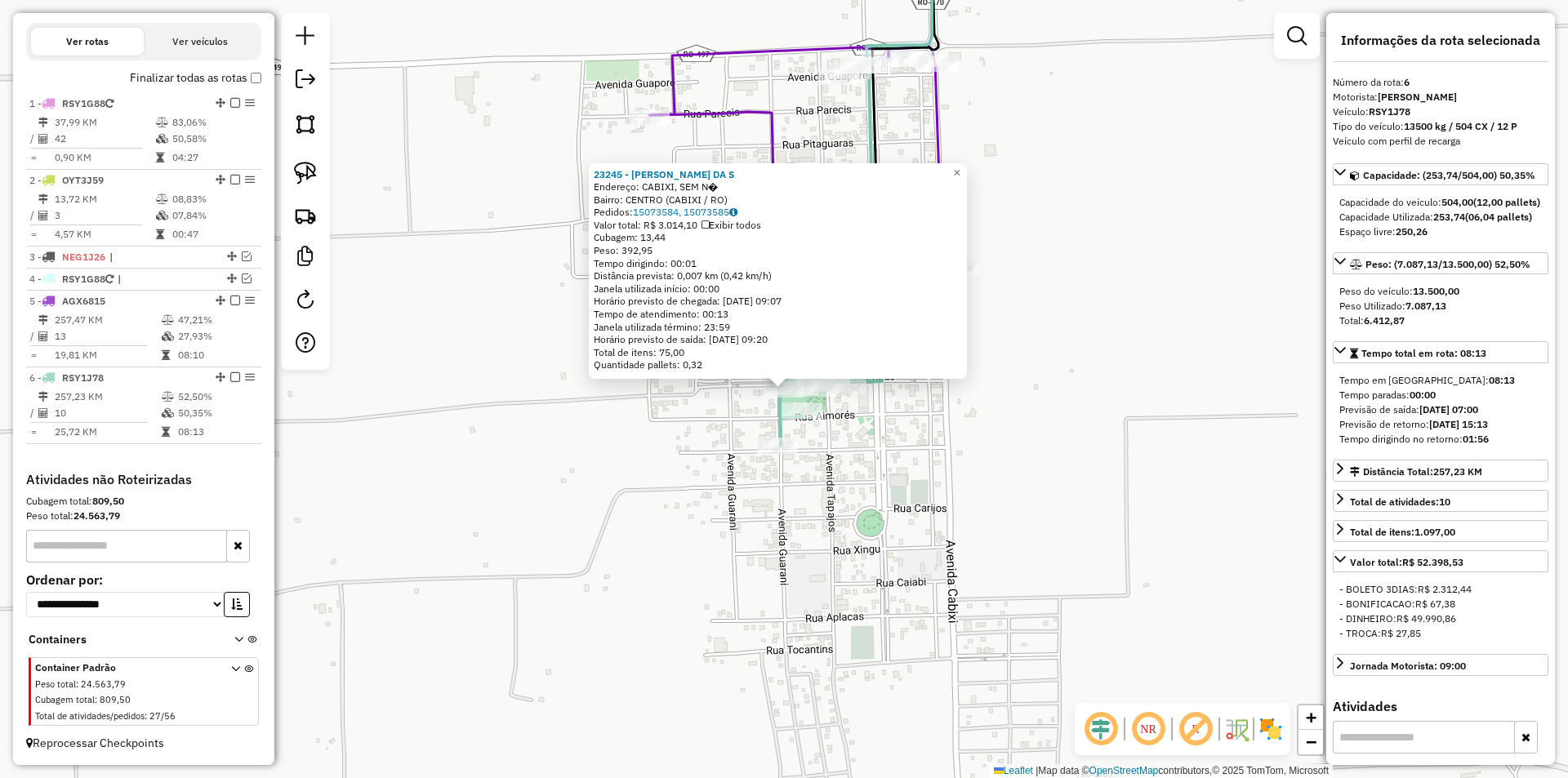
click at [1253, 492] on div "23245 - WAGNER FERREIRA DA S Endereço: CABIXI, SEM N� Bairro: CENTRO (CABIXI / …" at bounding box center [784, 389] width 1568 height 778
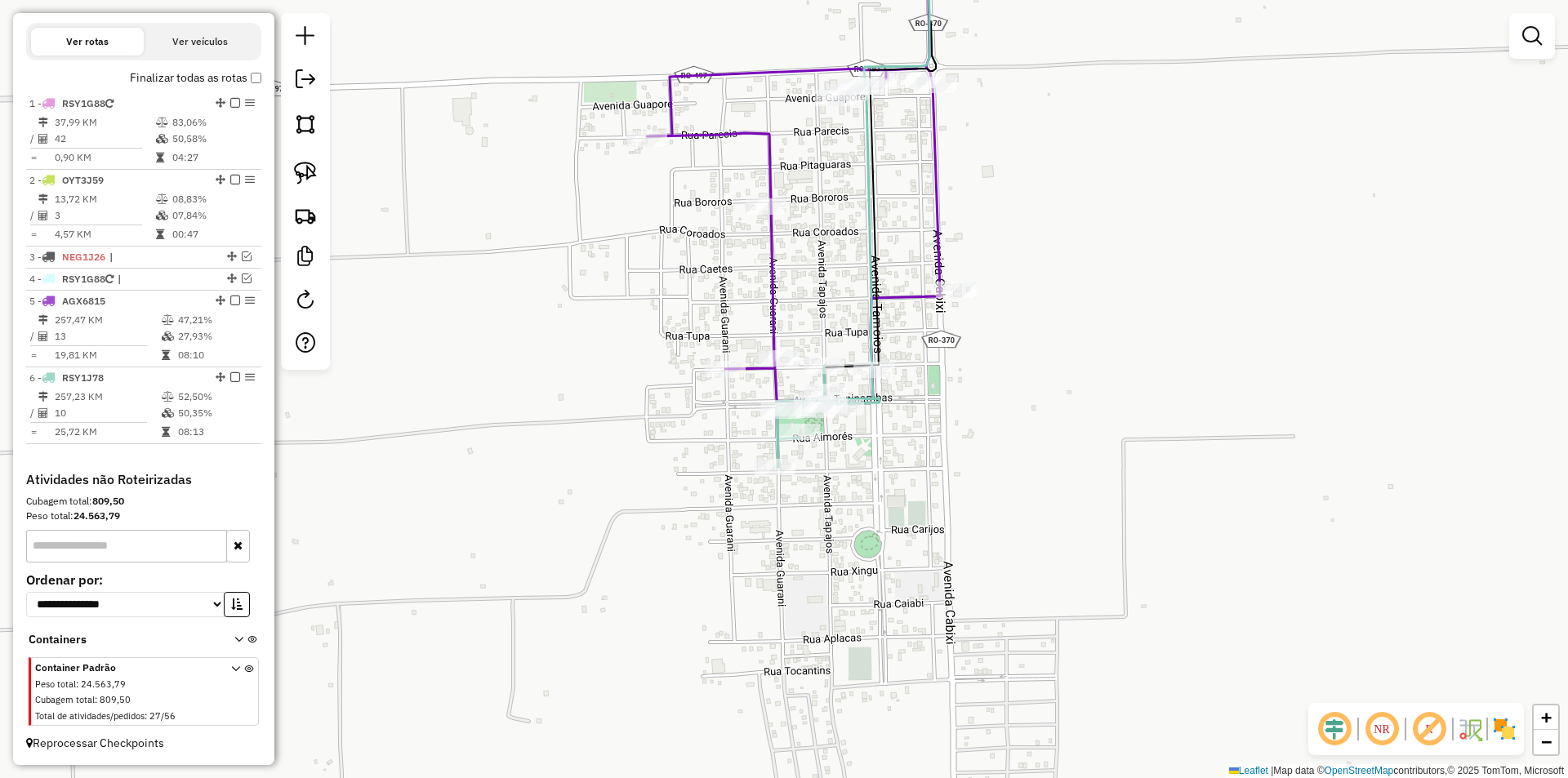
drag, startPoint x: 1129, startPoint y: 407, endPoint x: 1138, endPoint y: 464, distance: 57.7
click at [1138, 464] on div "Janela de atendimento Grade de atendimento Capacidade Transportadoras Veículos …" at bounding box center [784, 389] width 1568 height 778
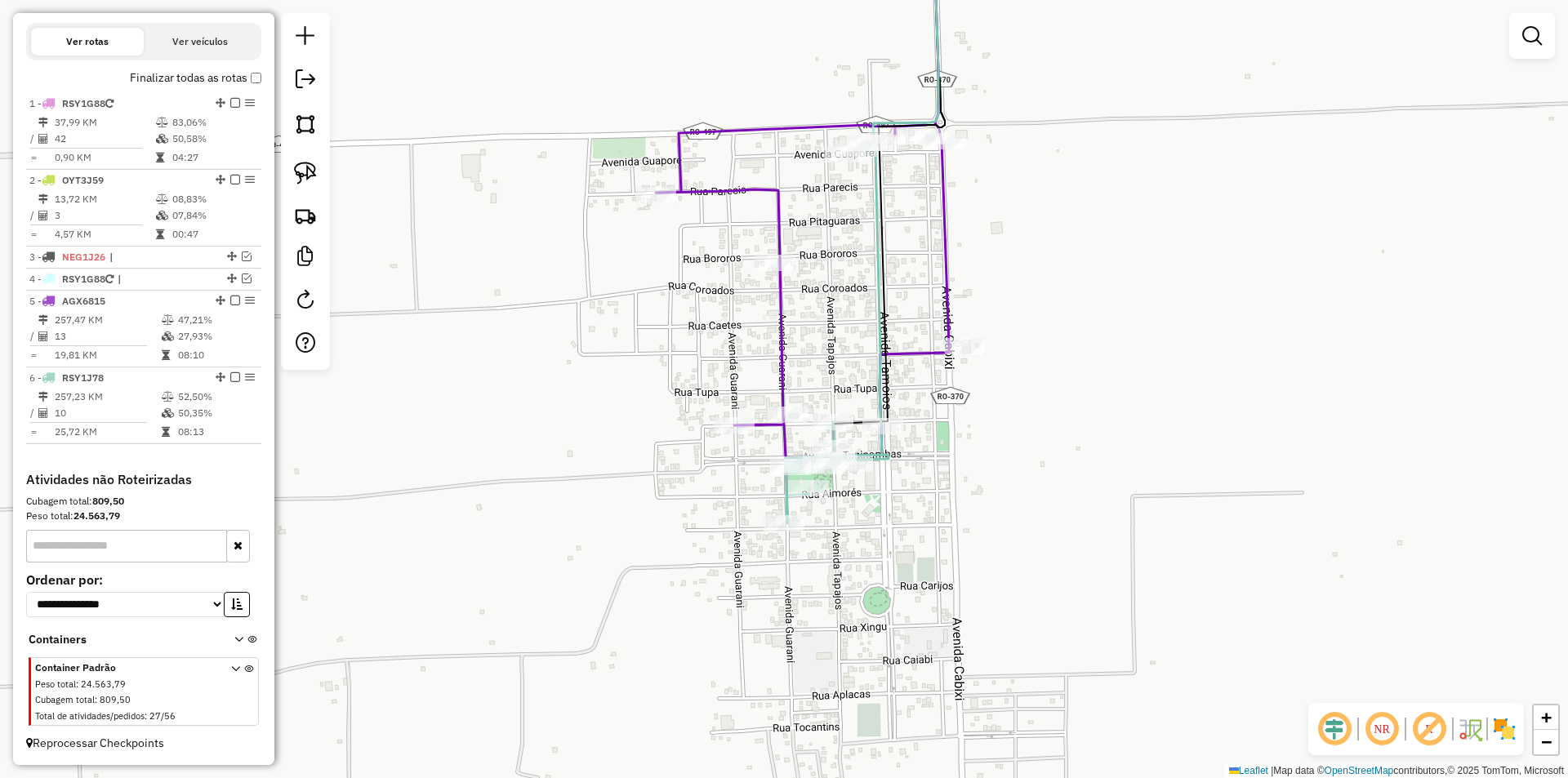
click at [938, 347] on icon at bounding box center [802, 291] width 293 height 333
select select "*********"
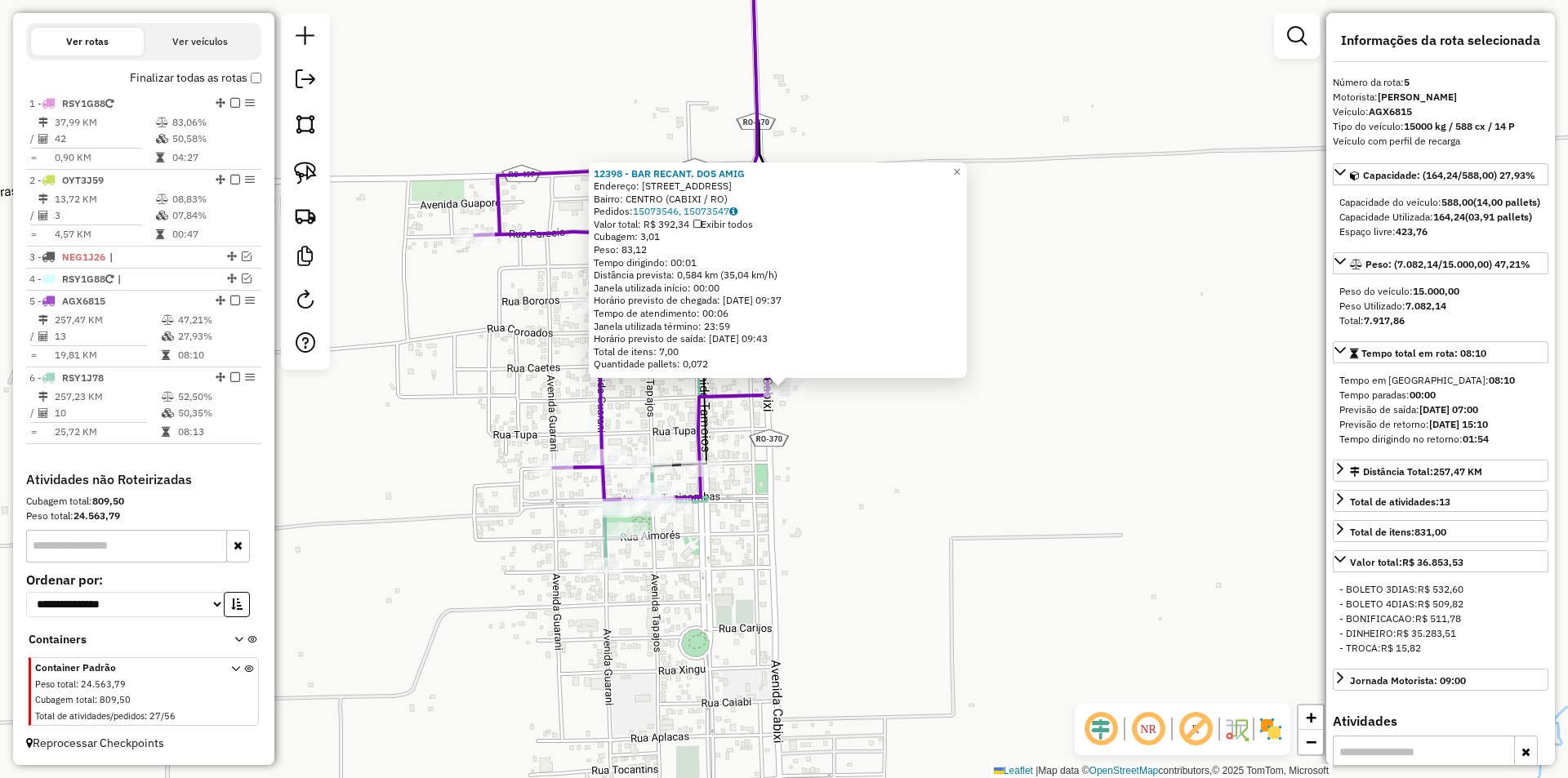
click at [1284, 477] on div "12398 - BAR RECANT. DOS AMIG Endereço: AV Av: Cabixi, 4275 Bairro: CENTRO (CABI…" at bounding box center [784, 389] width 1568 height 778
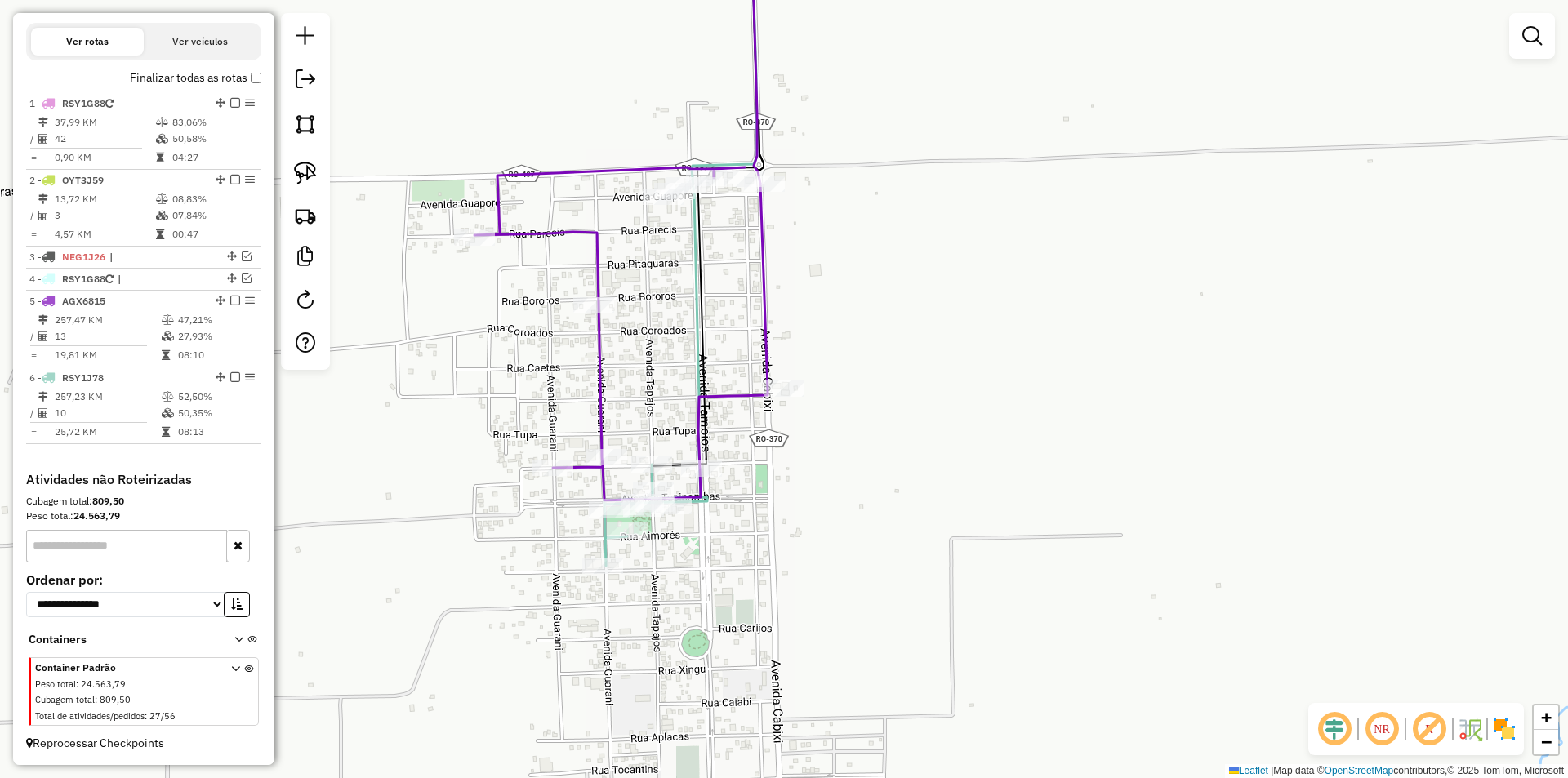
click at [1063, 540] on div "Janela de atendimento Grade de atendimento Capacidade Transportadoras Veículos …" at bounding box center [784, 389] width 1568 height 778
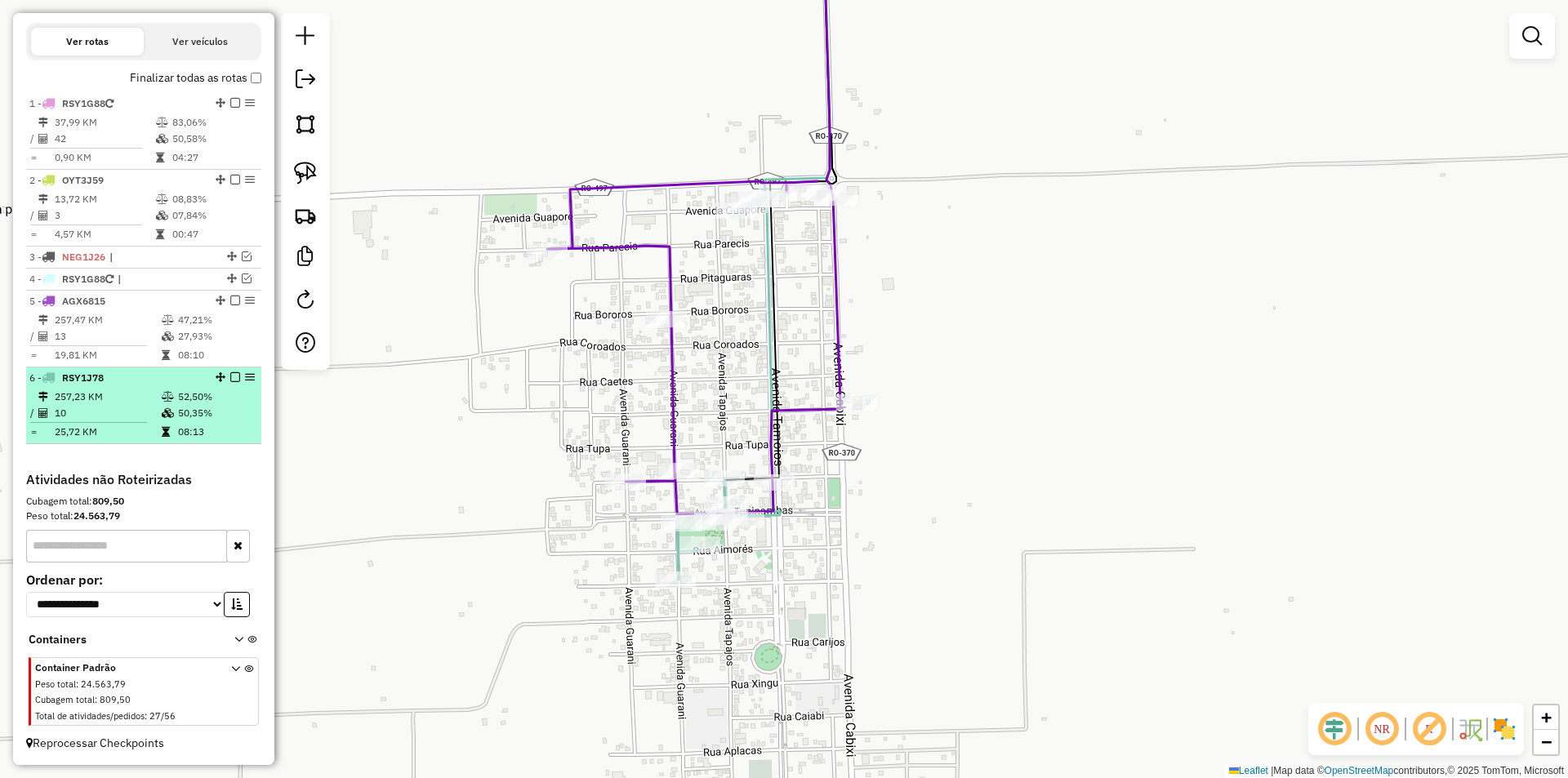
click at [230, 374] on em at bounding box center [235, 377] width 10 height 10
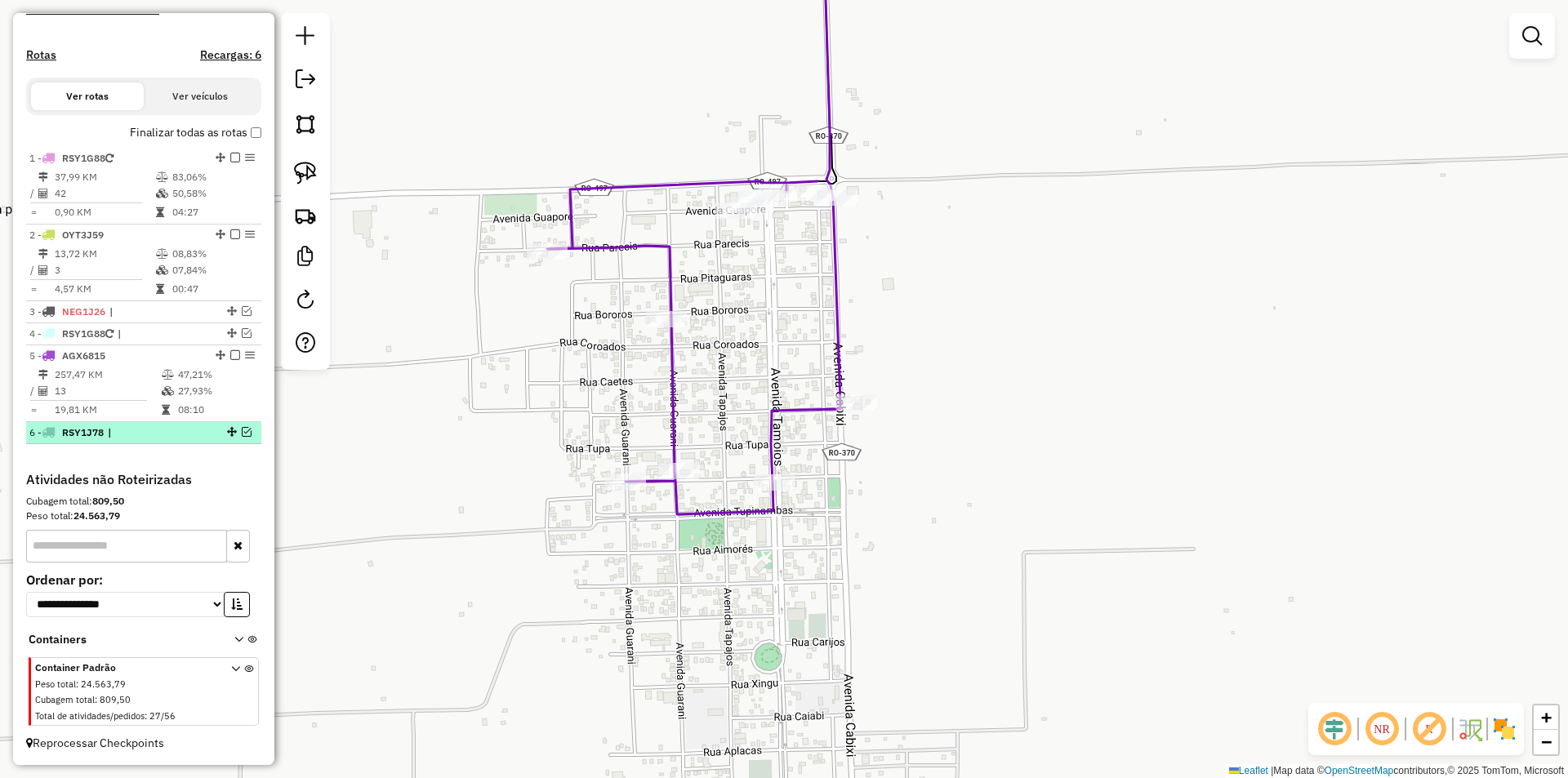
scroll to position [477, 0]
select select "*********"
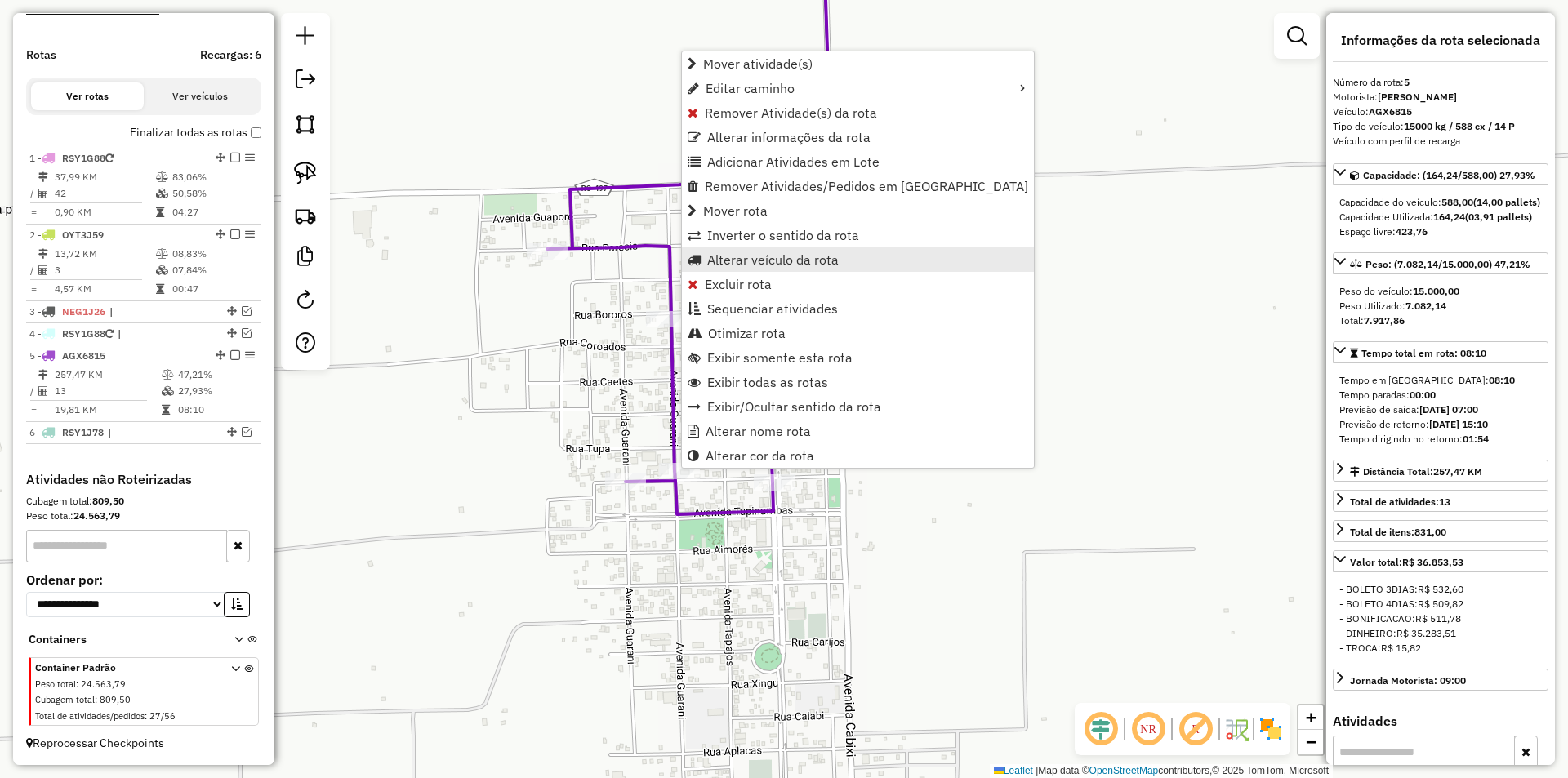
click at [736, 266] on span "Alterar veículo da rota" at bounding box center [773, 260] width 131 height 13
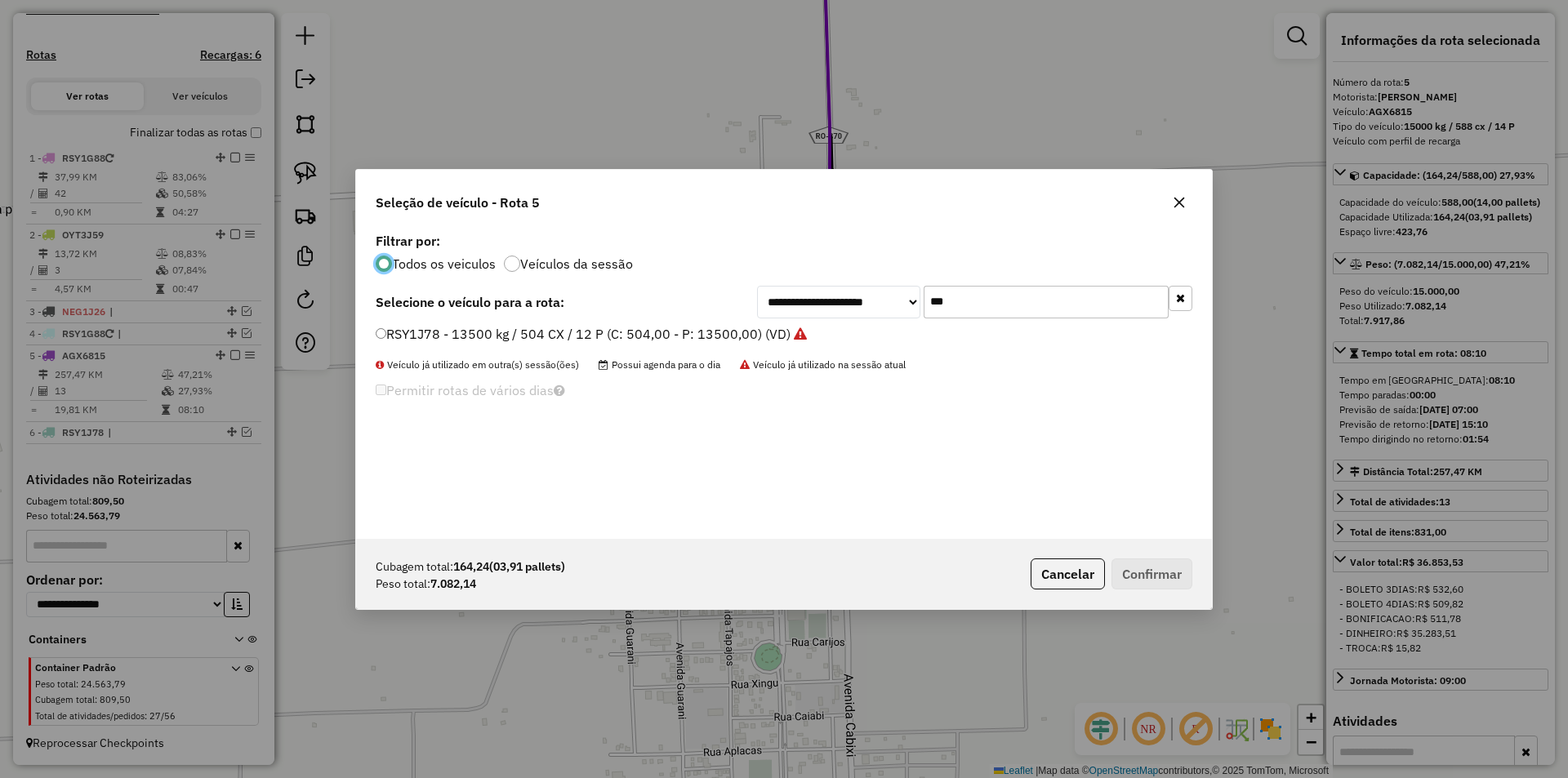
scroll to position [9, 5]
drag, startPoint x: 960, startPoint y: 302, endPoint x: 849, endPoint y: 342, distance: 118.0
click at [860, 342] on div "**********" at bounding box center [784, 383] width 856 height 310
type input "***"
click at [386, 340] on label "NCU1D72 - 15000 kg / 588 cx / 14 P (C: 588,00 - P: 15000,00) (VD)" at bounding box center [583, 334] width 417 height 20
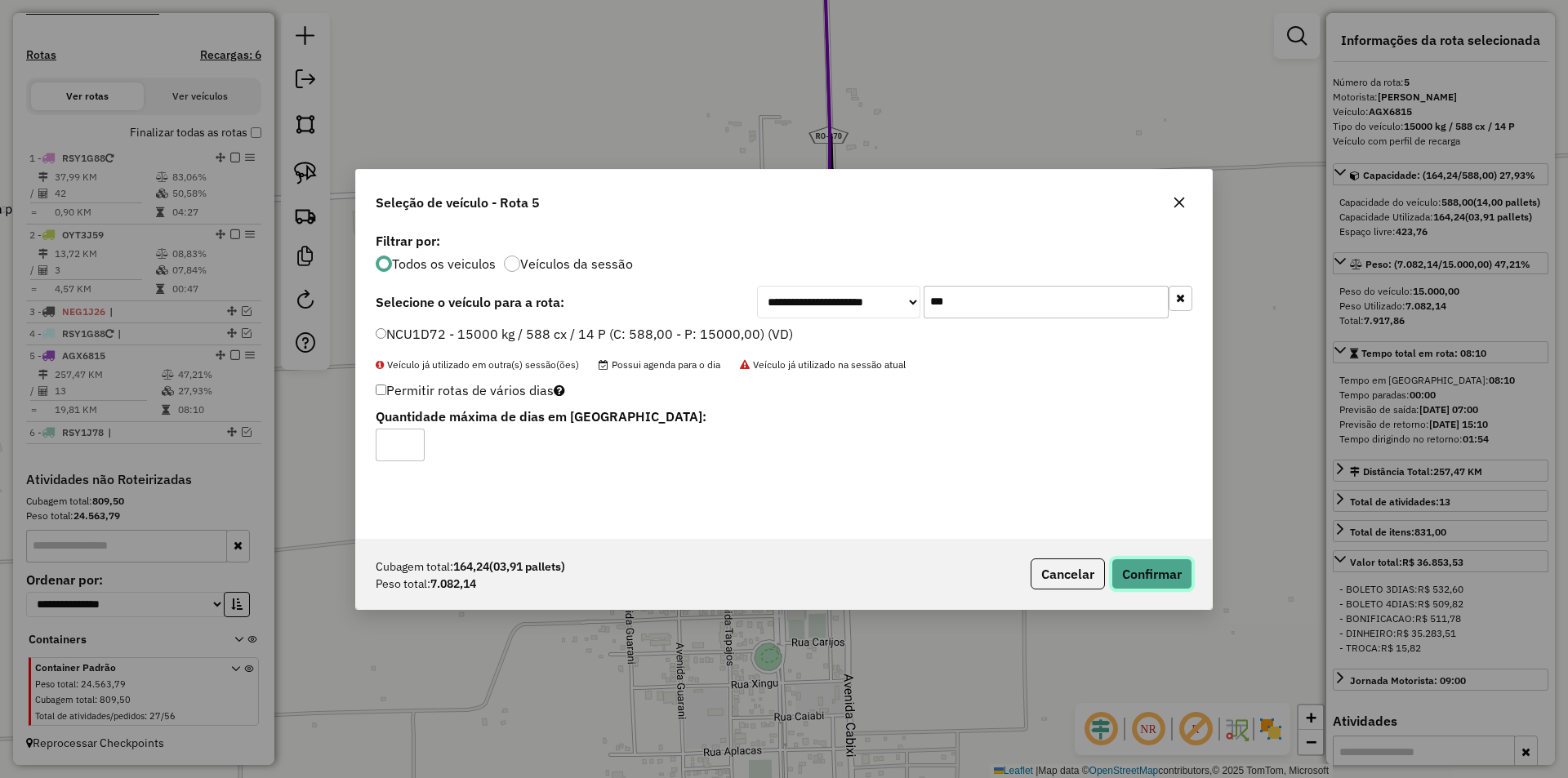
click at [1168, 581] on button "Confirmar" at bounding box center [1151, 574] width 81 height 31
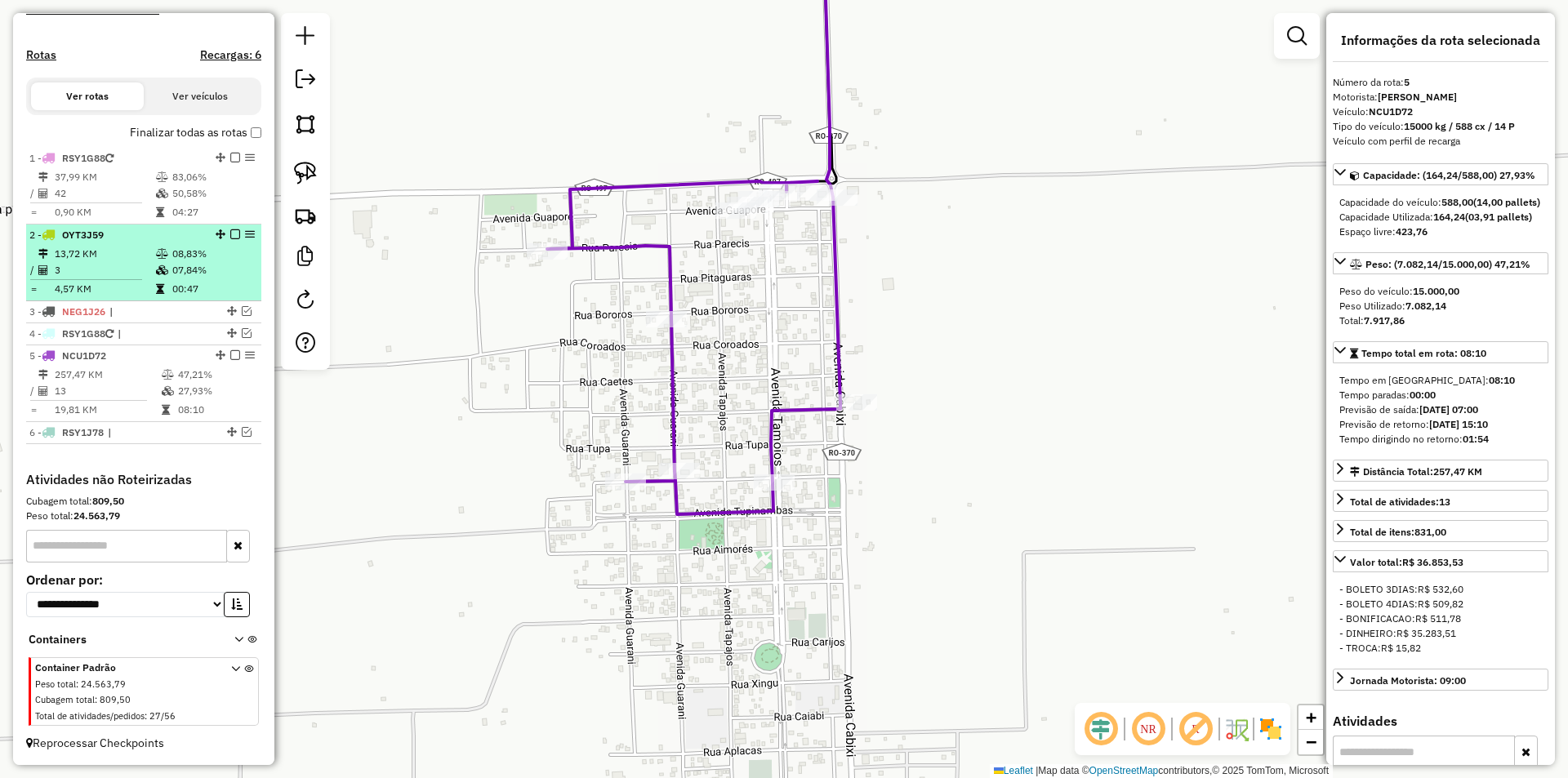
click at [232, 353] on em at bounding box center [235, 355] width 10 height 10
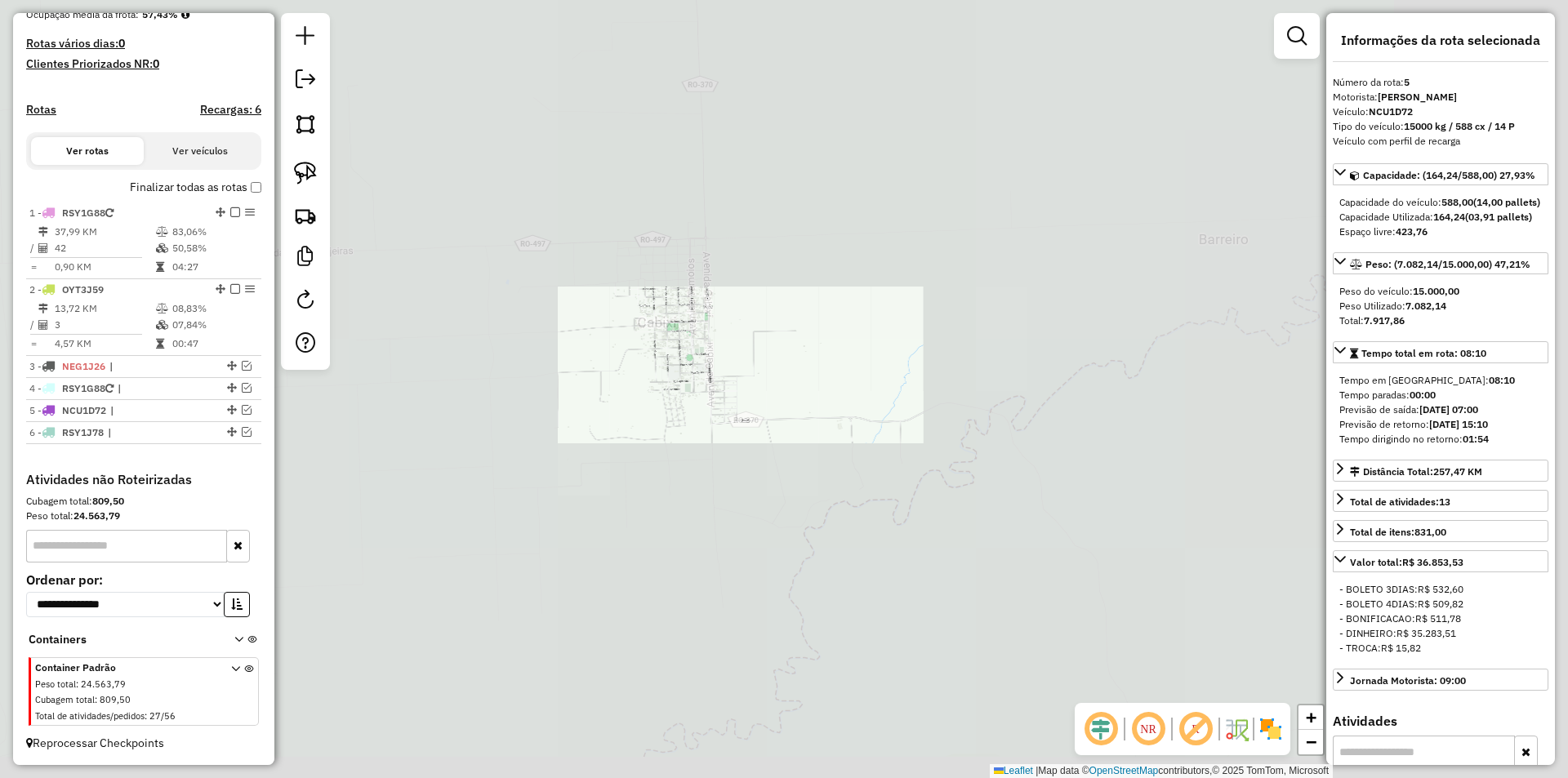
click at [651, 299] on div "Janela de atendimento Grade de atendimento Capacidade Transportadoras Veículos …" at bounding box center [784, 389] width 1568 height 778
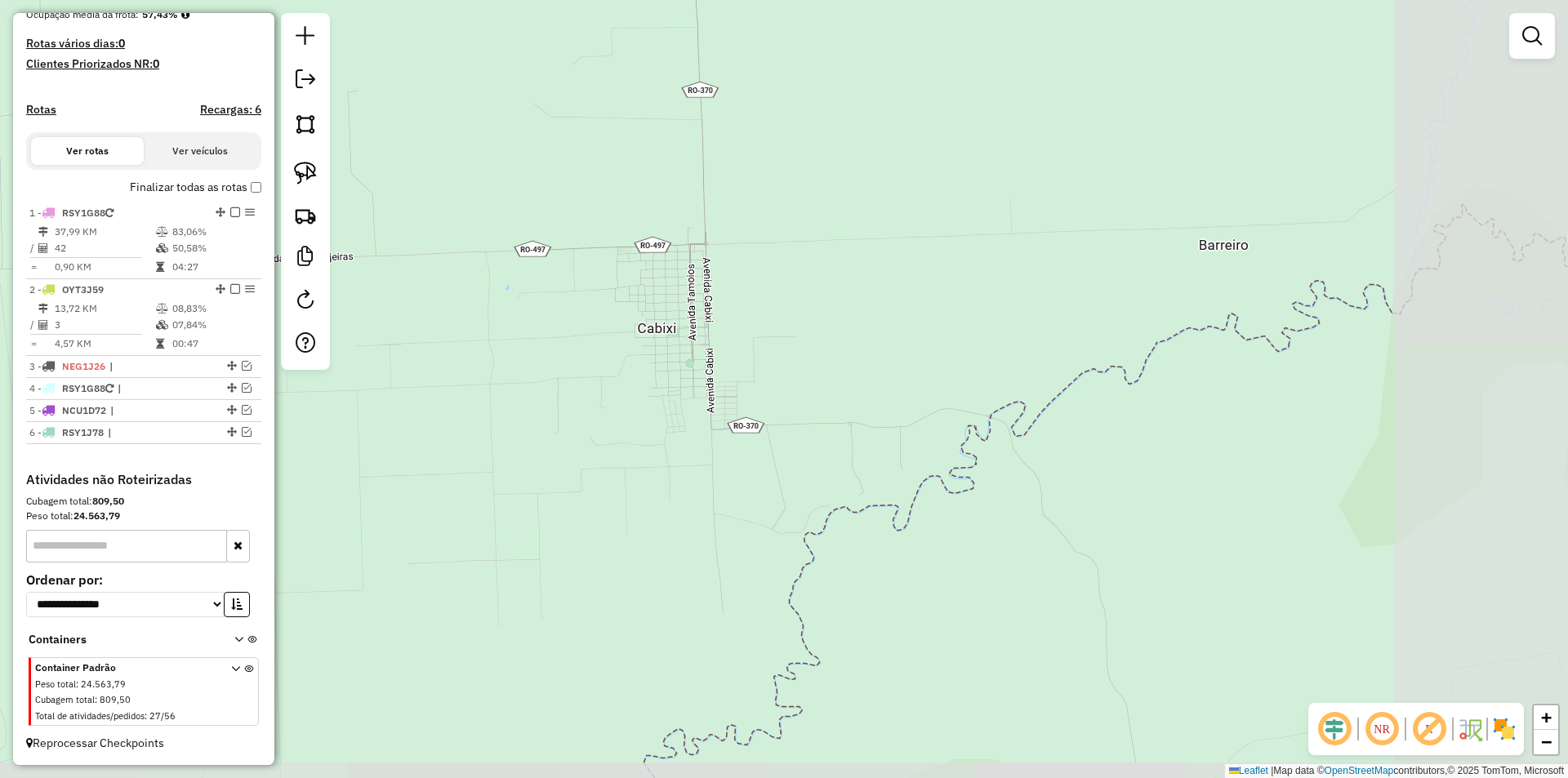
drag, startPoint x: 650, startPoint y: 316, endPoint x: 648, endPoint y: 328, distance: 12.2
click at [650, 326] on div "Janela de atendimento Grade de atendimento Capacidade Transportadoras Veículos …" at bounding box center [784, 389] width 1568 height 778
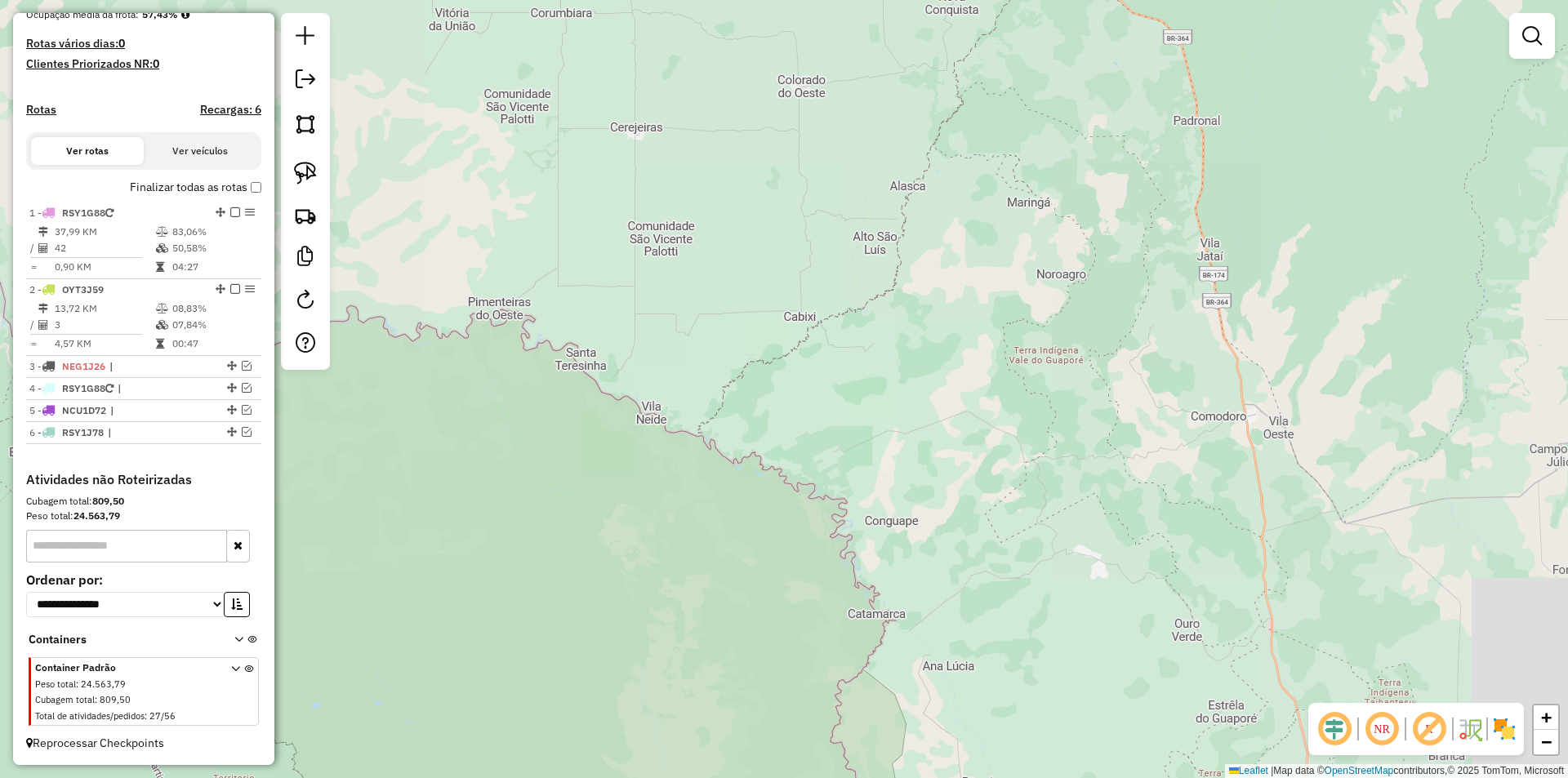
drag, startPoint x: 937, startPoint y: 291, endPoint x: 877, endPoint y: 369, distance: 98.4
click at [891, 366] on div "Janela de atendimento Grade de atendimento Capacidade Transportadoras Veículos …" at bounding box center [784, 389] width 1568 height 778
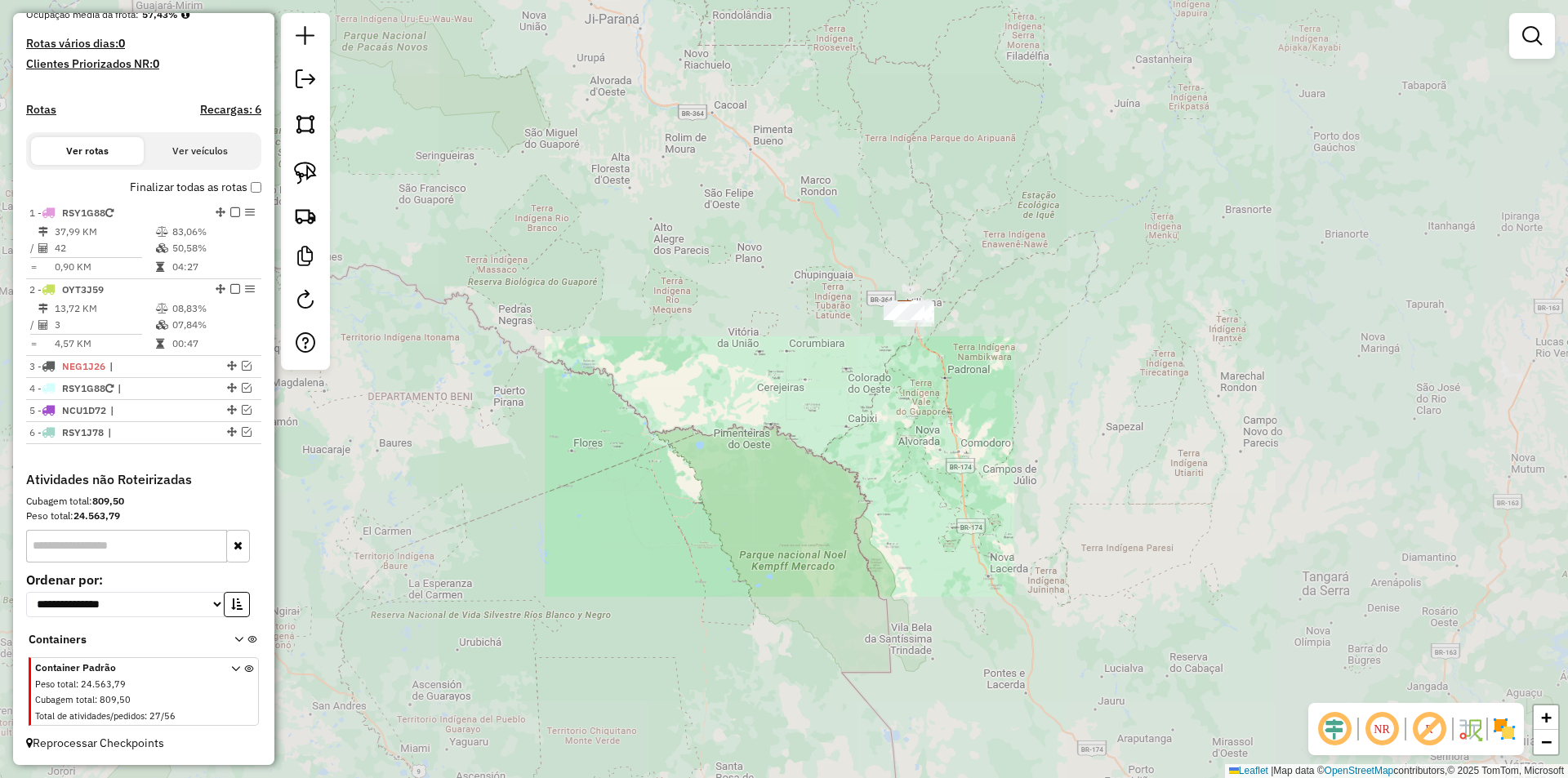
drag, startPoint x: 1016, startPoint y: 290, endPoint x: 989, endPoint y: 405, distance: 118.1
click at [990, 405] on div "Janela de atendimento Grade de atendimento Capacidade Transportadoras Veículos …" at bounding box center [784, 389] width 1568 height 778
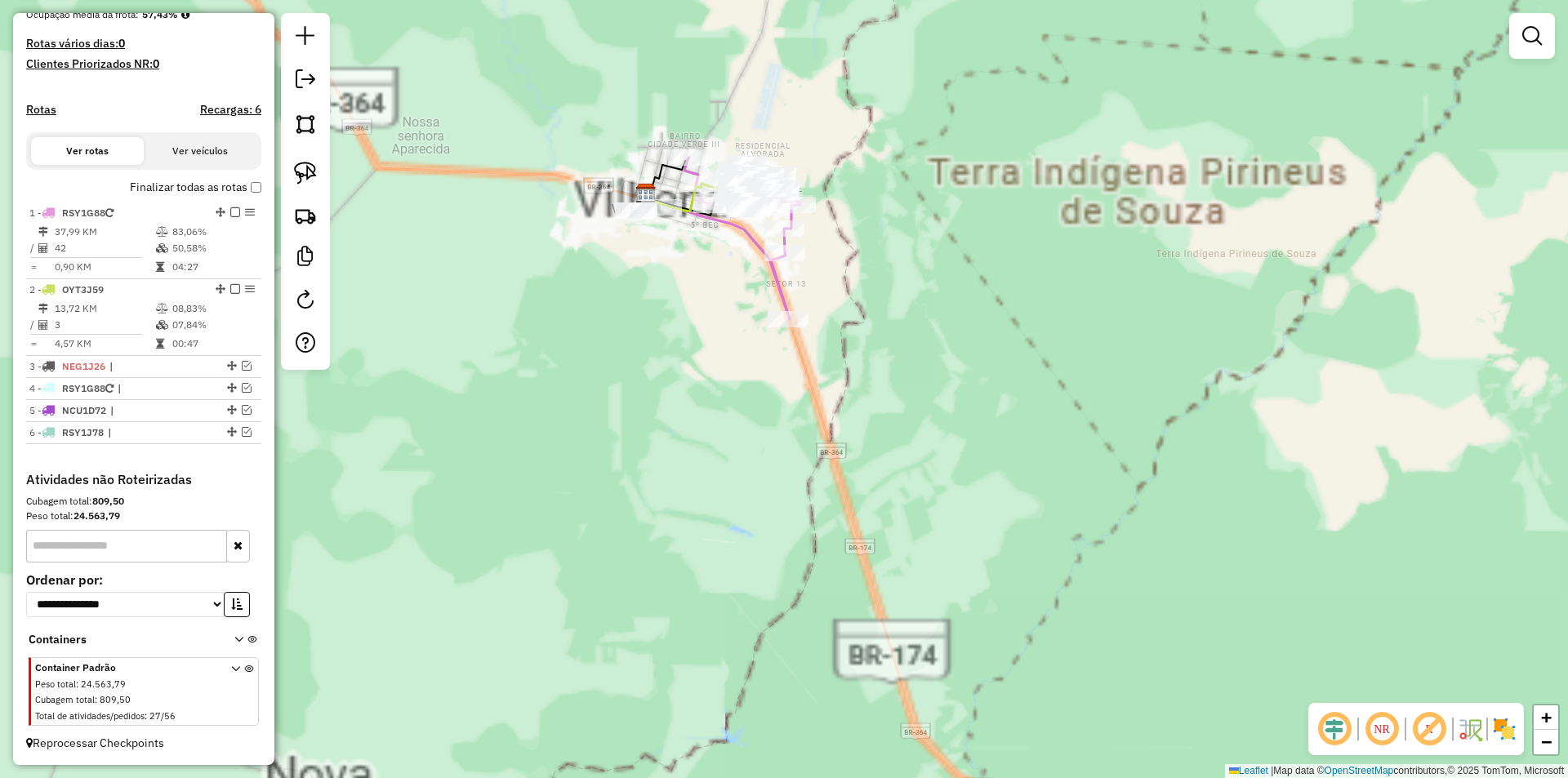
drag, startPoint x: 668, startPoint y: 272, endPoint x: 728, endPoint y: 401, distance: 142.3
click at [727, 400] on div "Janela de atendimento Grade de atendimento Capacidade Transportadoras Veículos …" at bounding box center [784, 389] width 1568 height 778
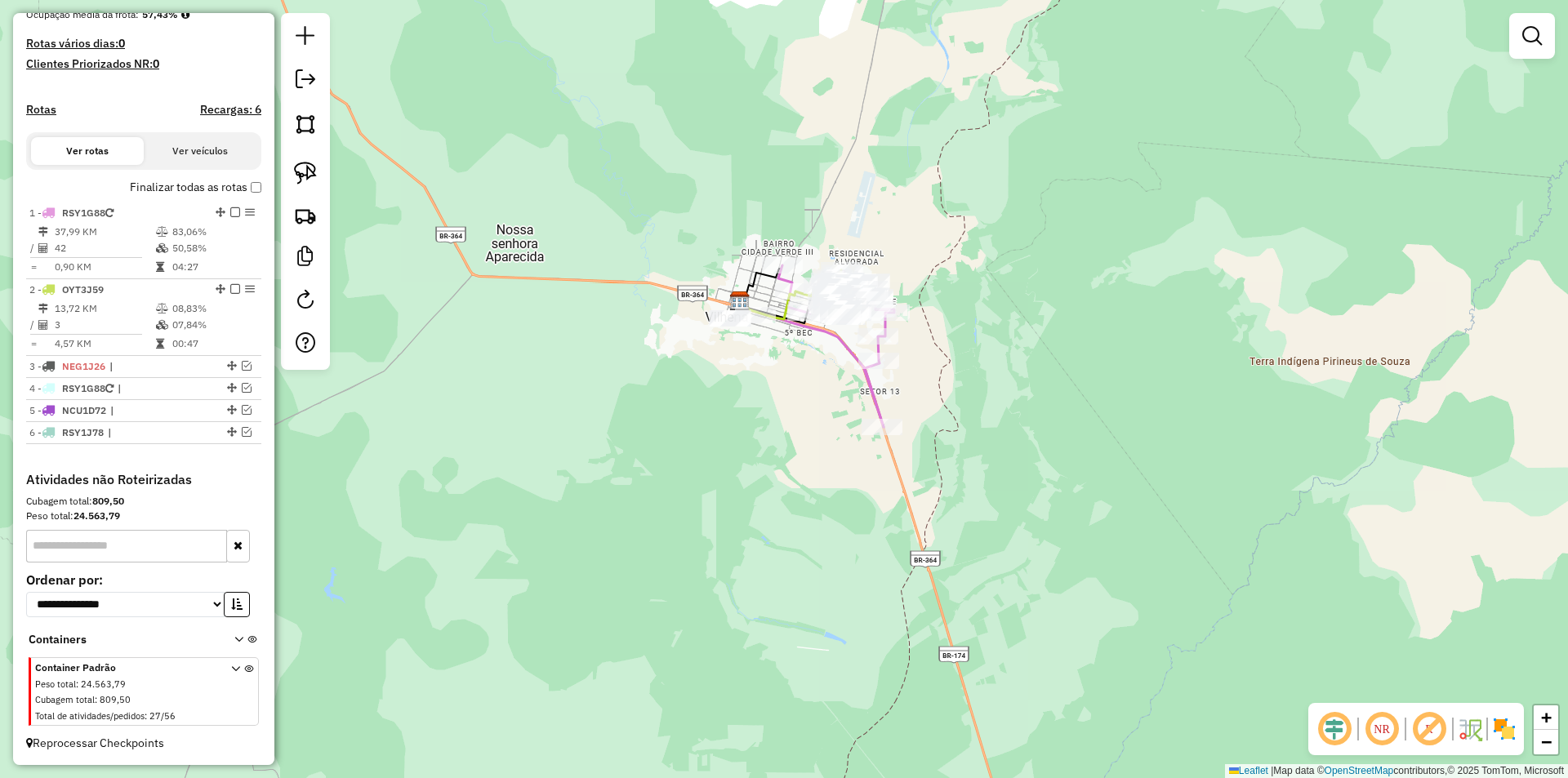
drag, startPoint x: 697, startPoint y: 430, endPoint x: 739, endPoint y: 378, distance: 66.8
click at [736, 388] on div "Janela de atendimento Grade de atendimento Capacidade Transportadoras Veículos …" at bounding box center [784, 389] width 1568 height 778
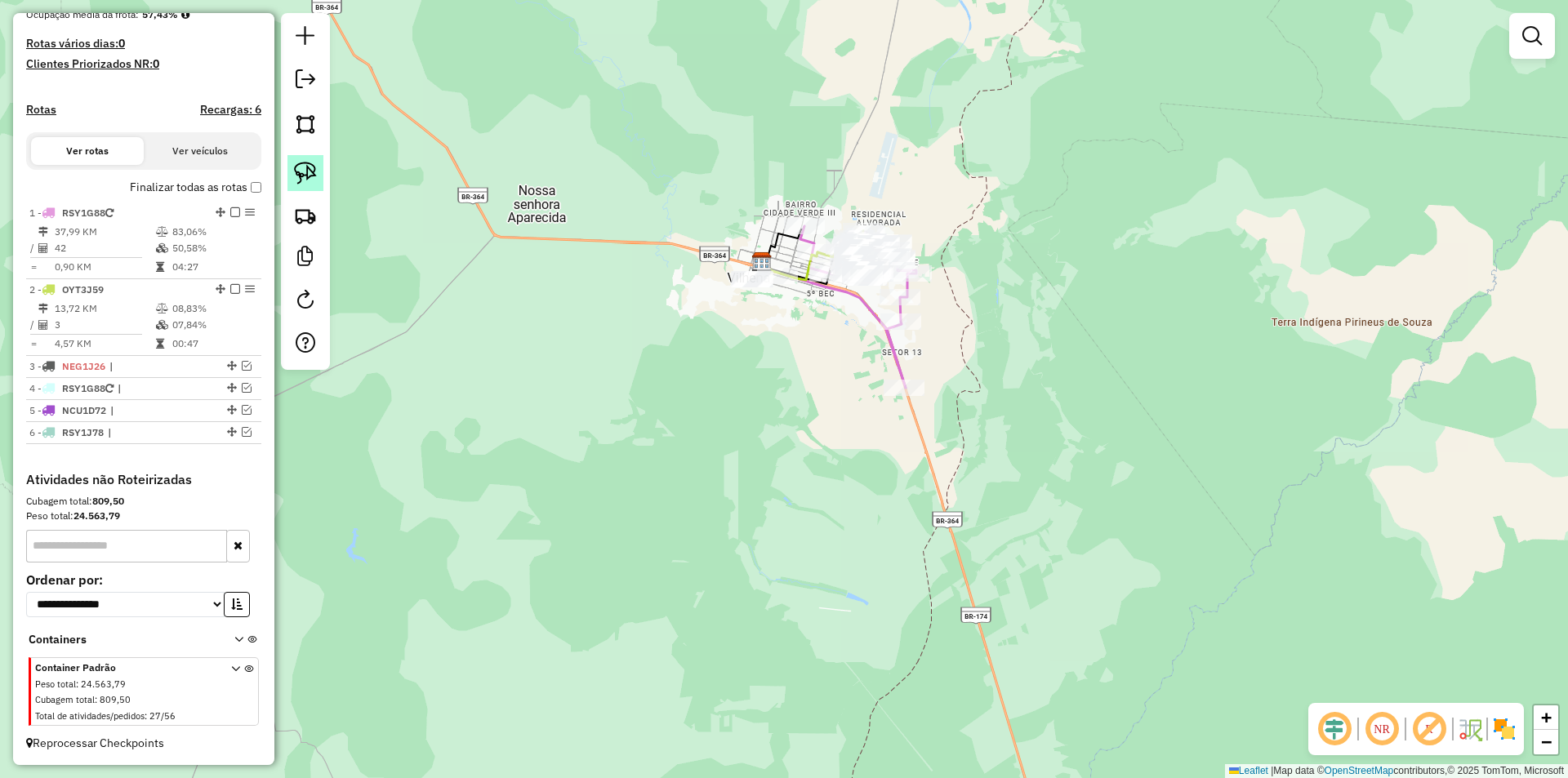
click at [310, 173] on img at bounding box center [306, 173] width 23 height 23
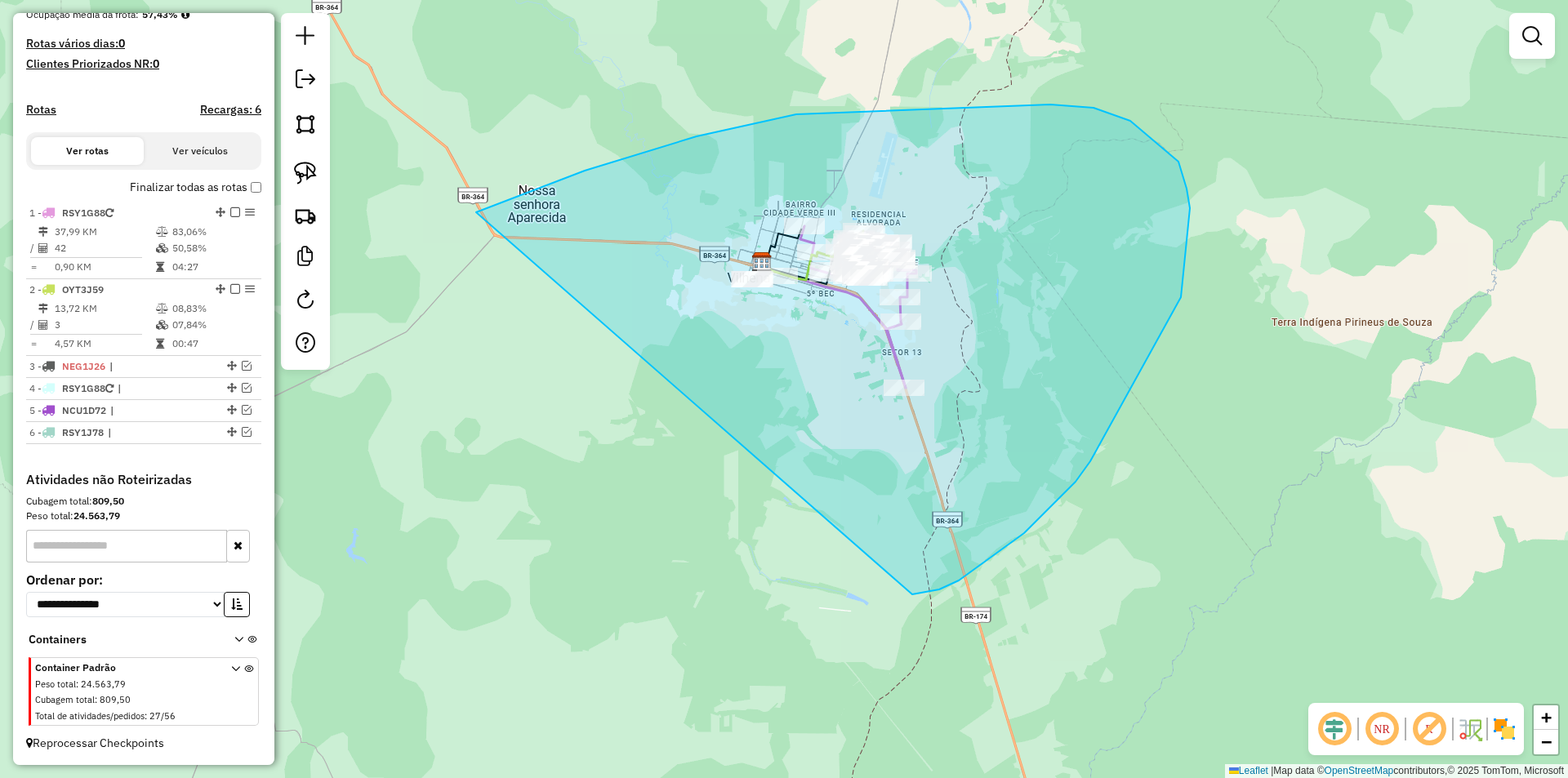
drag, startPoint x: 476, startPoint y: 212, endPoint x: 787, endPoint y: 605, distance: 501.2
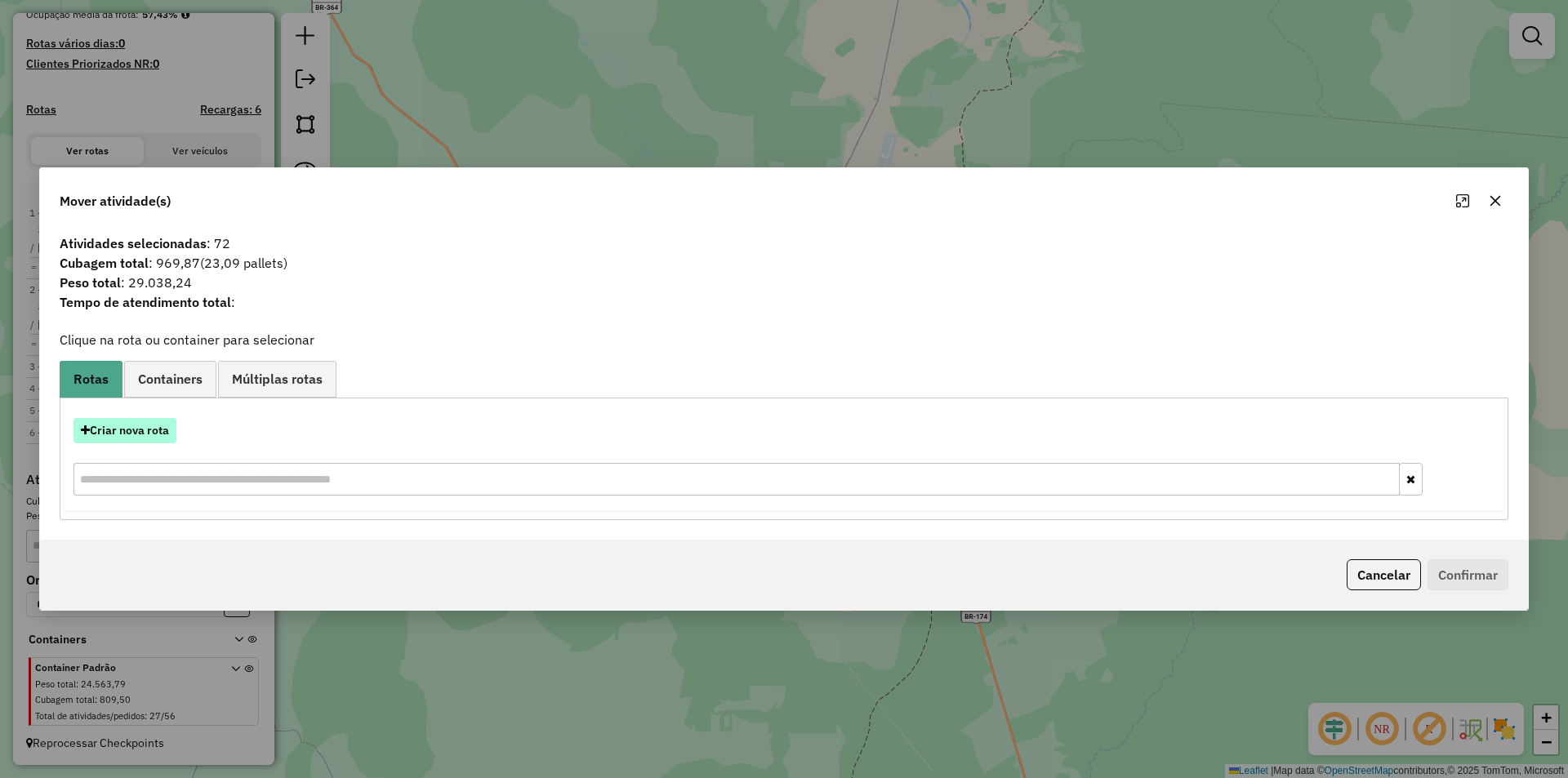
click at [106, 440] on button "Criar nova rota" at bounding box center [125, 430] width 103 height 25
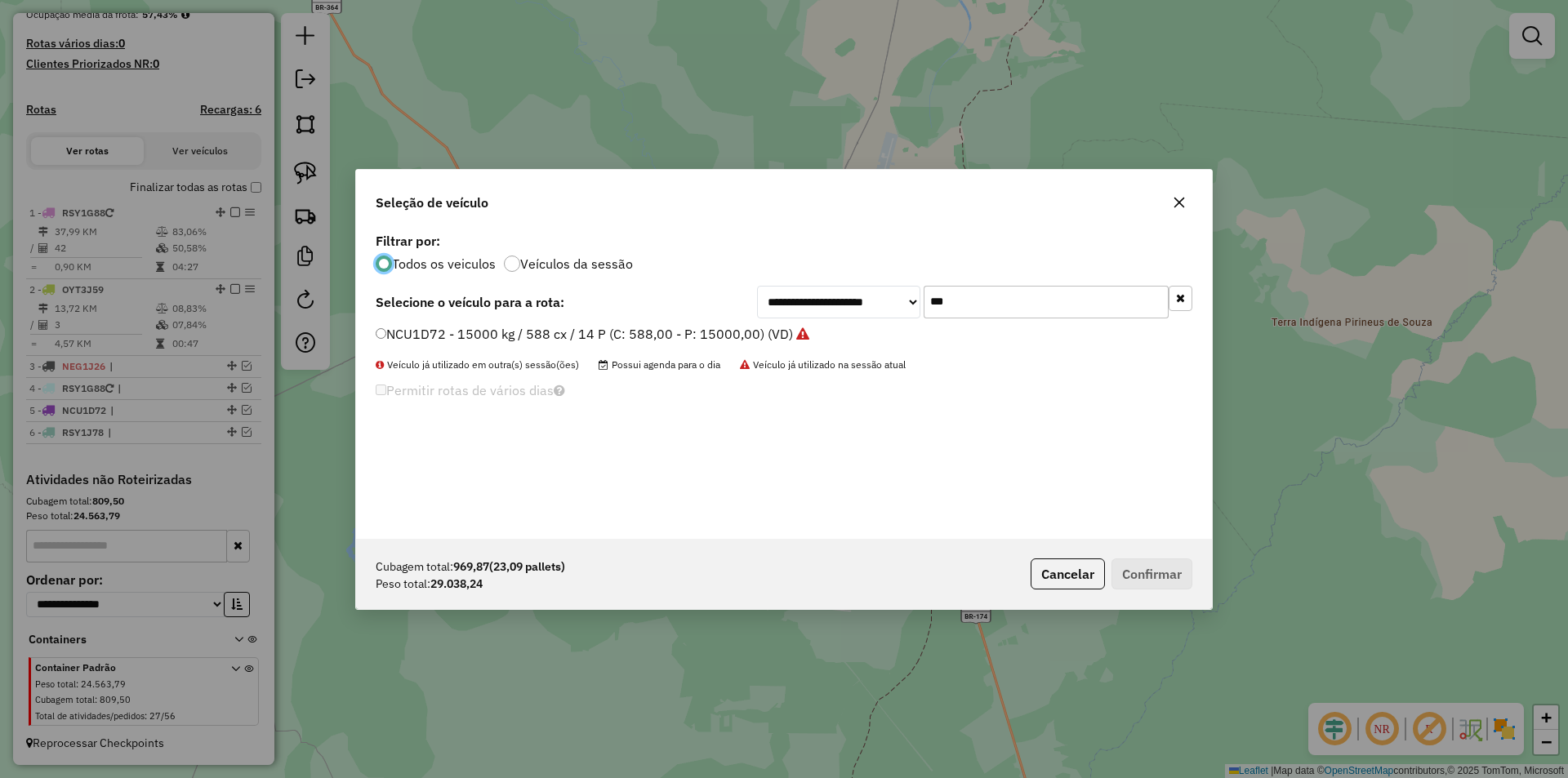
scroll to position [9, 5]
drag, startPoint x: 983, startPoint y: 292, endPoint x: 792, endPoint y: 334, distance: 195.6
click at [792, 334] on div "**********" at bounding box center [784, 383] width 856 height 310
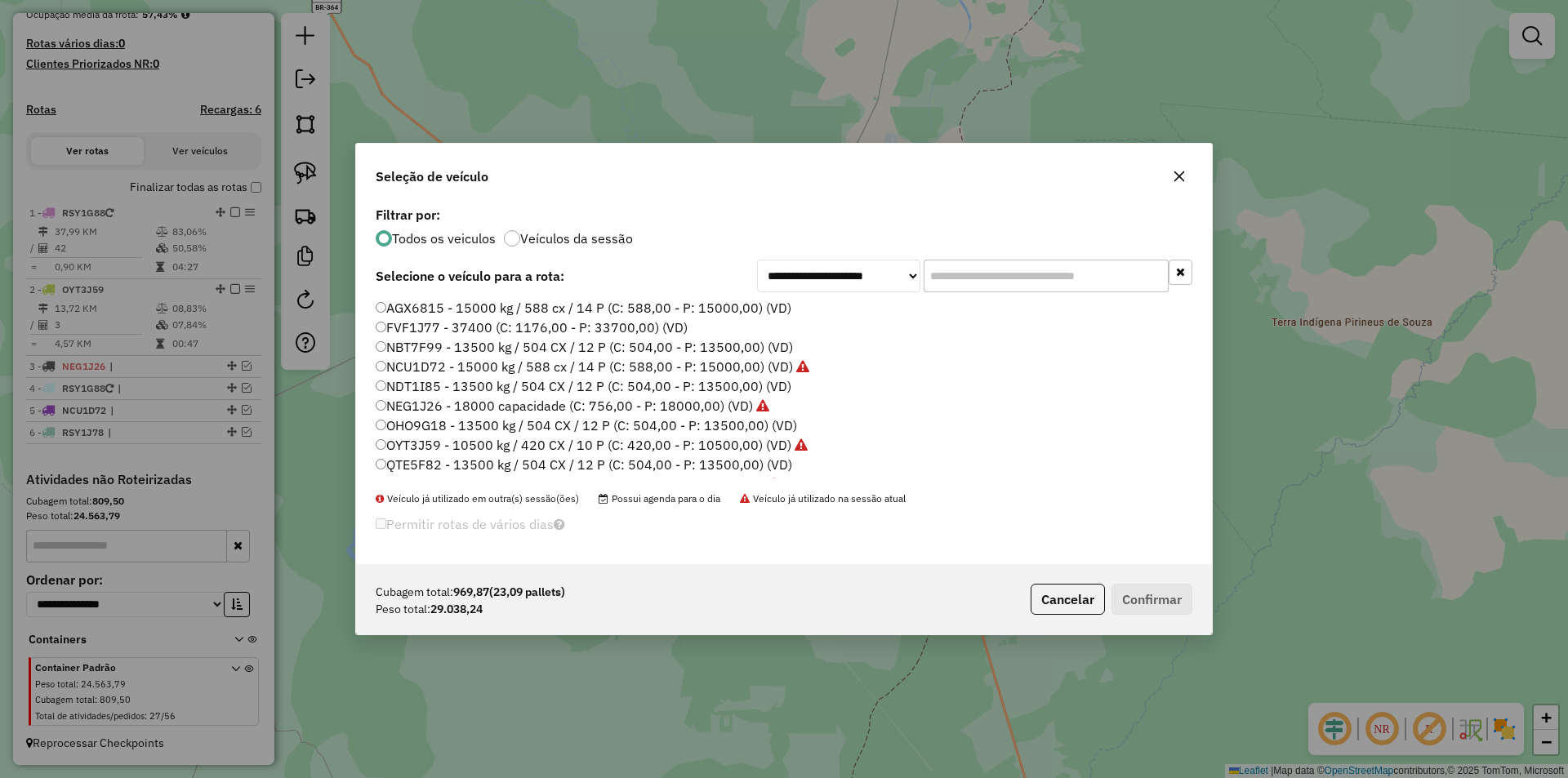
click at [382, 313] on label "AGX6815 - 15000 kg / 588 cx / 14 P (C: 588,00 - P: 15000,00) (VD)" at bounding box center [582, 308] width 415 height 20
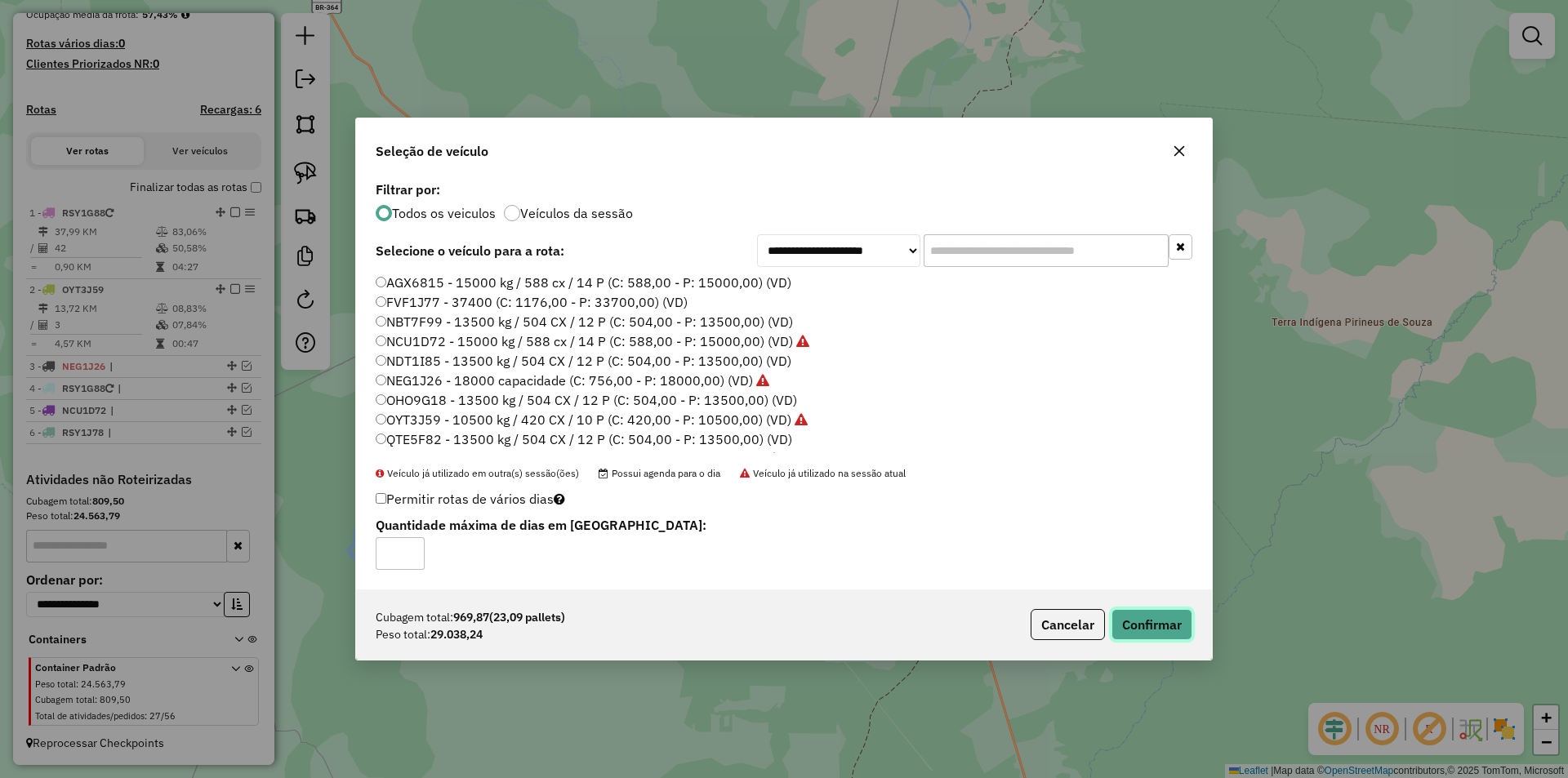
click at [1161, 622] on button "Confirmar" at bounding box center [1151, 625] width 81 height 31
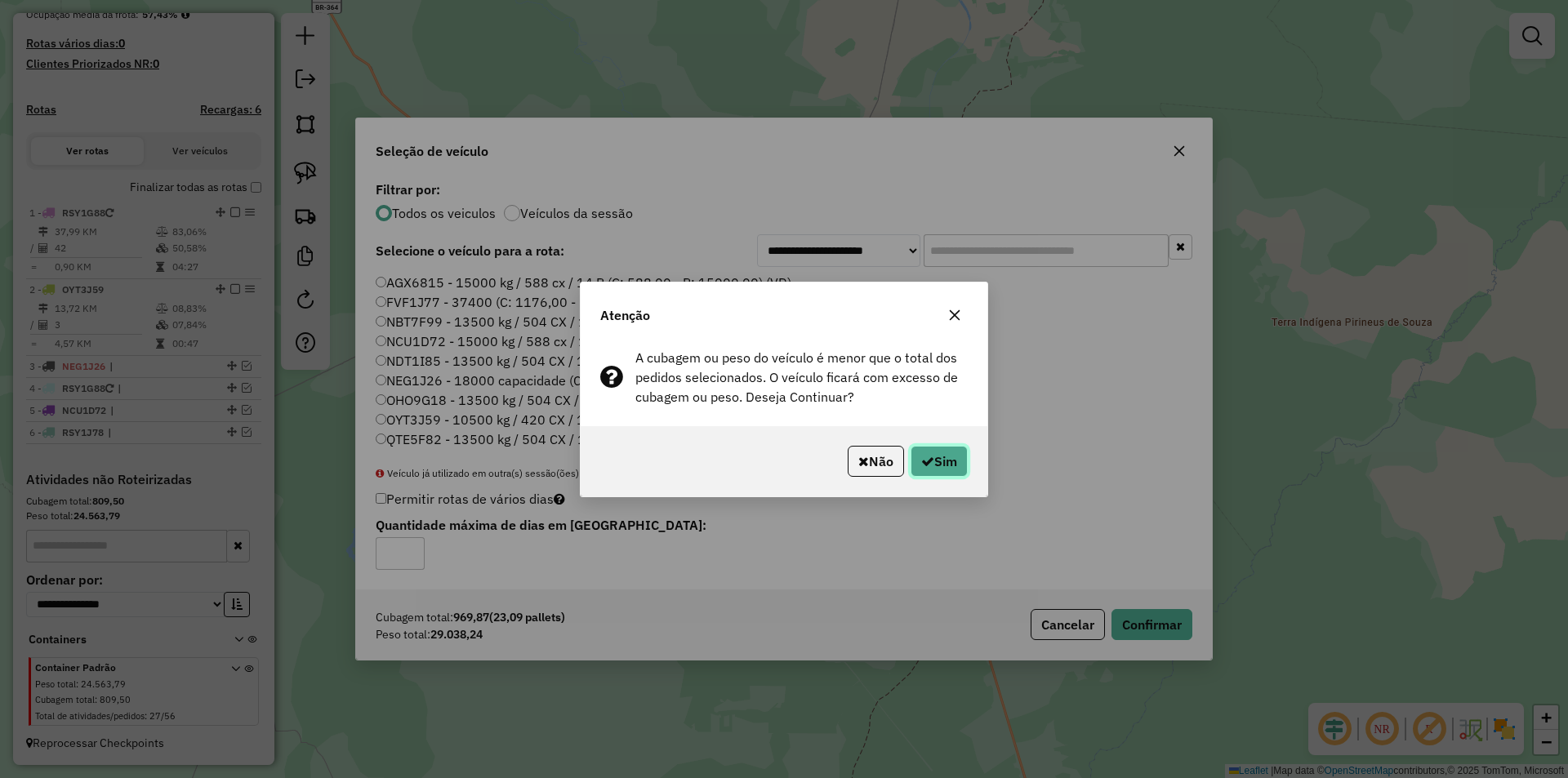
click at [928, 459] on icon "button" at bounding box center [927, 461] width 13 height 13
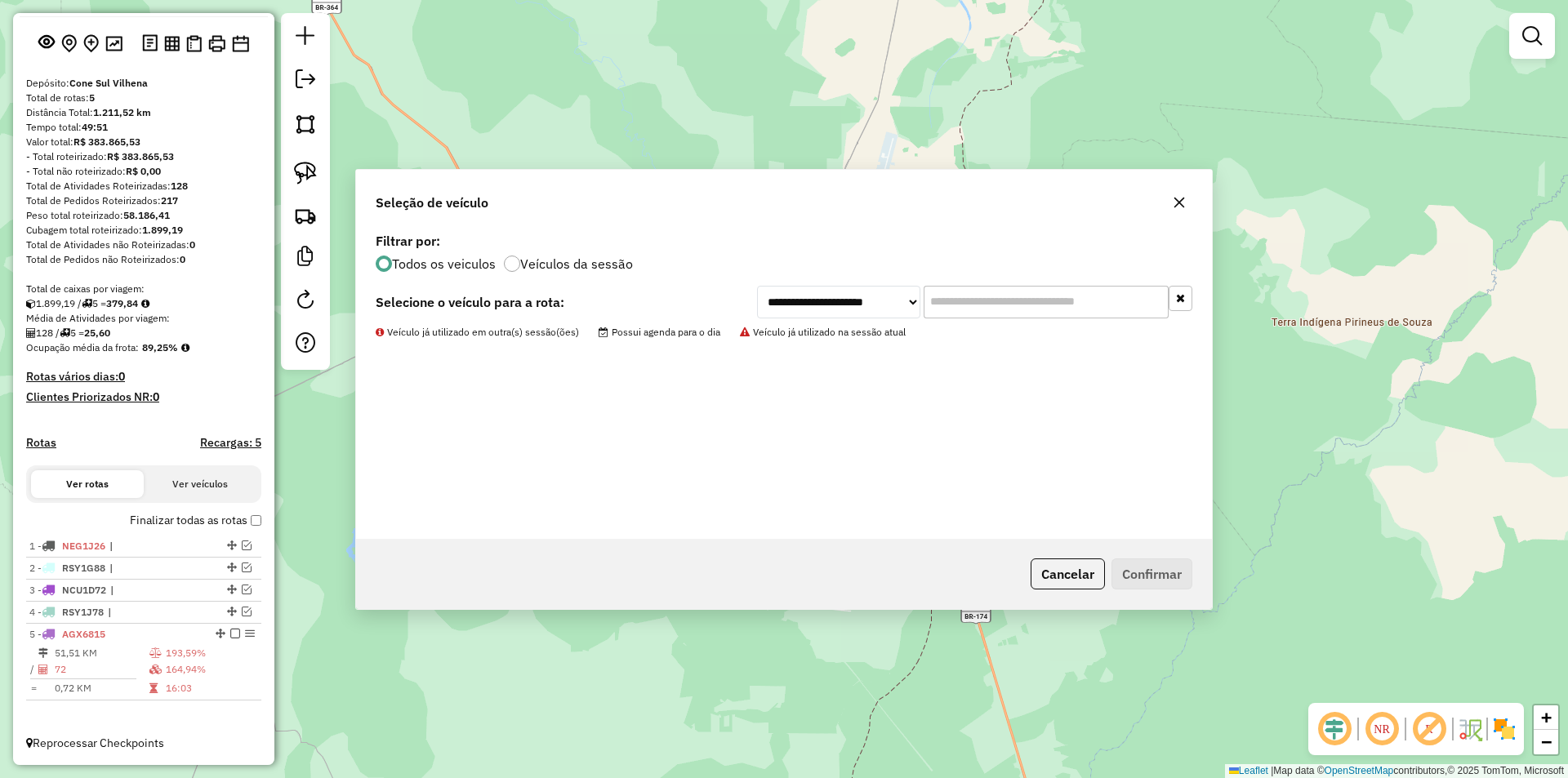
scroll to position [90, 0]
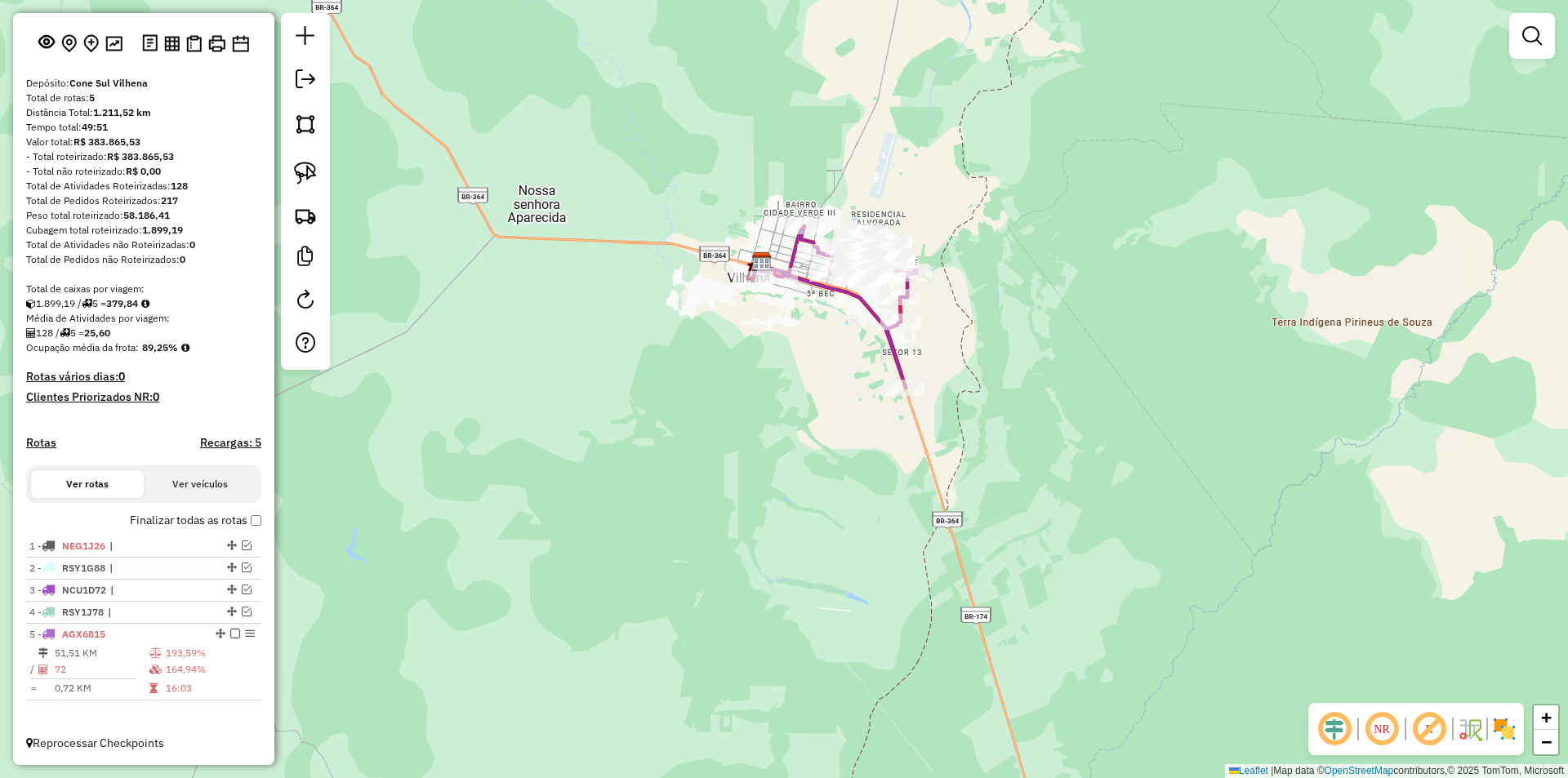
click at [476, 160] on div "Janela de atendimento Grade de atendimento Capacidade Transportadoras Veículos …" at bounding box center [784, 389] width 1568 height 778
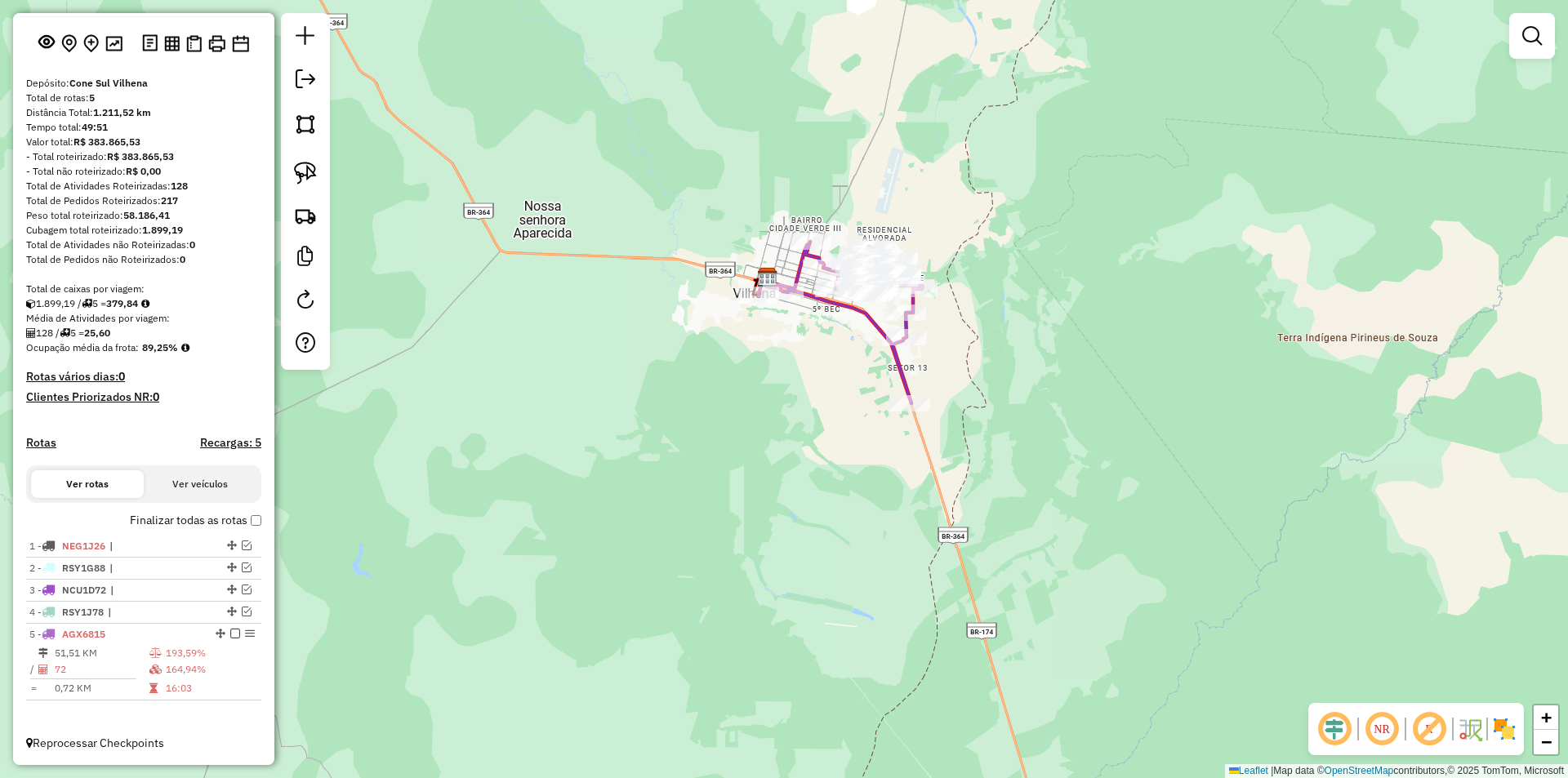
click at [647, 200] on div "Janela de atendimento Grade de atendimento Capacidade Transportadoras Veículos …" at bounding box center [784, 389] width 1568 height 778
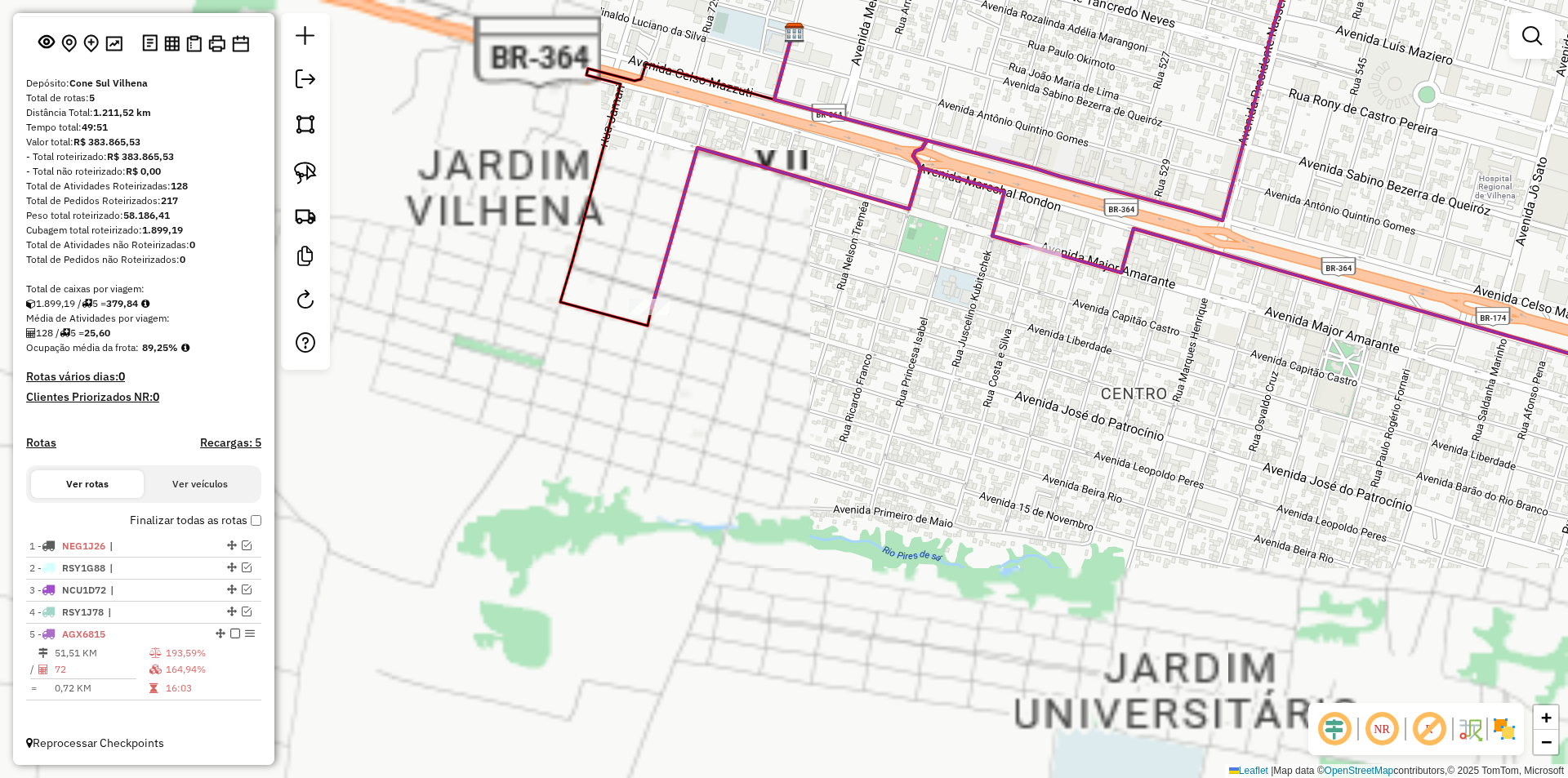
click at [607, 385] on div "Janela de atendimento Grade de atendimento Capacidade Transportadoras Veículos …" at bounding box center [784, 389] width 1568 height 778
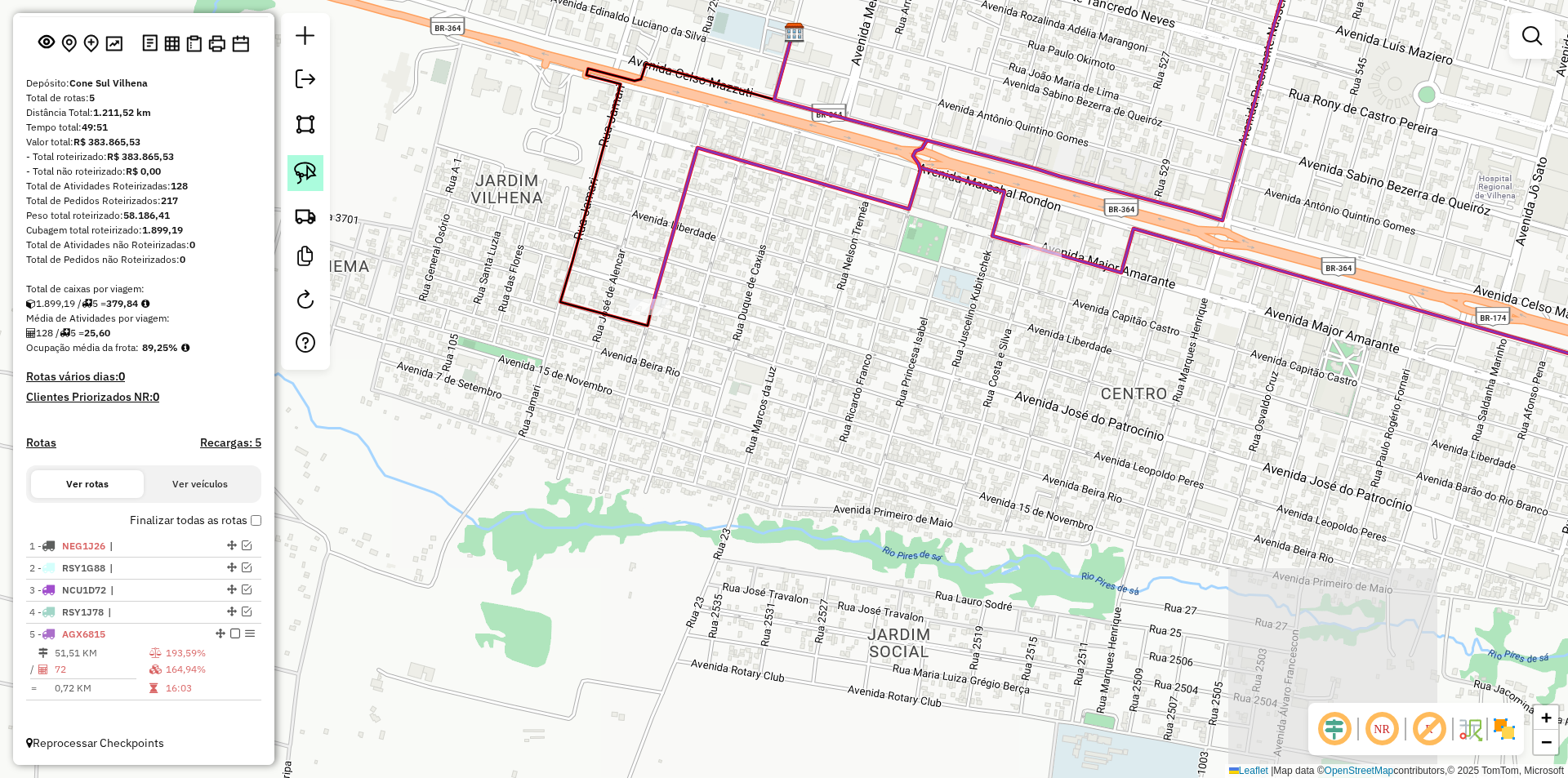
click at [298, 175] on img at bounding box center [306, 173] width 23 height 23
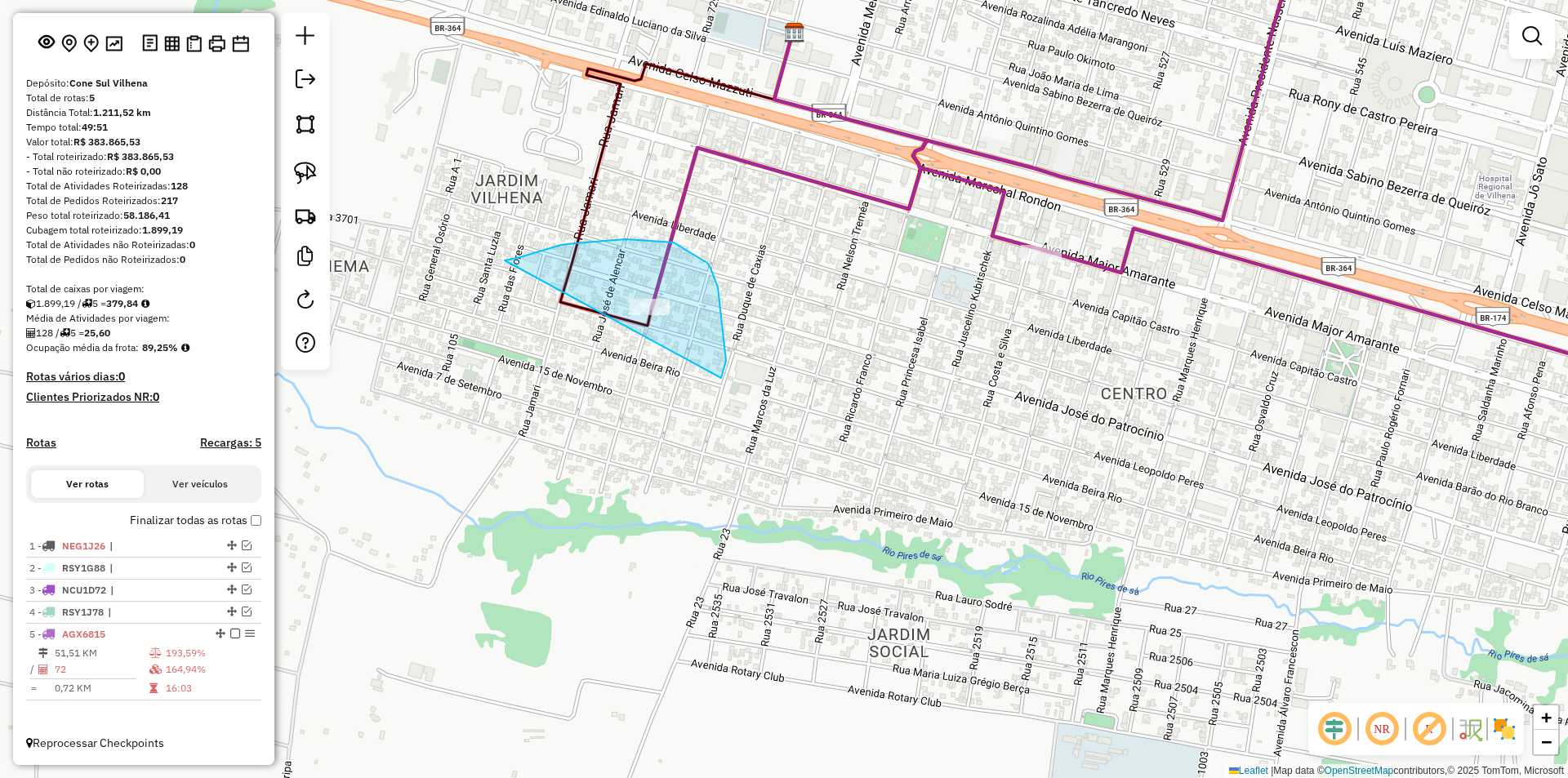
drag, startPoint x: 575, startPoint y: 243, endPoint x: 691, endPoint y: 408, distance: 201.7
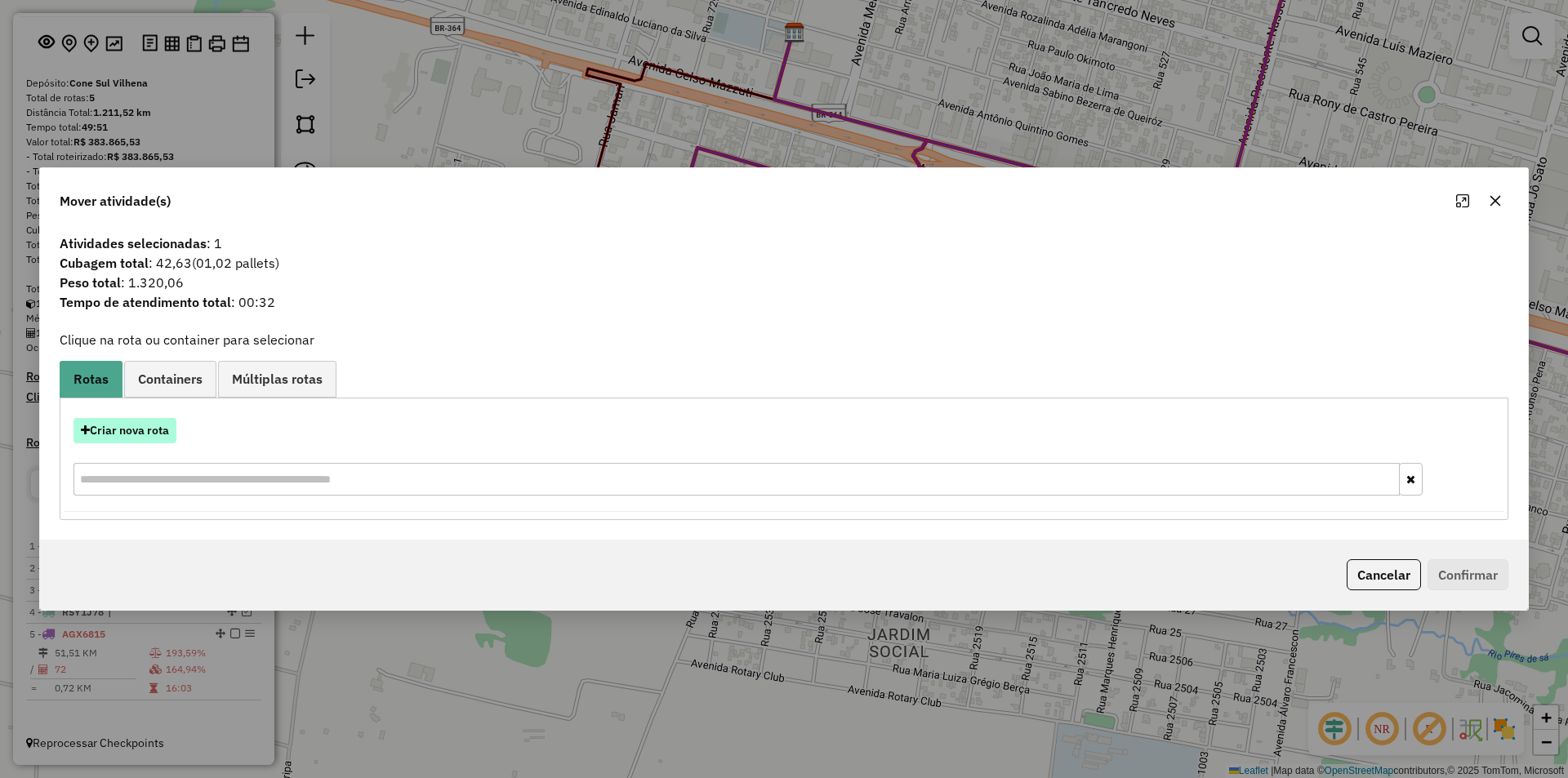
click at [126, 423] on button "Criar nova rota" at bounding box center [125, 430] width 103 height 25
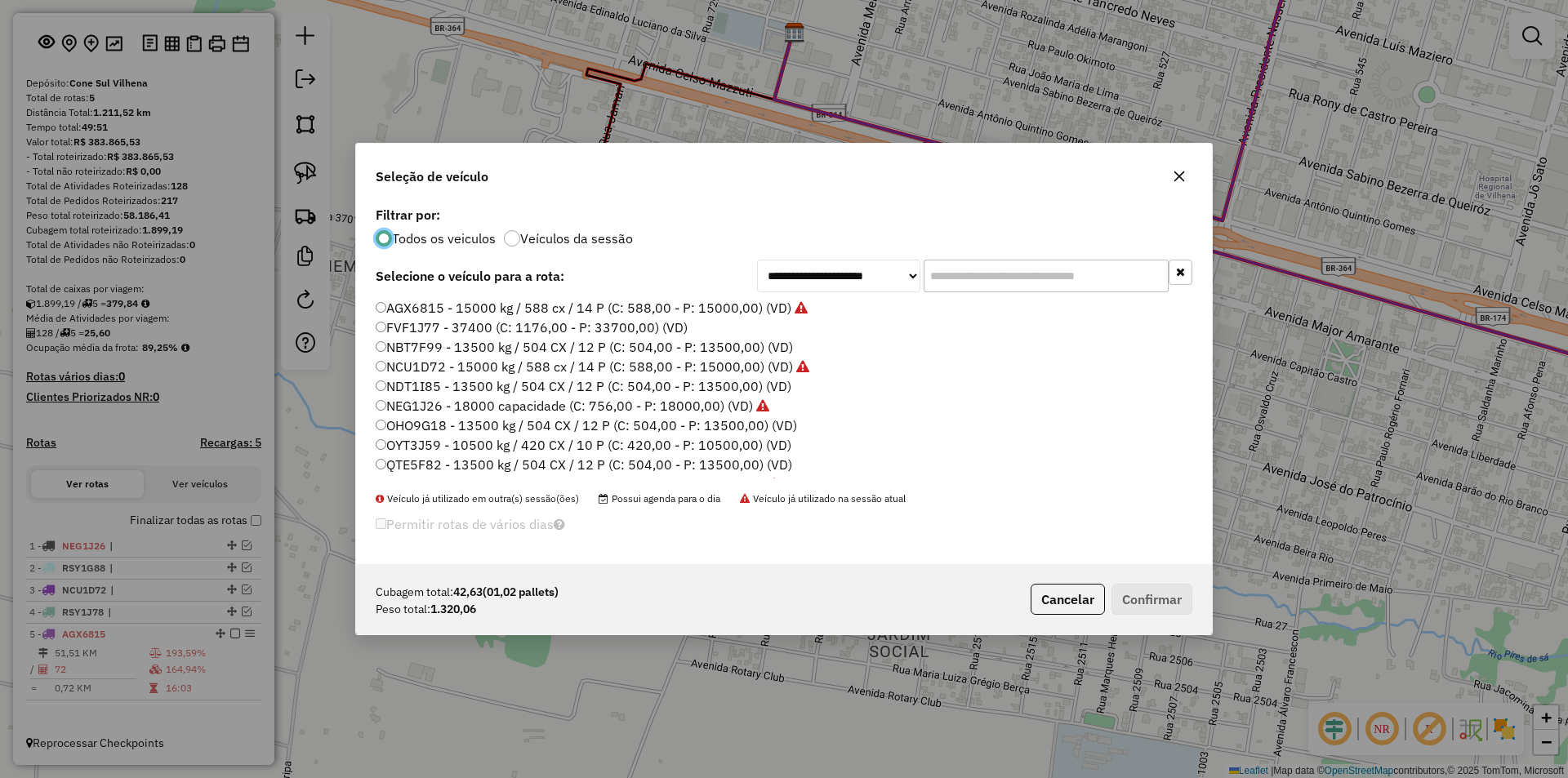
scroll to position [9, 5]
click at [977, 268] on input "text" at bounding box center [1045, 276] width 245 height 33
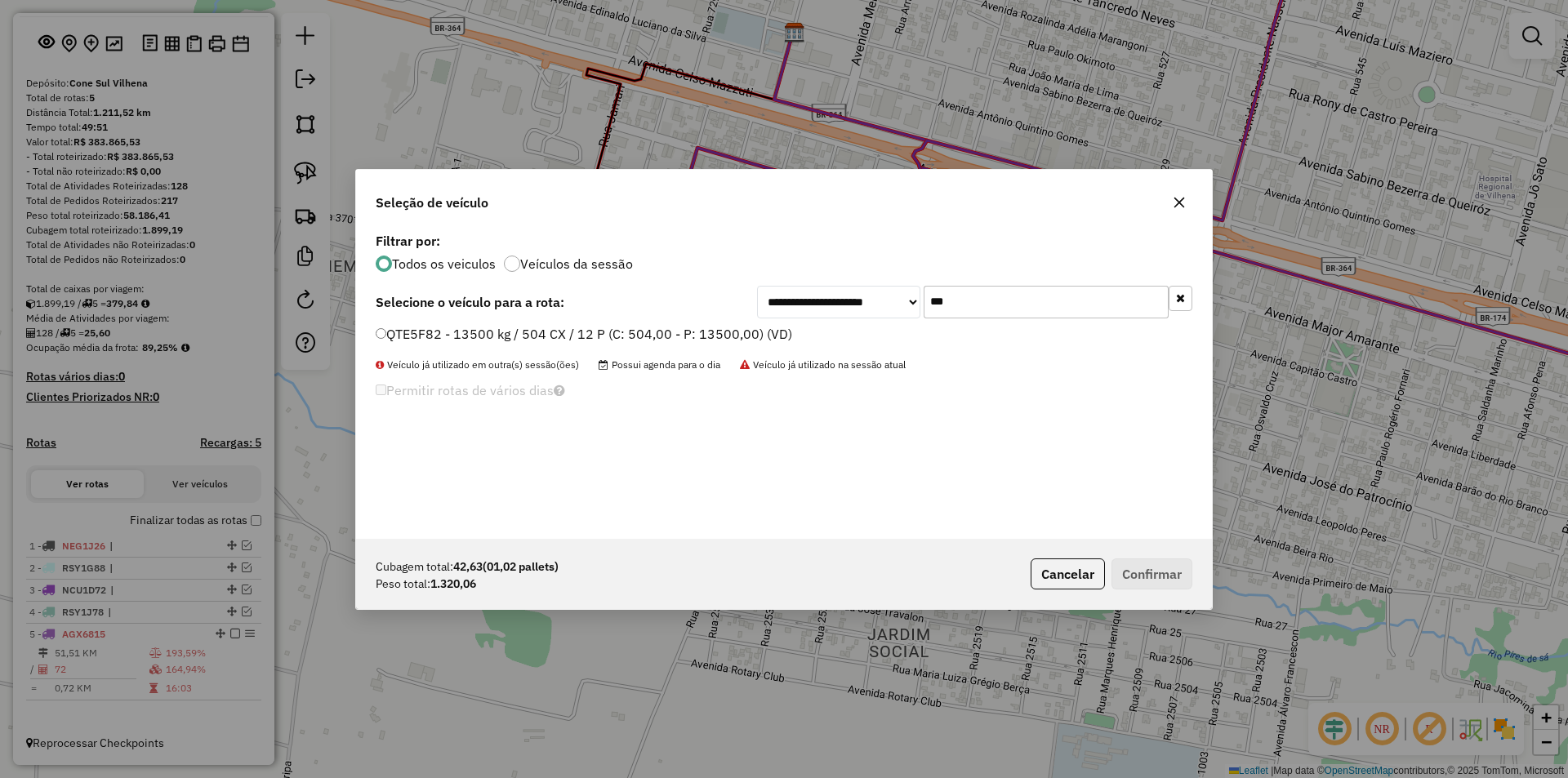
type input "***"
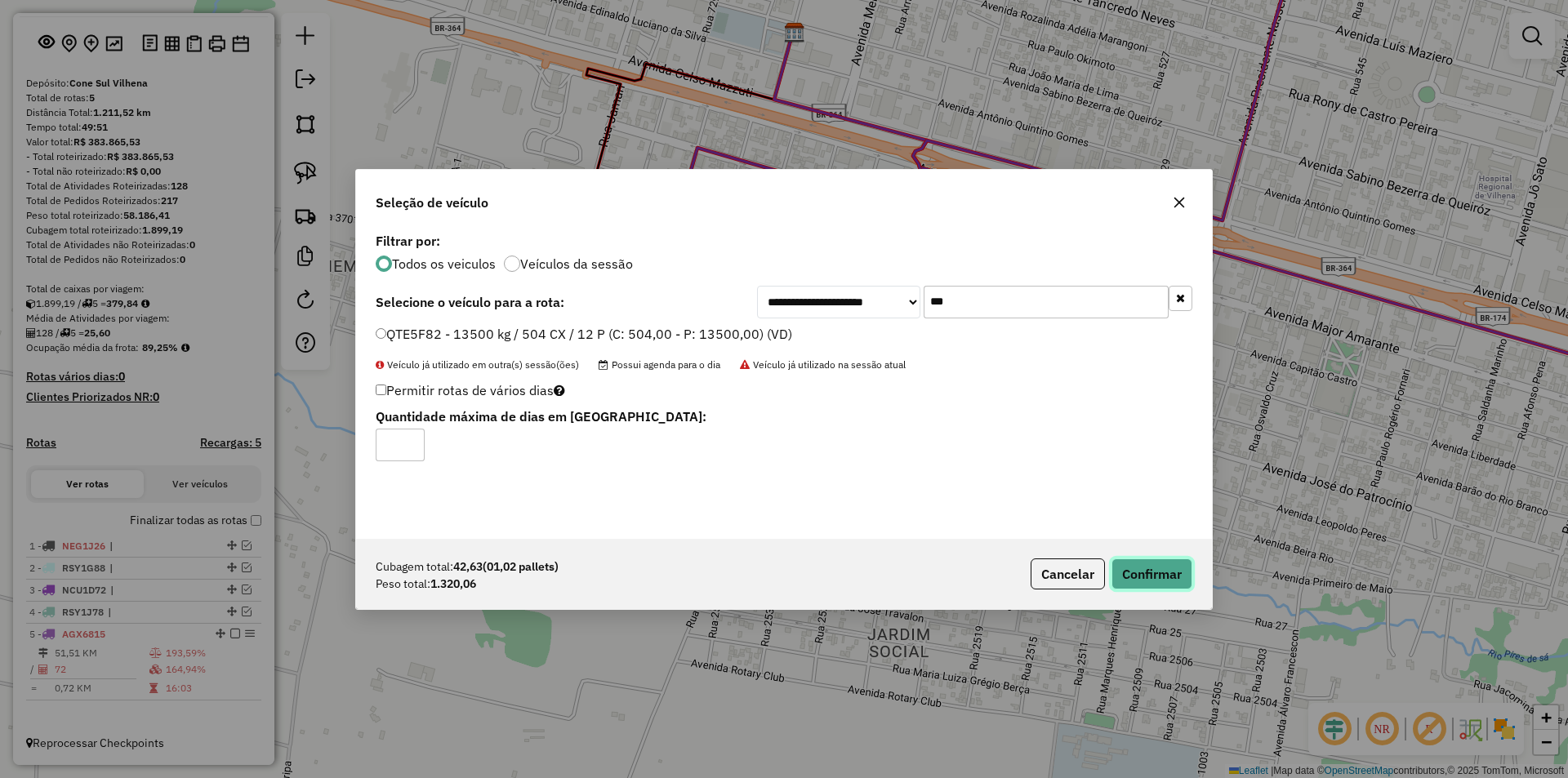
click at [1159, 562] on button "Confirmar" at bounding box center [1151, 574] width 81 height 31
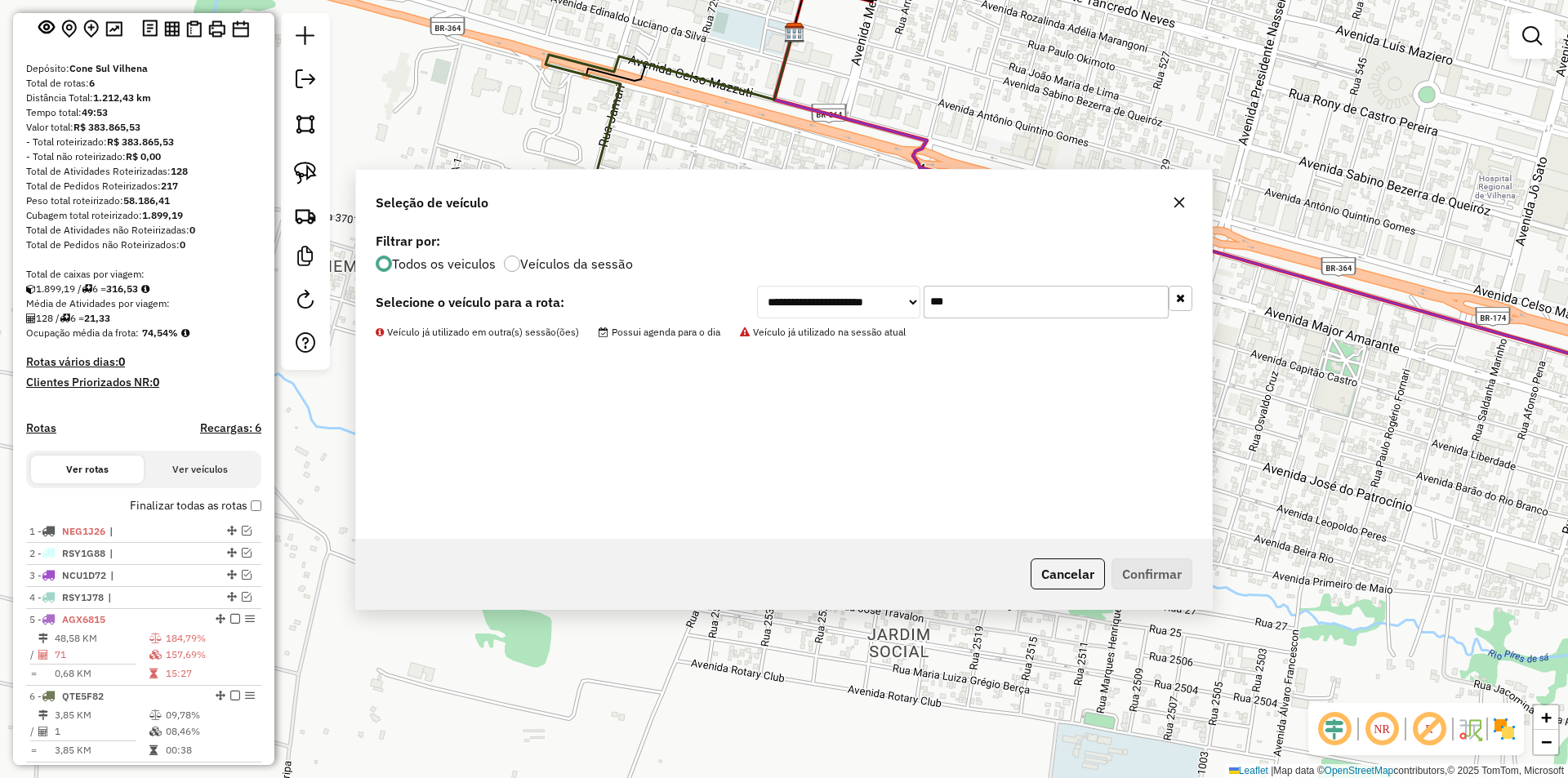
scroll to position [166, 0]
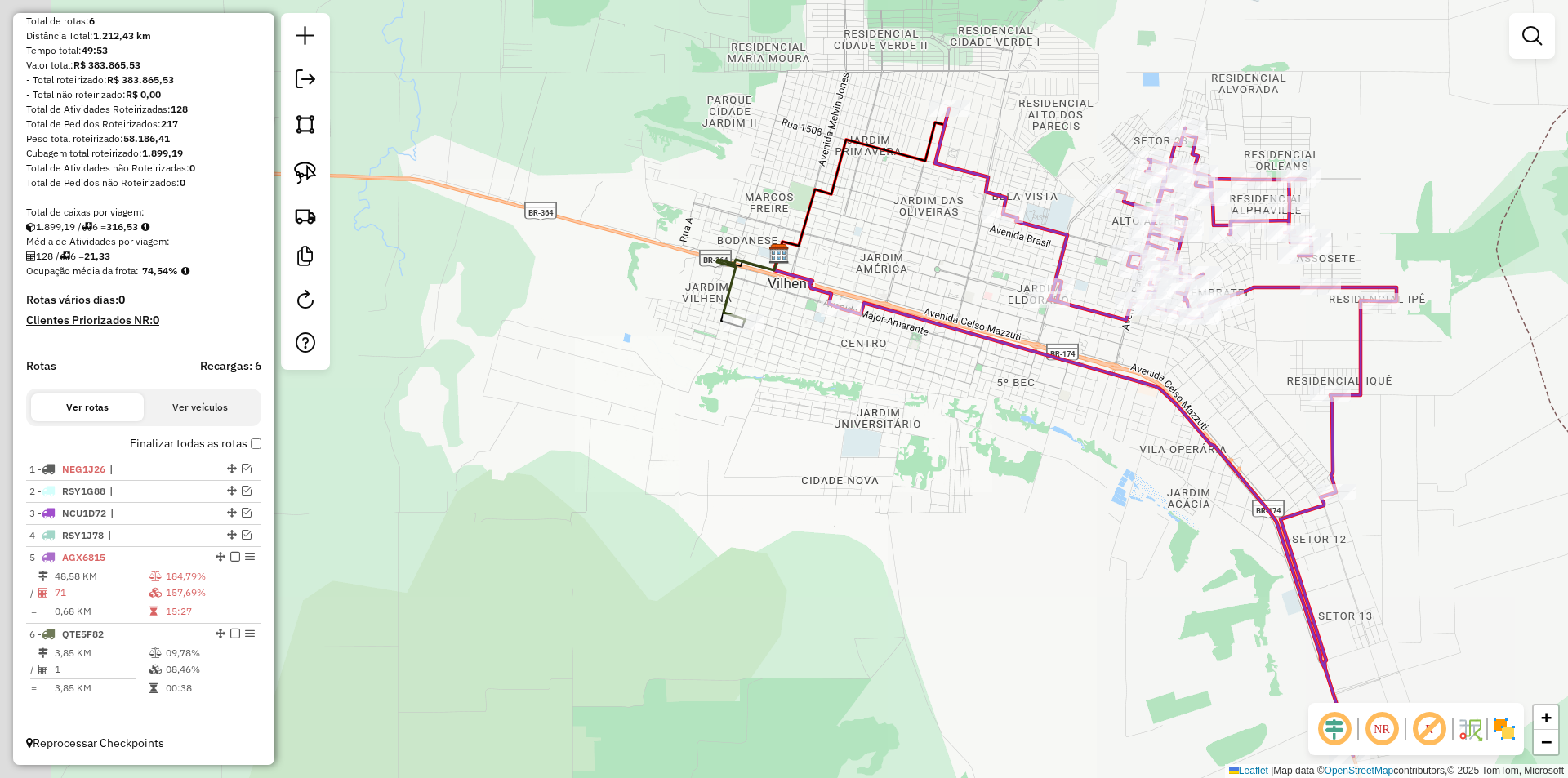
drag, startPoint x: 858, startPoint y: 332, endPoint x: 836, endPoint y: 396, distance: 67.7
click at [845, 396] on div "Janela de atendimento Grade de atendimento Capacidade Transportadoras Veículos …" at bounding box center [784, 389] width 1568 height 778
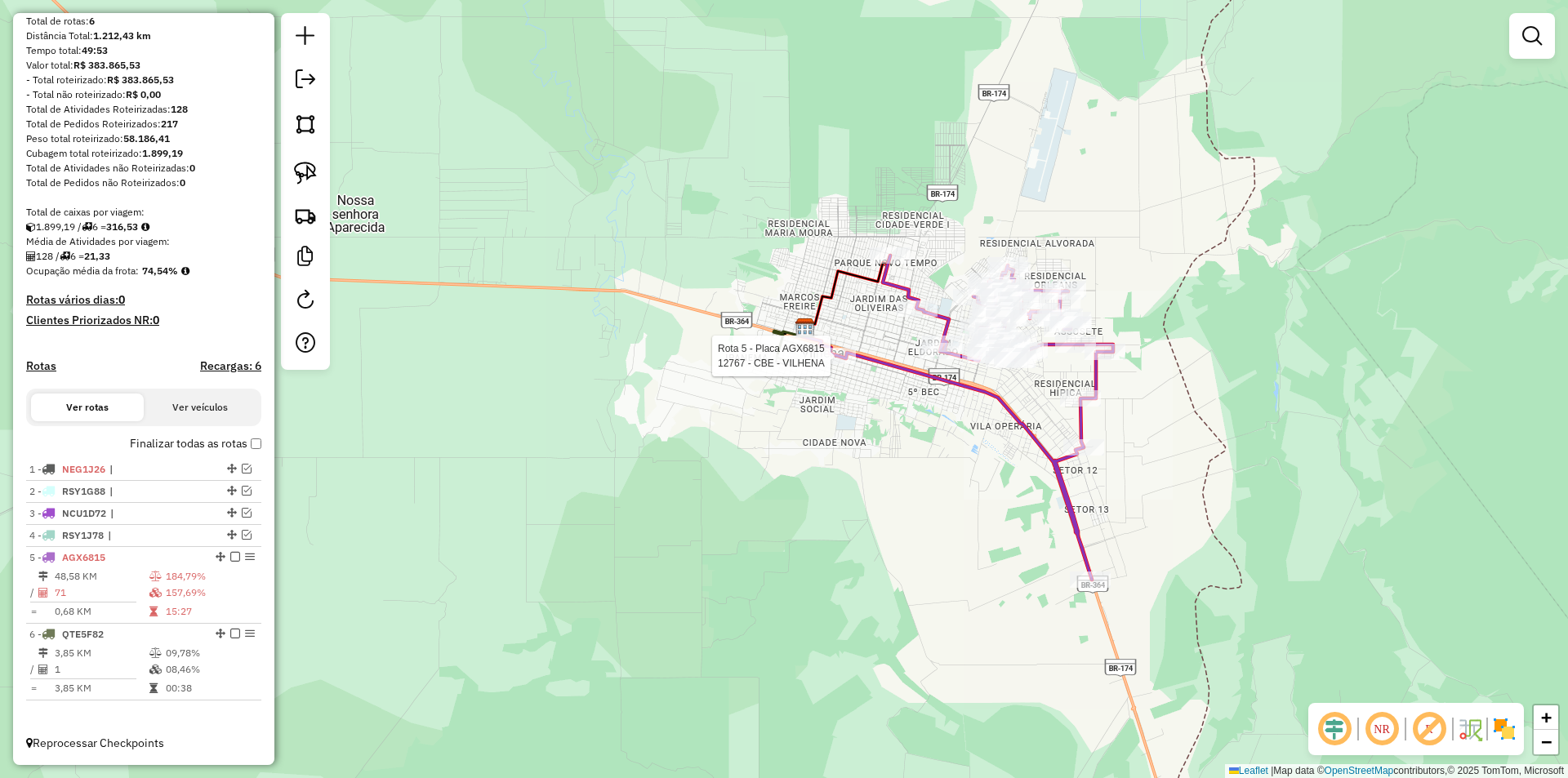
select select "*********"
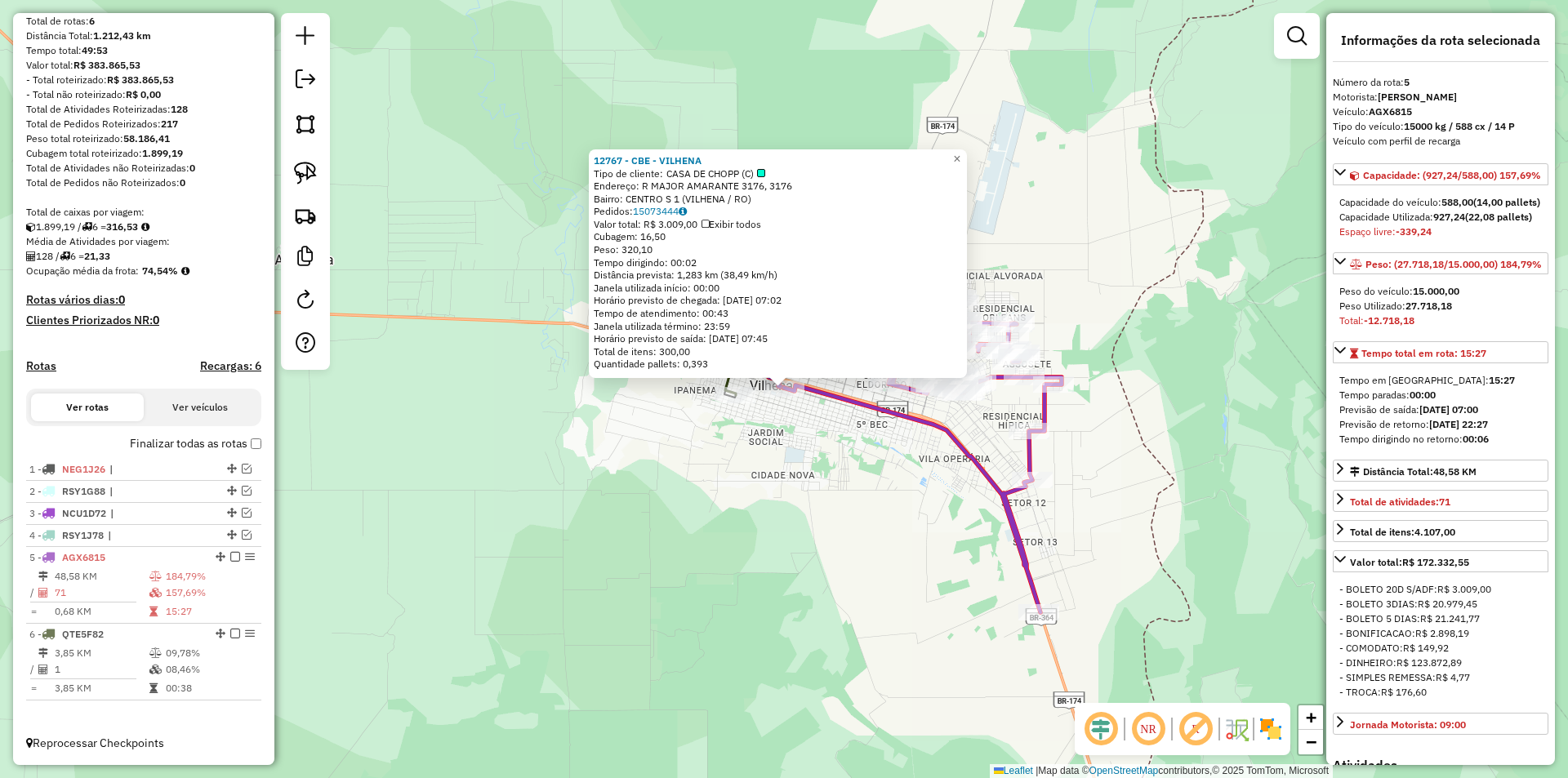
click at [788, 418] on div "12767 - CBE - VILHENA Tipo de cliente: CASA DE CHOPP (C) Endereço: R MAJOR AMAR…" at bounding box center [784, 389] width 1568 height 778
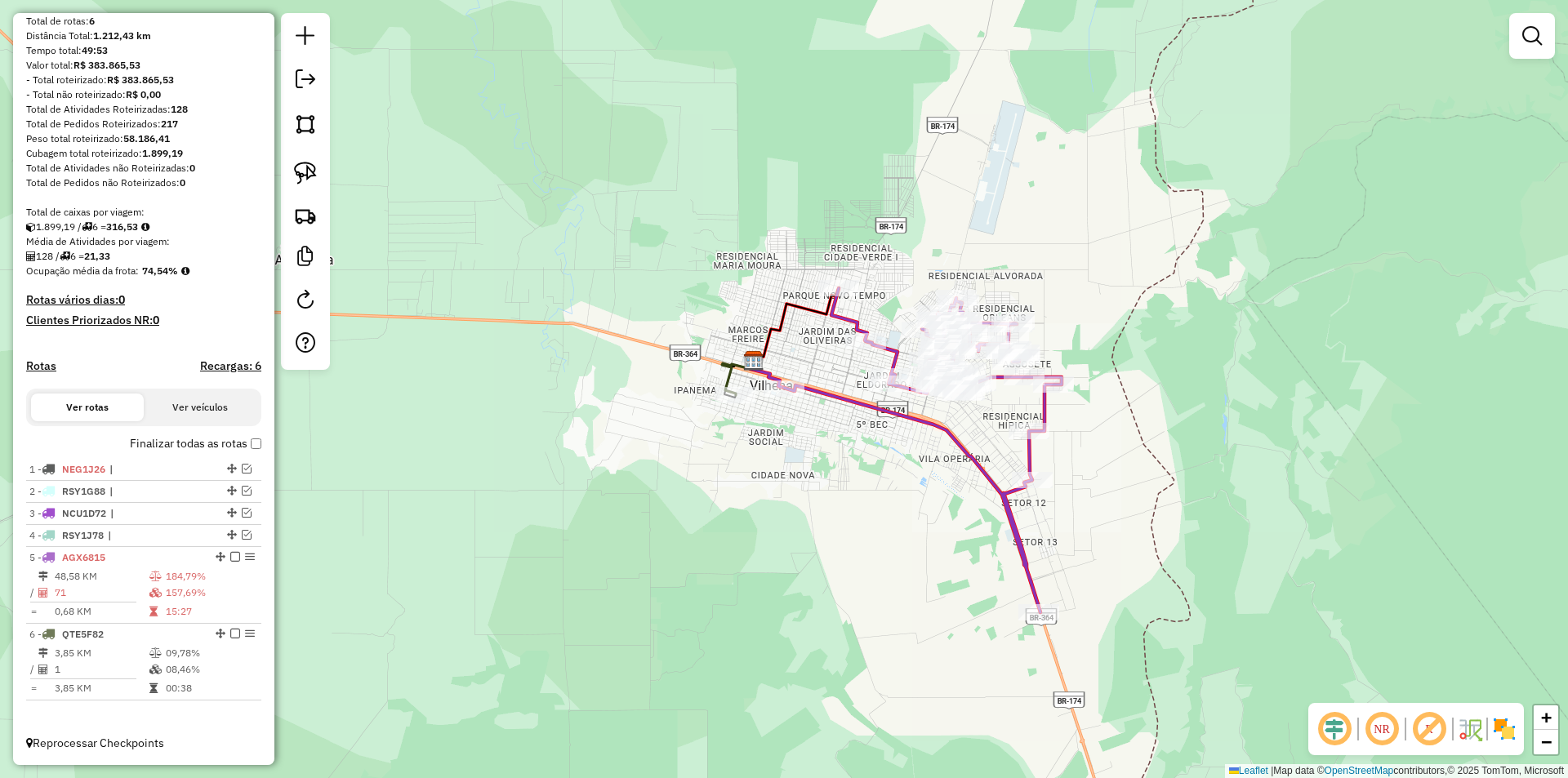
drag, startPoint x: 790, startPoint y: 418, endPoint x: 783, endPoint y: 437, distance: 20.2
click at [783, 437] on div "12767 - CBE - VILHENA Tipo de cliente: CASA DE CHOPP (C) Endereço: R MAJOR AMAR…" at bounding box center [784, 389] width 1568 height 778
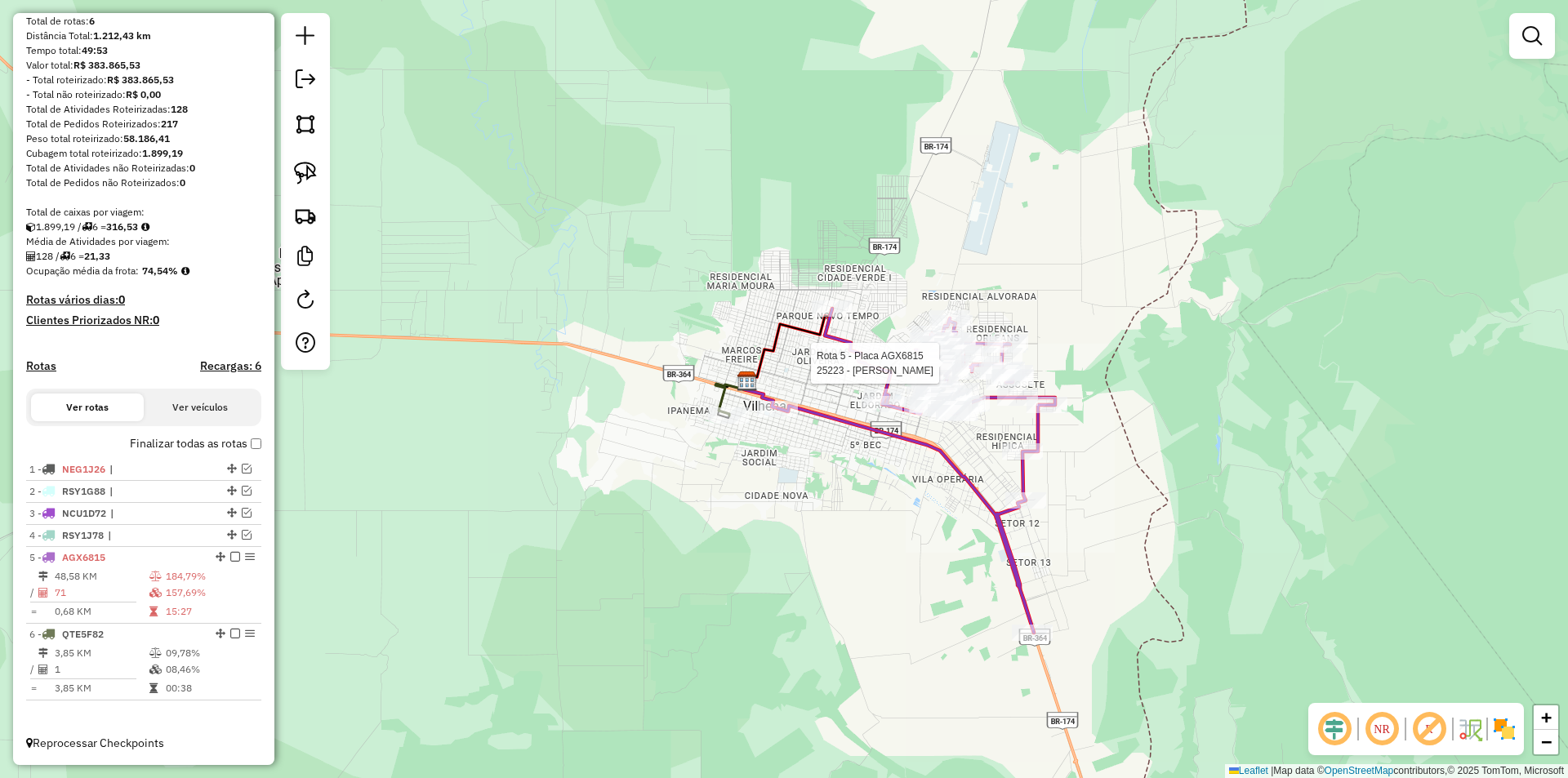
select select "*********"
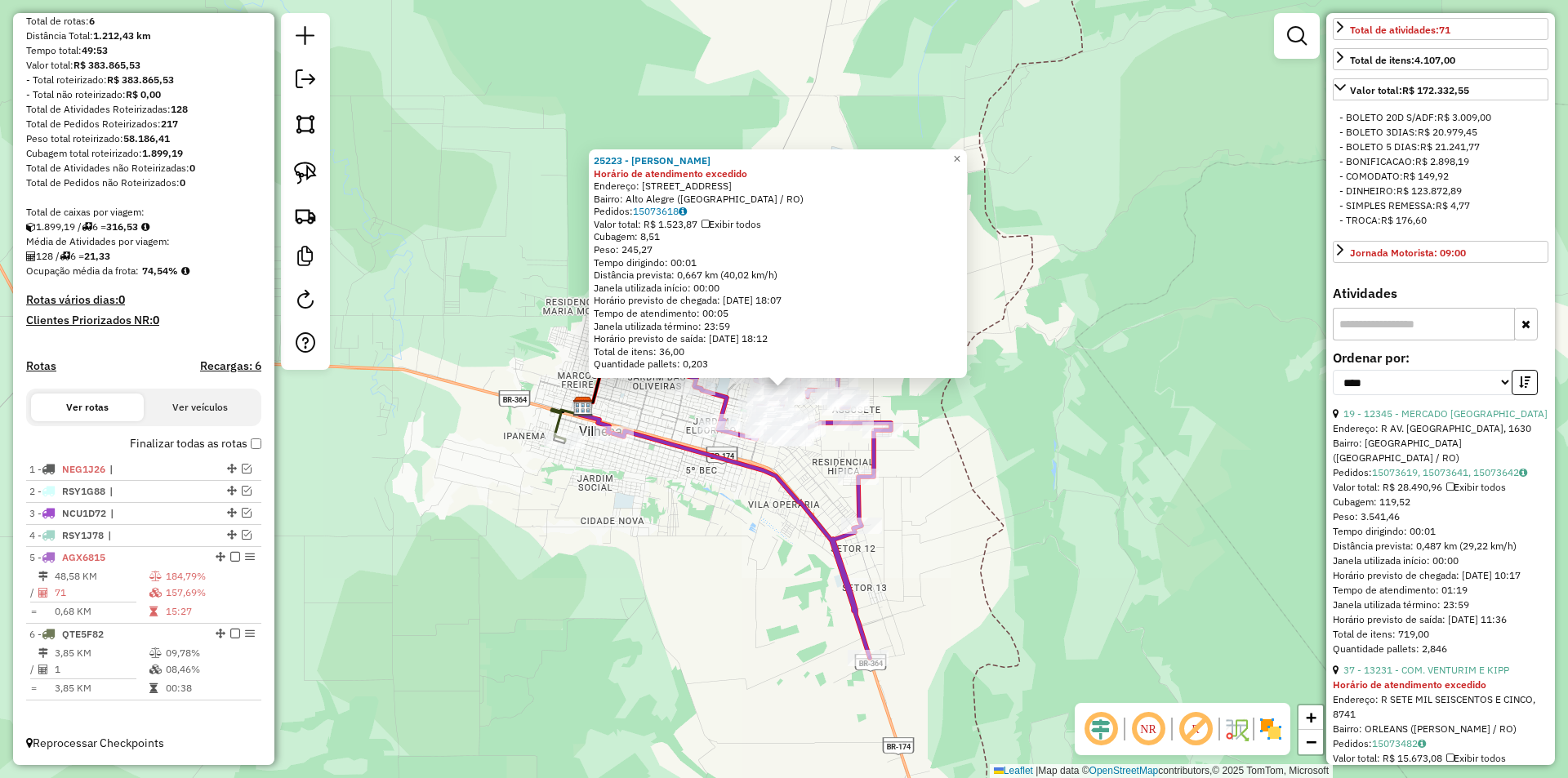
scroll to position [490, 0]
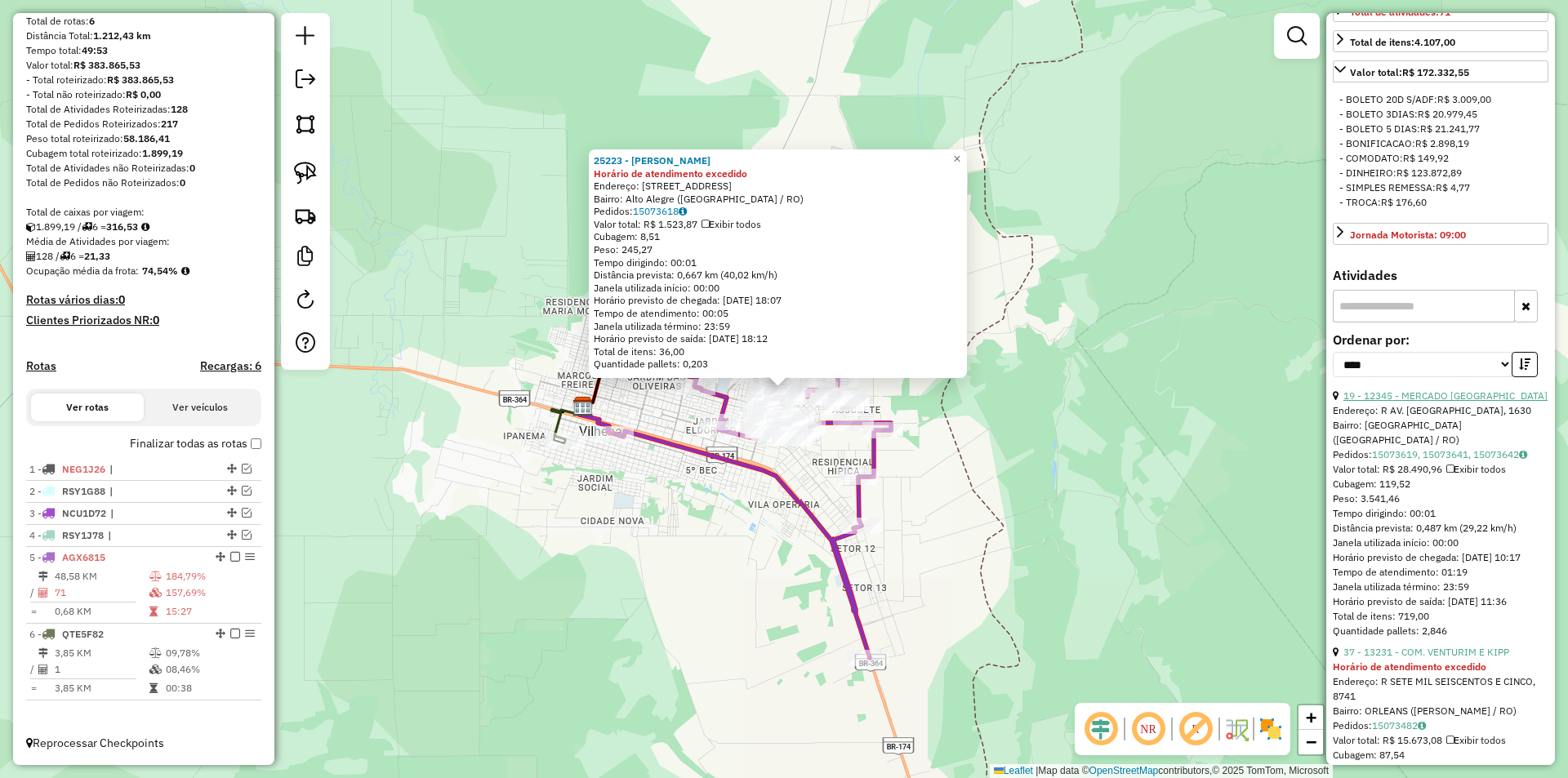
click at [1417, 401] on link "19 - 12345 - MERCADO BELA VISTA" at bounding box center [1445, 395] width 204 height 12
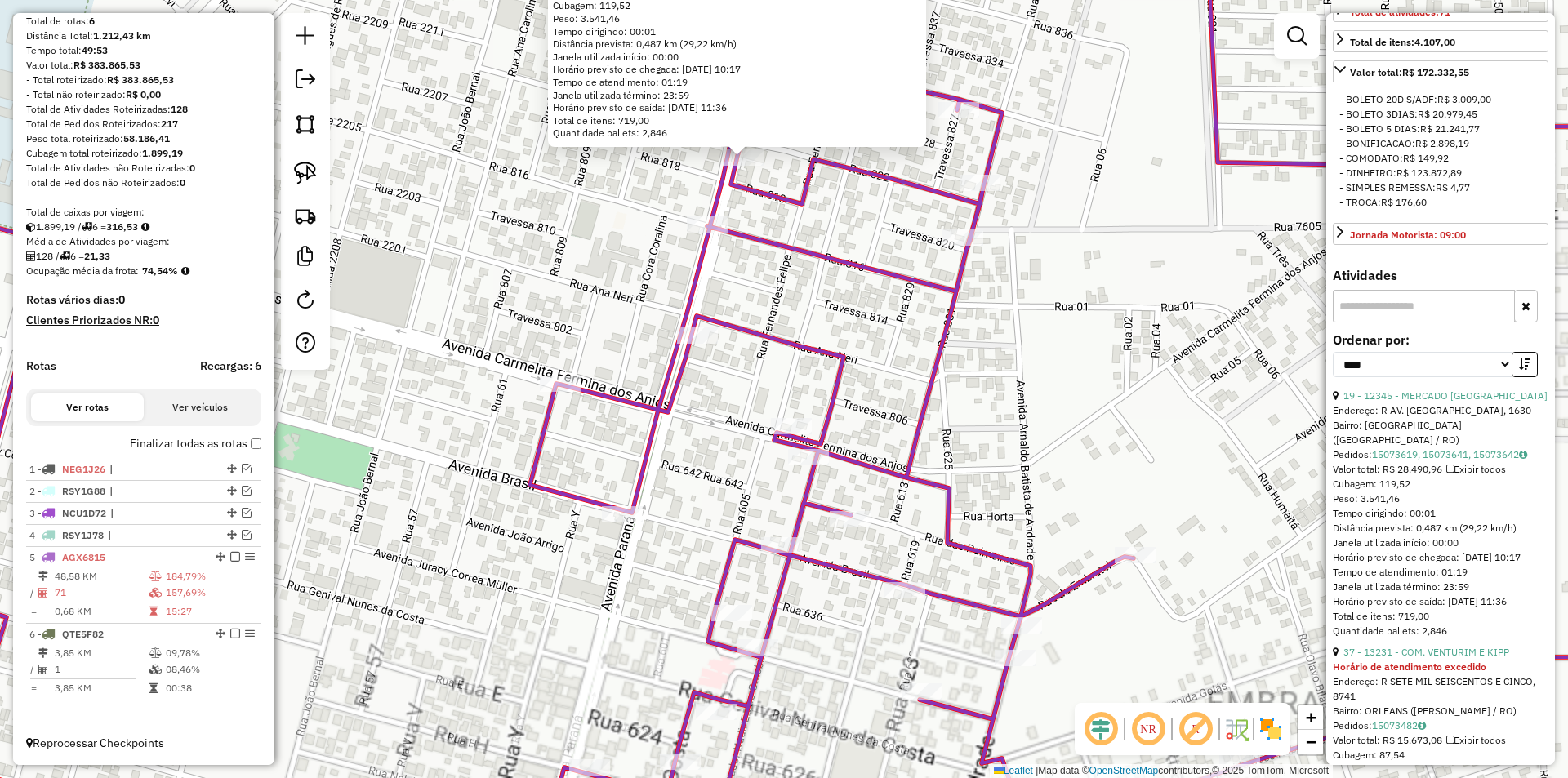
click at [660, 197] on div "12345 - MERCADO BELA VISTA Endereço: R AV. PARANA, 1630 Bairro: ALTO ALEGRE (VI…" at bounding box center [784, 389] width 1568 height 778
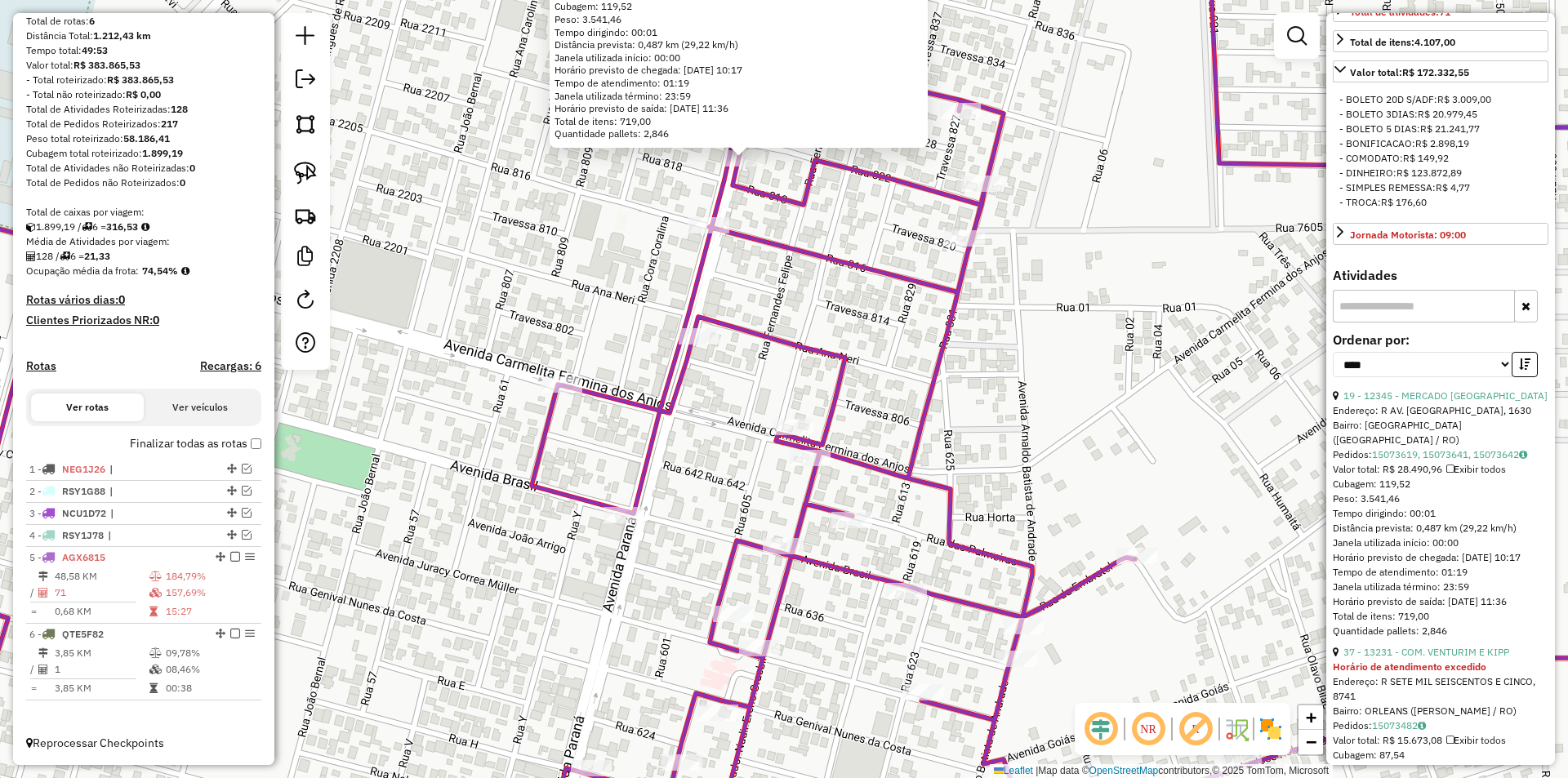
click at [542, 217] on div "12345 - MERCADO BELA VISTA Endereço: R AV. PARANA, 1630 Bairro: ALTO ALEGRE (VI…" at bounding box center [784, 389] width 1568 height 778
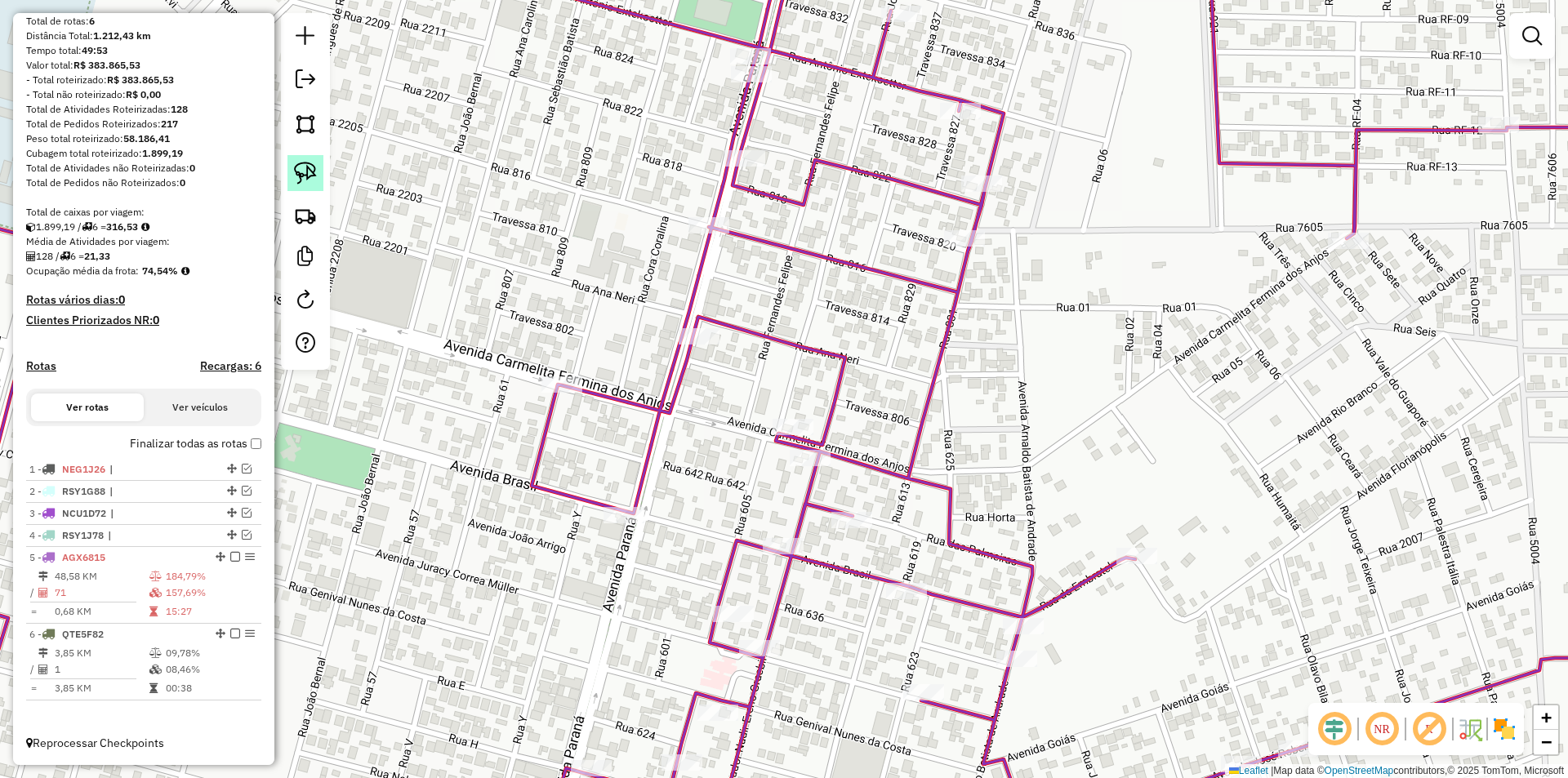
click at [297, 169] on img at bounding box center [306, 173] width 23 height 23
drag, startPoint x: 638, startPoint y: 111, endPoint x: 745, endPoint y: 197, distance: 137.3
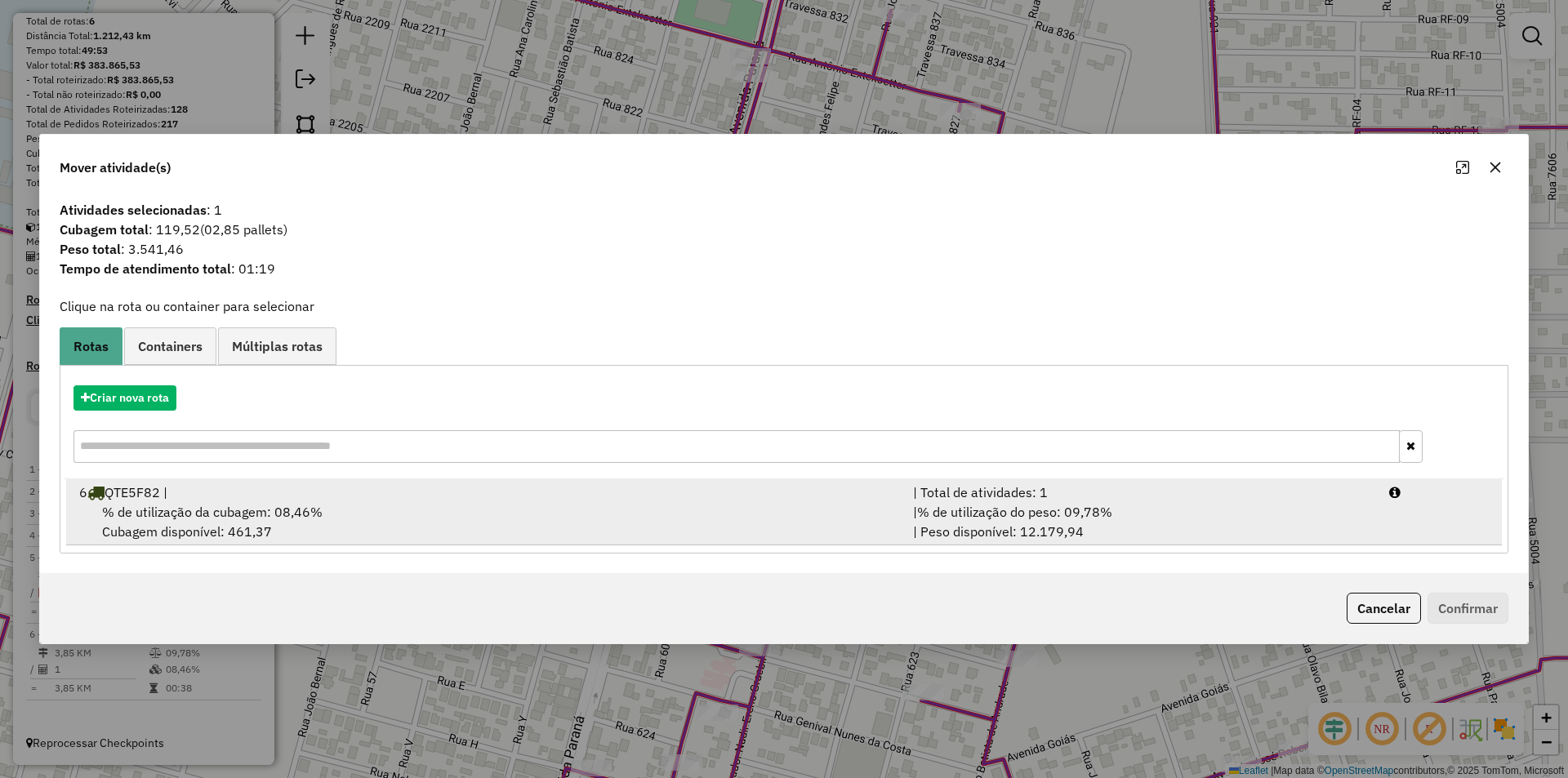
click at [165, 518] on span "% de utilização da cubagem: 08,46%" at bounding box center [212, 512] width 220 height 16
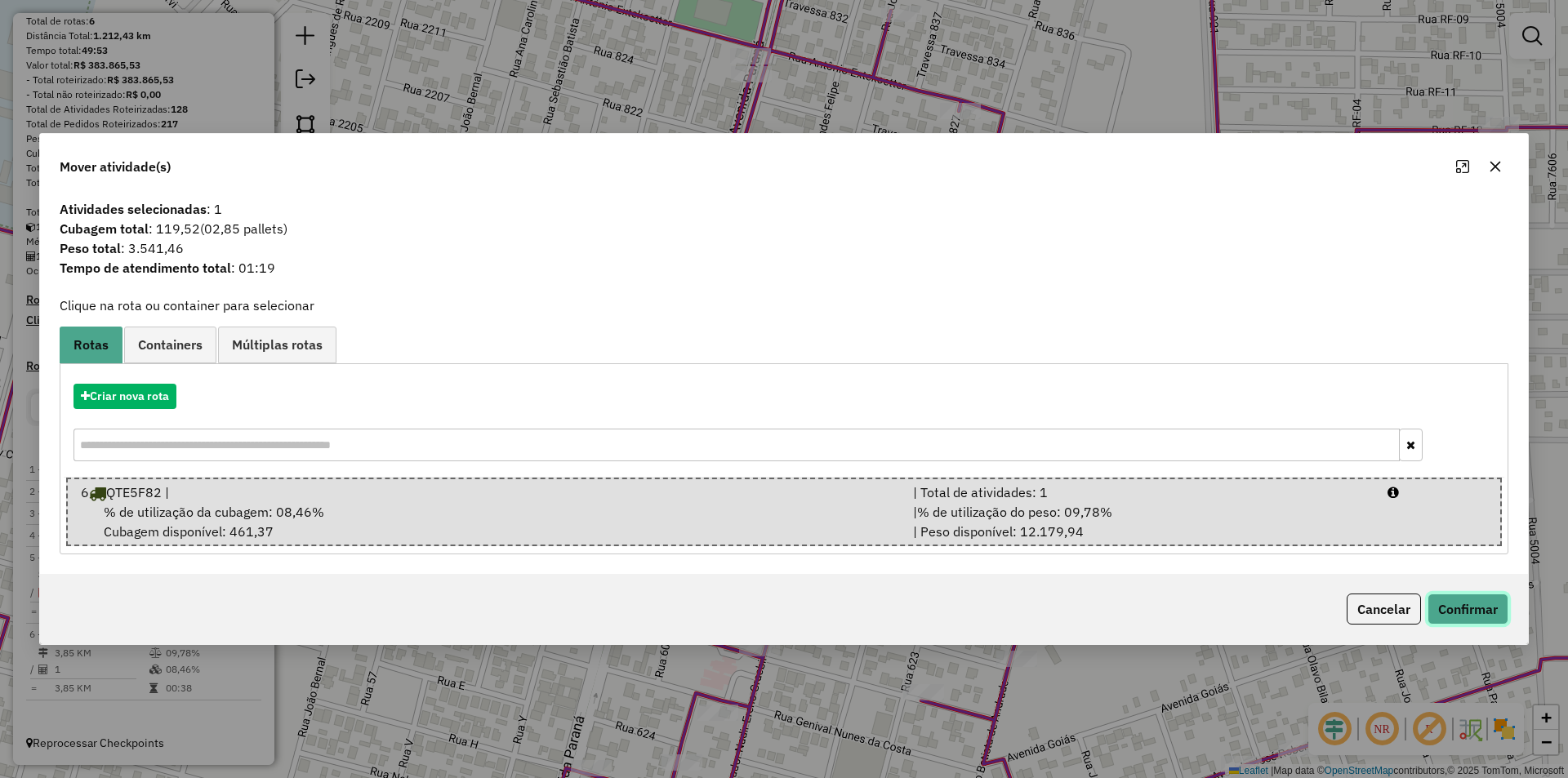
click at [1476, 614] on button "Confirmar" at bounding box center [1467, 609] width 81 height 31
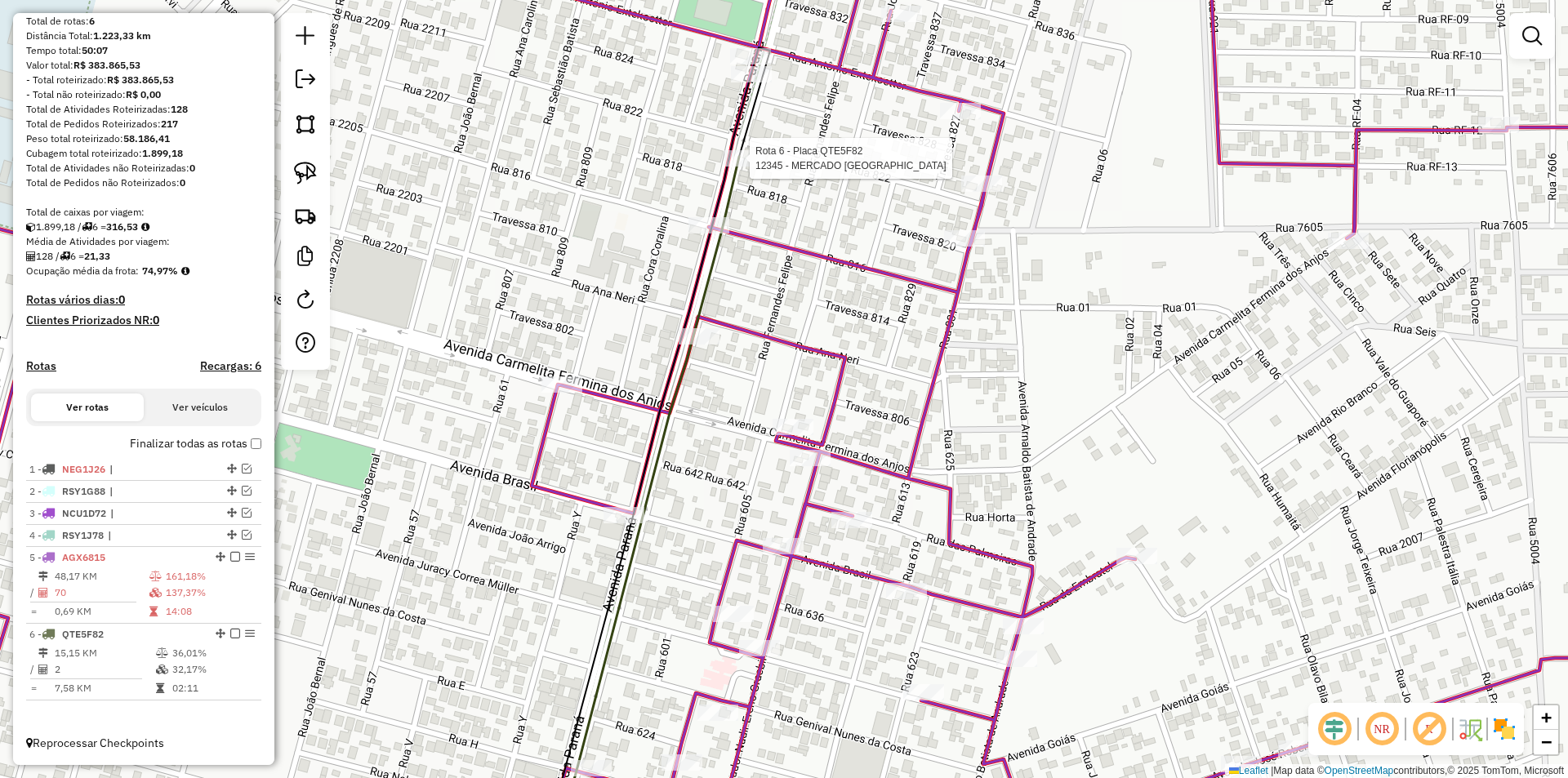
select select "*********"
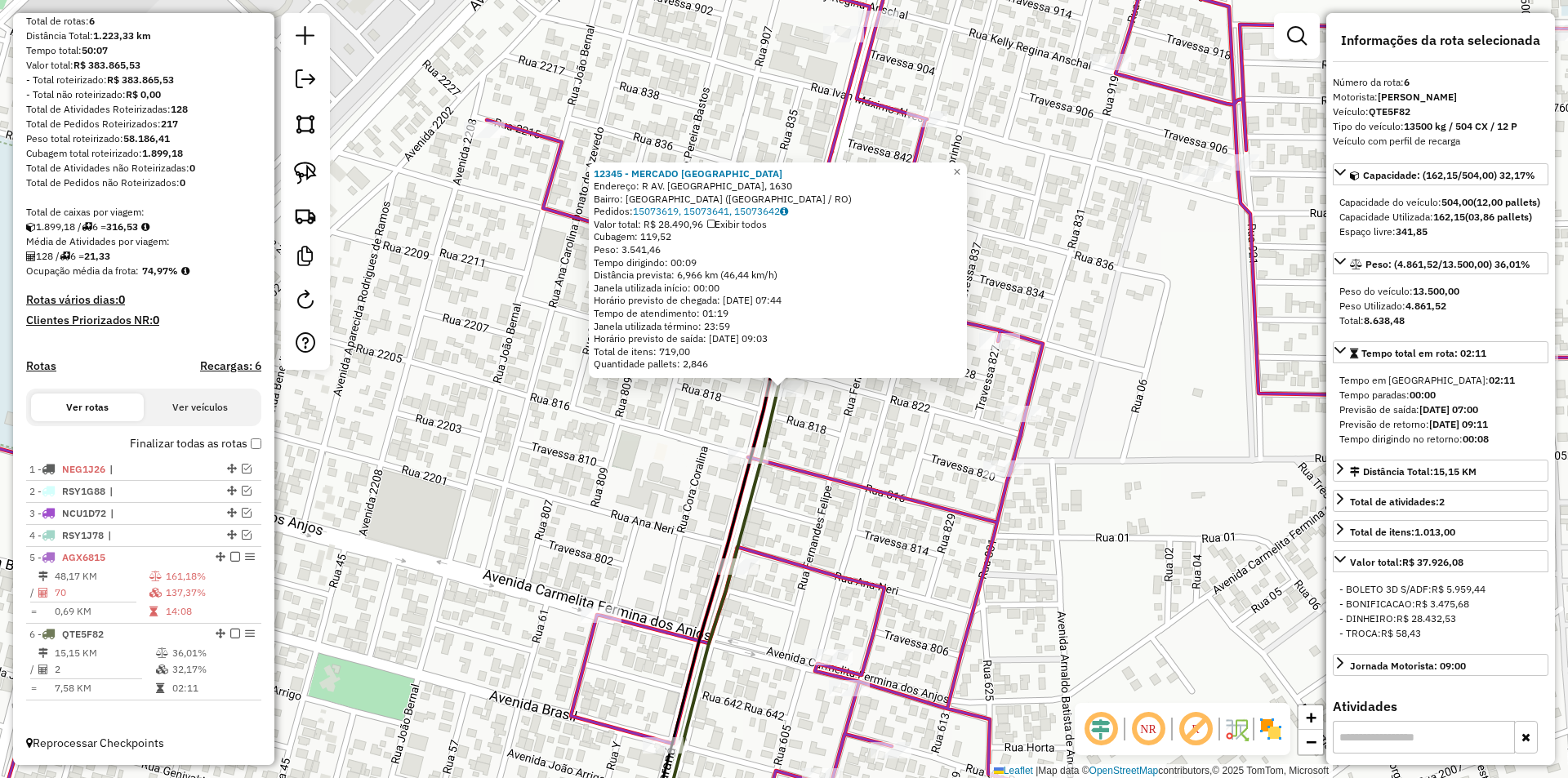
drag, startPoint x: 877, startPoint y: 334, endPoint x: 909, endPoint y: 351, distance: 36.2
click at [912, 337] on div "Horário previsto de saída: 16/08/2025 09:03" at bounding box center [778, 339] width 369 height 13
click at [556, 456] on div "12345 - MERCADO BELA VISTA Endereço: R AV. PARANA, 1630 Bairro: ALTO ALEGRE (VI…" at bounding box center [784, 389] width 1568 height 778
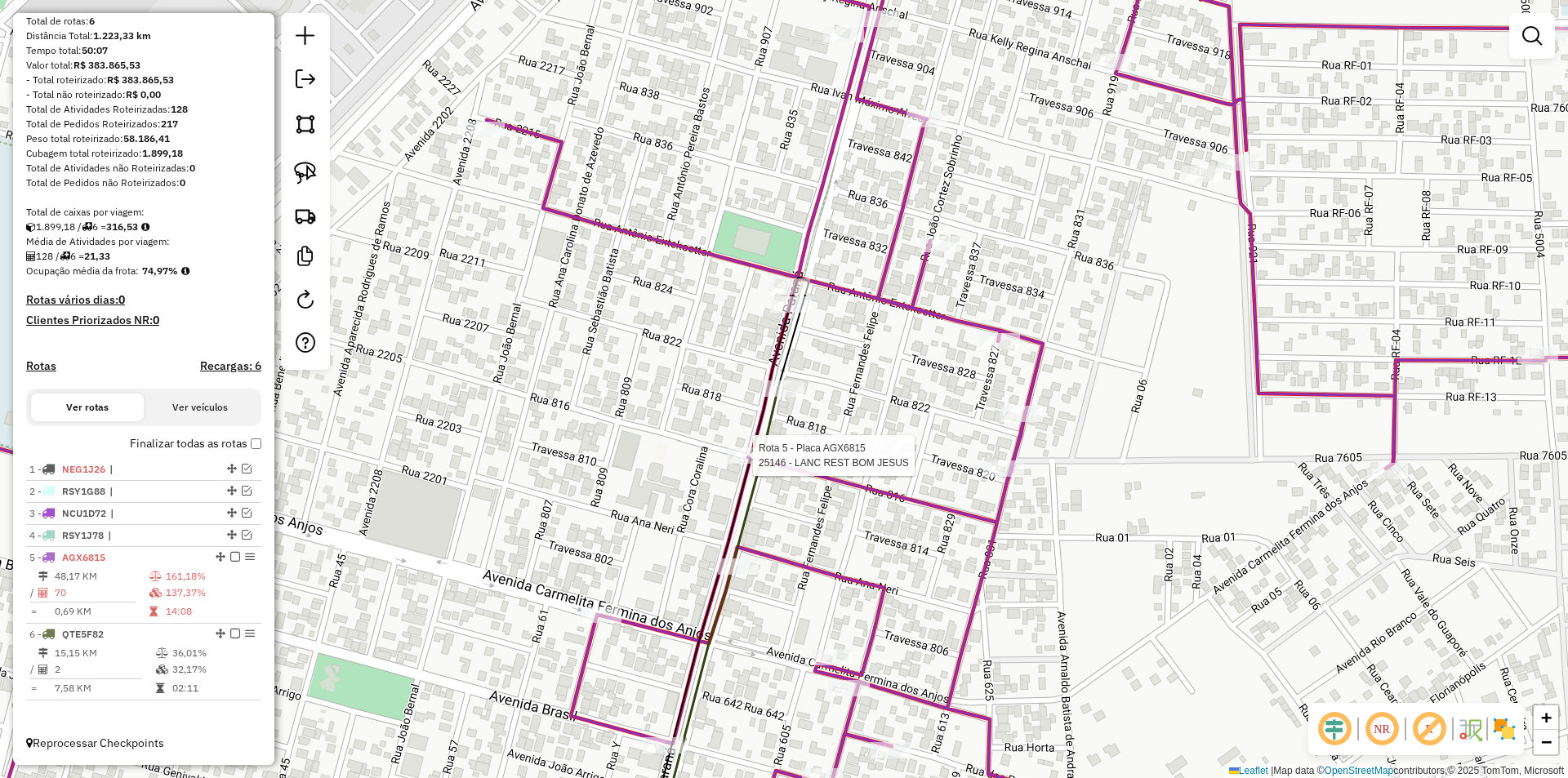
select select "*********"
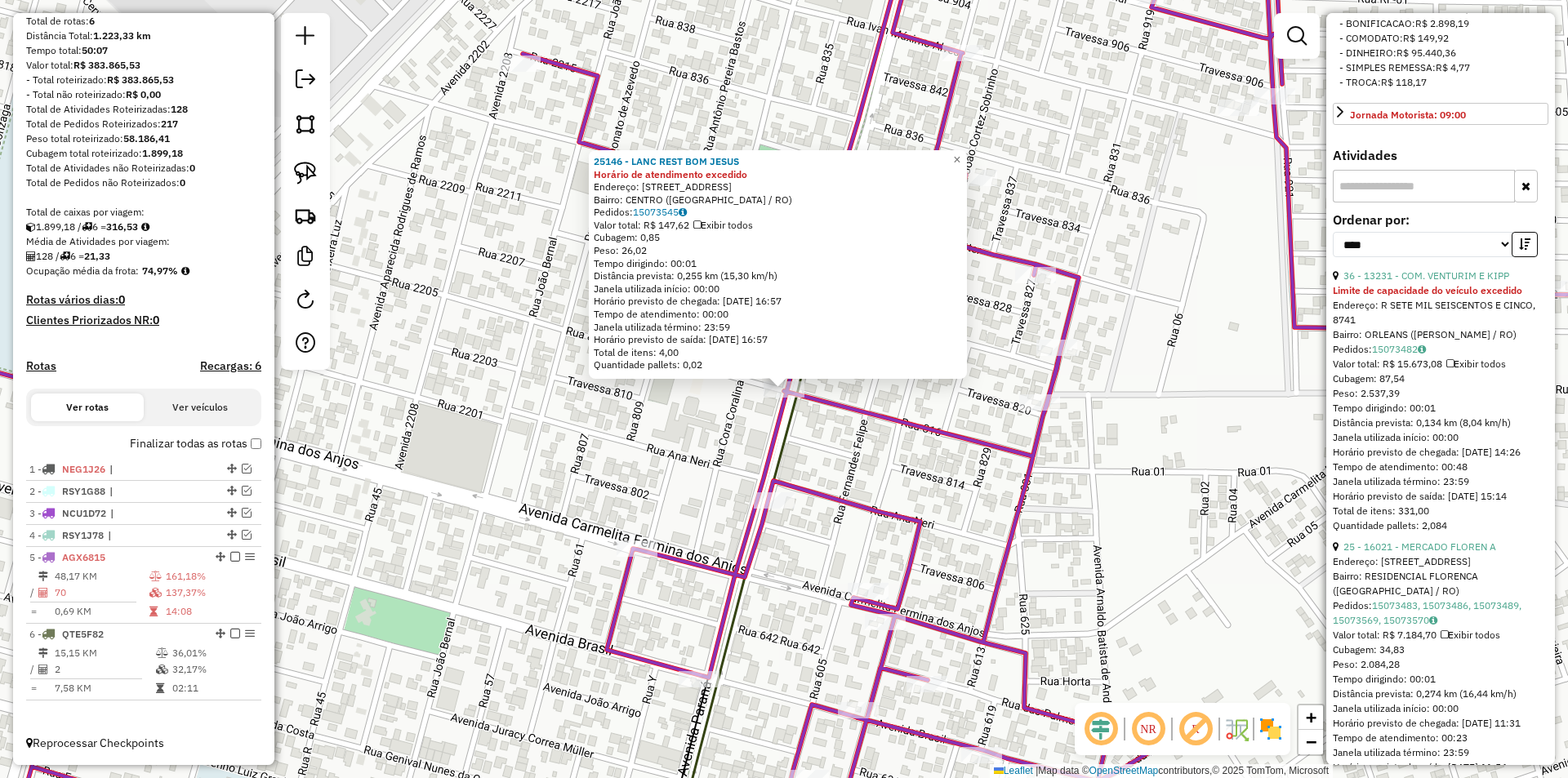
scroll to position [653, 0]
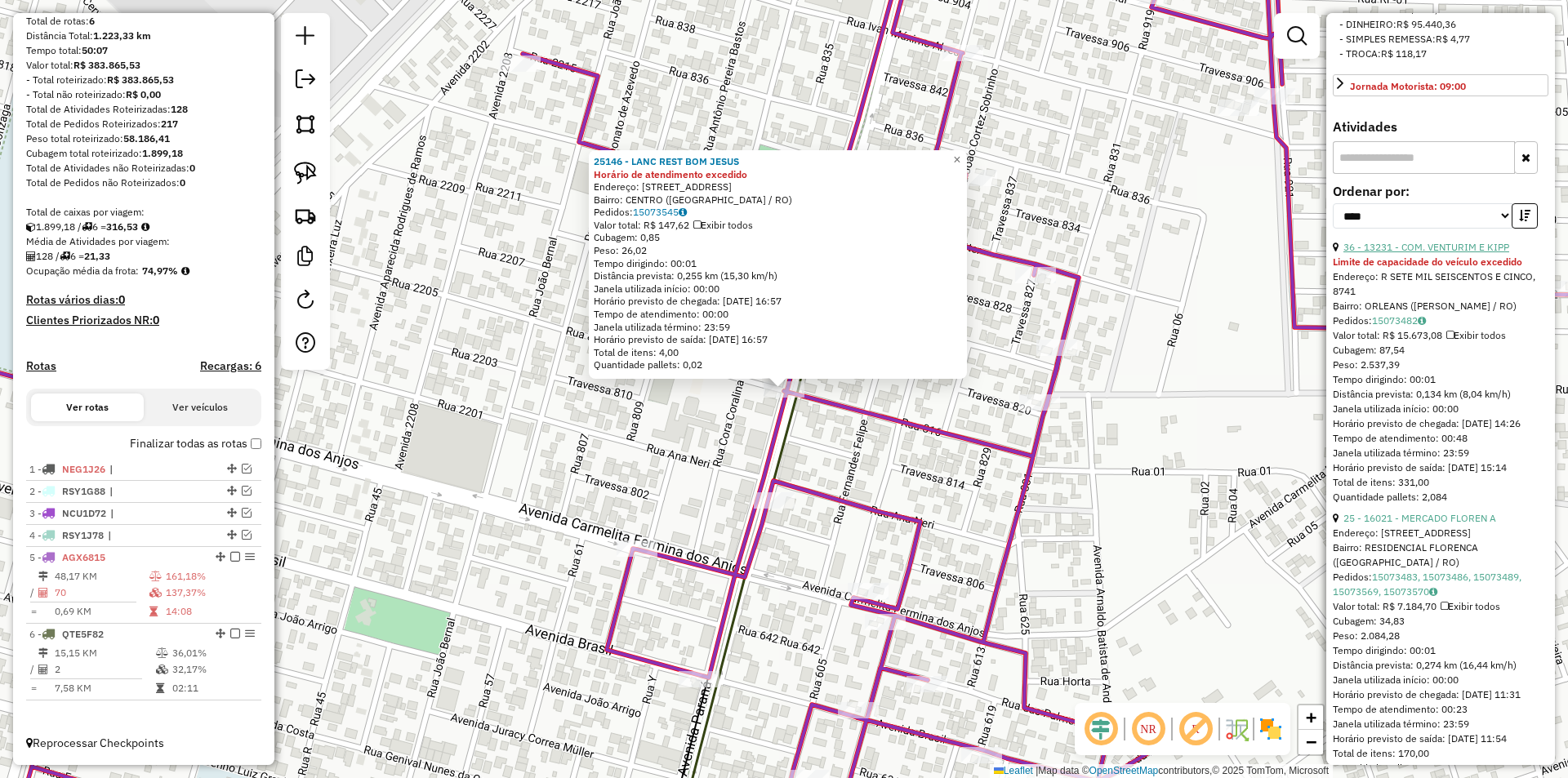
click at [1446, 253] on link "36 - 13231 - COM. VENTURIM E KIPP" at bounding box center [1426, 247] width 165 height 12
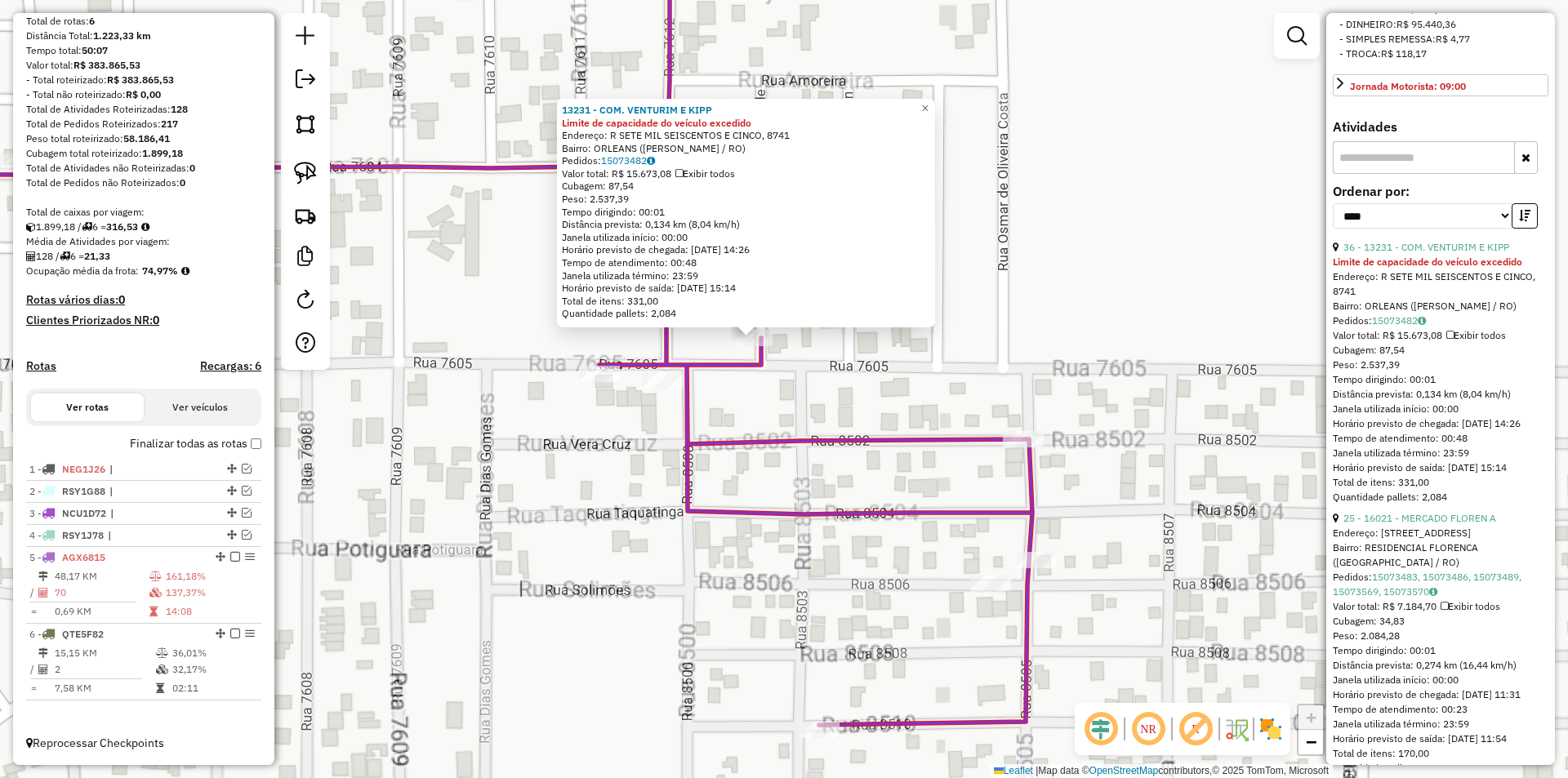
click at [663, 494] on div "13231 - COM. VENTURIM E KIPP Limite de capacidade do veículo excedido Endereço:…" at bounding box center [784, 389] width 1568 height 778
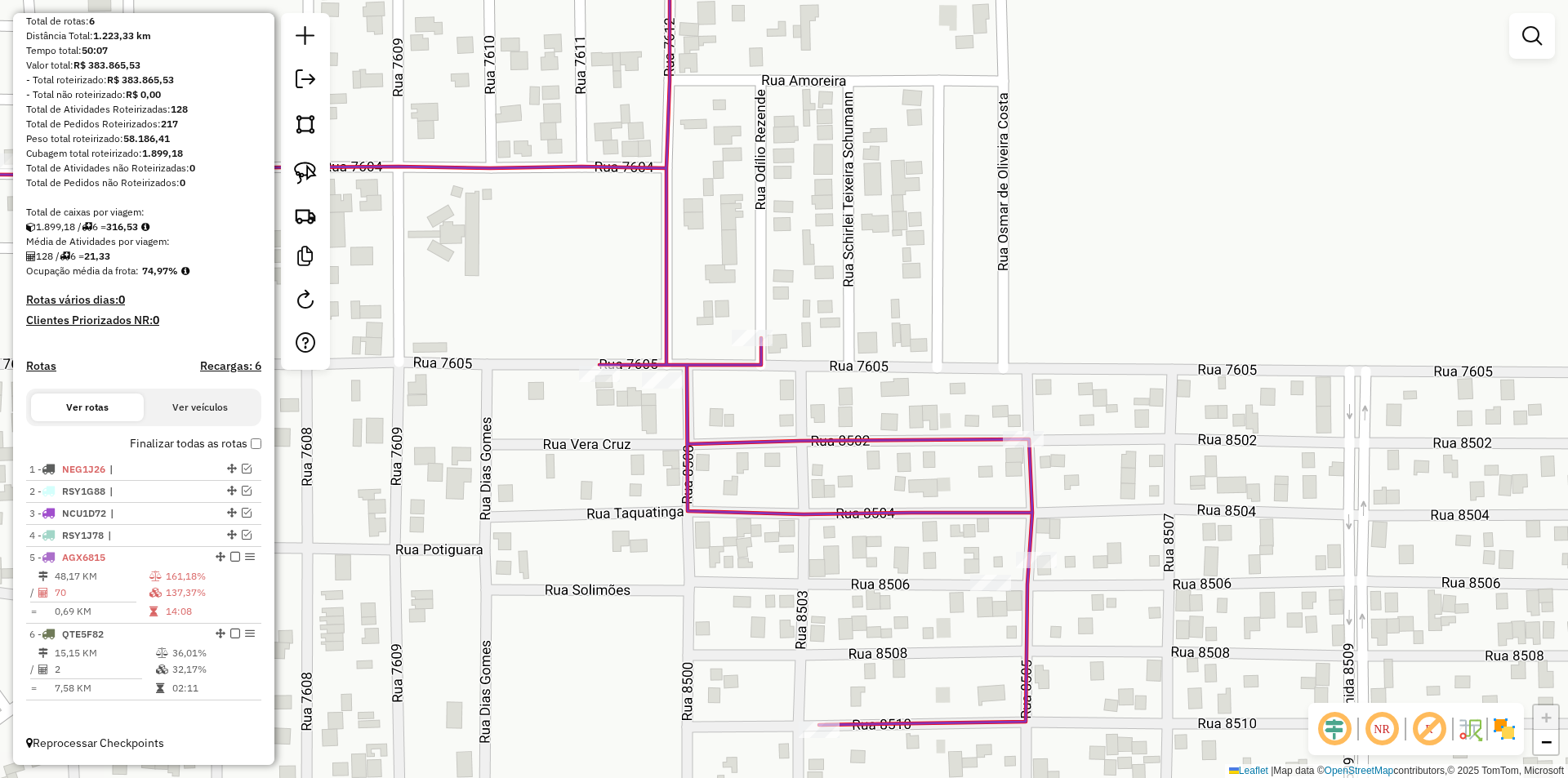
click at [287, 173] on div at bounding box center [306, 192] width 49 height 357
click at [301, 170] on img at bounding box center [306, 173] width 23 height 23
drag, startPoint x: 886, startPoint y: 295, endPoint x: 782, endPoint y: 360, distance: 122.6
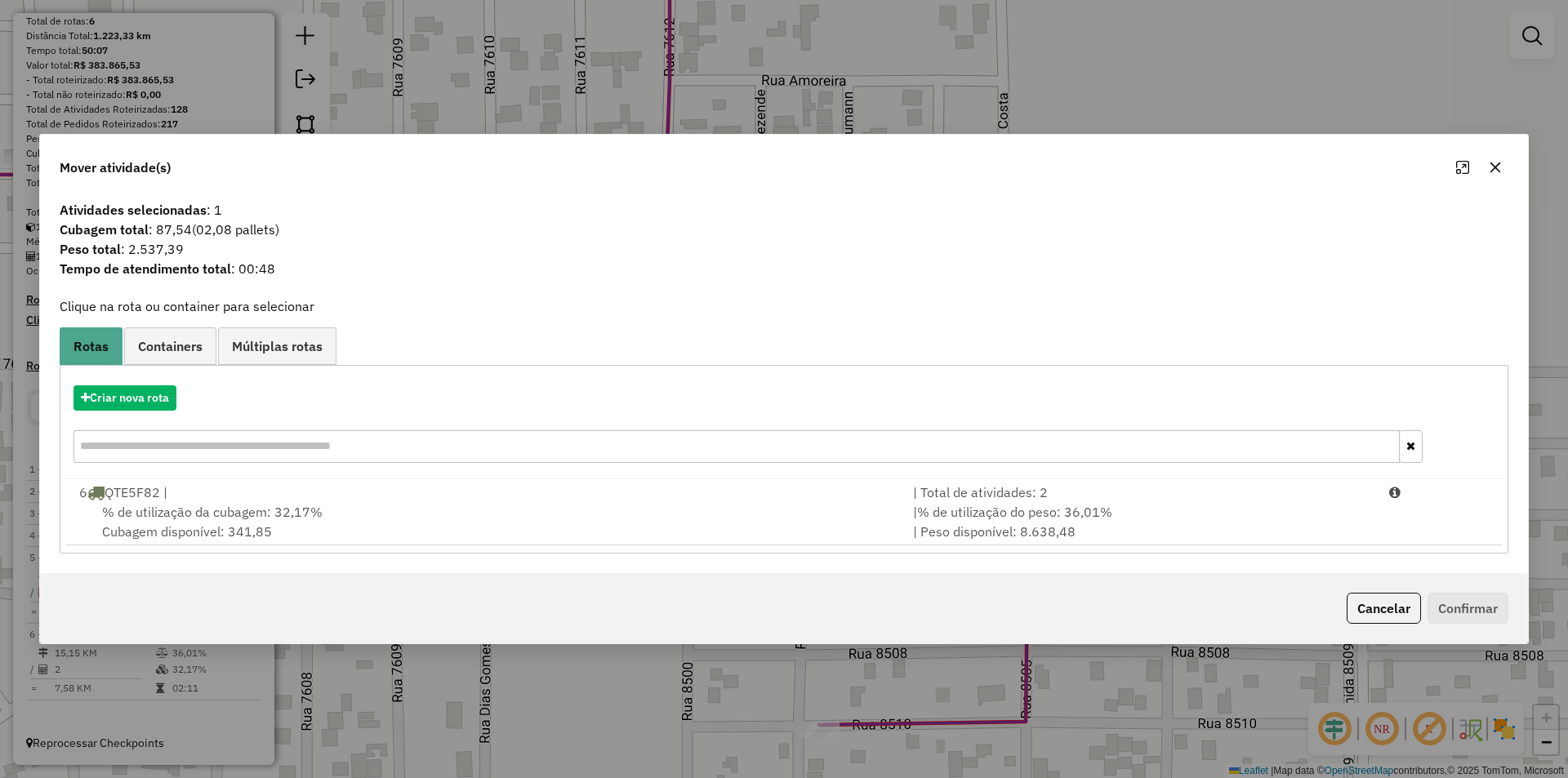
click at [216, 513] on span "% de utilização da cubagem: 32,17%" at bounding box center [212, 512] width 220 height 16
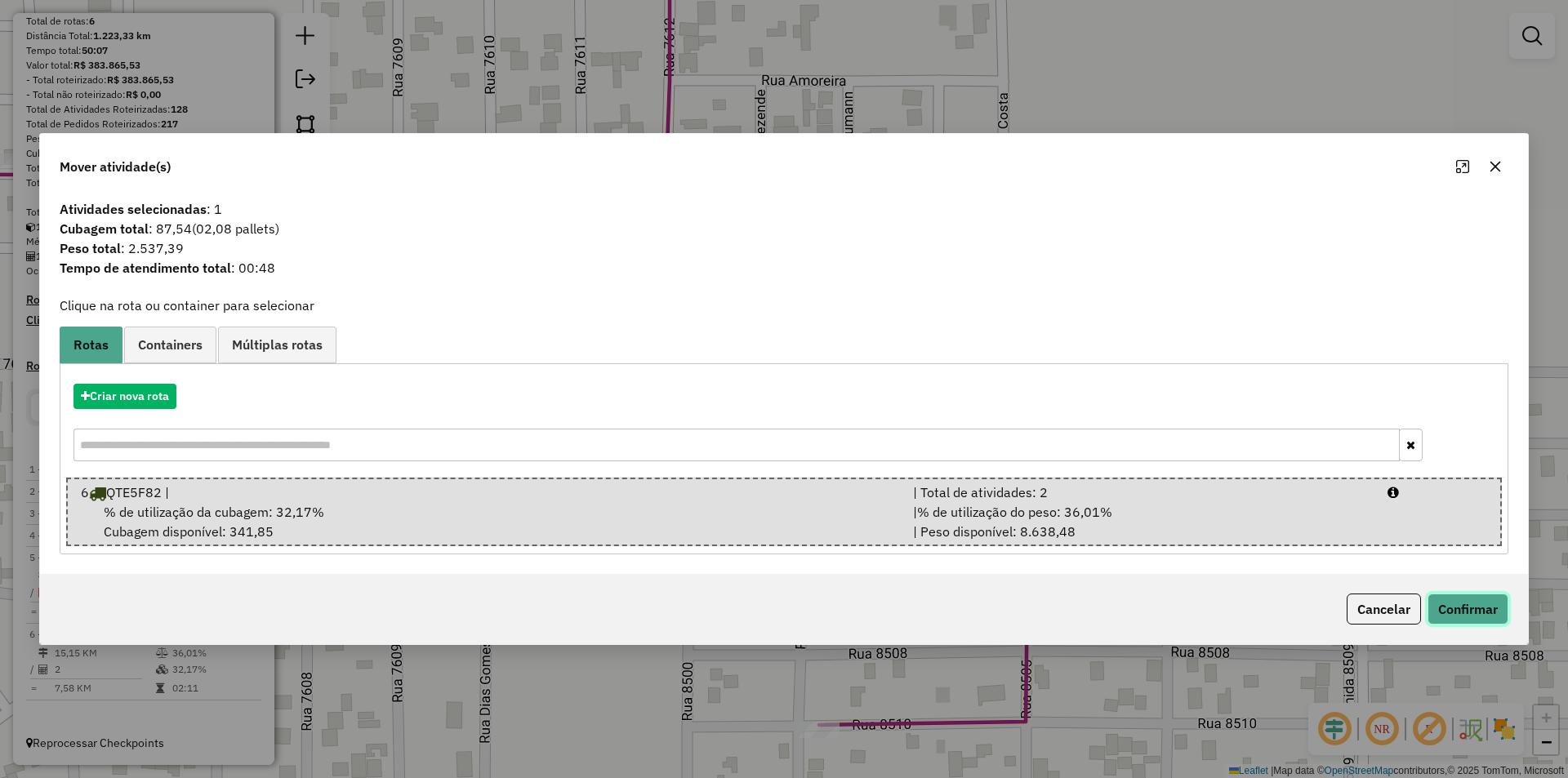
click at [1459, 605] on button "Confirmar" at bounding box center [1467, 609] width 81 height 31
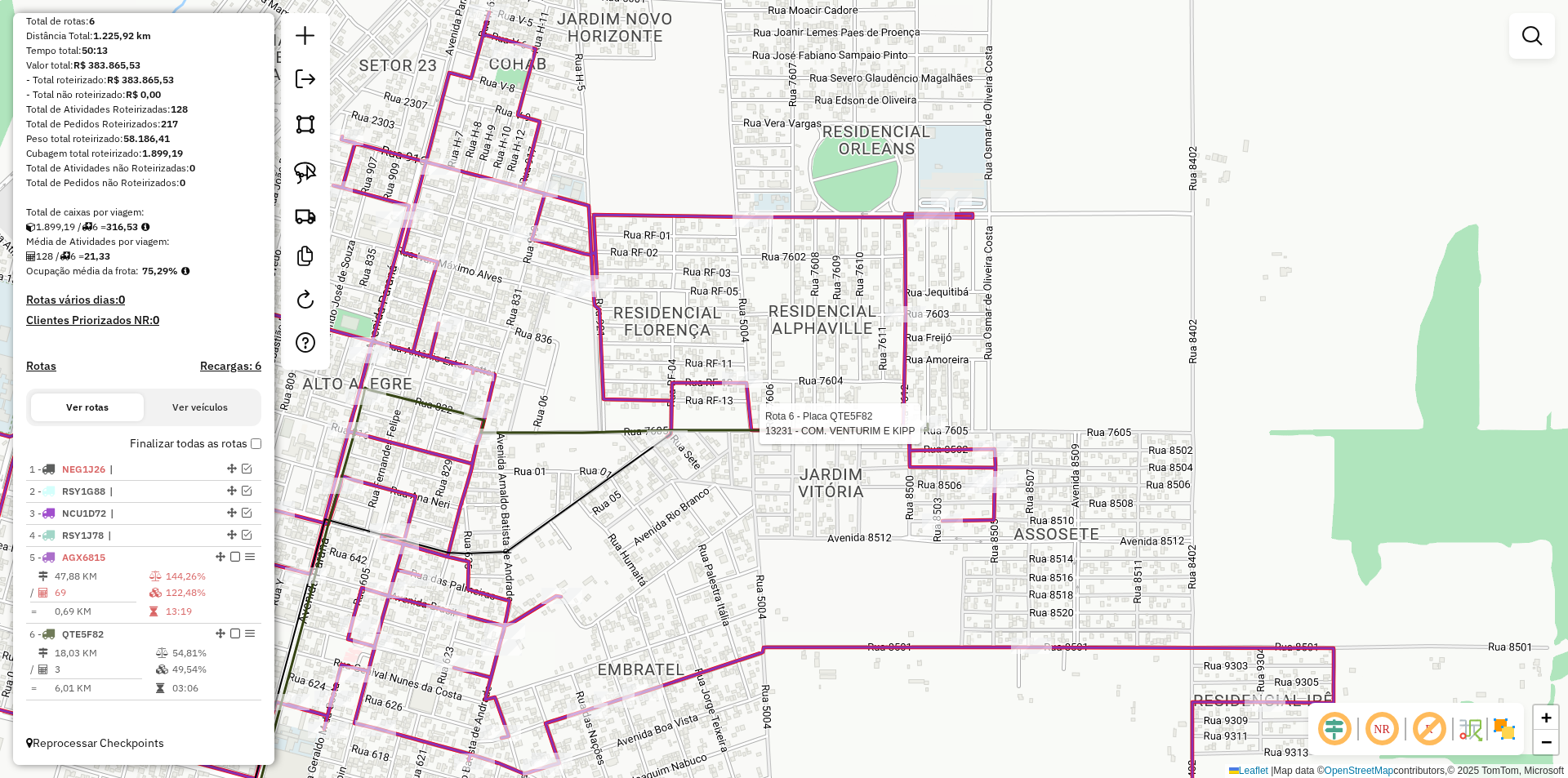
select select "*********"
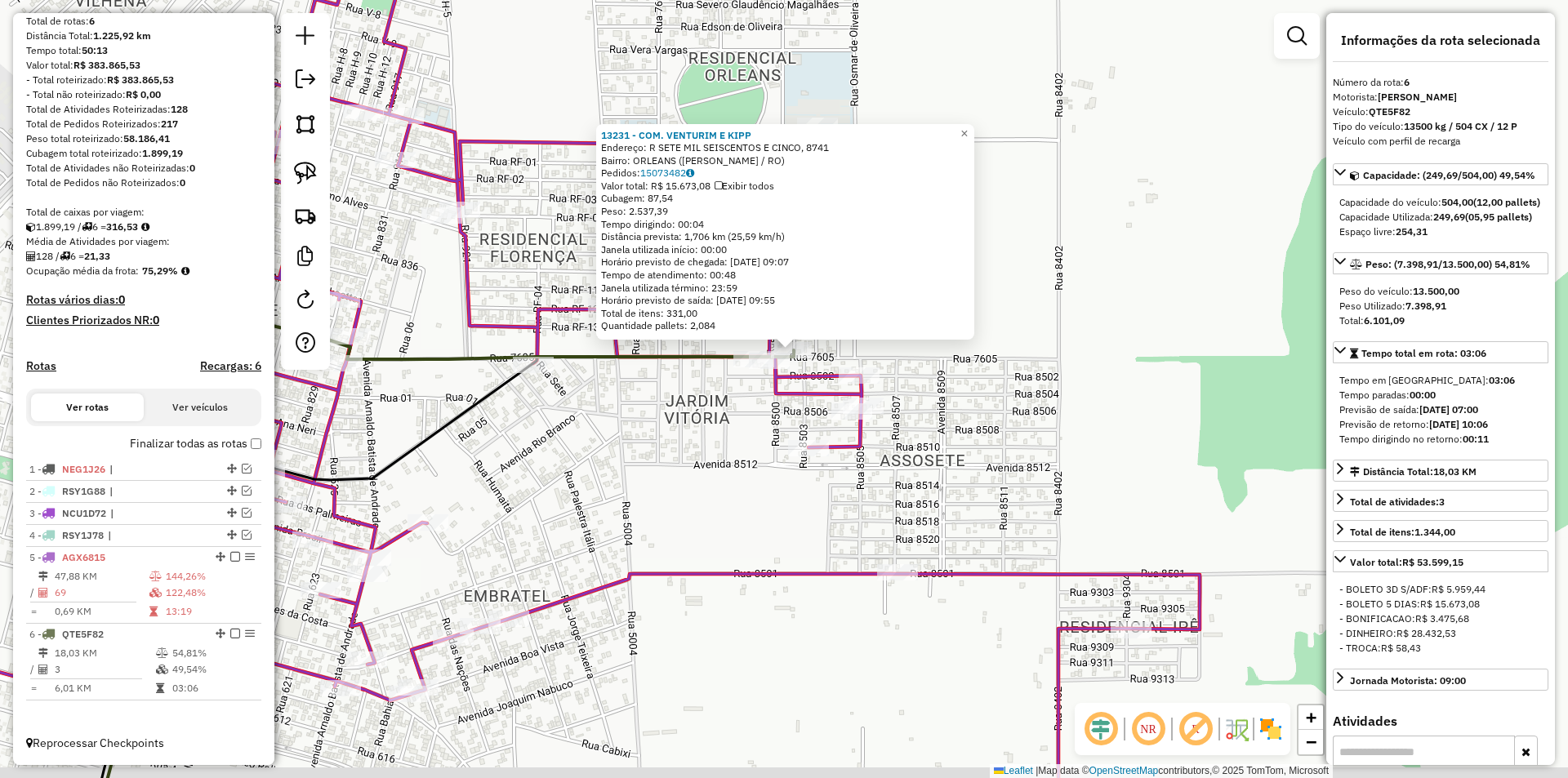
drag, startPoint x: 1111, startPoint y: 367, endPoint x: 1115, endPoint y: 345, distance: 22.4
click at [1115, 345] on div "13231 - COM. VENTURIM E KIPP Endereço: R SETE MIL SEISCENTOS E CINCO, 8741 Bair…" at bounding box center [784, 389] width 1568 height 778
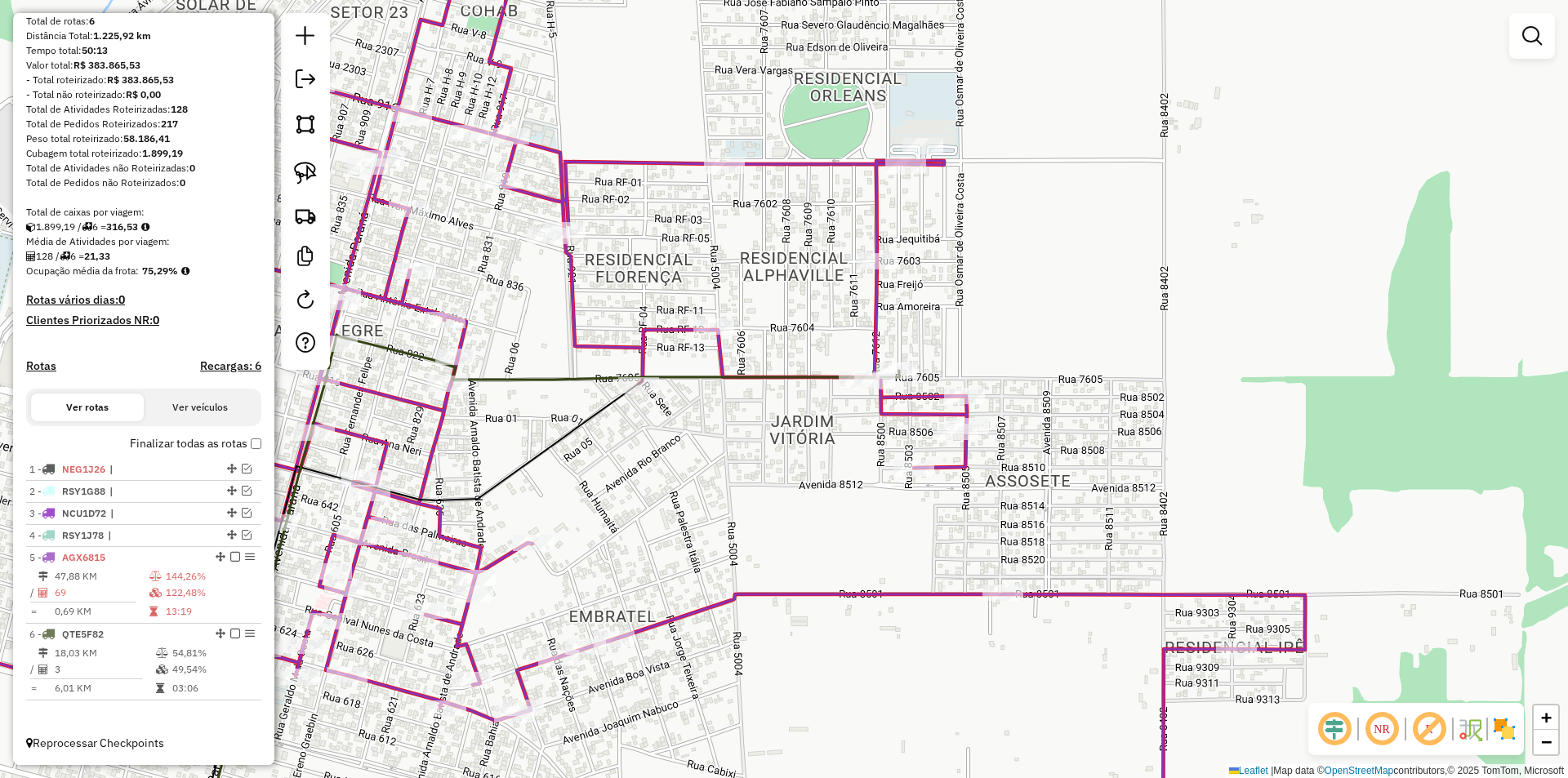
click at [1167, 473] on div "Janela de atendimento Grade de atendimento Capacidade Transportadoras Veículos …" at bounding box center [784, 389] width 1568 height 778
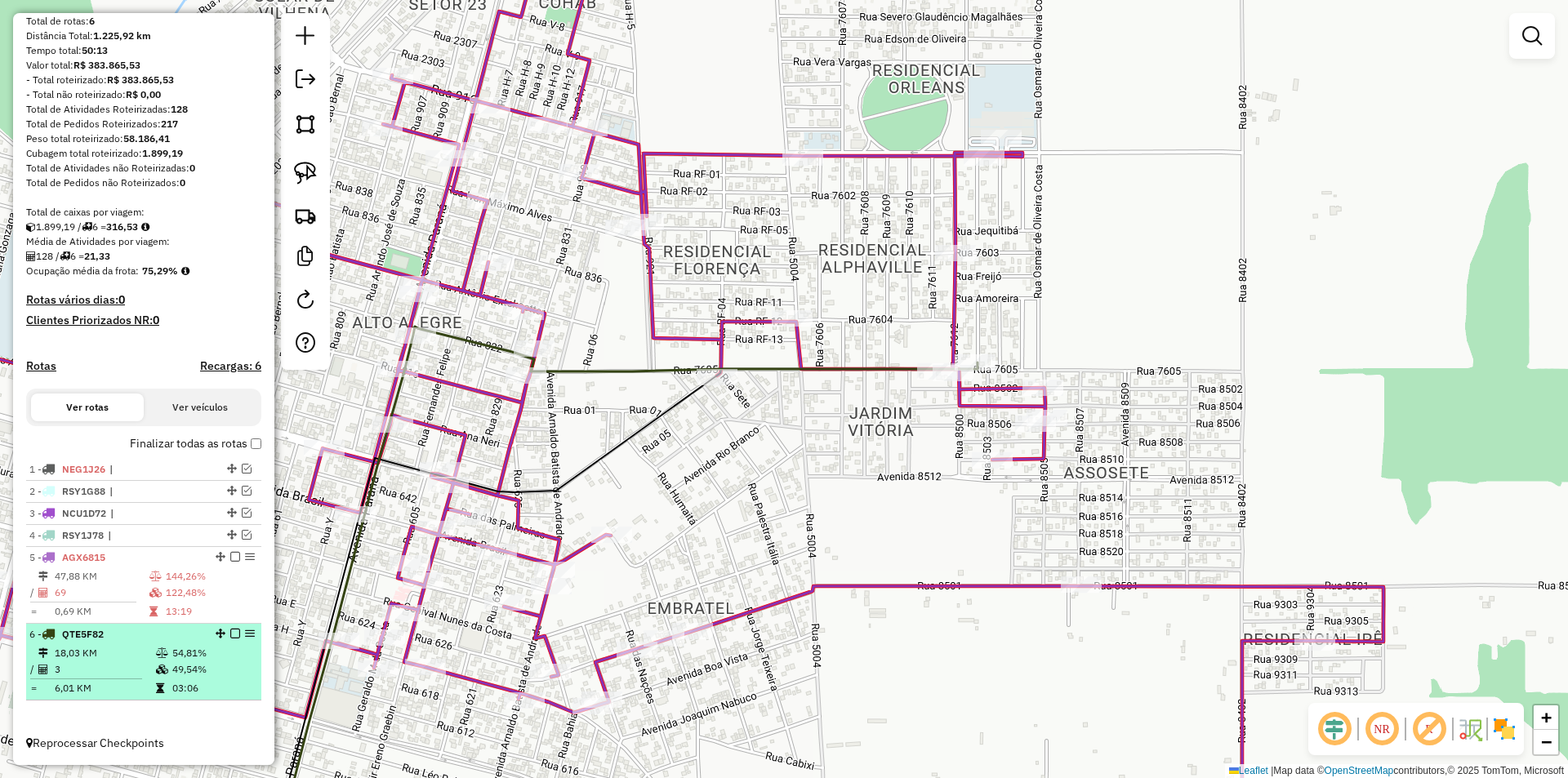
click at [230, 634] on em at bounding box center [235, 633] width 10 height 10
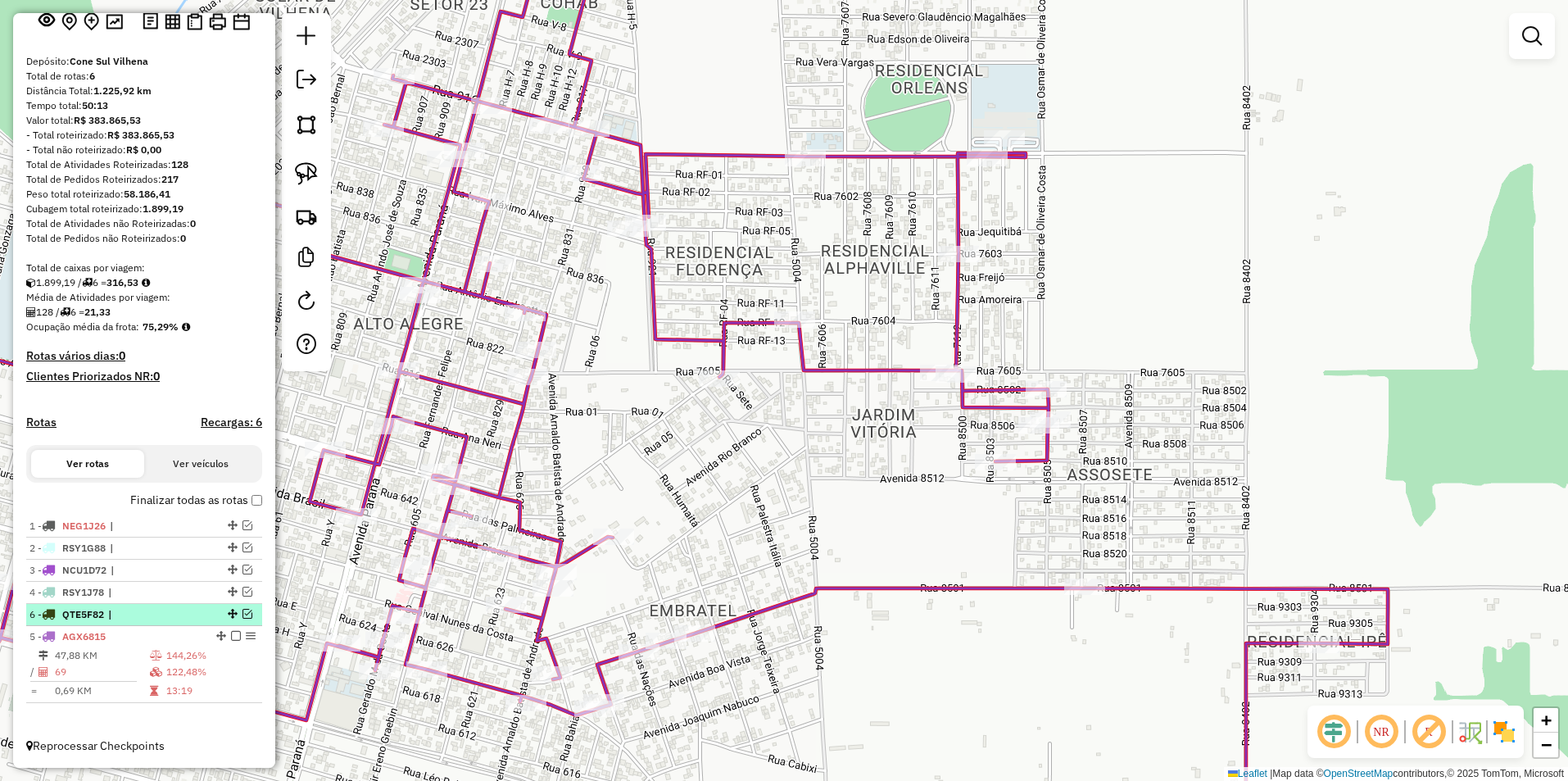
drag, startPoint x: 225, startPoint y: 689, endPoint x: 209, endPoint y: 622, distance: 68.9
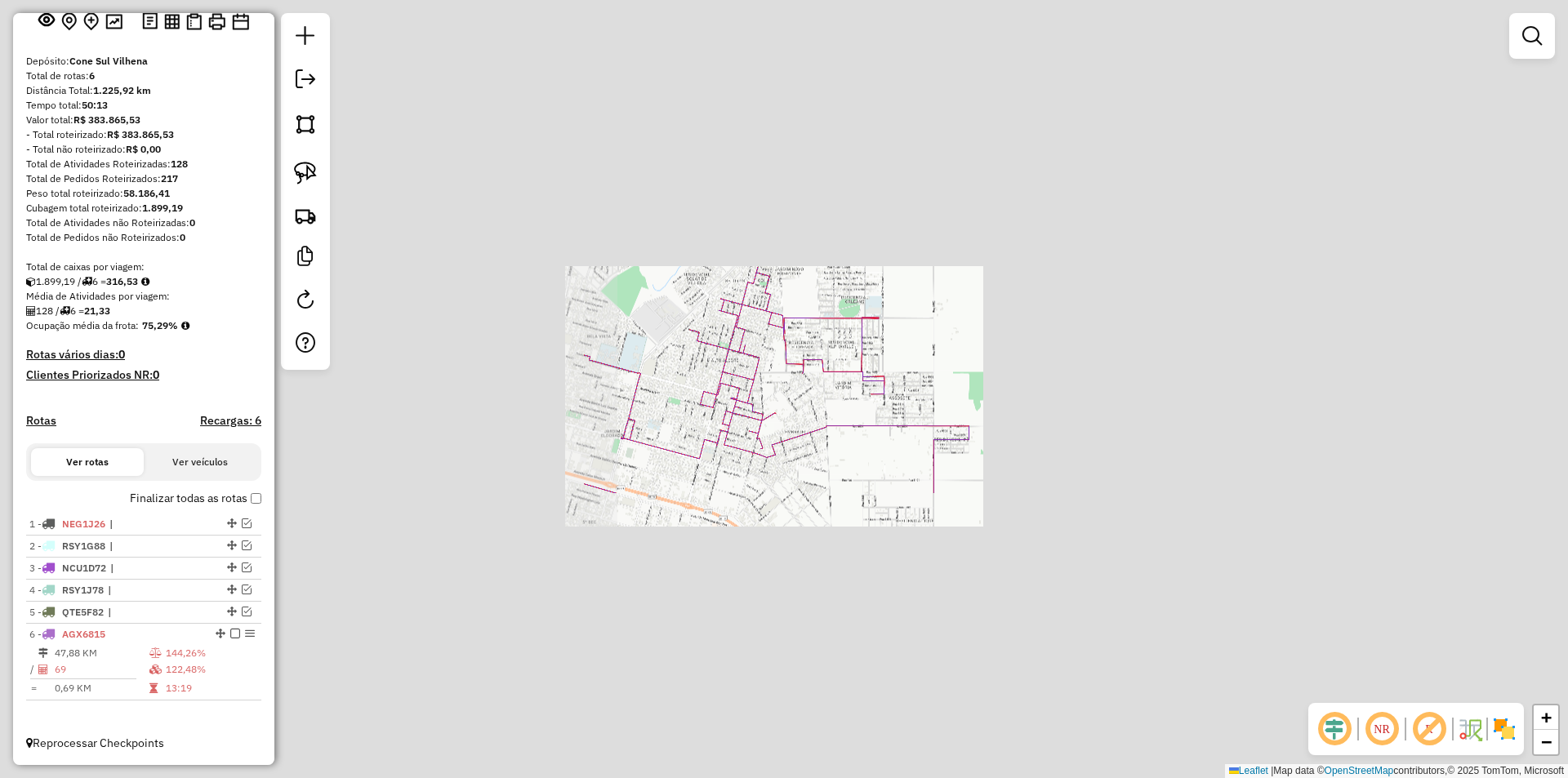
click at [987, 332] on div "Janela de atendimento Grade de atendimento Capacidade Transportadoras Veículos …" at bounding box center [784, 389] width 1568 height 778
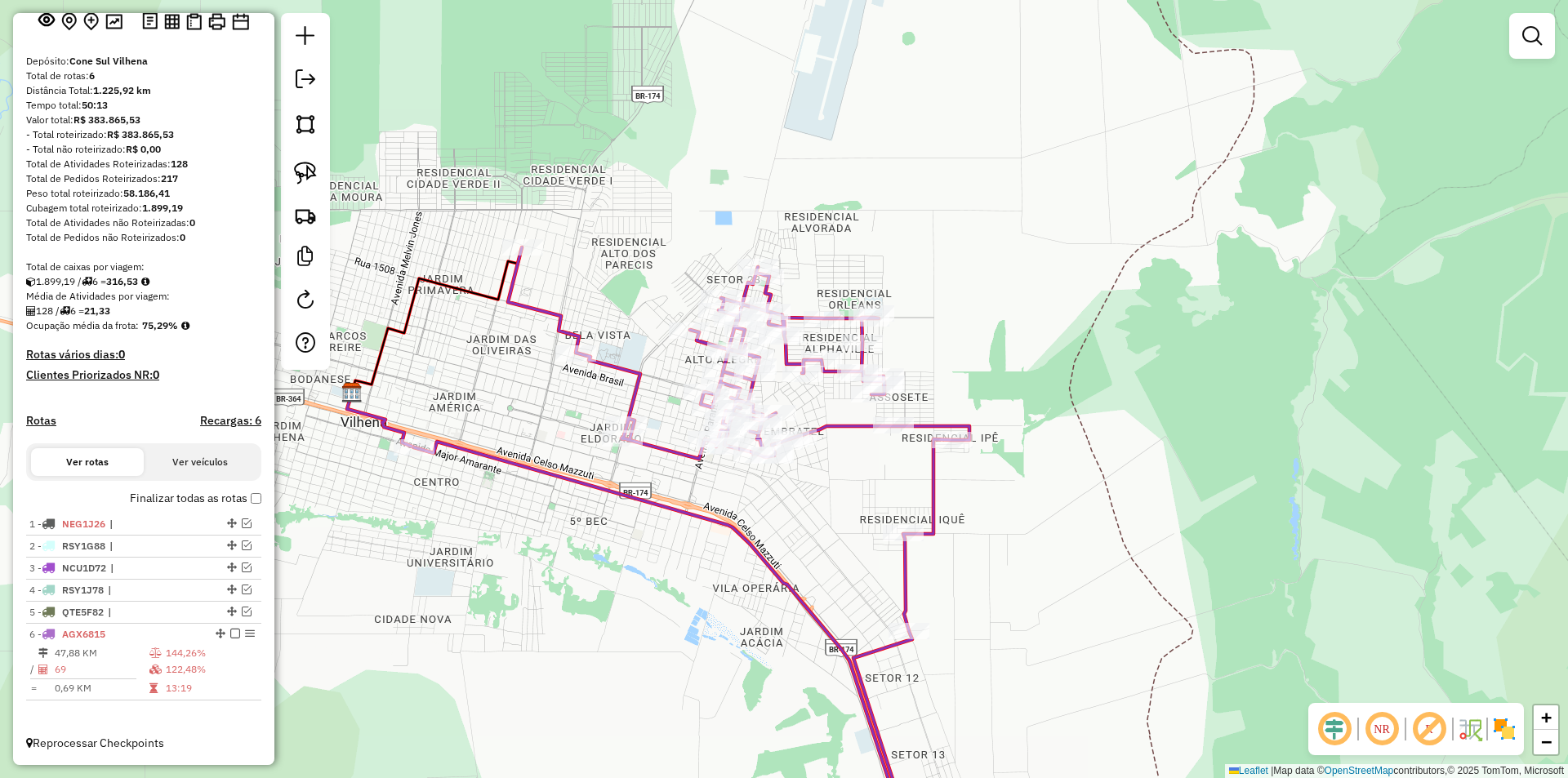
click at [954, 374] on div "Janela de atendimento Grade de atendimento Capacidade Transportadoras Veículos …" at bounding box center [784, 389] width 1568 height 778
select select "*********"
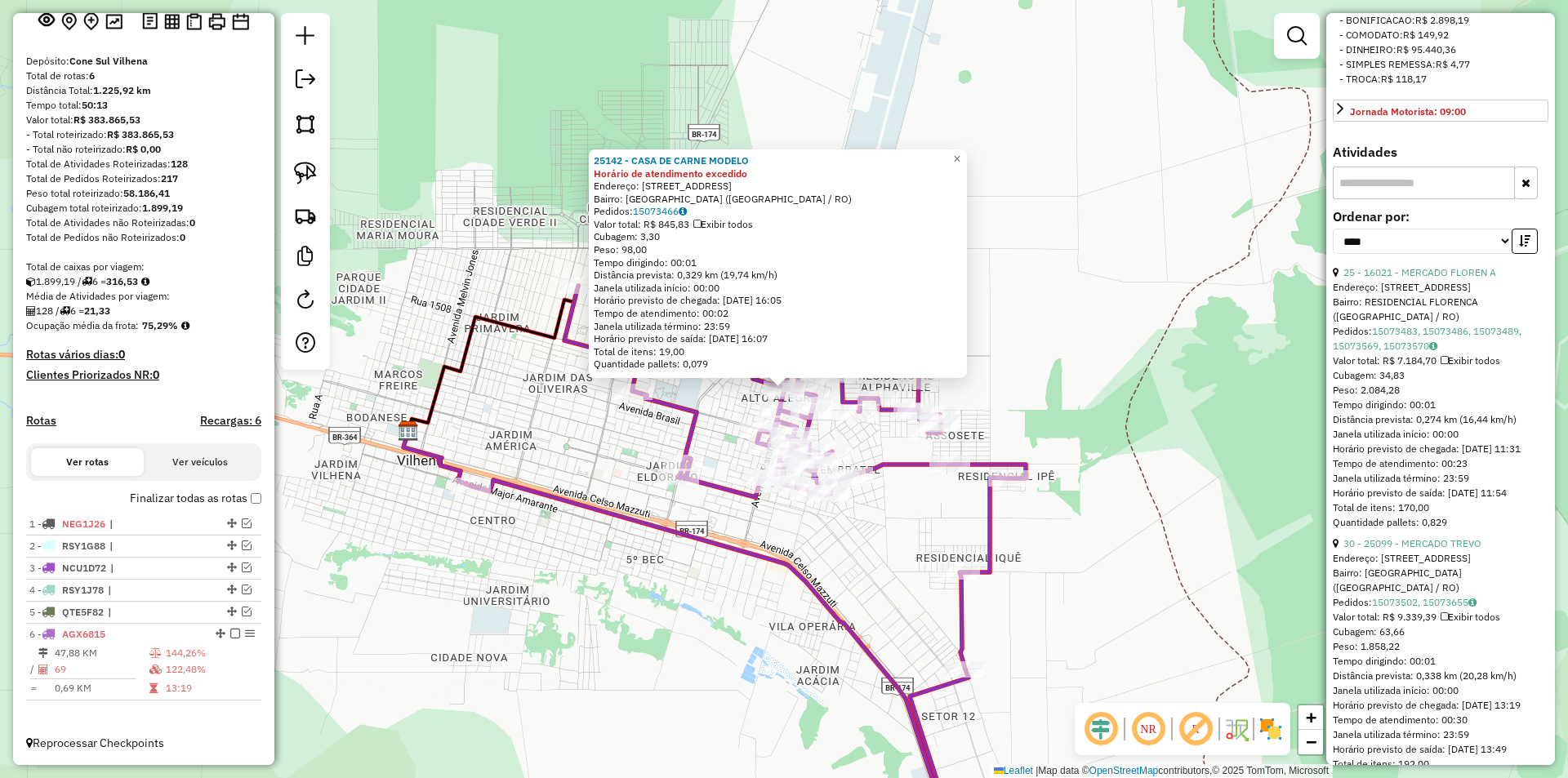
scroll to position [653, 0]
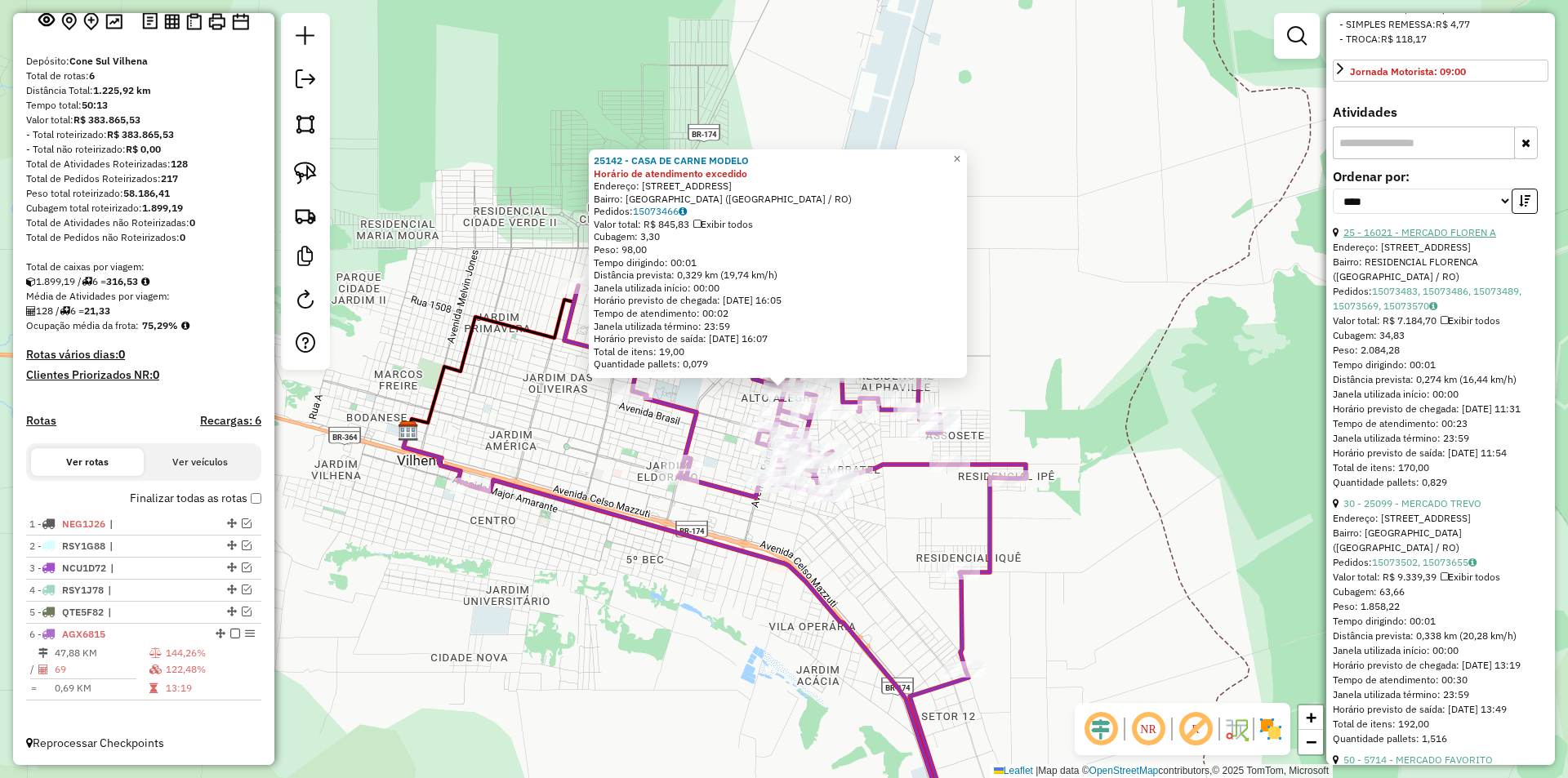
click at [1437, 238] on link "25 - 16021 - MERCADO FLOREN A" at bounding box center [1420, 232] width 152 height 12
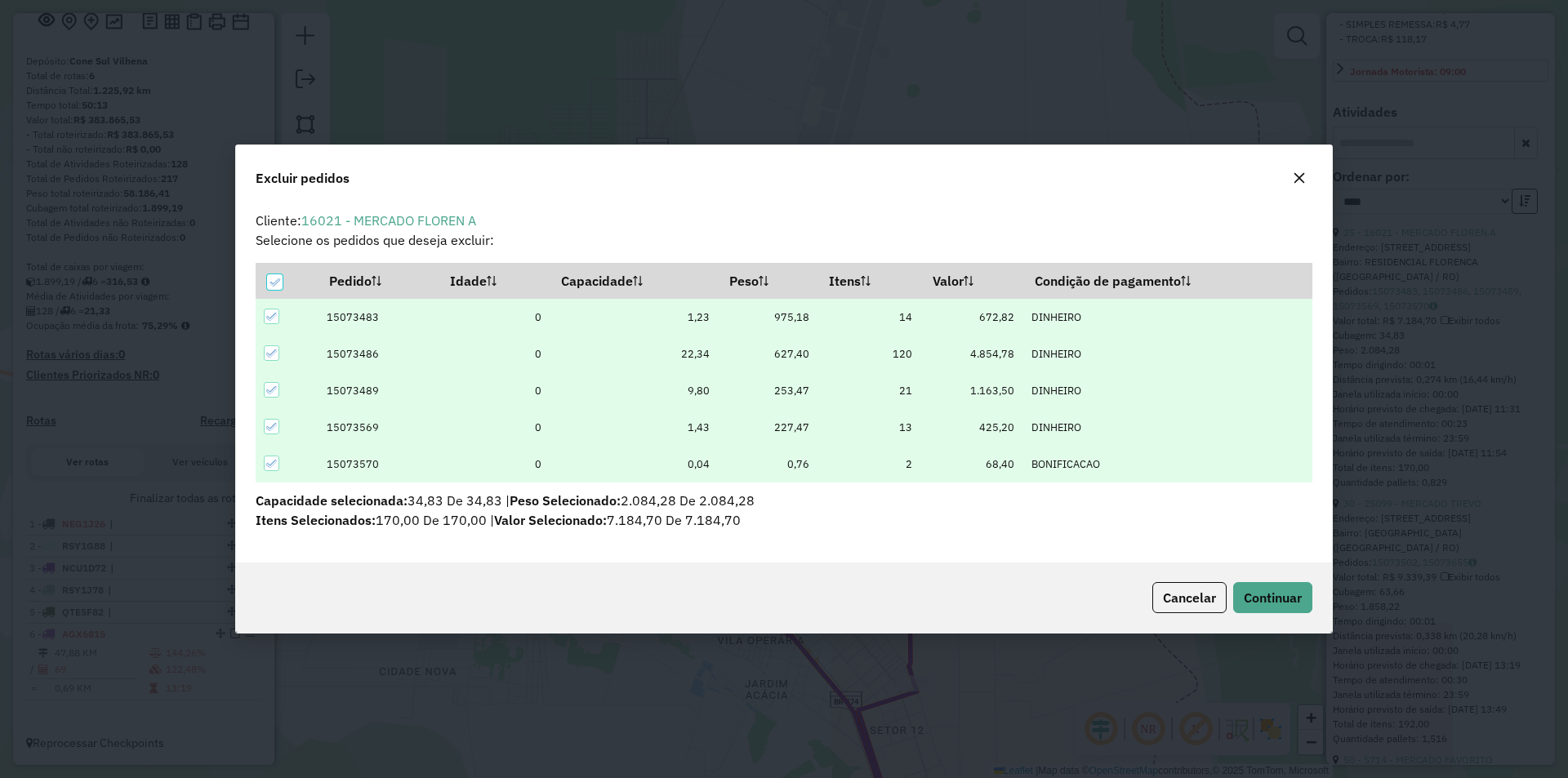
scroll to position [0, 0]
click at [1280, 585] on button "Continuar" at bounding box center [1272, 598] width 79 height 31
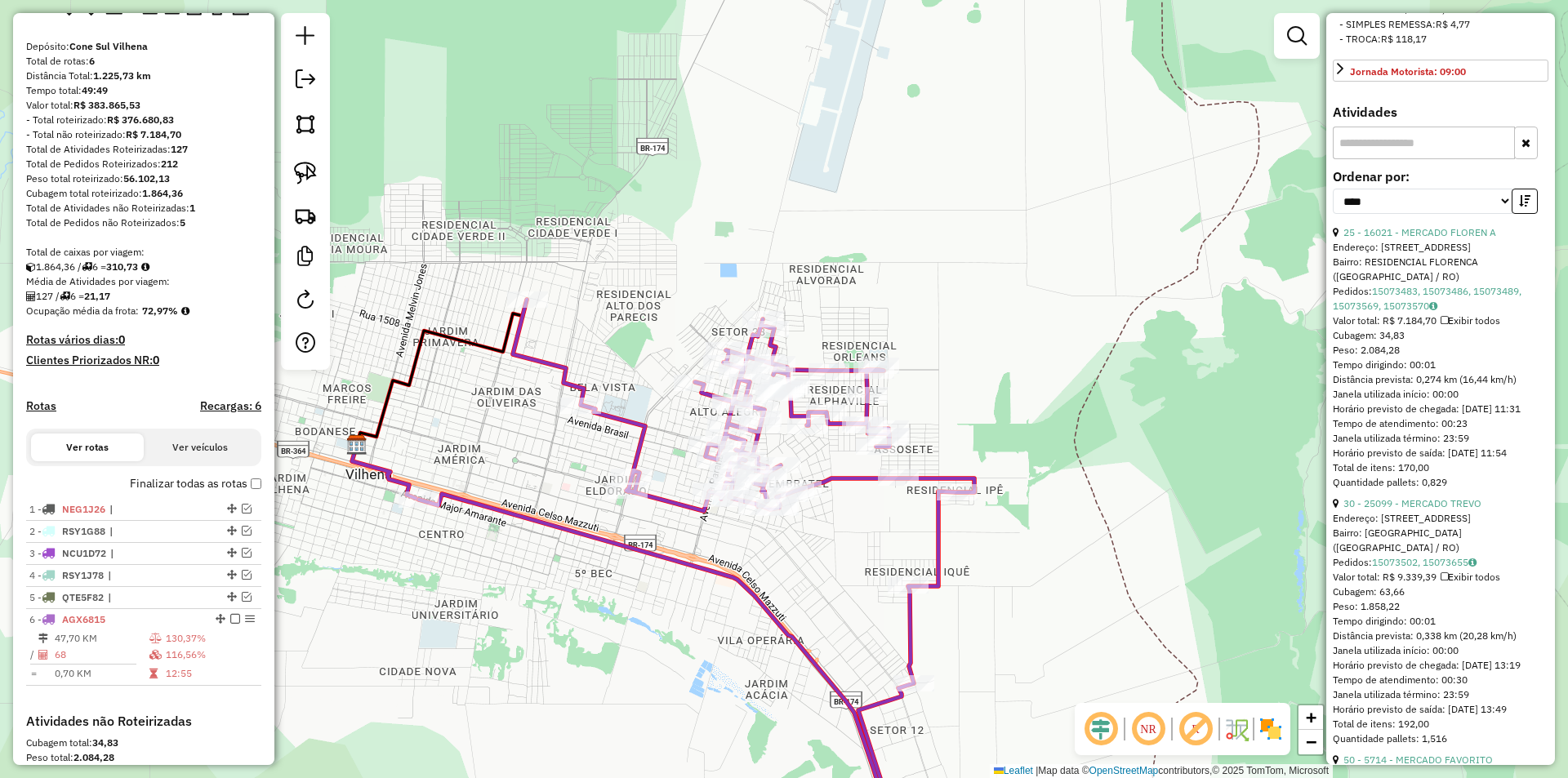
scroll to position [369, 0]
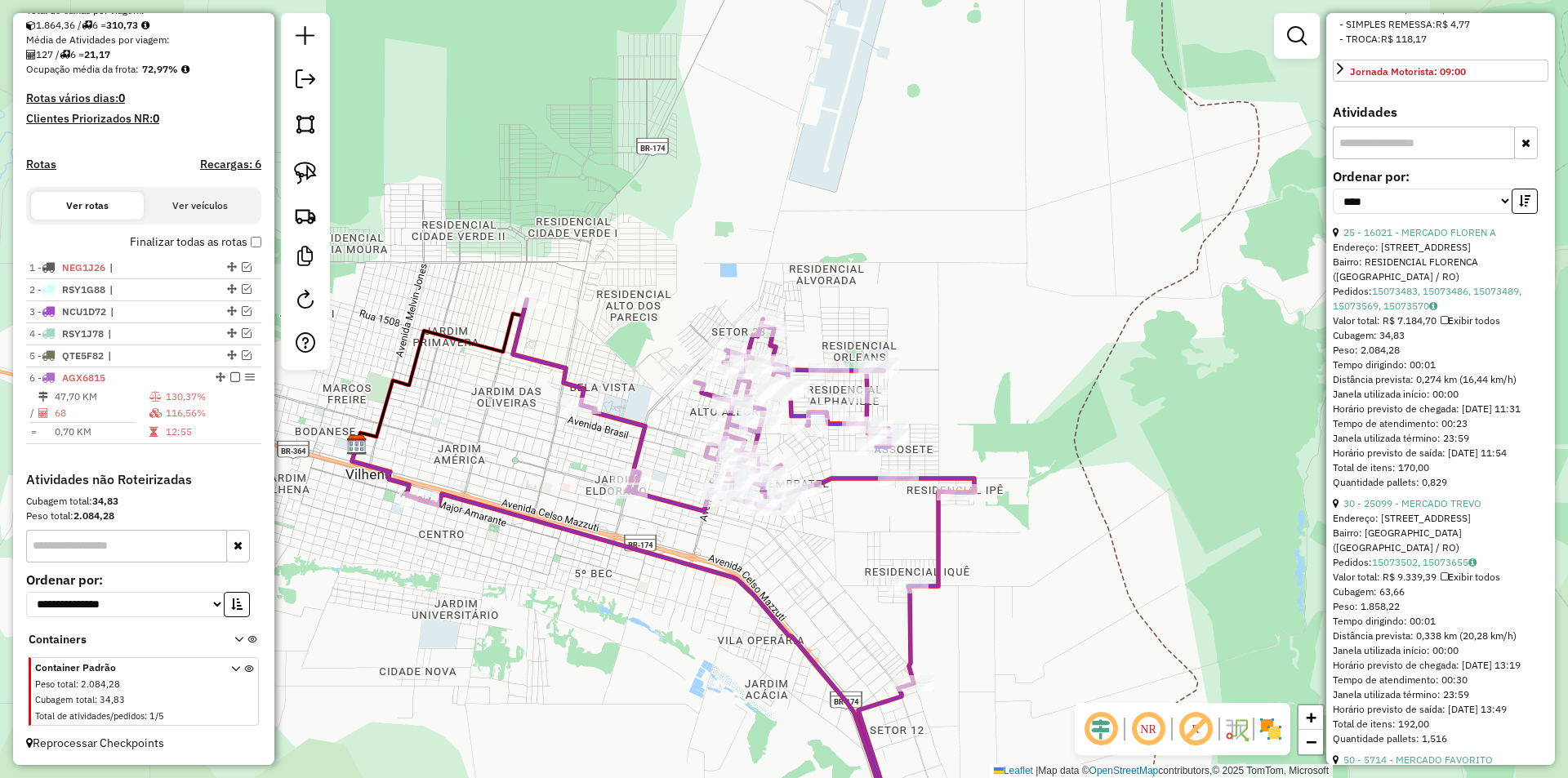
click at [1520, 206] on icon "button" at bounding box center [1525, 201] width 11 height 11
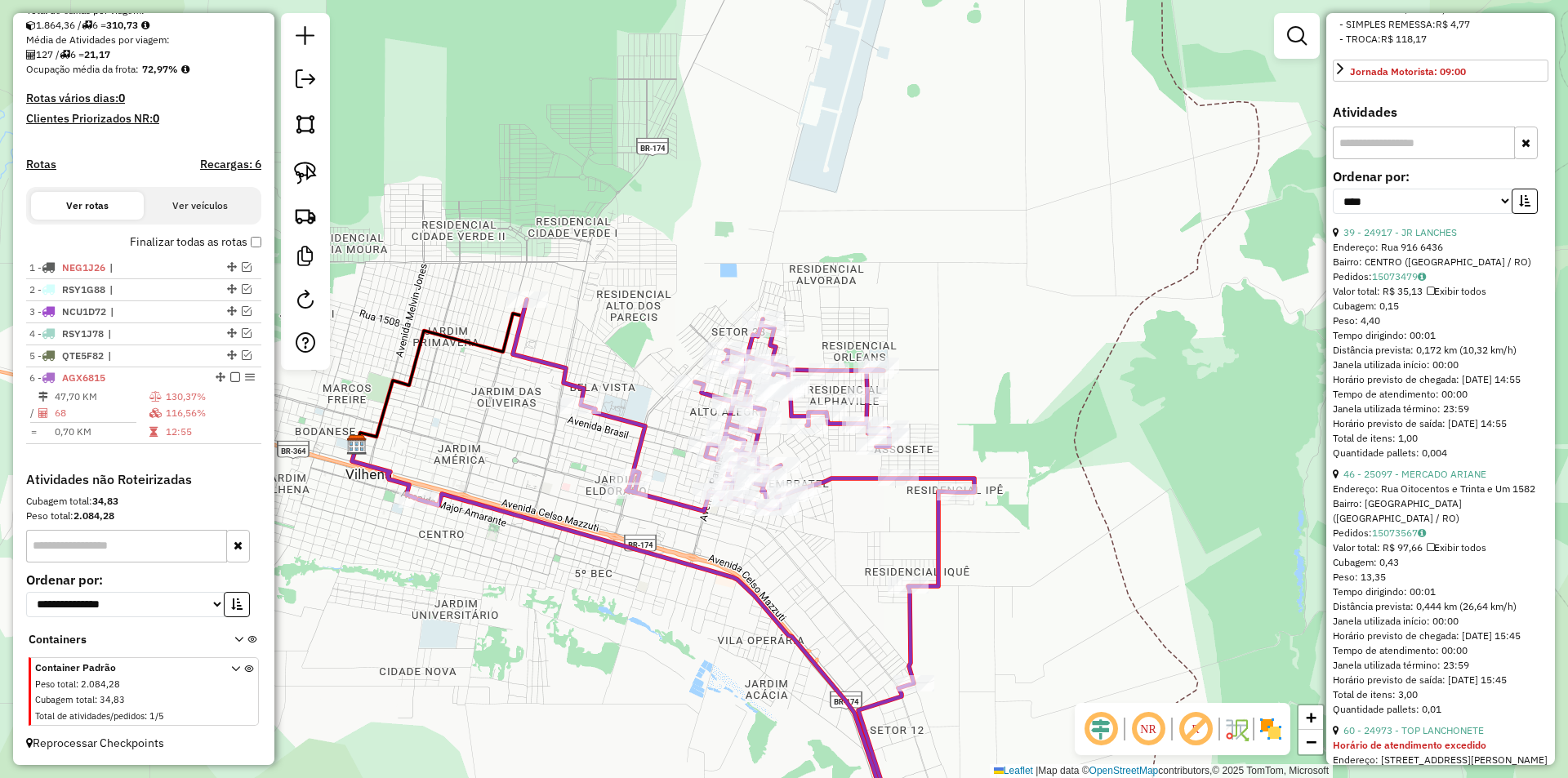
click at [1520, 206] on icon "button" at bounding box center [1525, 201] width 11 height 11
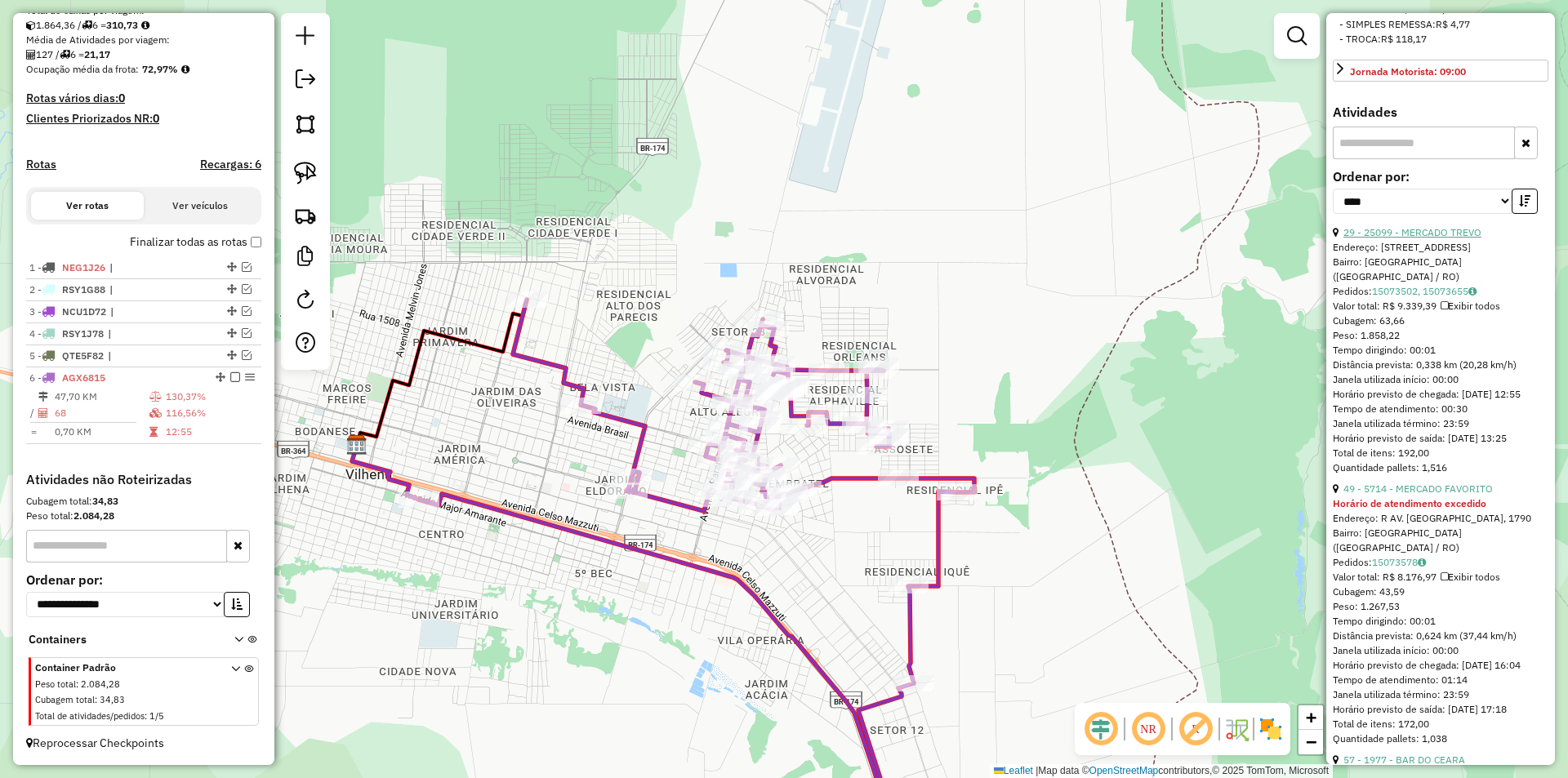
click at [1416, 238] on link "29 - 25099 - MERCADO TREVO" at bounding box center [1412, 232] width 138 height 12
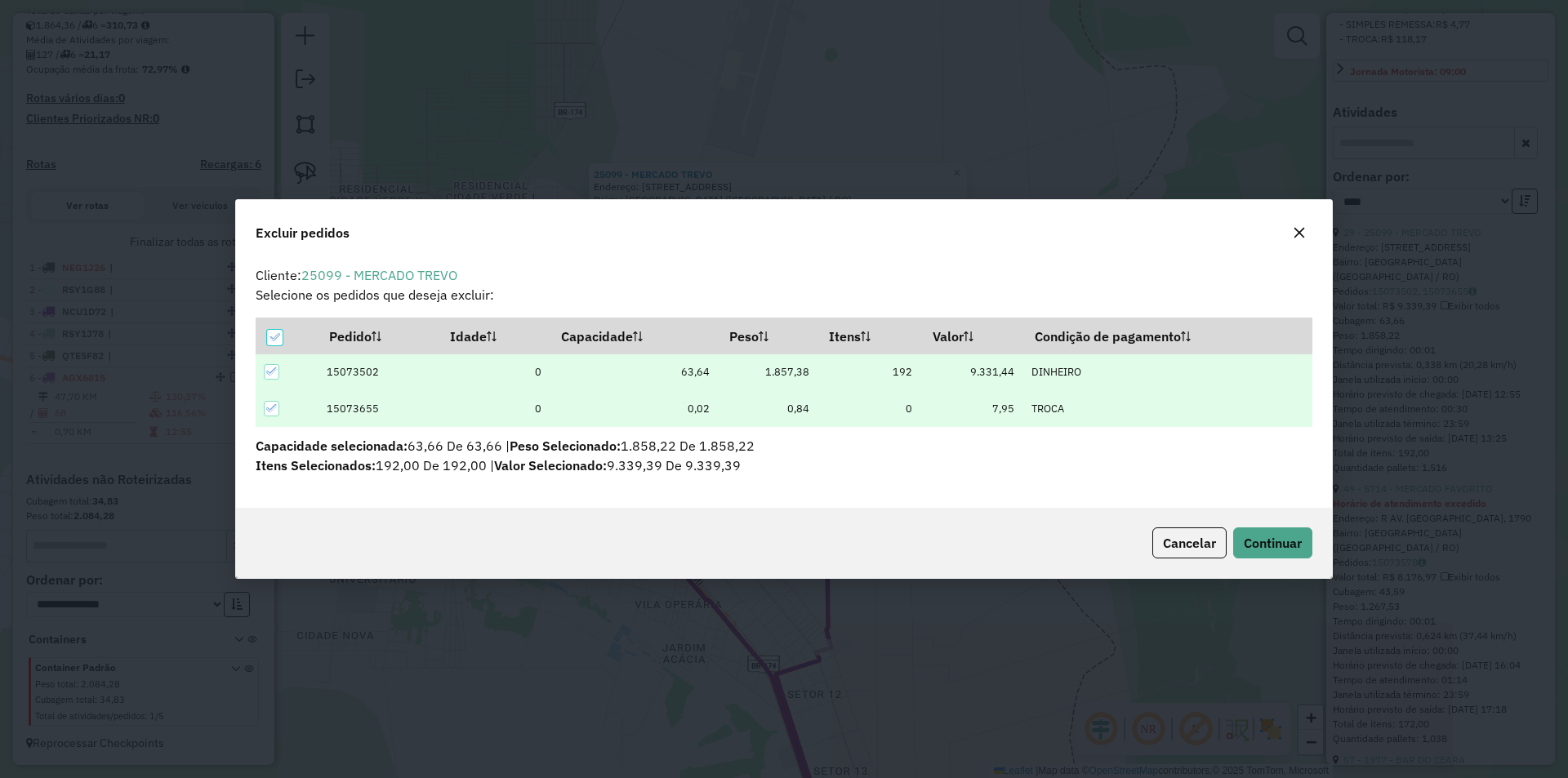
scroll to position [0, 0]
click at [1285, 543] on span "Continuar" at bounding box center [1272, 543] width 58 height 16
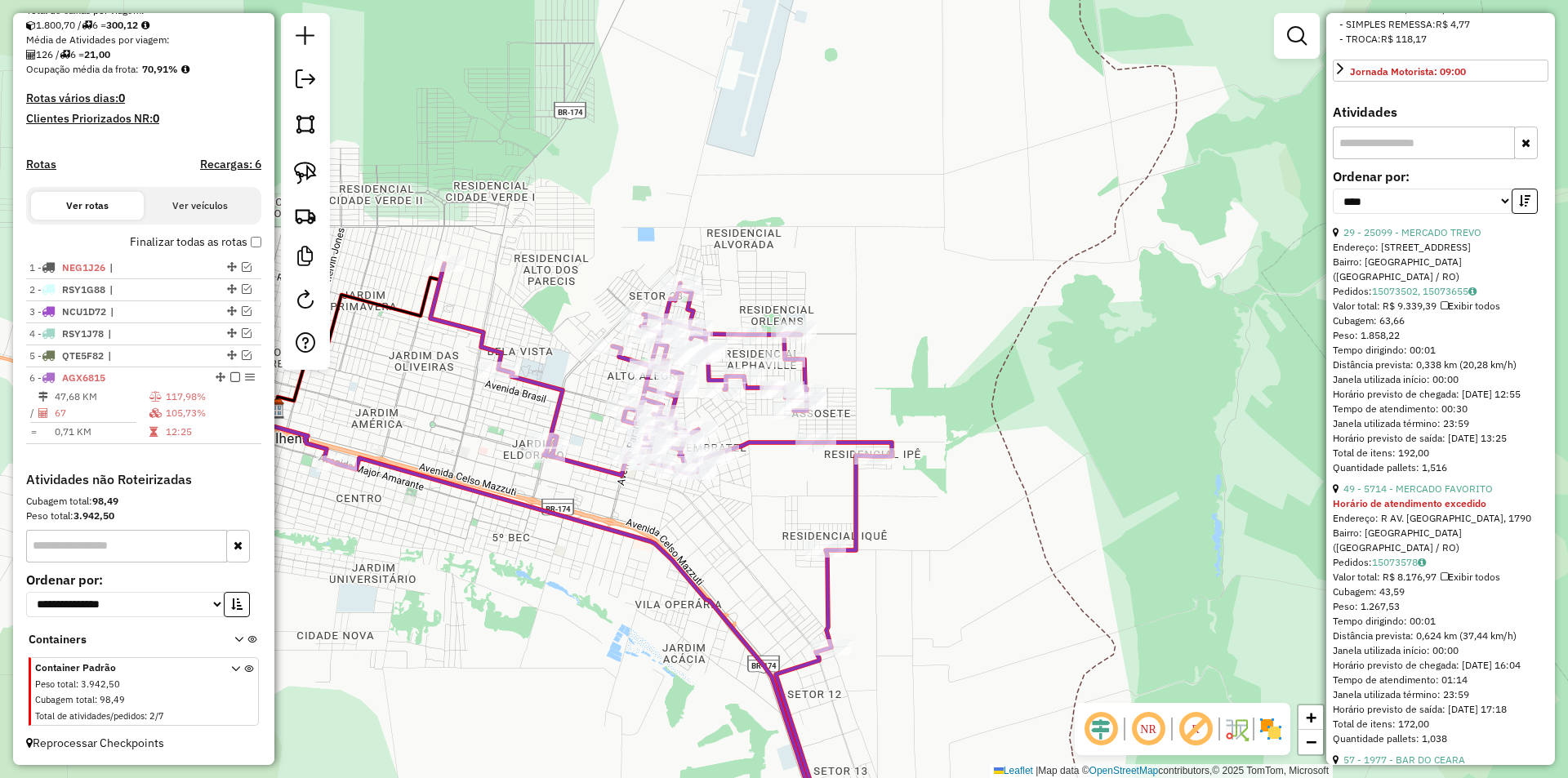
drag, startPoint x: 928, startPoint y: 511, endPoint x: 904, endPoint y: 503, distance: 25.3
click at [927, 511] on div "Janela de atendimento Grade de atendimento Capacidade Transportadoras Veículos …" at bounding box center [784, 389] width 1568 height 778
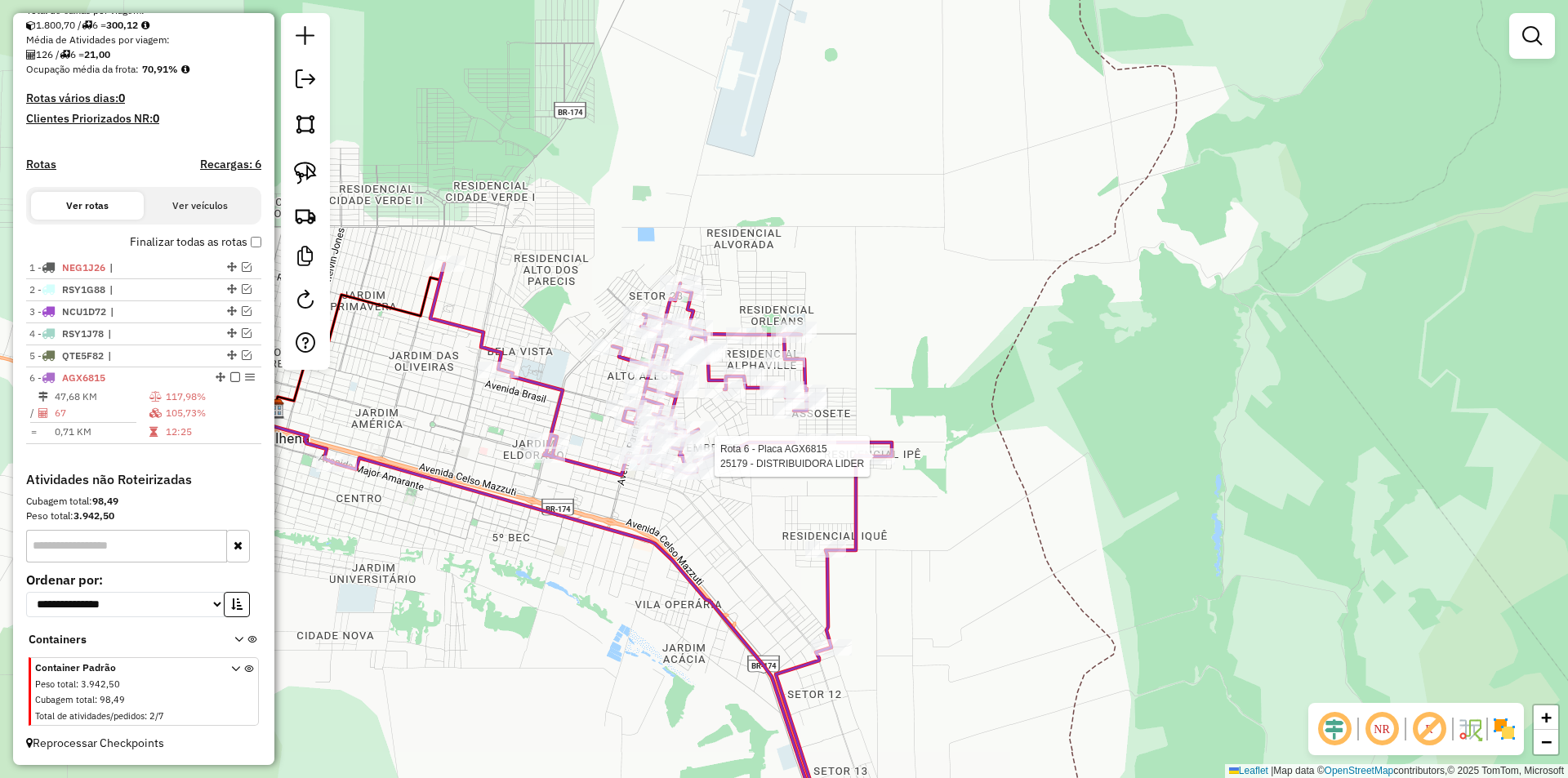
select select "*********"
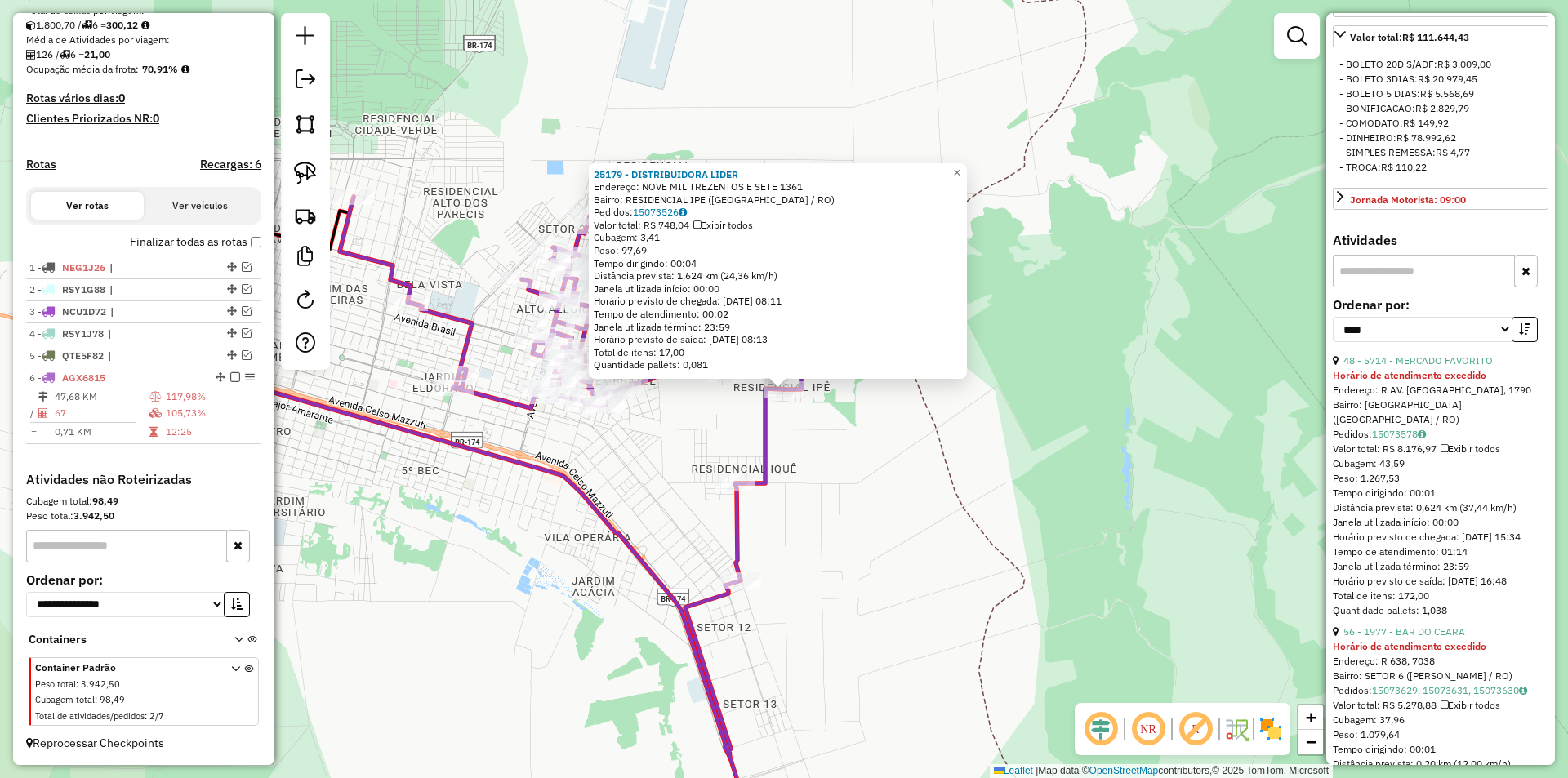
scroll to position [572, 0]
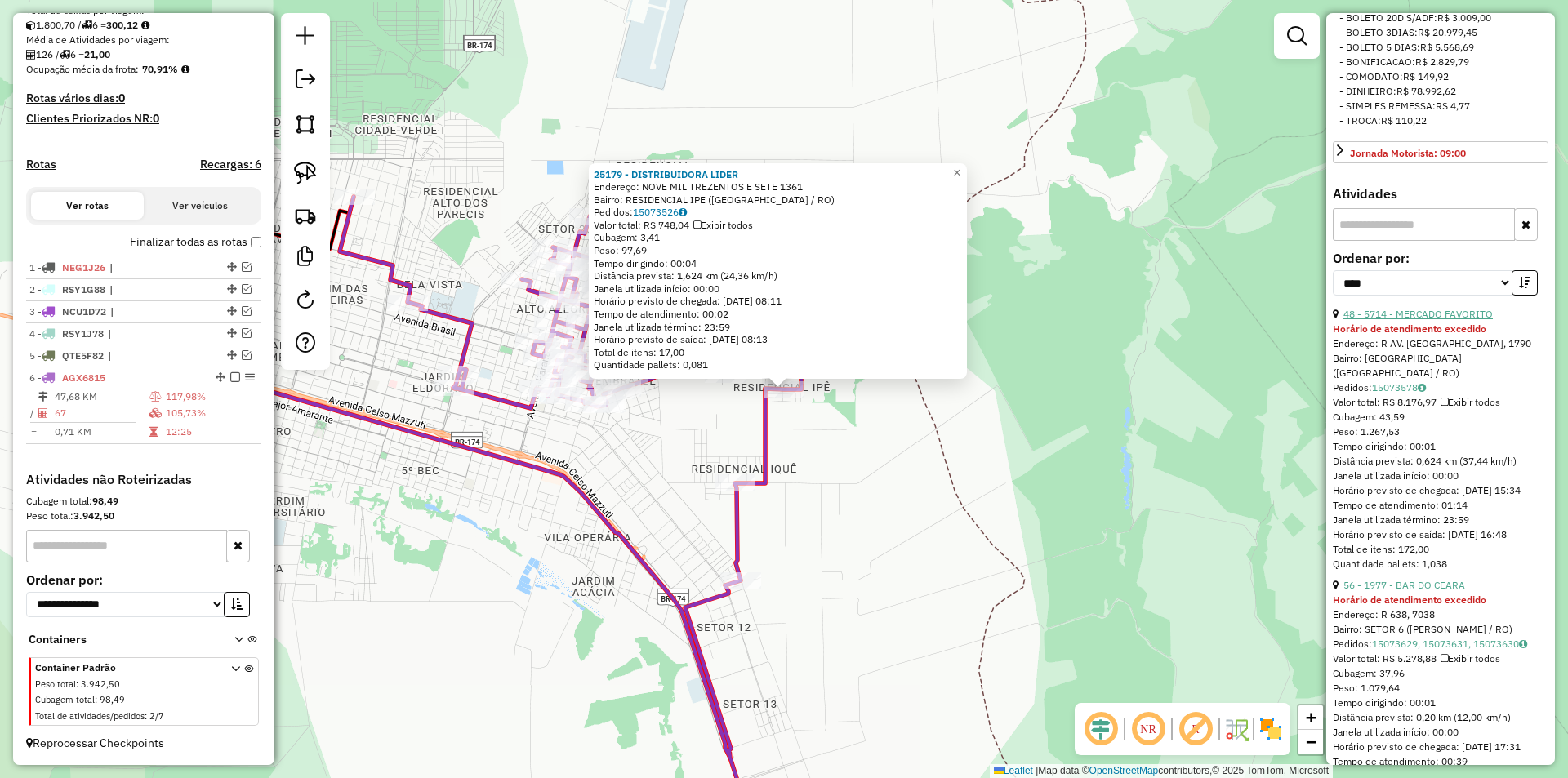
click at [1403, 320] on link "48 - 5714 - MERCADO FAVORITO" at bounding box center [1418, 314] width 149 height 12
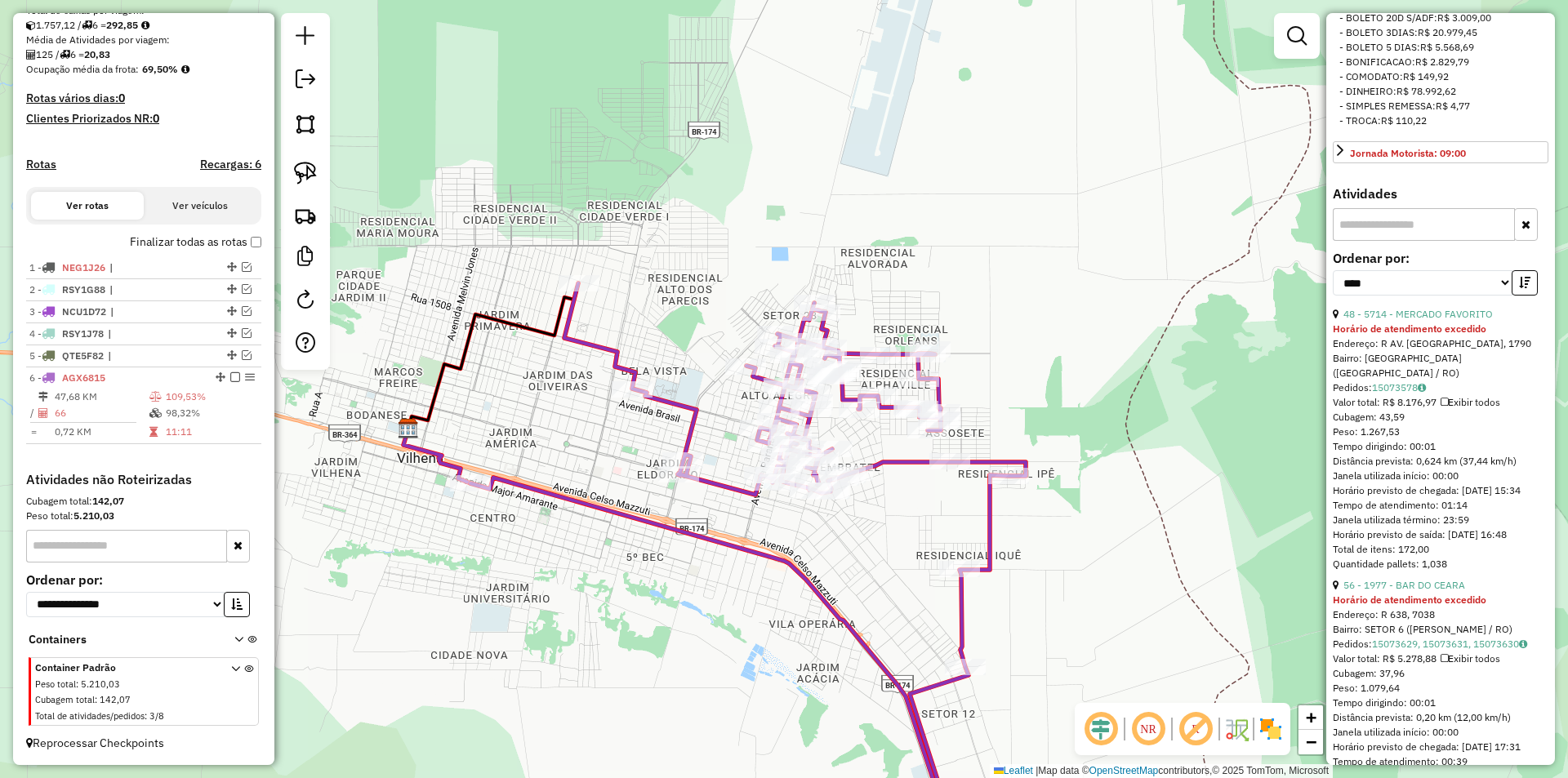
scroll to position [557, 0]
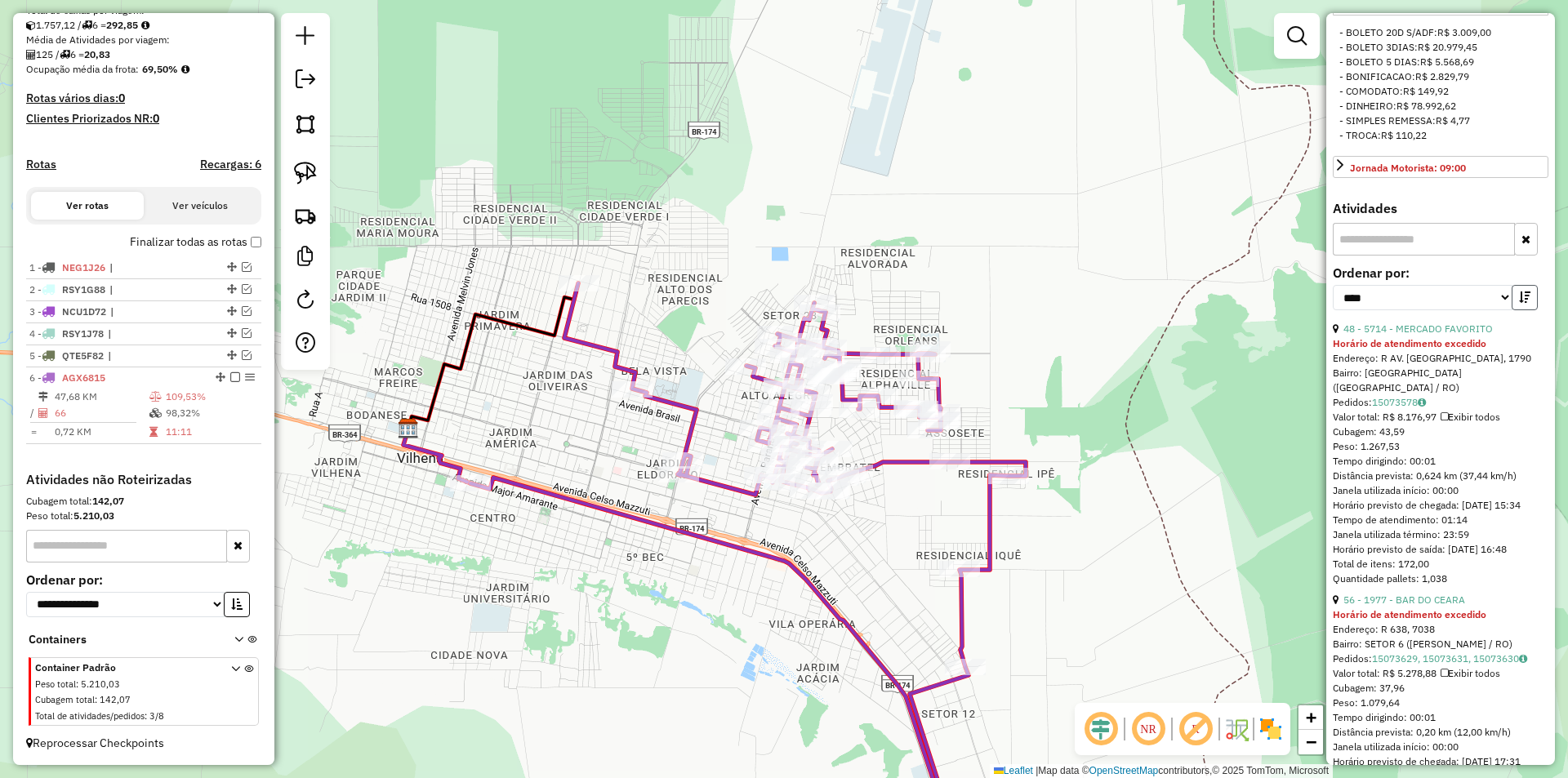
click at [1523, 303] on icon "button" at bounding box center [1525, 297] width 11 height 11
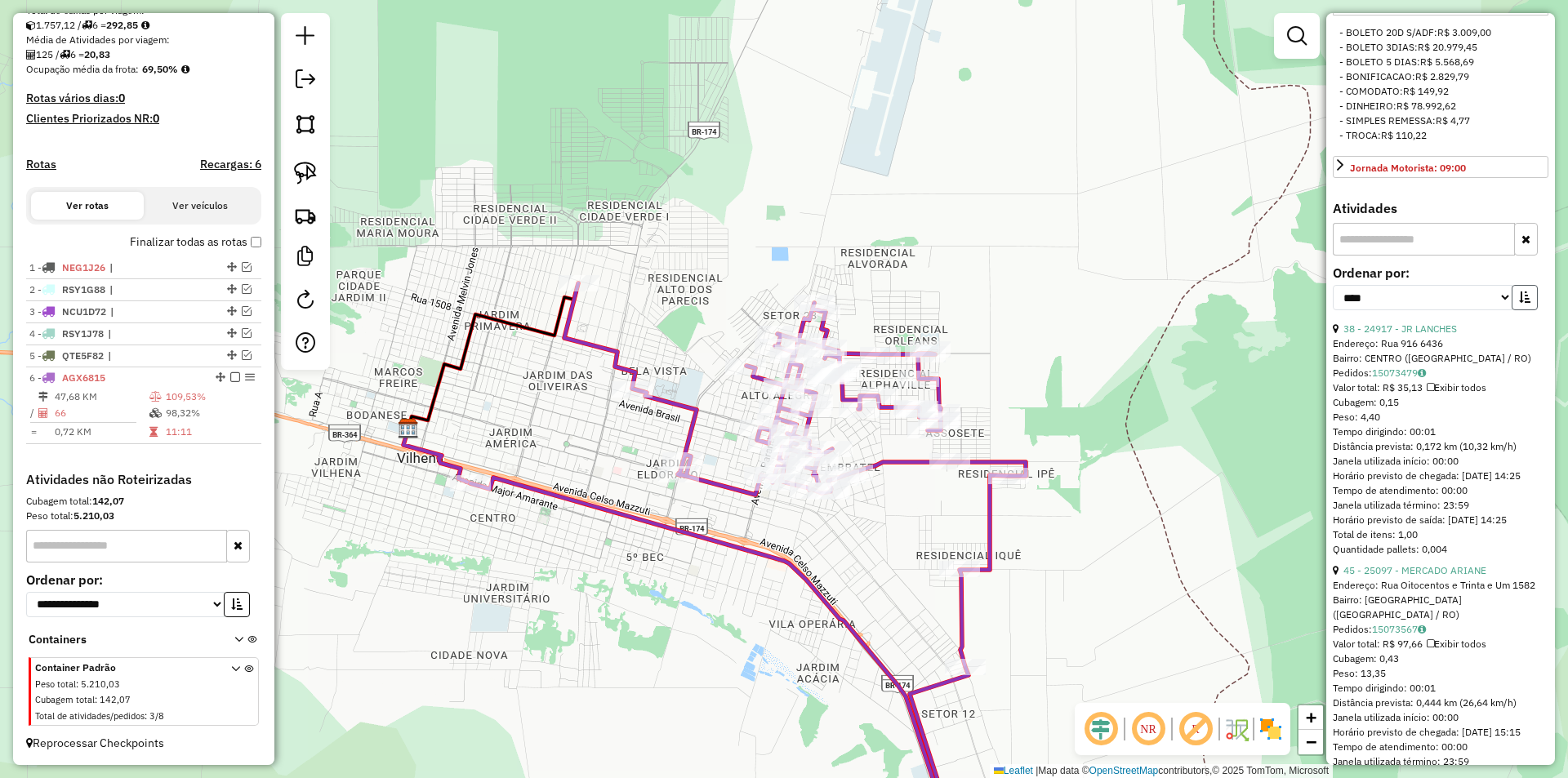
click at [1523, 303] on icon "button" at bounding box center [1525, 297] width 11 height 11
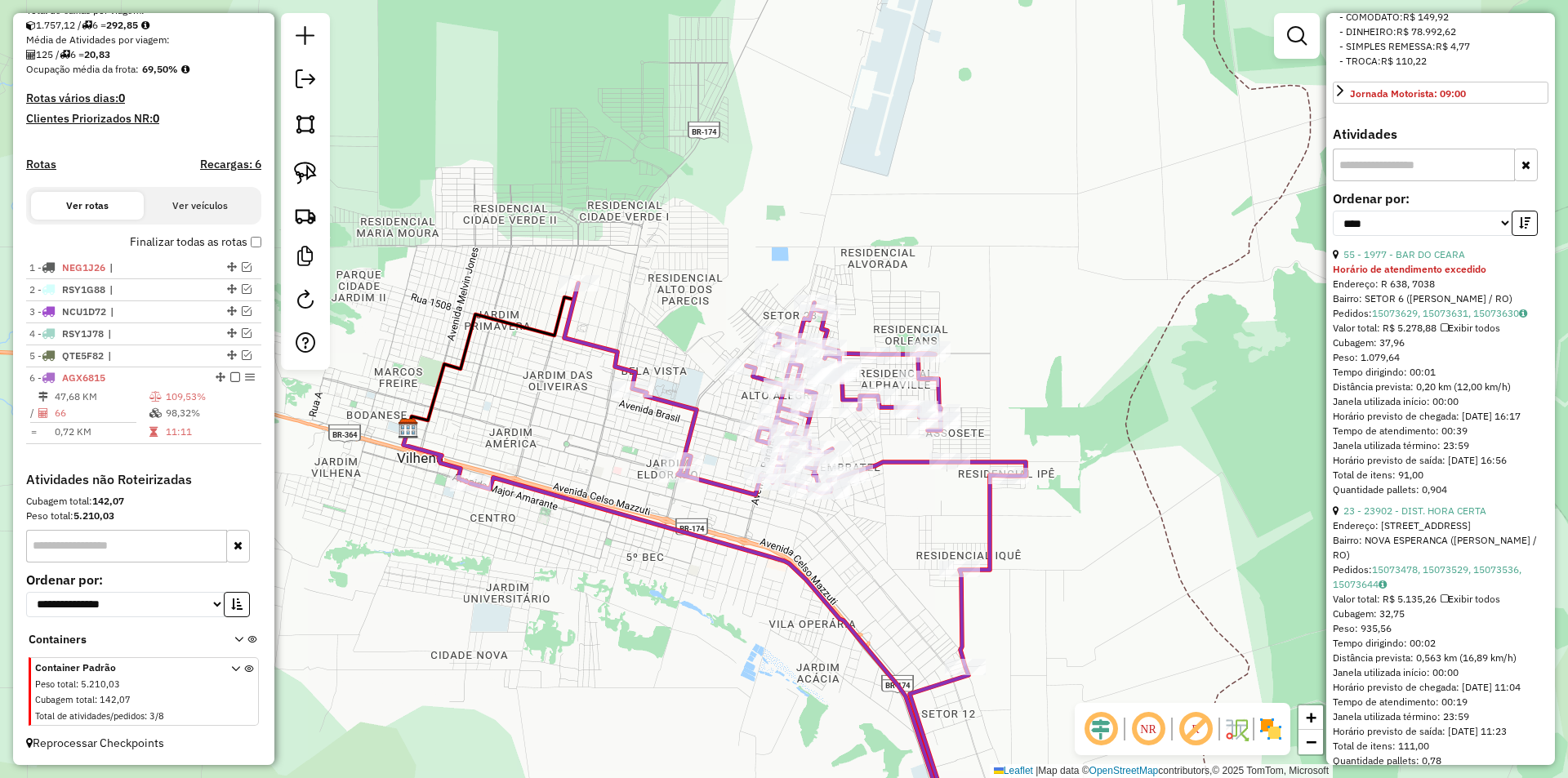
scroll to position [653, 0]
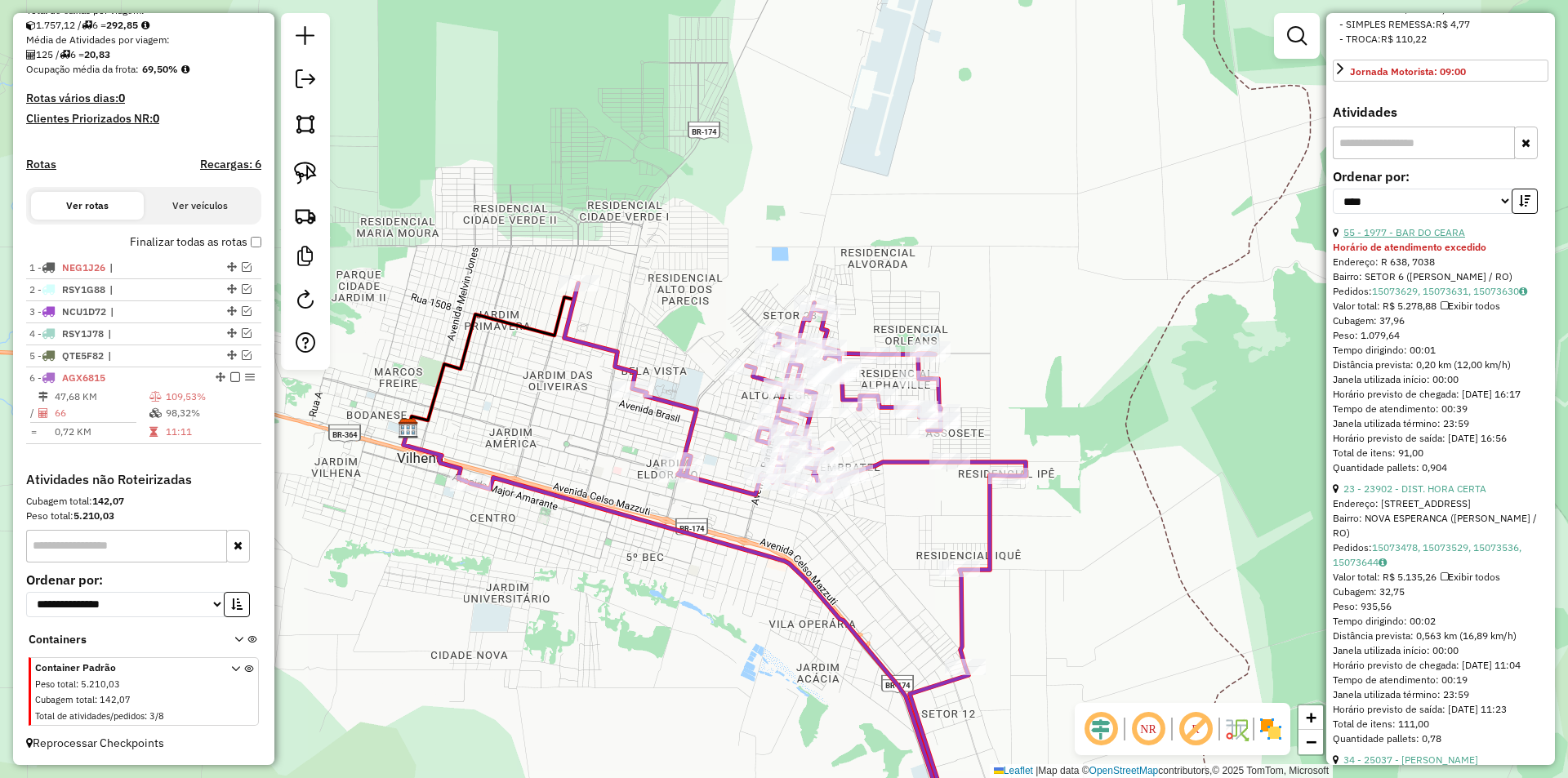
click at [1416, 238] on link "55 - 1977 - BAR DO CEARA" at bounding box center [1404, 232] width 122 height 12
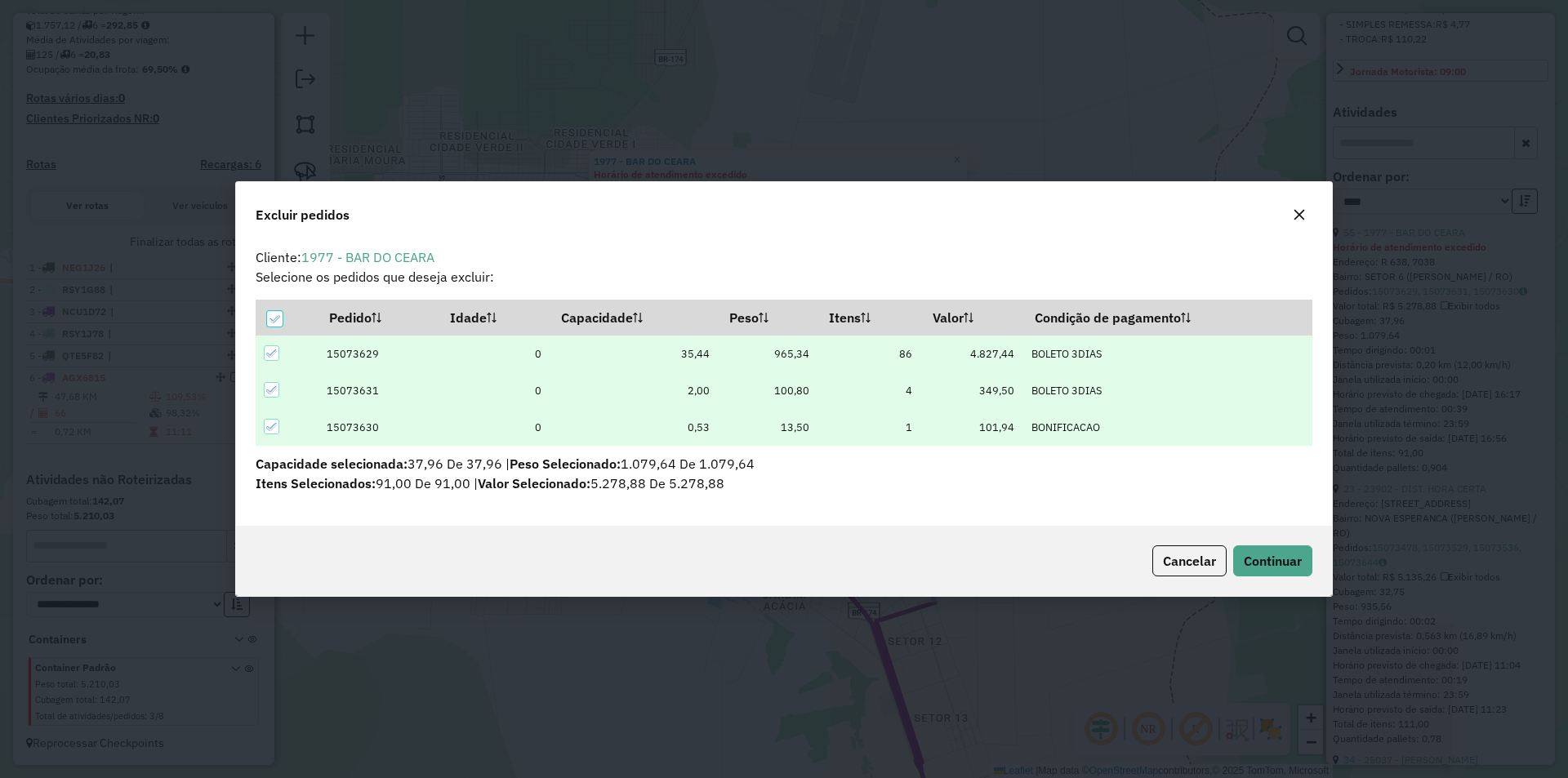
scroll to position [9, 5]
click at [1250, 547] on button "Continuar" at bounding box center [1272, 561] width 79 height 31
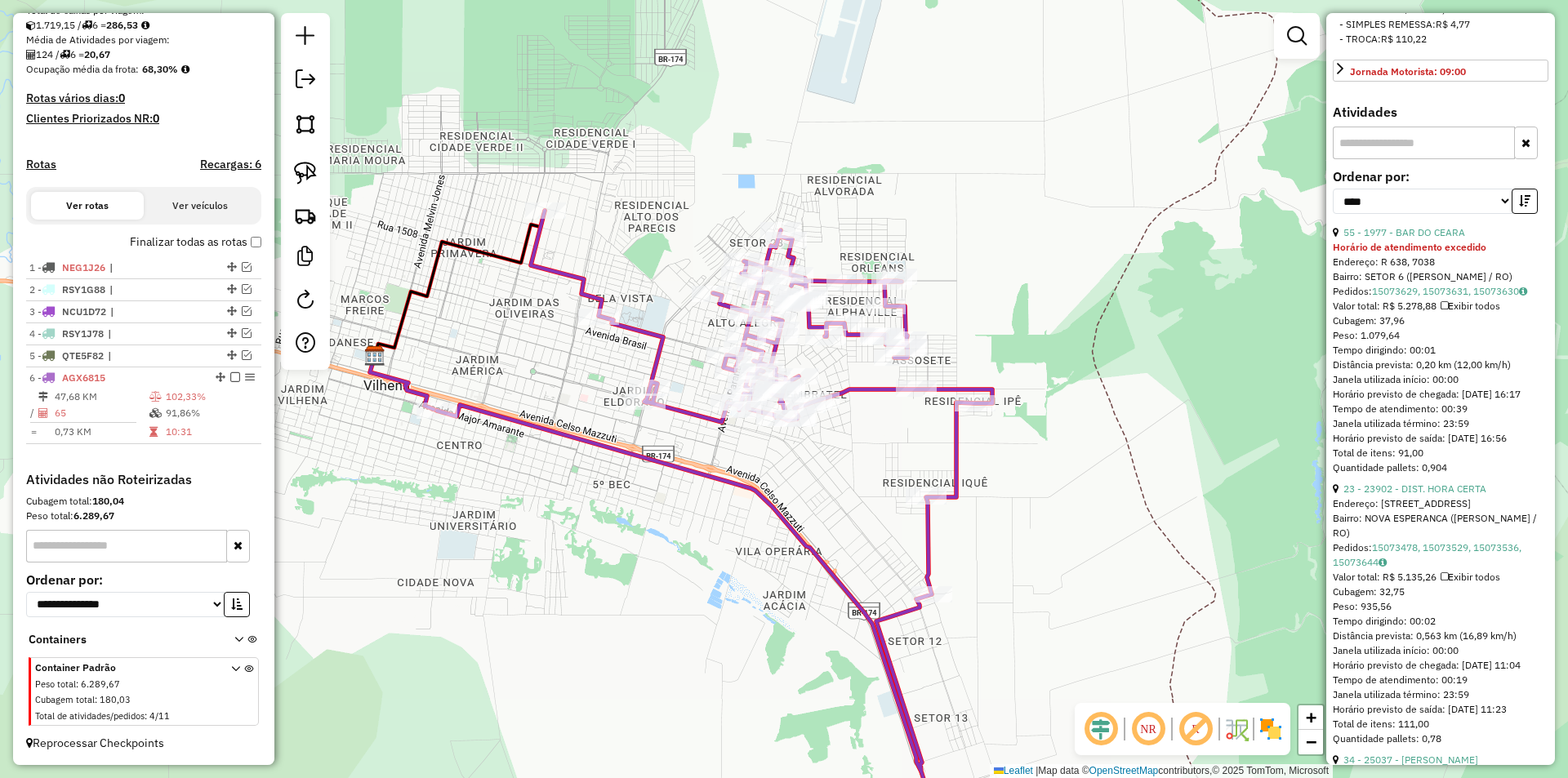
click at [777, 563] on div "Janela de atendimento Grade de atendimento Capacidade Transportadoras Veículos …" at bounding box center [784, 389] width 1568 height 778
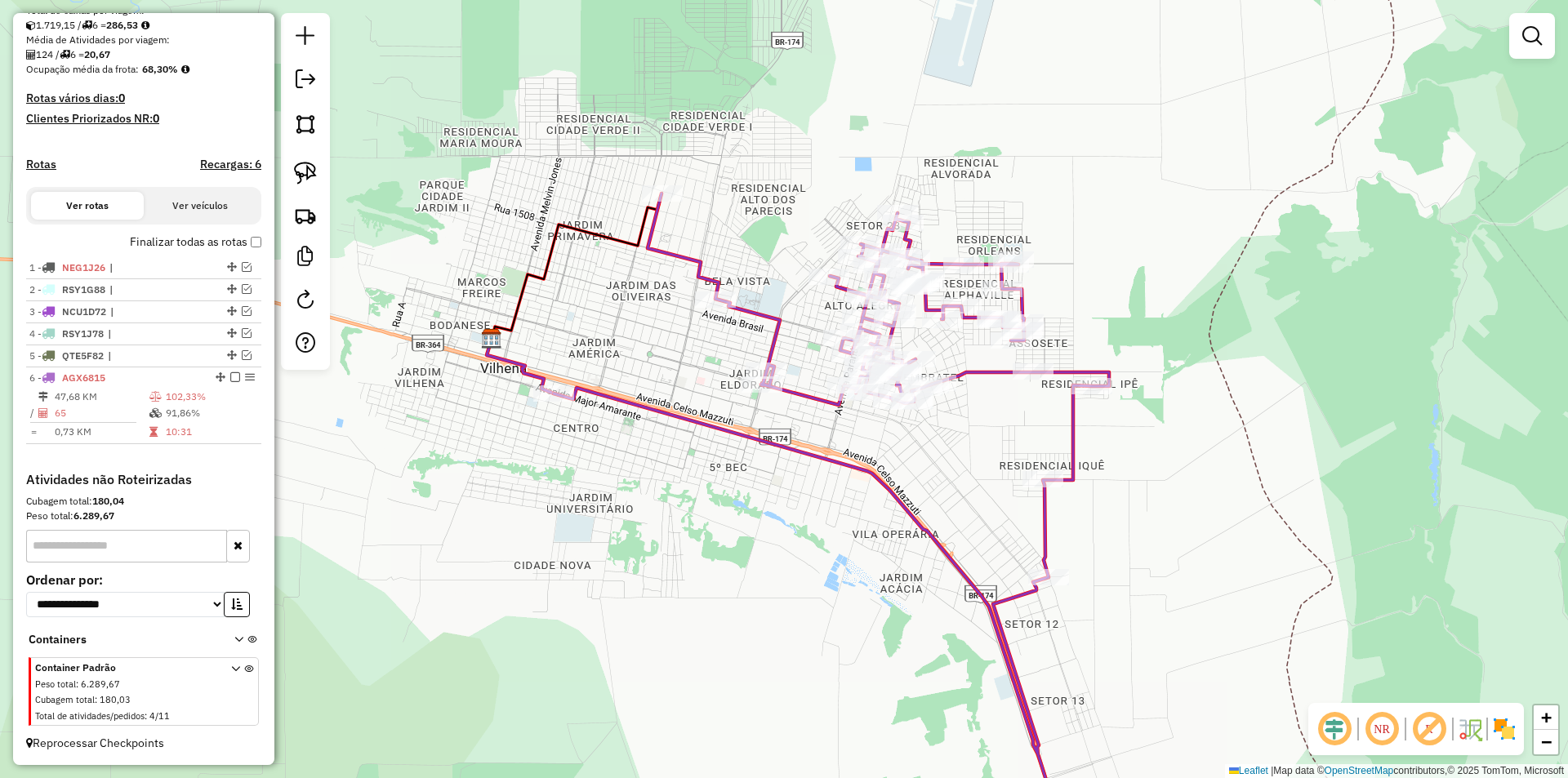
drag, startPoint x: 696, startPoint y: 546, endPoint x: 717, endPoint y: 531, distance: 25.8
click at [866, 519] on div "Janela de atendimento Grade de atendimento Capacidade Transportadoras Veículos …" at bounding box center [784, 389] width 1568 height 778
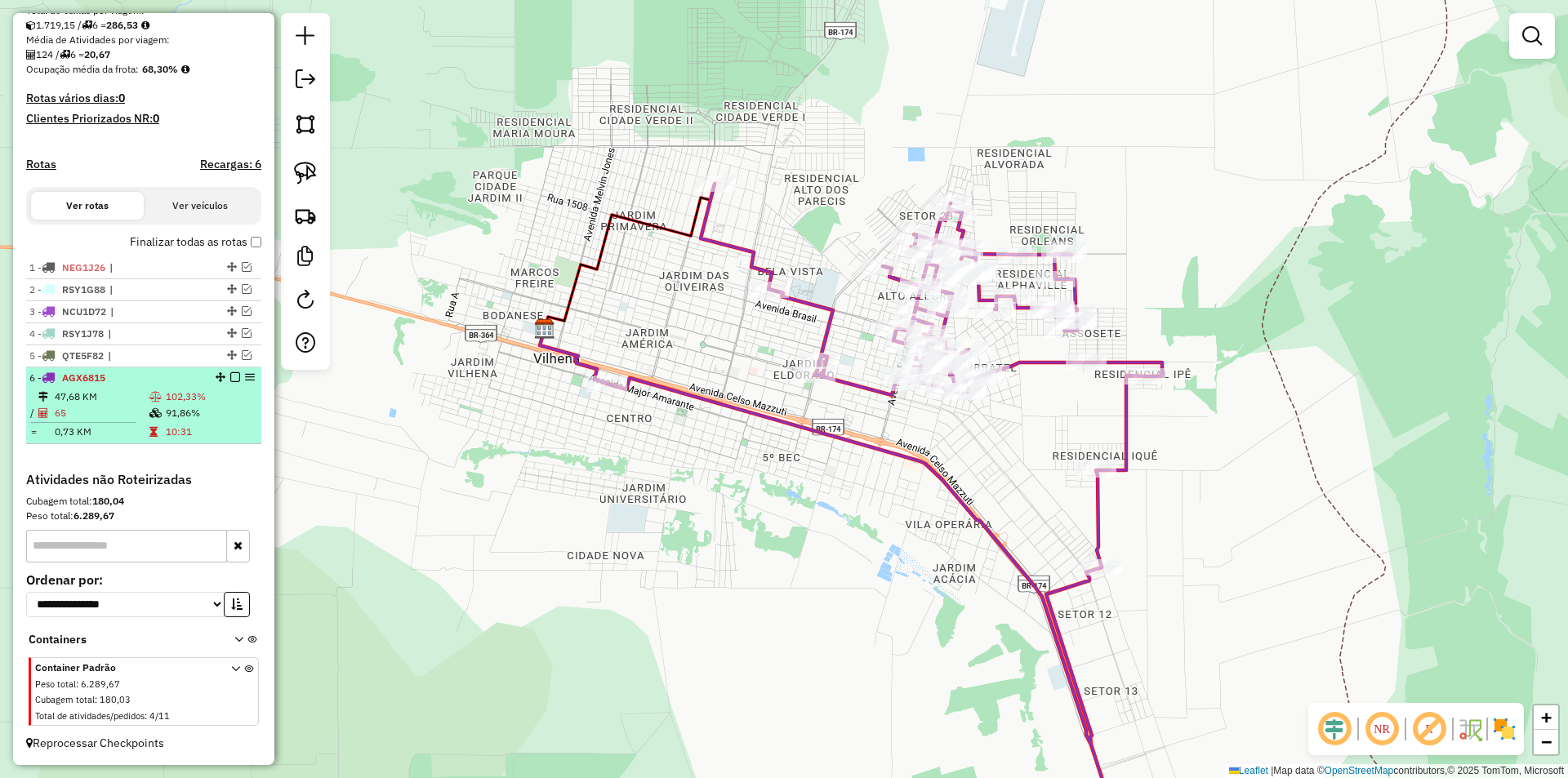
click at [230, 377] on em at bounding box center [235, 377] width 10 height 10
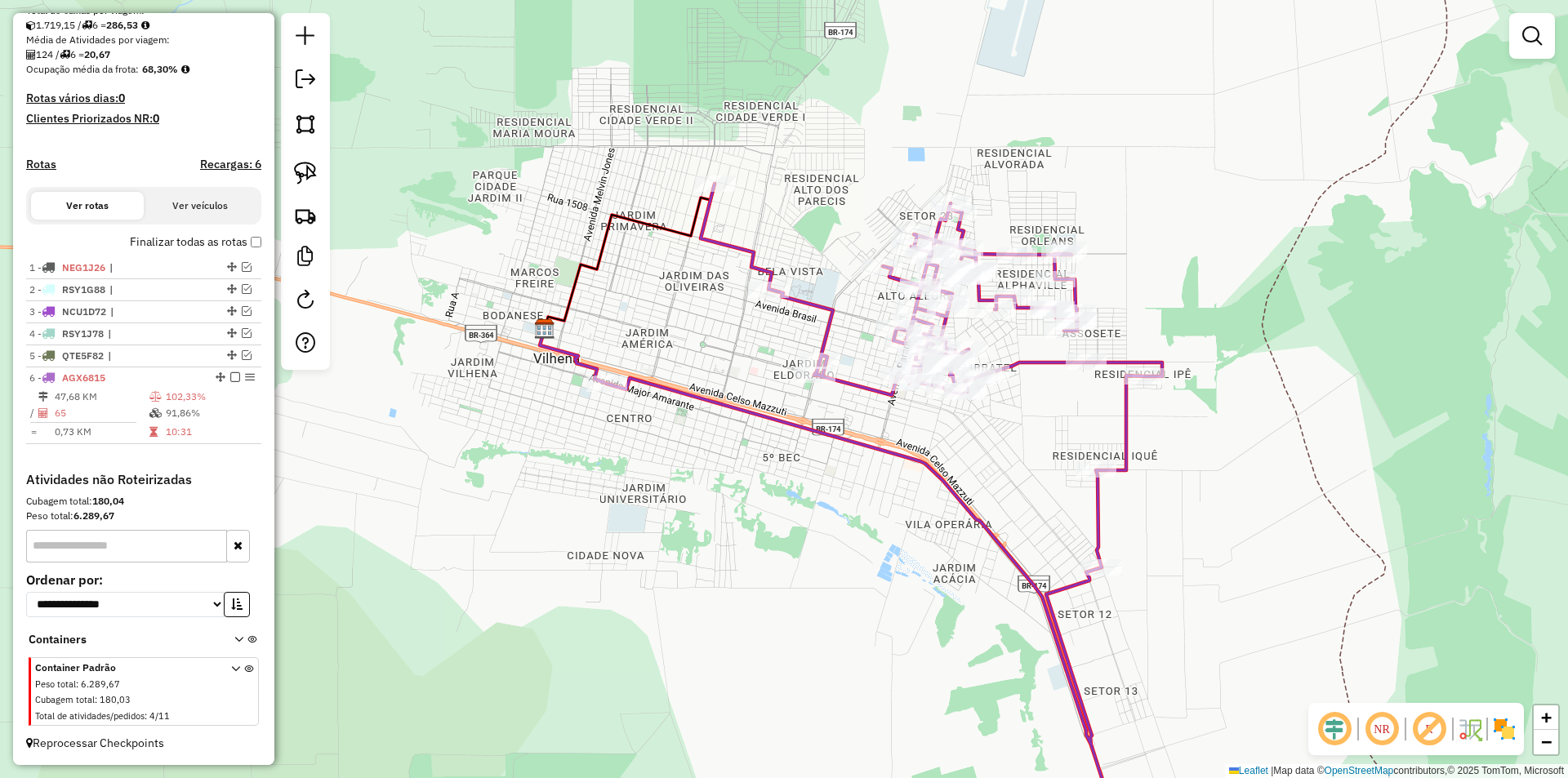
scroll to position [314, 0]
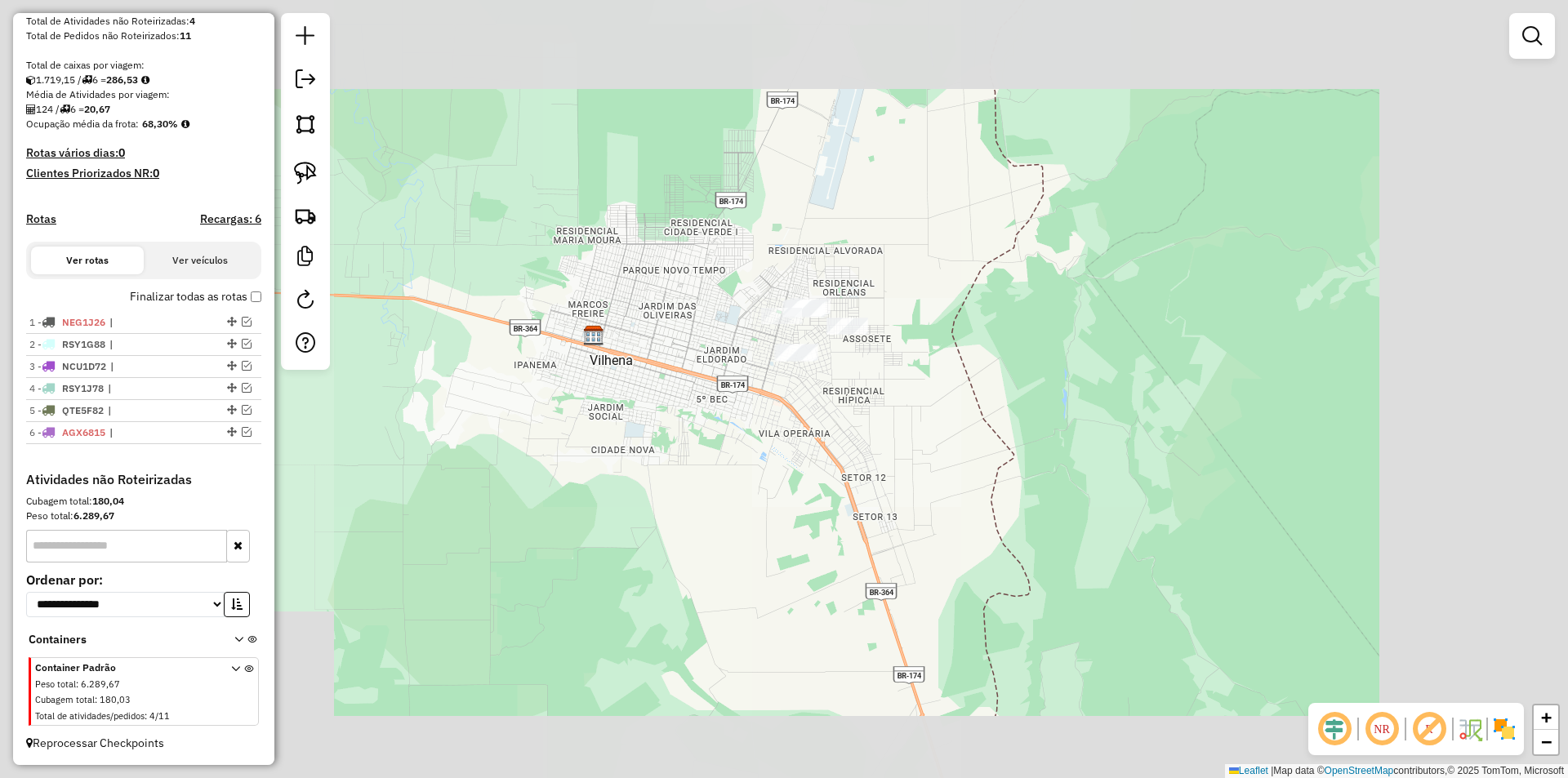
drag, startPoint x: 629, startPoint y: 381, endPoint x: 644, endPoint y: 366, distance: 21.2
click at [642, 372] on div "Janela de atendimento Grade de atendimento Capacidade Transportadoras Veículos …" at bounding box center [784, 389] width 1568 height 778
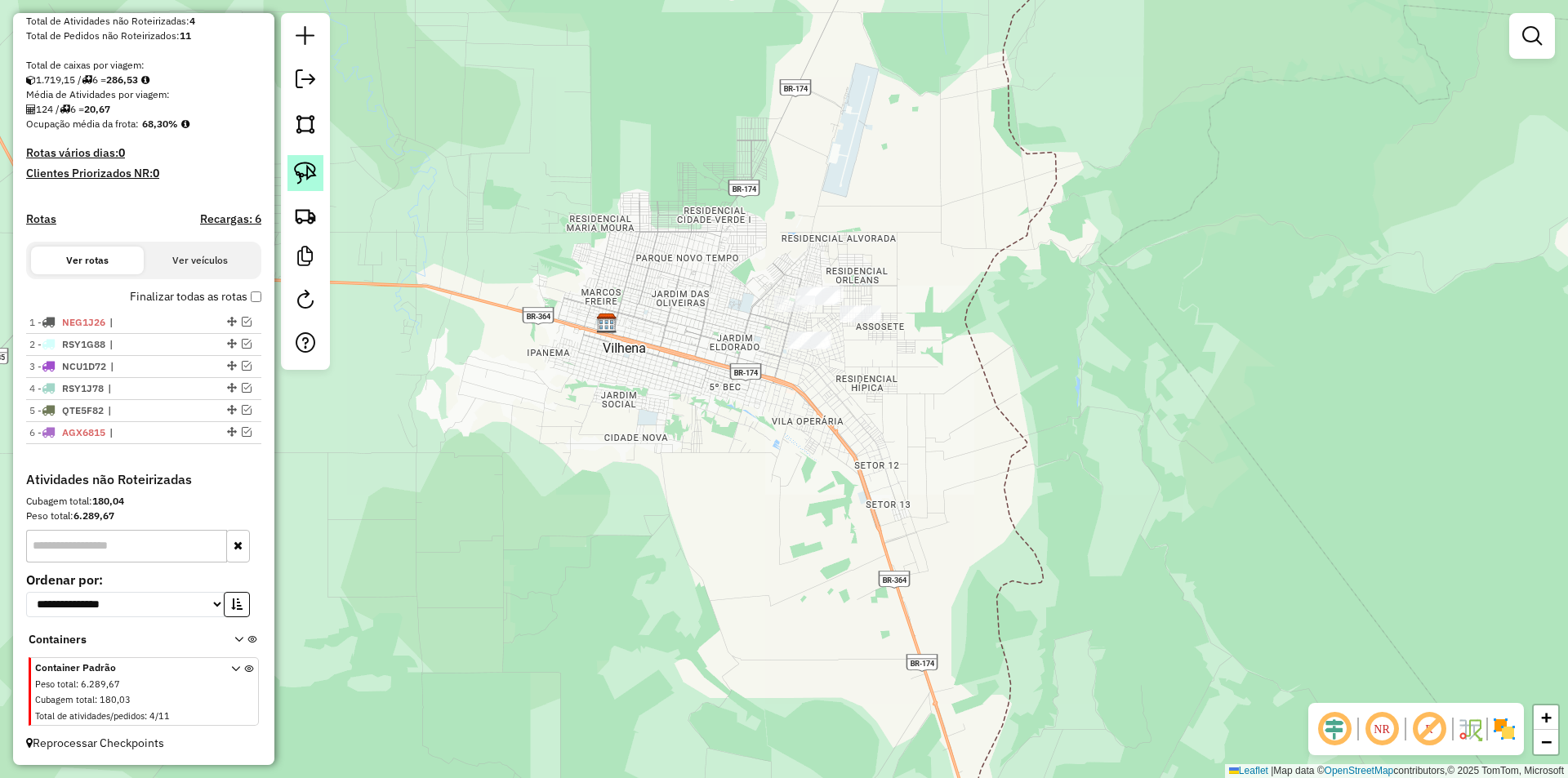
click at [323, 169] on link at bounding box center [306, 173] width 36 height 36
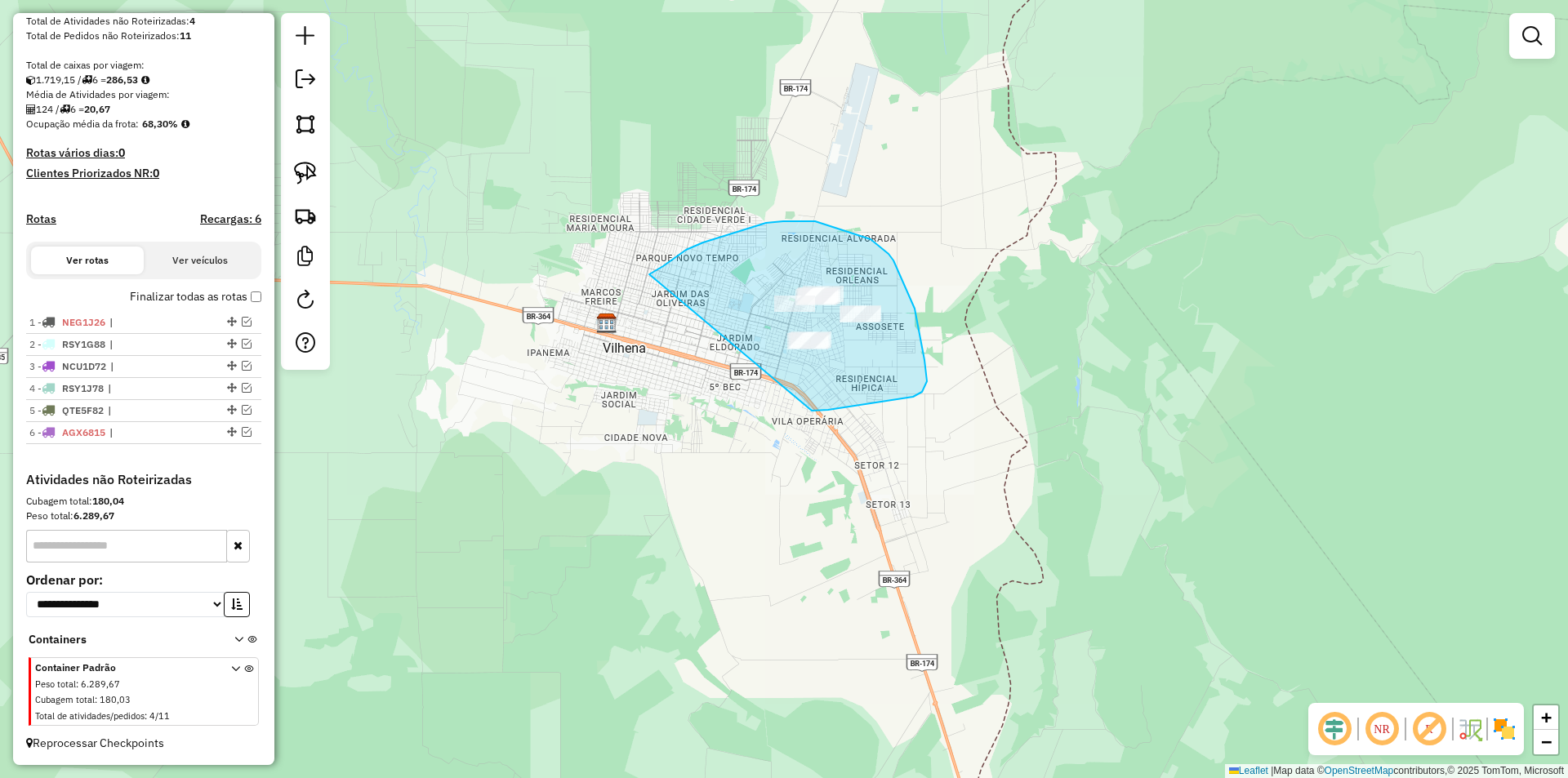
drag, startPoint x: 703, startPoint y: 242, endPoint x: 812, endPoint y: 410, distance: 200.3
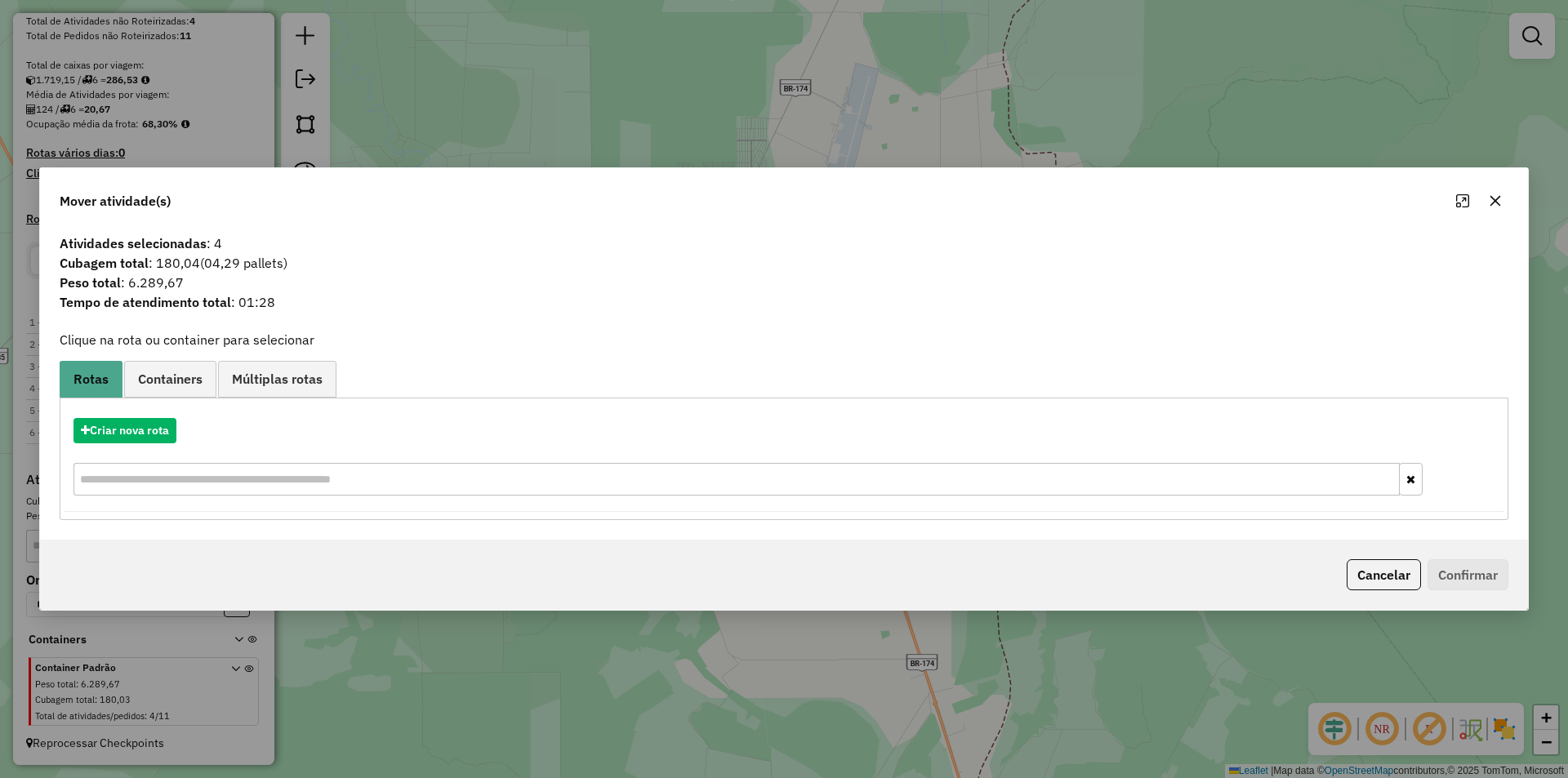
click at [1498, 202] on icon "button" at bounding box center [1495, 200] width 11 height 11
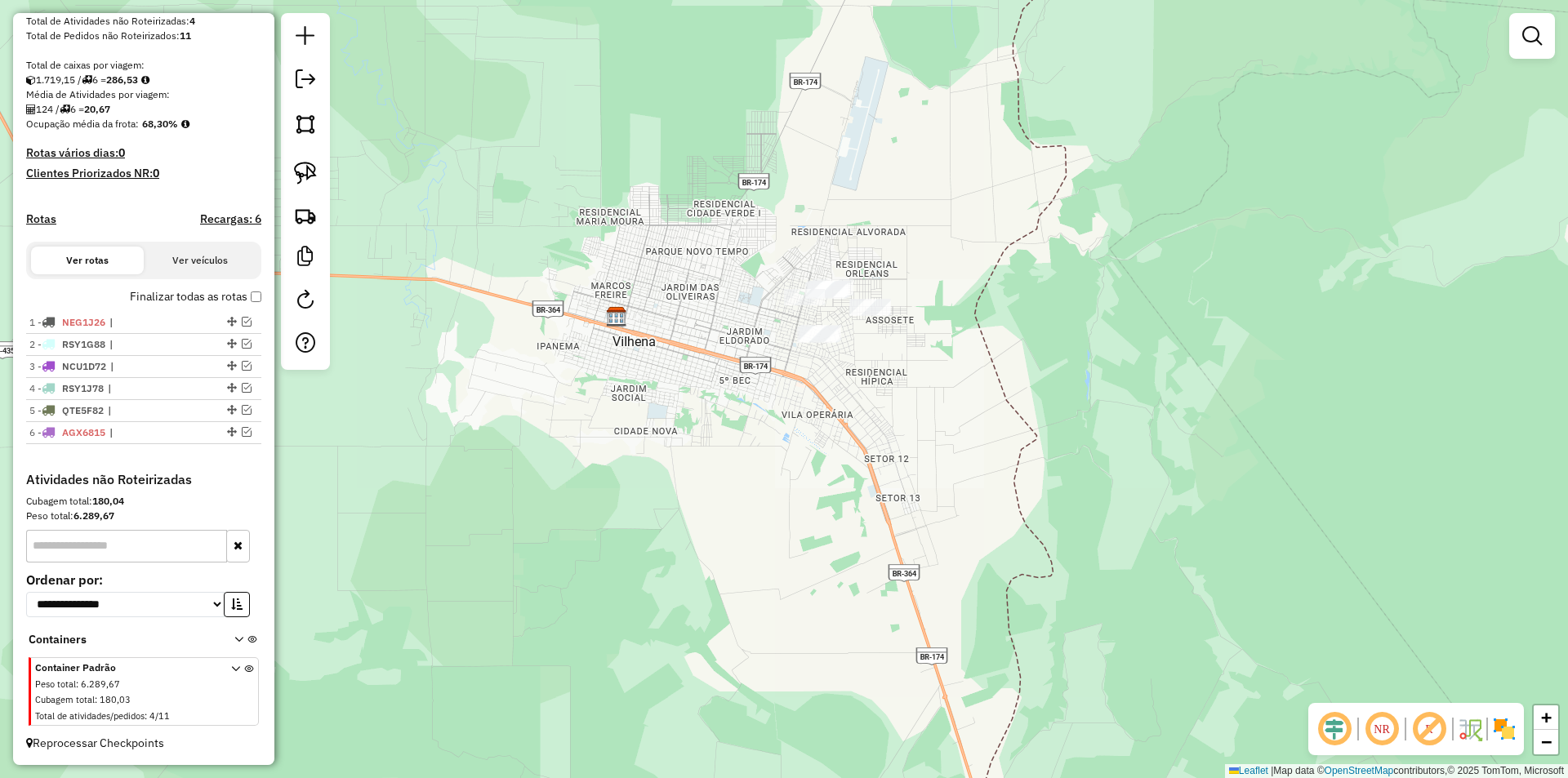
click at [1081, 206] on div "Janela de atendimento Grade de atendimento Capacidade Transportadoras Veículos …" at bounding box center [784, 389] width 1568 height 778
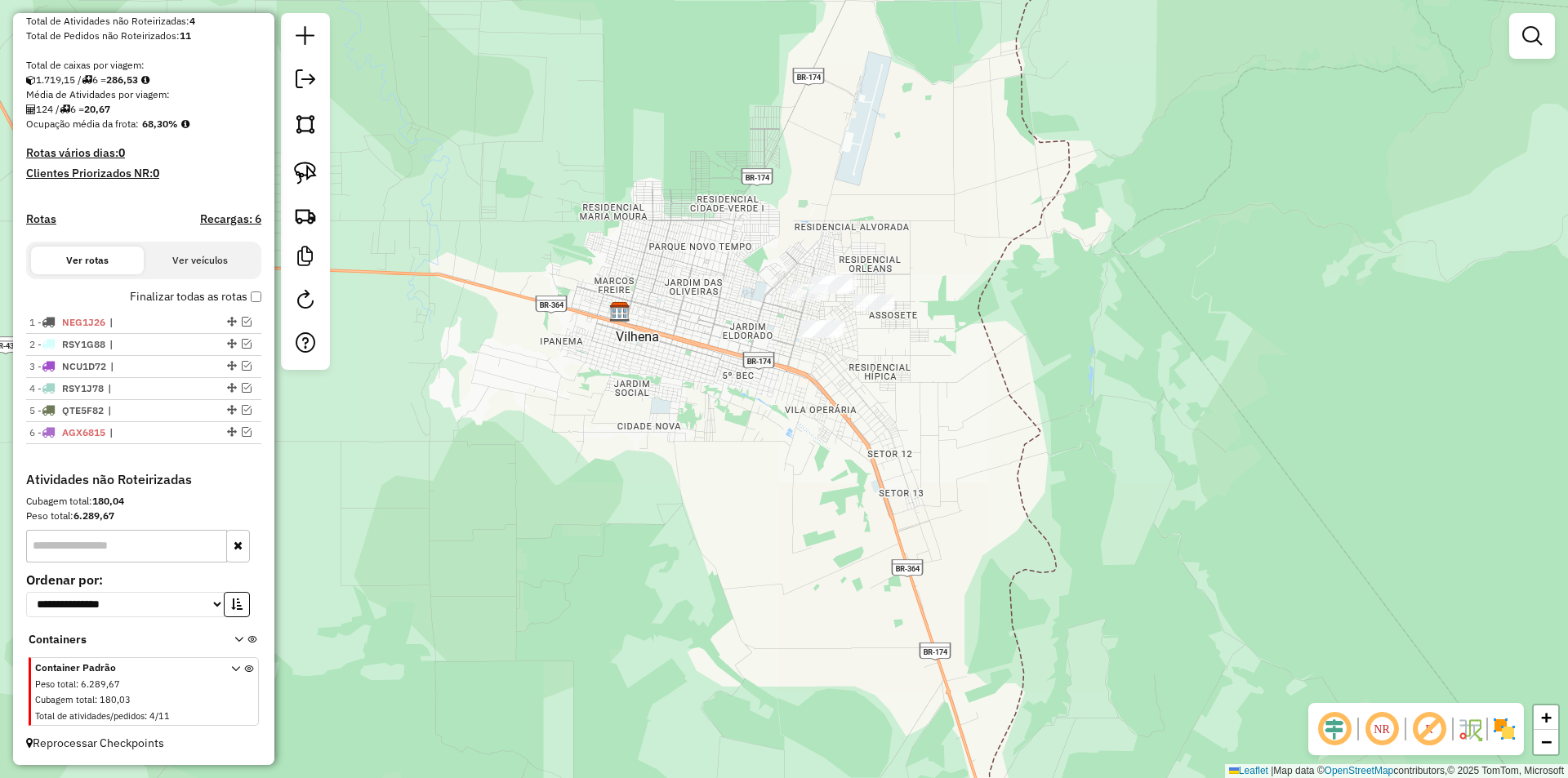
drag, startPoint x: 945, startPoint y: 322, endPoint x: 938, endPoint y: 332, distance: 12.2
click at [942, 327] on div "Janela de atendimento Grade de atendimento Capacidade Transportadoras Veículos …" at bounding box center [784, 389] width 1568 height 778
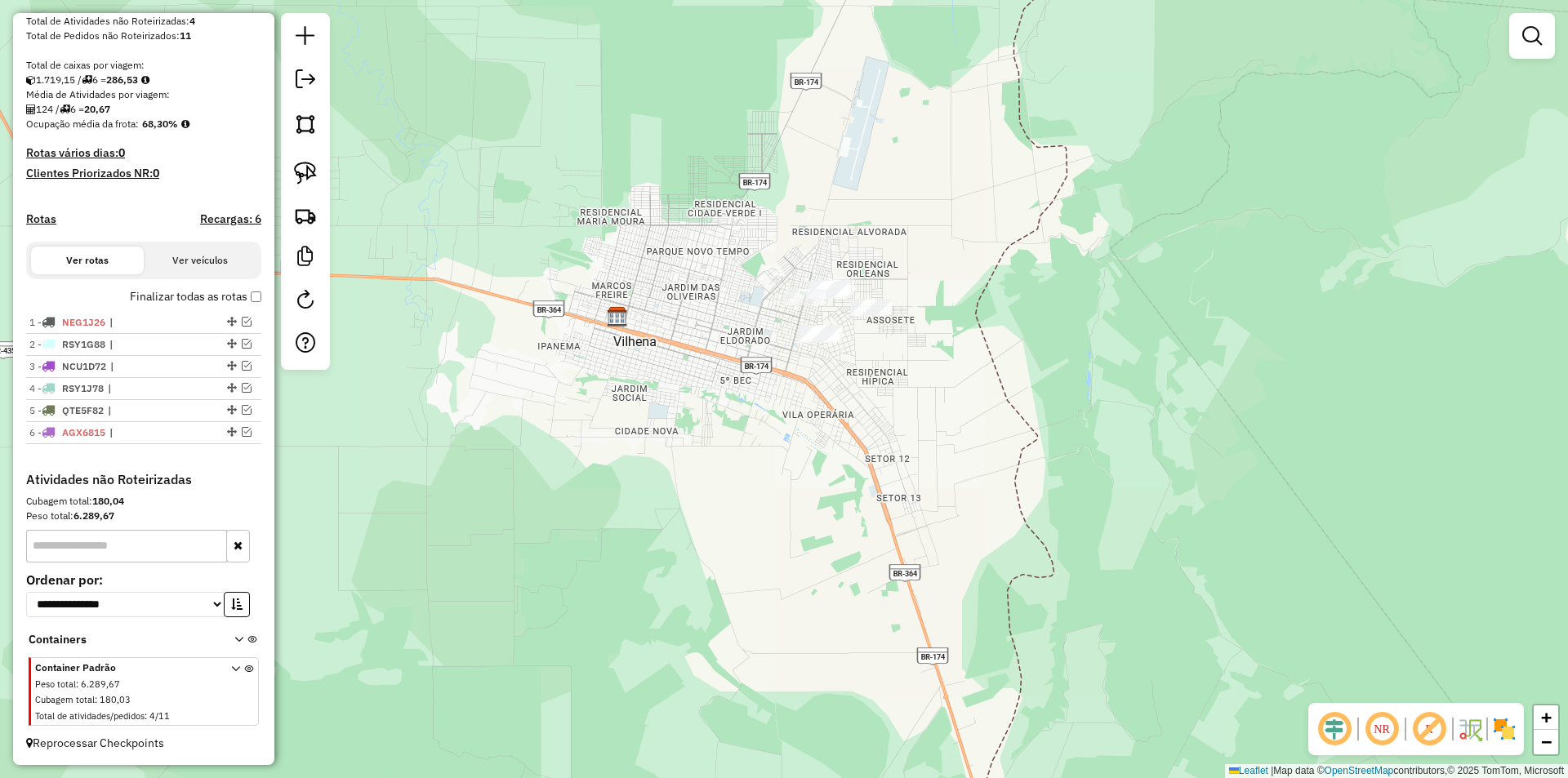
click at [709, 400] on div "Janela de atendimento Grade de atendimento Capacidade Transportadoras Veículos …" at bounding box center [784, 389] width 1568 height 778
click at [244, 431] on em at bounding box center [247, 432] width 10 height 10
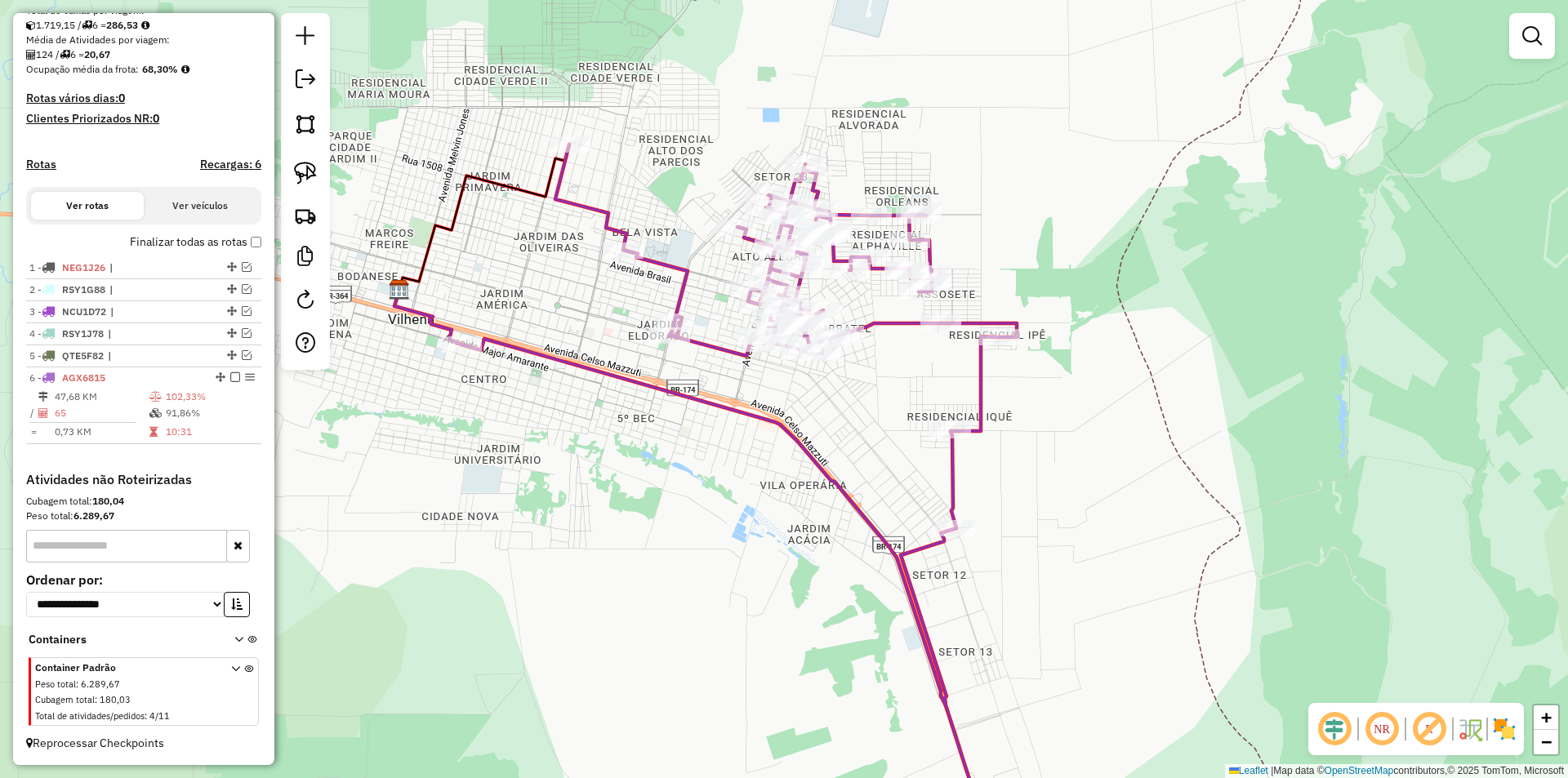
click at [664, 409] on div "Janela de atendimento Grade de atendimento Capacidade Transportadoras Veículos …" at bounding box center [784, 389] width 1568 height 778
click at [759, 357] on div "Rota 6 - Placa AGX6815 671 - REST. DA NICE Janela de atendimento Grade de atend…" at bounding box center [784, 389] width 1568 height 778
select select "*********"
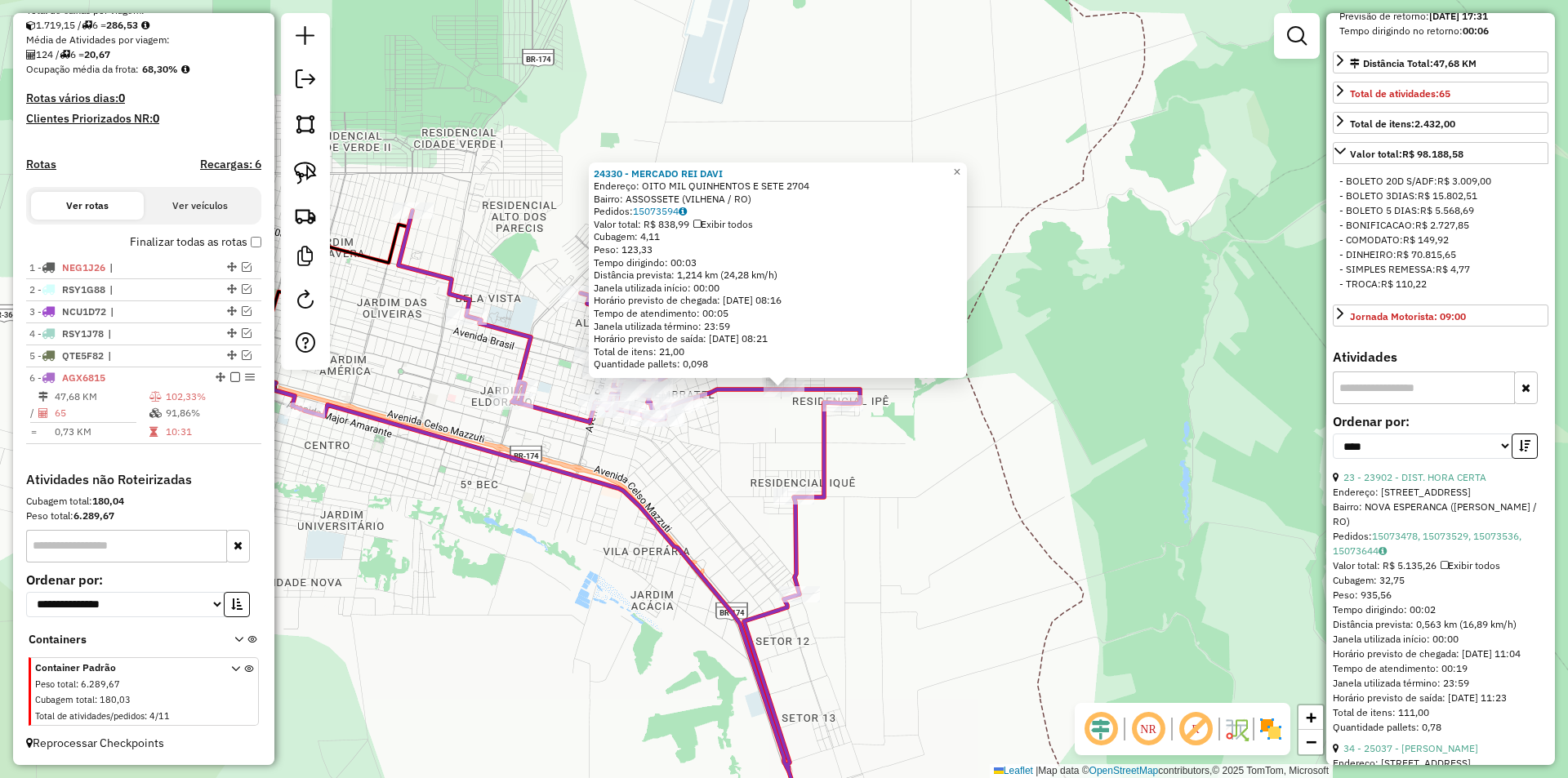
scroll to position [490, 0]
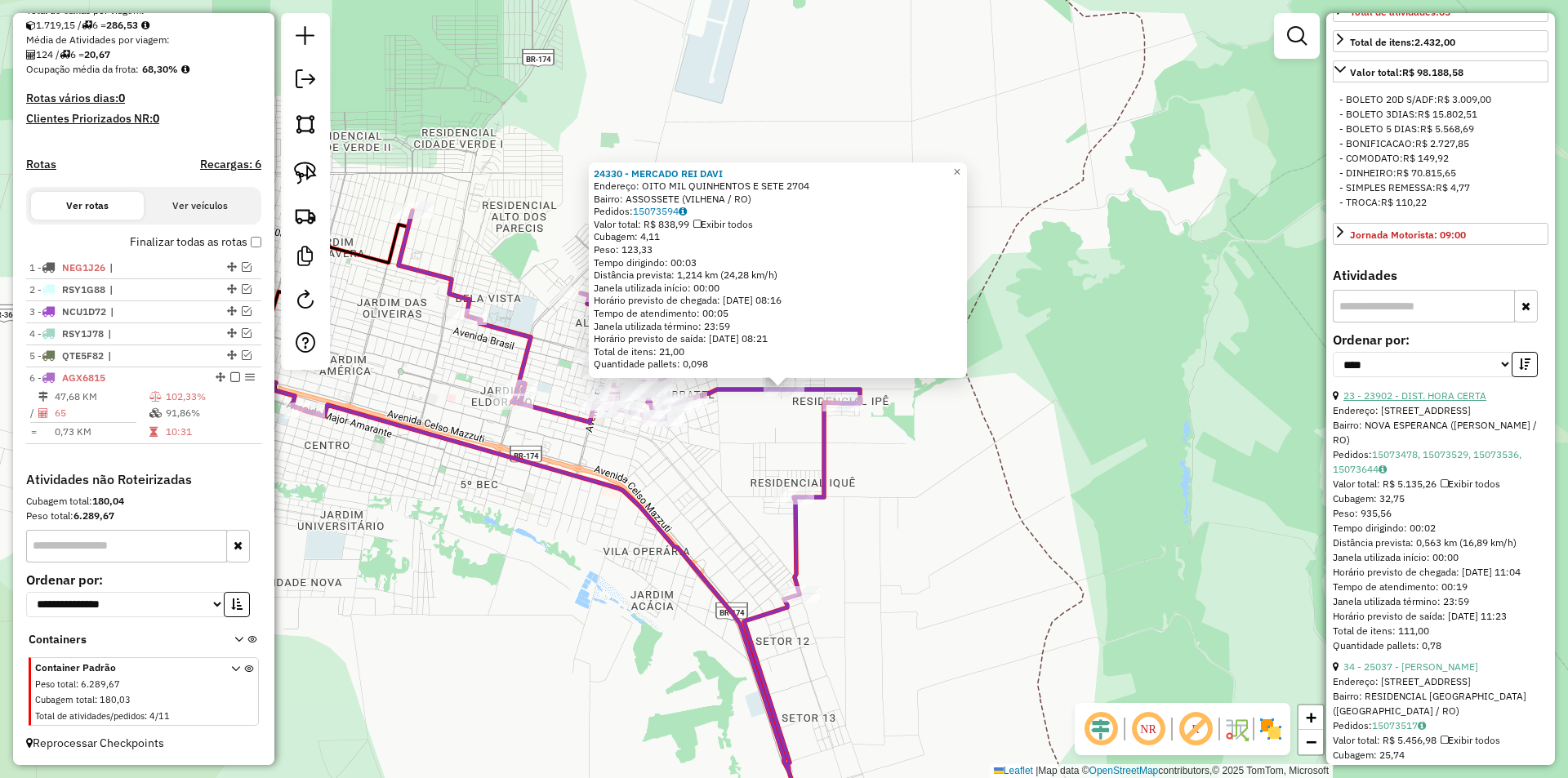
click at [1437, 401] on link "23 - 23902 - DIST. HORA CERTA" at bounding box center [1415, 395] width 143 height 12
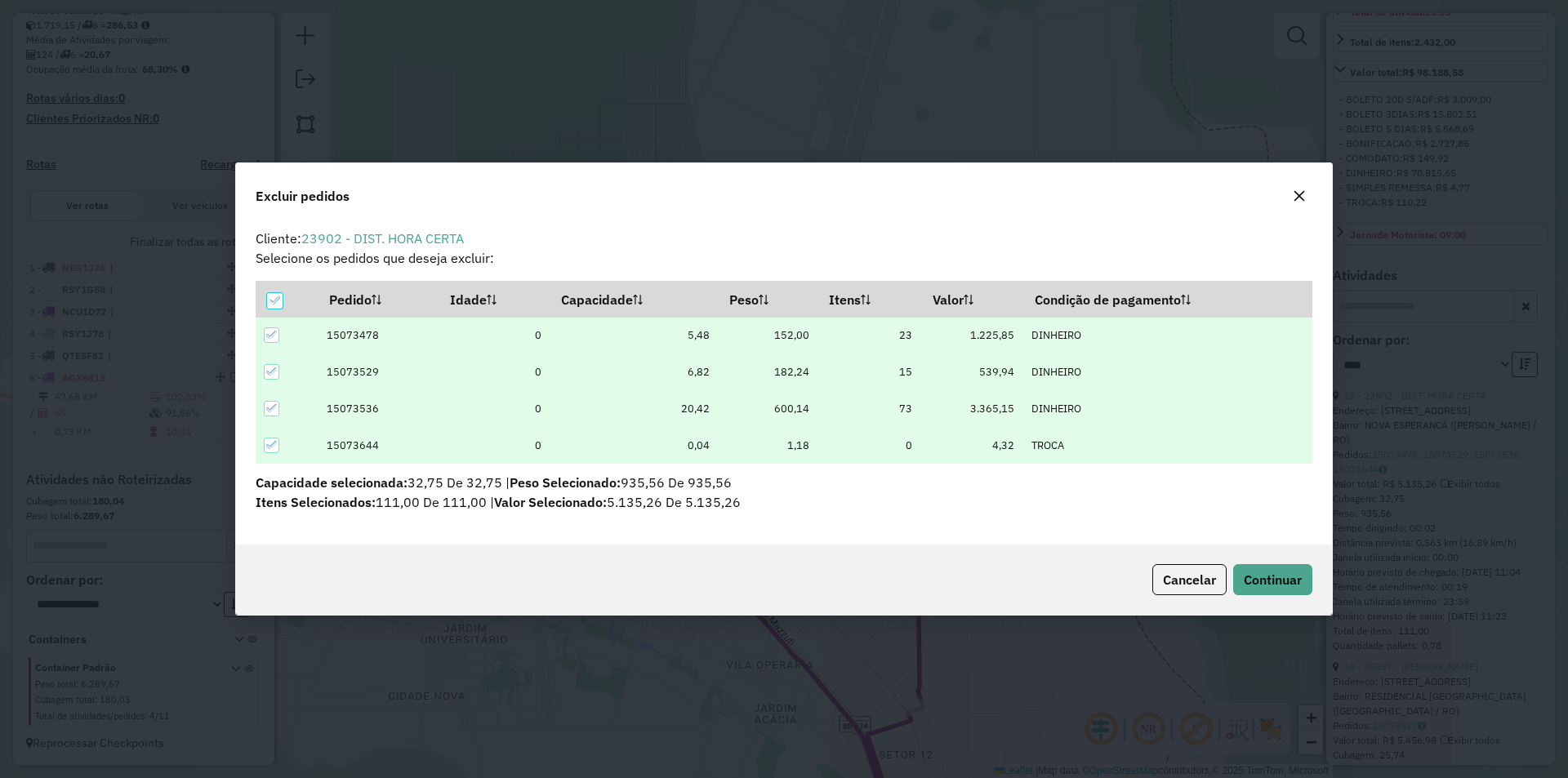
scroll to position [9, 5]
click at [1262, 568] on button "Continuar" at bounding box center [1272, 580] width 79 height 31
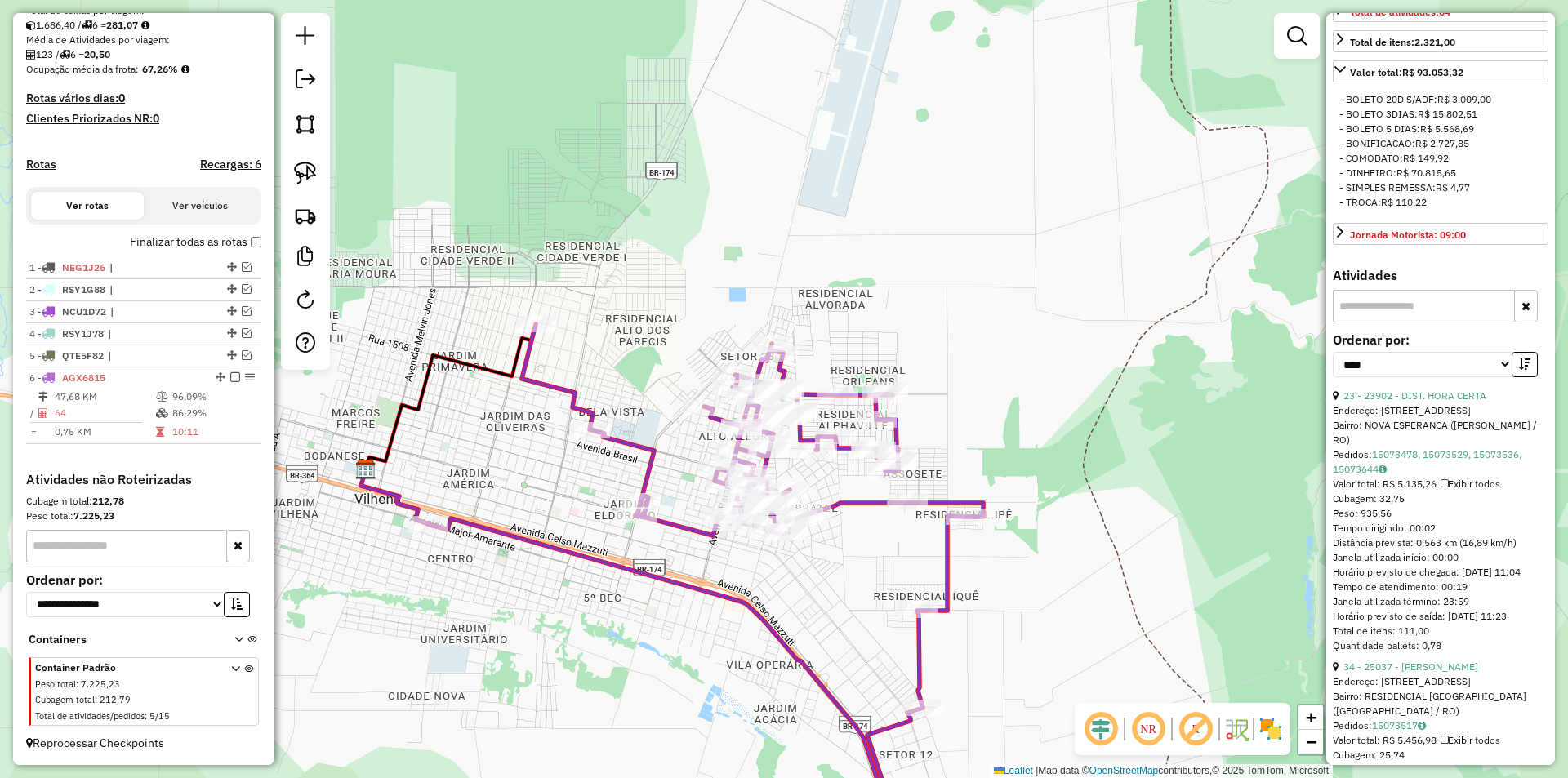
scroll to position [475, 0]
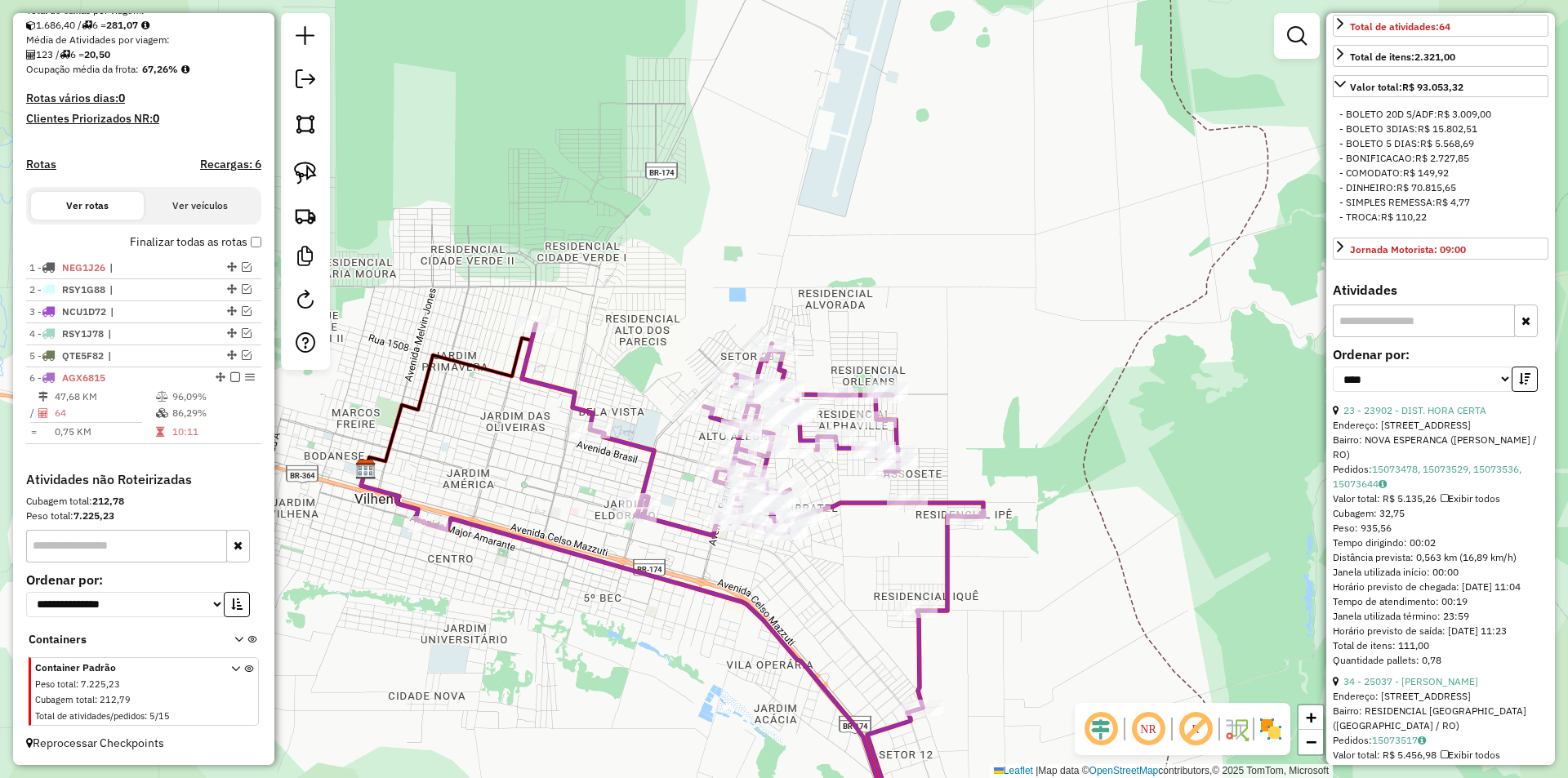
click at [722, 605] on icon at bounding box center [705, 590] width 555 height 532
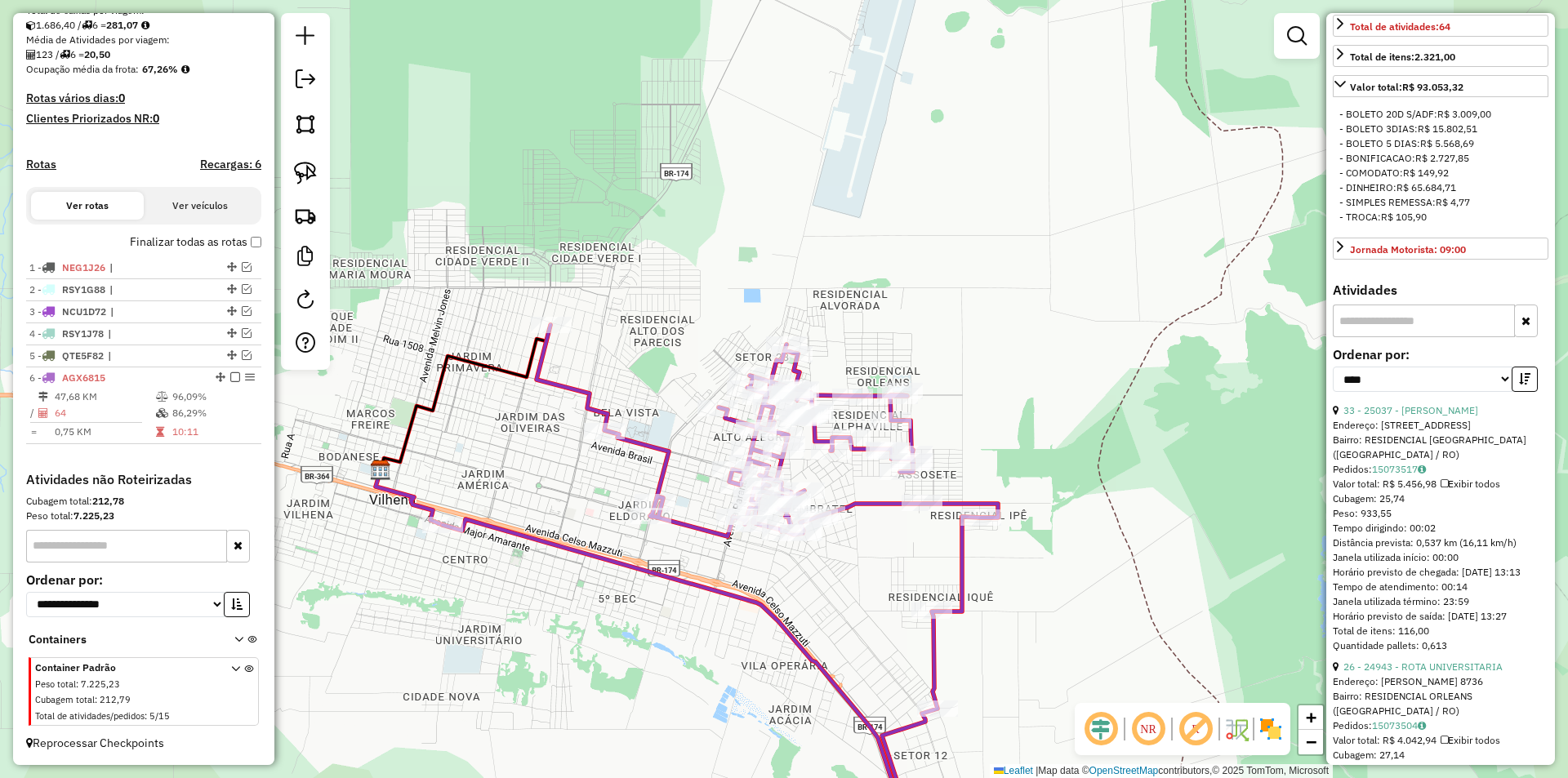
drag, startPoint x: 632, startPoint y: 583, endPoint x: 646, endPoint y: 584, distance: 14.0
click at [646, 584] on div "Janela de atendimento Grade de atendimento Capacidade Transportadoras Veículos …" at bounding box center [784, 389] width 1568 height 778
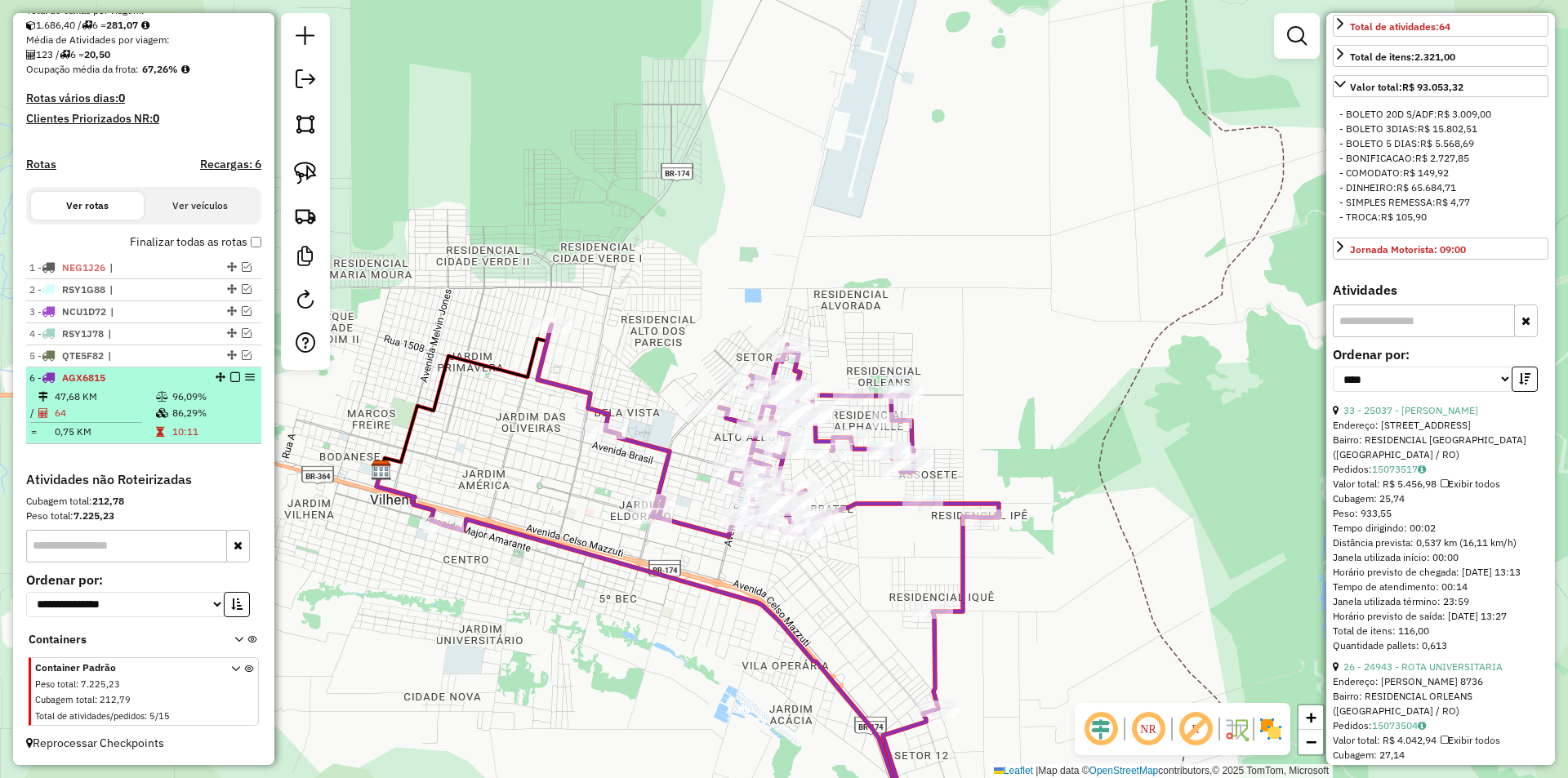
click at [230, 377] on em at bounding box center [235, 377] width 10 height 10
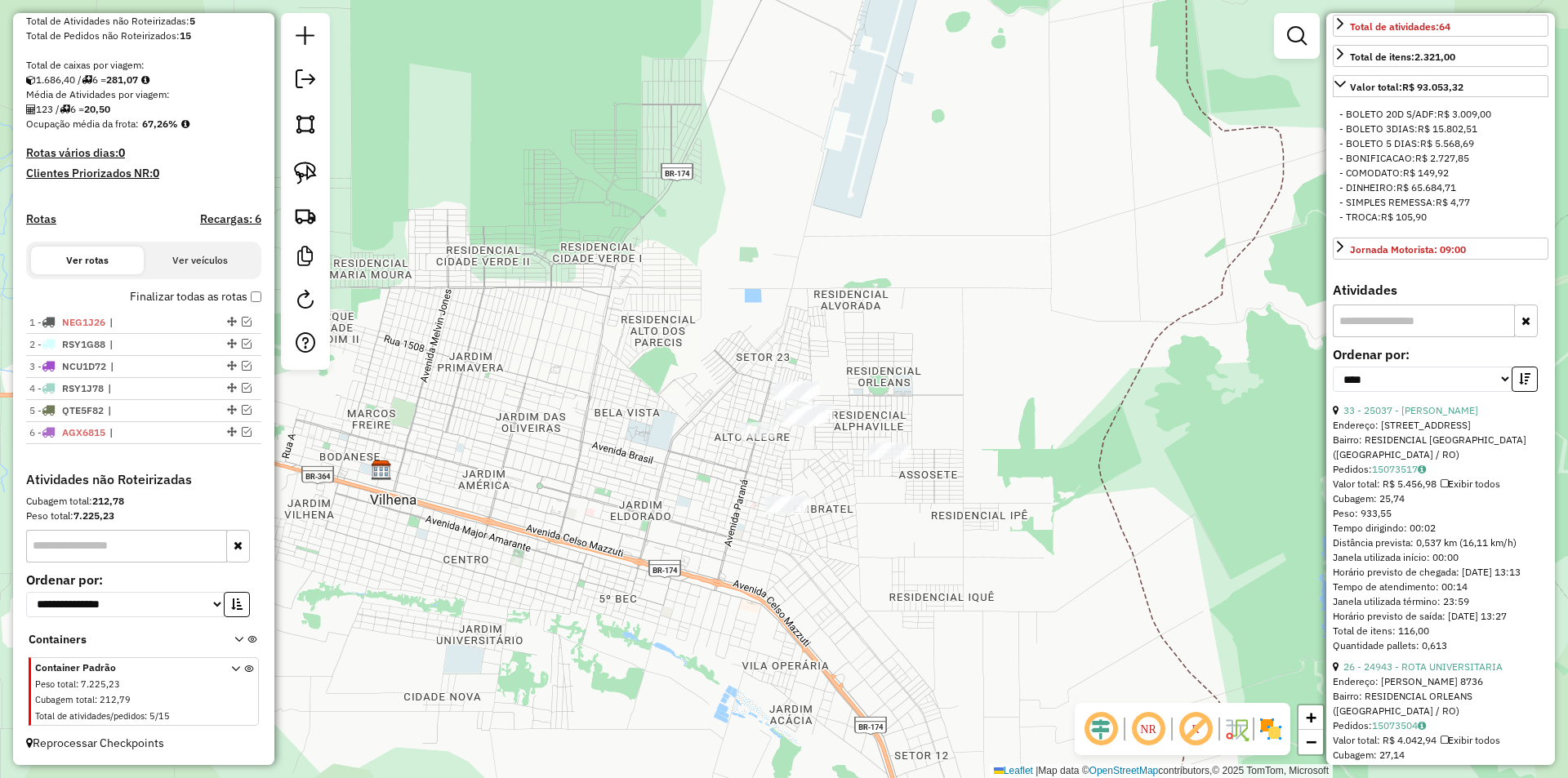
drag, startPoint x: 619, startPoint y: 427, endPoint x: 608, endPoint y: 398, distance: 31.0
click at [618, 406] on div "Janela de atendimento Grade de atendimento Capacidade Transportadoras Veículos …" at bounding box center [784, 389] width 1568 height 778
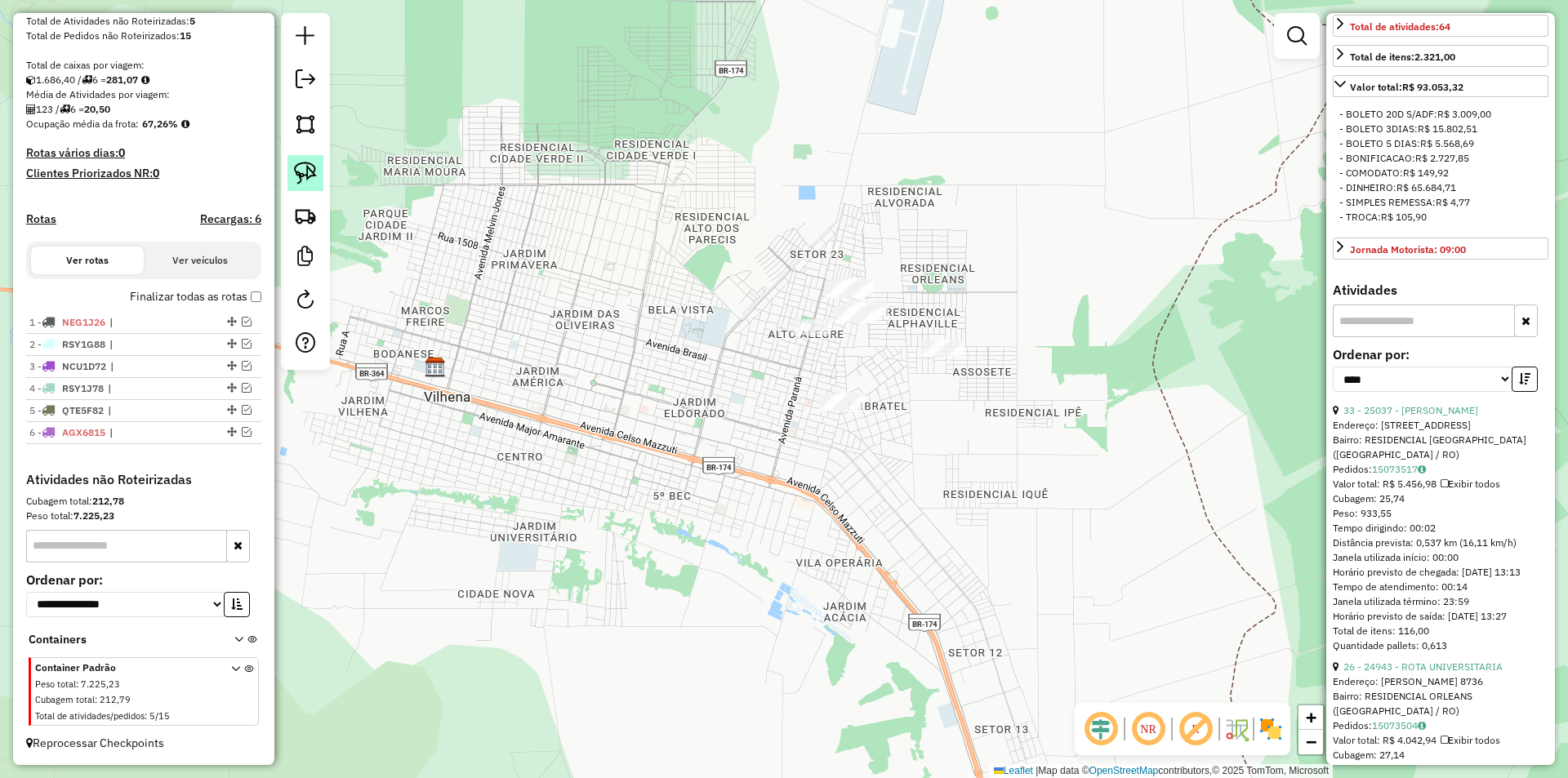
click at [304, 175] on img at bounding box center [306, 173] width 23 height 23
click at [313, 179] on img at bounding box center [306, 173] width 23 height 23
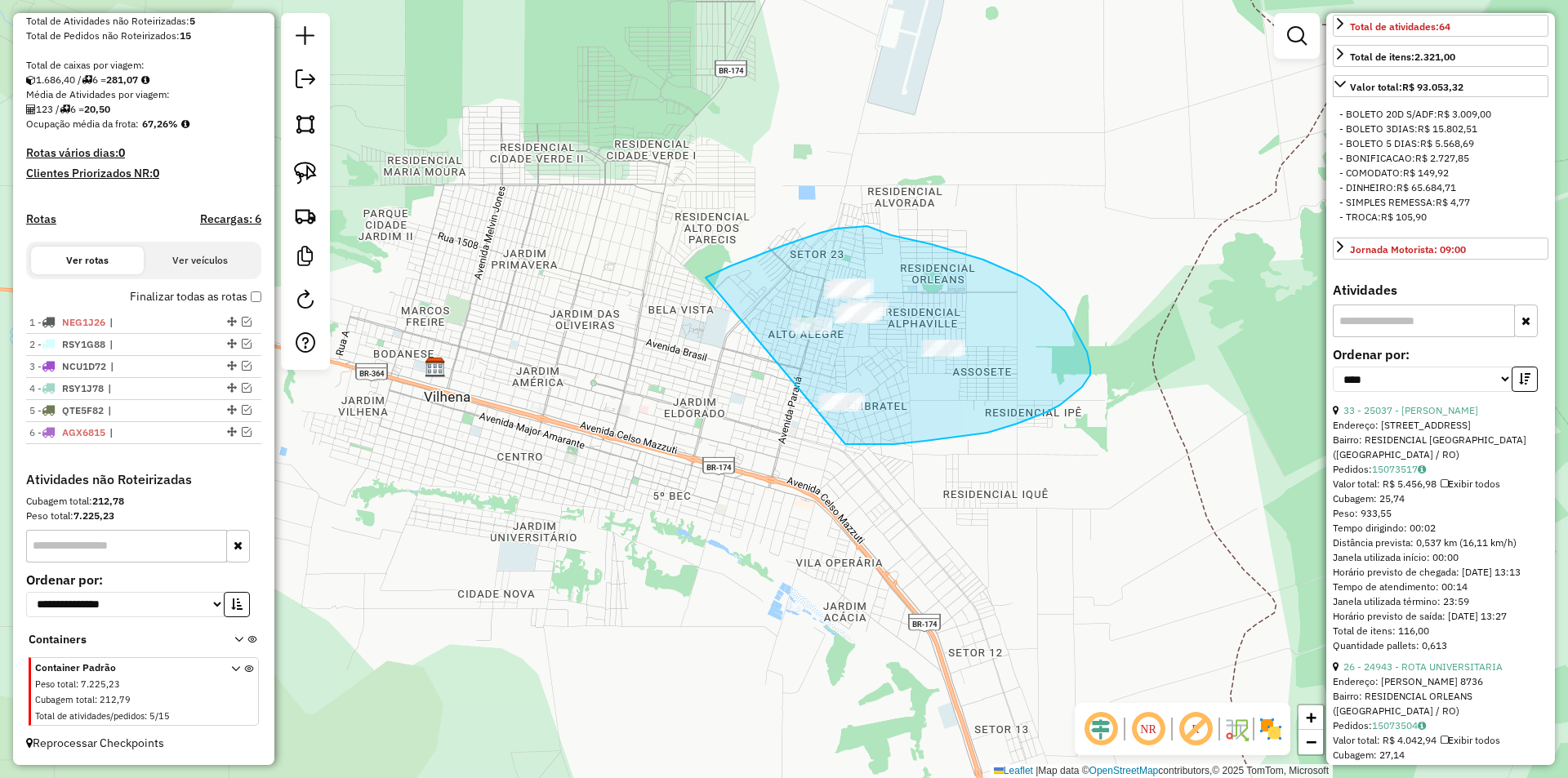
drag, startPoint x: 849, startPoint y: 227, endPoint x: 808, endPoint y: 443, distance: 219.9
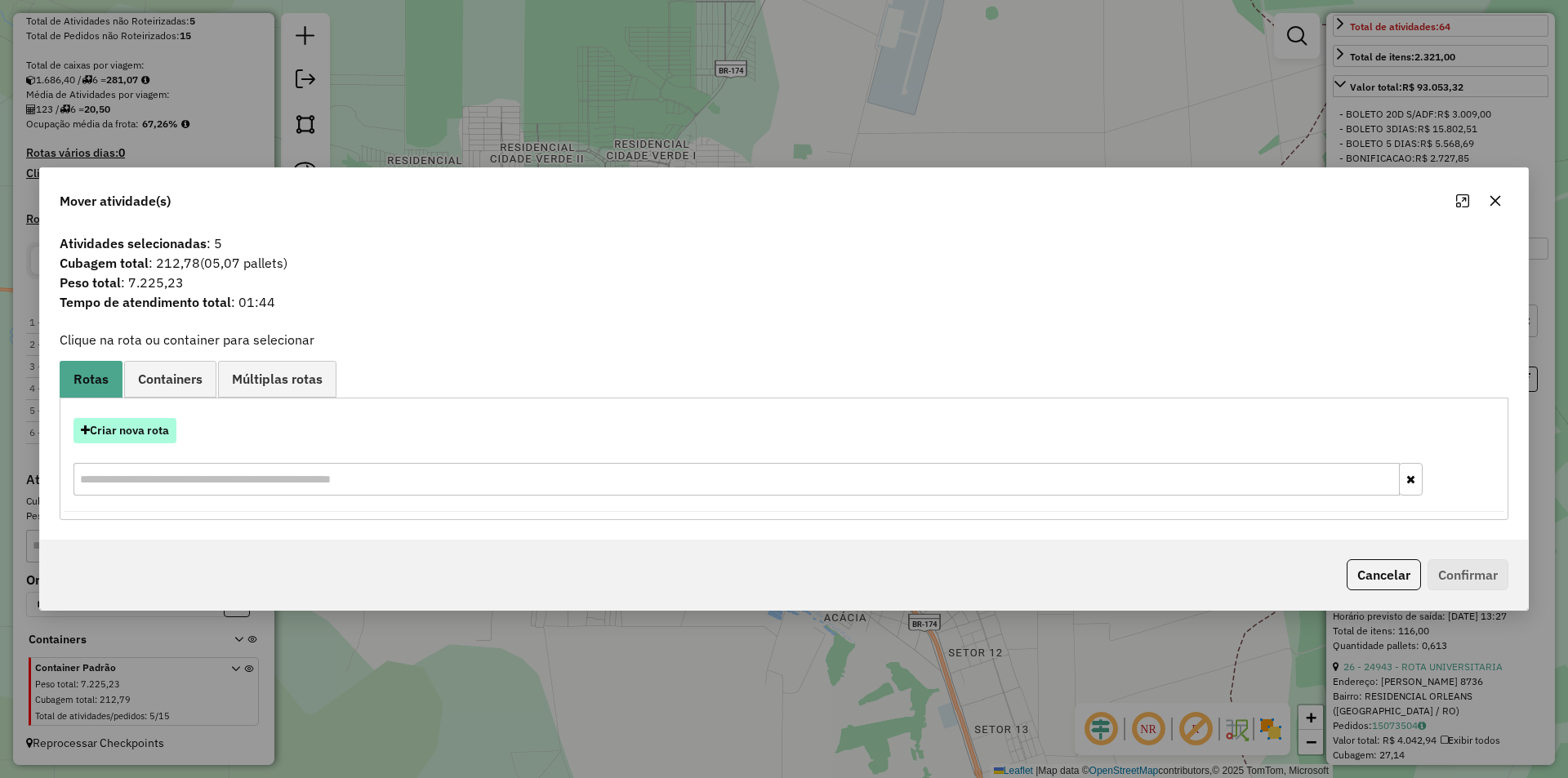
click at [123, 431] on button "Criar nova rota" at bounding box center [125, 430] width 103 height 25
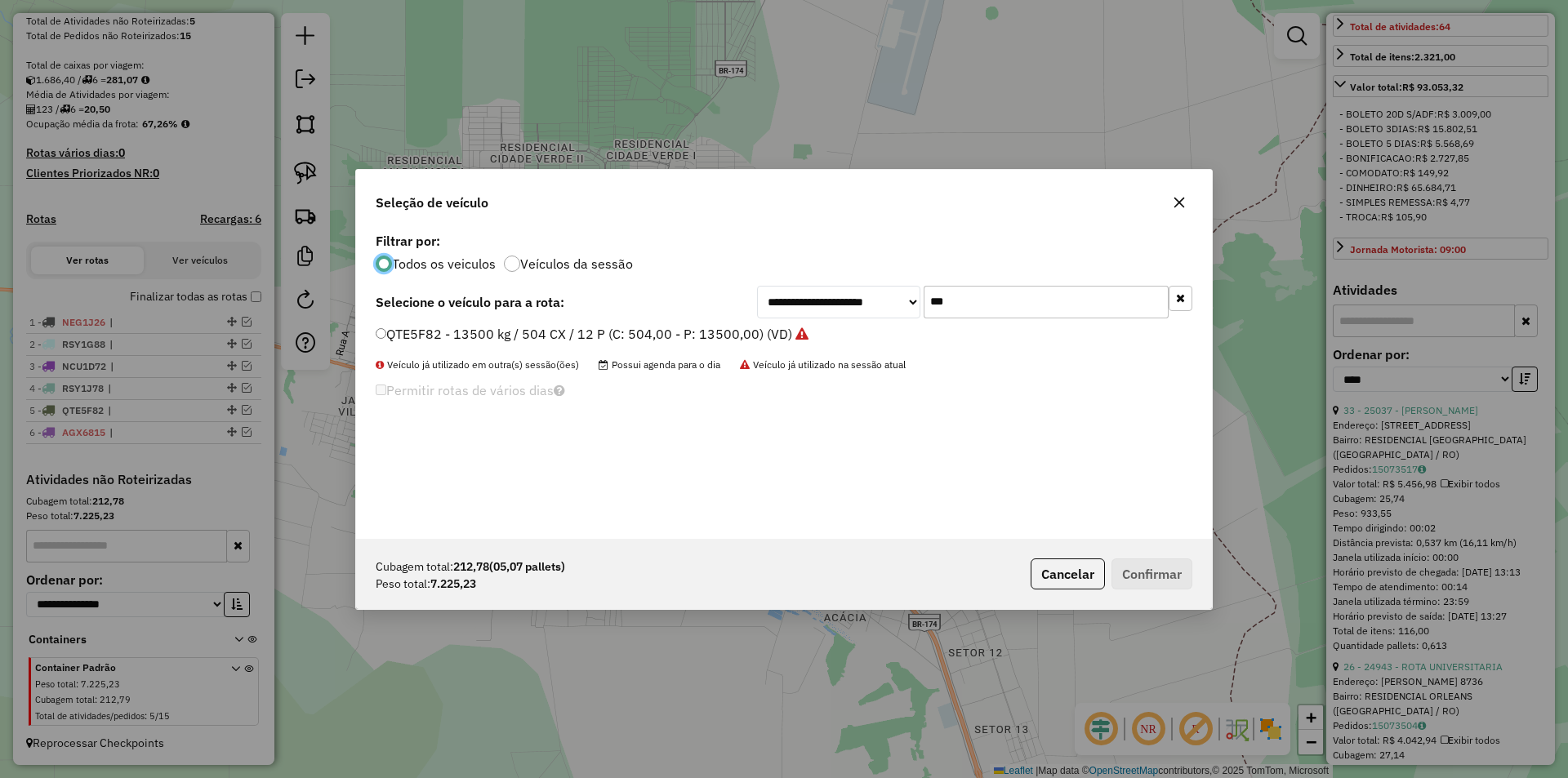
scroll to position [9, 5]
drag, startPoint x: 951, startPoint y: 305, endPoint x: 914, endPoint y: 323, distance: 41.1
click at [914, 323] on div "**********" at bounding box center [784, 383] width 856 height 310
type input "***"
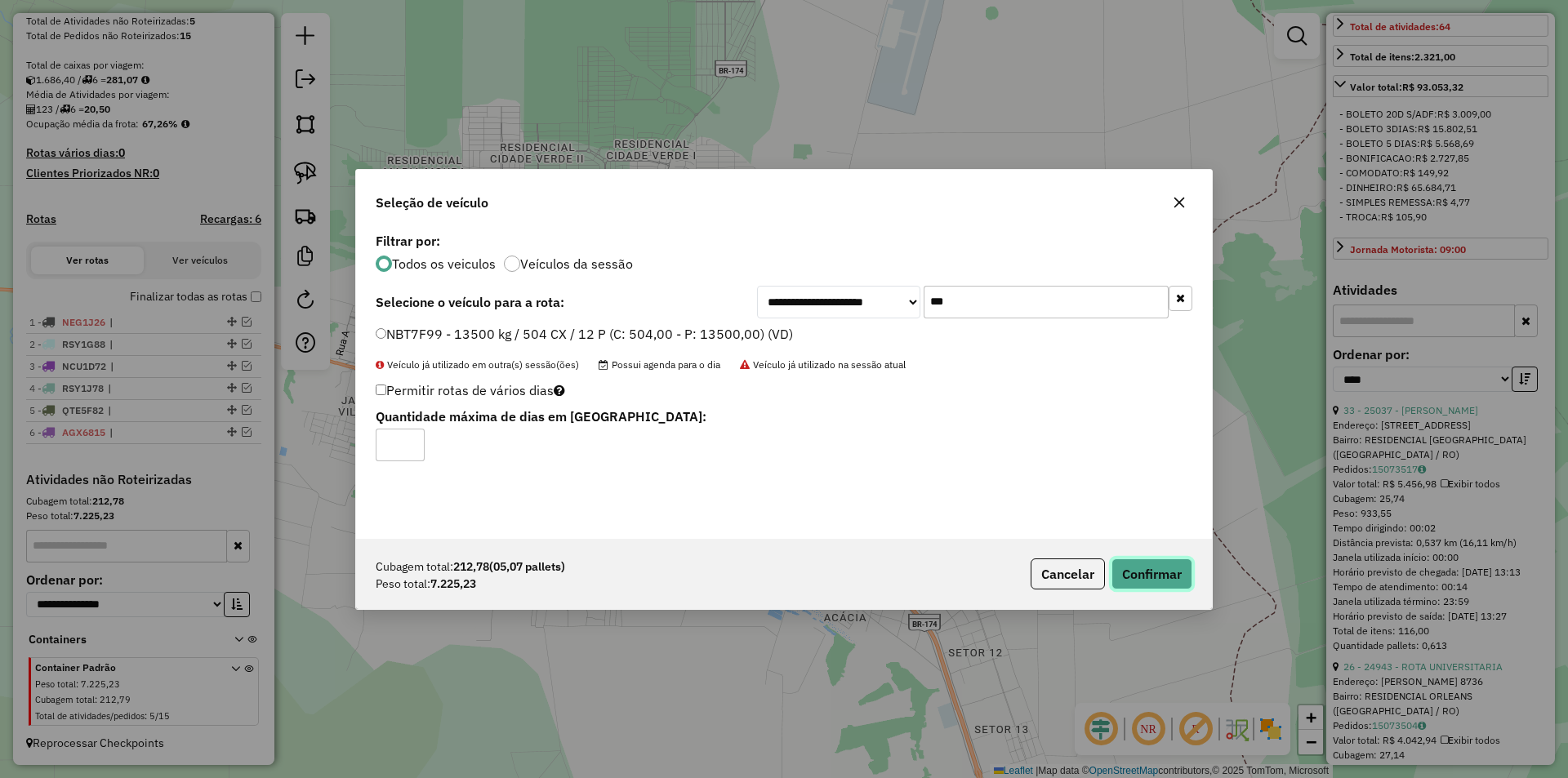
click at [1160, 585] on button "Confirmar" at bounding box center [1151, 574] width 81 height 31
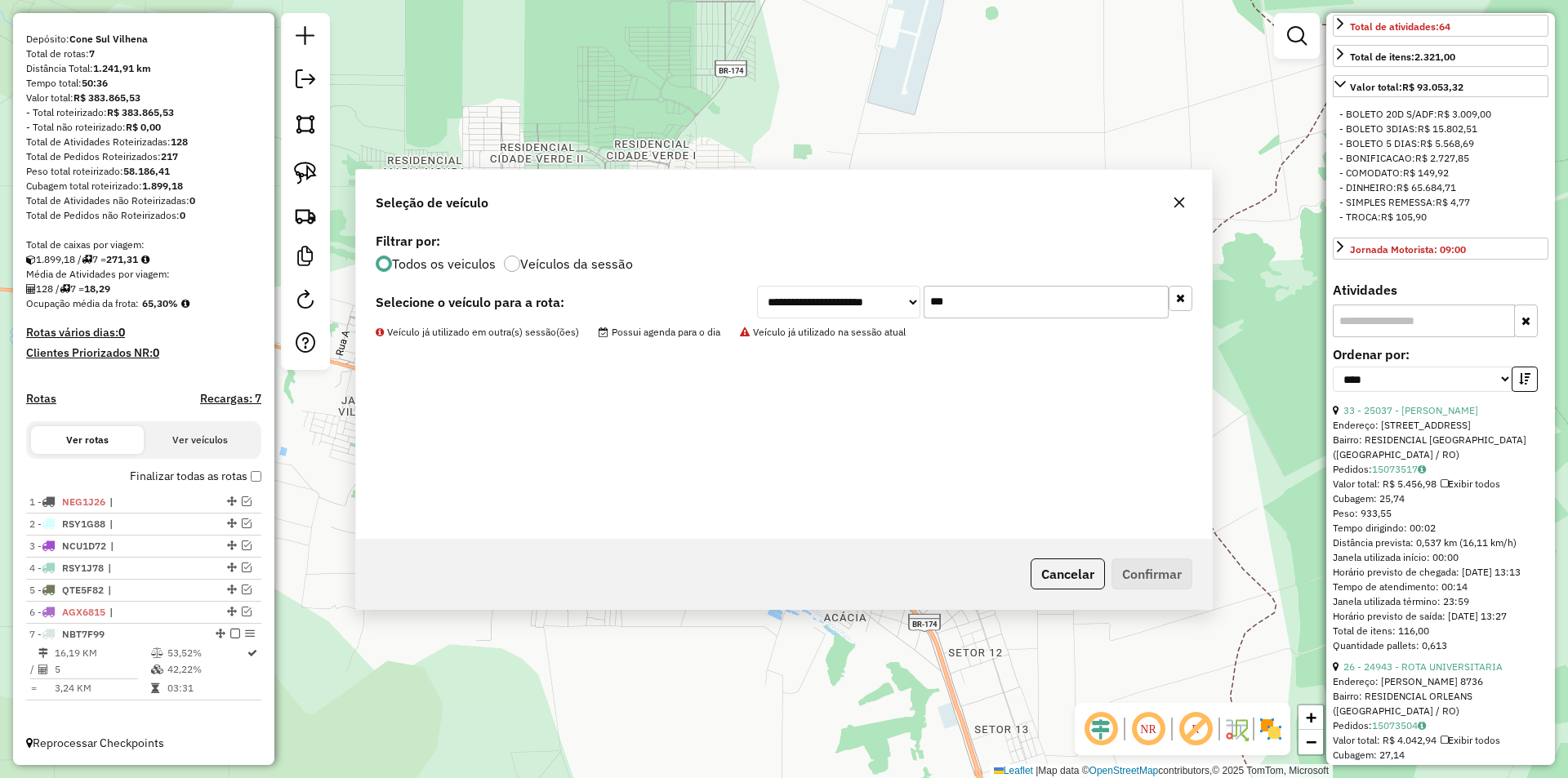
scroll to position [133, 0]
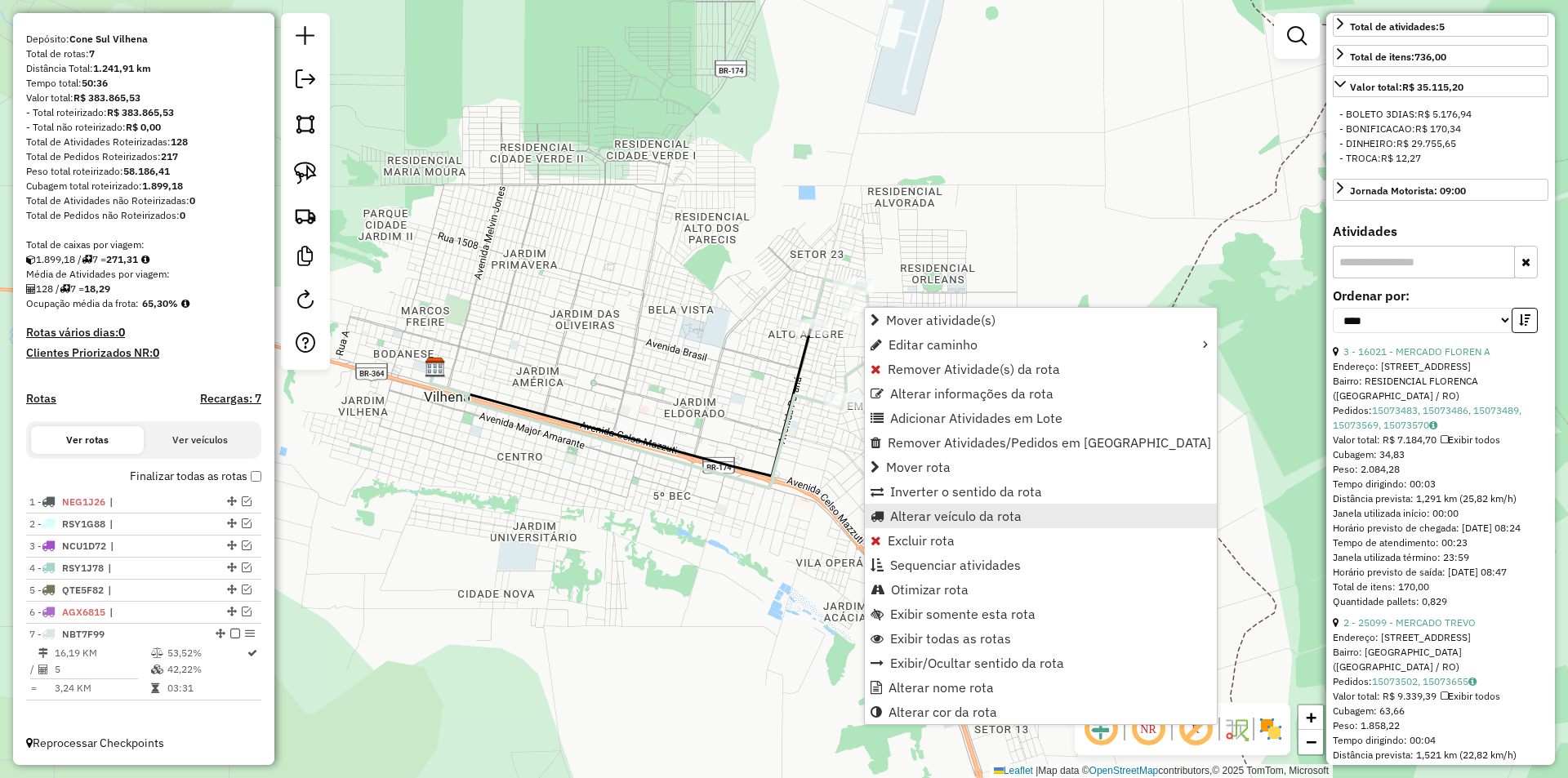
click at [968, 513] on span "Alterar veículo da rota" at bounding box center [955, 516] width 131 height 13
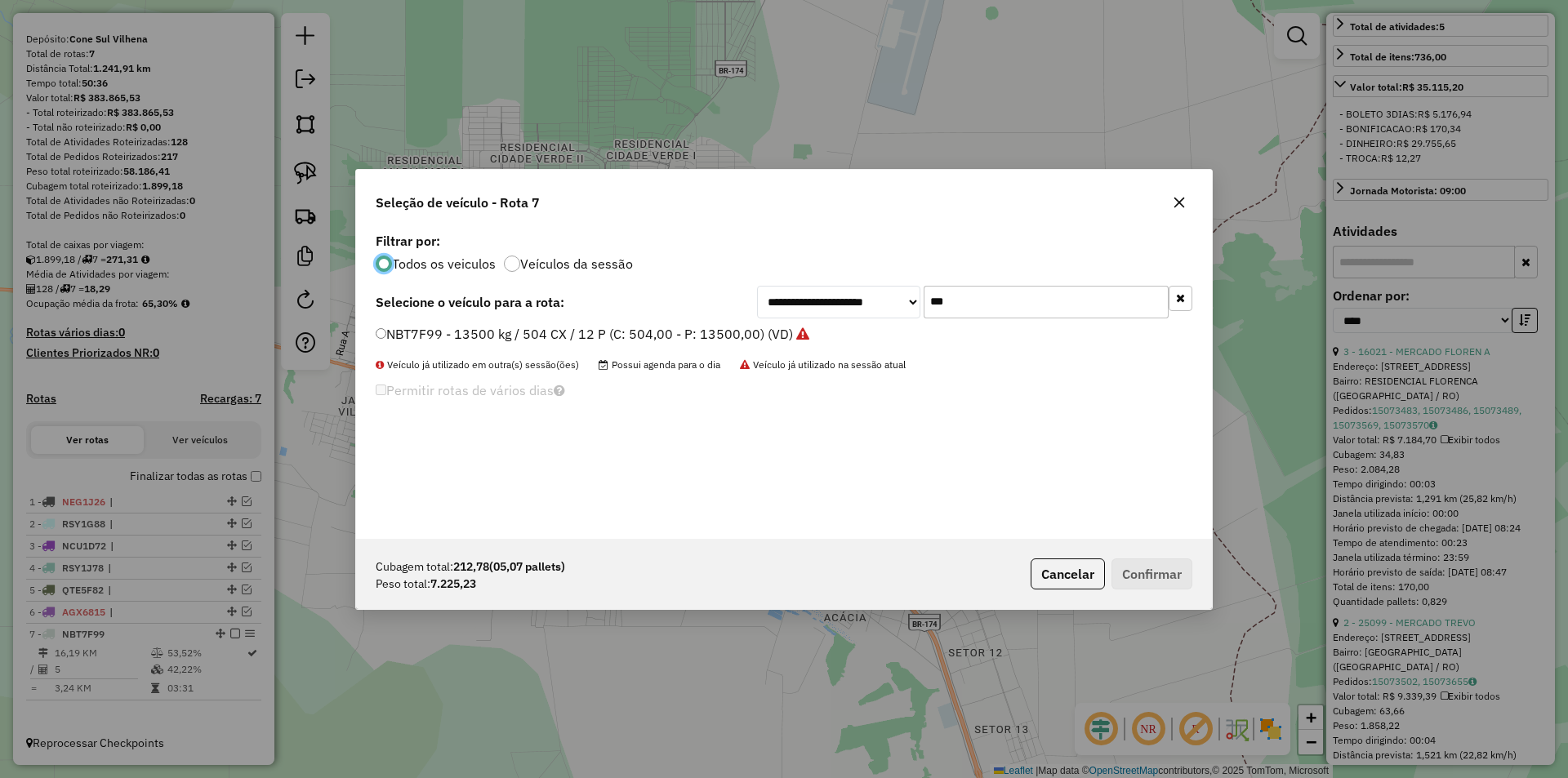
scroll to position [9, 5]
drag, startPoint x: 971, startPoint y: 303, endPoint x: 860, endPoint y: 324, distance: 113.0
click at [863, 323] on div "**********" at bounding box center [784, 383] width 856 height 310
type input "***"
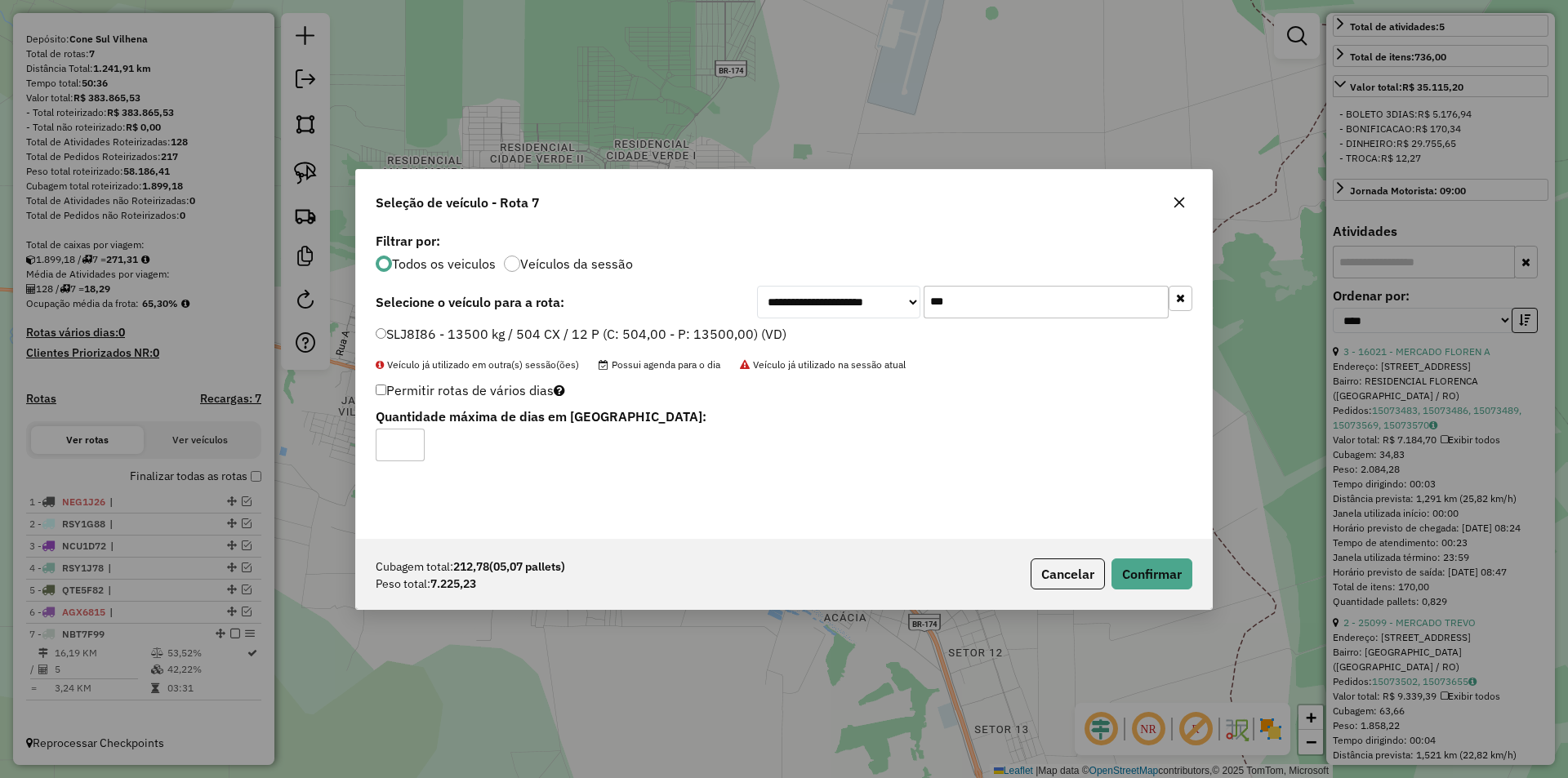
click at [1145, 545] on div "Cubagem total: 212,78 (05,07 pallets) Peso total: 7.225,23 Cancelar Confirmar" at bounding box center [784, 574] width 856 height 70
click at [1165, 577] on button "Confirmar" at bounding box center [1151, 574] width 81 height 31
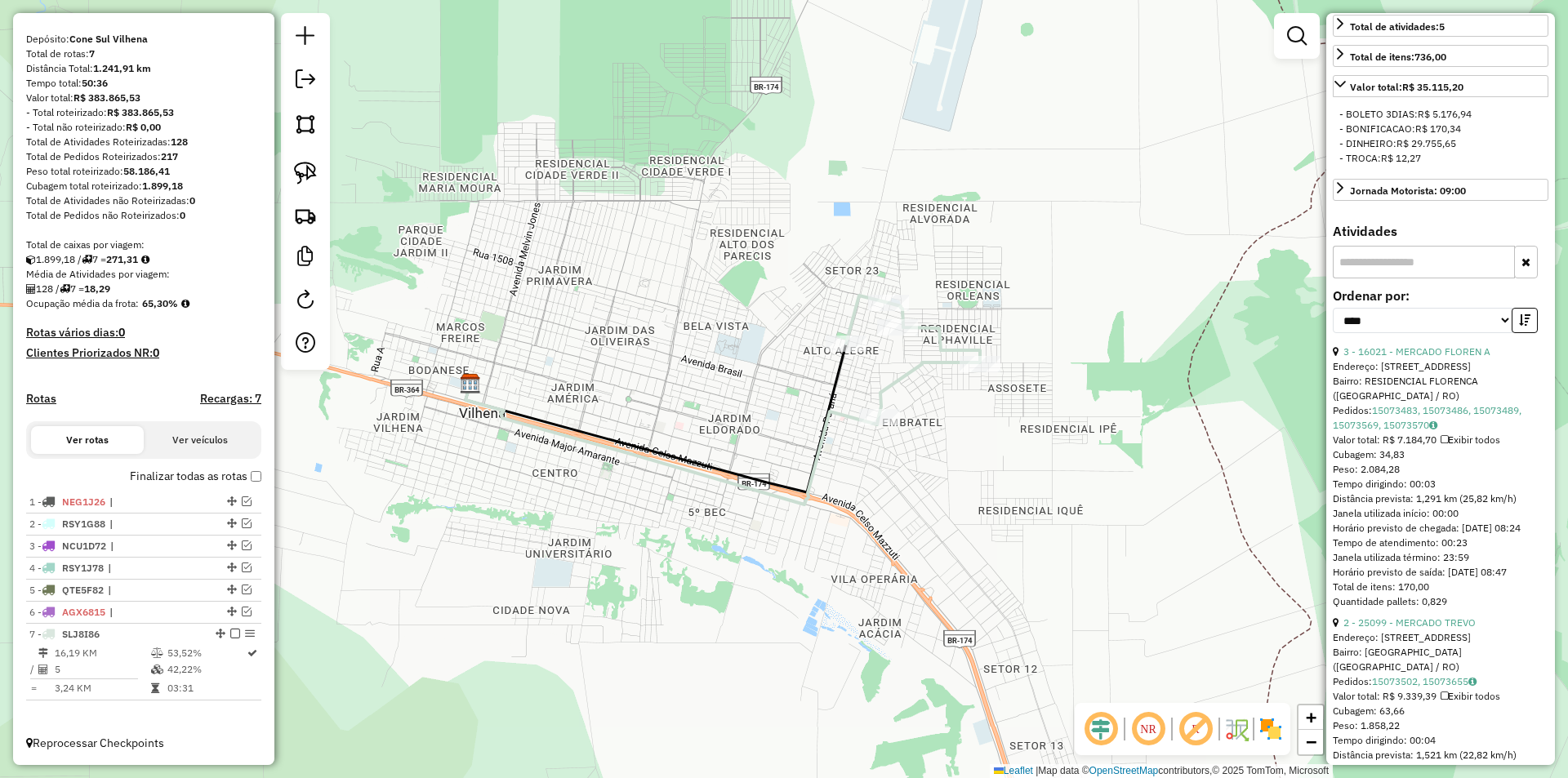
drag, startPoint x: 735, startPoint y: 478, endPoint x: 577, endPoint y: 545, distance: 171.6
click at [834, 504] on icon at bounding box center [672, 444] width 413 height 121
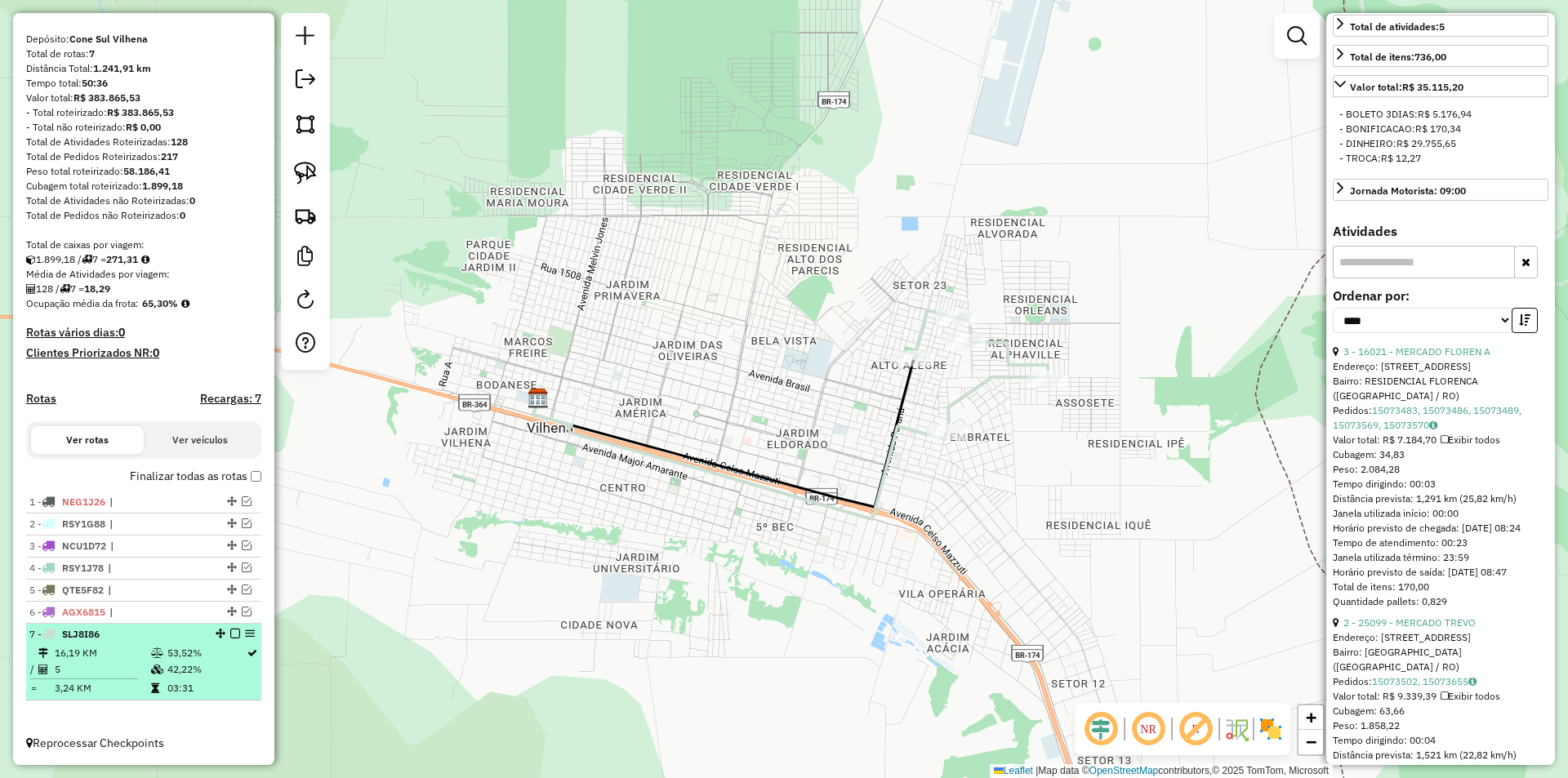
click at [233, 635] on em at bounding box center [235, 633] width 10 height 10
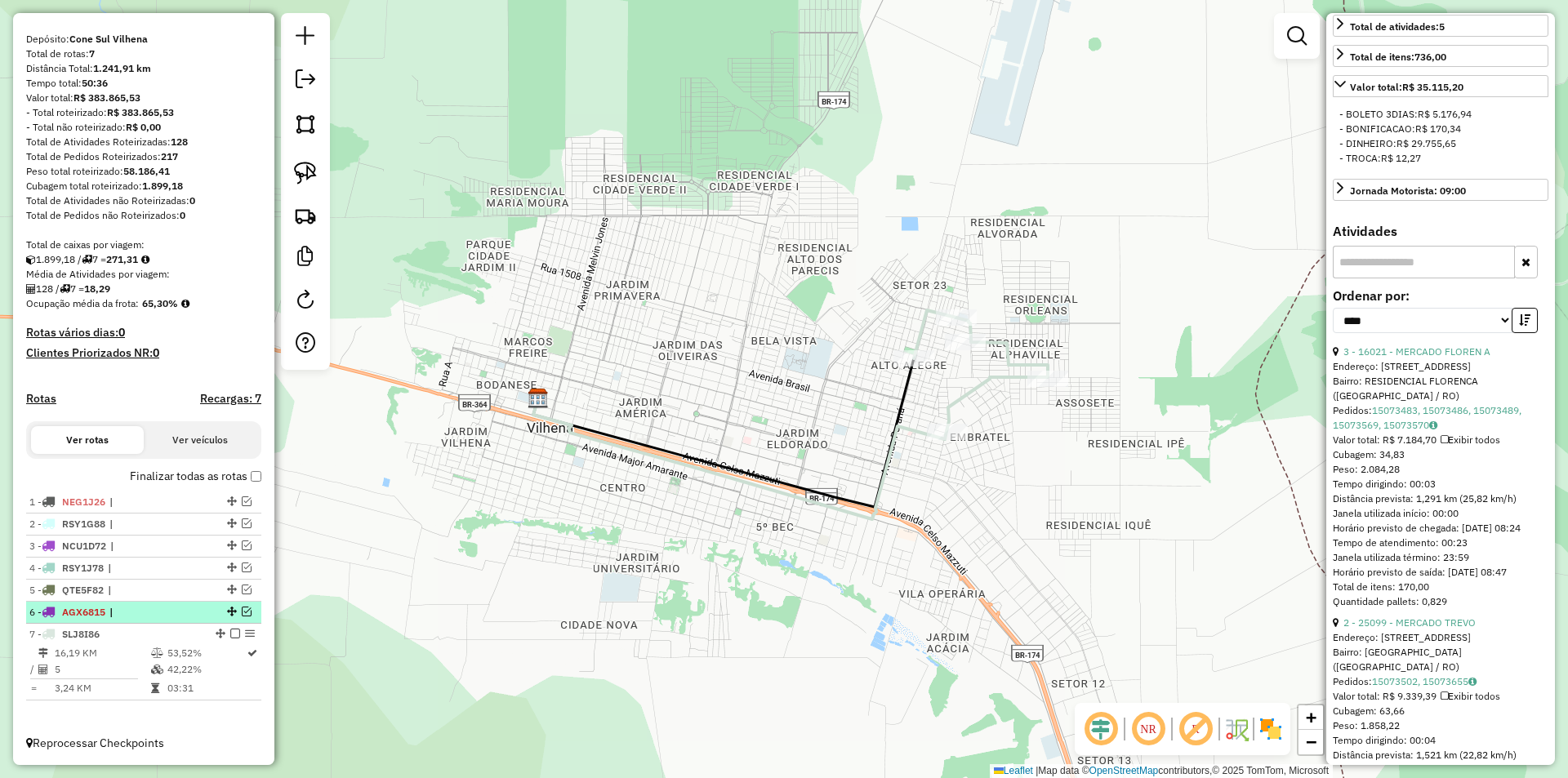
scroll to position [79, 0]
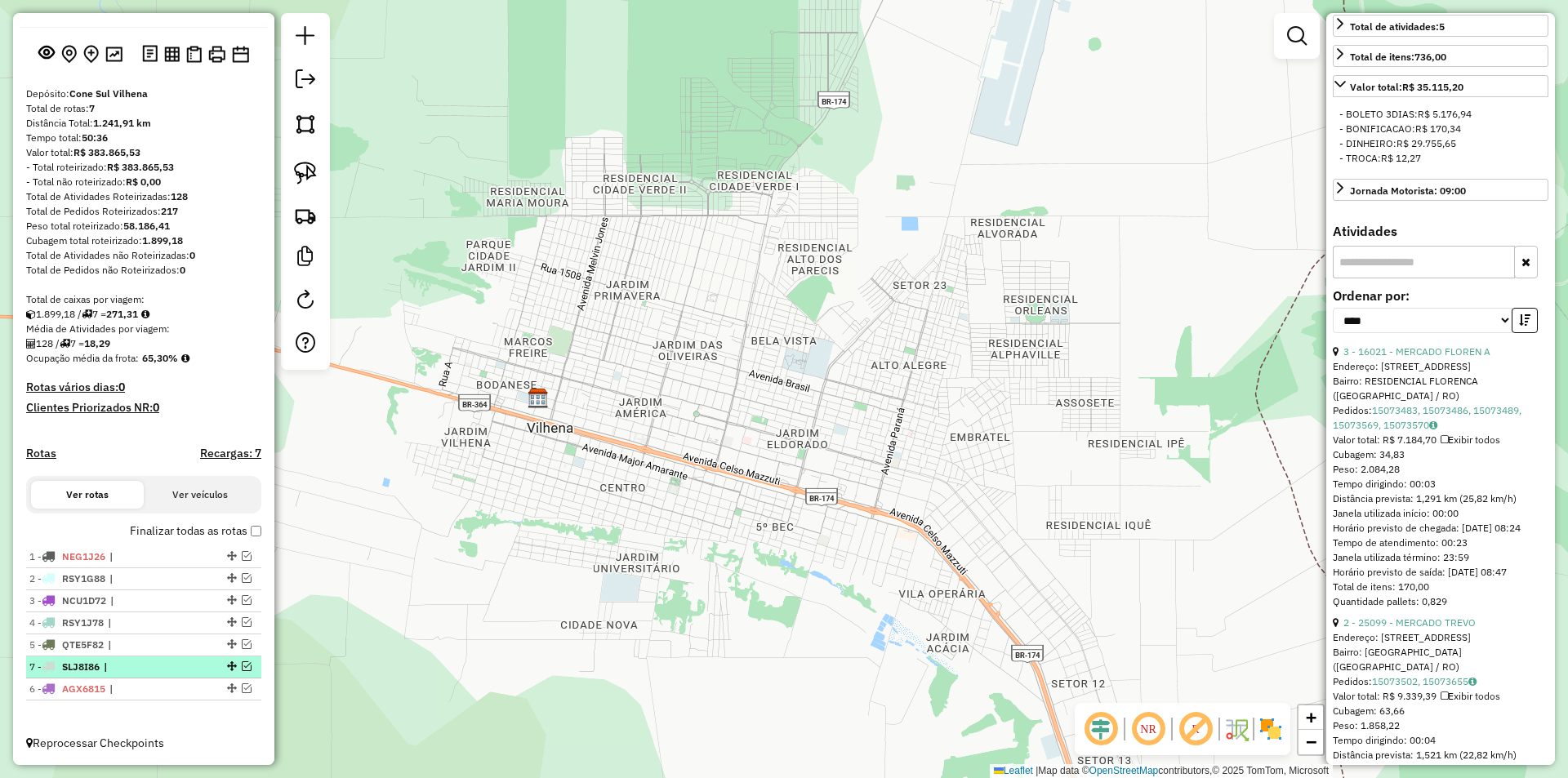
drag, startPoint x: 224, startPoint y: 687, endPoint x: 217, endPoint y: 657, distance: 30.8
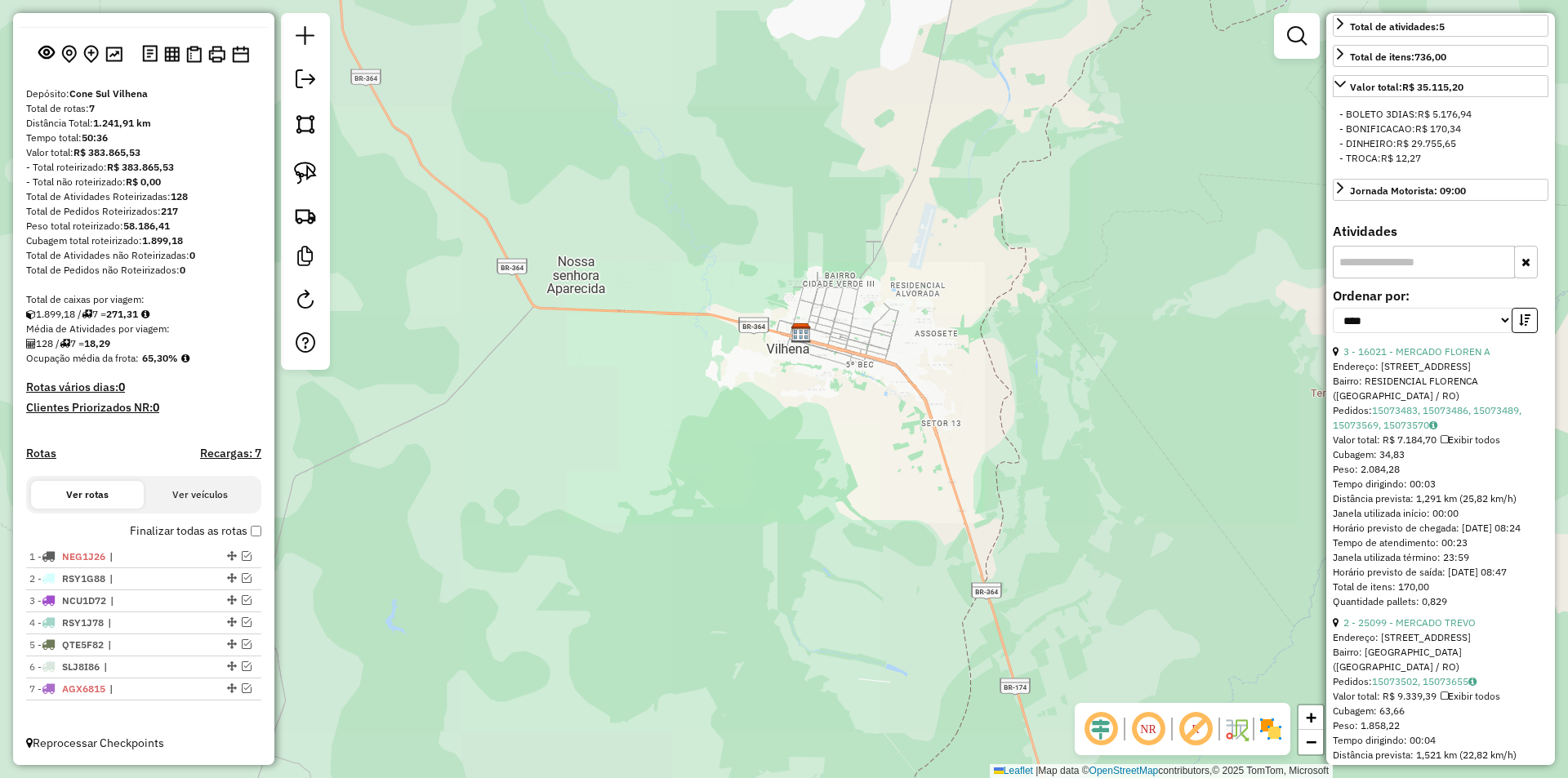
click at [880, 332] on div "Janela de atendimento Grade de atendimento Capacidade Transportadoras Veículos …" at bounding box center [784, 389] width 1568 height 778
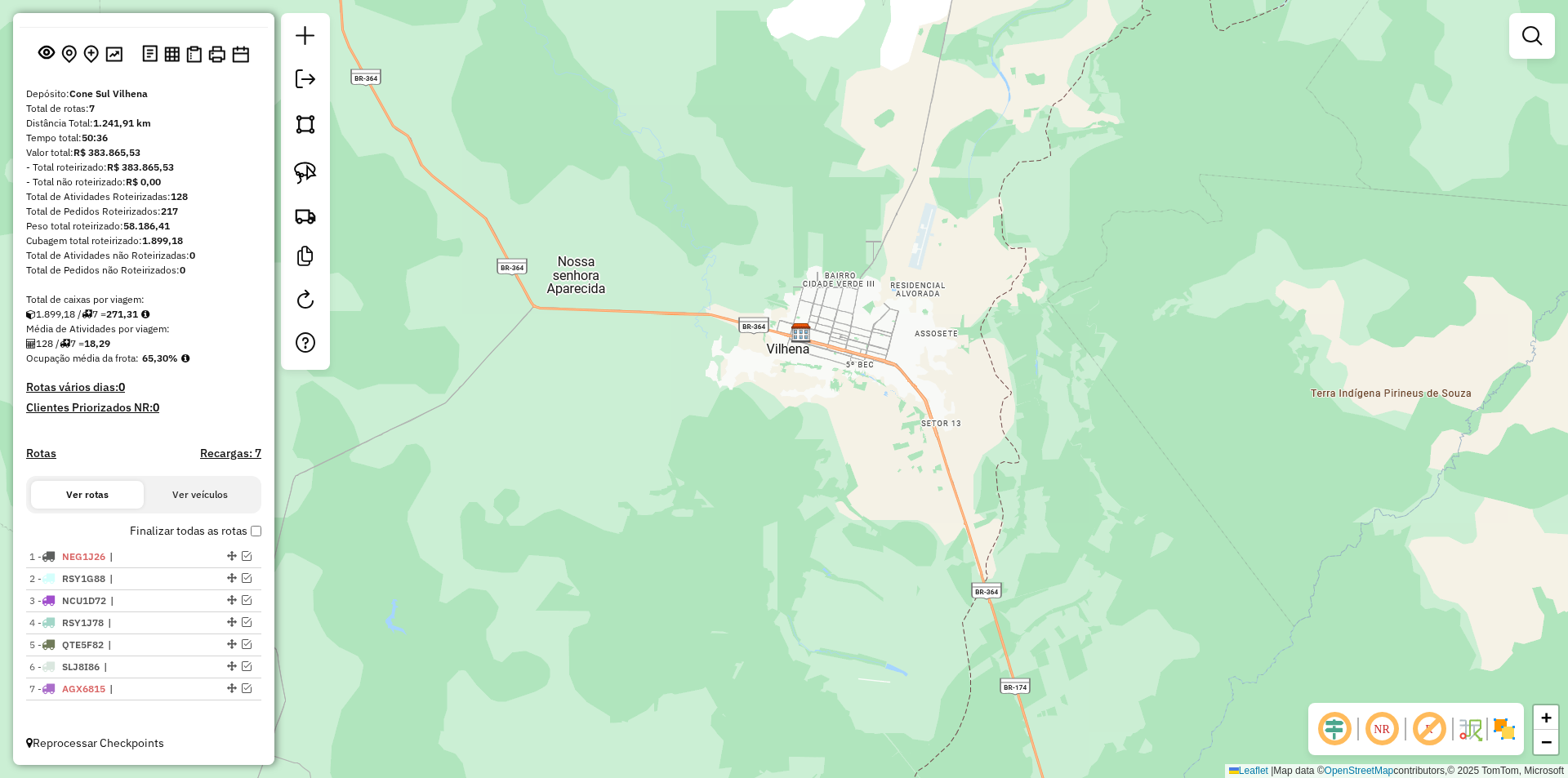
drag, startPoint x: 800, startPoint y: 401, endPoint x: 822, endPoint y: 379, distance: 31.1
click at [813, 387] on div "Janela de atendimento Grade de atendimento Capacidade Transportadoras Veículos …" at bounding box center [784, 389] width 1568 height 778
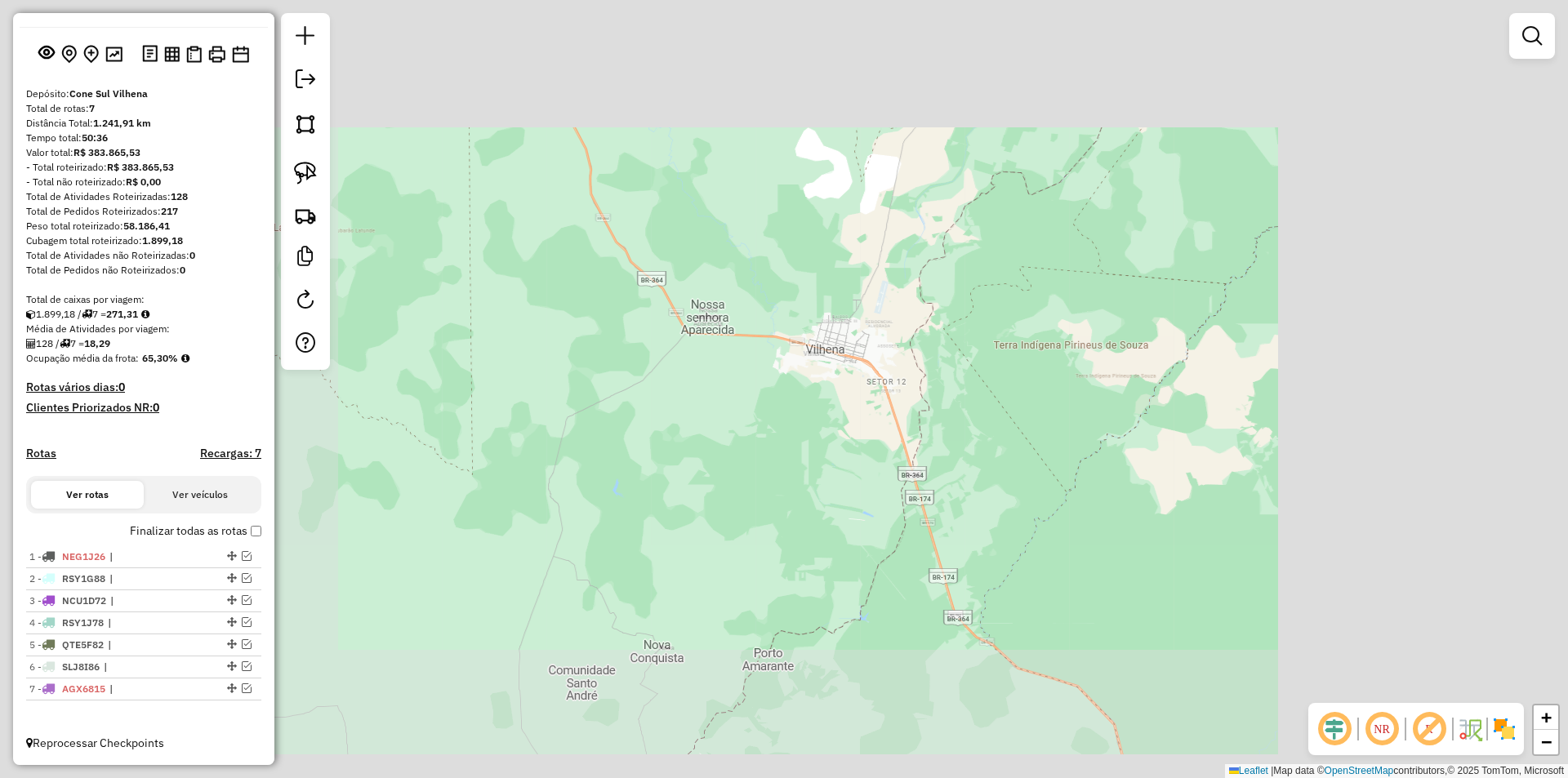
click at [819, 395] on div "Janela de atendimento Grade de atendimento Capacidade Transportadoras Veículos …" at bounding box center [784, 389] width 1568 height 778
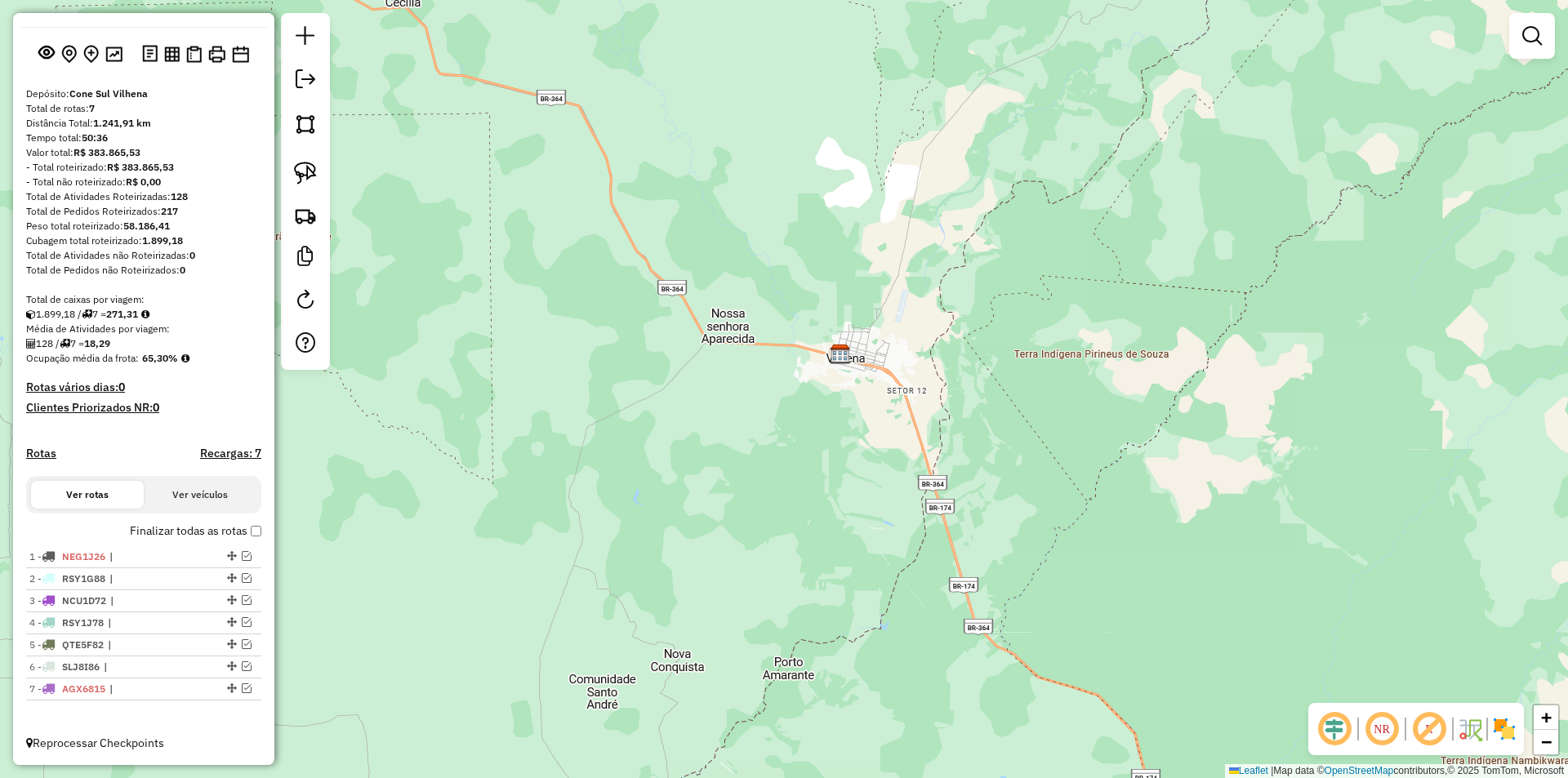
drag, startPoint x: 782, startPoint y: 415, endPoint x: 802, endPoint y: 424, distance: 21.9
click at [802, 424] on div "Janela de atendimento Grade de atendimento Capacidade Transportadoras Veículos …" at bounding box center [784, 389] width 1568 height 778
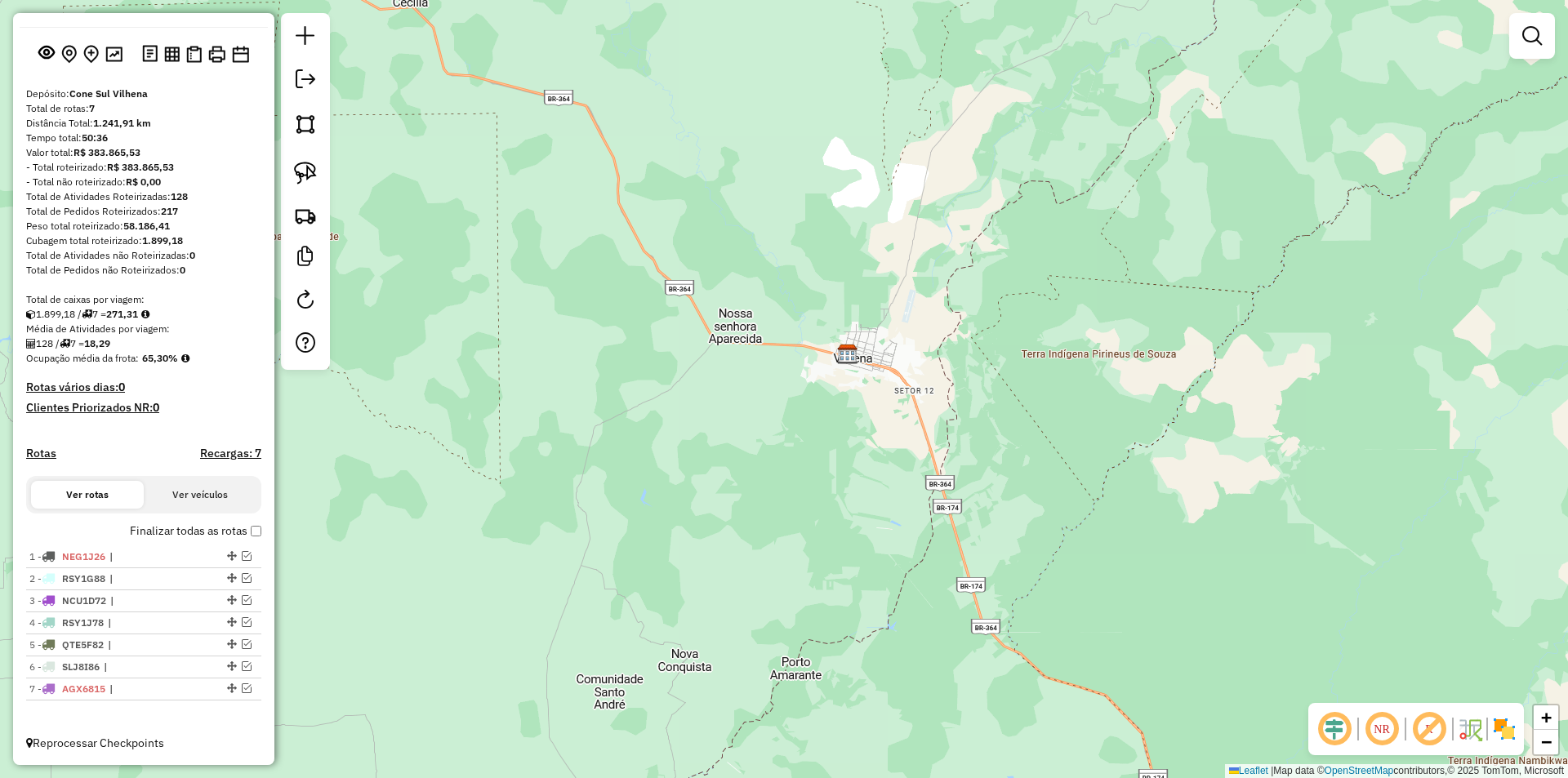
click at [794, 426] on div "Janela de atendimento Grade de atendimento Capacidade Transportadoras Veículos …" at bounding box center [784, 389] width 1568 height 778
click at [242, 687] on em at bounding box center [247, 688] width 10 height 10
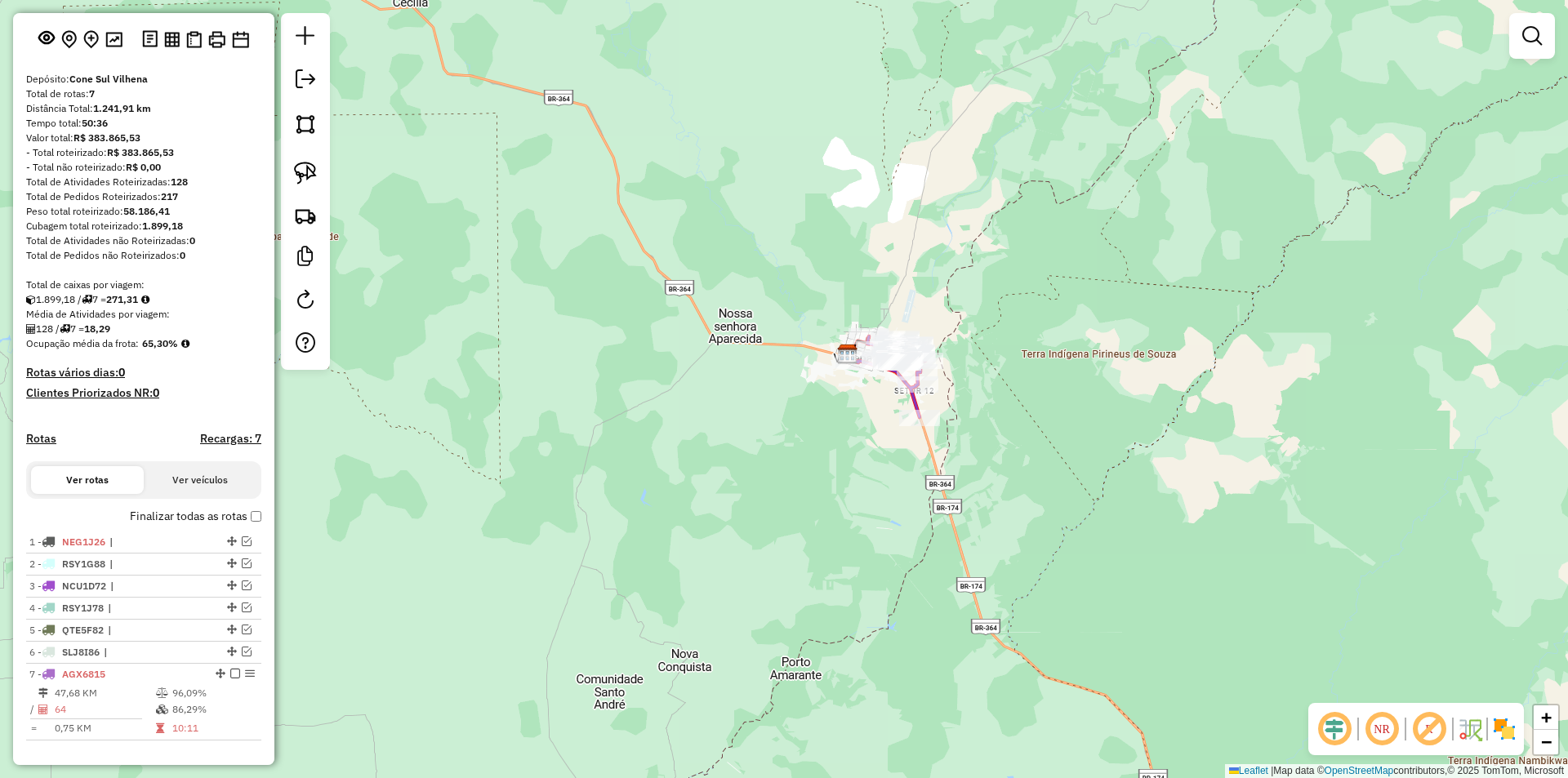
scroll to position [133, 0]
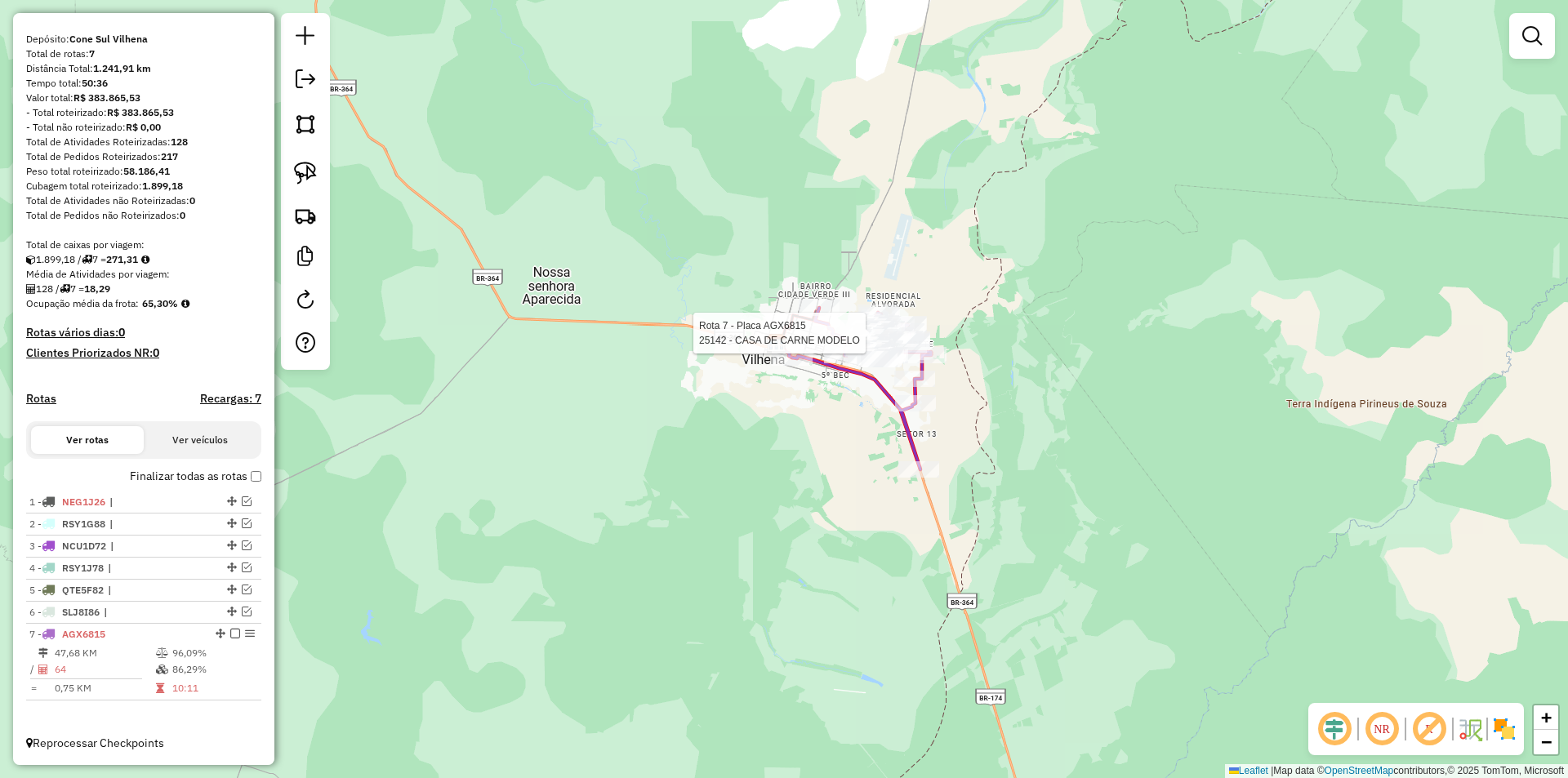
select select "*********"
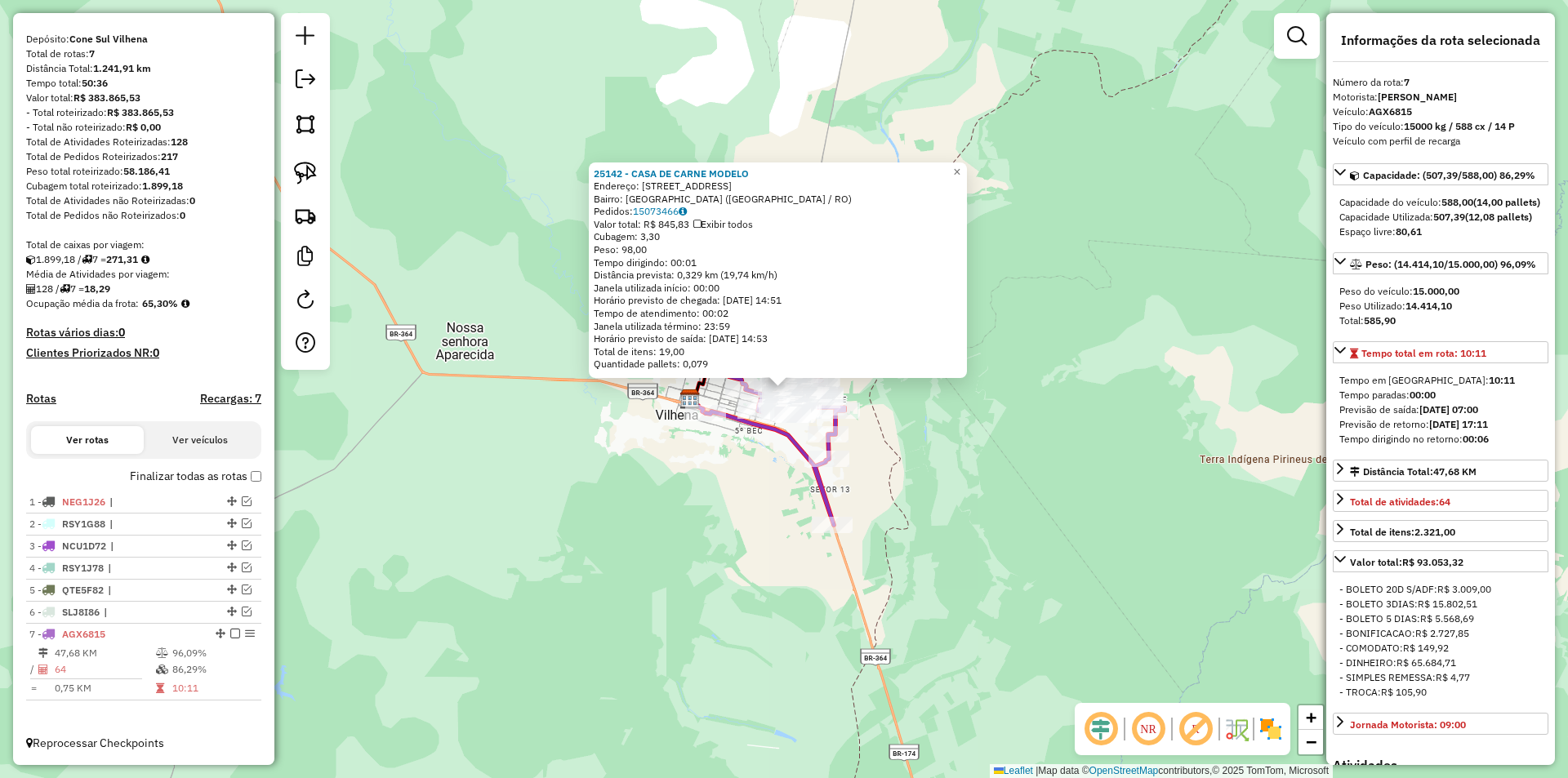
drag, startPoint x: 924, startPoint y: 427, endPoint x: 876, endPoint y: 428, distance: 48.0
click at [924, 426] on div "25142 - CASA DE CARNE MODELO Endereço: Avenida Parana 1743 Bairro: ALTO ALEGRE …" at bounding box center [784, 389] width 1568 height 778
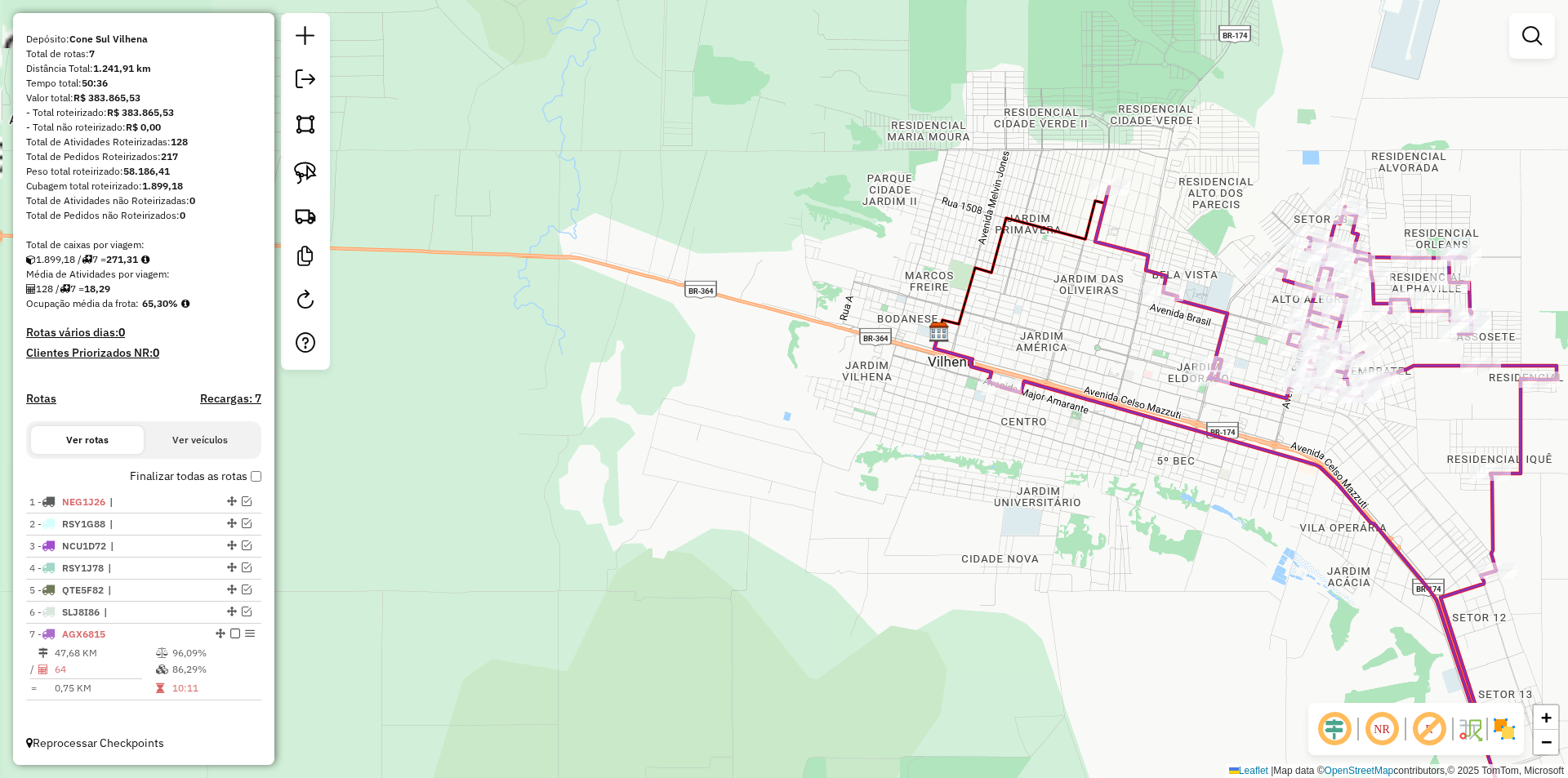
drag, startPoint x: 1036, startPoint y: 529, endPoint x: 811, endPoint y: 434, distance: 244.2
click at [811, 445] on div "Janela de atendimento Grade de atendimento Capacidade Transportadoras Veículos …" at bounding box center [784, 389] width 1568 height 778
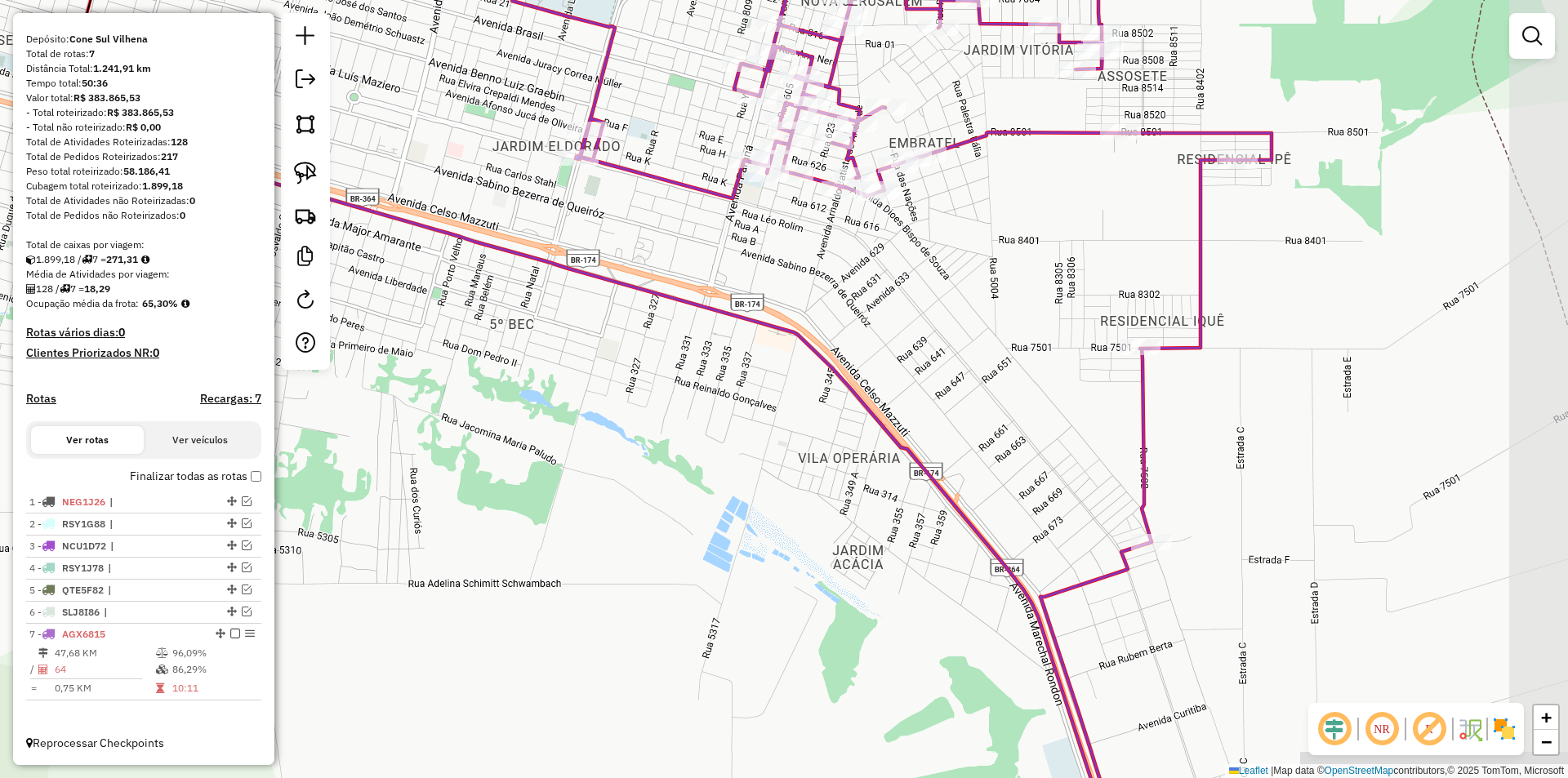
drag, startPoint x: 985, startPoint y: 374, endPoint x: 599, endPoint y: 358, distance: 386.3
click at [599, 358] on div "Janela de atendimento Grade de atendimento Capacidade Transportadoras Veículos …" at bounding box center [784, 389] width 1568 height 778
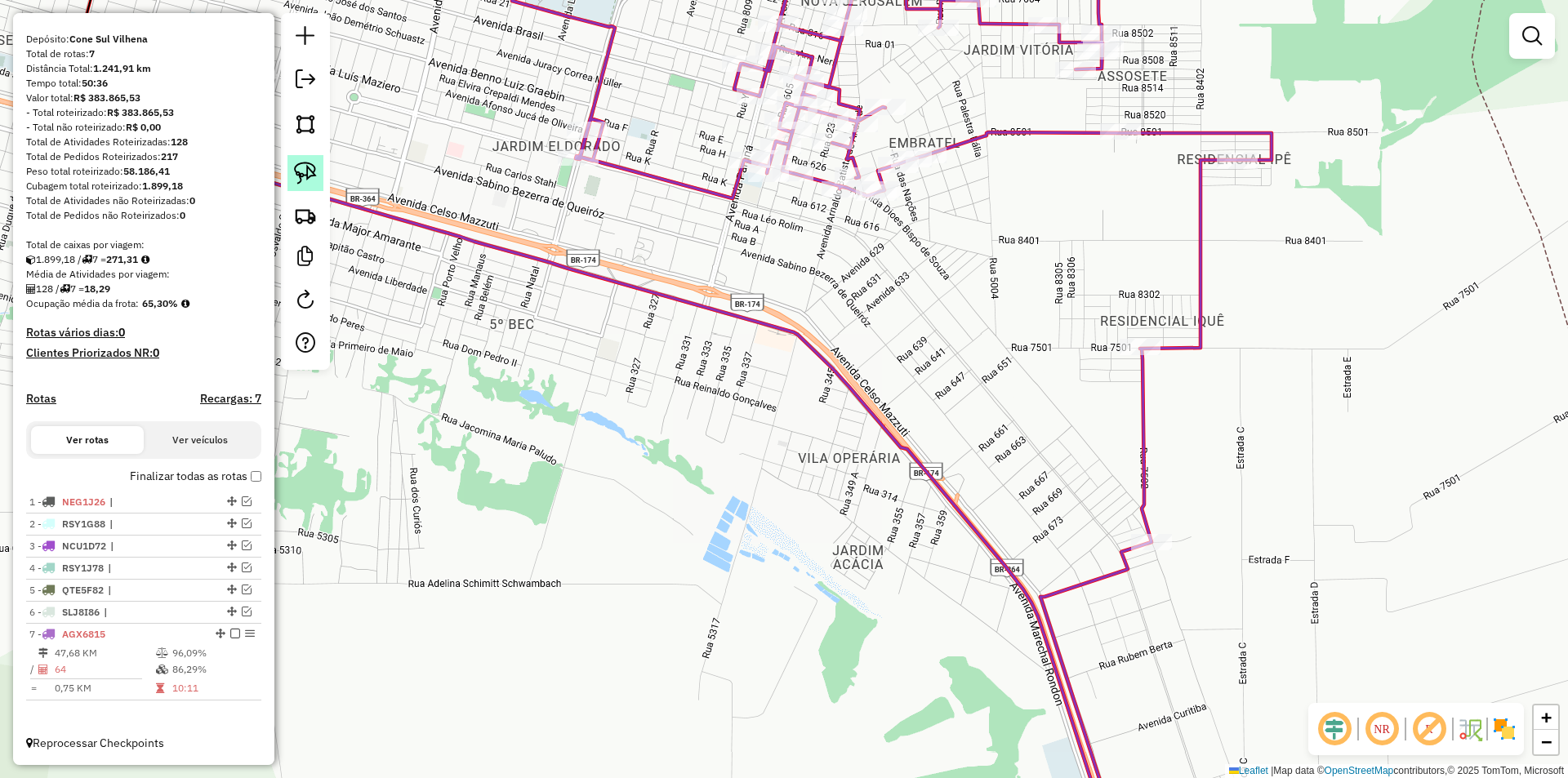
click at [296, 167] on img at bounding box center [306, 173] width 23 height 23
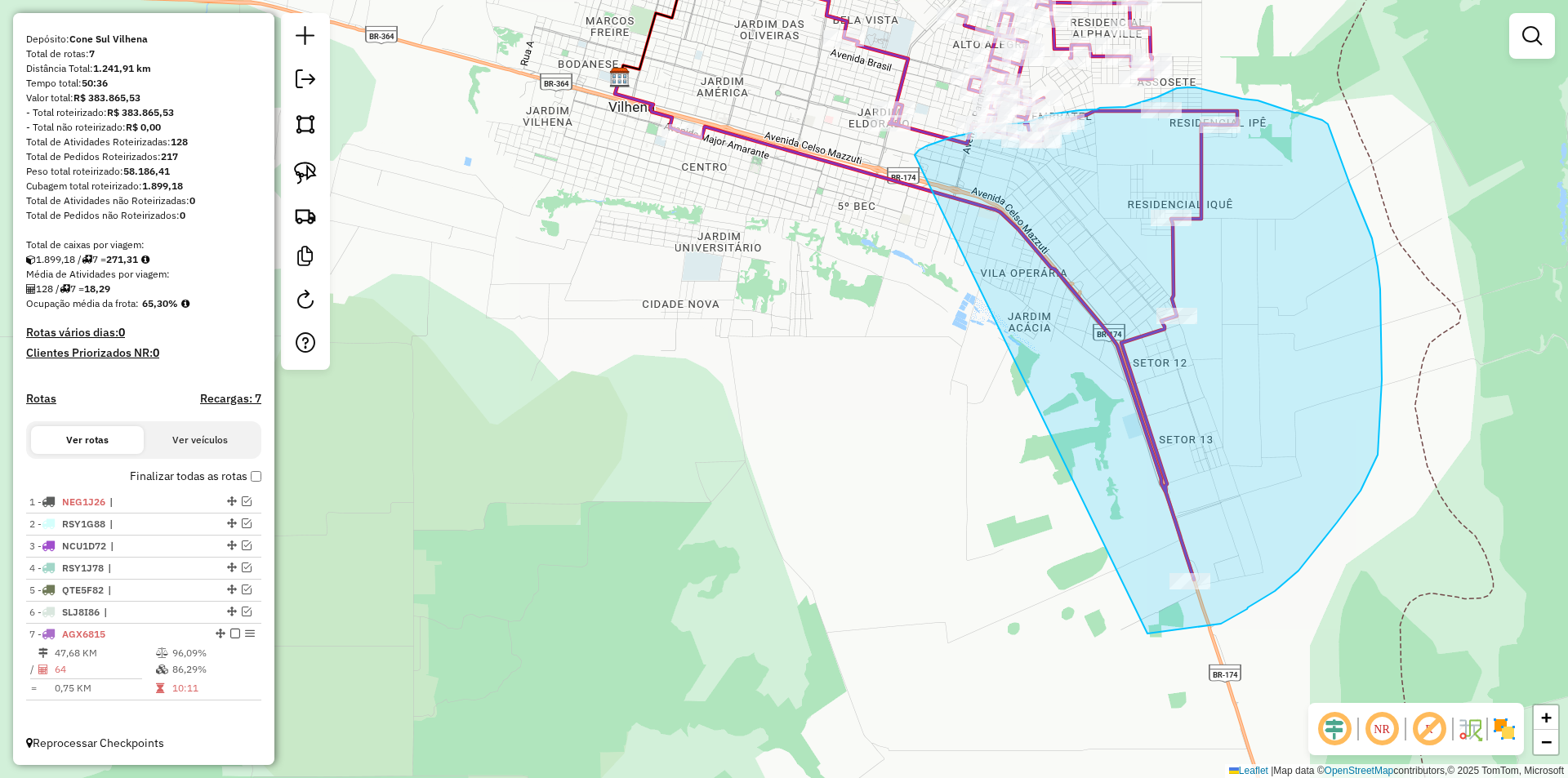
drag, startPoint x: 627, startPoint y: 220, endPoint x: 1113, endPoint y: 622, distance: 630.7
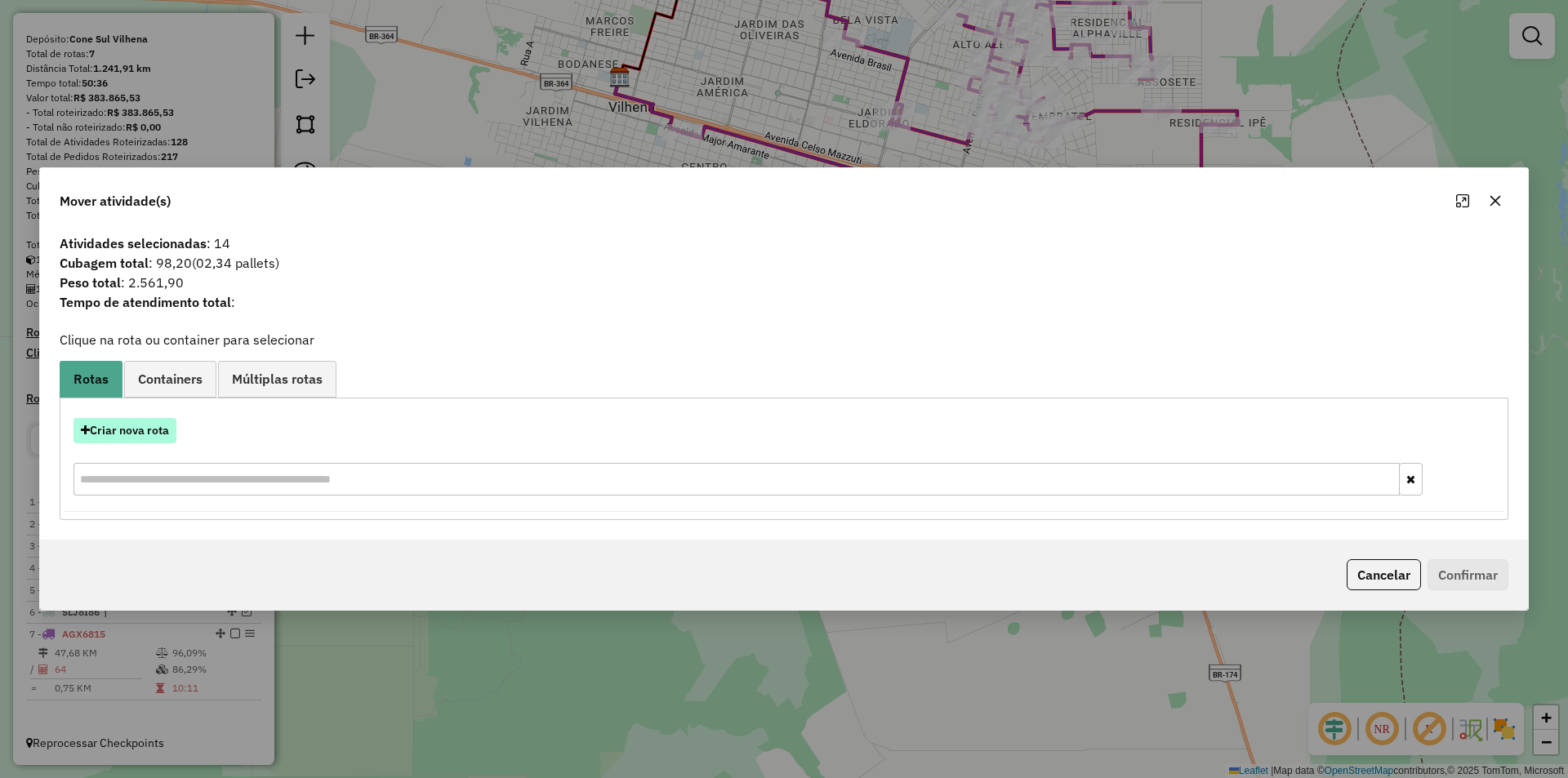
click at [129, 435] on button "Criar nova rota" at bounding box center [125, 430] width 103 height 25
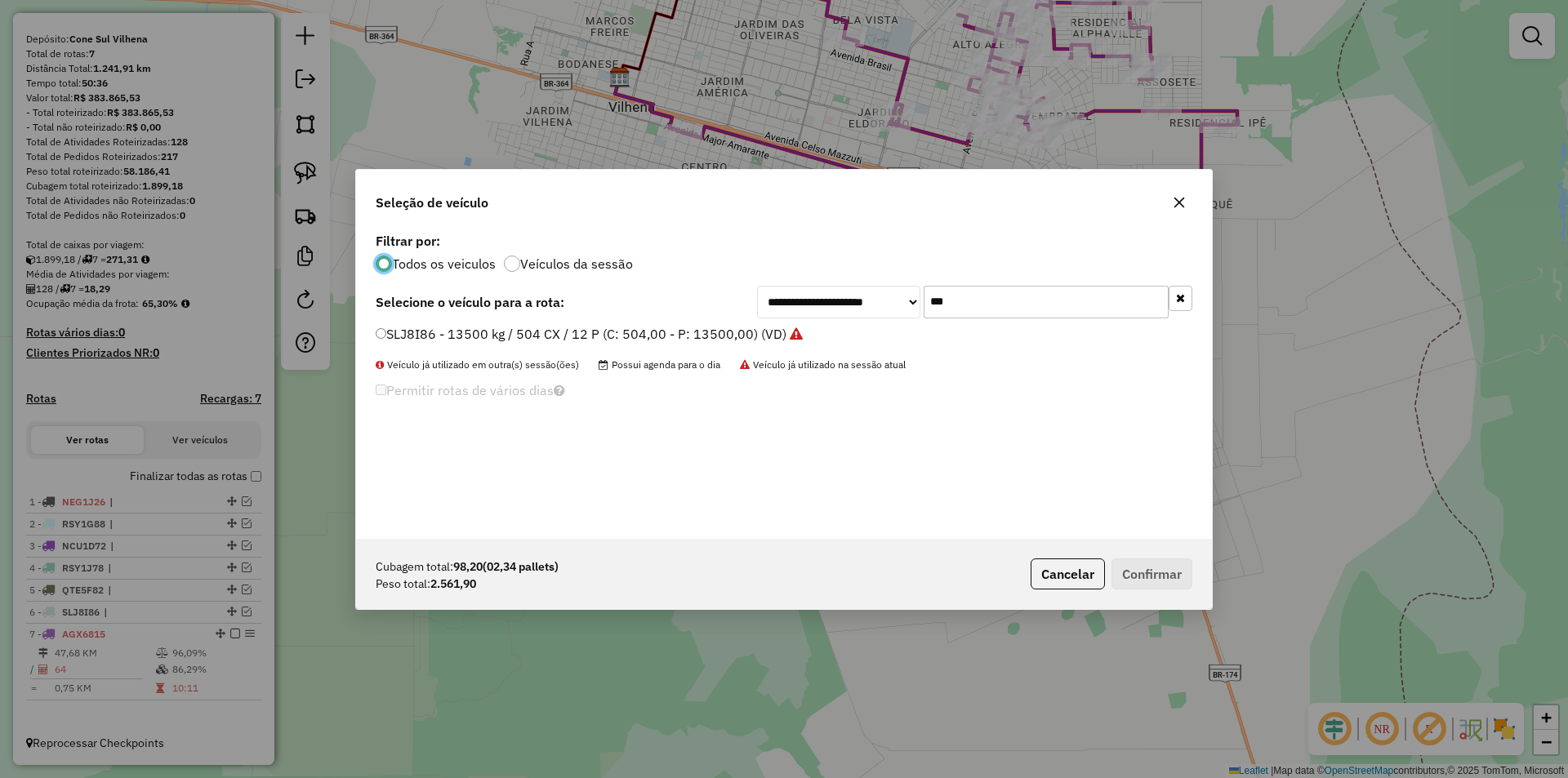
scroll to position [9, 5]
drag, startPoint x: 971, startPoint y: 306, endPoint x: 858, endPoint y: 323, distance: 114.3
click at [868, 323] on div "**********" at bounding box center [784, 383] width 856 height 310
type input "***"
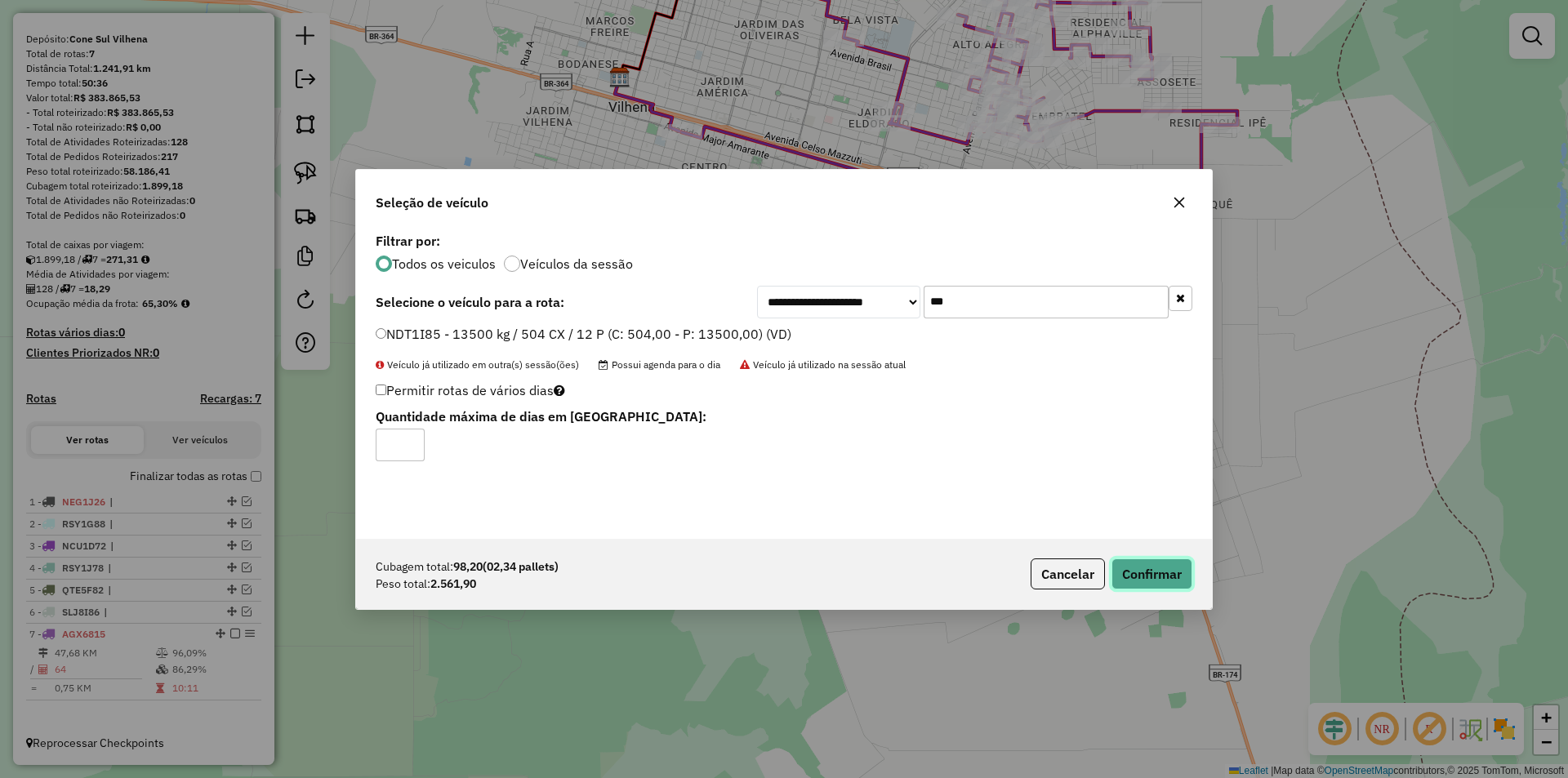
click at [1151, 561] on button "Confirmar" at bounding box center [1151, 574] width 81 height 31
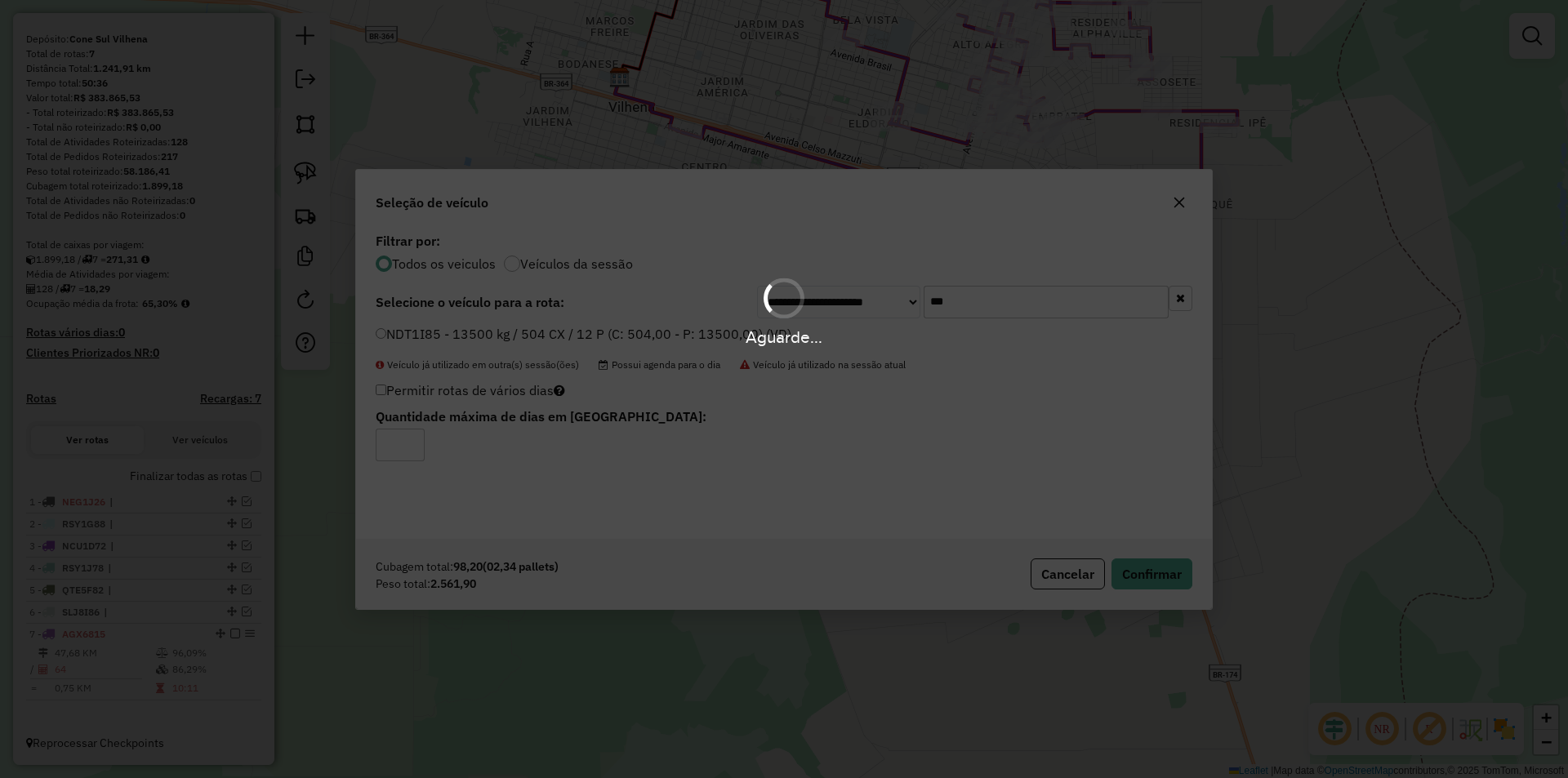
scroll to position [210, 0]
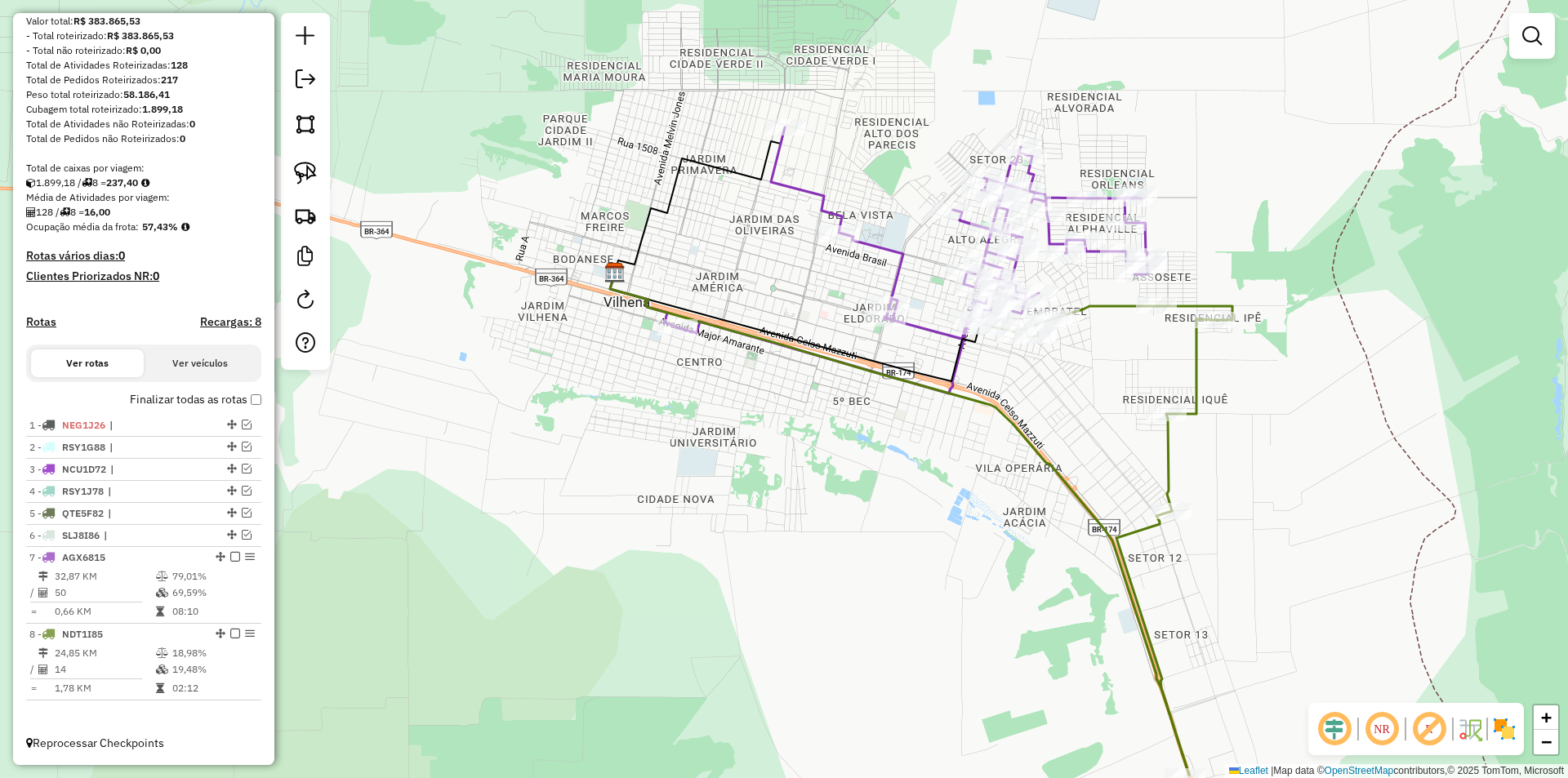
drag, startPoint x: 1030, startPoint y: 370, endPoint x: 1045, endPoint y: 552, distance: 182.6
click at [1056, 573] on div "Janela de atendimento Grade de atendimento Capacidade Transportadoras Veículos …" at bounding box center [784, 389] width 1568 height 778
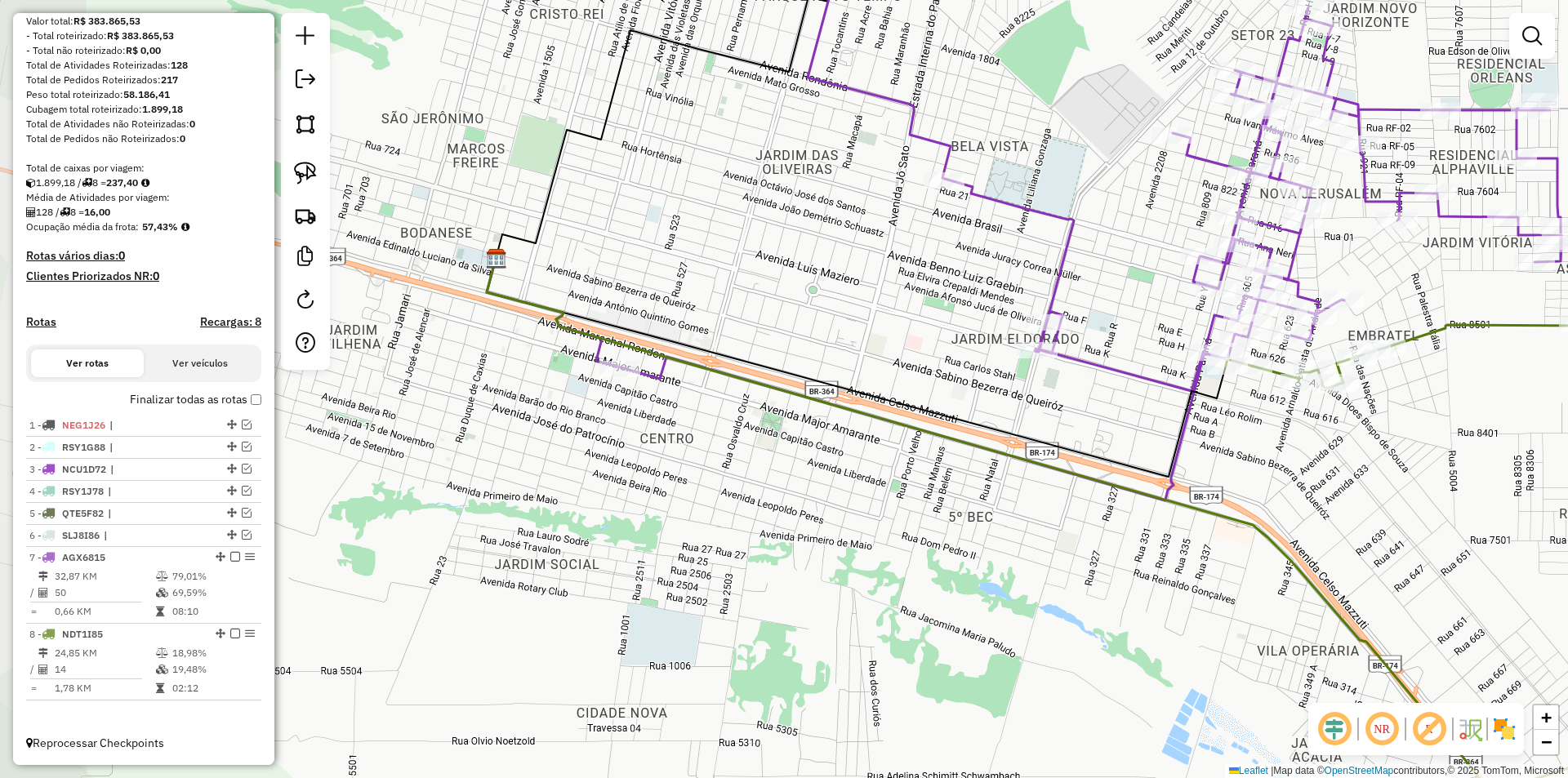
drag, startPoint x: 941, startPoint y: 425, endPoint x: 1085, endPoint y: 398, distance: 146.5
click at [1085, 400] on div "Janela de atendimento Grade de atendimento Capacidade Transportadoras Veículos …" at bounding box center [784, 389] width 1568 height 778
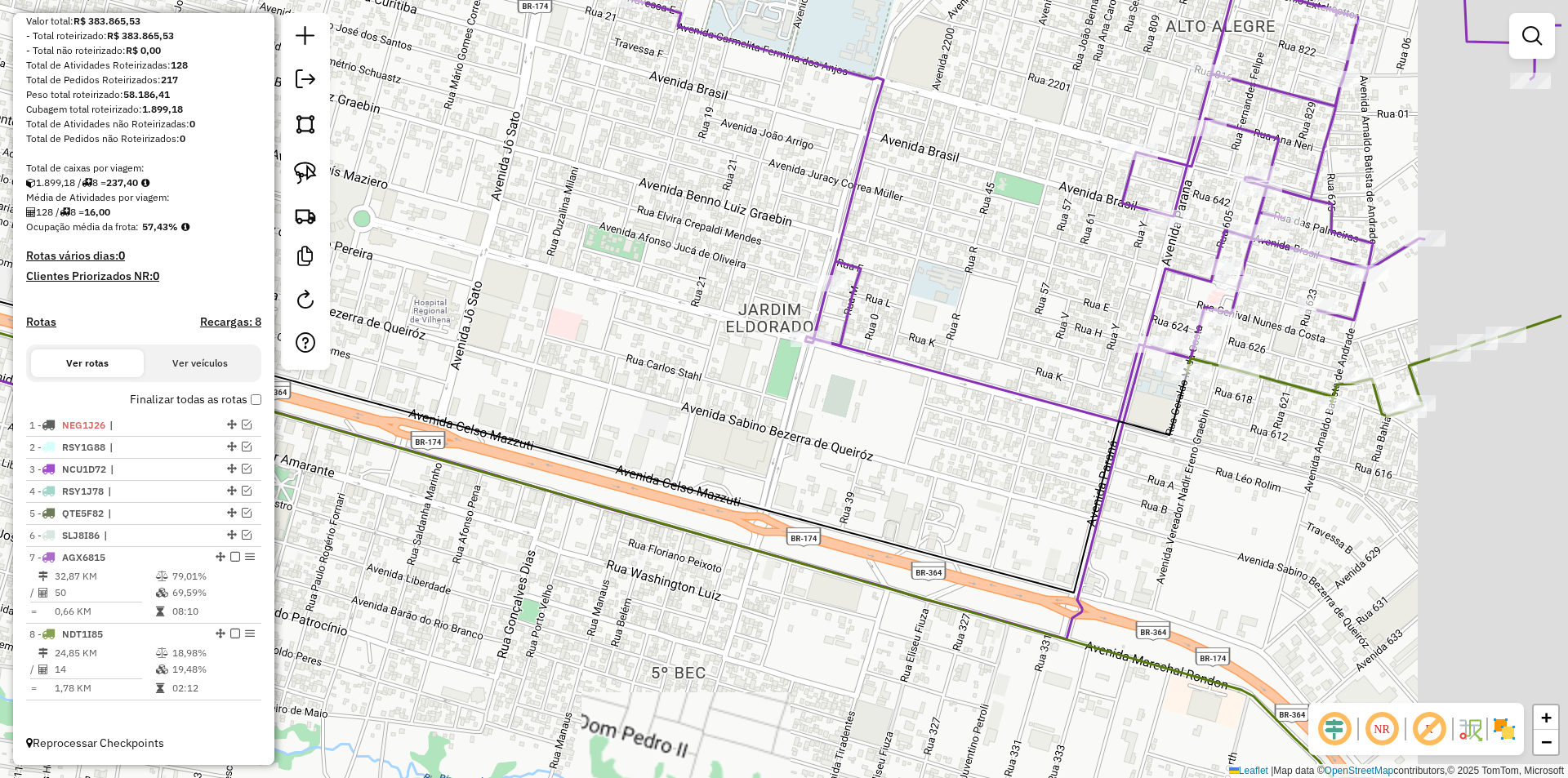
drag, startPoint x: 1055, startPoint y: 404, endPoint x: 832, endPoint y: 426, distance: 224.1
click at [832, 426] on div "Janela de atendimento Grade de atendimento Capacidade Transportadoras Veículos …" at bounding box center [784, 389] width 1568 height 778
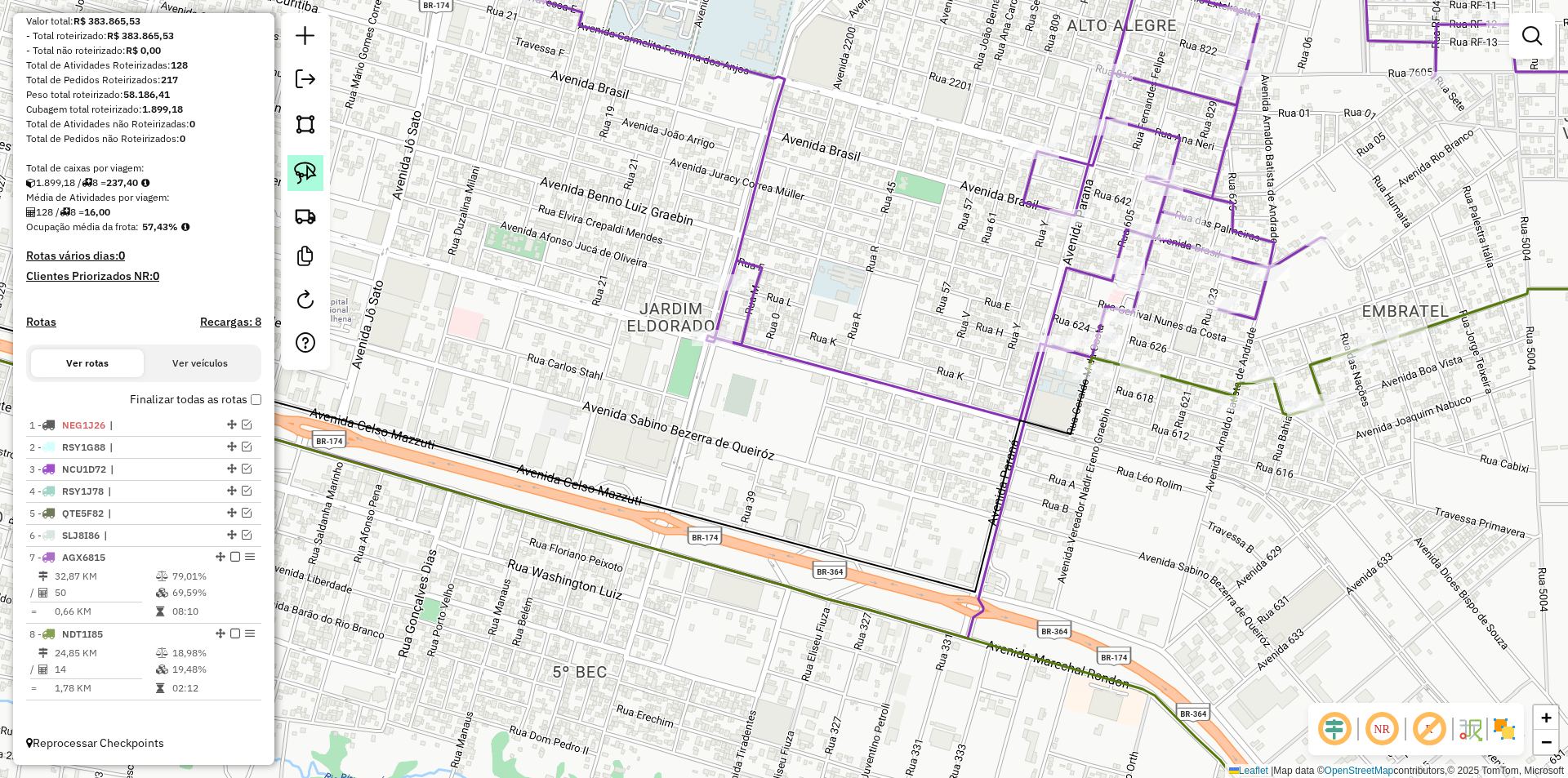
click at [300, 168] on img at bounding box center [306, 173] width 23 height 23
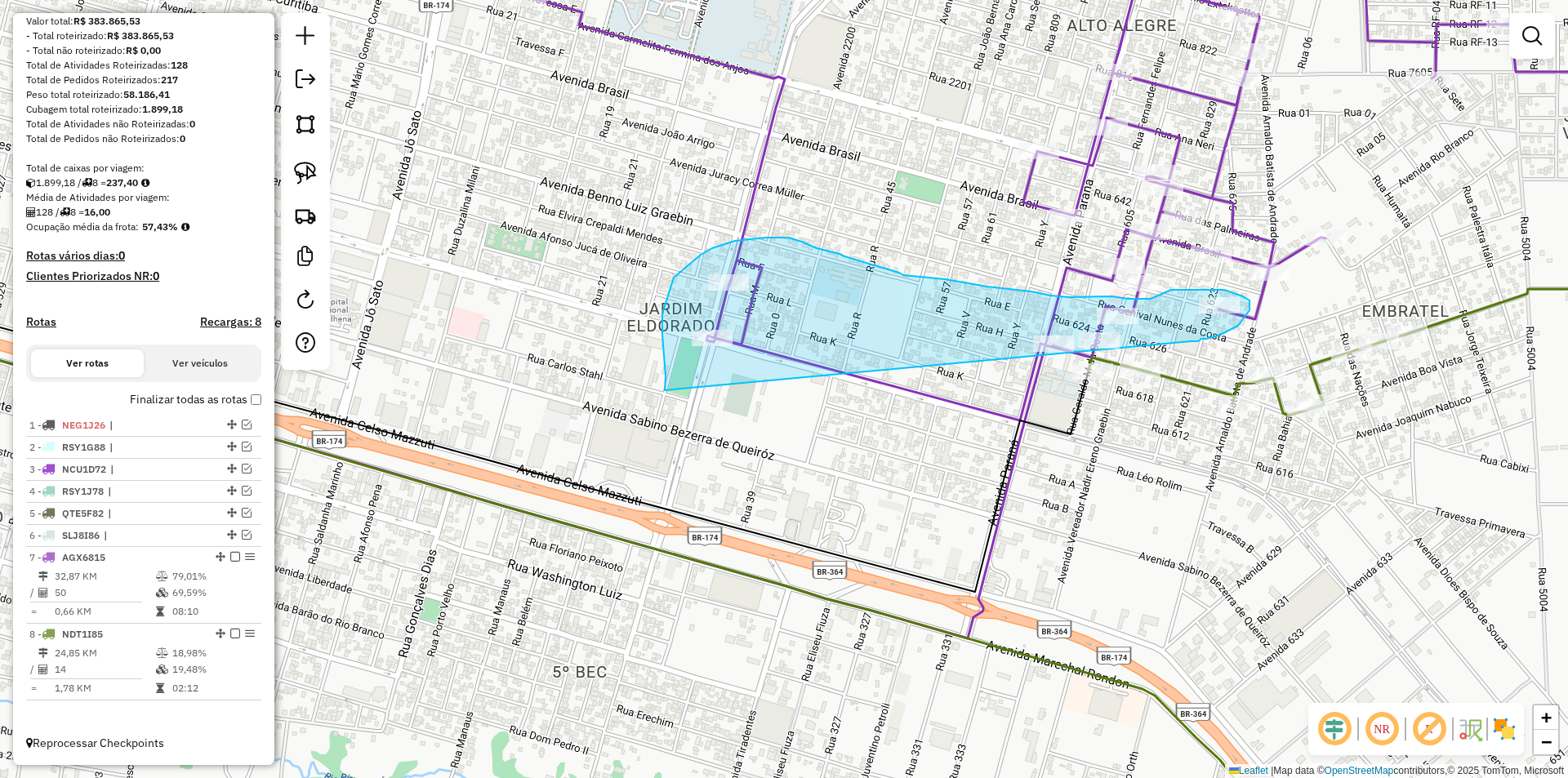
drag, startPoint x: 664, startPoint y: 390, endPoint x: 1190, endPoint y: 342, distance: 528.2
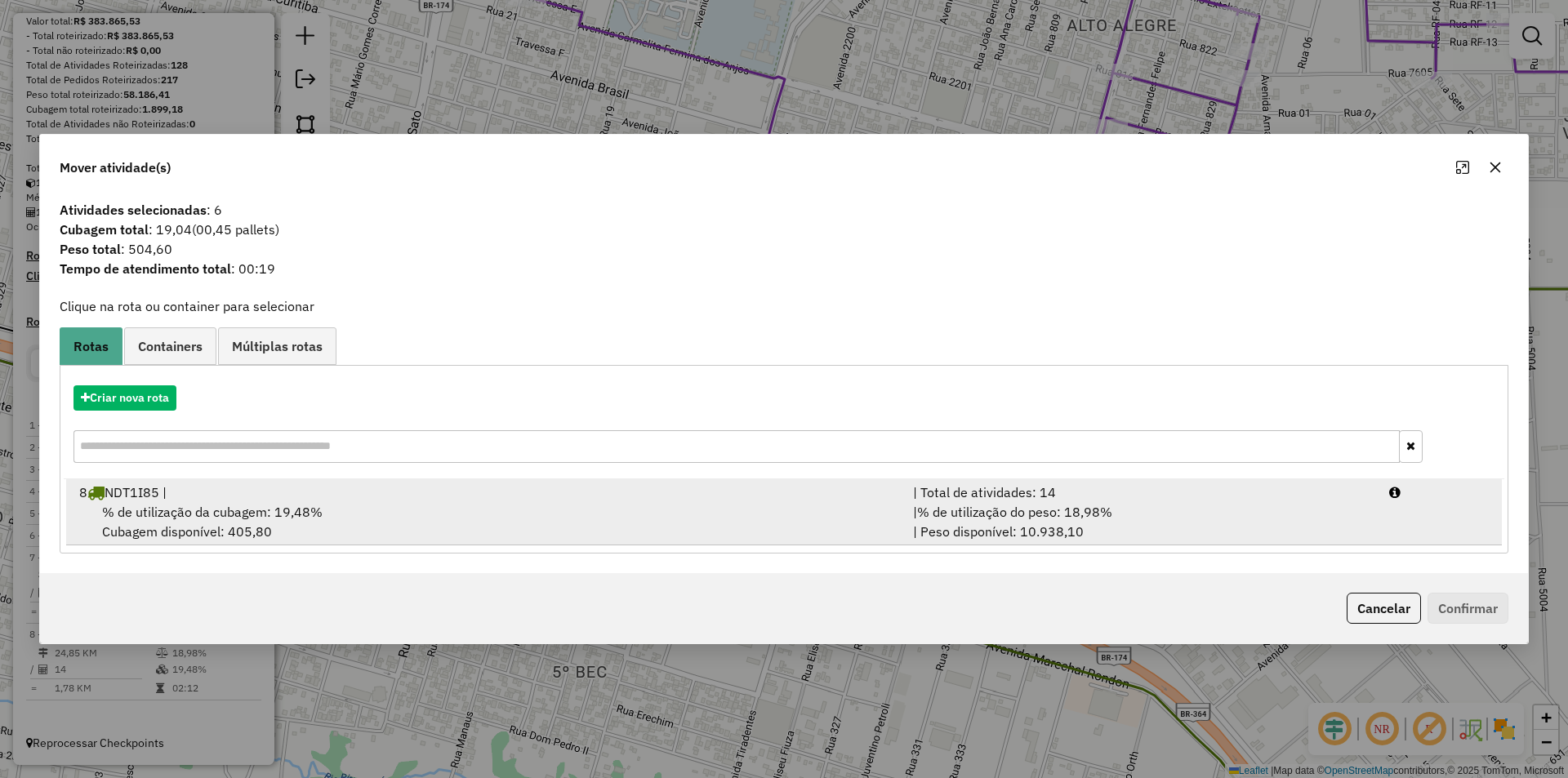
click at [248, 506] on span "% de utilização da cubagem: 19,48%" at bounding box center [212, 512] width 220 height 16
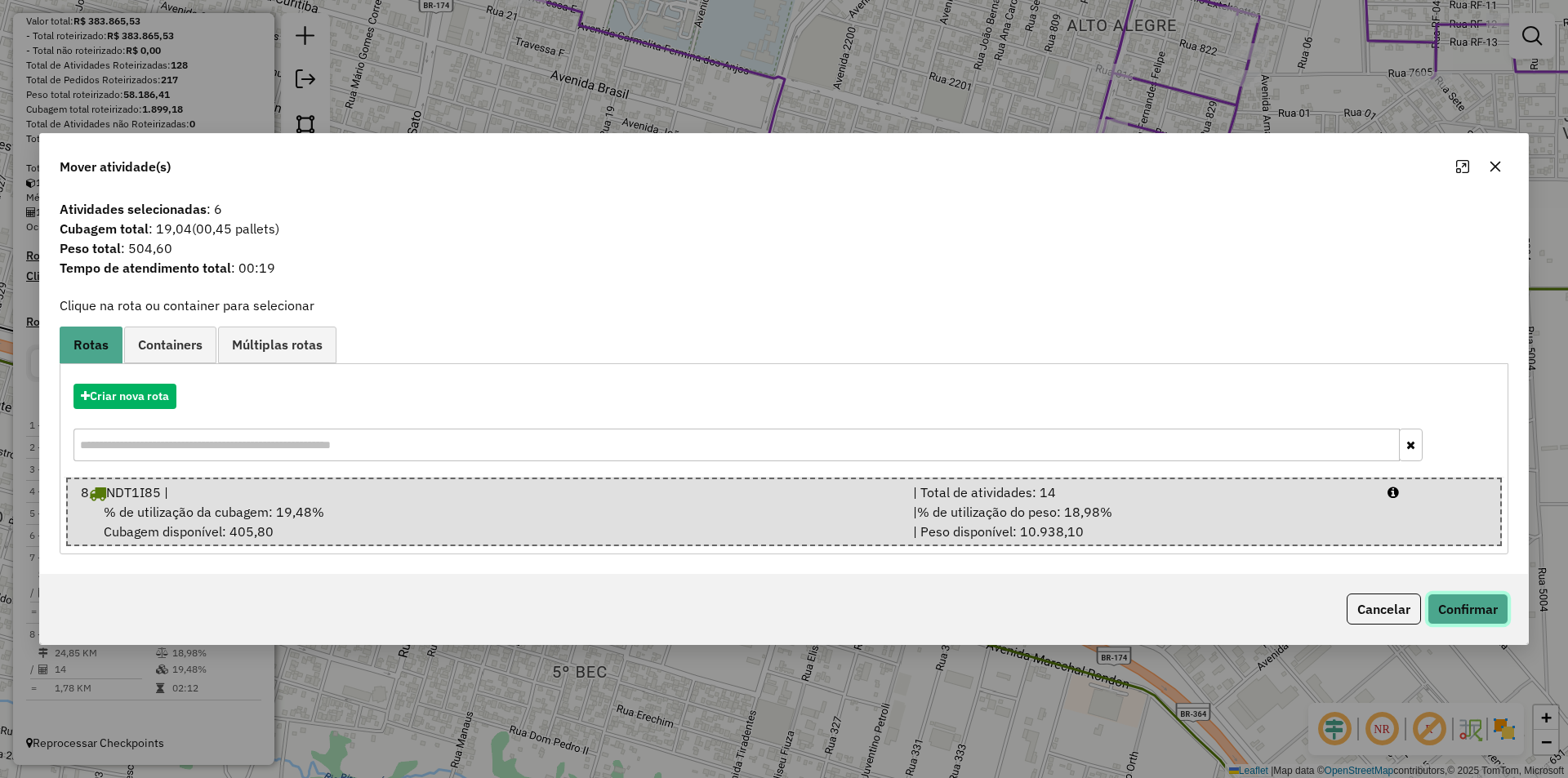
click at [1472, 610] on button "Confirmar" at bounding box center [1467, 609] width 81 height 31
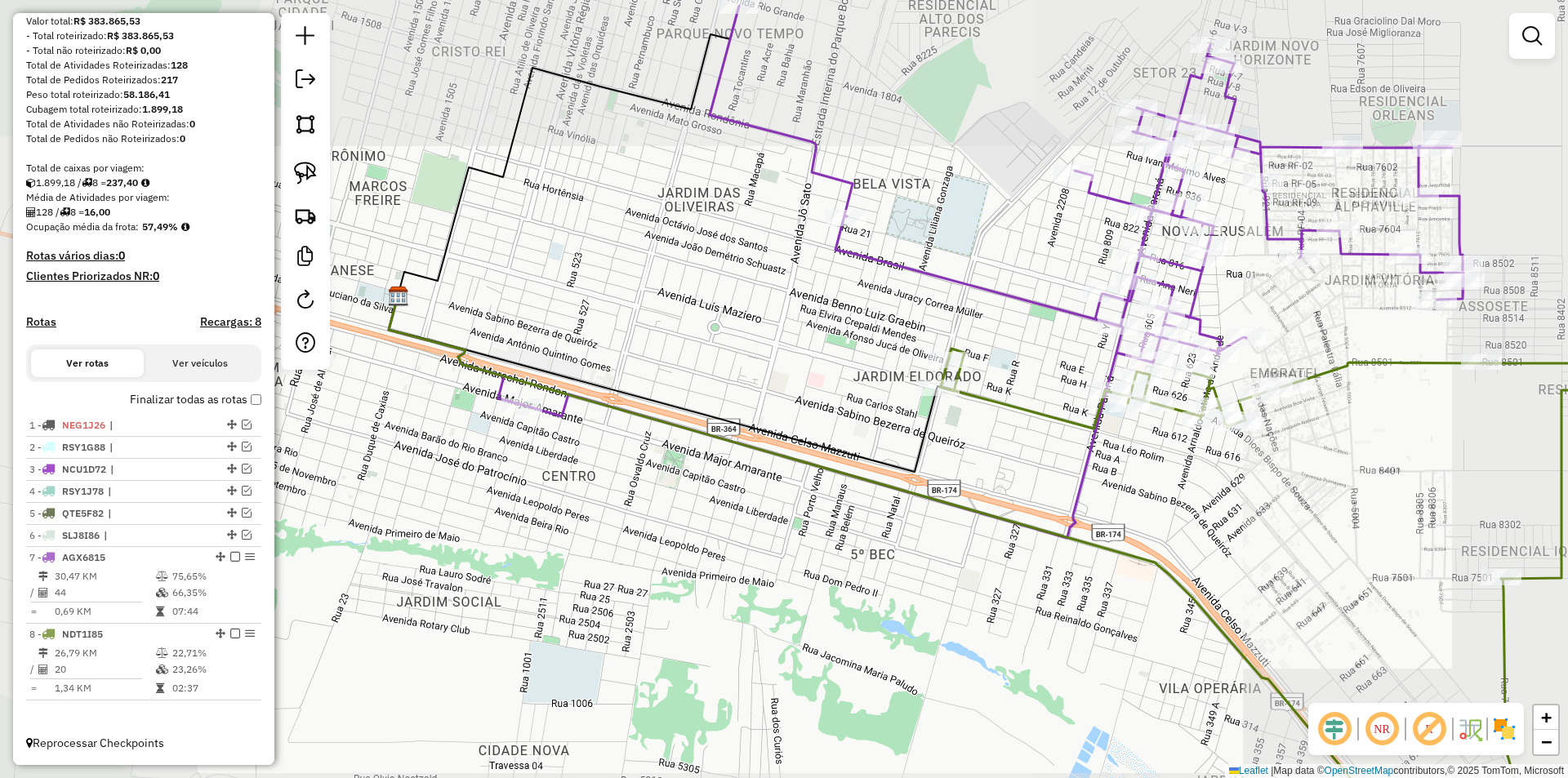
drag, startPoint x: 1203, startPoint y: 487, endPoint x: 1174, endPoint y: 500, distance: 31.8
click at [1174, 500] on div "Janela de atendimento Grade de atendimento Capacidade Transportadoras Veículos …" at bounding box center [784, 389] width 1568 height 778
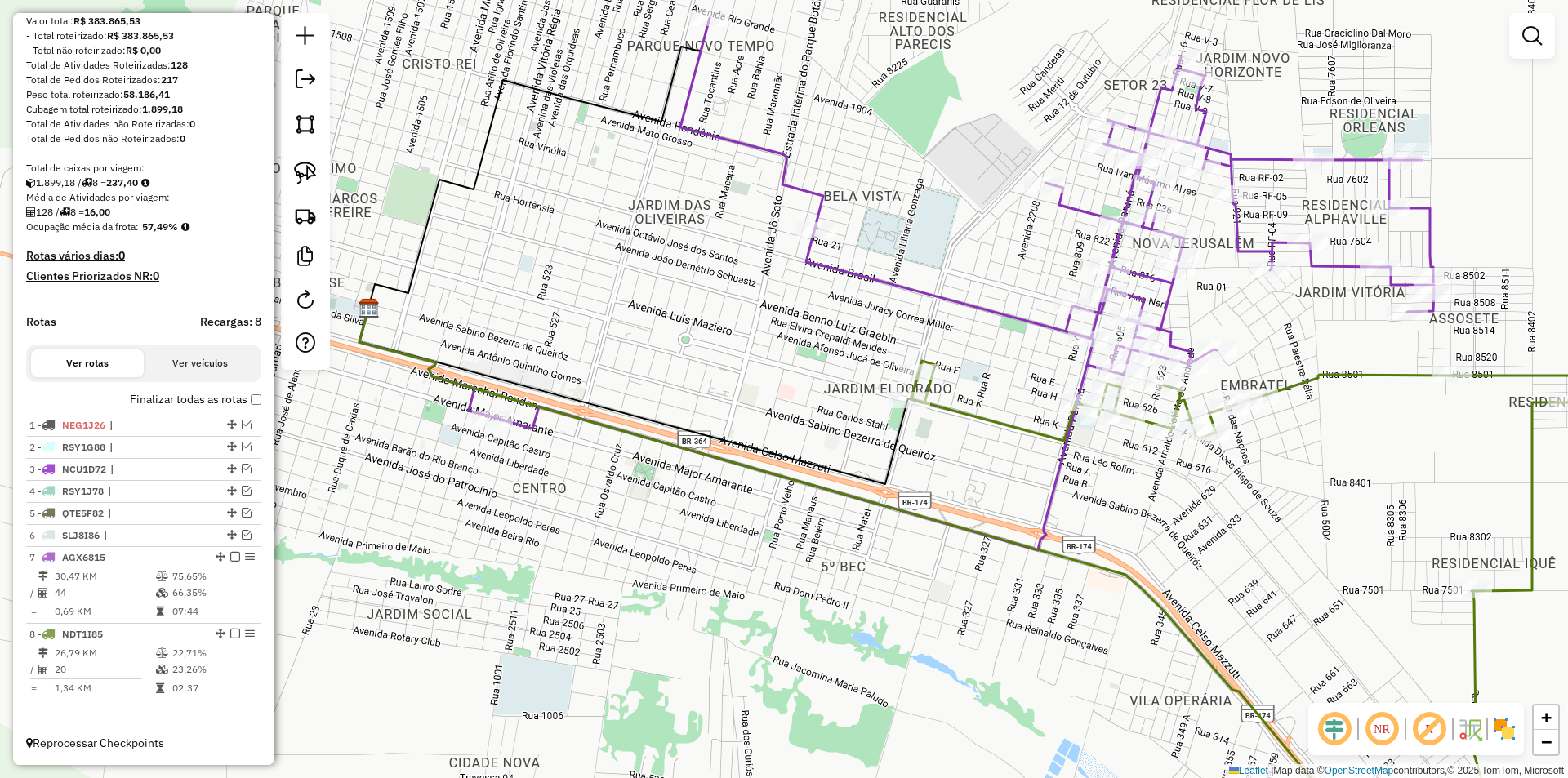
click at [1174, 500] on div "Janela de atendimento Grade de atendimento Capacidade Transportadoras Veículos …" at bounding box center [784, 389] width 1568 height 778
select select "*********"
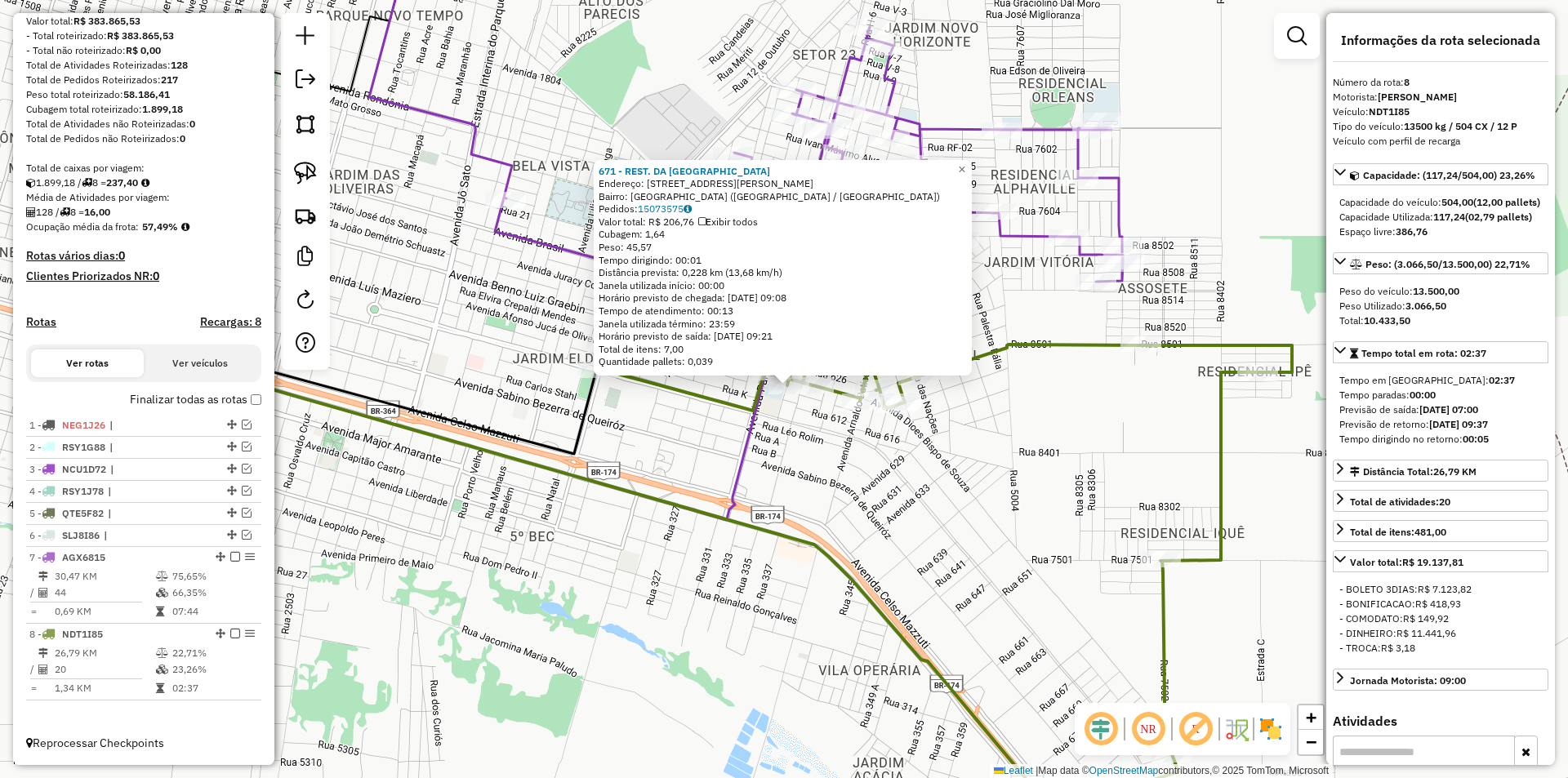
click at [1108, 436] on div "671 - REST. DA NICE Endereço: AV DOS BISPO DE SOUZA, 6607 Bairro: PARQUE SAO PA…" at bounding box center [784, 389] width 1568 height 778
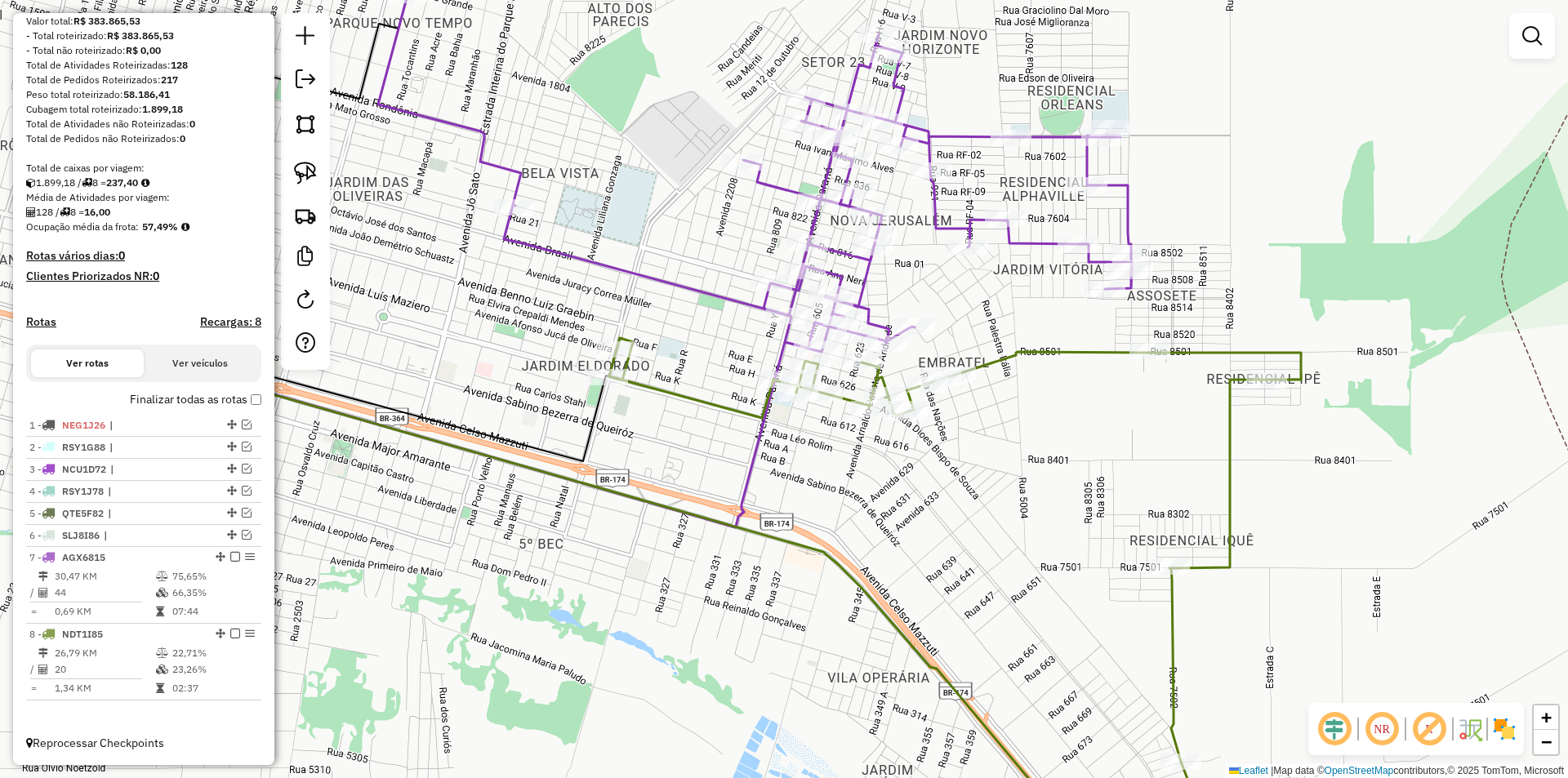
drag, startPoint x: 912, startPoint y: 458, endPoint x: 924, endPoint y: 471, distance: 17.7
click at [924, 471] on div "Janela de atendimento Grade de atendimento Capacidade Transportadoras Veículos …" at bounding box center [784, 389] width 1568 height 778
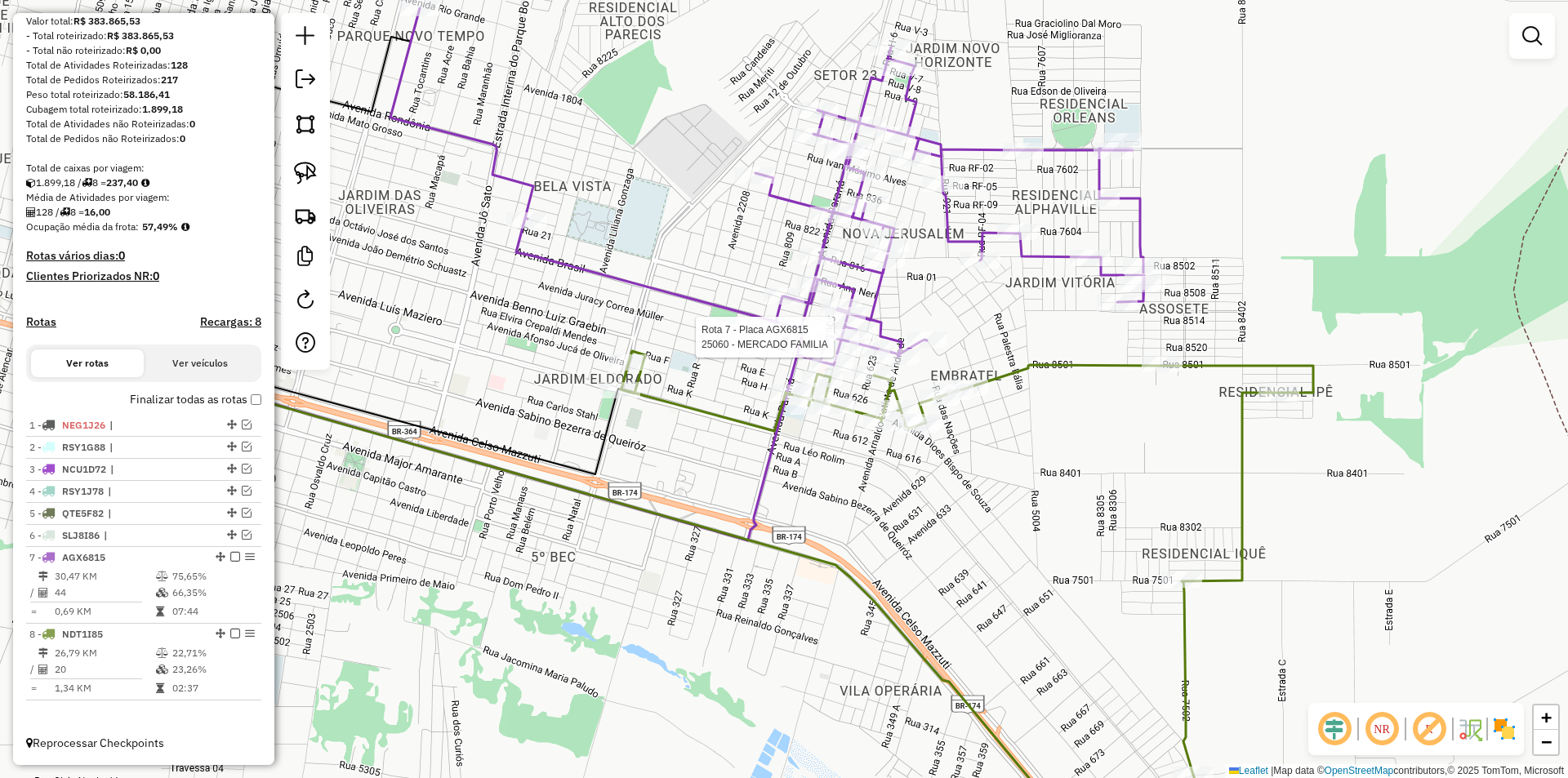
select select "*********"
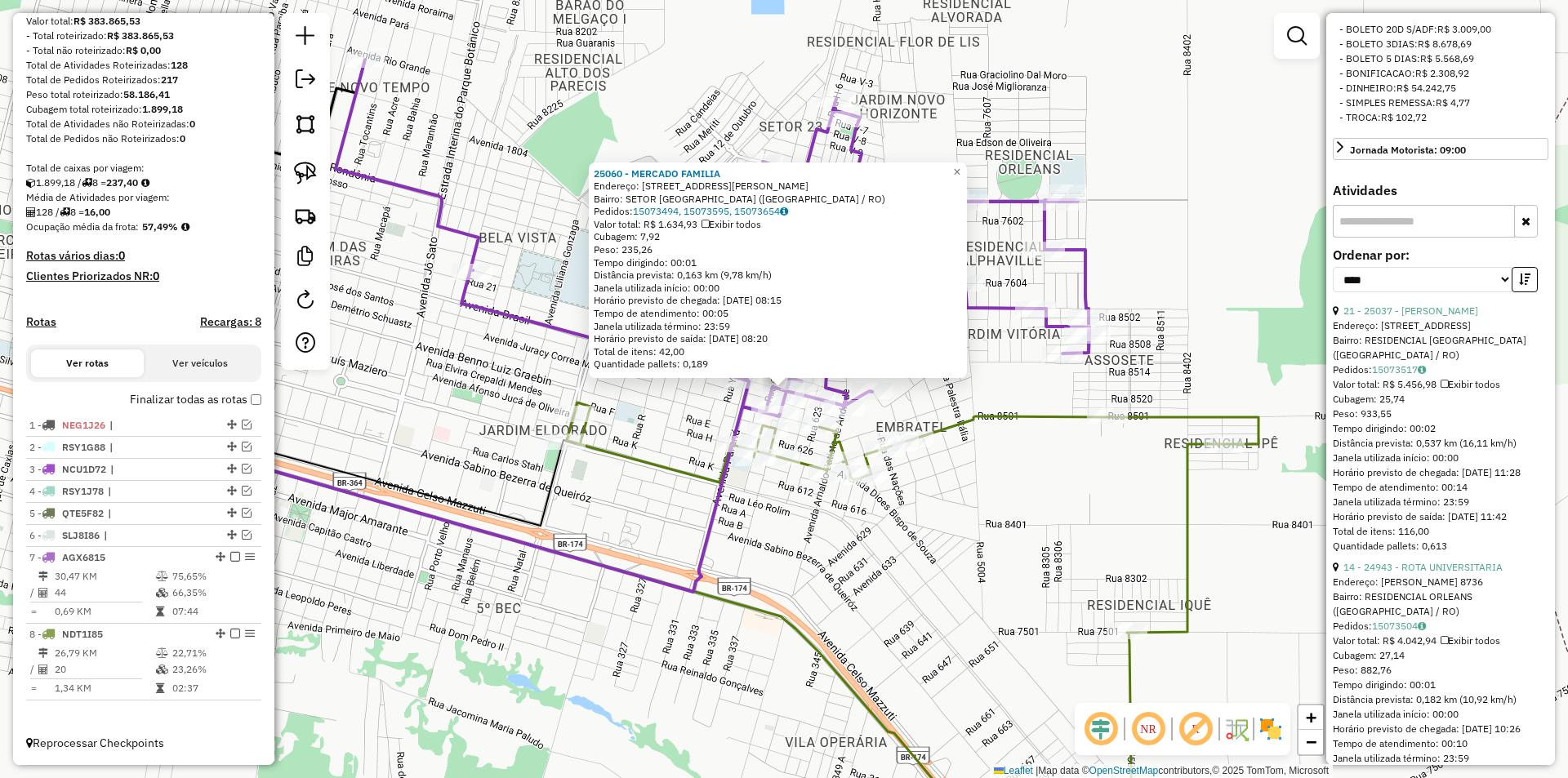
scroll to position [572, 0]
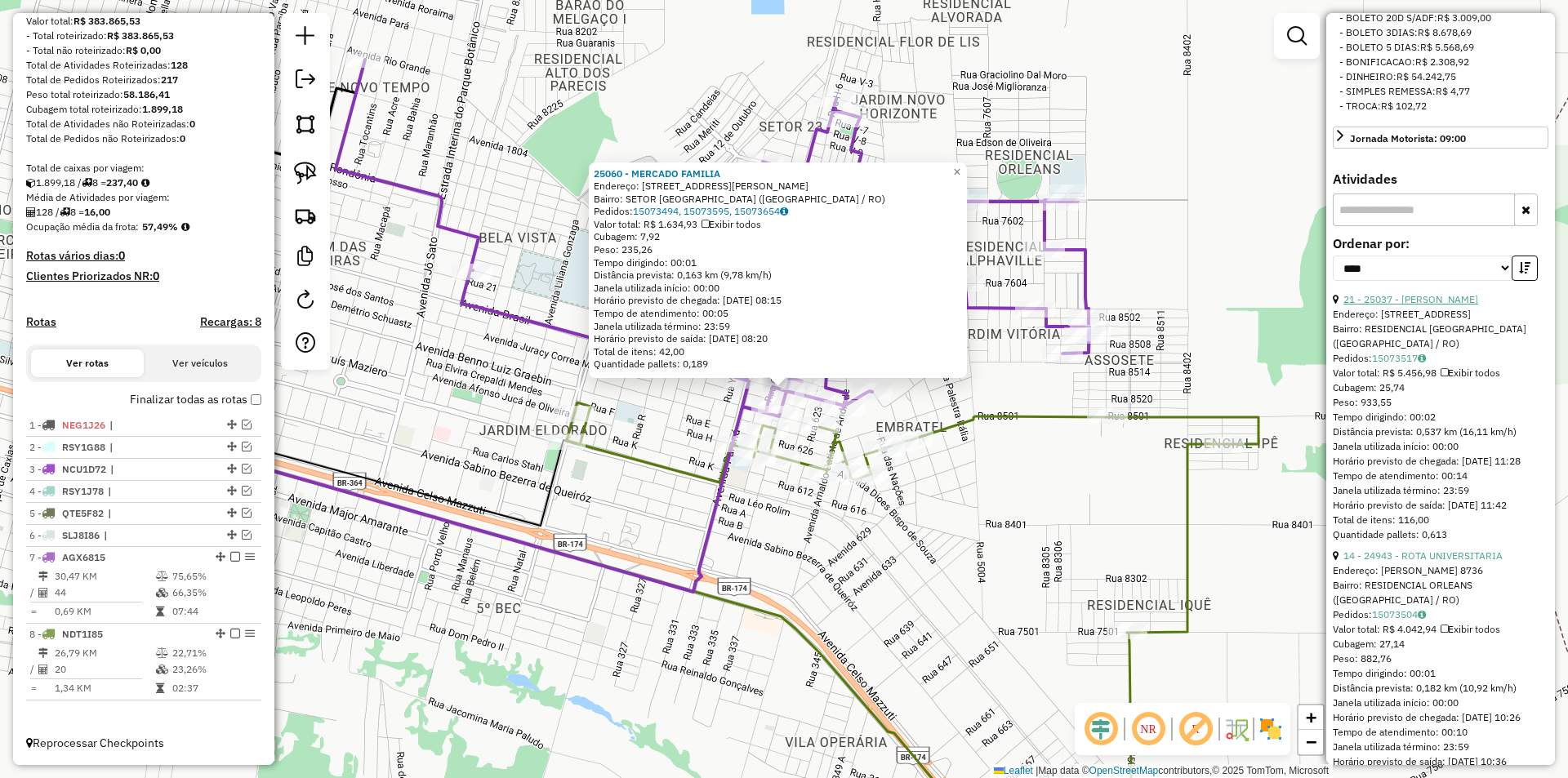
click at [1421, 305] on link "21 - 25037 - ARMAZEM CARNEIRO" at bounding box center [1411, 299] width 134 height 12
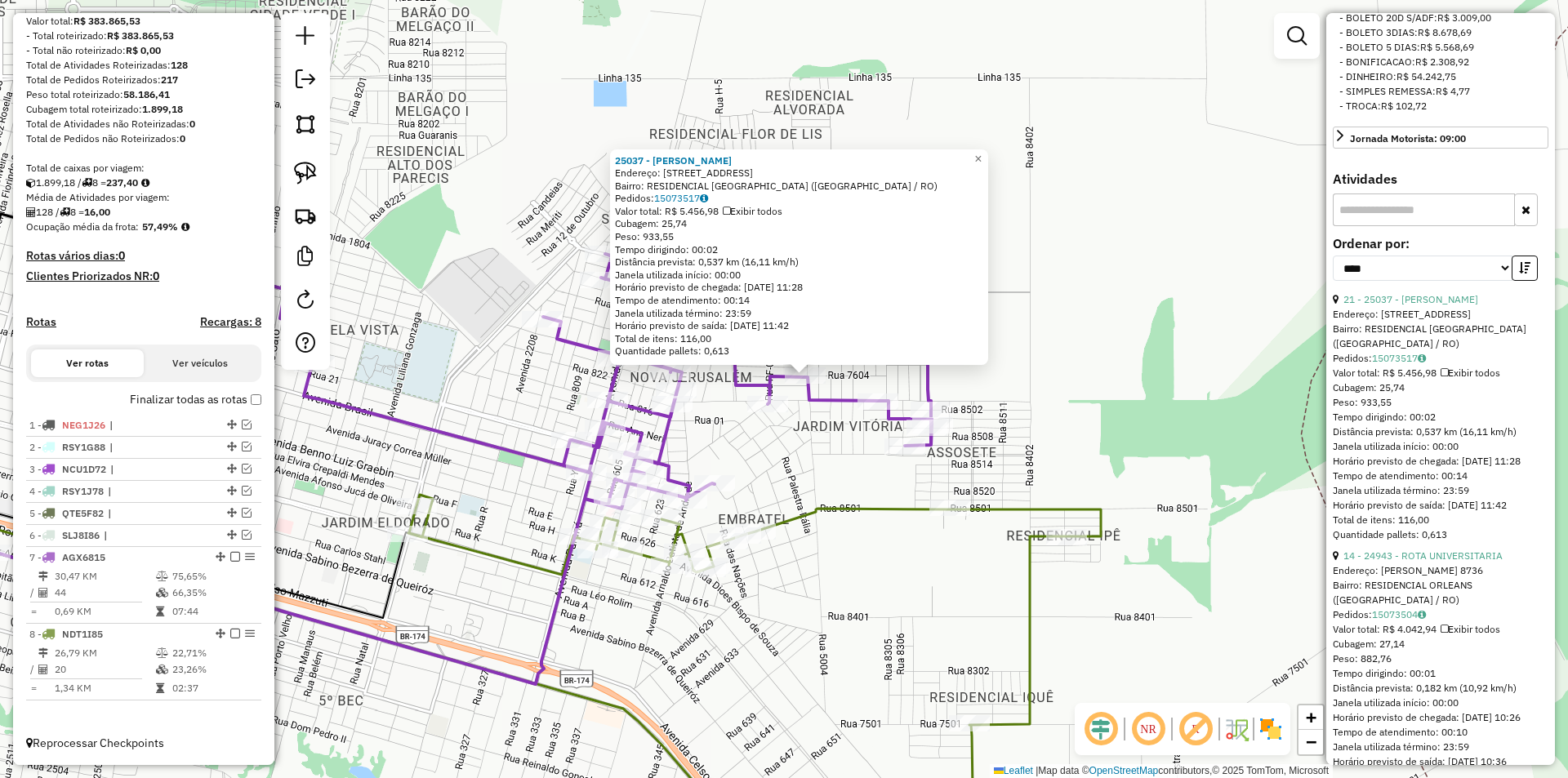
drag, startPoint x: 797, startPoint y: 463, endPoint x: 868, endPoint y: 404, distance: 92.3
click at [868, 404] on div "25037 - ARMAZEM CARNEIRO Endereço: Rua Cinco Mil e Quatro 3585 Bairro: RESIDENC…" at bounding box center [784, 389] width 1568 height 778
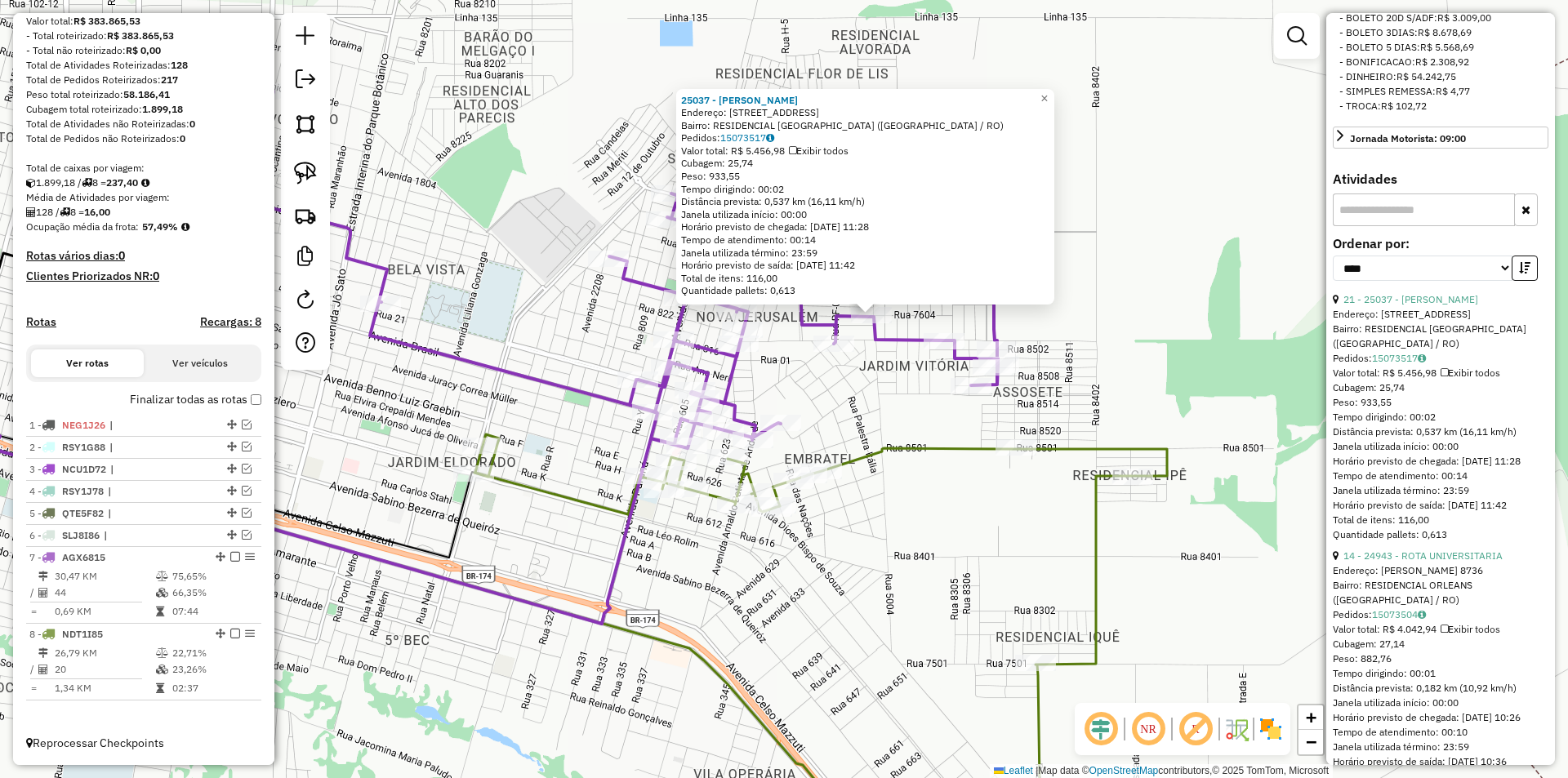
drag, startPoint x: 868, startPoint y: 404, endPoint x: 862, endPoint y: 366, distance: 38.5
click at [868, 402] on div "25037 - ARMAZEM CARNEIRO Endereço: Rua Cinco Mil e Quatro 3585 Bairro: RESIDENC…" at bounding box center [784, 389] width 1568 height 778
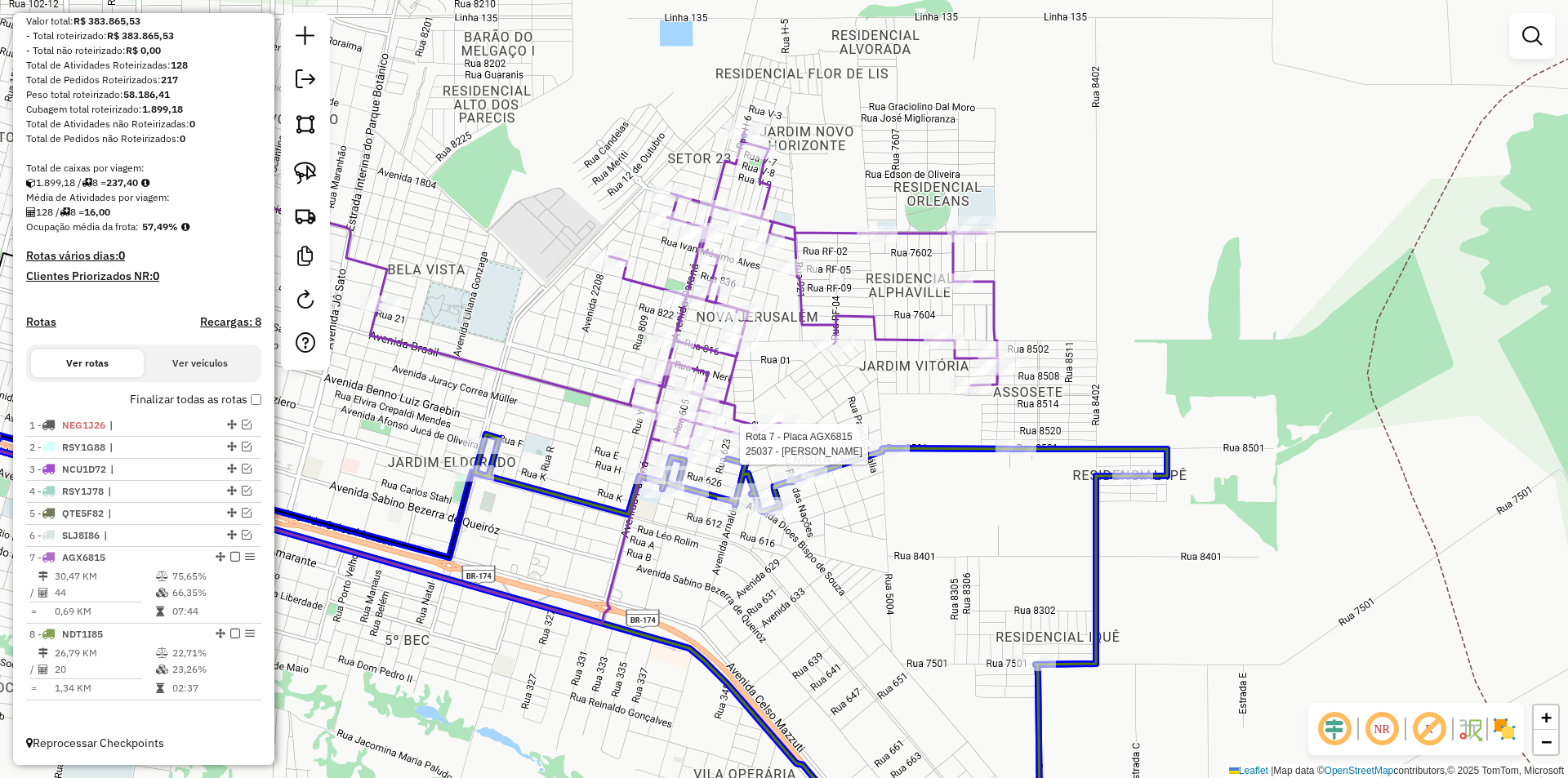
click at [888, 455] on div at bounding box center [889, 448] width 41 height 16
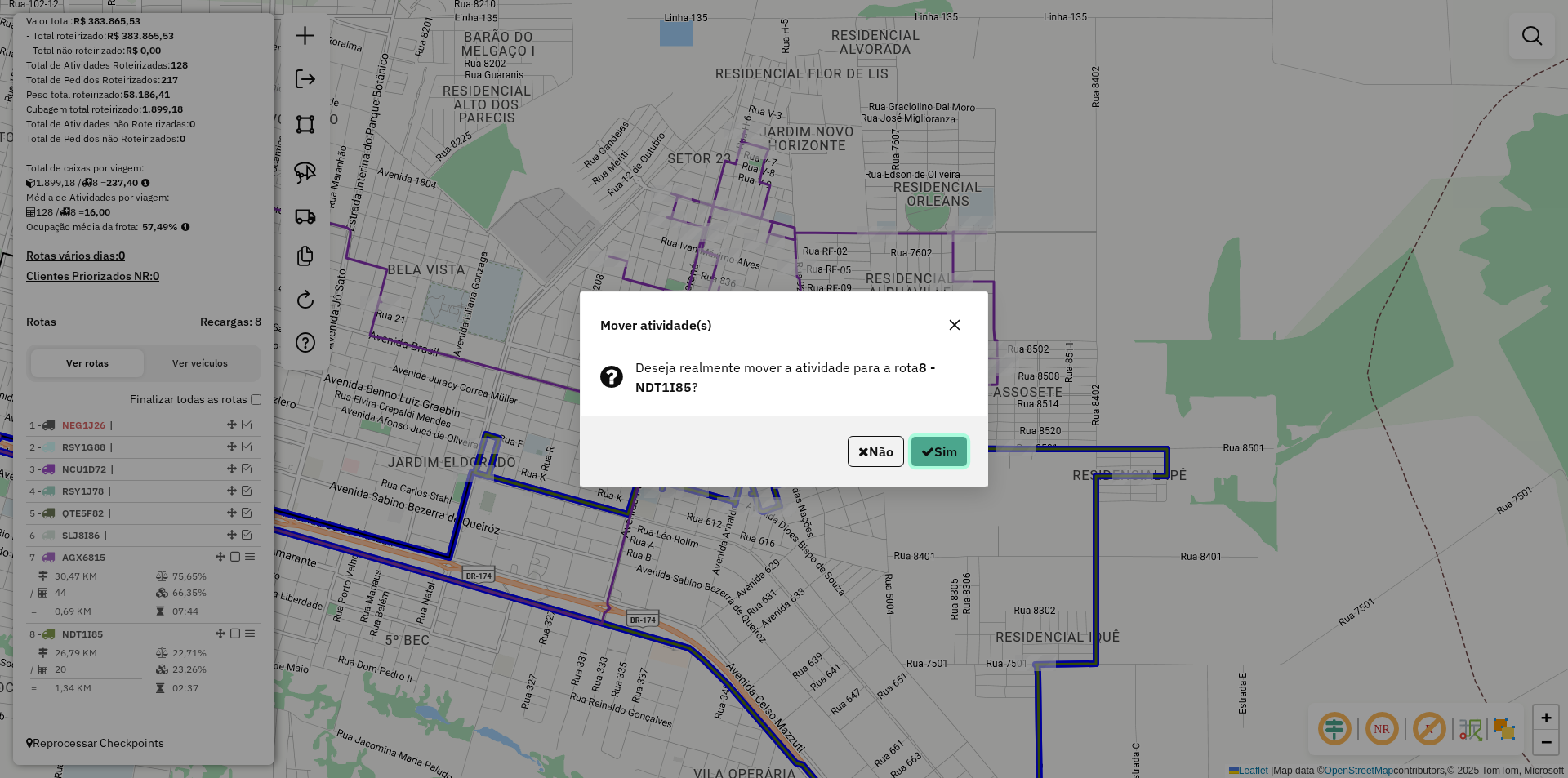
click at [934, 445] on button "Sim" at bounding box center [939, 451] width 57 height 31
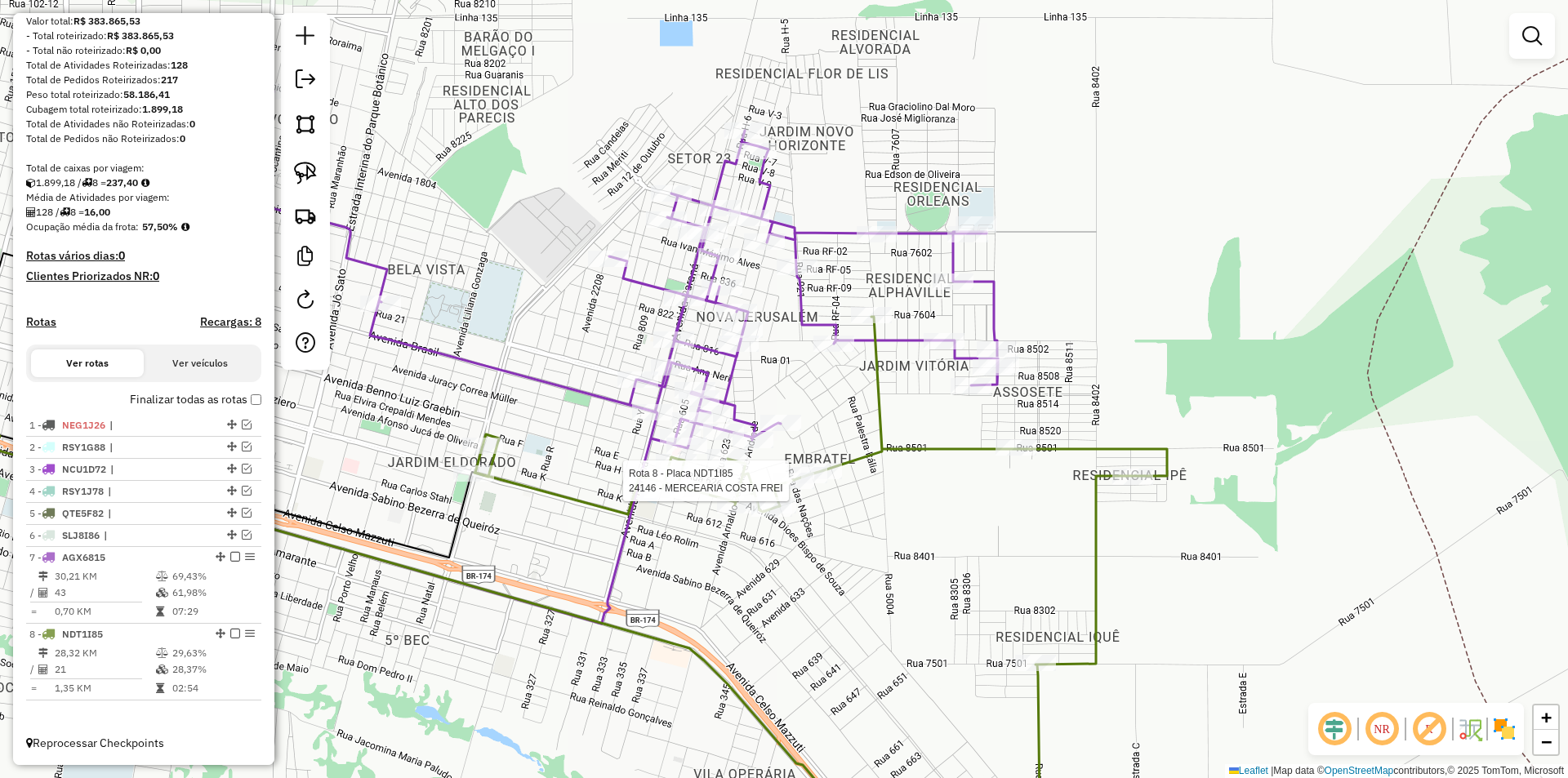
select select "*********"
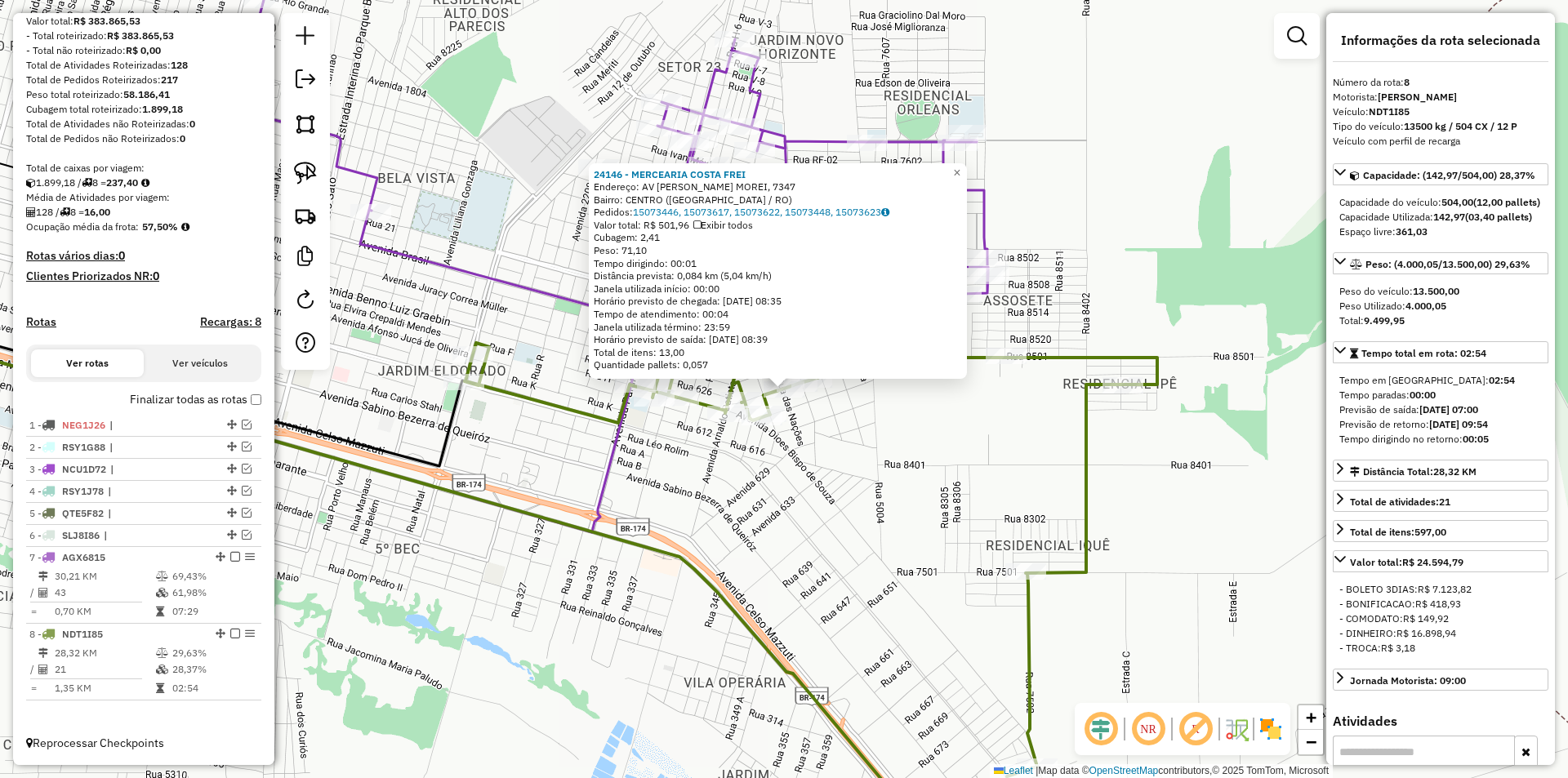
click at [1149, 297] on div "24146 - MERCEARIA COSTA FREI Endereço: AV JOSE ROBERTO G. MOREI, 7347 Bairro: C…" at bounding box center [784, 389] width 1568 height 778
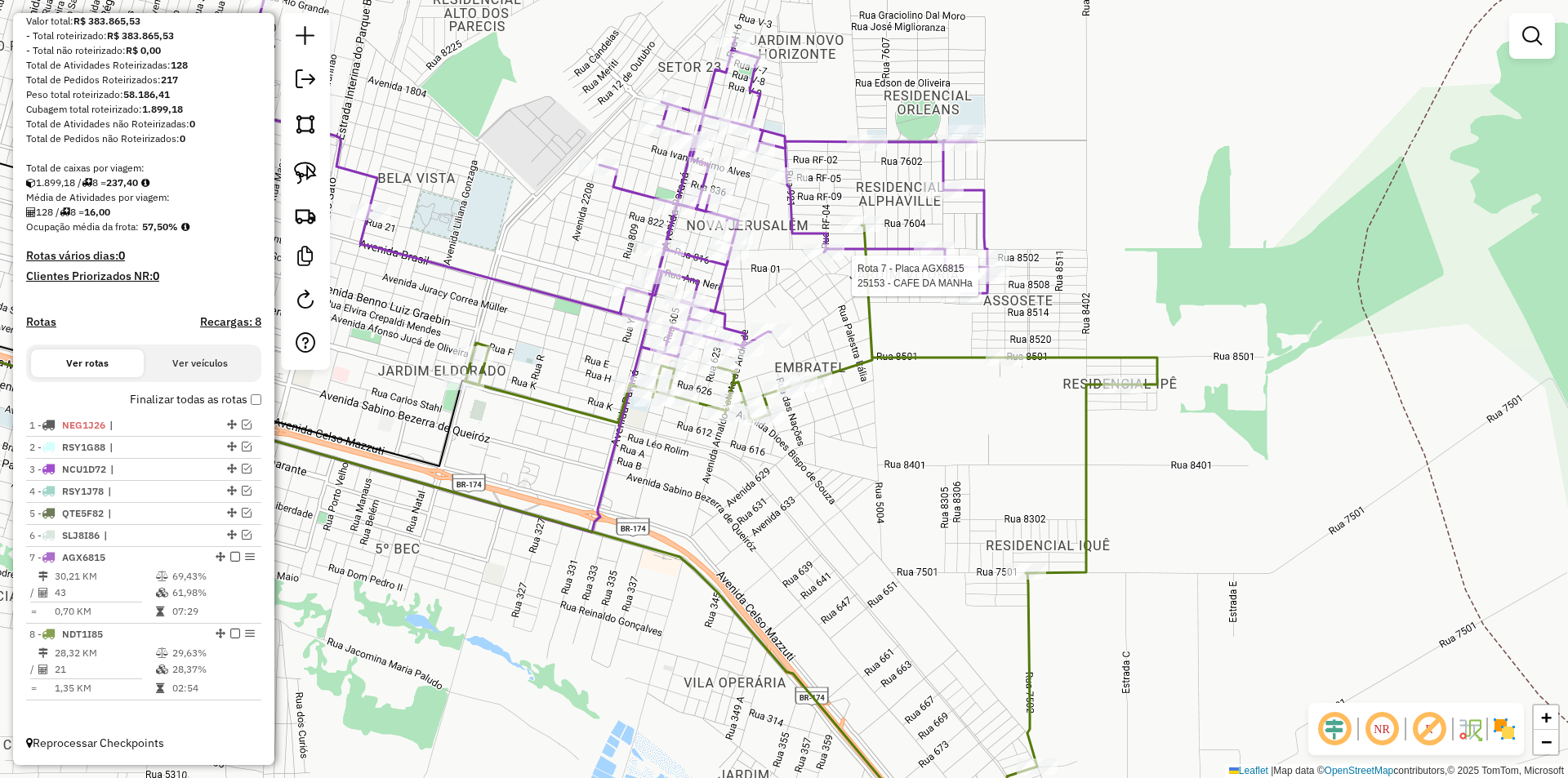
select select "*********"
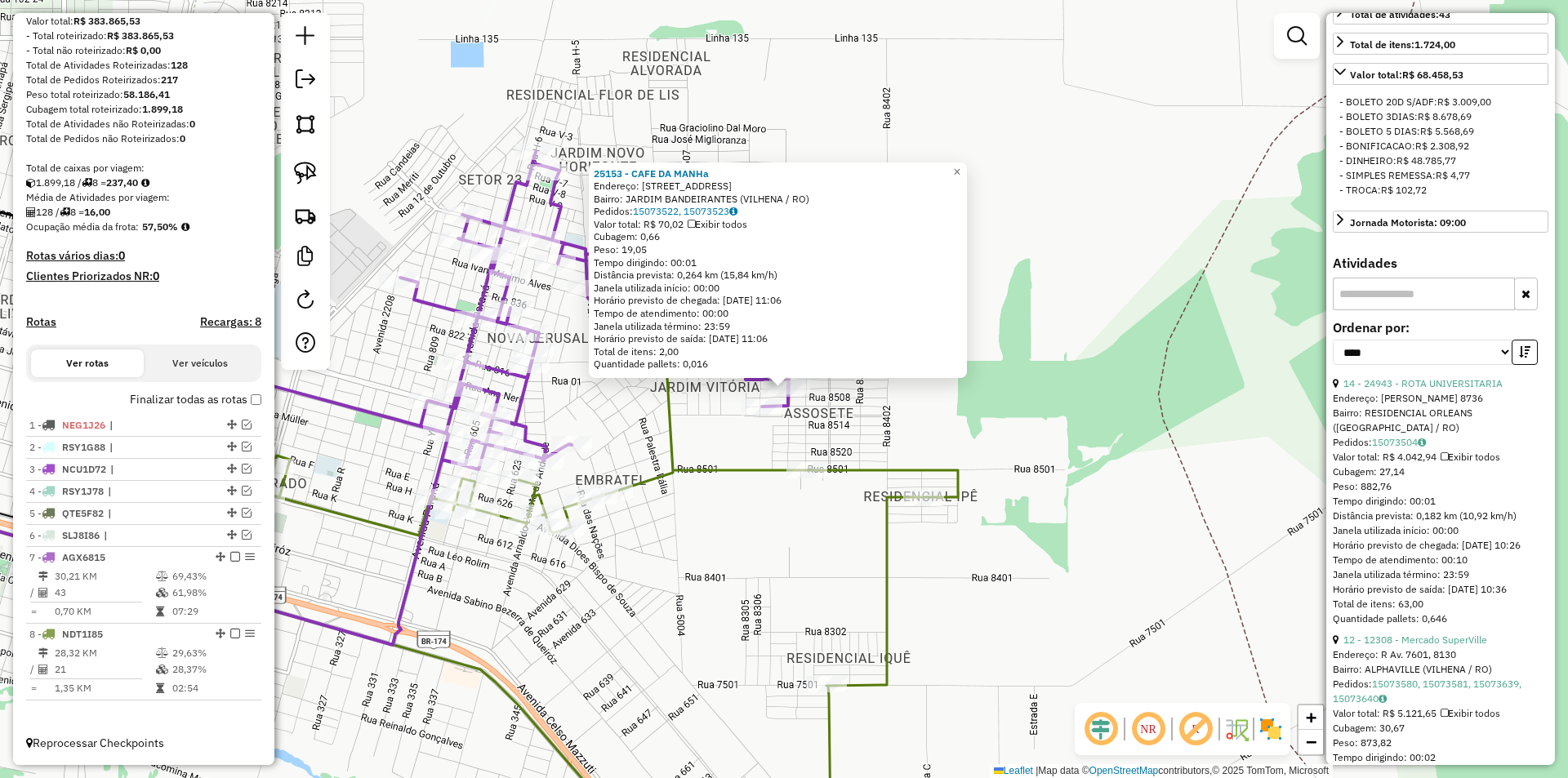
scroll to position [490, 0]
click at [1417, 388] on div "14 - 24943 - ROTA UNIVERSITARIA" at bounding box center [1440, 381] width 215 height 15
click at [1439, 387] on link "14 - 24943 - ROTA UNIVERSITARIA" at bounding box center [1423, 380] width 159 height 12
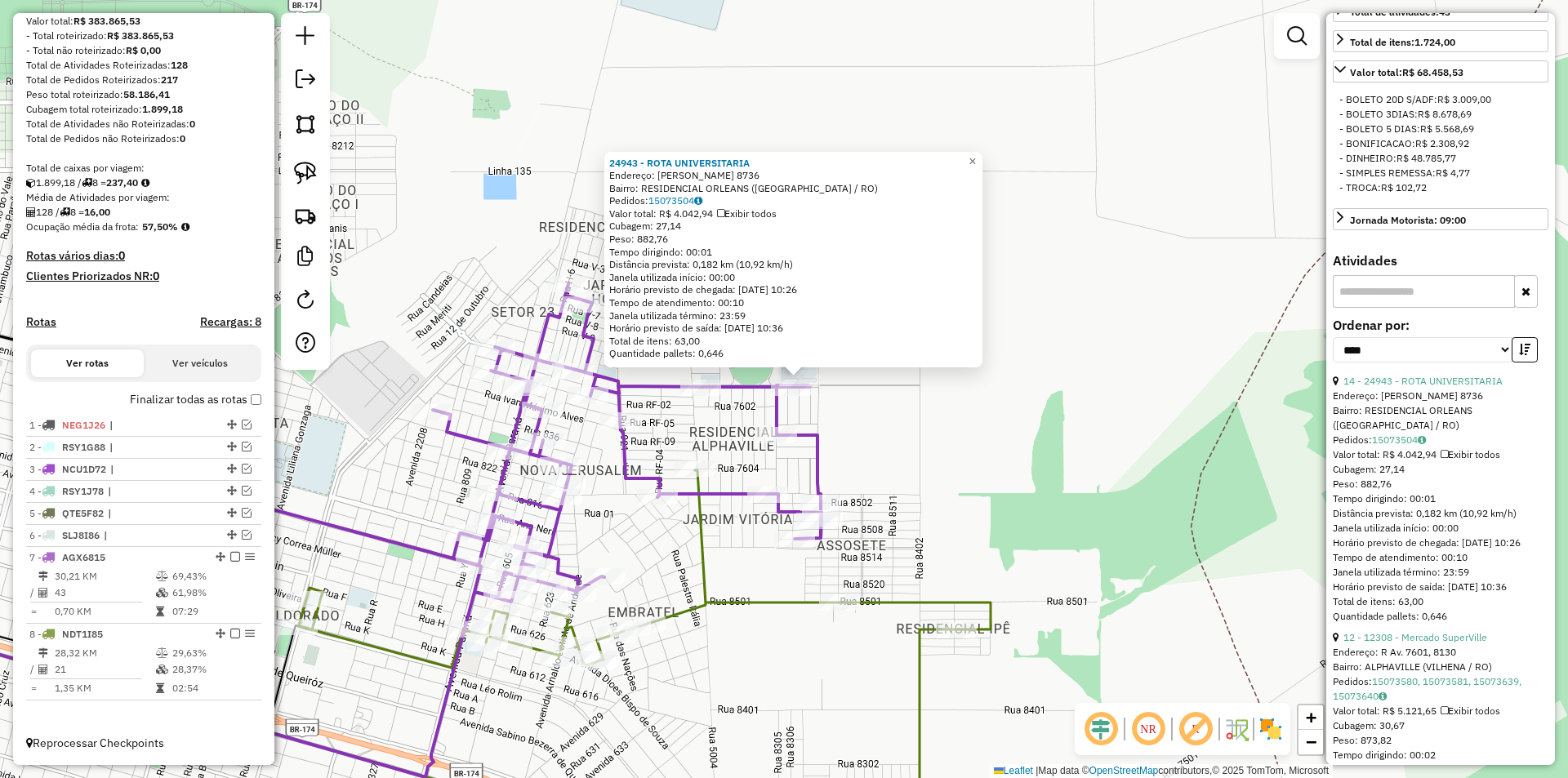
drag, startPoint x: 954, startPoint y: 413, endPoint x: 1032, endPoint y: 361, distance: 93.7
click at [1031, 362] on div "24943 - ROTA UNIVERSITARIA Endereço: CLEBER MAFRA DE SOUZA 8736 Bairro: RESIDEN…" at bounding box center [784, 389] width 1568 height 778
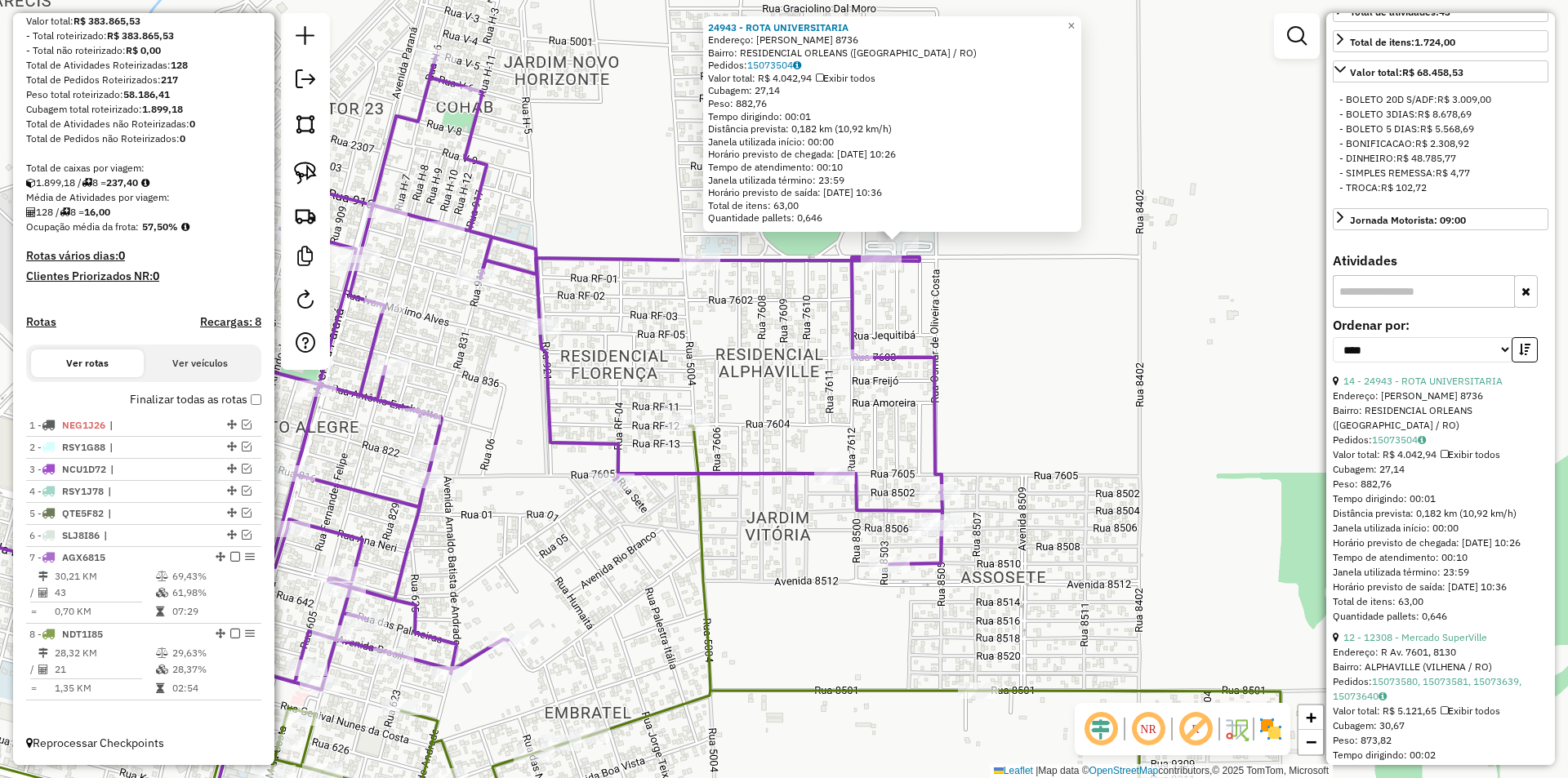
drag, startPoint x: 928, startPoint y: 349, endPoint x: 925, endPoint y: 282, distance: 67.1
click at [928, 346] on icon at bounding box center [393, 456] width 1099 height 801
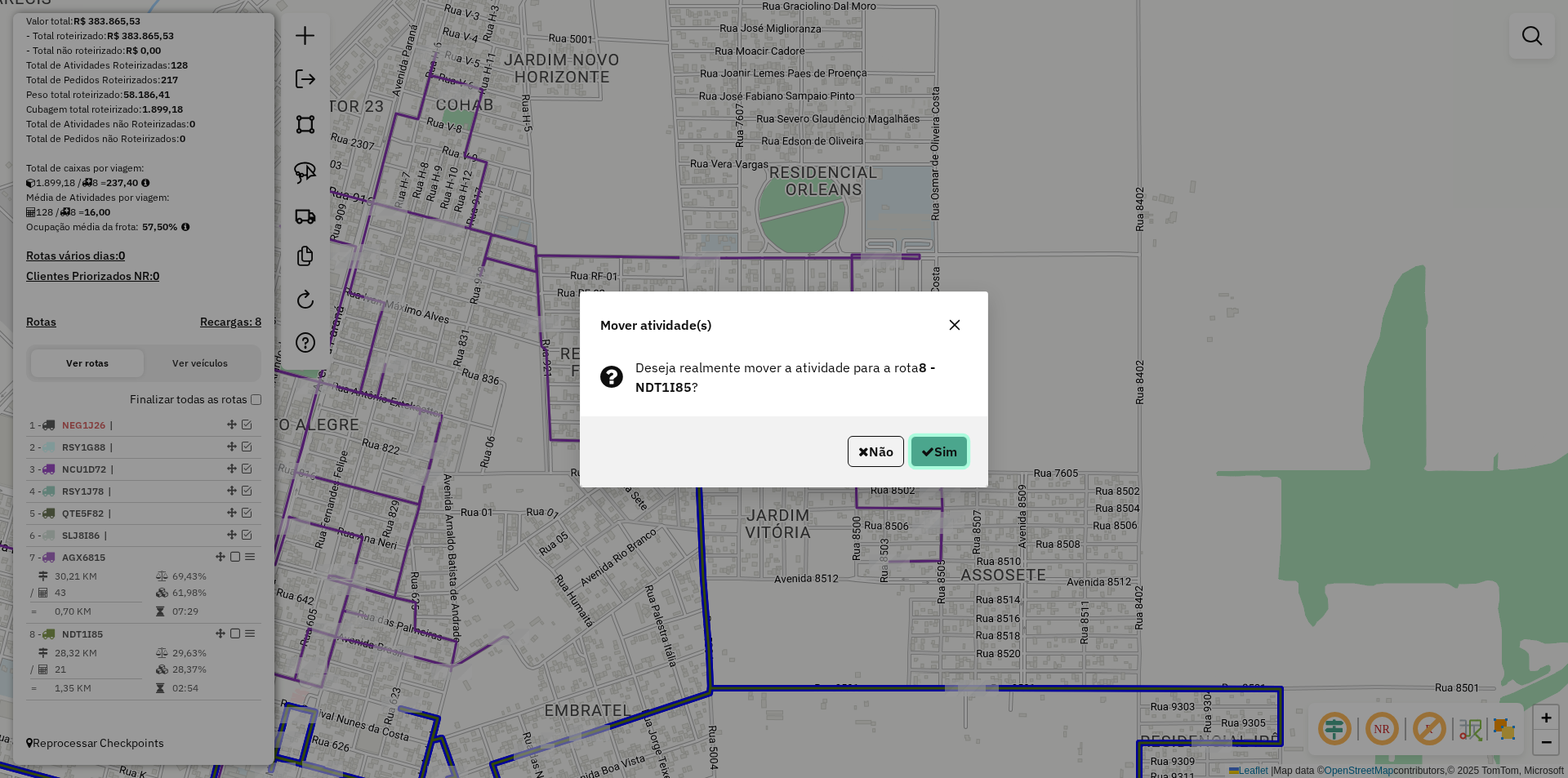
click at [929, 436] on button "Sim" at bounding box center [939, 451] width 57 height 31
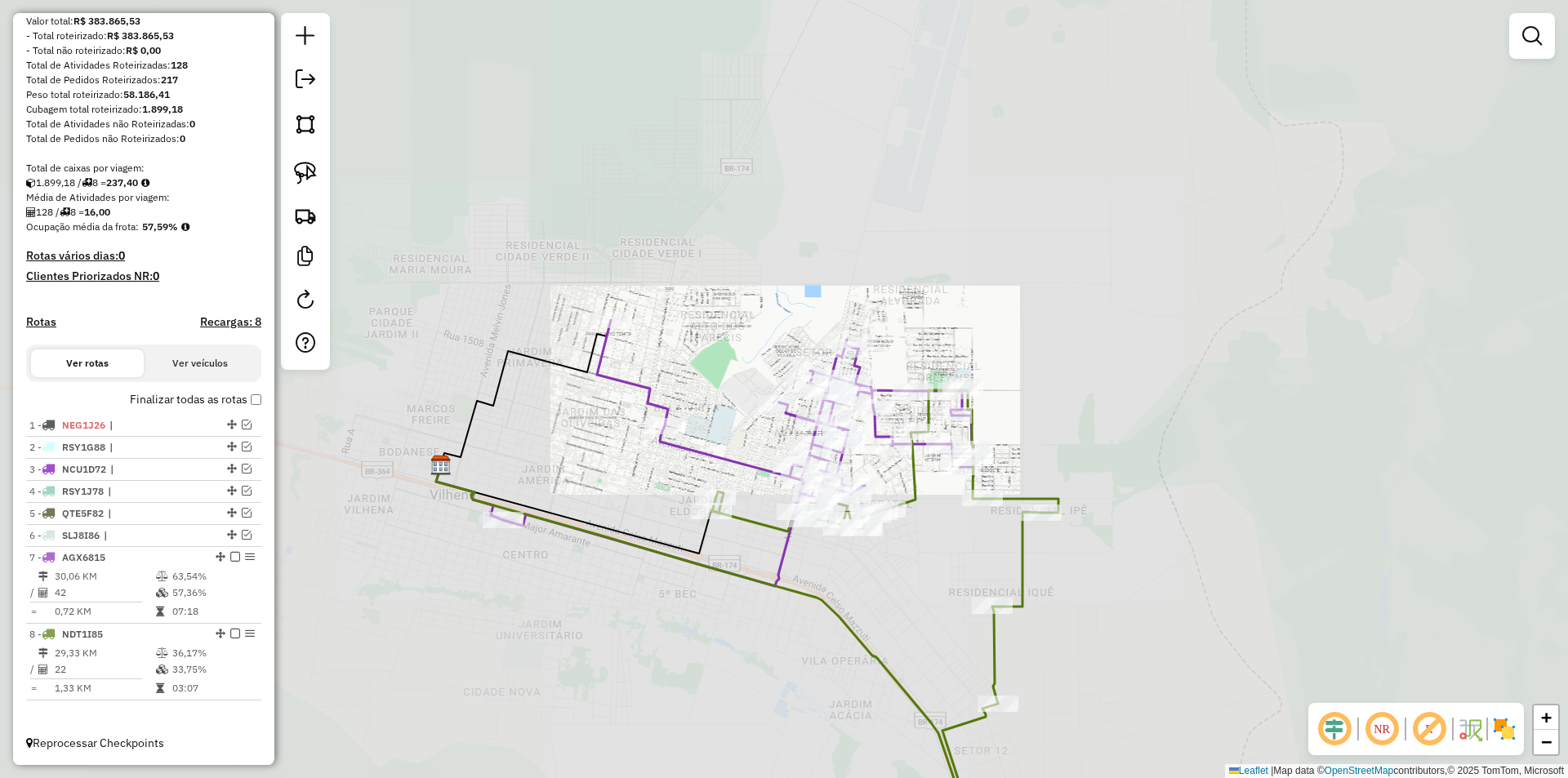
drag, startPoint x: 1047, startPoint y: 429, endPoint x: 1020, endPoint y: 426, distance: 27.2
click at [1060, 384] on div "Janela de atendimento Grade de atendimento Capacidade Transportadoras Veículos …" at bounding box center [784, 389] width 1568 height 778
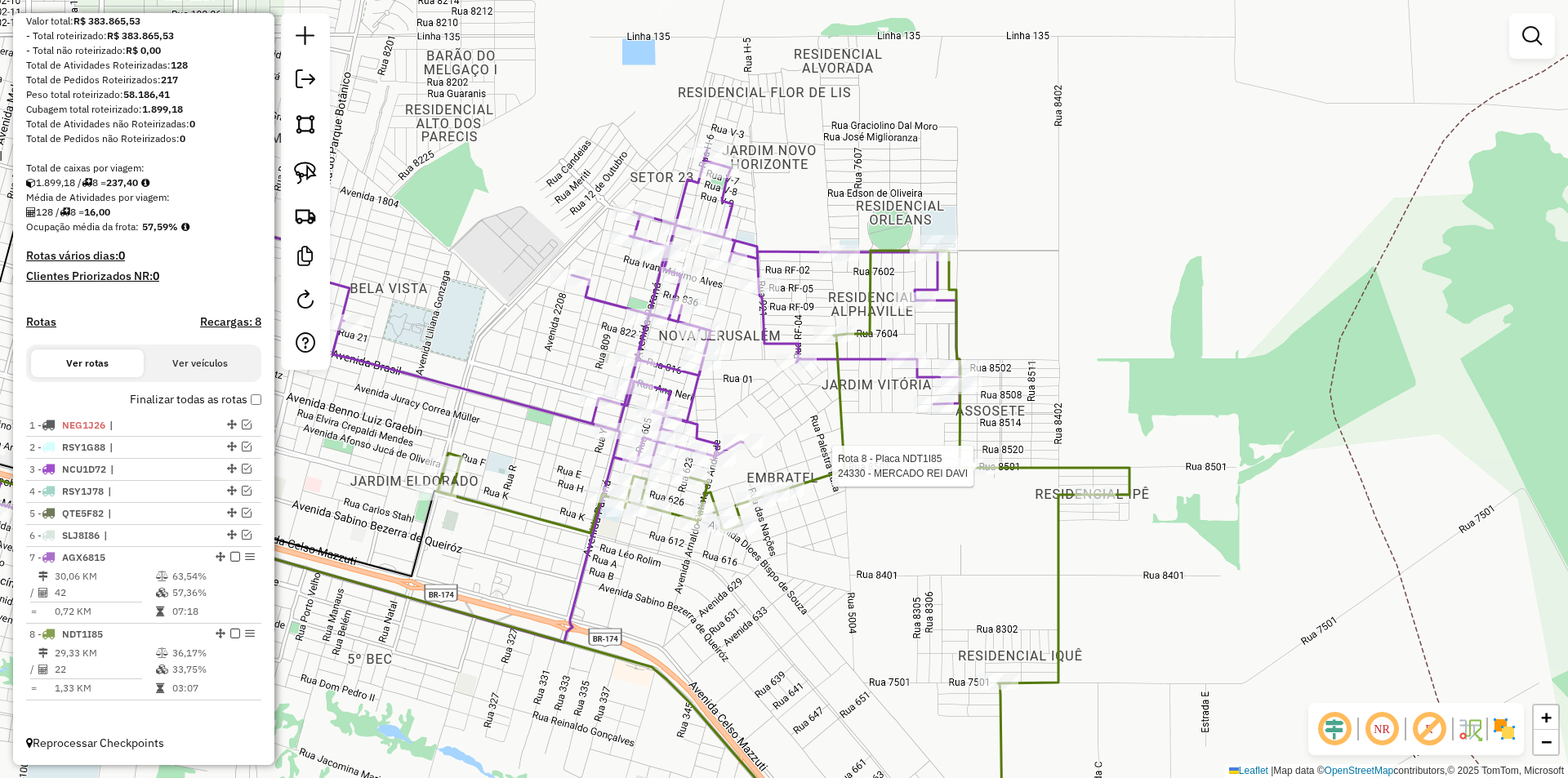
select select "*********"
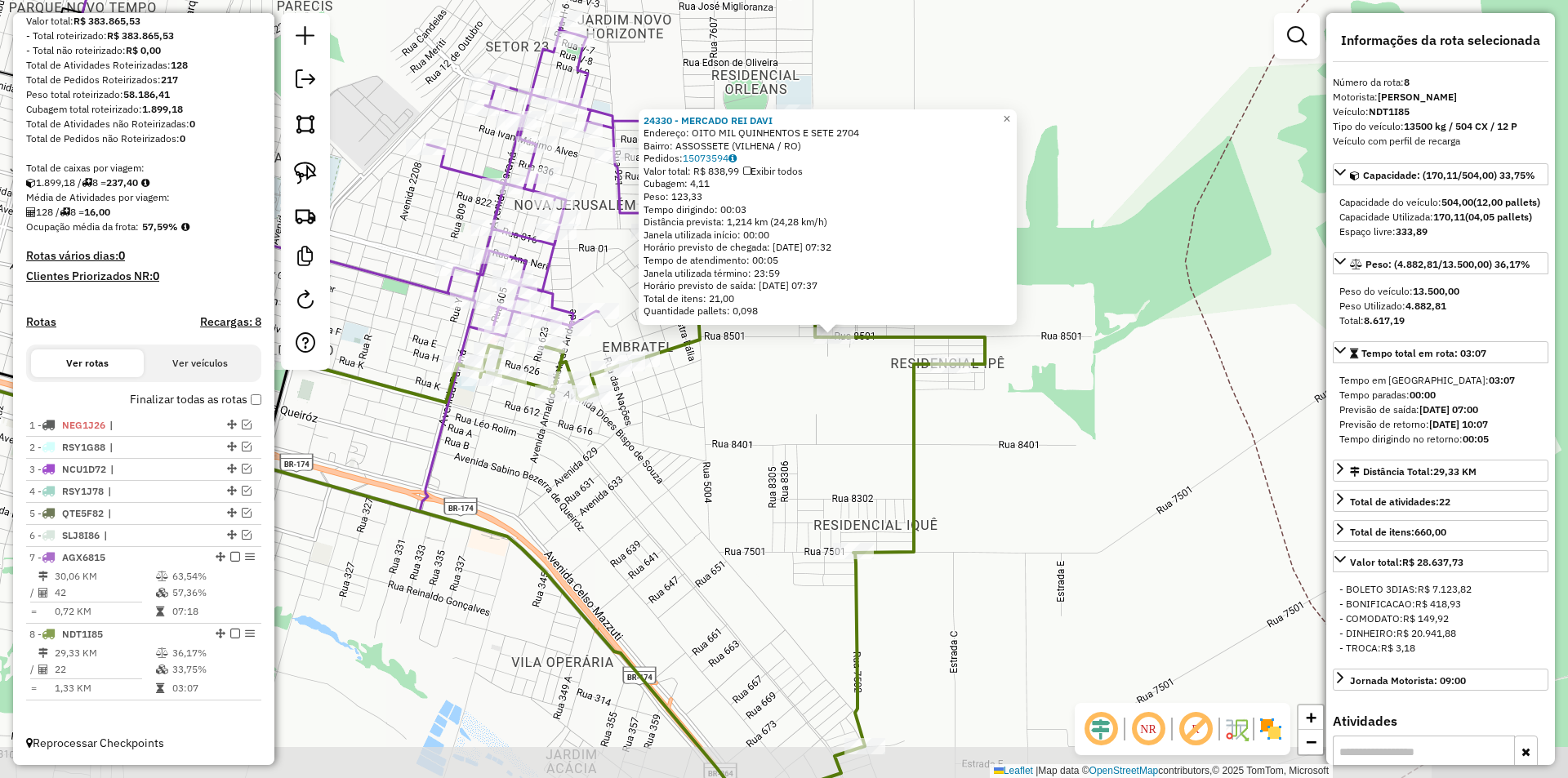
drag, startPoint x: 1109, startPoint y: 377, endPoint x: 1153, endPoint y: 331, distance: 63.7
click at [1153, 331] on div "24330 - MERCADO REI DAVI Endereço: OITO MIL QUINHENTOS E SETE 2704 Bairro: ASSO…" at bounding box center [784, 389] width 1568 height 778
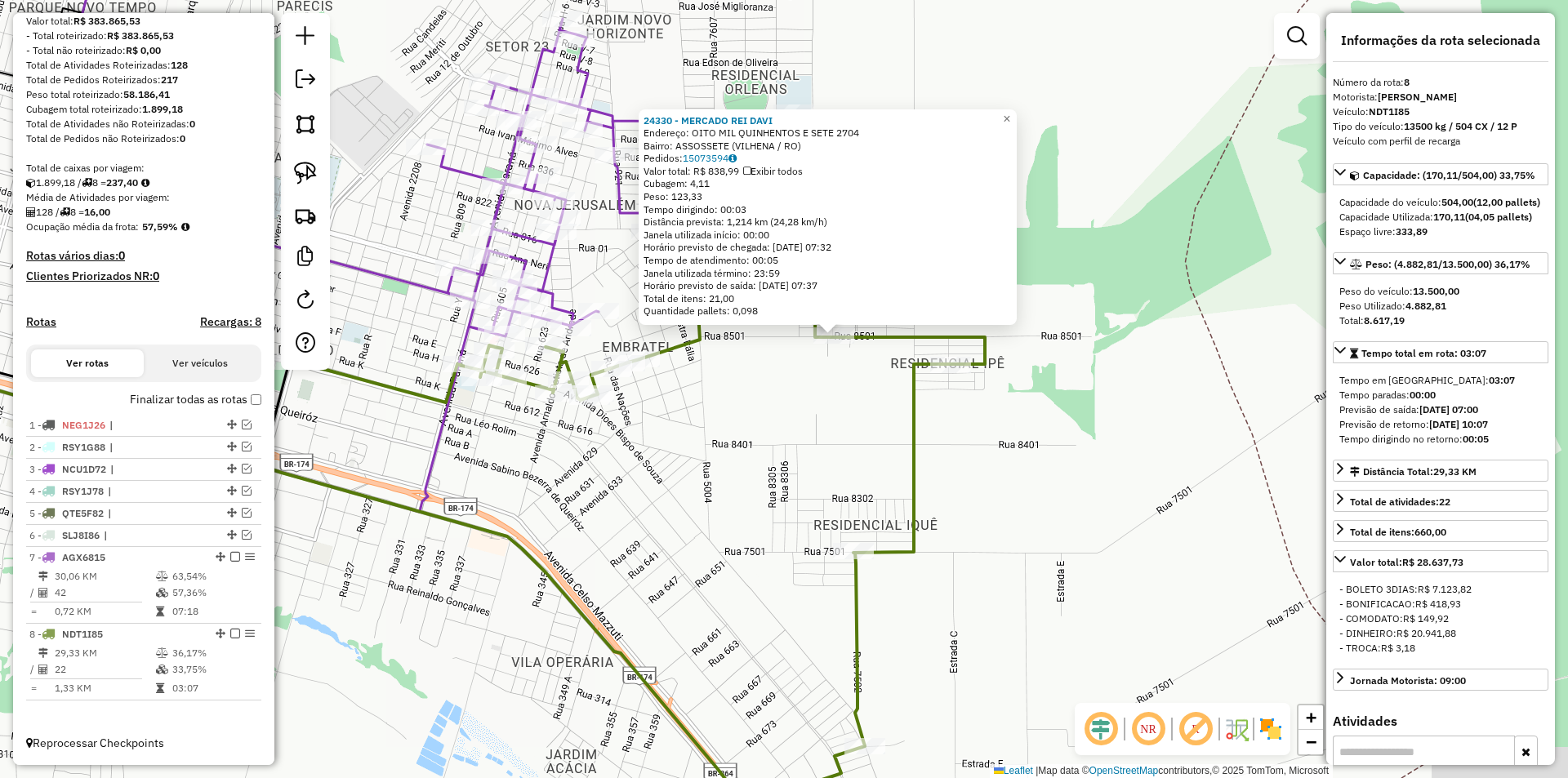
click at [1153, 331] on div "24330 - MERCADO REI DAVI Endereço: OITO MIL QUINHENTOS E SETE 2704 Bairro: ASSO…" at bounding box center [784, 389] width 1568 height 778
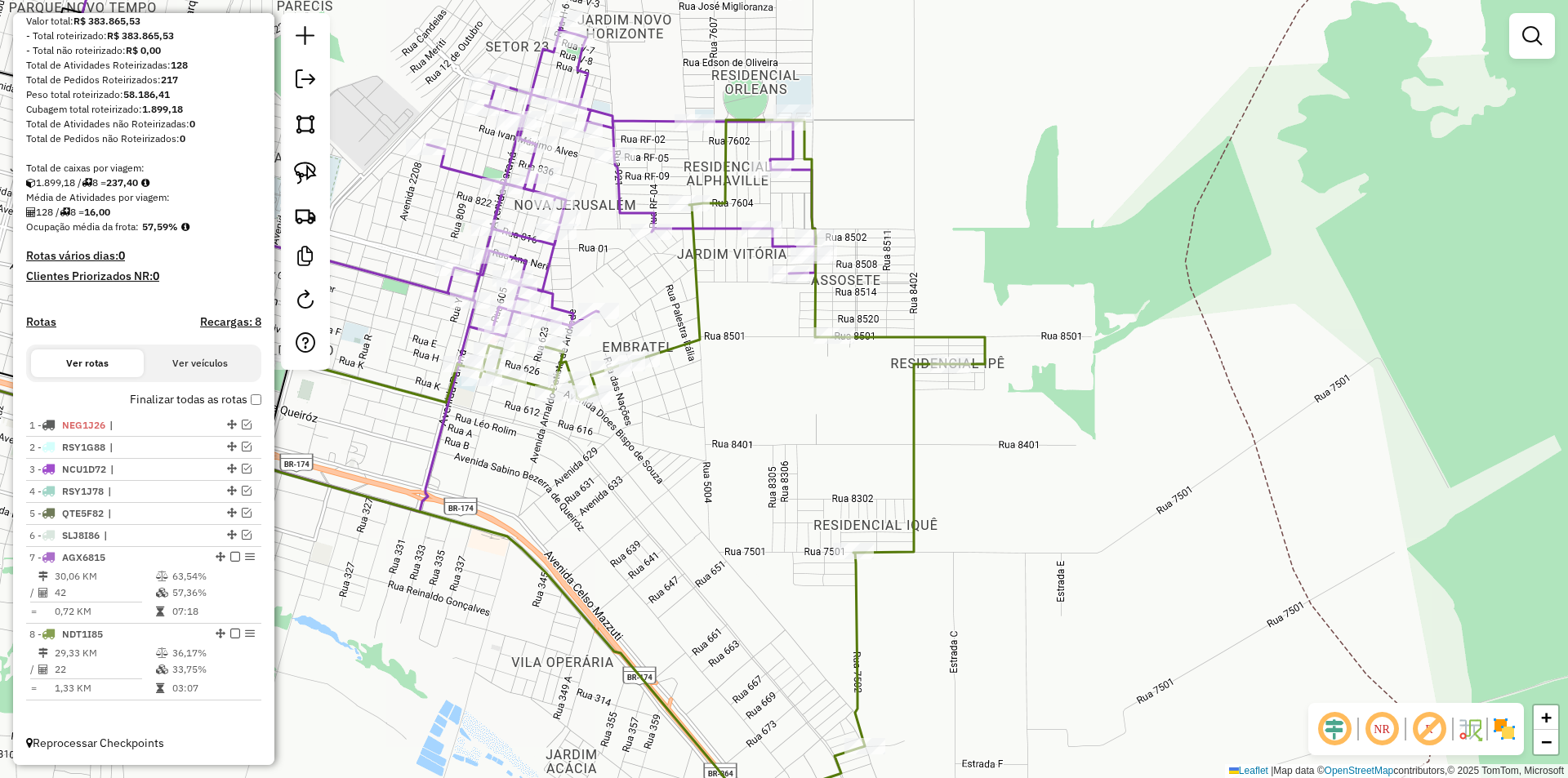
drag, startPoint x: 732, startPoint y: 549, endPoint x: 908, endPoint y: 534, distance: 176.6
click at [908, 534] on div "Janela de atendimento Grade de atendimento Capacidade Transportadoras Veículos …" at bounding box center [784, 389] width 1568 height 778
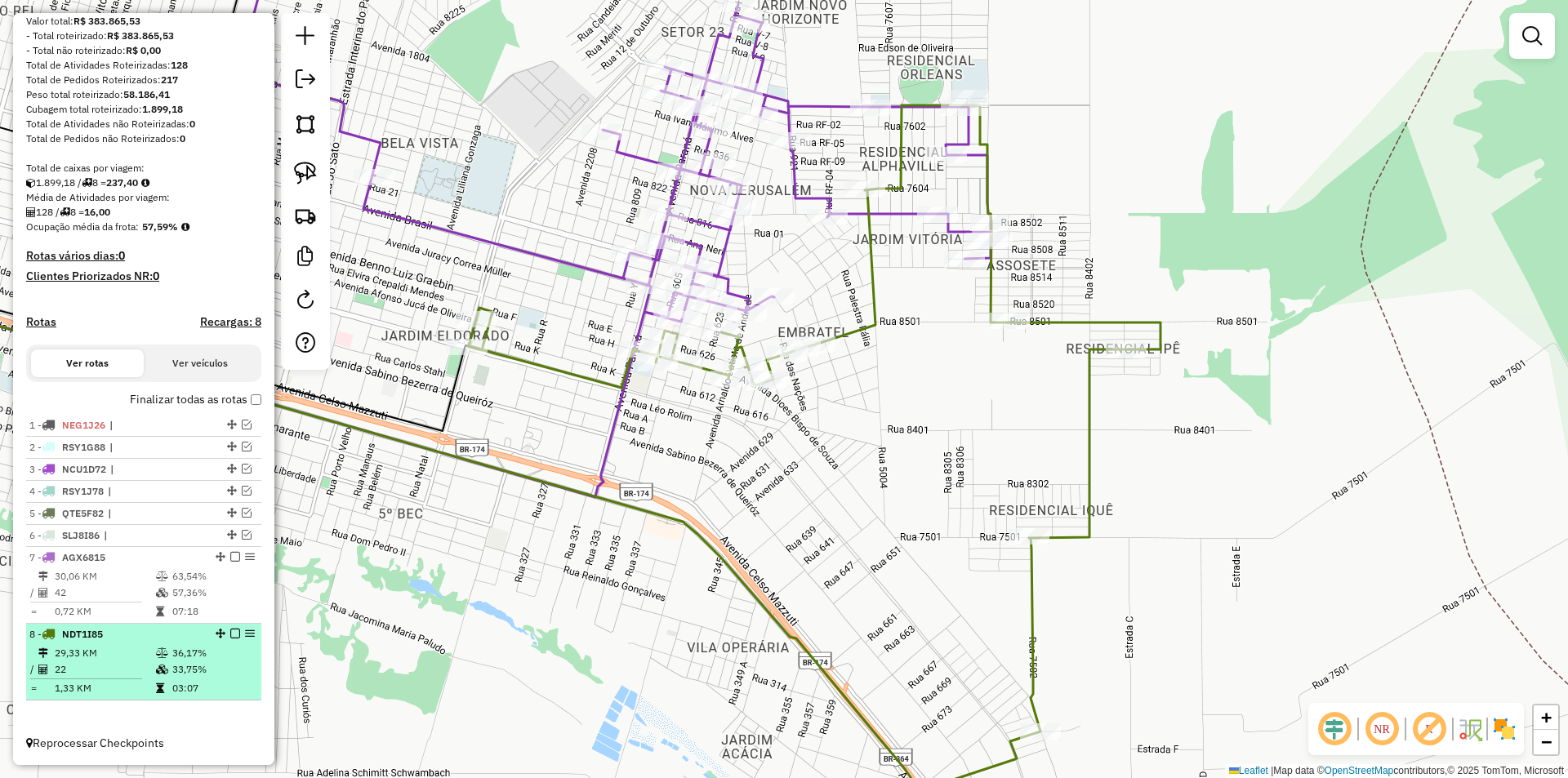
click at [232, 633] on em at bounding box center [235, 633] width 10 height 10
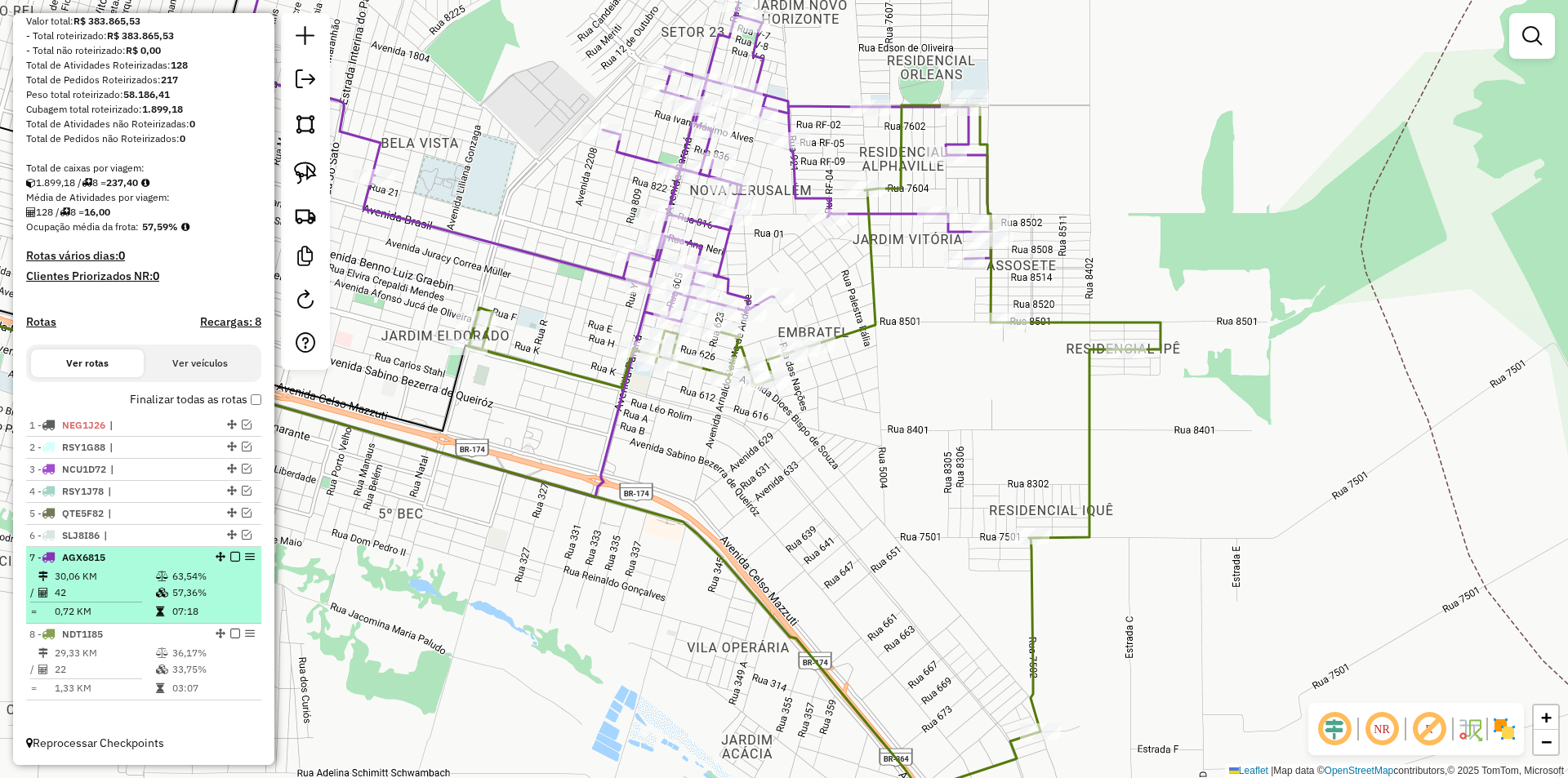
scroll to position [156, 0]
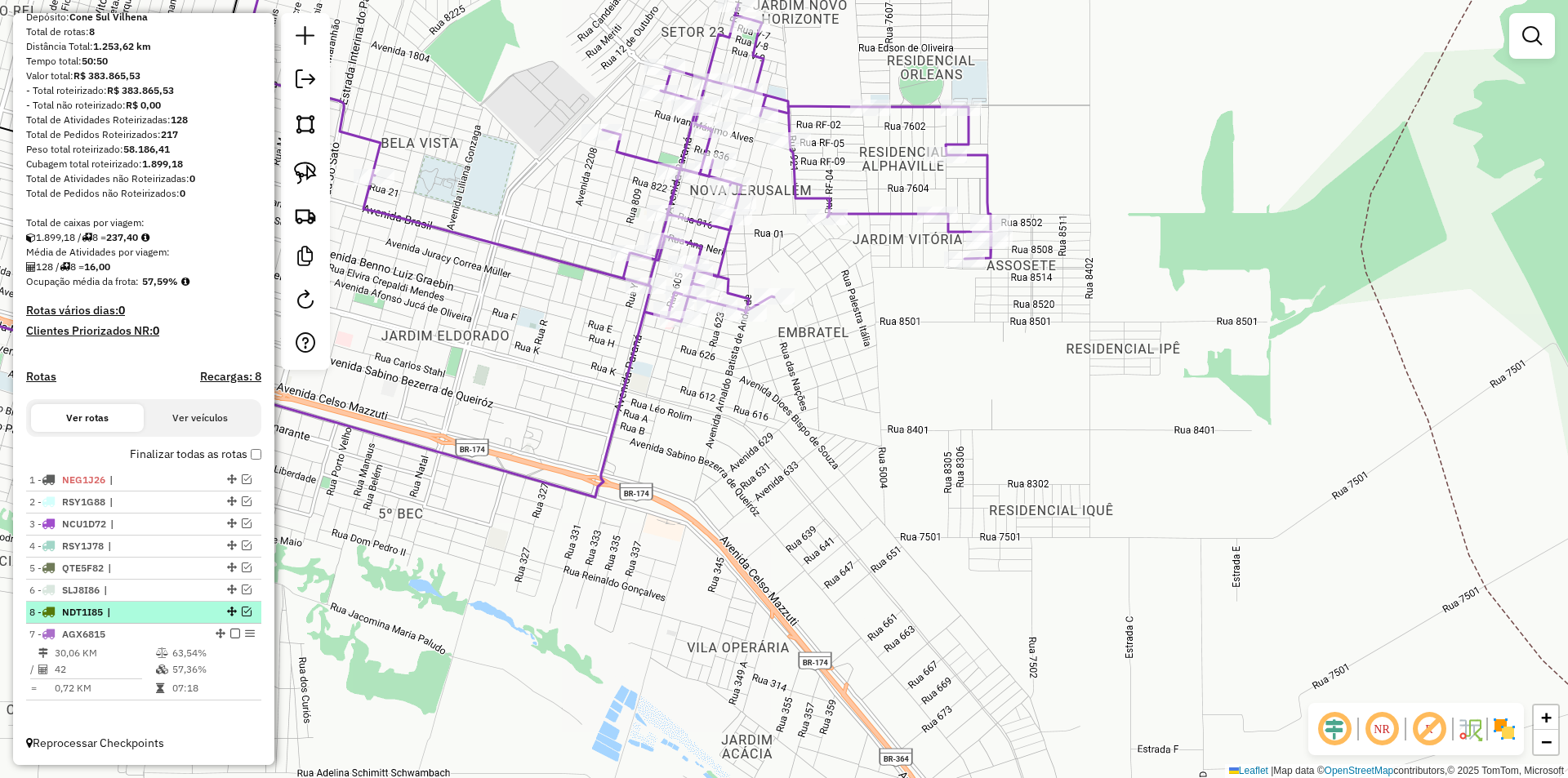
drag, startPoint x: 227, startPoint y: 690, endPoint x: 193, endPoint y: 609, distance: 87.8
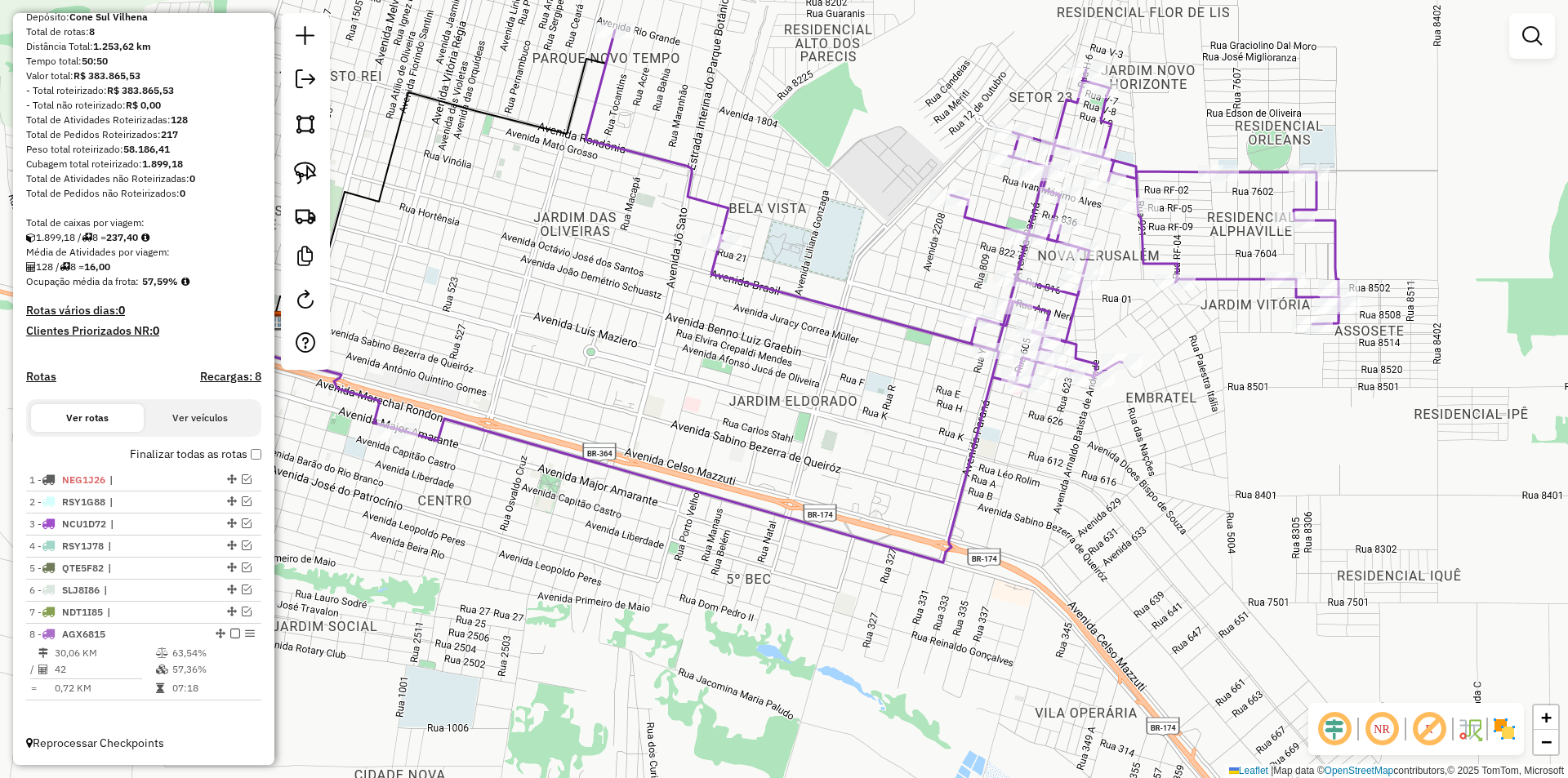
drag, startPoint x: 838, startPoint y: 524, endPoint x: 1022, endPoint y: 487, distance: 187.7
click at [1072, 490] on div "Janela de atendimento Grade de atendimento Capacidade Transportadoras Veículos …" at bounding box center [784, 389] width 1568 height 778
drag, startPoint x: 306, startPoint y: 164, endPoint x: 310, endPoint y: 581, distance: 417.0
click at [306, 164] on img at bounding box center [306, 173] width 23 height 23
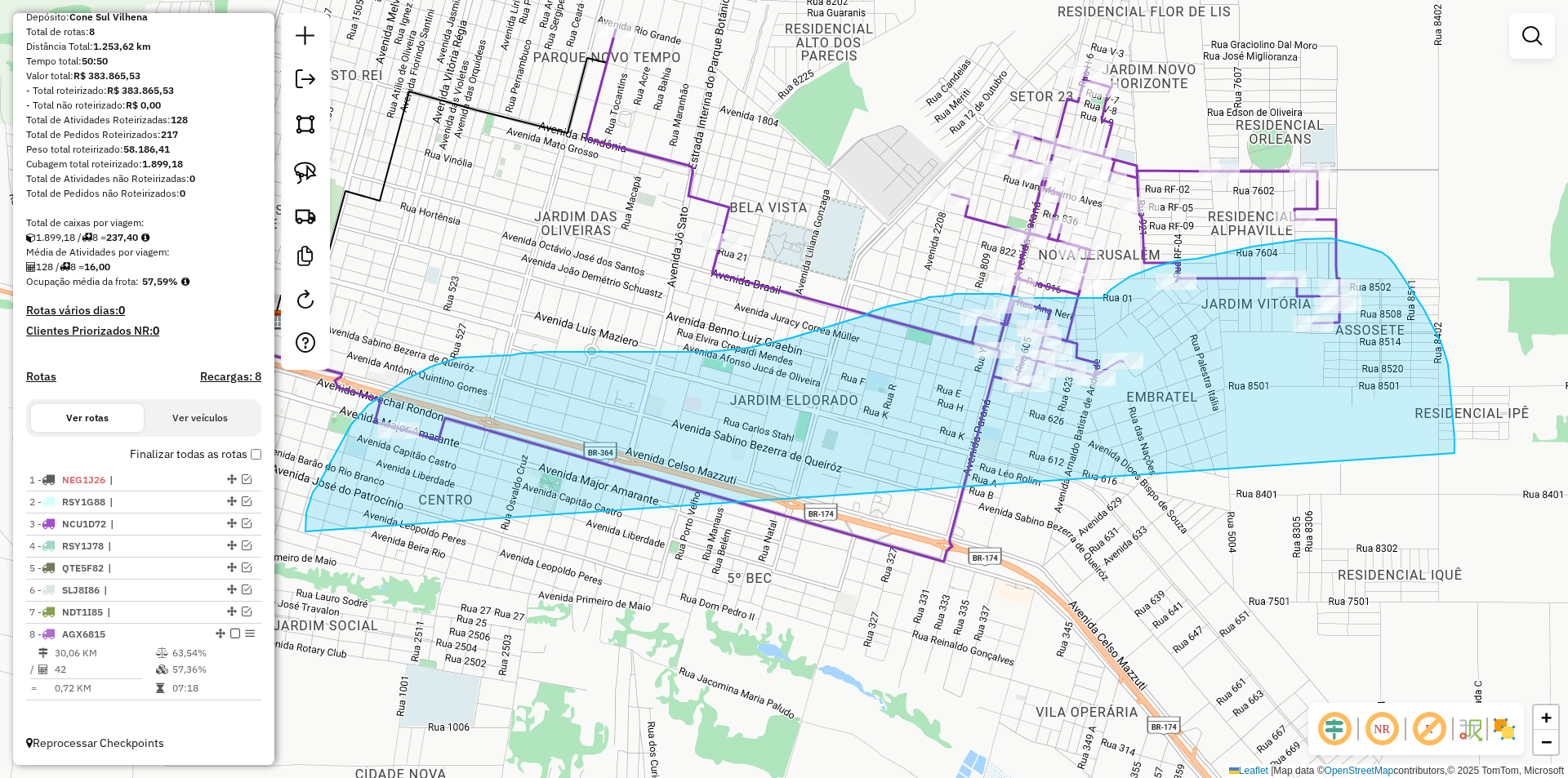
drag, startPoint x: 321, startPoint y: 478, endPoint x: 1453, endPoint y: 473, distance: 1132.0
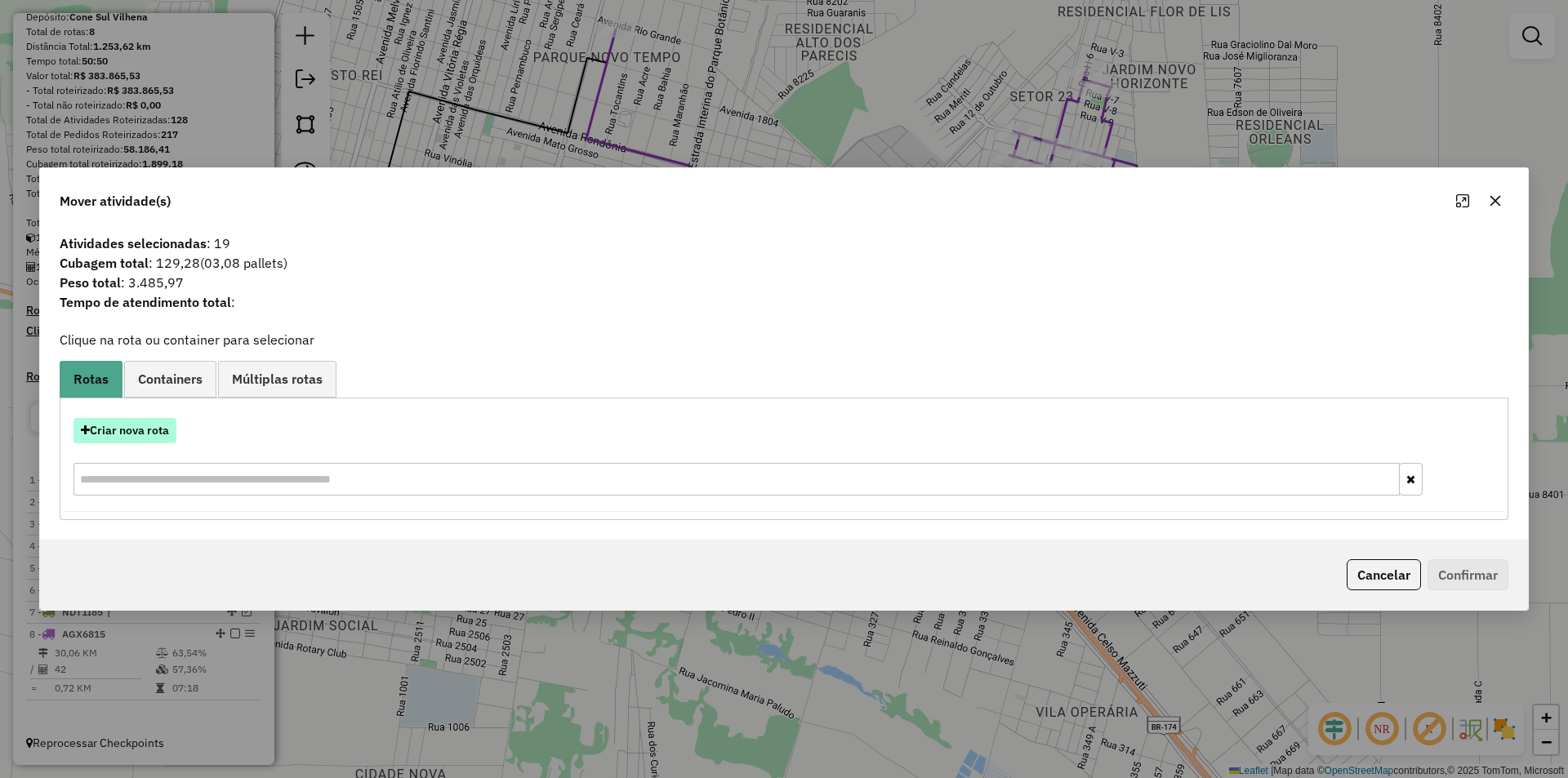
click at [122, 431] on button "Criar nova rota" at bounding box center [125, 430] width 103 height 25
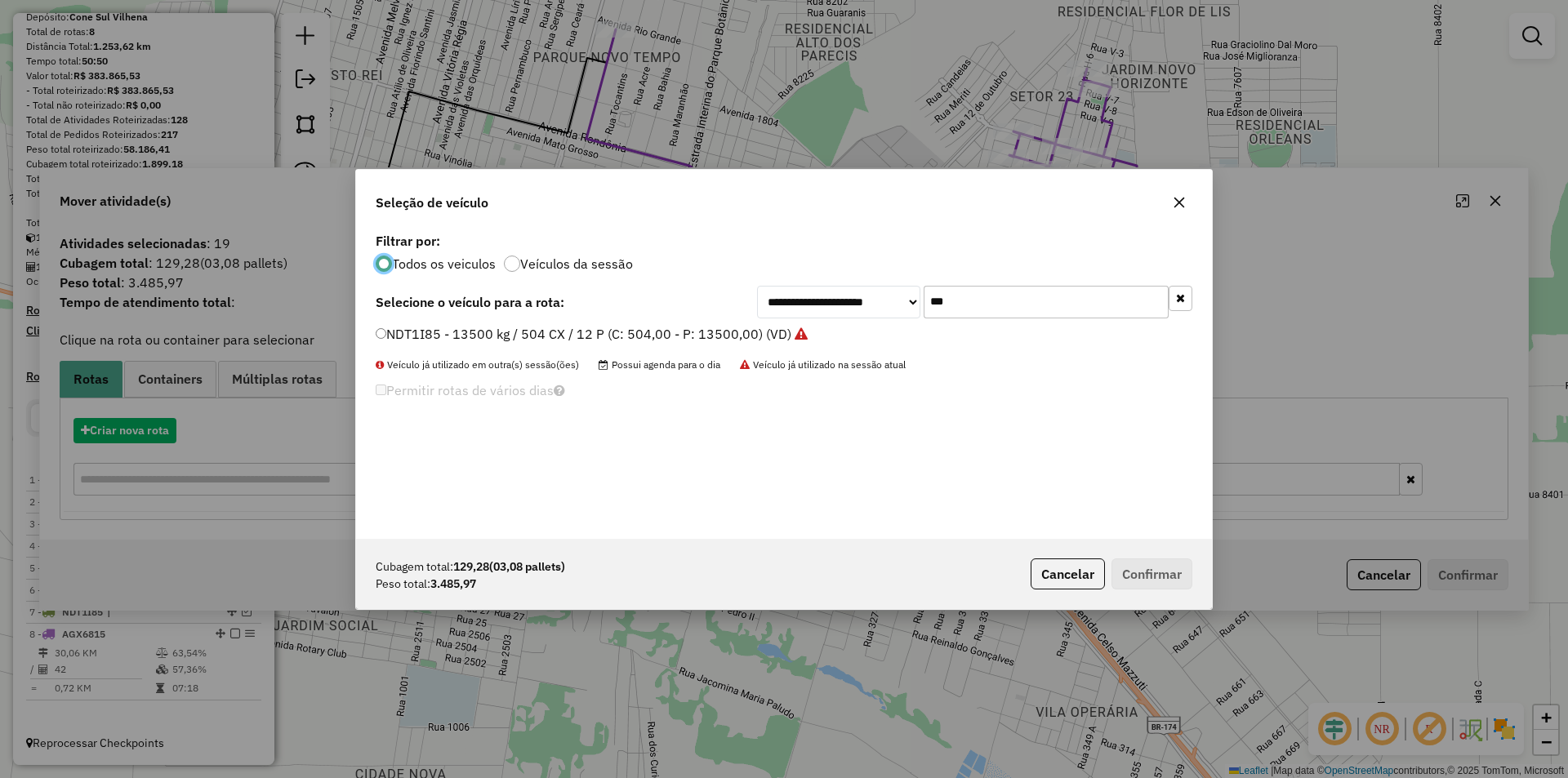
scroll to position [9, 5]
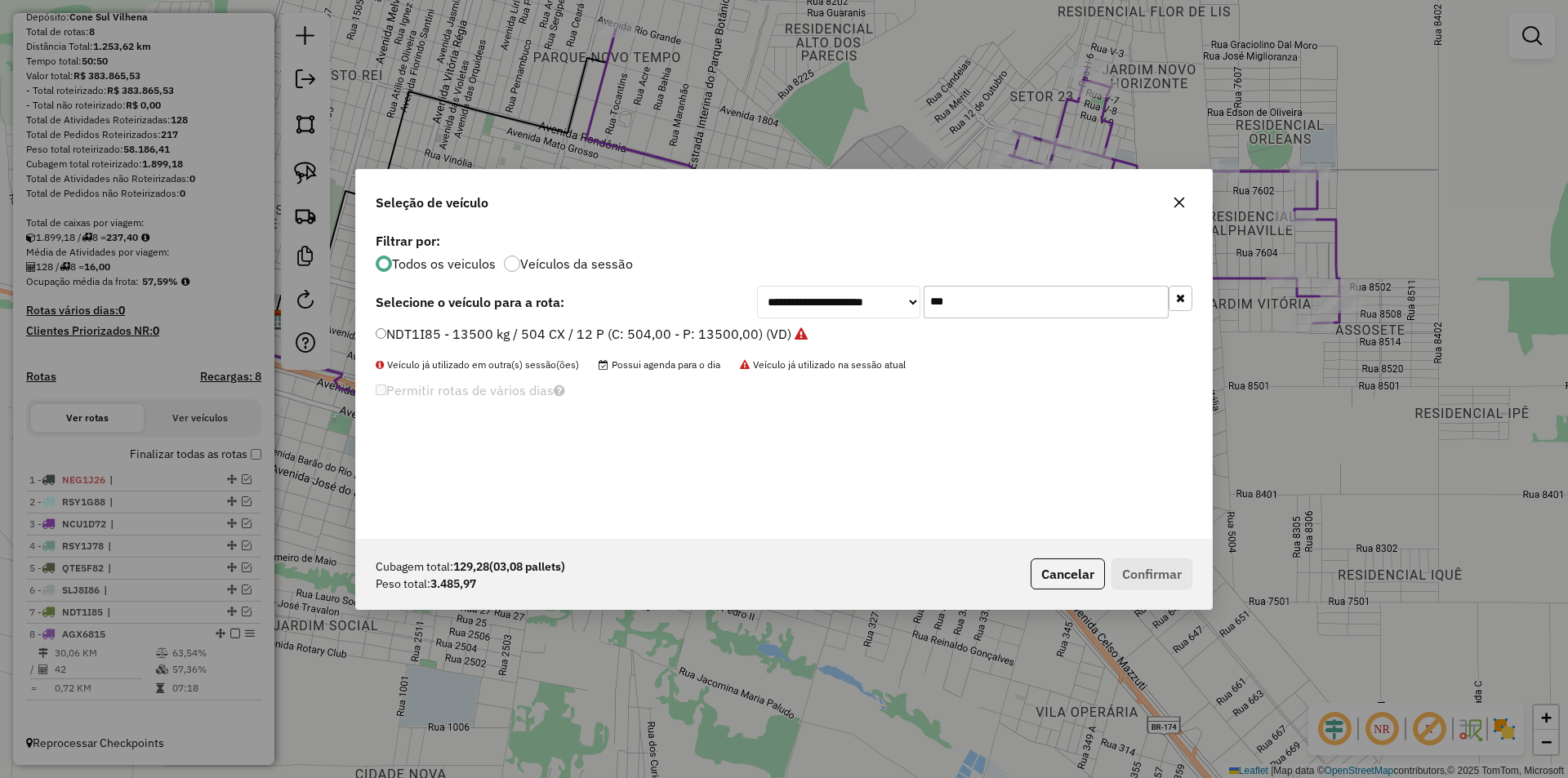
drag, startPoint x: 958, startPoint y: 308, endPoint x: 880, endPoint y: 323, distance: 79.4
click at [880, 323] on div "**********" at bounding box center [784, 383] width 856 height 310
type input "***"
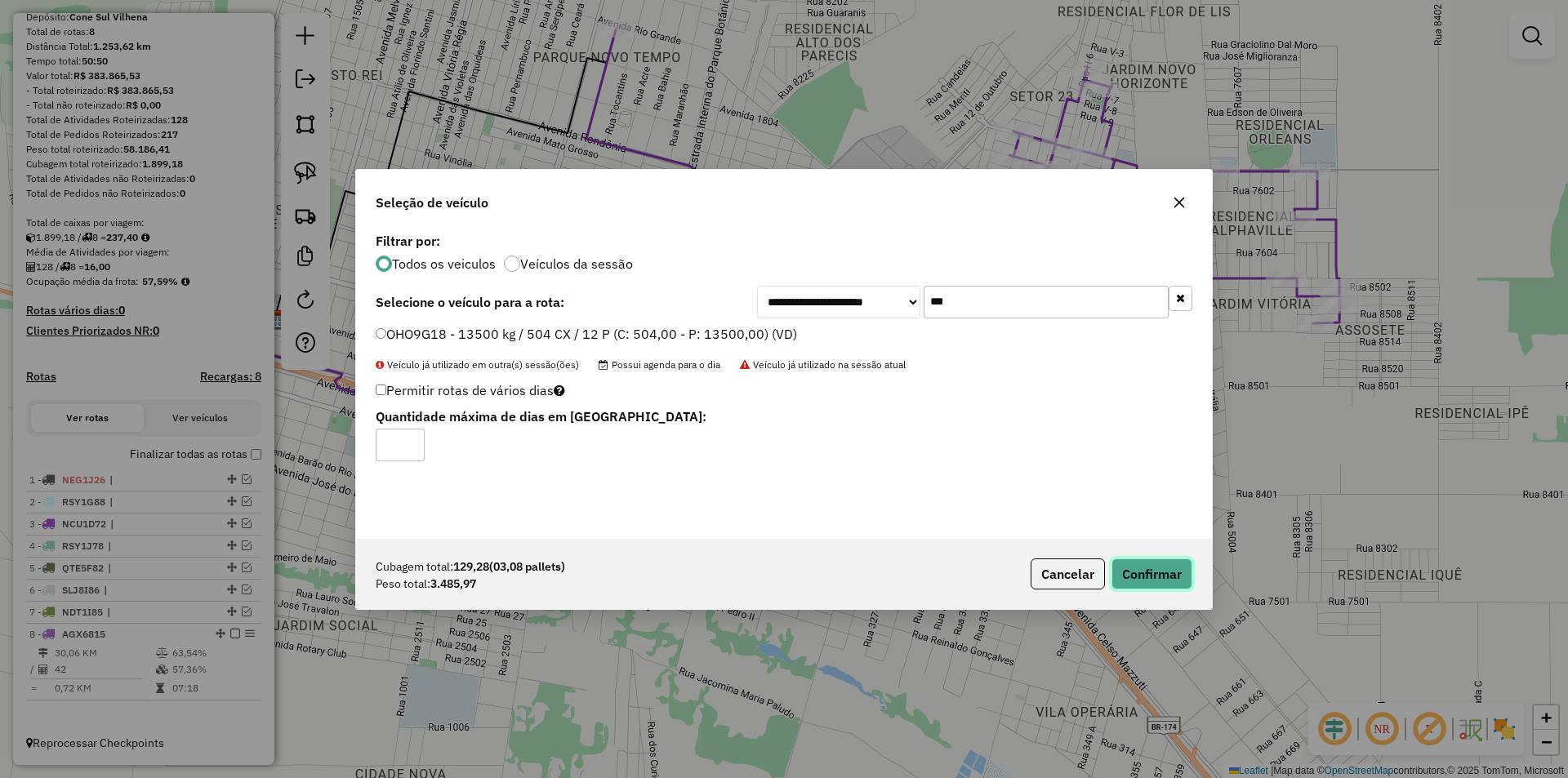
click at [1131, 565] on button "Confirmar" at bounding box center [1151, 574] width 81 height 31
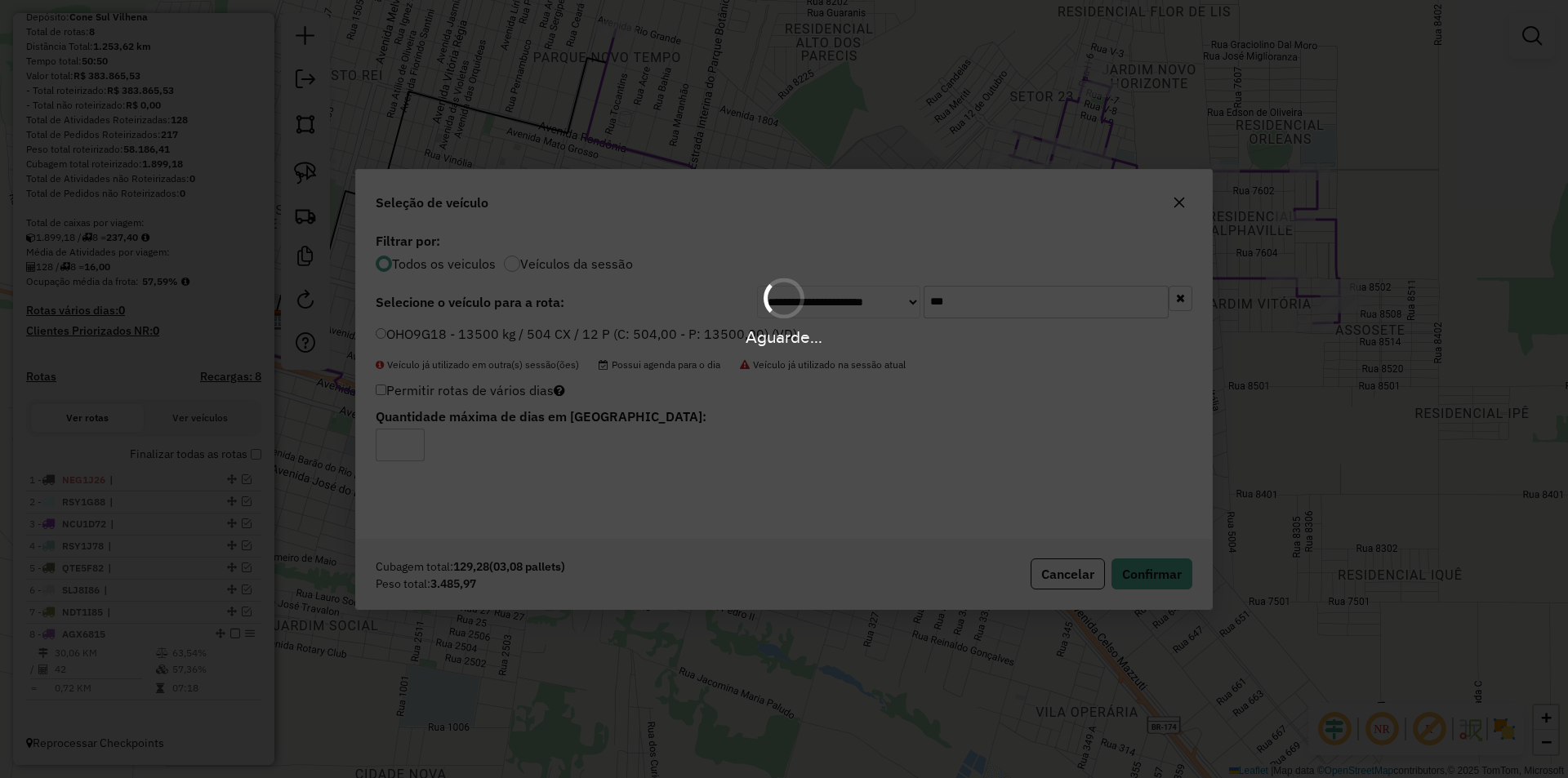
scroll to position [233, 0]
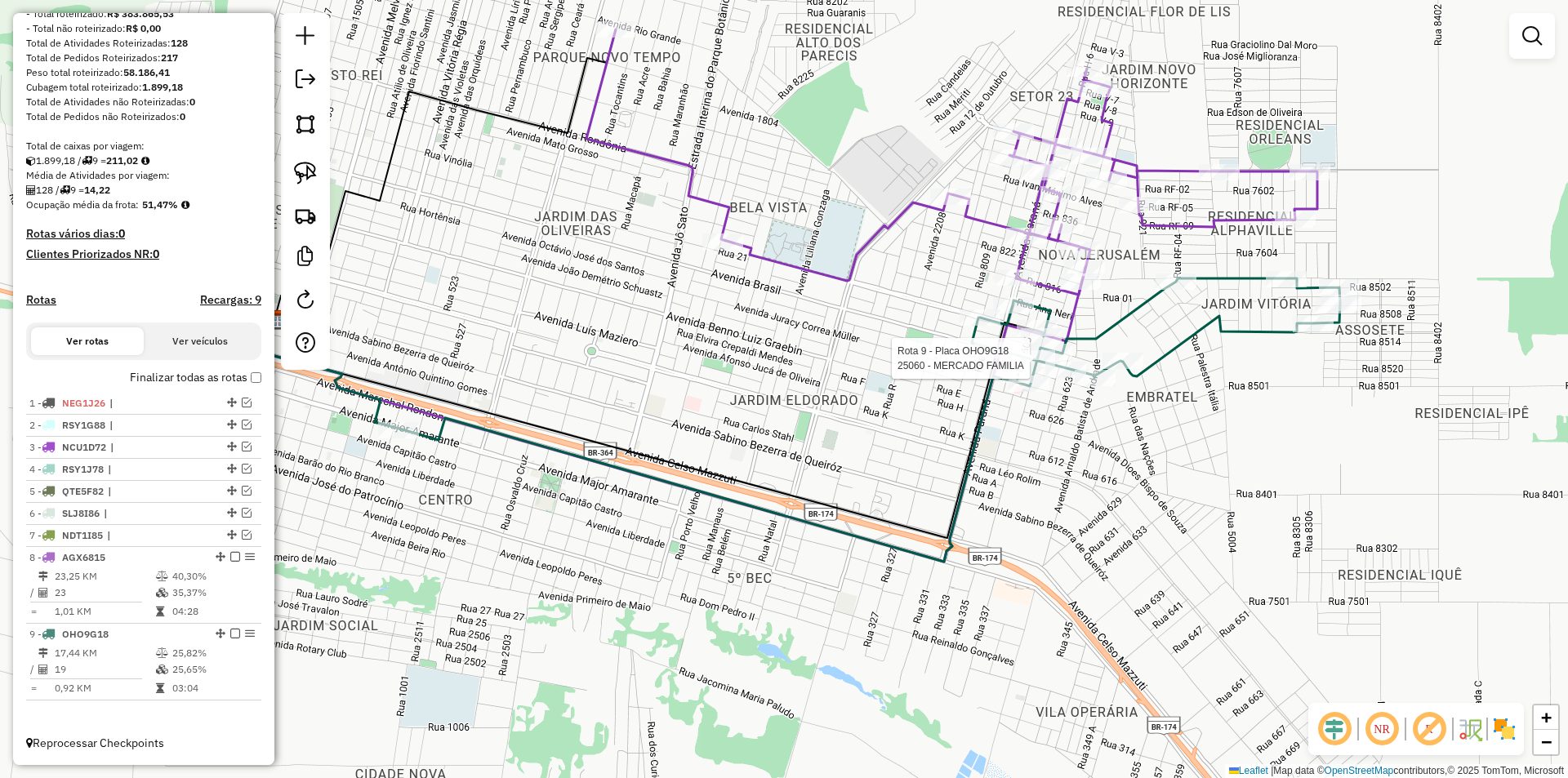
select select "*********"
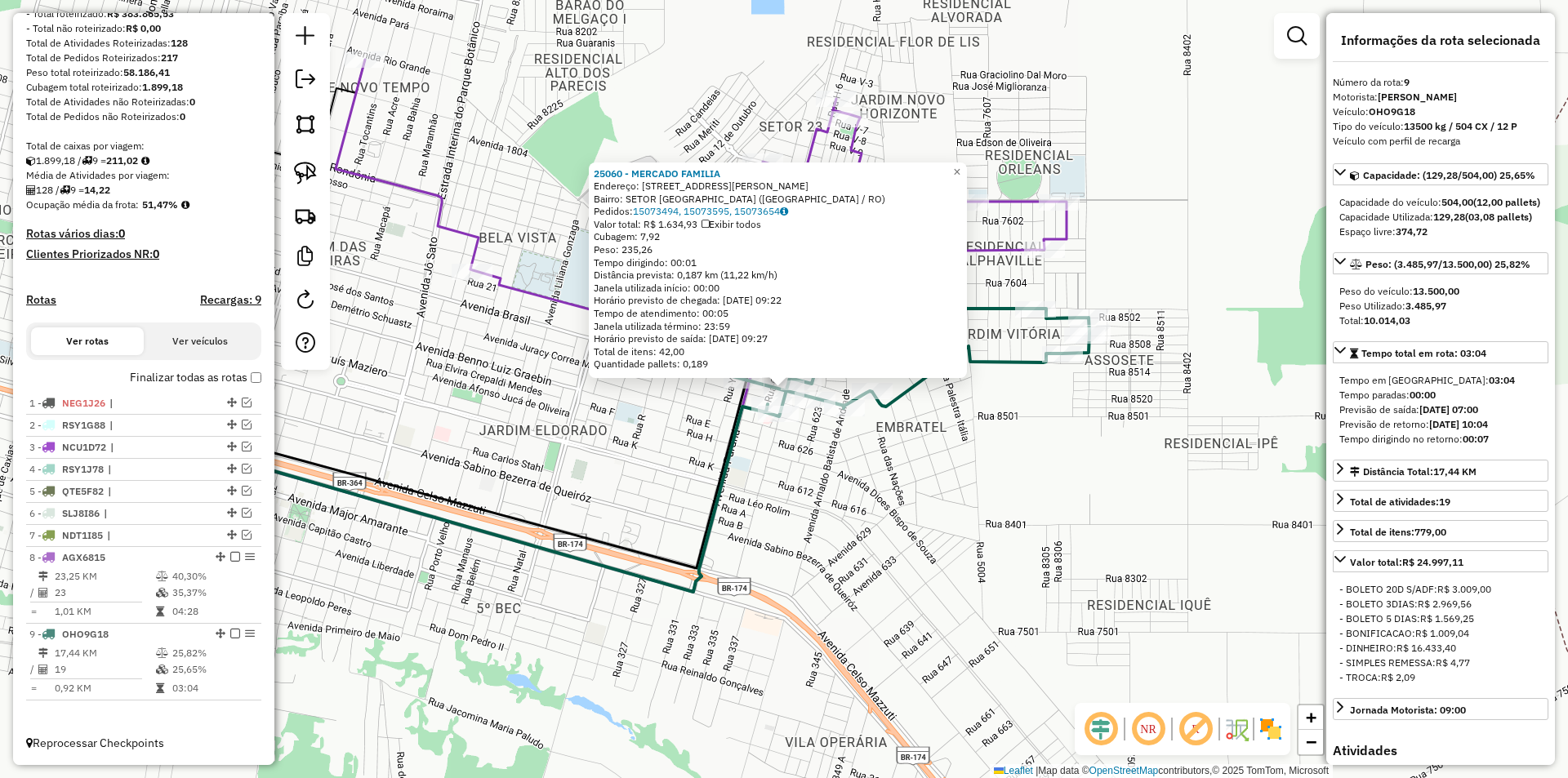
drag, startPoint x: 1101, startPoint y: 452, endPoint x: 1101, endPoint y: 488, distance: 36.0
click at [1101, 488] on div "25060 - MERCADO FAMILIA Endereço: Avenida Vereador Nadir Ereno G 1109 Bairro: S…" at bounding box center [784, 389] width 1568 height 778
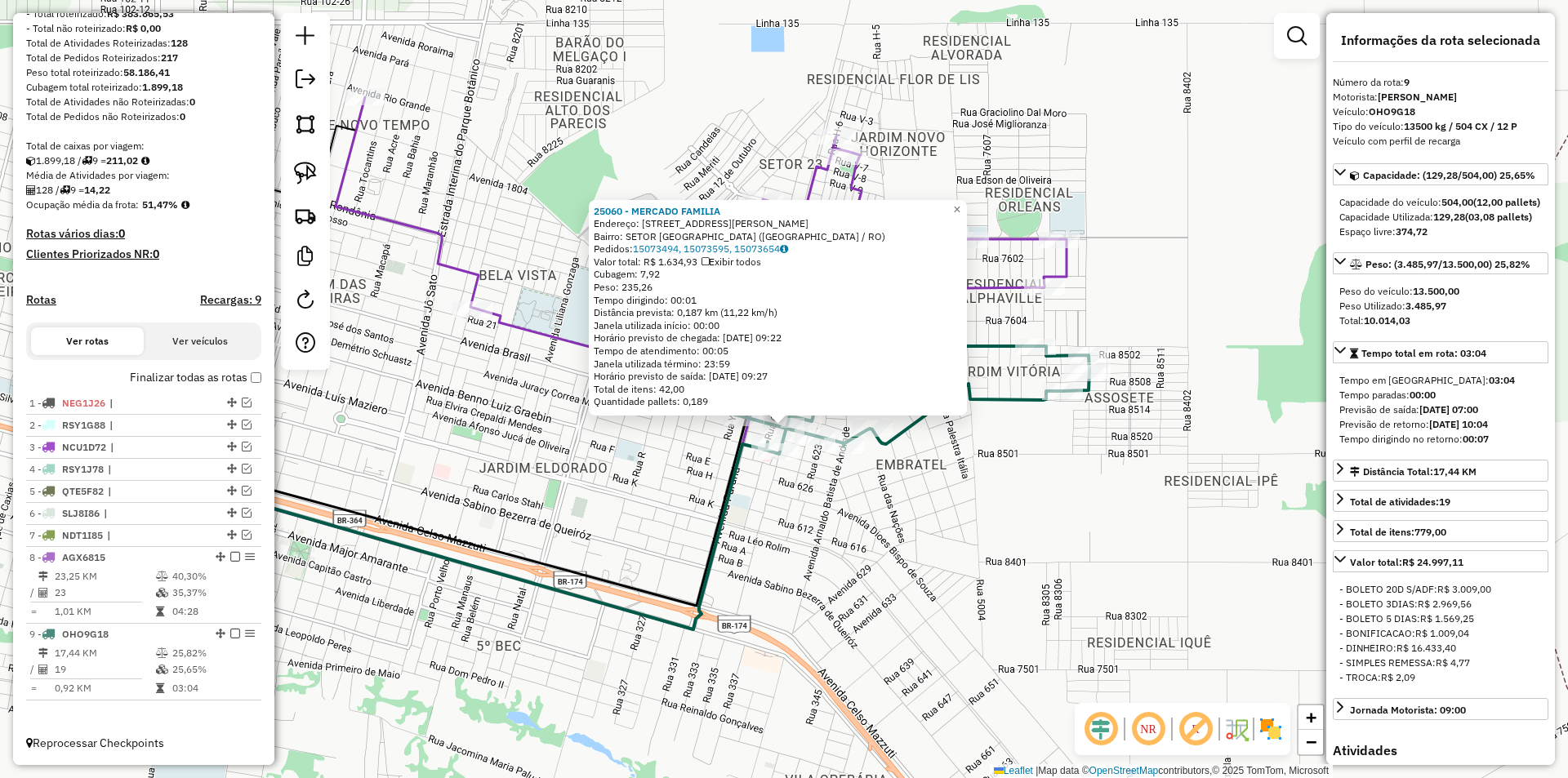
click at [1101, 488] on div "25060 - MERCADO FAMILIA Endereço: Avenida Vereador Nadir Ereno G 1109 Bairro: S…" at bounding box center [784, 389] width 1568 height 778
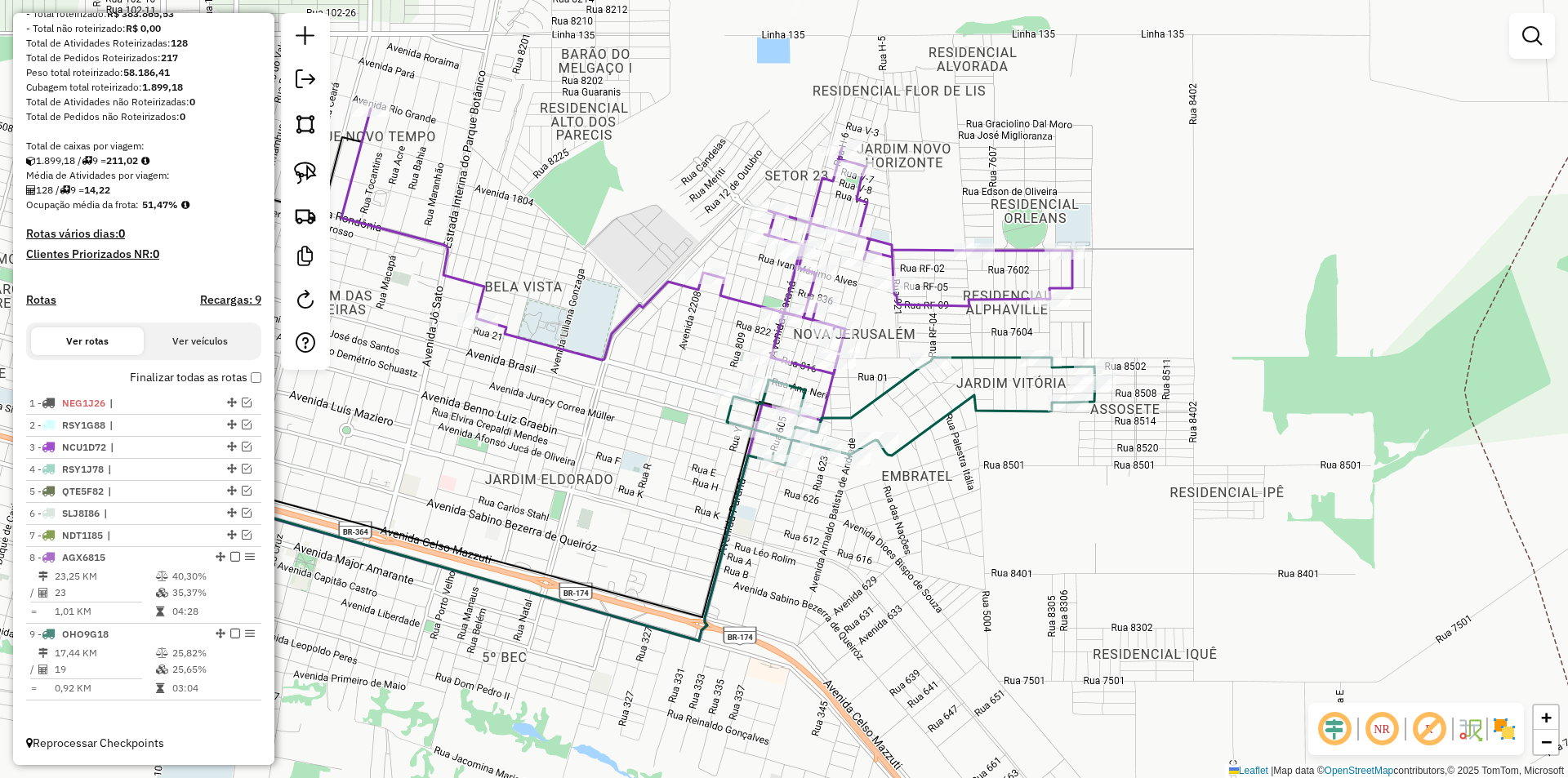
drag, startPoint x: 954, startPoint y: 513, endPoint x: 963, endPoint y: 534, distance: 22.8
click at [963, 533] on div "Janela de atendimento Grade de atendimento Capacidade Transportadoras Veículos …" at bounding box center [784, 389] width 1568 height 778
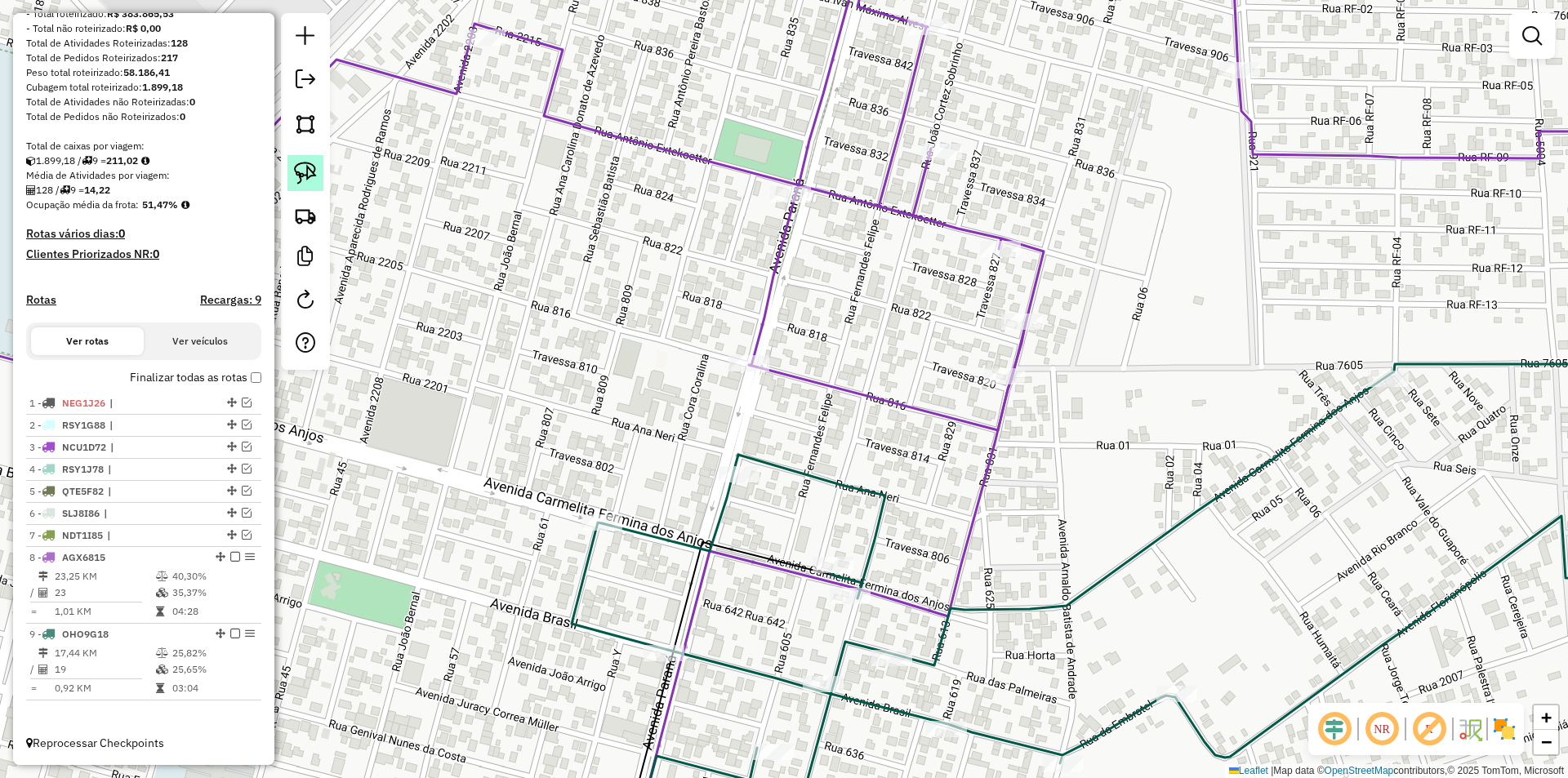
click at [312, 181] on img at bounding box center [306, 173] width 23 height 23
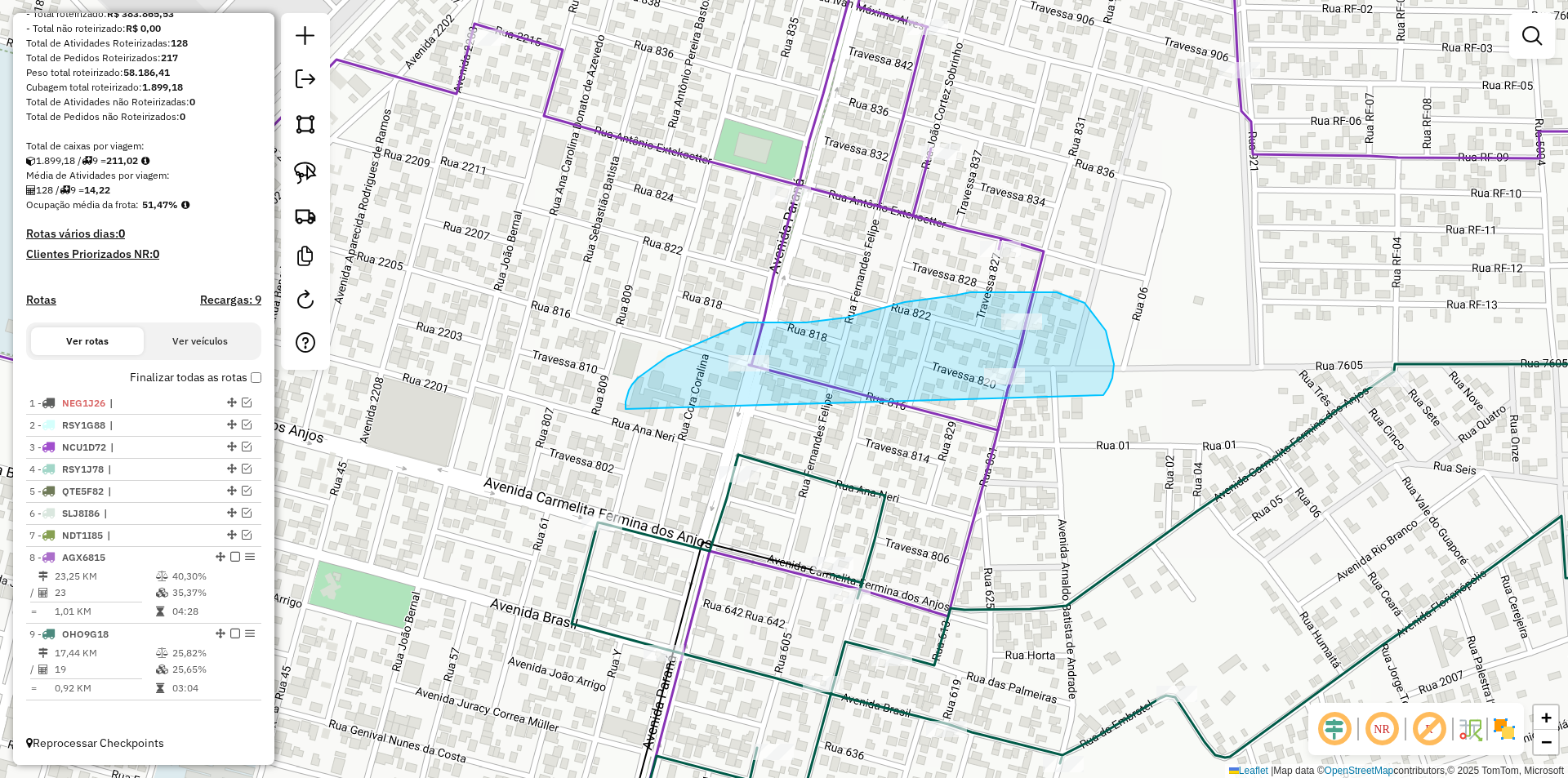
drag, startPoint x: 637, startPoint y: 378, endPoint x: 1103, endPoint y: 396, distance: 466.3
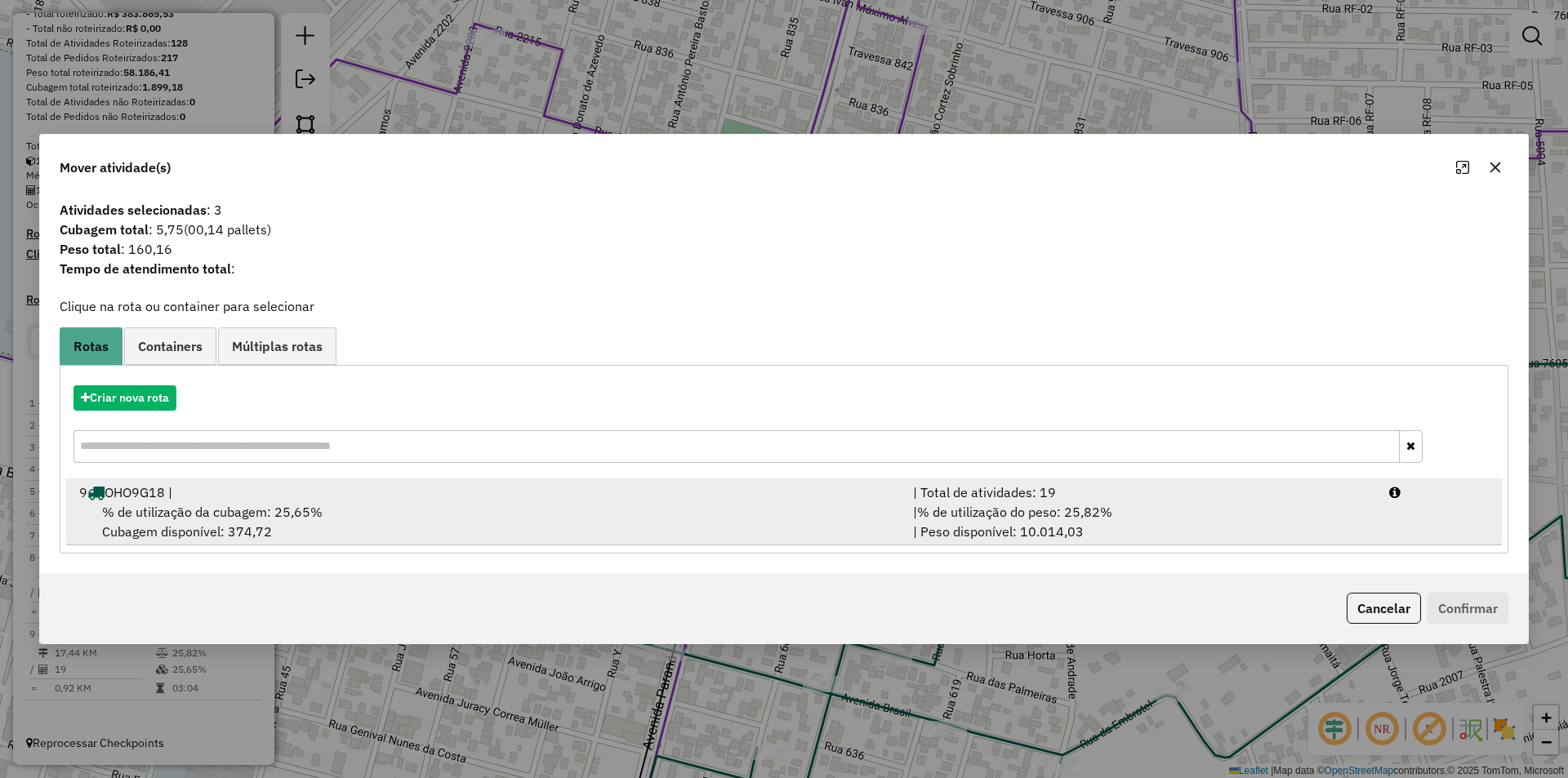
click at [233, 484] on div "9 OHO9G18 |" at bounding box center [487, 492] width 834 height 20
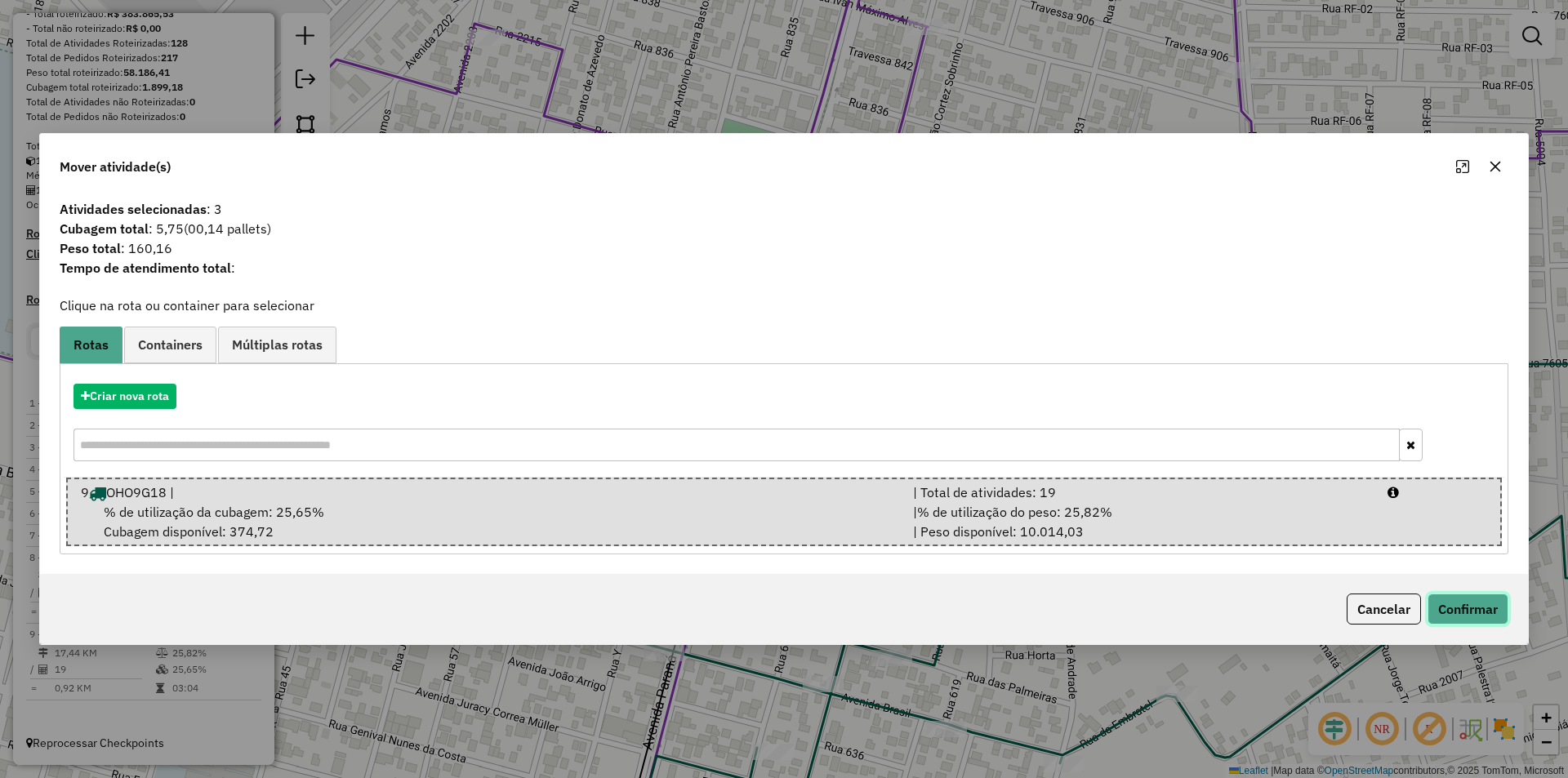
click at [1453, 602] on button "Confirmar" at bounding box center [1467, 609] width 81 height 31
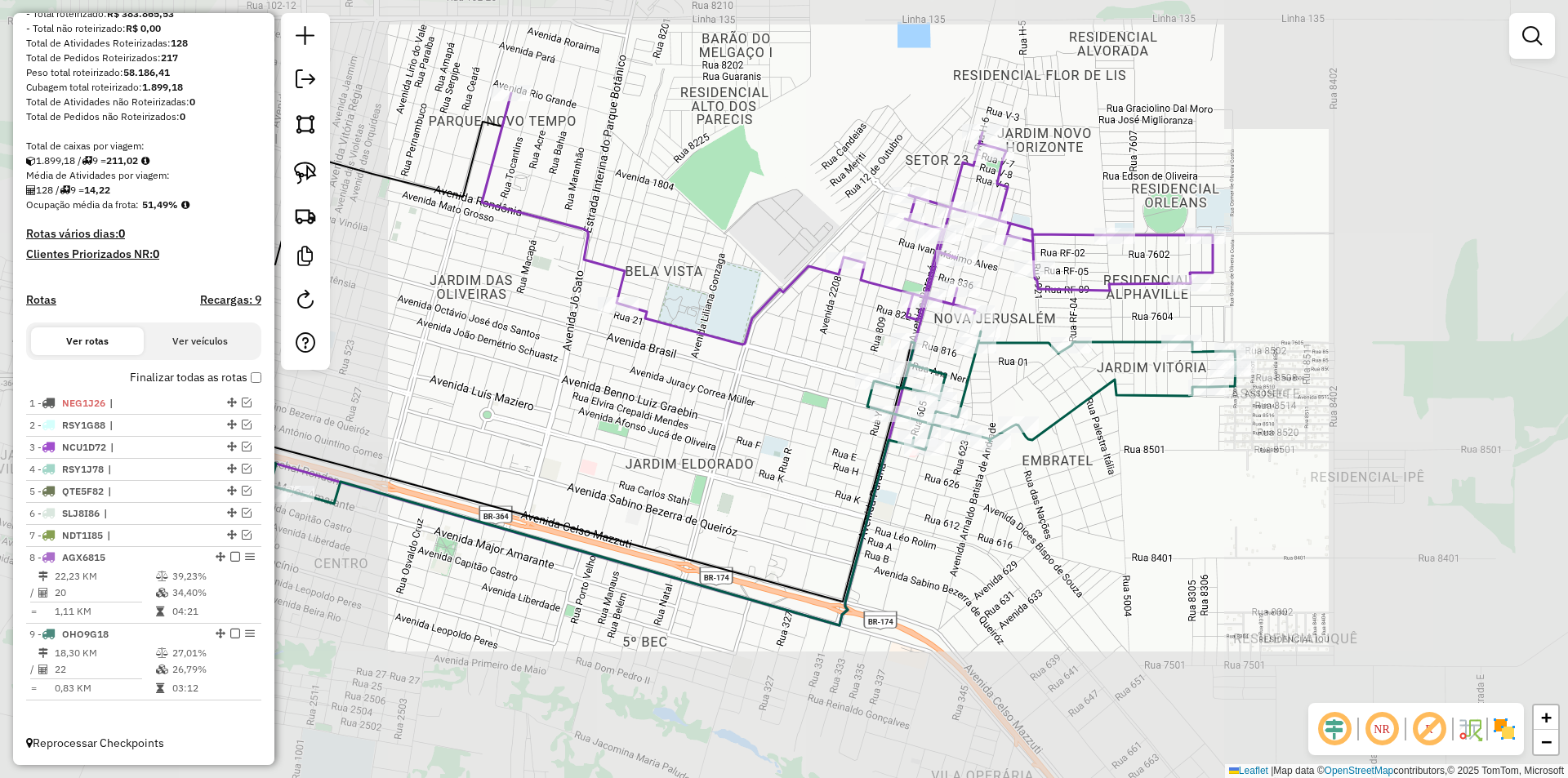
click at [1022, 404] on div "Janela de atendimento Grade de atendimento Capacidade Transportadoras Veículos …" at bounding box center [784, 389] width 1568 height 778
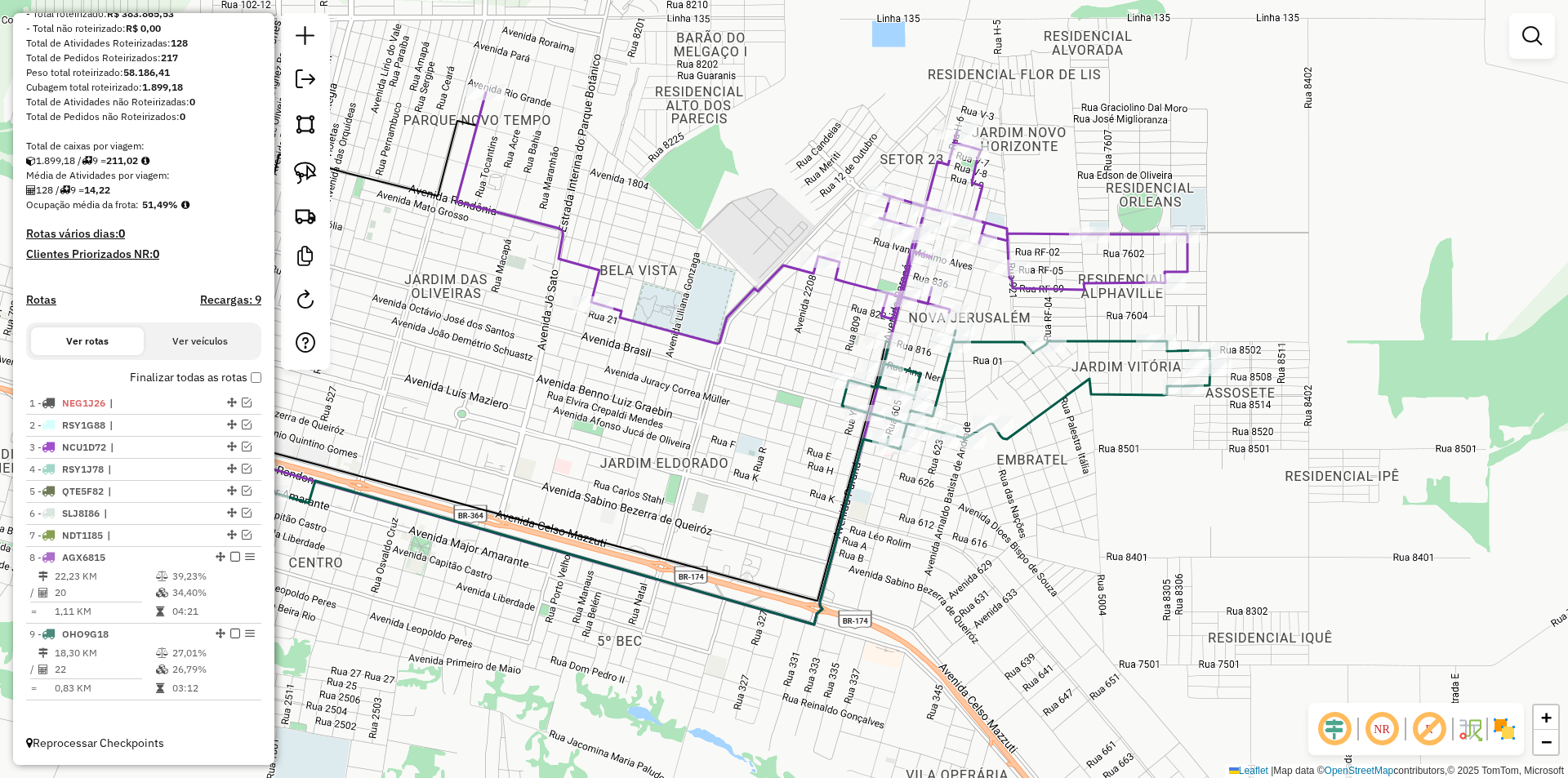
drag, startPoint x: 1020, startPoint y: 403, endPoint x: 949, endPoint y: 409, distance: 71.3
click at [950, 409] on div "Janela de atendimento Grade de atendimento Capacidade Transportadoras Veículos …" at bounding box center [784, 389] width 1568 height 778
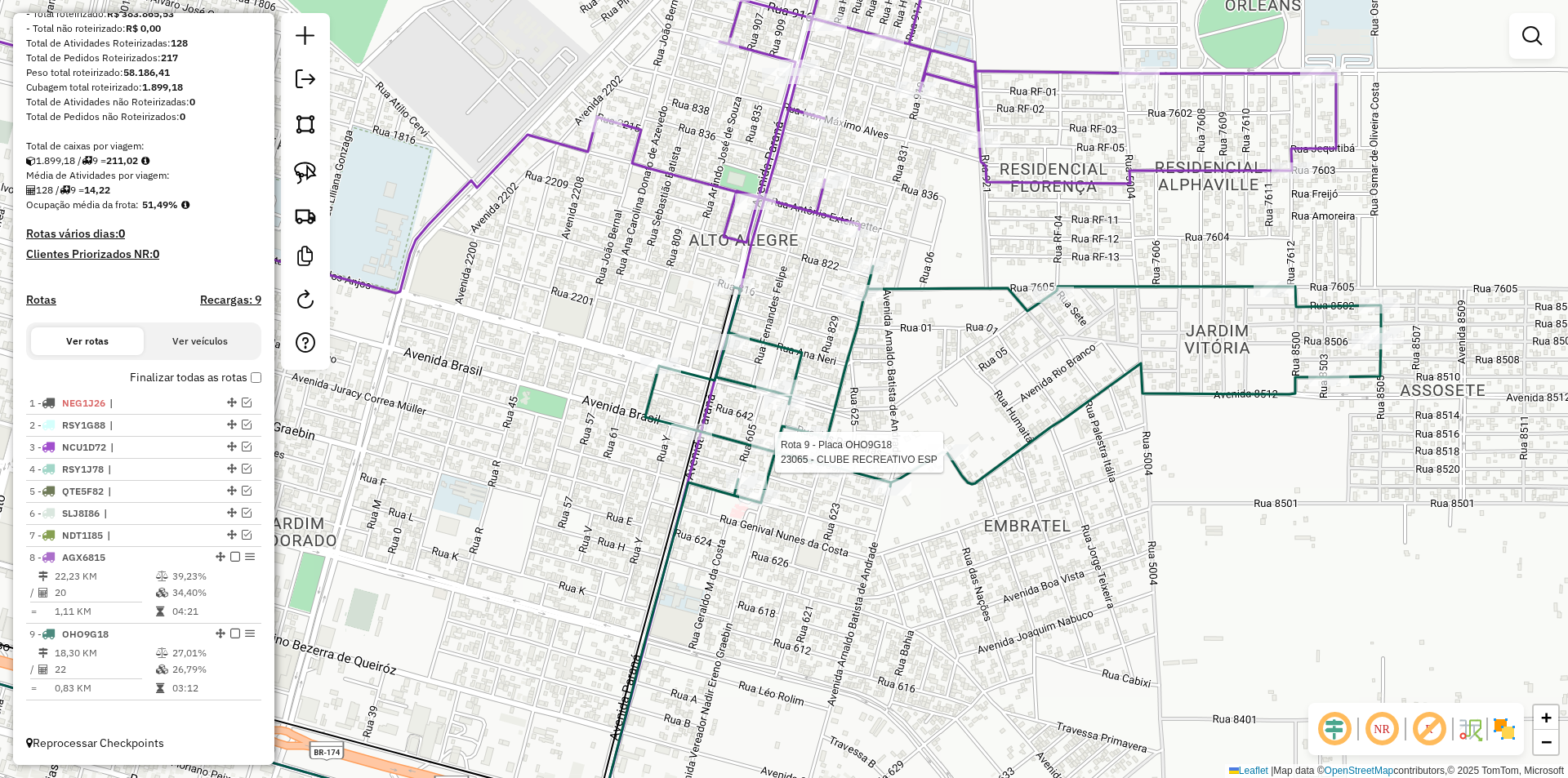
select select "*********"
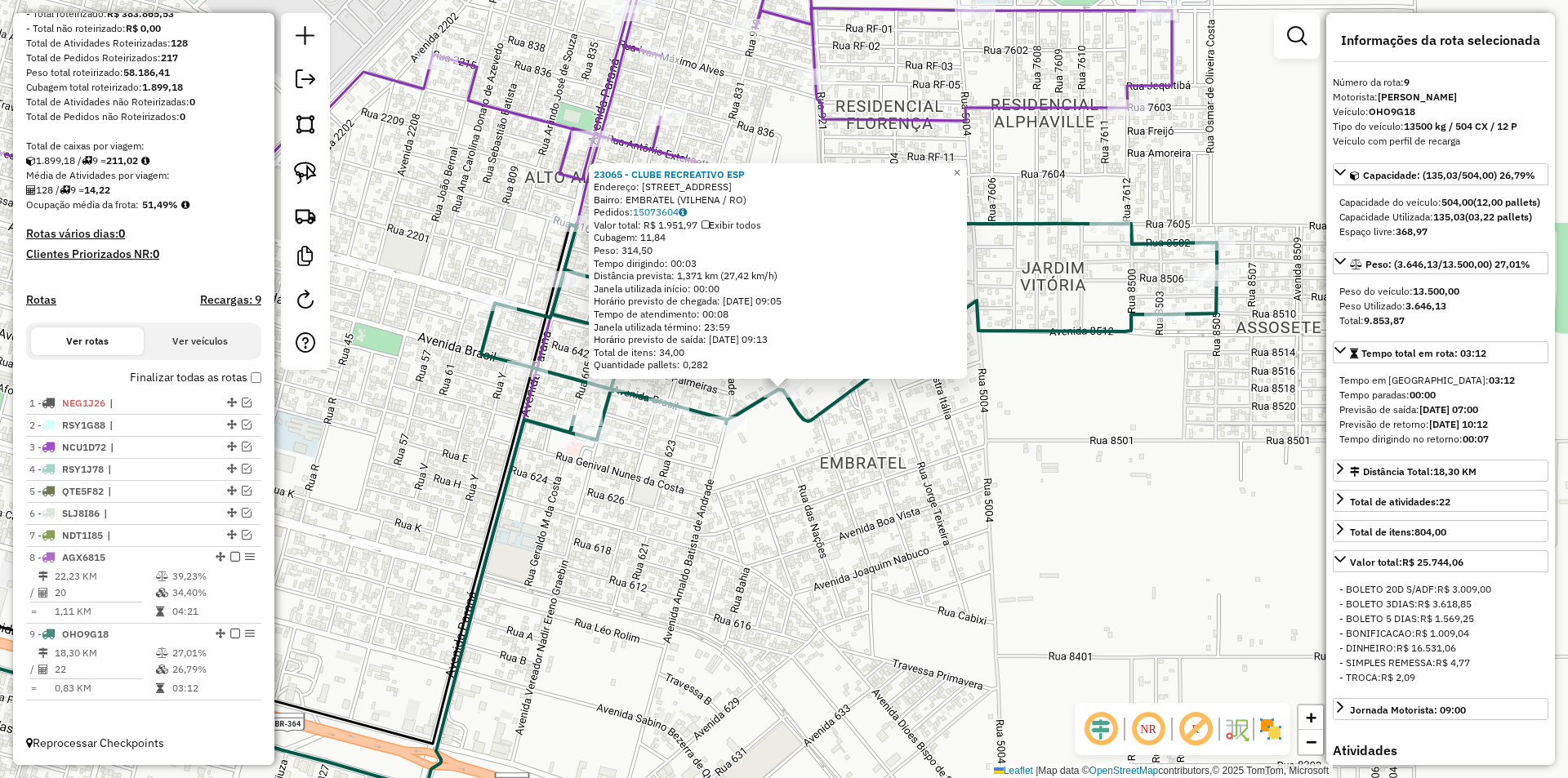
click at [993, 430] on div "23065 - CLUBE RECREATIVO ESP Endereço: R RUA EMBRATEL, 7264 Bairro: EMBRATEL (V…" at bounding box center [784, 389] width 1568 height 778
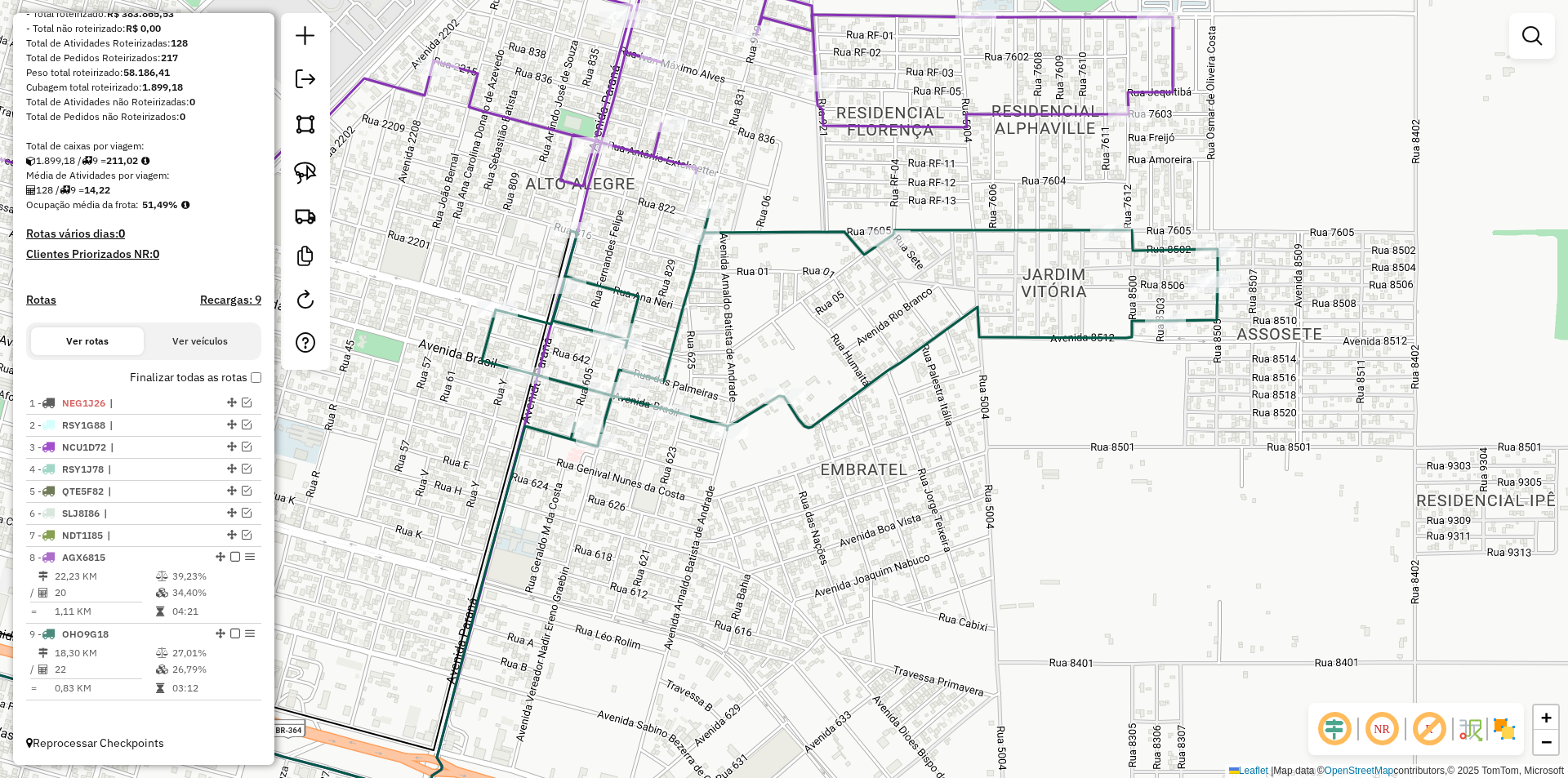
drag, startPoint x: 939, startPoint y: 436, endPoint x: 967, endPoint y: 473, distance: 46.4
click at [959, 477] on div "Janela de atendimento Grade de atendimento Capacidade Transportadoras Veículos …" at bounding box center [784, 389] width 1568 height 778
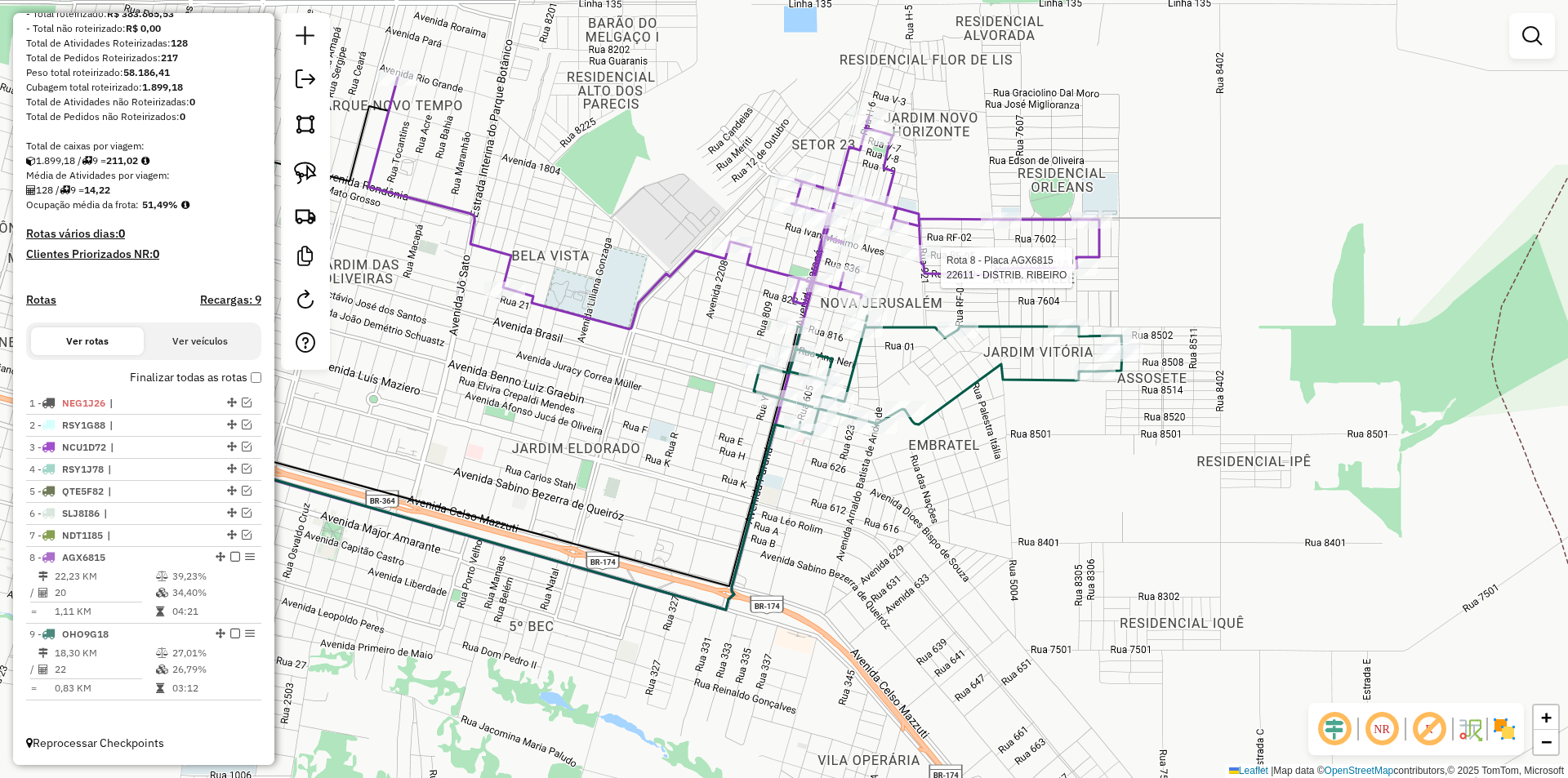
select select "*********"
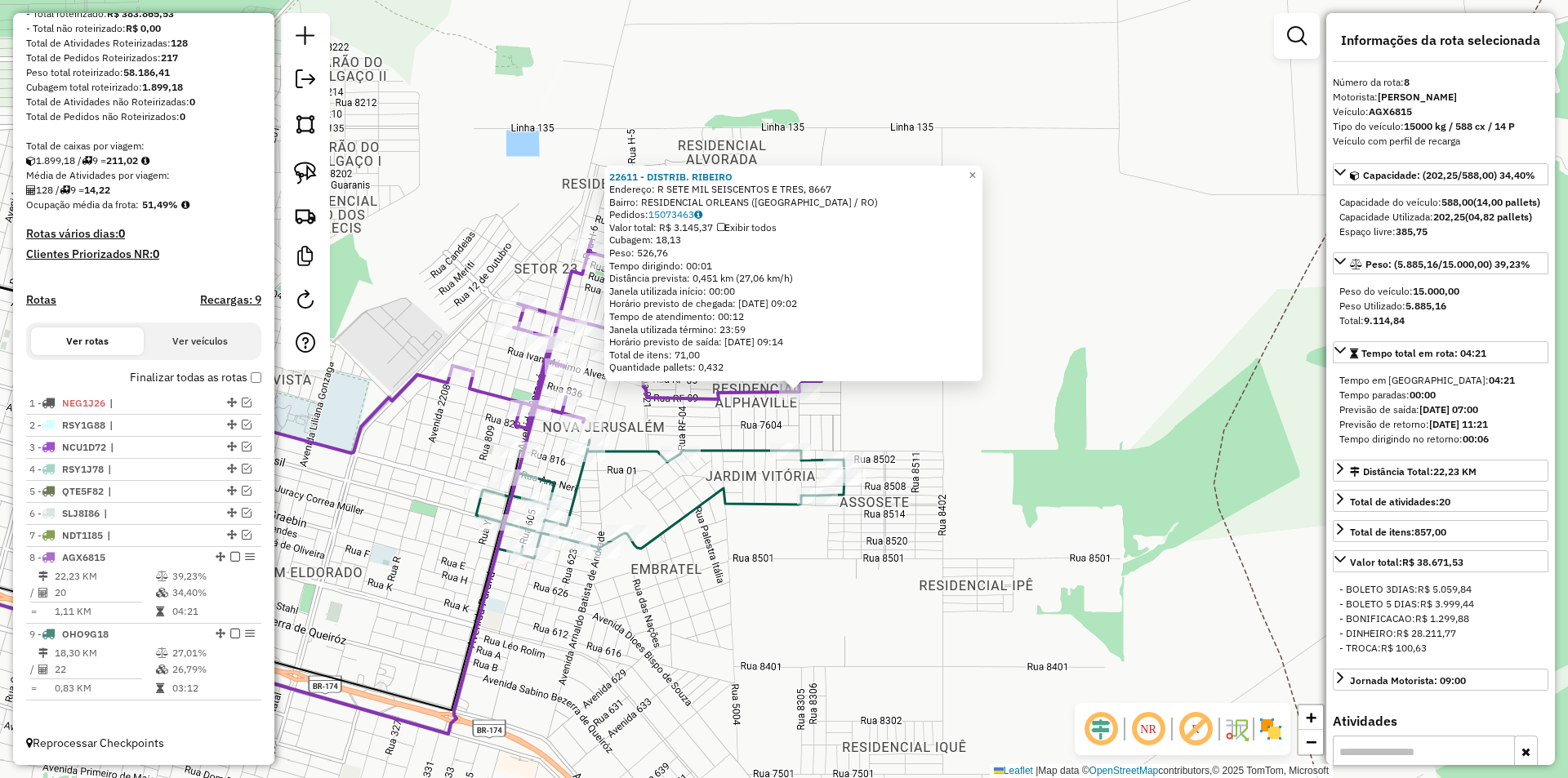
drag, startPoint x: 1166, startPoint y: 336, endPoint x: 1177, endPoint y: 339, distance: 11.4
click at [1177, 339] on div "22611 - DISTRIB. RIBEIRO Endereço: R SETE MIL SEISCENTOS E TRES, 8667 Bairro: R…" at bounding box center [784, 389] width 1568 height 778
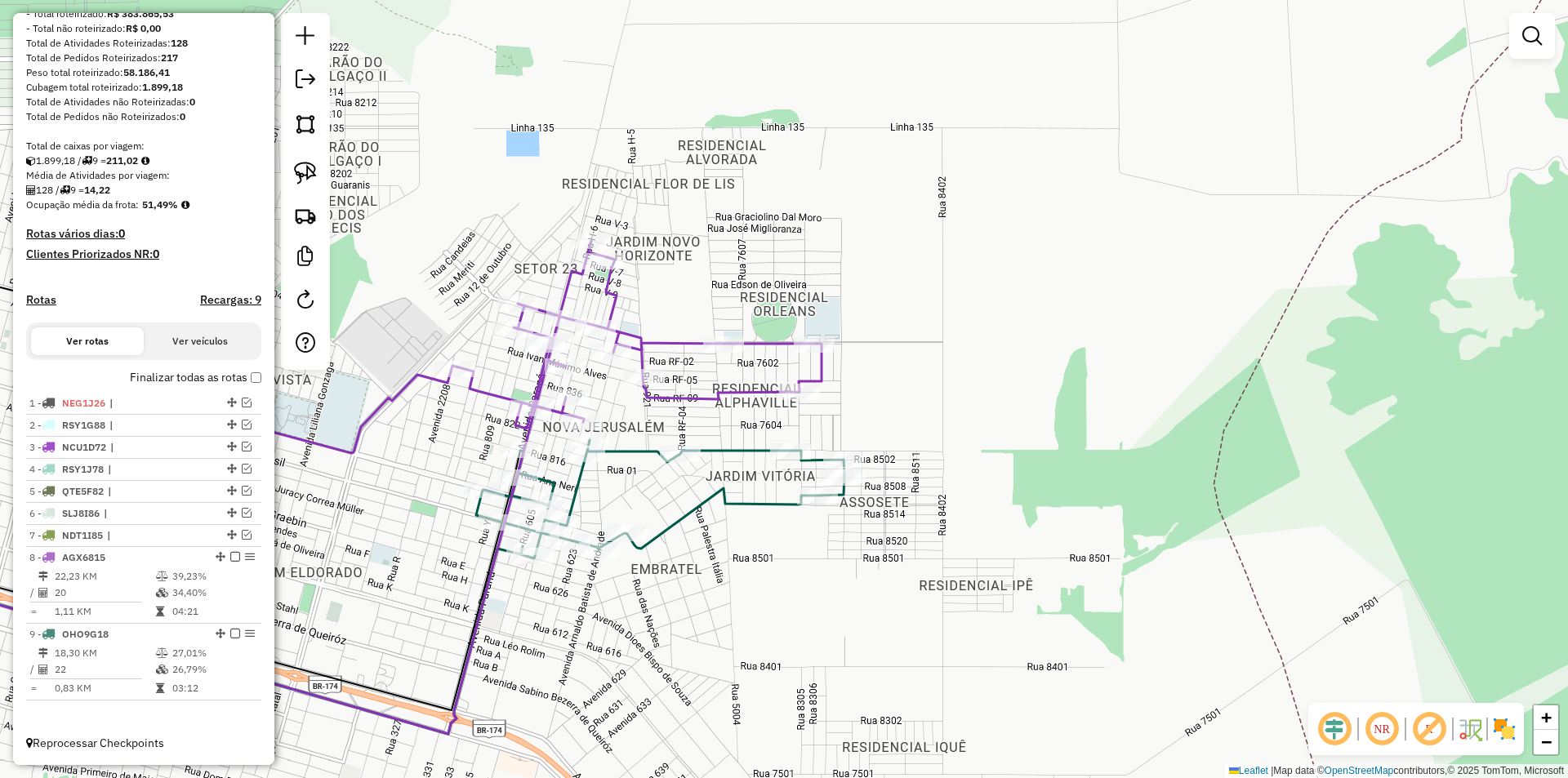
drag, startPoint x: 1025, startPoint y: 417, endPoint x: 1083, endPoint y: 427, distance: 58.9
click at [1083, 427] on div "22611 - DISTRIB. RIBEIRO Endereço: R SETE MIL SEISCENTOS E TRES, 8667 Bairro: R…" at bounding box center [784, 389] width 1568 height 778
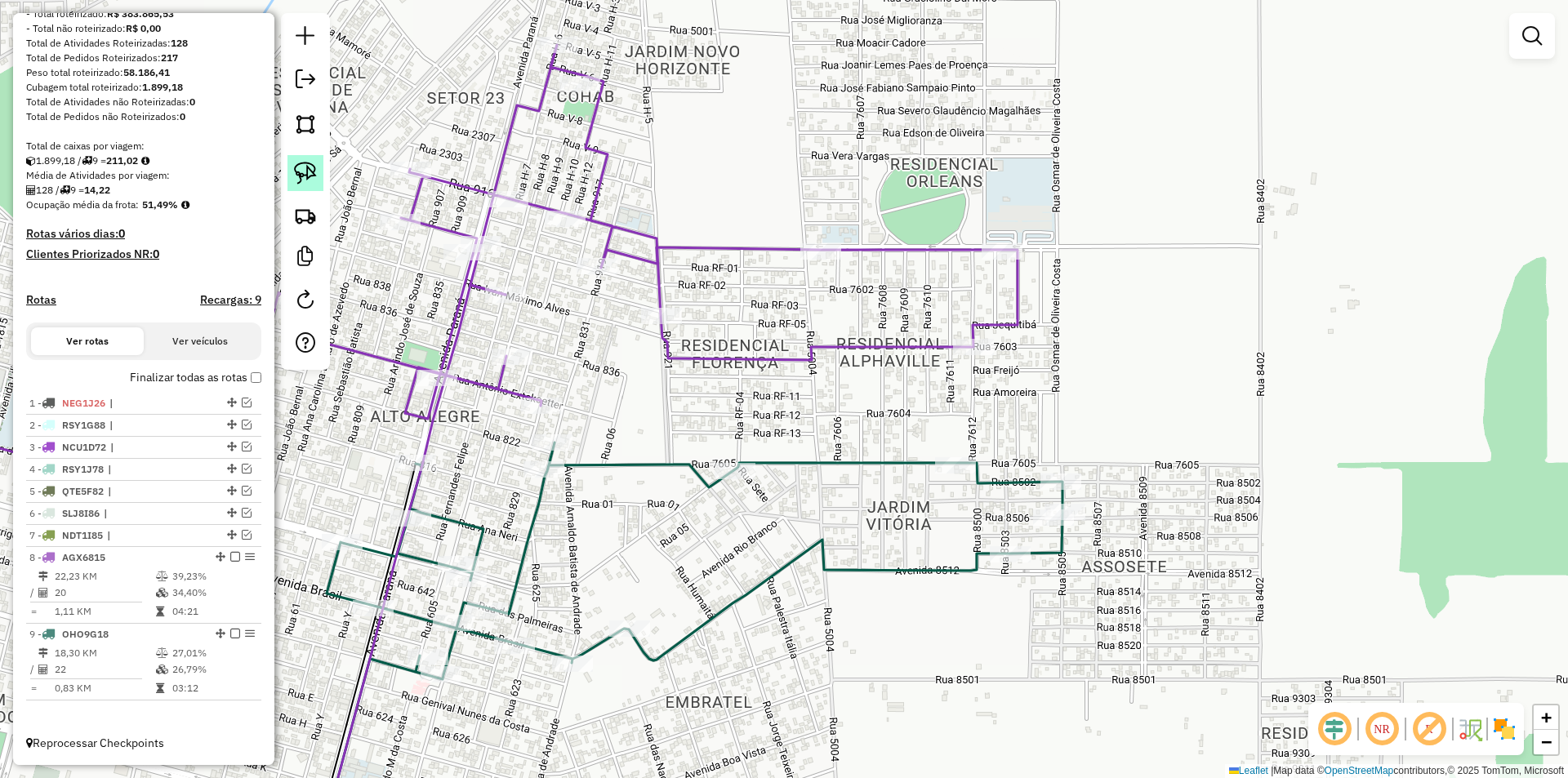
click at [323, 181] on link at bounding box center [306, 173] width 36 height 36
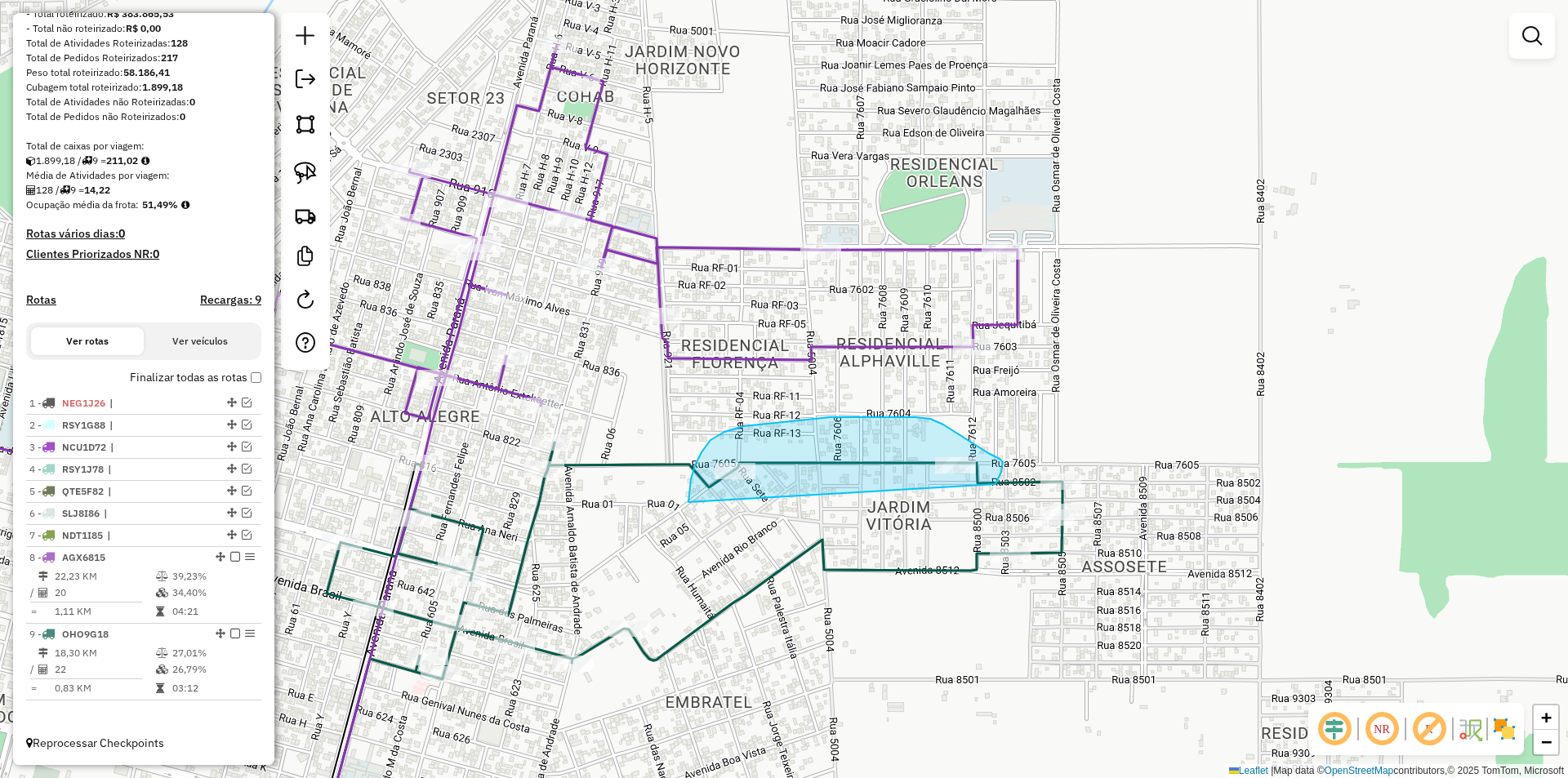
drag, startPoint x: 695, startPoint y: 465, endPoint x: 981, endPoint y: 489, distance: 287.0
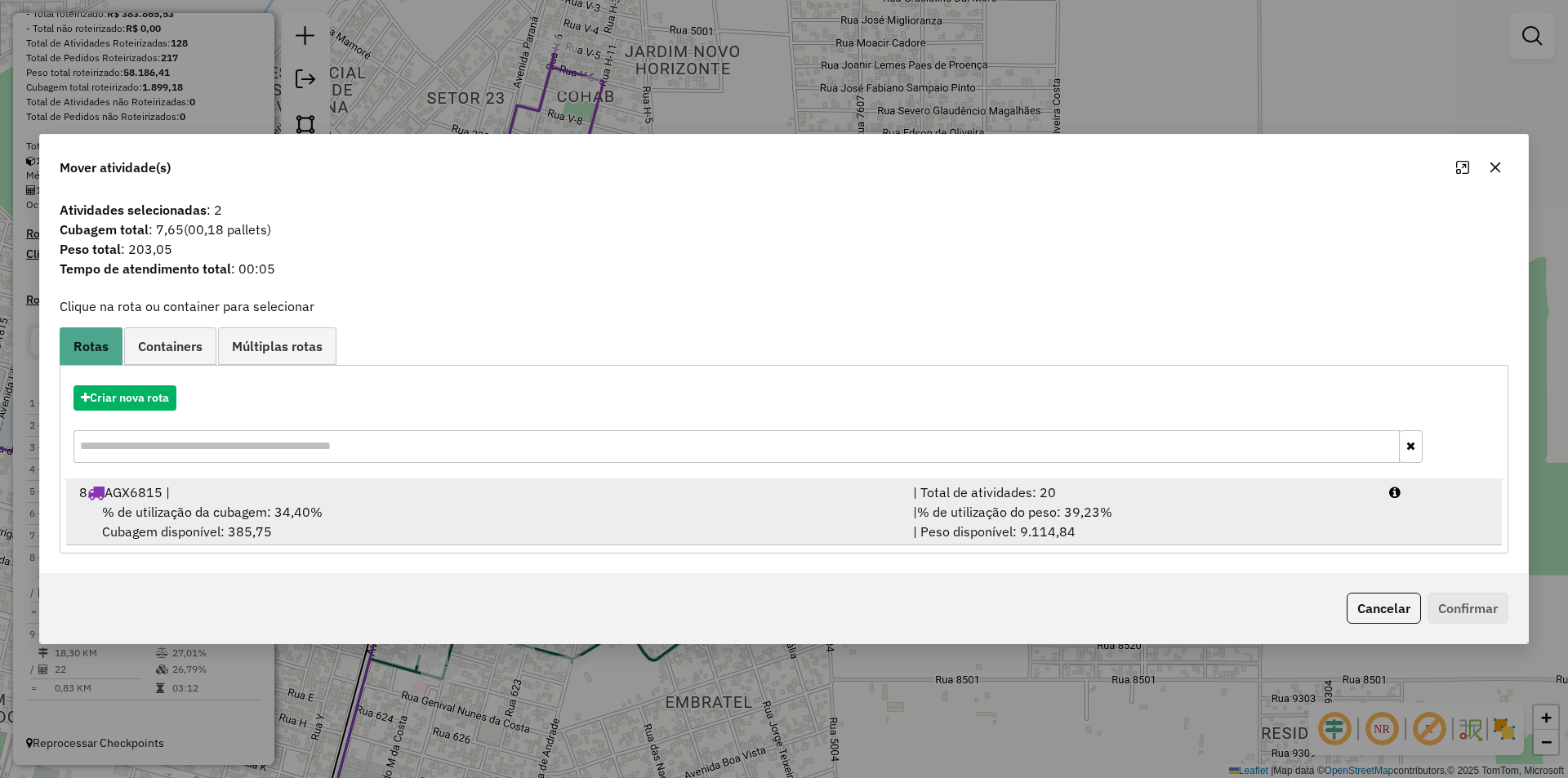
click at [227, 500] on div "8 AGX6815 |" at bounding box center [487, 492] width 834 height 20
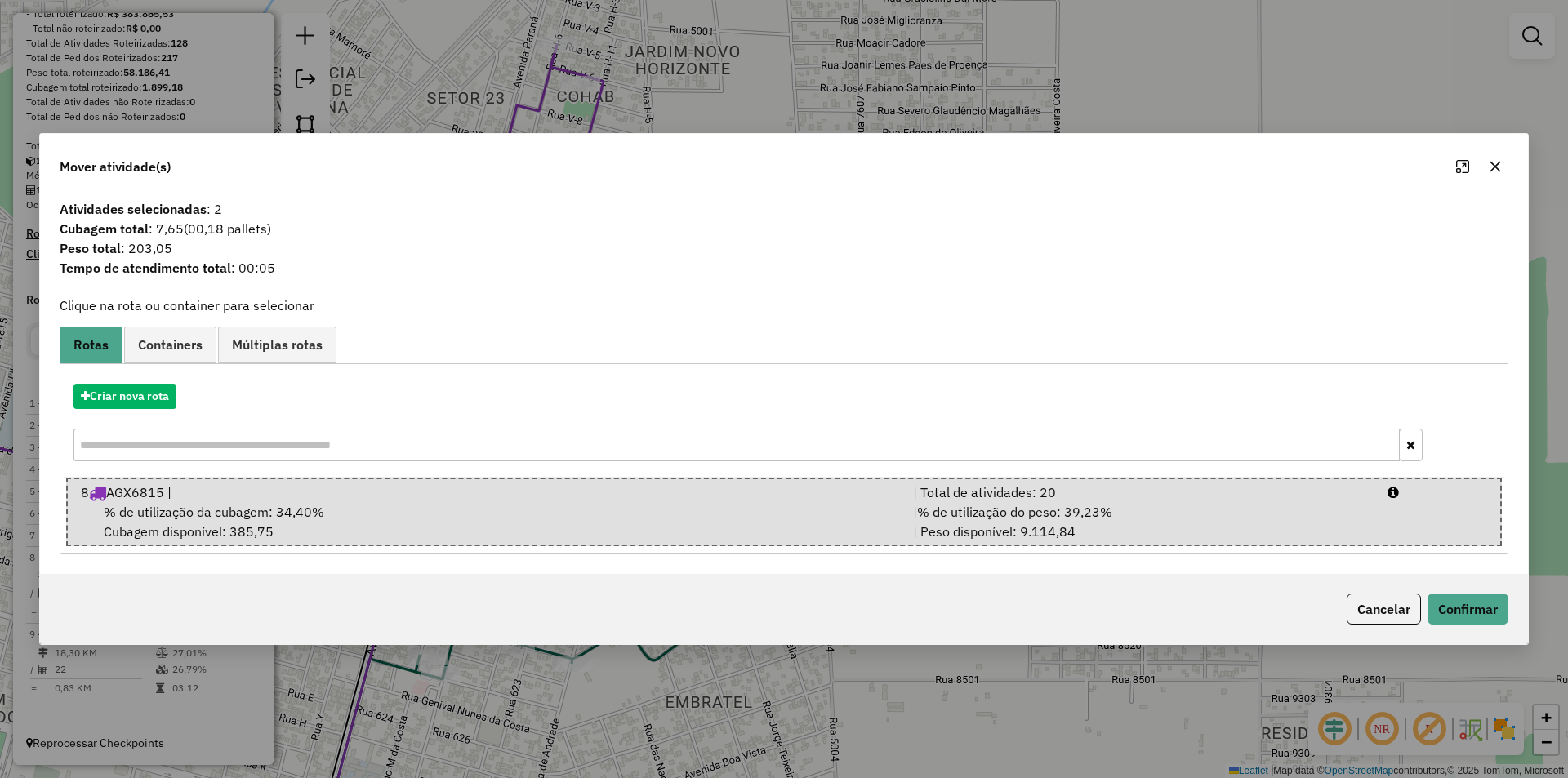
click at [1512, 612] on div "Cancelar Confirmar" at bounding box center [784, 609] width 1488 height 70
click at [1483, 612] on button "Confirmar" at bounding box center [1467, 609] width 81 height 31
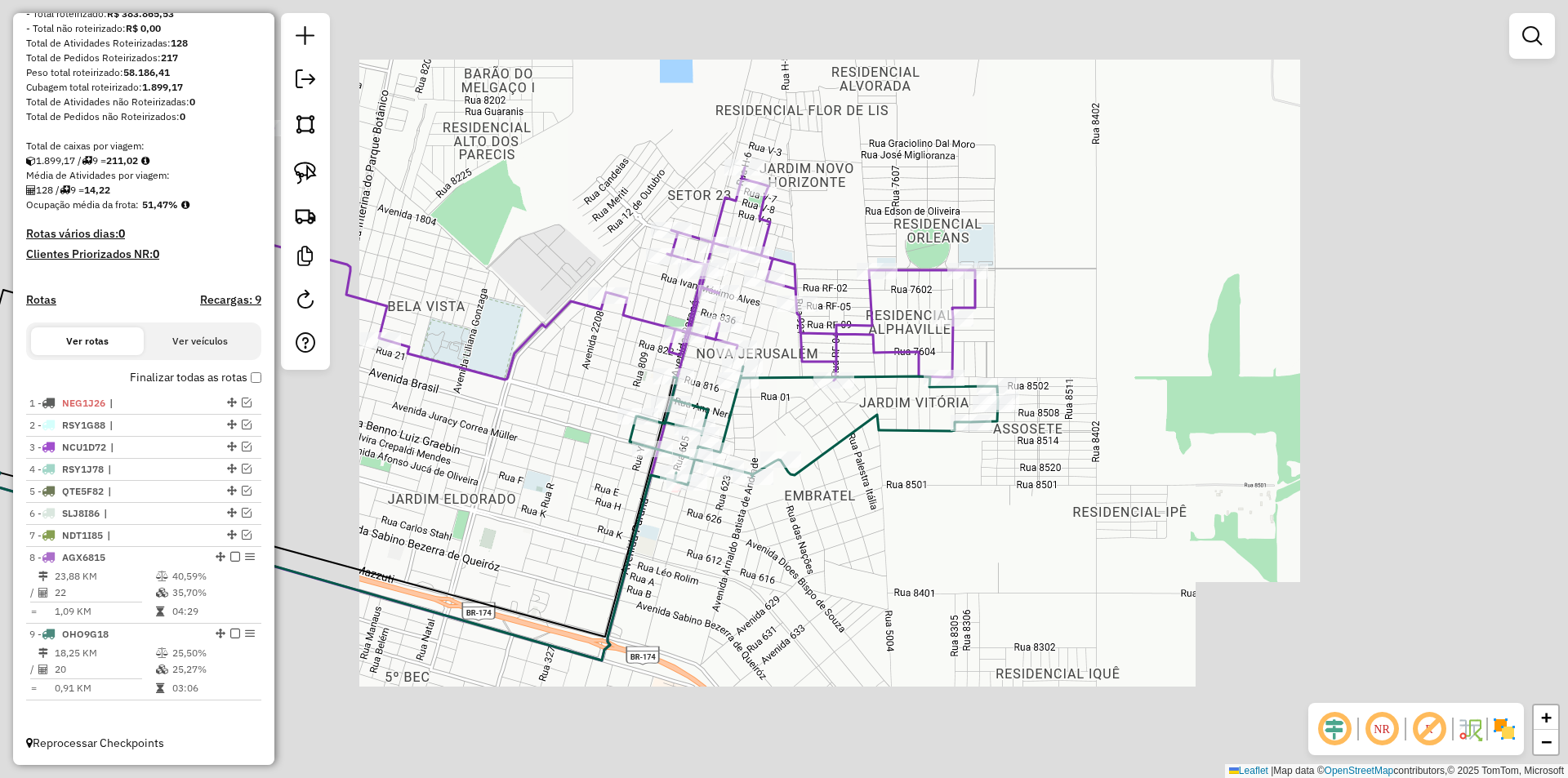
click at [1004, 281] on div "Janela de atendimento Grade de atendimento Capacidade Transportadoras Veículos …" at bounding box center [784, 389] width 1568 height 778
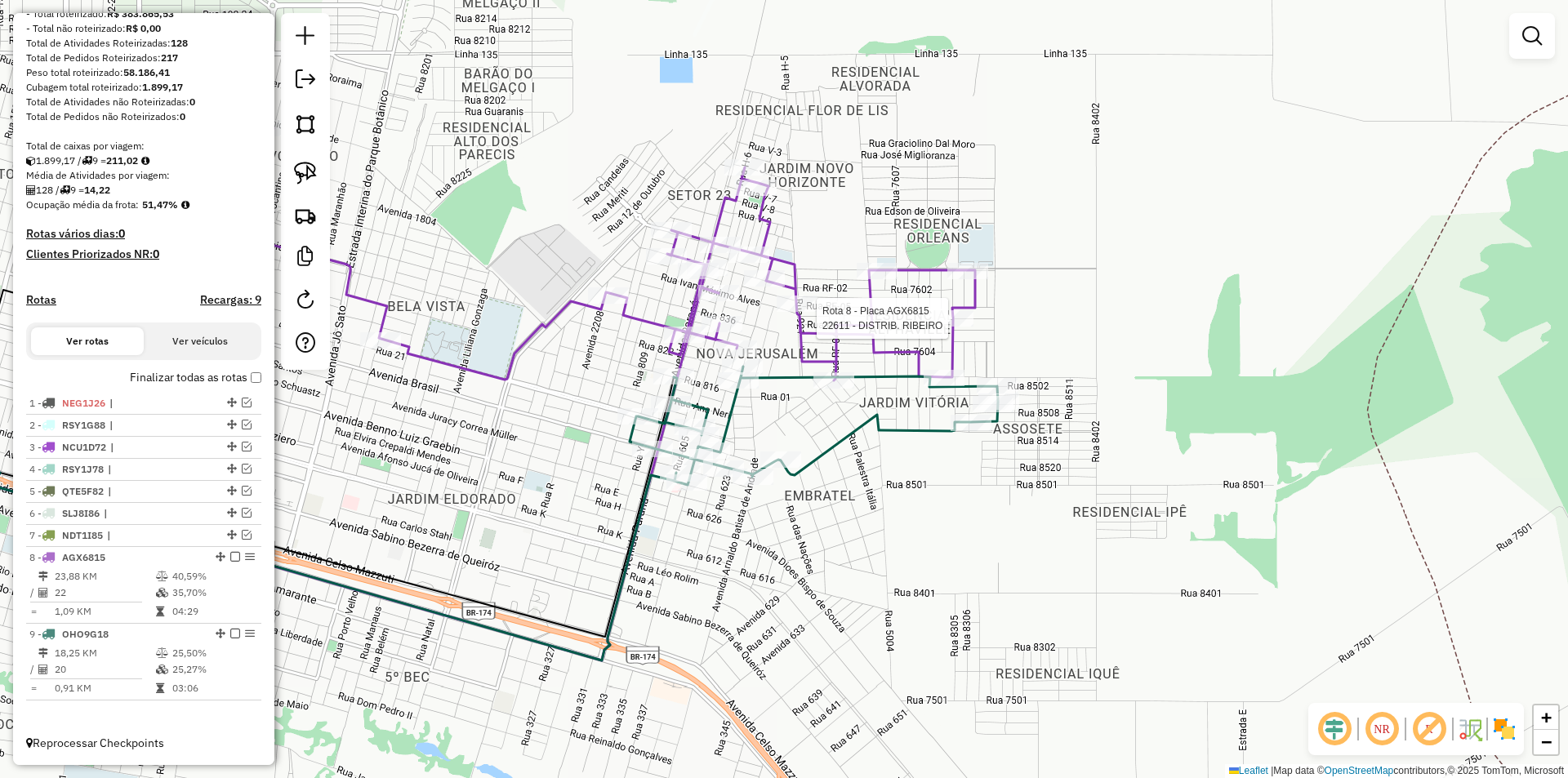
select select "*********"
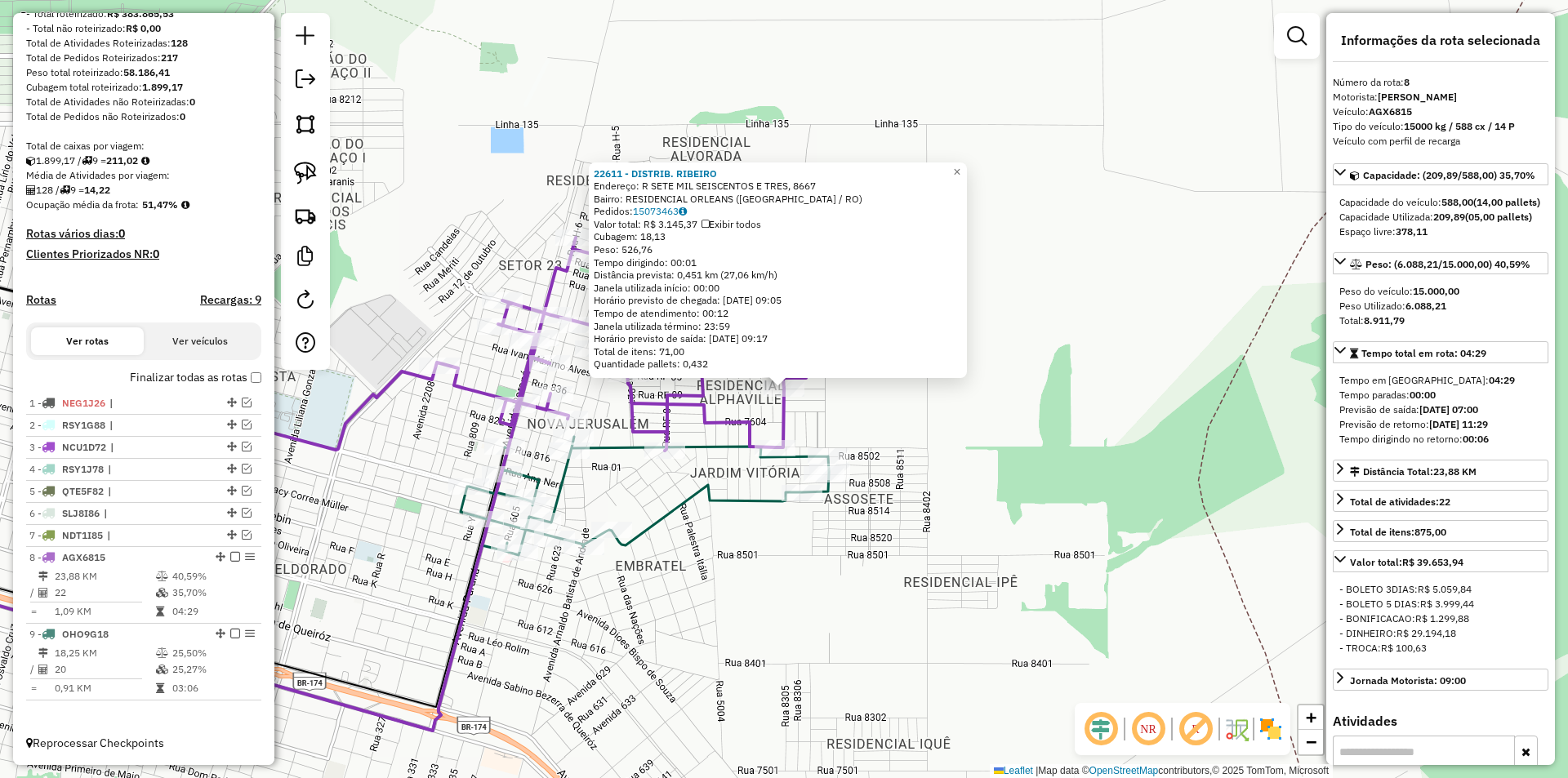
click at [1115, 384] on div "22611 - DISTRIB. RIBEIRO Endereço: R SETE MIL SEISCENTOS E TRES, 8667 Bairro: R…" at bounding box center [784, 389] width 1568 height 778
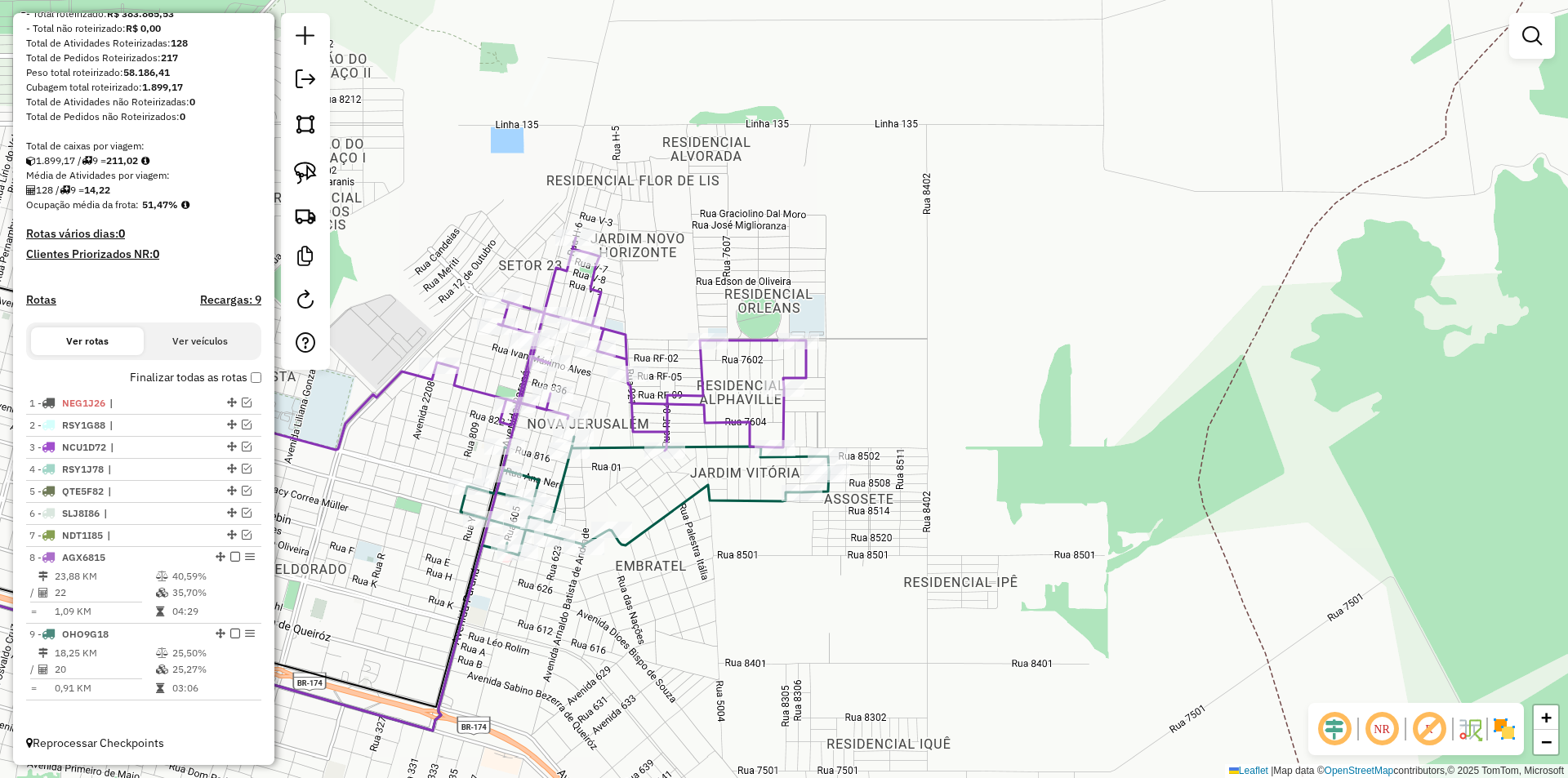
click at [1046, 414] on div "Janela de atendimento Grade de atendimento Capacidade Transportadoras Veículos …" at bounding box center [784, 389] width 1568 height 778
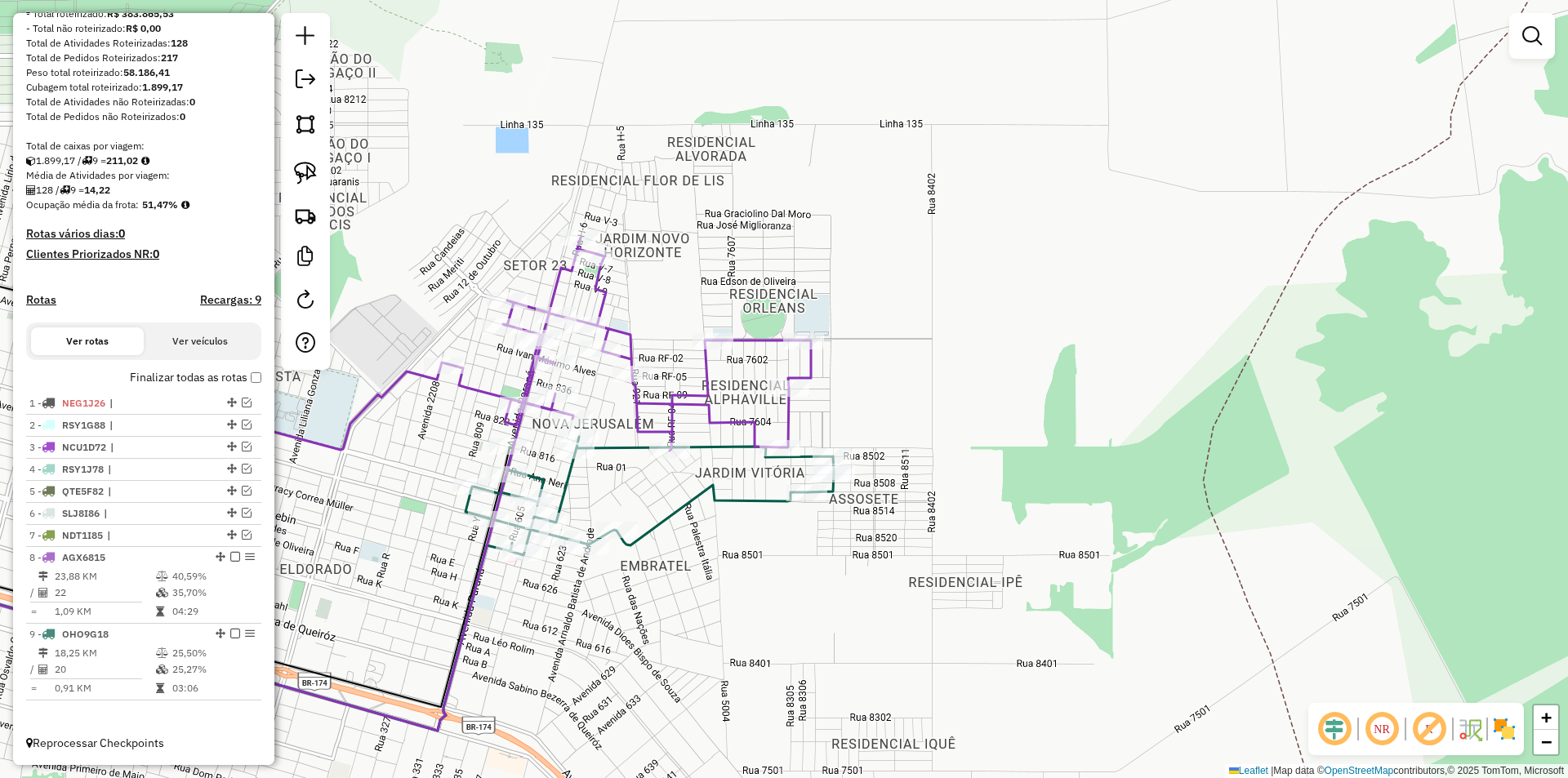
drag, startPoint x: 1049, startPoint y: 429, endPoint x: 1047, endPoint y: 439, distance: 10.2
click at [1050, 429] on div "Janela de atendimento Grade de atendimento Capacidade Transportadoras Veículos …" at bounding box center [784, 389] width 1568 height 778
select select "*********"
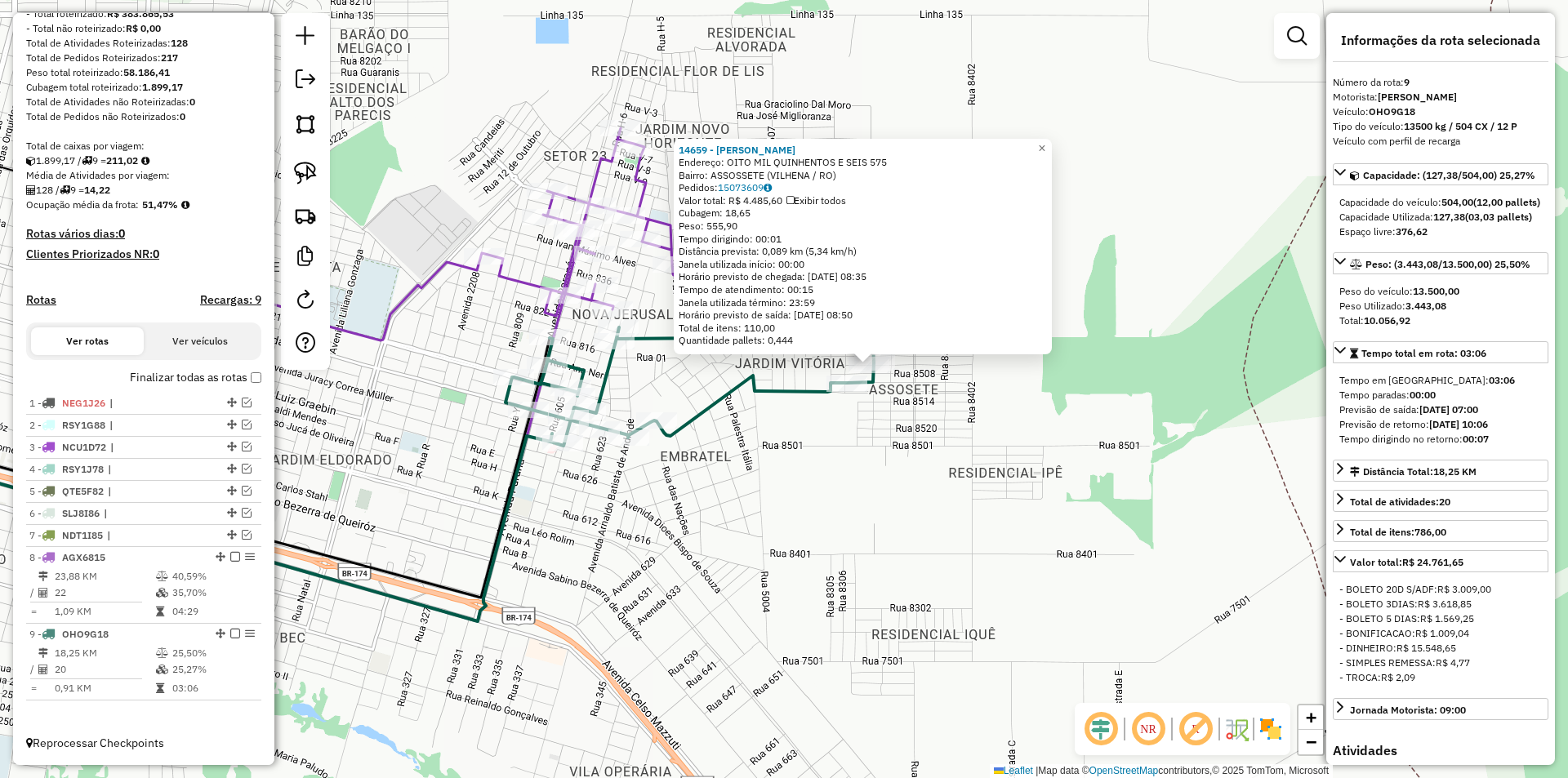
drag, startPoint x: 936, startPoint y: 496, endPoint x: 1016, endPoint y: 472, distance: 83.5
click at [1016, 472] on div "14659 - MERCADO SILAS Endereço: OITO MIL QUINHENTOS E SEIS 575 Bairro: ASSOSSET…" at bounding box center [784, 389] width 1568 height 778
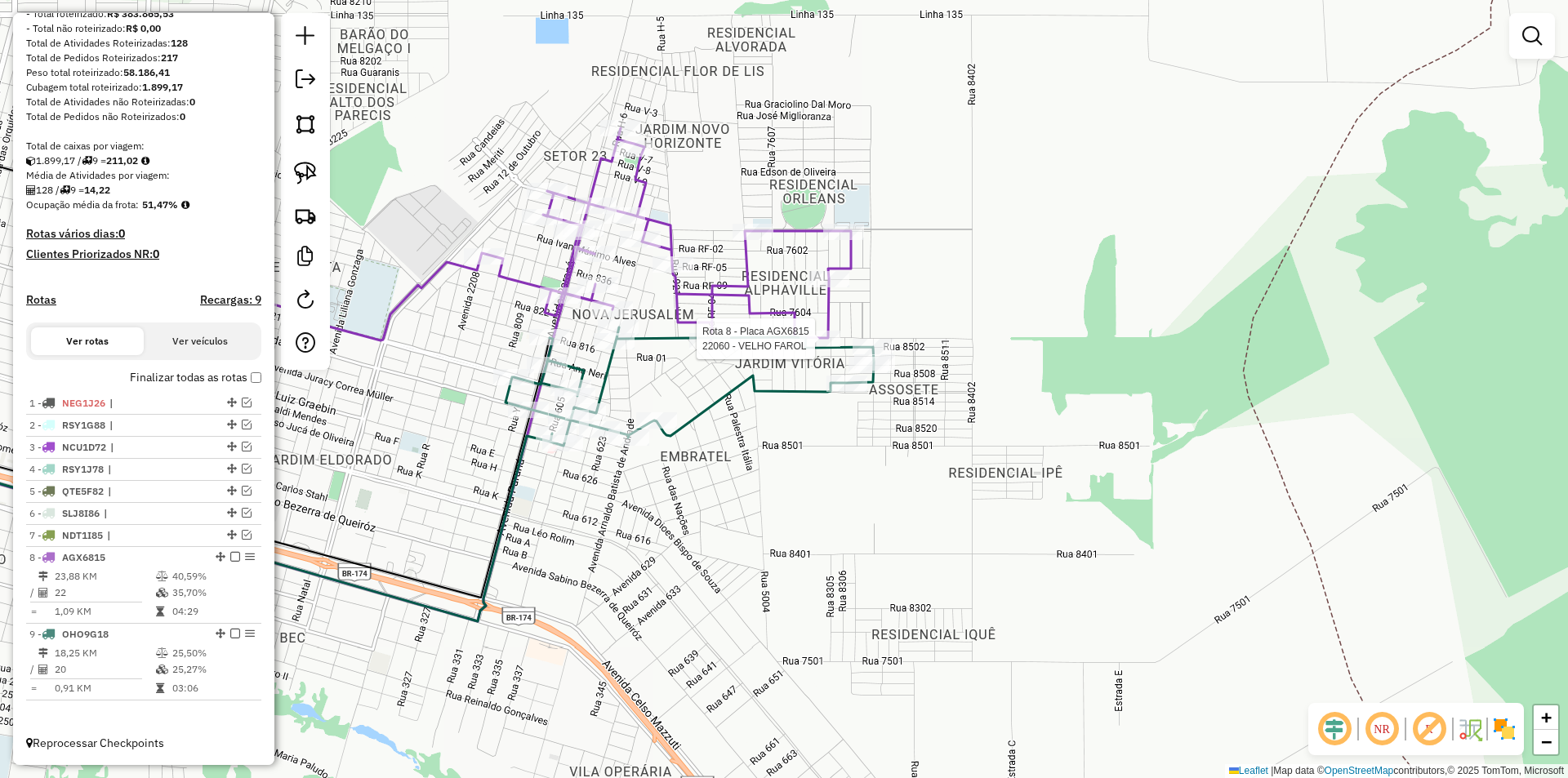
select select "*********"
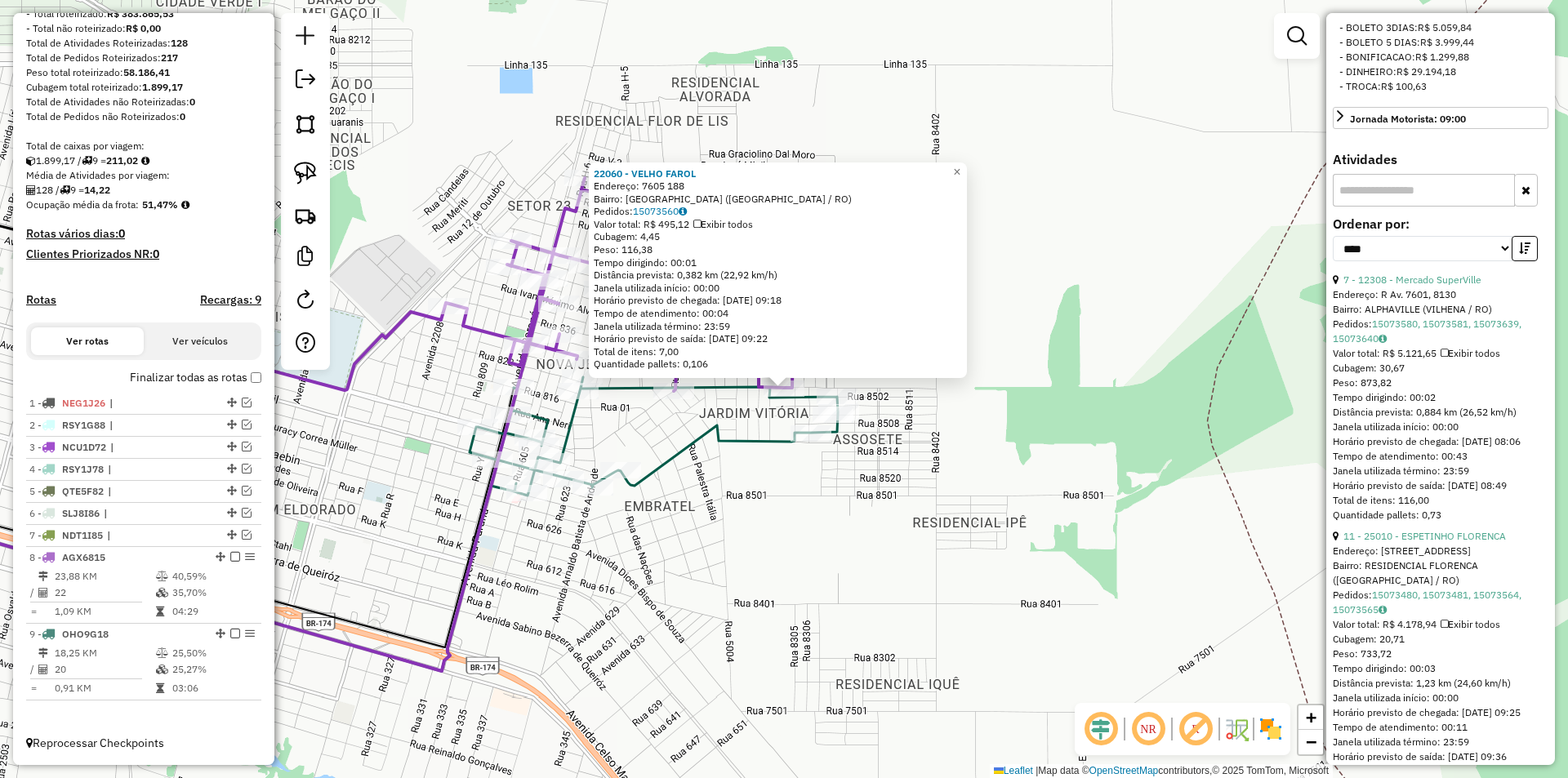
scroll to position [408, 0]
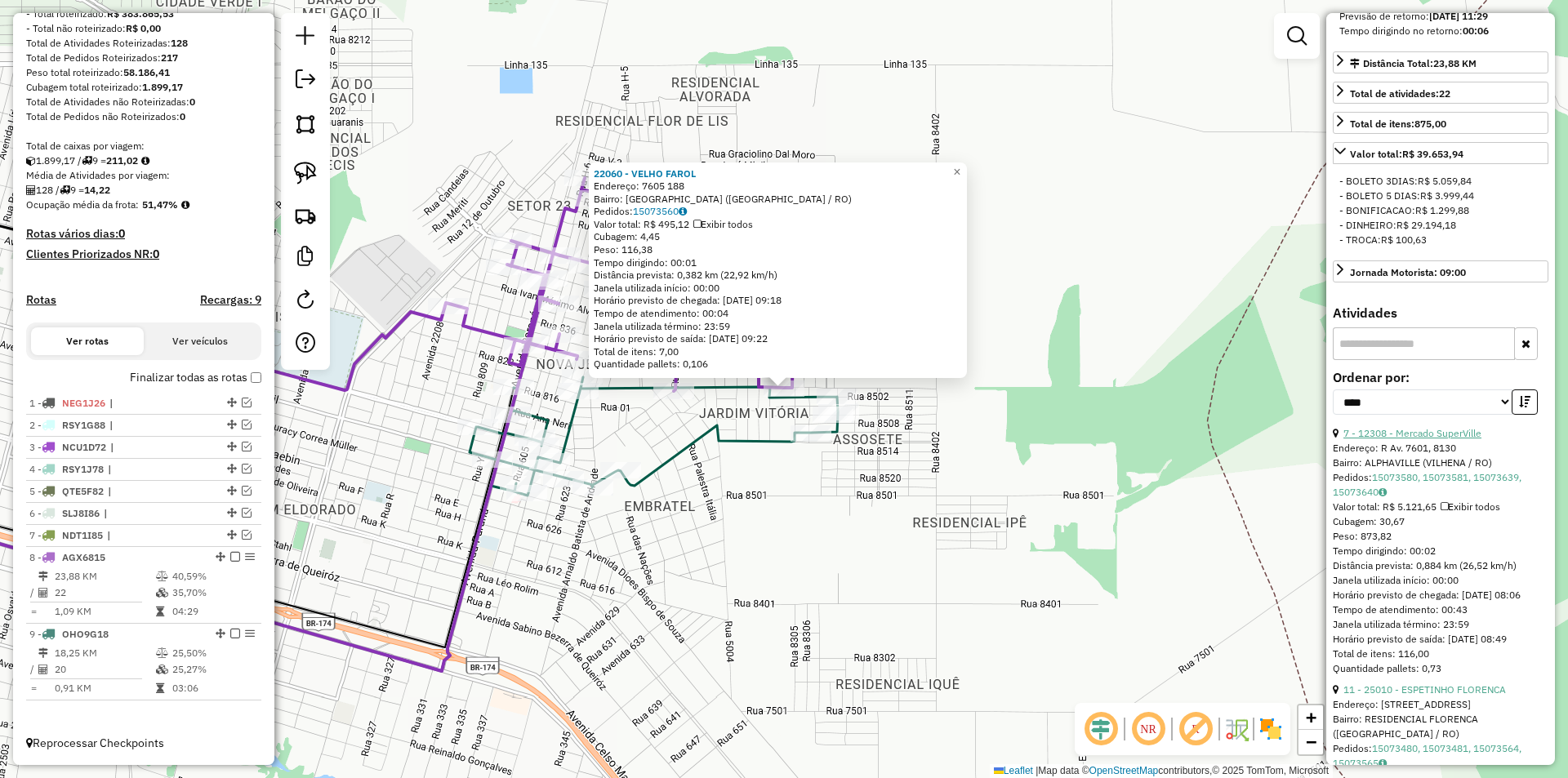
click at [1426, 439] on link "7 - 12308 - Mercado SuperVille" at bounding box center [1412, 432] width 138 height 12
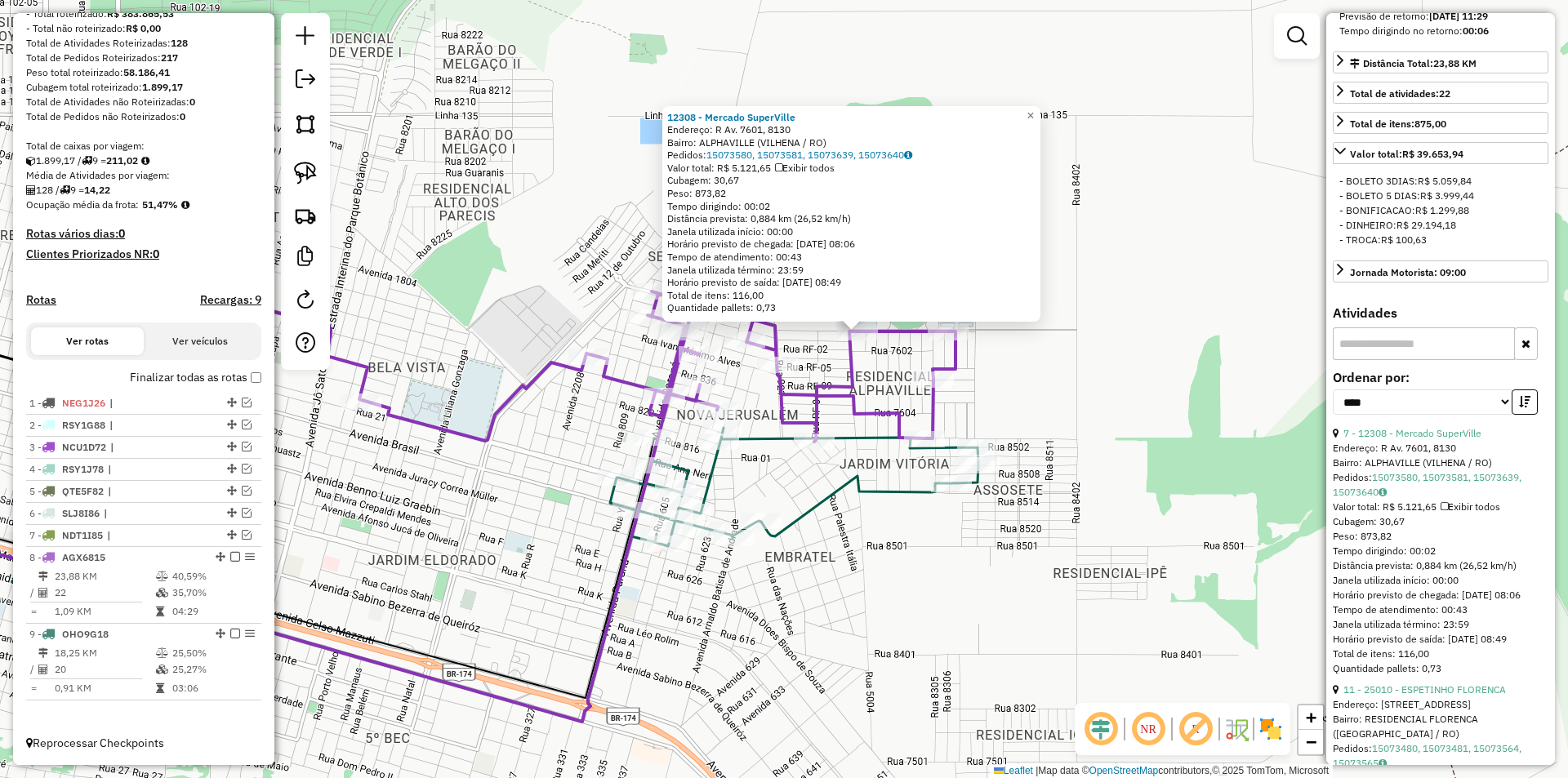
drag, startPoint x: 784, startPoint y: 479, endPoint x: 866, endPoint y: 410, distance: 107.2
click at [859, 416] on div "12308 - Mercado SuperVille Endereço: R Av. 7601, 8130 Bairro: ALPHAVILLE (VILHE…" at bounding box center [784, 389] width 1568 height 778
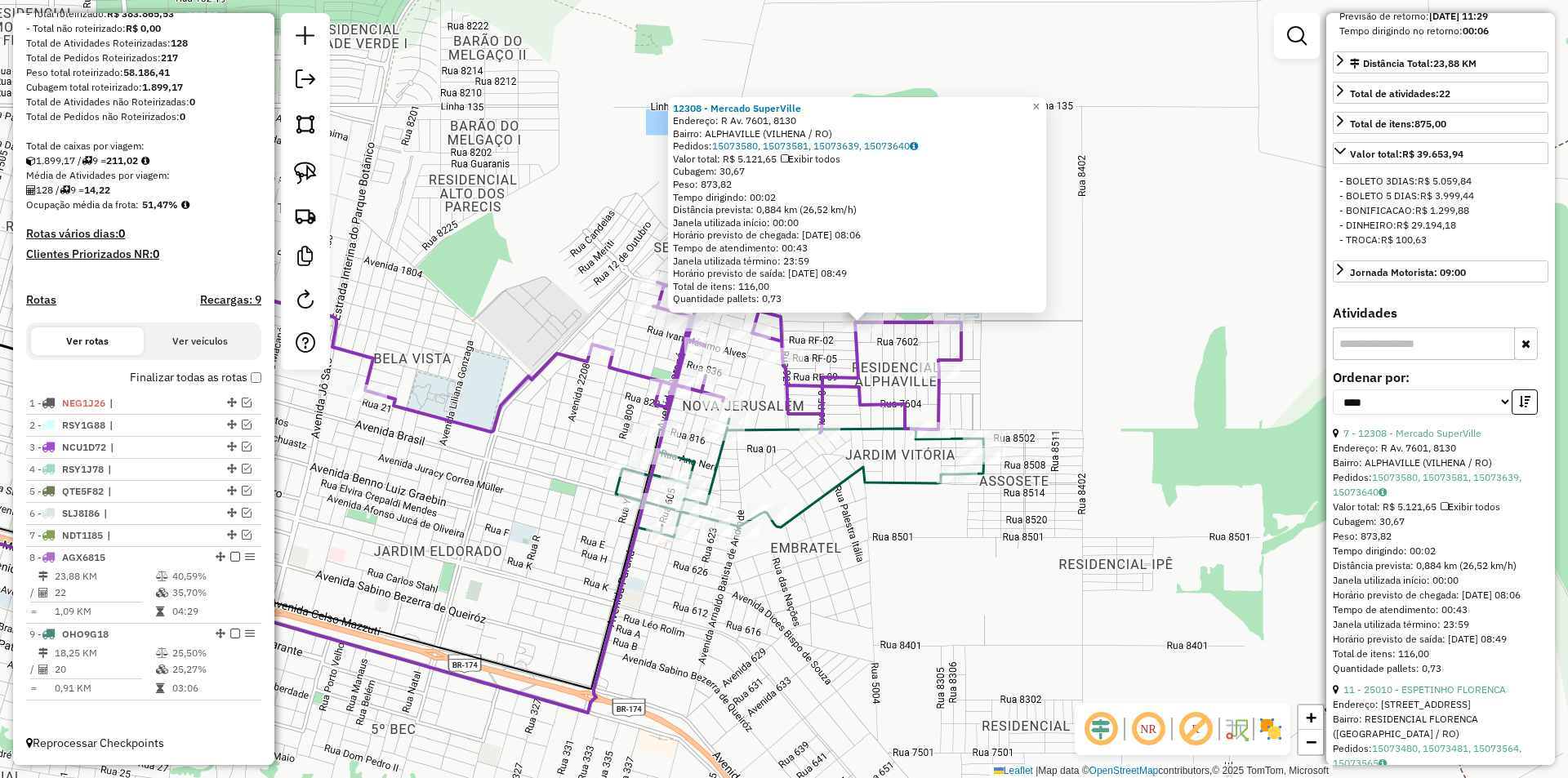
click at [866, 410] on icon at bounding box center [596, 306] width 731 height 252
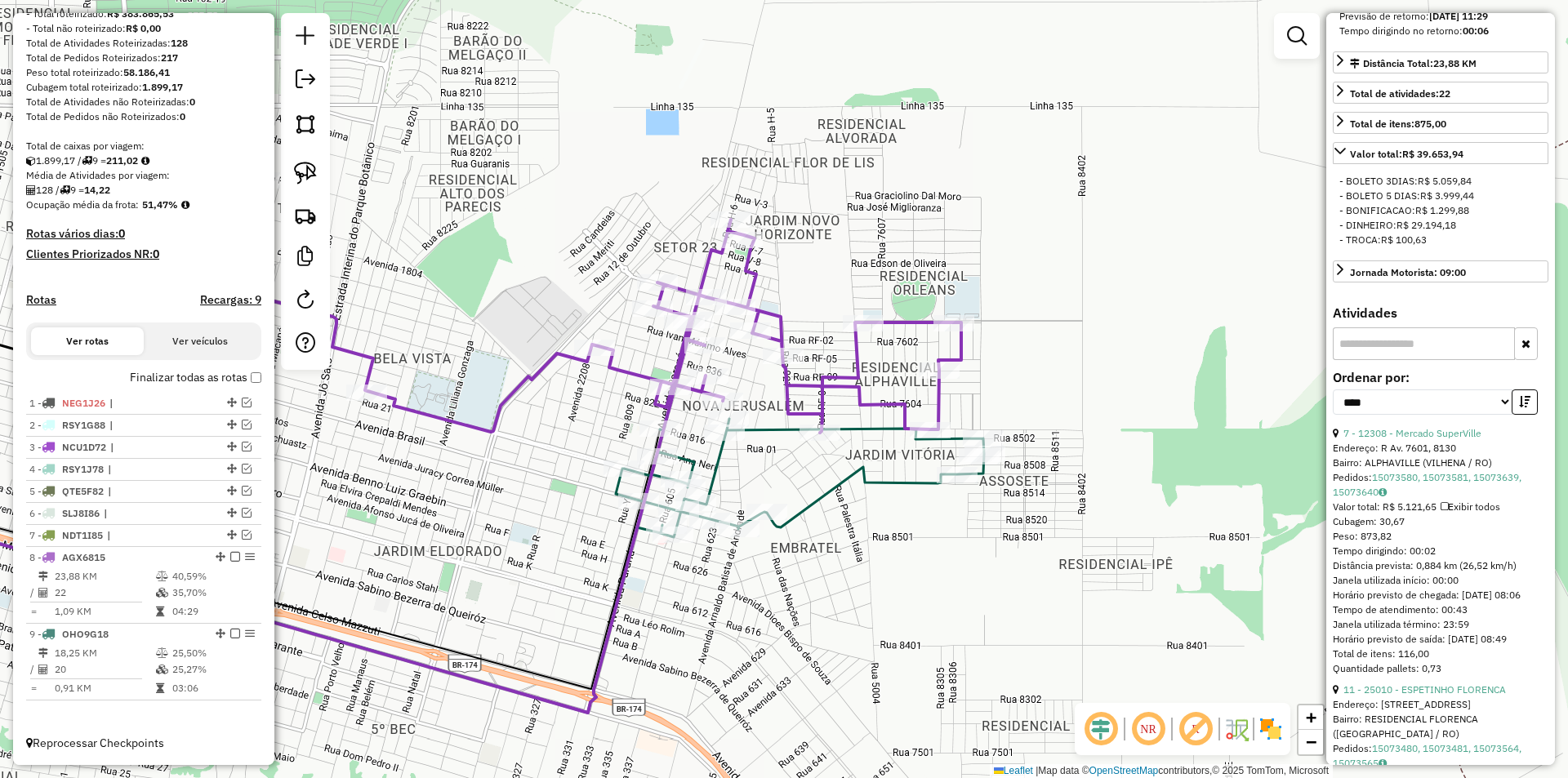
click at [862, 342] on icon at bounding box center [596, 306] width 731 height 252
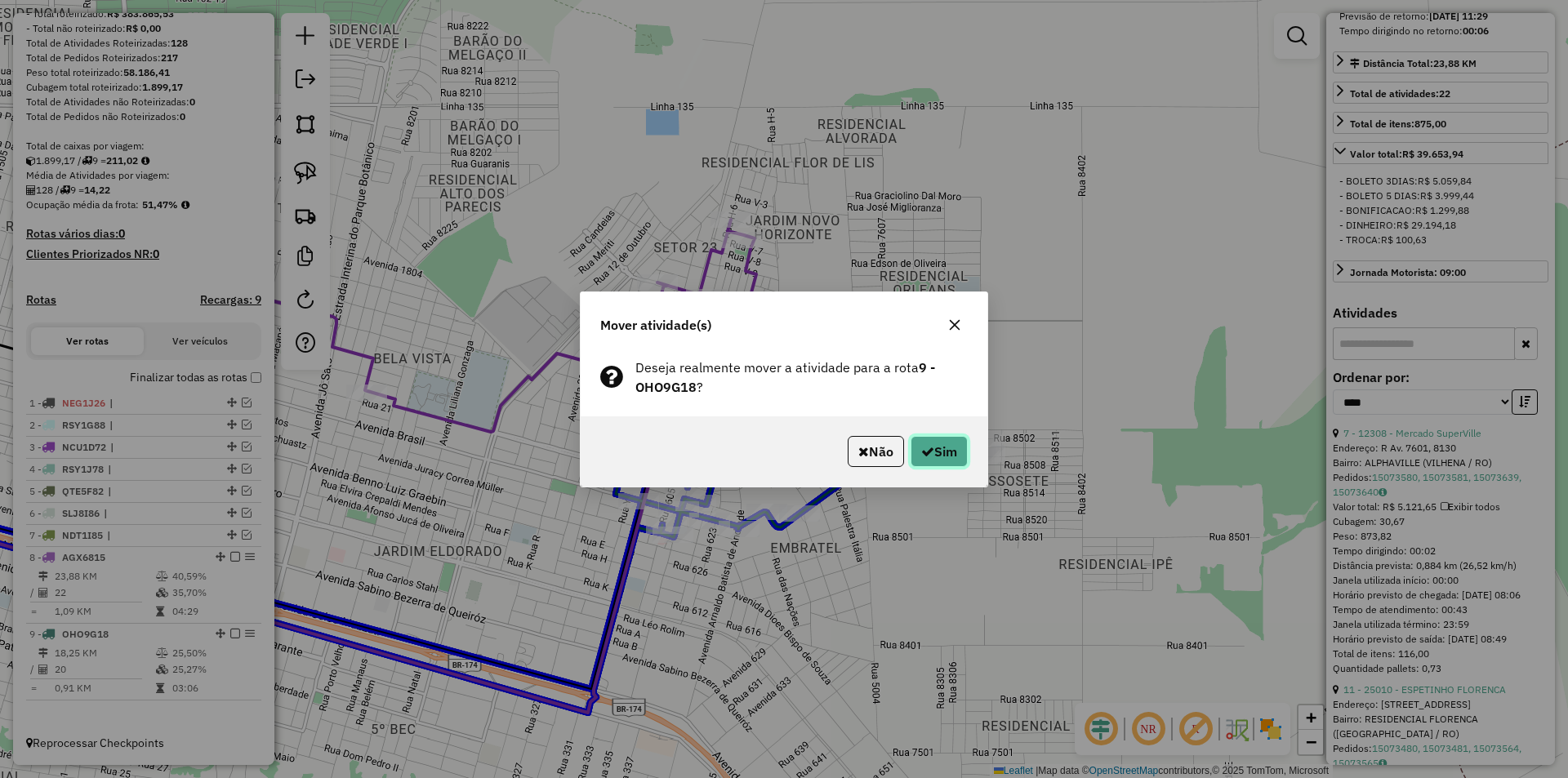
click at [921, 453] on icon "button" at bounding box center [927, 451] width 13 height 13
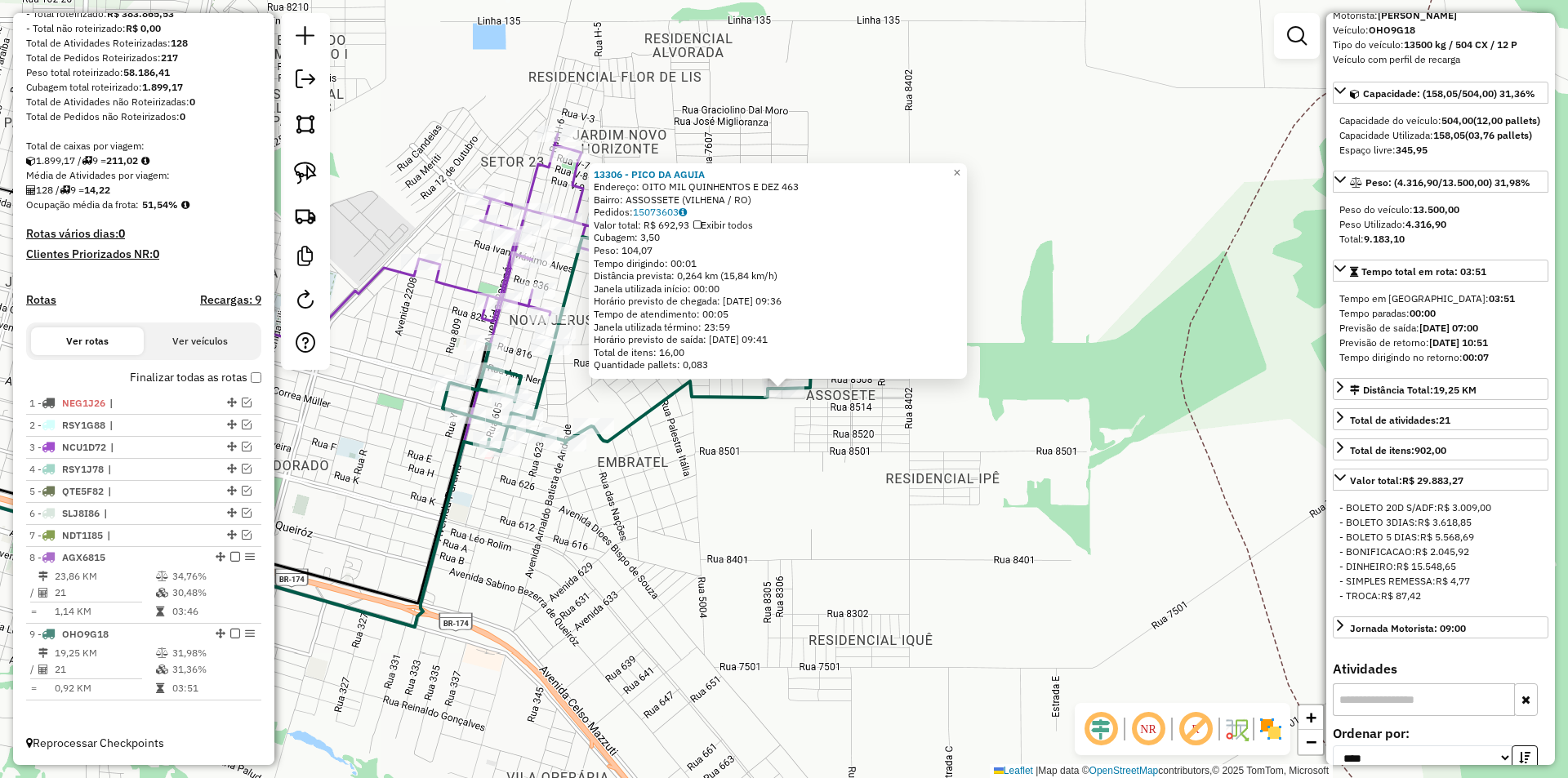
scroll to position [0, 0]
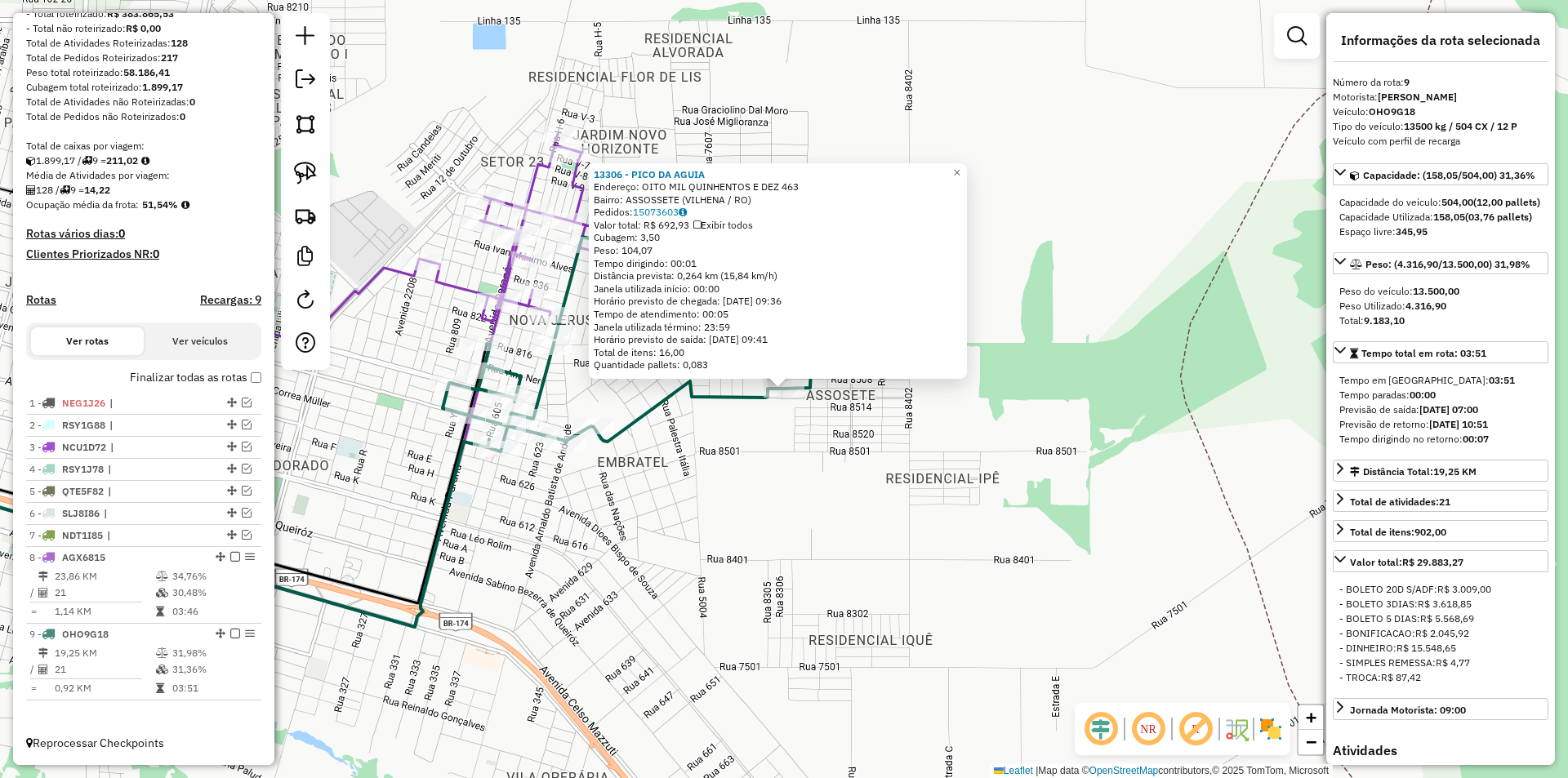
click at [891, 556] on div "13306 - PICO DA AGUIA Endereço: OITO MIL QUINHENTOS E DEZ 463 Bairro: ASSOSSETE…" at bounding box center [784, 389] width 1568 height 778
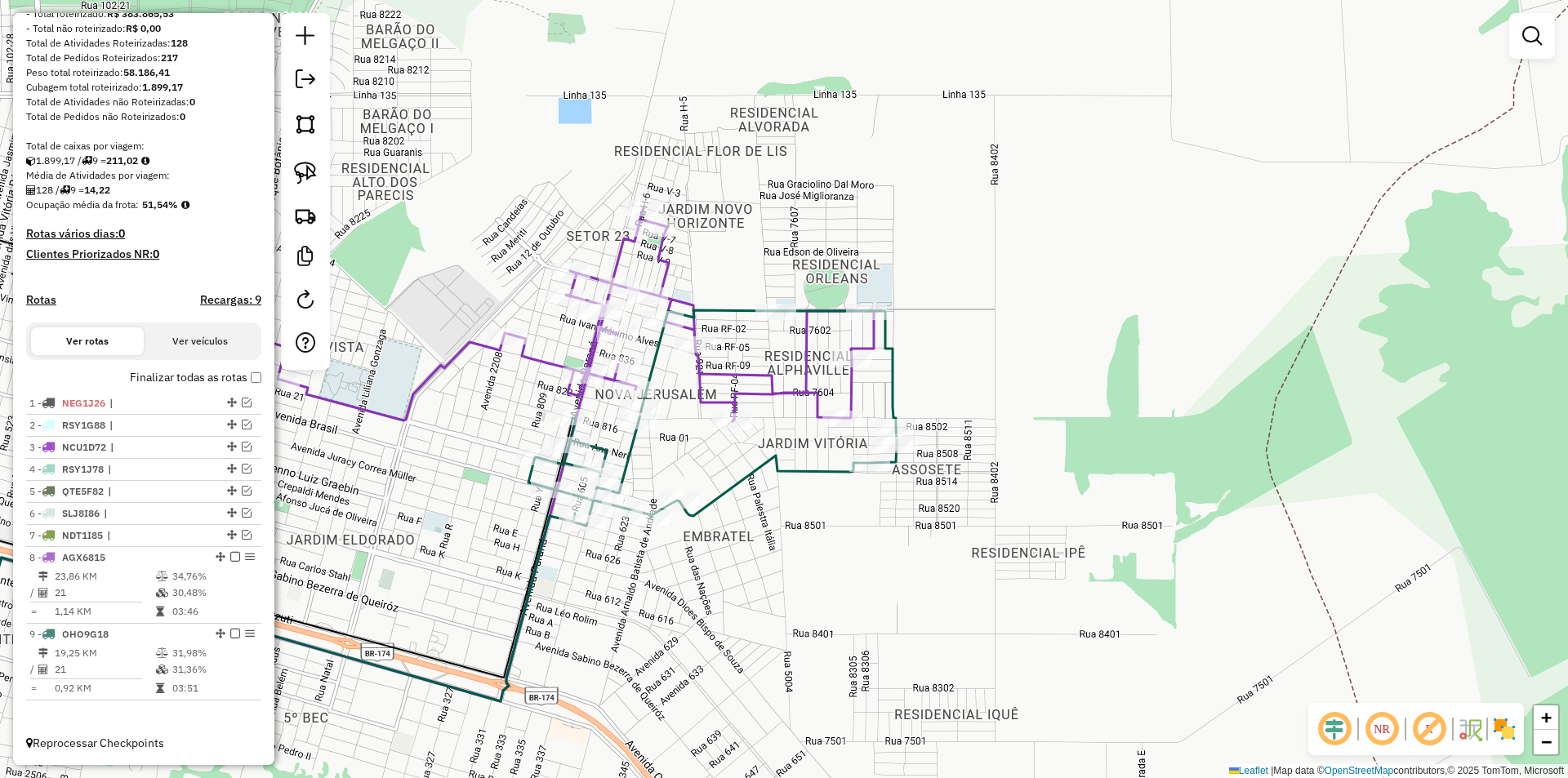
drag, startPoint x: 589, startPoint y: 586, endPoint x: 699, endPoint y: 669, distance: 137.8
click at [699, 669] on div "Janela de atendimento Grade de atendimento Capacidade Transportadoras Veículos …" at bounding box center [784, 389] width 1568 height 778
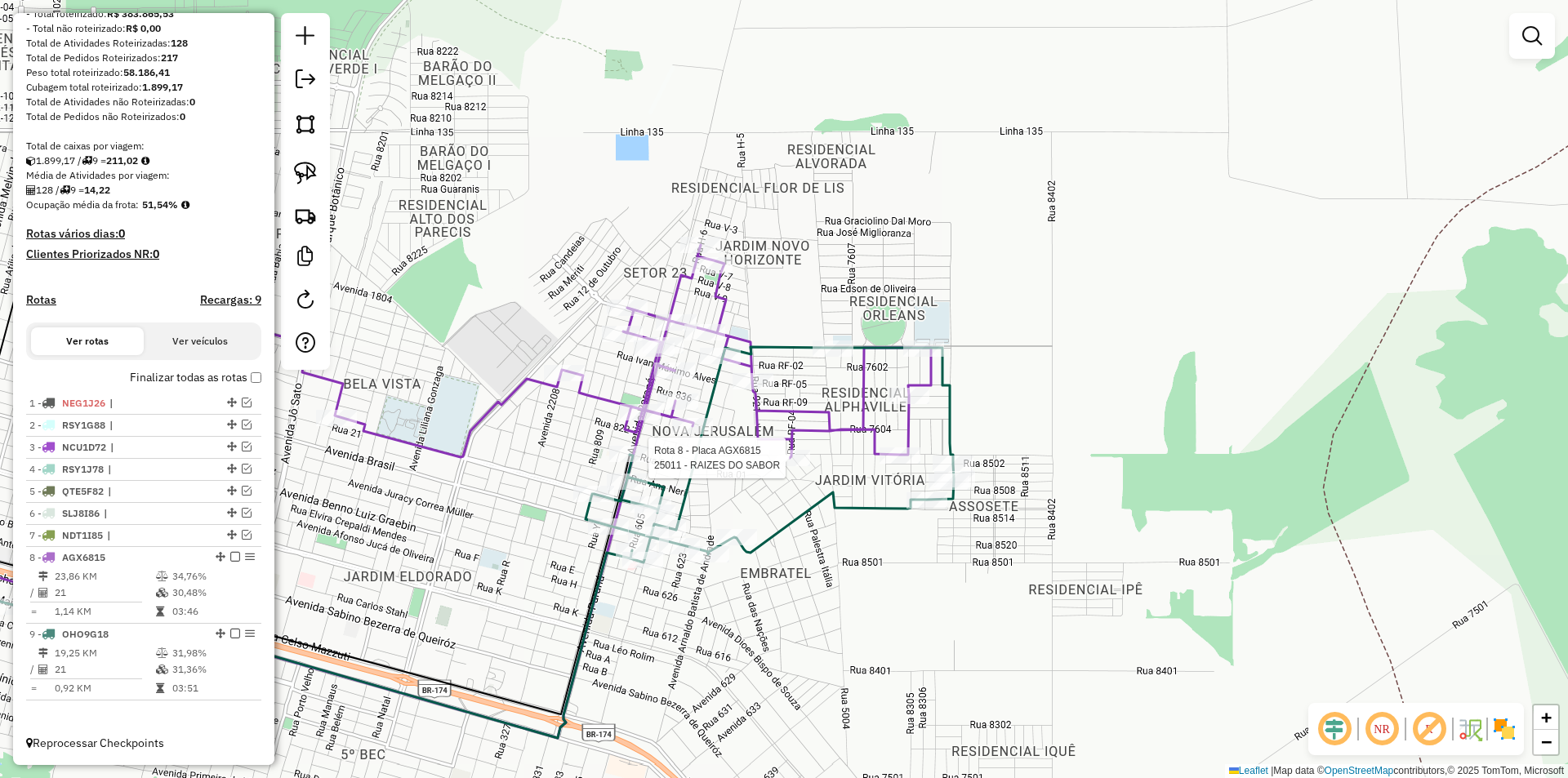
click at [787, 466] on div at bounding box center [790, 458] width 41 height 16
select select "*********"
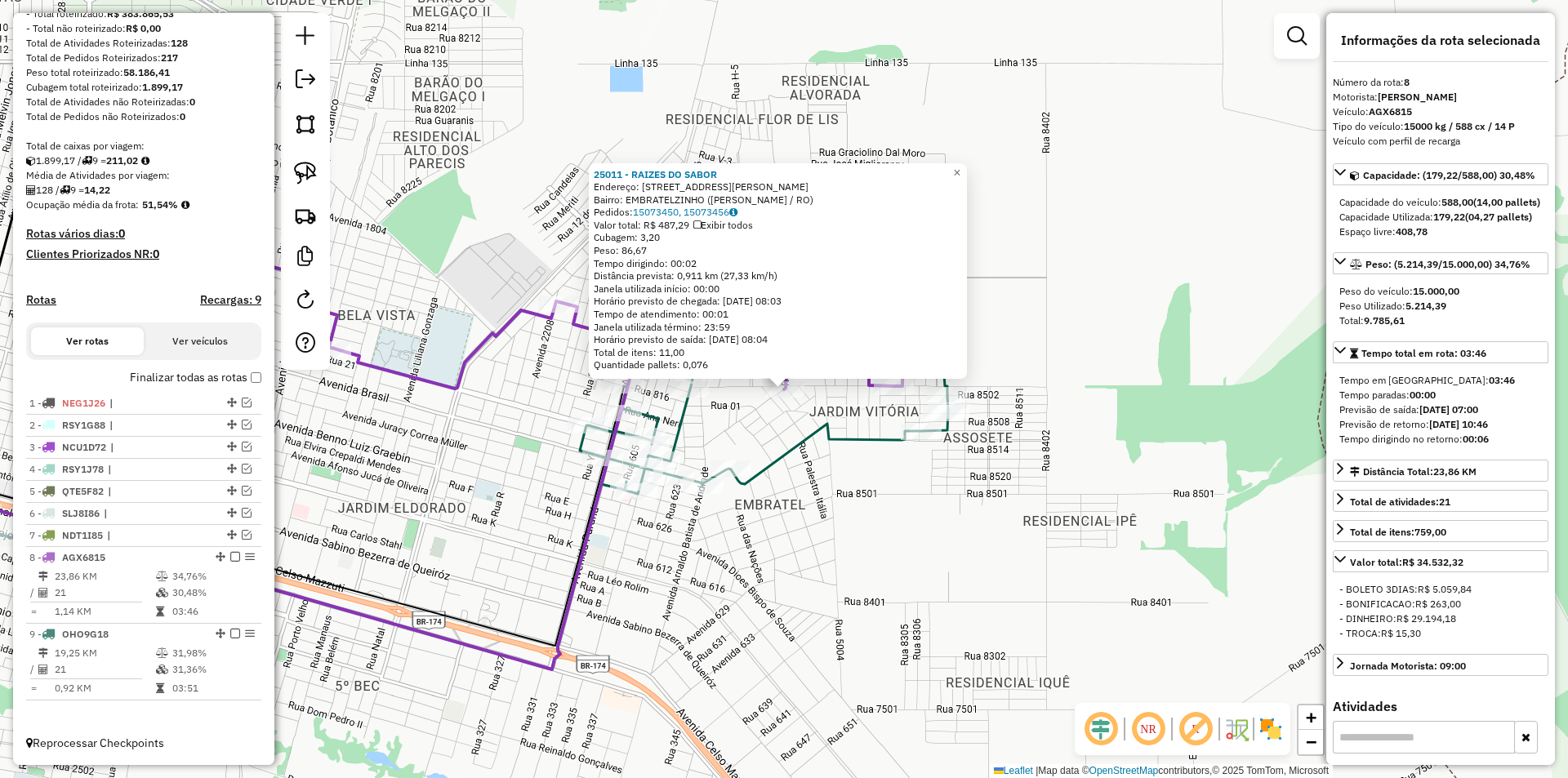
click at [801, 550] on div "25011 - RAIZES DO SABOR Endereço: Avenida Carmelita Fermina dos 7908 Bairro: EM…" at bounding box center [784, 389] width 1568 height 778
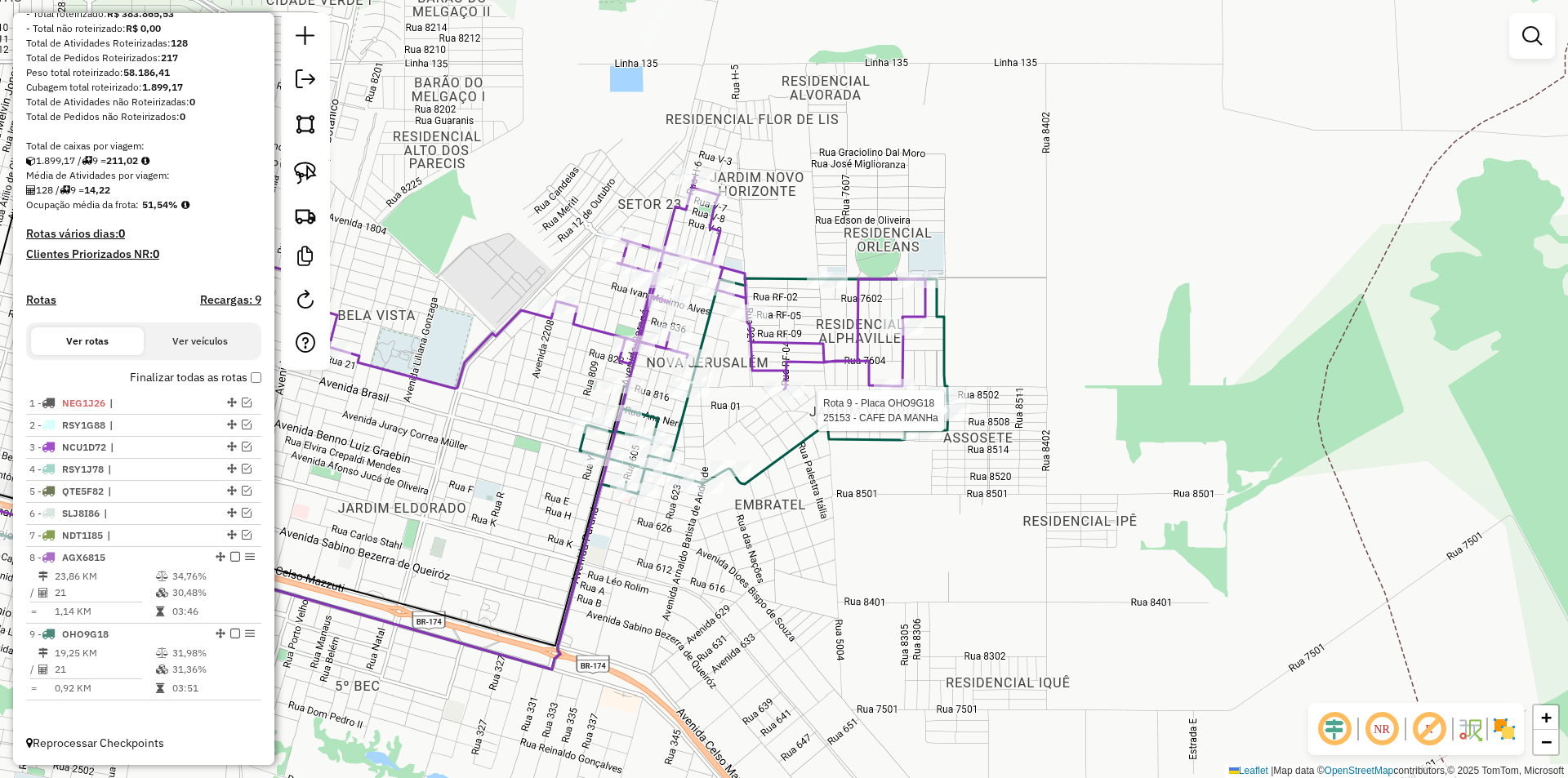
select select "*********"
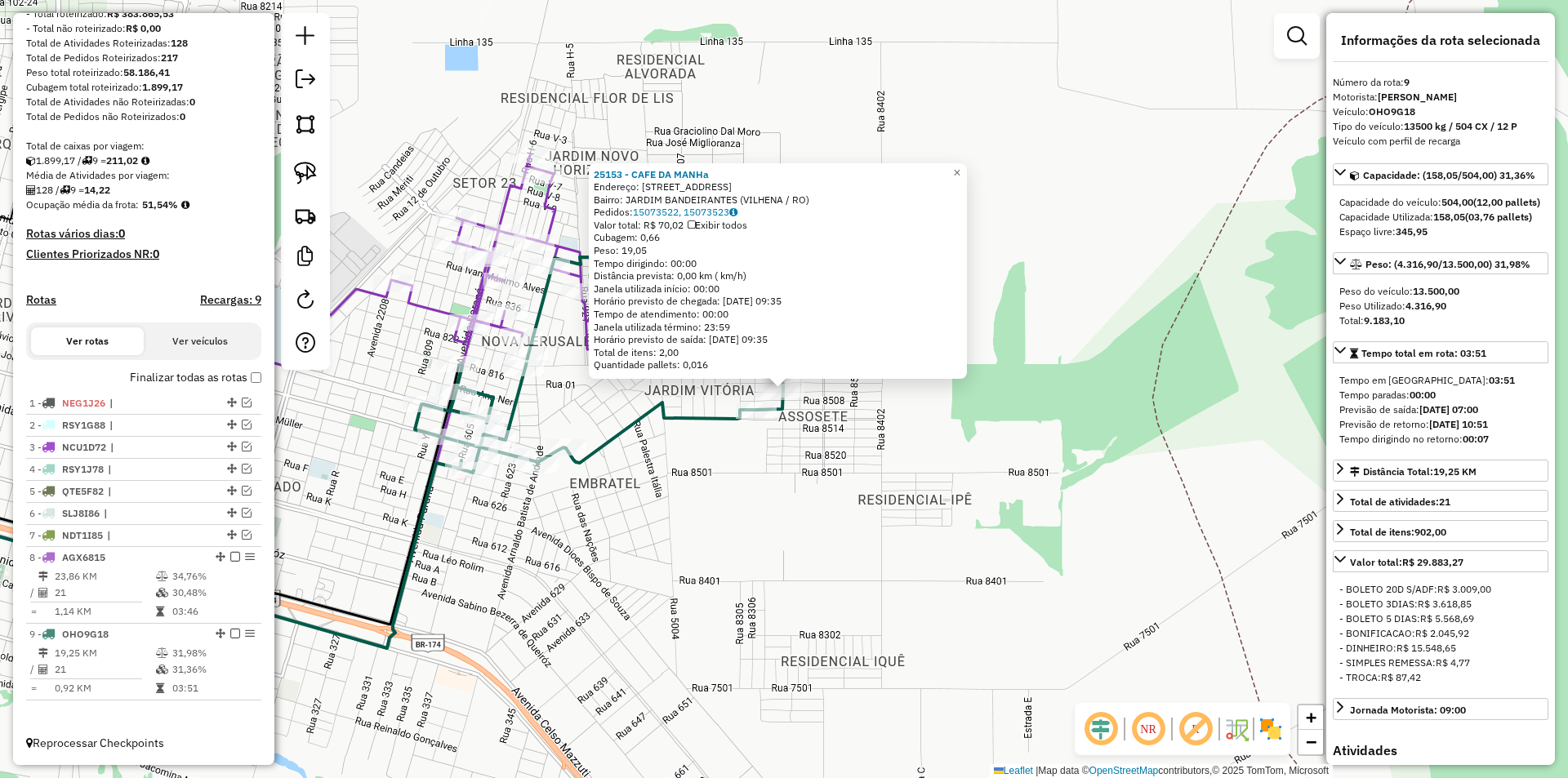
click at [722, 391] on div "25153 - CAFE DA MANHa Endereço: Rua Sete Mil Quinhentos e Um 1052 Bairro: JARDI…" at bounding box center [784, 389] width 1568 height 778
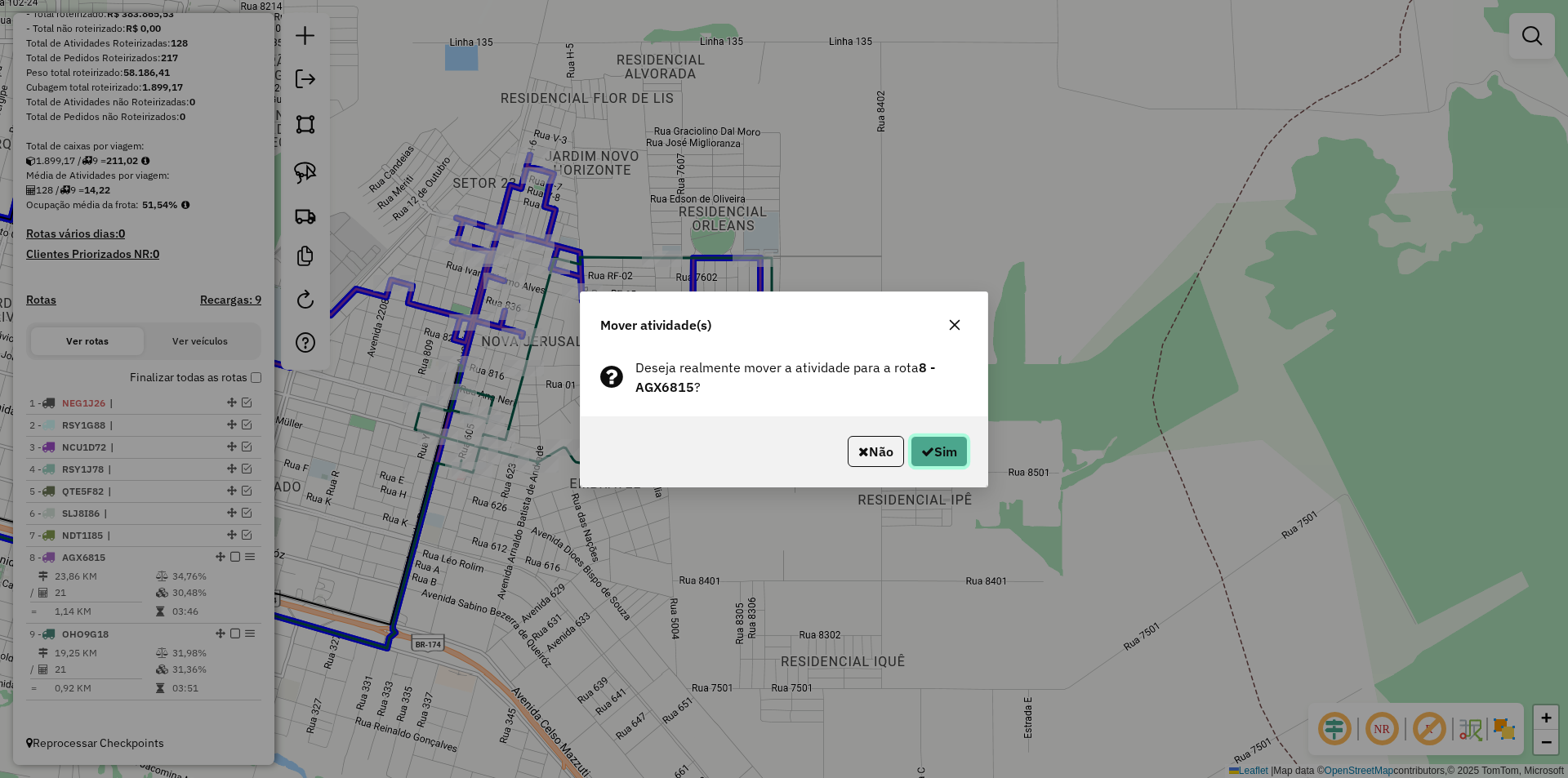
click at [924, 445] on icon "button" at bounding box center [927, 451] width 13 height 13
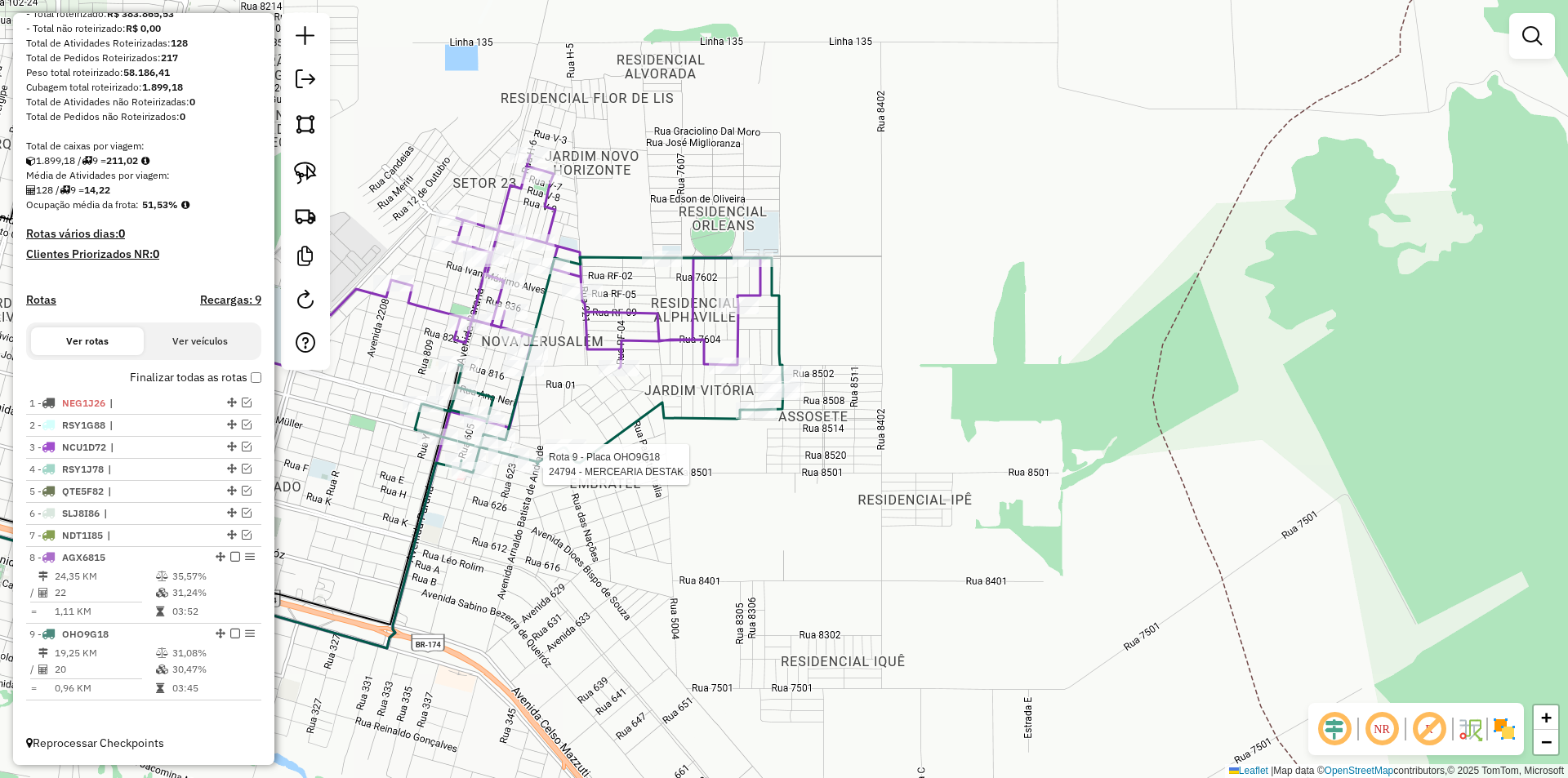
select select "*********"
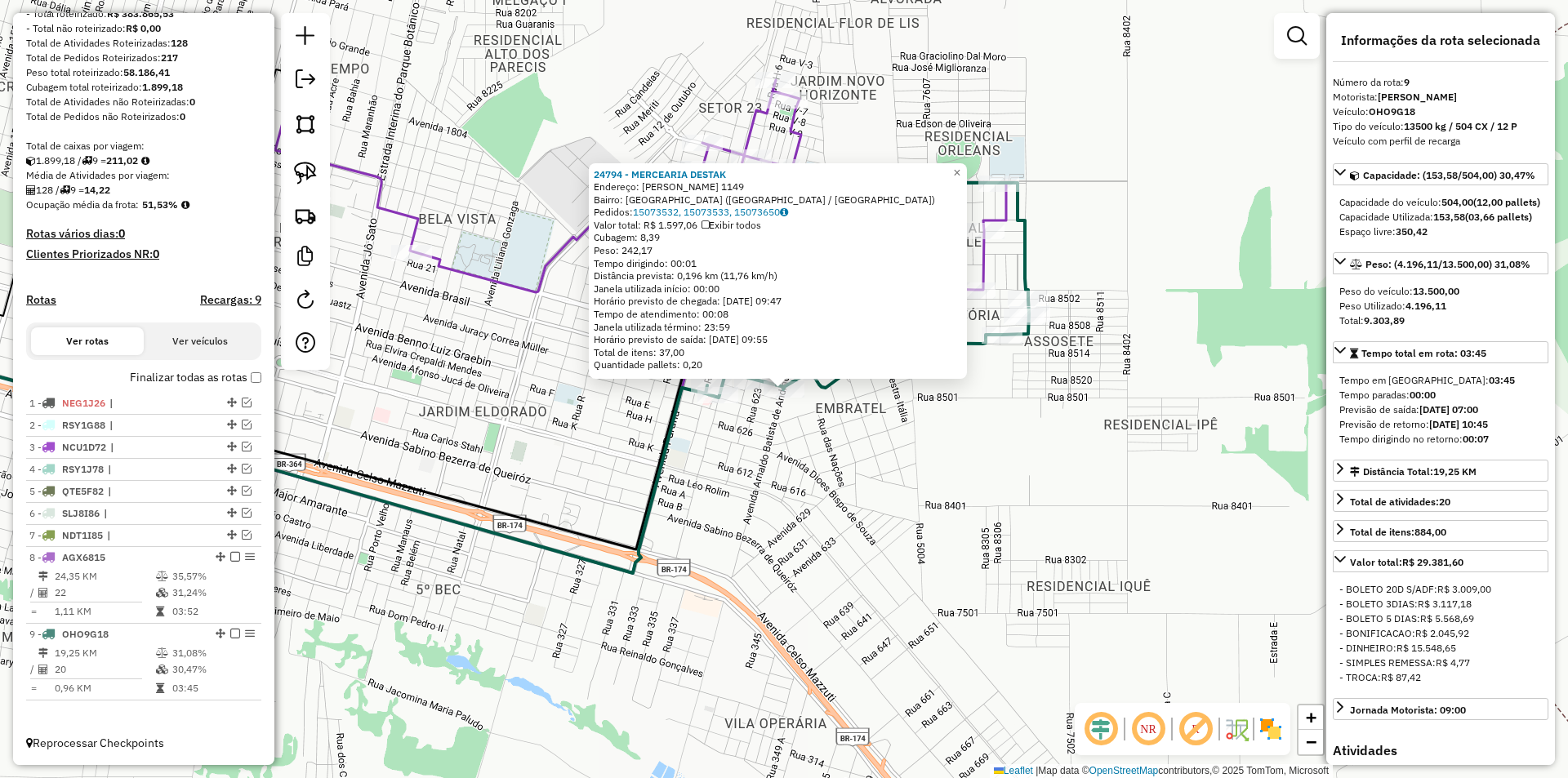
click at [1045, 499] on div "24794 - MERCEARIA DESTAK Endereço: ARNALDO BATISTA DE ANDRADE 1149 Bairro: PARQ…" at bounding box center [784, 389] width 1568 height 778
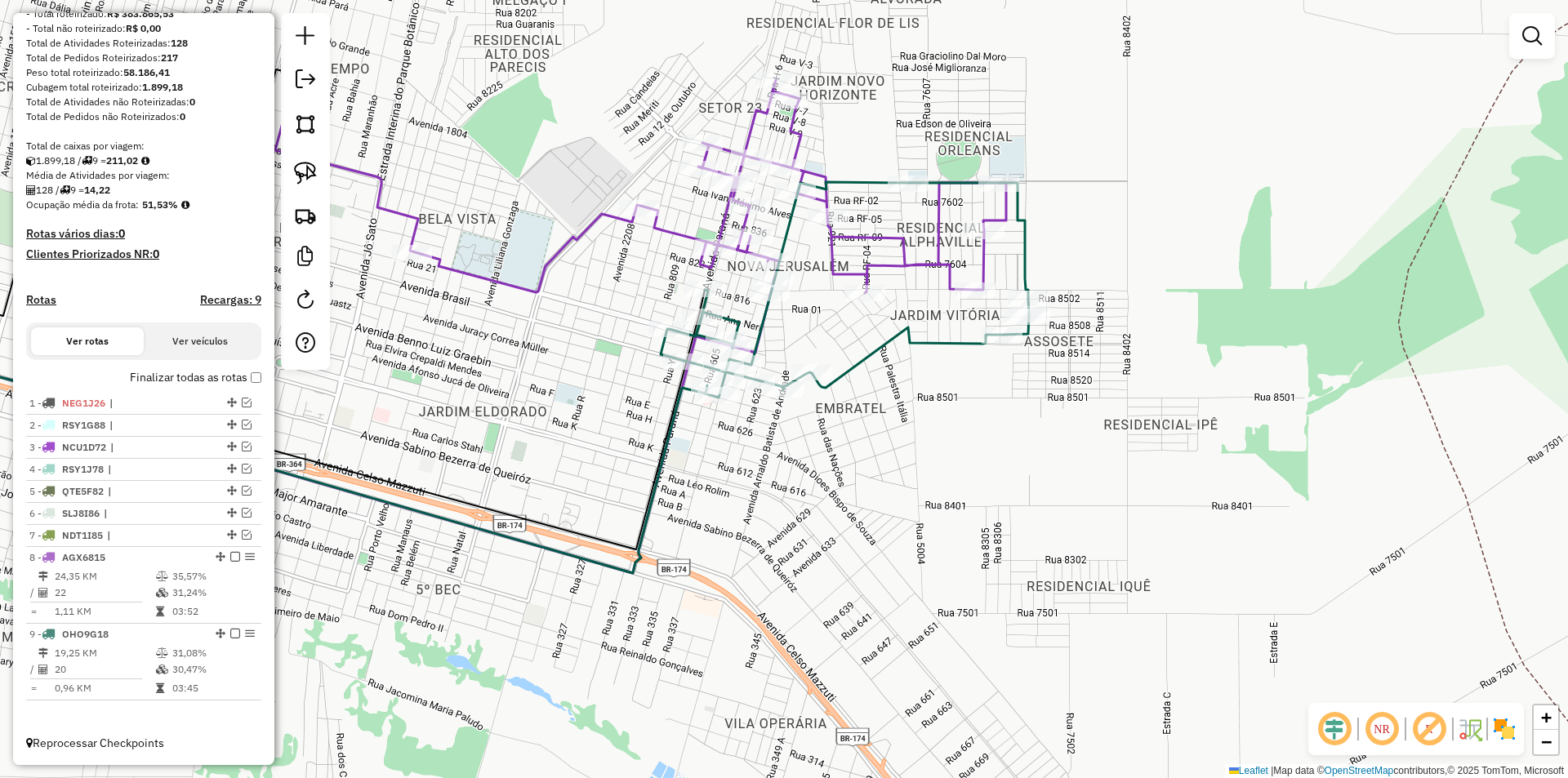
click at [873, 514] on div "24794 - MERCEARIA DESTAK Endereço: ARNALDO BATISTA DE ANDRADE 1149 Bairro: PARQ…" at bounding box center [784, 389] width 1568 height 778
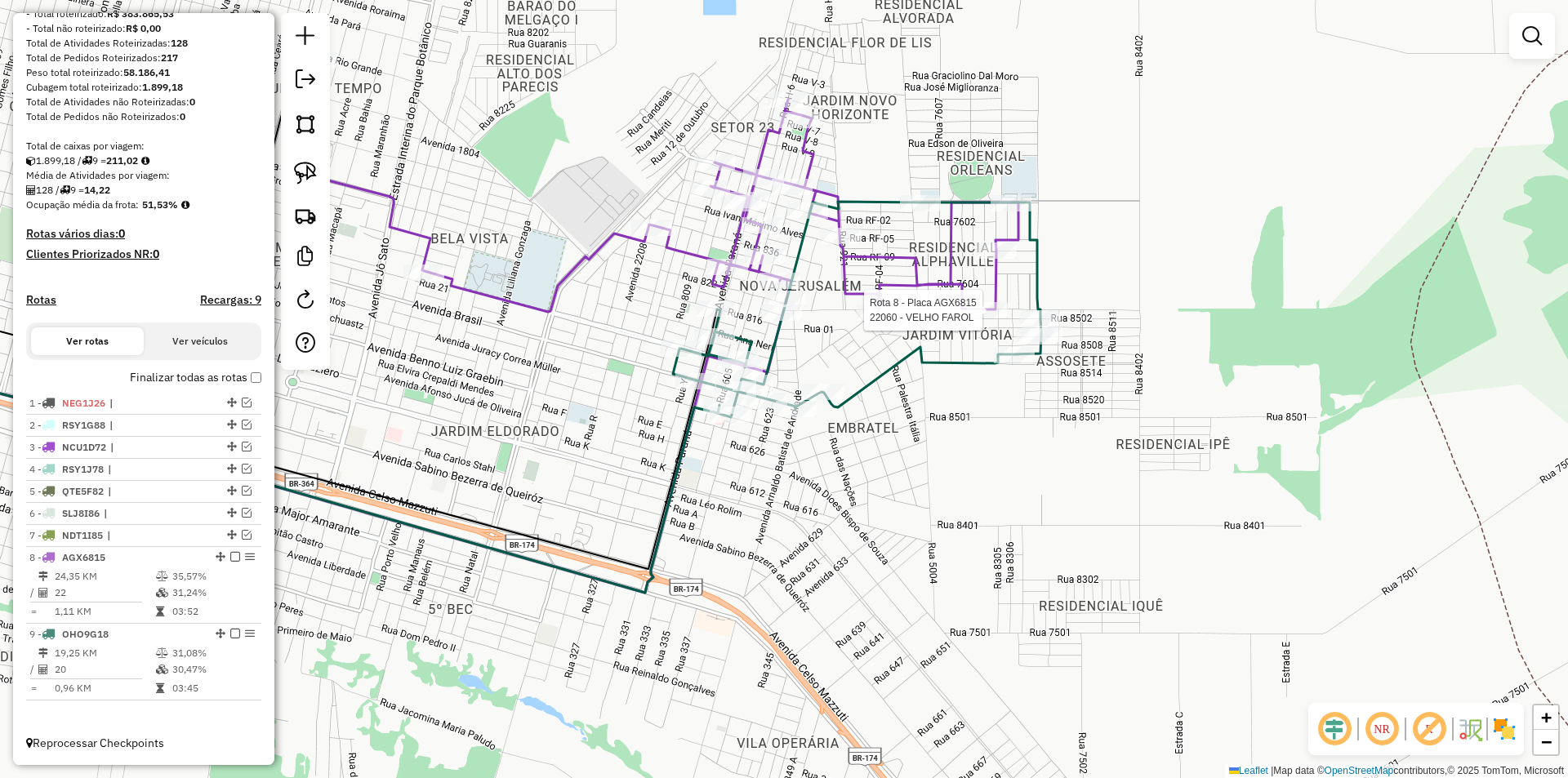
select select "*********"
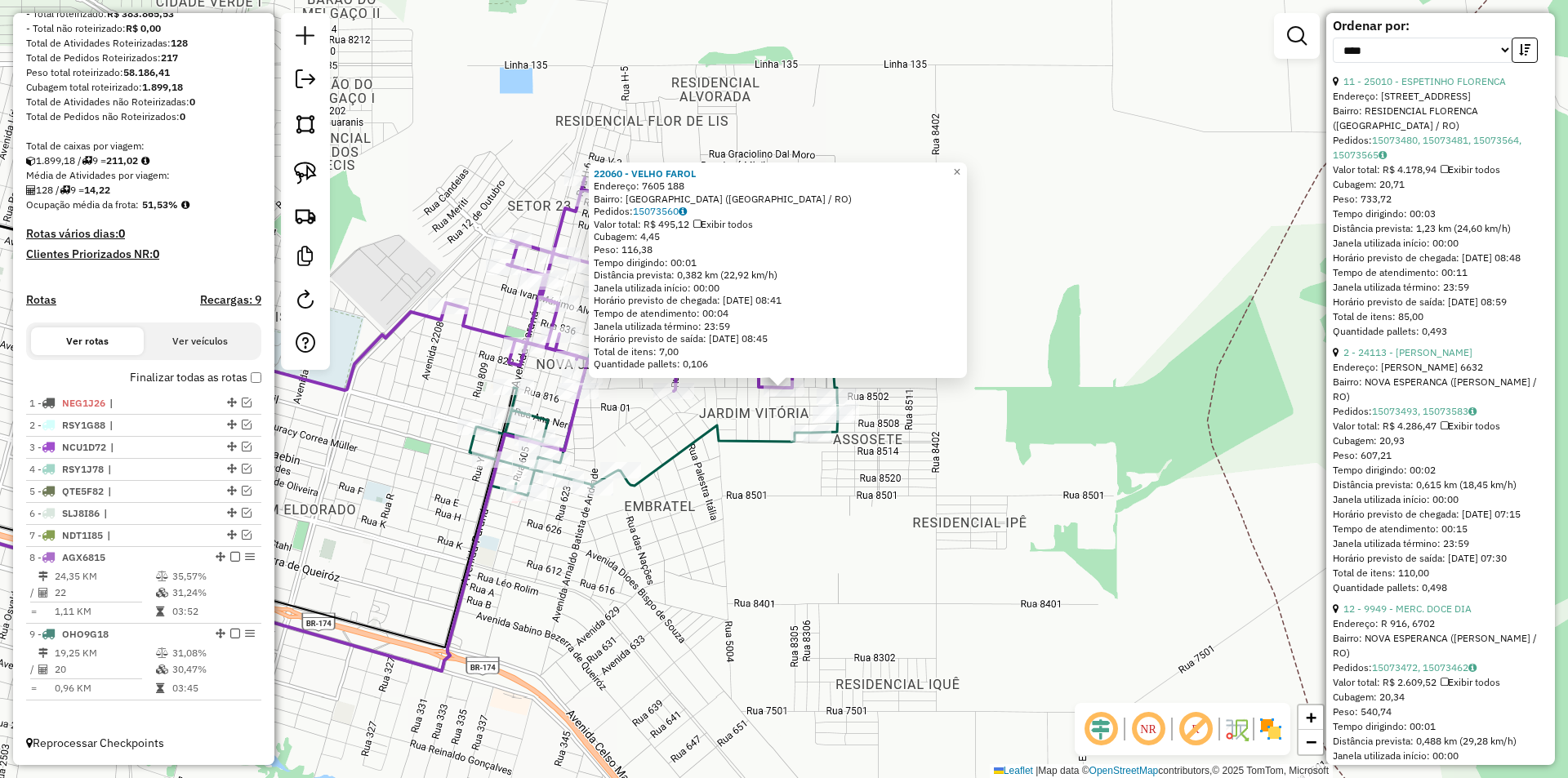
scroll to position [816, 0]
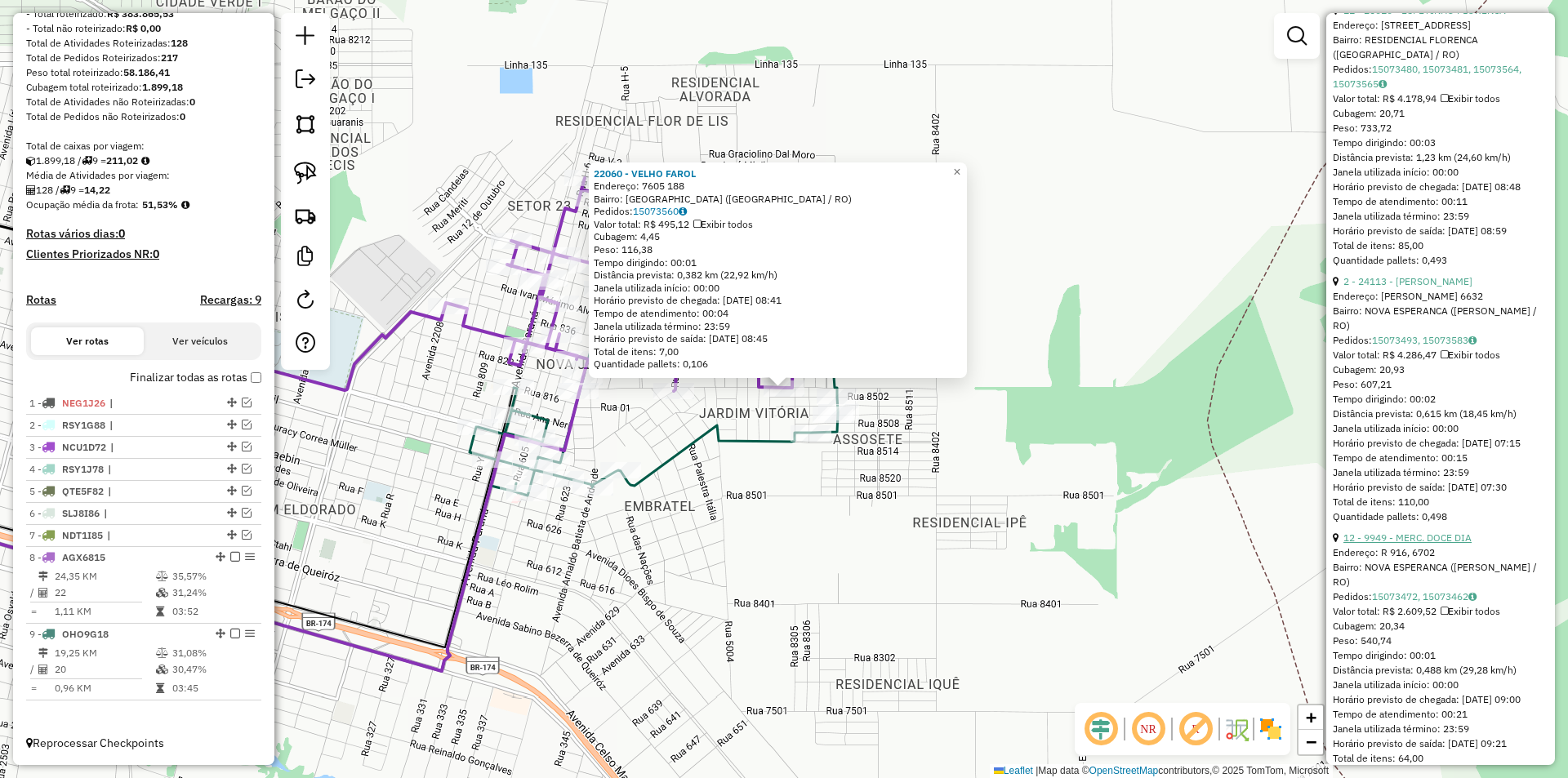
click at [1431, 544] on link "12 - 9949 - MERC. DOCE DIA" at bounding box center [1407, 537] width 128 height 12
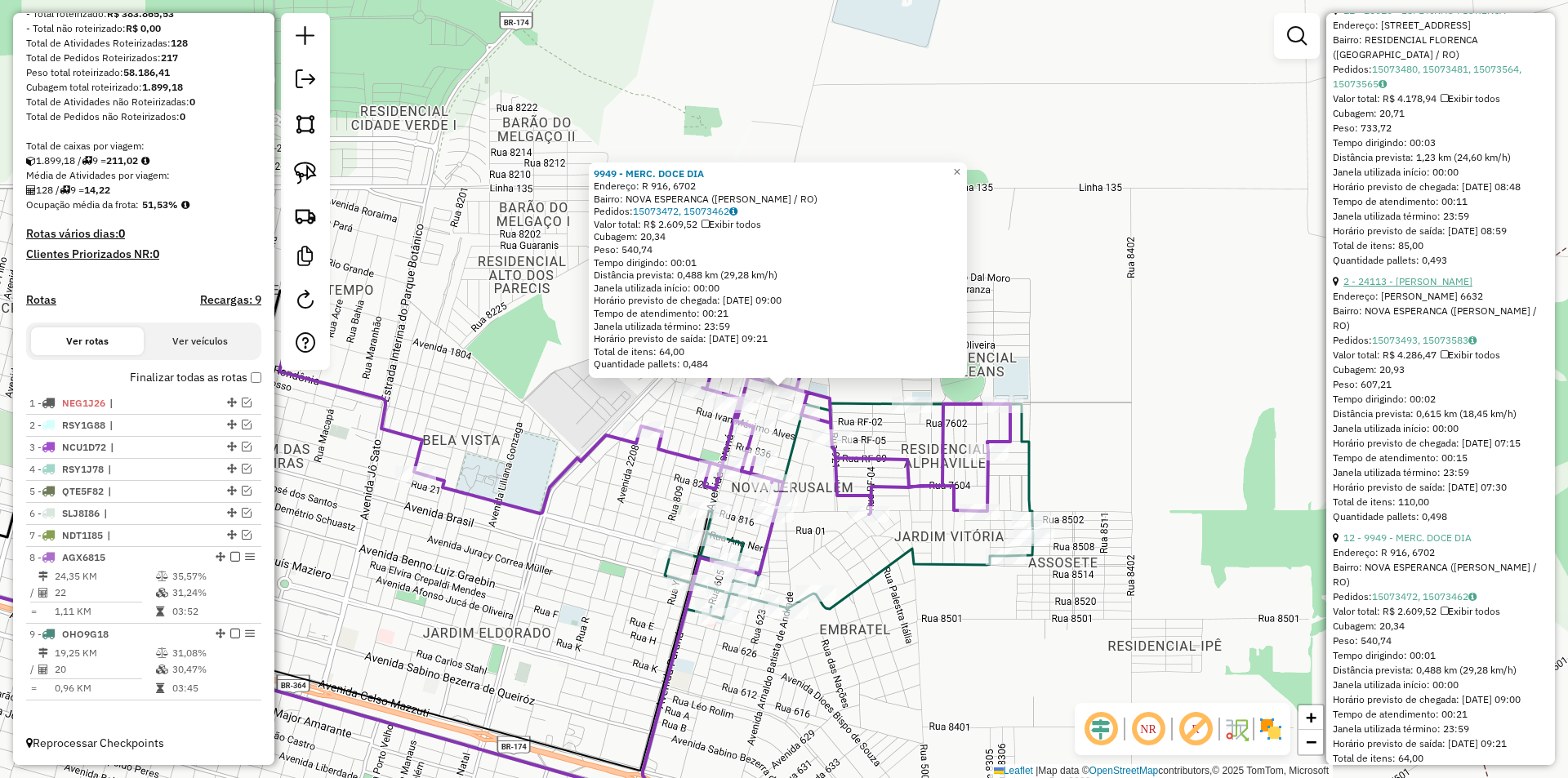
click at [1396, 287] on link "2 - 24113 - MERCADO MARQUES" at bounding box center [1407, 281] width 129 height 12
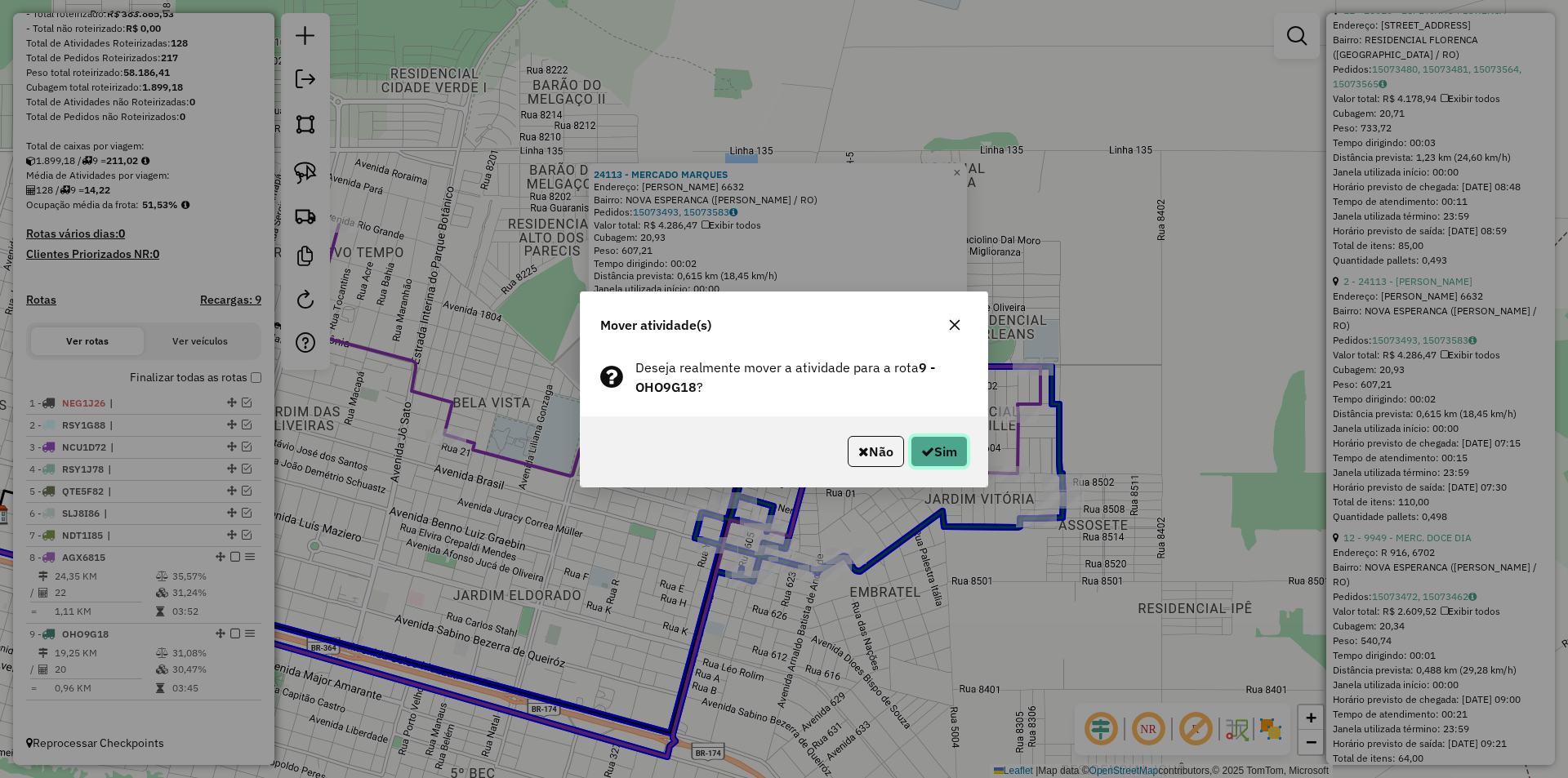
click at [917, 458] on button "Sim" at bounding box center [939, 451] width 57 height 31
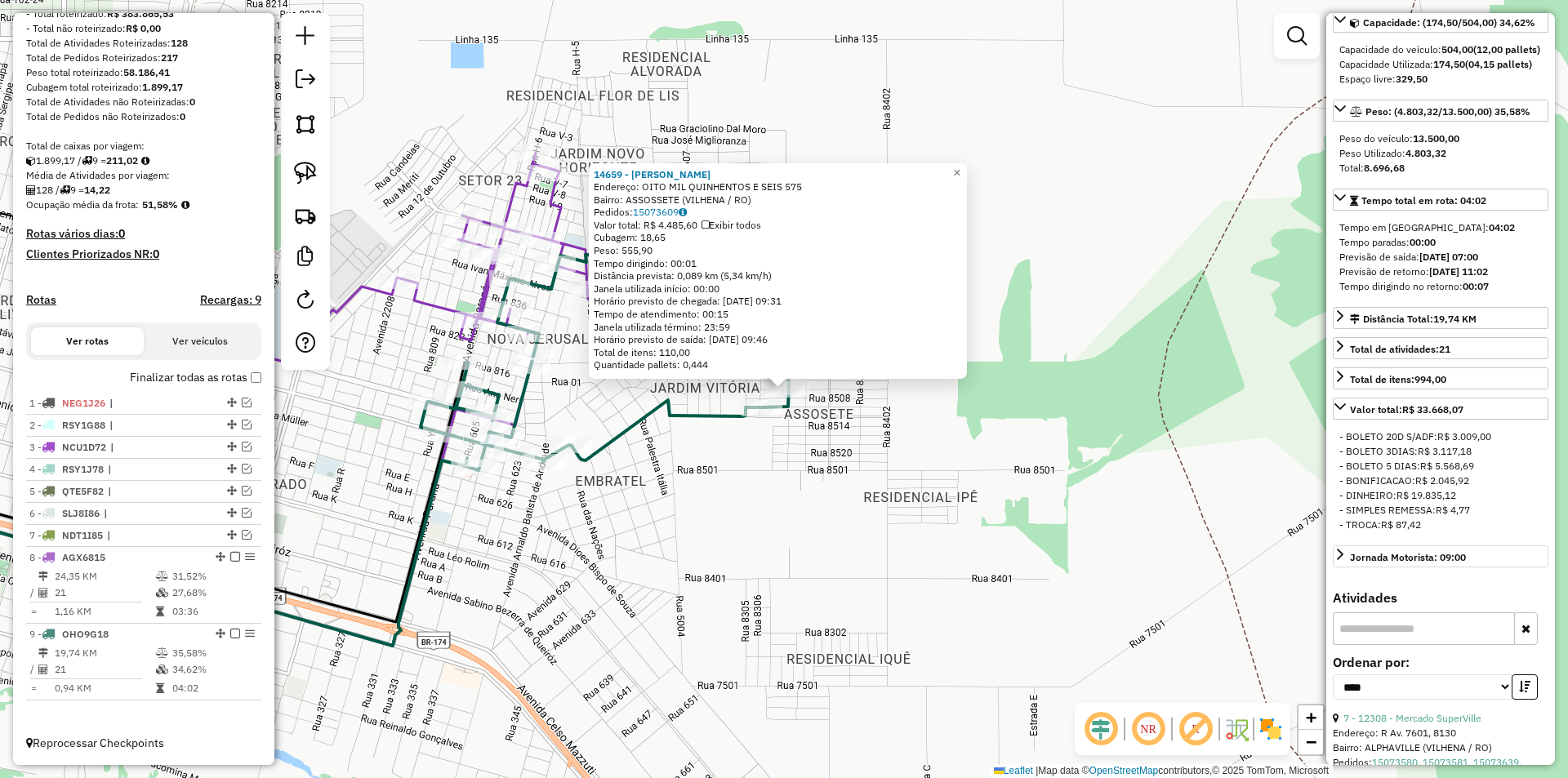
scroll to position [0, 0]
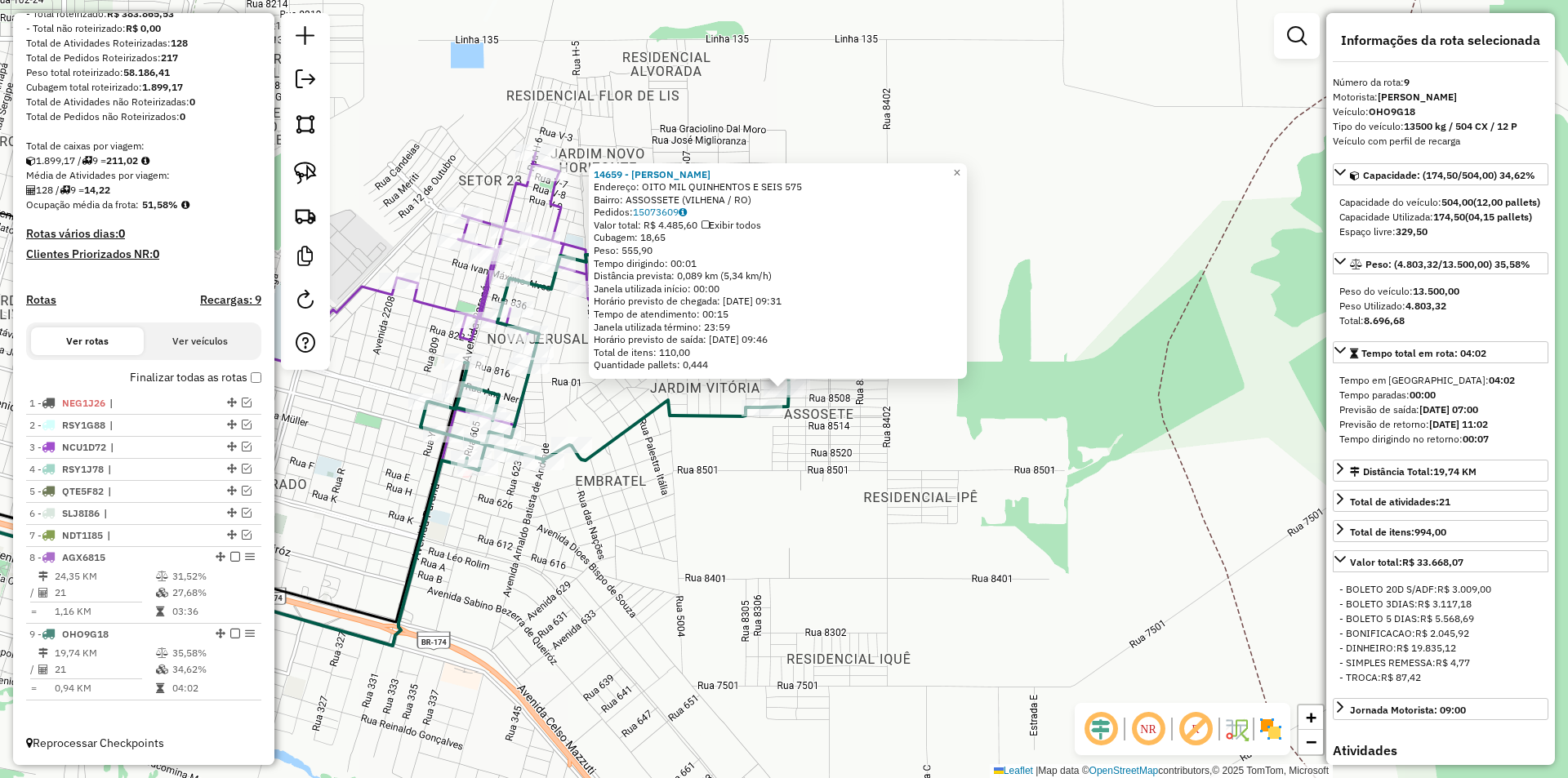
click at [1057, 481] on div "14659 - MERCADO SILAS Endereço: OITO MIL QUINHENTOS E SEIS 575 Bairro: ASSOSSET…" at bounding box center [784, 389] width 1568 height 778
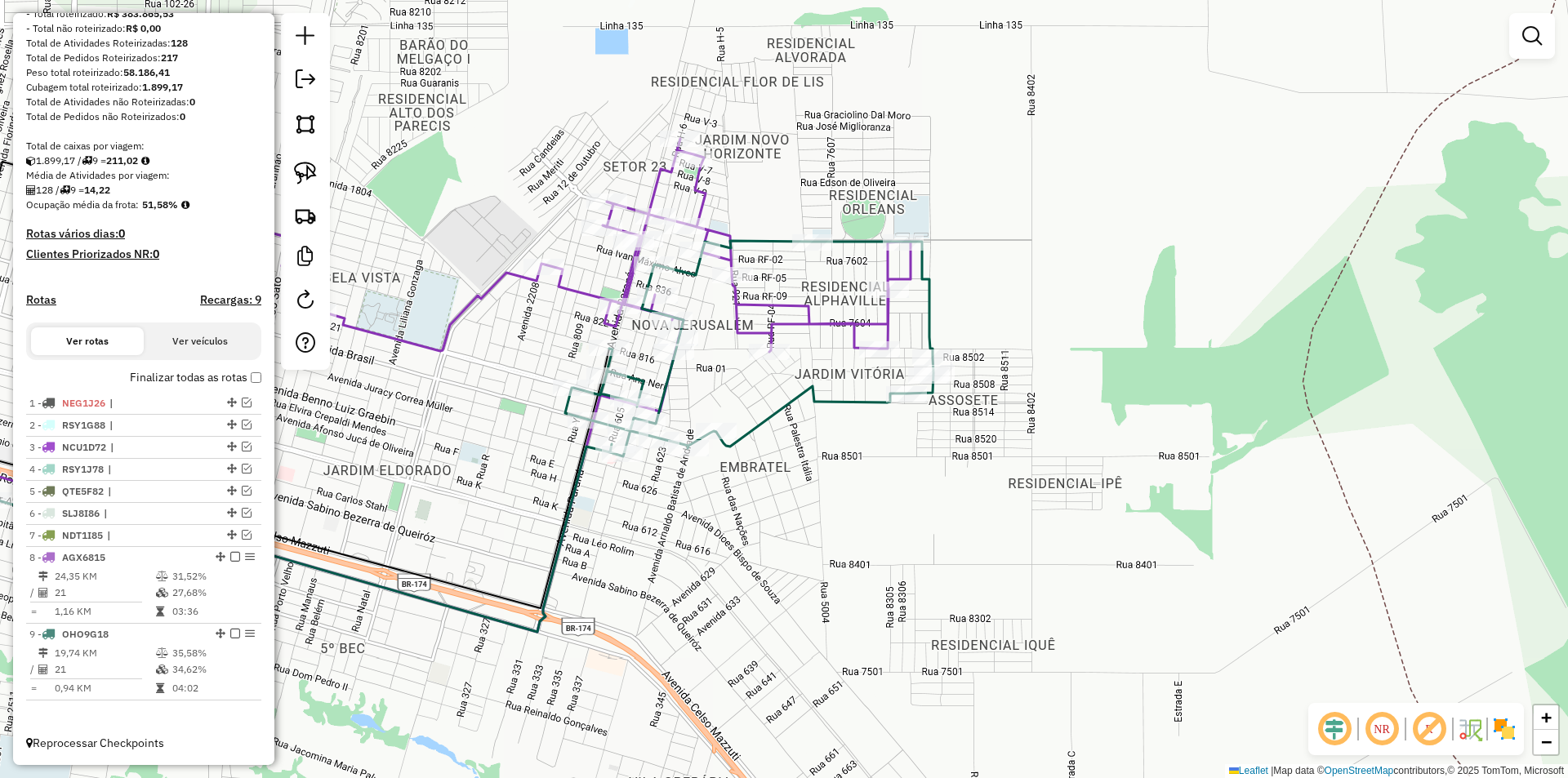
drag, startPoint x: 744, startPoint y: 562, endPoint x: 989, endPoint y: 546, distance: 245.5
click at [989, 546] on div "Janela de atendimento Grade de atendimento Capacidade Transportadoras Veículos …" at bounding box center [784, 389] width 1568 height 778
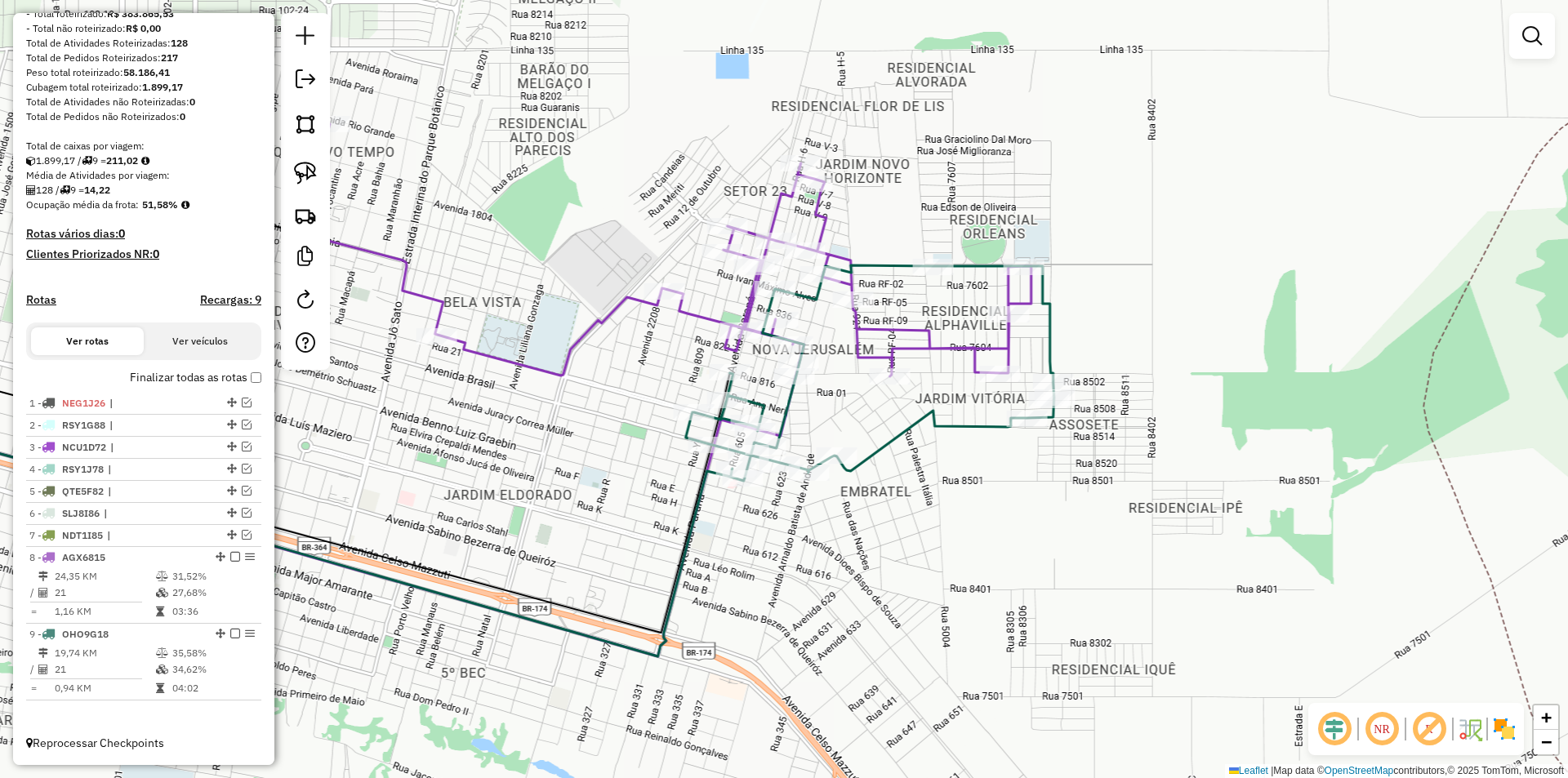
drag, startPoint x: 998, startPoint y: 577, endPoint x: 1008, endPoint y: 608, distance: 32.6
click at [1008, 608] on div "Janela de atendimento Grade de atendimento Capacidade Transportadoras Veículos …" at bounding box center [784, 389] width 1568 height 778
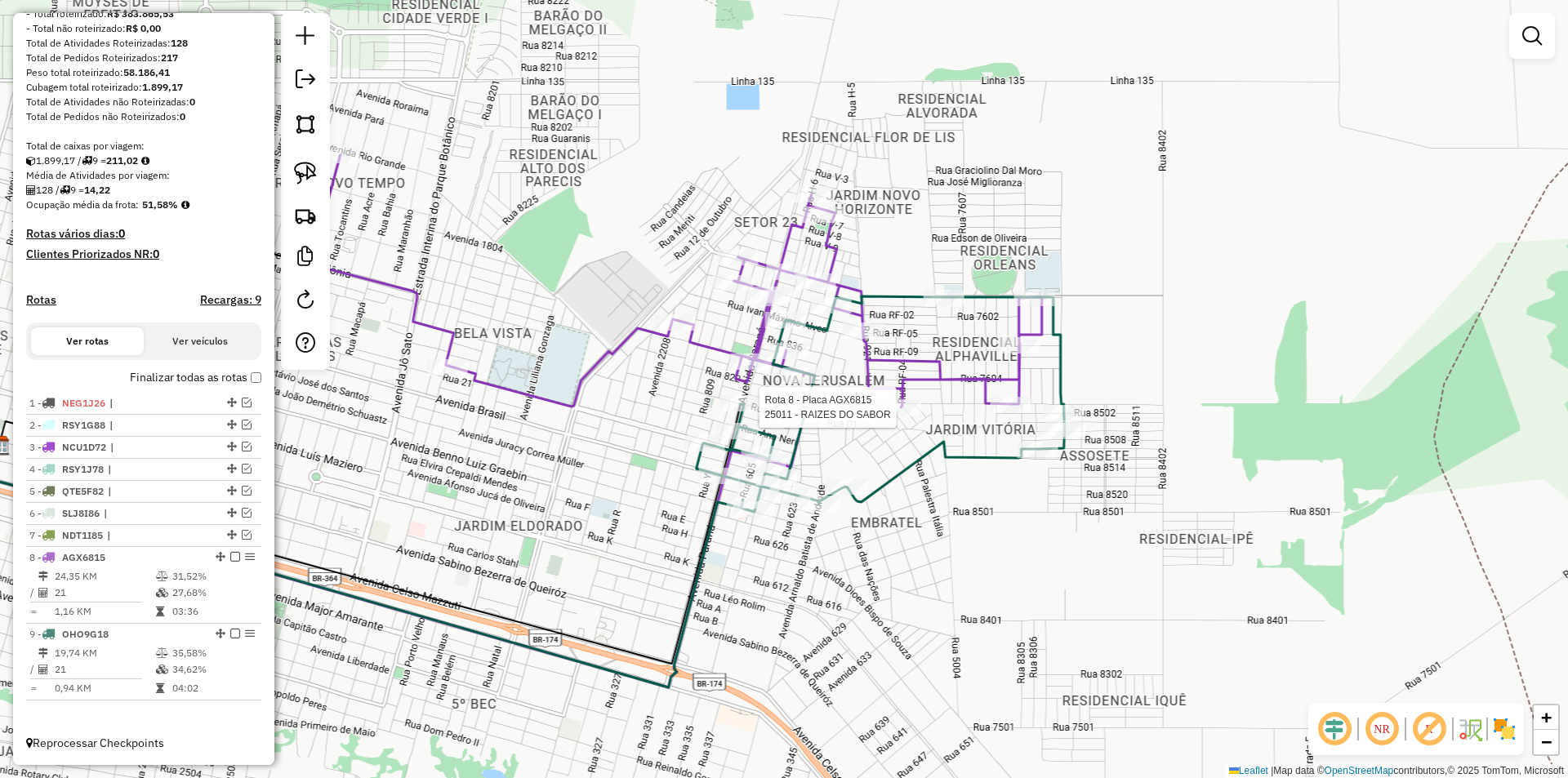
select select "*********"
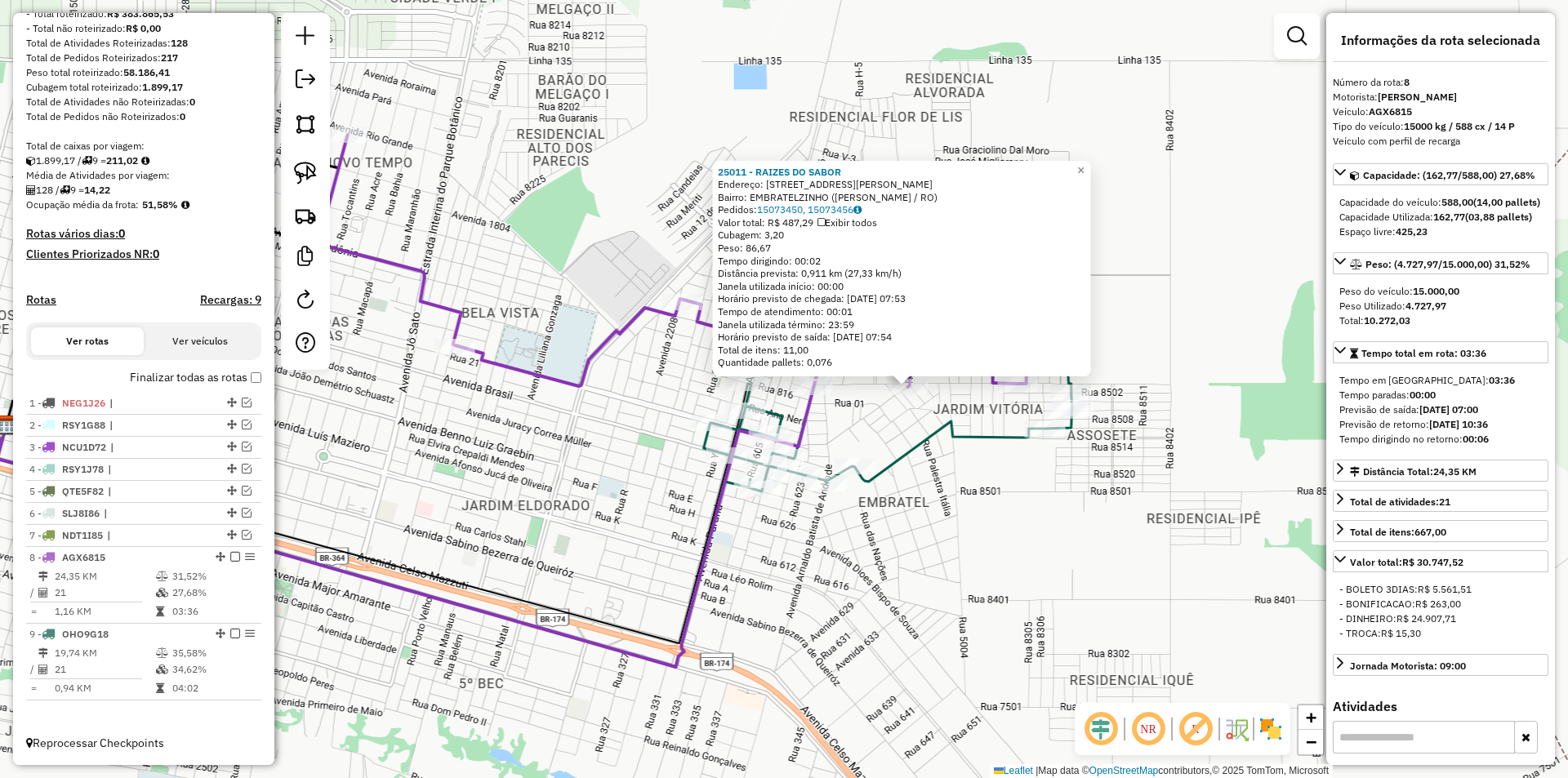
drag, startPoint x: 997, startPoint y: 591, endPoint x: 1120, endPoint y: 589, distance: 123.0
click at [1120, 589] on div "25011 - RAIZES DO SABOR Endereço: Avenida Carmelita Fermina dos 7908 Bairro: EM…" at bounding box center [784, 389] width 1568 height 778
click at [1121, 589] on div "25011 - RAIZES DO SABOR Endereço: Avenida Carmelita Fermina dos 7908 Bairro: EM…" at bounding box center [784, 389] width 1568 height 778
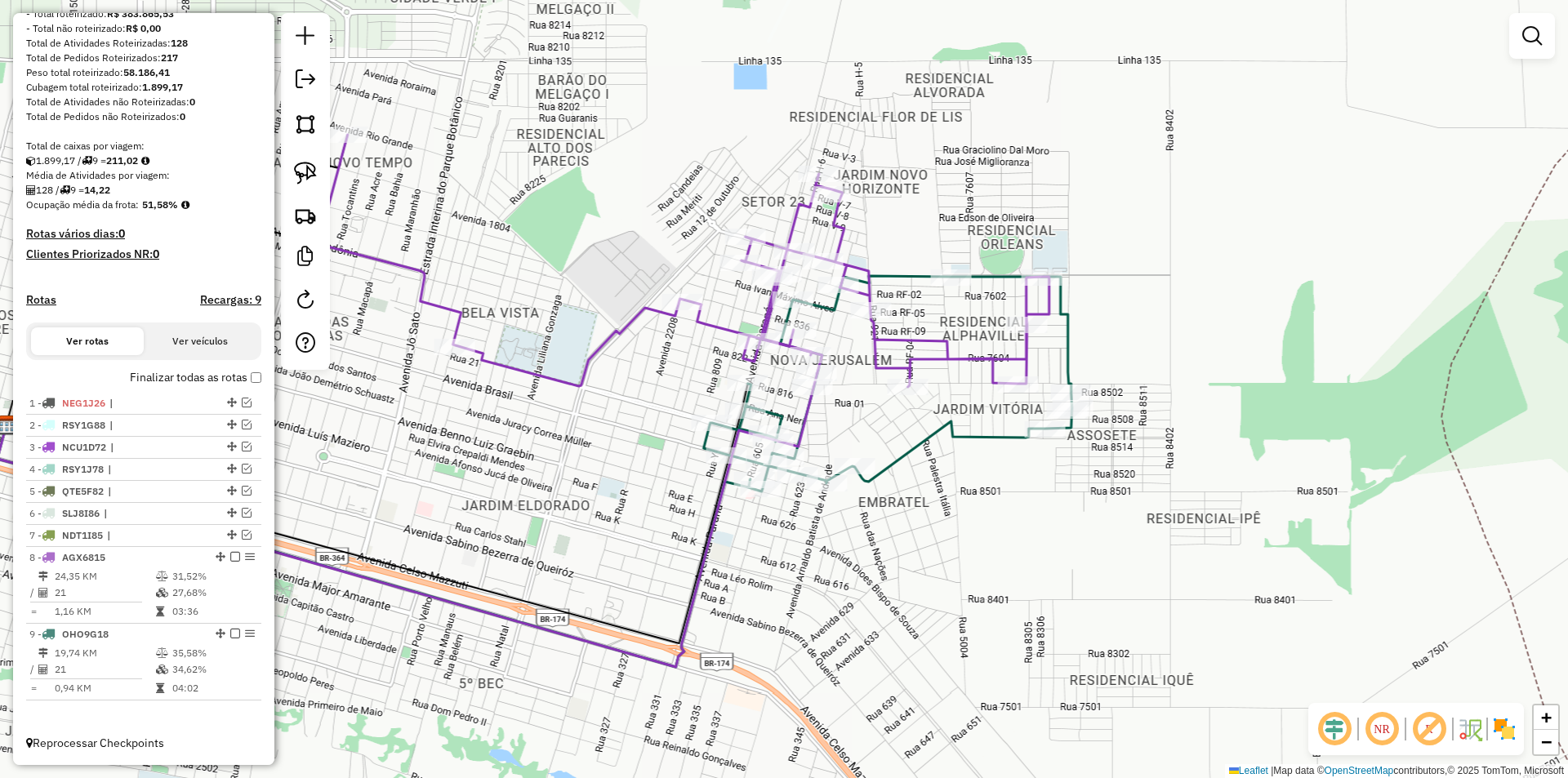
drag, startPoint x: 727, startPoint y: 590, endPoint x: 886, endPoint y: 600, distance: 159.3
click at [886, 600] on div "Janela de atendimento Grade de atendimento Capacidade Transportadoras Veículos …" at bounding box center [784, 389] width 1568 height 778
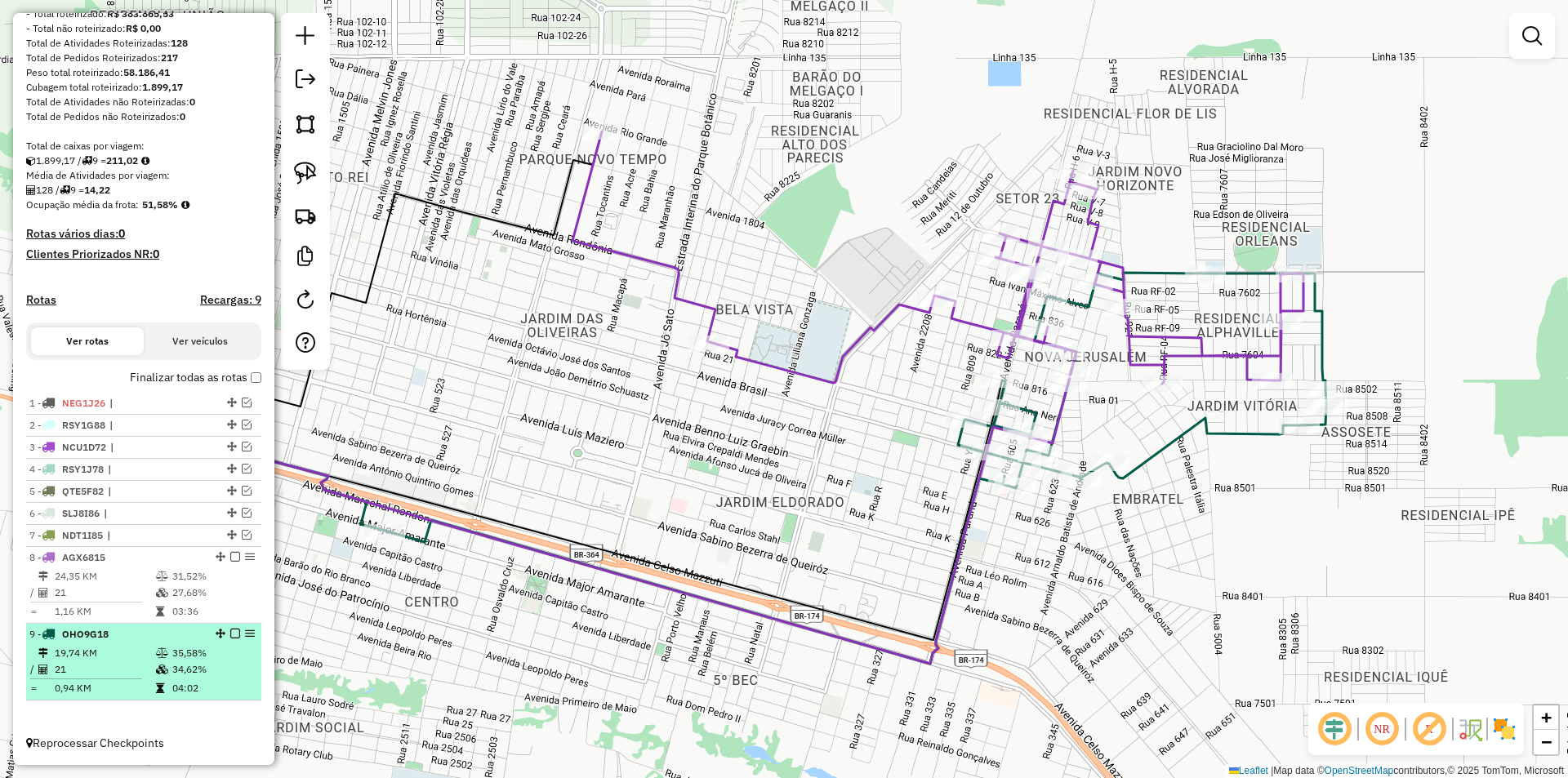
click at [230, 636] on em at bounding box center [235, 633] width 10 height 10
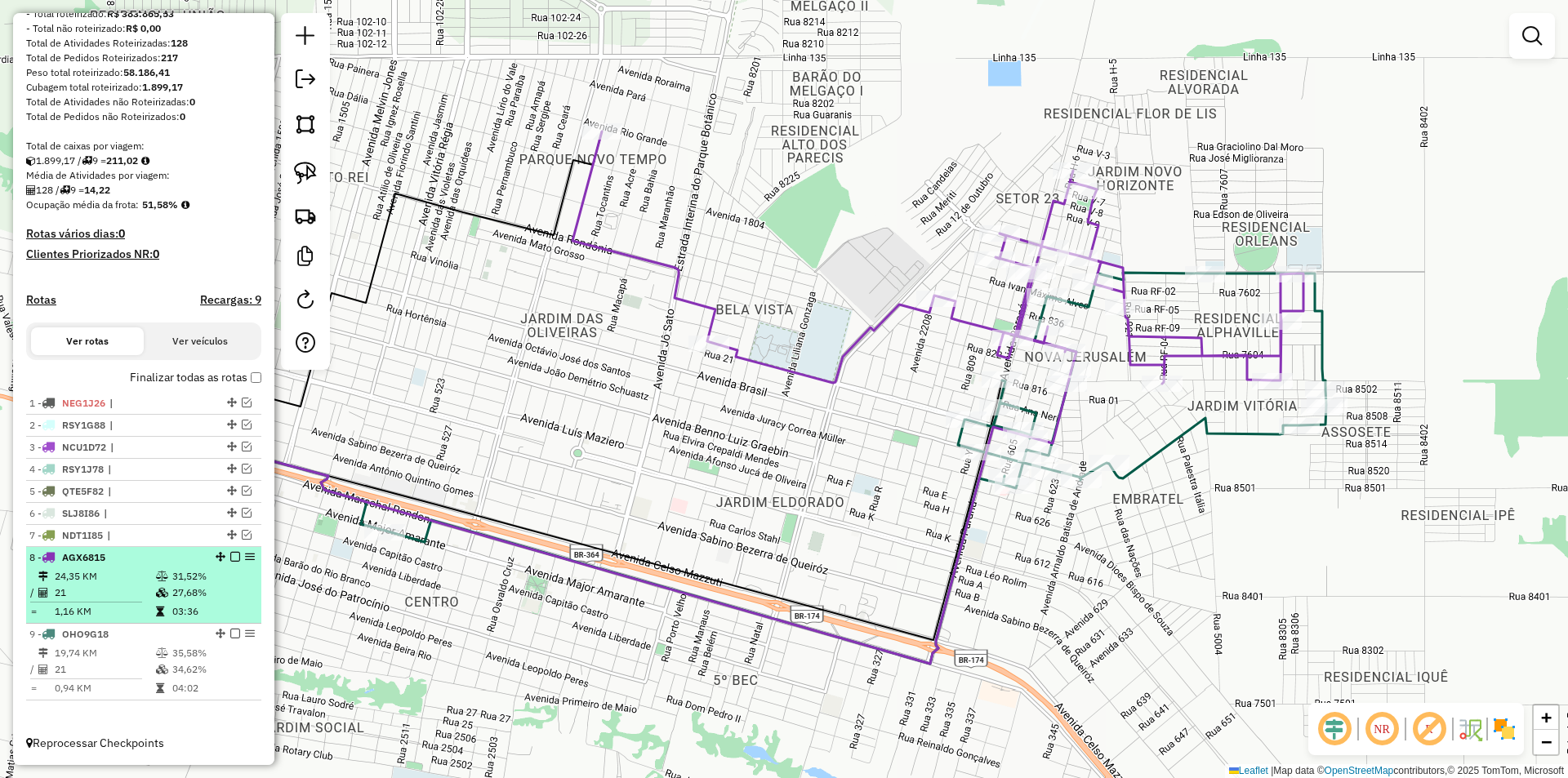
scroll to position [178, 0]
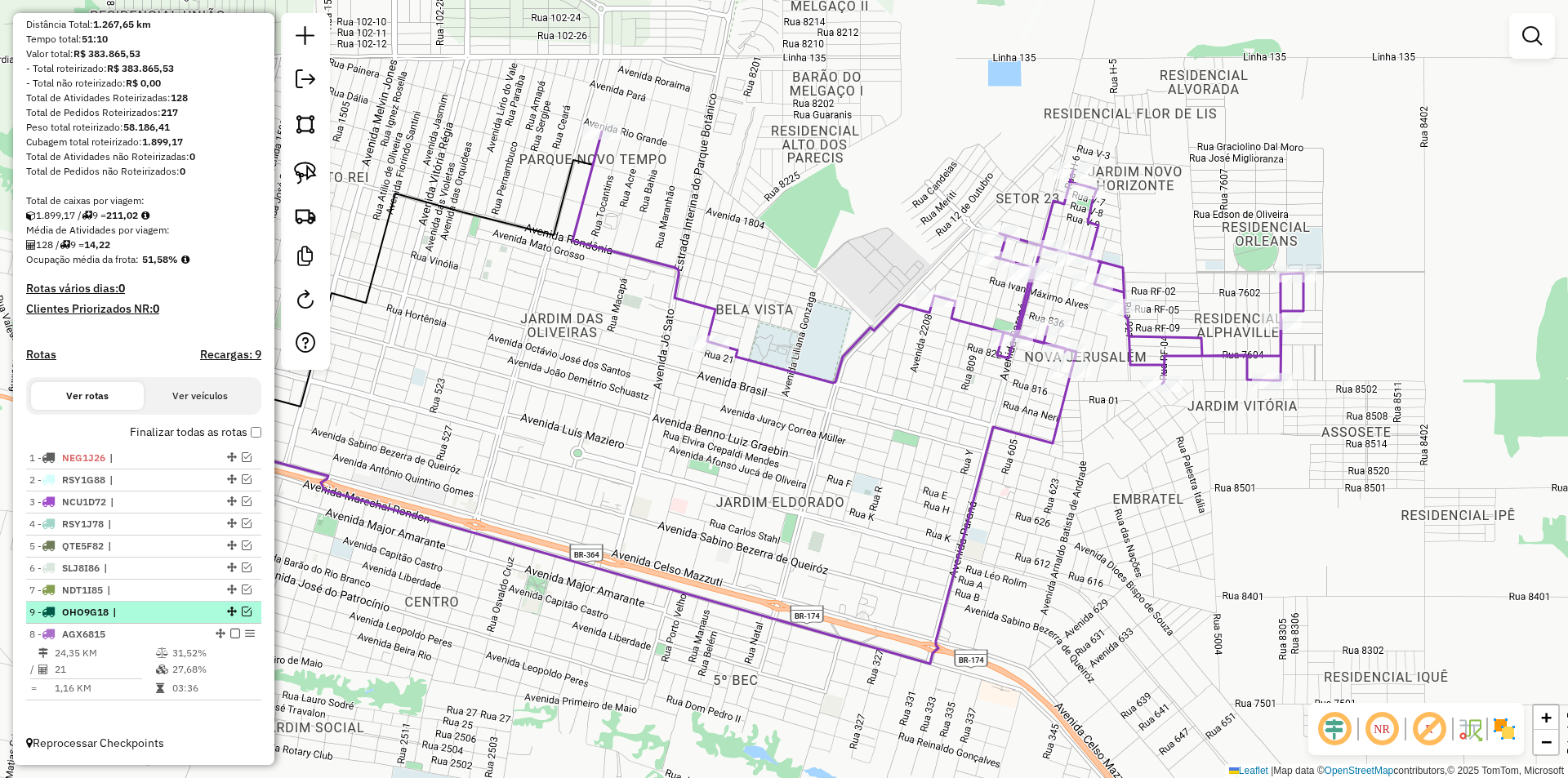
drag, startPoint x: 226, startPoint y: 687, endPoint x: 202, endPoint y: 616, distance: 74.9
select select "*********"
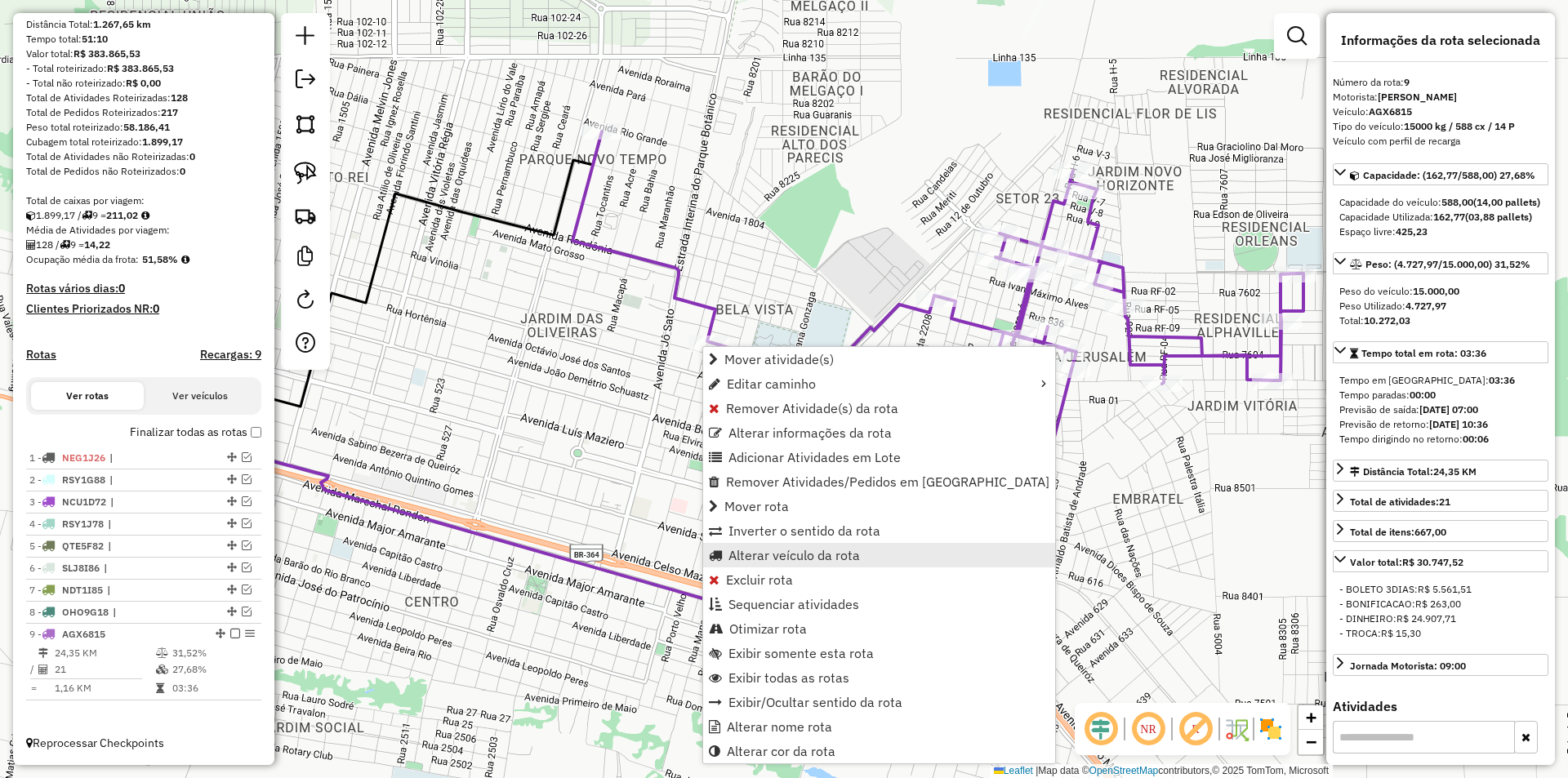
click at [750, 553] on span "Alterar veículo da rota" at bounding box center [794, 555] width 131 height 13
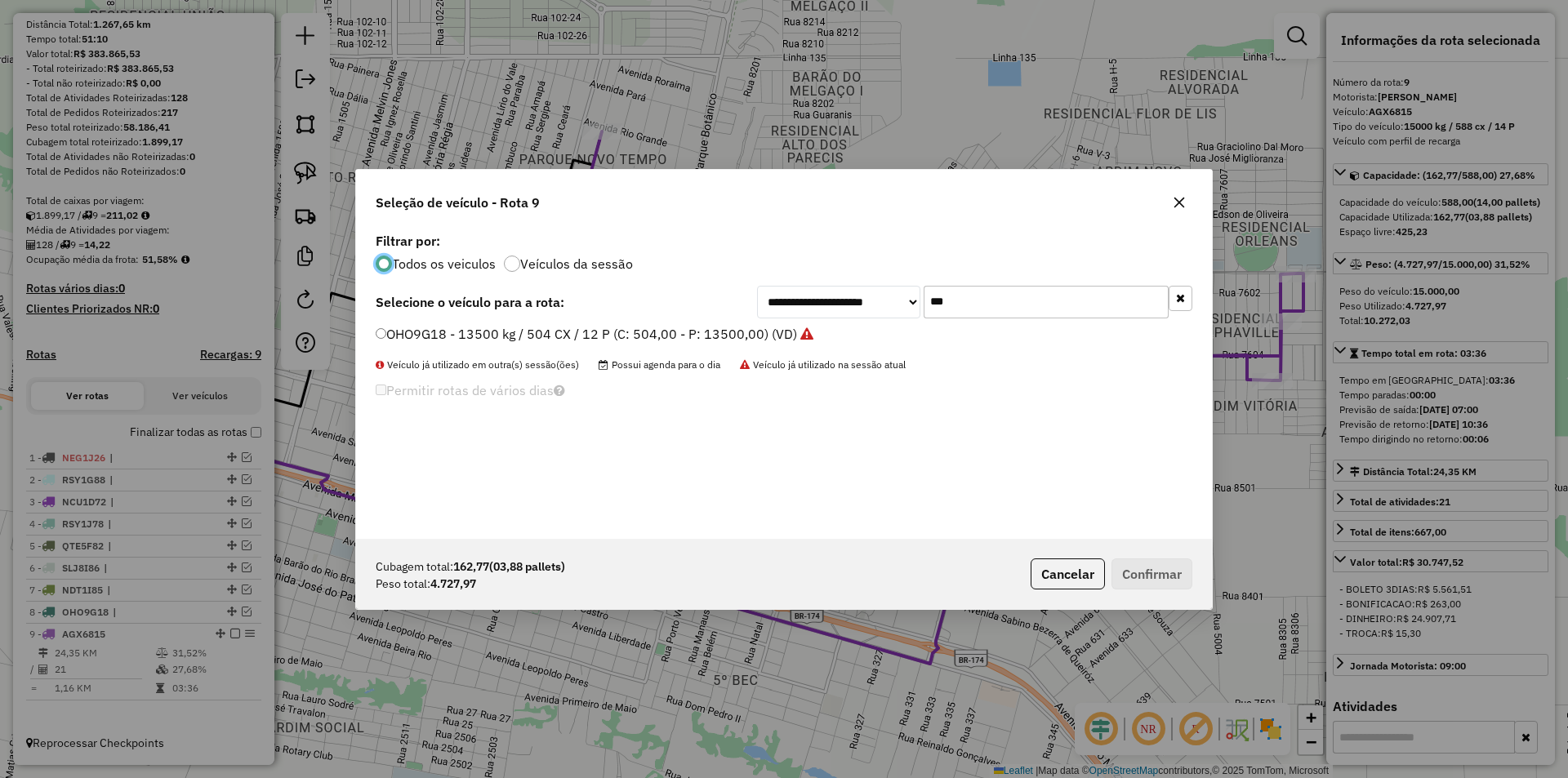
scroll to position [9, 5]
drag, startPoint x: 939, startPoint y: 306, endPoint x: 855, endPoint y: 337, distance: 89.5
click at [855, 337] on div "**********" at bounding box center [784, 383] width 856 height 310
type input "***"
click at [386, 332] on label "OYT3J59 - 10500 kg / 420 CX / 10 P (C: 420,00 - P: 10500,00) (VD)" at bounding box center [582, 334] width 415 height 20
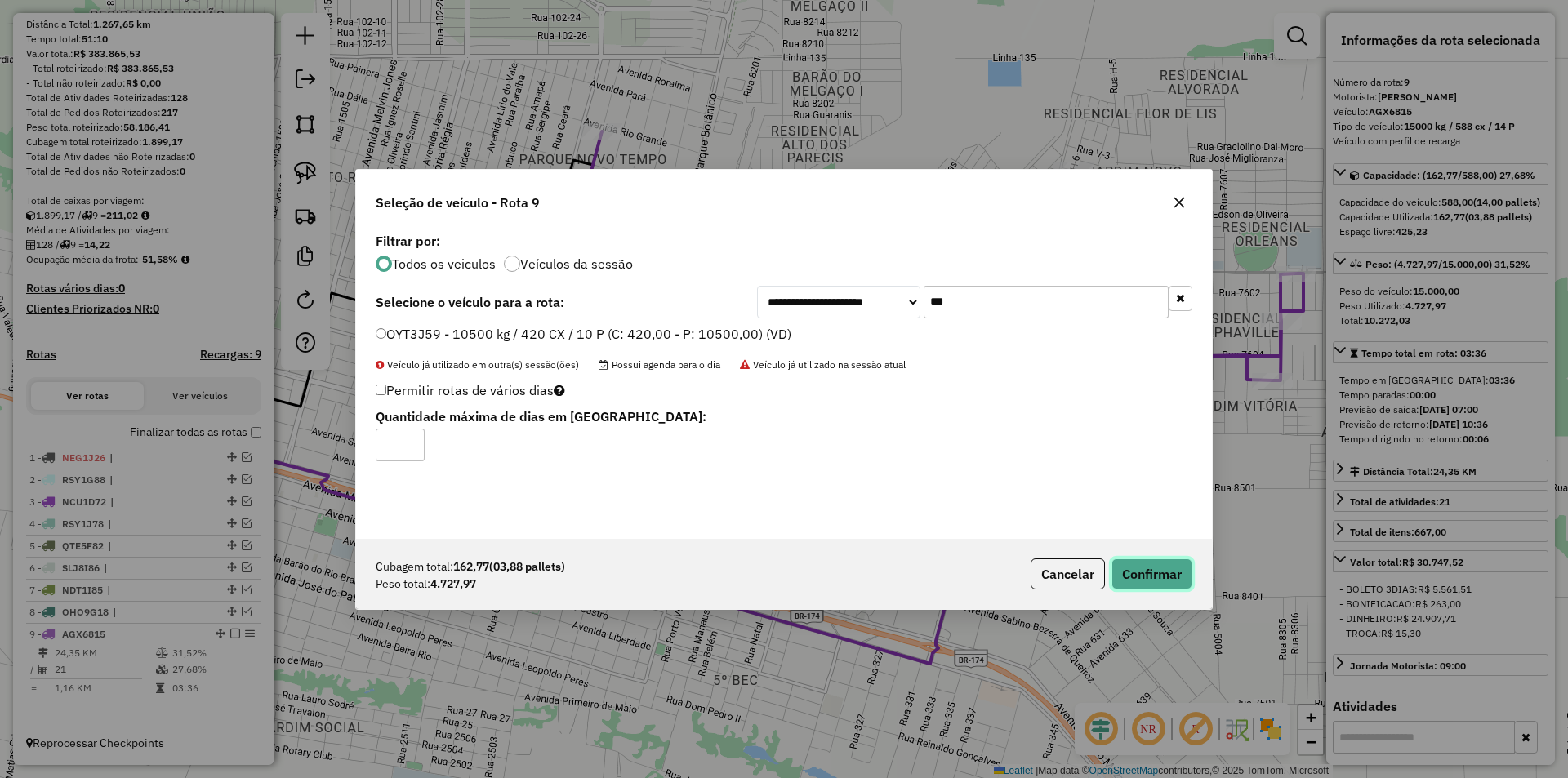
click at [1160, 582] on button "Confirmar" at bounding box center [1151, 574] width 81 height 31
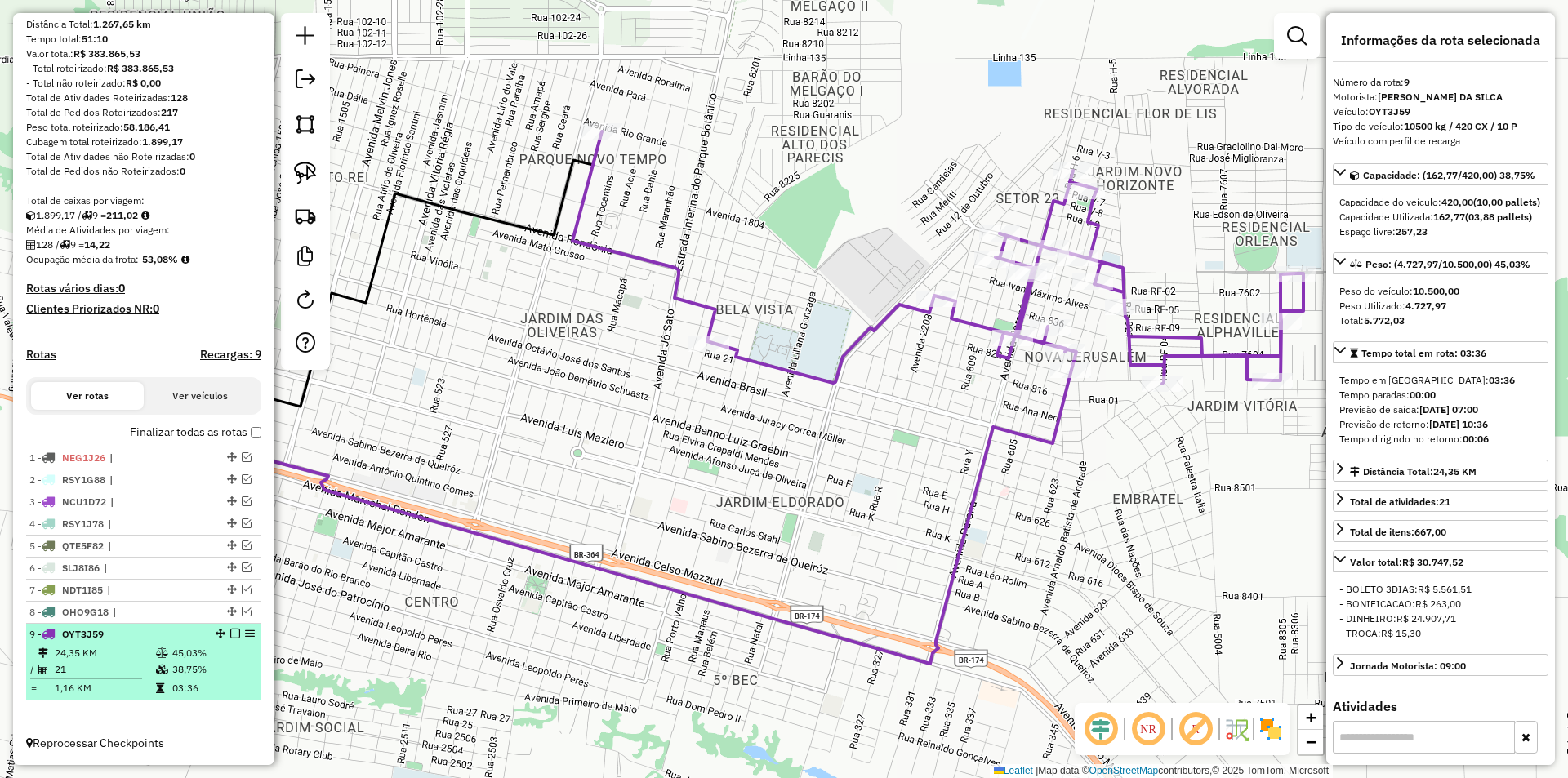
click at [230, 628] on em at bounding box center [235, 633] width 10 height 10
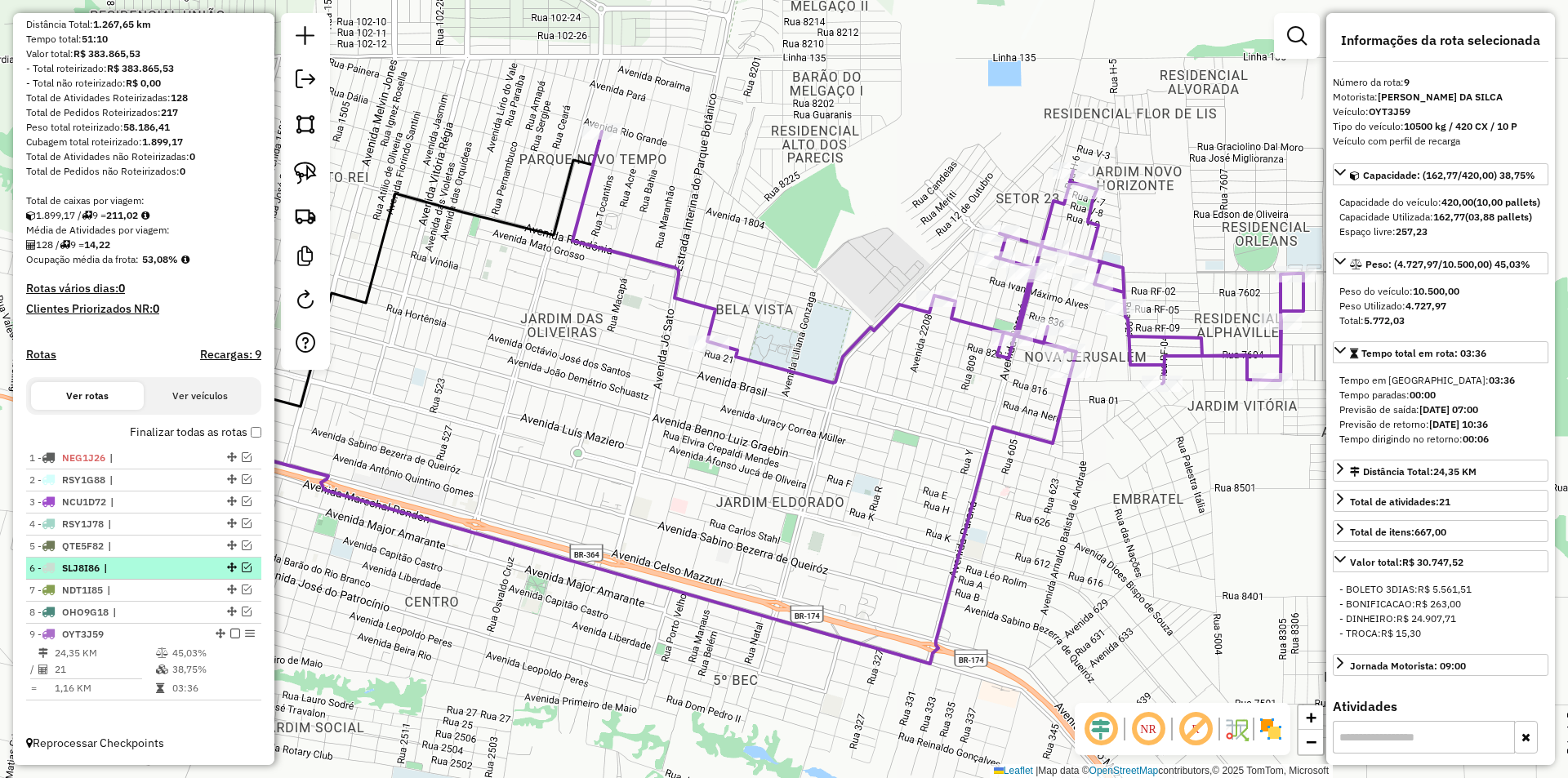
scroll to position [123, 0]
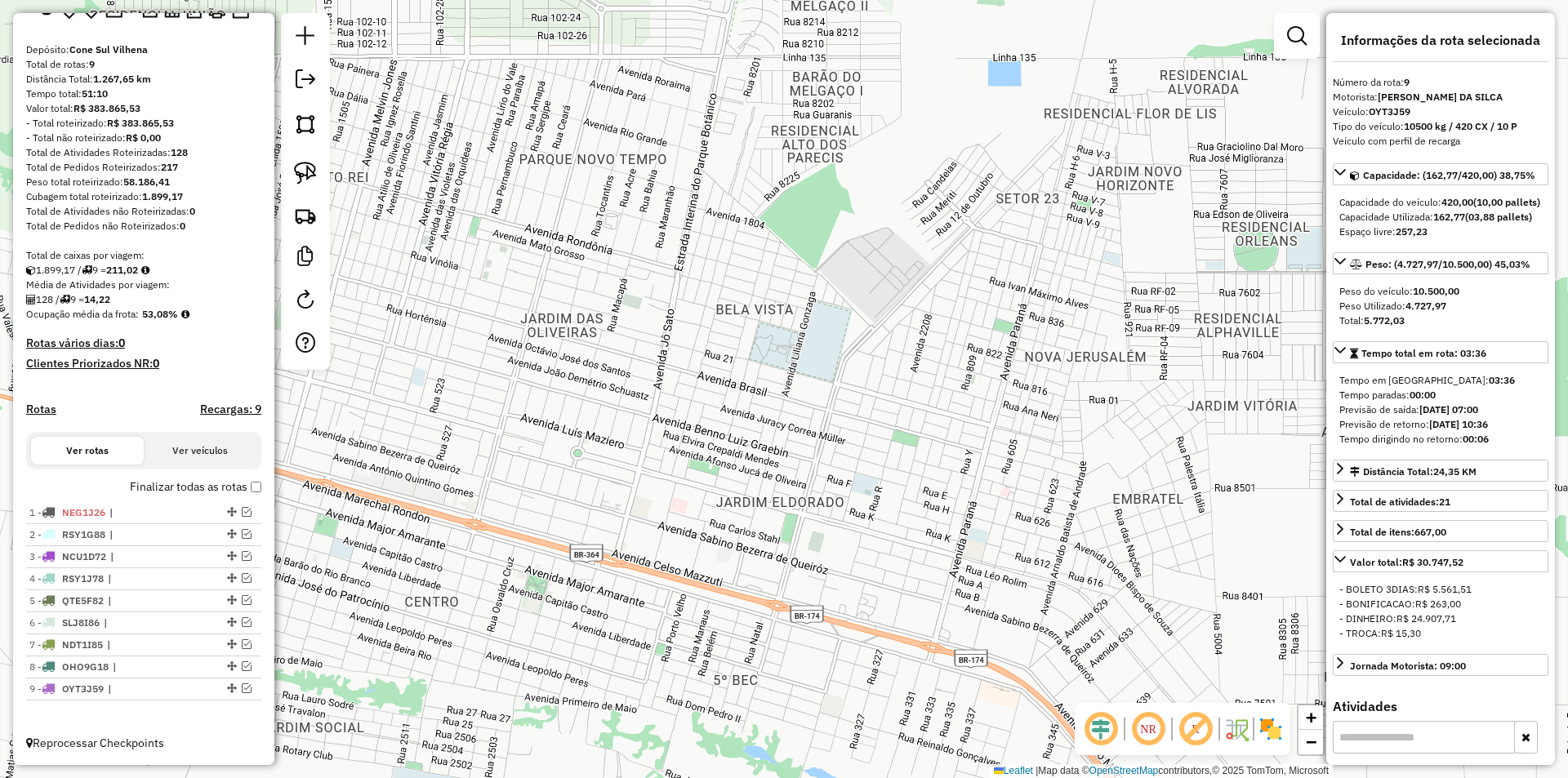
click at [673, 389] on div "Janela de atendimento Grade de atendimento Capacidade Transportadoras Veículos …" at bounding box center [784, 389] width 1568 height 778
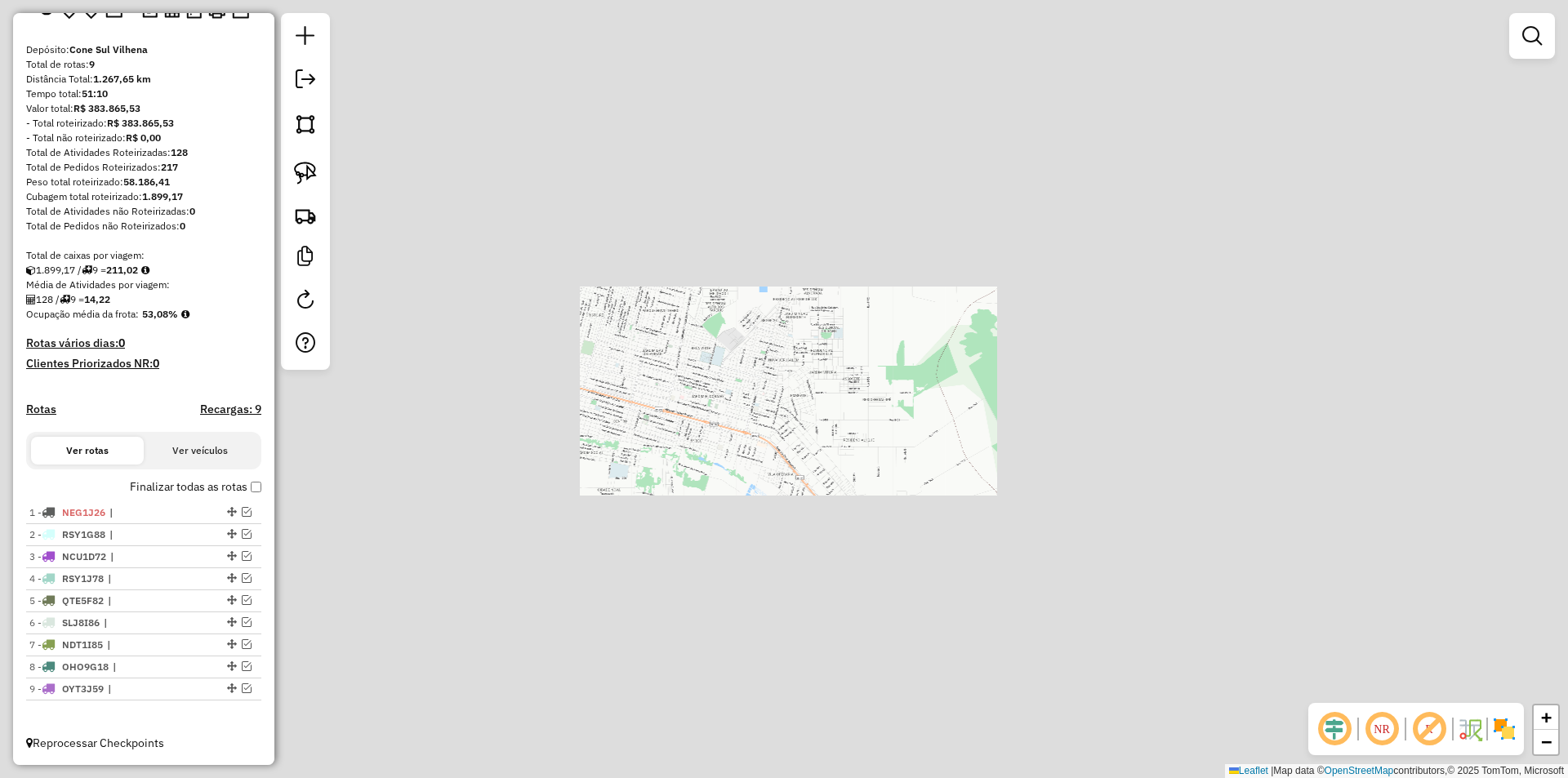
drag, startPoint x: 739, startPoint y: 360, endPoint x: 738, endPoint y: 346, distance: 14.0
click at [745, 350] on div "Janela de atendimento Grade de atendimento Capacidade Transportadoras Veículos …" at bounding box center [784, 389] width 1568 height 778
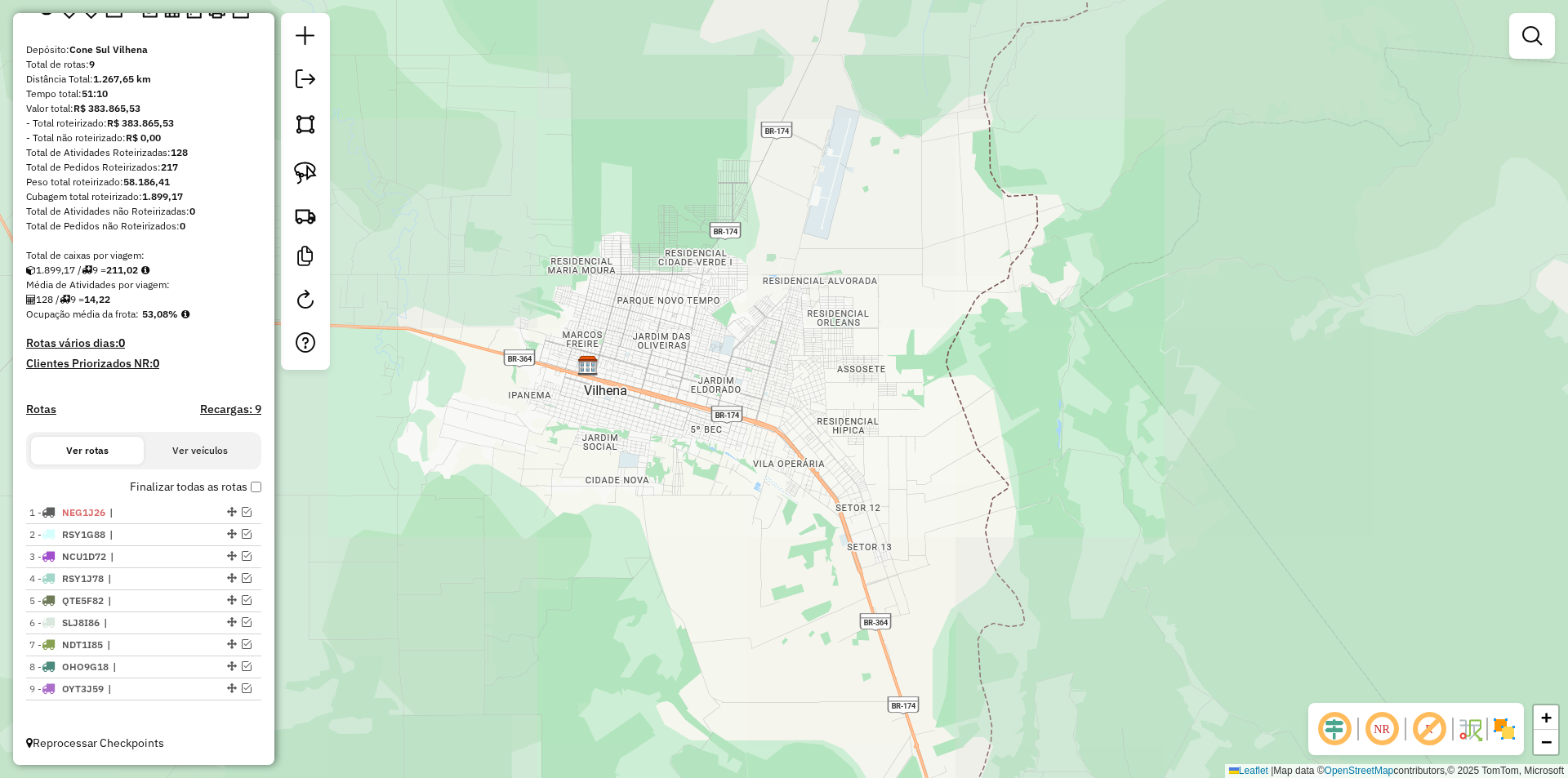
click at [717, 397] on div "Janela de atendimento Grade de atendimento Capacidade Transportadoras Veículos …" at bounding box center [784, 389] width 1568 height 778
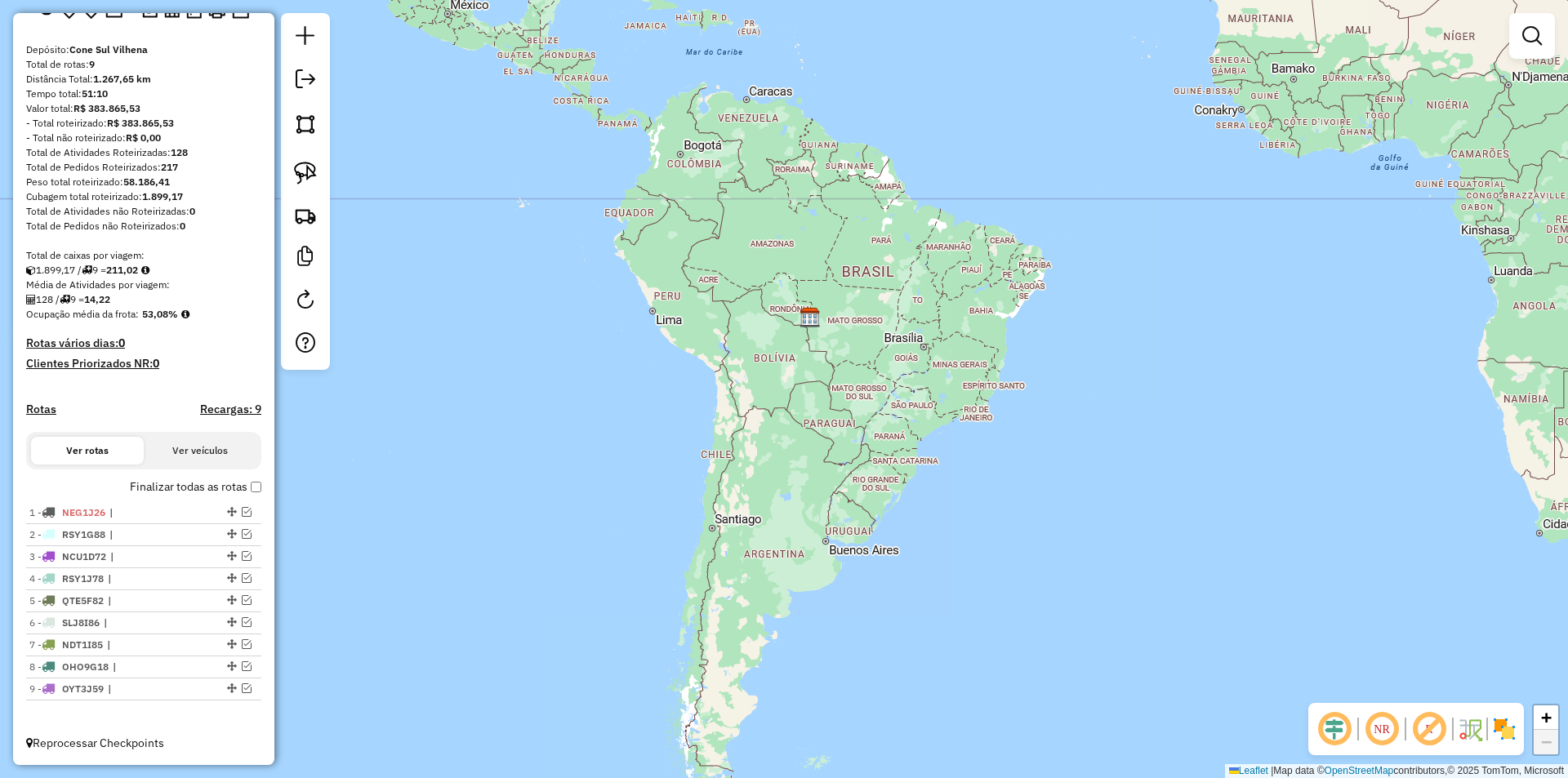
drag, startPoint x: 794, startPoint y: 418, endPoint x: 811, endPoint y: 398, distance: 26.2
click at [810, 397] on div "Janela de atendimento Grade de atendimento Capacidade Transportadoras Veículos …" at bounding box center [784, 389] width 1568 height 778
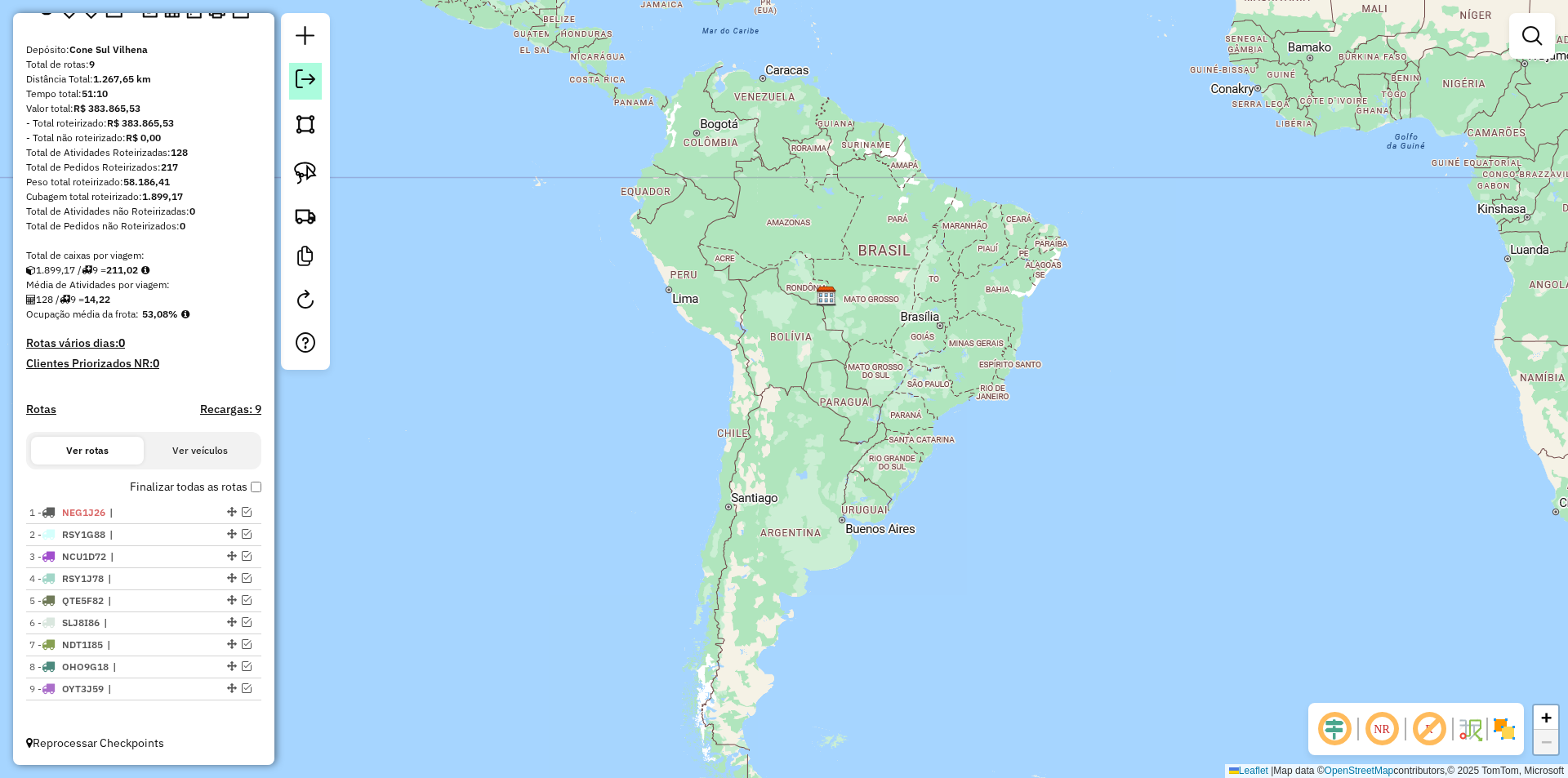
click at [306, 72] on em at bounding box center [306, 79] width 20 height 20
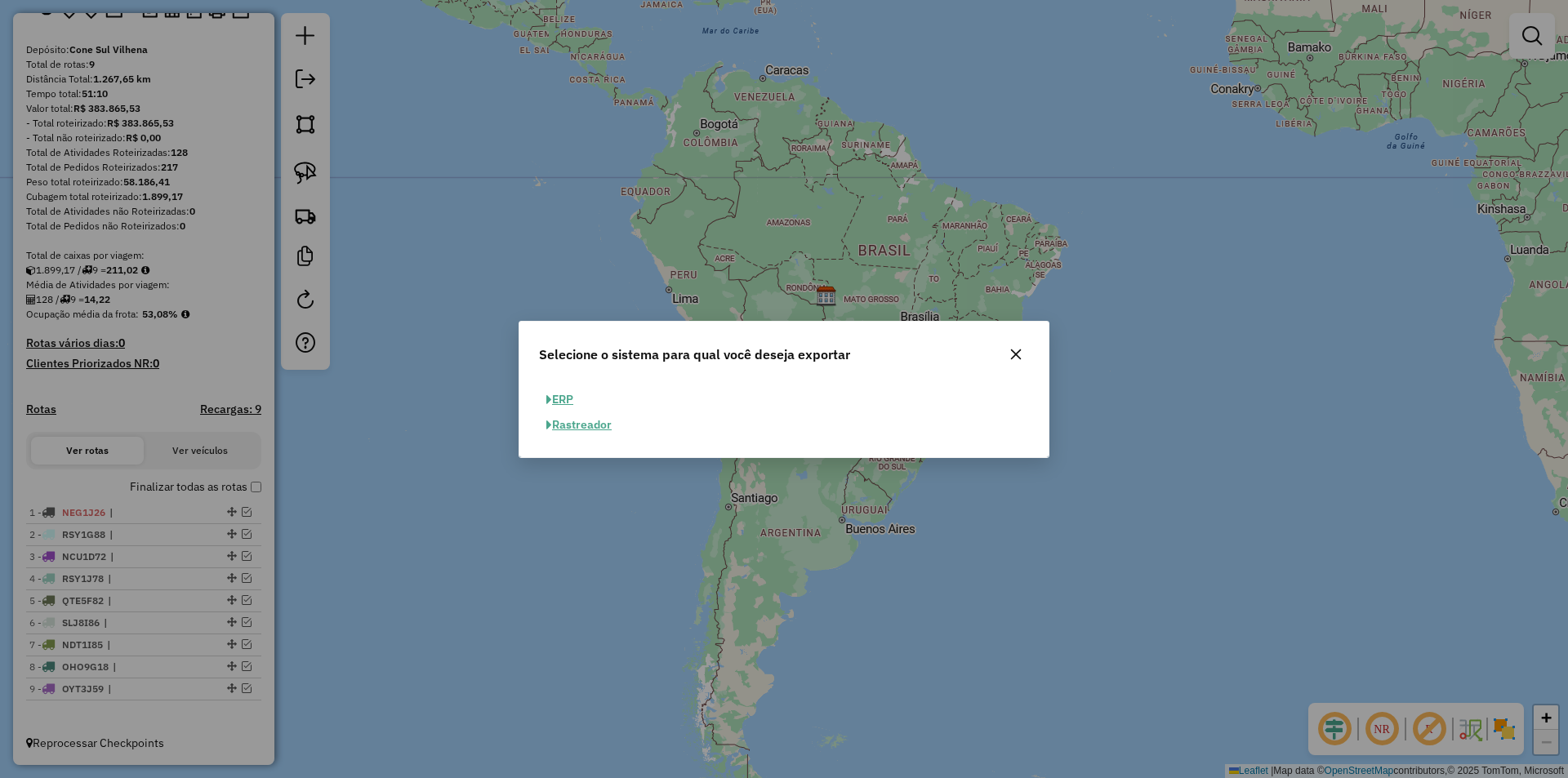
click at [573, 399] on button "ERP" at bounding box center [560, 399] width 42 height 25
select select "**"
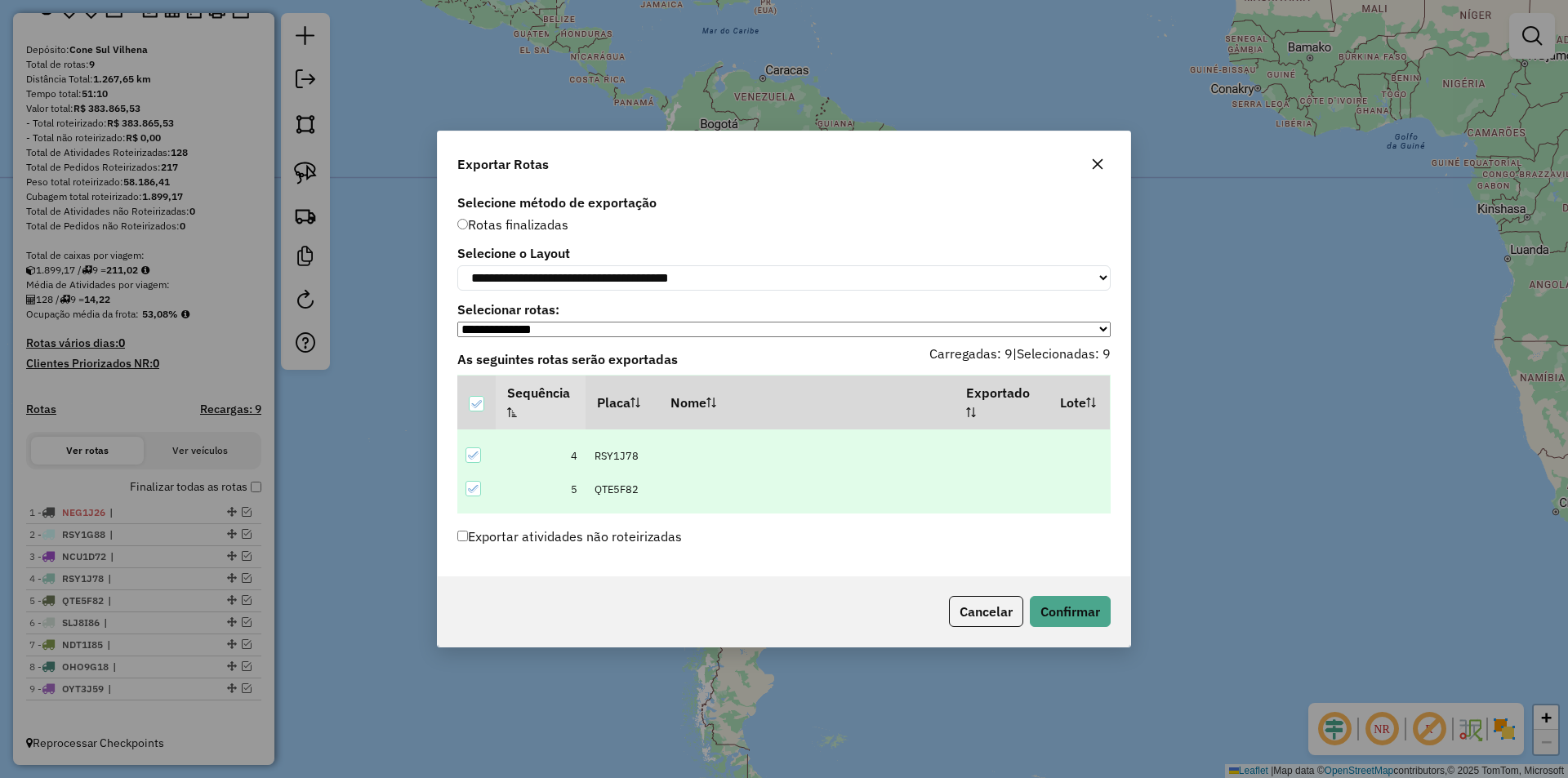
scroll to position [218, 0]
click at [1086, 623] on button "Confirmar" at bounding box center [1070, 612] width 81 height 31
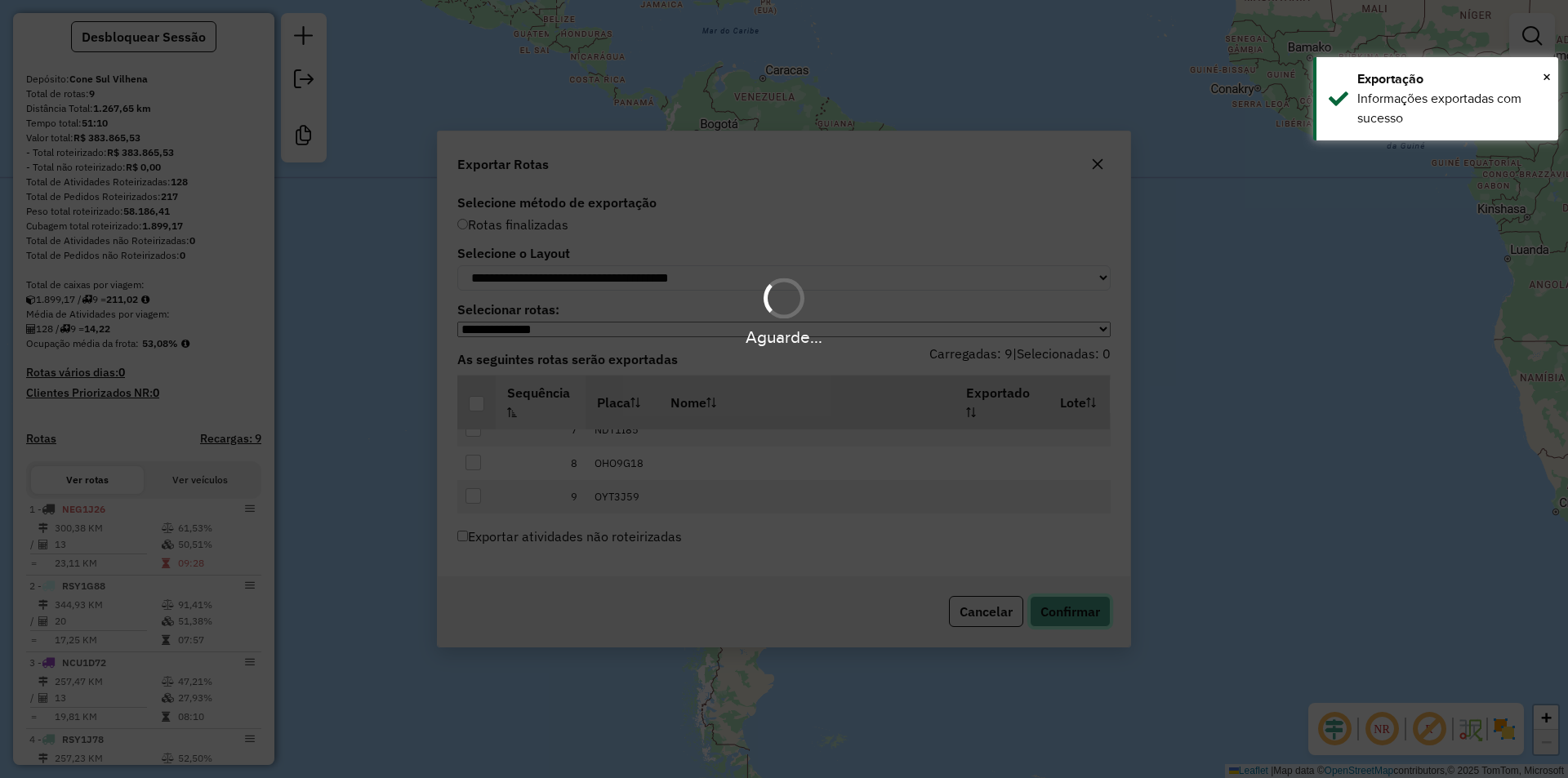
scroll to position [590, 0]
